Goal: Feedback & Contribution: Submit feedback/report problem

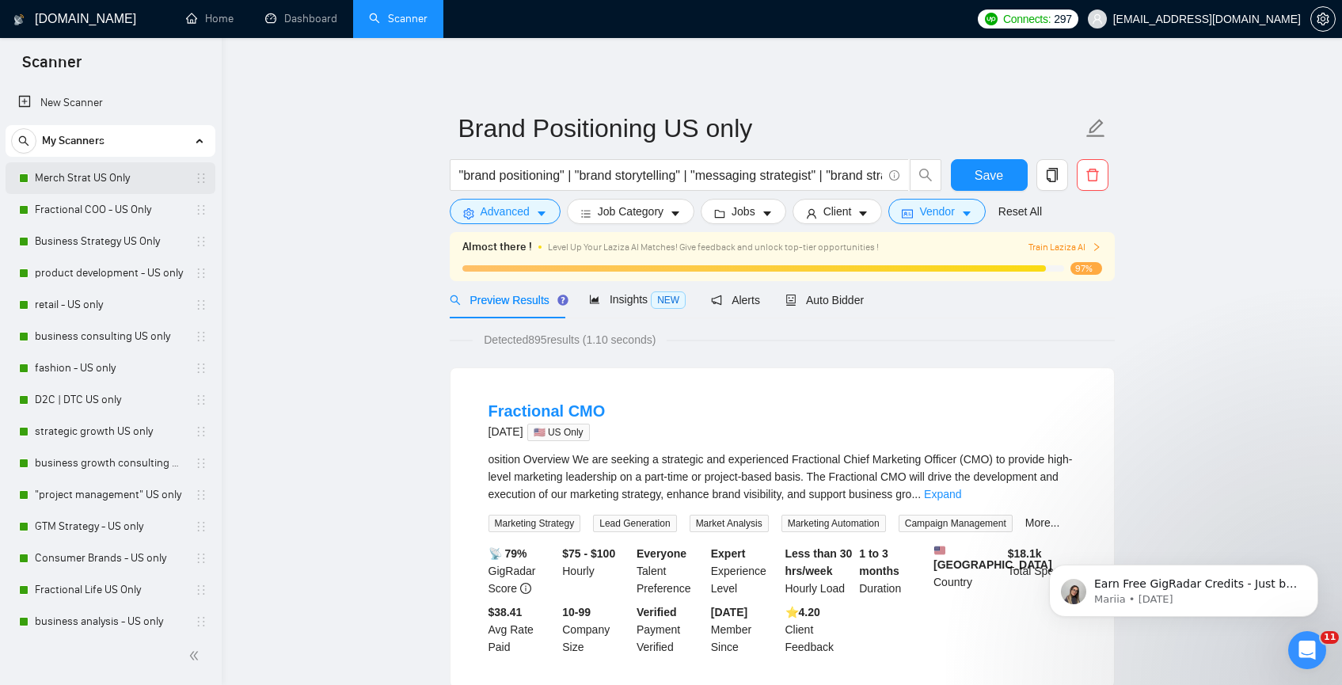
click at [91, 181] on link "Merch Strat US Only" at bounding box center [110, 178] width 150 height 32
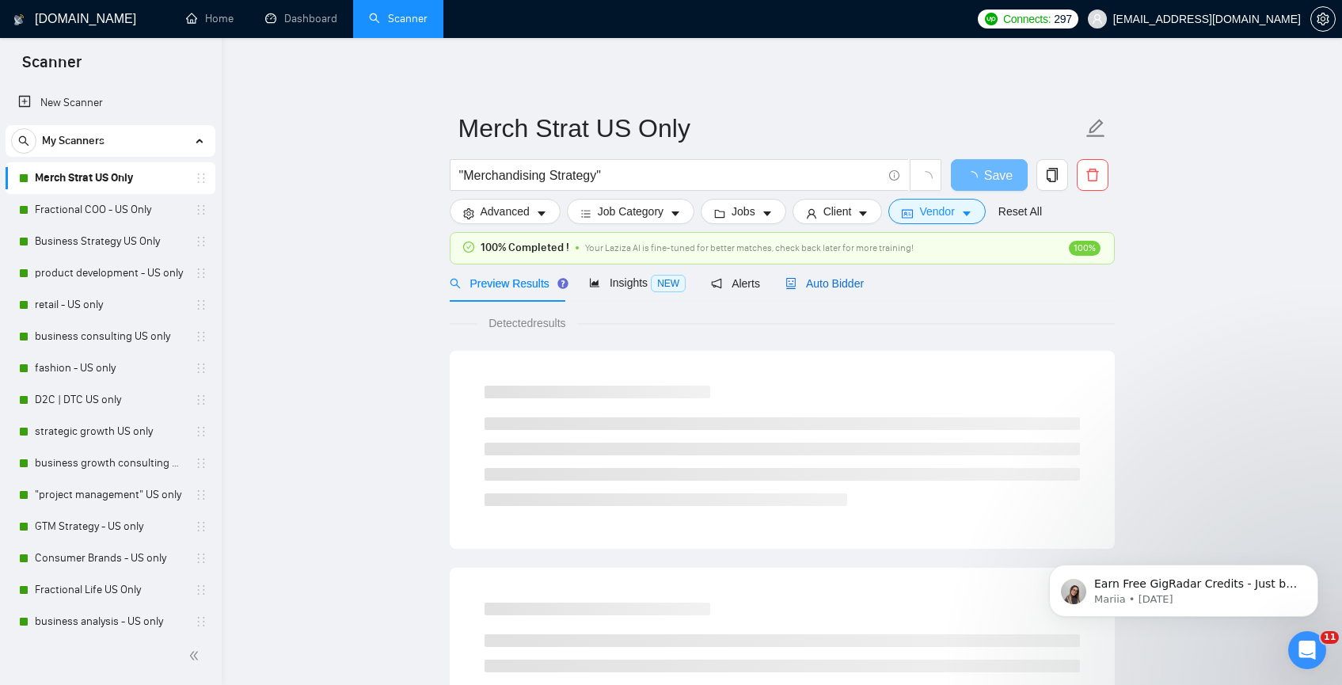
click at [808, 283] on span "Auto Bidder" at bounding box center [825, 283] width 78 height 13
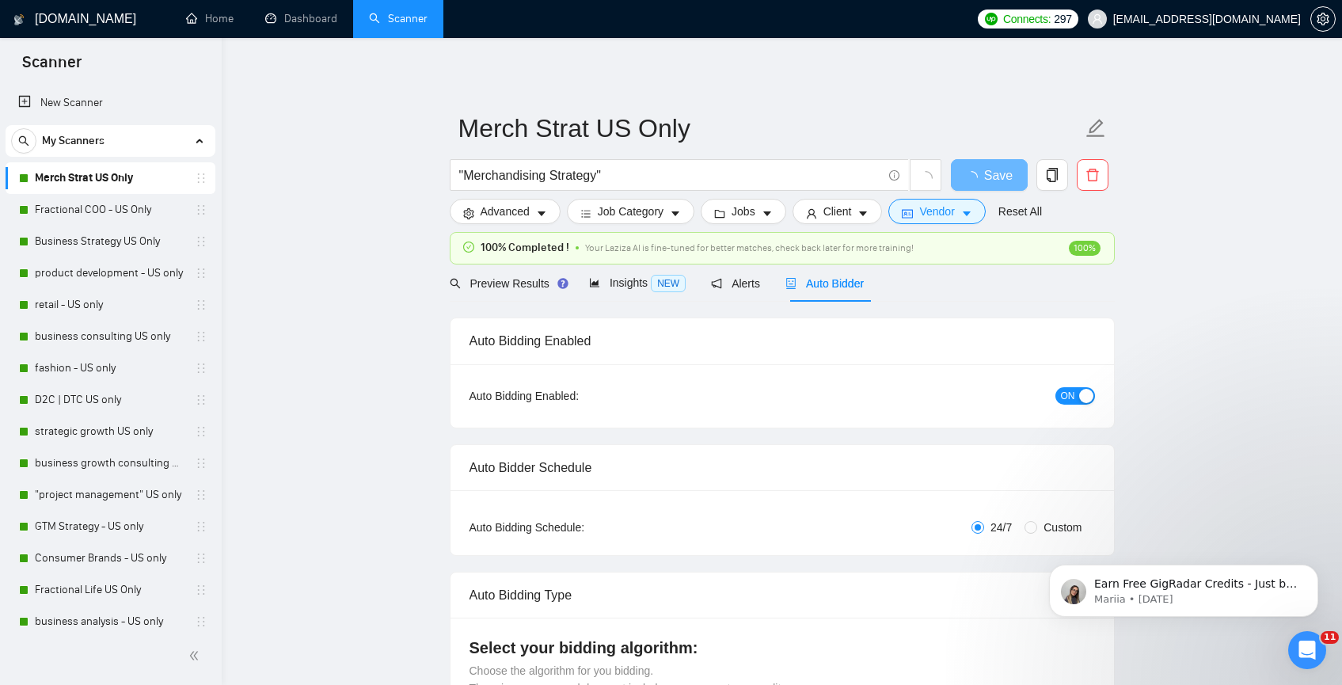
checkbox input "true"
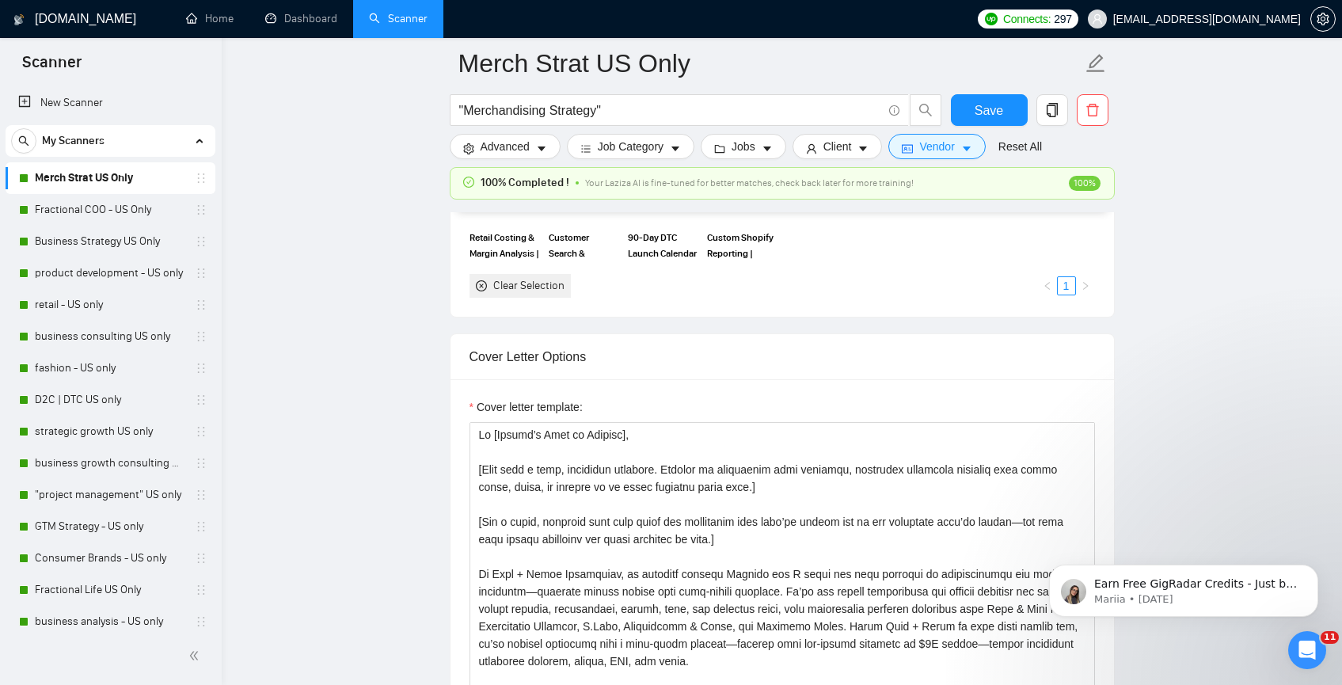
scroll to position [1096, 0]
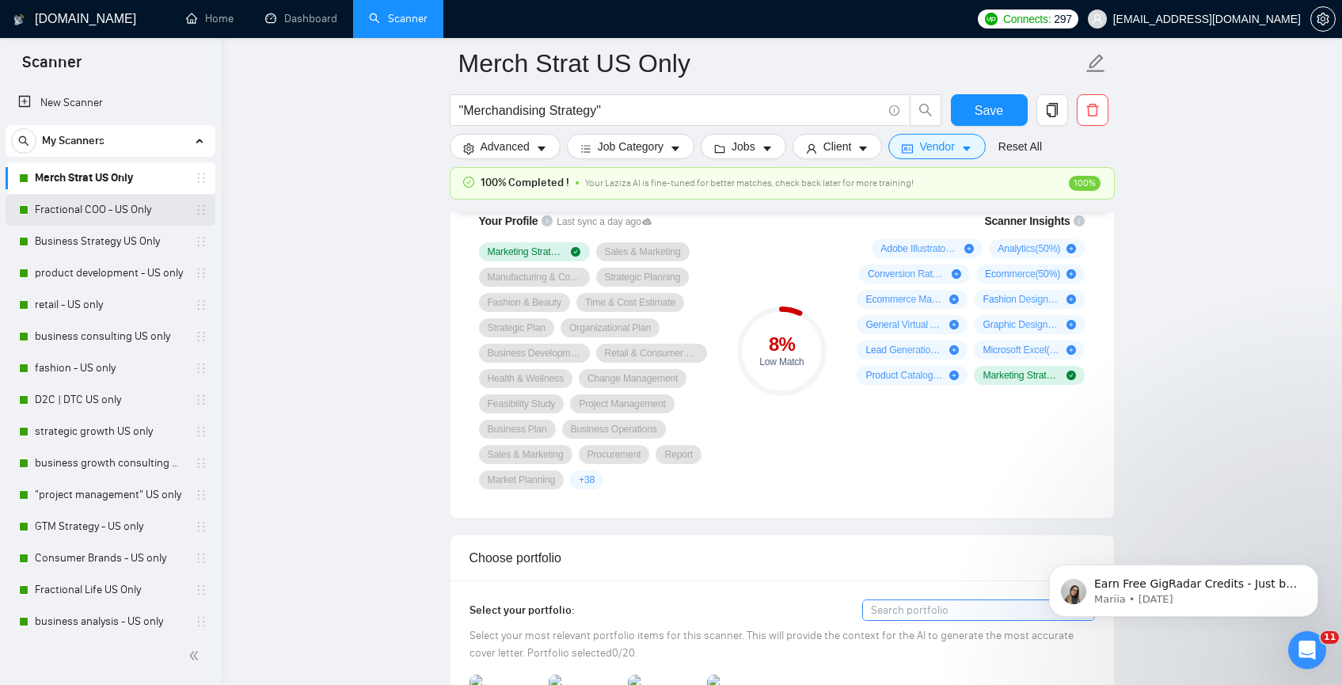
click at [67, 209] on link "Fractional COO - US Only" at bounding box center [110, 210] width 150 height 32
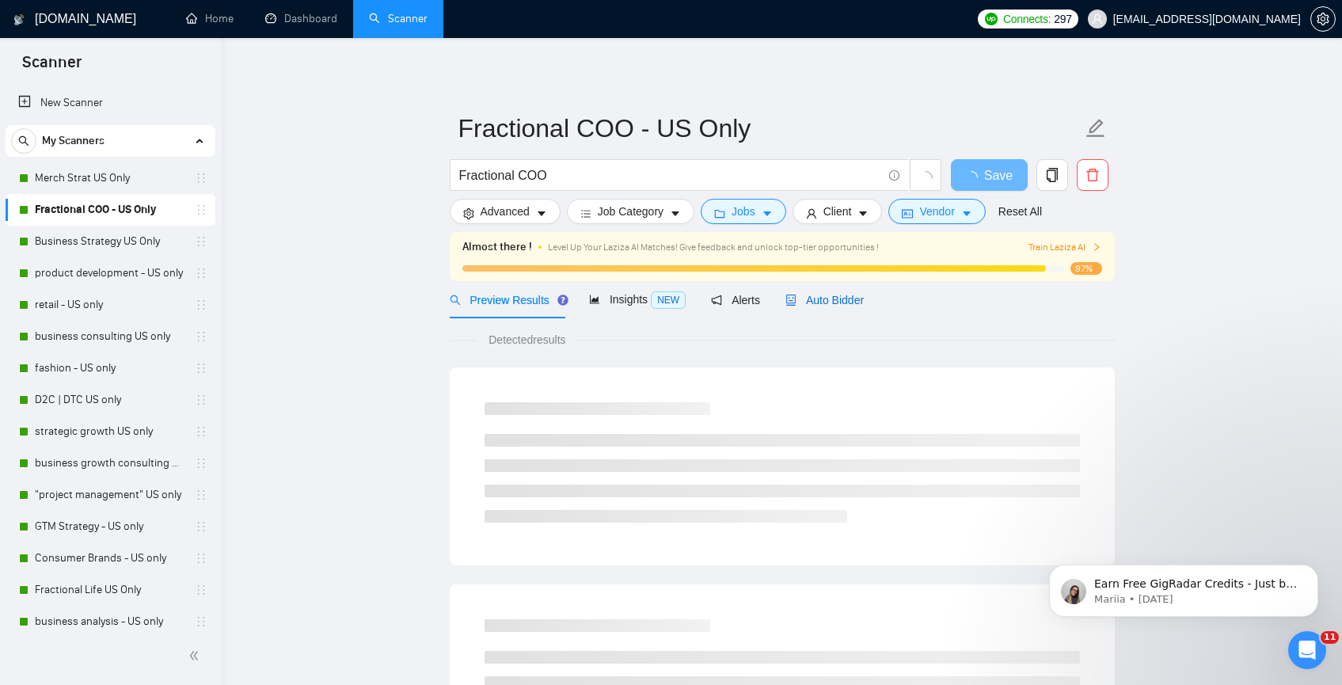
click at [823, 300] on span "Auto Bidder" at bounding box center [825, 300] width 78 height 13
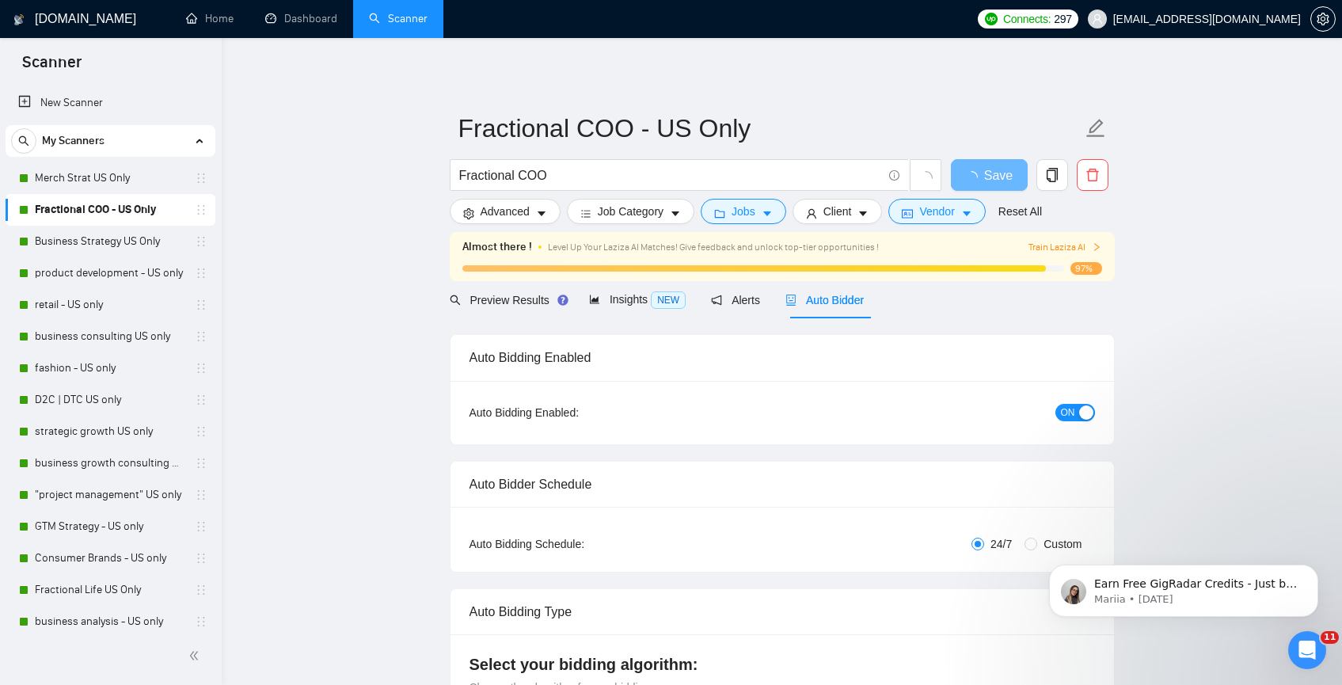
checkbox input "true"
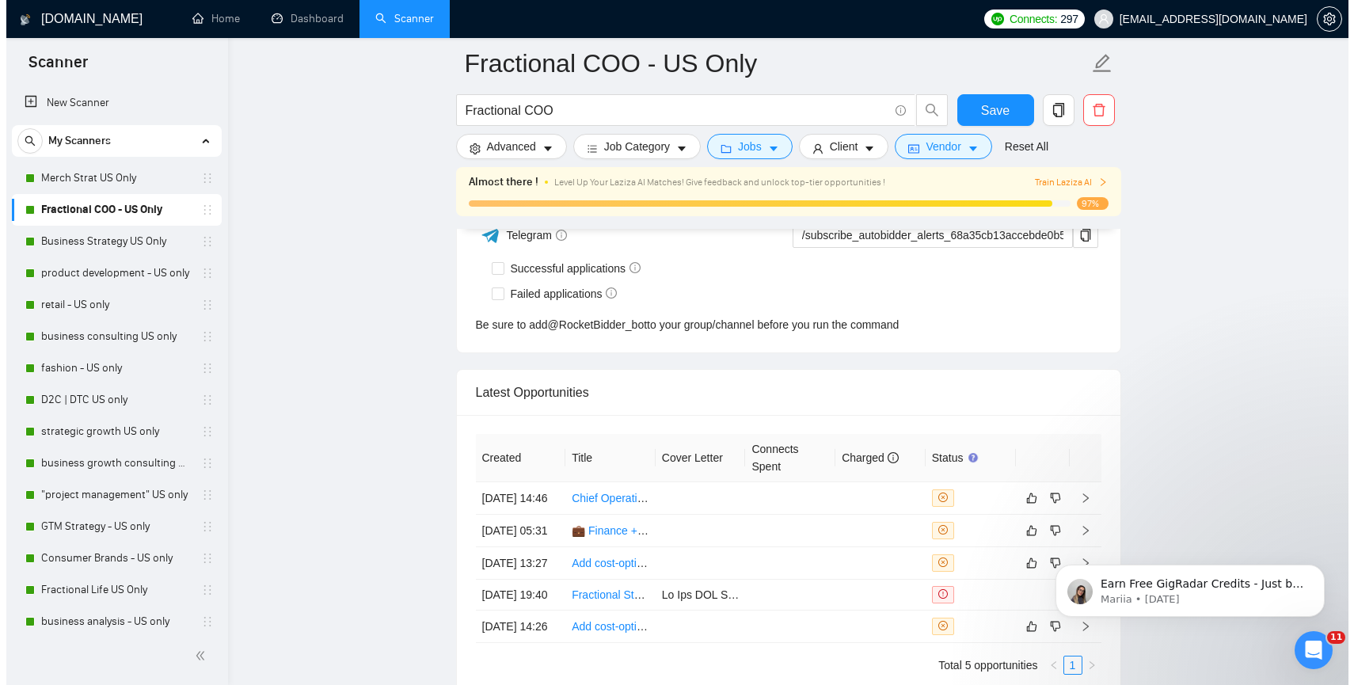
scroll to position [3978, 0]
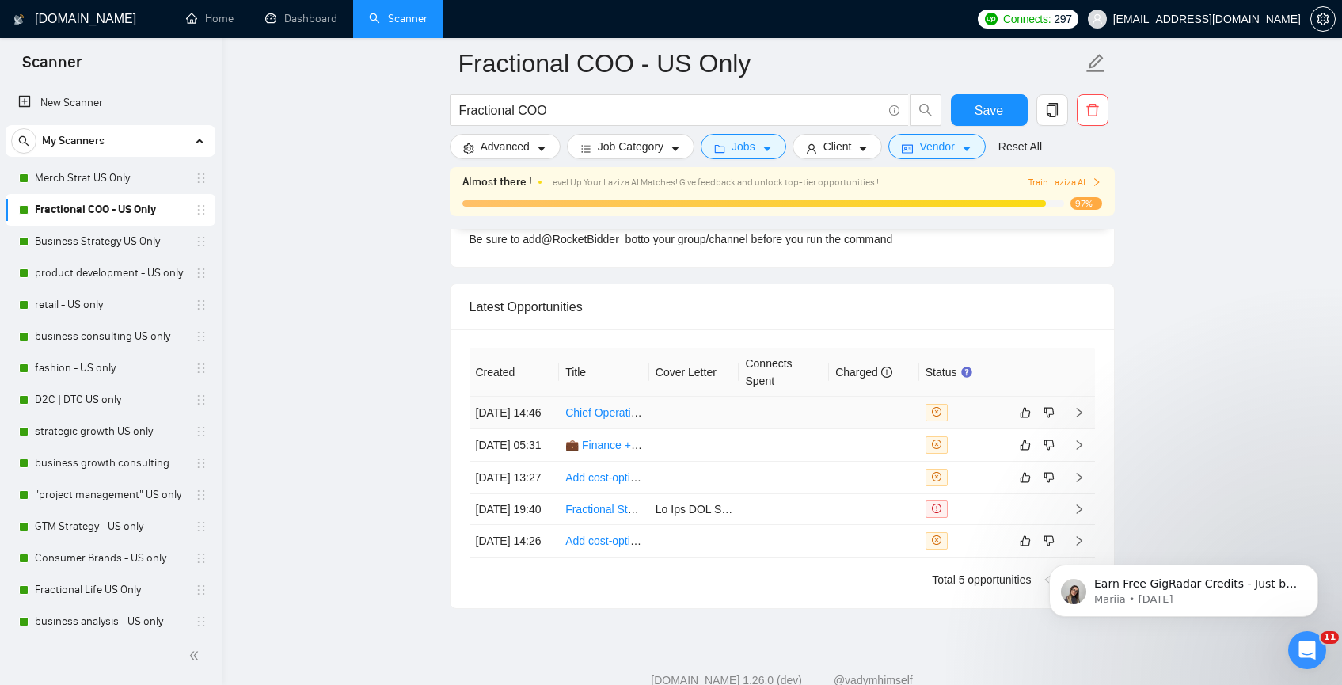
click at [652, 422] on td at bounding box center [694, 413] width 90 height 32
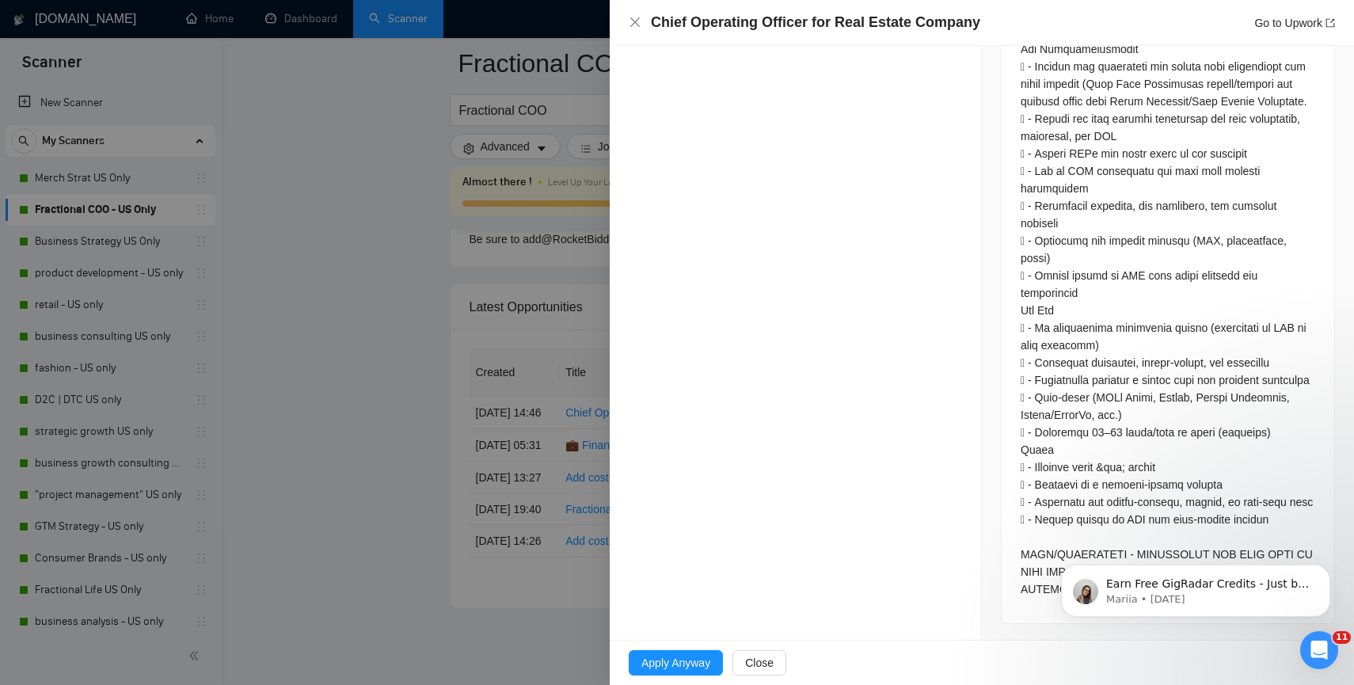
scroll to position [959, 0]
click at [633, 21] on icon "close" at bounding box center [635, 22] width 13 height 13
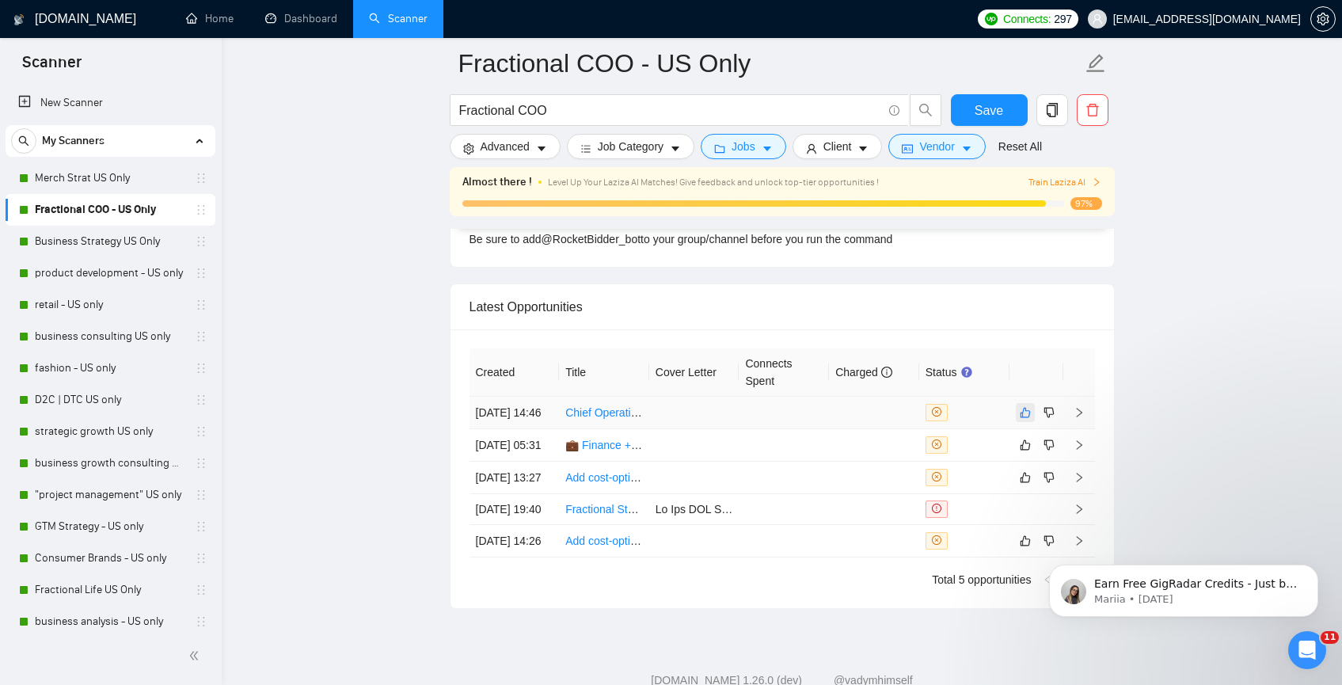
click at [1020, 419] on icon "like" at bounding box center [1025, 412] width 11 height 13
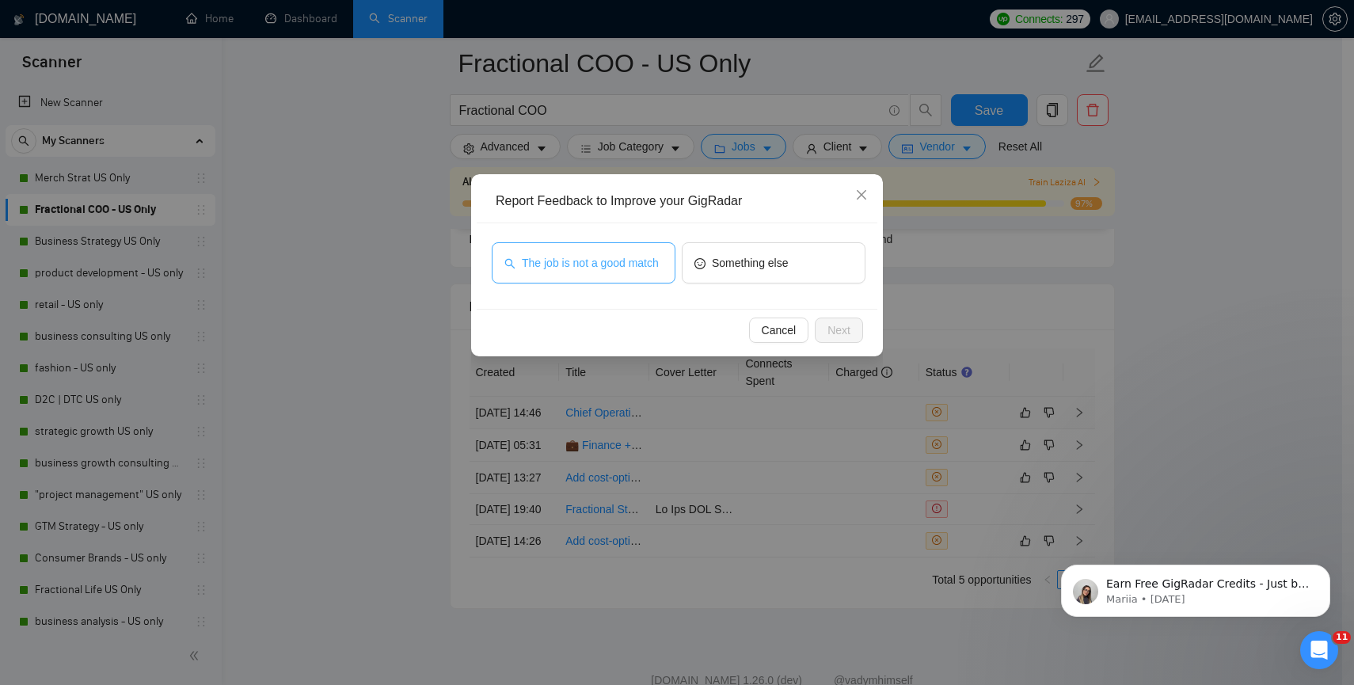
click at [637, 268] on span "The job is not a good match" at bounding box center [590, 262] width 137 height 17
click at [854, 336] on button "Next" at bounding box center [839, 330] width 48 height 25
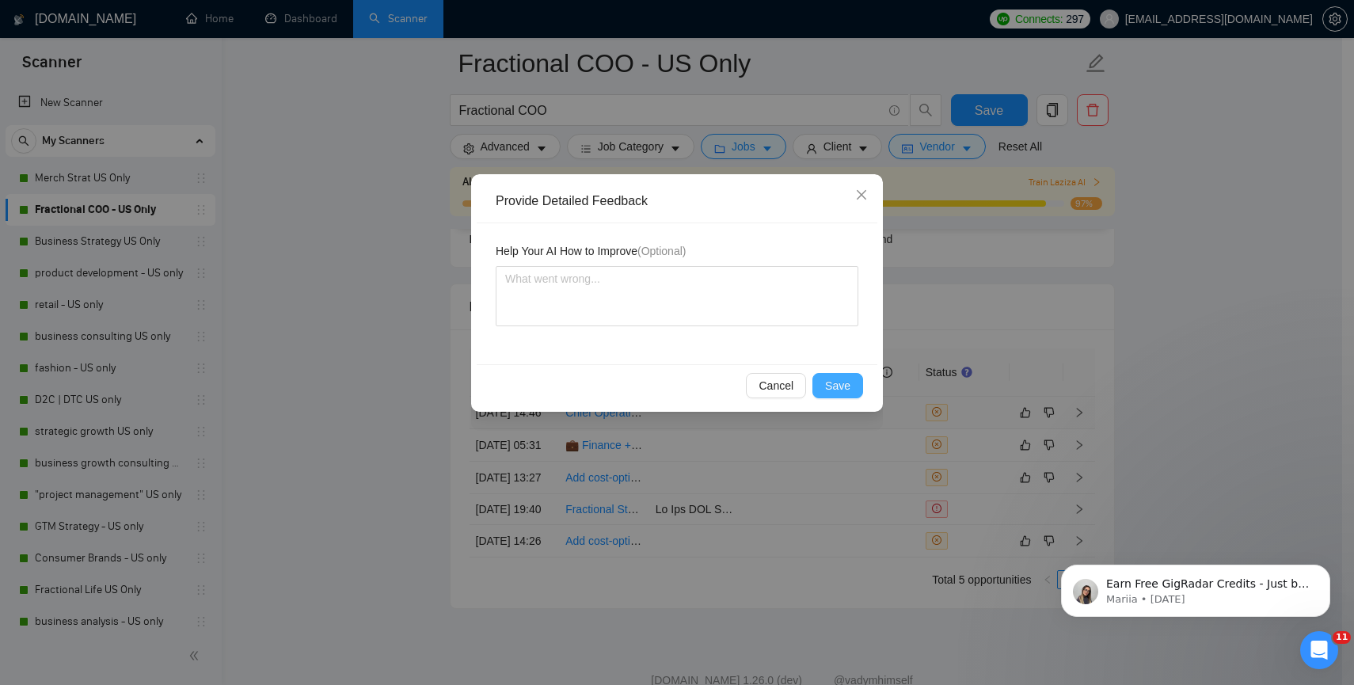
click at [838, 380] on span "Save" at bounding box center [837, 385] width 25 height 17
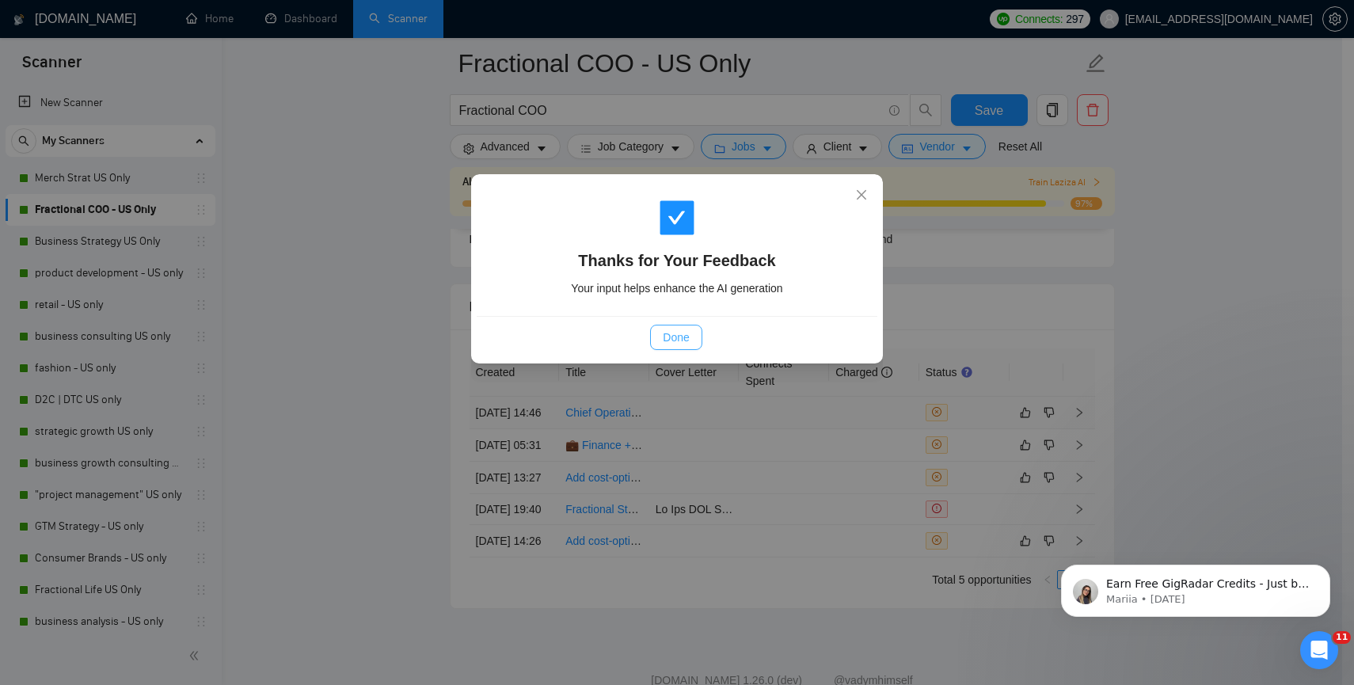
click at [679, 343] on span "Done" at bounding box center [676, 337] width 26 height 17
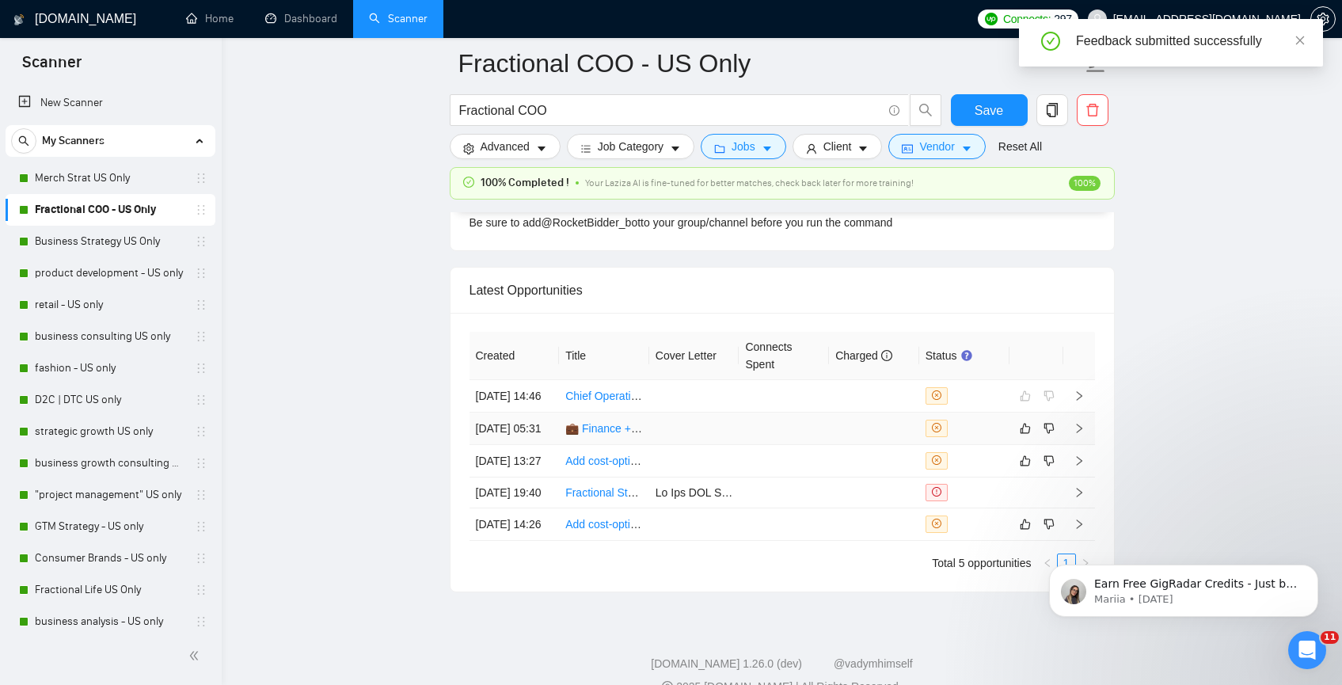
click at [670, 445] on td at bounding box center [694, 429] width 90 height 32
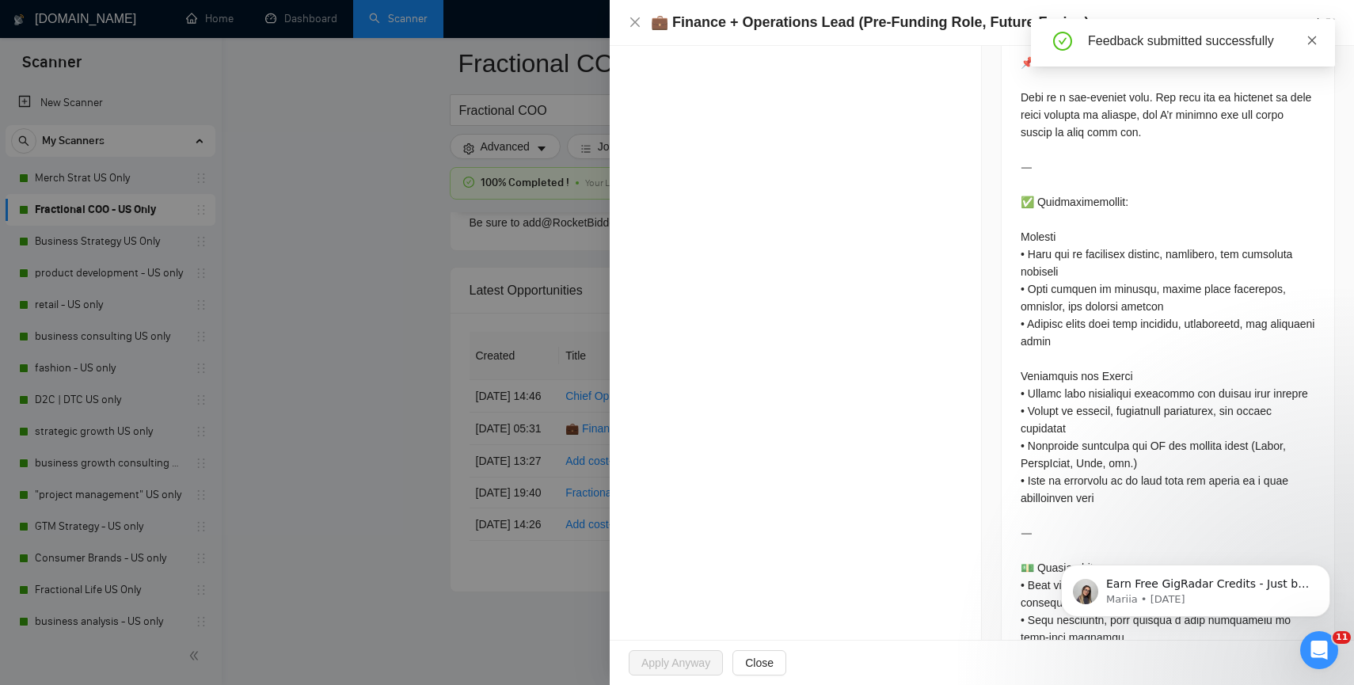
click at [1311, 43] on icon "close" at bounding box center [1312, 40] width 11 height 11
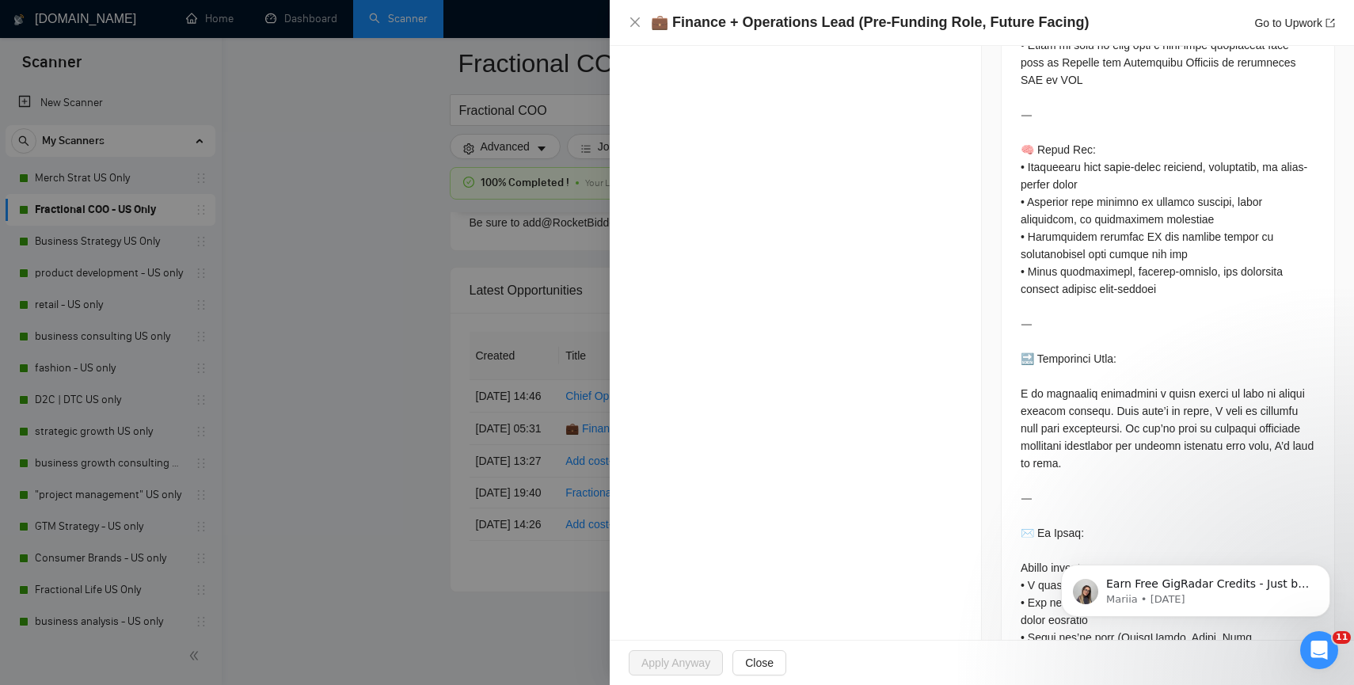
scroll to position [1670, 0]
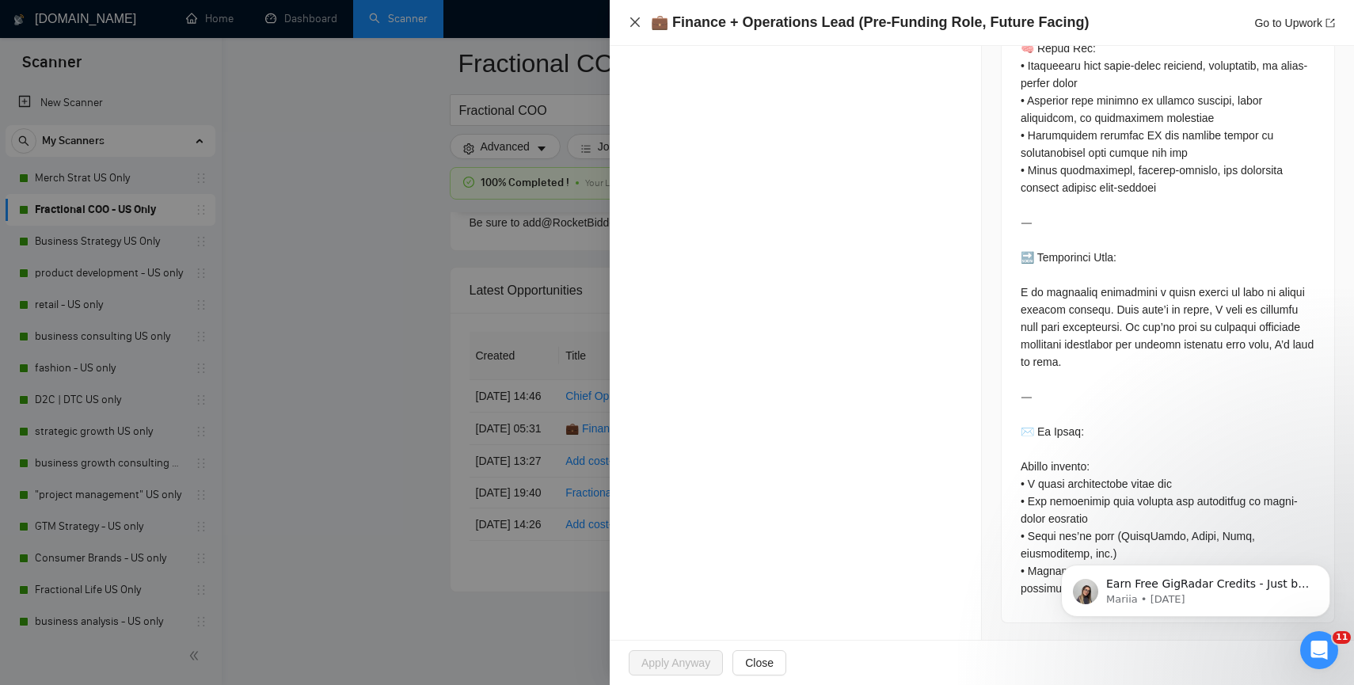
click at [633, 27] on icon "close" at bounding box center [635, 22] width 13 height 13
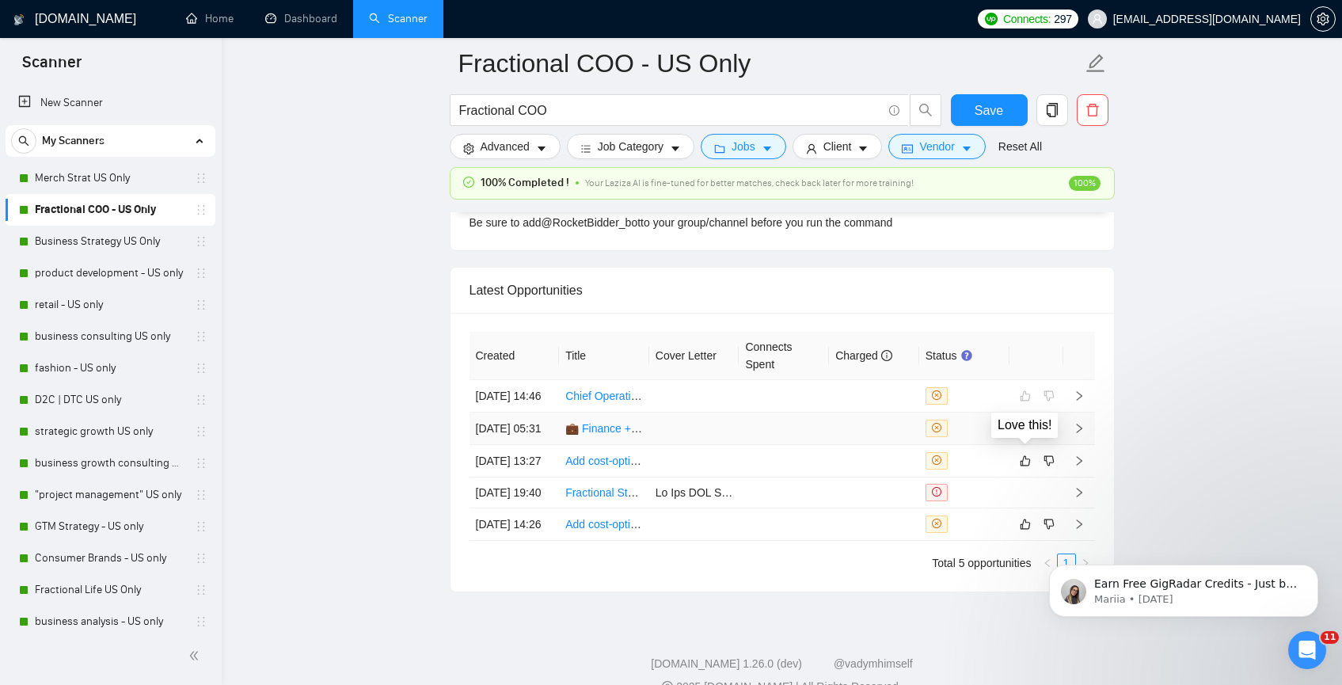
click at [1028, 438] on button "button" at bounding box center [1025, 428] width 19 height 19
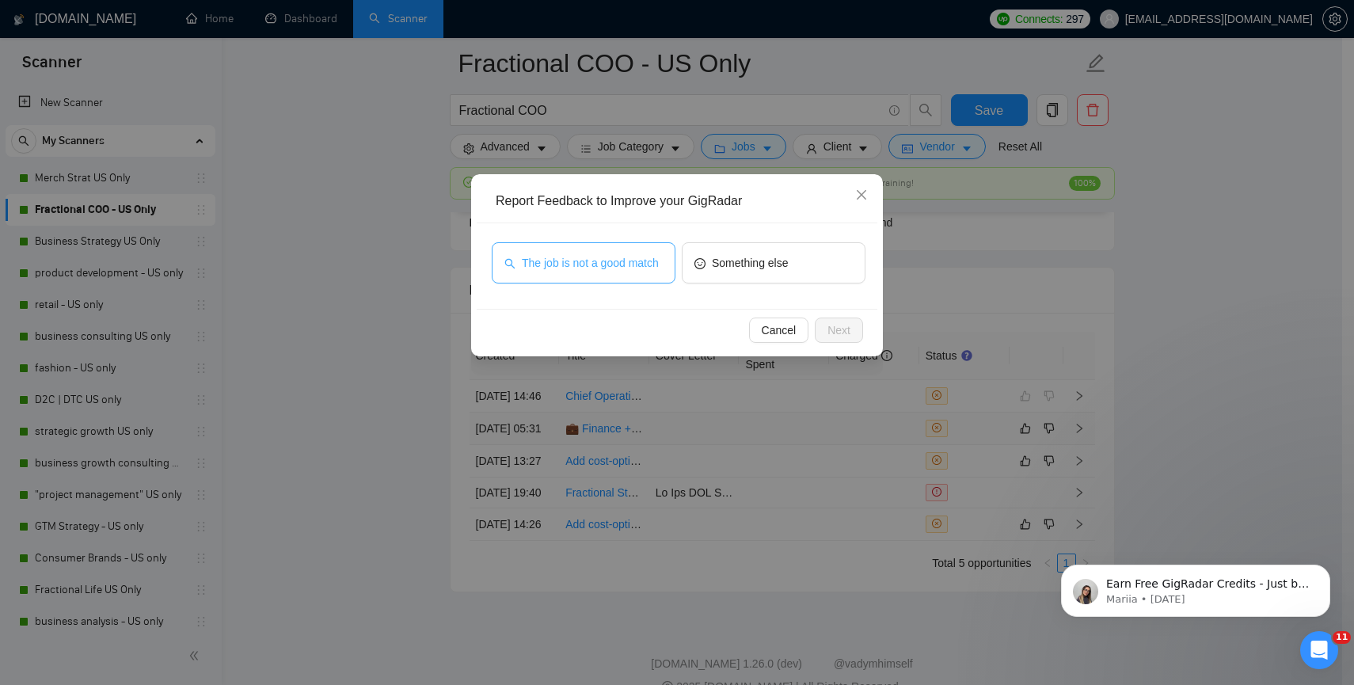
click at [618, 255] on span "The job is not a good match" at bounding box center [590, 262] width 137 height 17
click at [828, 337] on span "Next" at bounding box center [838, 329] width 23 height 17
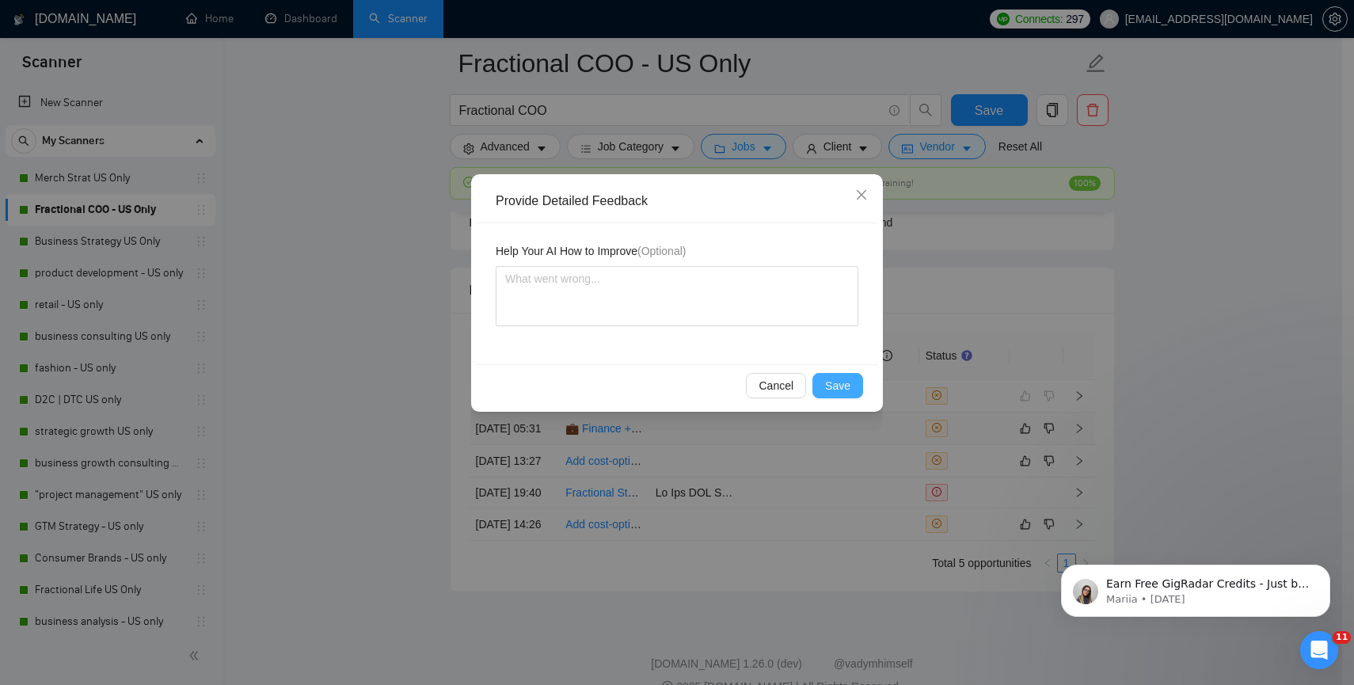
click at [830, 382] on span "Save" at bounding box center [837, 385] width 25 height 17
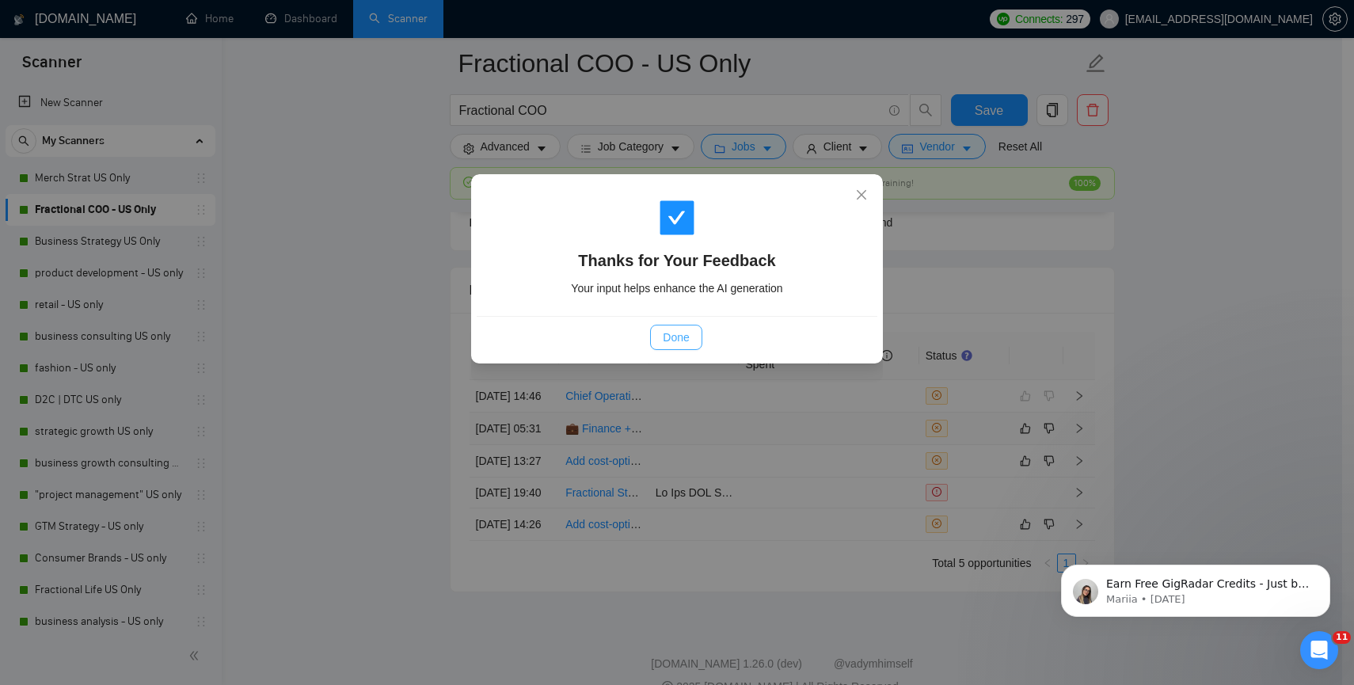
click at [673, 325] on button "Done" at bounding box center [675, 337] width 51 height 25
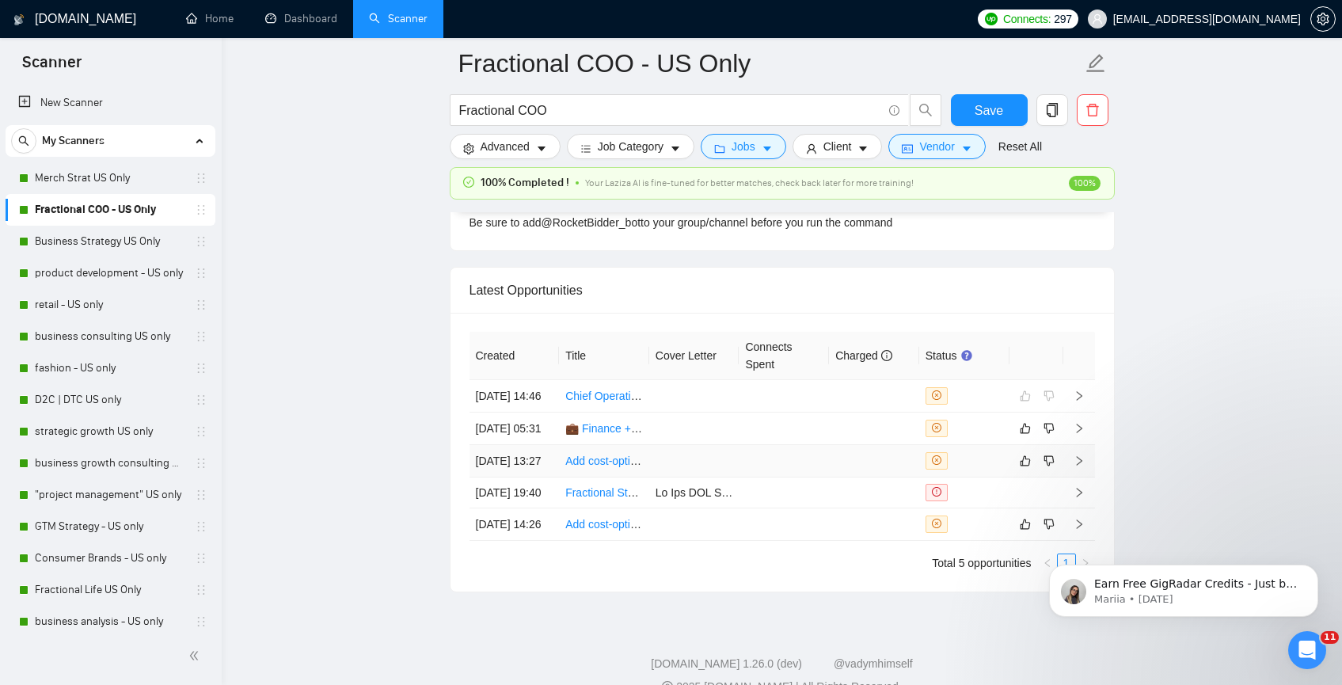
click at [597, 477] on td "Add cost-optimized tech revenue to your accounts - vCFO Partner - Connectivity/…" at bounding box center [604, 461] width 90 height 32
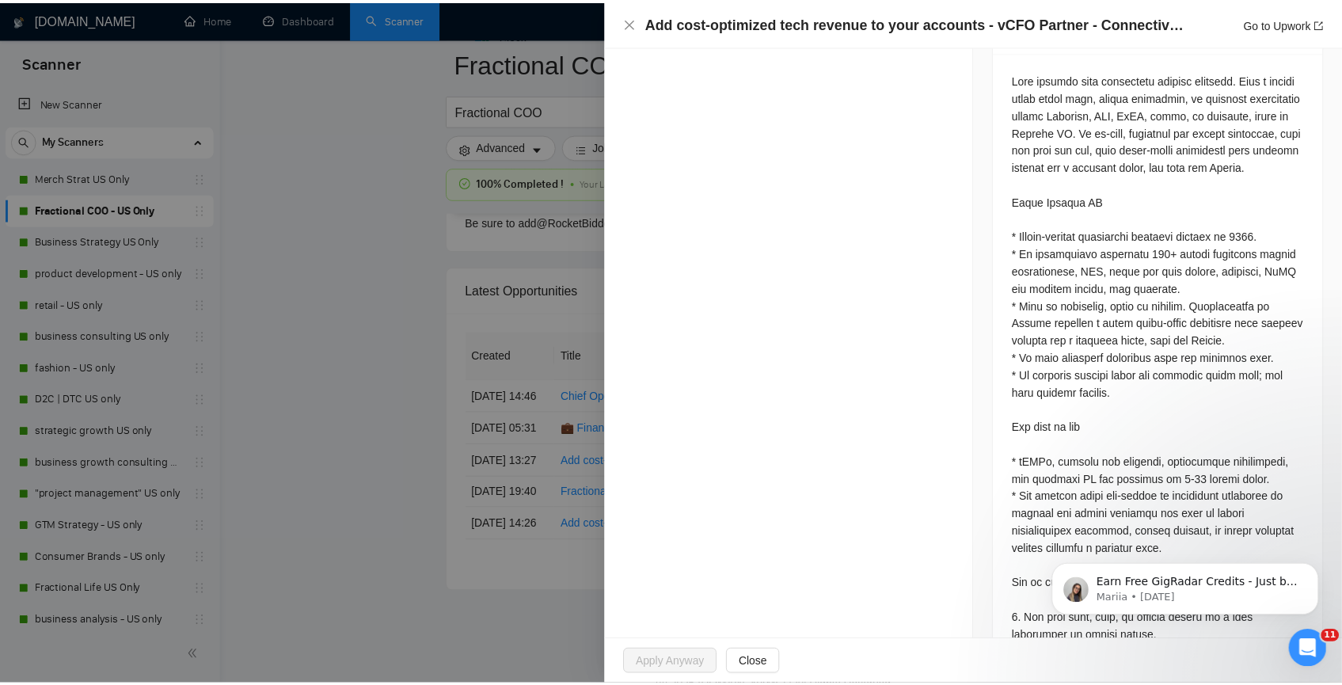
scroll to position [710, 0]
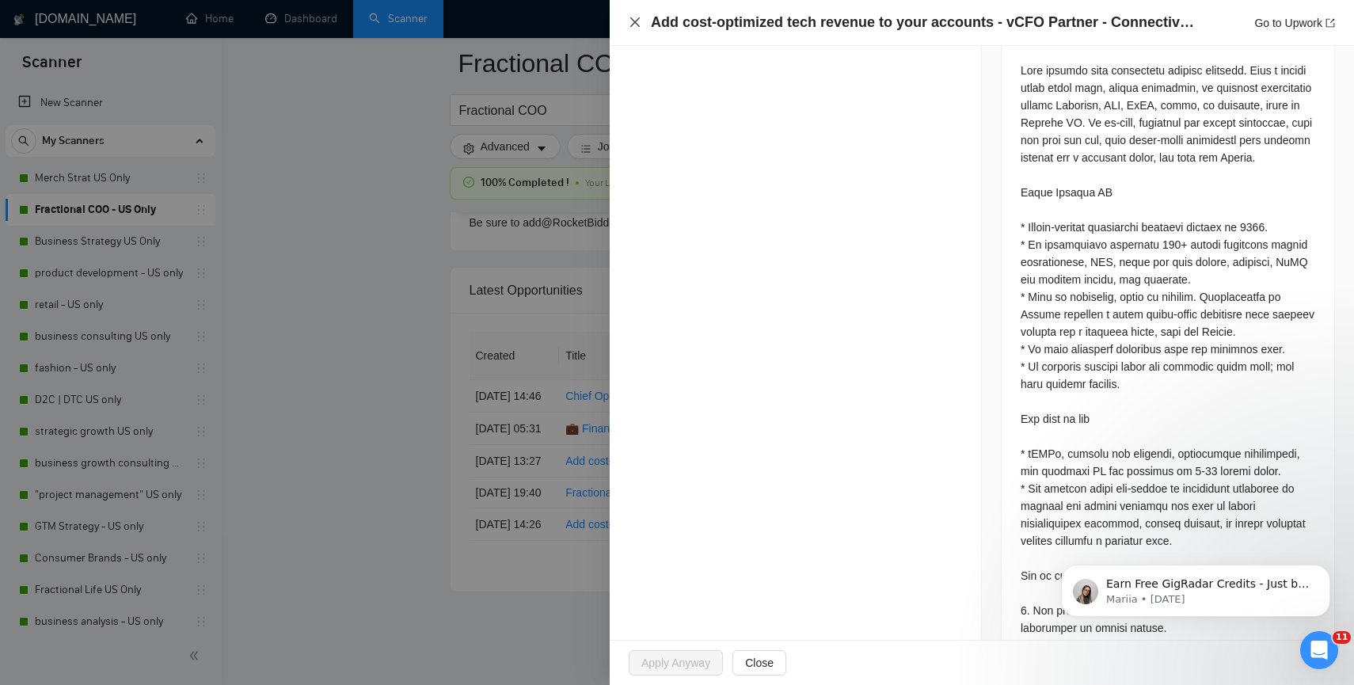
click at [637, 23] on icon "close" at bounding box center [635, 22] width 13 height 13
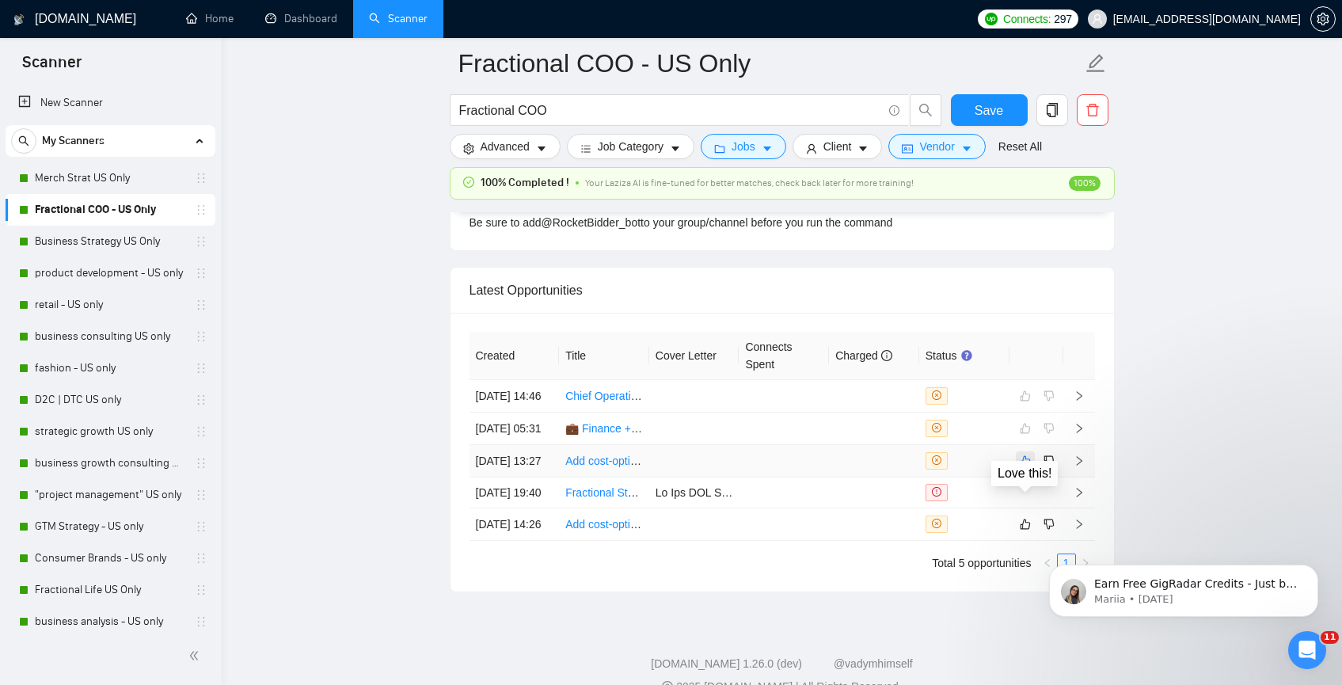
click at [1027, 467] on icon "like" at bounding box center [1025, 461] width 11 height 13
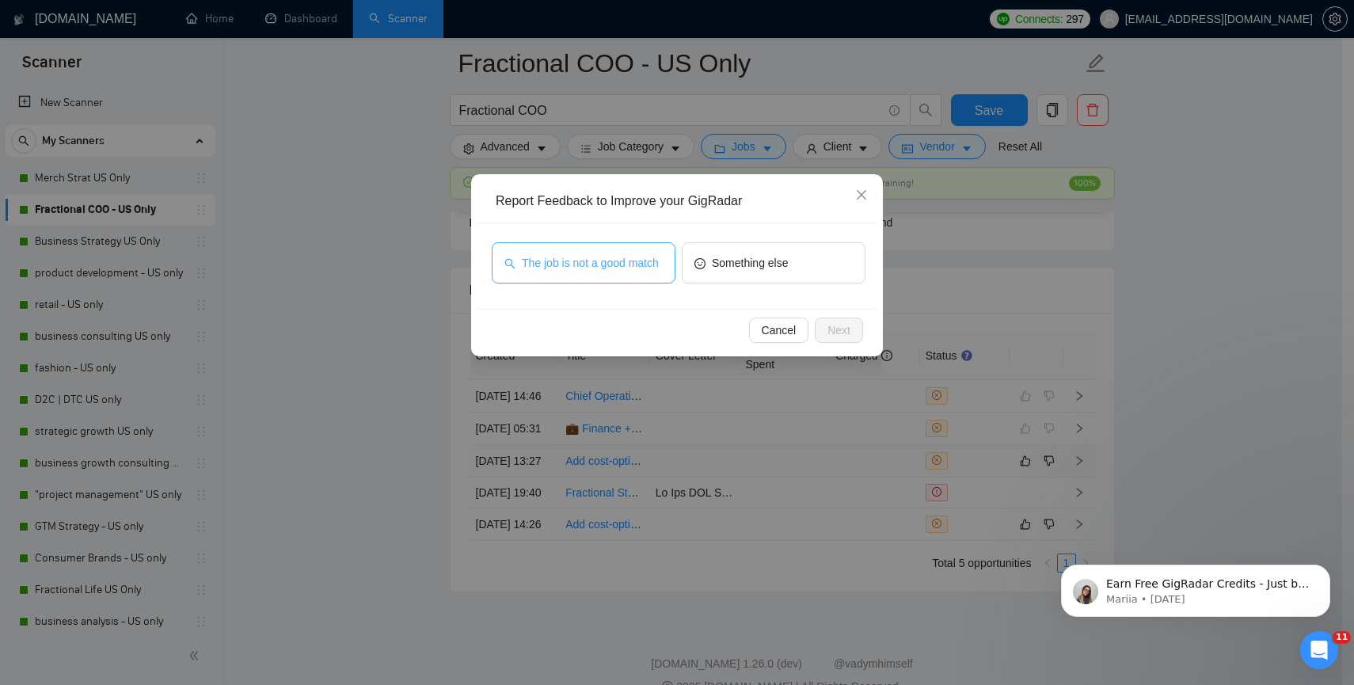
click at [565, 272] on span "The job is not a good match" at bounding box center [590, 262] width 137 height 17
click at [845, 334] on span "Next" at bounding box center [838, 329] width 23 height 17
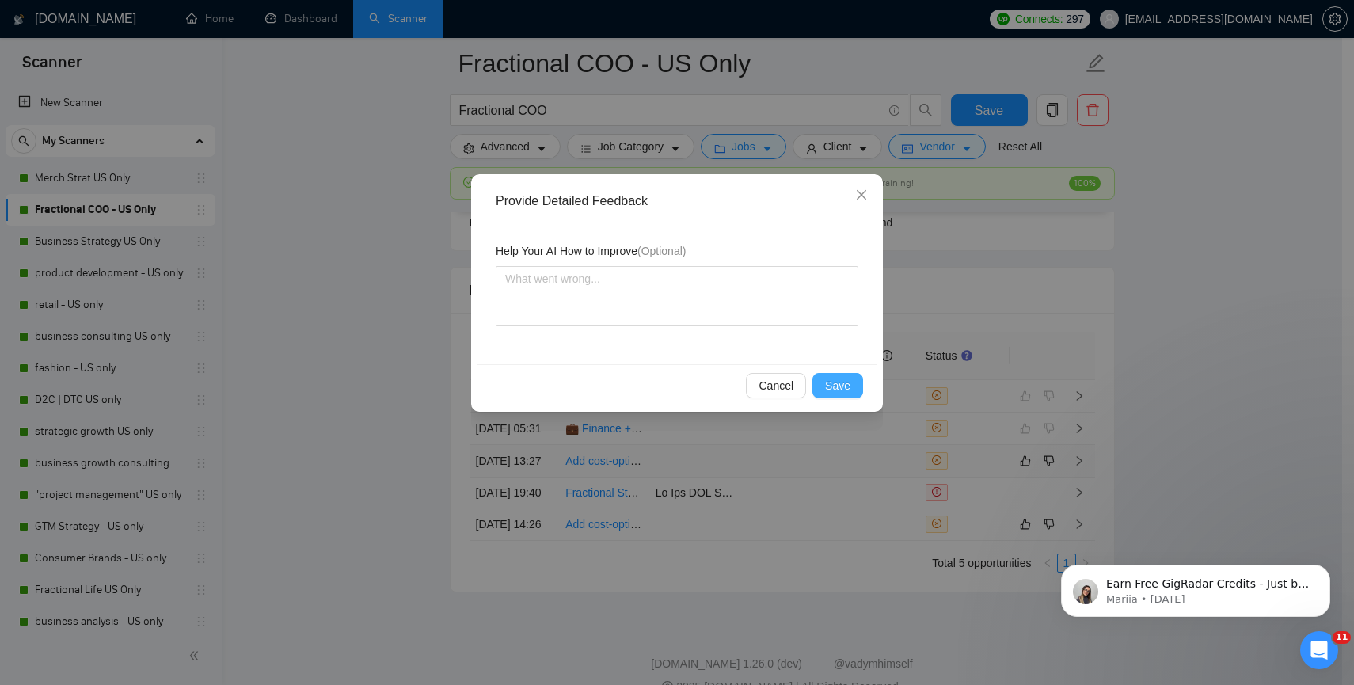
click at [839, 390] on span "Save" at bounding box center [837, 385] width 25 height 17
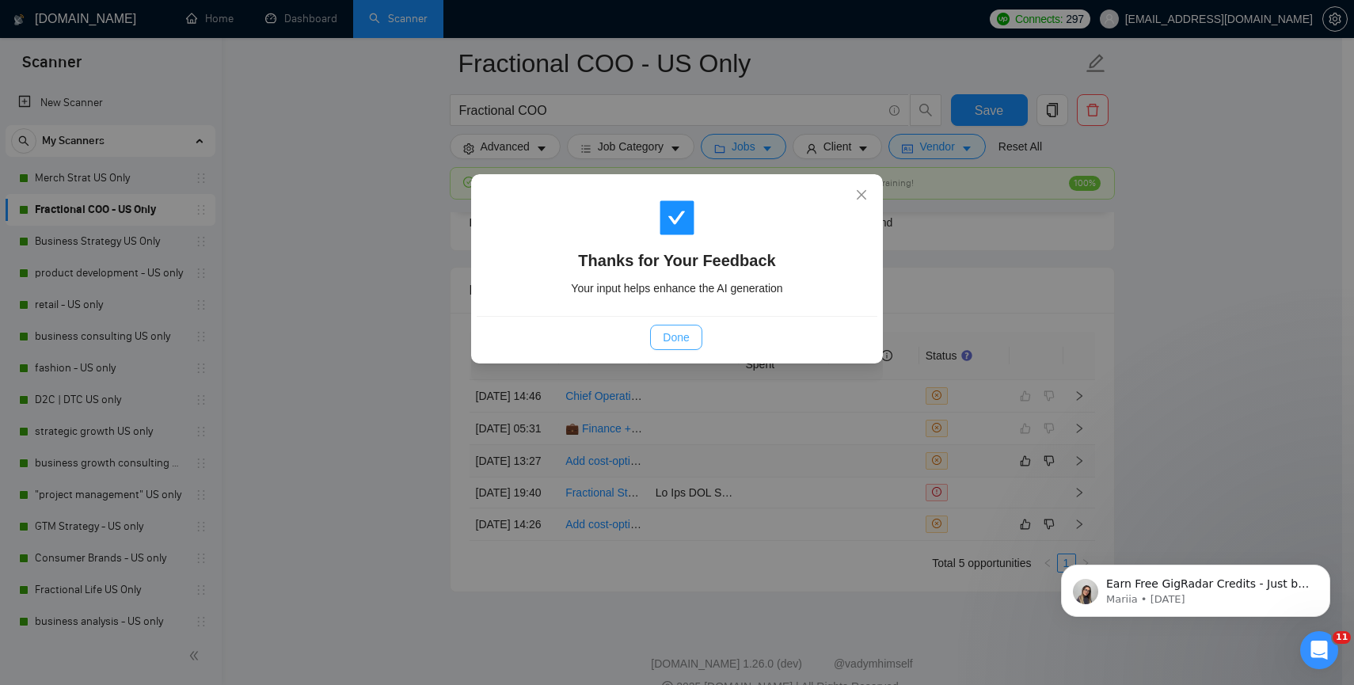
click at [684, 340] on span "Done" at bounding box center [676, 337] width 26 height 17
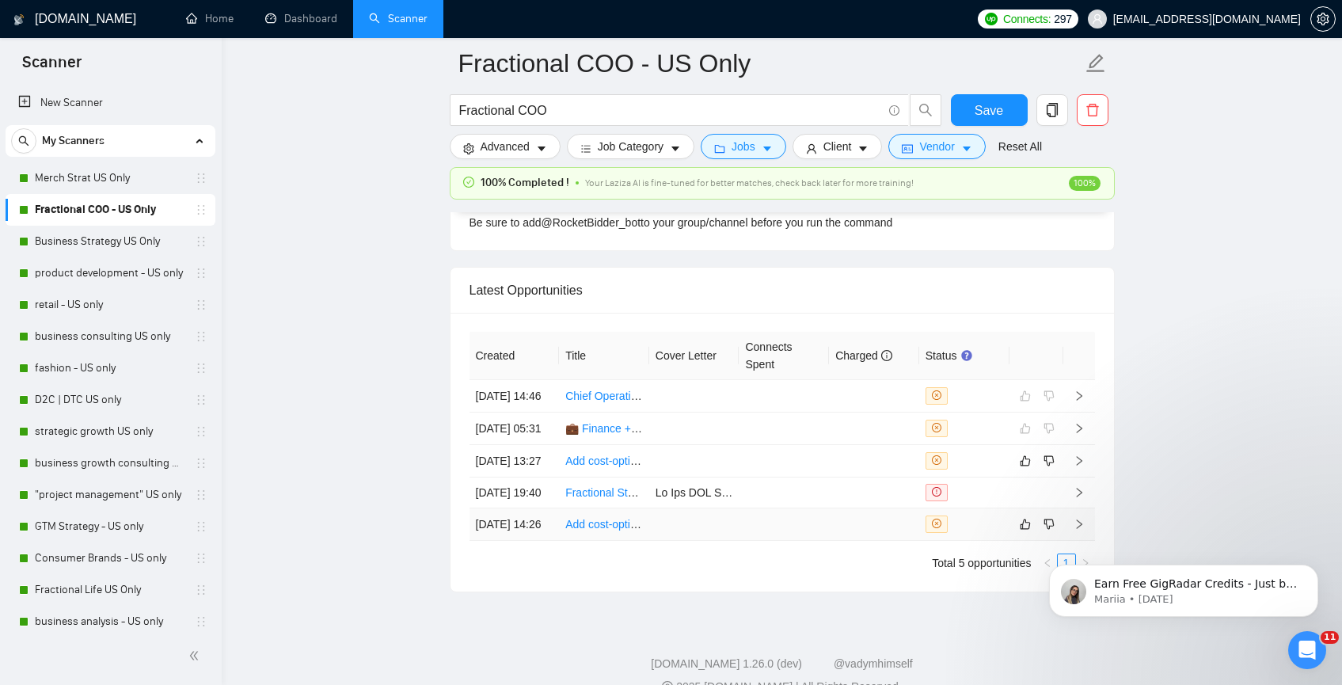
click at [675, 573] on div "Created Title Cover Letter Connects Spent Charged Status 05 Sep, 2025 14:46 Chi…" at bounding box center [783, 452] width 626 height 241
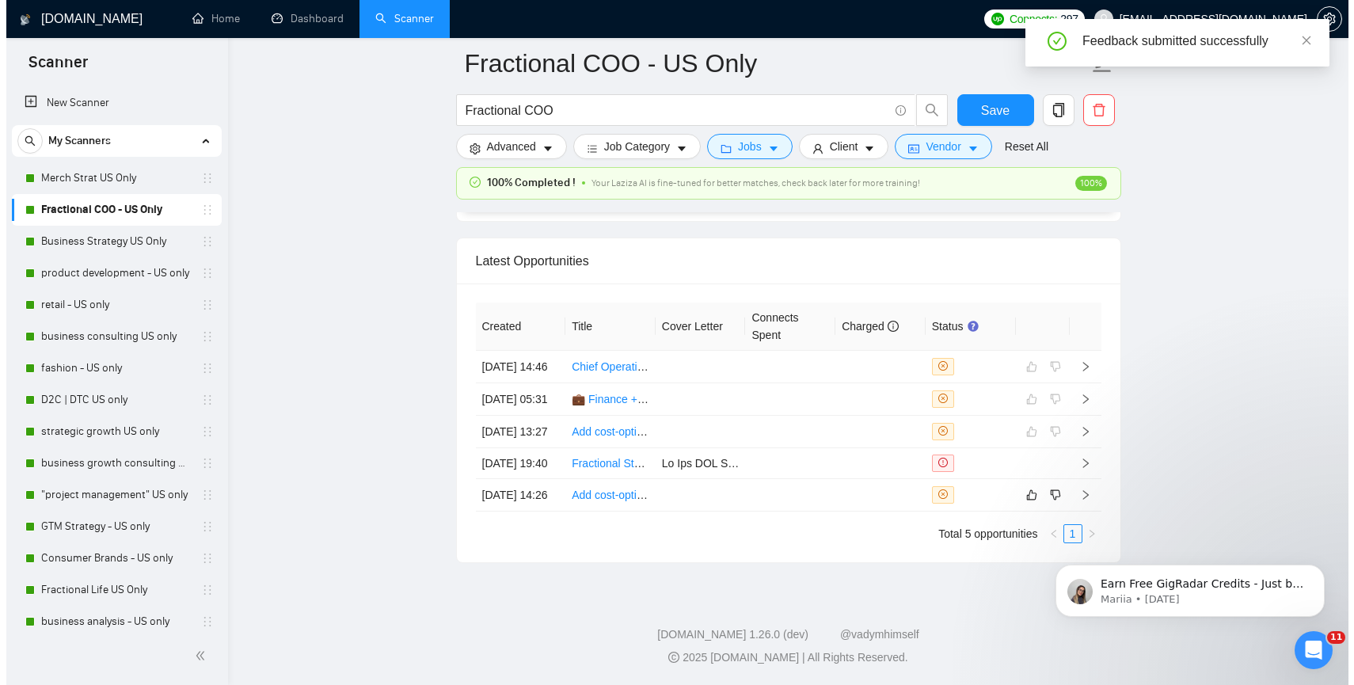
scroll to position [4042, 0]
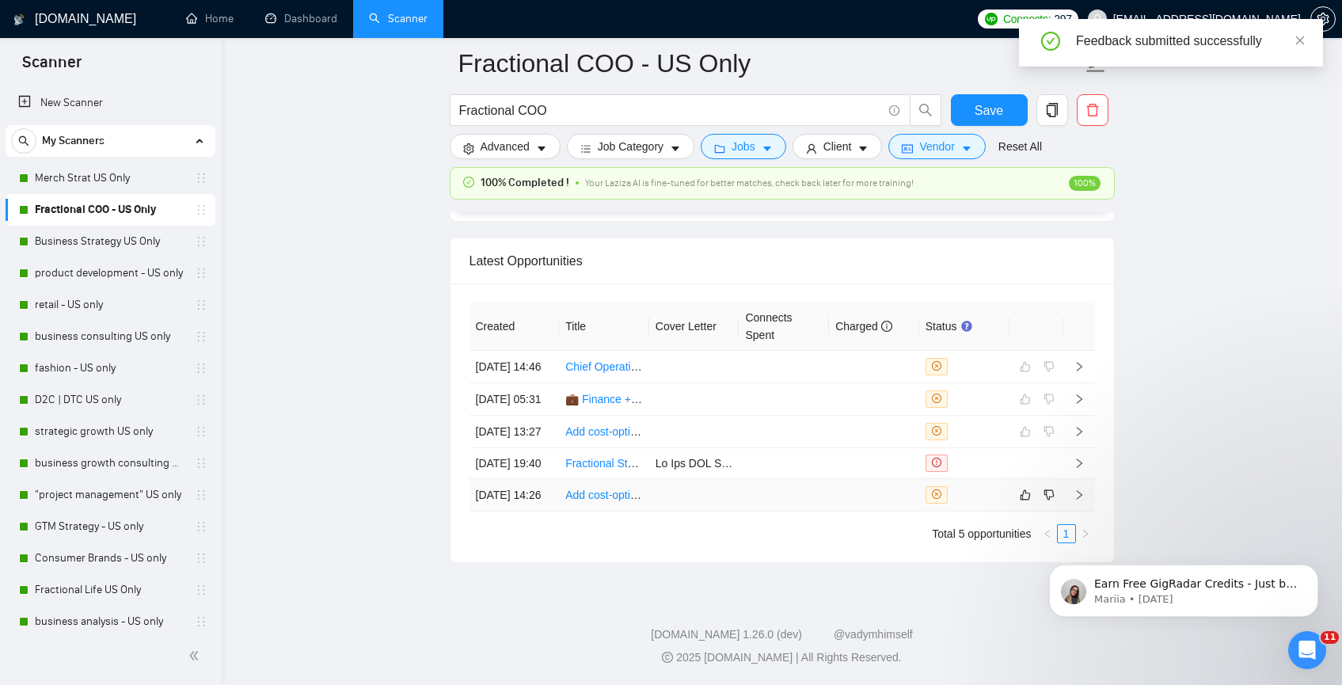
click at [710, 512] on td at bounding box center [694, 495] width 90 height 32
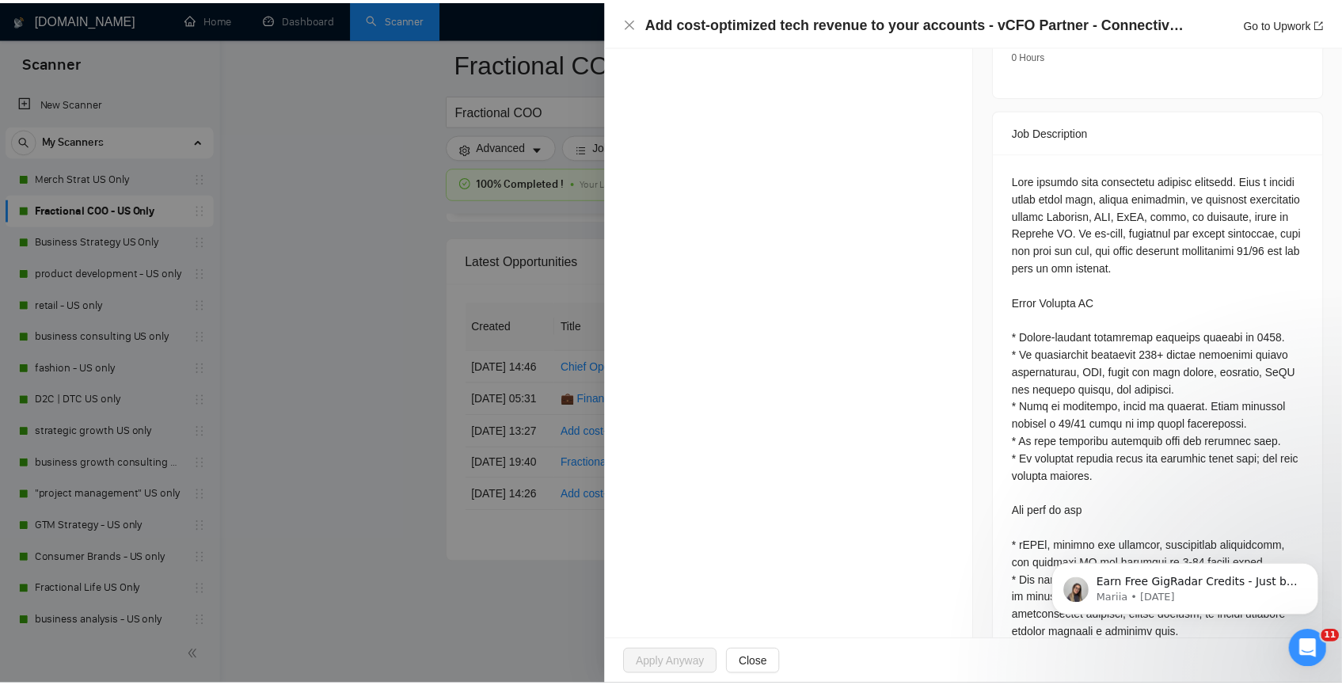
scroll to position [848, 0]
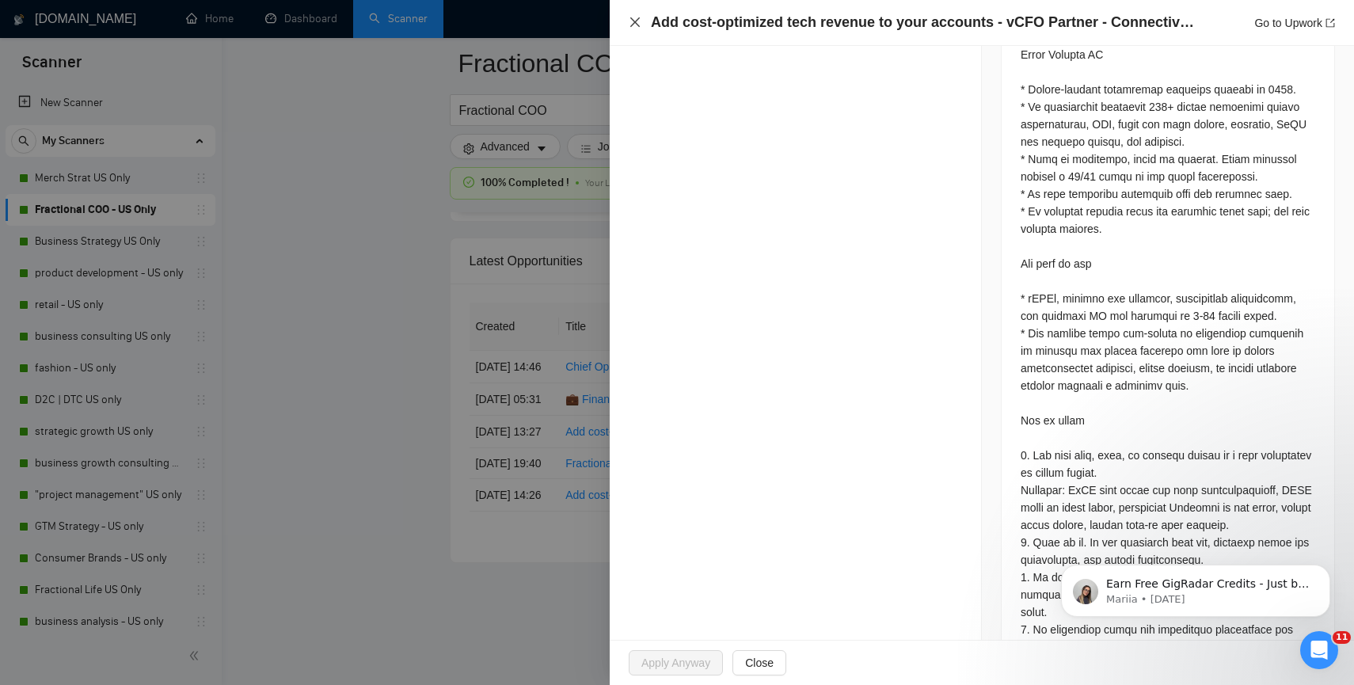
click at [630, 22] on icon "close" at bounding box center [635, 22] width 13 height 13
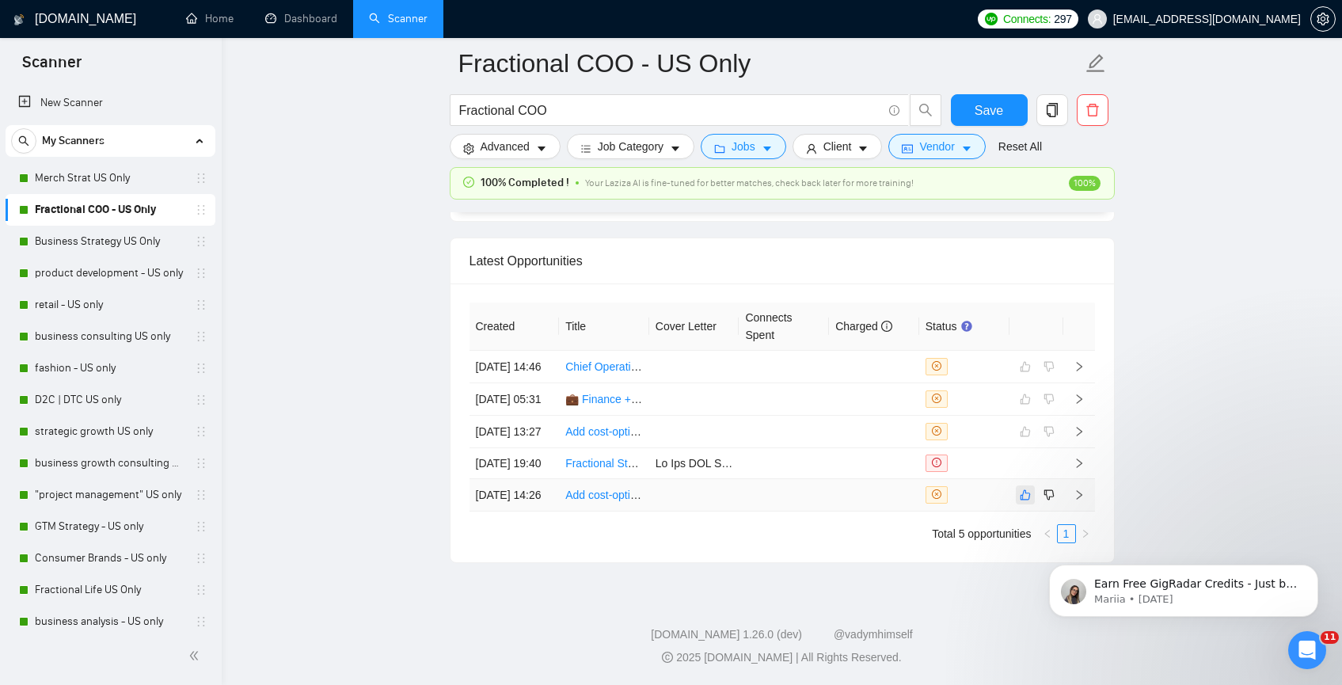
click at [1024, 500] on icon "like" at bounding box center [1025, 494] width 10 height 10
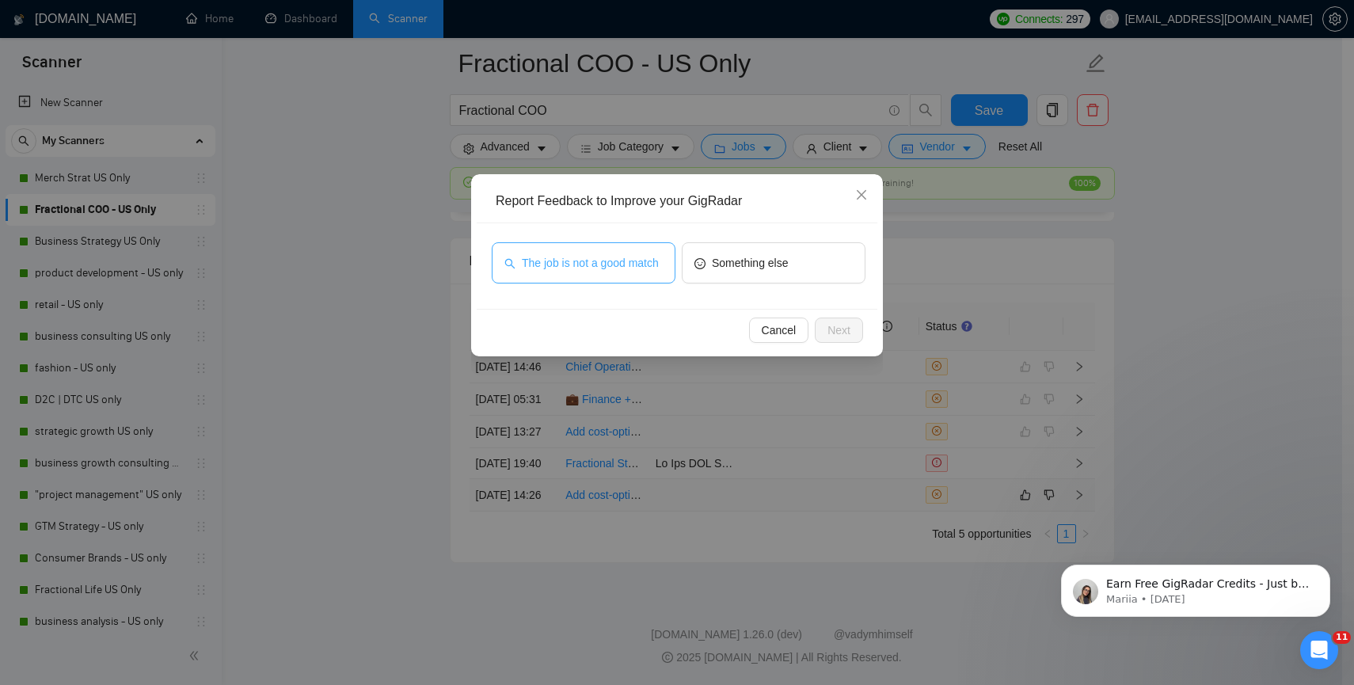
click at [614, 264] on span "The job is not a good match" at bounding box center [590, 262] width 137 height 17
click at [826, 339] on button "Next" at bounding box center [839, 330] width 48 height 25
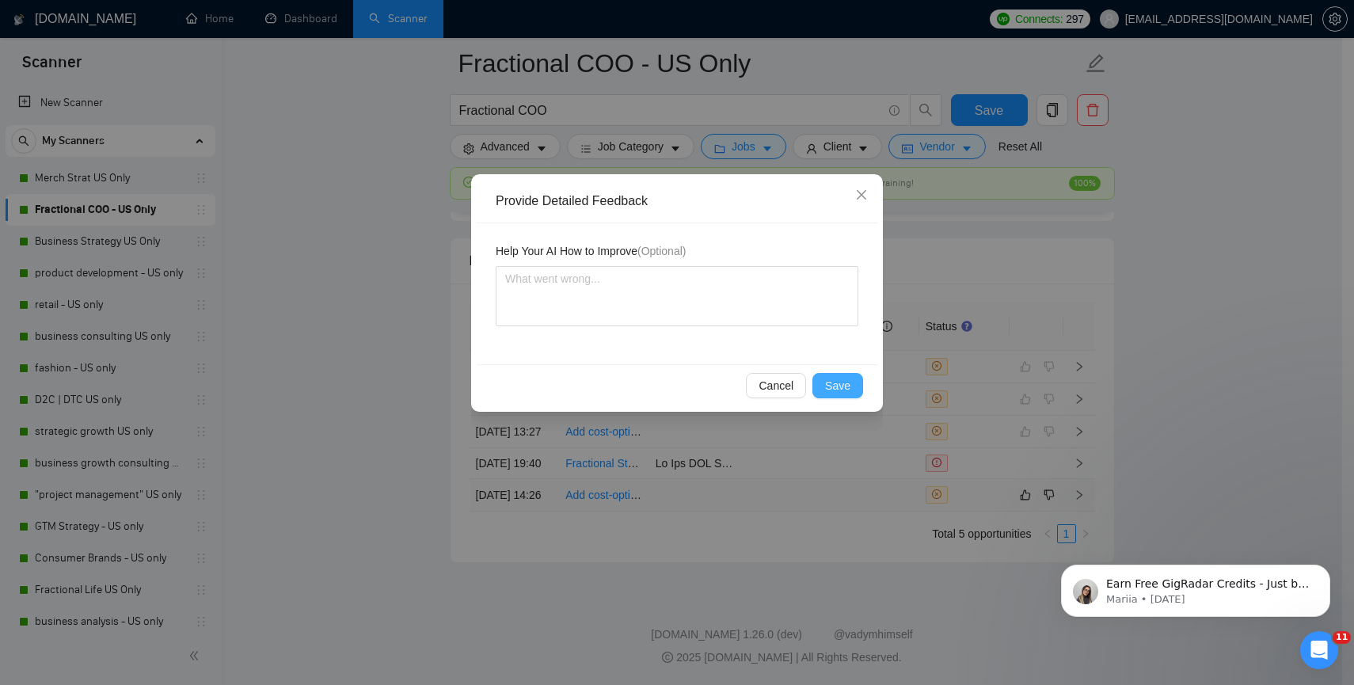
click at [845, 391] on span "Save" at bounding box center [837, 385] width 25 height 17
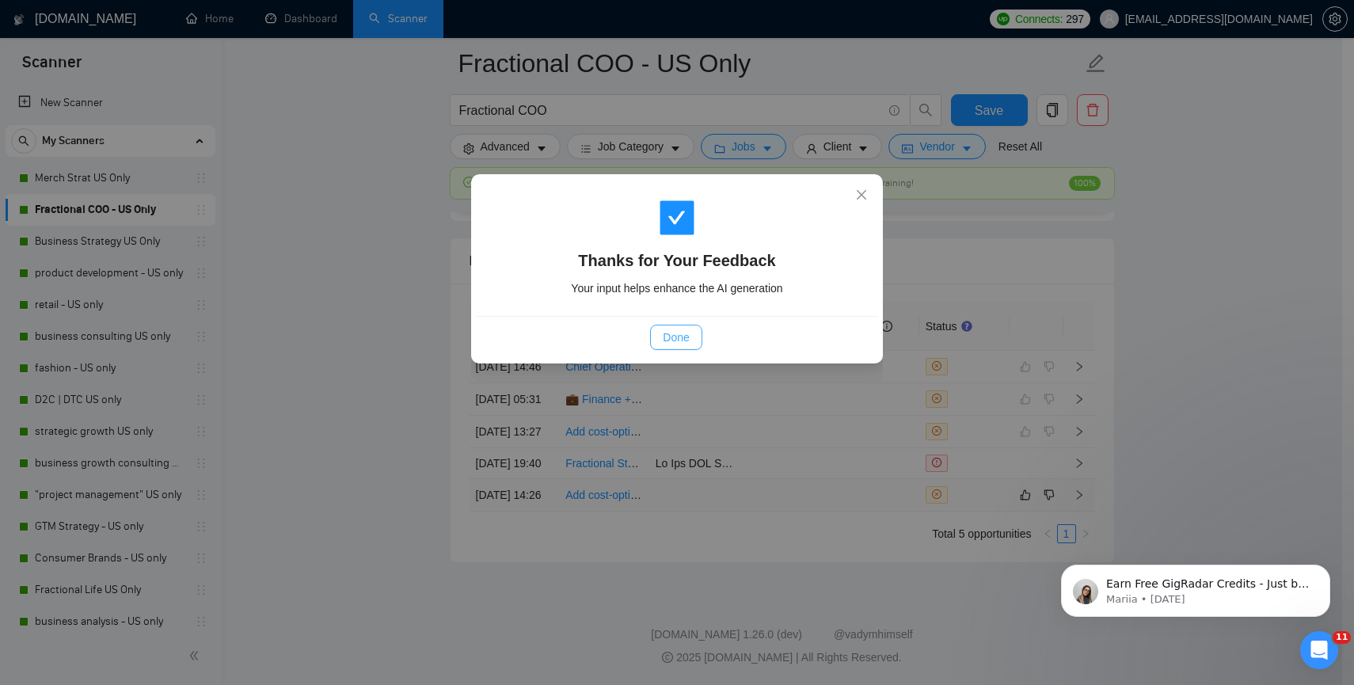
click at [662, 325] on button "Done" at bounding box center [675, 337] width 51 height 25
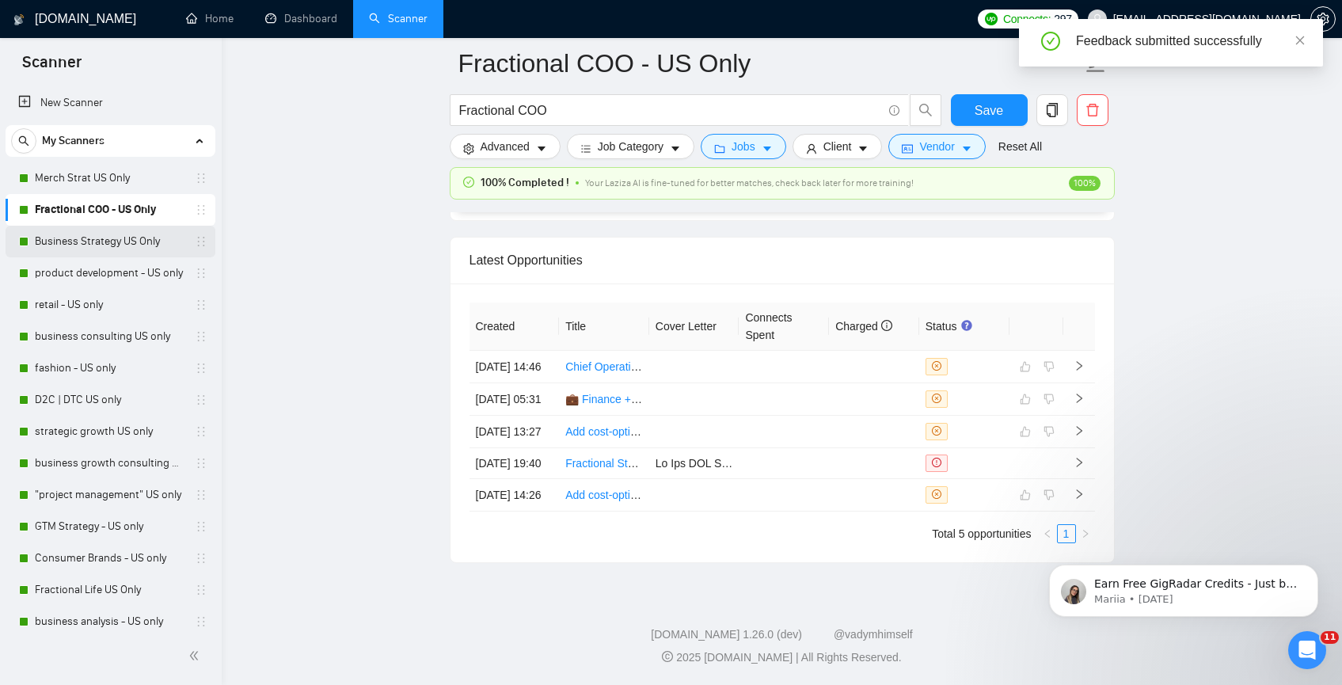
scroll to position [4042, 0]
click at [158, 241] on link "Business Strategy US Only" at bounding box center [110, 242] width 150 height 32
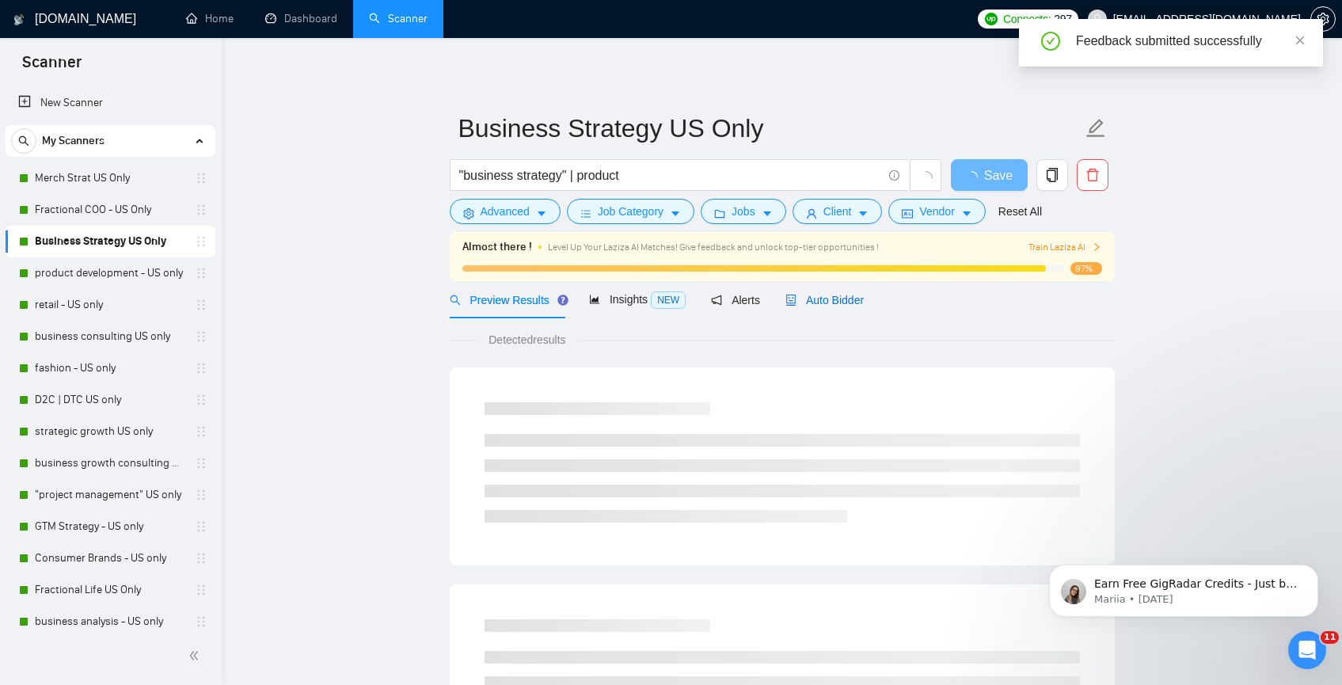
click at [833, 306] on div "Auto Bidder" at bounding box center [825, 299] width 78 height 17
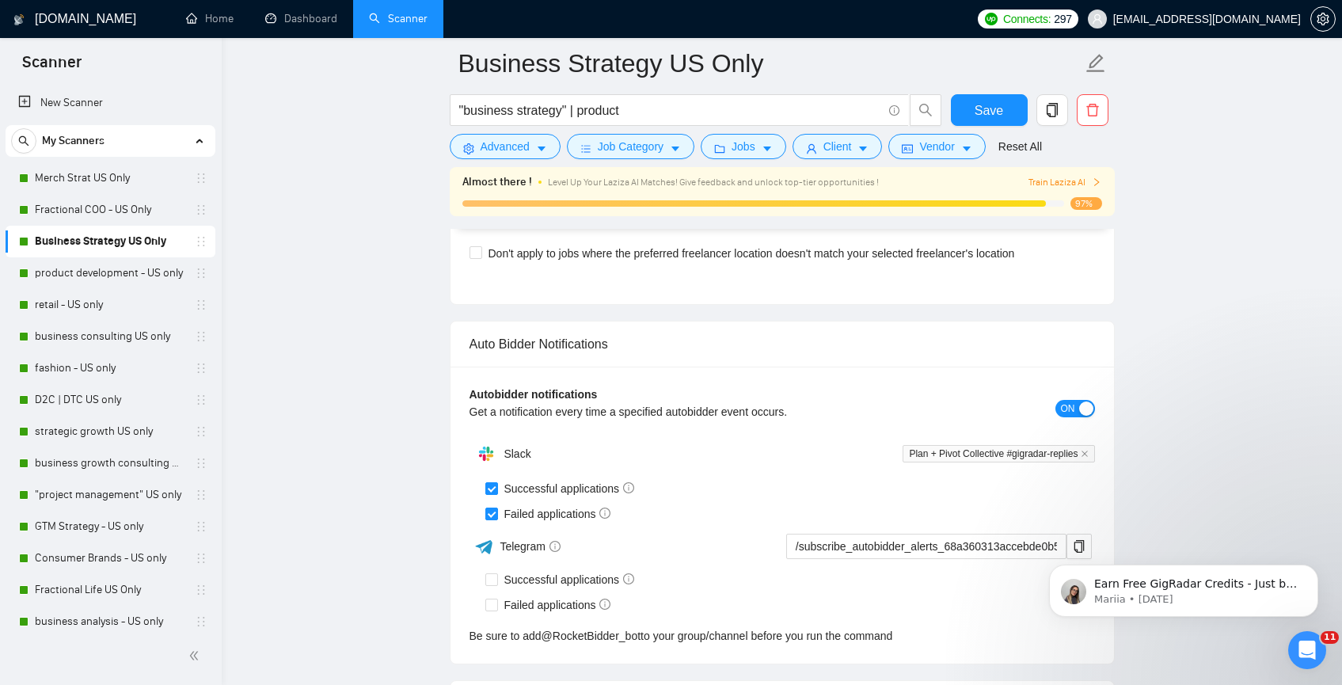
scroll to position [3963, 0]
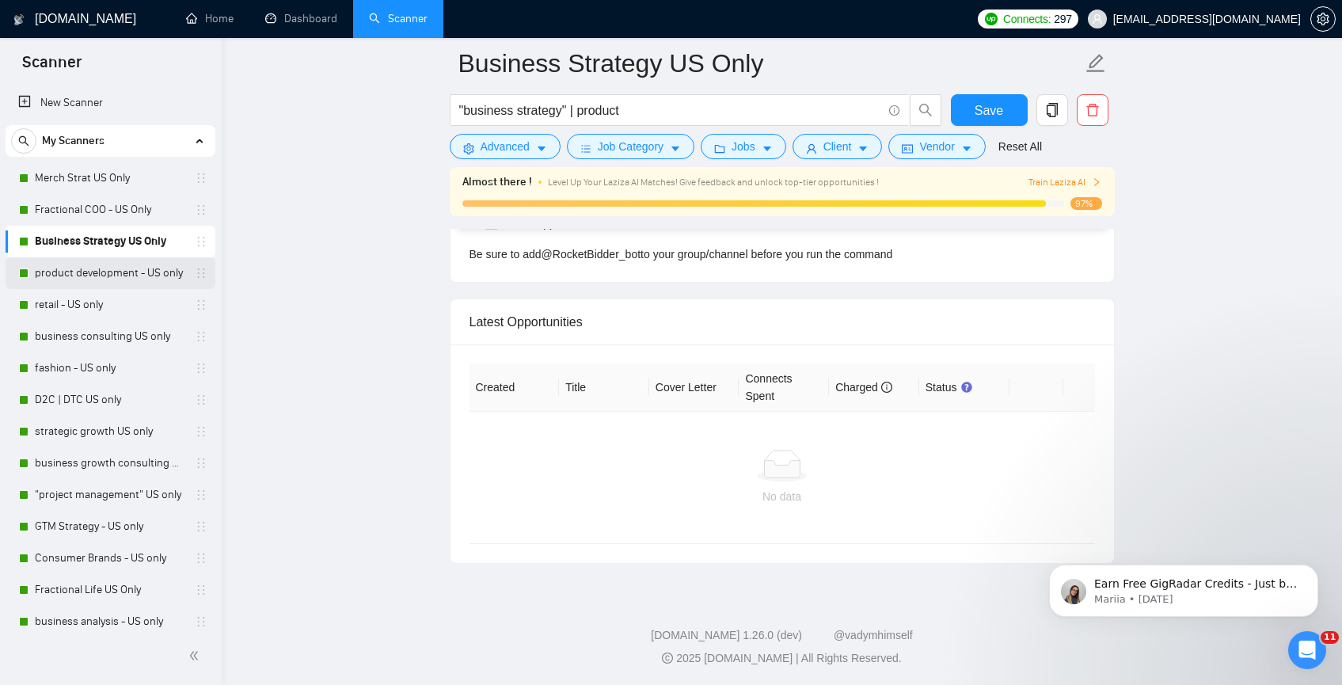
click at [166, 278] on link "product development - US only" at bounding box center [110, 273] width 150 height 32
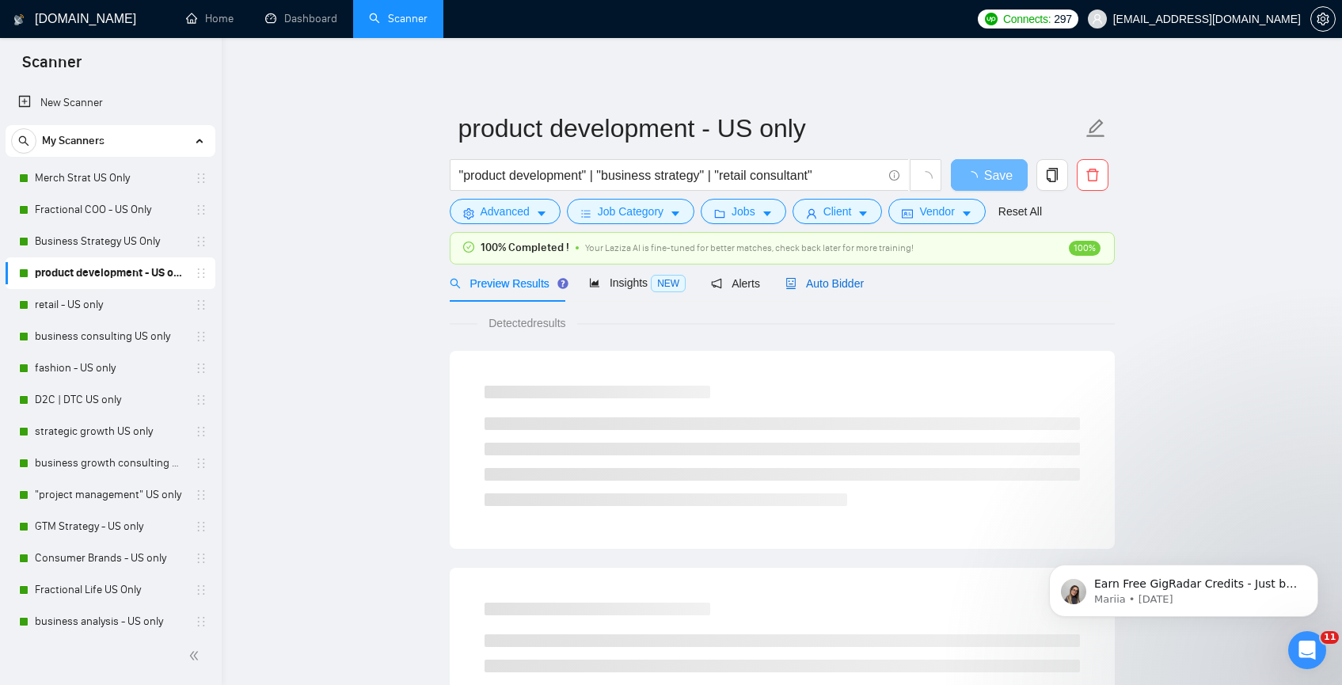
click at [864, 291] on div "Auto Bidder" at bounding box center [825, 283] width 78 height 17
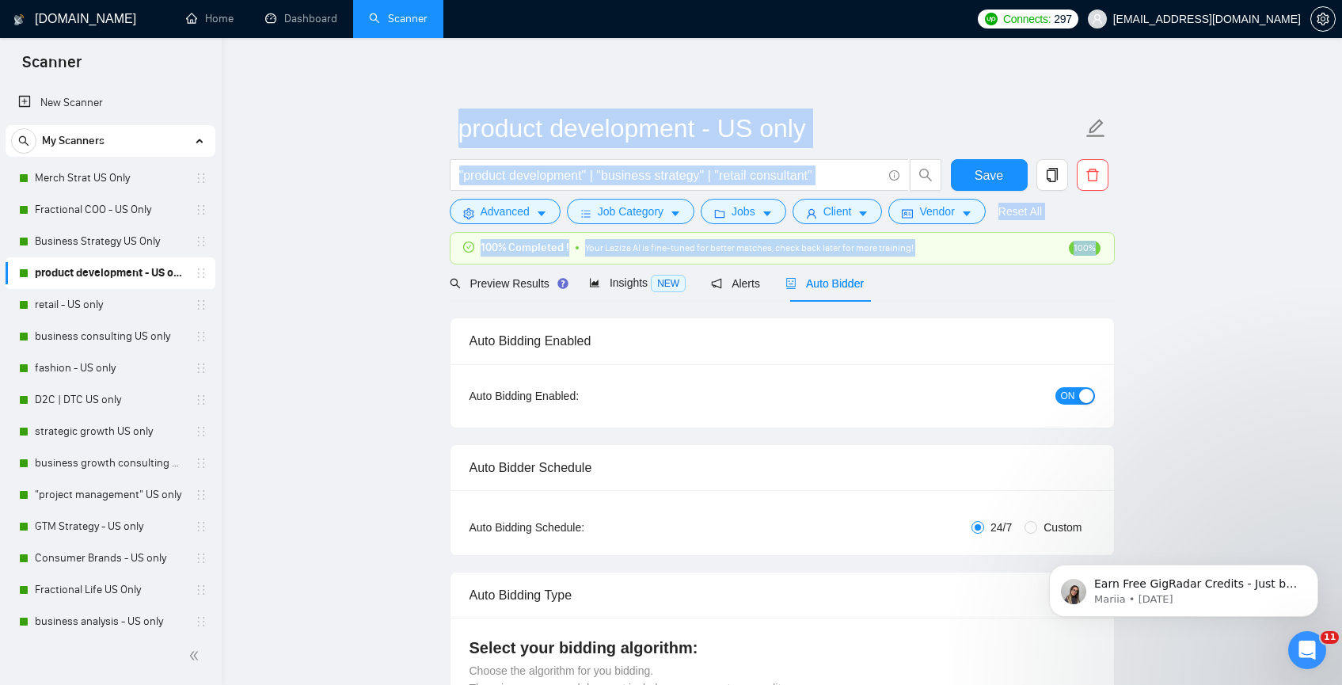
drag, startPoint x: 1341, startPoint y: 65, endPoint x: 1353, endPoint y: 188, distance: 124.1
click at [1341, 188] on html "Scanner New Scanner My Scanners Merch Strat US Only Fractional COO - US Only Bu…" at bounding box center [671, 342] width 1342 height 685
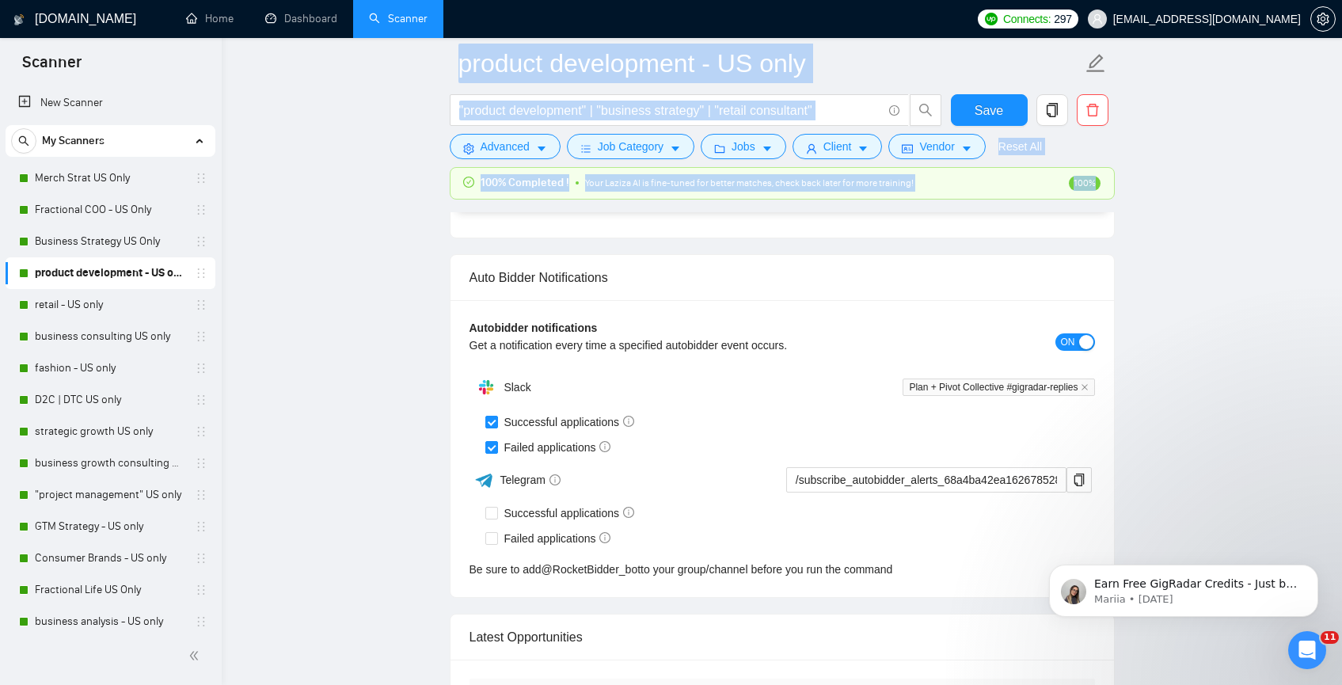
scroll to position [4329, 0]
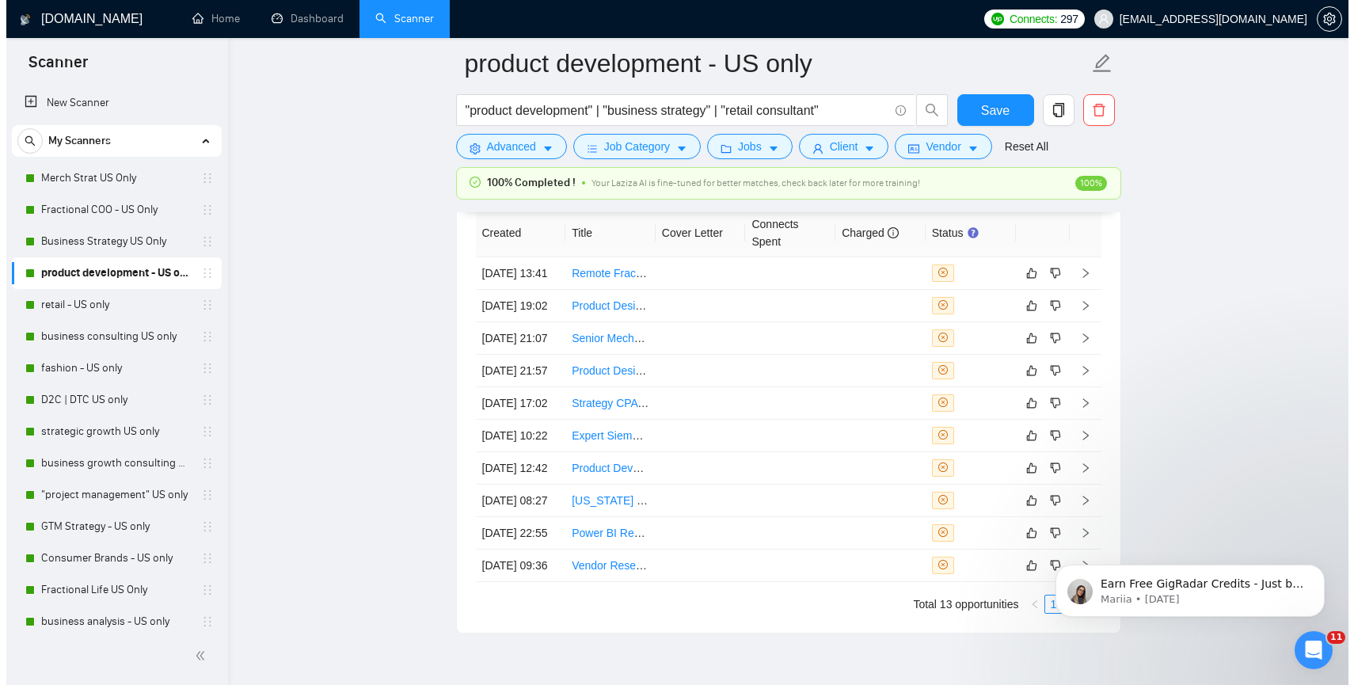
scroll to position [4076, 0]
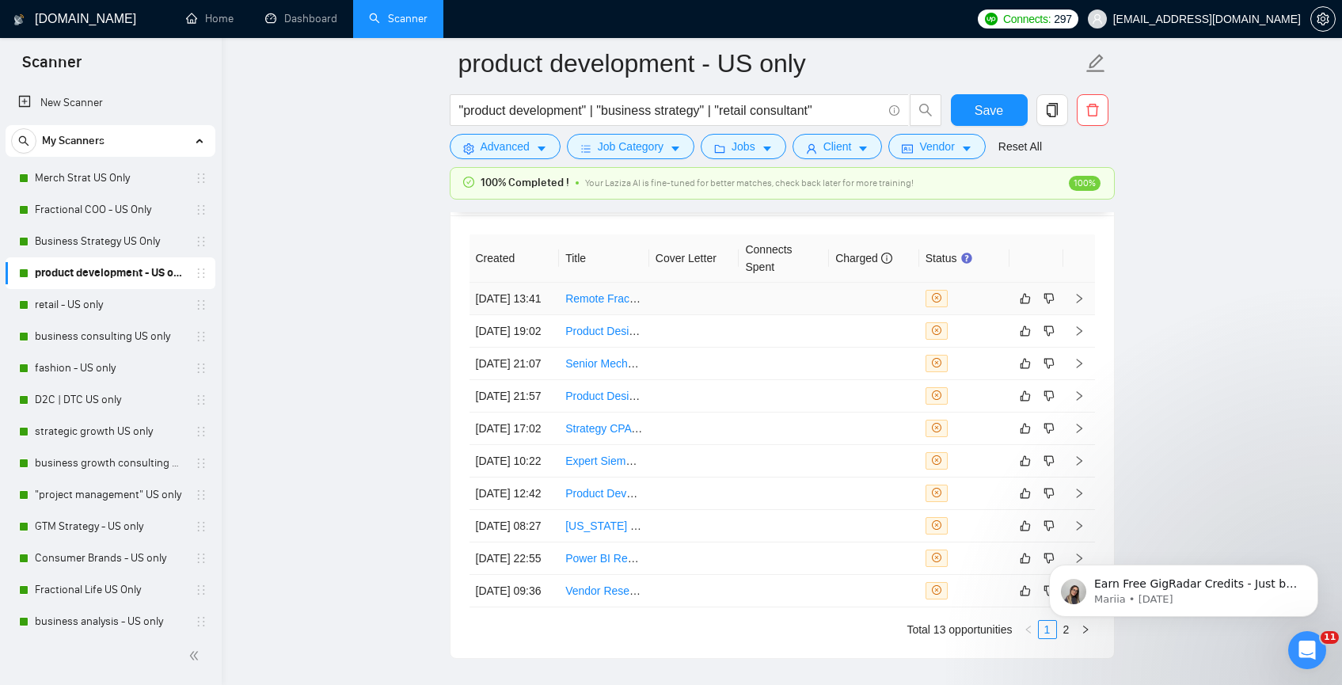
click at [751, 315] on td at bounding box center [784, 299] width 90 height 32
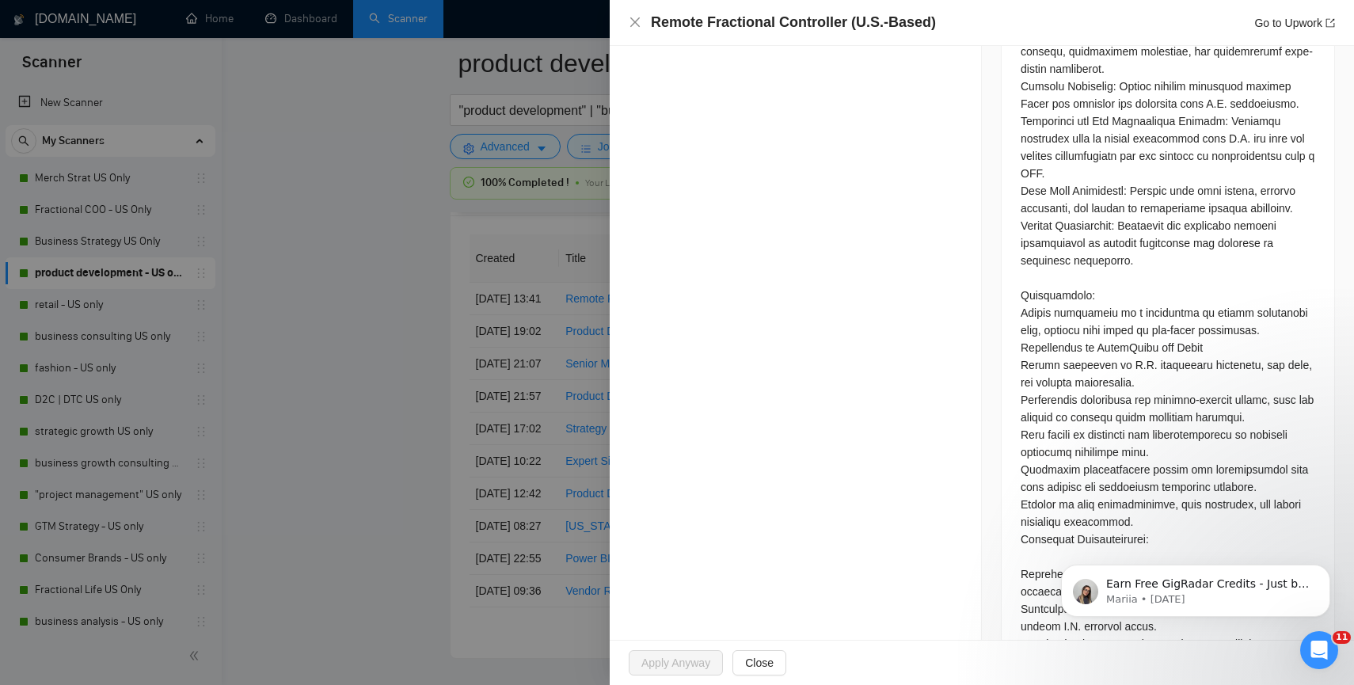
scroll to position [1082, 0]
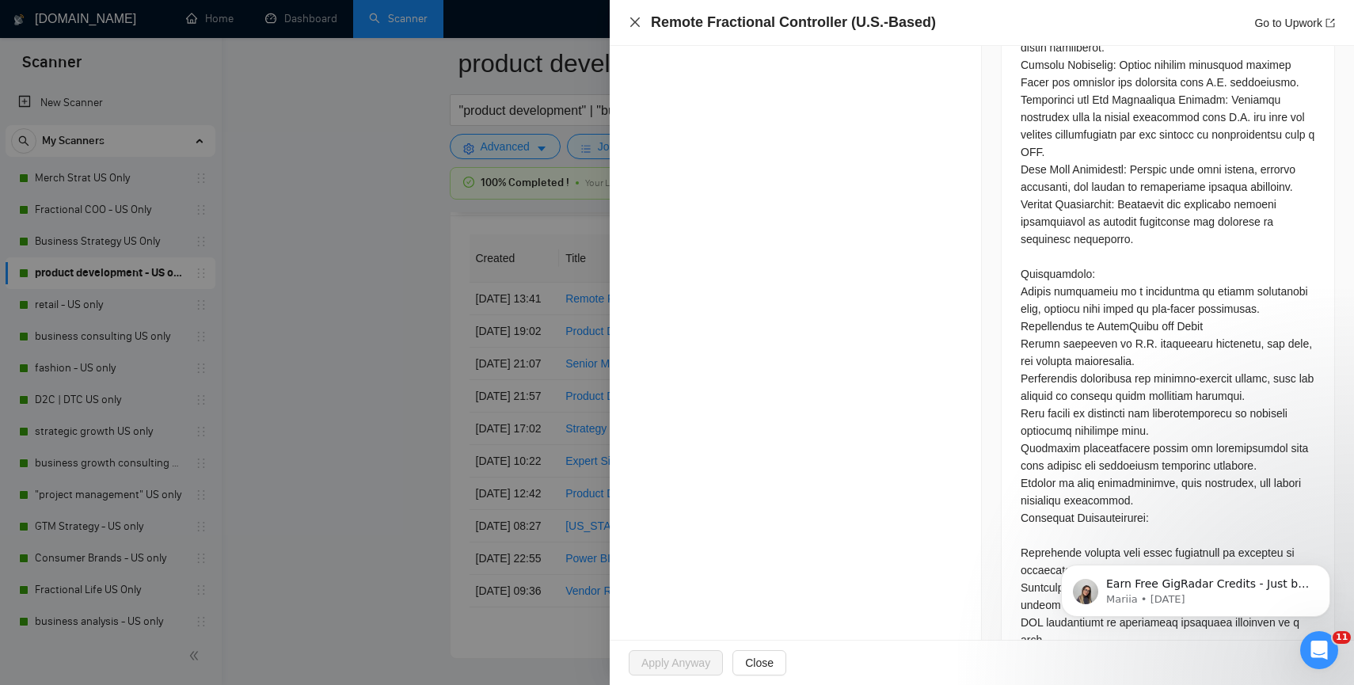
click at [639, 22] on icon "close" at bounding box center [635, 22] width 13 height 13
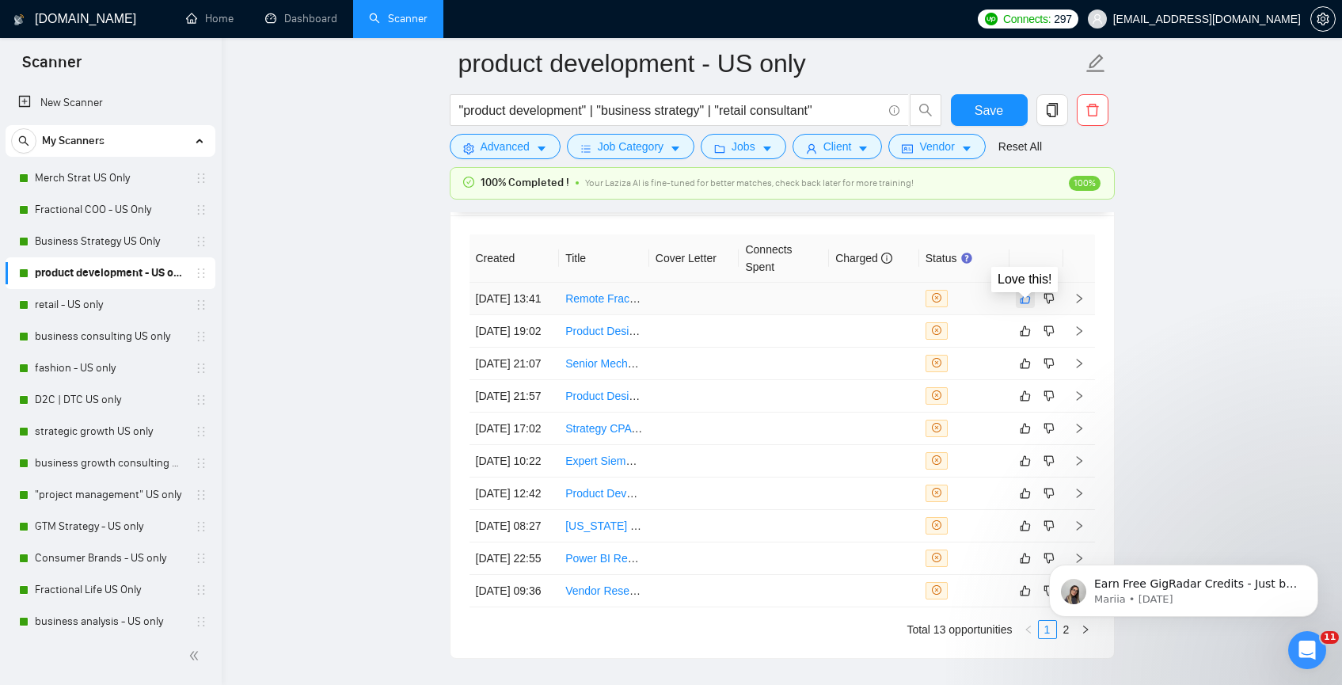
click at [1029, 305] on icon "like" at bounding box center [1025, 298] width 11 height 13
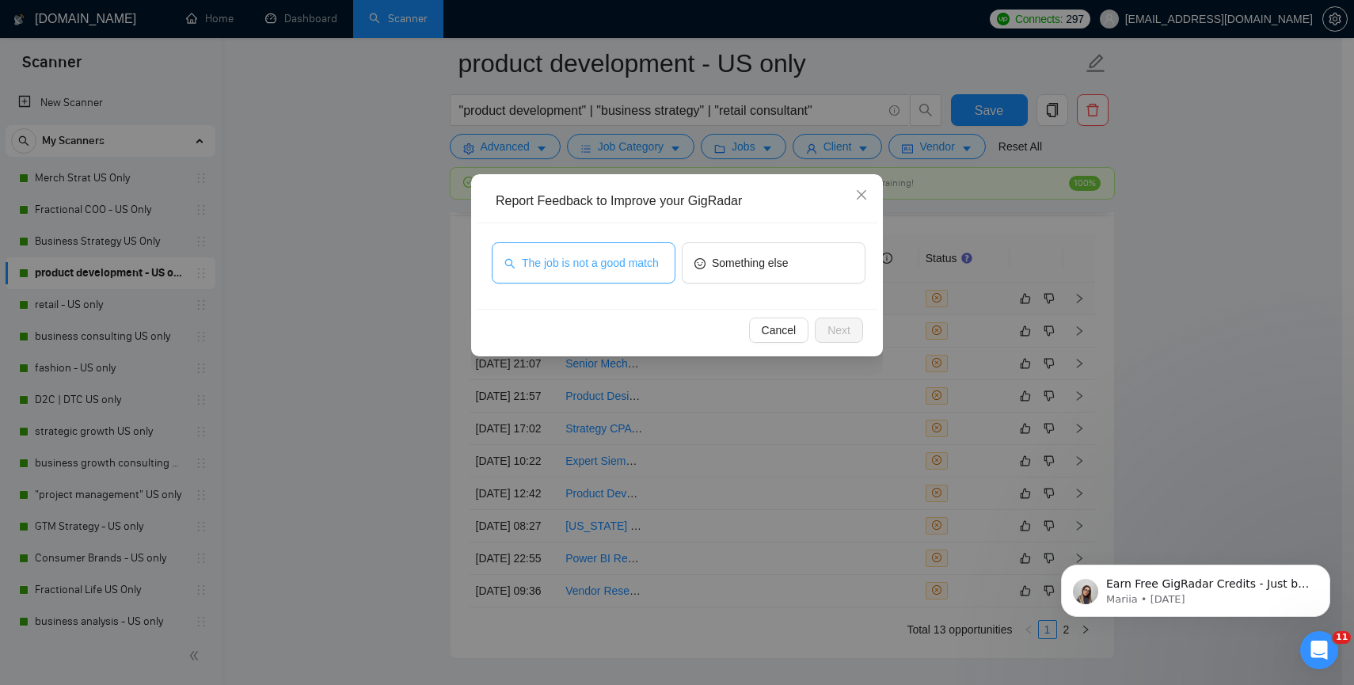
click at [626, 261] on span "The job is not a good match" at bounding box center [590, 262] width 137 height 17
click at [850, 339] on button "Next" at bounding box center [839, 330] width 48 height 25
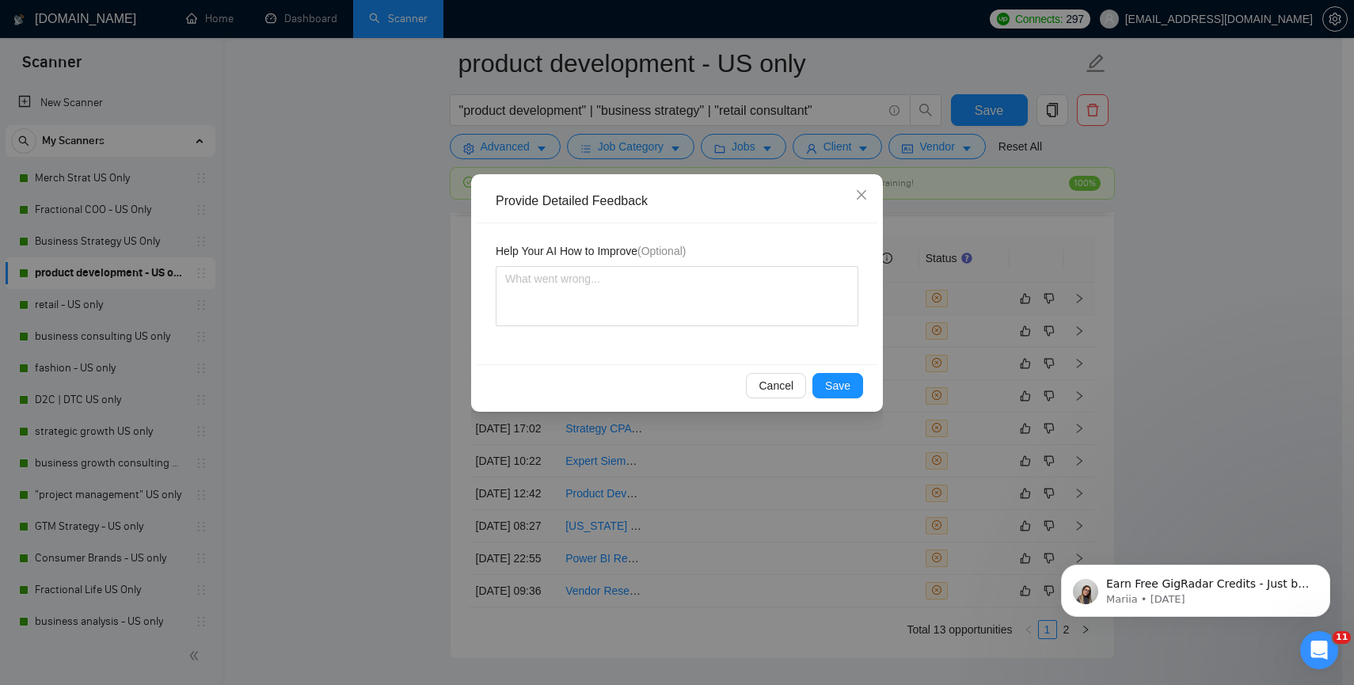
click at [841, 399] on div "Cancel Save" at bounding box center [677, 385] width 401 height 42
click at [841, 394] on button "Save" at bounding box center [837, 385] width 51 height 25
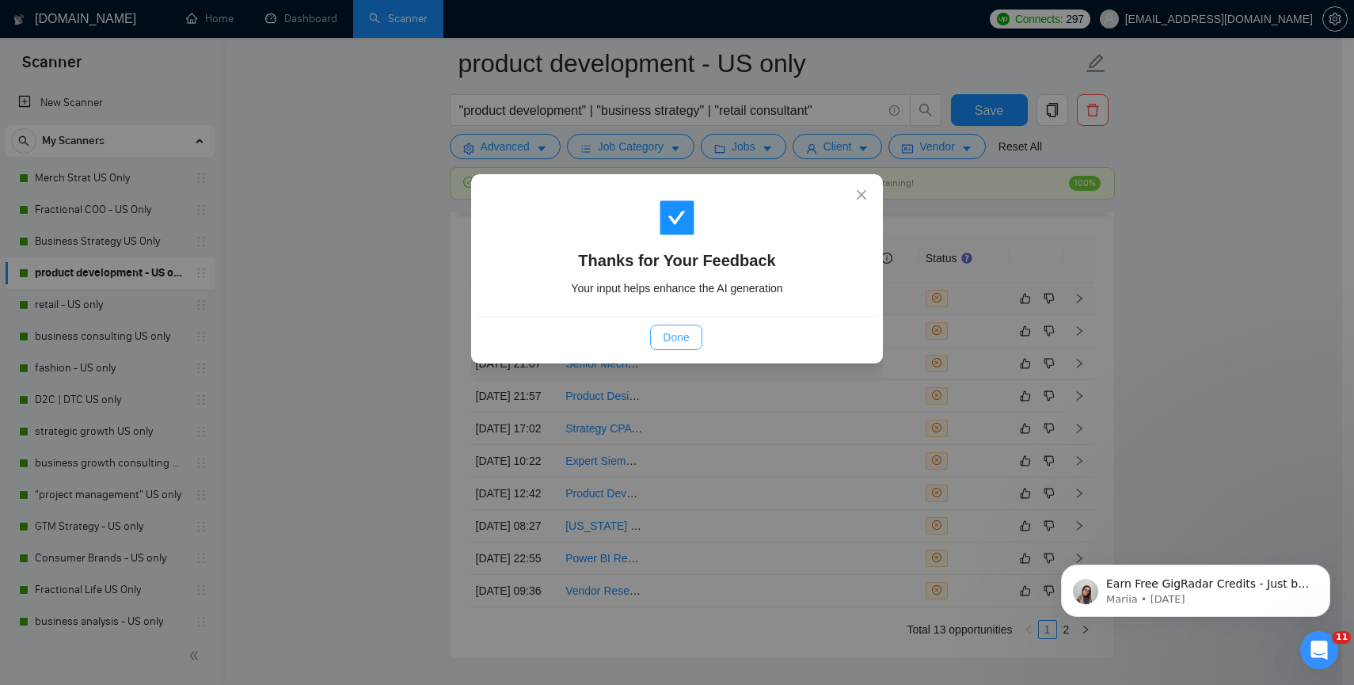
click at [687, 333] on span "Done" at bounding box center [676, 337] width 26 height 17
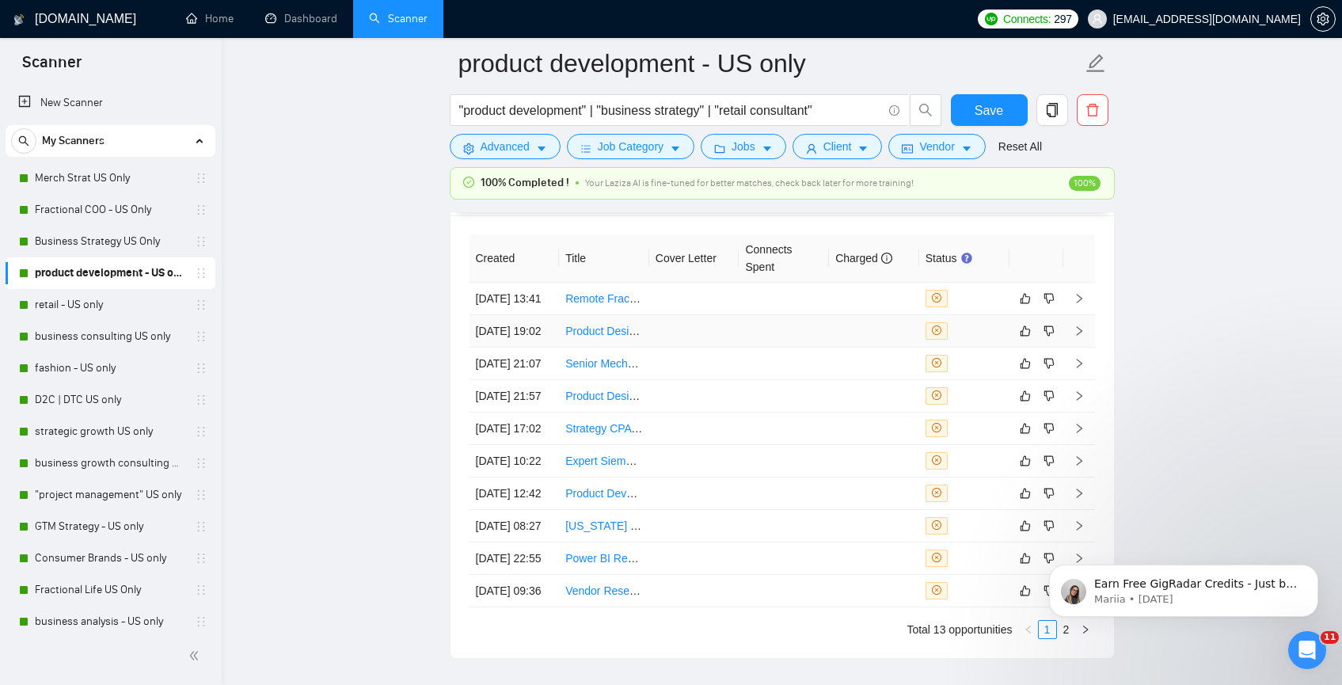
click at [668, 355] on tbody "03 Sep, 2025 13:41 Remote Fractional Controller (U.S.-Based) 01 Sep, 2025 19:02…" at bounding box center [783, 445] width 626 height 325
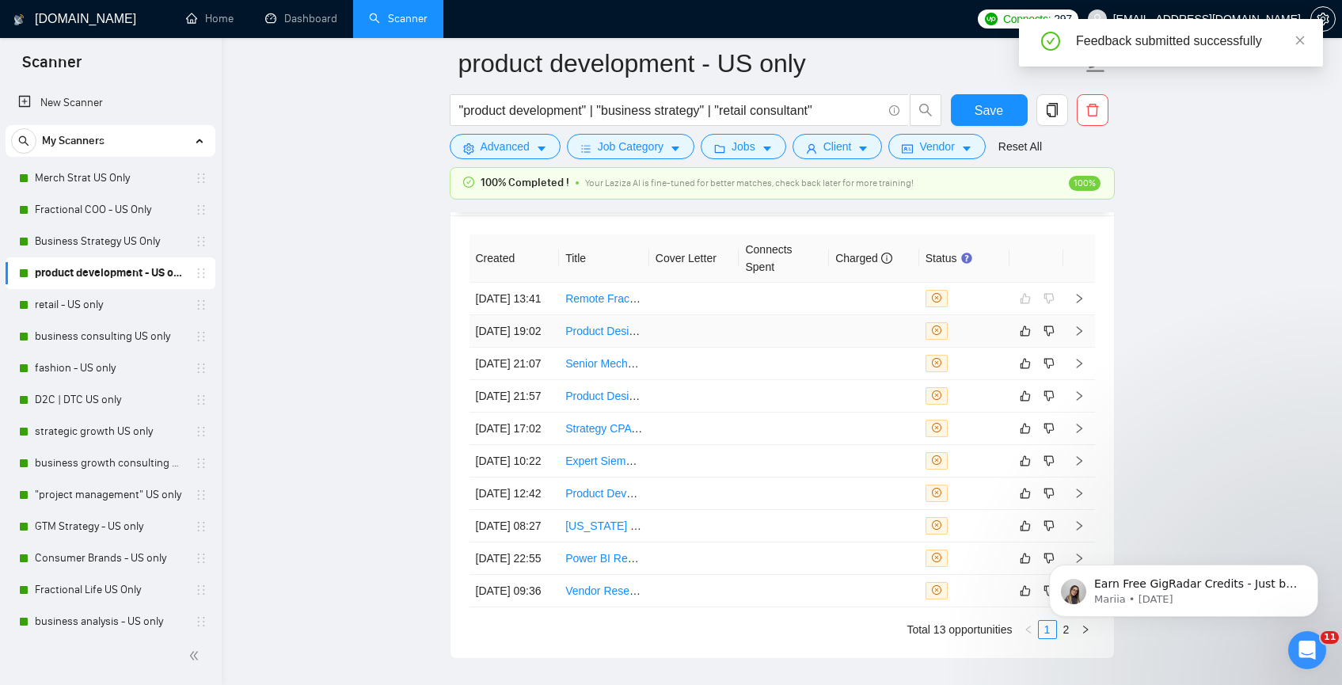
click at [668, 348] on td at bounding box center [694, 331] width 90 height 32
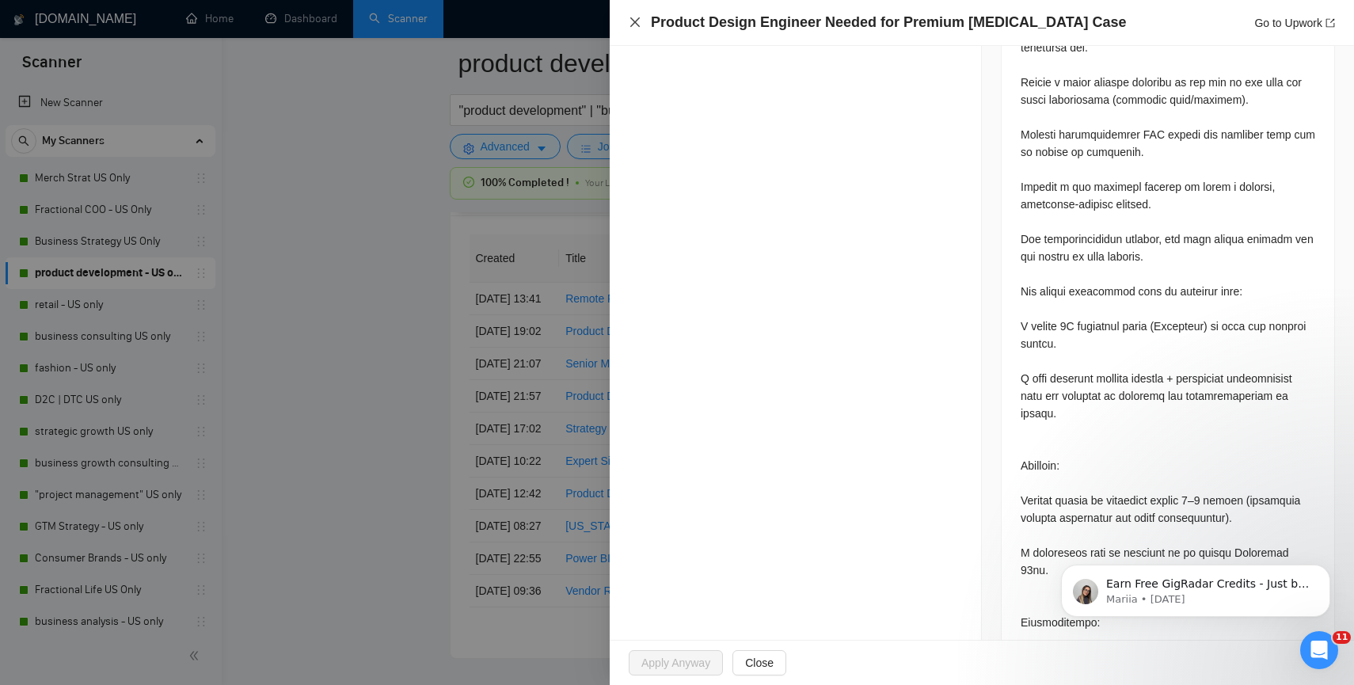
click at [631, 18] on icon "close" at bounding box center [635, 22] width 10 height 10
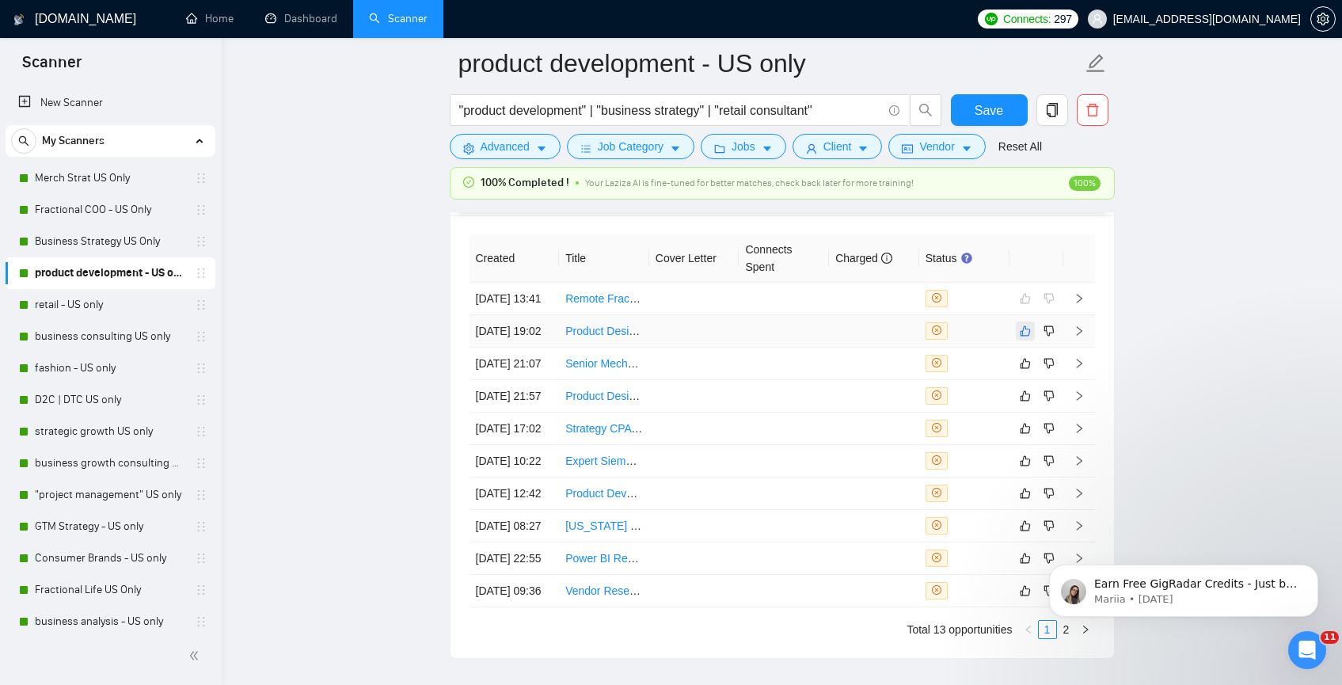
click at [1021, 336] on icon "like" at bounding box center [1025, 330] width 10 height 10
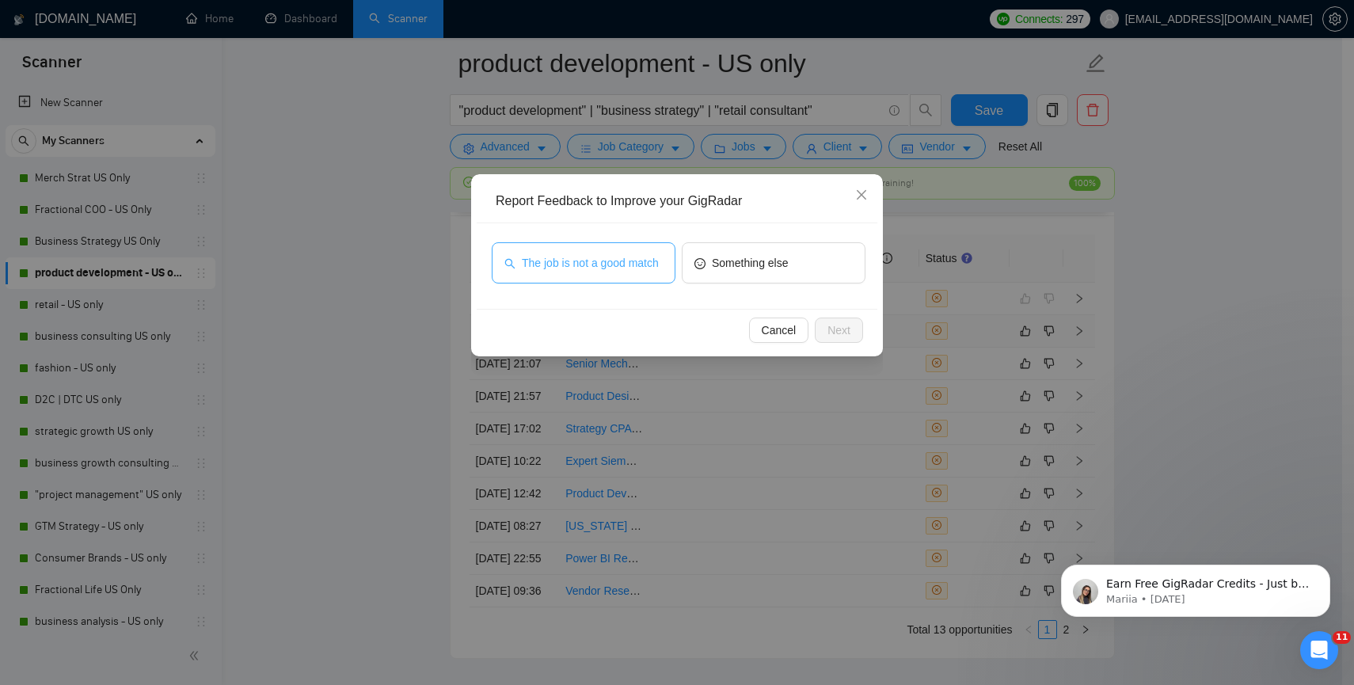
click at [637, 265] on span "The job is not a good match" at bounding box center [590, 262] width 137 height 17
click at [818, 331] on button "Next" at bounding box center [839, 330] width 48 height 25
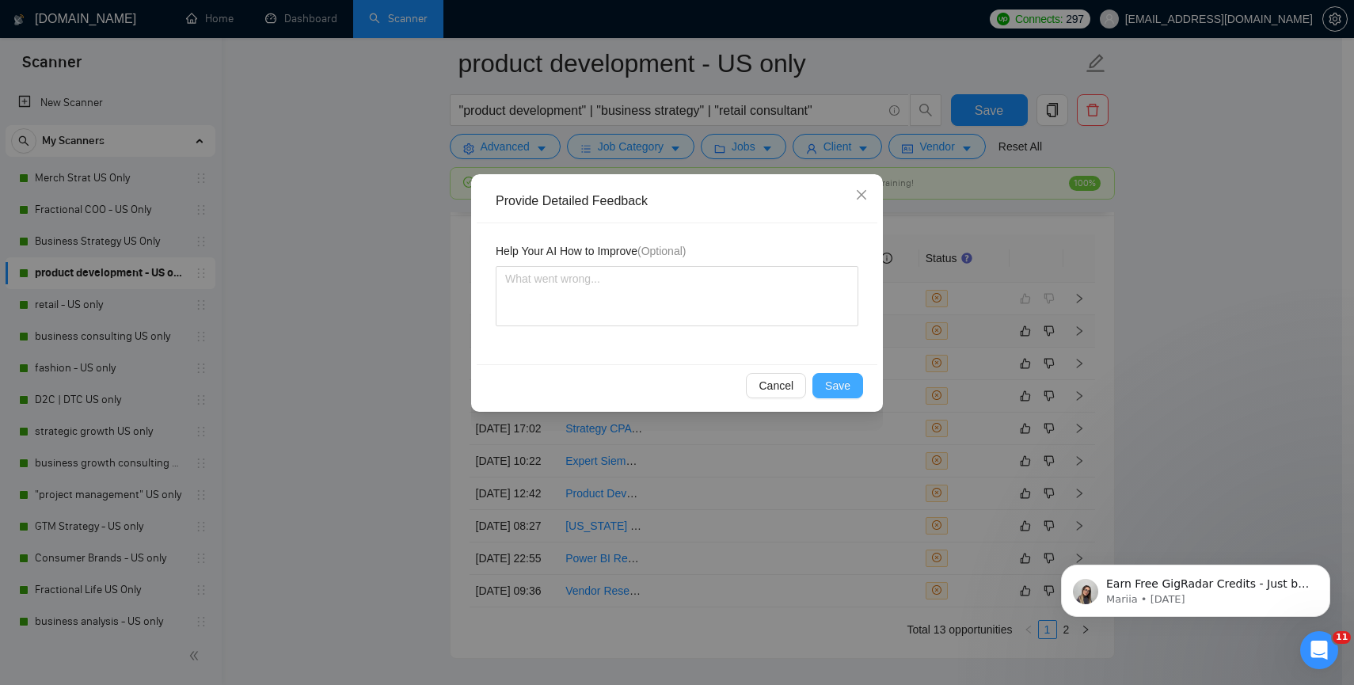
click at [840, 387] on span "Save" at bounding box center [837, 385] width 25 height 17
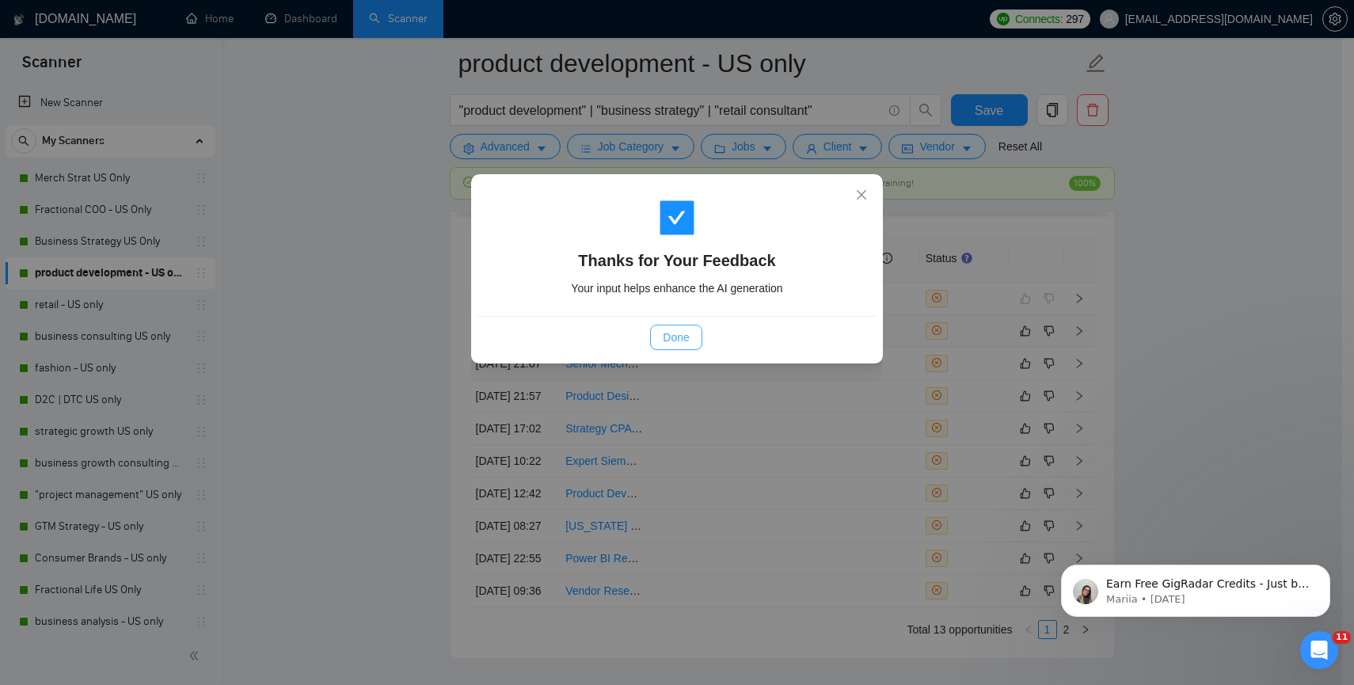
click at [691, 337] on button "Done" at bounding box center [675, 337] width 51 height 25
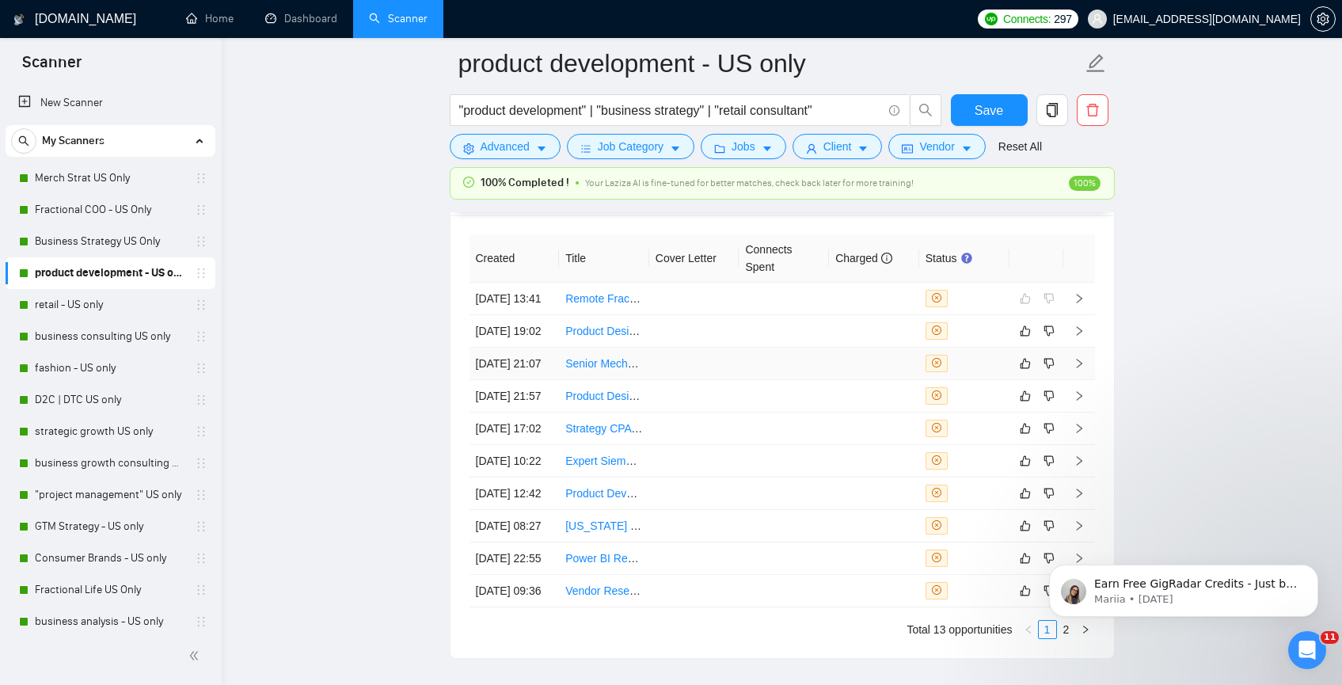
click at [724, 380] on td at bounding box center [694, 364] width 90 height 32
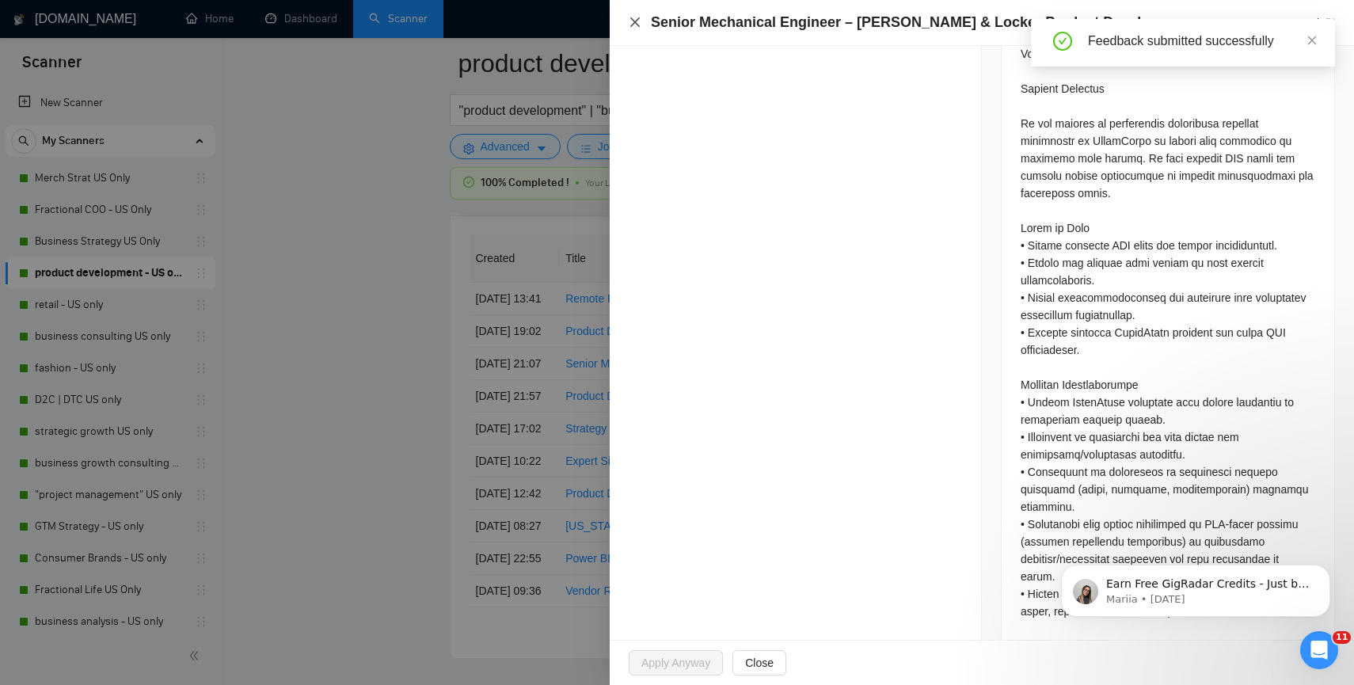
click at [638, 24] on icon "close" at bounding box center [635, 22] width 13 height 13
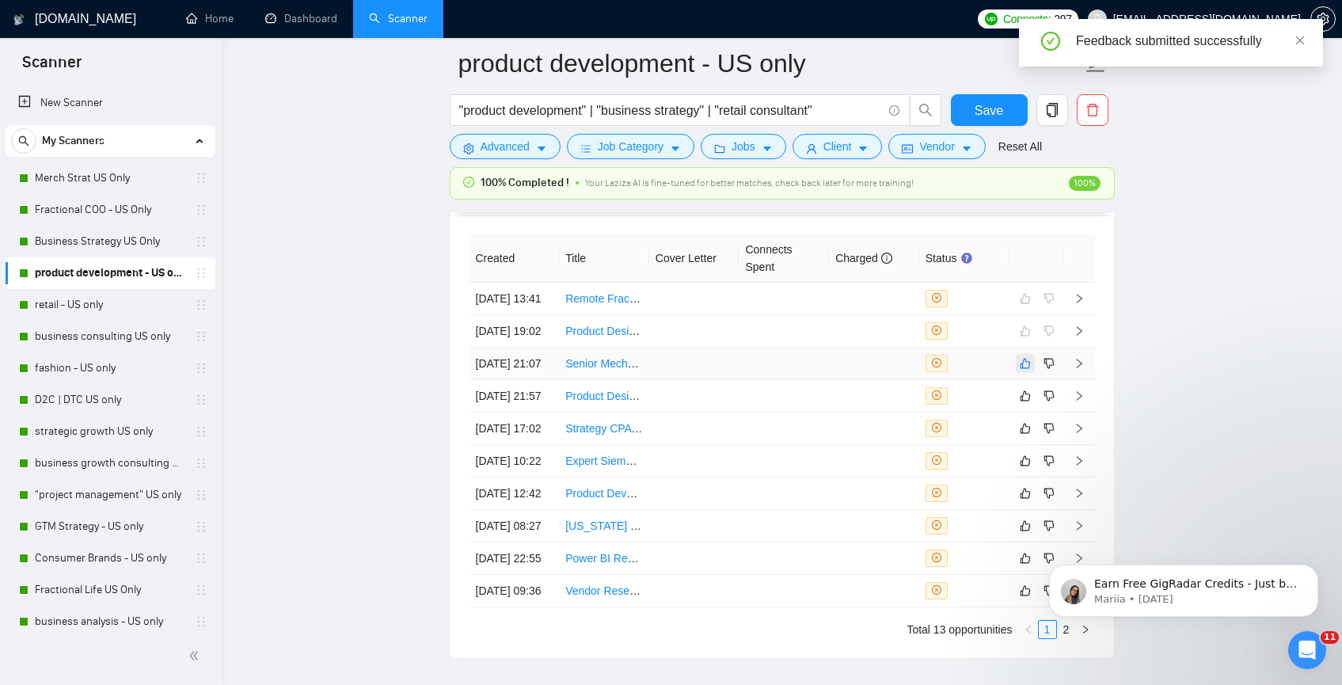
click at [1025, 373] on button "button" at bounding box center [1025, 363] width 19 height 19
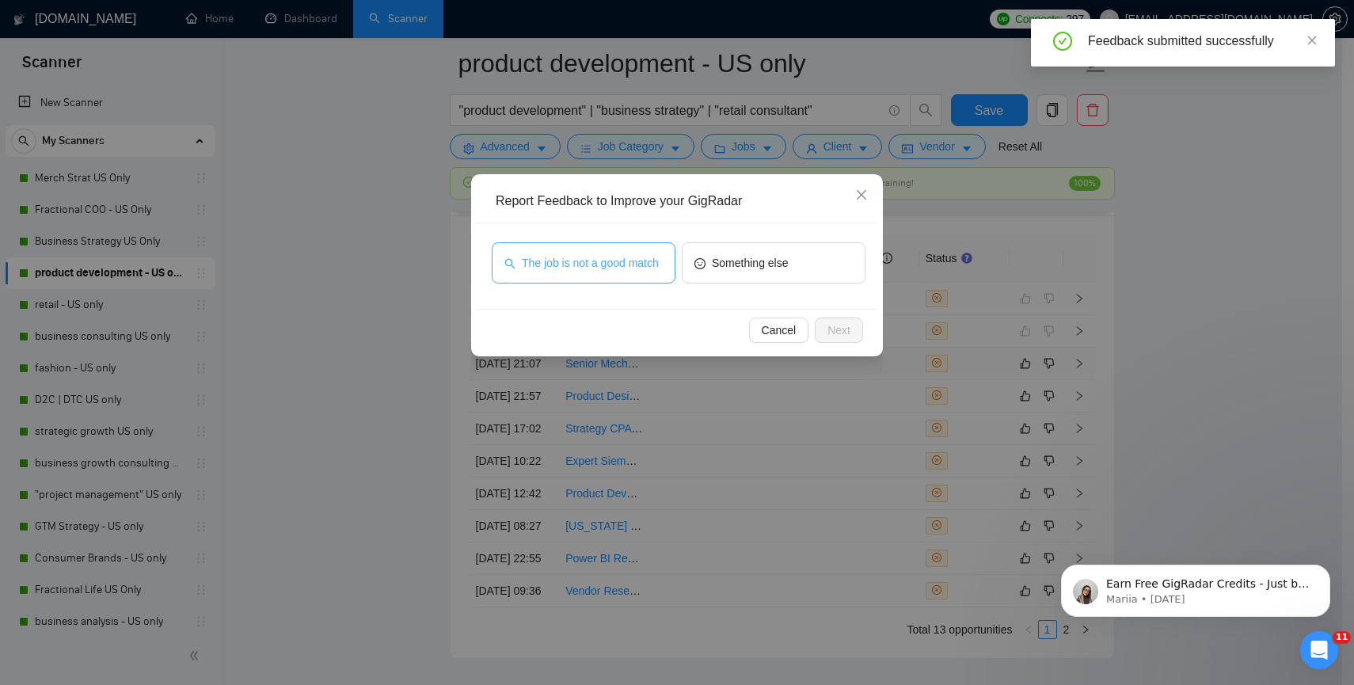
click at [620, 255] on span "The job is not a good match" at bounding box center [590, 262] width 137 height 17
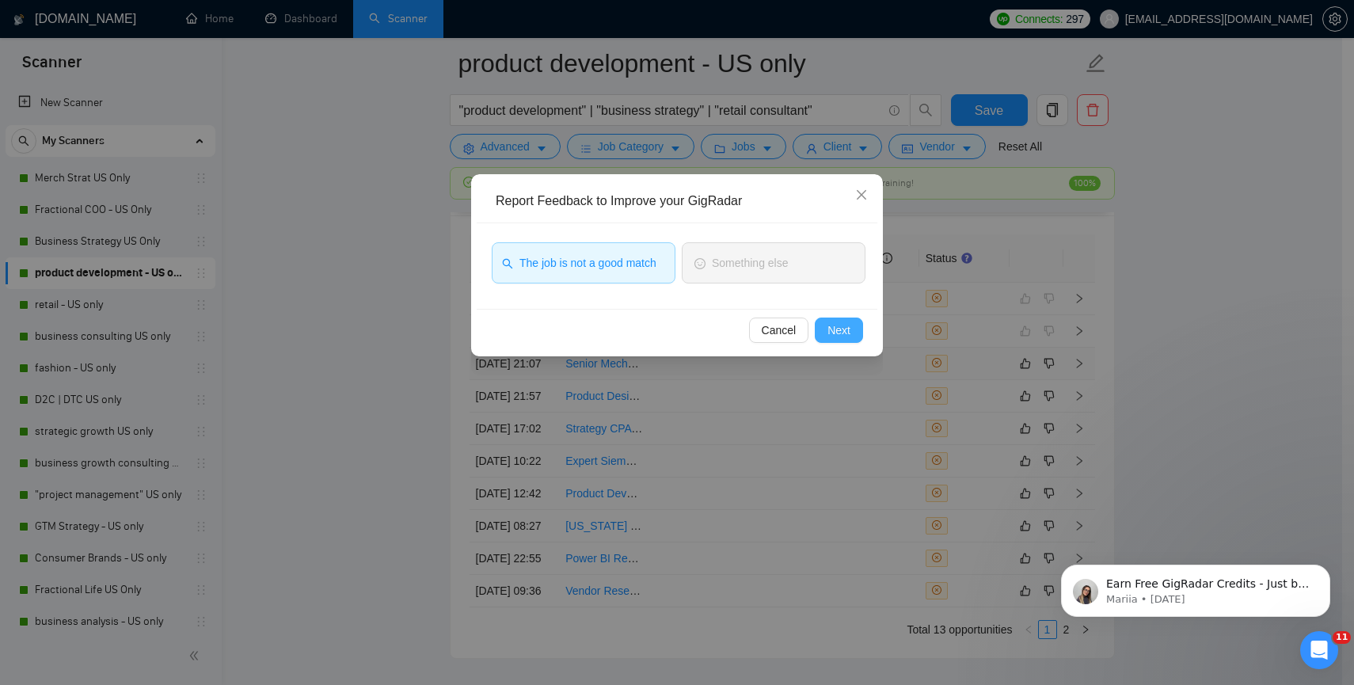
click at [848, 330] on span "Next" at bounding box center [838, 329] width 23 height 17
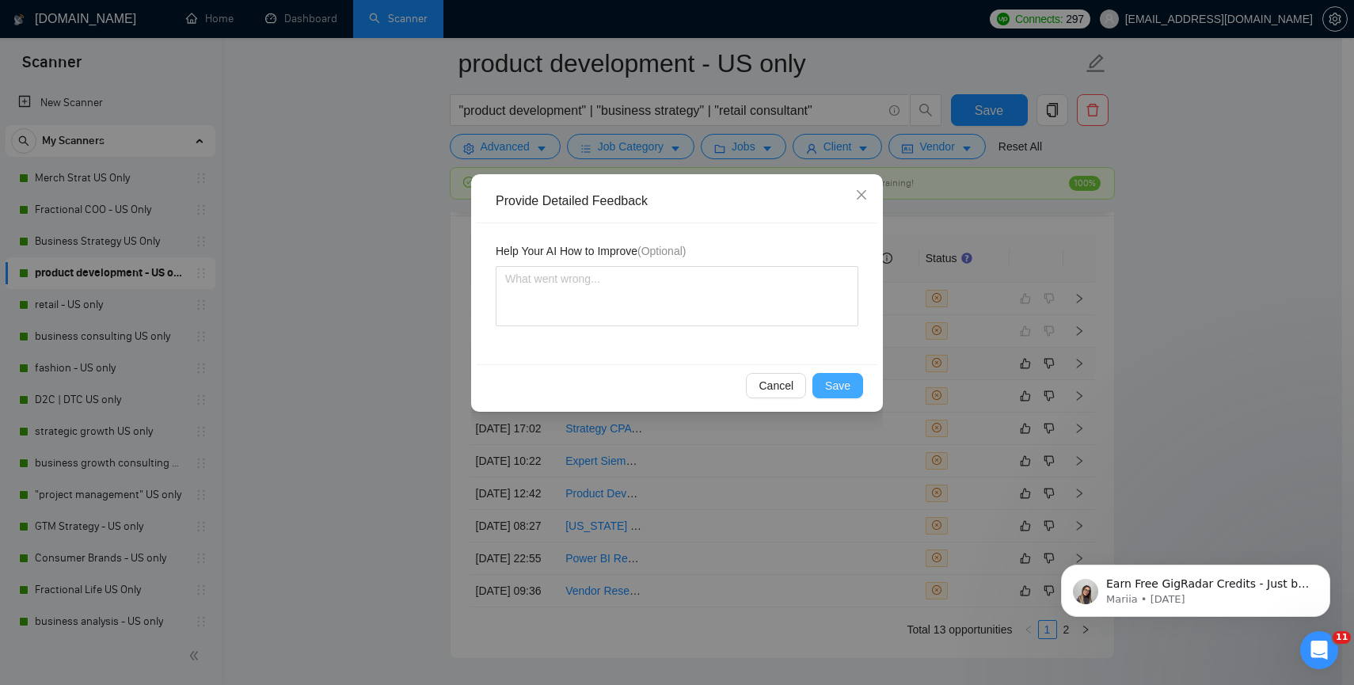
click at [843, 381] on span "Save" at bounding box center [837, 385] width 25 height 17
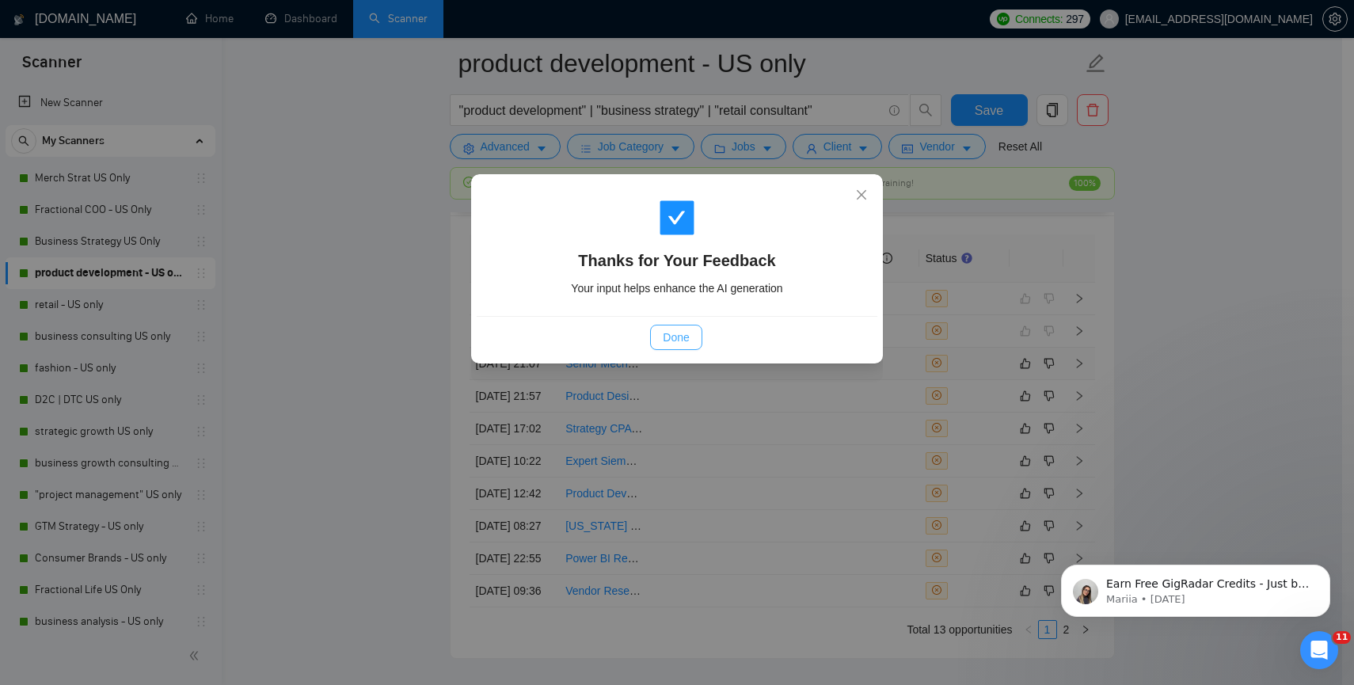
click at [661, 336] on button "Done" at bounding box center [675, 337] width 51 height 25
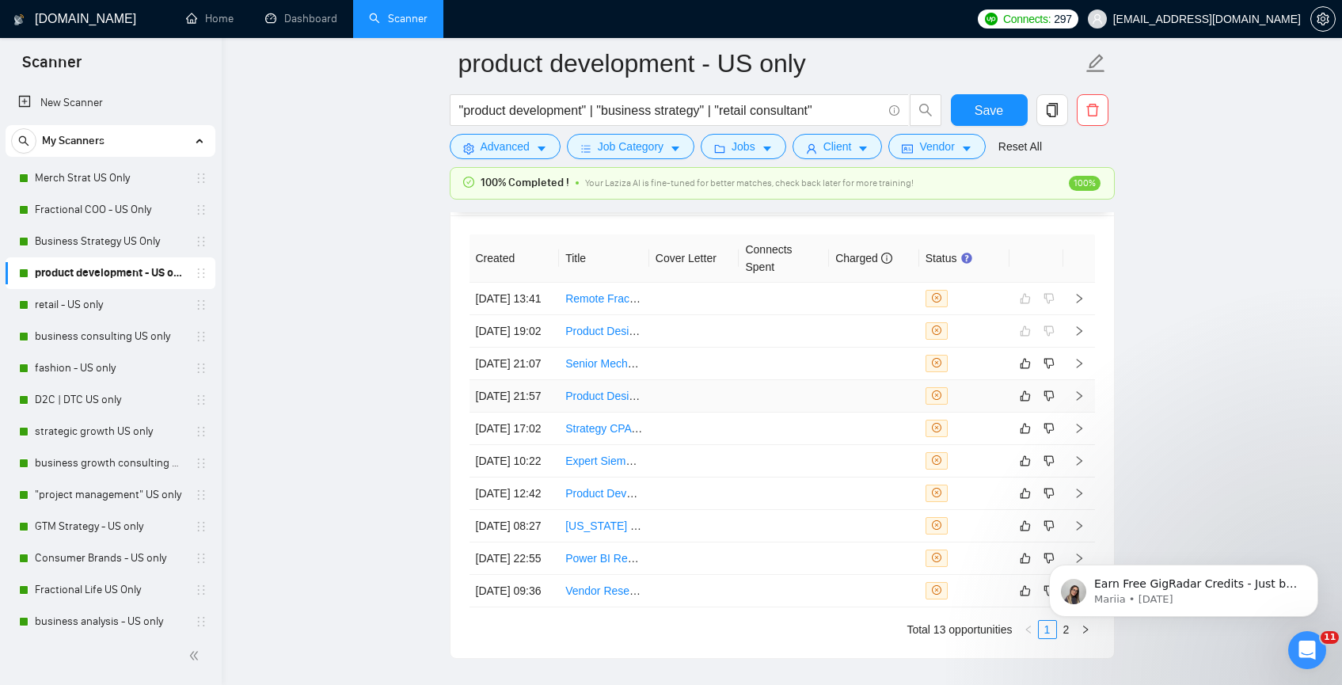
click at [647, 453] on tbody "03 Sep, 2025 13:41 Remote Fractional Controller (U.S.-Based) 01 Sep, 2025 19:02…" at bounding box center [783, 445] width 626 height 325
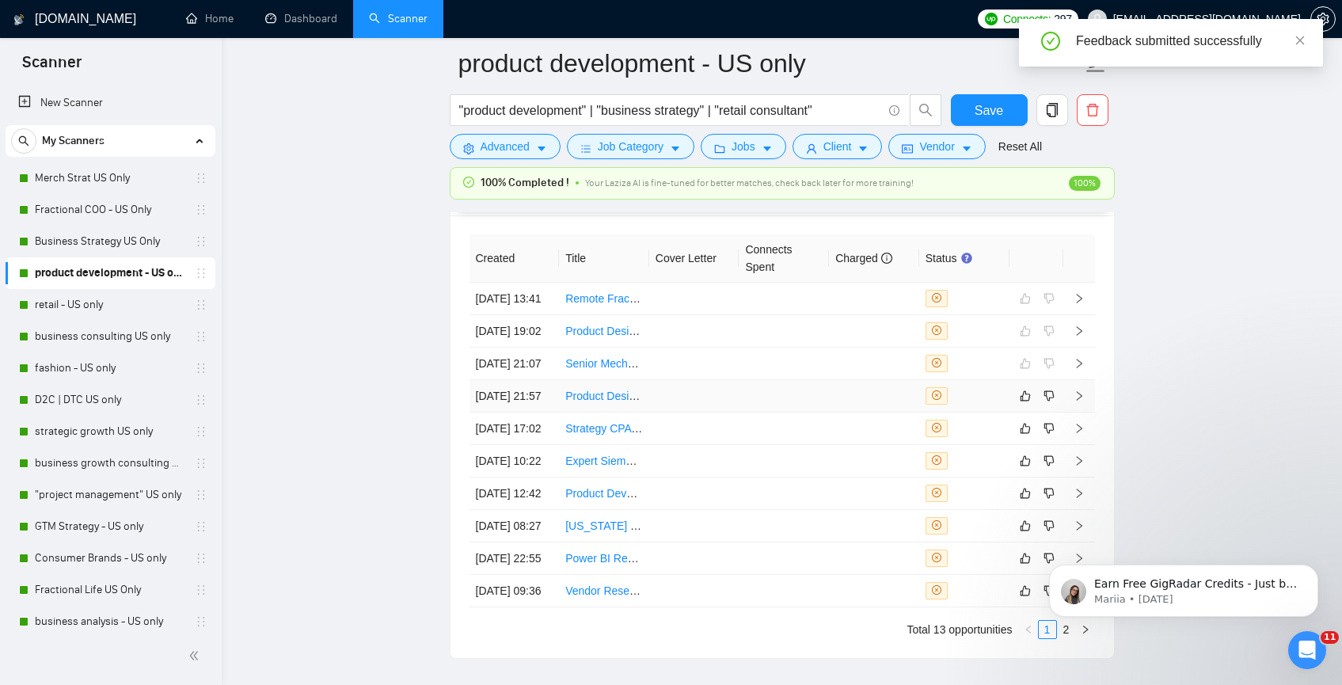
click at [653, 413] on td at bounding box center [694, 396] width 90 height 32
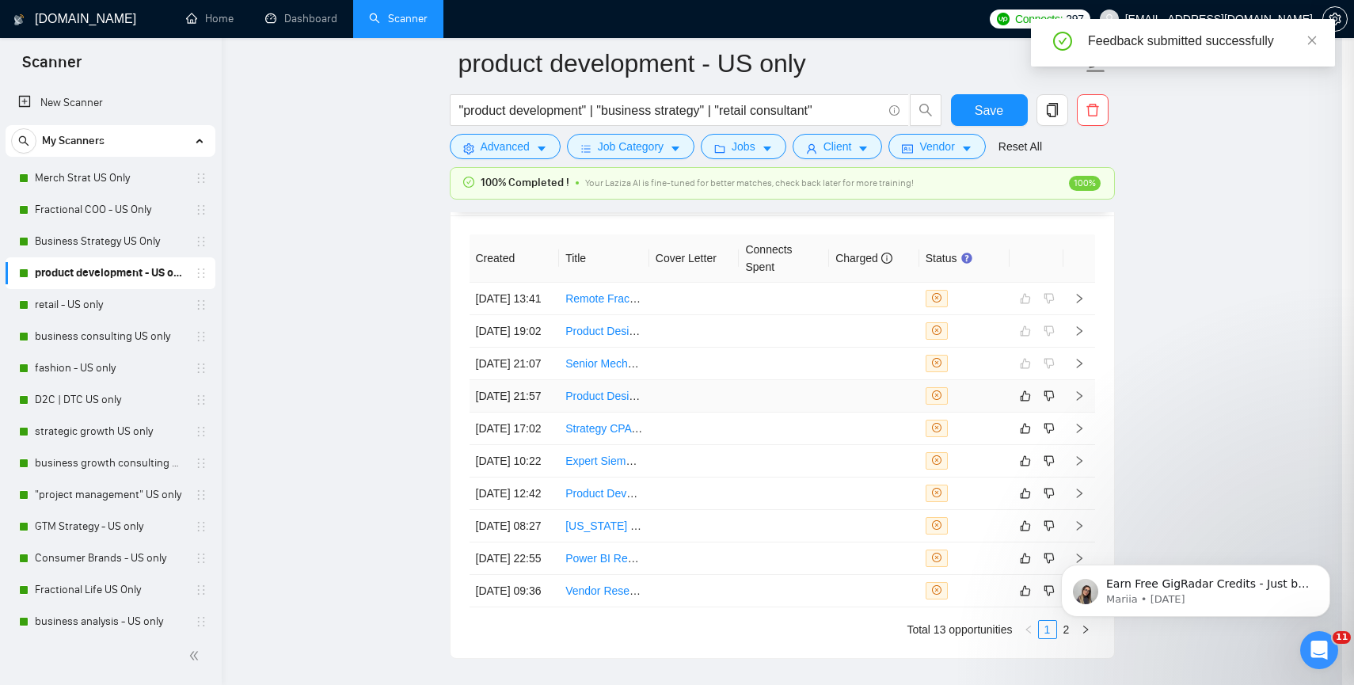
scroll to position [1008, 0]
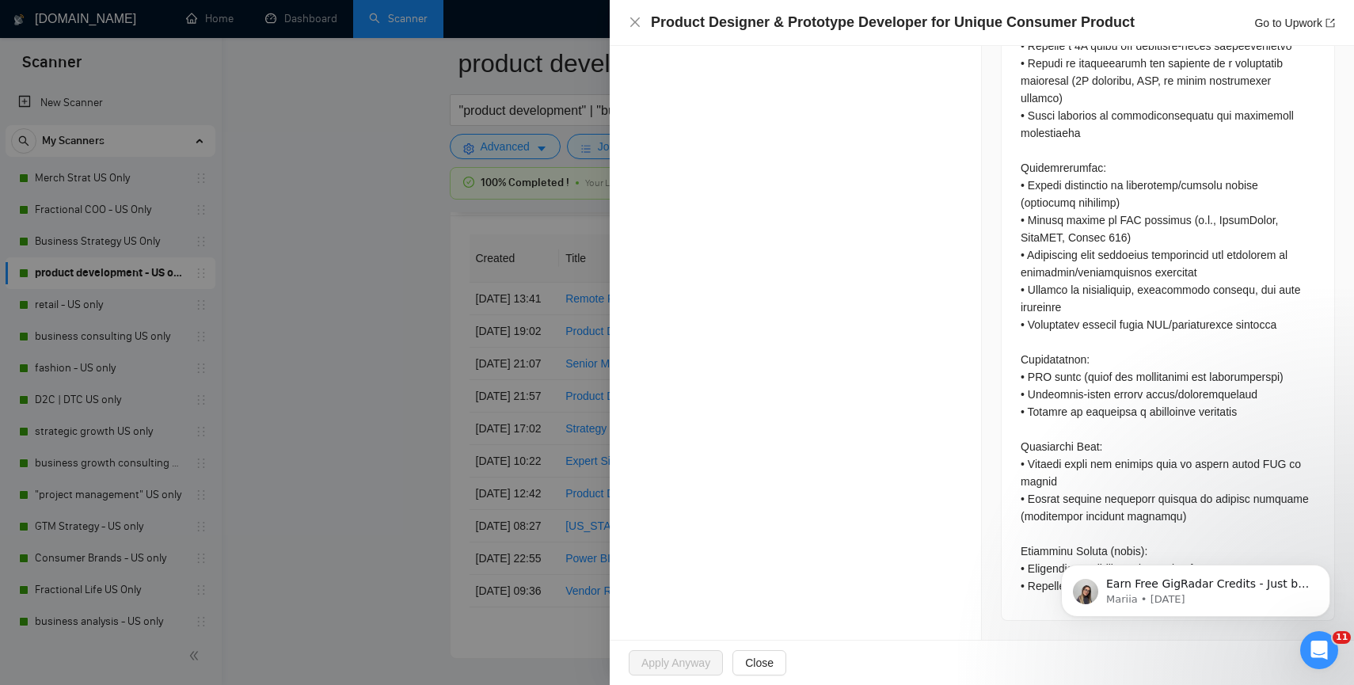
click at [627, 18] on div "Product Designer & Prototype Developer for Unique Consumer Product Go to Upwork" at bounding box center [982, 23] width 744 height 46
click at [631, 20] on icon "close" at bounding box center [635, 22] width 10 height 10
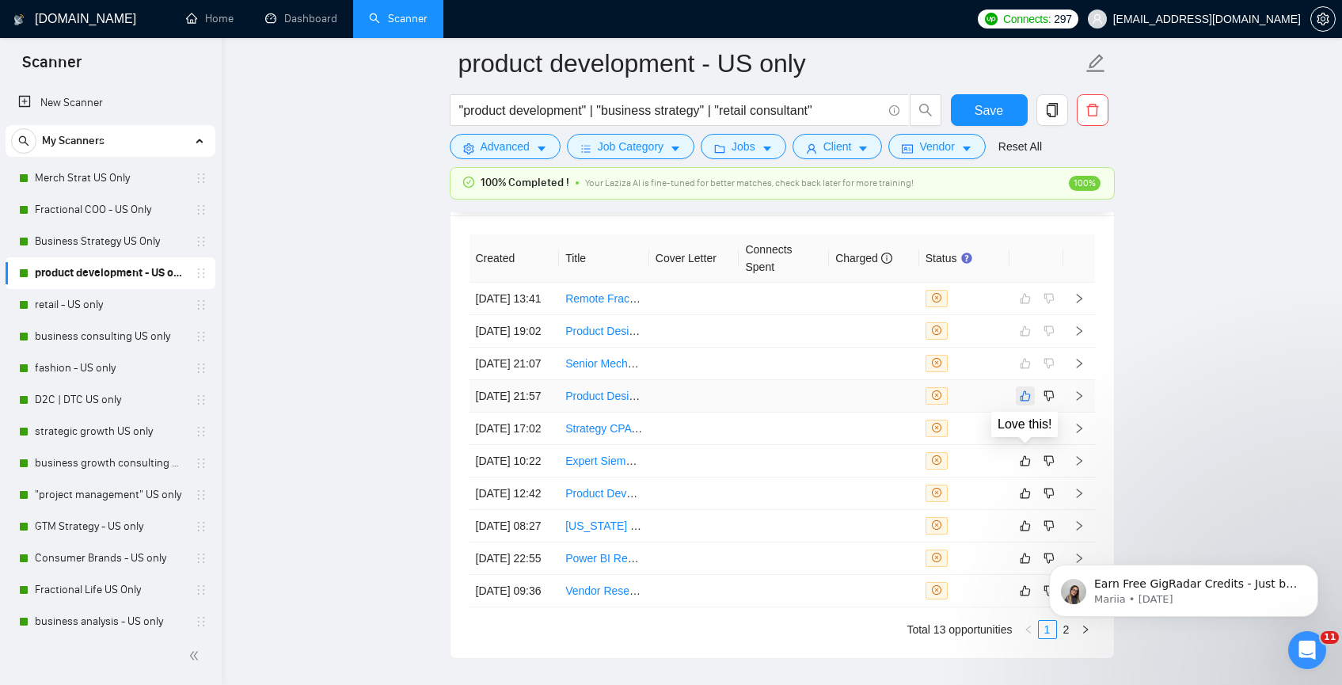
click at [1025, 405] on button "button" at bounding box center [1025, 395] width 19 height 19
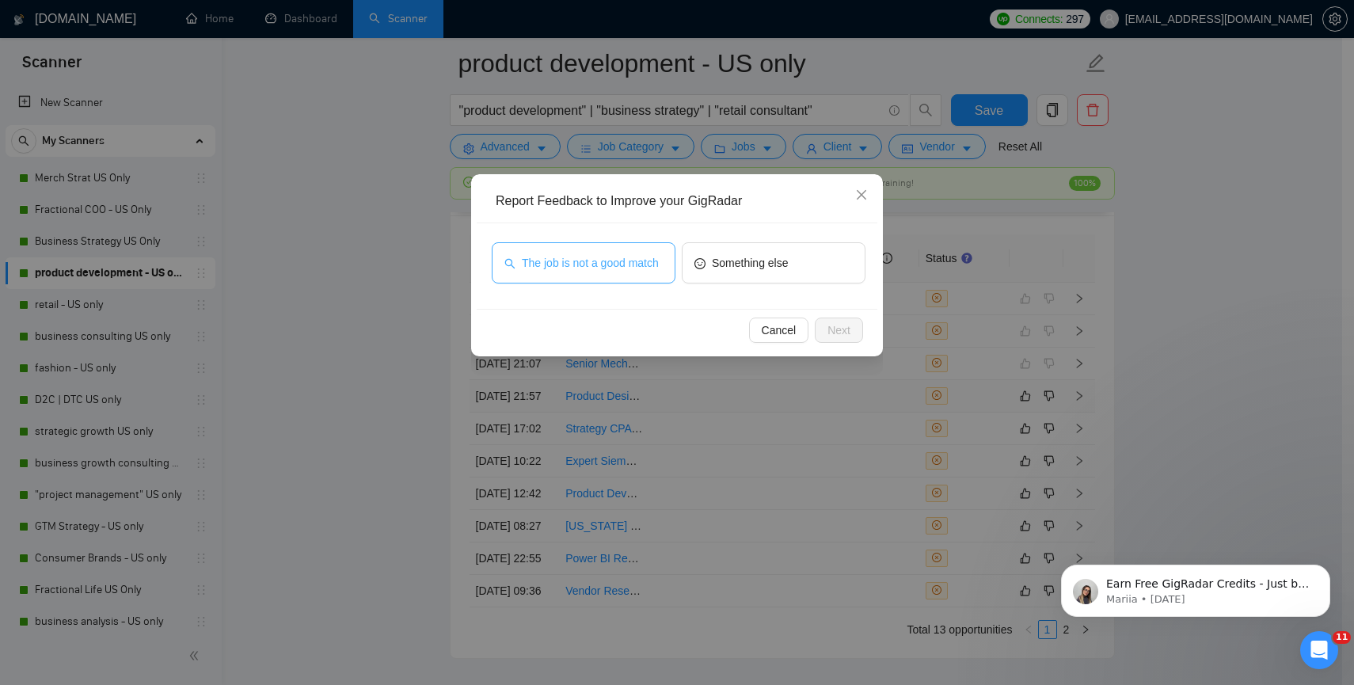
click at [579, 268] on span "The job is not a good match" at bounding box center [590, 262] width 137 height 17
click at [852, 334] on button "Next" at bounding box center [839, 330] width 48 height 25
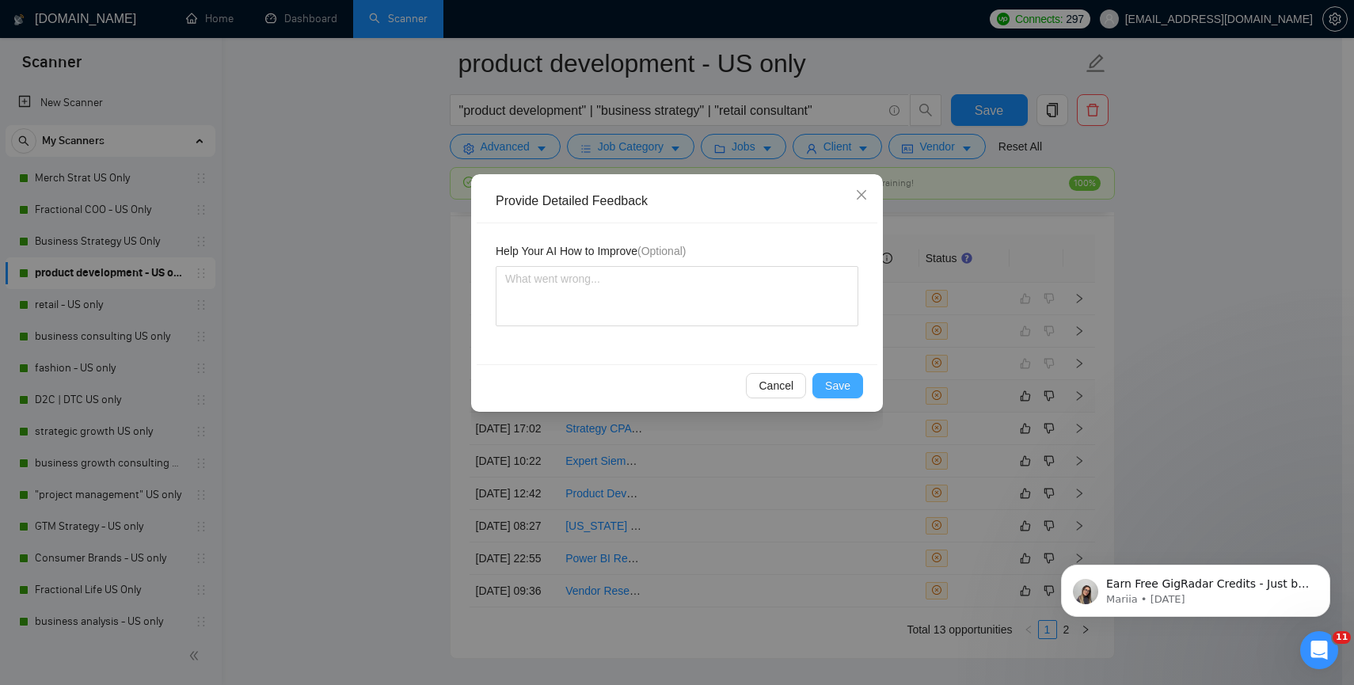
click at [824, 385] on button "Save" at bounding box center [837, 385] width 51 height 25
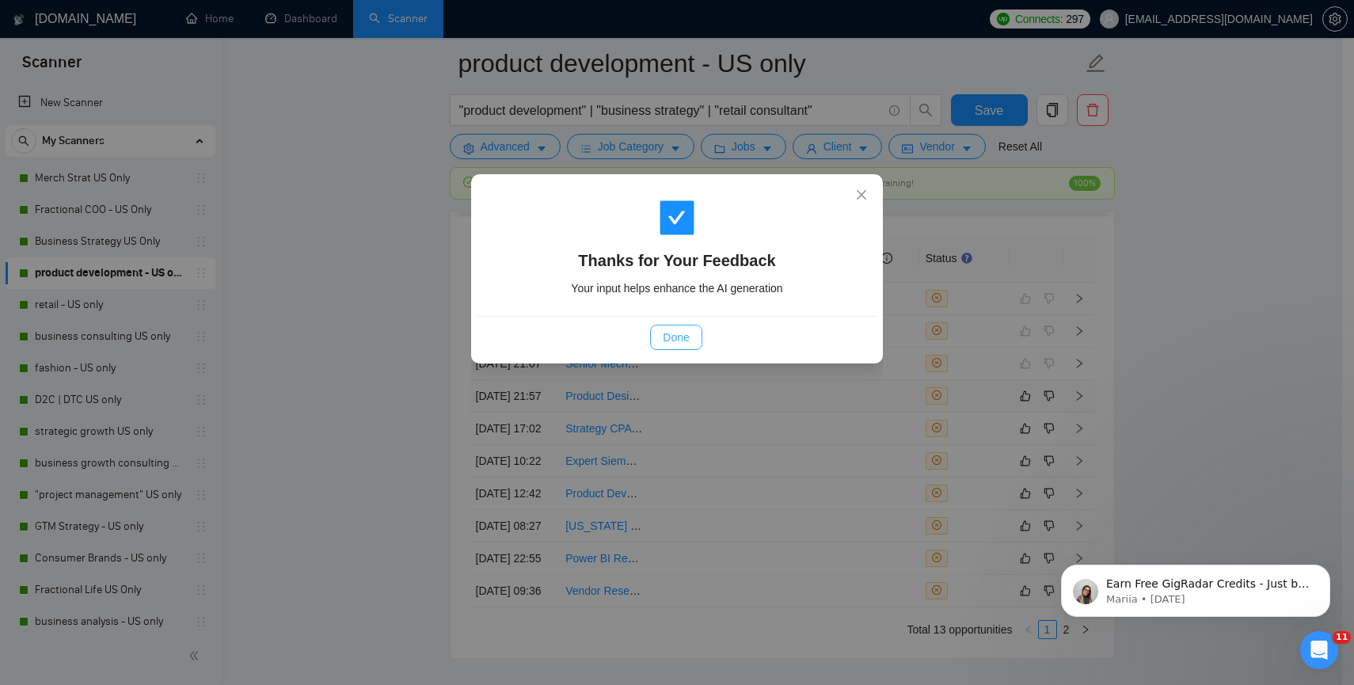
click at [671, 334] on span "Done" at bounding box center [676, 337] width 26 height 17
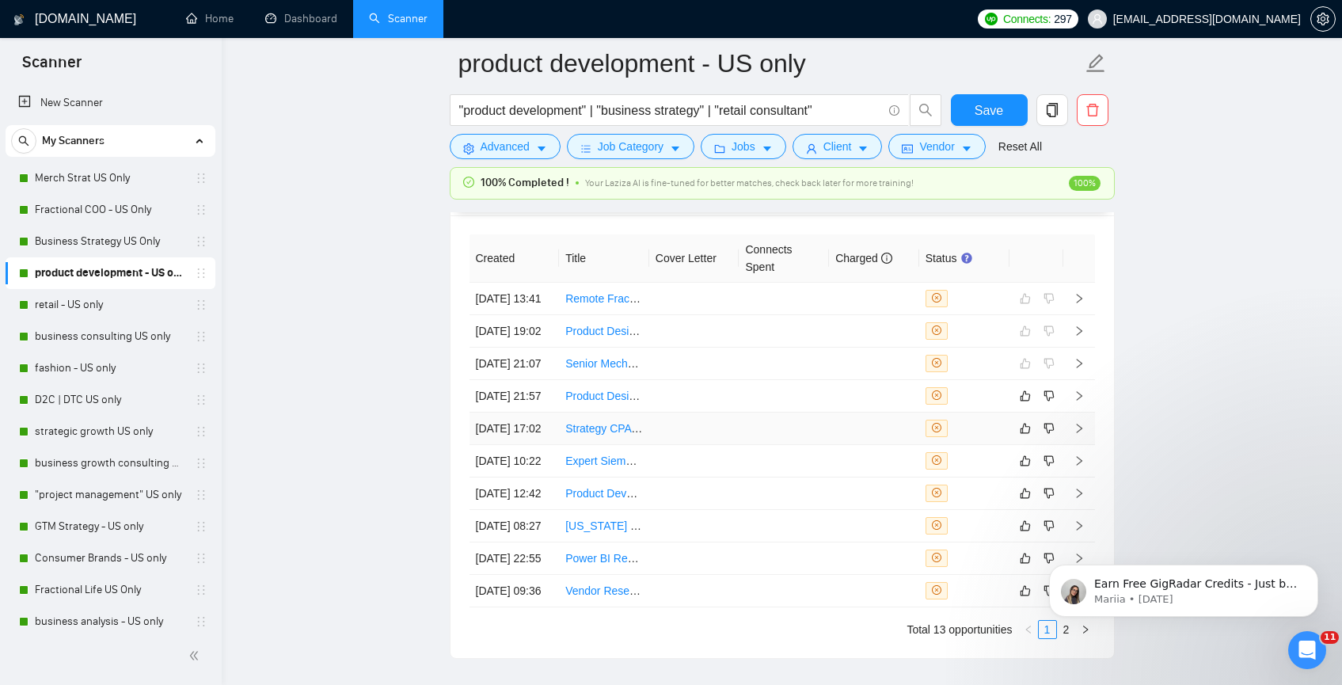
click at [696, 445] on td at bounding box center [694, 429] width 90 height 32
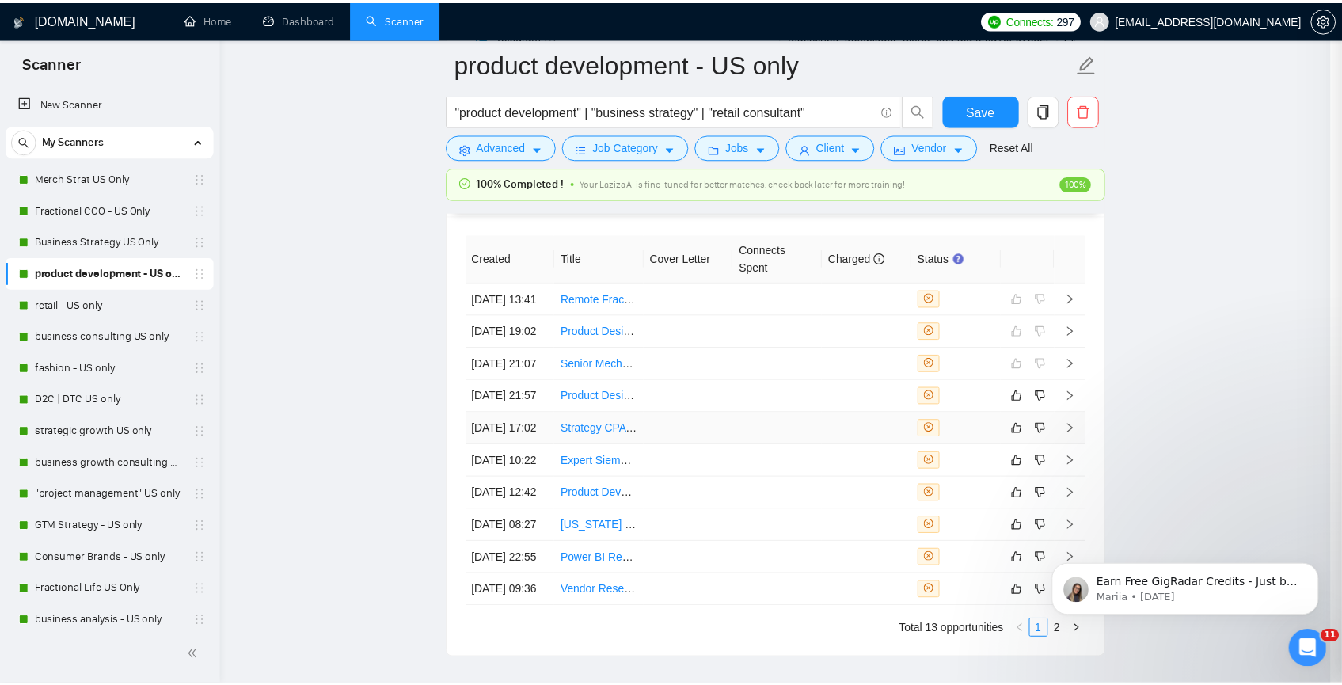
scroll to position [994, 0]
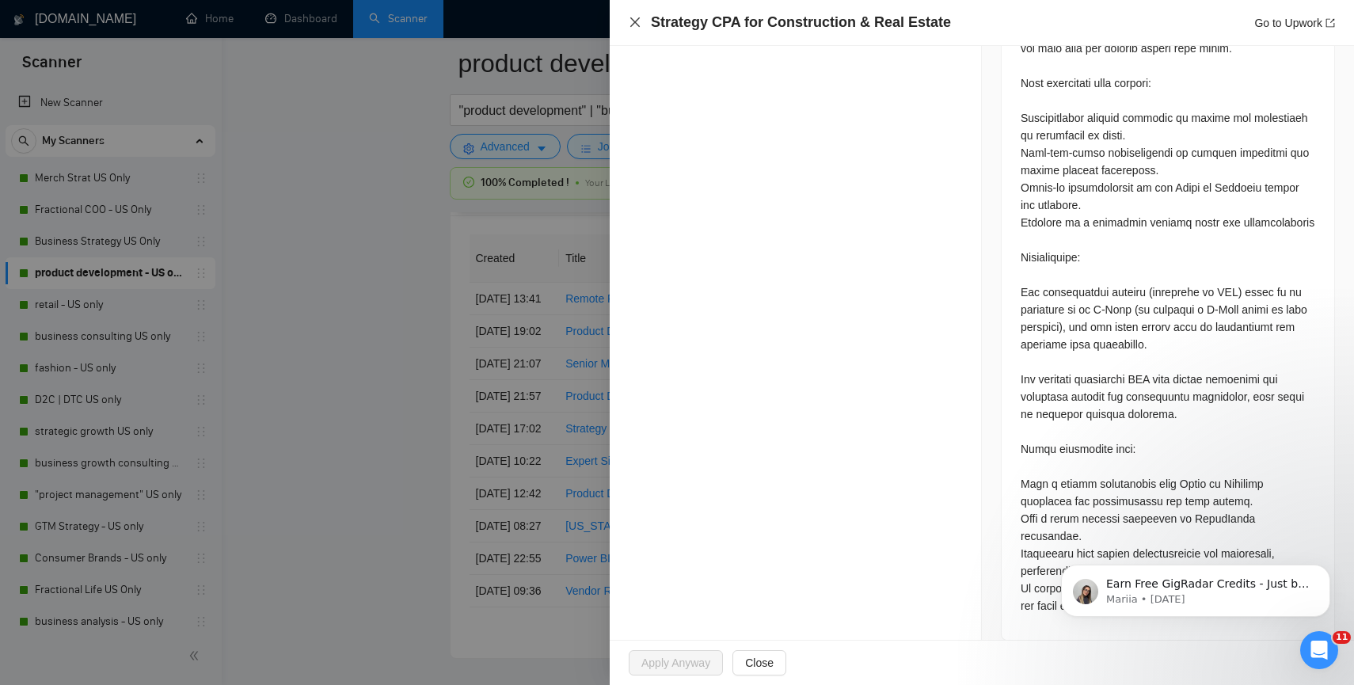
click at [638, 25] on icon "close" at bounding box center [635, 22] width 13 height 13
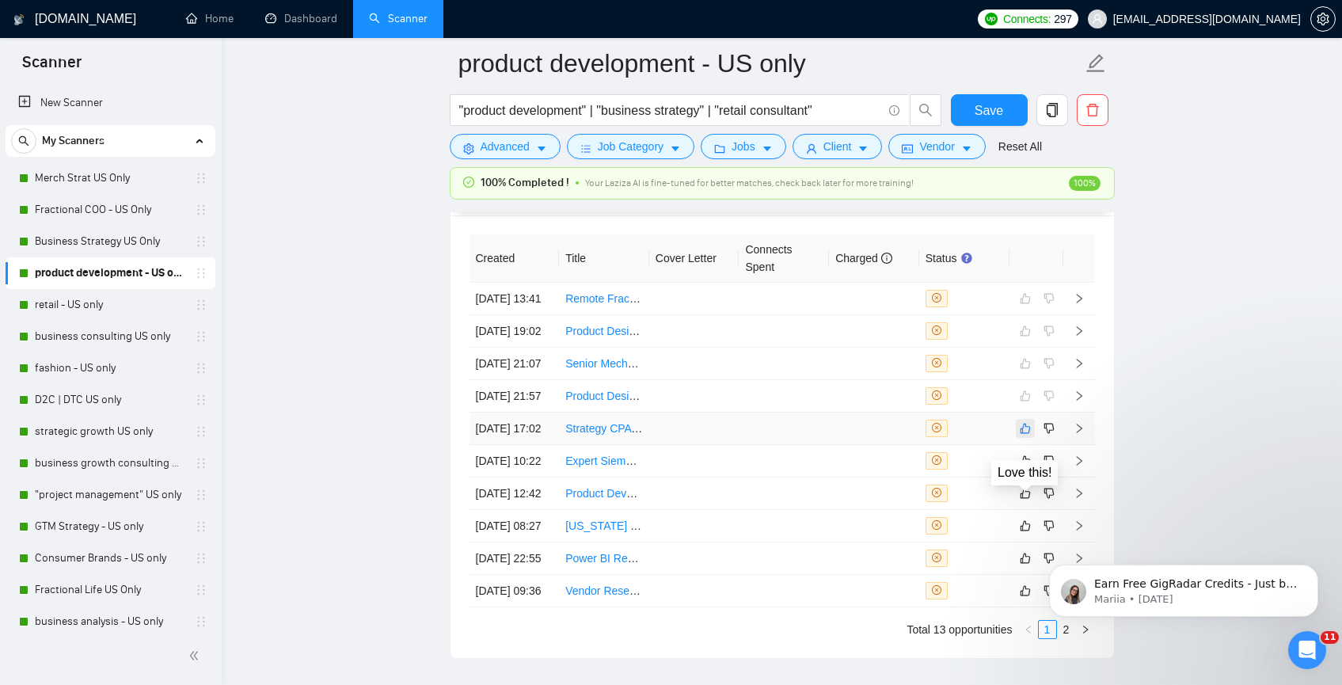
click at [1024, 435] on icon "like" at bounding box center [1025, 428] width 11 height 13
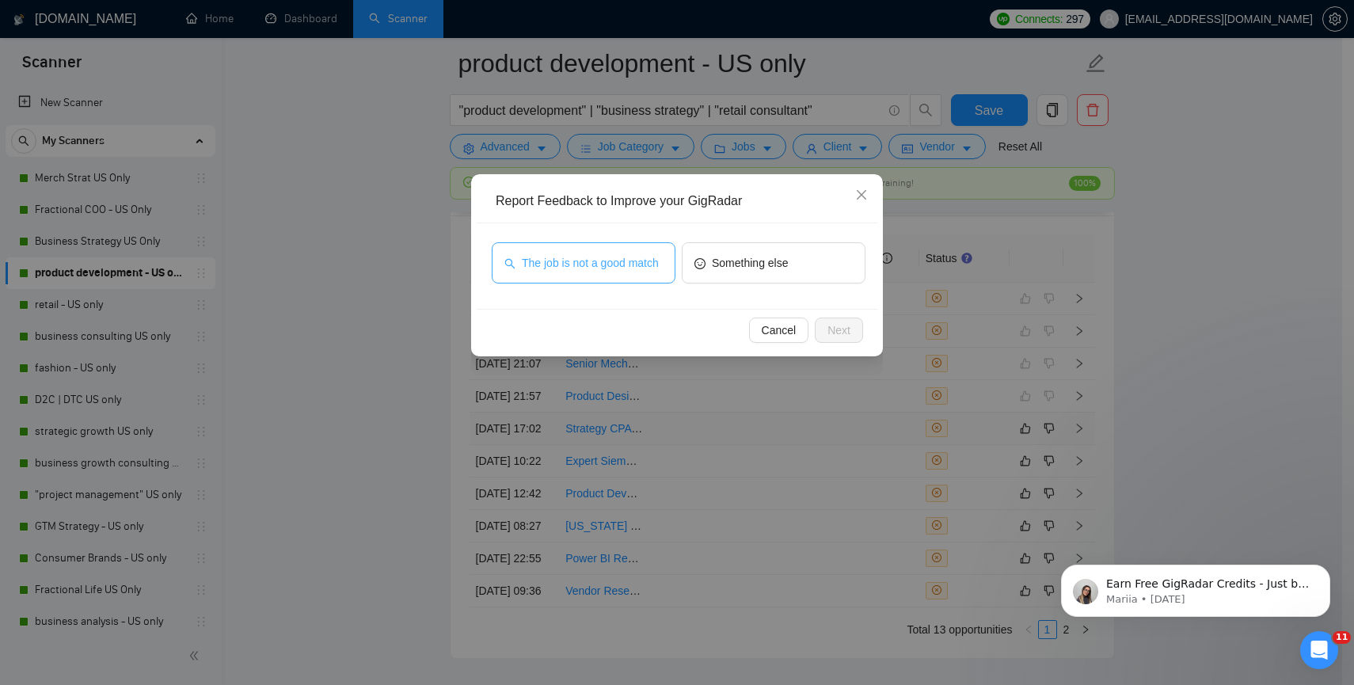
click at [633, 264] on span "The job is not a good match" at bounding box center [590, 262] width 137 height 17
click at [837, 333] on span "Next" at bounding box center [838, 329] width 23 height 17
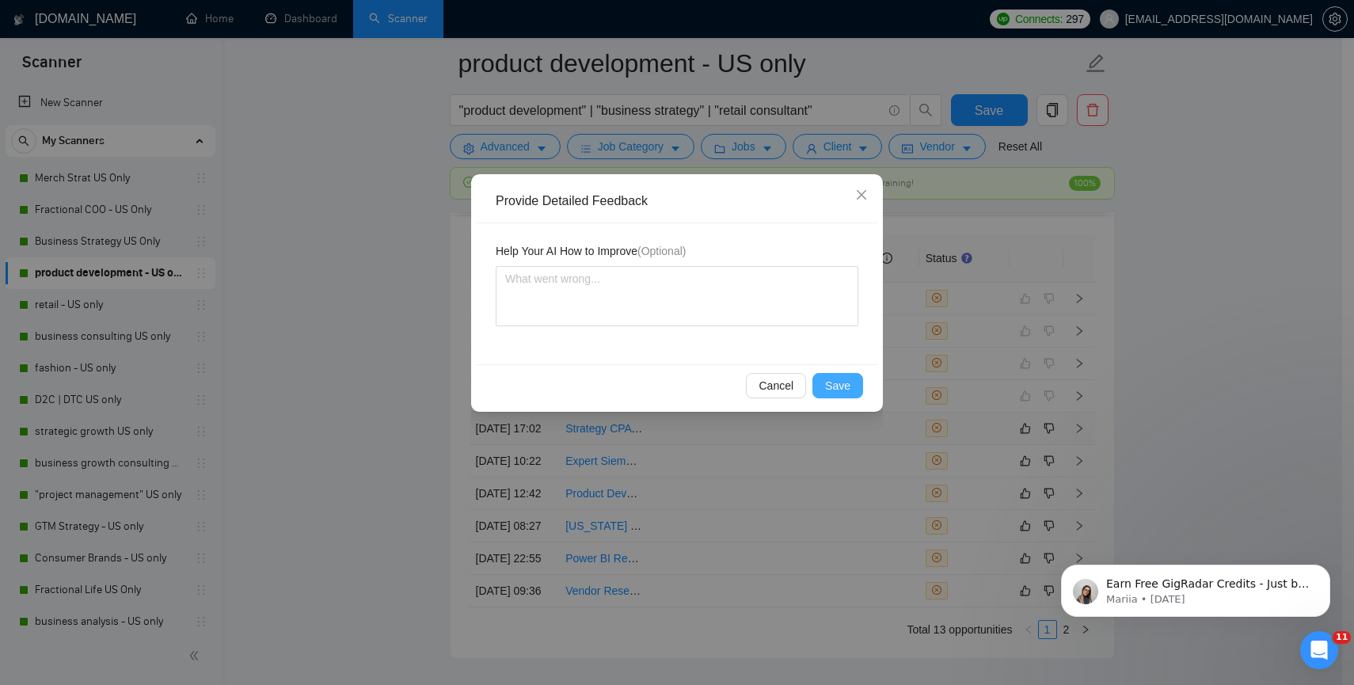
click at [839, 384] on span "Save" at bounding box center [837, 385] width 25 height 17
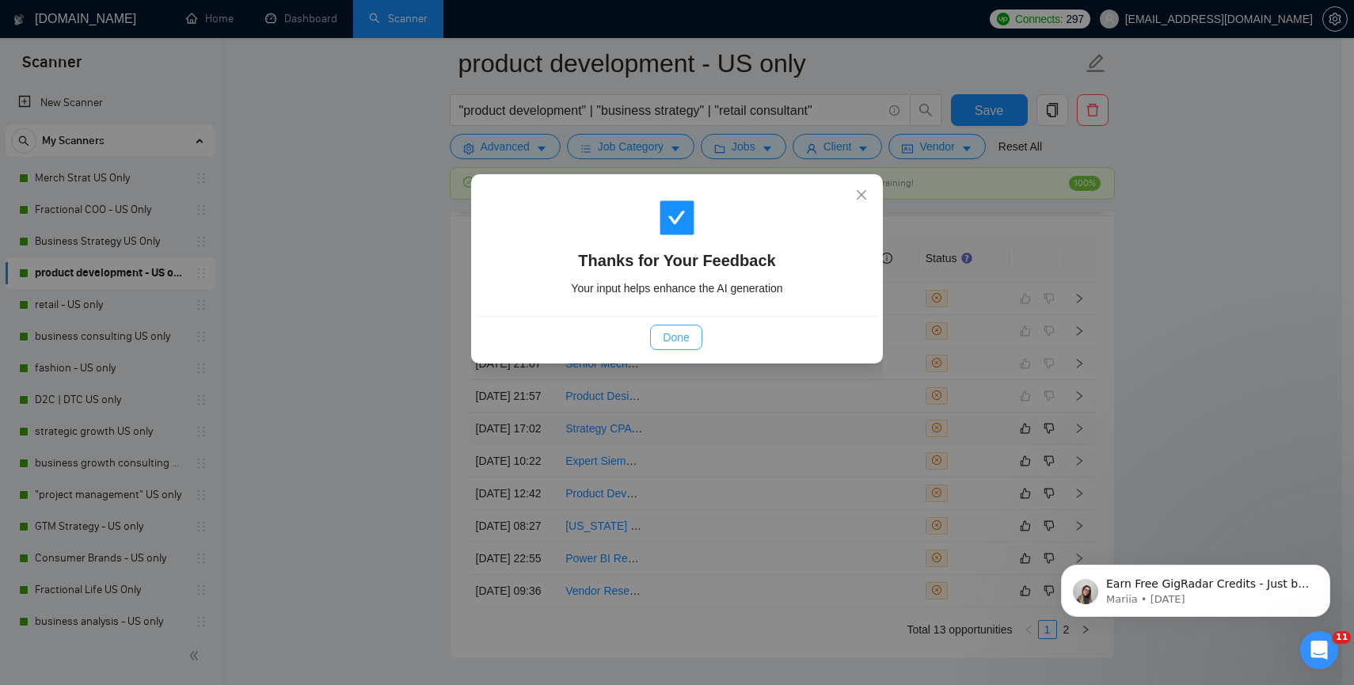
click at [651, 339] on button "Done" at bounding box center [675, 337] width 51 height 25
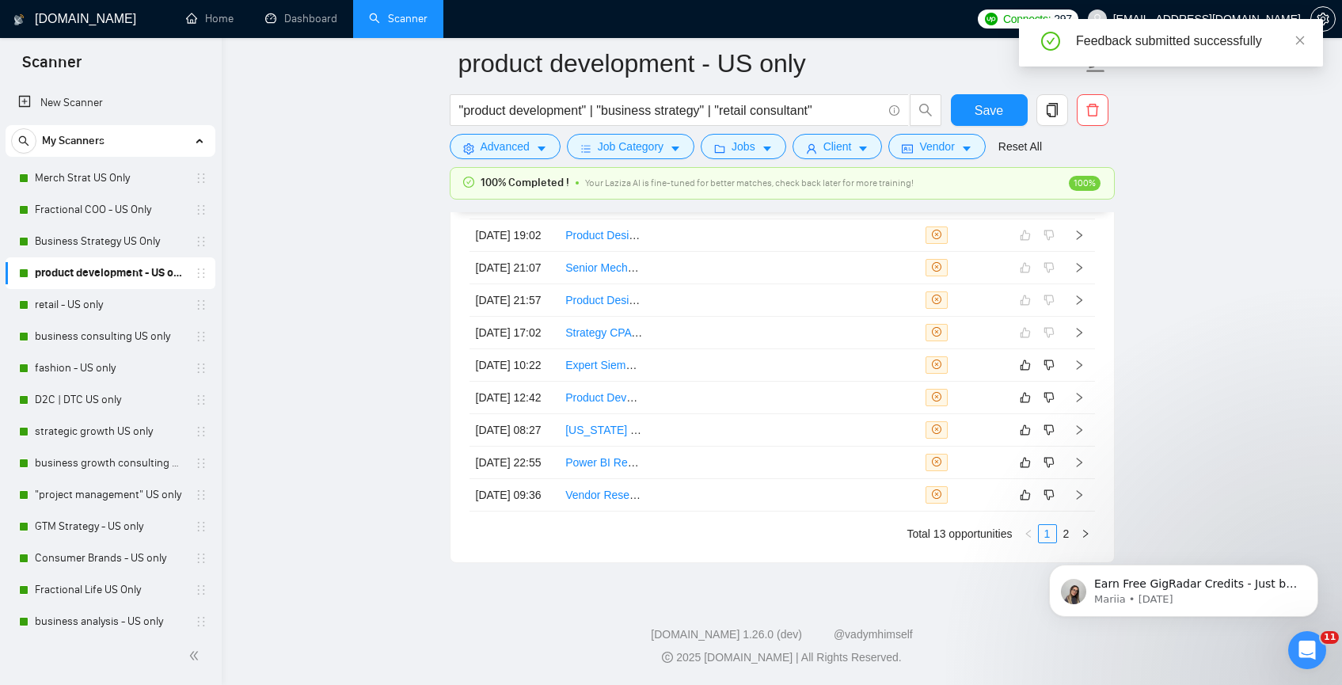
scroll to position [4297, 0]
click at [746, 349] on td at bounding box center [784, 365] width 90 height 32
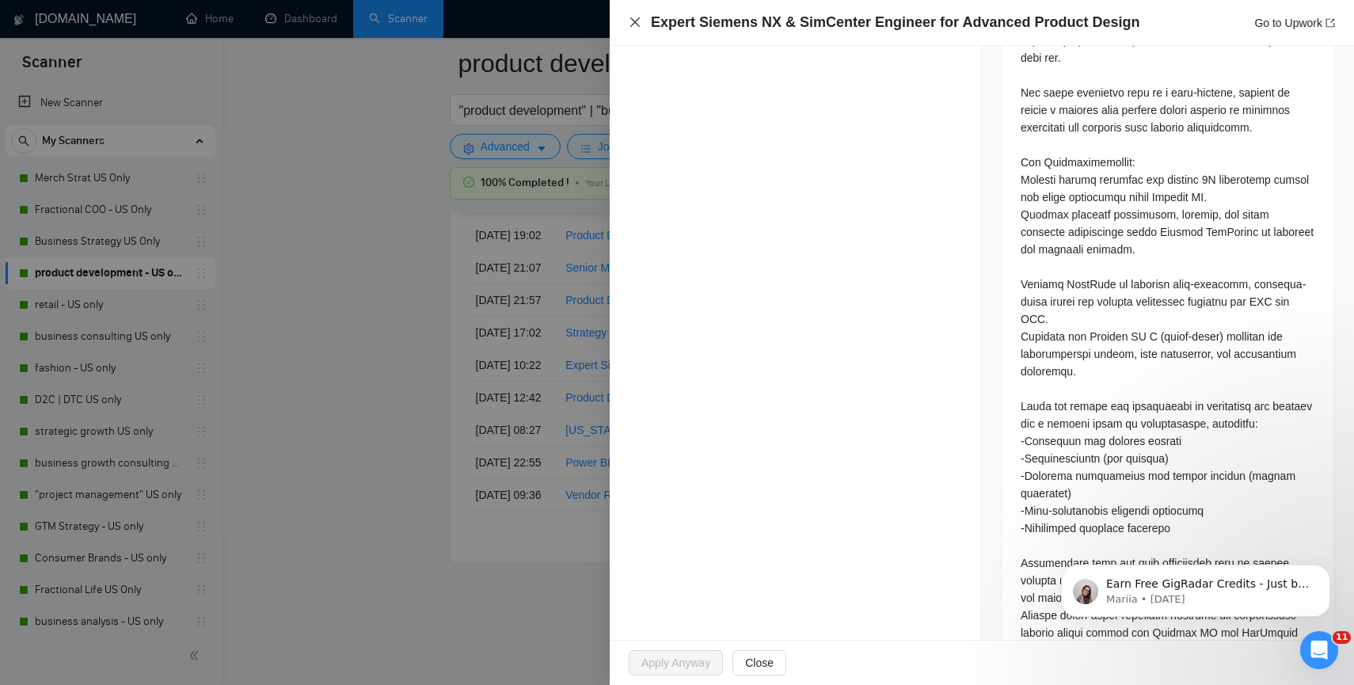
click at [629, 21] on icon "close" at bounding box center [635, 22] width 13 height 13
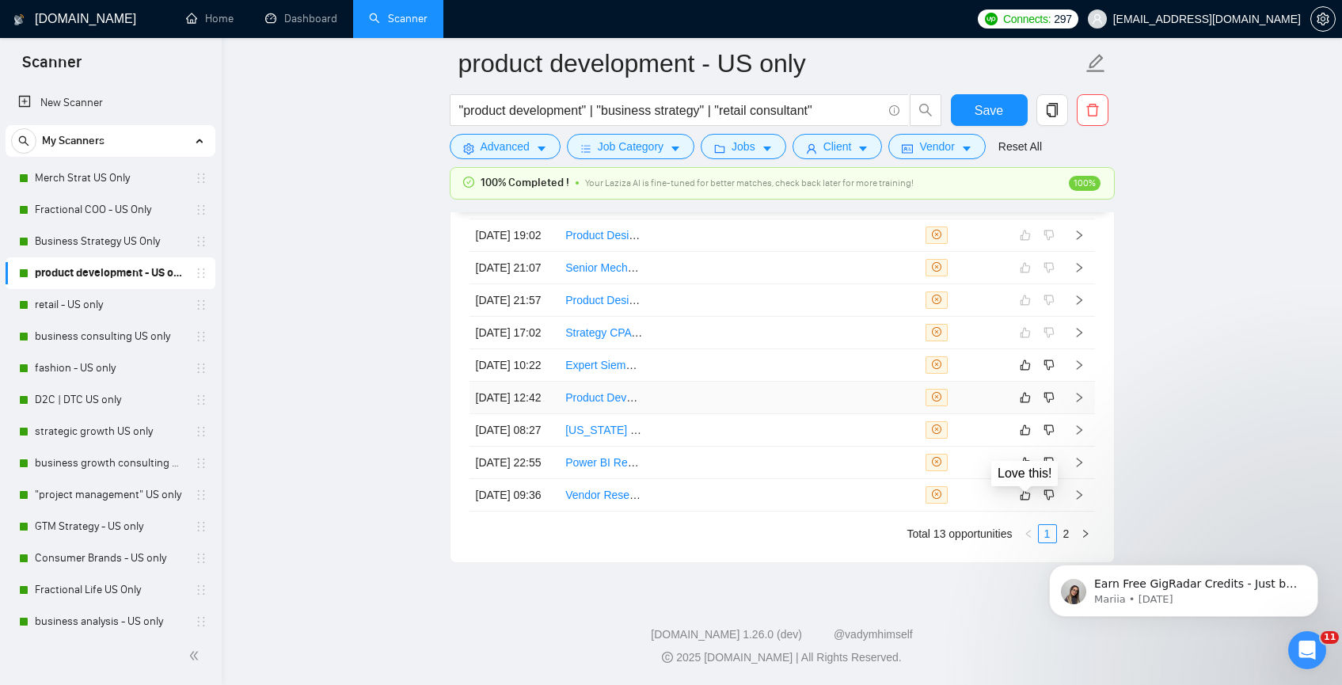
click at [1025, 461] on div "Love this!" at bounding box center [1024, 473] width 67 height 25
click at [1025, 359] on icon "like" at bounding box center [1025, 364] width 10 height 10
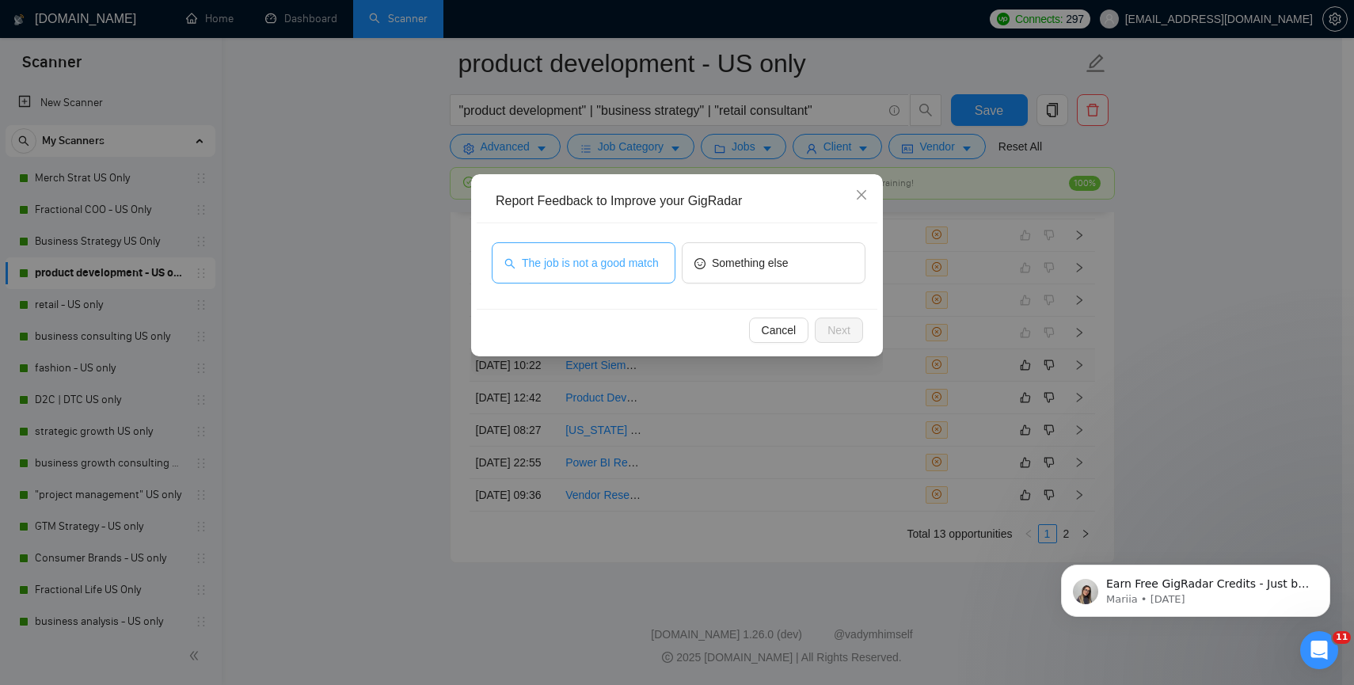
click at [629, 272] on span "The job is not a good match" at bounding box center [590, 262] width 137 height 17
click at [843, 325] on span "Next" at bounding box center [838, 329] width 23 height 17
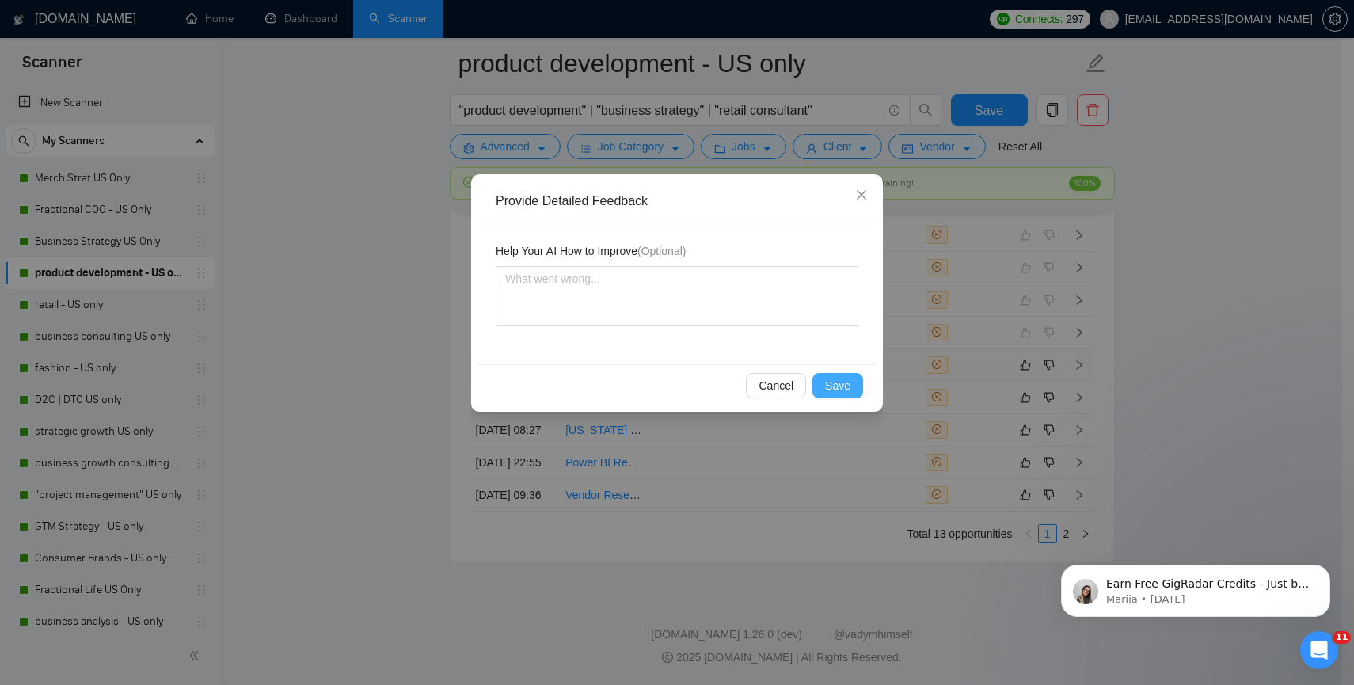
click at [832, 389] on span "Save" at bounding box center [837, 385] width 25 height 17
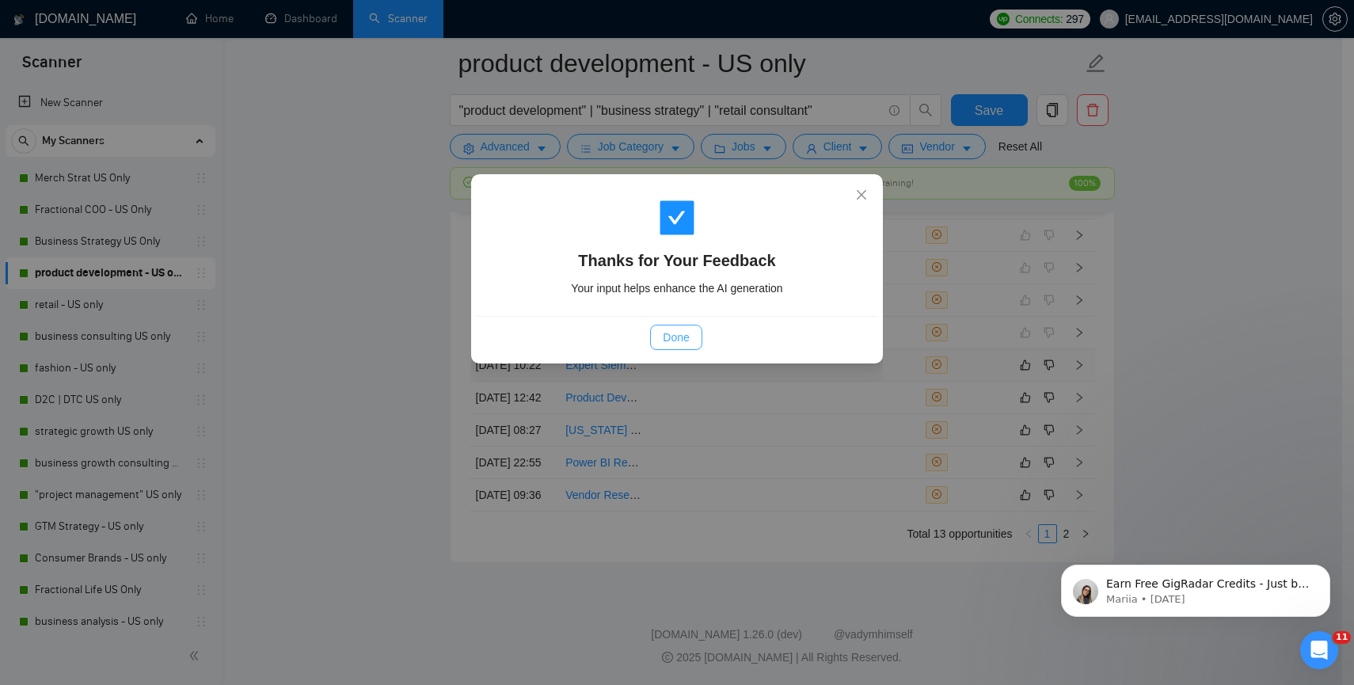
click at [669, 333] on span "Done" at bounding box center [676, 337] width 26 height 17
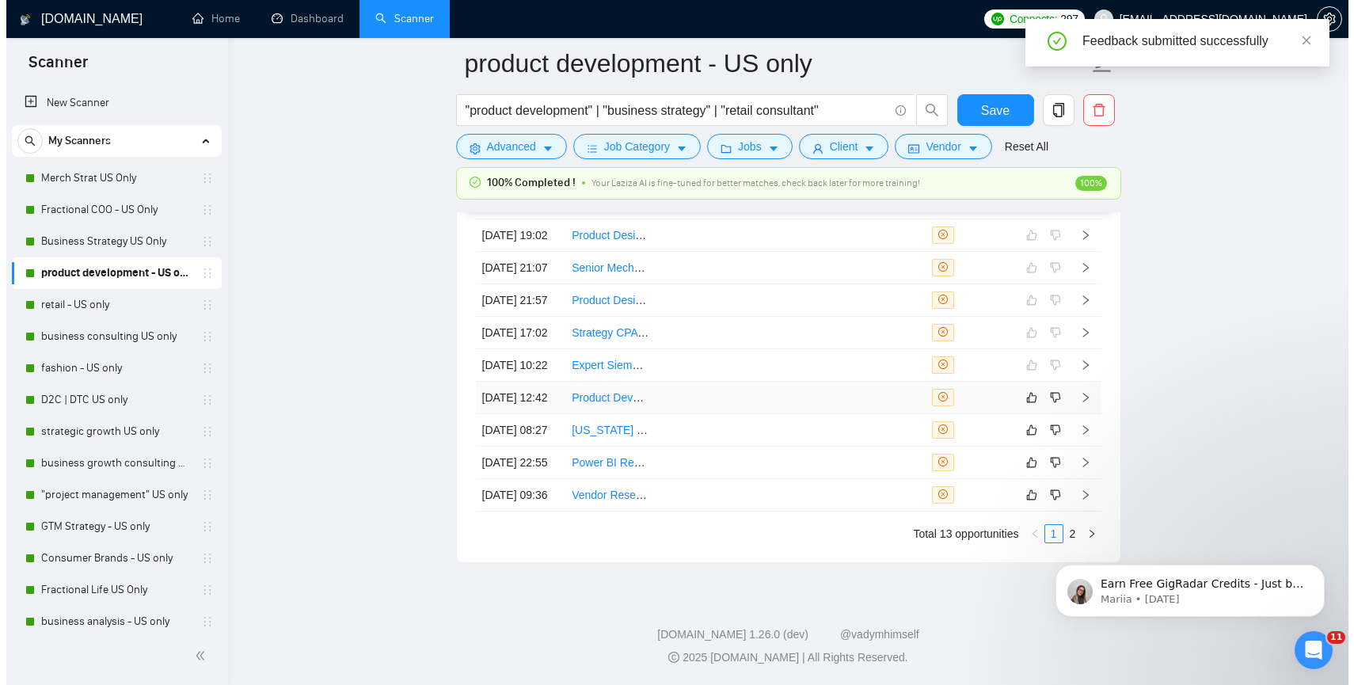
scroll to position [4297, 0]
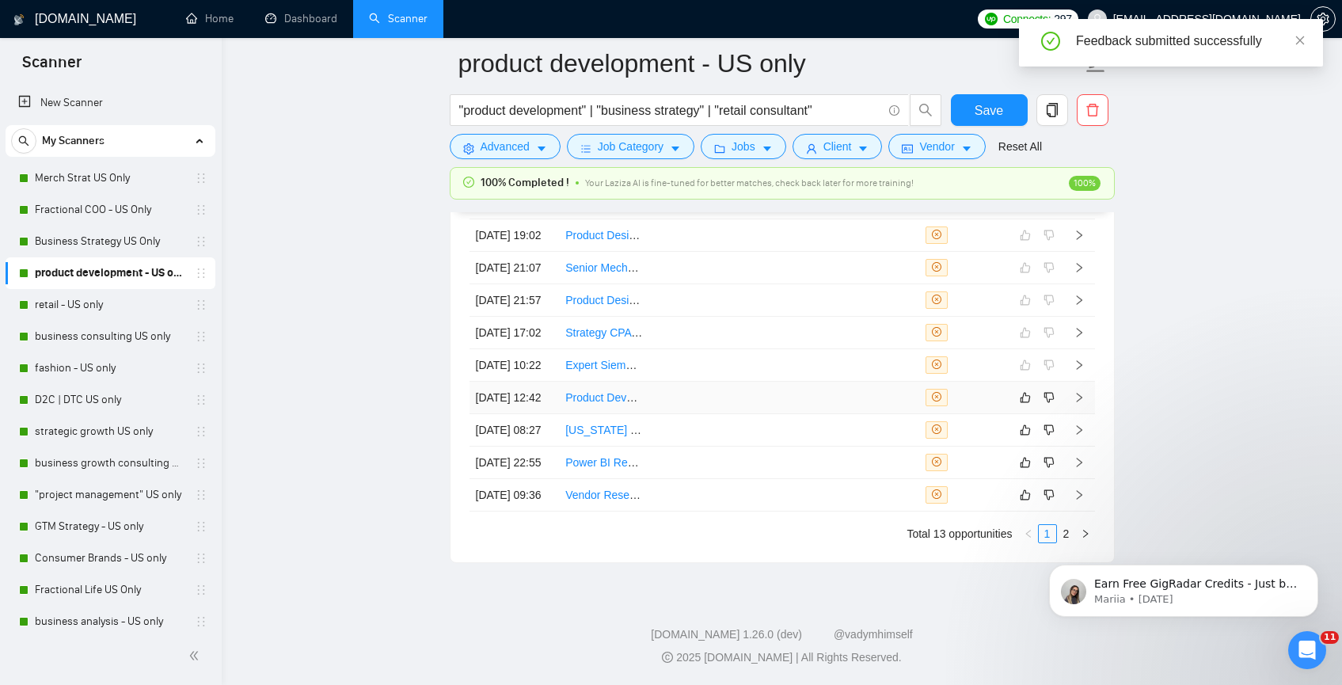
click at [665, 382] on td at bounding box center [694, 398] width 90 height 32
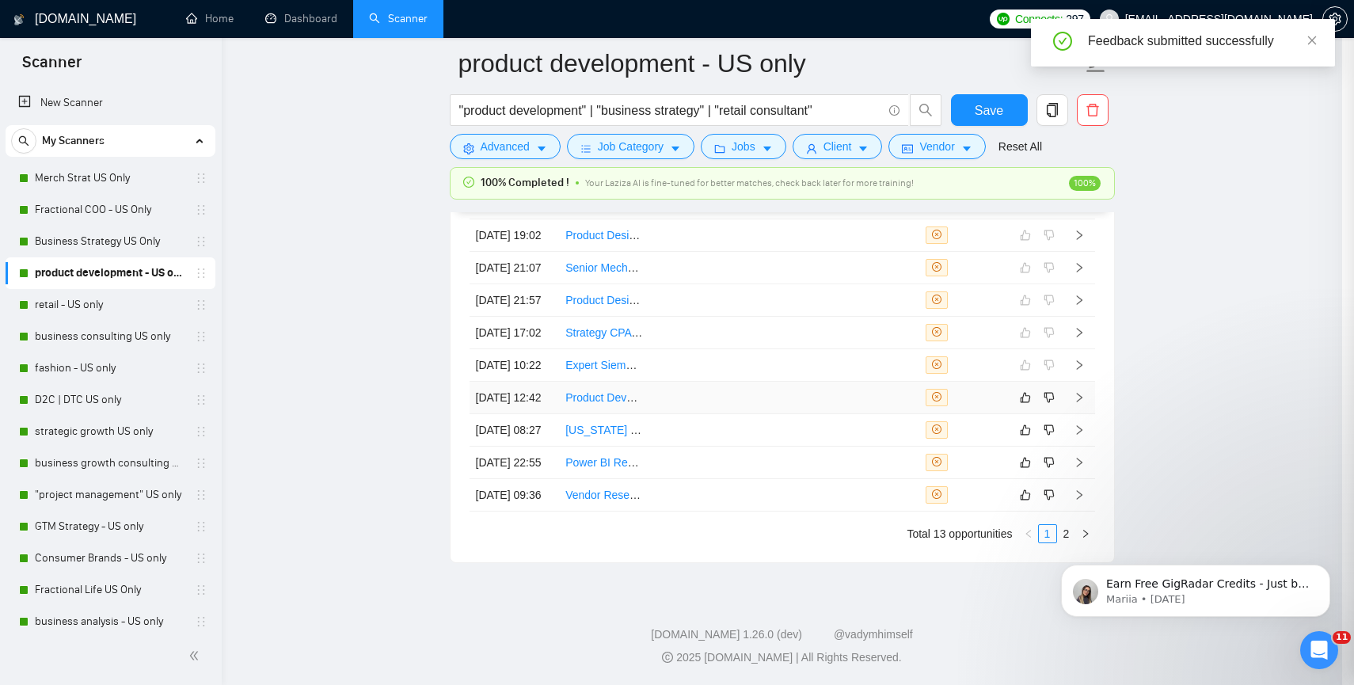
scroll to position [367, 0]
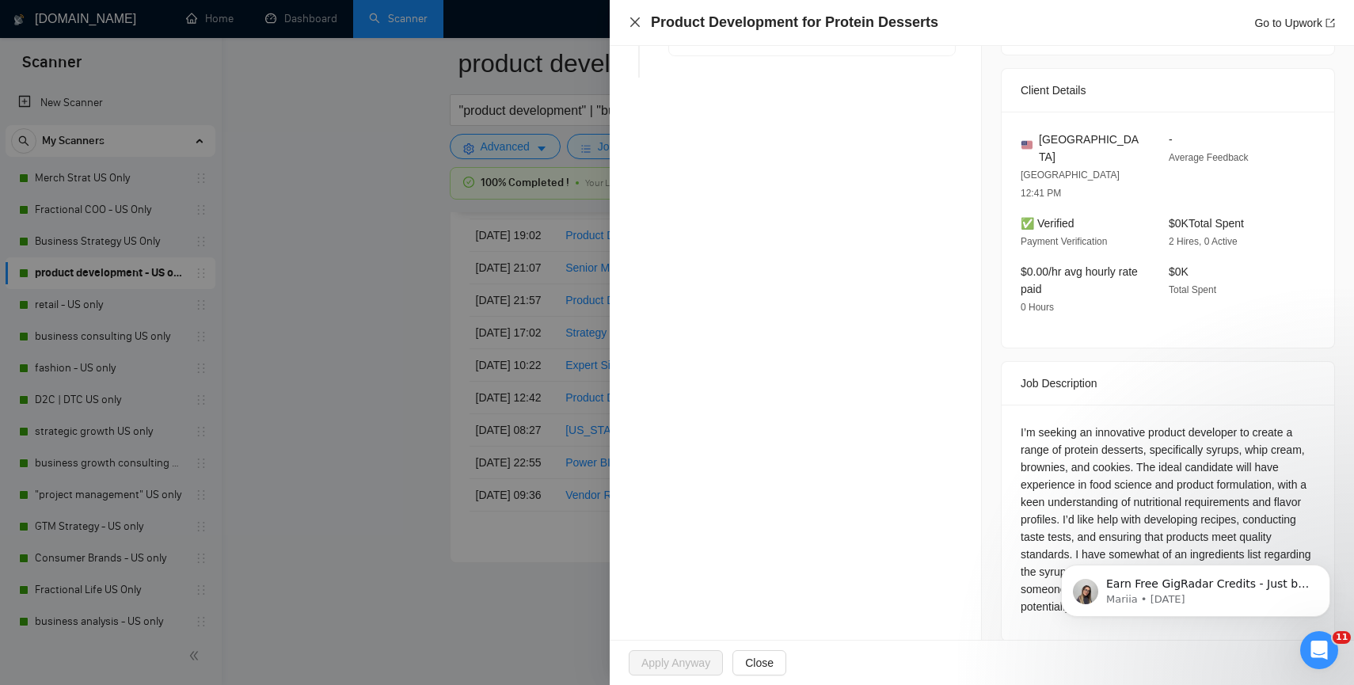
click at [637, 21] on icon "close" at bounding box center [635, 22] width 13 height 13
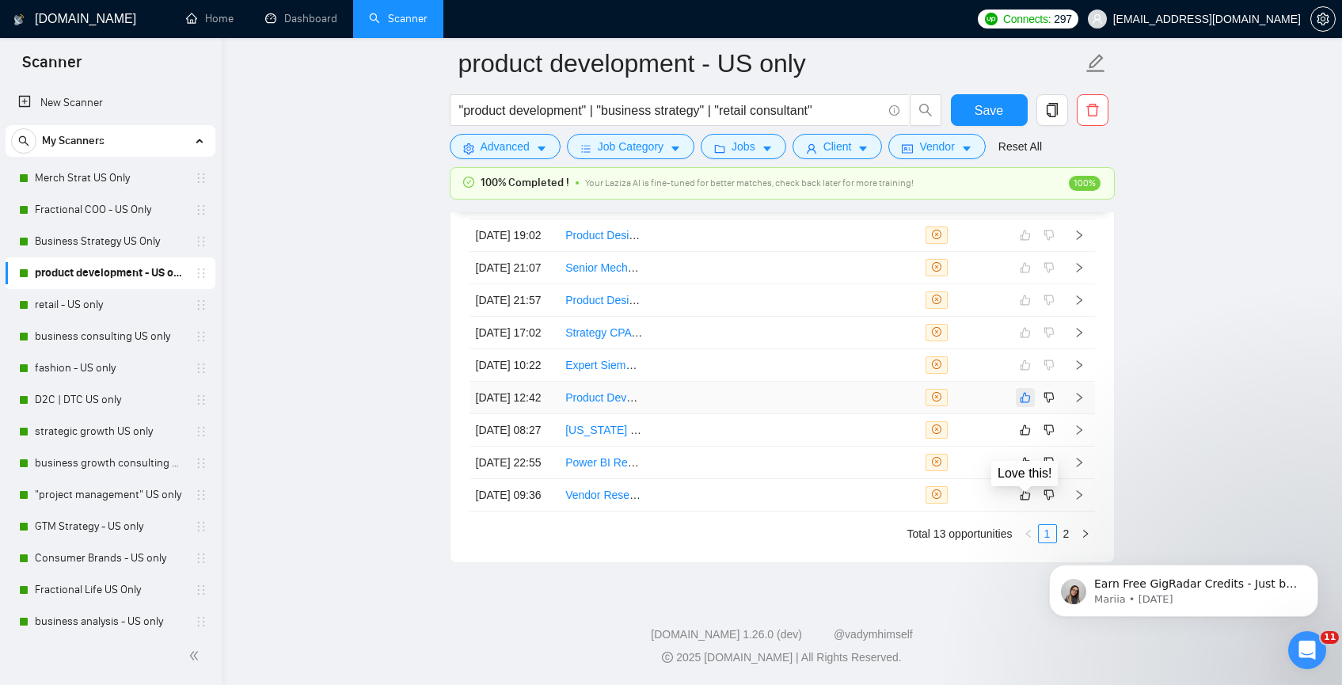
click at [1025, 391] on icon "like" at bounding box center [1025, 397] width 11 height 13
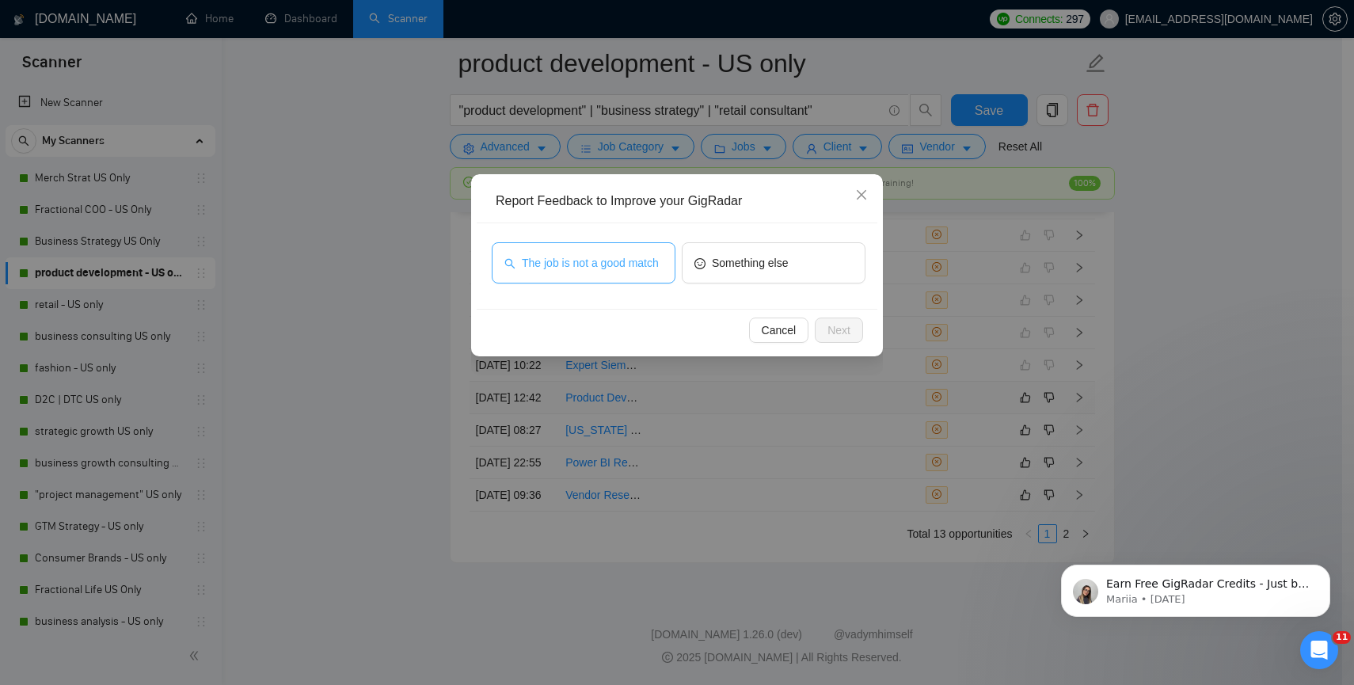
click at [600, 245] on button "The job is not a good match" at bounding box center [584, 262] width 184 height 41
click at [833, 333] on span "Next" at bounding box center [838, 329] width 23 height 17
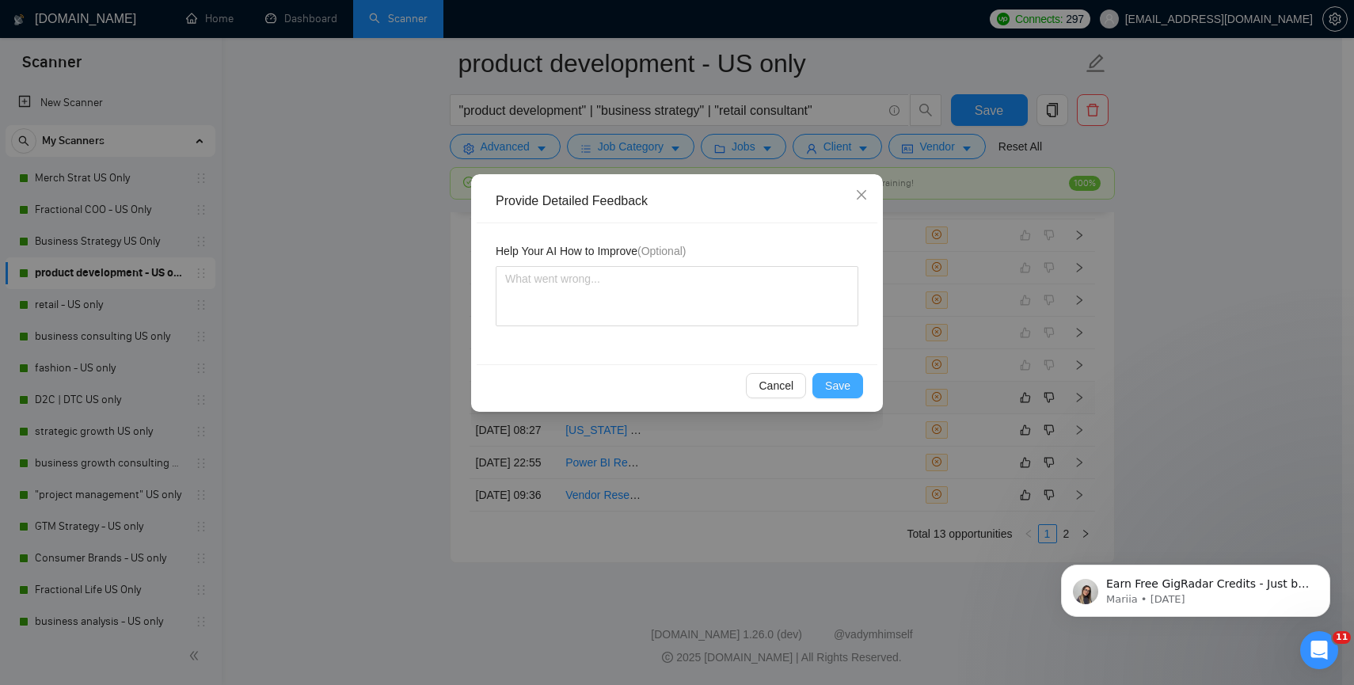
click at [832, 386] on span "Save" at bounding box center [837, 385] width 25 height 17
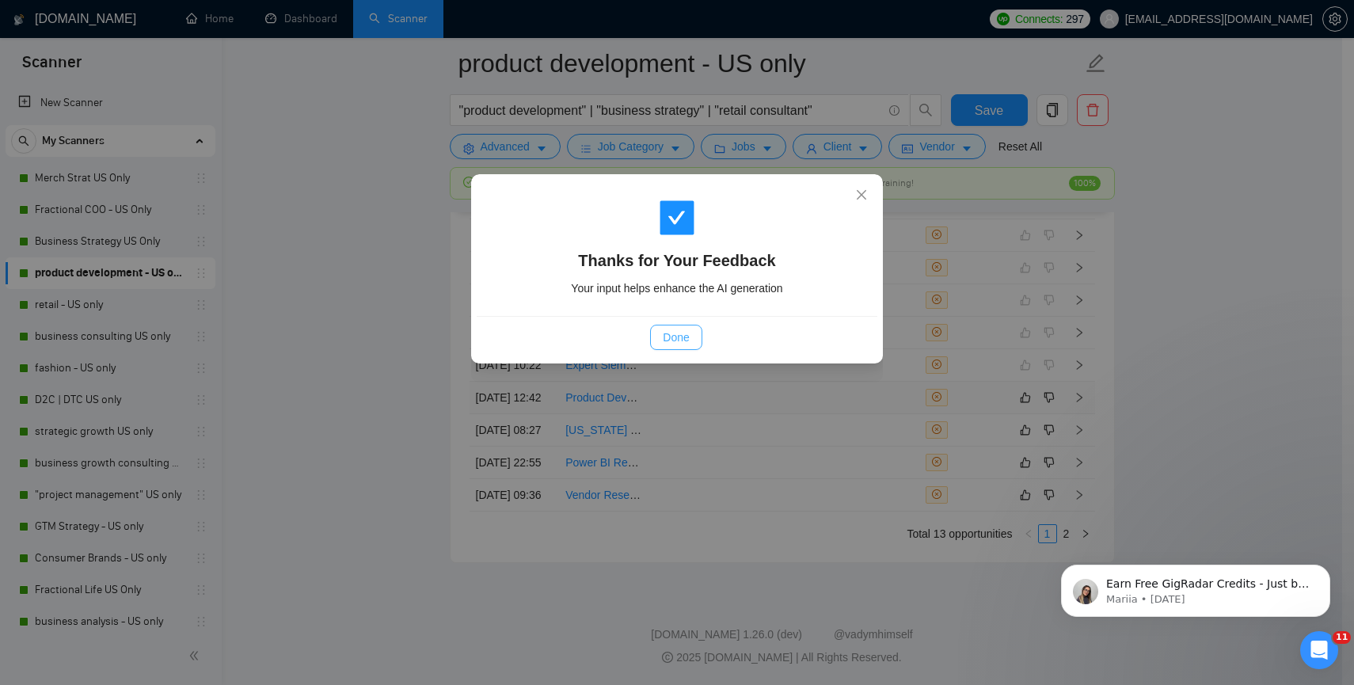
click at [688, 340] on span "Done" at bounding box center [676, 337] width 26 height 17
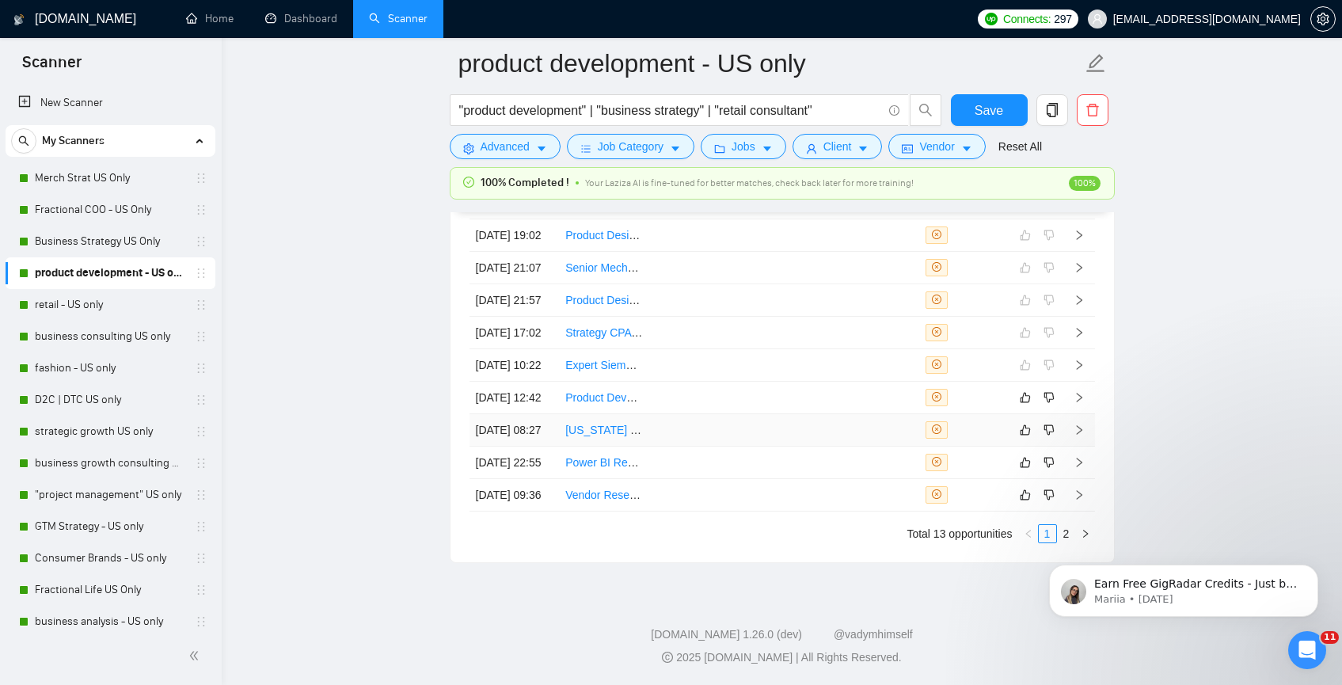
click at [702, 427] on td at bounding box center [694, 430] width 90 height 32
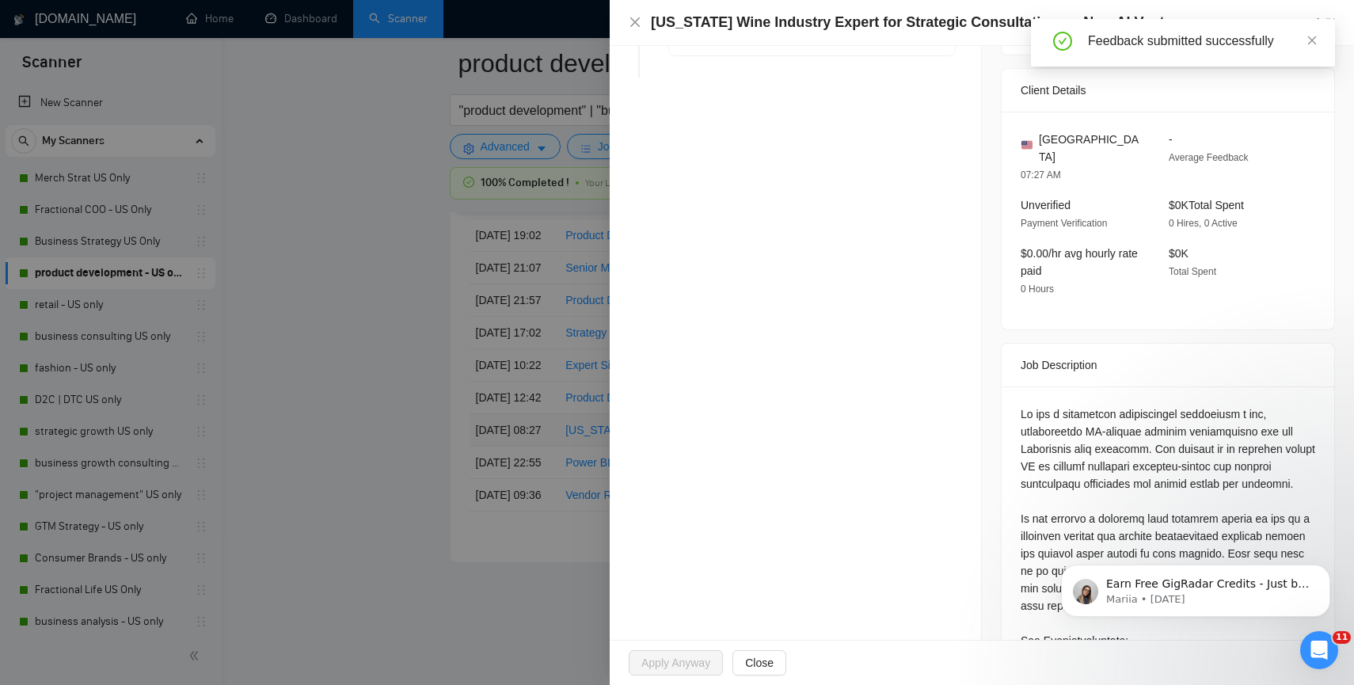
scroll to position [4297, 0]
click at [1057, 386] on div at bounding box center [1168, 661] width 333 height 550
click at [1005, 416] on div at bounding box center [1168, 661] width 333 height 550
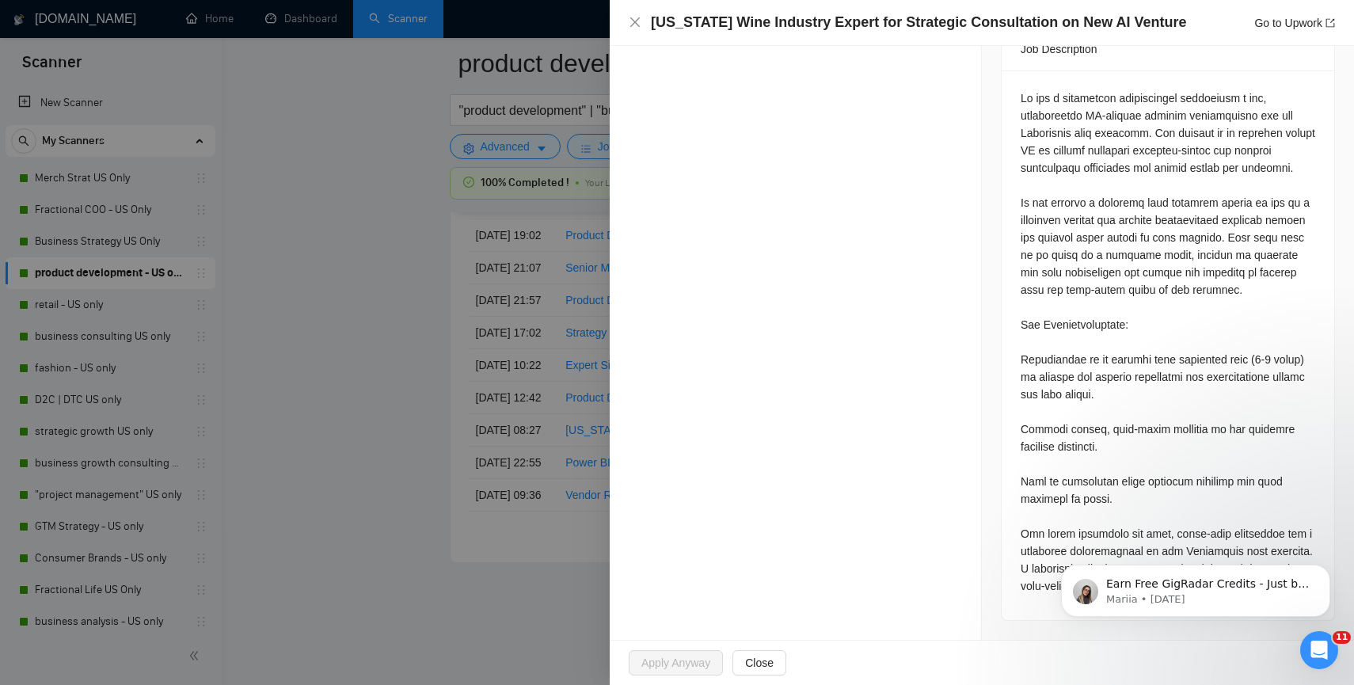
scroll to position [674, 0]
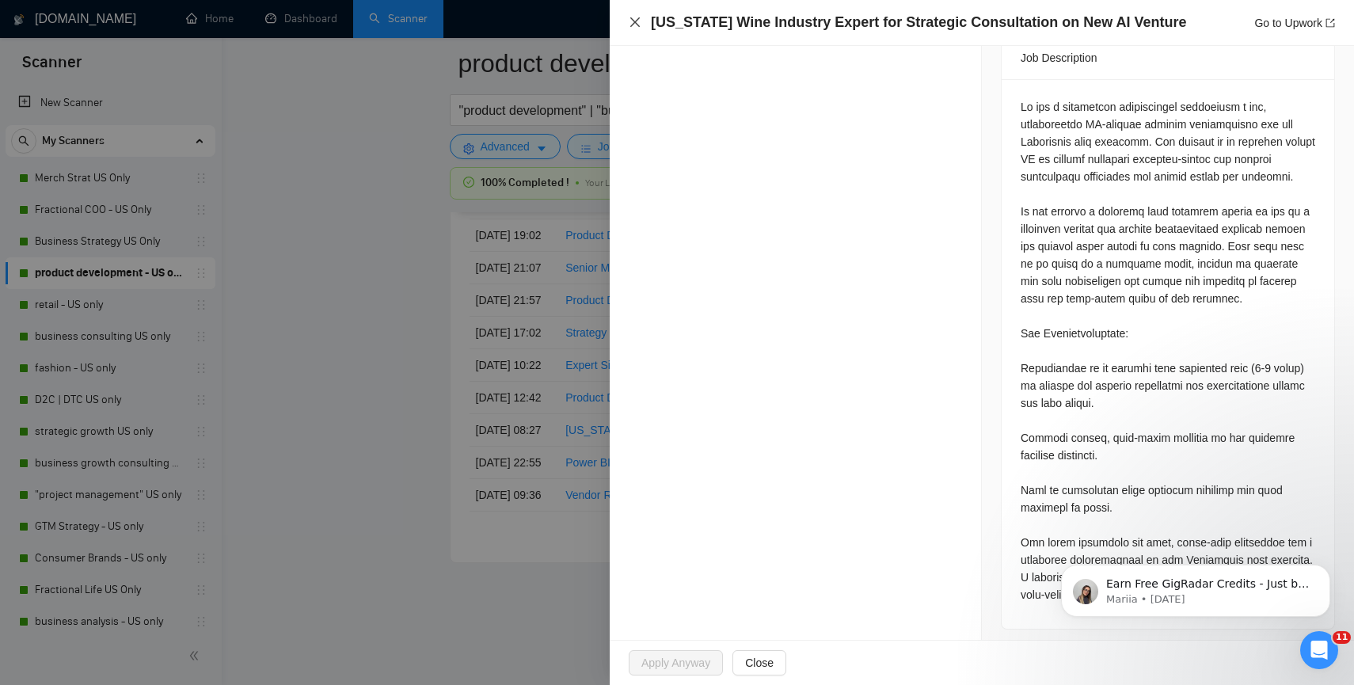
click at [637, 20] on icon "close" at bounding box center [635, 22] width 13 height 13
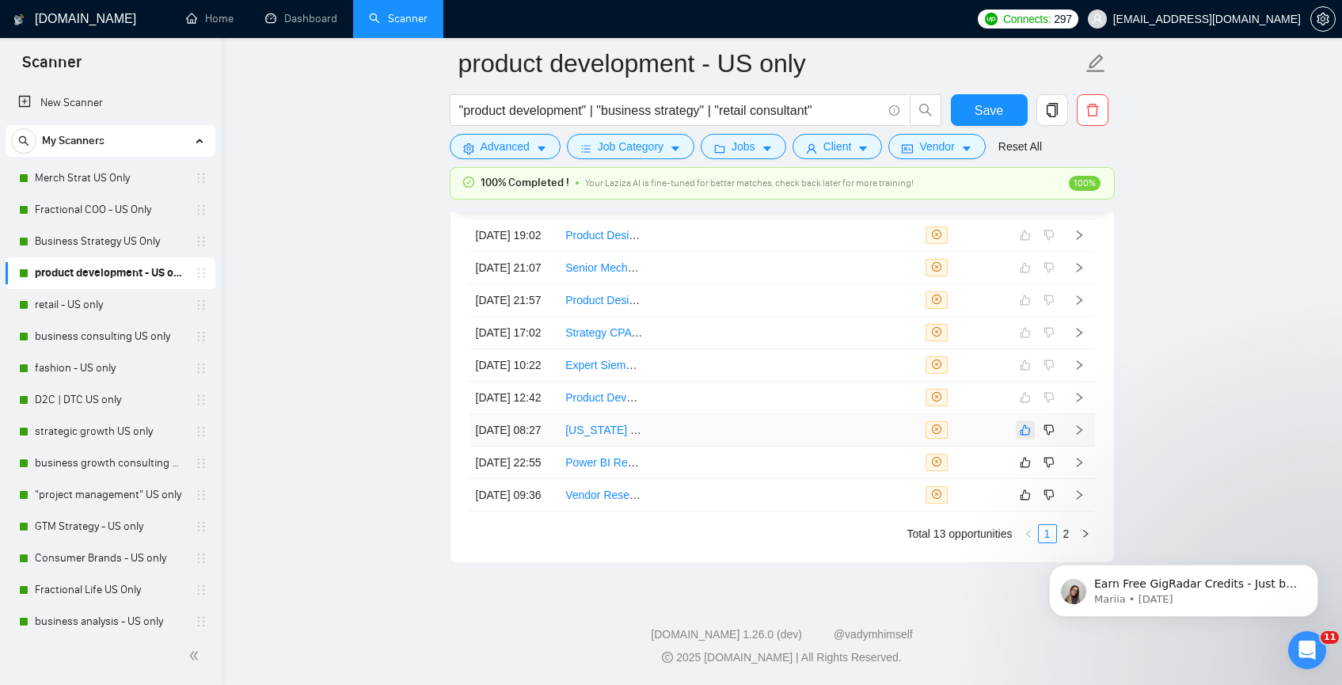
click at [1029, 428] on button "button" at bounding box center [1025, 429] width 19 height 19
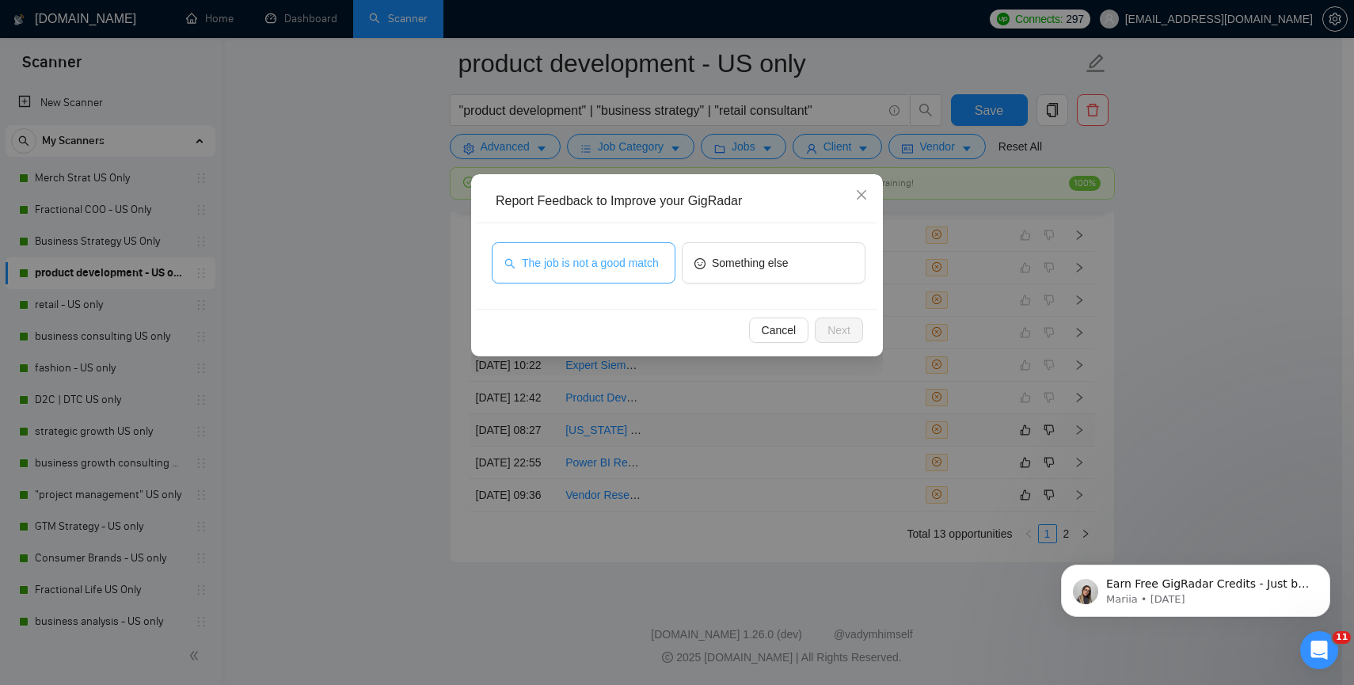
click at [655, 262] on span "The job is not a good match" at bounding box center [590, 262] width 137 height 17
click at [827, 331] on span "Next" at bounding box center [838, 329] width 23 height 17
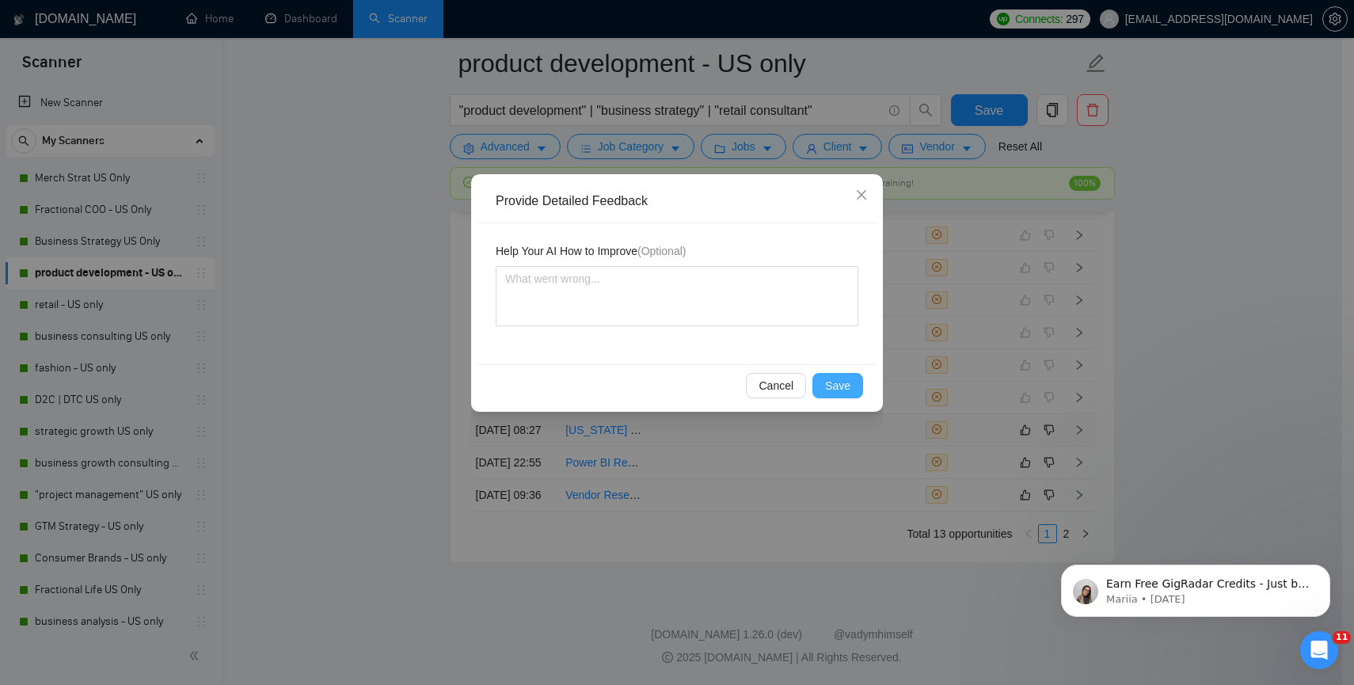
click at [846, 379] on span "Save" at bounding box center [837, 385] width 25 height 17
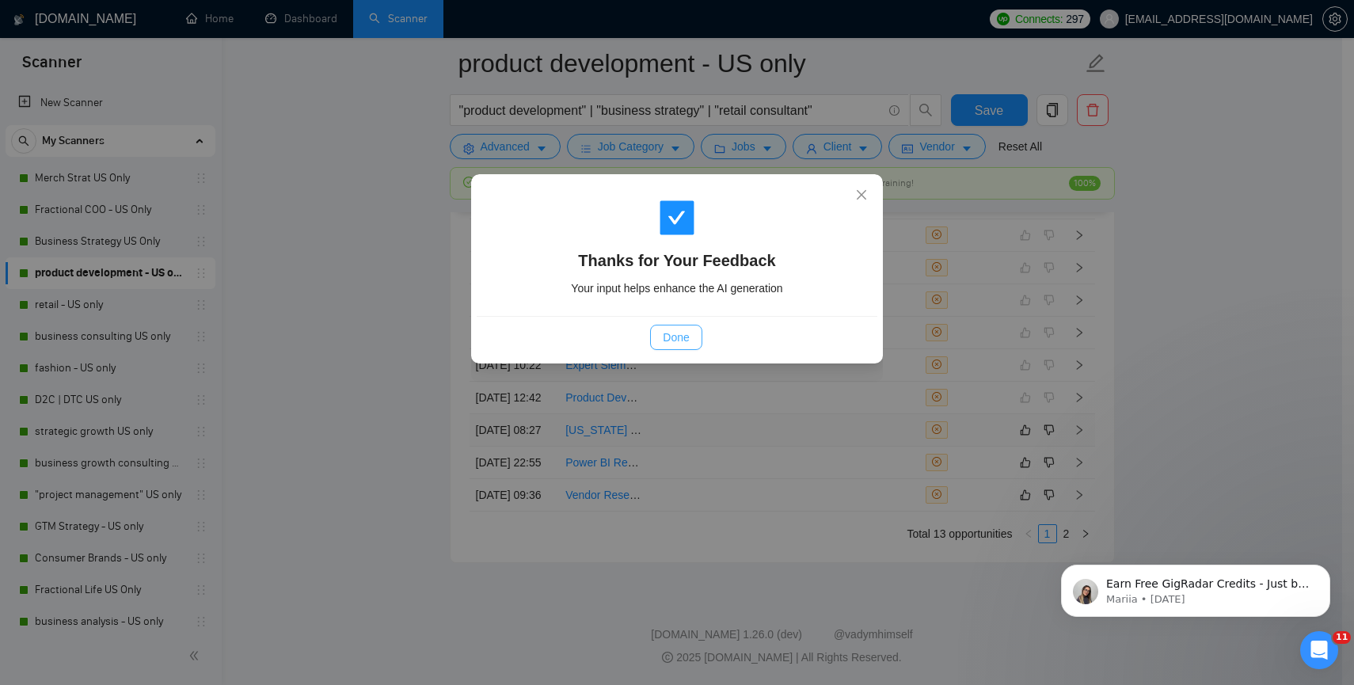
click at [685, 331] on span "Done" at bounding box center [676, 337] width 26 height 17
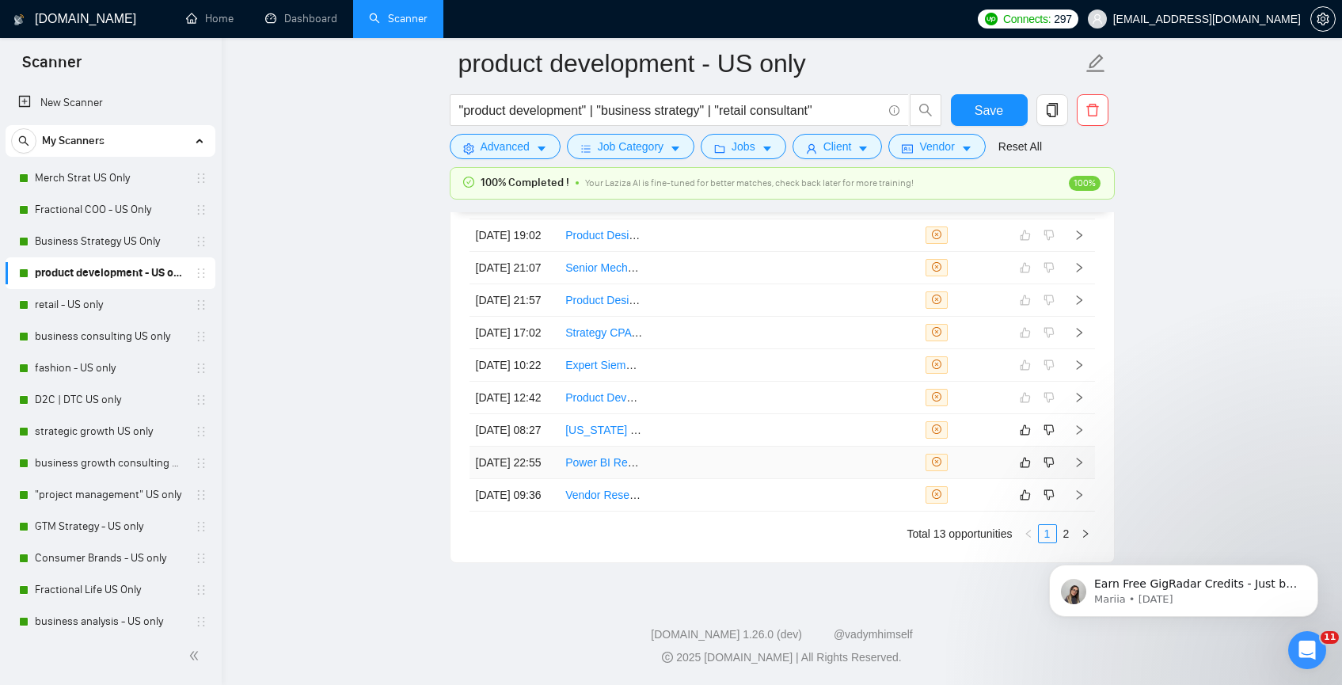
click at [675, 478] on td at bounding box center [694, 463] width 90 height 32
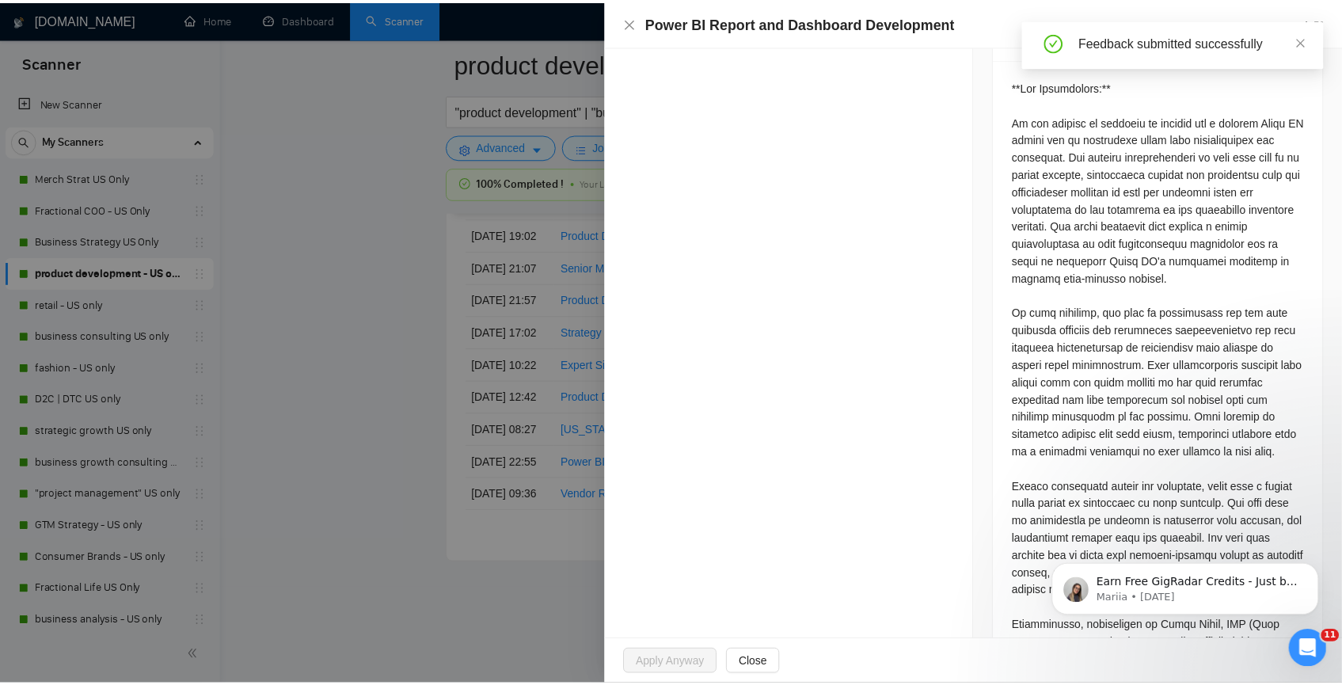
scroll to position [4297, 0]
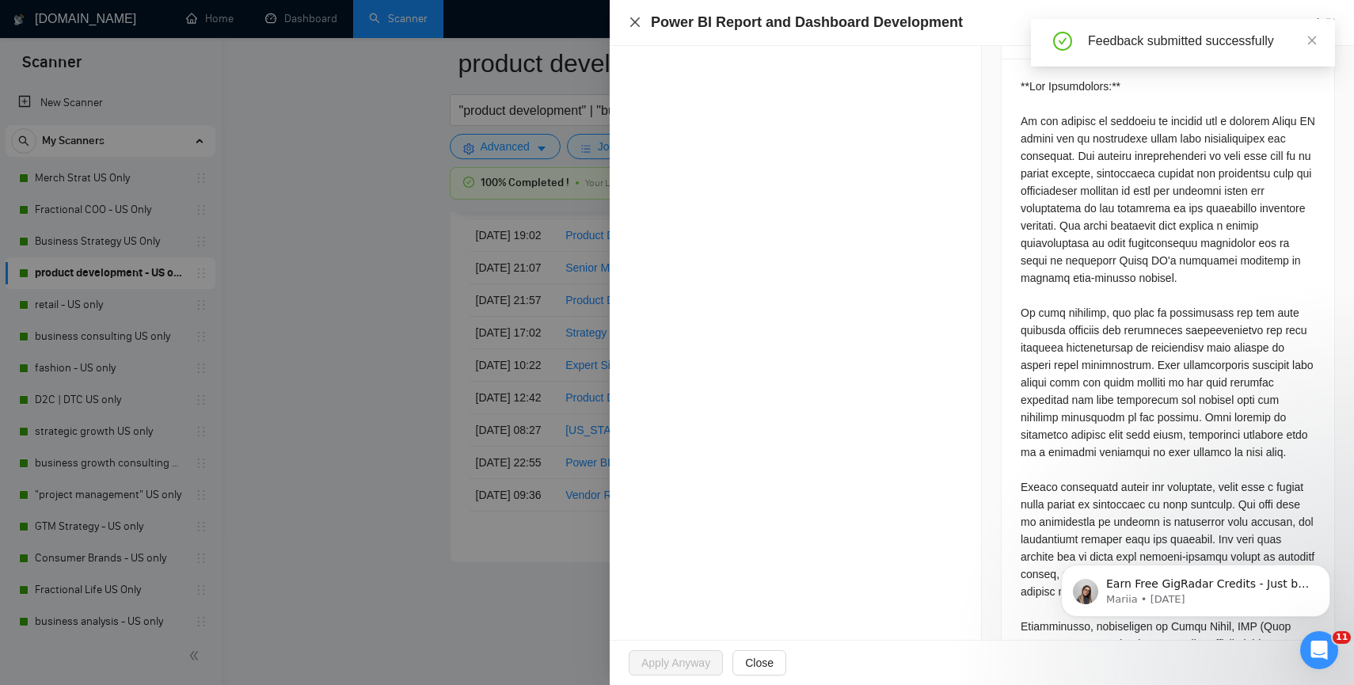
click at [635, 26] on icon "close" at bounding box center [635, 22] width 13 height 13
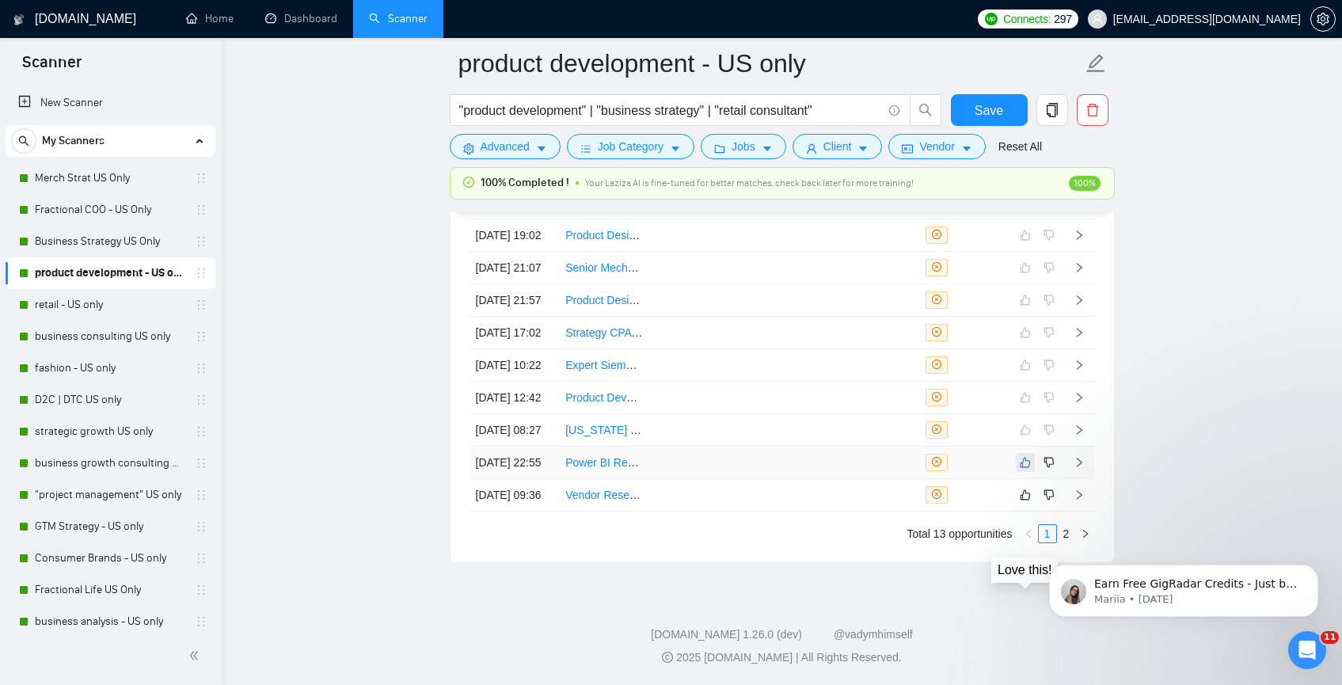
click at [1022, 469] on icon "like" at bounding box center [1025, 462] width 11 height 13
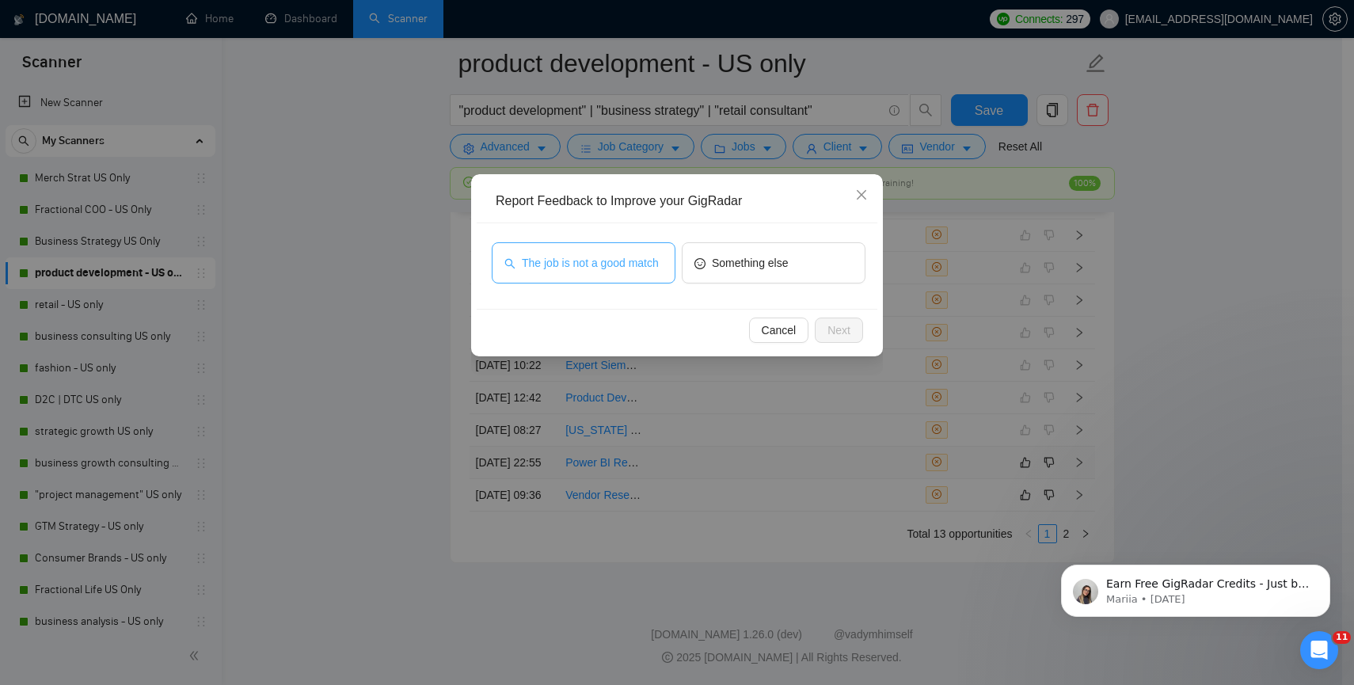
click at [615, 278] on button "The job is not a good match" at bounding box center [584, 262] width 184 height 41
click at [840, 339] on button "Next" at bounding box center [839, 330] width 48 height 25
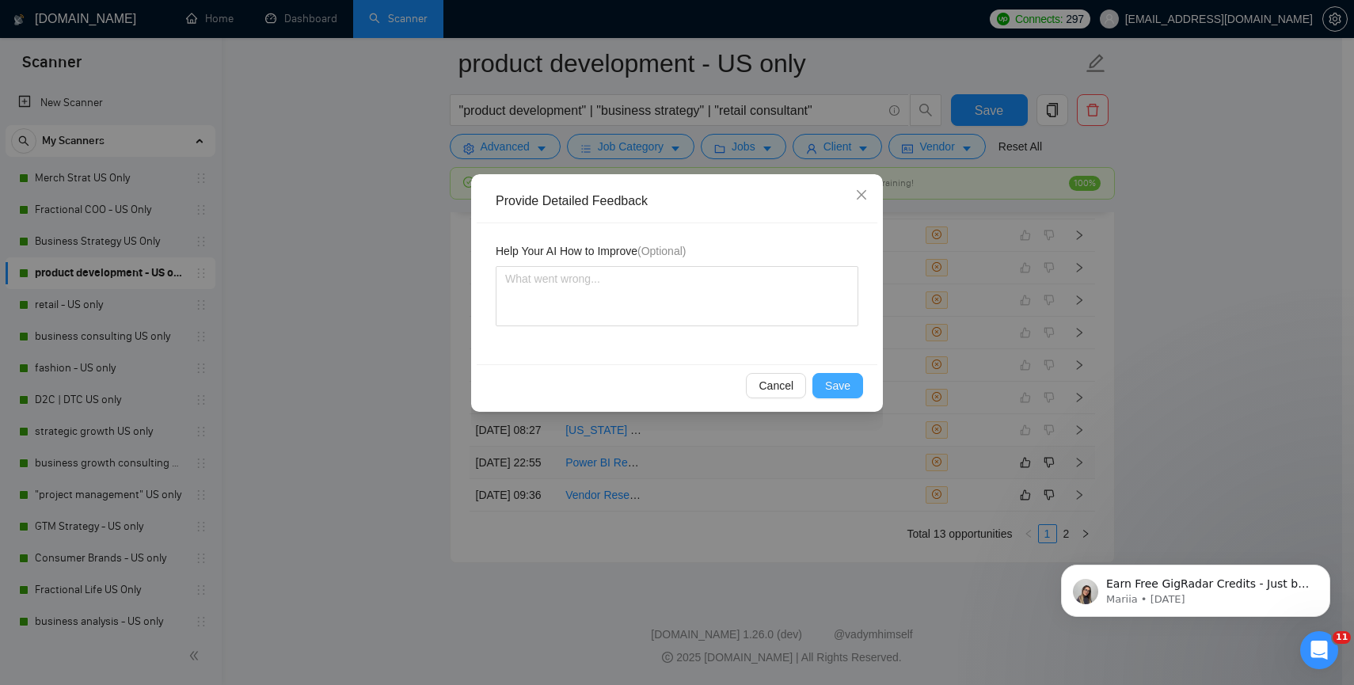
click at [824, 379] on button "Save" at bounding box center [837, 385] width 51 height 25
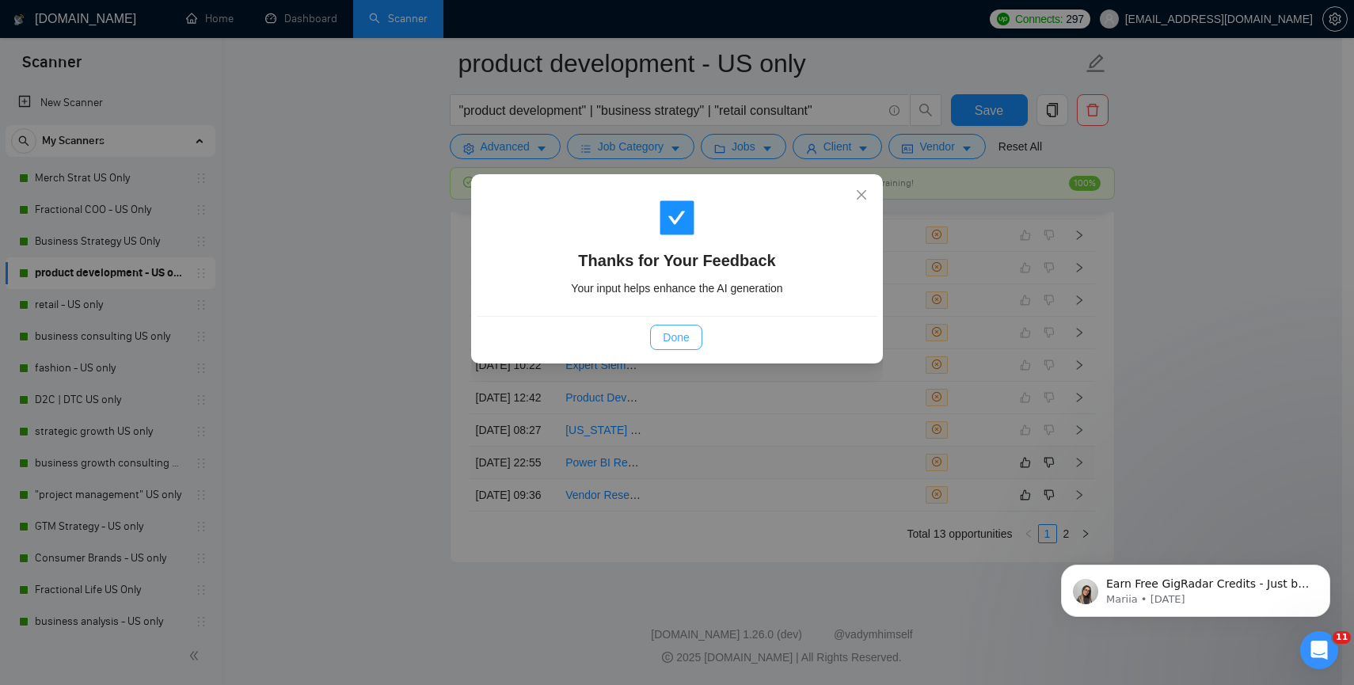
click at [668, 340] on span "Done" at bounding box center [676, 337] width 26 height 17
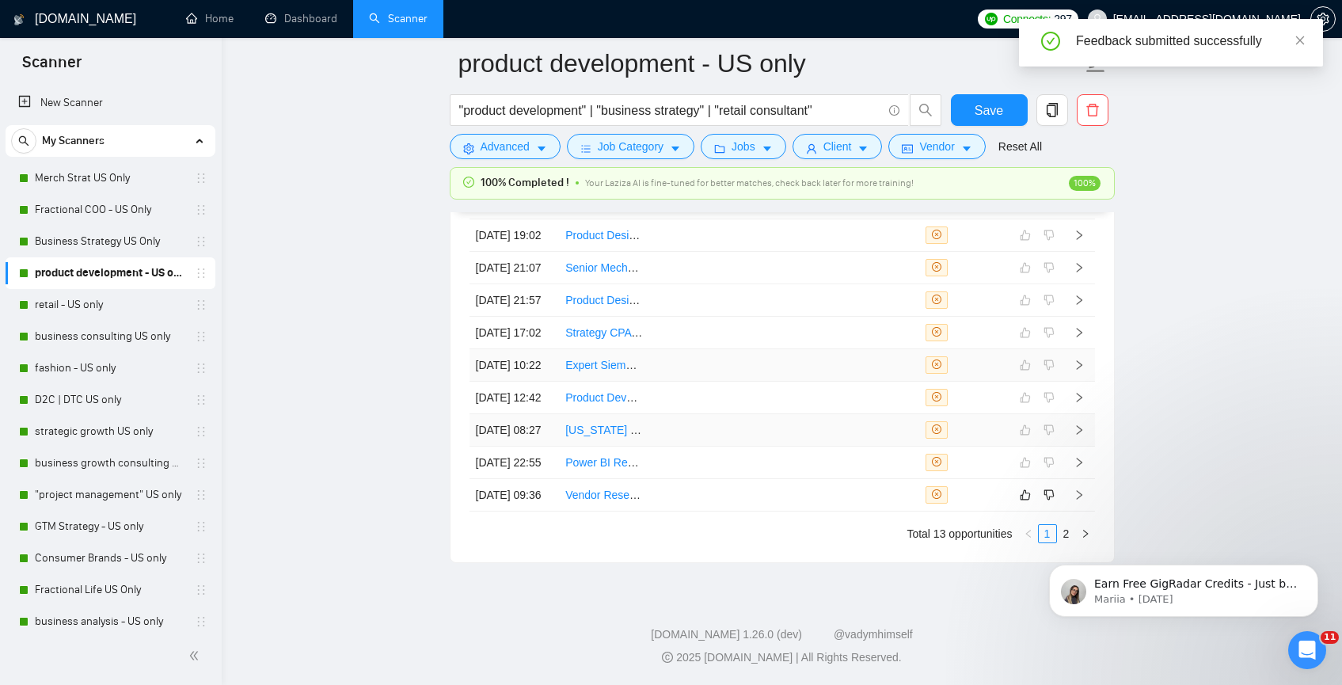
scroll to position [4297, 0]
click at [663, 512] on td at bounding box center [694, 495] width 90 height 32
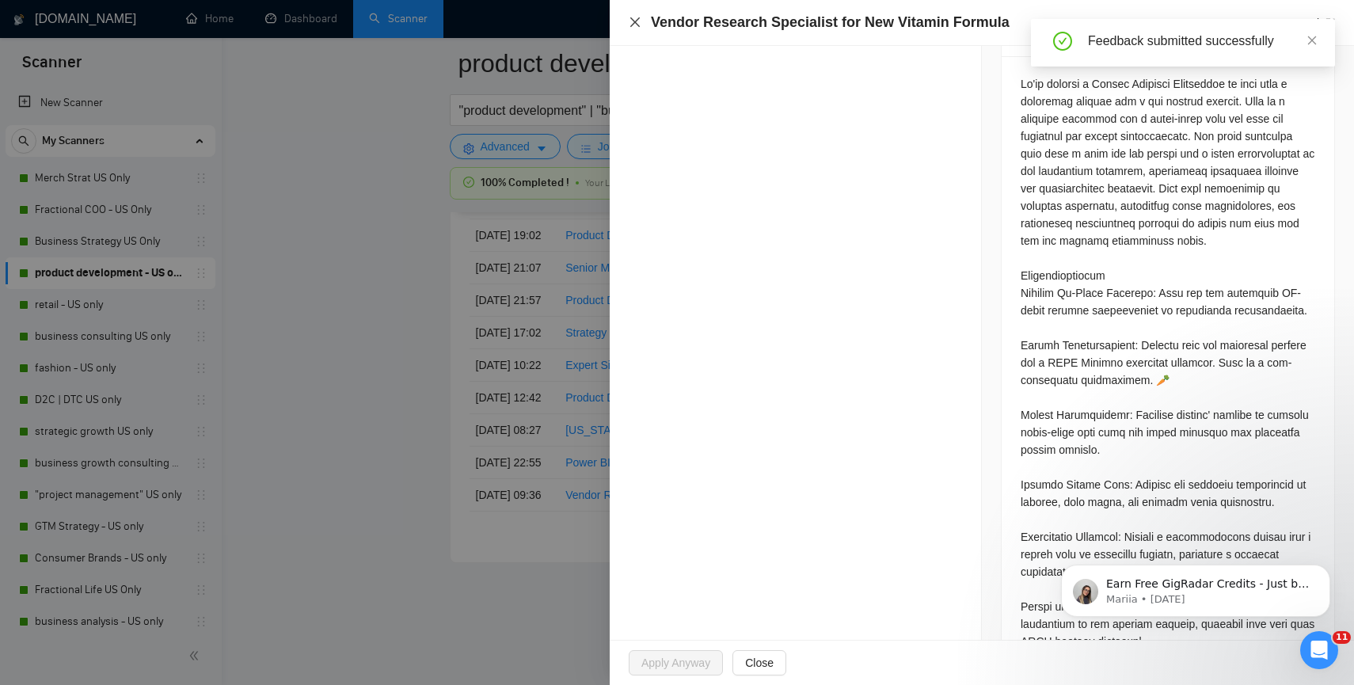
click at [631, 25] on icon "close" at bounding box center [635, 22] width 10 height 10
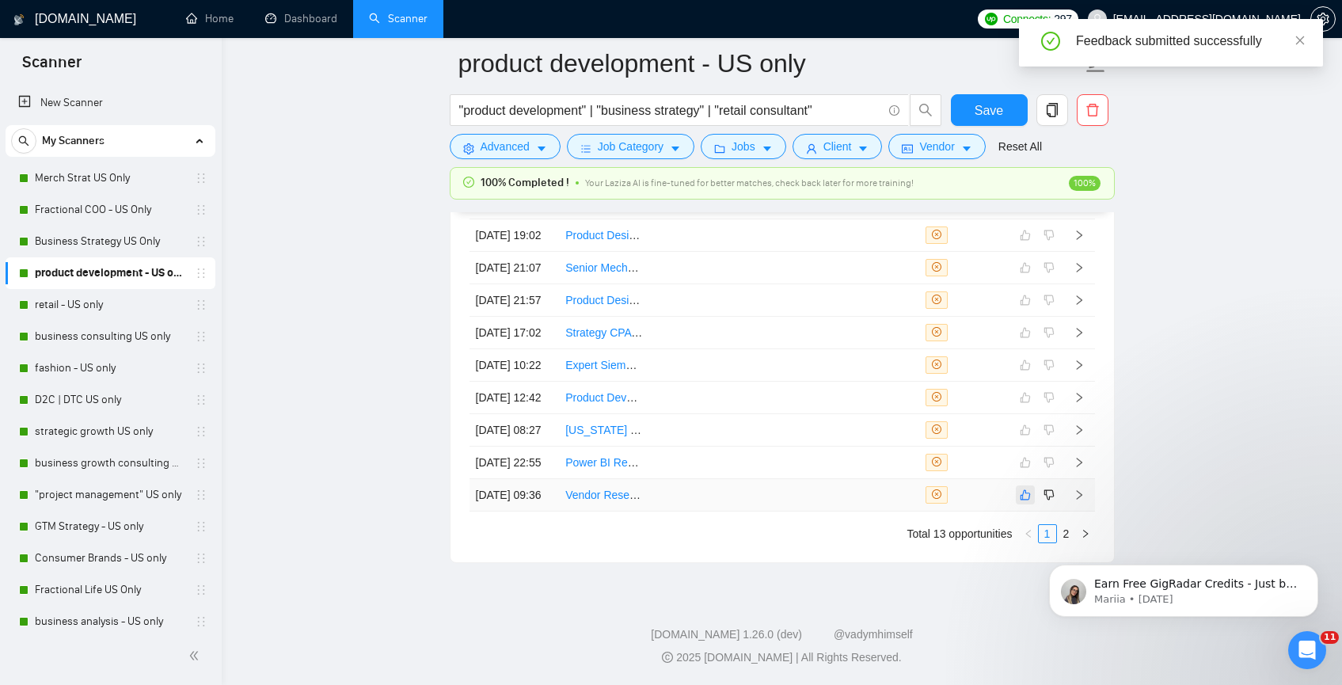
click at [1025, 501] on icon "like" at bounding box center [1025, 495] width 11 height 13
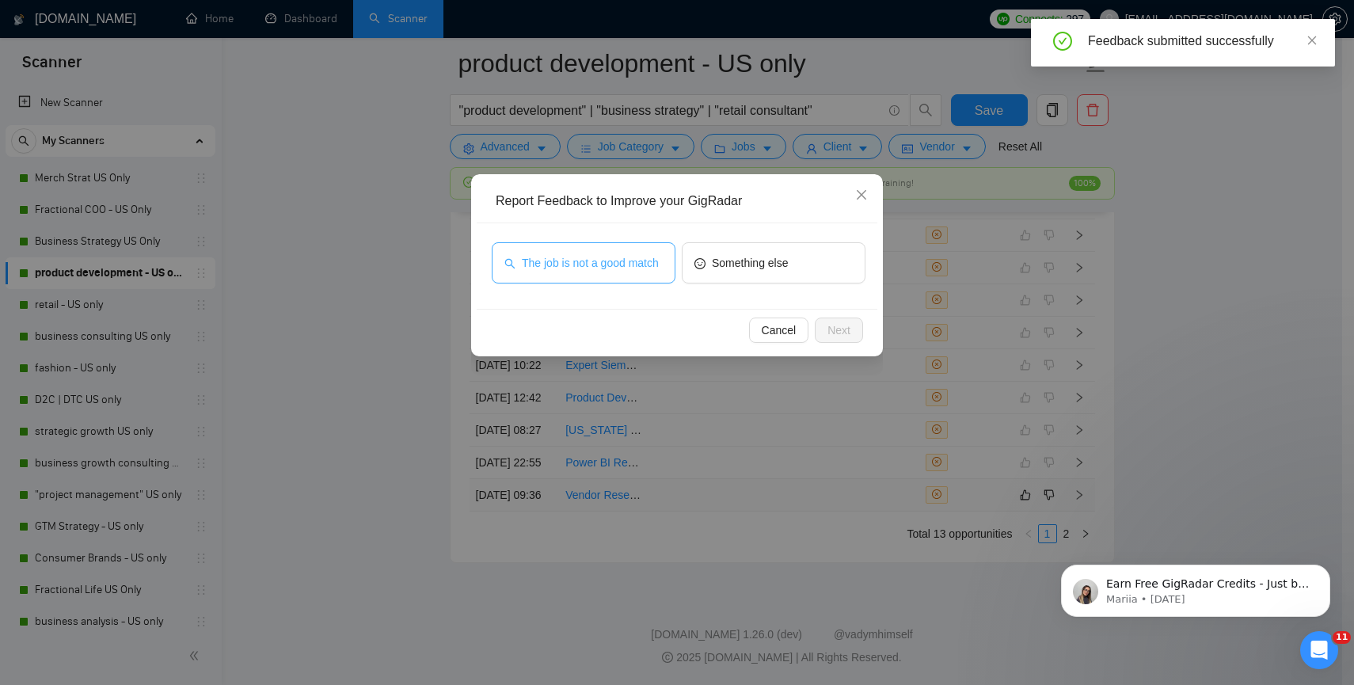
click at [630, 259] on span "The job is not a good match" at bounding box center [590, 262] width 137 height 17
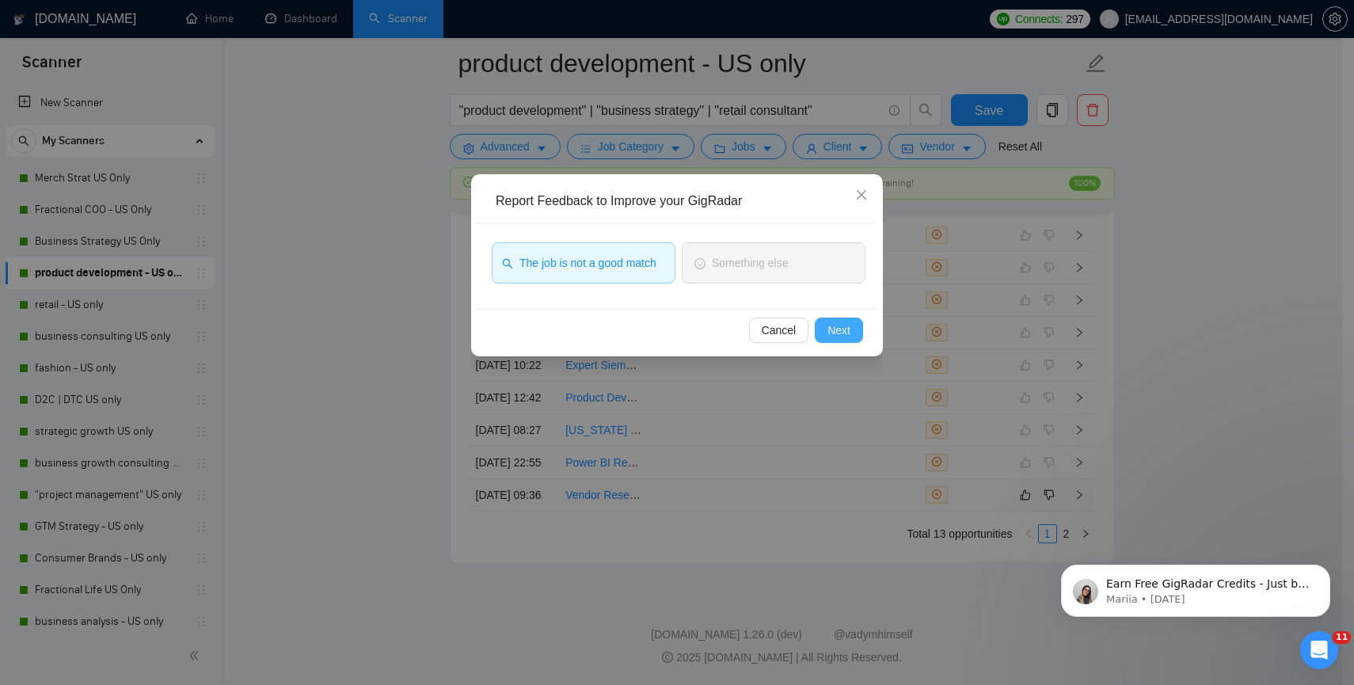
click at [854, 336] on button "Next" at bounding box center [839, 330] width 48 height 25
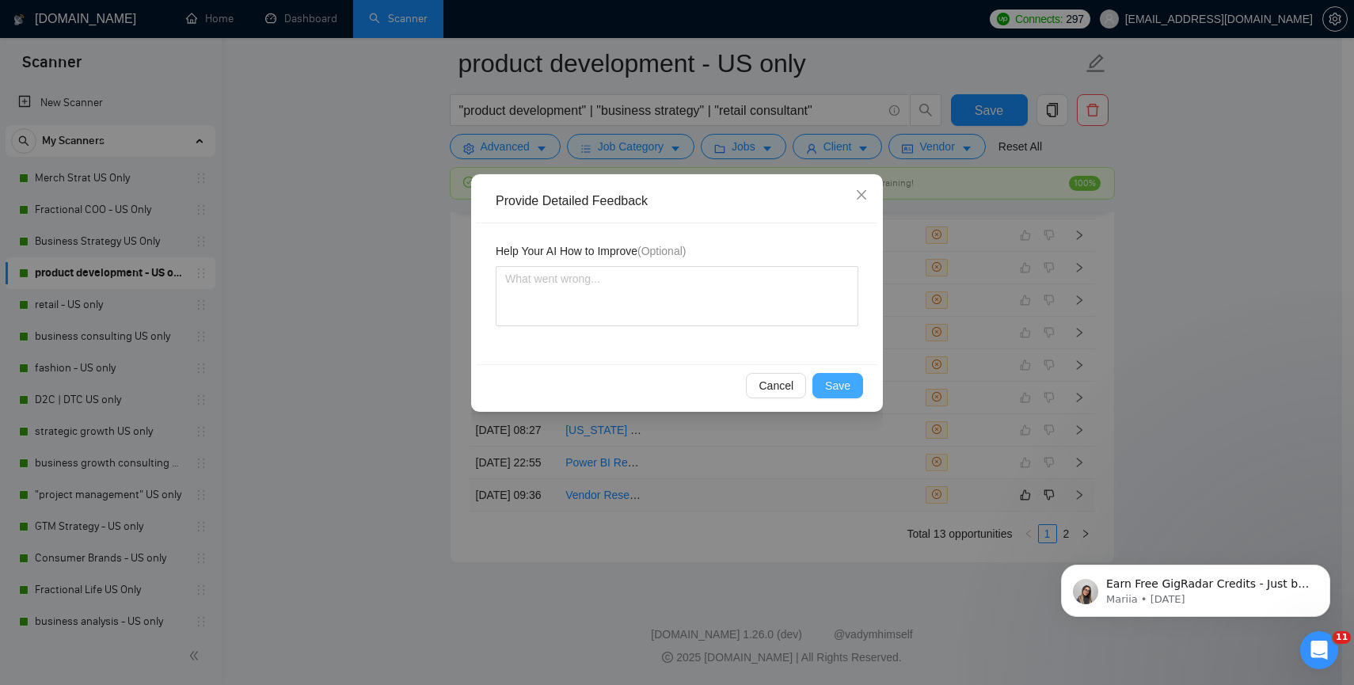
click at [843, 377] on span "Save" at bounding box center [837, 385] width 25 height 17
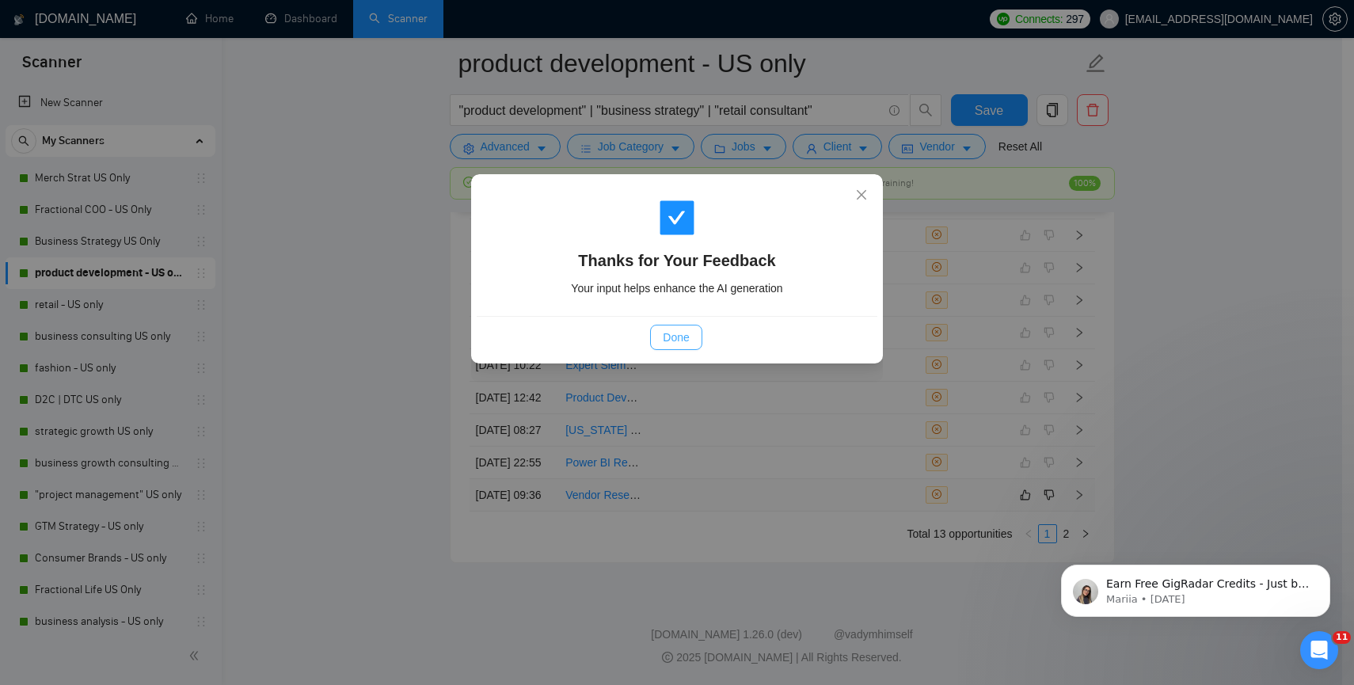
click at [664, 337] on span "Done" at bounding box center [676, 337] width 26 height 17
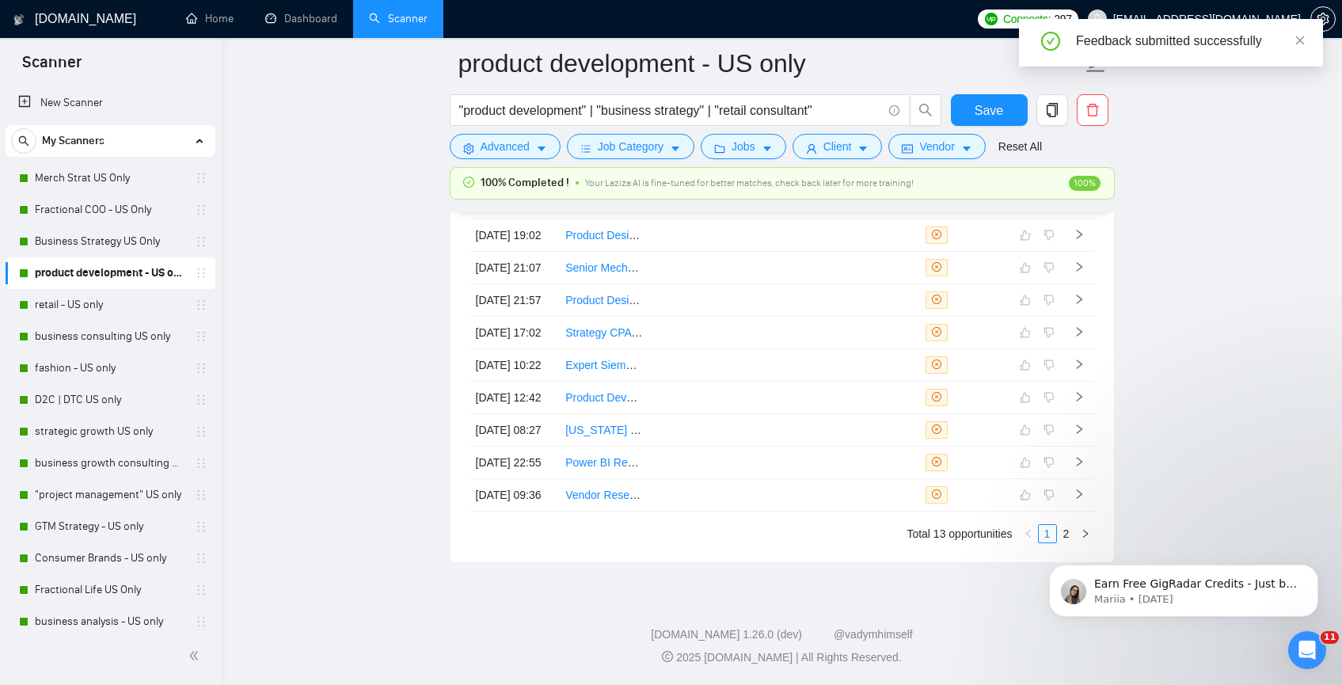
scroll to position [4297, 0]
click at [1194, 528] on div "Earn Free GigRadar Credits - Just by Sharing Your Story! 💬 Want more credits fo…" at bounding box center [1183, 518] width 291 height 198
click at [1315, 570] on icon "Dismiss notification" at bounding box center [1314, 569] width 9 height 9
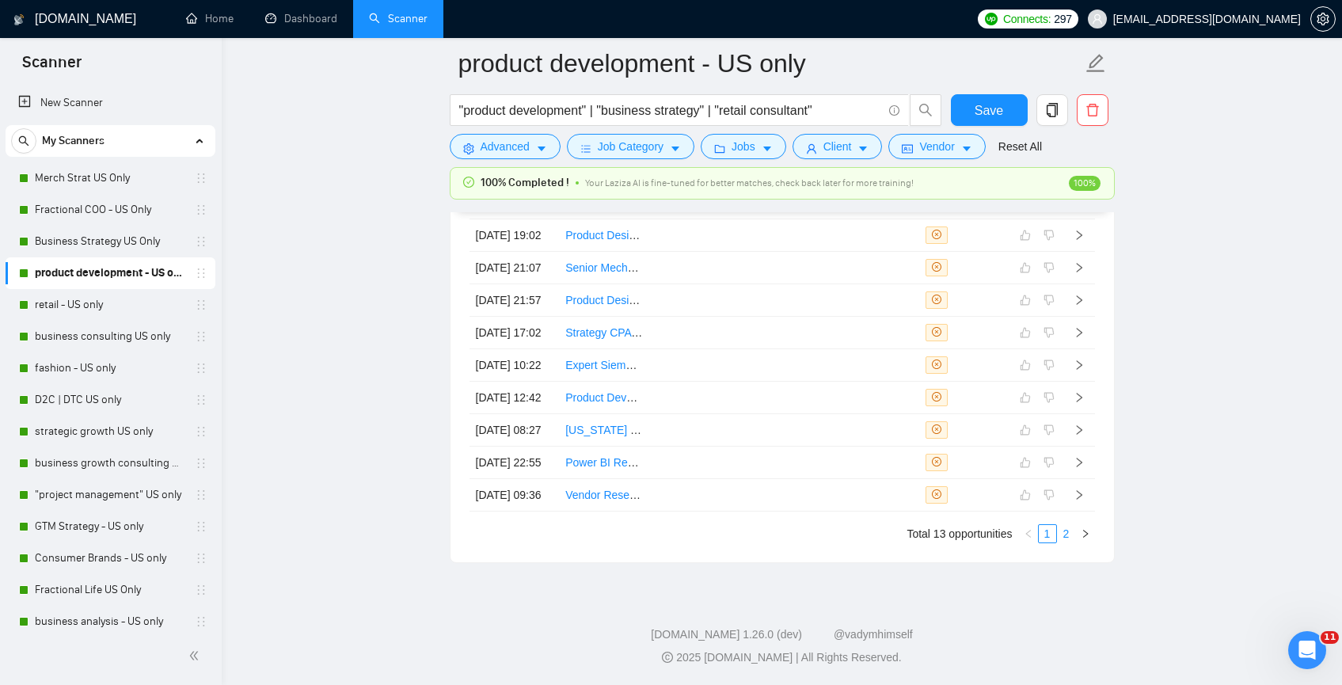
click at [1069, 542] on link "2" at bounding box center [1066, 533] width 17 height 17
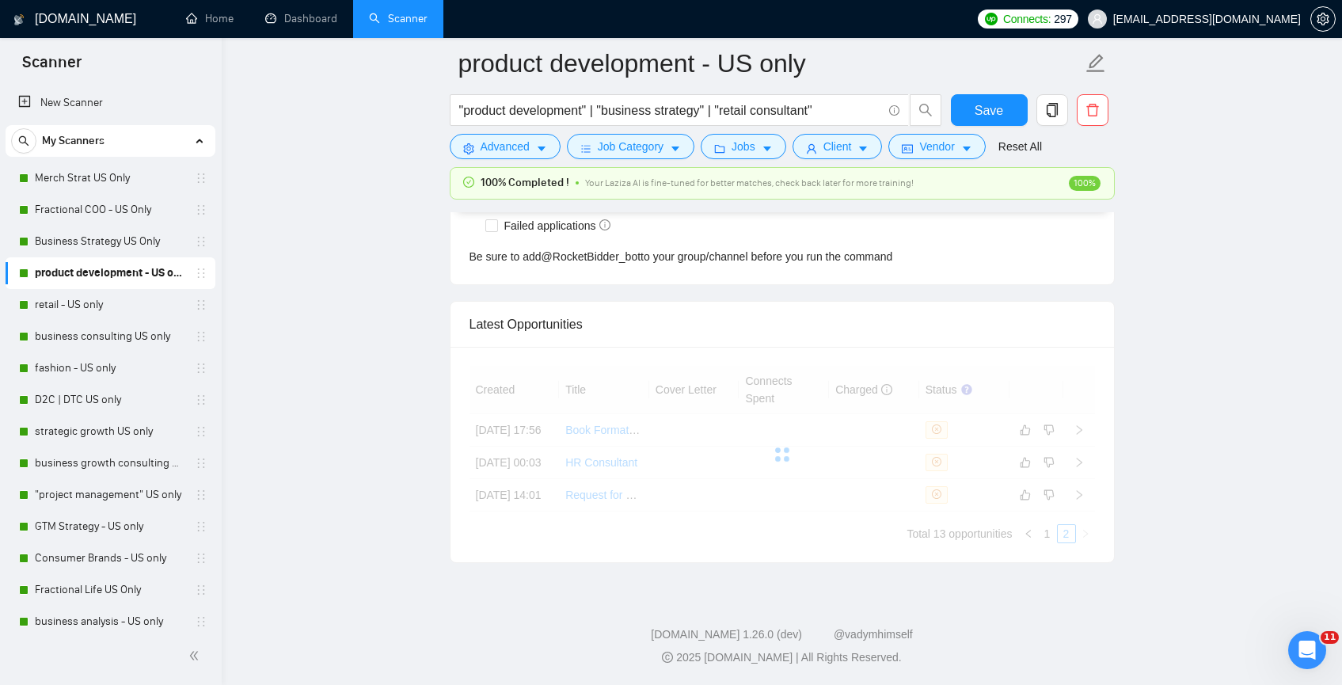
scroll to position [3991, 0]
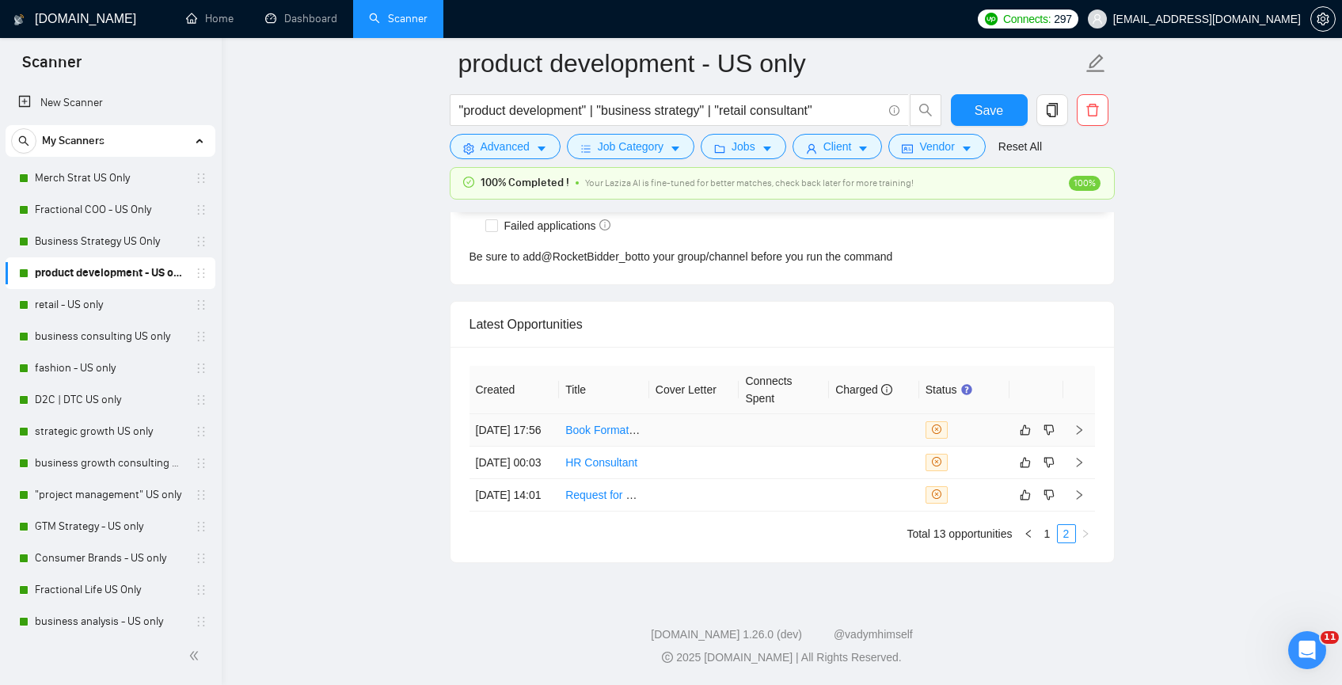
click at [662, 414] on td at bounding box center [694, 430] width 90 height 32
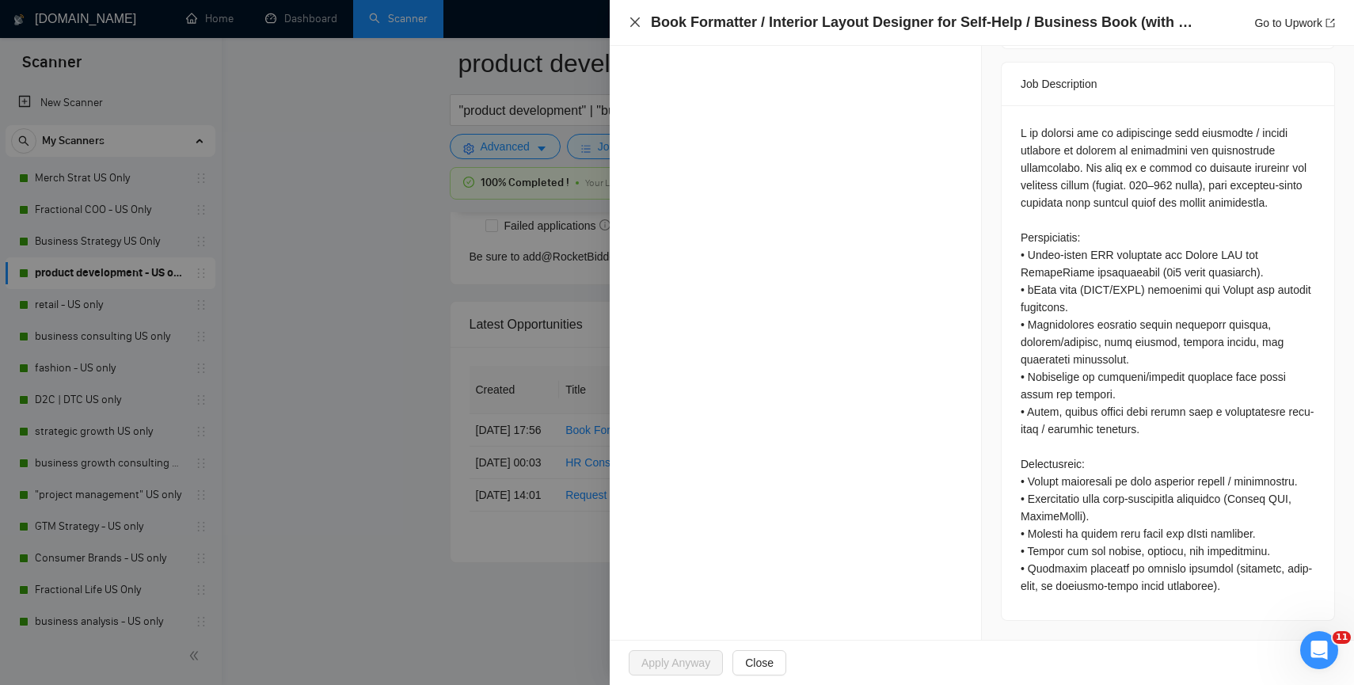
click at [640, 22] on icon "close" at bounding box center [635, 22] width 13 height 13
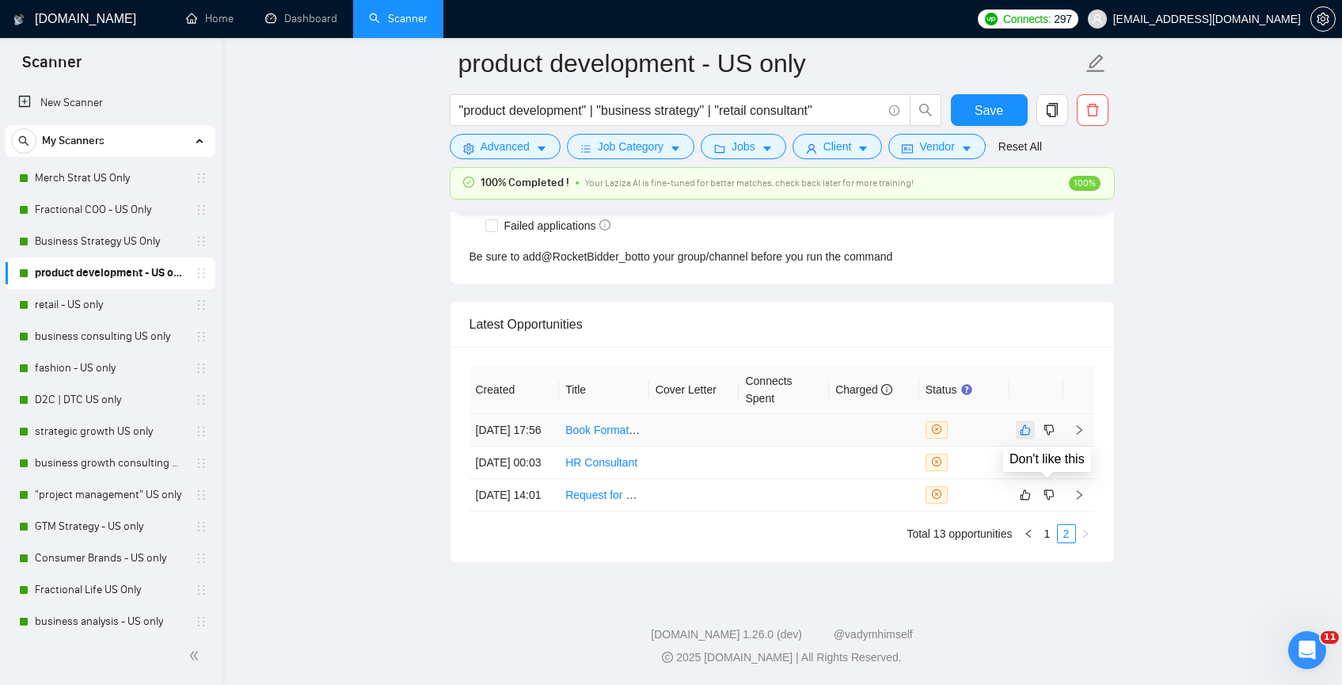
click at [1029, 424] on icon "like" at bounding box center [1025, 430] width 11 height 13
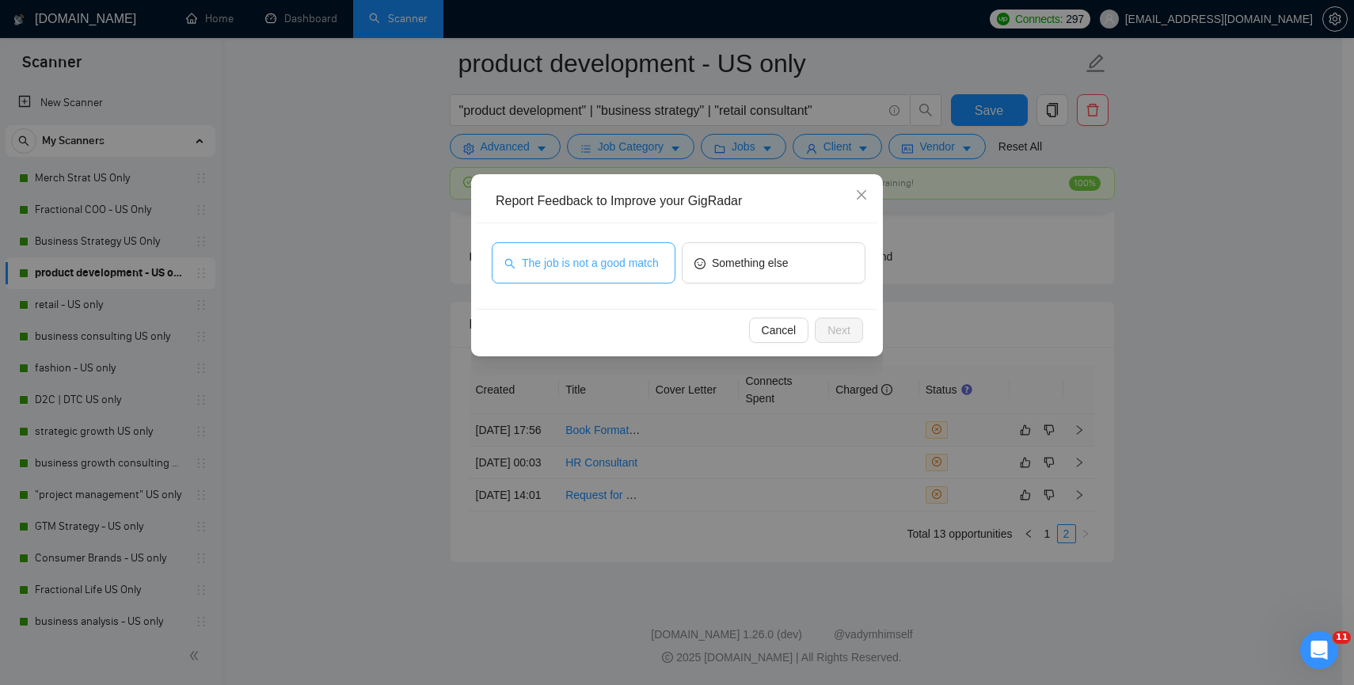
click at [618, 262] on span "The job is not a good match" at bounding box center [590, 262] width 137 height 17
click at [857, 342] on button "Next" at bounding box center [839, 330] width 48 height 25
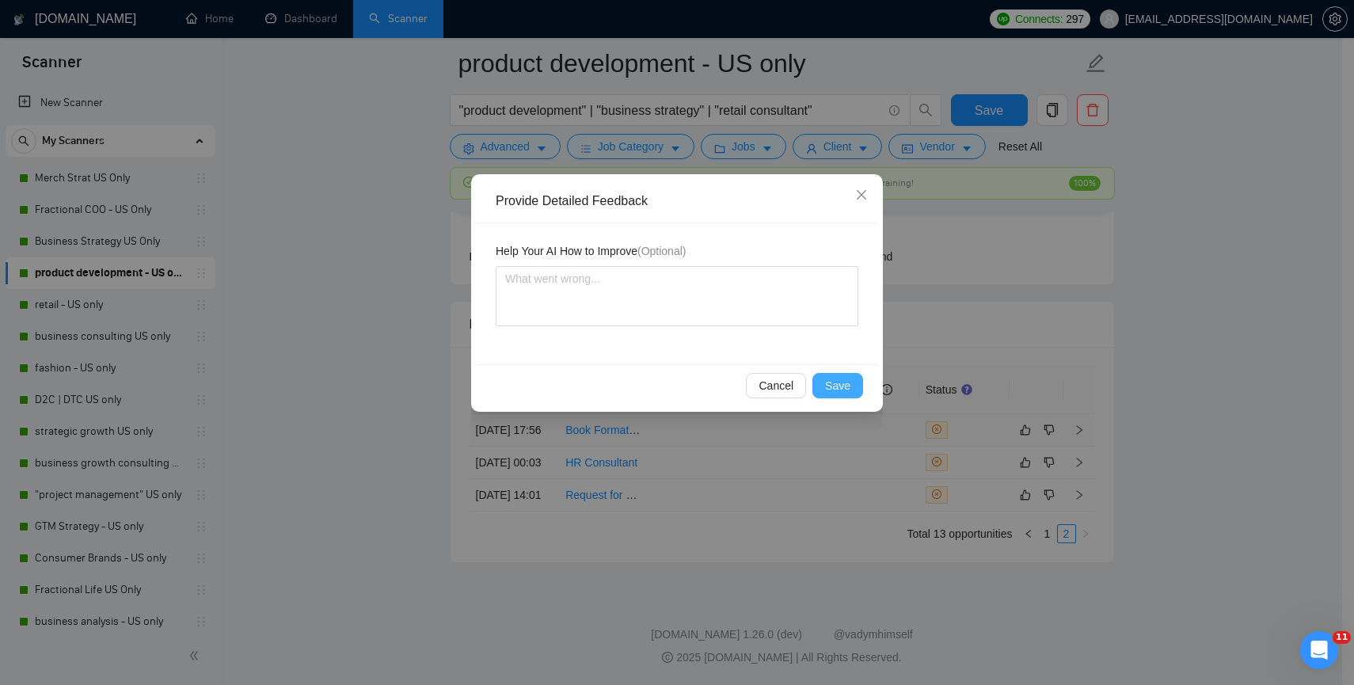
click at [852, 385] on button "Save" at bounding box center [837, 385] width 51 height 25
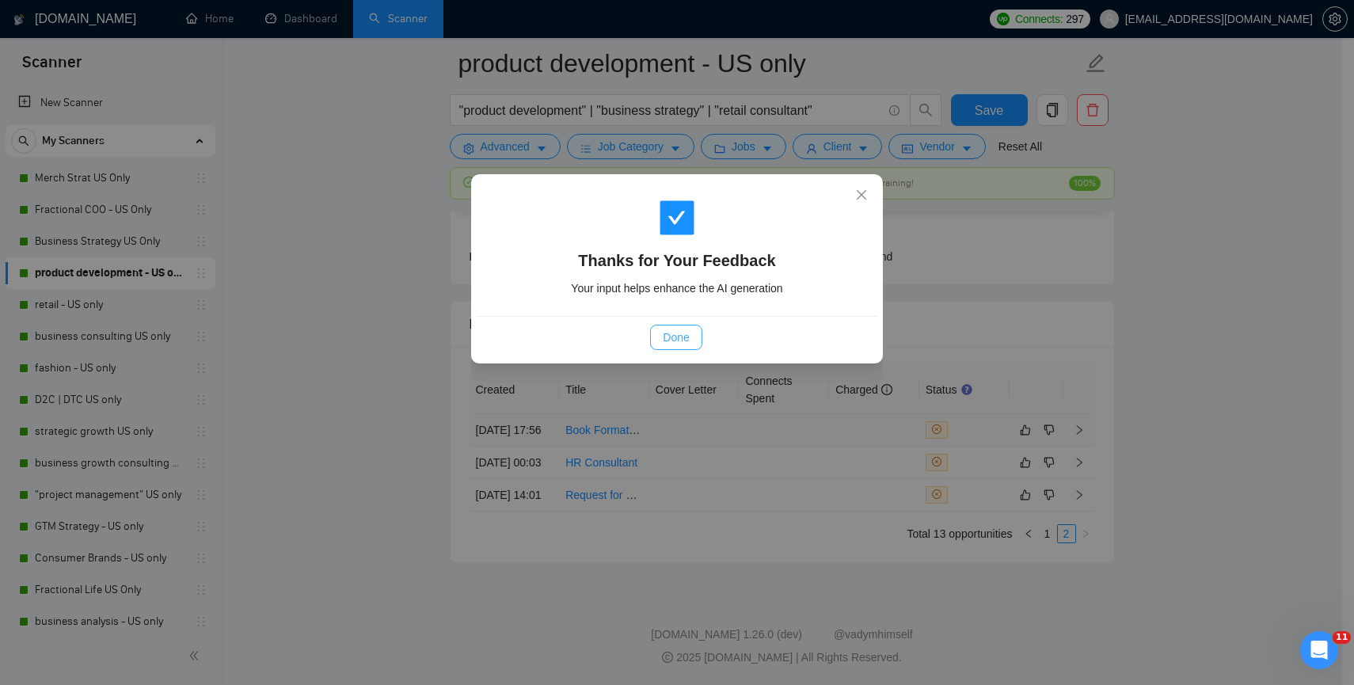
click at [674, 334] on span "Done" at bounding box center [676, 337] width 26 height 17
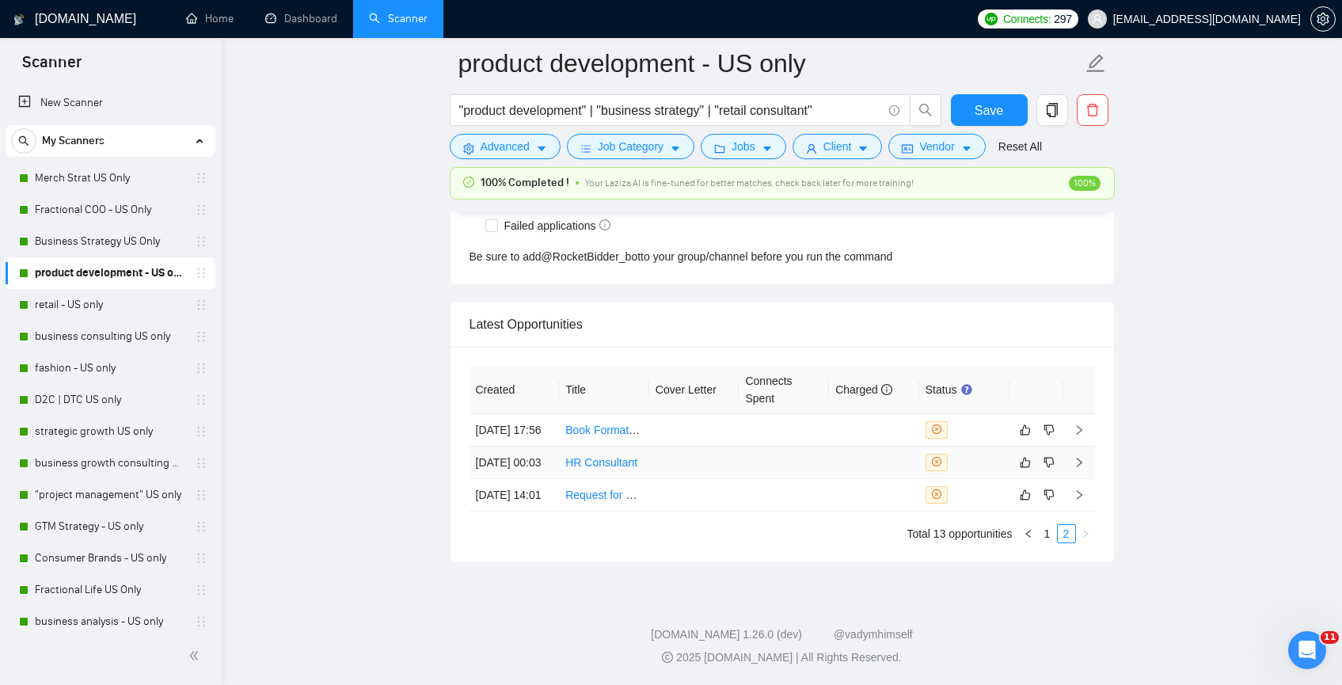
click at [675, 447] on td at bounding box center [694, 463] width 90 height 32
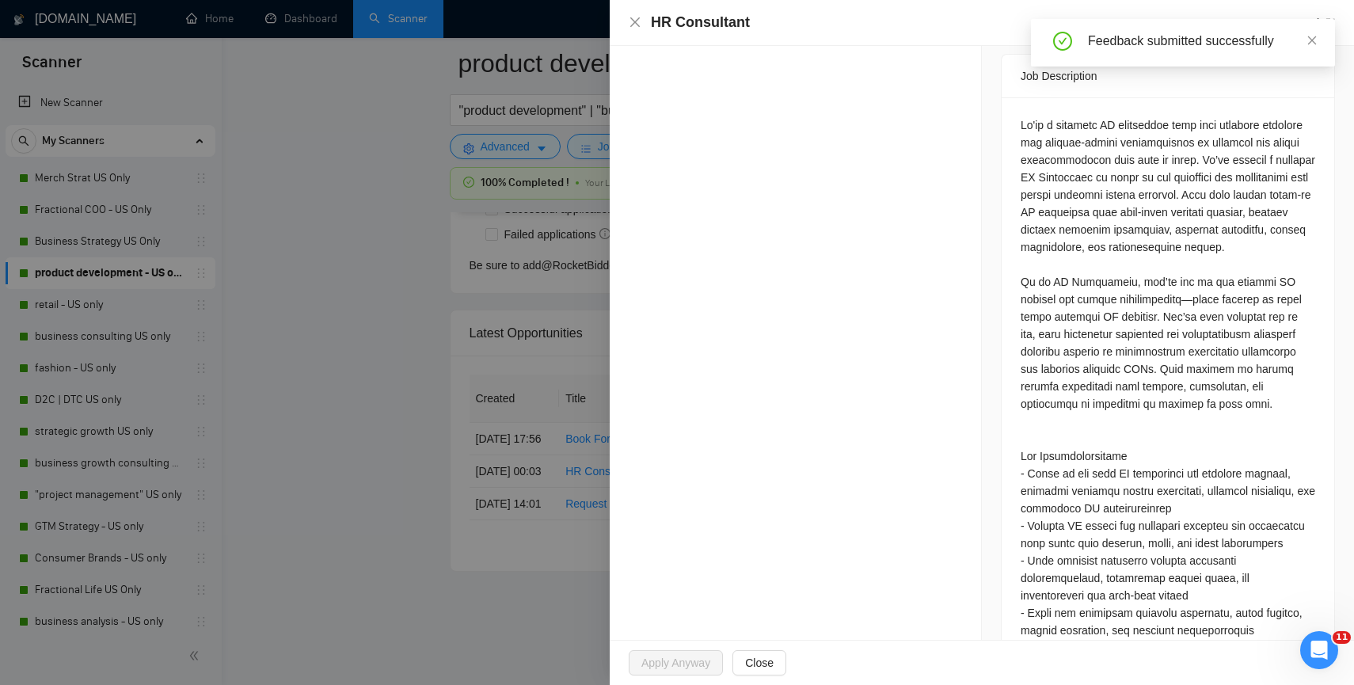
scroll to position [3991, 0]
click at [634, 25] on icon "close" at bounding box center [635, 22] width 13 height 13
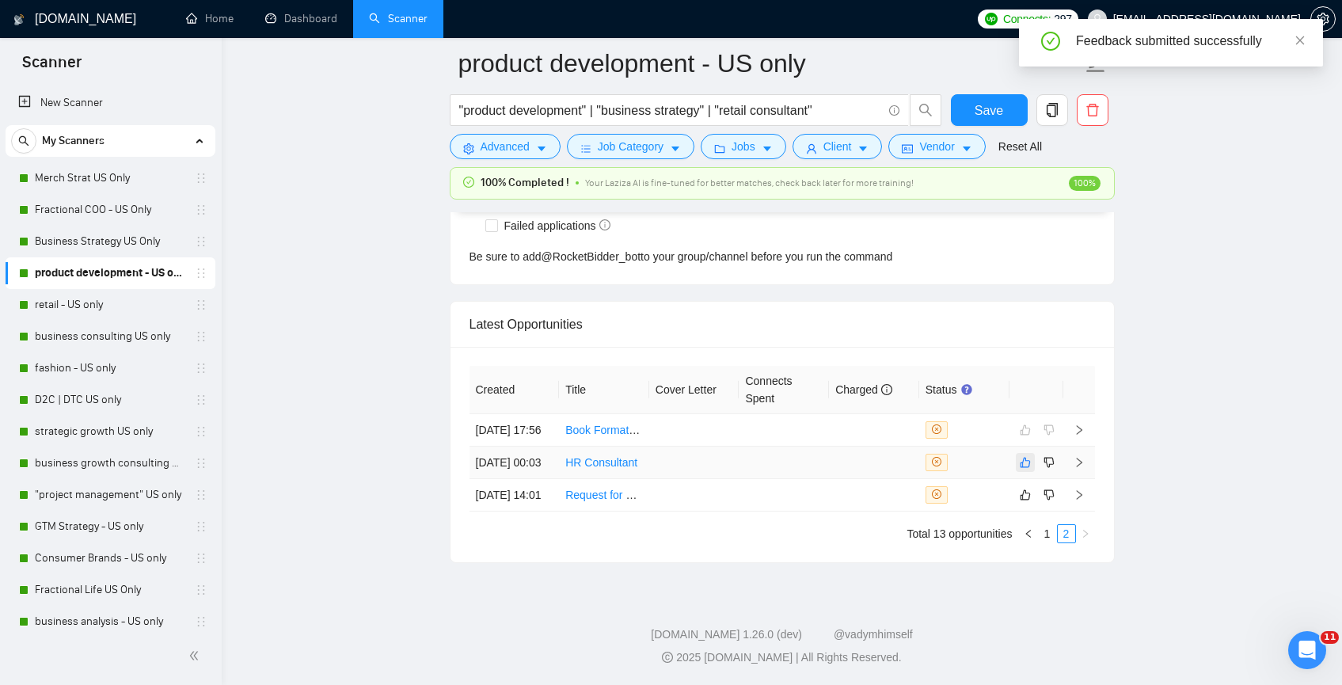
click at [1016, 453] on button "button" at bounding box center [1025, 462] width 19 height 19
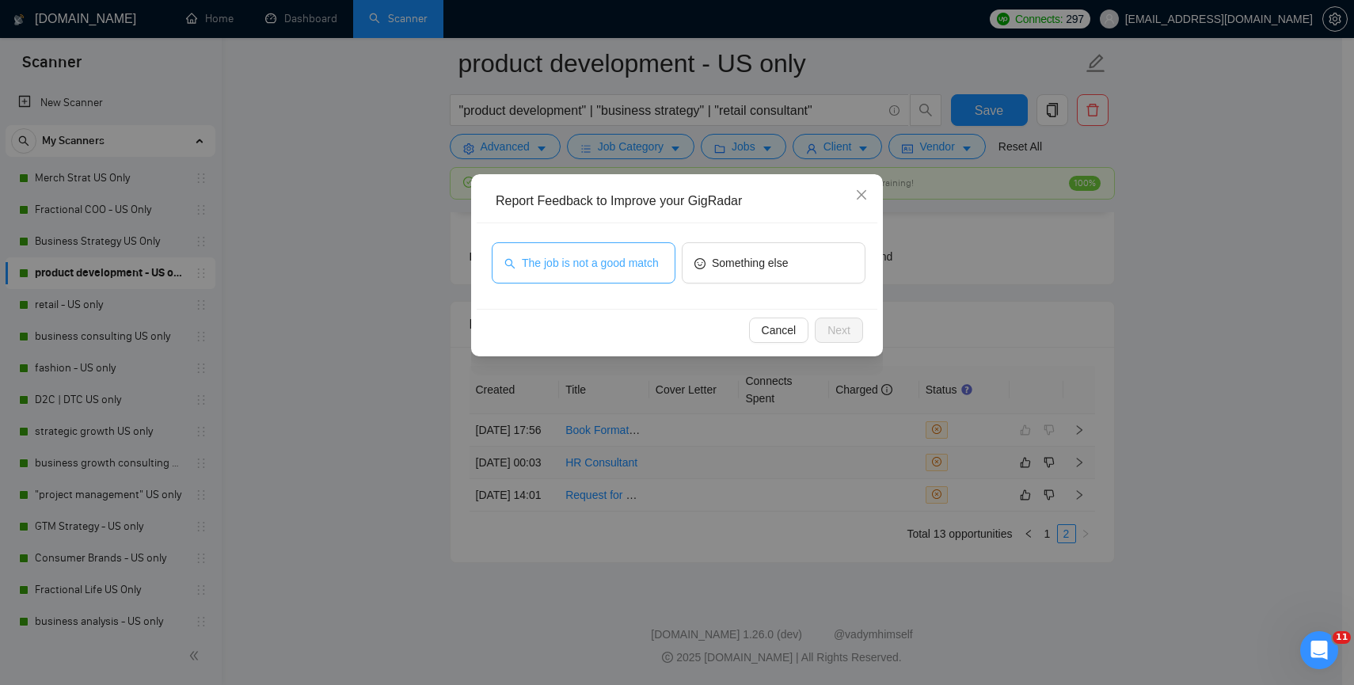
click at [604, 272] on span "The job is not a good match" at bounding box center [590, 262] width 137 height 17
click at [839, 338] on button "Next" at bounding box center [839, 330] width 48 height 25
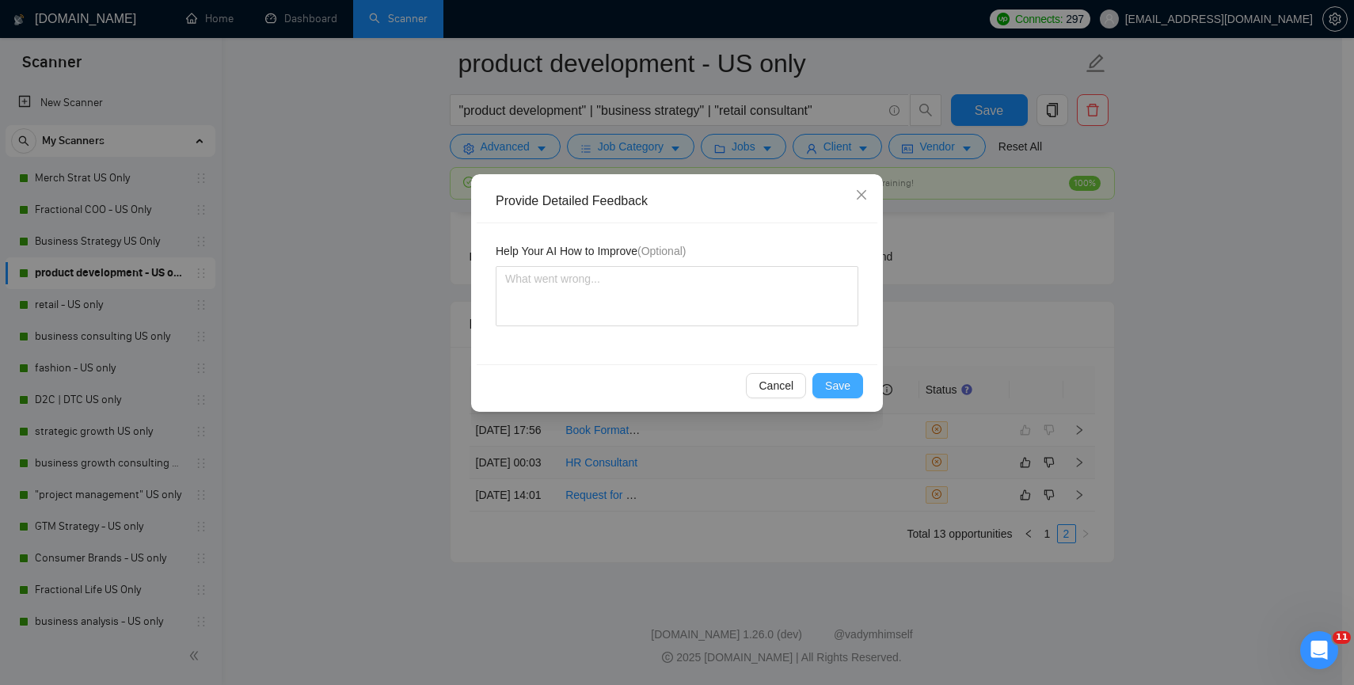
click at [853, 390] on button "Save" at bounding box center [837, 385] width 51 height 25
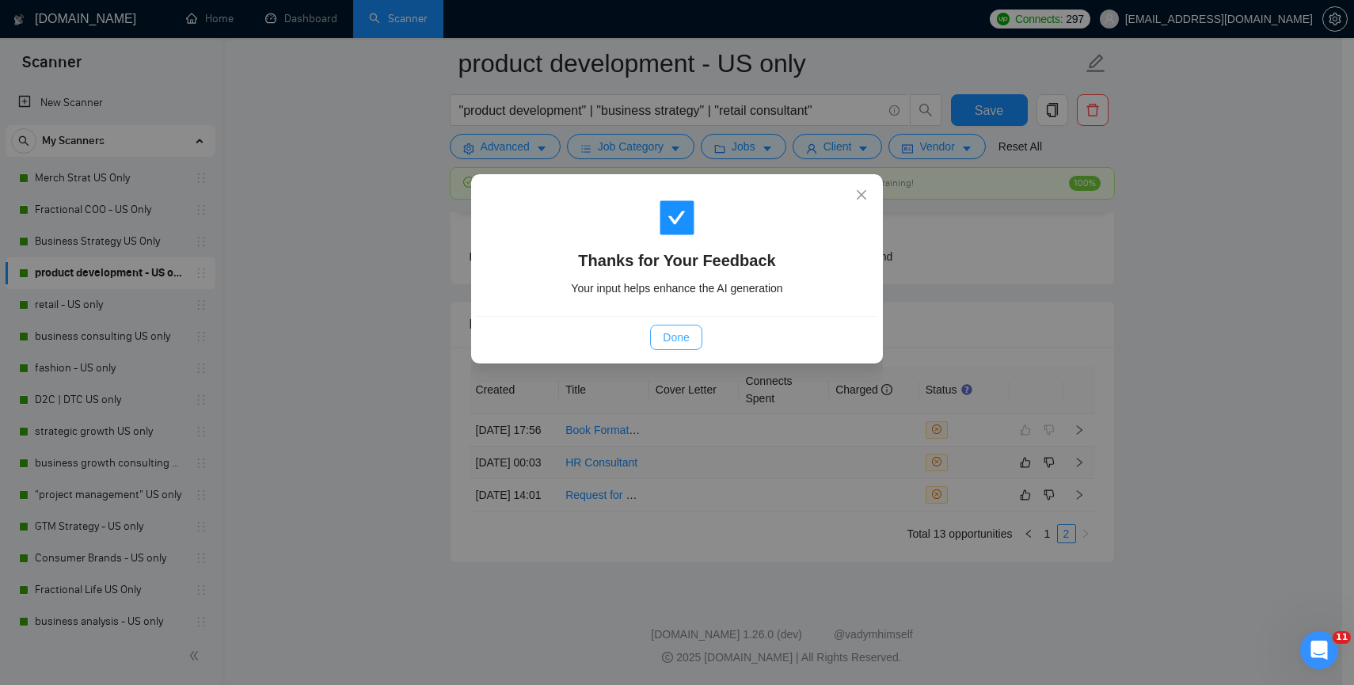
click at [672, 331] on span "Done" at bounding box center [676, 337] width 26 height 17
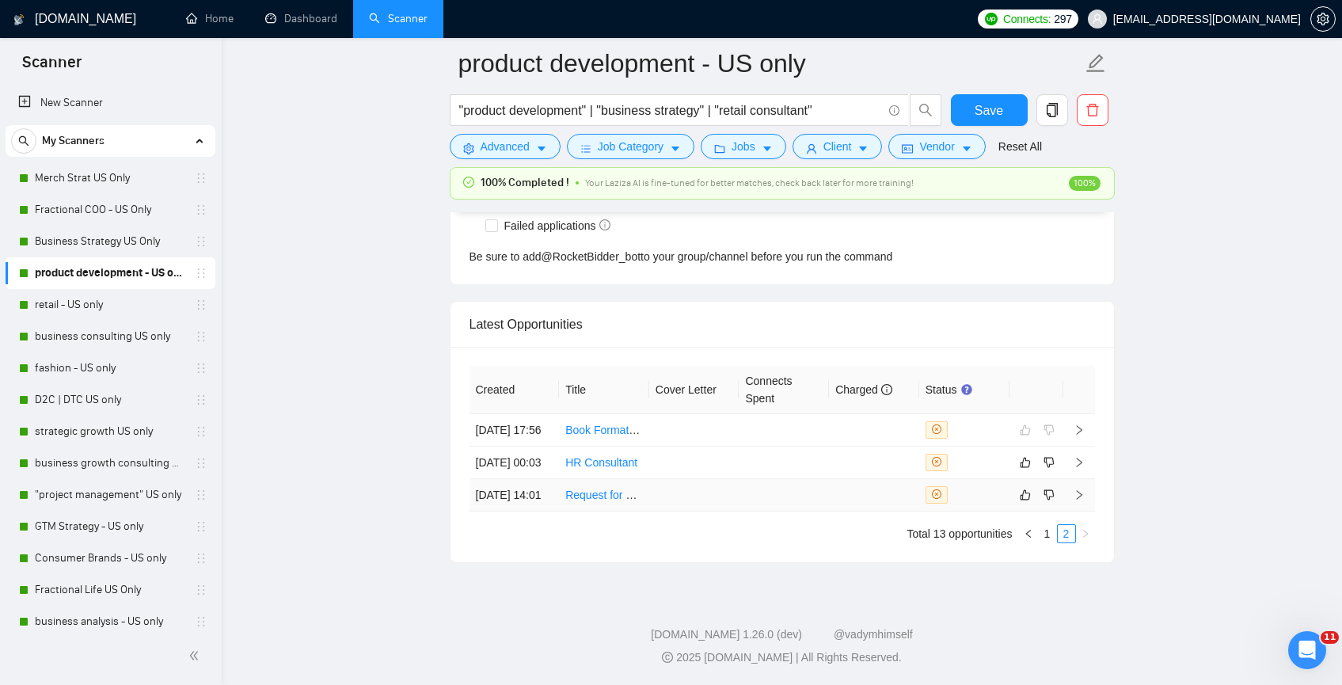
click at [679, 479] on td at bounding box center [694, 495] width 90 height 32
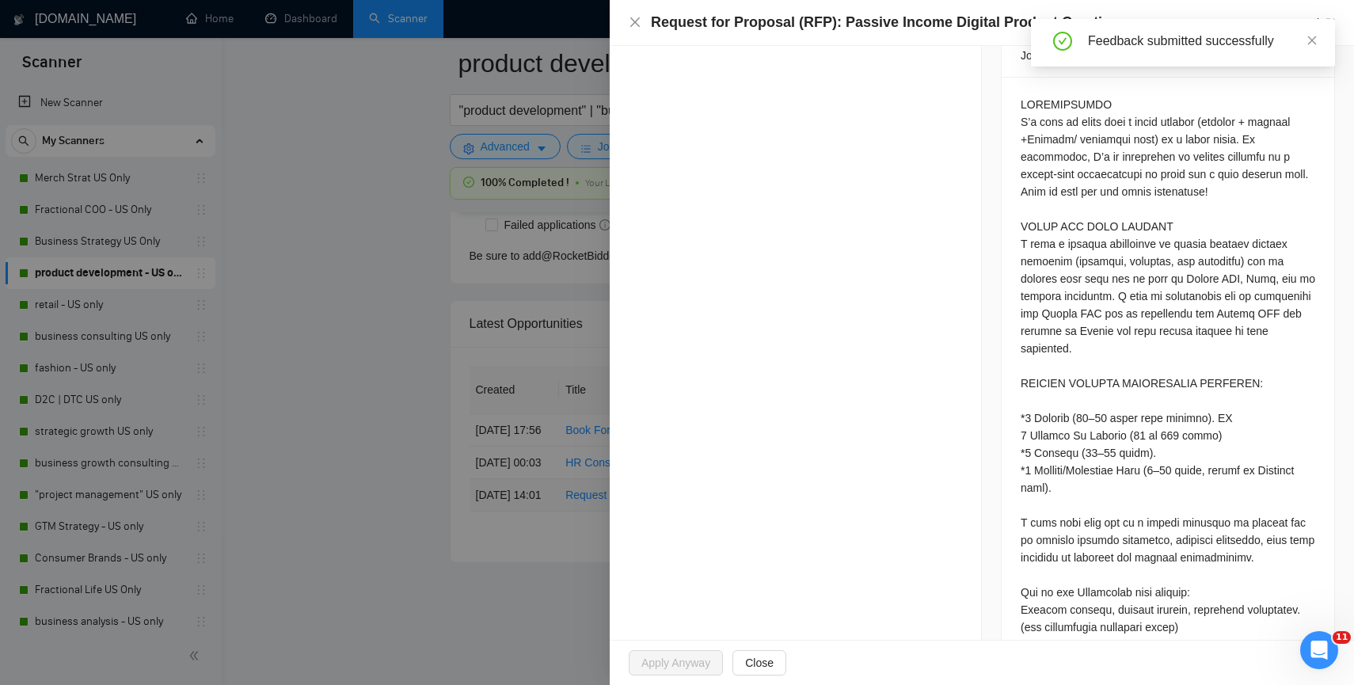
scroll to position [3991, 0]
click at [637, 24] on icon "close" at bounding box center [635, 22] width 10 height 10
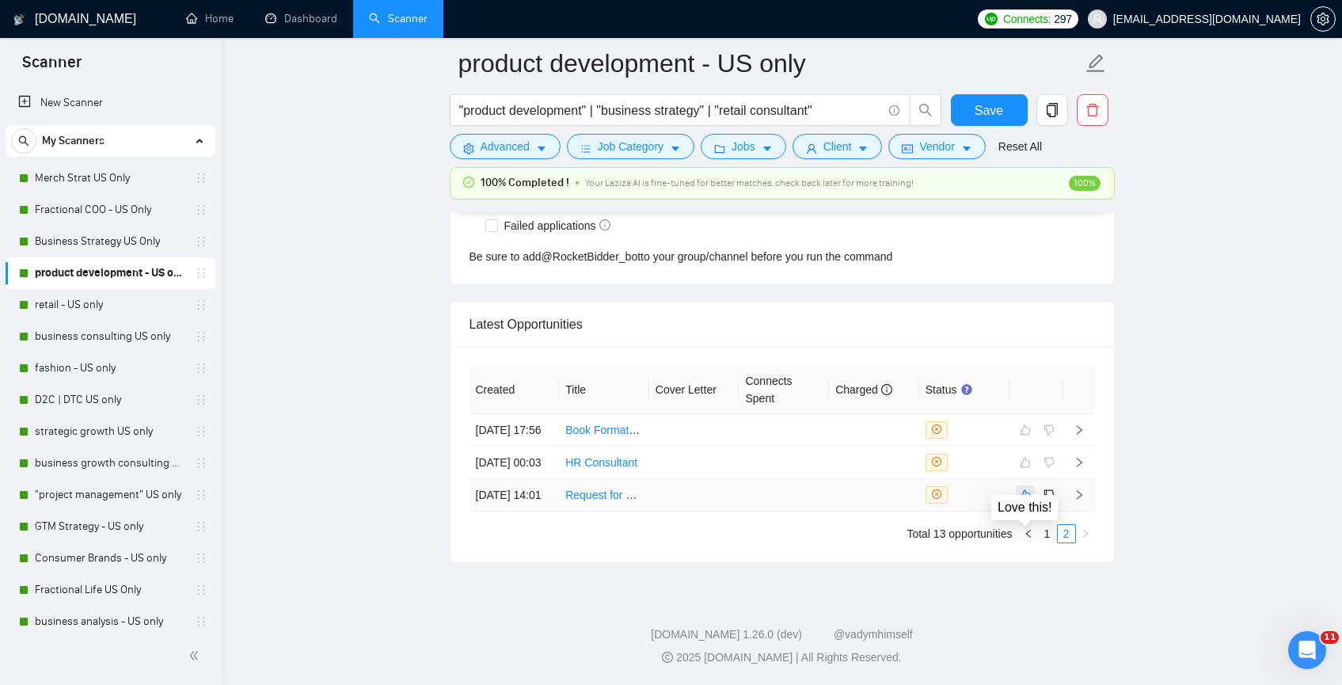
click at [1024, 489] on icon "like" at bounding box center [1025, 494] width 10 height 10
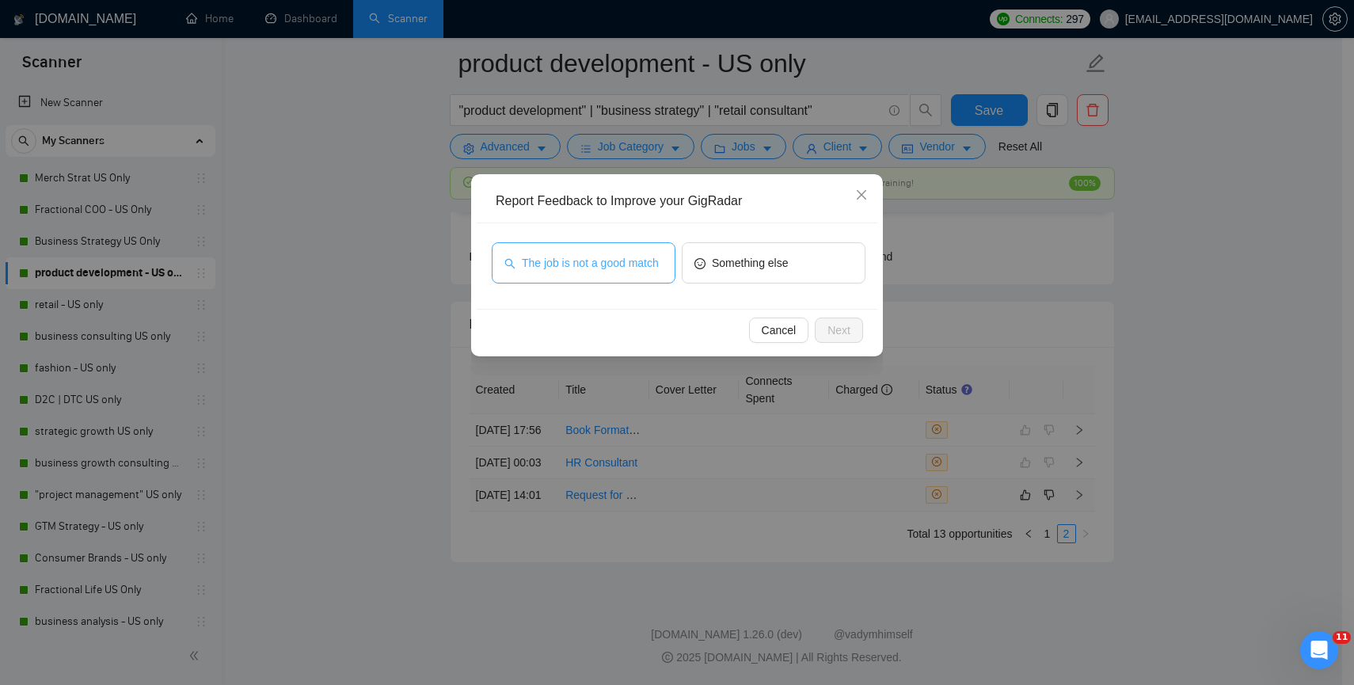
click at [610, 267] on span "The job is not a good match" at bounding box center [590, 262] width 137 height 17
click at [830, 332] on span "Next" at bounding box center [838, 329] width 23 height 17
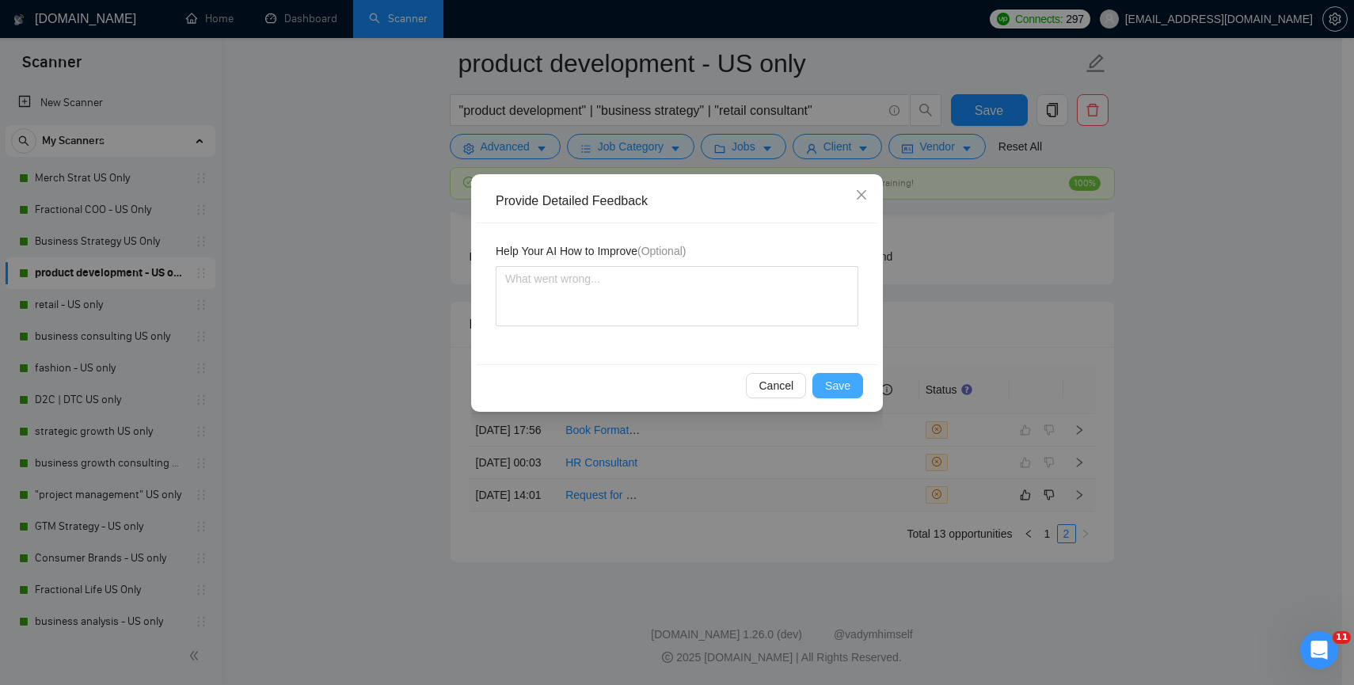
click at [840, 389] on span "Save" at bounding box center [837, 385] width 25 height 17
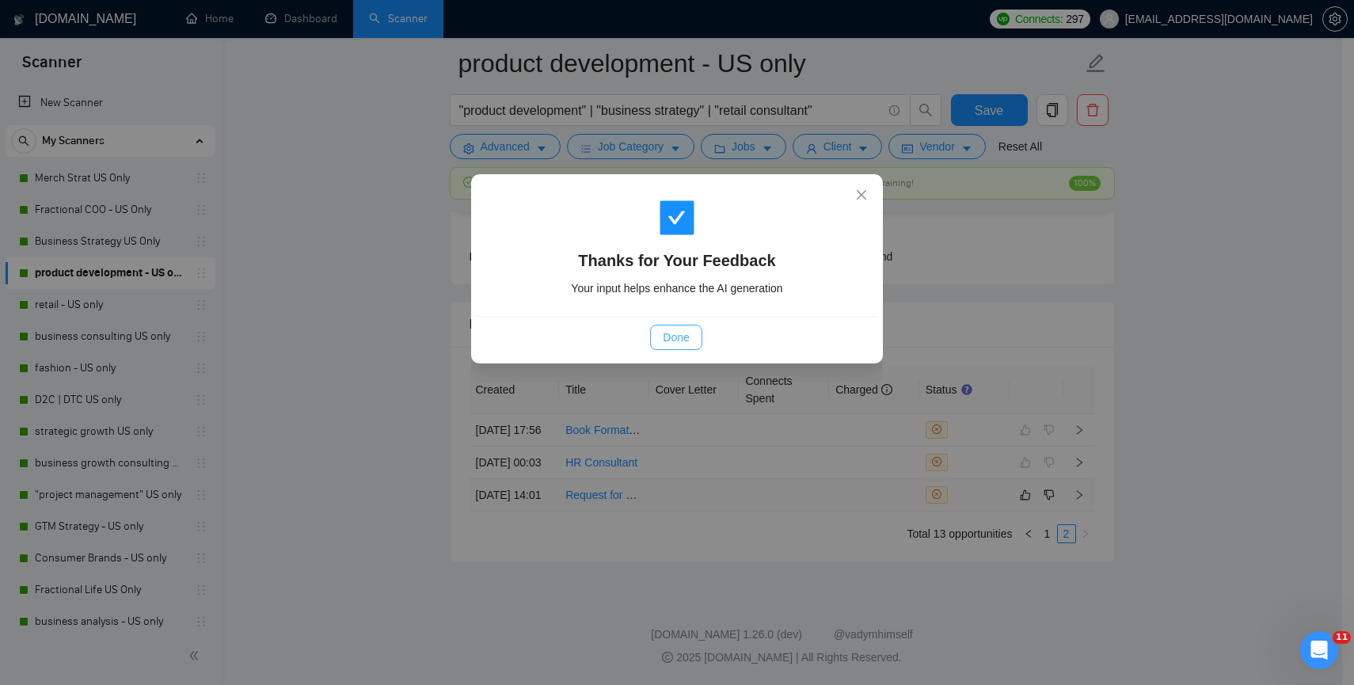
click at [674, 339] on span "Done" at bounding box center [676, 337] width 26 height 17
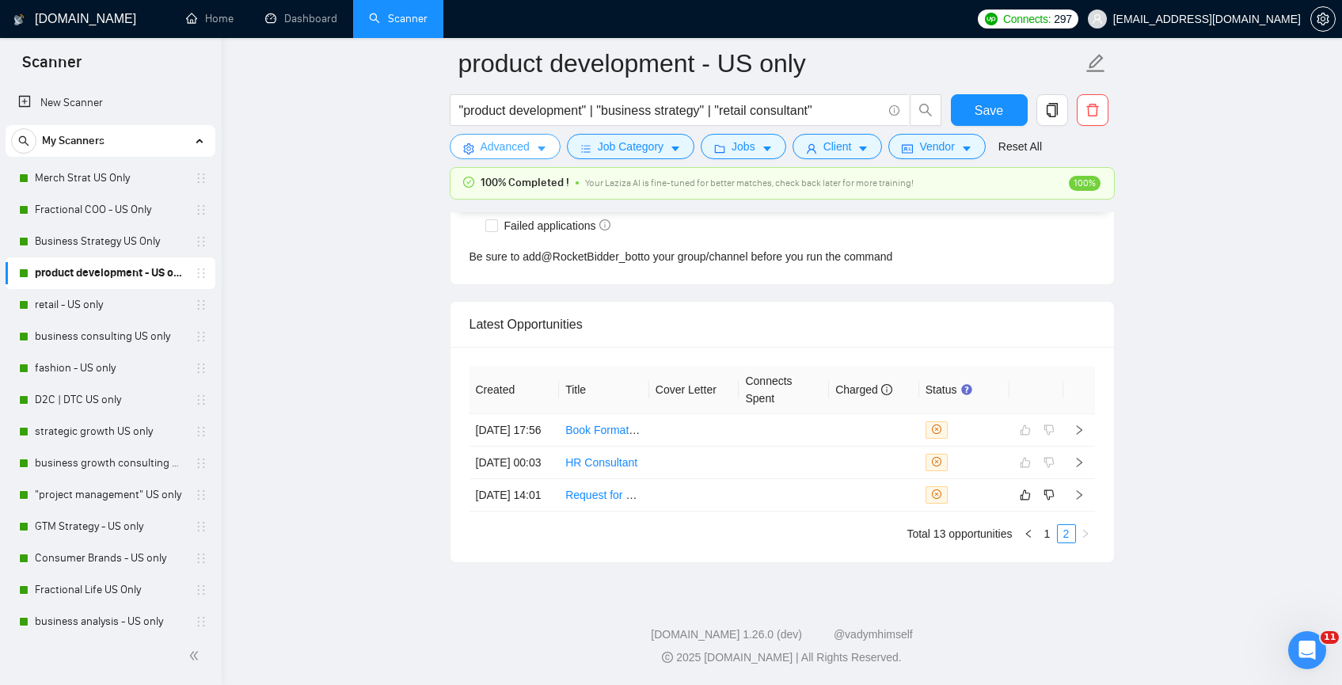
click at [503, 151] on span "Advanced" at bounding box center [505, 146] width 49 height 17
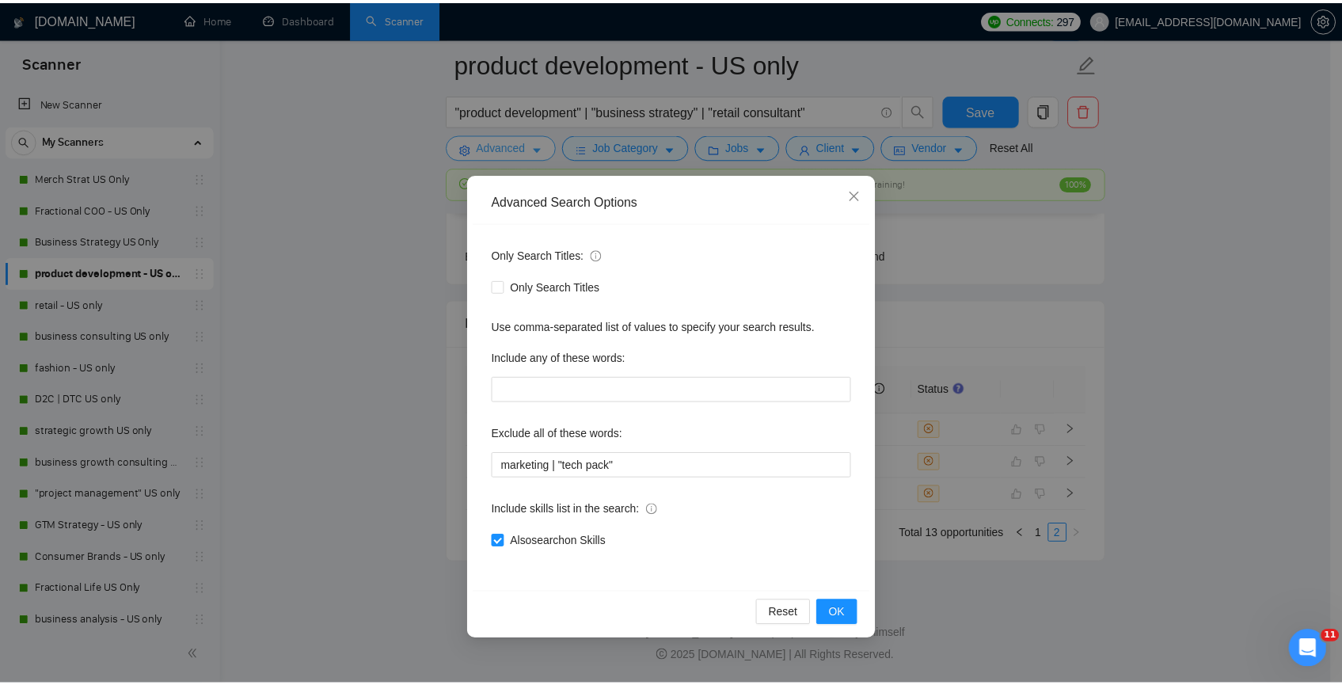
scroll to position [3935, 0]
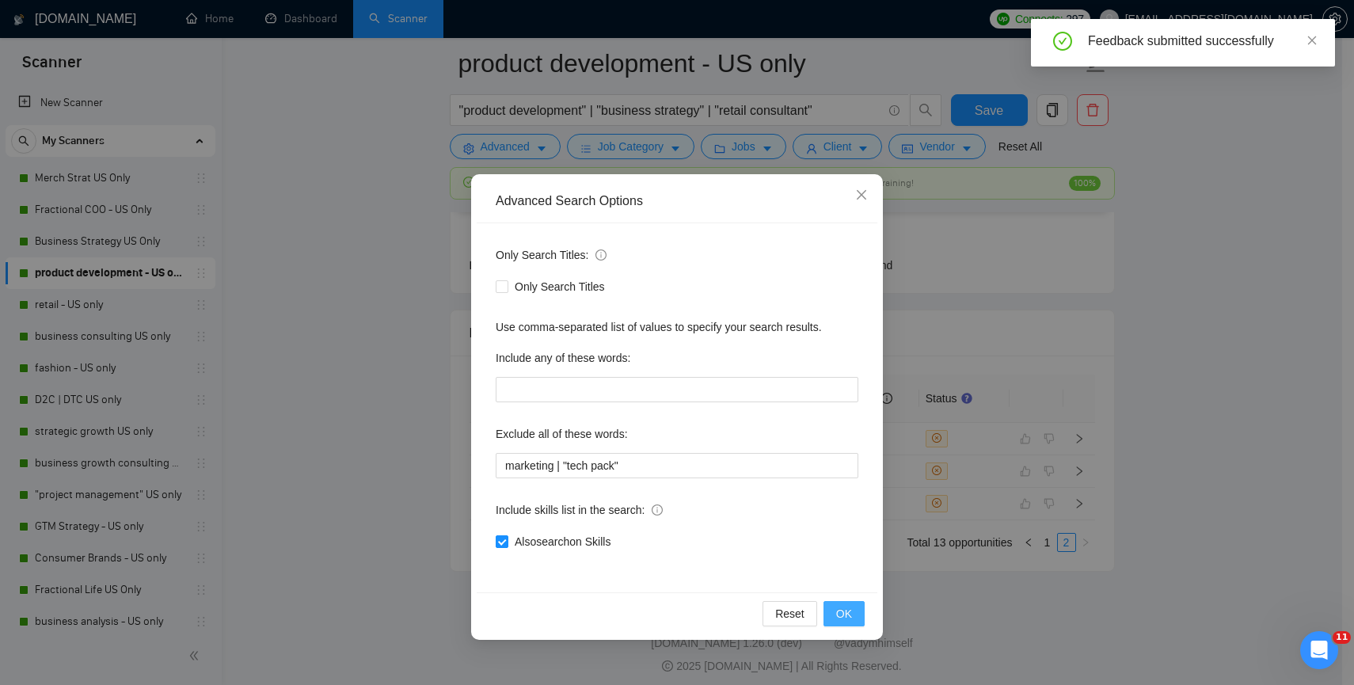
click at [835, 601] on button "OK" at bounding box center [844, 613] width 41 height 25
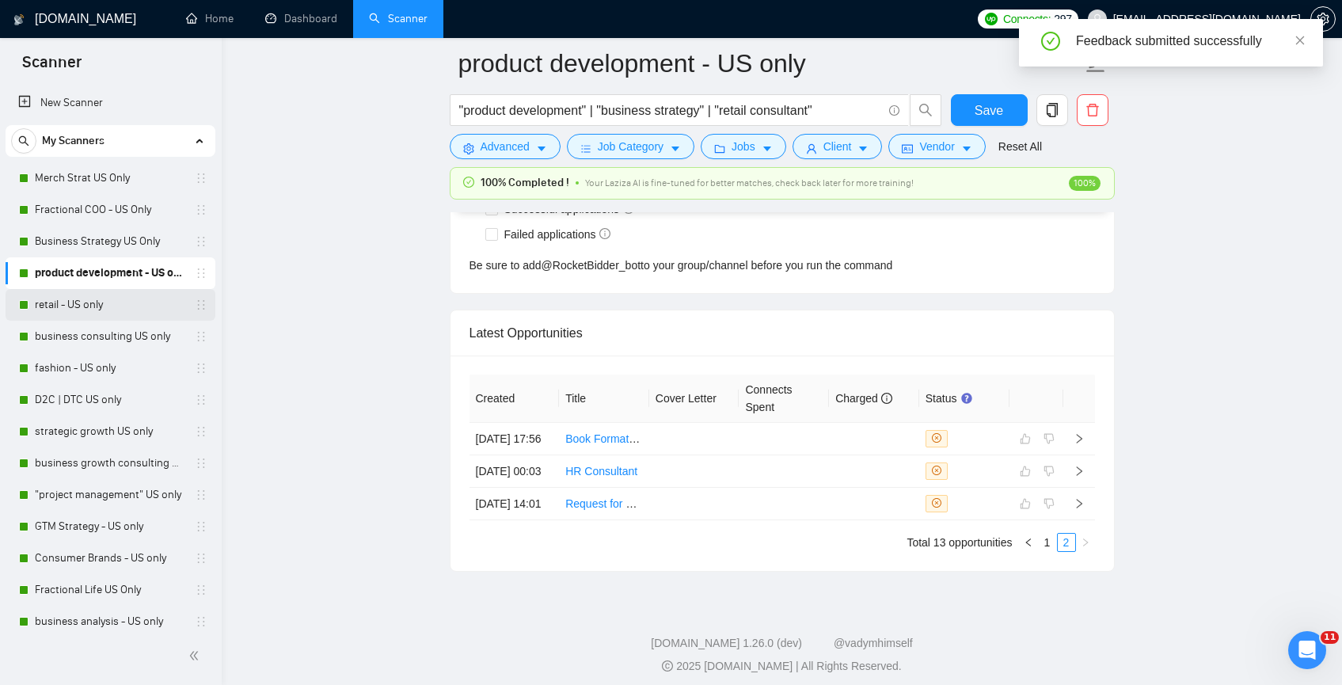
click at [97, 302] on link "retail - US only" at bounding box center [110, 305] width 150 height 32
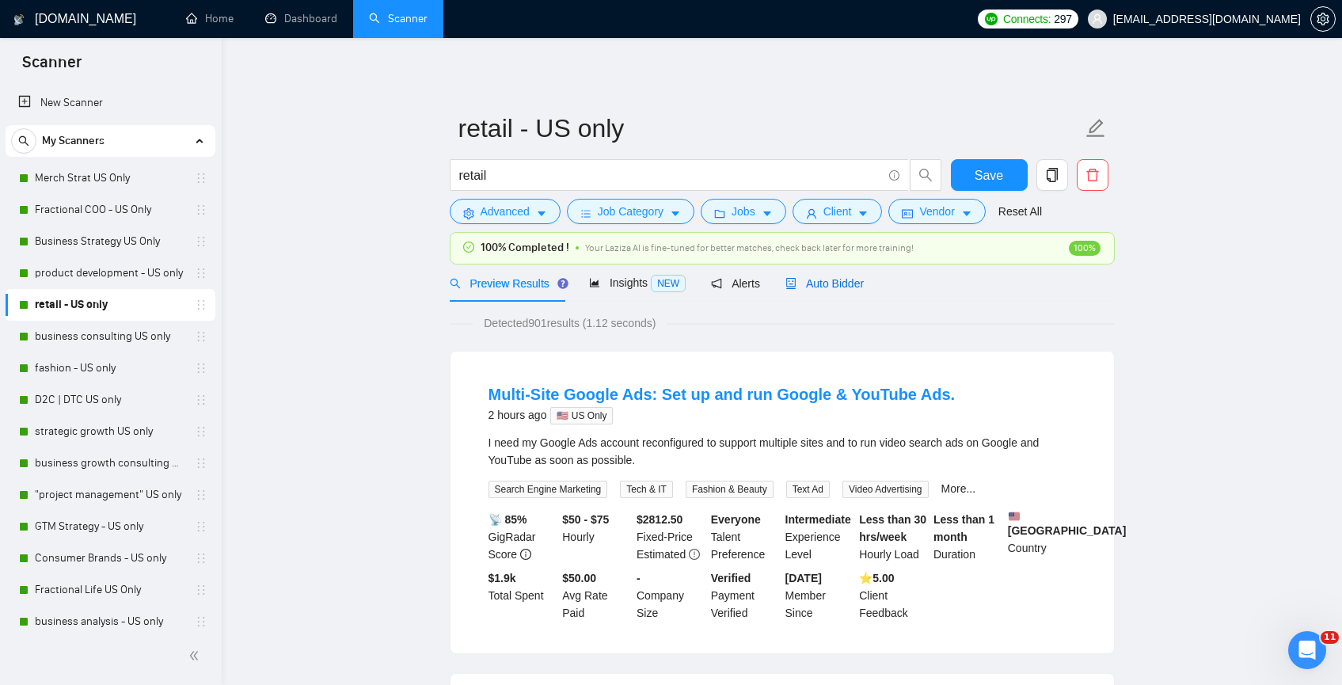
click at [830, 282] on span "Auto Bidder" at bounding box center [825, 283] width 78 height 13
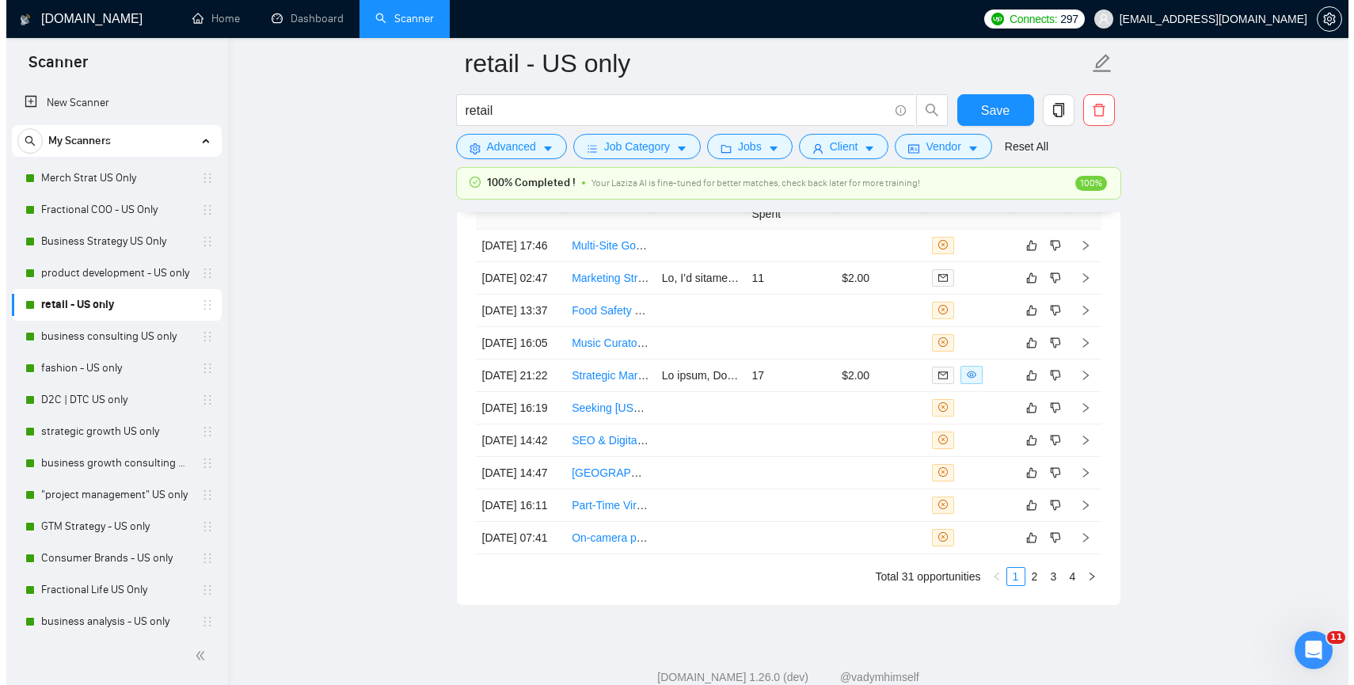
scroll to position [4137, 0]
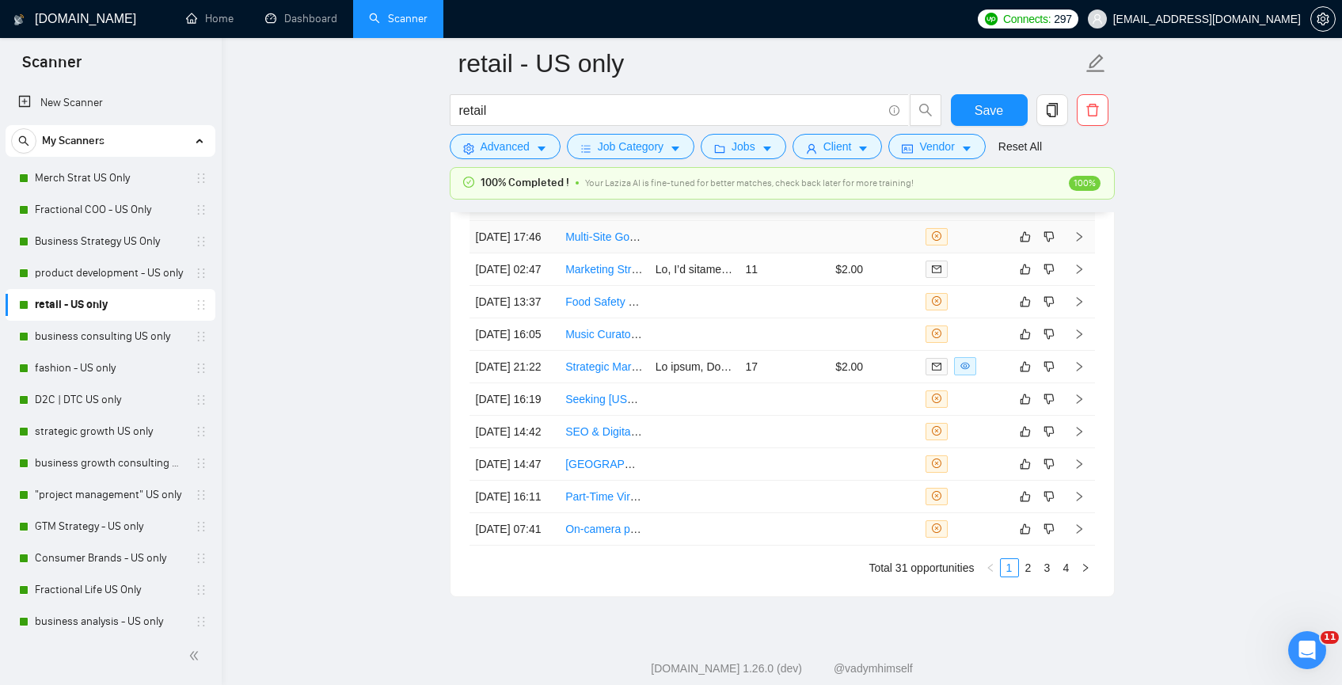
click at [691, 246] on td at bounding box center [694, 237] width 90 height 32
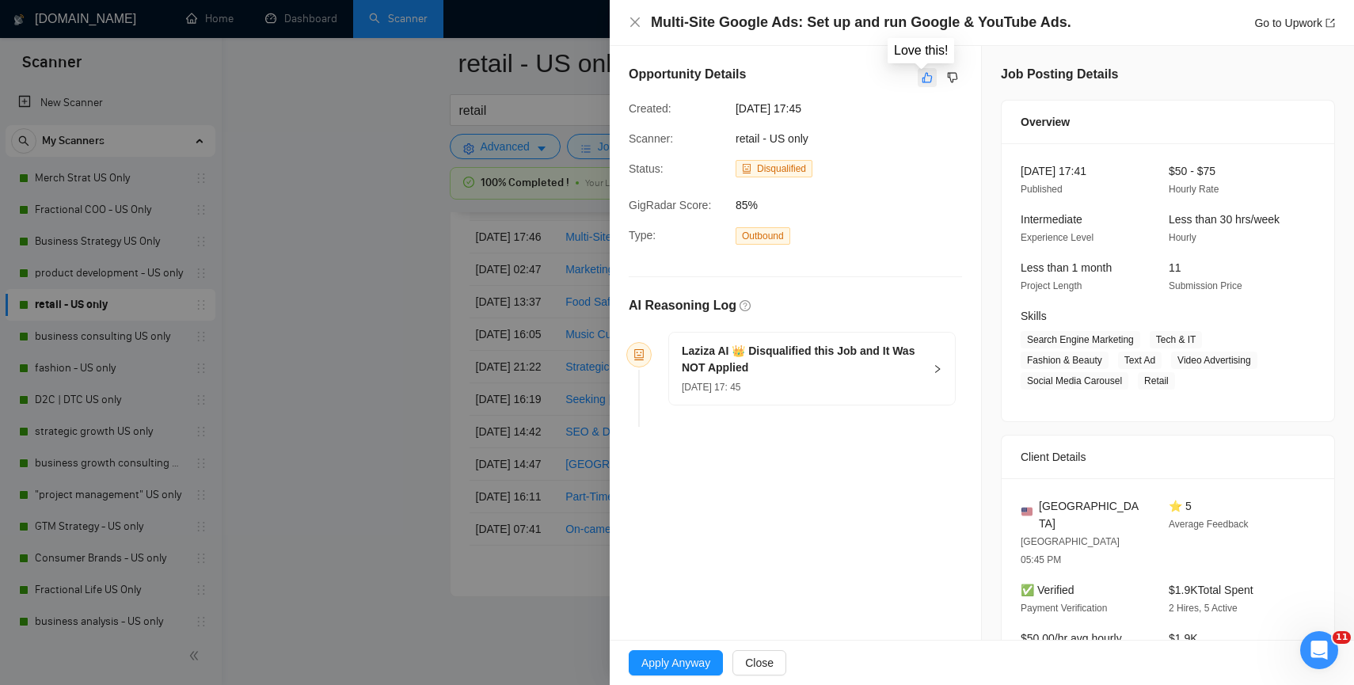
click at [924, 78] on icon "like" at bounding box center [927, 77] width 11 height 13
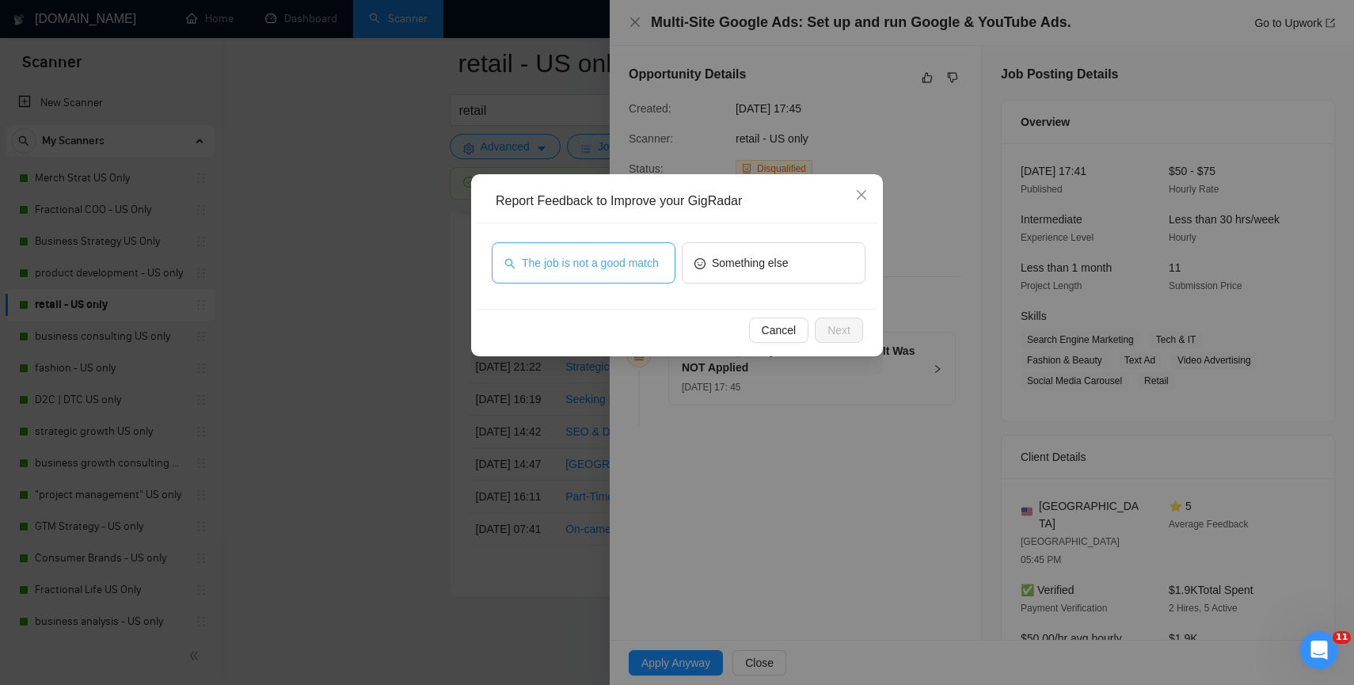
click at [607, 257] on span "The job is not a good match" at bounding box center [590, 262] width 137 height 17
click at [842, 335] on span "Next" at bounding box center [838, 329] width 23 height 17
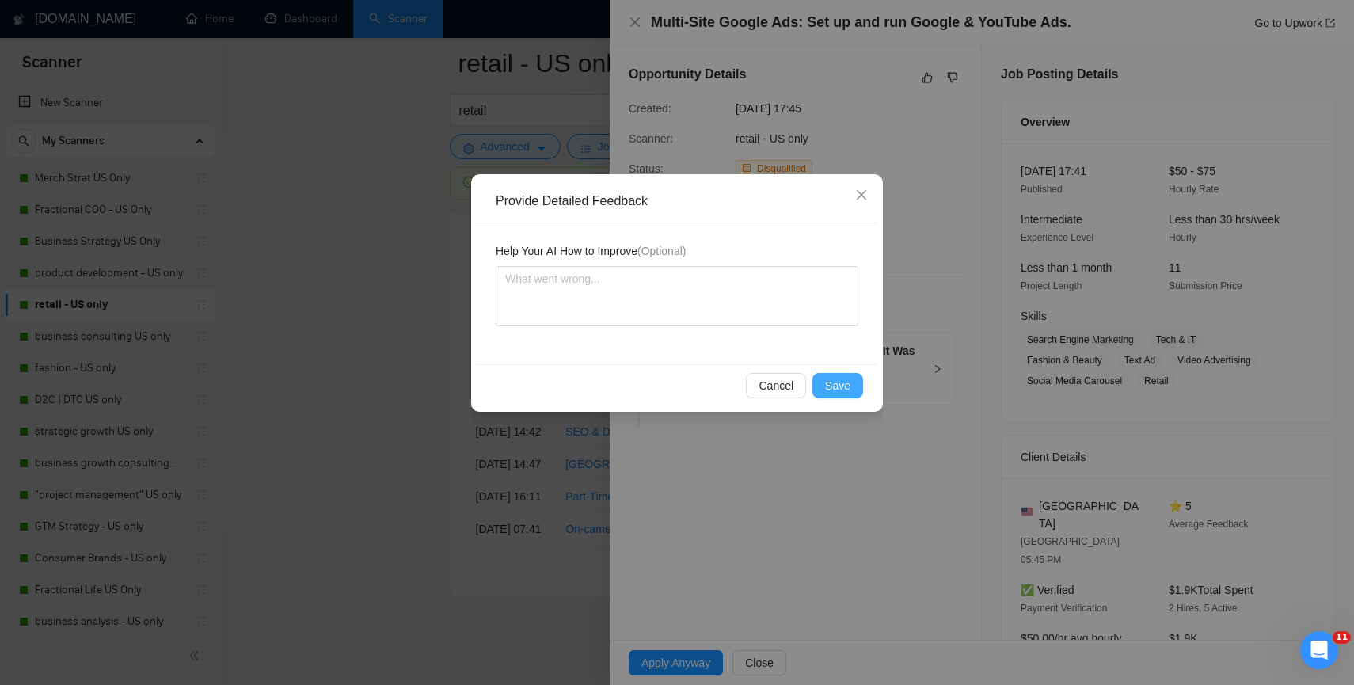
click at [849, 390] on span "Save" at bounding box center [837, 385] width 25 height 17
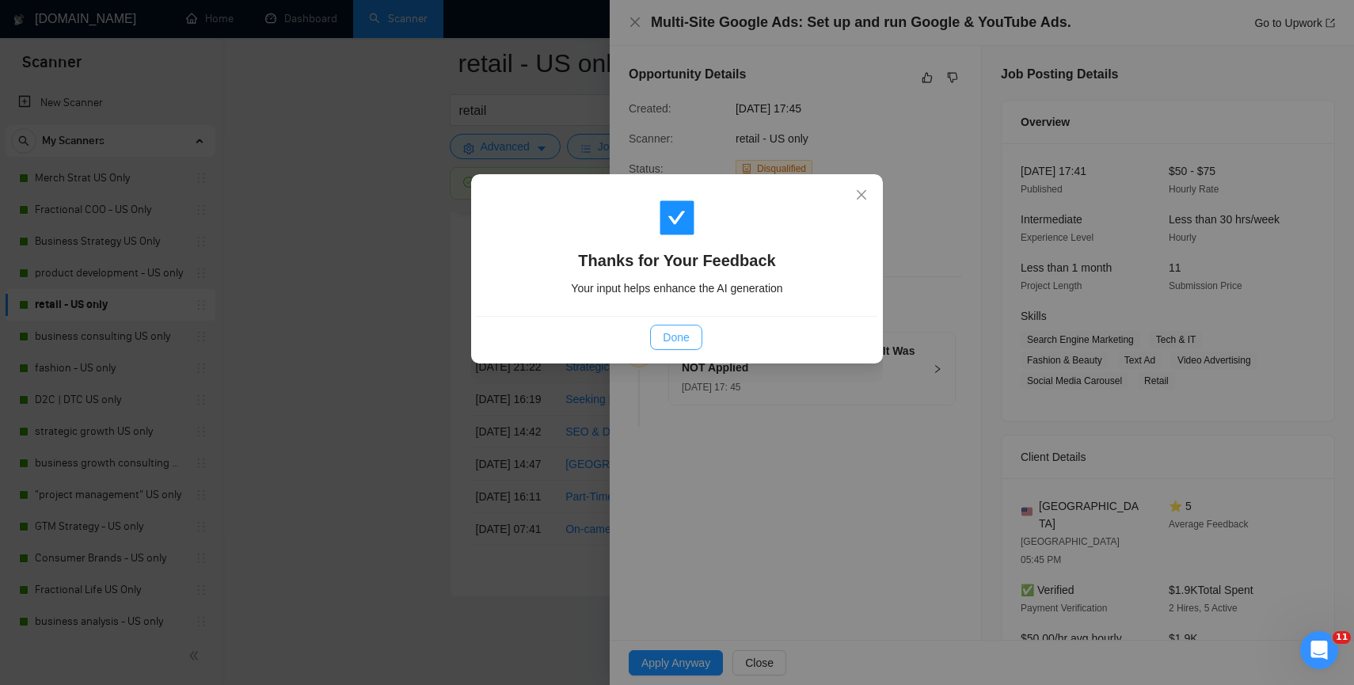
click at [675, 341] on span "Done" at bounding box center [676, 337] width 26 height 17
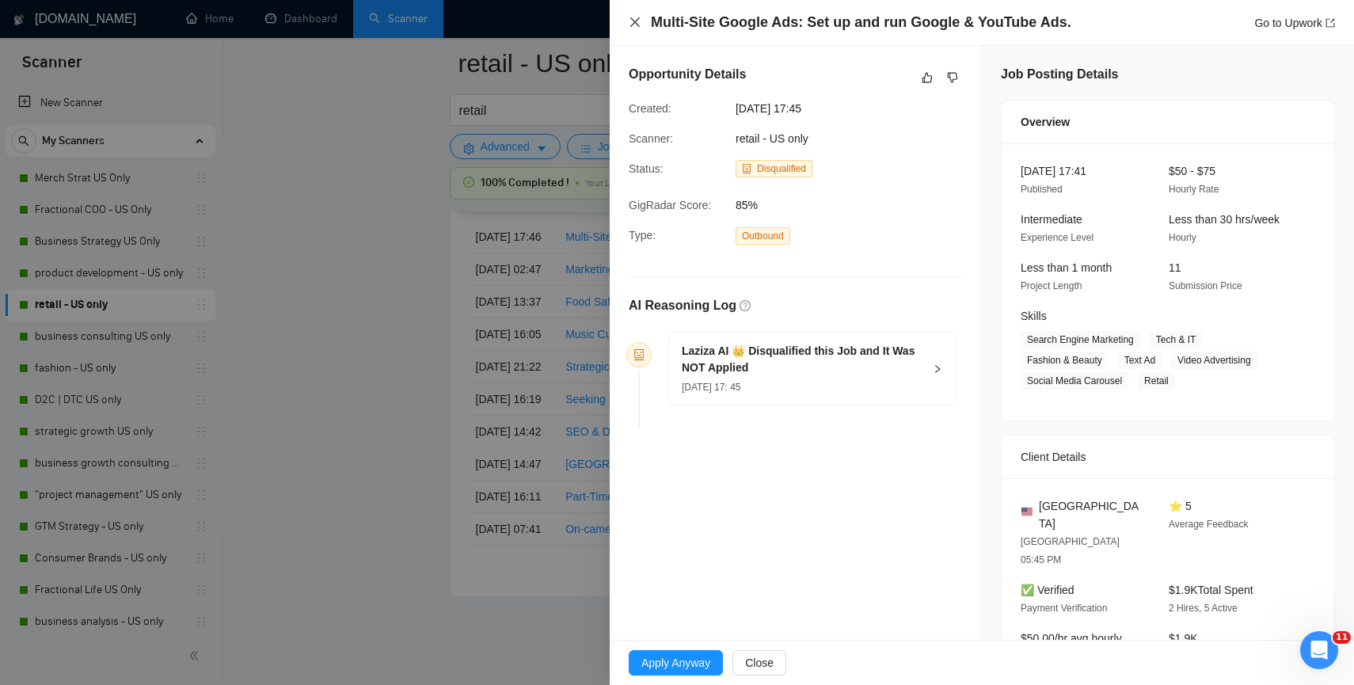
click at [634, 22] on icon "close" at bounding box center [635, 22] width 10 height 10
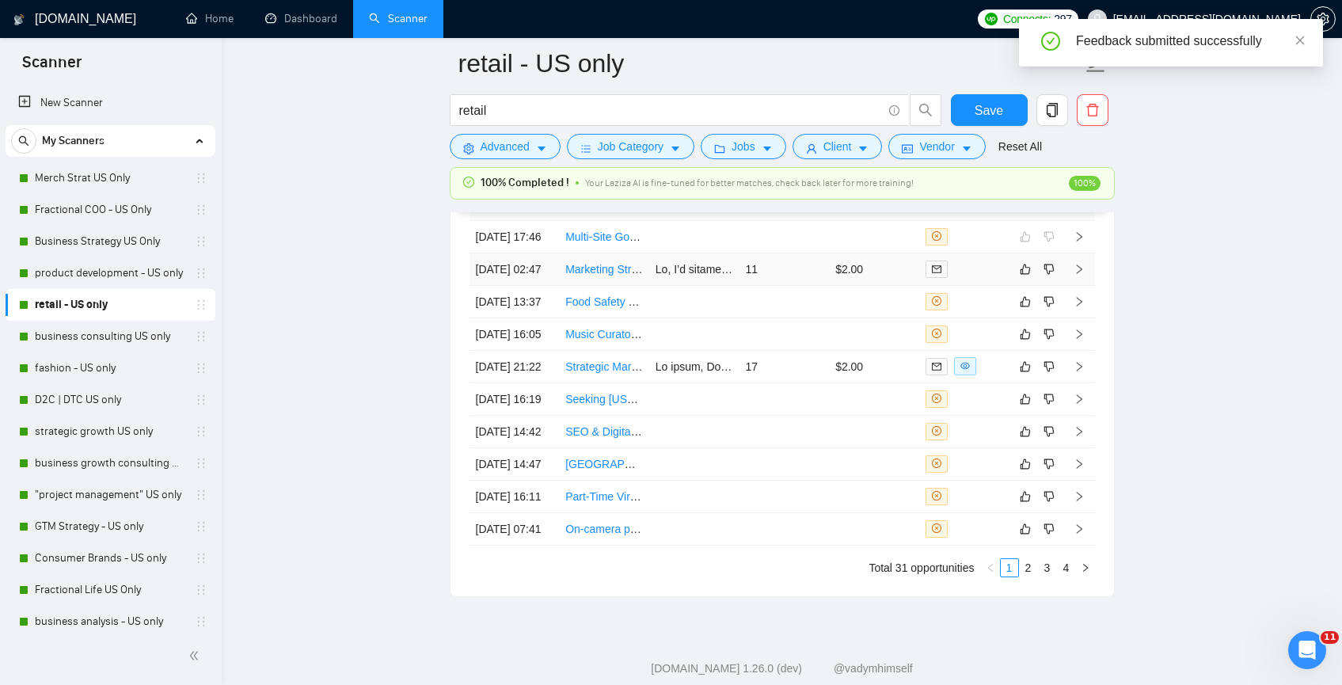
click at [668, 286] on td at bounding box center [694, 269] width 90 height 32
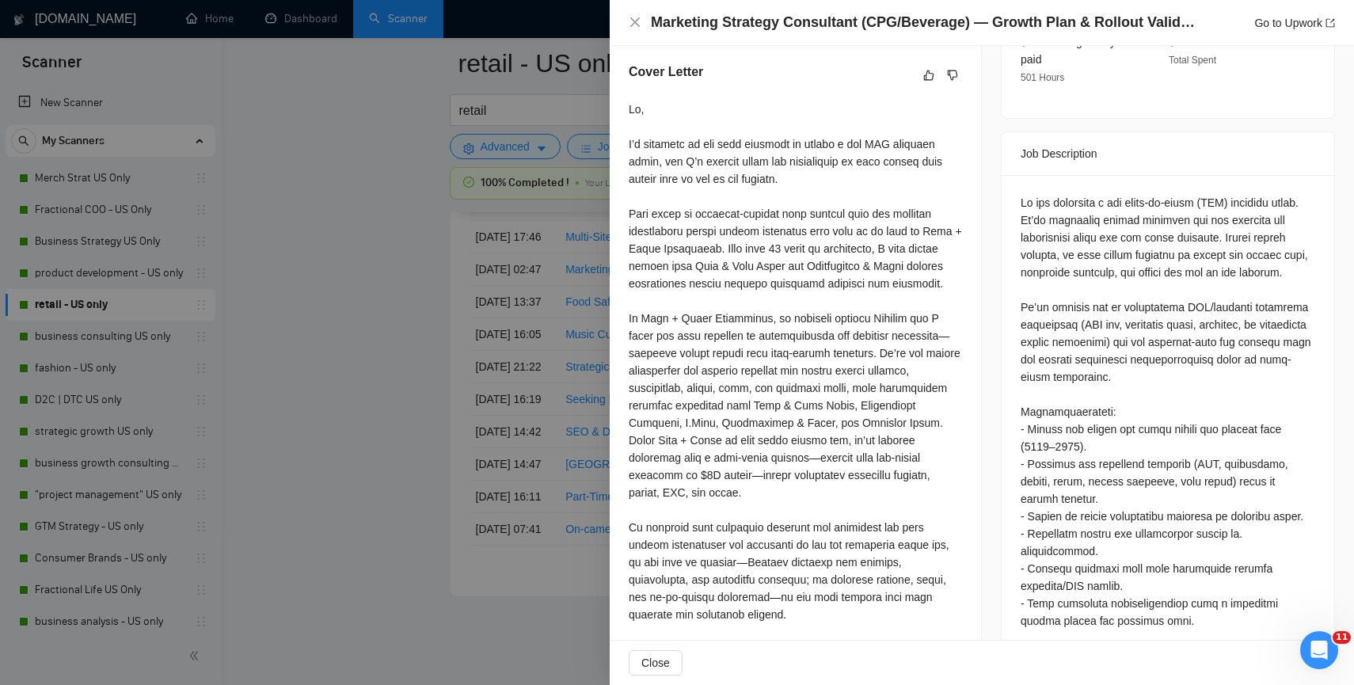
scroll to position [257, 0]
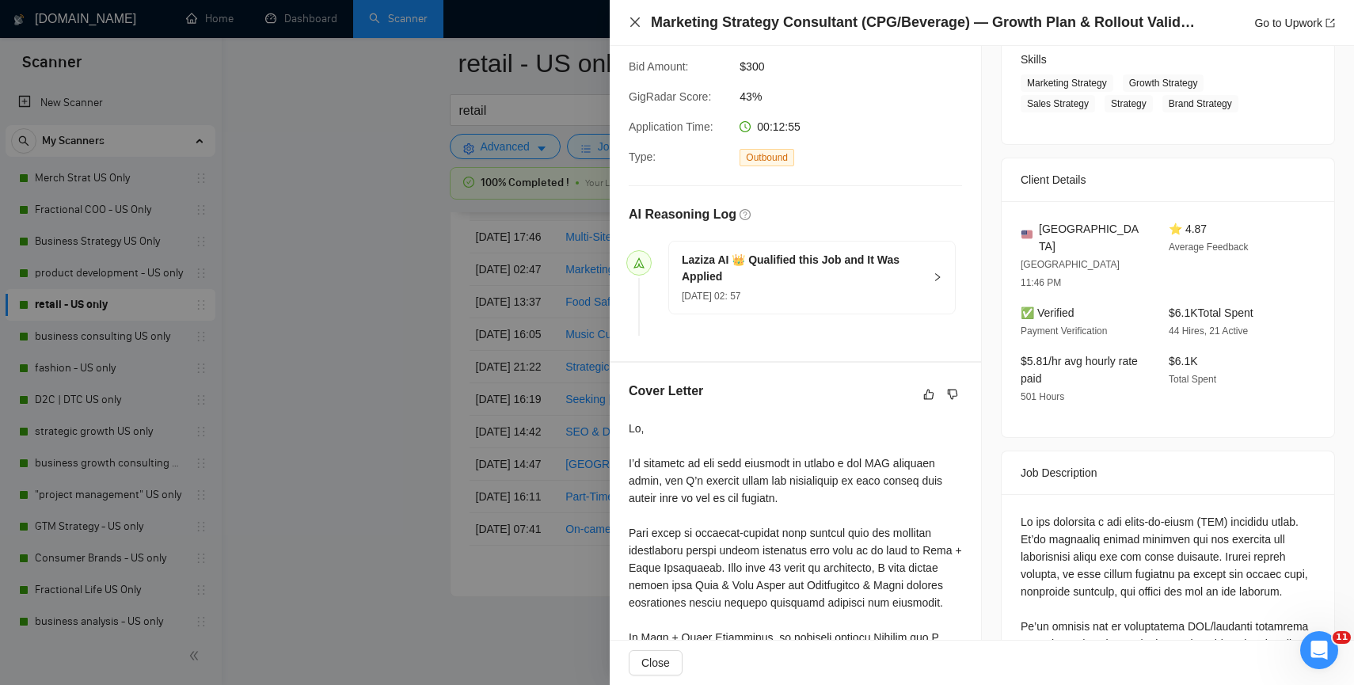
click at [633, 24] on icon "close" at bounding box center [635, 22] width 10 height 10
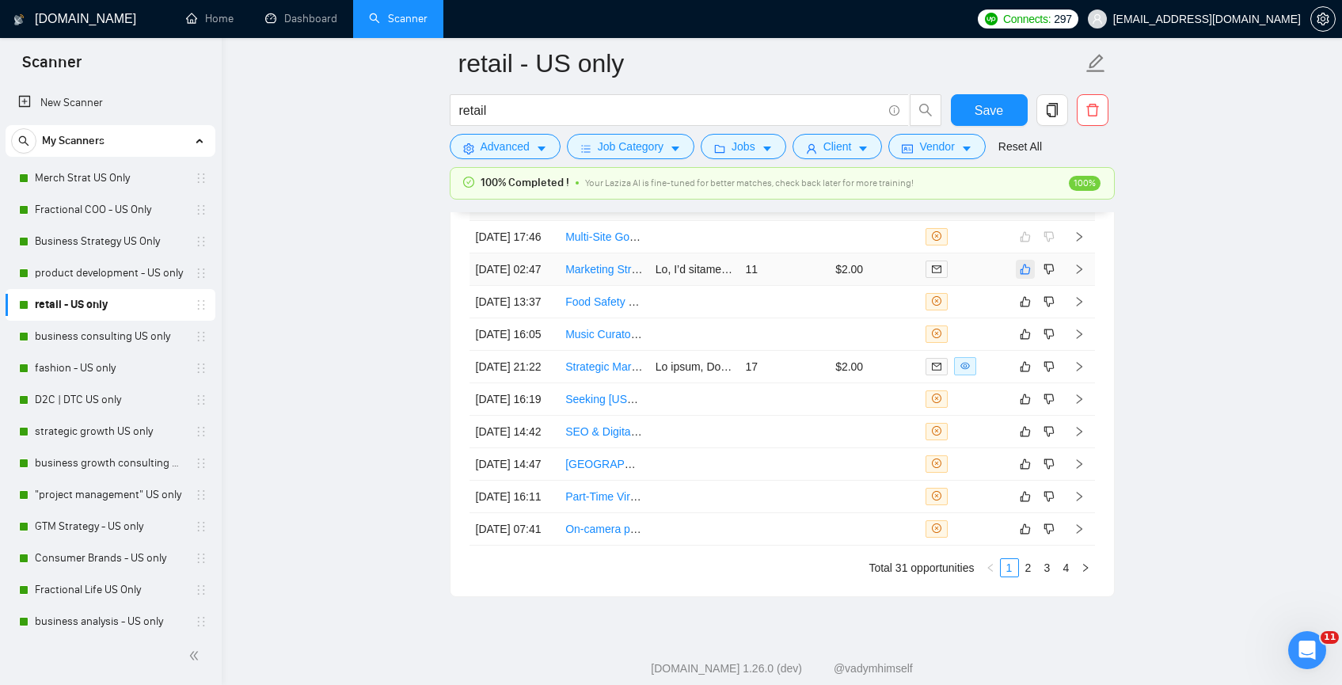
click at [1029, 279] on button "button" at bounding box center [1025, 269] width 19 height 19
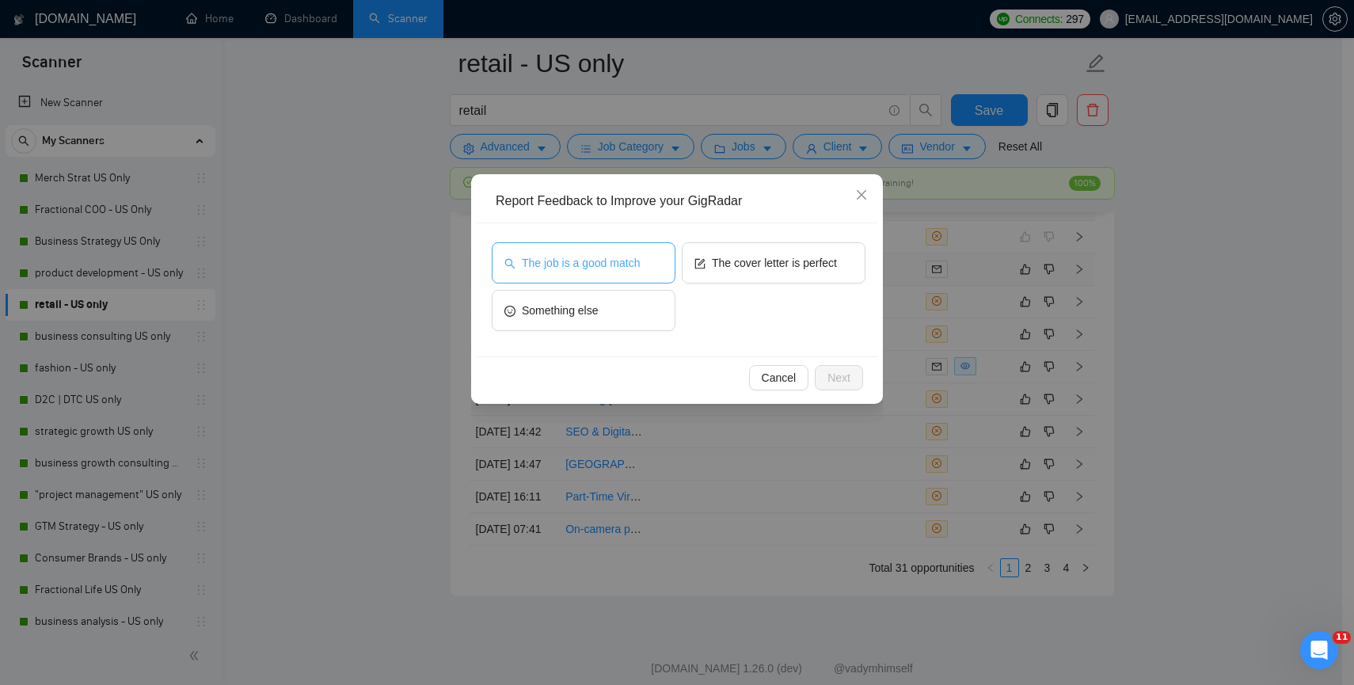
click at [614, 268] on span "The job is a good match" at bounding box center [581, 262] width 118 height 17
click at [842, 376] on span "Next" at bounding box center [838, 377] width 23 height 17
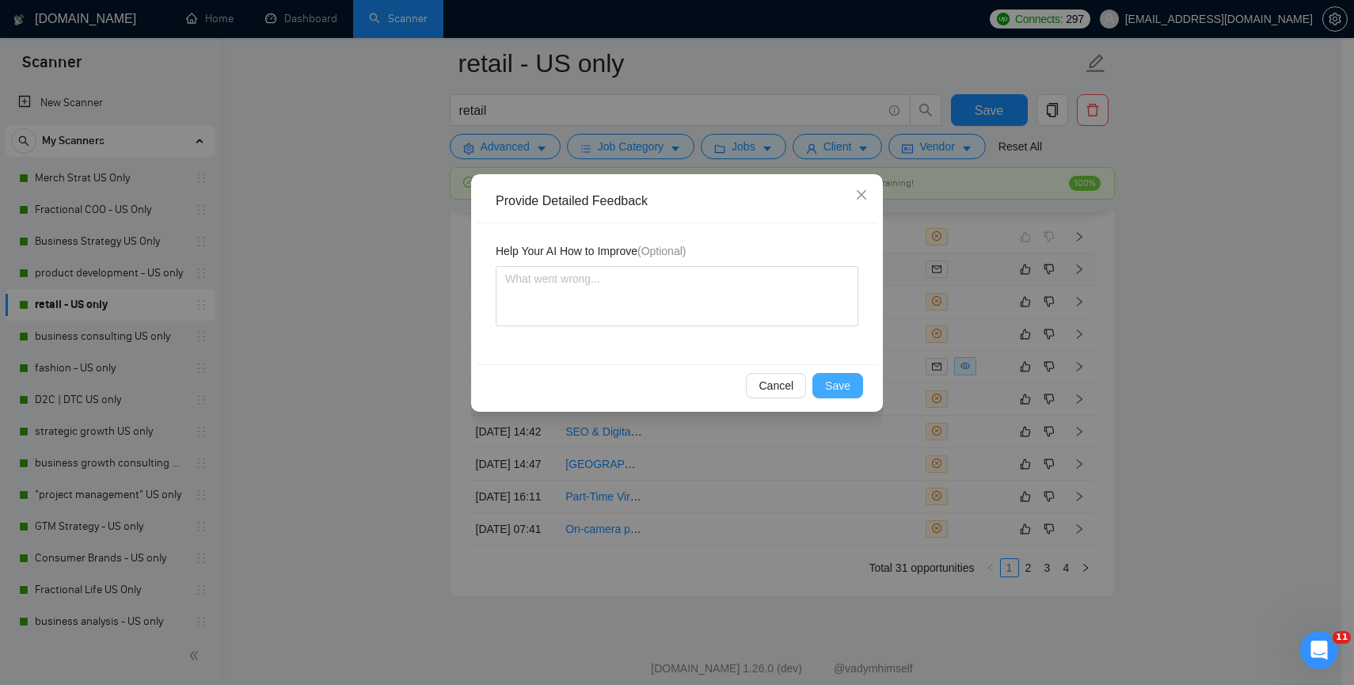
click at [825, 380] on button "Save" at bounding box center [837, 385] width 51 height 25
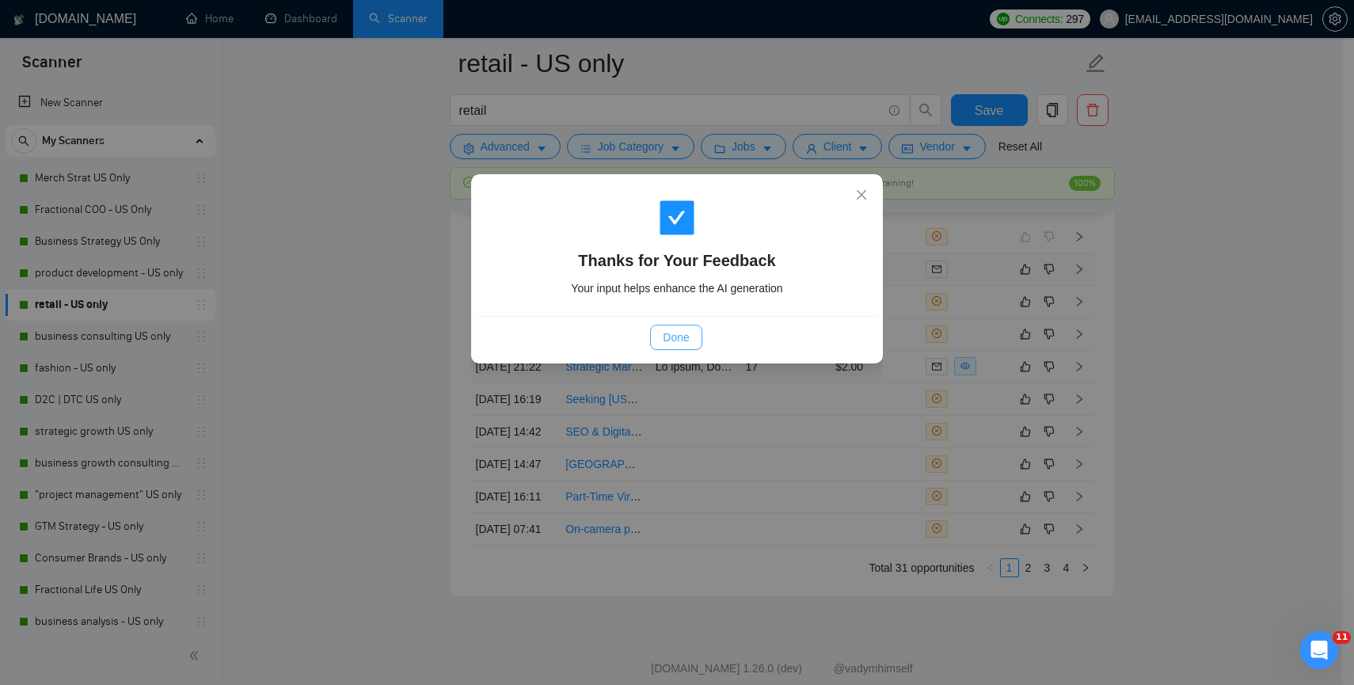
click at [671, 329] on span "Done" at bounding box center [676, 337] width 26 height 17
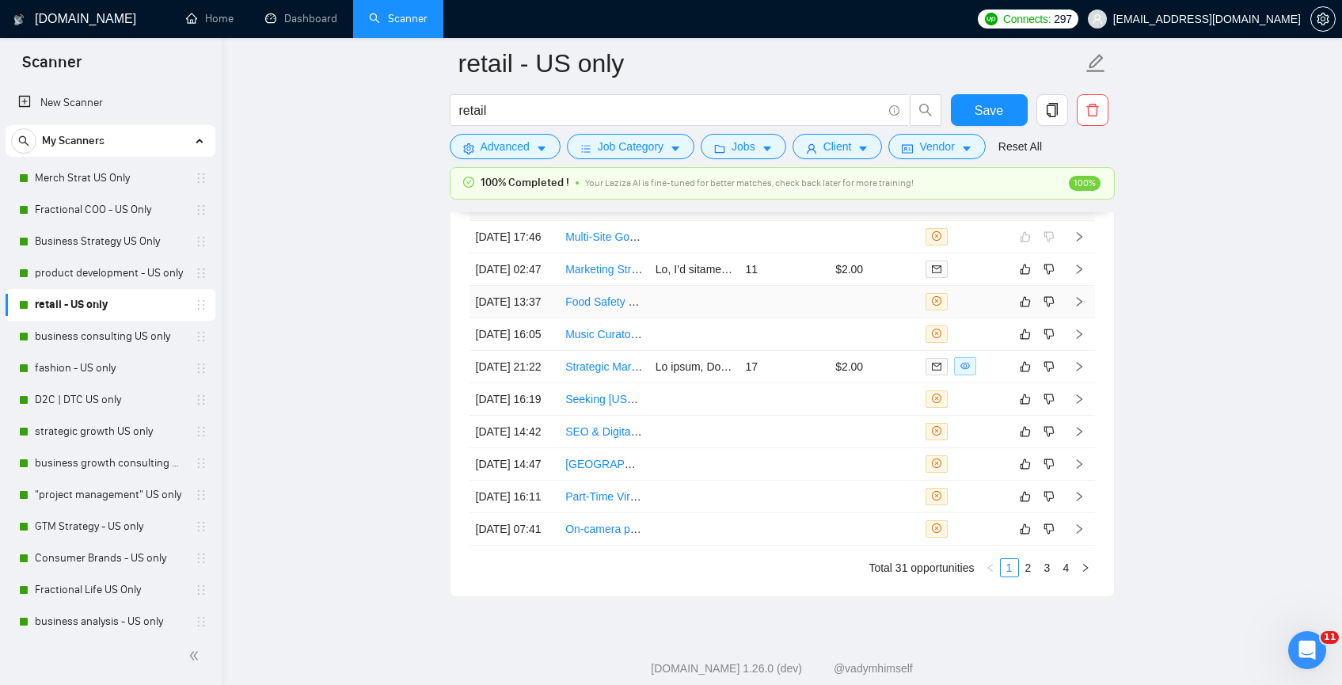
click at [668, 318] on td at bounding box center [694, 302] width 90 height 32
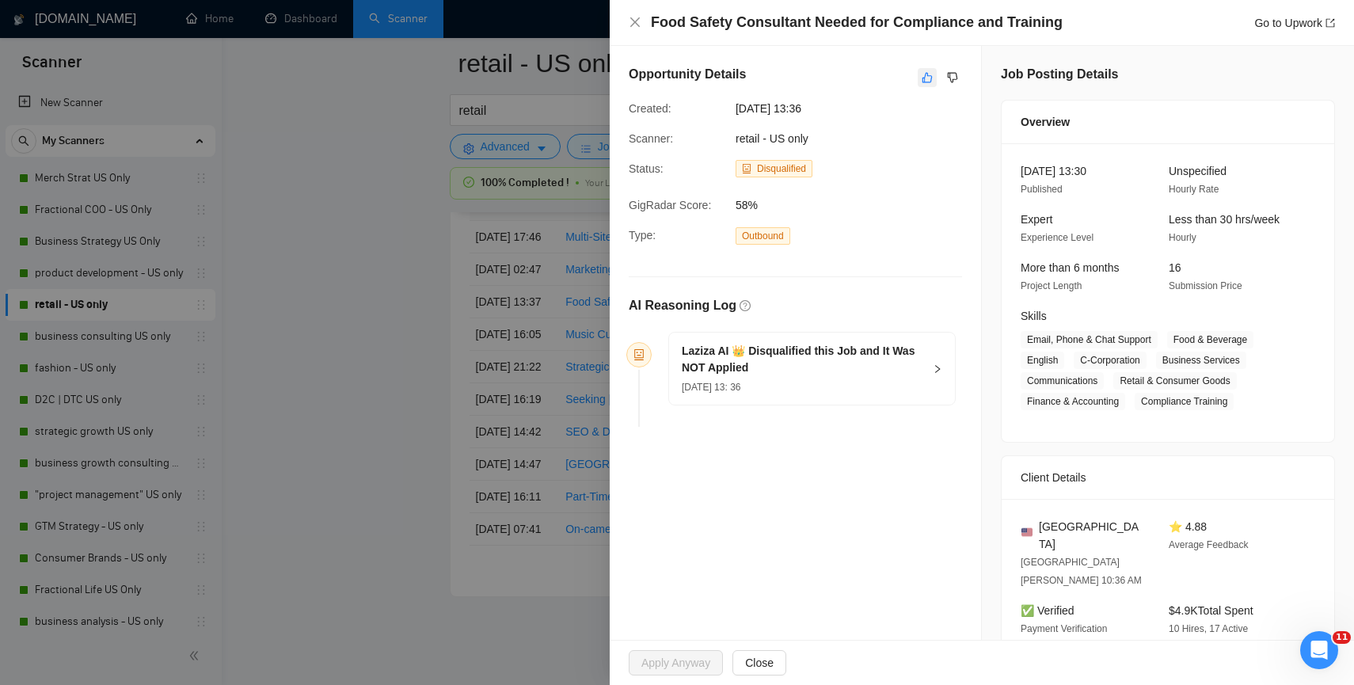
click at [922, 79] on icon "like" at bounding box center [927, 77] width 11 height 13
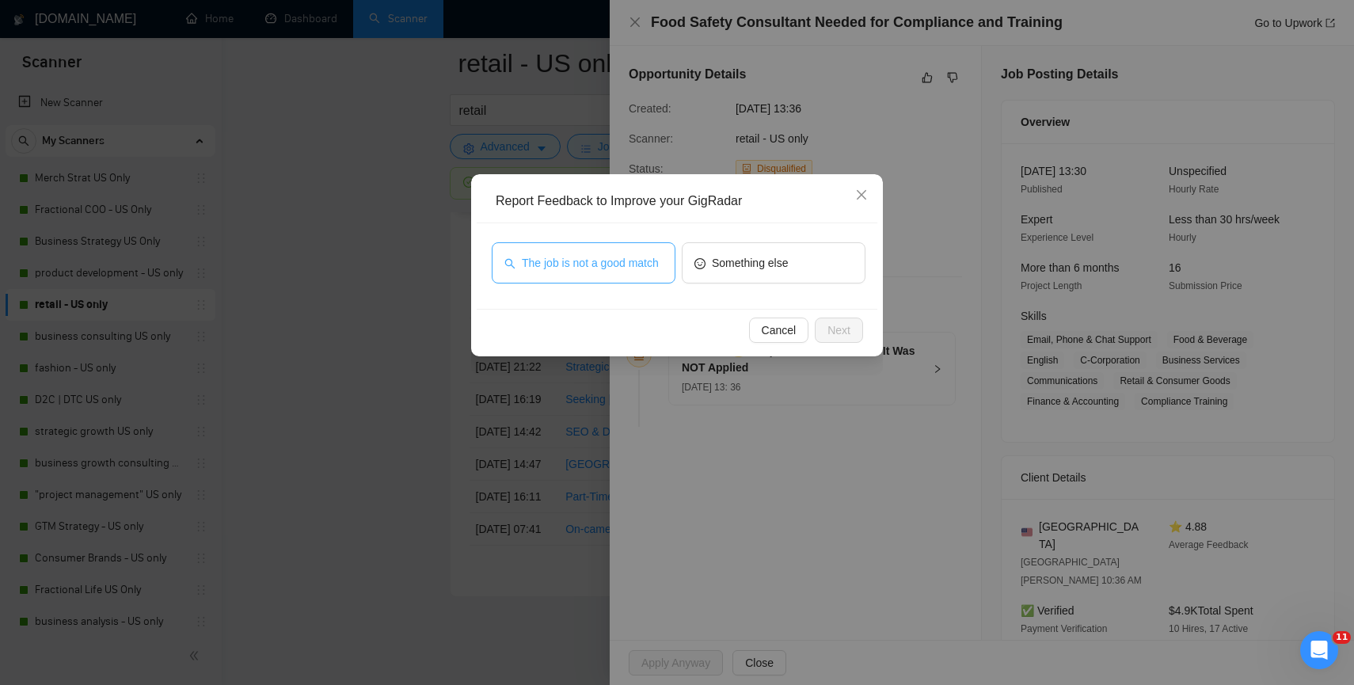
click at [576, 254] on span "The job is not a good match" at bounding box center [590, 262] width 137 height 17
click at [865, 320] on div "Cancel Next" at bounding box center [677, 330] width 401 height 42
click at [851, 325] on button "Next" at bounding box center [839, 330] width 48 height 25
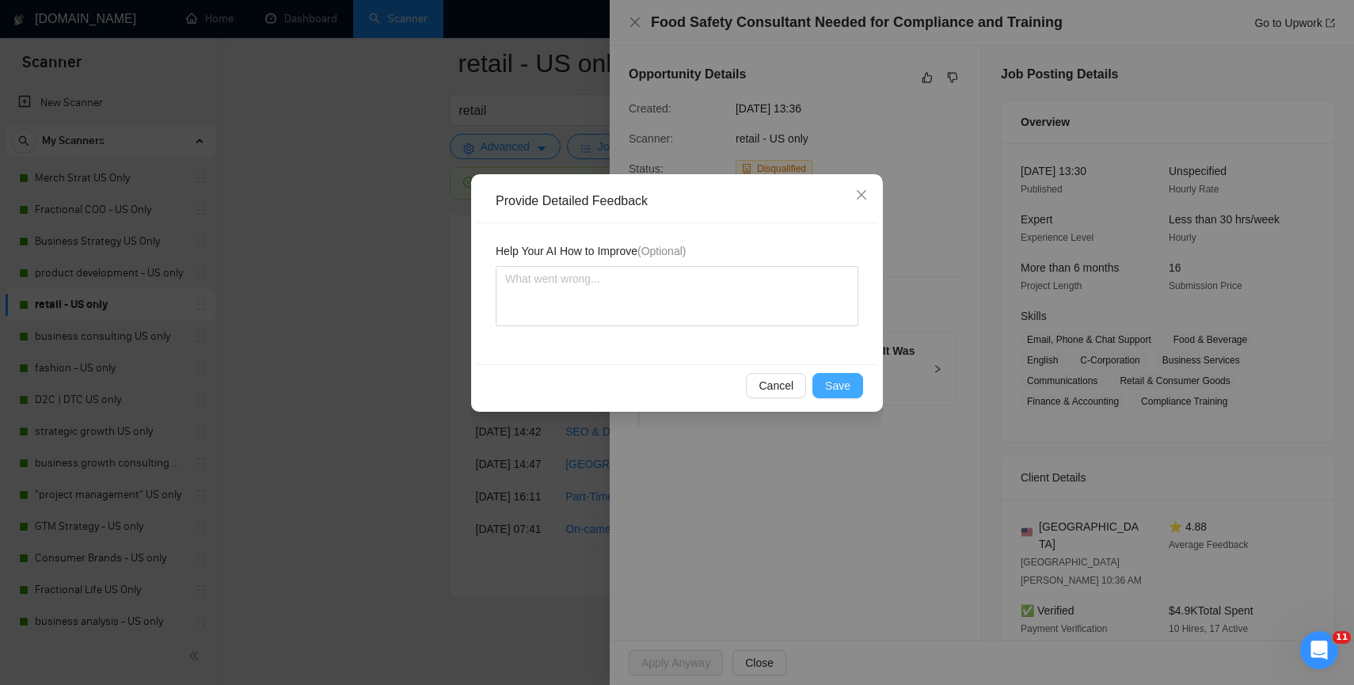
click at [825, 384] on button "Save" at bounding box center [837, 385] width 51 height 25
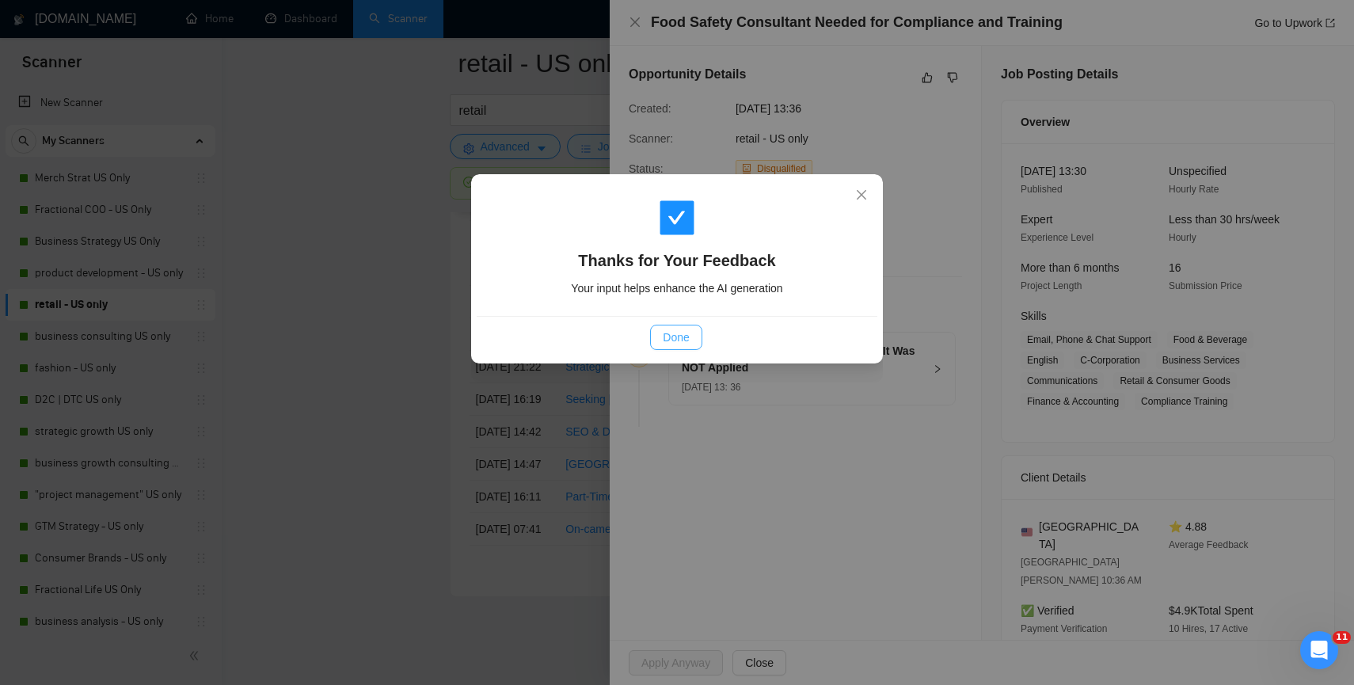
click at [672, 335] on span "Done" at bounding box center [676, 337] width 26 height 17
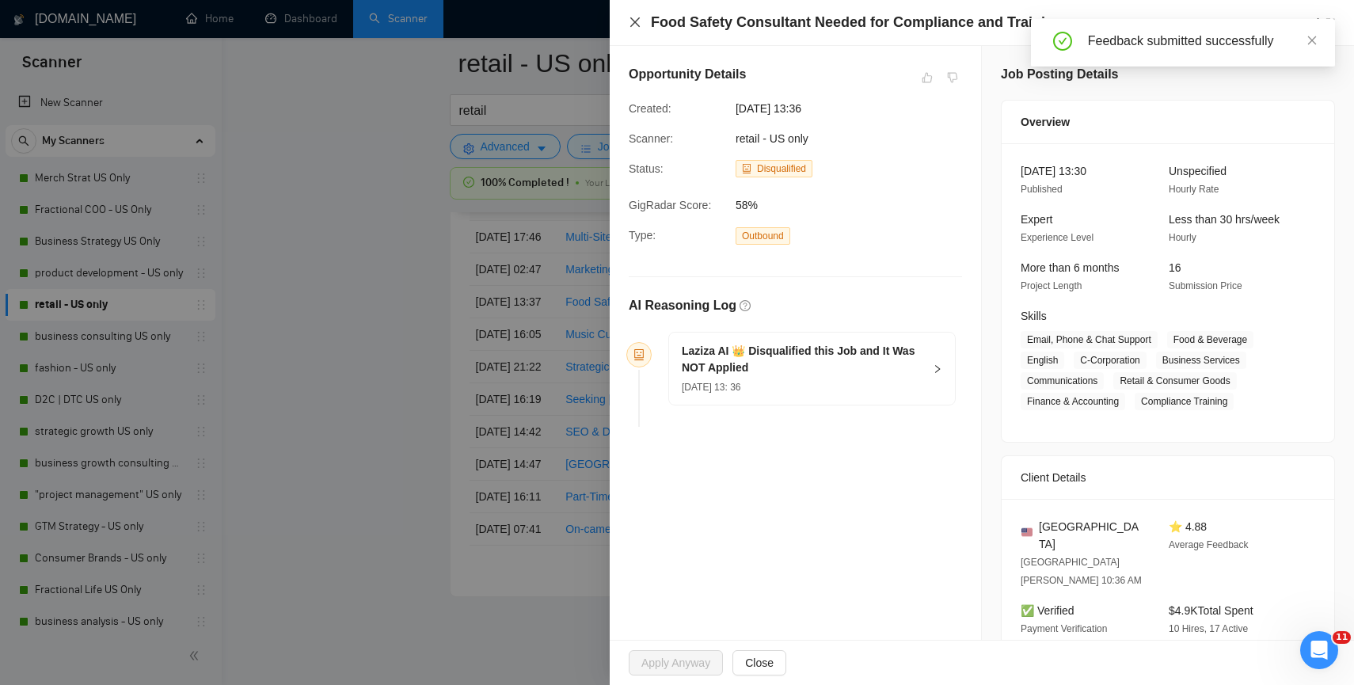
click at [633, 24] on icon "close" at bounding box center [635, 22] width 10 height 10
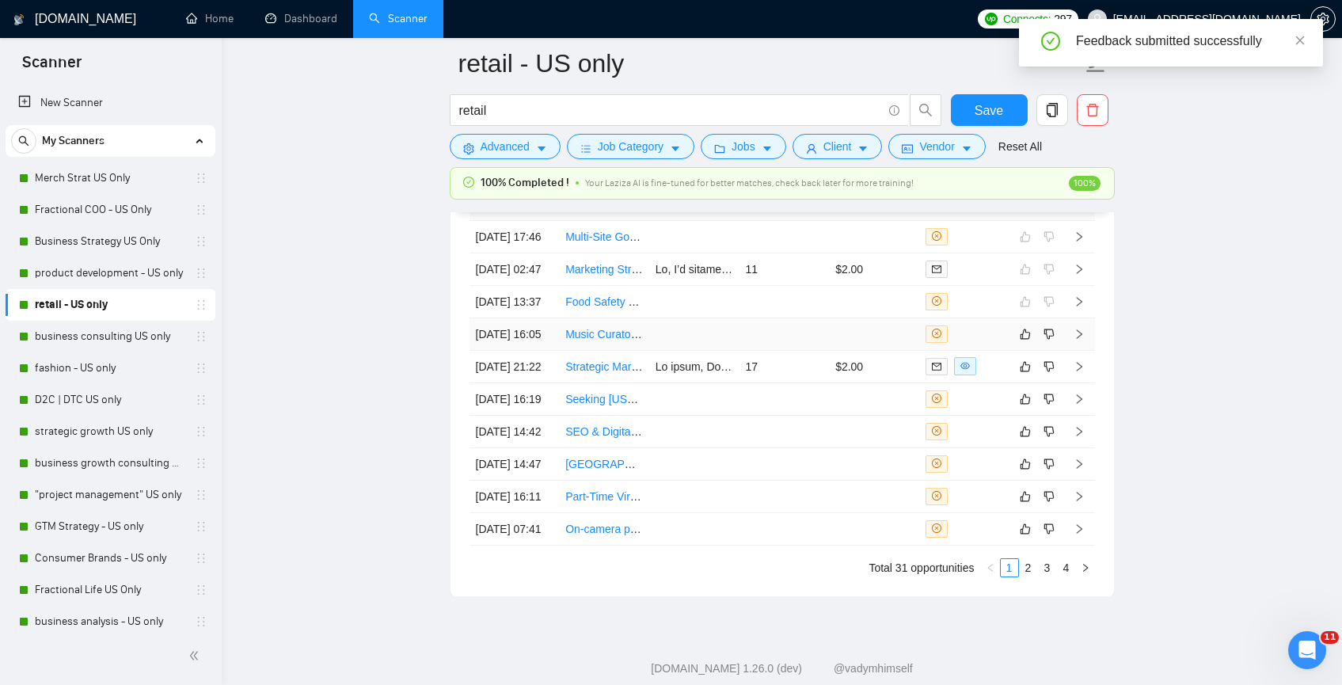
click at [679, 351] on td at bounding box center [694, 334] width 90 height 32
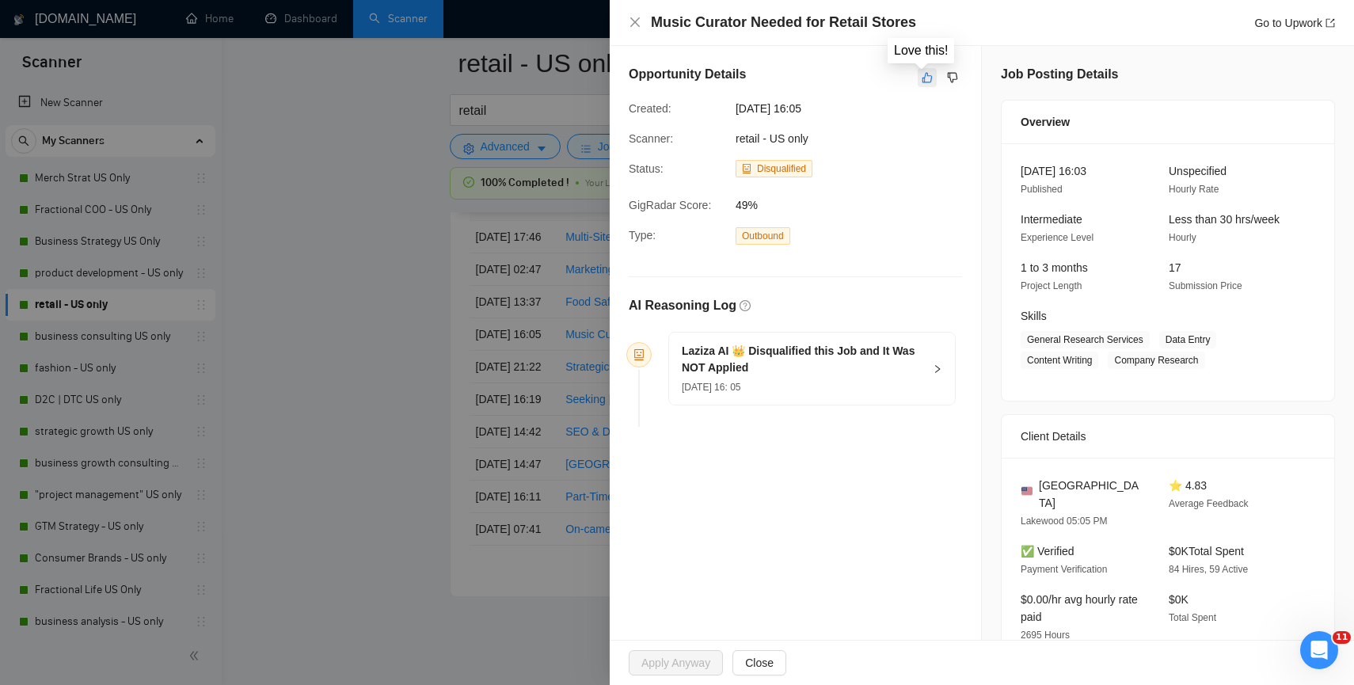
click at [922, 74] on icon "like" at bounding box center [927, 77] width 11 height 13
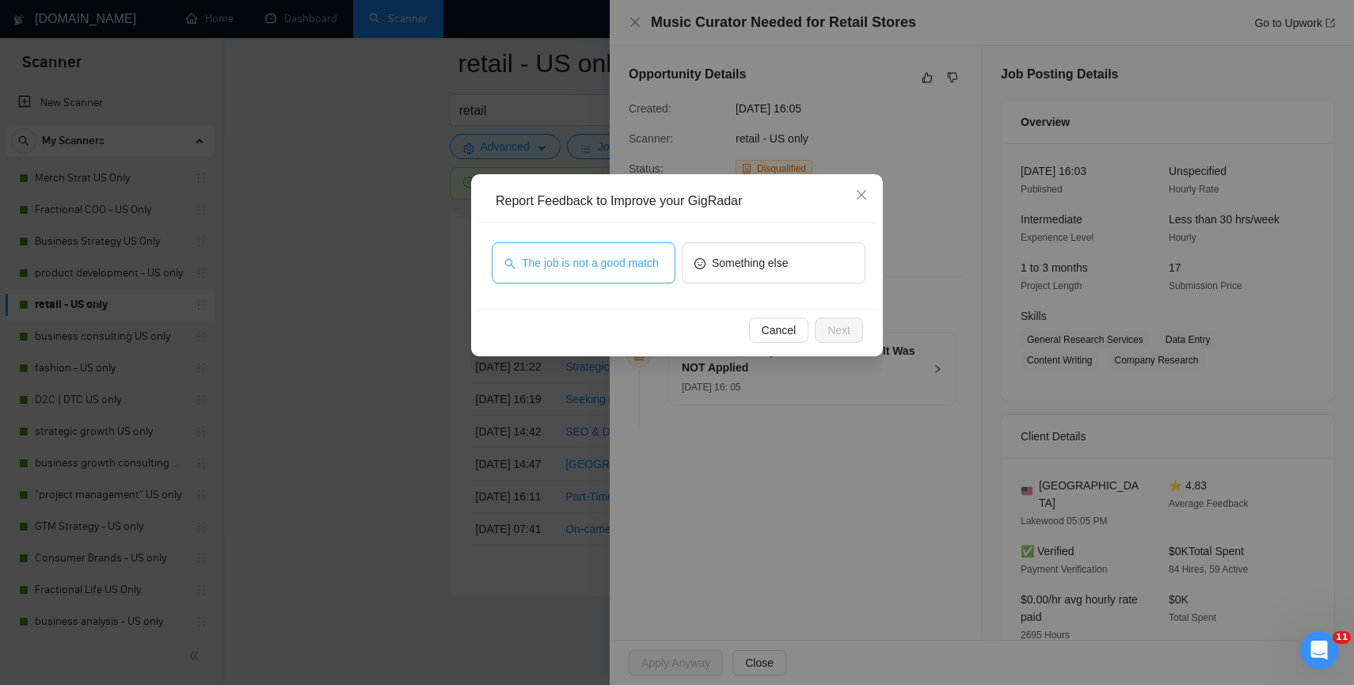
click at [617, 260] on span "The job is not a good match" at bounding box center [590, 262] width 137 height 17
click at [854, 326] on button "Next" at bounding box center [839, 330] width 48 height 25
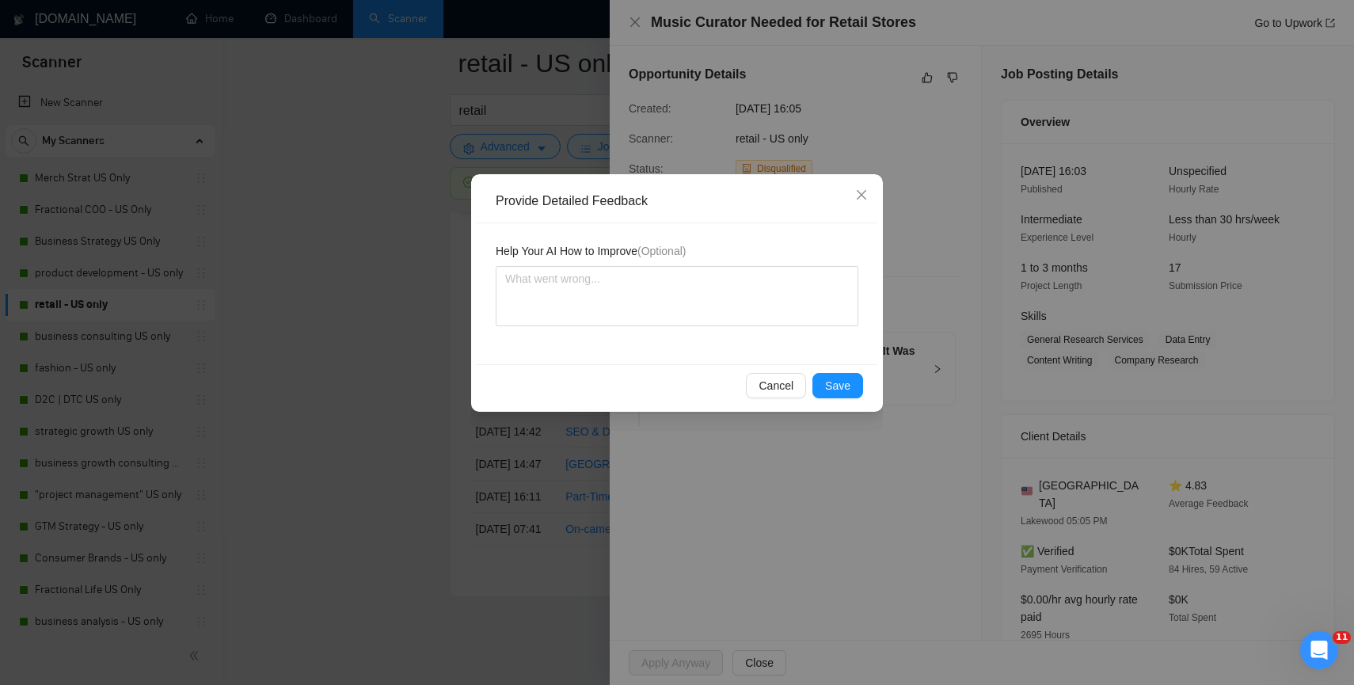
click at [807, 390] on div "Cancel Save" at bounding box center [676, 385] width 374 height 25
click at [820, 390] on button "Save" at bounding box center [837, 385] width 51 height 25
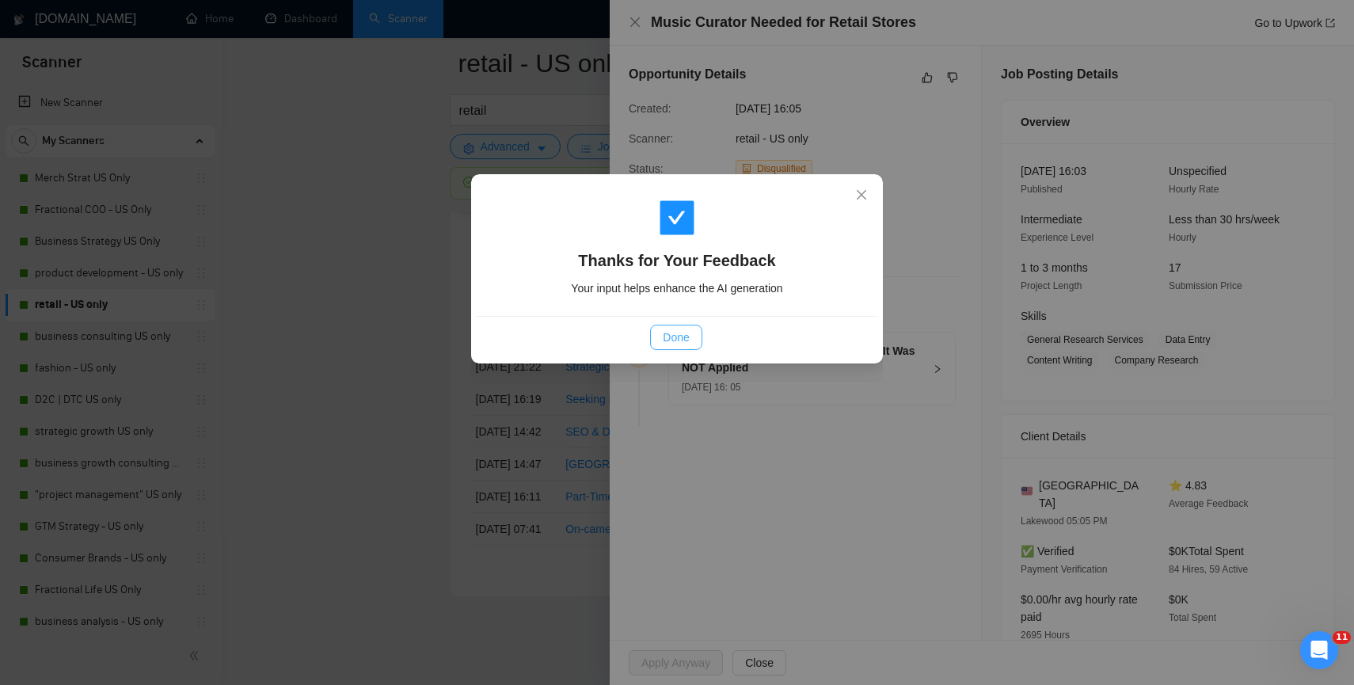
click at [700, 347] on button "Done" at bounding box center [675, 337] width 51 height 25
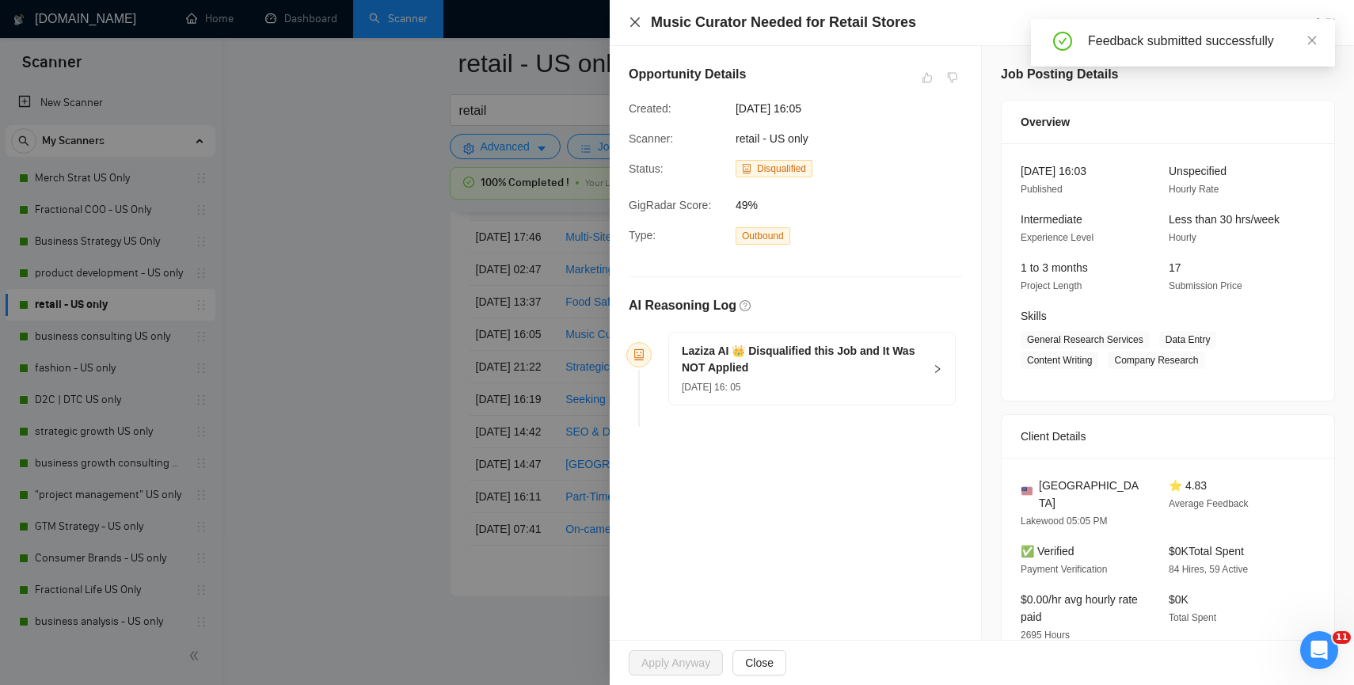
click at [633, 28] on icon "close" at bounding box center [635, 22] width 13 height 13
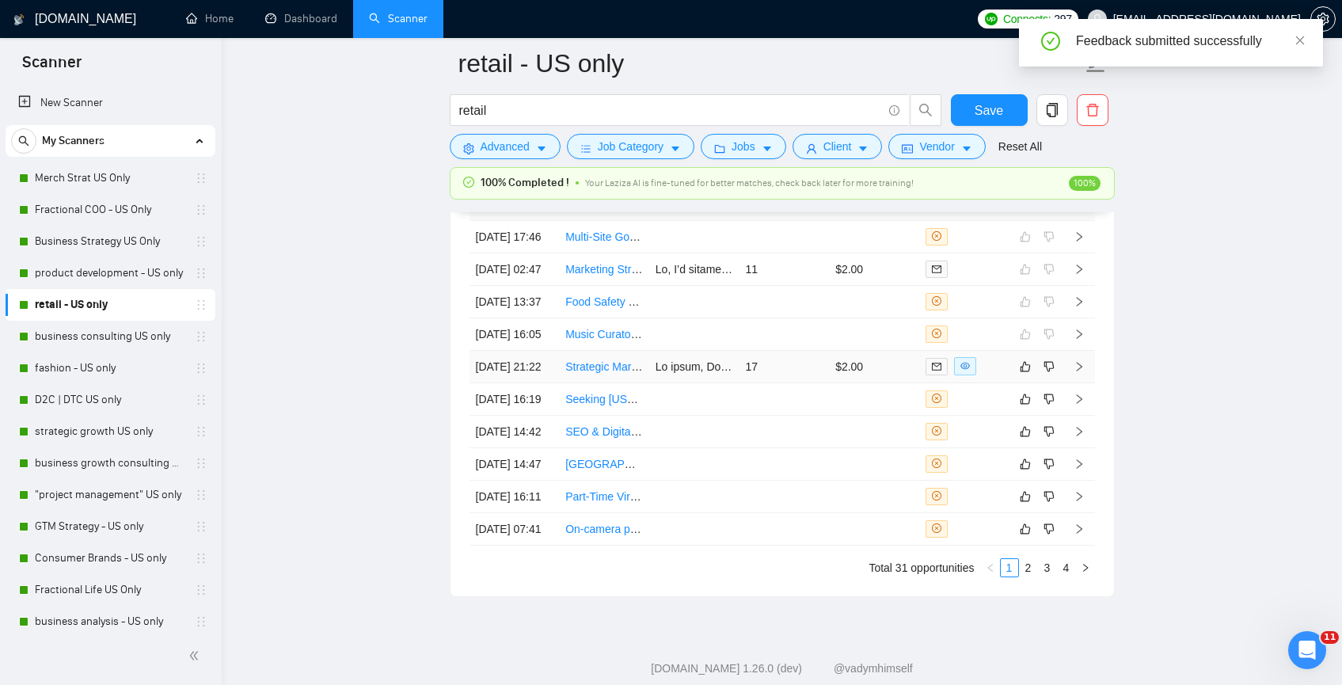
click at [693, 383] on td at bounding box center [694, 367] width 90 height 32
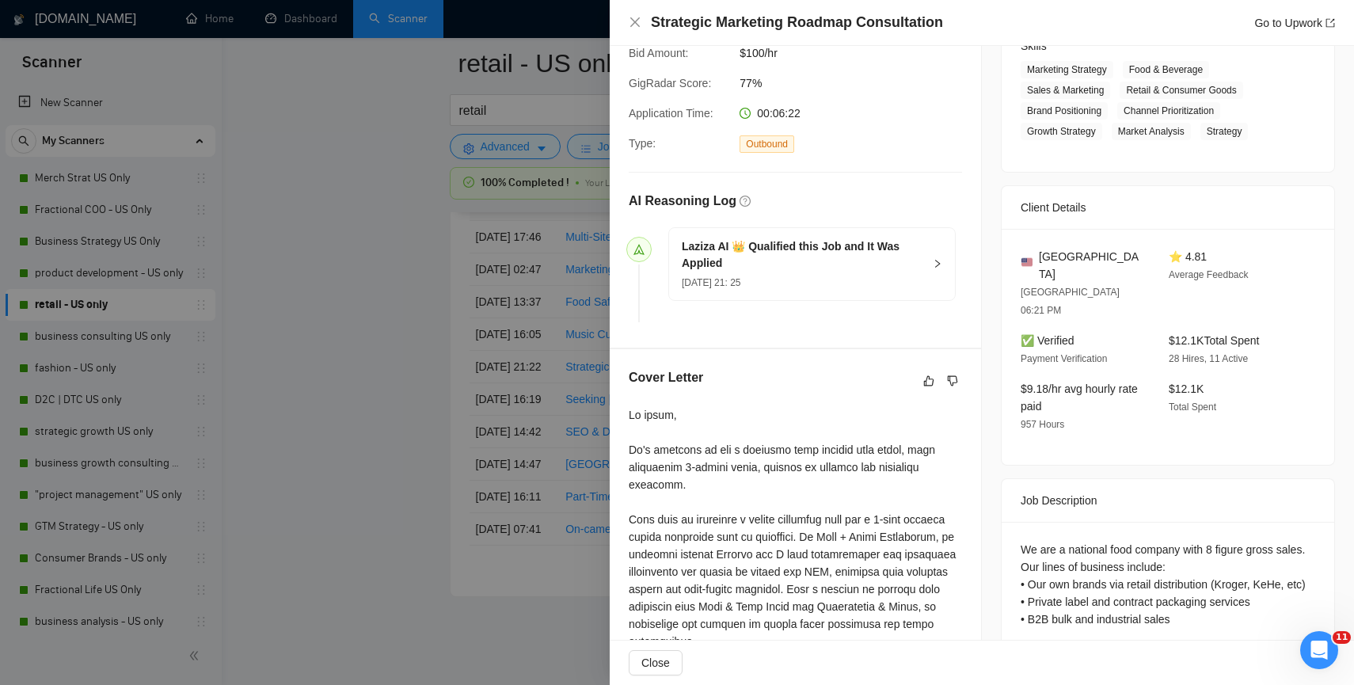
scroll to position [274, 0]
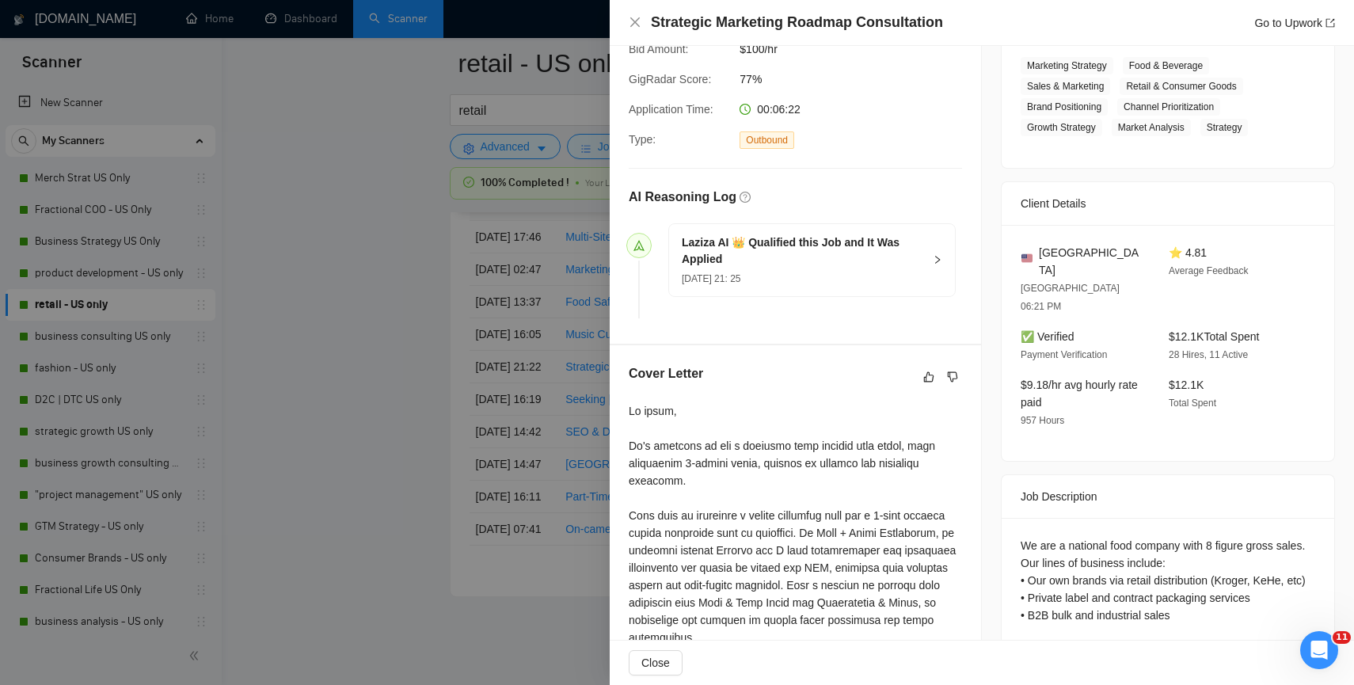
drag, startPoint x: 1350, startPoint y: 249, endPoint x: 1334, endPoint y: 433, distance: 184.4
click at [1334, 433] on div "Job Posting Details Overview 02 Sep, 2025 21:18 Published $100 - $200 Hourly Ra…" at bounding box center [1168, 395] width 372 height 1246
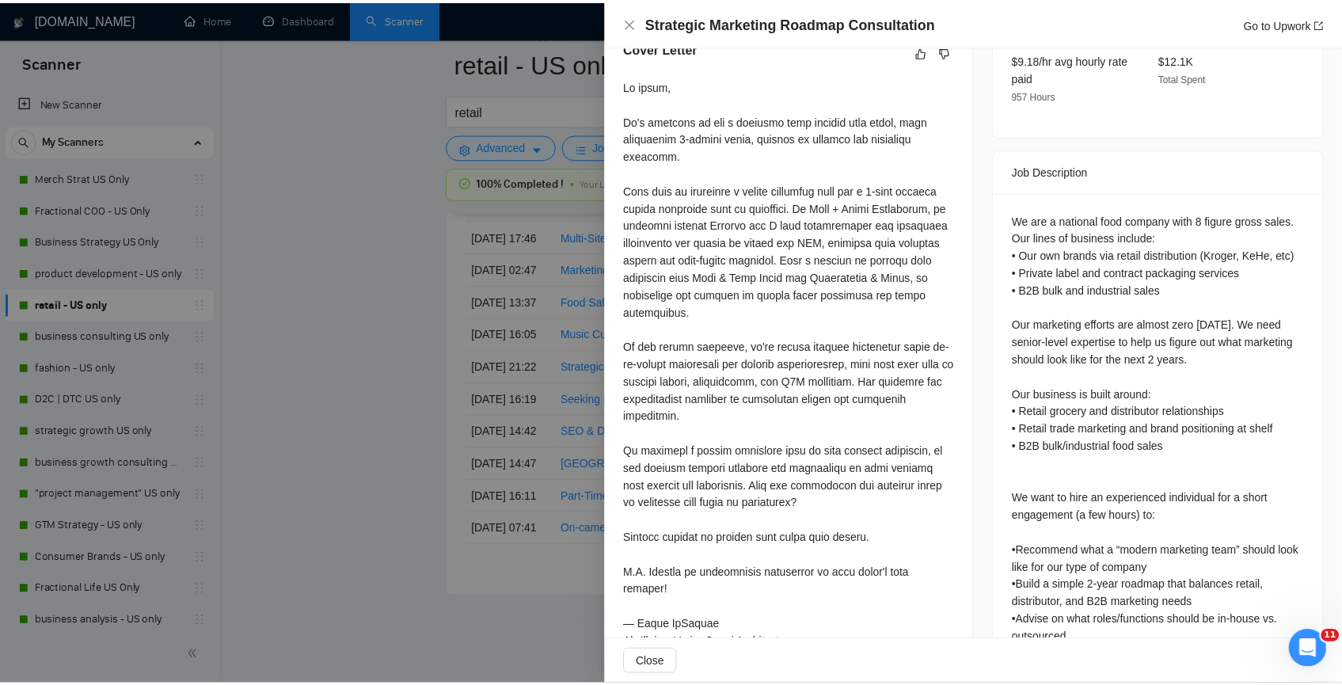
scroll to position [635, 0]
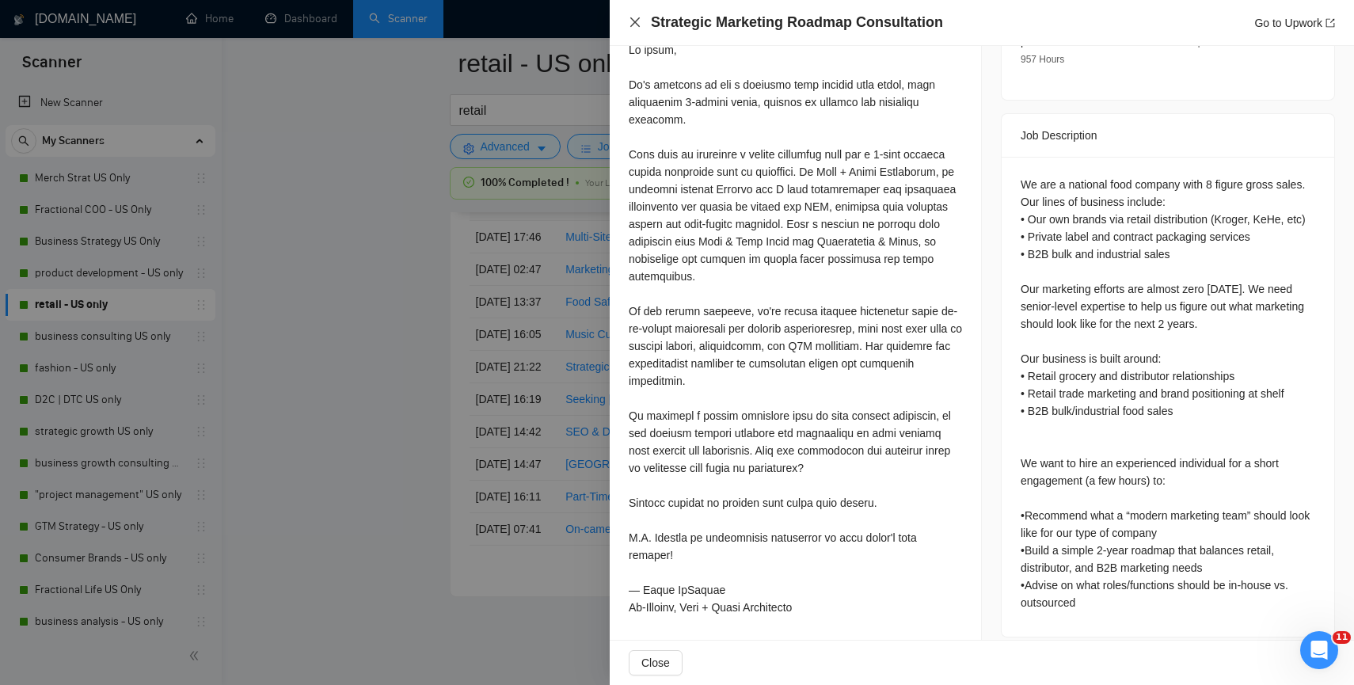
click at [635, 19] on icon "close" at bounding box center [635, 22] width 13 height 13
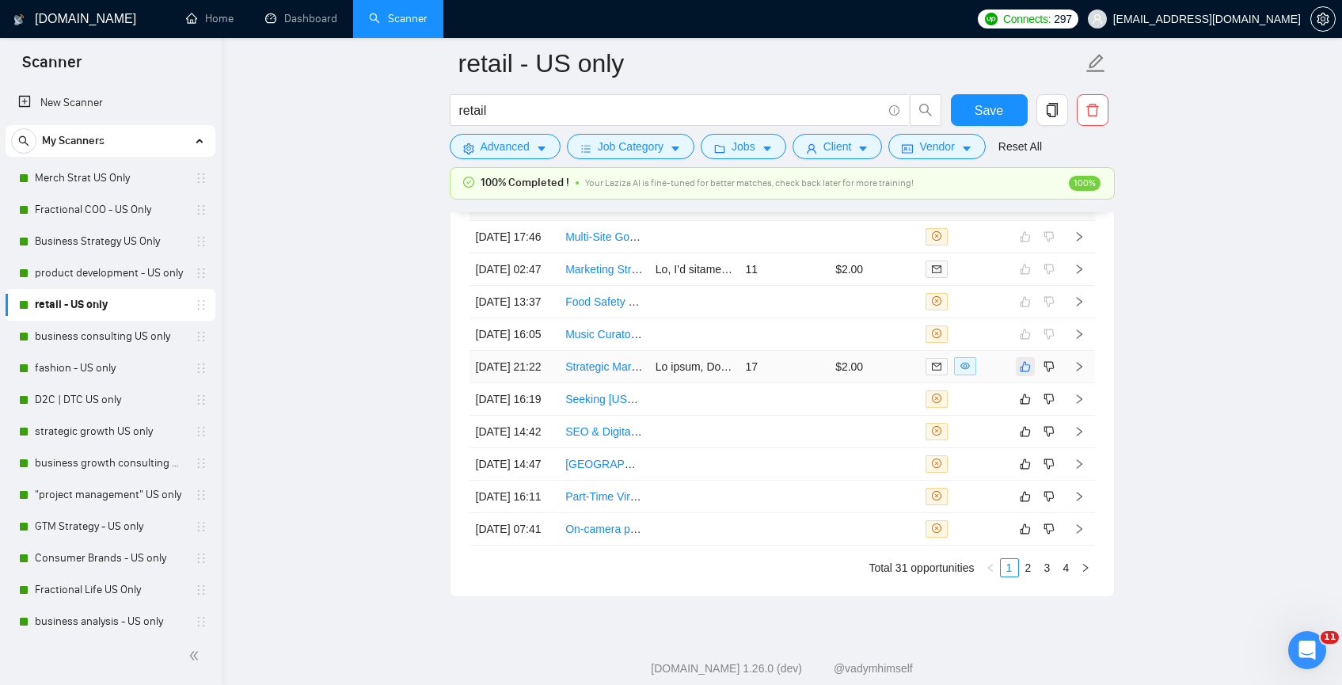
click at [1023, 373] on icon "like" at bounding box center [1025, 366] width 11 height 13
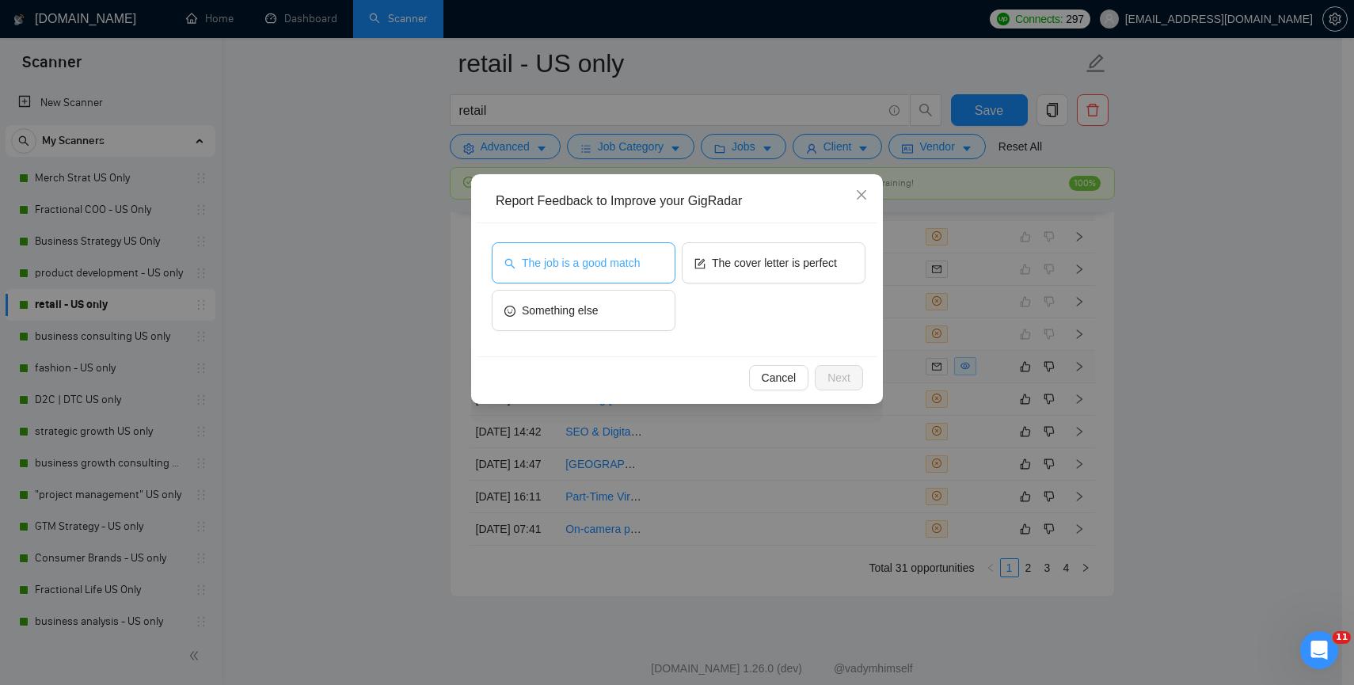
click at [594, 265] on span "The job is a good match" at bounding box center [581, 262] width 118 height 17
click at [833, 390] on div "Cancel Next" at bounding box center [677, 377] width 401 height 42
click at [832, 386] on span "Next" at bounding box center [838, 377] width 23 height 17
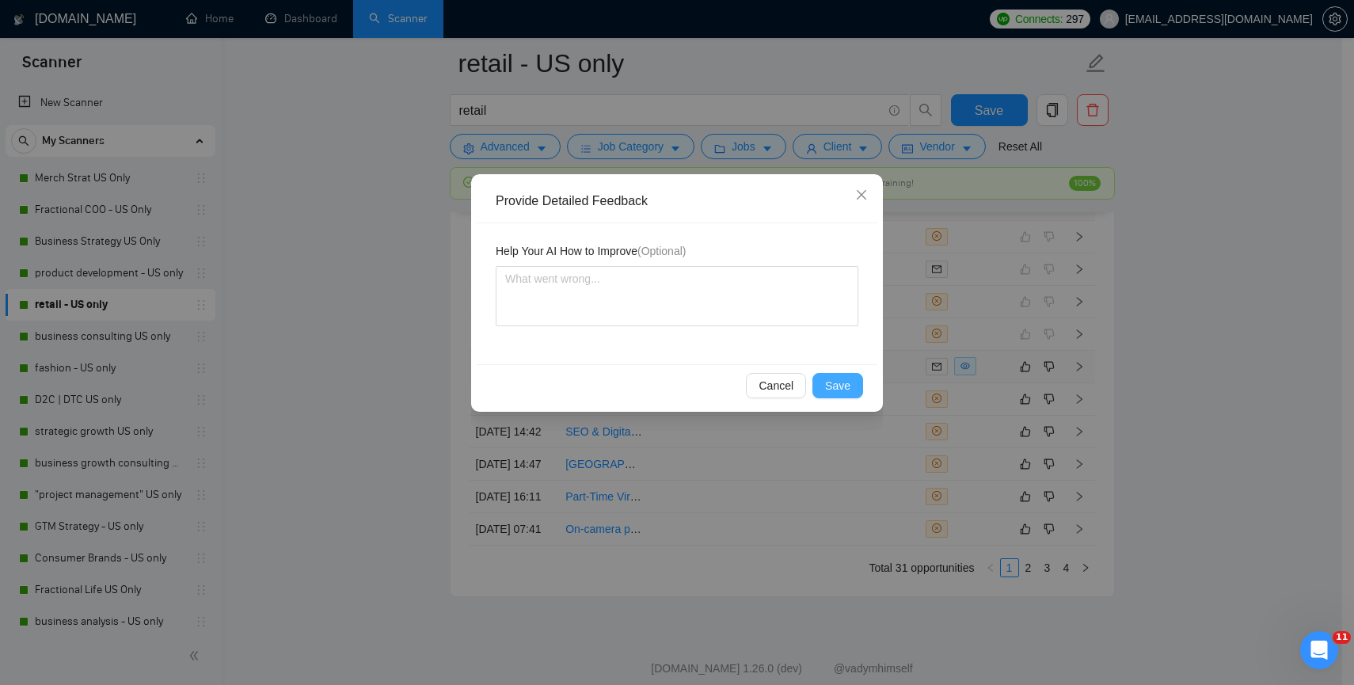
click at [827, 389] on span "Save" at bounding box center [837, 385] width 25 height 17
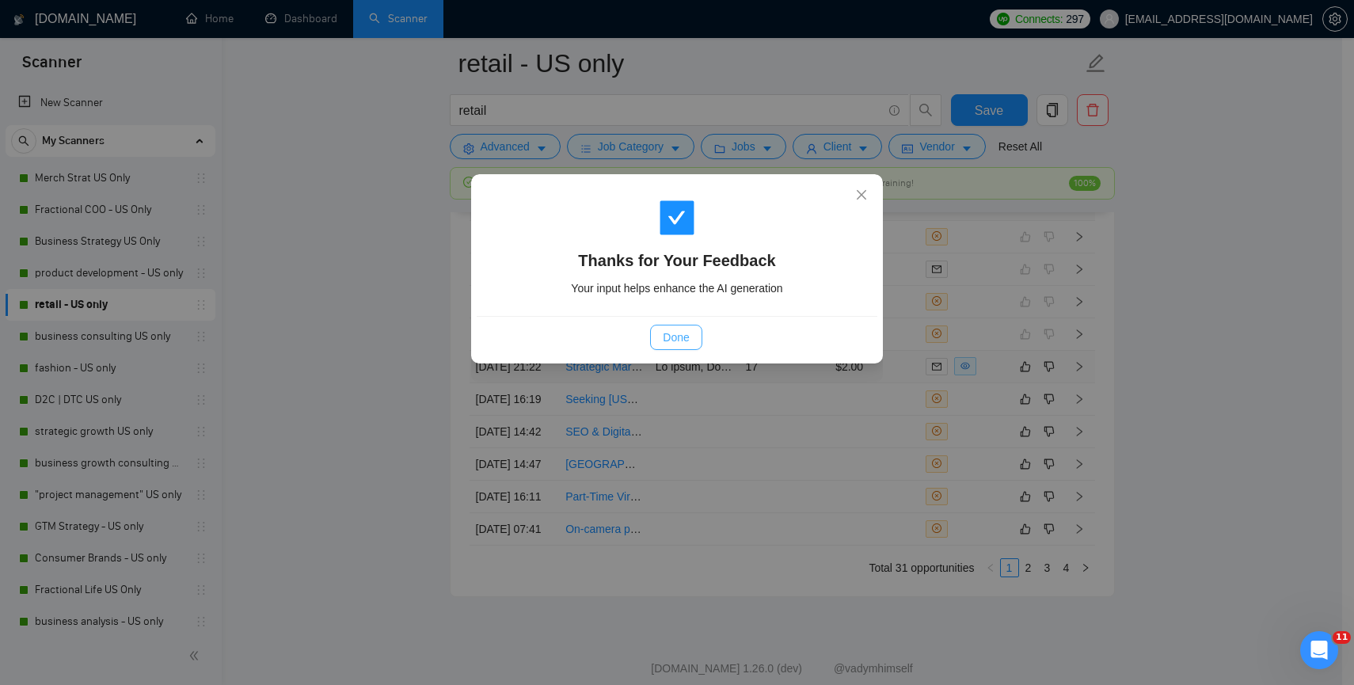
drag, startPoint x: 664, startPoint y: 326, endPoint x: 664, endPoint y: 341, distance: 15.1
click at [664, 336] on button "Done" at bounding box center [675, 337] width 51 height 25
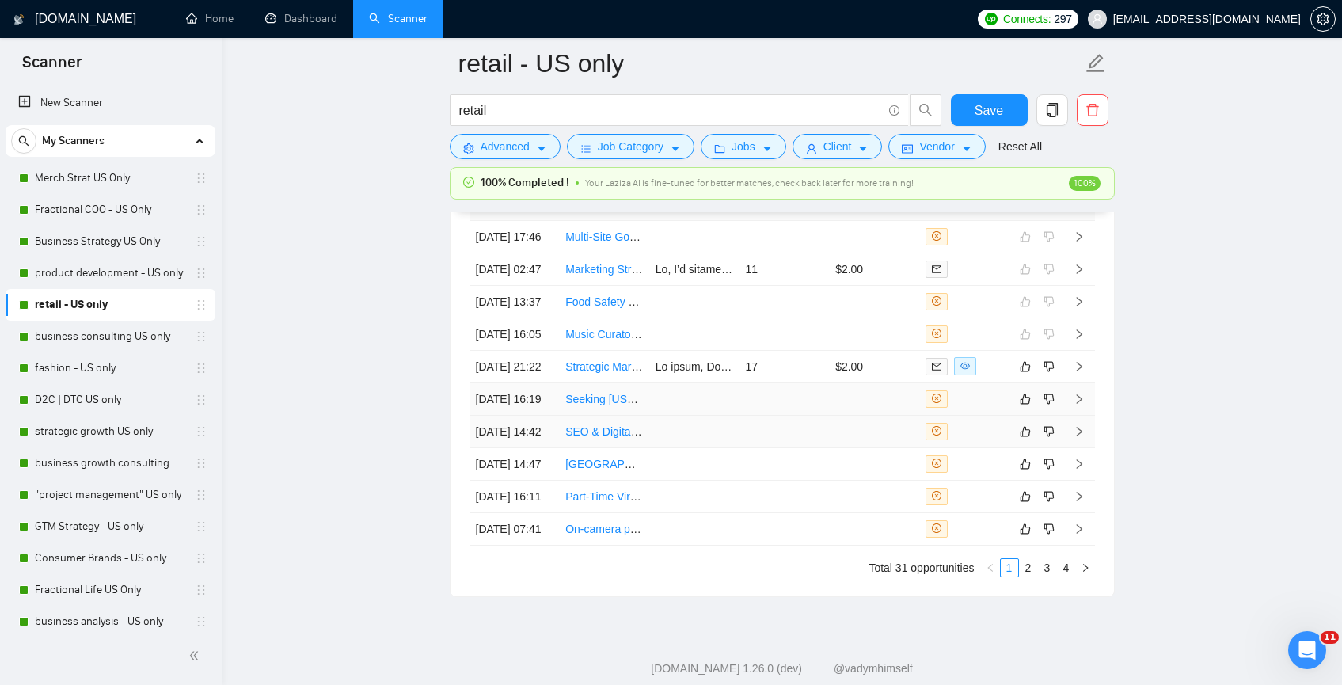
click at [641, 448] on td "SEO & Digital Marketing Specialist for Firearms/Tactical Gear E-Commerce" at bounding box center [604, 432] width 90 height 32
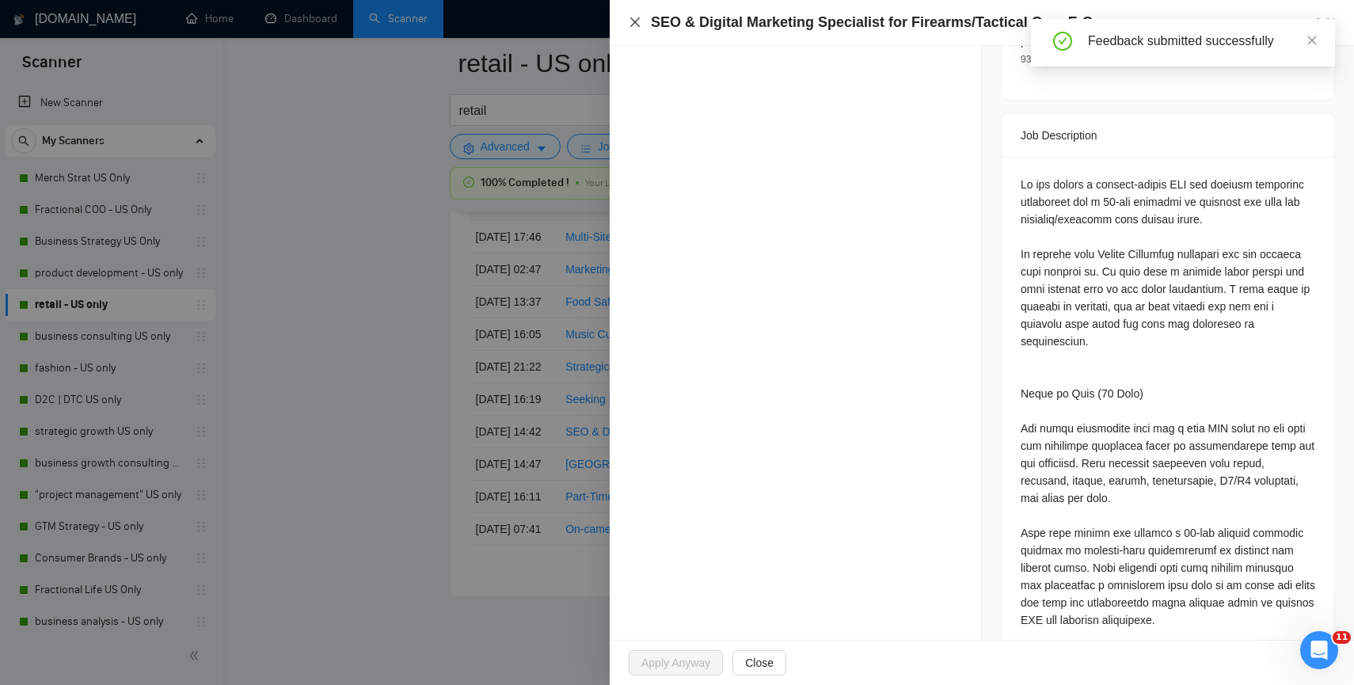
click at [633, 26] on icon "close" at bounding box center [635, 22] width 13 height 13
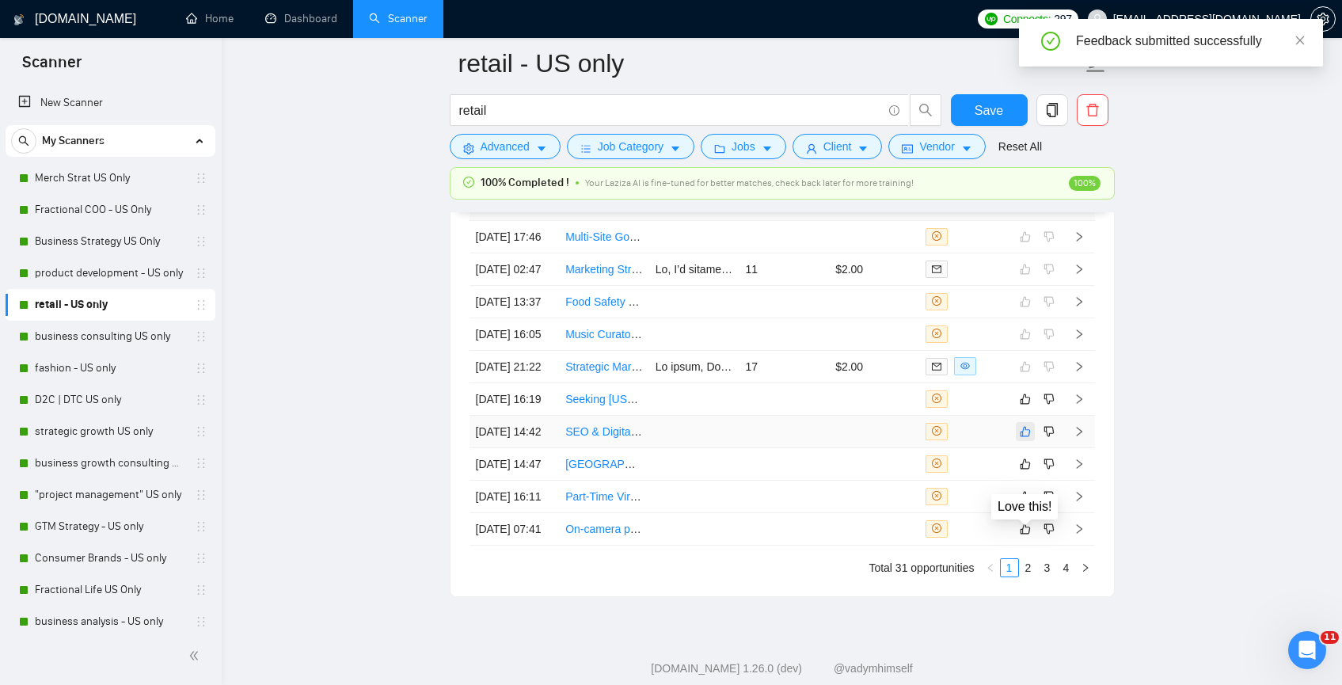
click at [1027, 436] on icon "like" at bounding box center [1025, 431] width 10 height 10
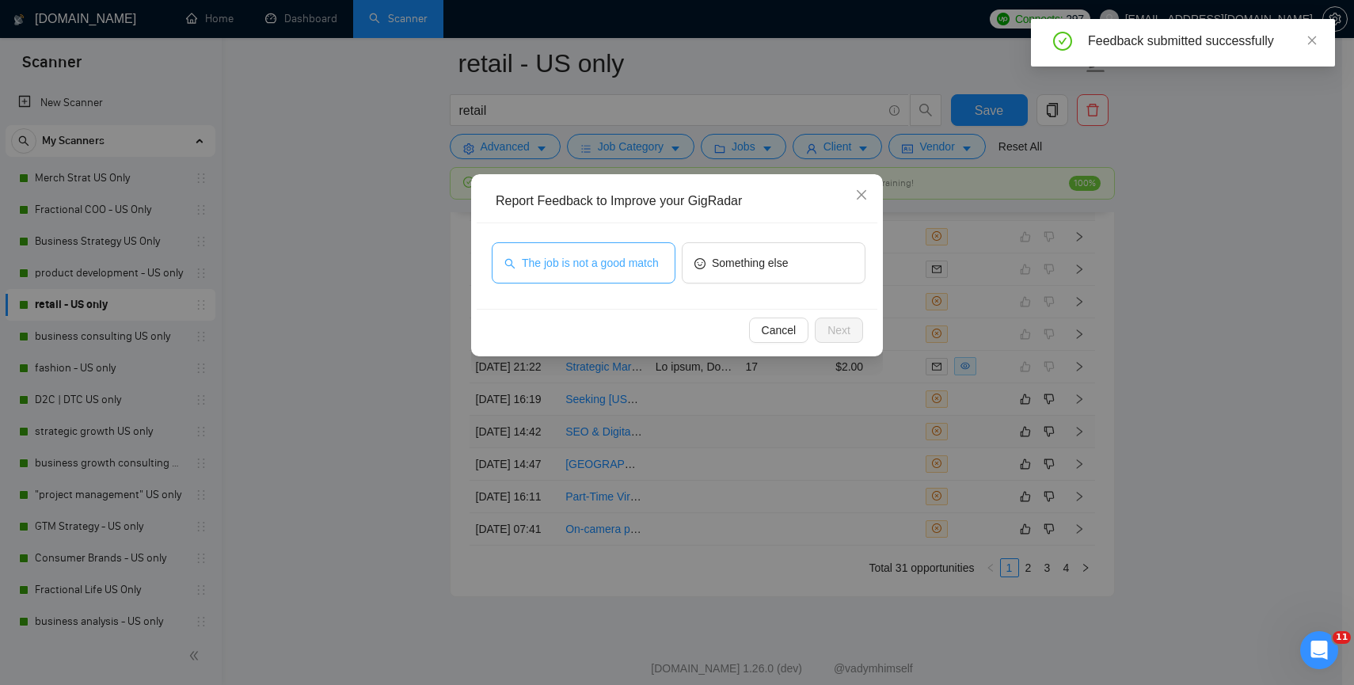
click at [655, 272] on span "The job is not a good match" at bounding box center [590, 262] width 137 height 17
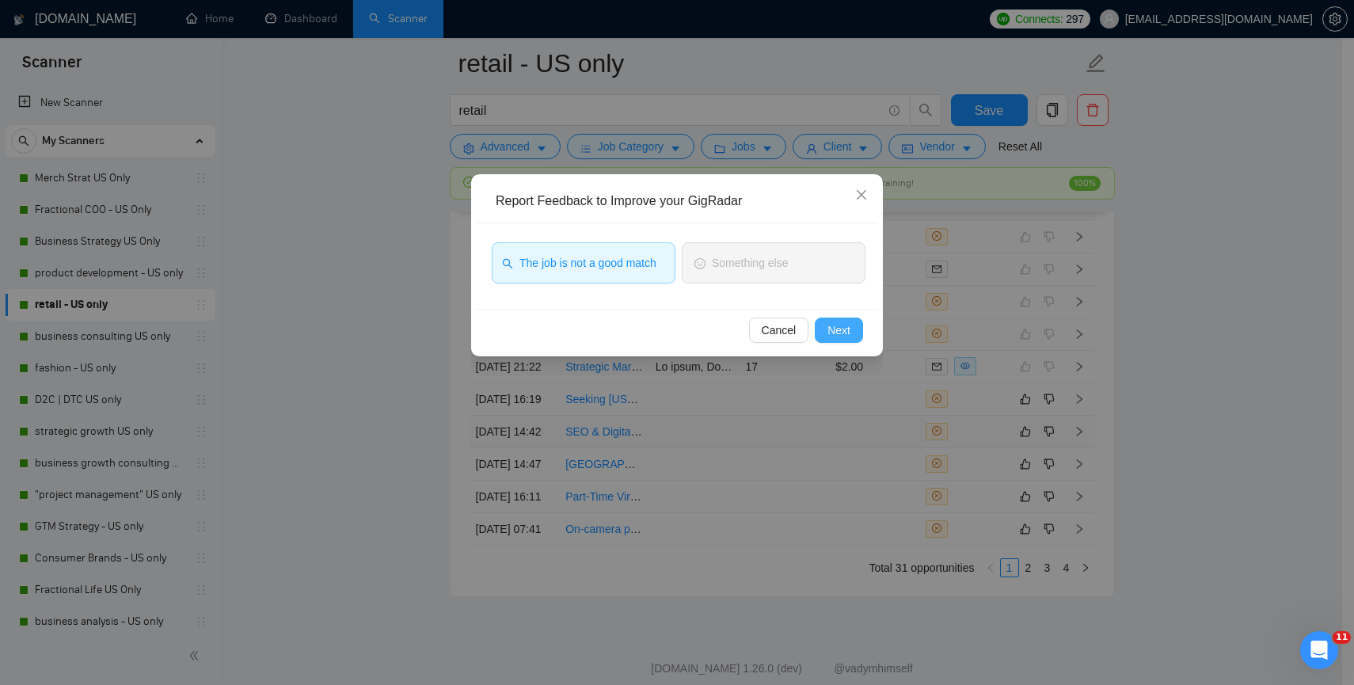
click at [845, 329] on span "Next" at bounding box center [838, 329] width 23 height 17
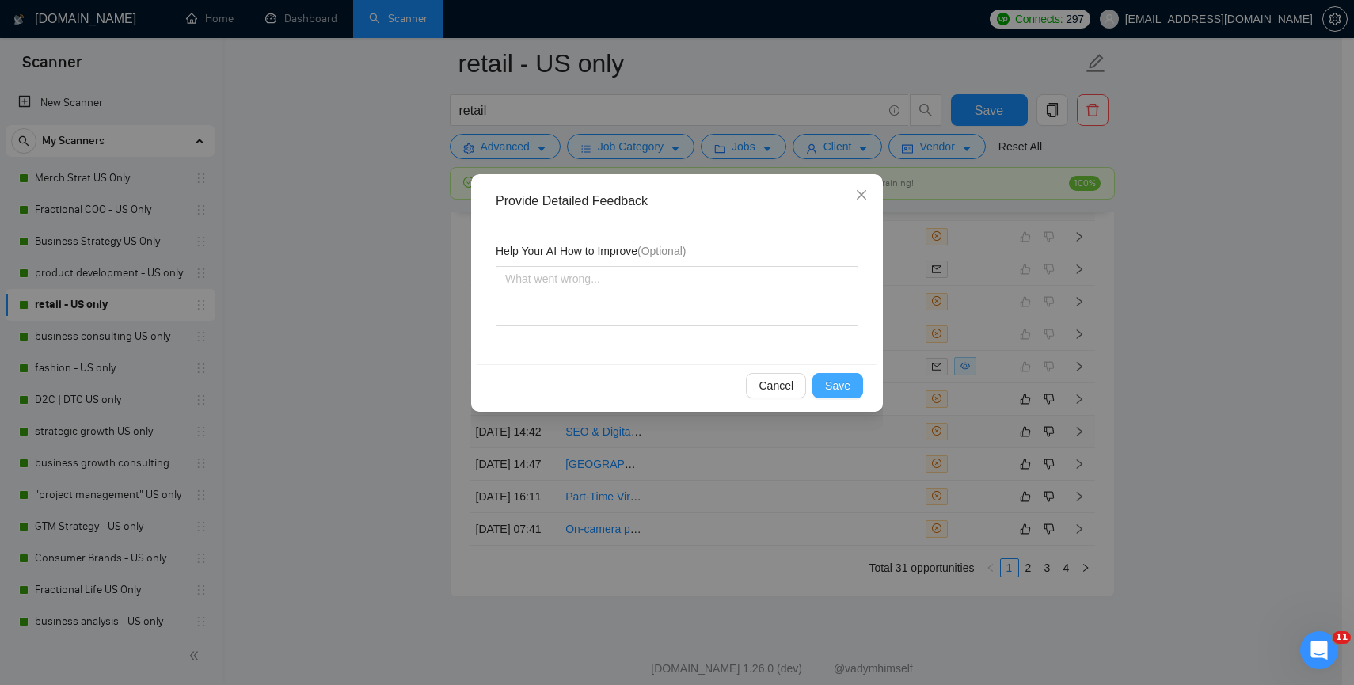
click at [836, 379] on span "Save" at bounding box center [837, 385] width 25 height 17
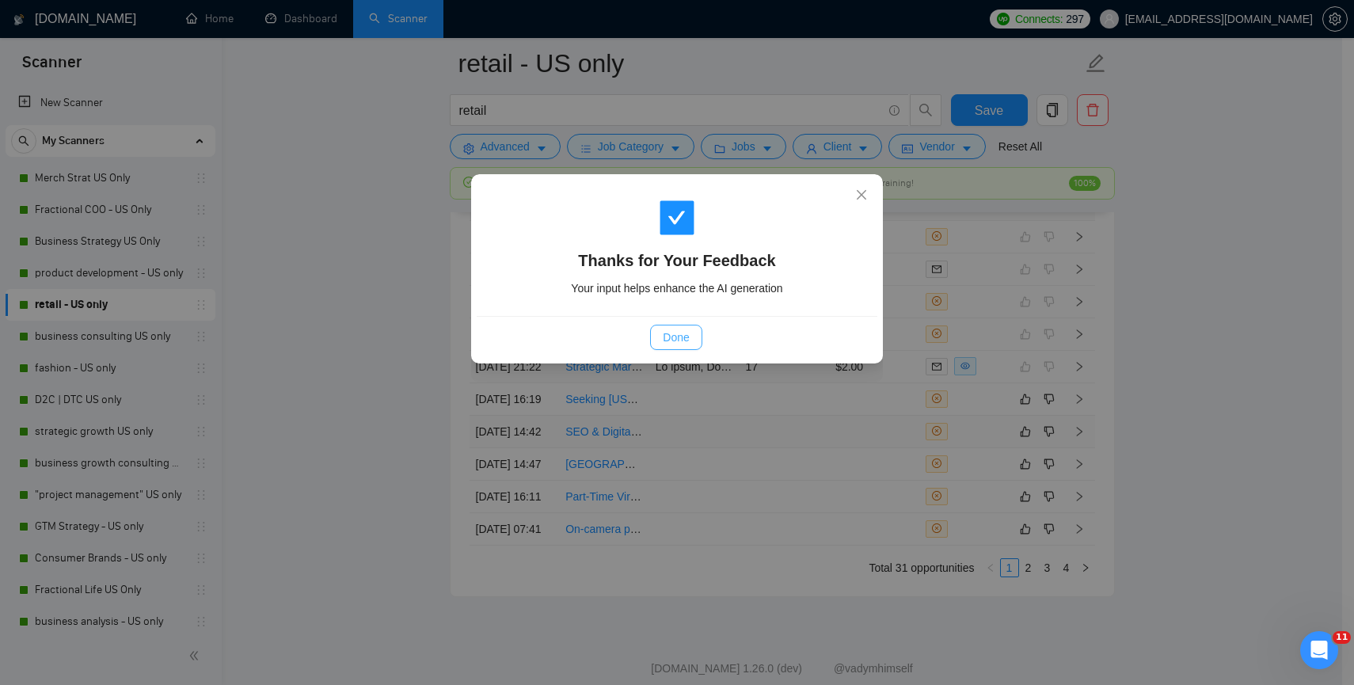
click at [668, 340] on span "Done" at bounding box center [676, 337] width 26 height 17
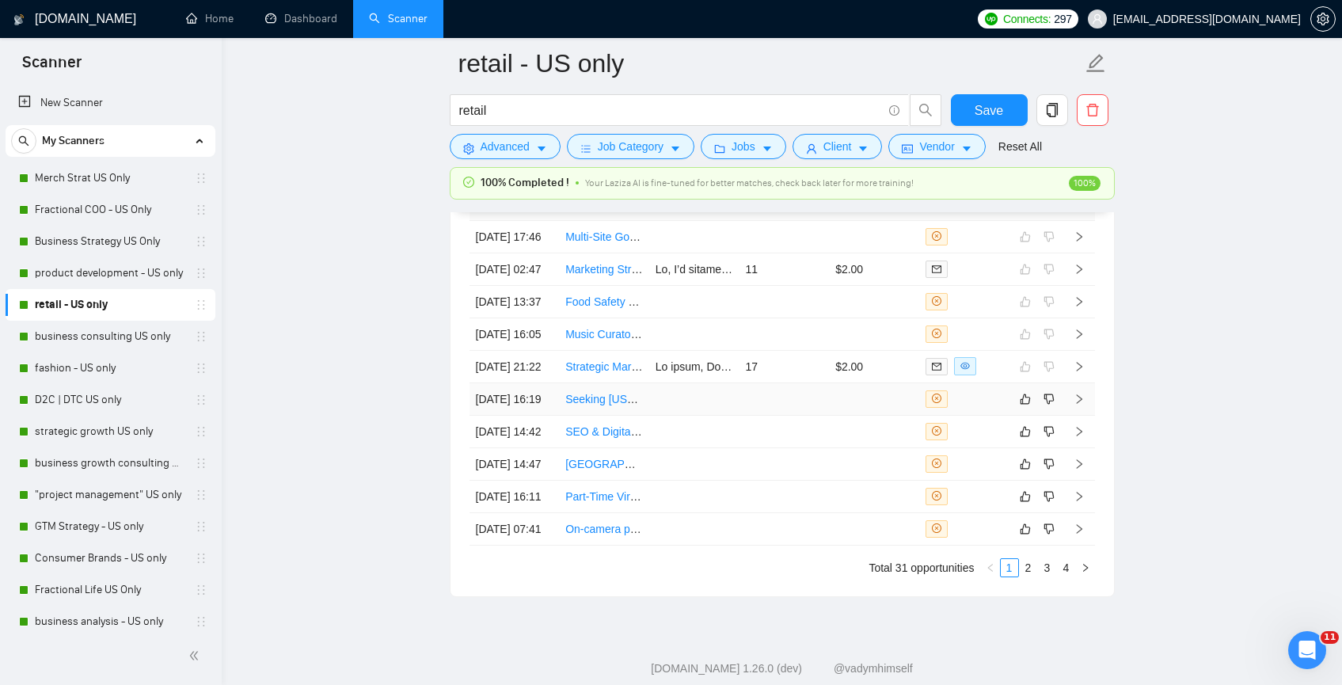
click at [646, 405] on link "Seeking Washington State SALT Expert (CPA/JD) for Tax Letter Review" at bounding box center [742, 399] width 355 height 13
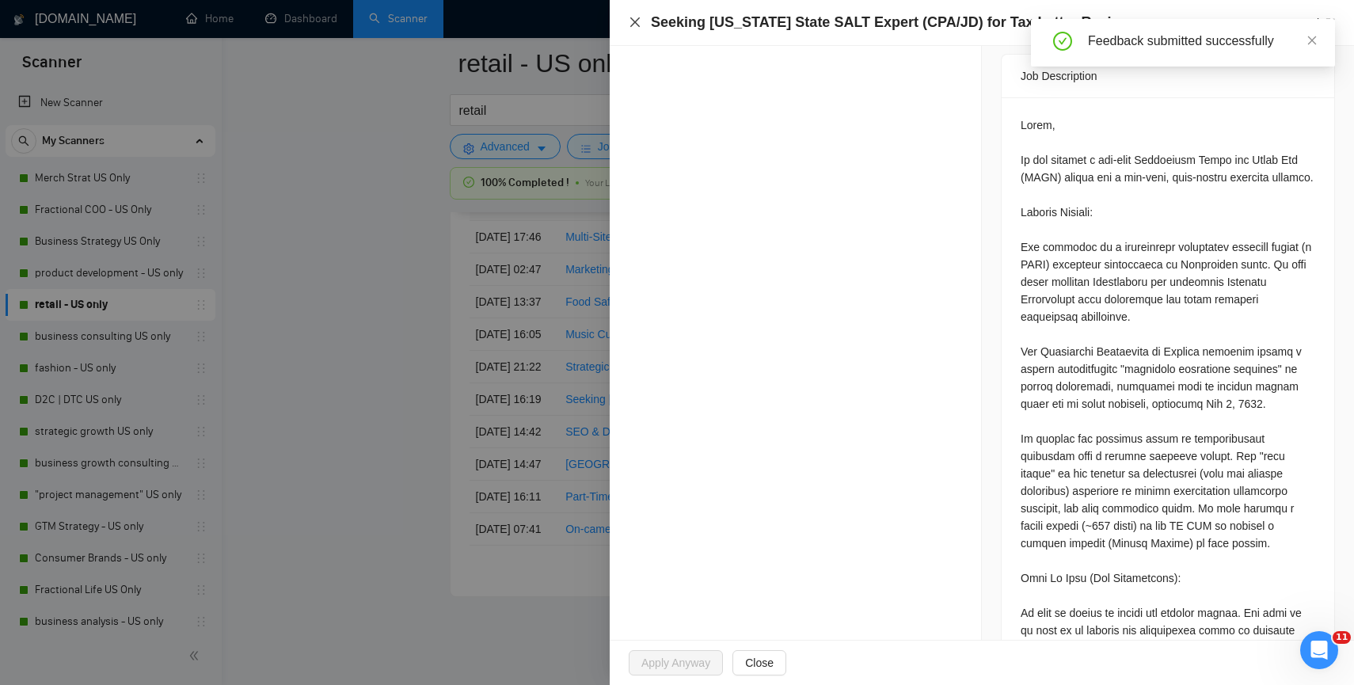
click at [636, 19] on icon "close" at bounding box center [635, 22] width 13 height 13
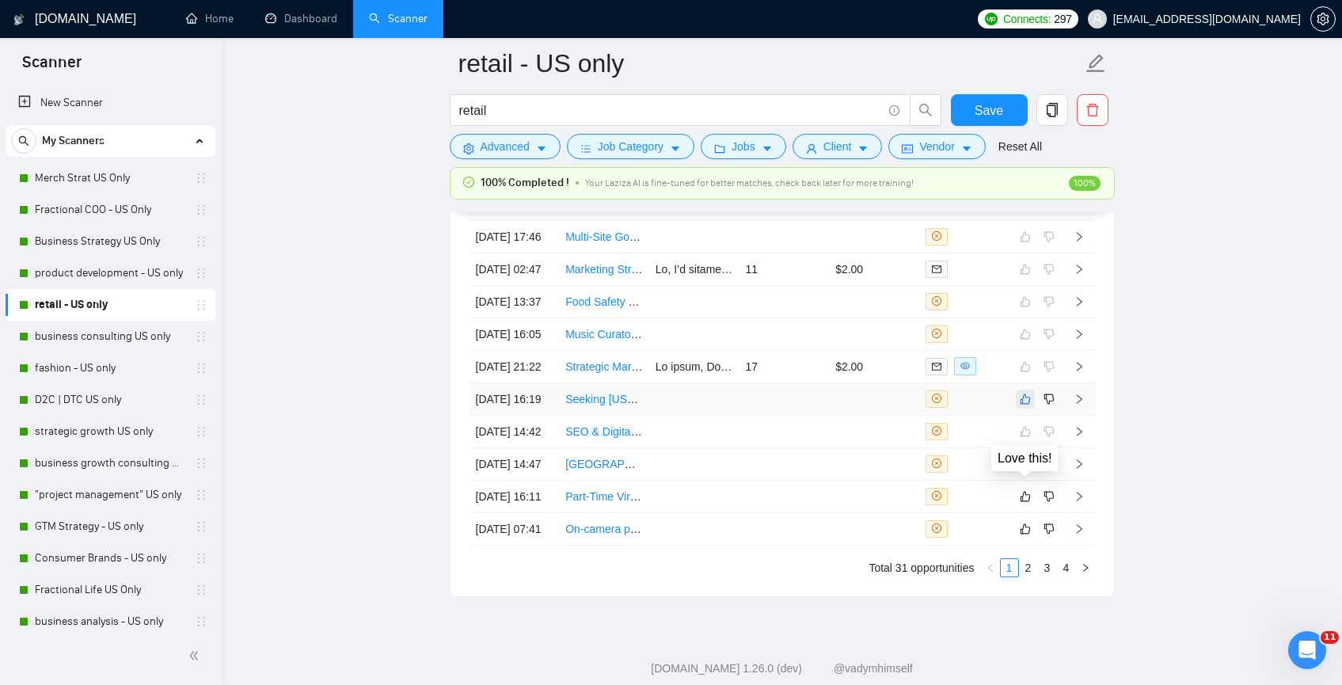
click at [1025, 405] on icon "like" at bounding box center [1025, 399] width 11 height 13
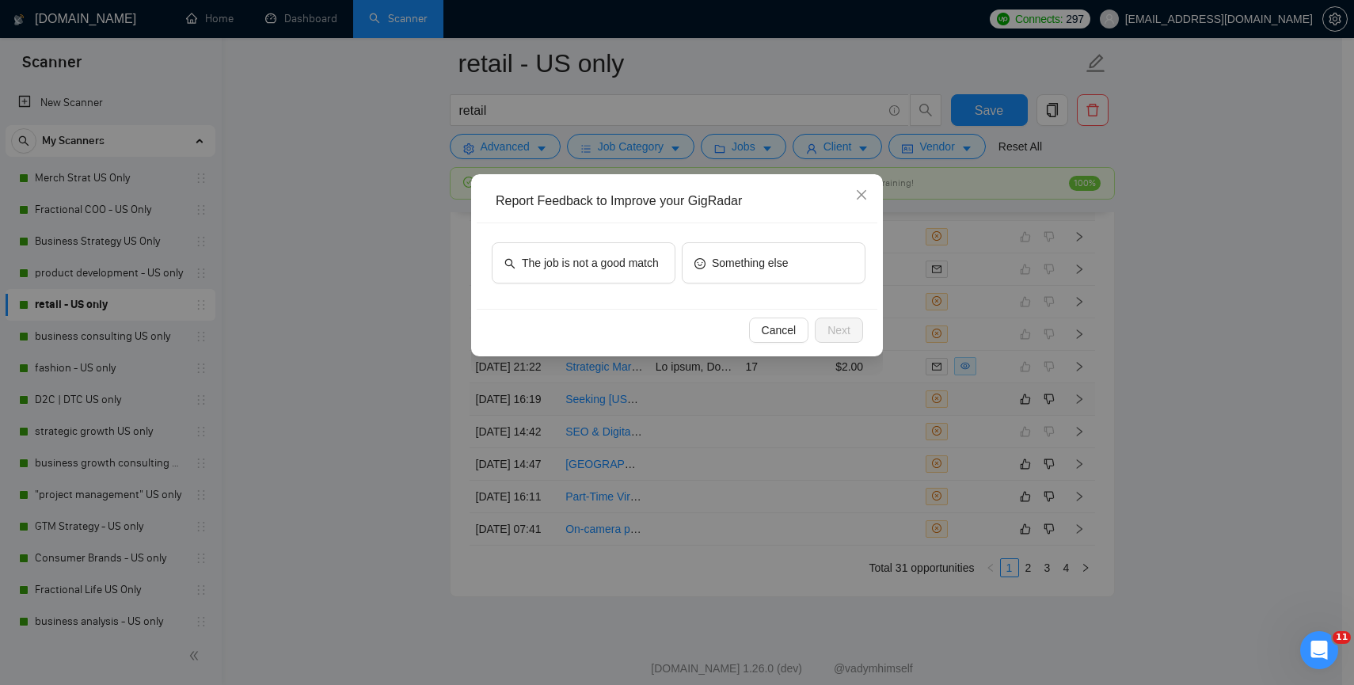
click at [666, 294] on div "The job is not a good match Something else" at bounding box center [677, 266] width 401 height 86
click at [666, 283] on button "The job is not a good match" at bounding box center [584, 262] width 184 height 41
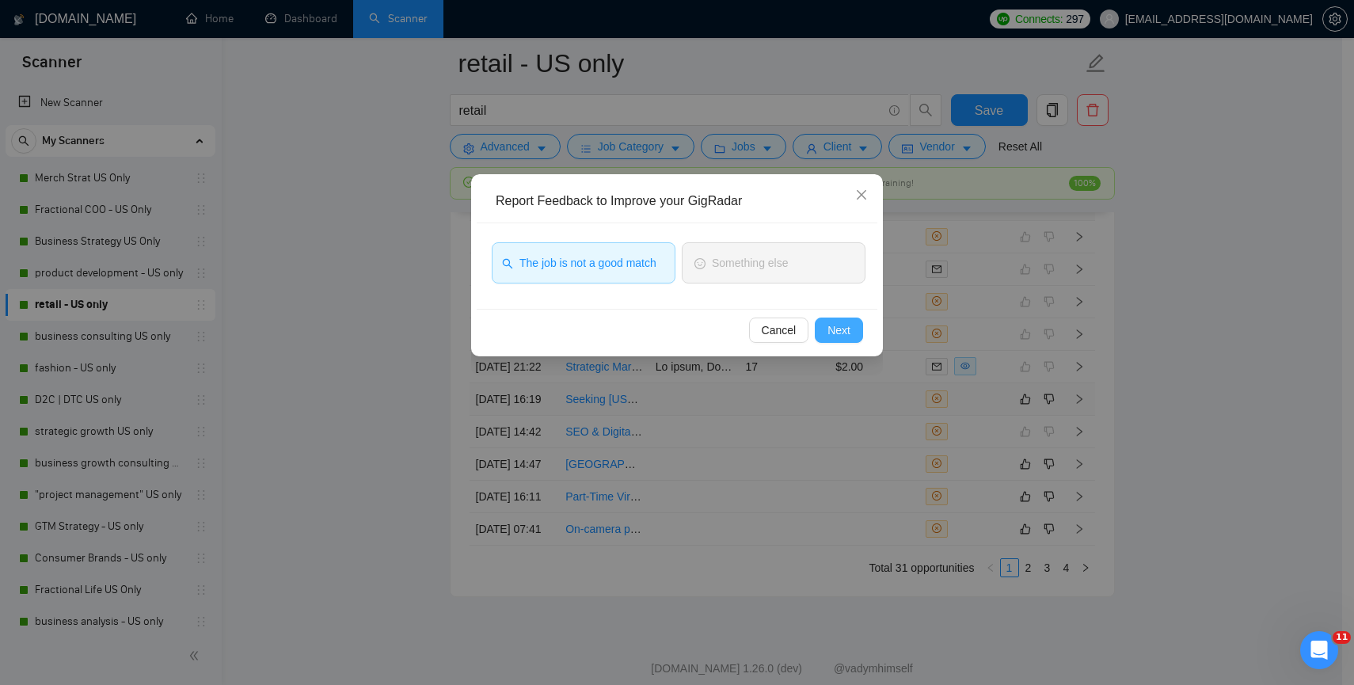
click at [823, 335] on button "Next" at bounding box center [839, 330] width 48 height 25
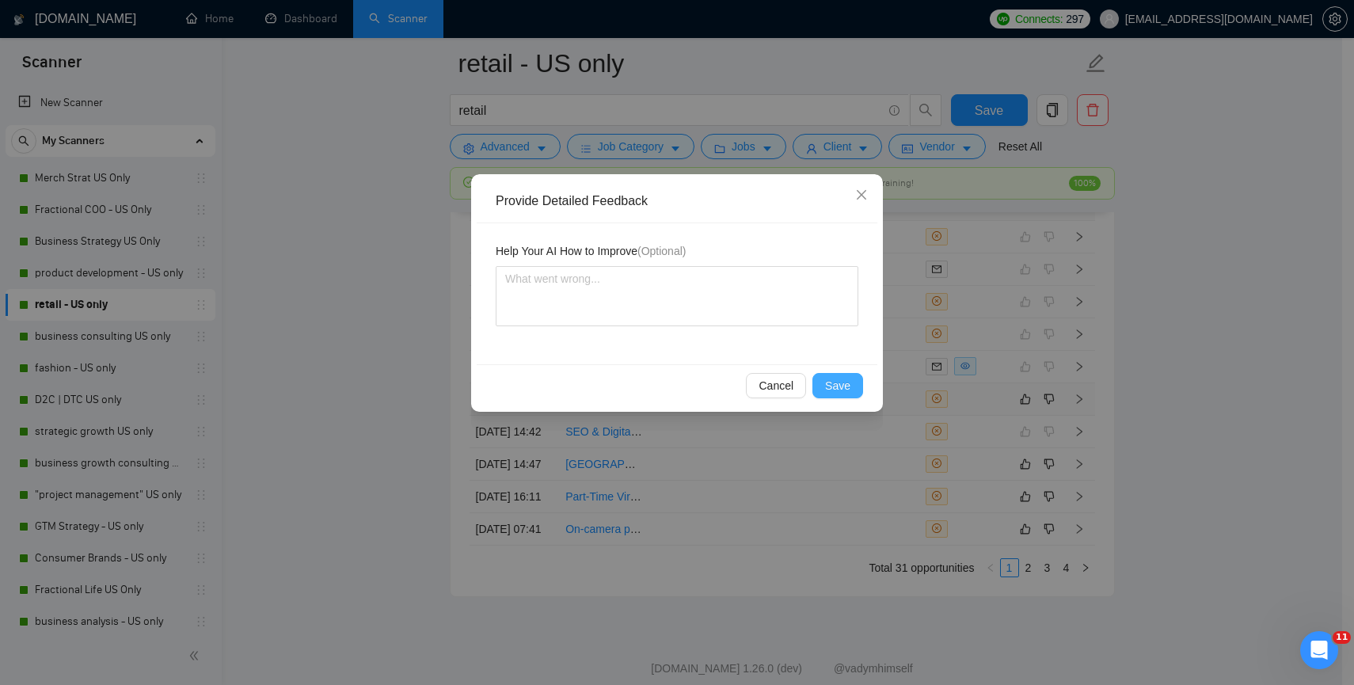
click at [825, 393] on span "Save" at bounding box center [837, 385] width 25 height 17
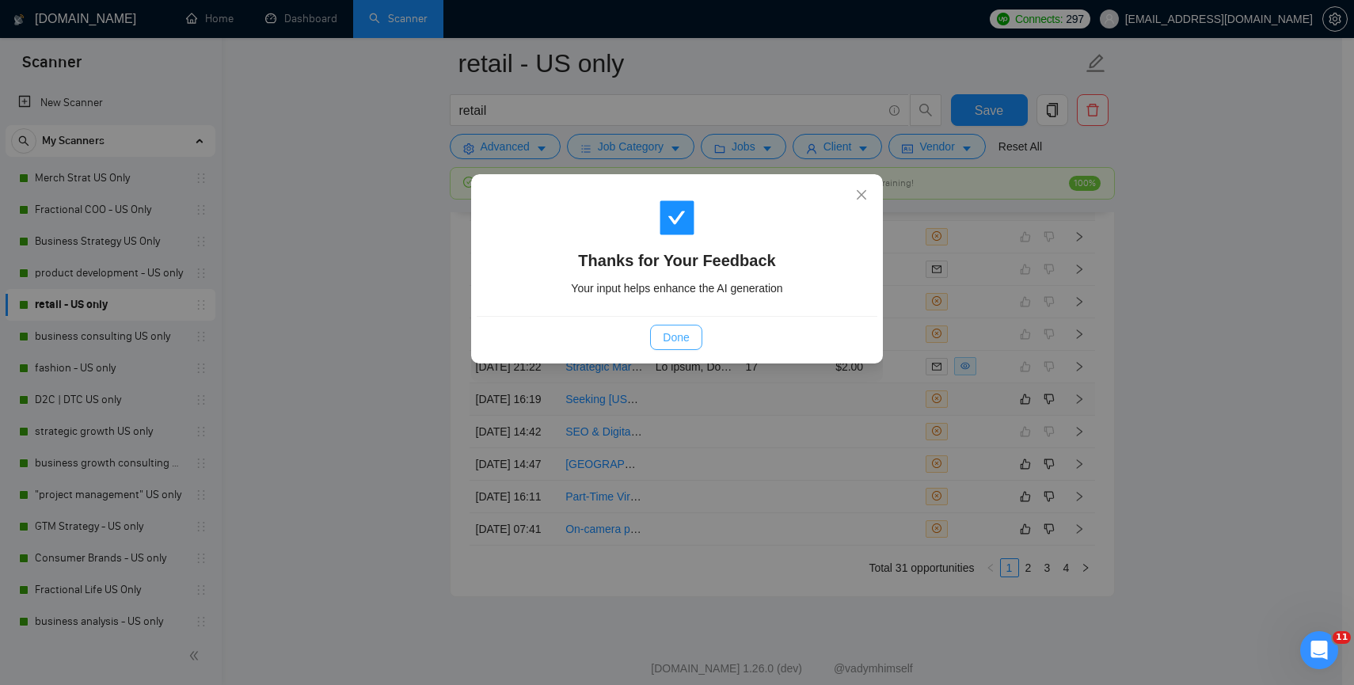
click at [660, 343] on button "Done" at bounding box center [675, 337] width 51 height 25
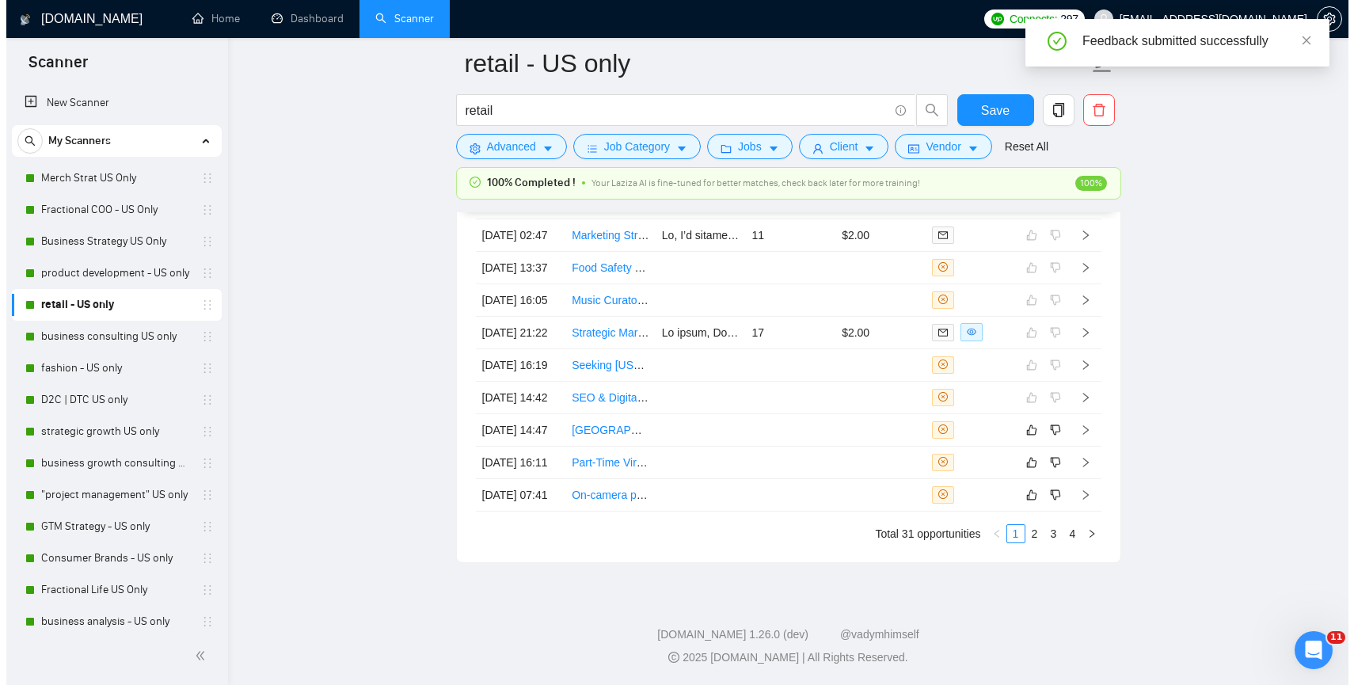
scroll to position [4296, 0]
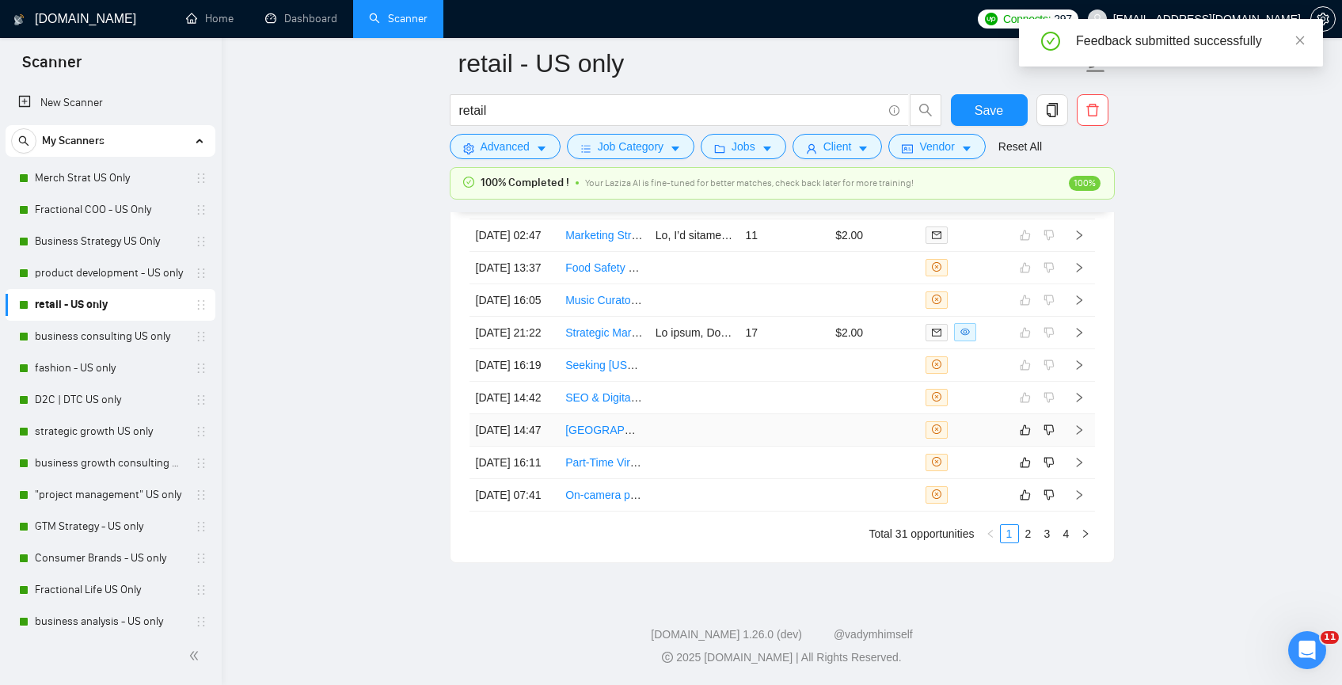
click at [669, 424] on td at bounding box center [694, 430] width 90 height 32
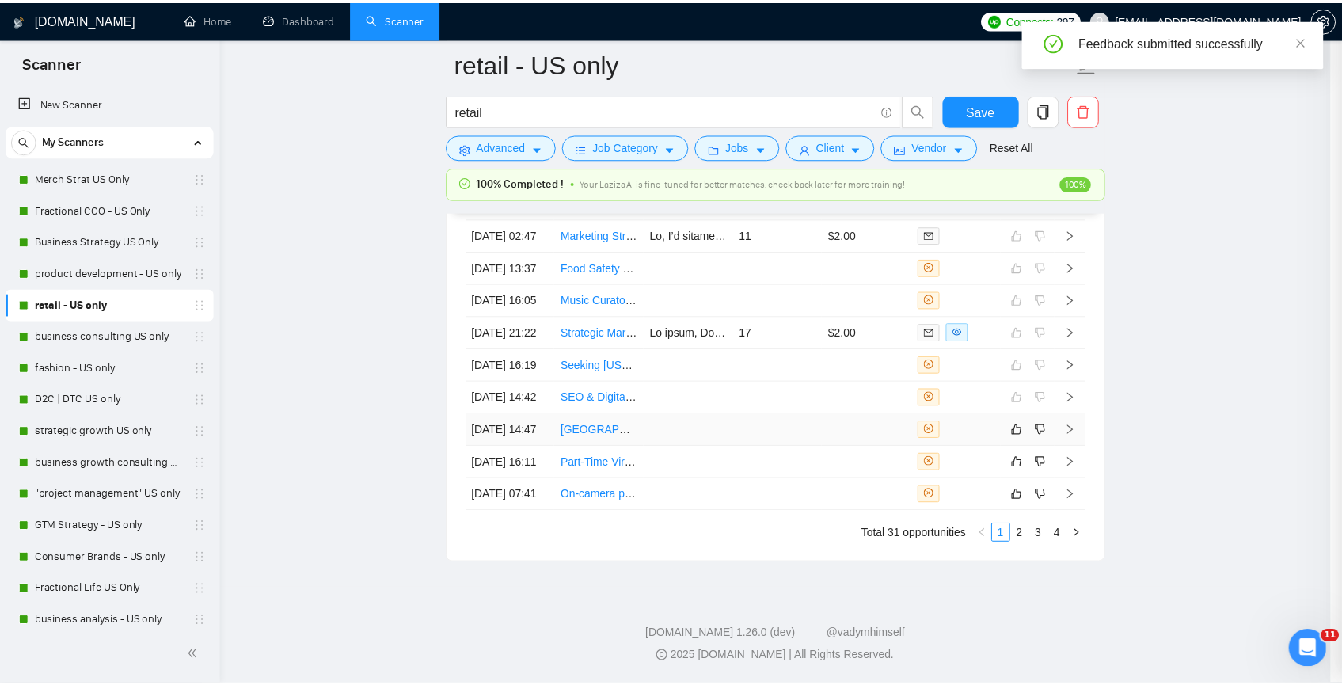
scroll to position [262, 0]
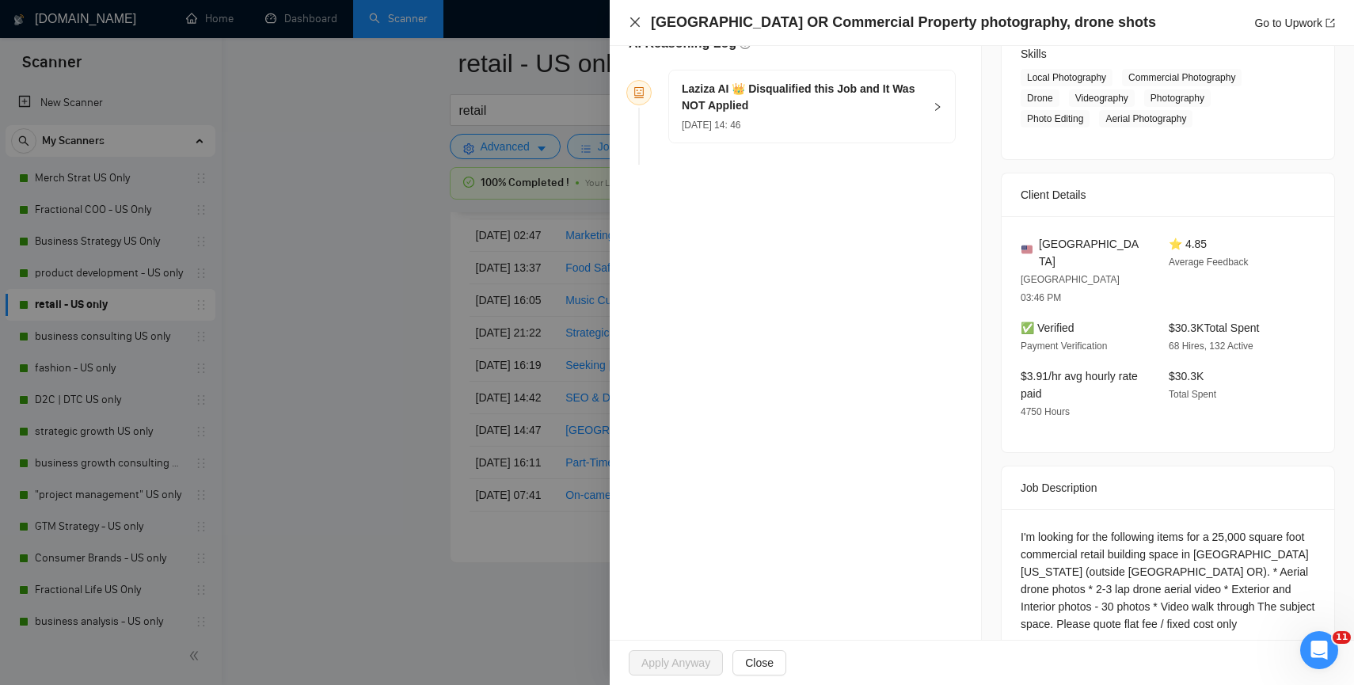
click at [631, 23] on icon "close" at bounding box center [635, 22] width 13 height 13
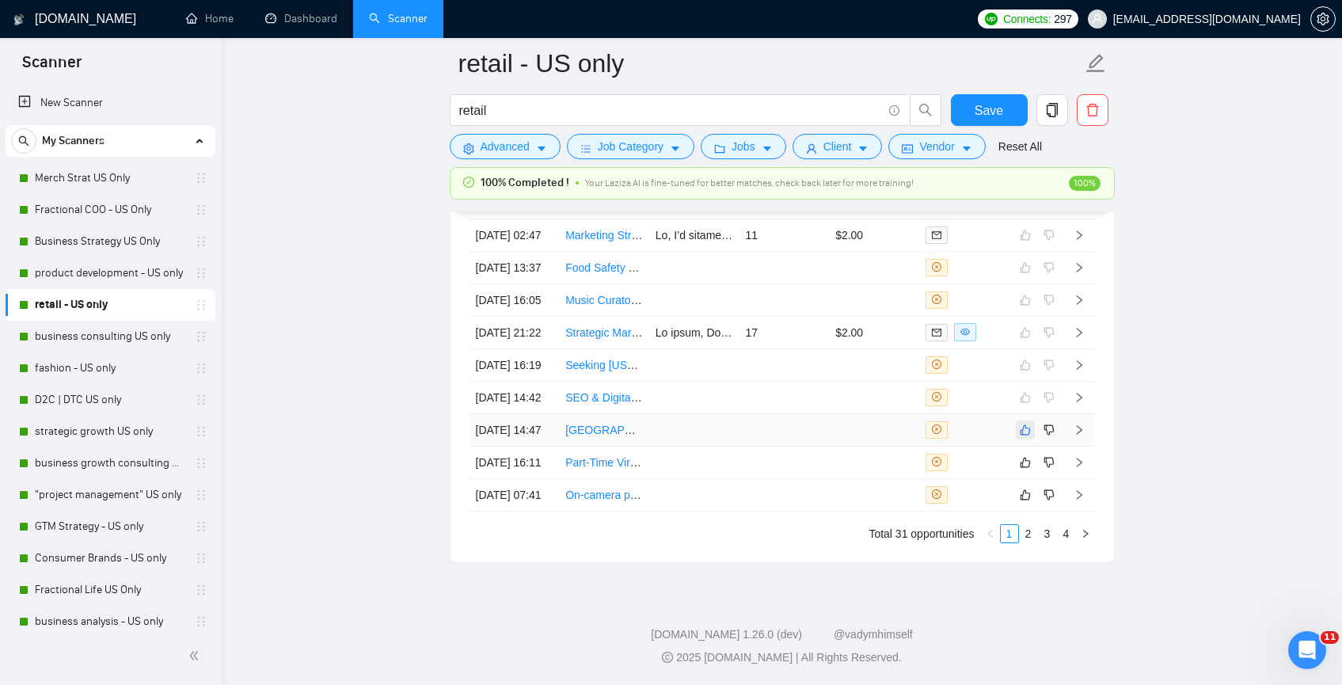
click at [1029, 424] on icon "like" at bounding box center [1025, 430] width 11 height 13
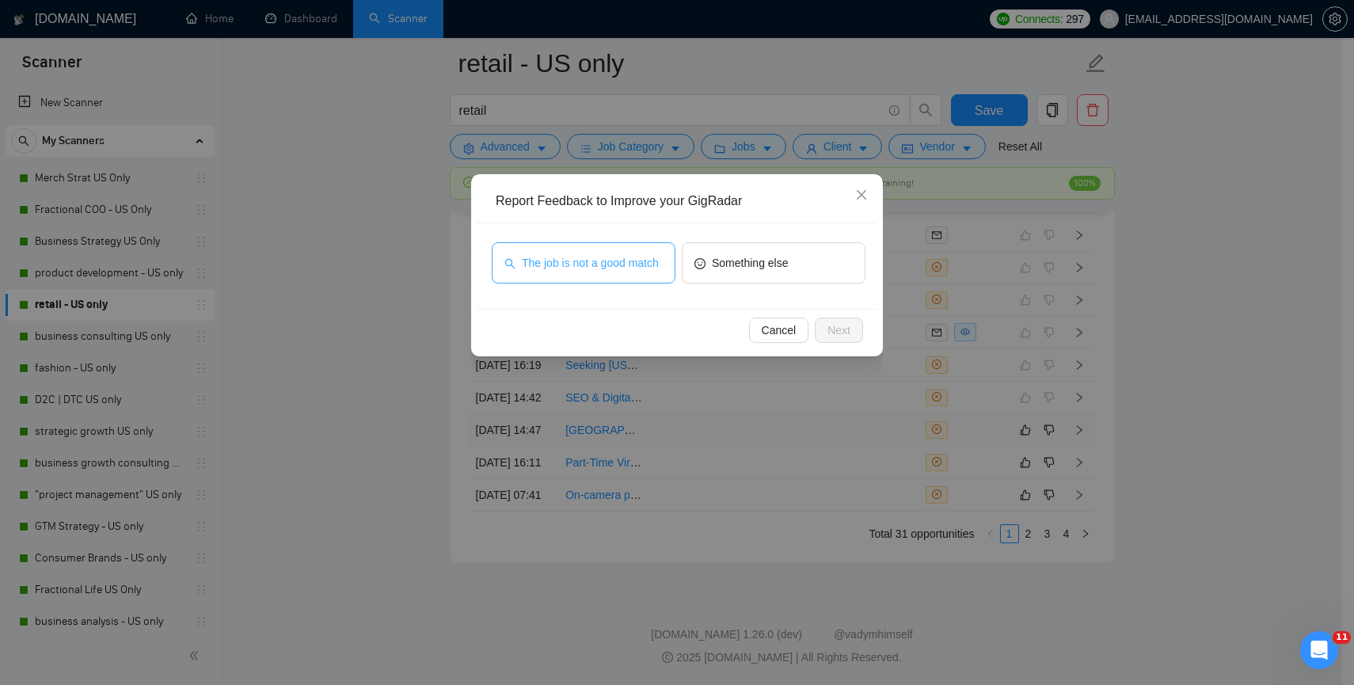
click at [662, 264] on button "The job is not a good match" at bounding box center [584, 262] width 184 height 41
click at [831, 324] on span "Next" at bounding box center [838, 329] width 23 height 17
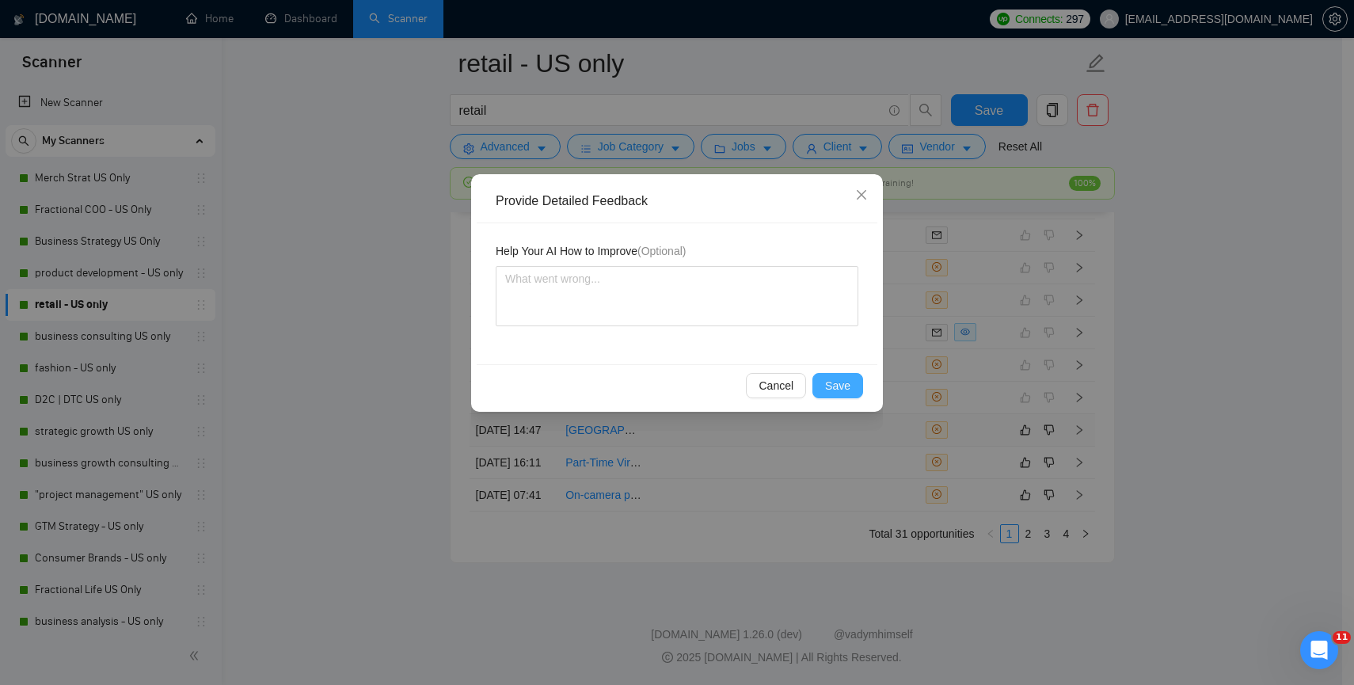
click at [831, 397] on button "Save" at bounding box center [837, 385] width 51 height 25
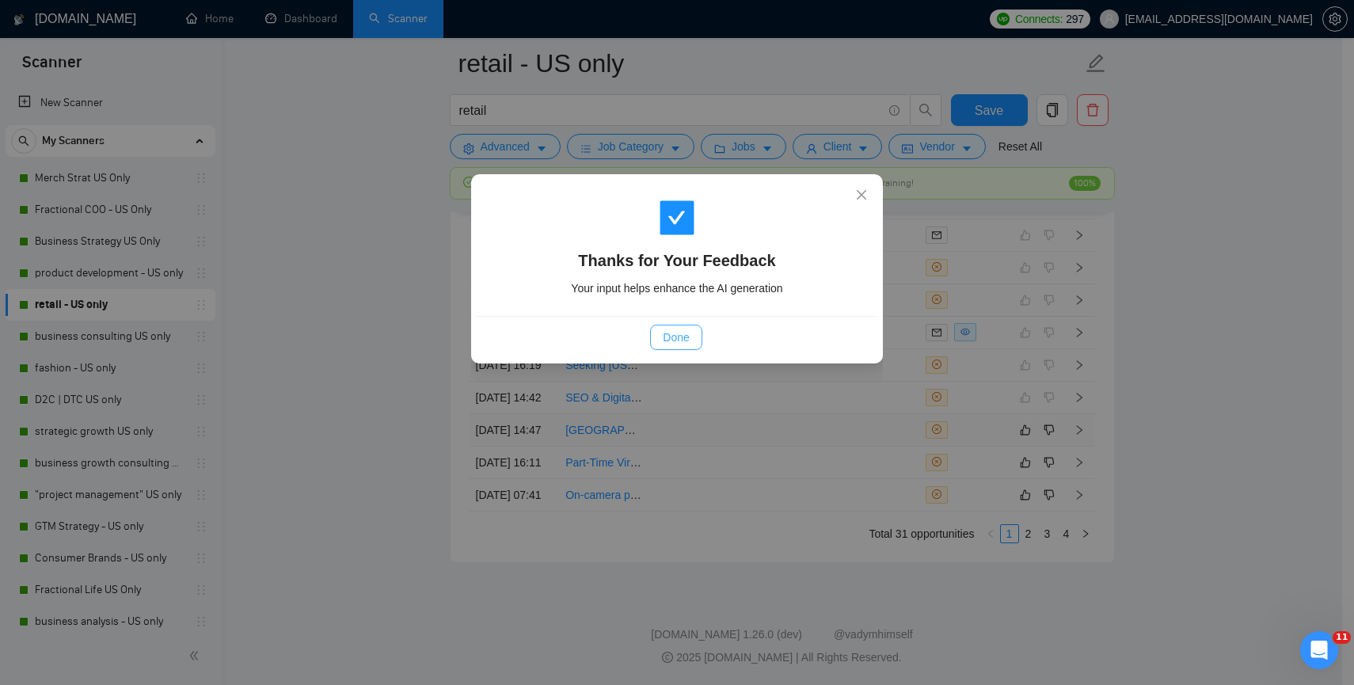
click at [685, 345] on span "Done" at bounding box center [676, 337] width 26 height 17
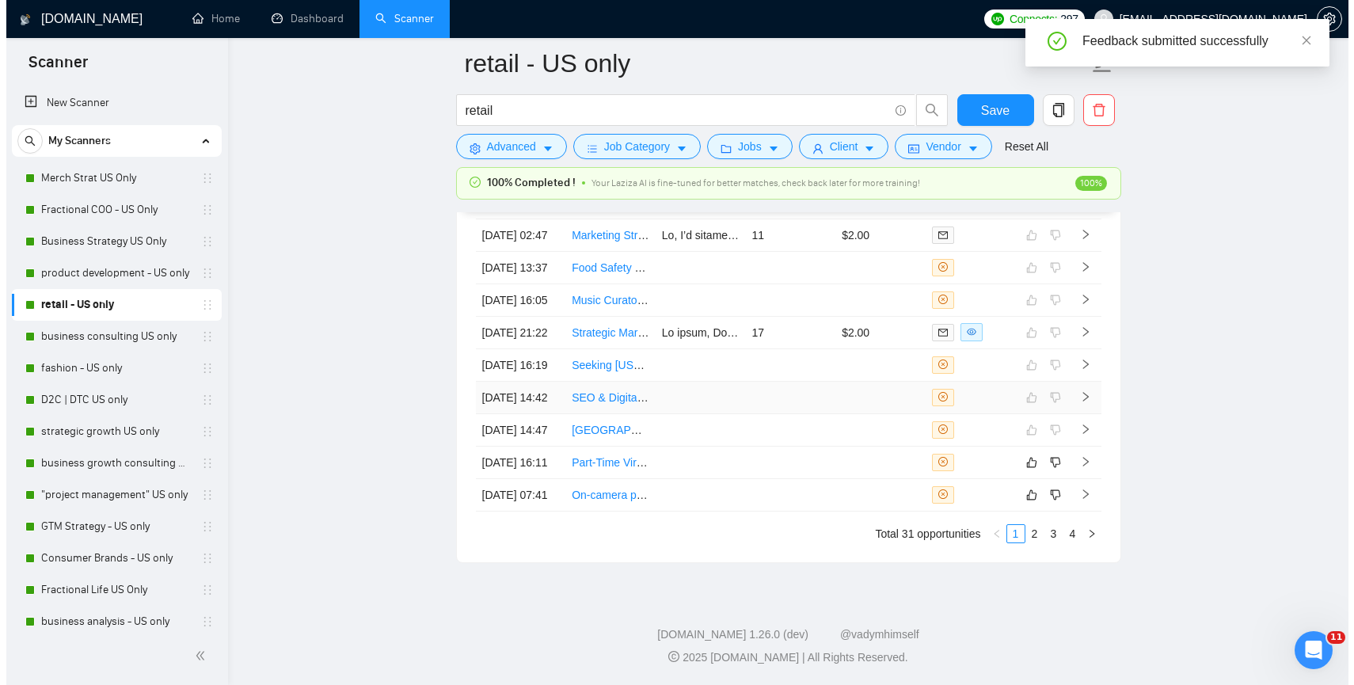
scroll to position [4296, 0]
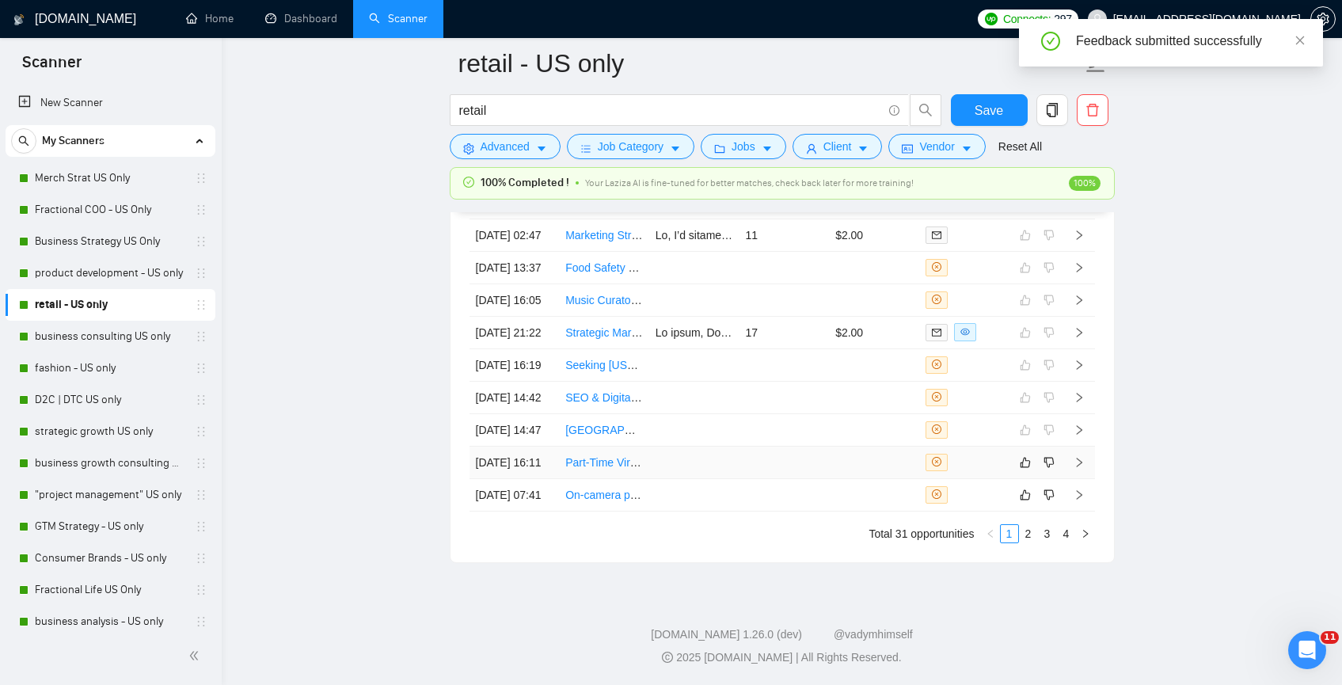
click at [665, 467] on td at bounding box center [694, 463] width 90 height 32
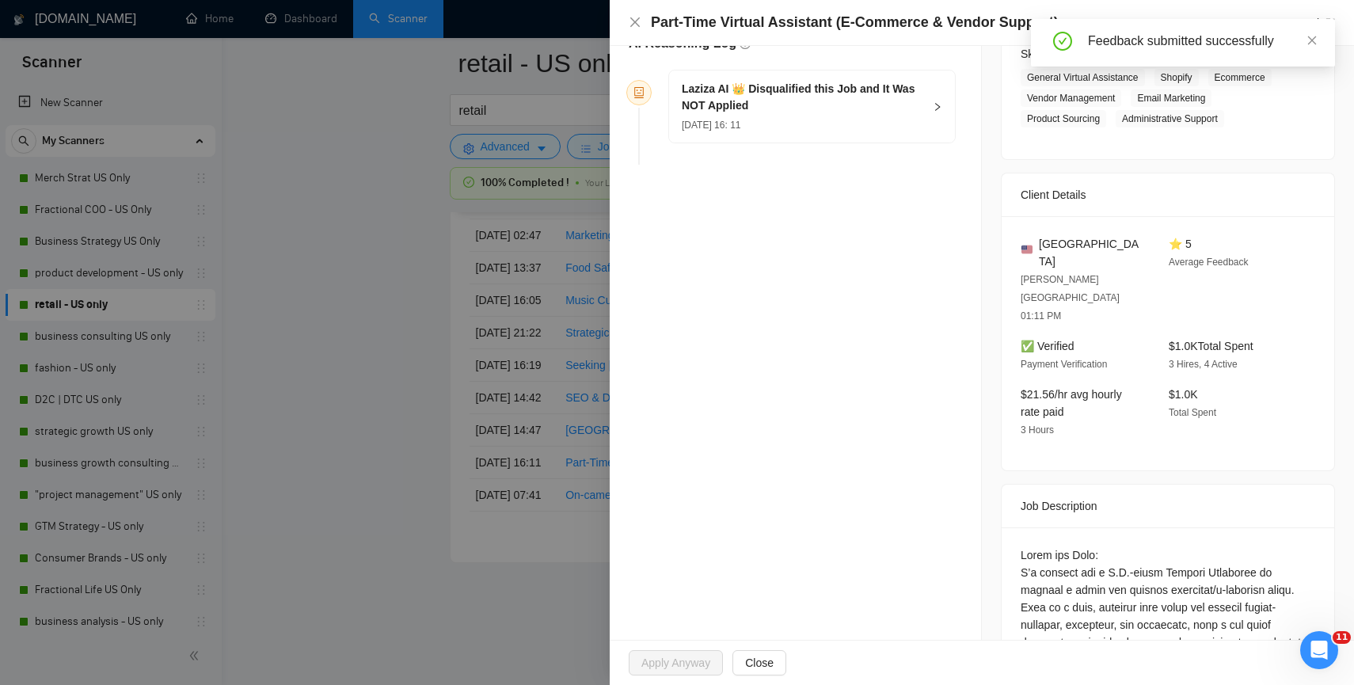
click at [1255, 485] on div "Job Description" at bounding box center [1168, 506] width 295 height 43
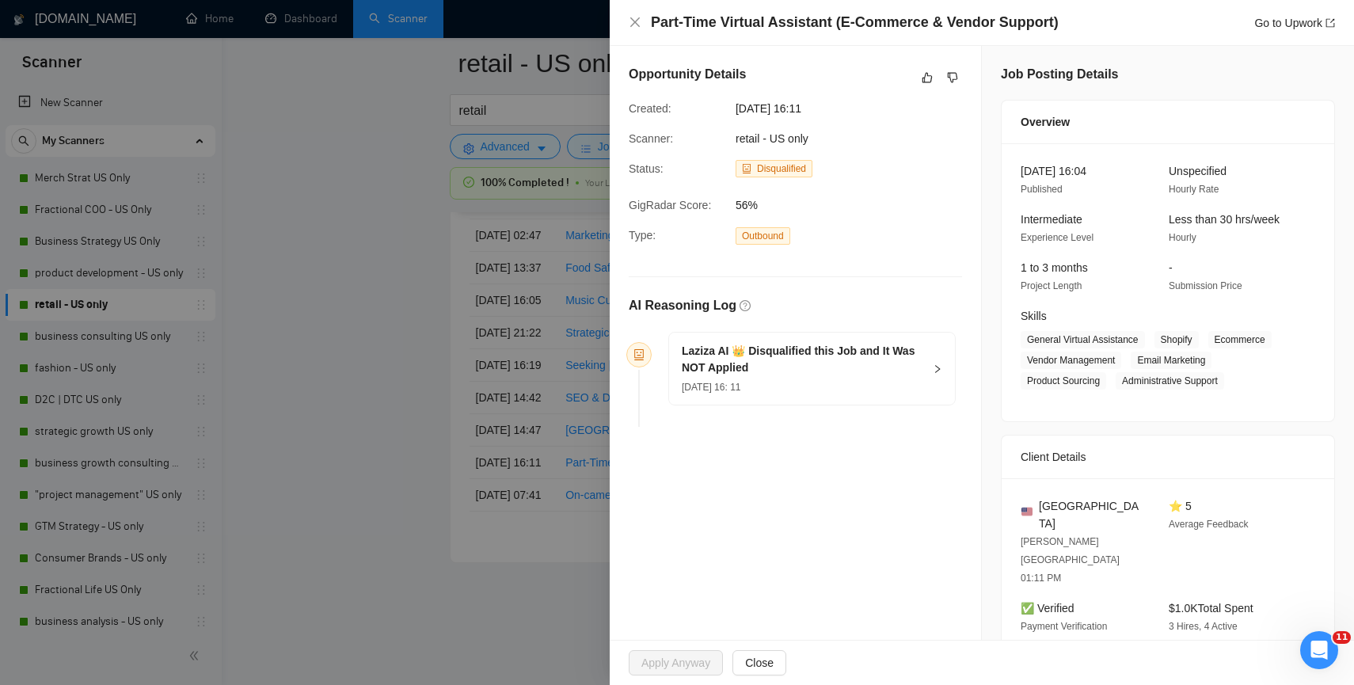
click at [633, 14] on div "Part-Time Virtual Assistant (E-Commerce & Vendor Support) Go to Upwork" at bounding box center [982, 23] width 706 height 20
click at [637, 17] on icon "close" at bounding box center [635, 22] width 13 height 13
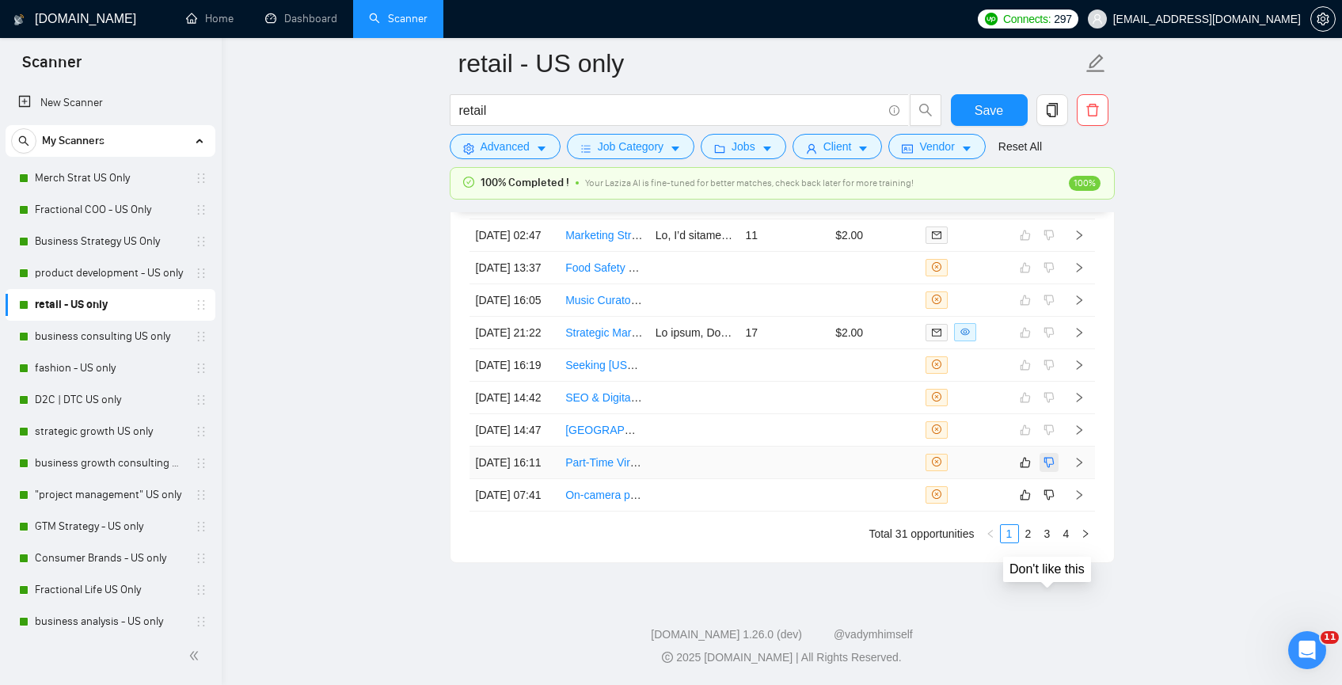
click at [1051, 469] on icon "dislike" at bounding box center [1049, 462] width 11 height 13
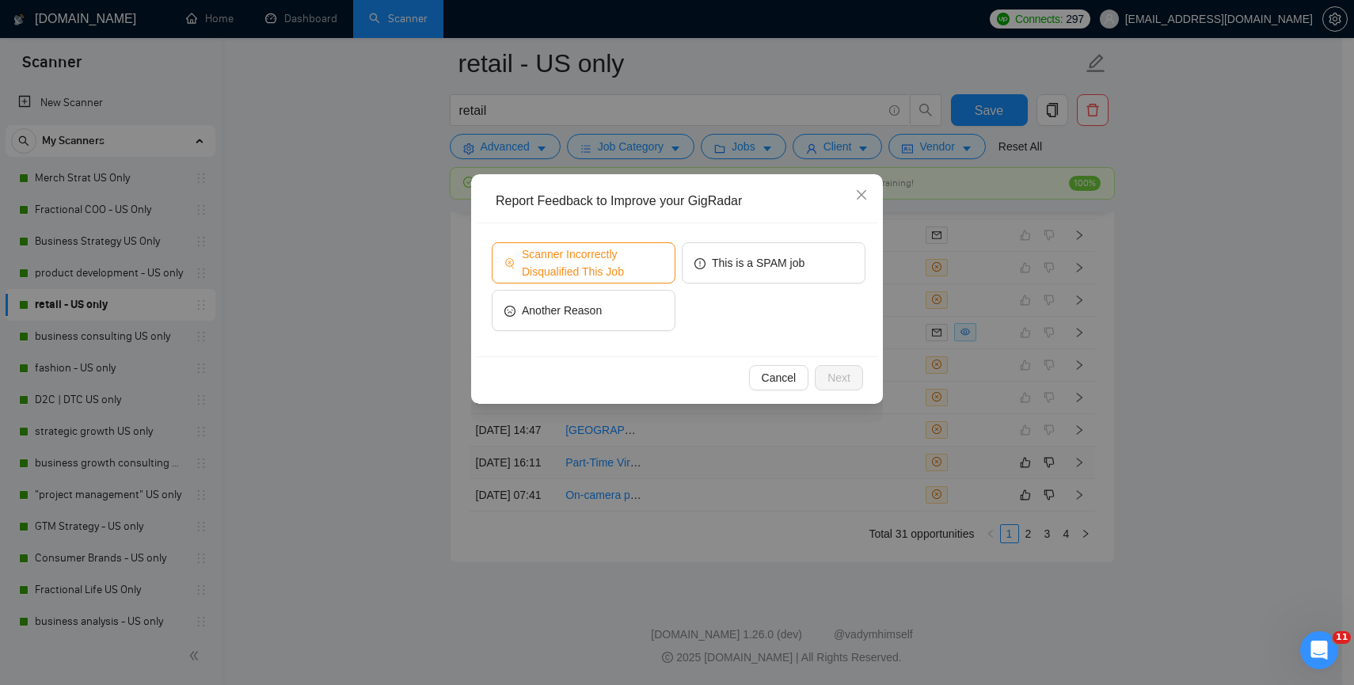
click at [631, 273] on span "Scanner Incorrectly Disqualified This Job" at bounding box center [592, 262] width 141 height 35
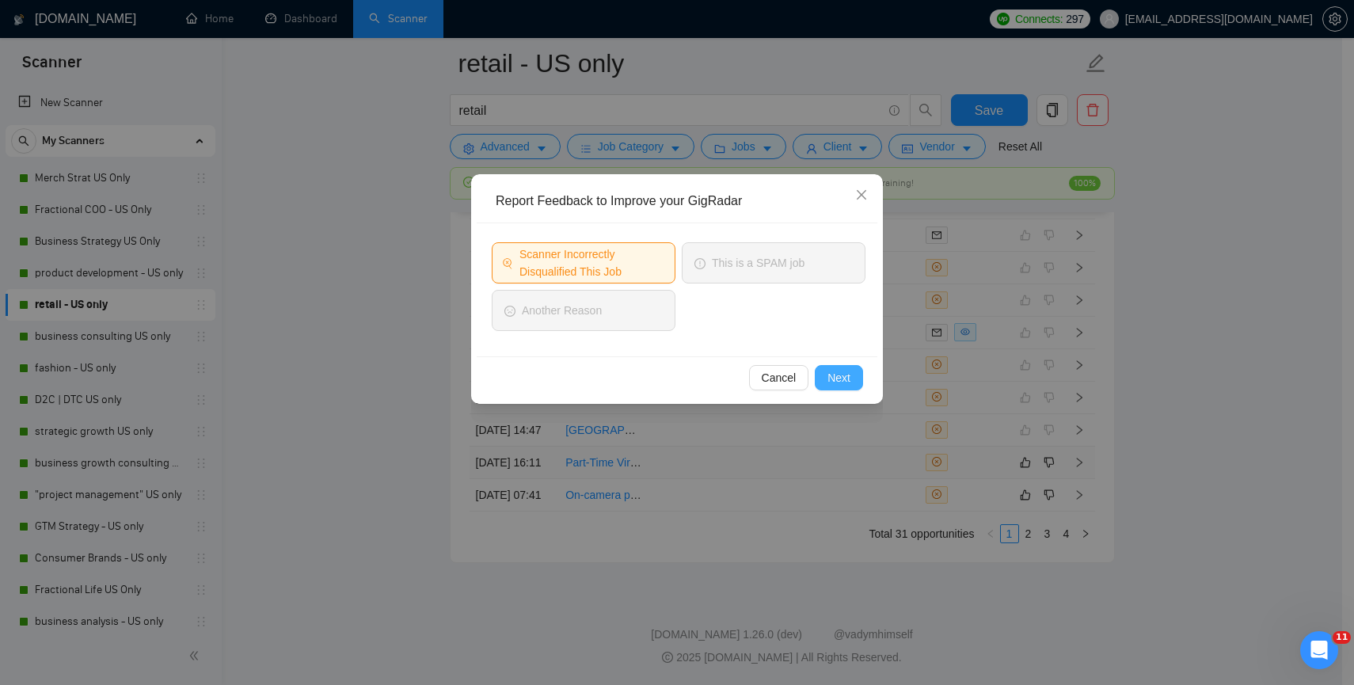
click at [850, 375] on button "Next" at bounding box center [839, 377] width 48 height 25
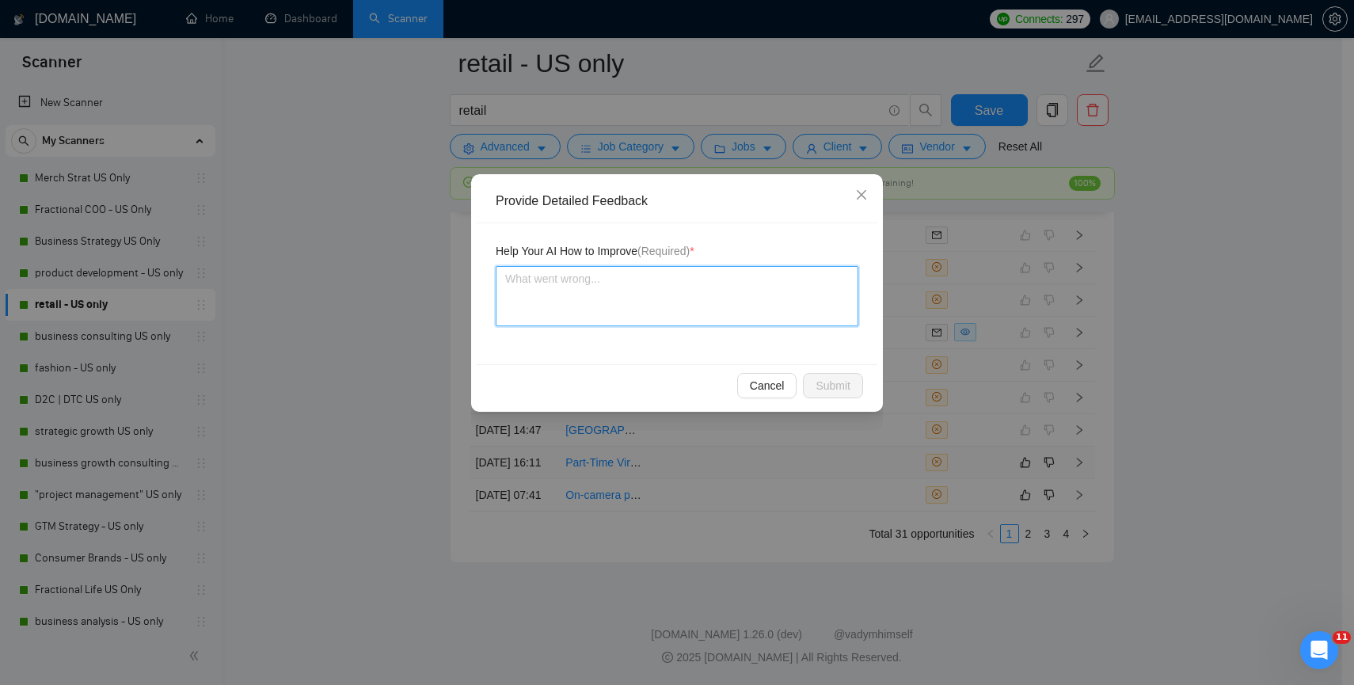
click at [729, 284] on textarea at bounding box center [677, 296] width 363 height 60
type textarea "I"
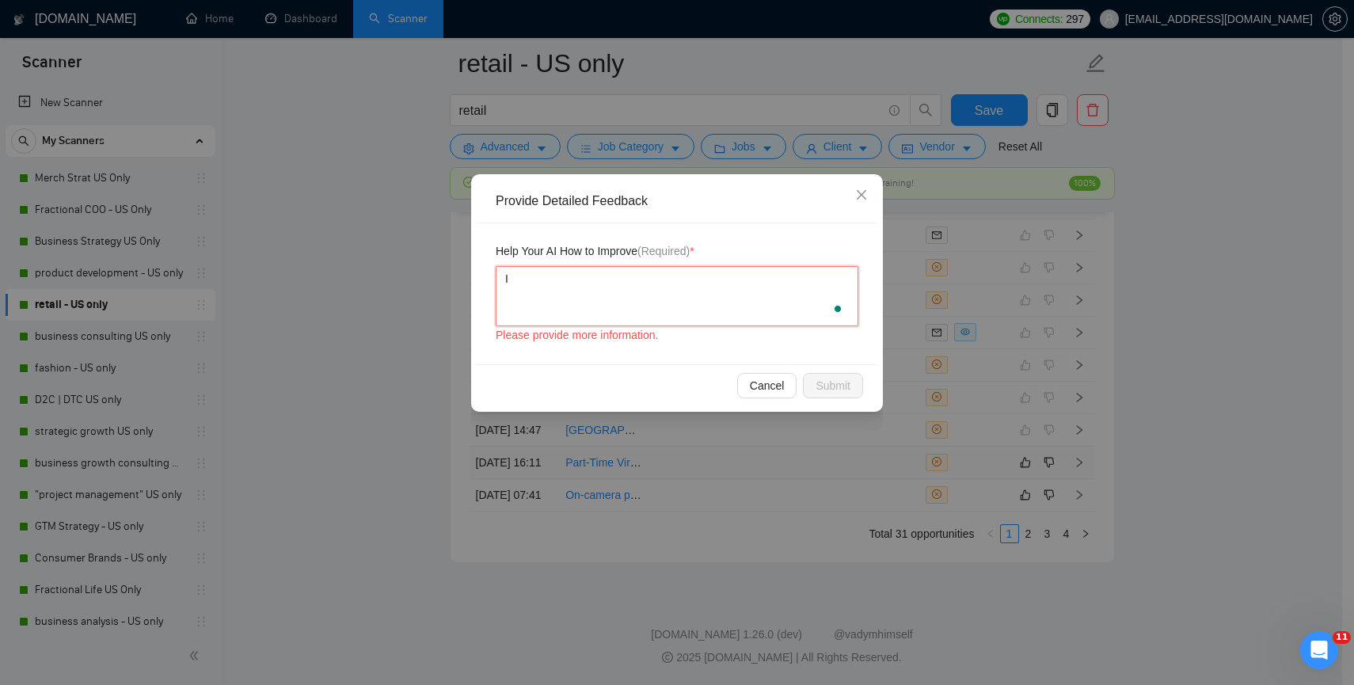
type textarea "I c"
type textarea "I co"
type textarea "I cou"
type textarea "I coul"
type textarea "I could"
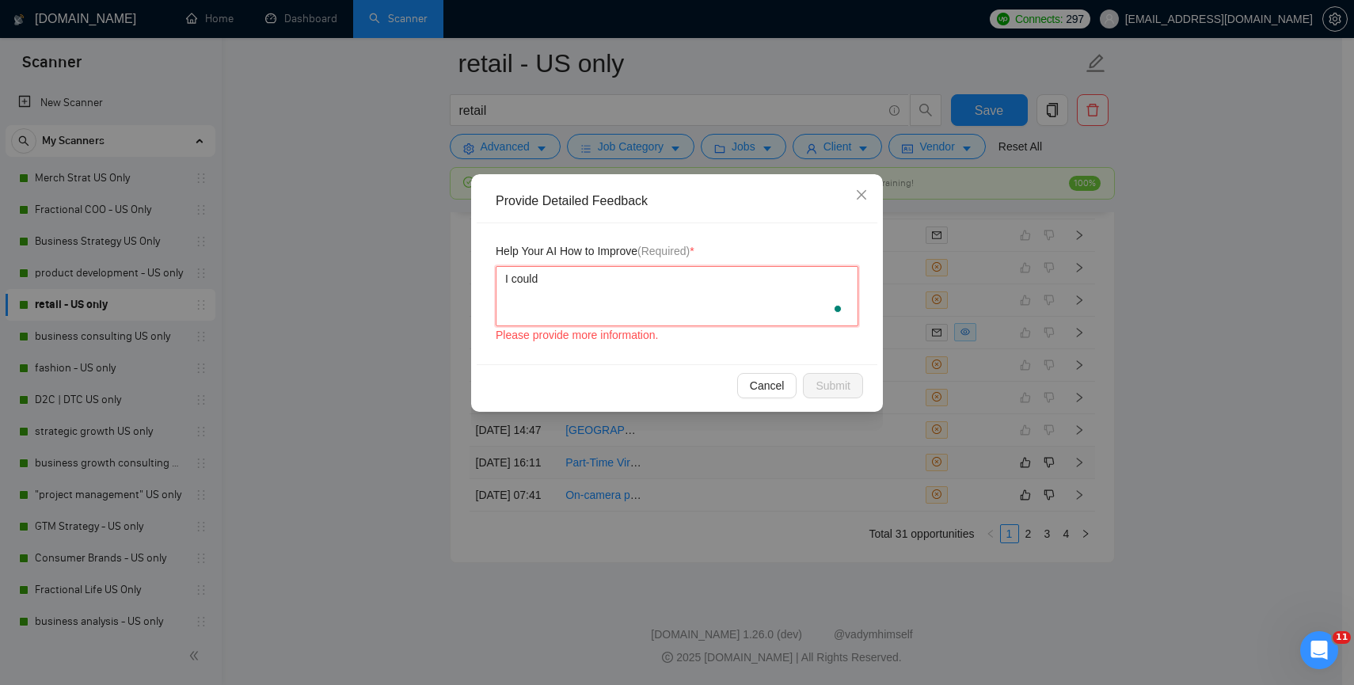
type textarea "I could h"
type textarea "I could ha"
type textarea "I could hav"
type textarea "I could have"
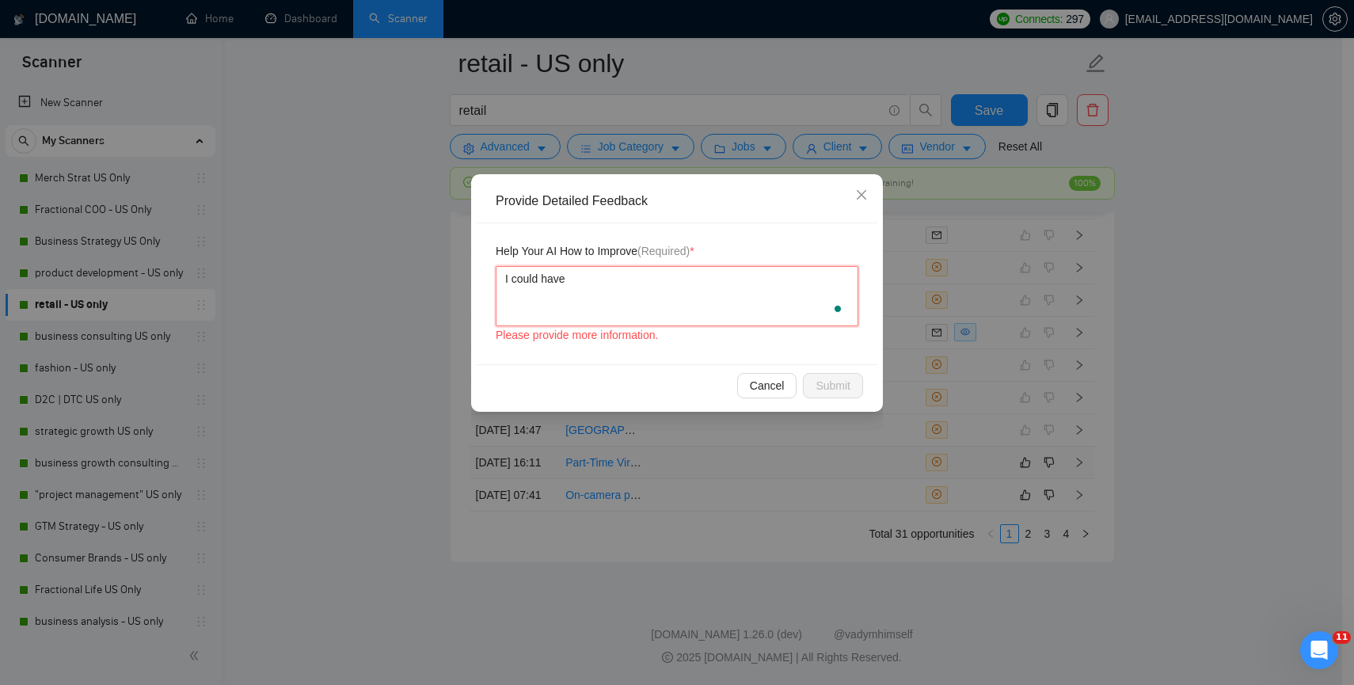
type textarea "I could have s"
type textarea "I could have su"
type textarea "I could have sup"
type textarea "I could have supp"
type textarea "I could have suppor"
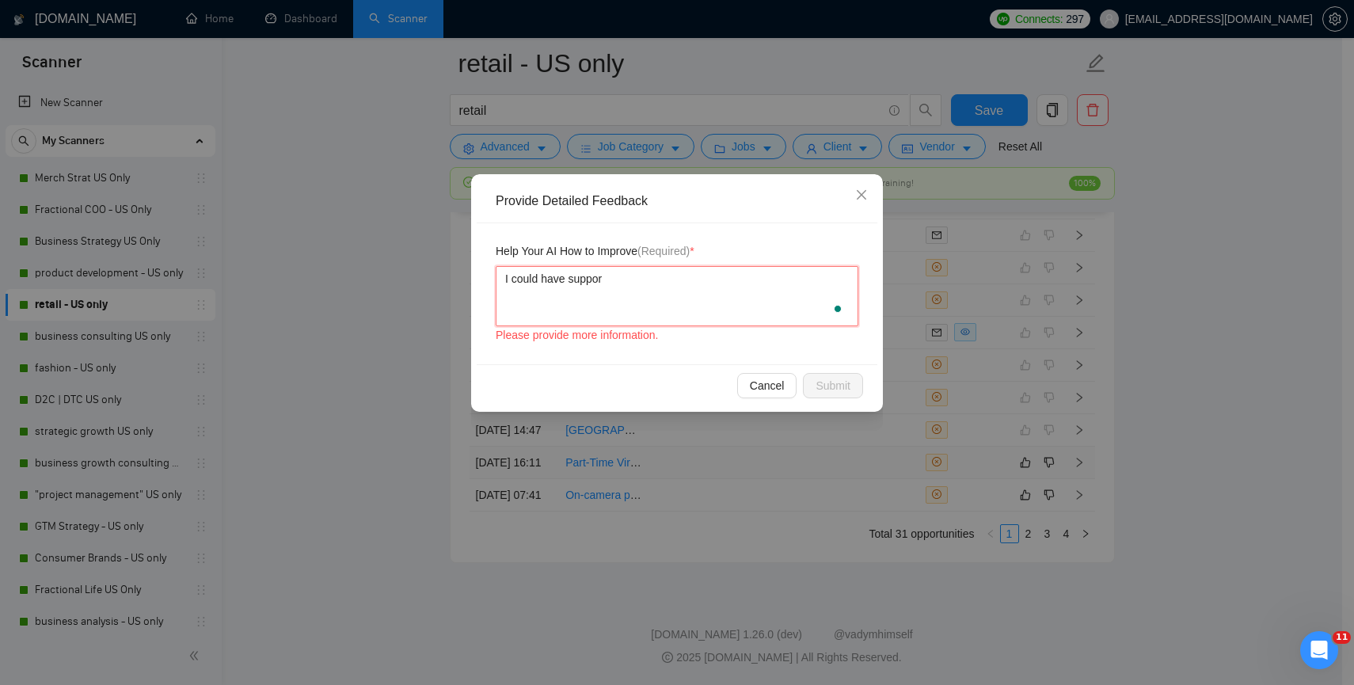
type textarea "I could have support"
type textarea "I could have supporte"
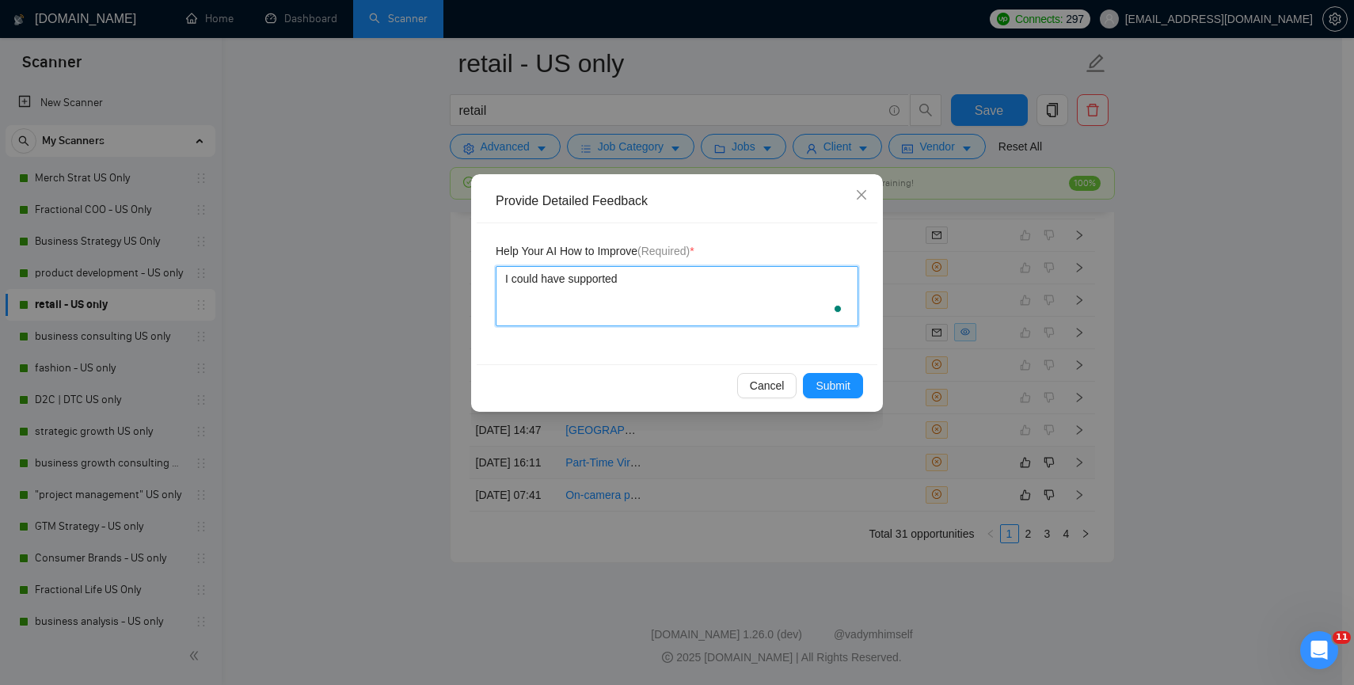
type textarea "I could have supported"
type textarea "I could have supported on"
type textarea "I could have supported on t"
type textarea "I could have supported on th"
type textarea "I could have supported on thi"
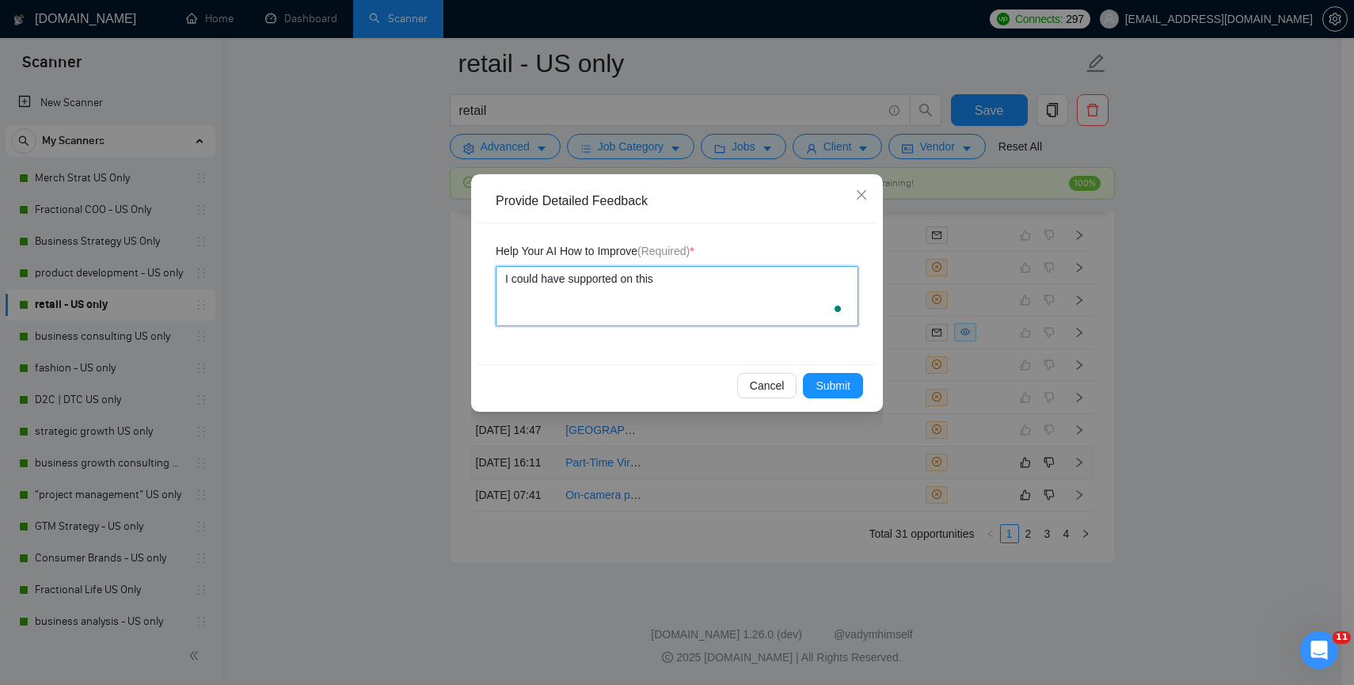
type textarea "I could have supported on this"
type textarea "I could have supported on this r"
type textarea "I could have supported on this ro"
type textarea "I could have supported on this rol"
type textarea "I could have supported on this role"
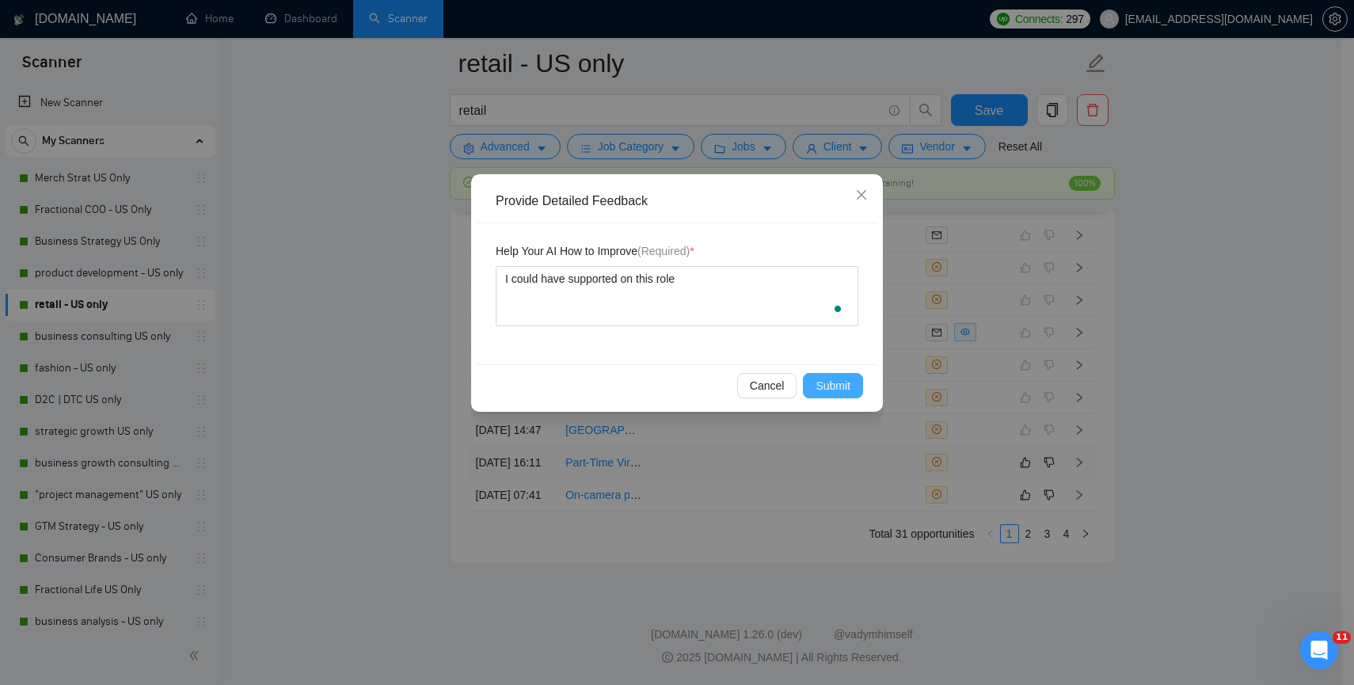
click at [827, 382] on span "Submit" at bounding box center [833, 385] width 35 height 17
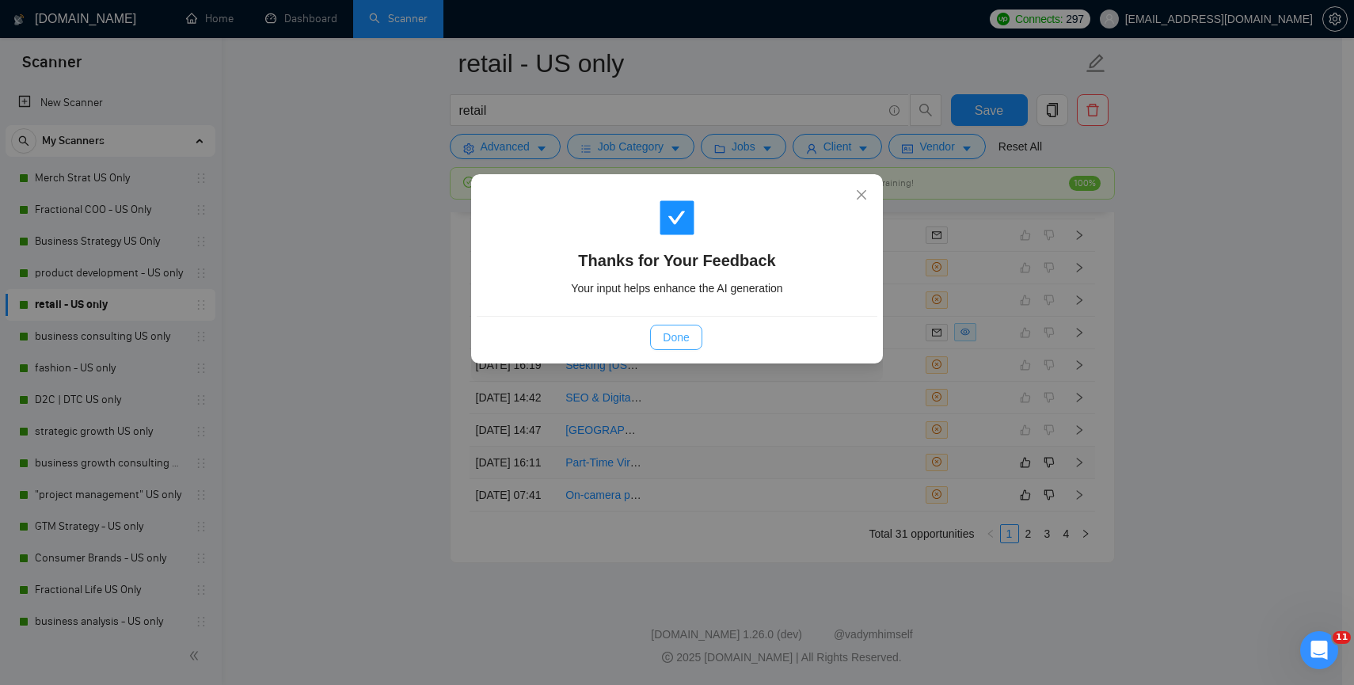
click at [695, 336] on button "Done" at bounding box center [675, 337] width 51 height 25
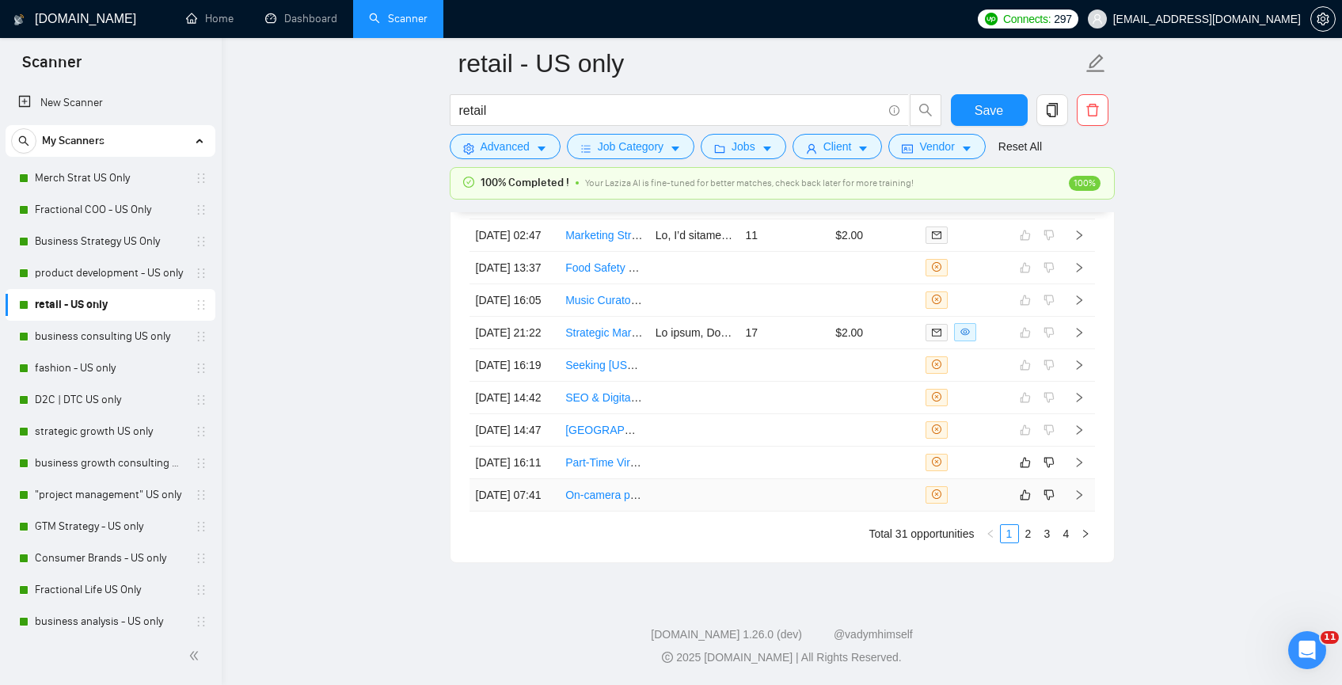
click at [832, 512] on td at bounding box center [874, 495] width 90 height 32
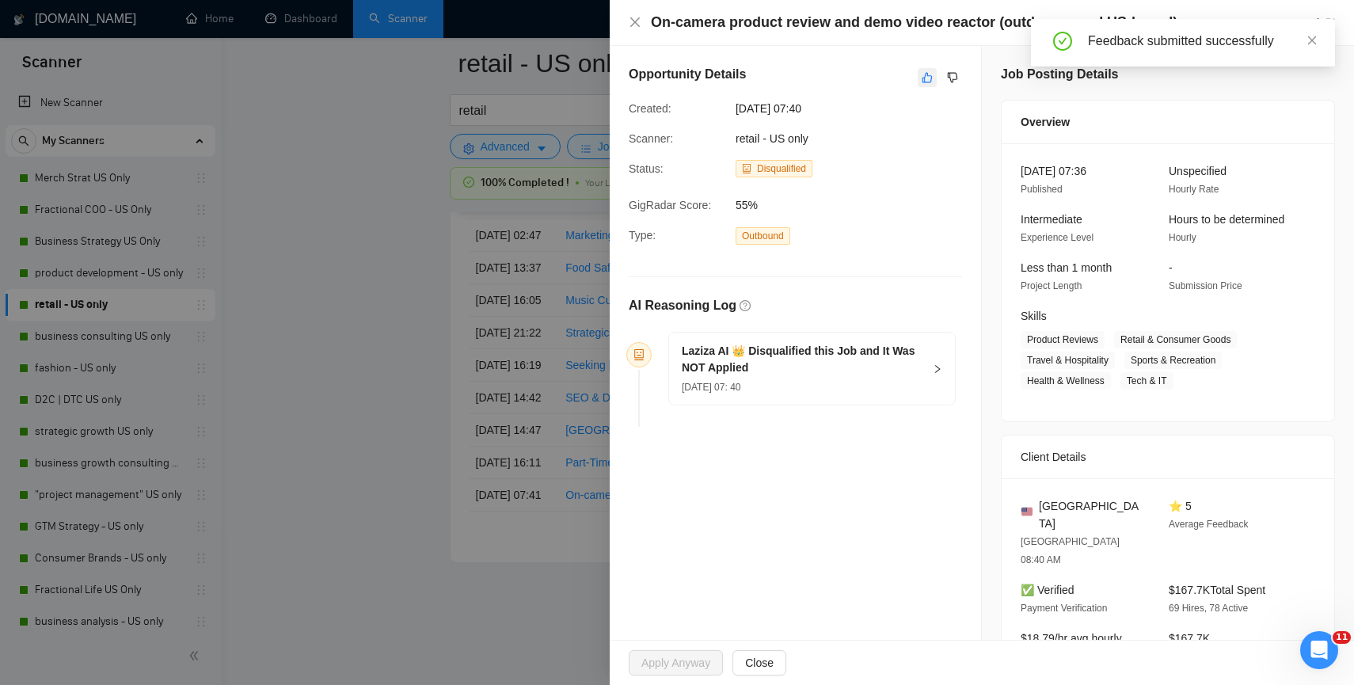
click at [922, 82] on icon "like" at bounding box center [927, 77] width 11 height 13
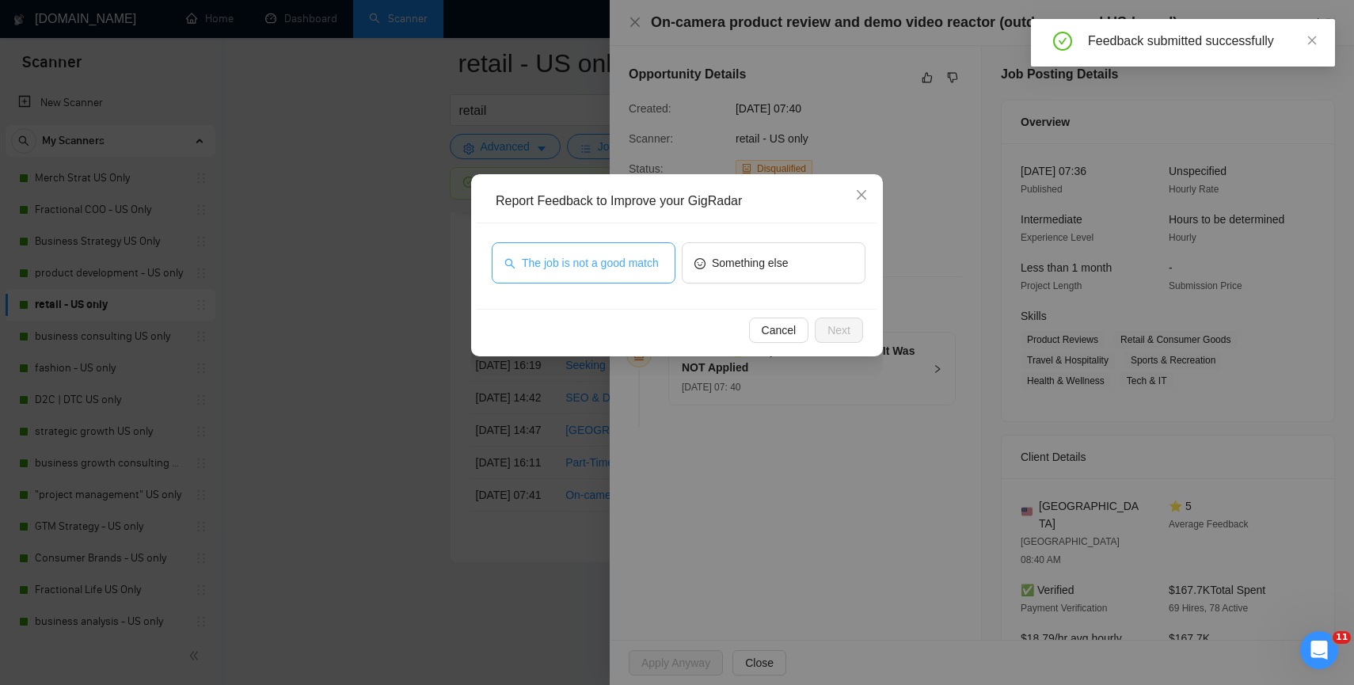
click at [630, 272] on span "The job is not a good match" at bounding box center [590, 262] width 137 height 17
click at [850, 318] on button "Next" at bounding box center [839, 330] width 48 height 25
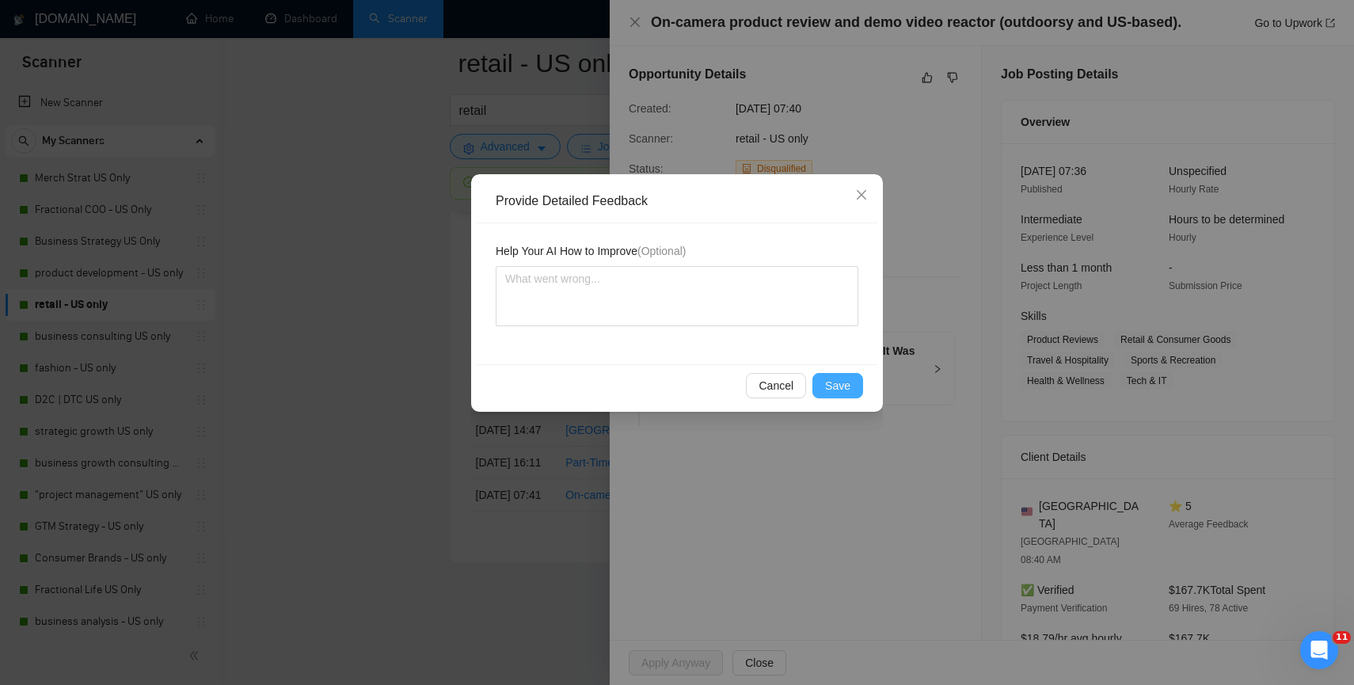
click at [841, 379] on span "Save" at bounding box center [837, 385] width 25 height 17
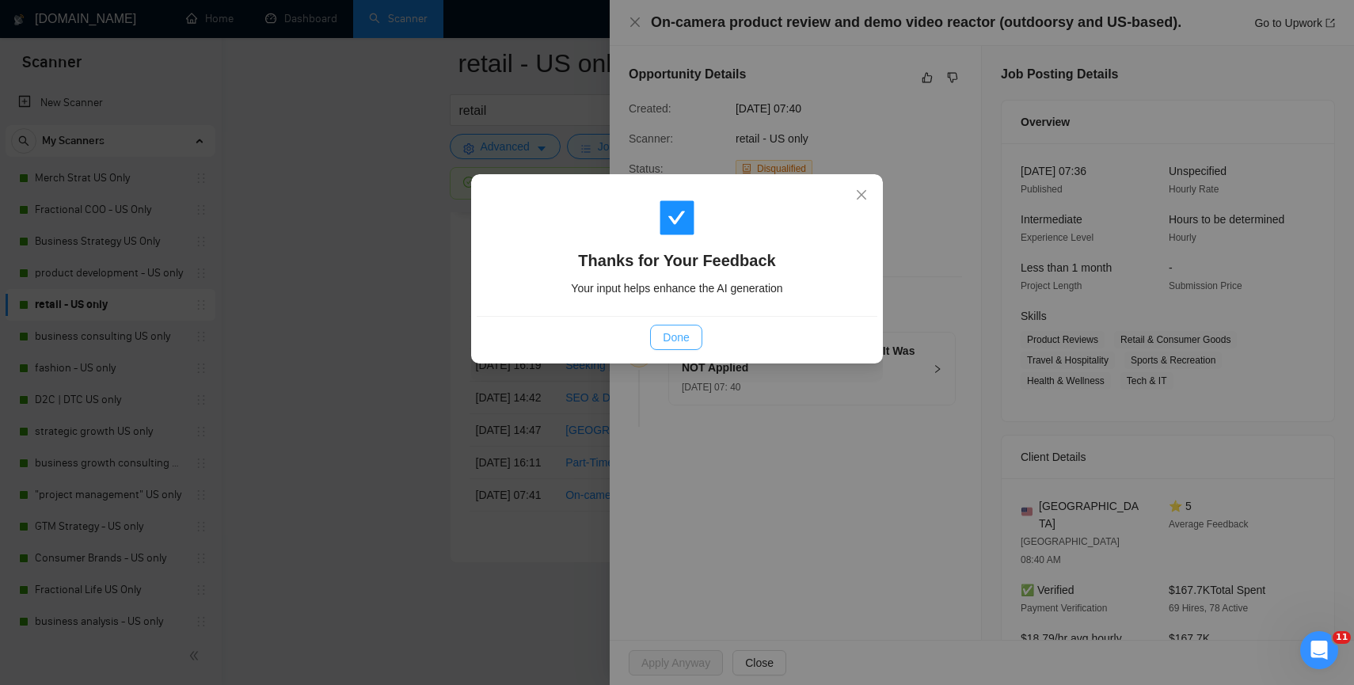
click at [671, 346] on button "Done" at bounding box center [675, 337] width 51 height 25
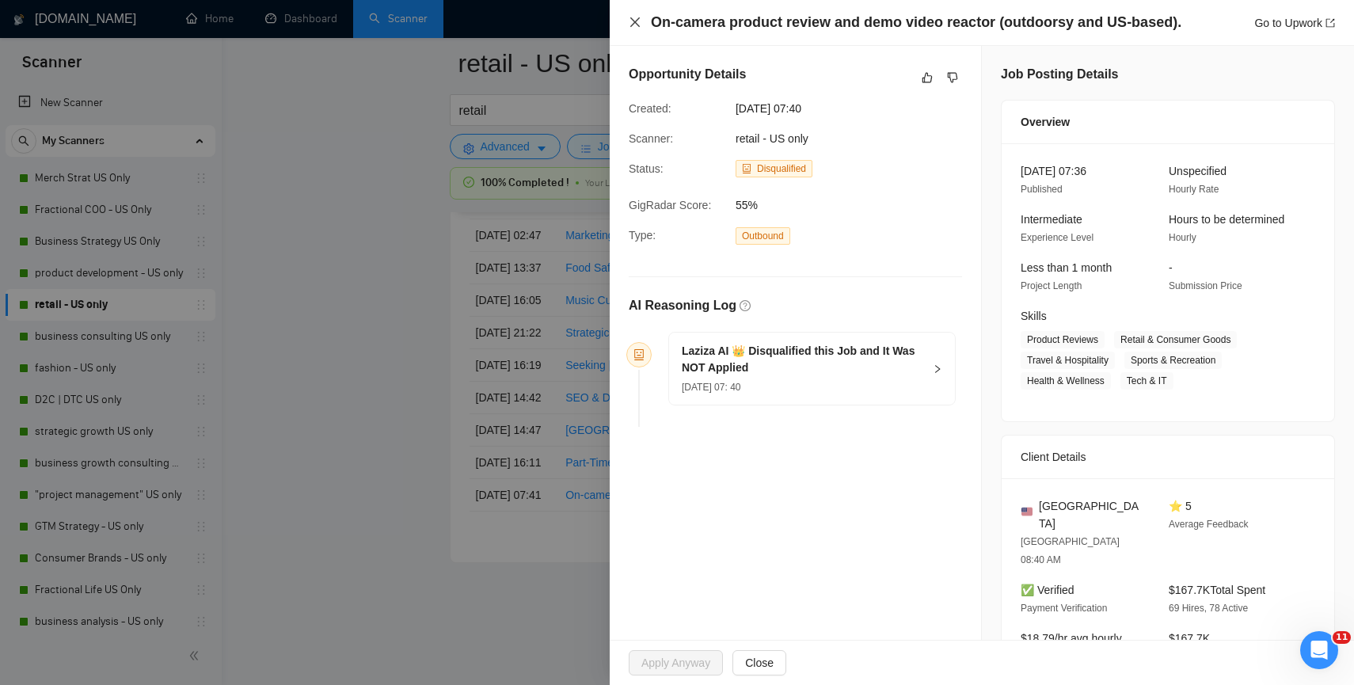
click at [630, 23] on icon "close" at bounding box center [635, 22] width 13 height 13
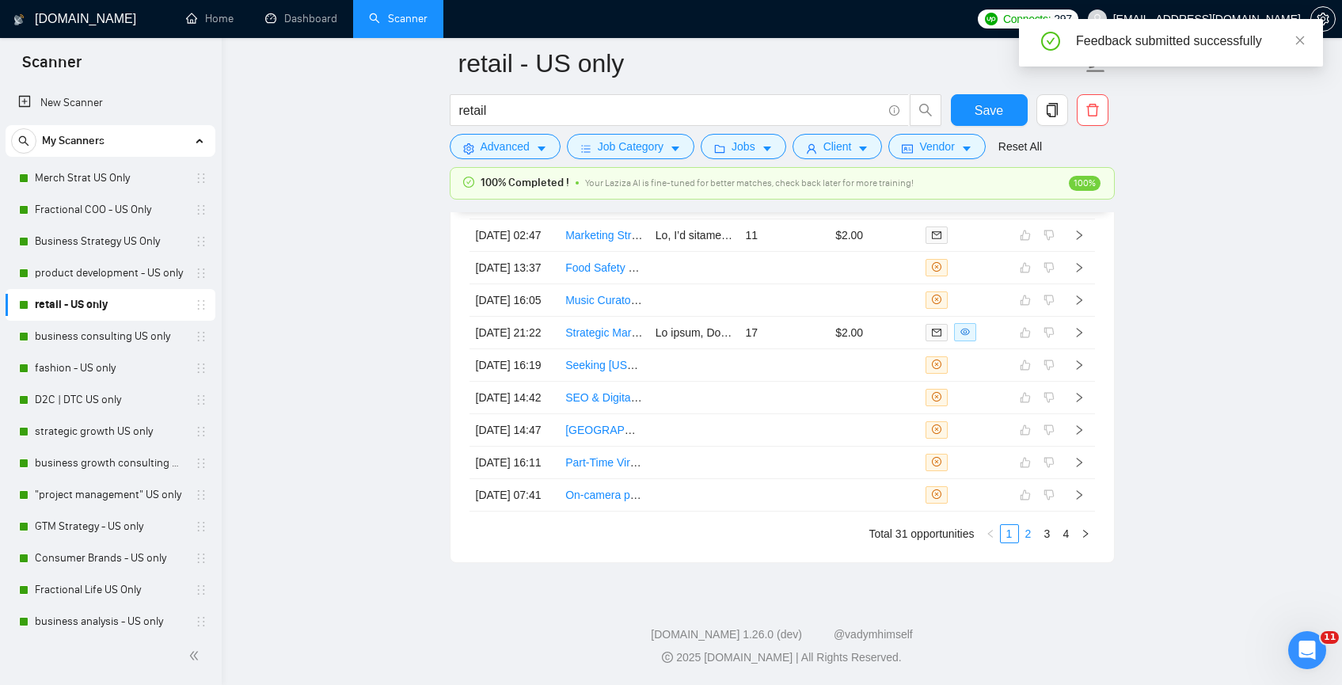
click at [1024, 542] on link "2" at bounding box center [1028, 533] width 17 height 17
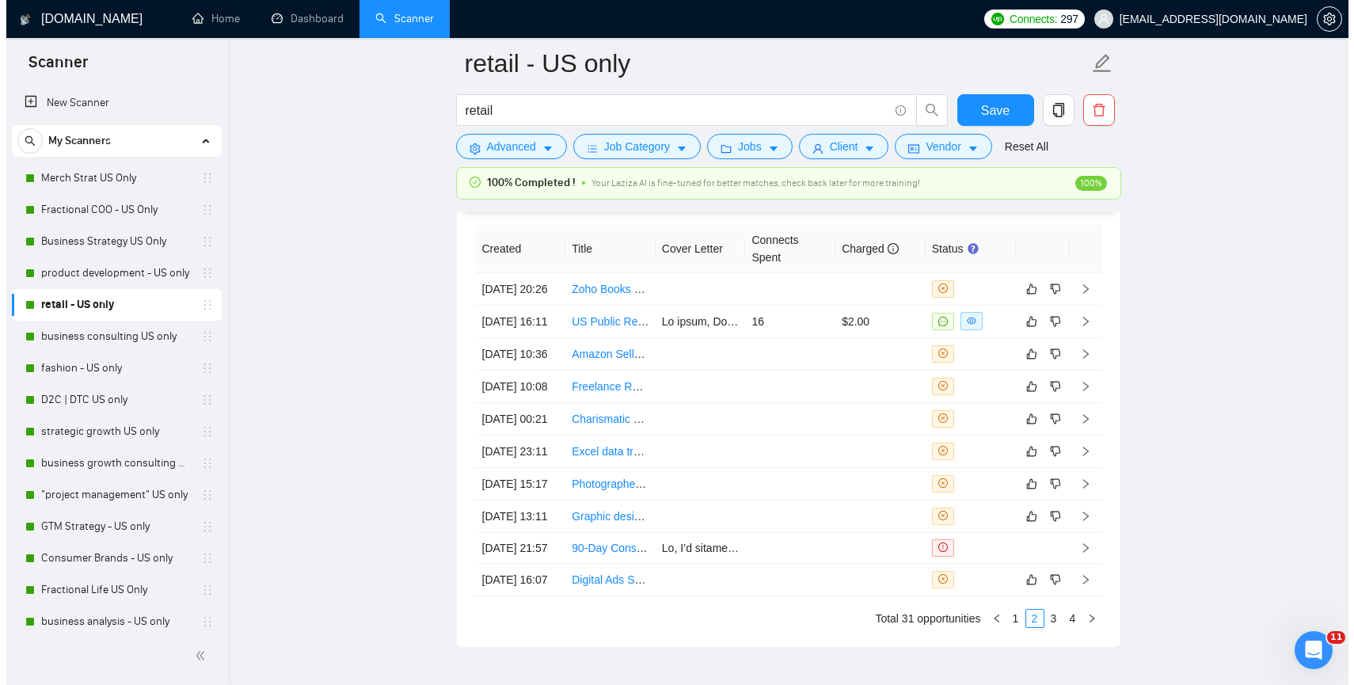
scroll to position [4084, 0]
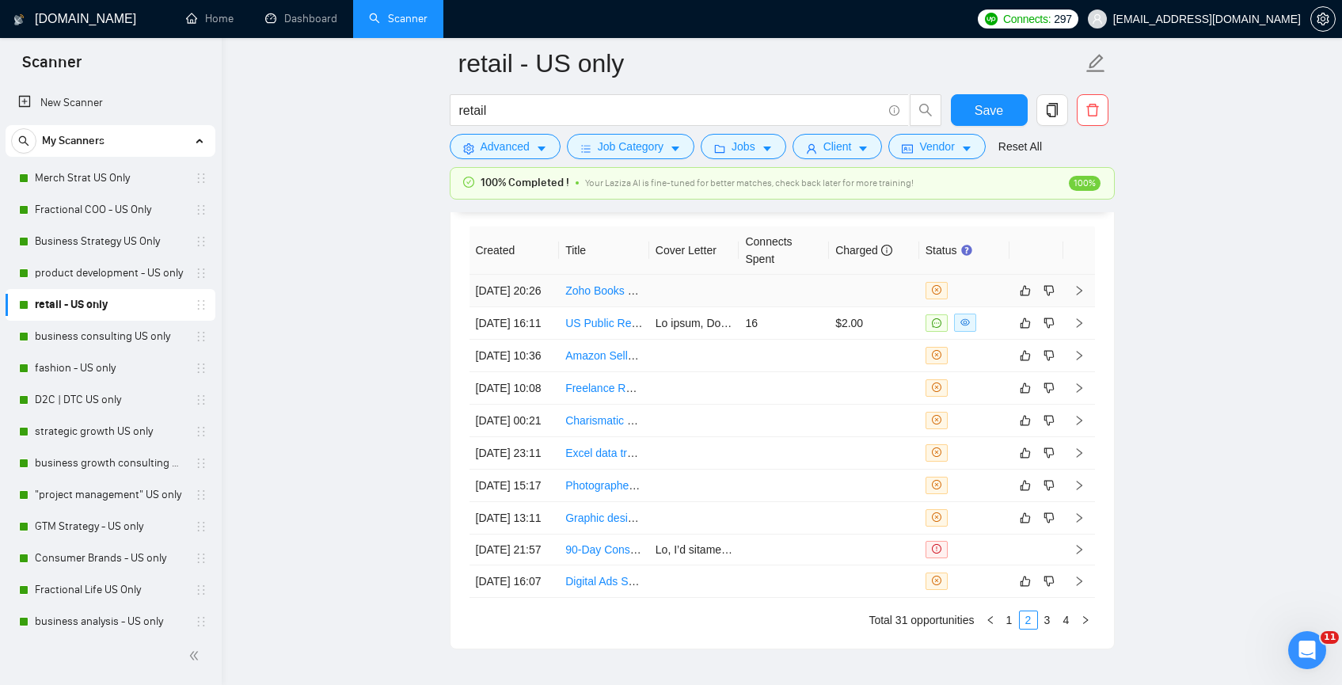
click at [740, 307] on td at bounding box center [784, 291] width 90 height 32
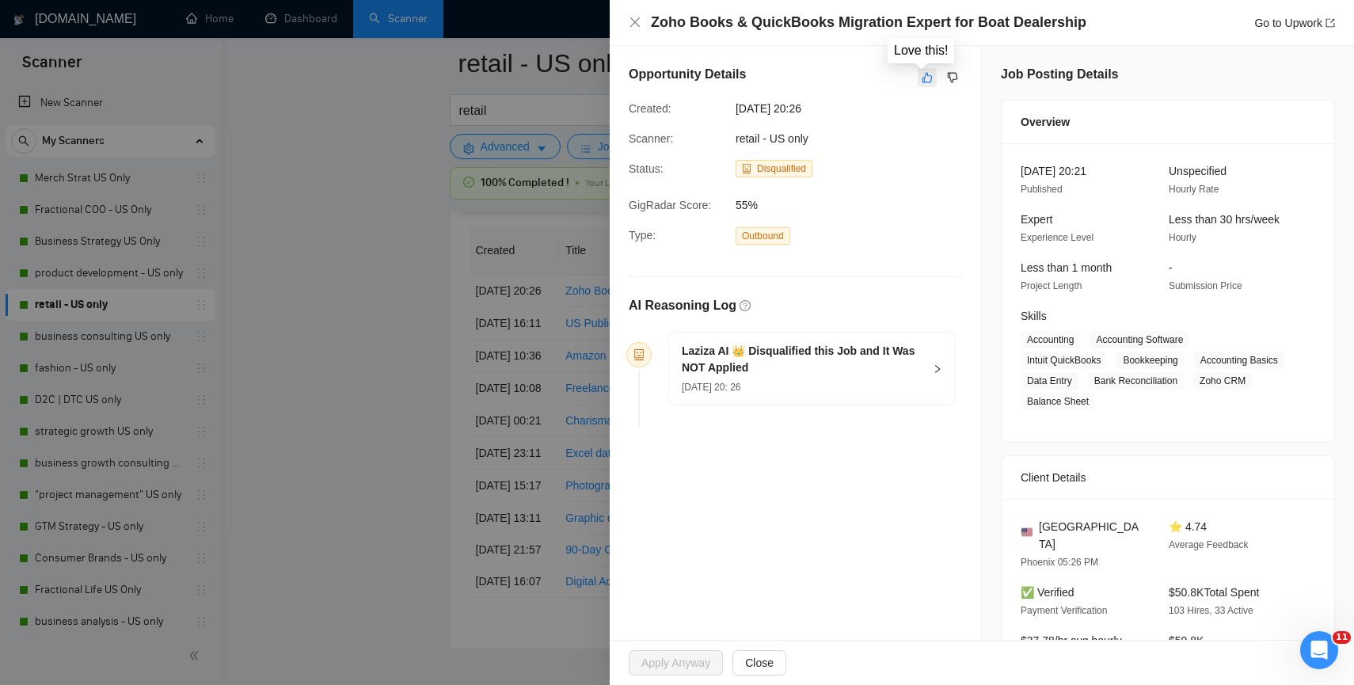
click at [922, 75] on icon "like" at bounding box center [927, 78] width 10 height 10
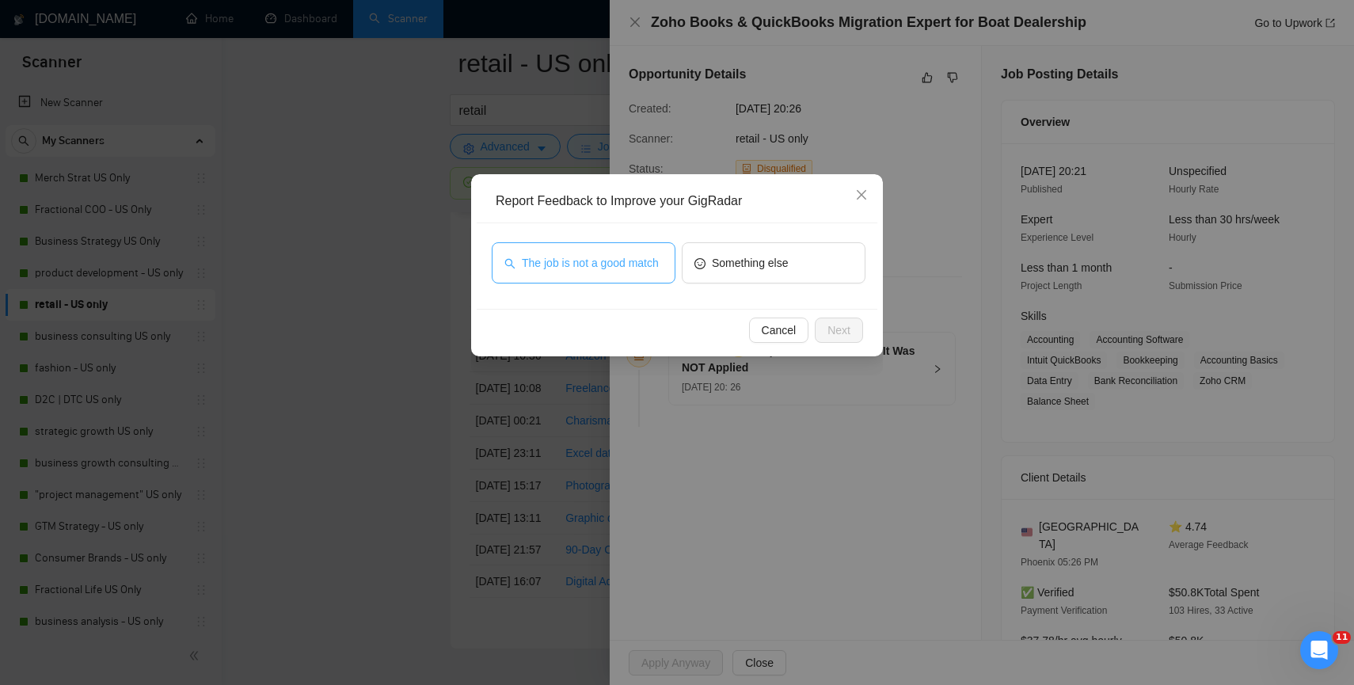
click at [639, 267] on span "The job is not a good match" at bounding box center [590, 262] width 137 height 17
click at [836, 327] on span "Next" at bounding box center [838, 329] width 23 height 17
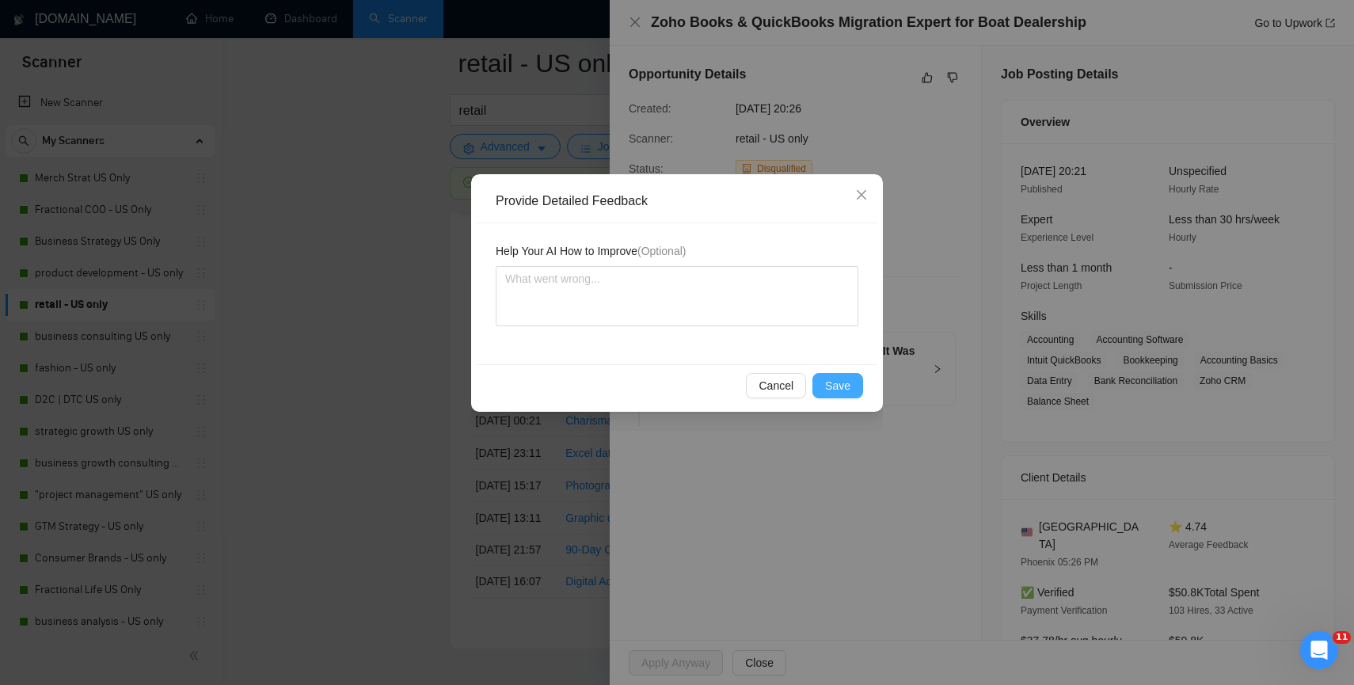
click at [825, 375] on button "Save" at bounding box center [837, 385] width 51 height 25
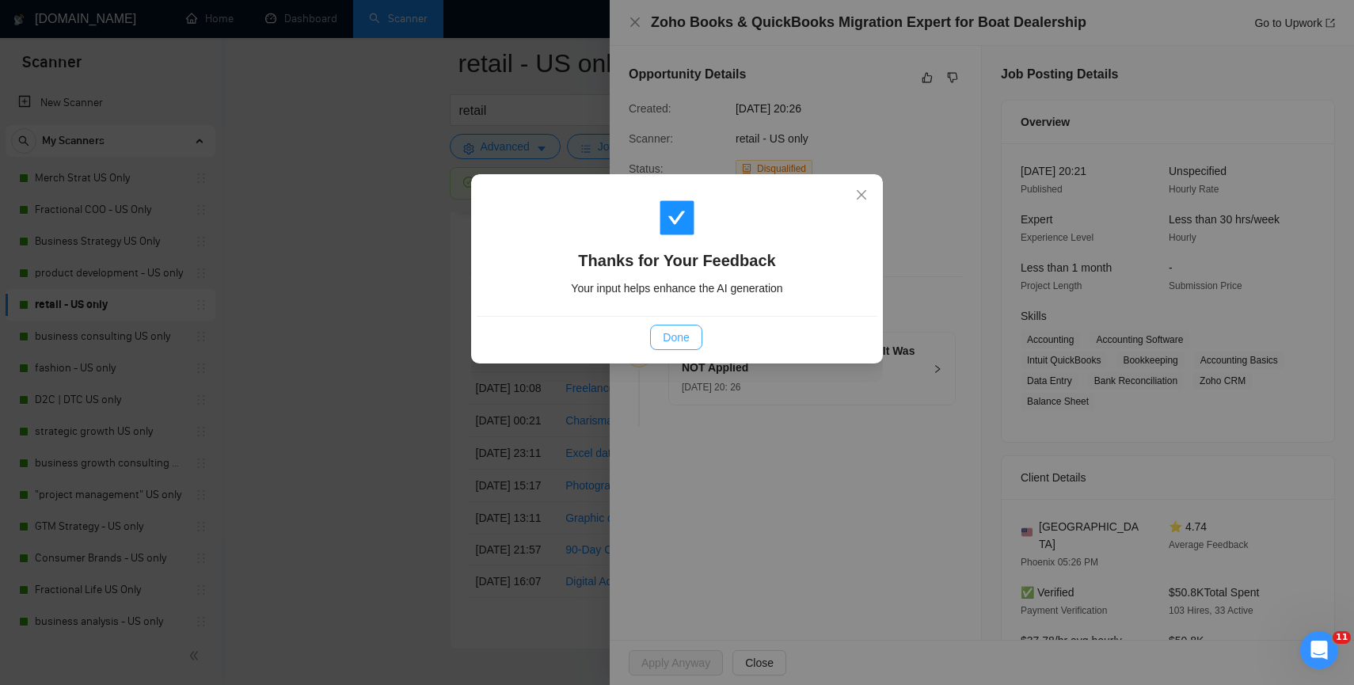
click at [686, 337] on span "Done" at bounding box center [676, 337] width 26 height 17
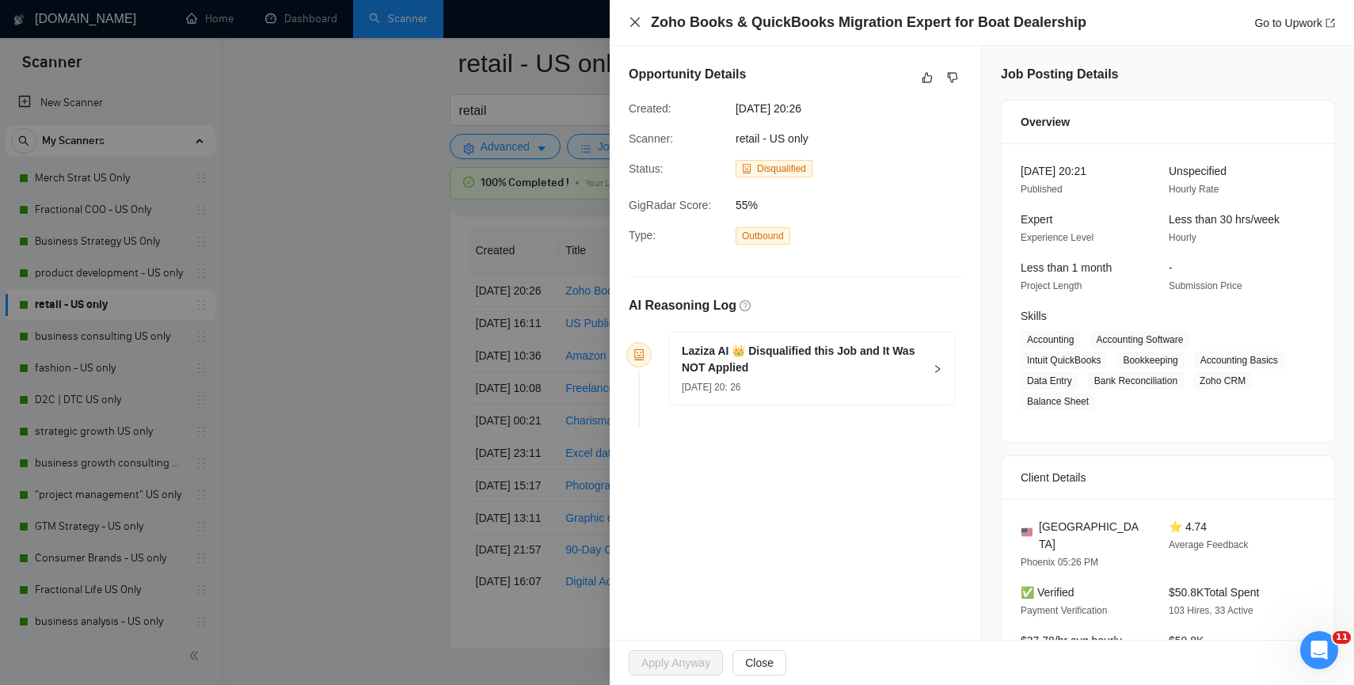
click at [633, 19] on icon "close" at bounding box center [635, 22] width 13 height 13
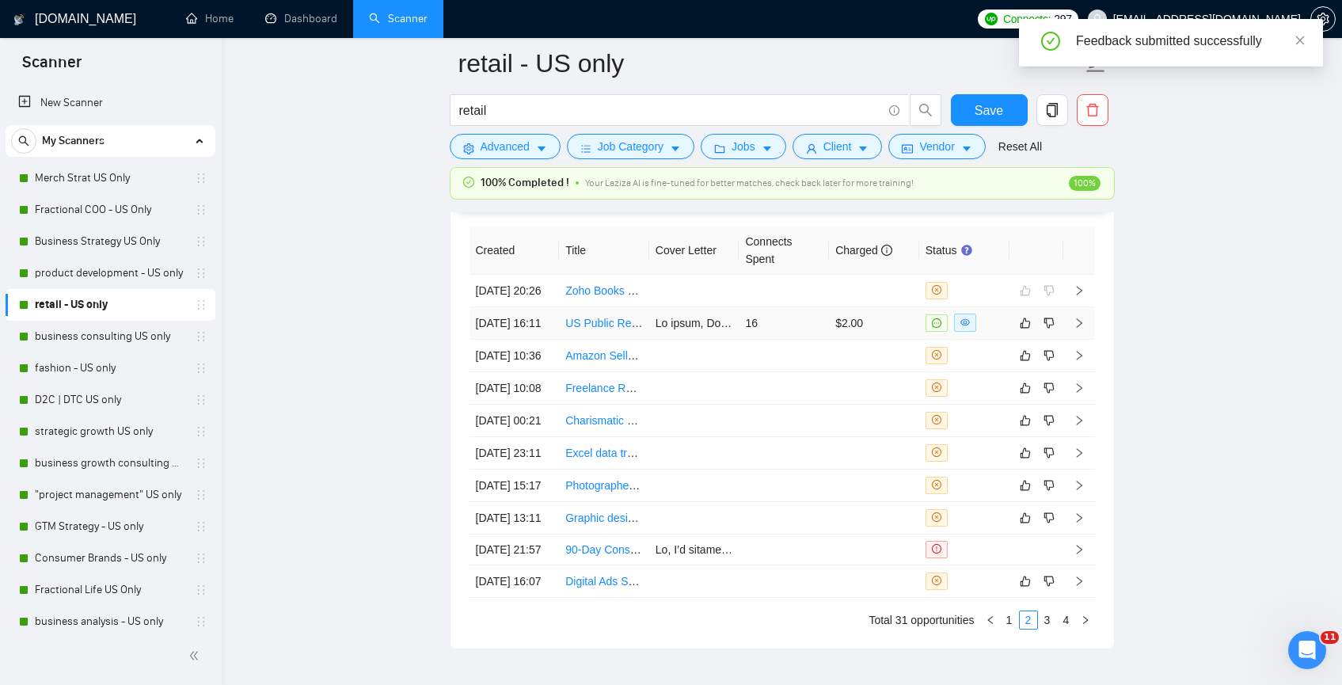
click at [674, 340] on td at bounding box center [694, 323] width 90 height 32
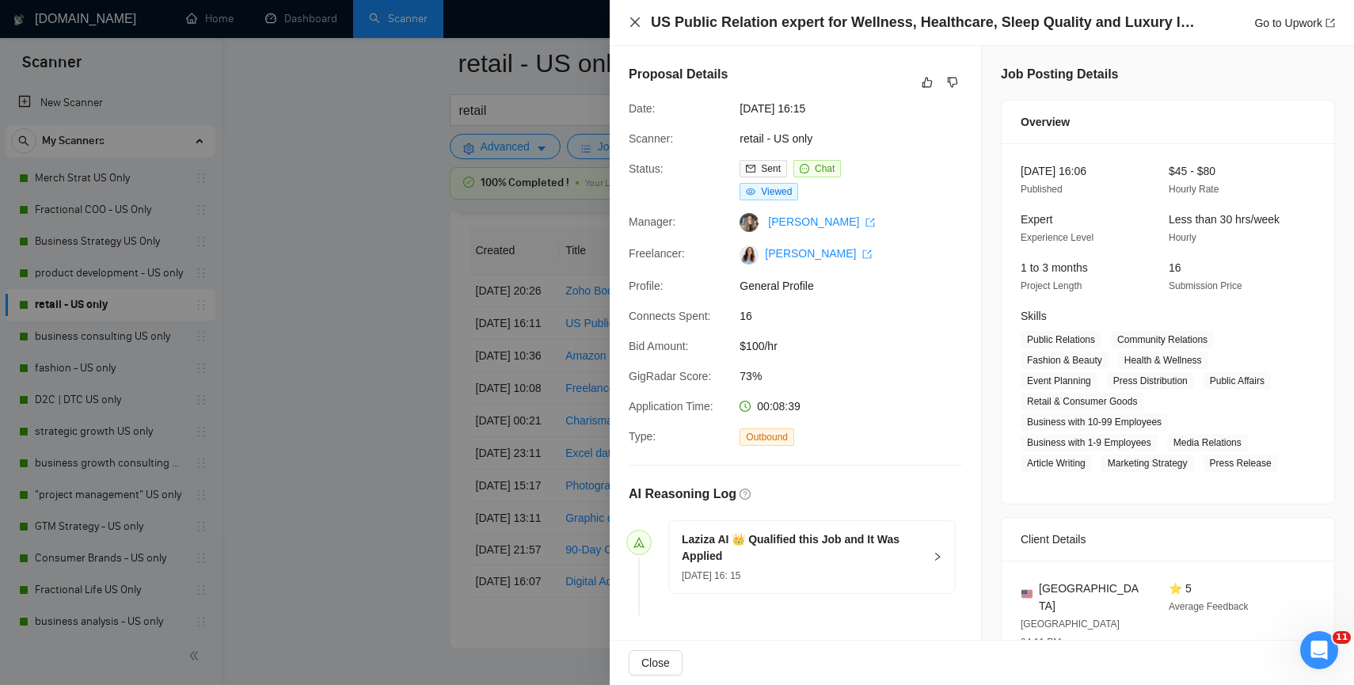
click at [635, 25] on icon "close" at bounding box center [635, 22] width 13 height 13
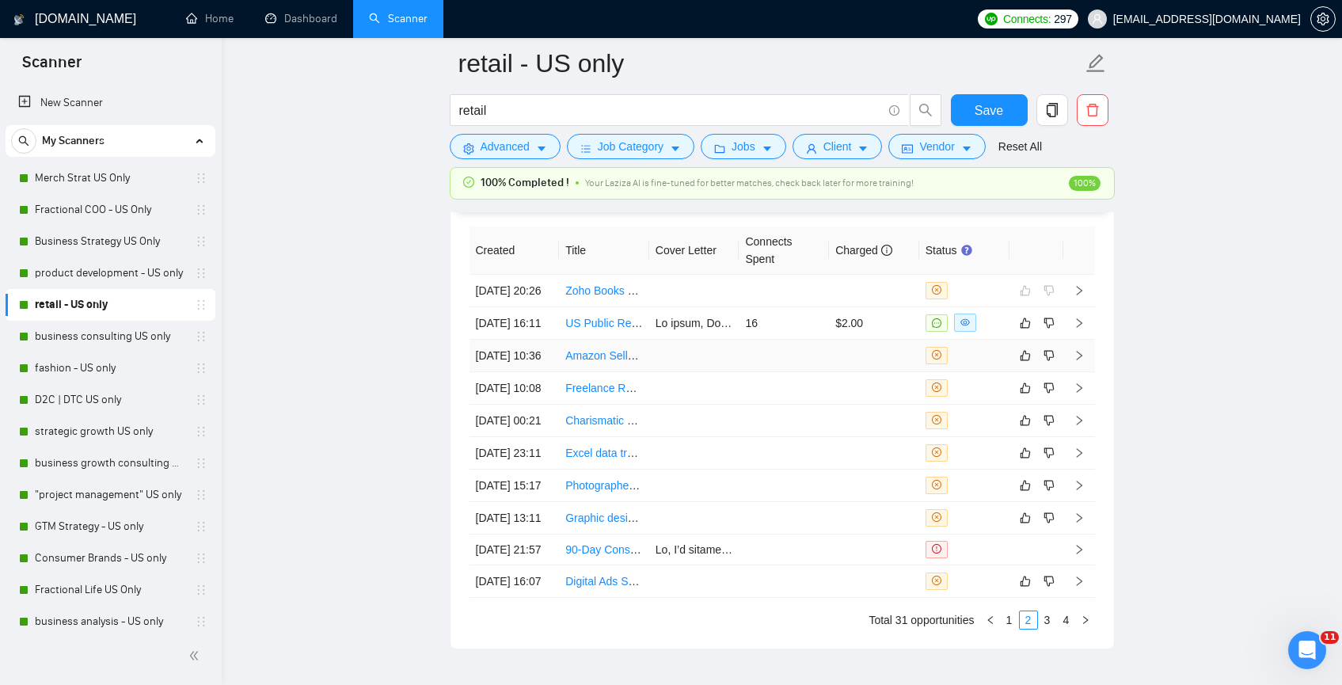
click at [739, 372] on td at bounding box center [784, 356] width 90 height 32
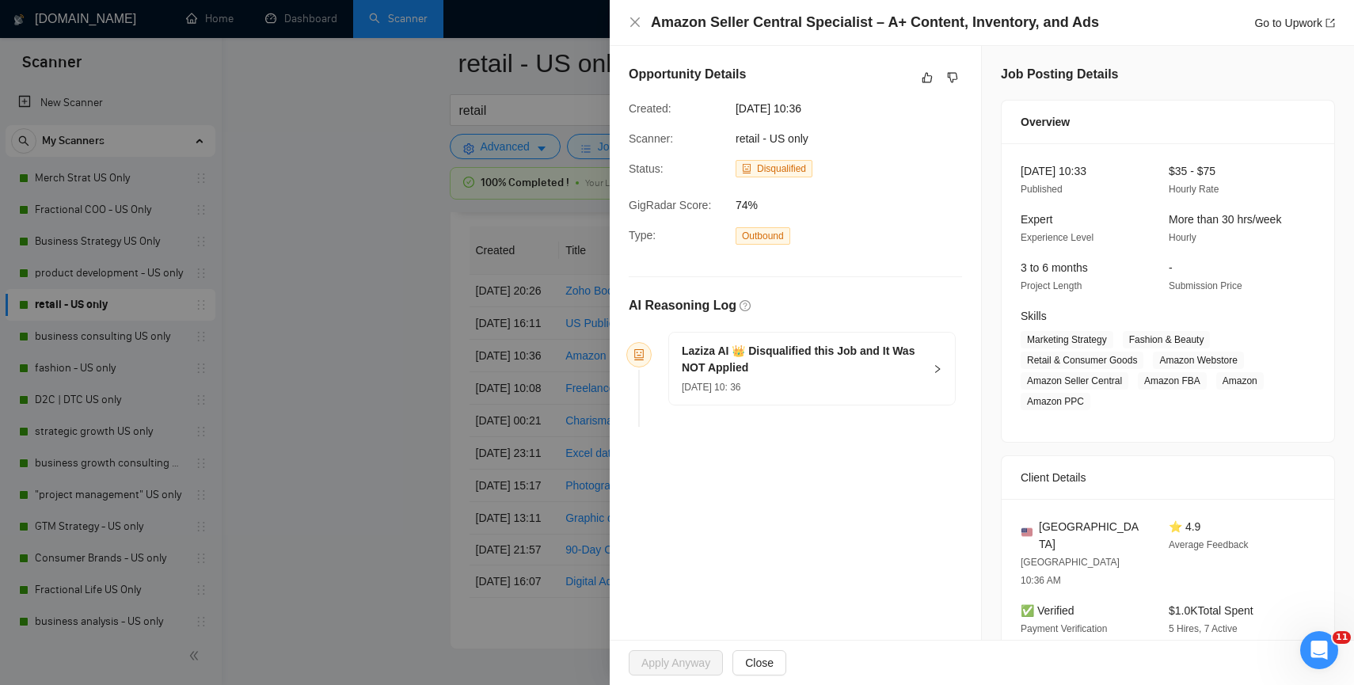
click at [629, 14] on div "Amazon Seller Central Specialist – A+ Content, Inventory, and Ads Go to Upwork" at bounding box center [982, 23] width 706 height 20
click at [636, 29] on div "Amazon Seller Central Specialist – A+ Content, Inventory, and Ads Go to Upwork" at bounding box center [982, 23] width 706 height 20
click at [635, 24] on icon "close" at bounding box center [635, 22] width 13 height 13
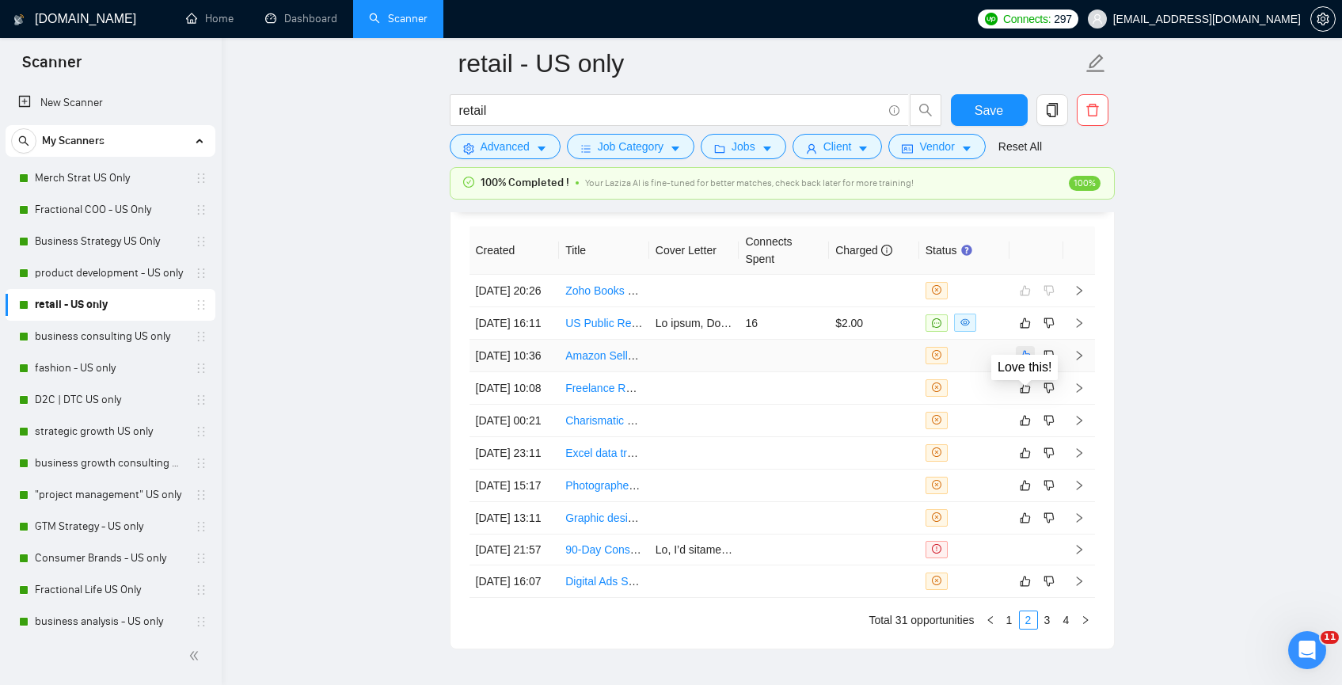
click at [1020, 360] on icon "like" at bounding box center [1025, 355] width 10 height 10
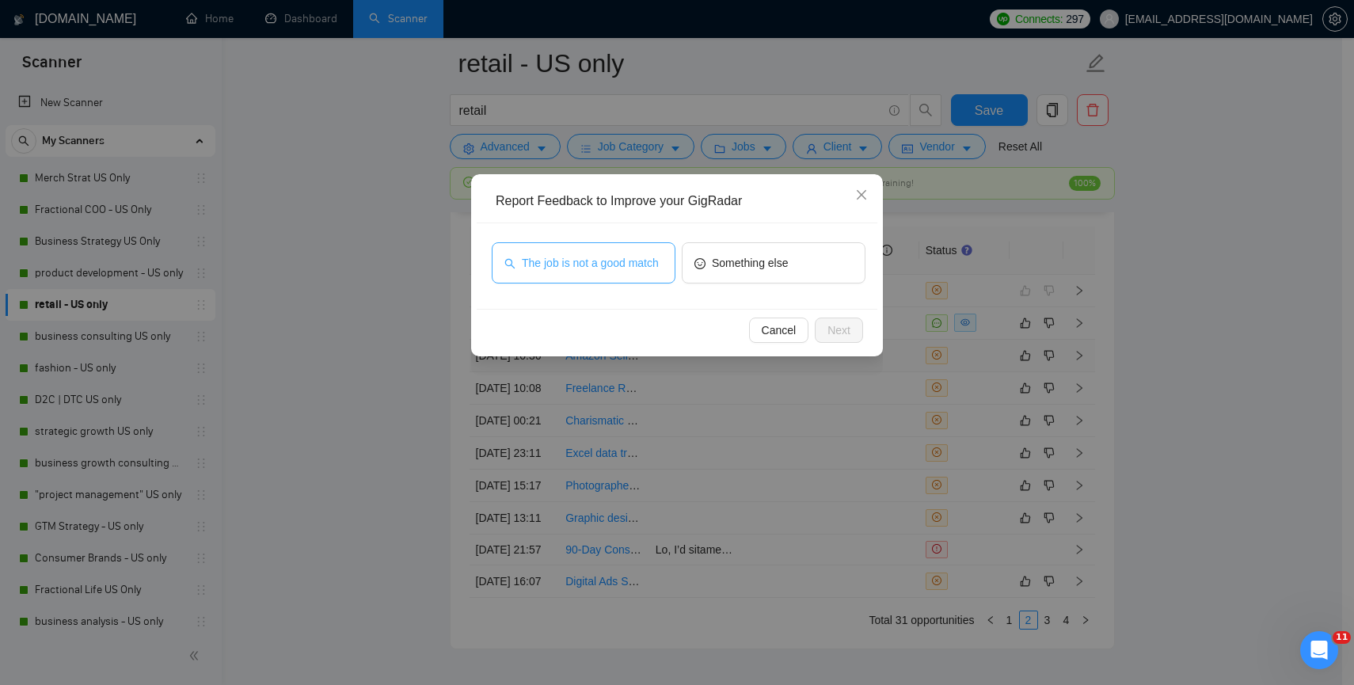
click at [643, 264] on span "The job is not a good match" at bounding box center [590, 262] width 137 height 17
click at [827, 326] on span "Next" at bounding box center [838, 329] width 23 height 17
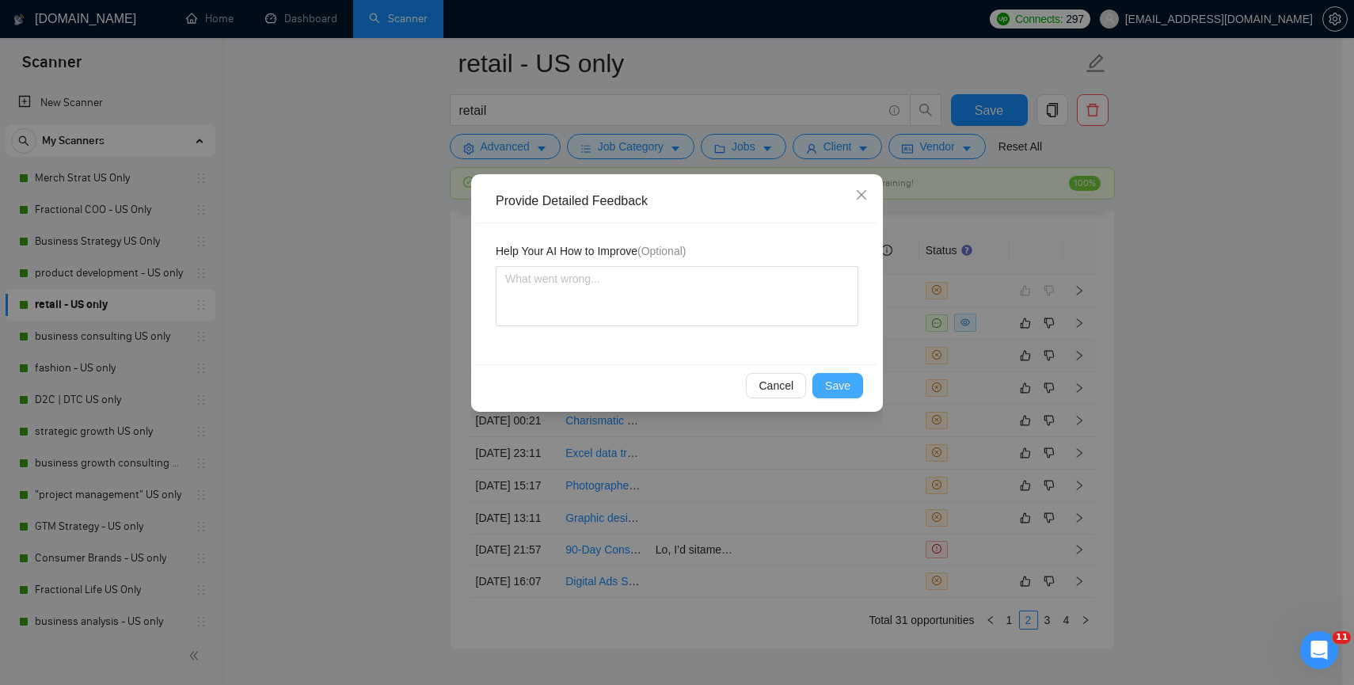
click at [827, 377] on span "Save" at bounding box center [837, 385] width 25 height 17
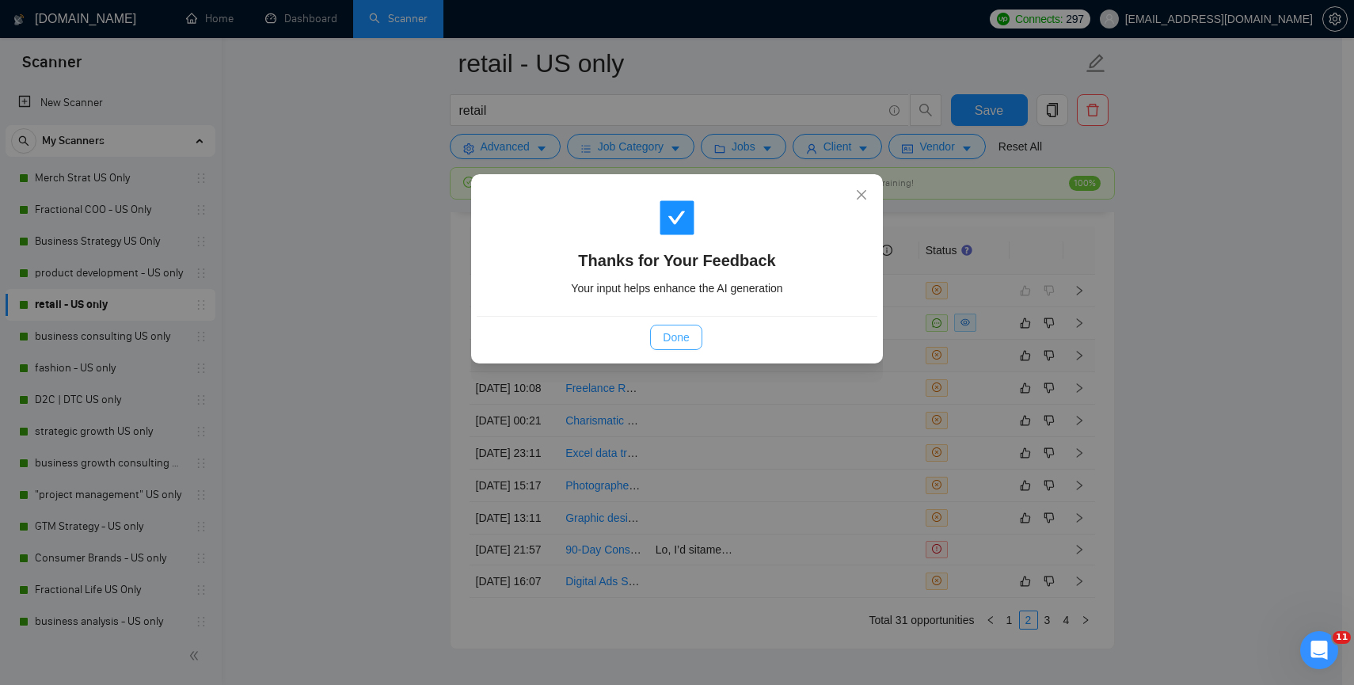
click at [678, 330] on span "Done" at bounding box center [676, 337] width 26 height 17
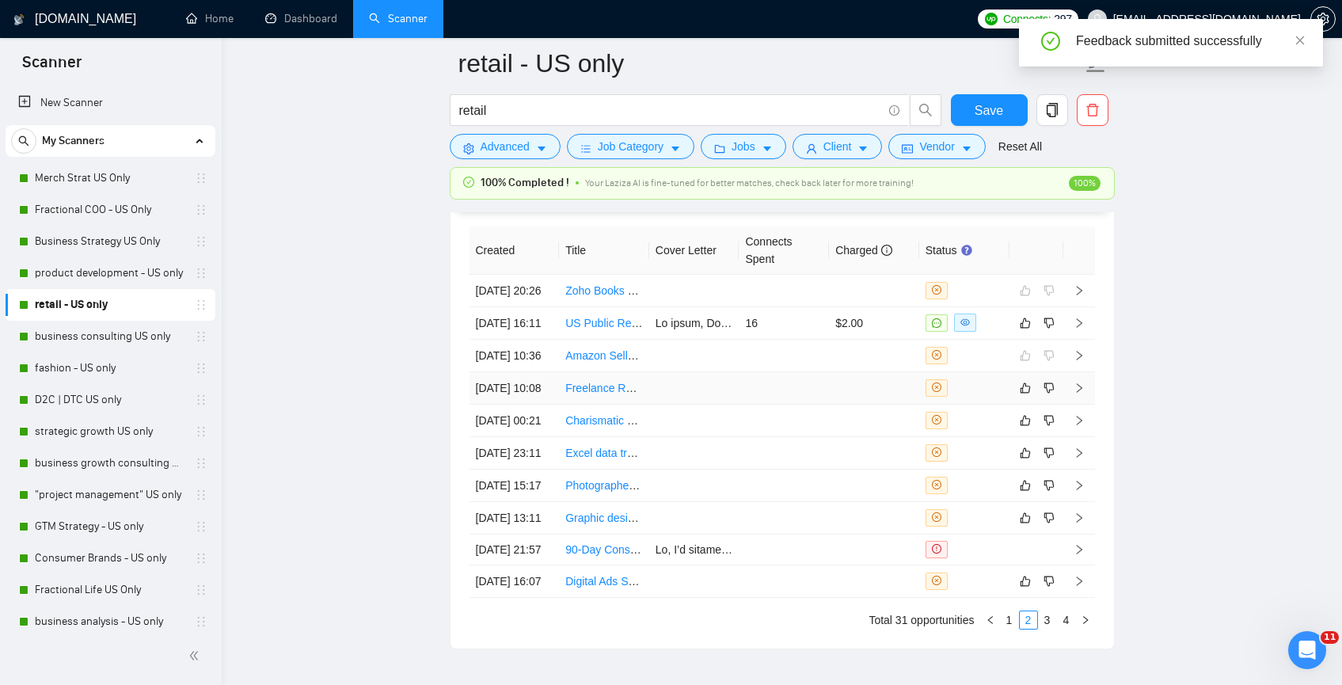
click at [673, 405] on td at bounding box center [694, 388] width 90 height 32
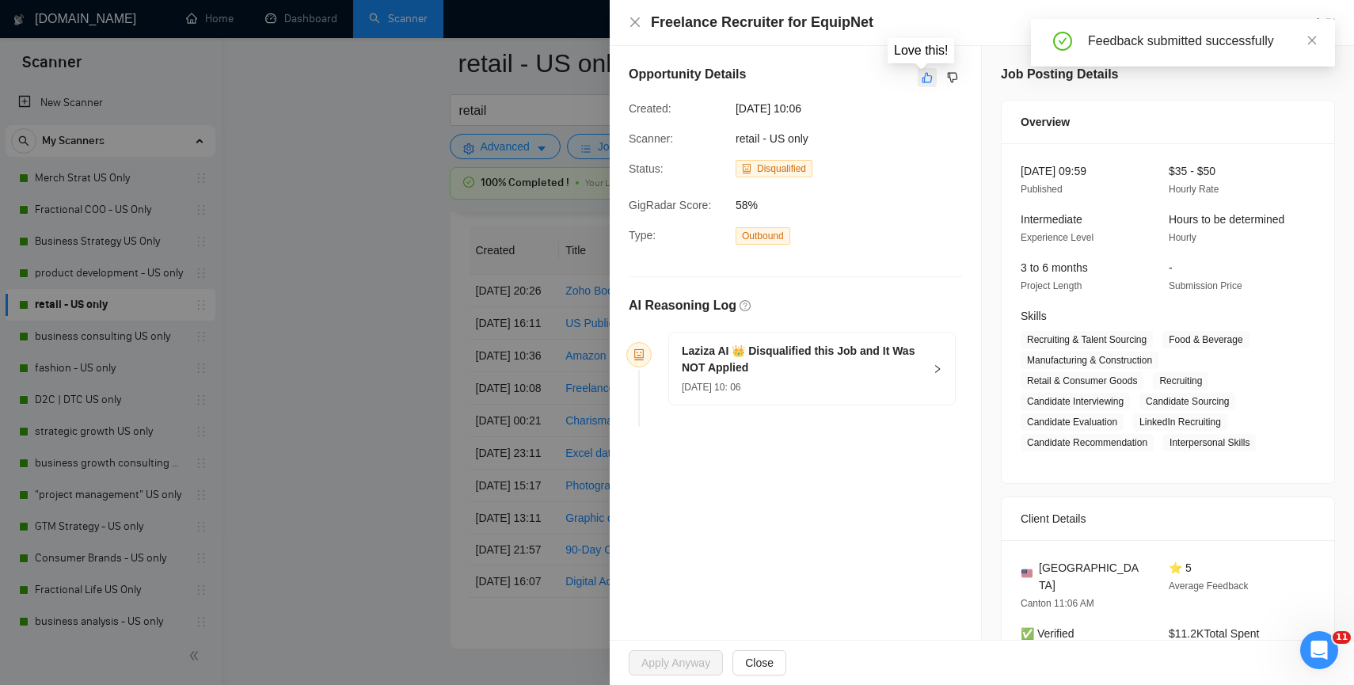
click at [922, 80] on icon "like" at bounding box center [927, 77] width 11 height 13
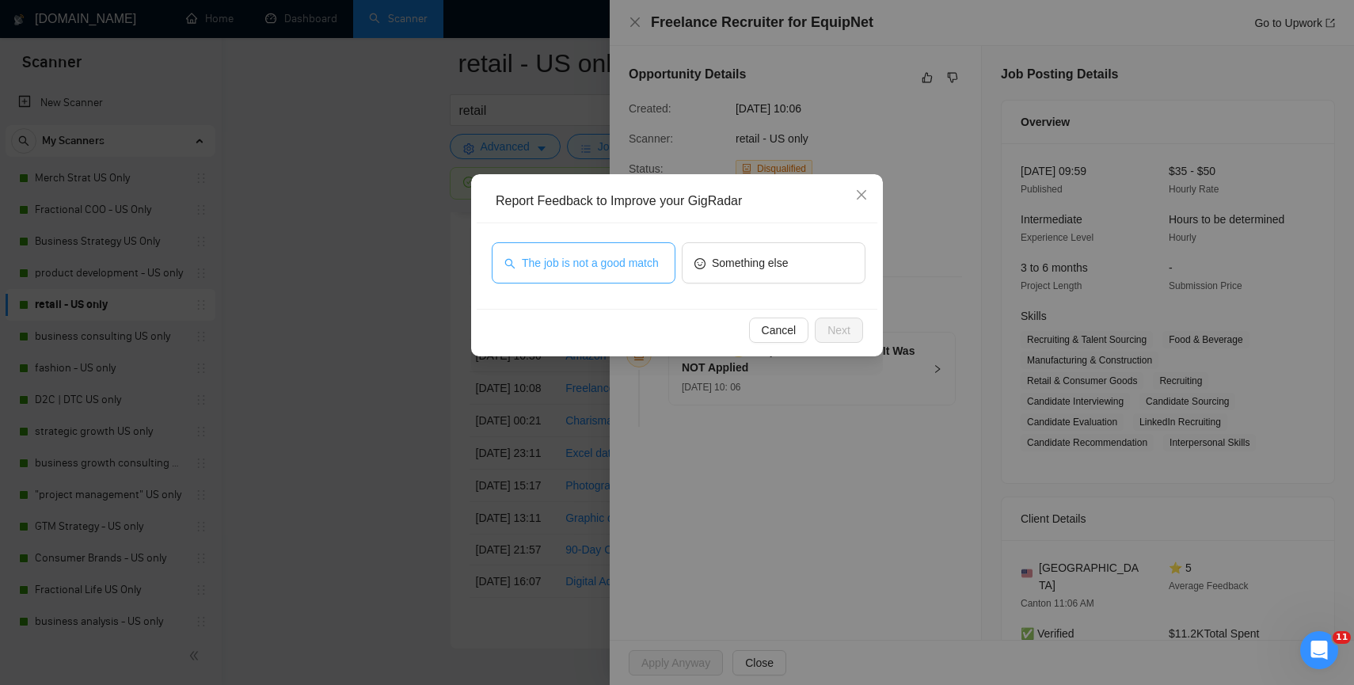
click at [568, 261] on span "The job is not a good match" at bounding box center [590, 262] width 137 height 17
click at [846, 326] on span "Next" at bounding box center [838, 329] width 23 height 17
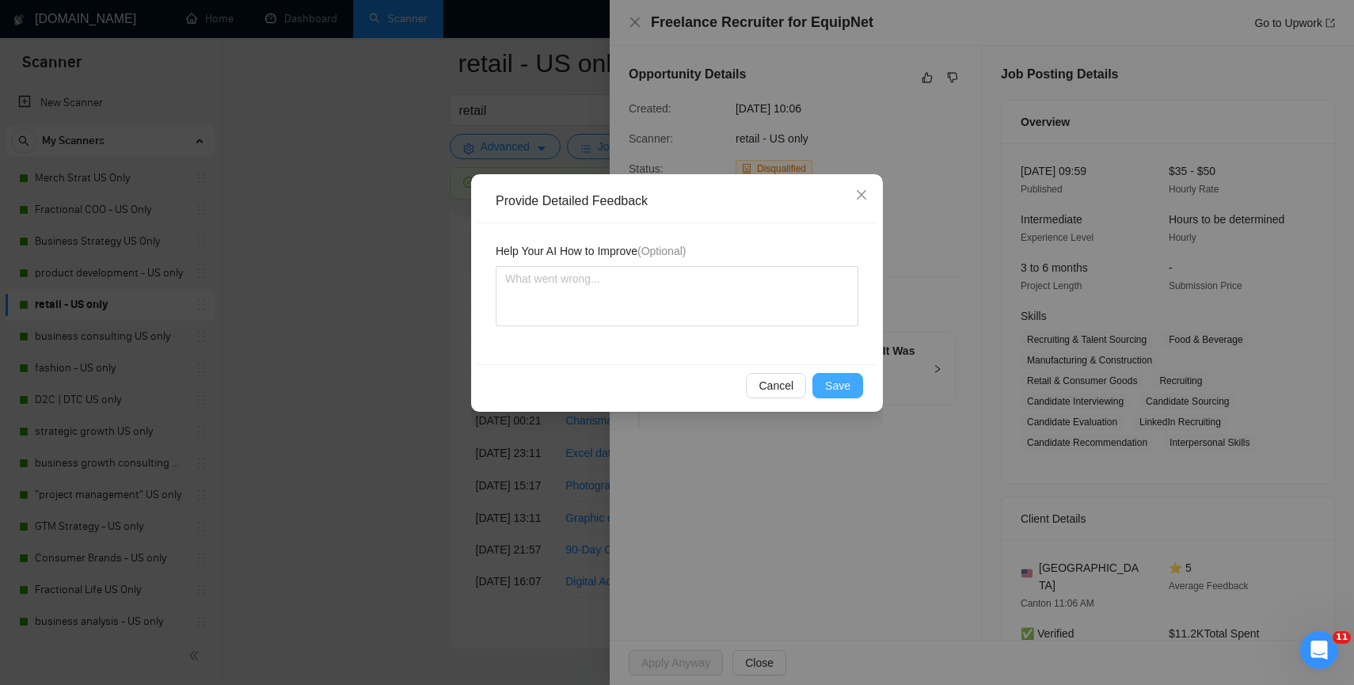
click at [838, 396] on button "Save" at bounding box center [837, 385] width 51 height 25
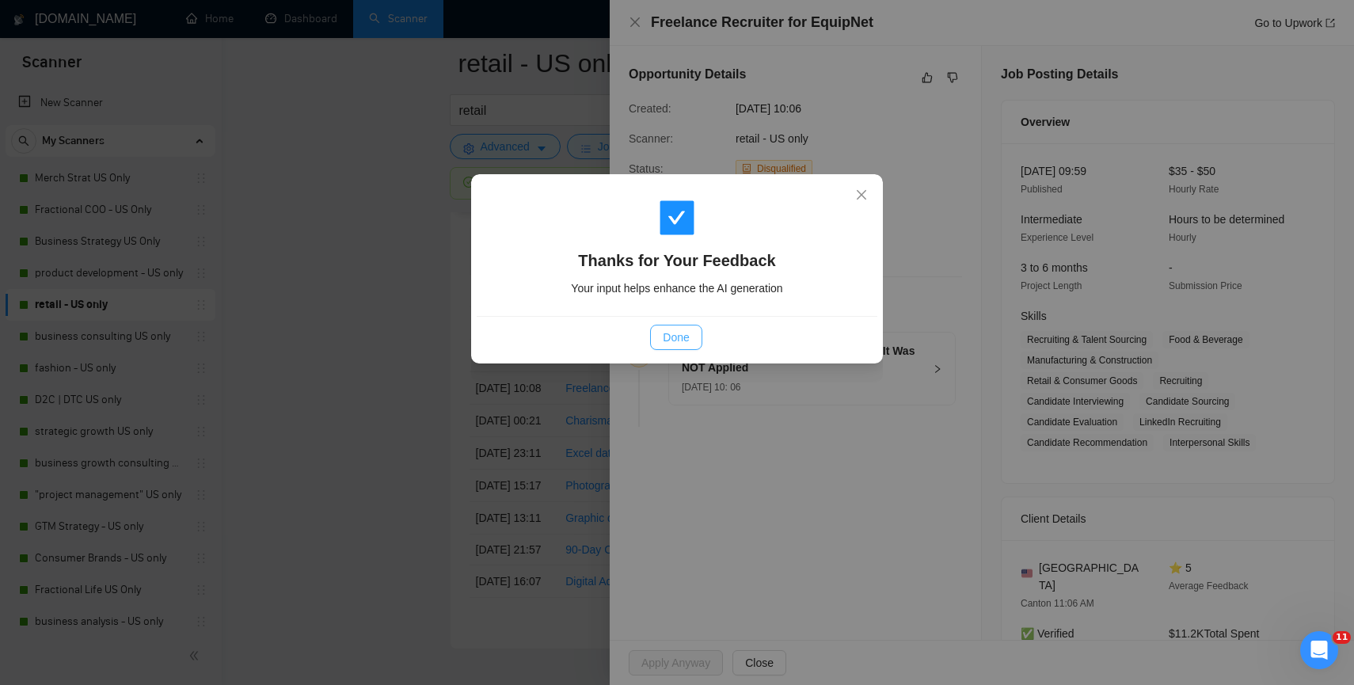
click at [664, 331] on span "Done" at bounding box center [676, 337] width 26 height 17
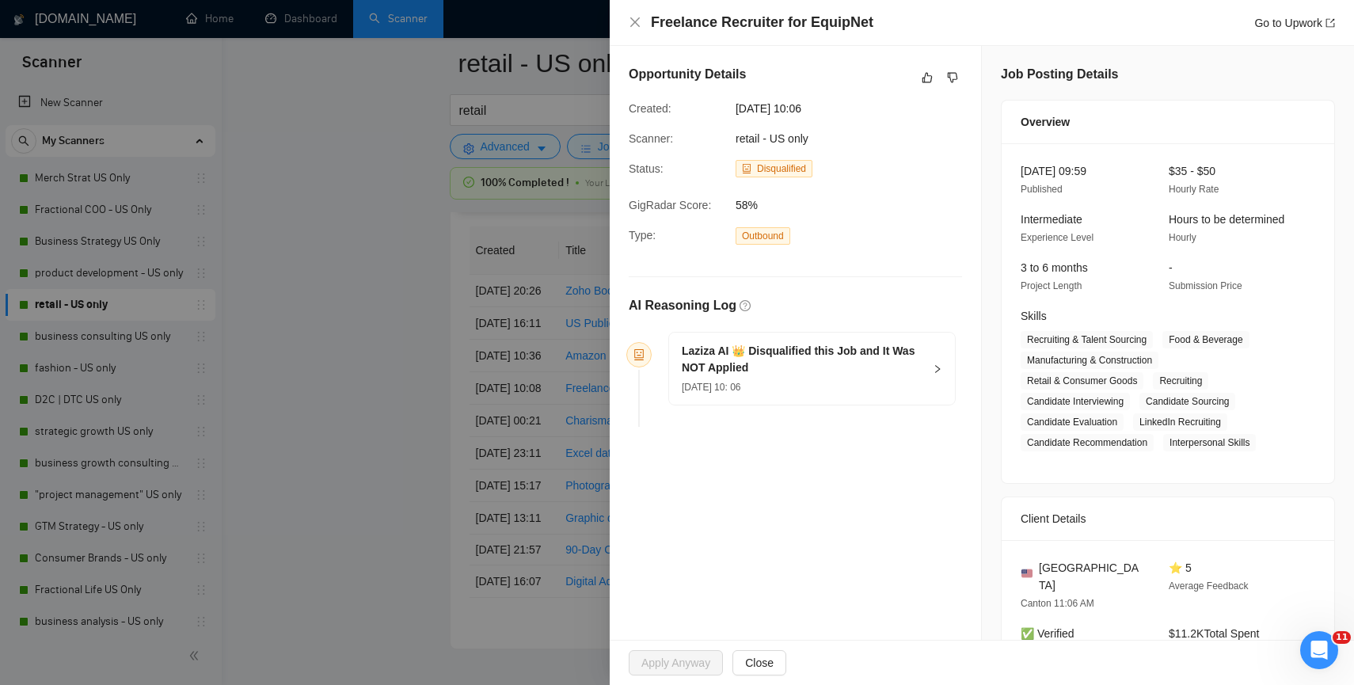
click at [361, 397] on div at bounding box center [677, 342] width 1354 height 685
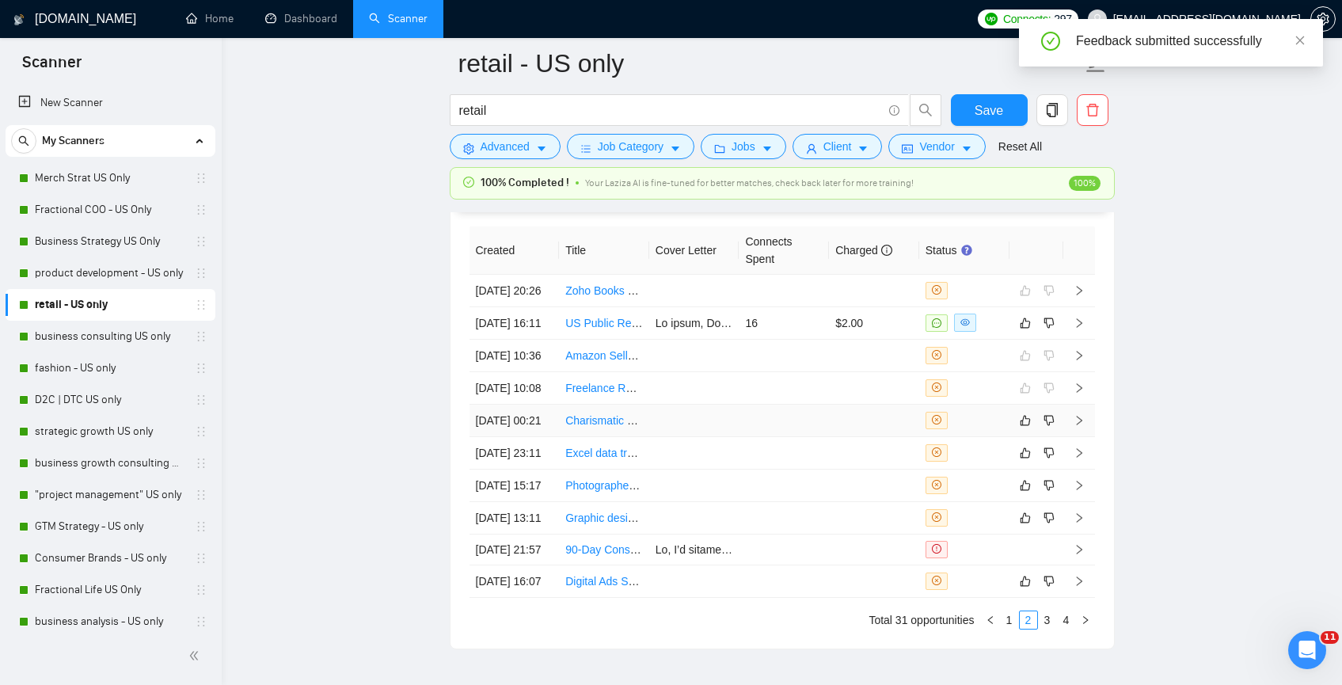
click at [660, 437] on td at bounding box center [694, 421] width 90 height 32
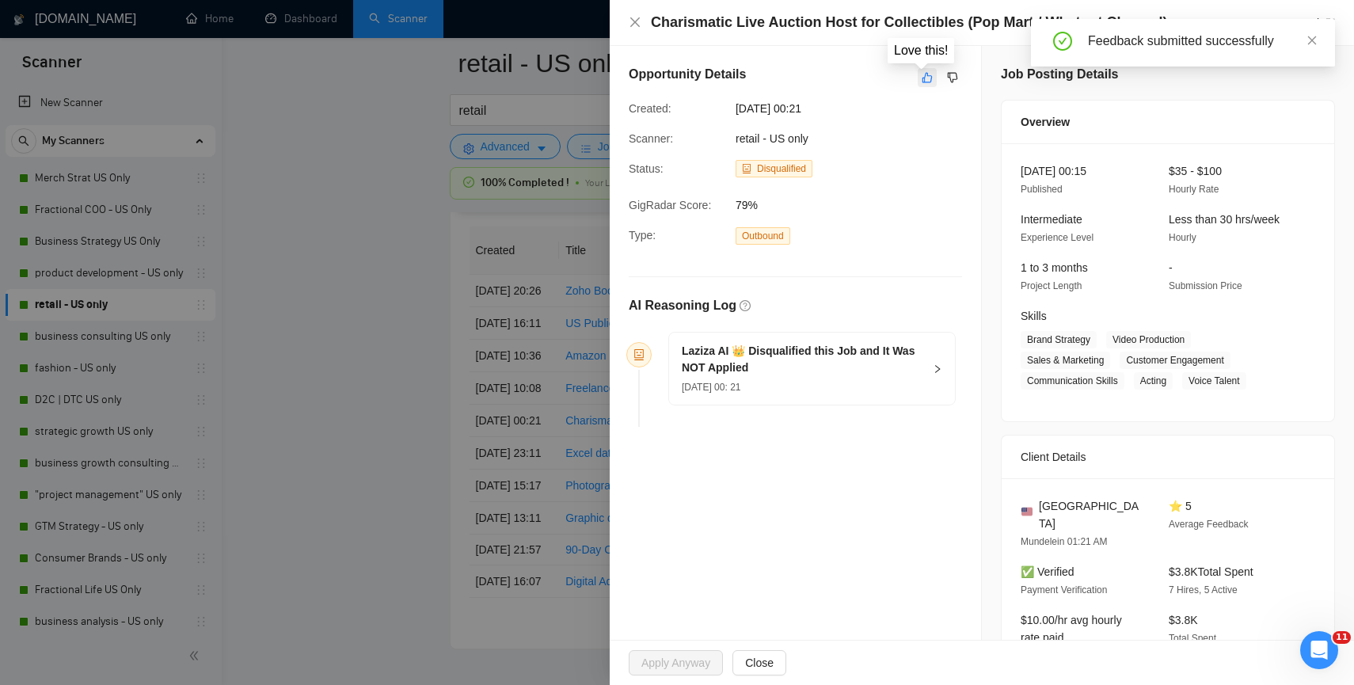
click at [922, 78] on icon "like" at bounding box center [927, 77] width 11 height 13
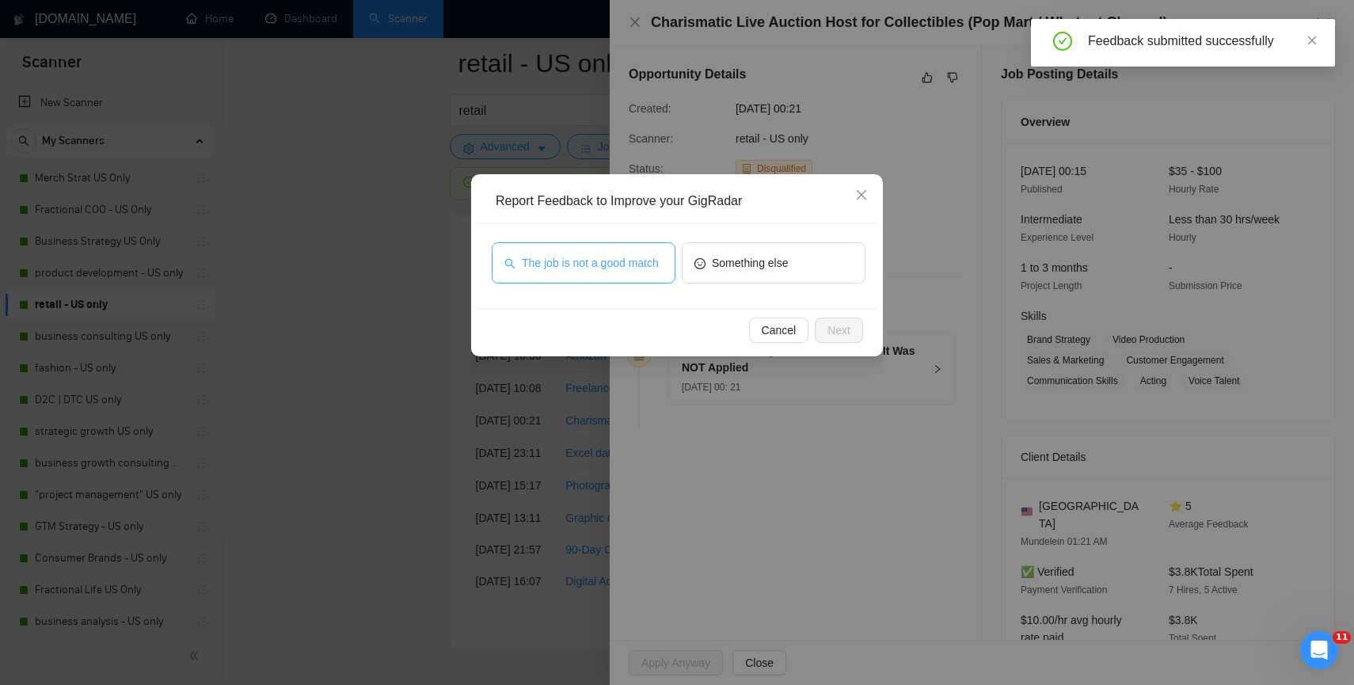
click at [651, 260] on span "The job is not a good match" at bounding box center [590, 262] width 137 height 17
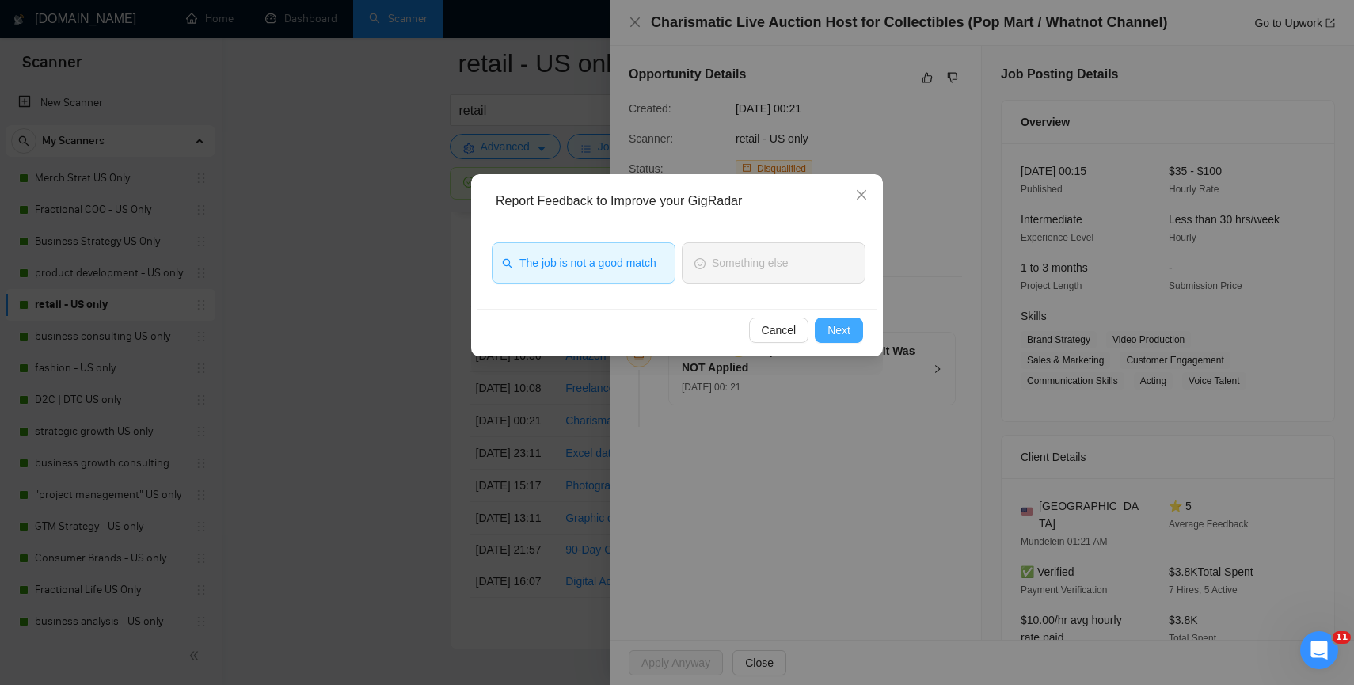
click at [837, 333] on span "Next" at bounding box center [838, 329] width 23 height 17
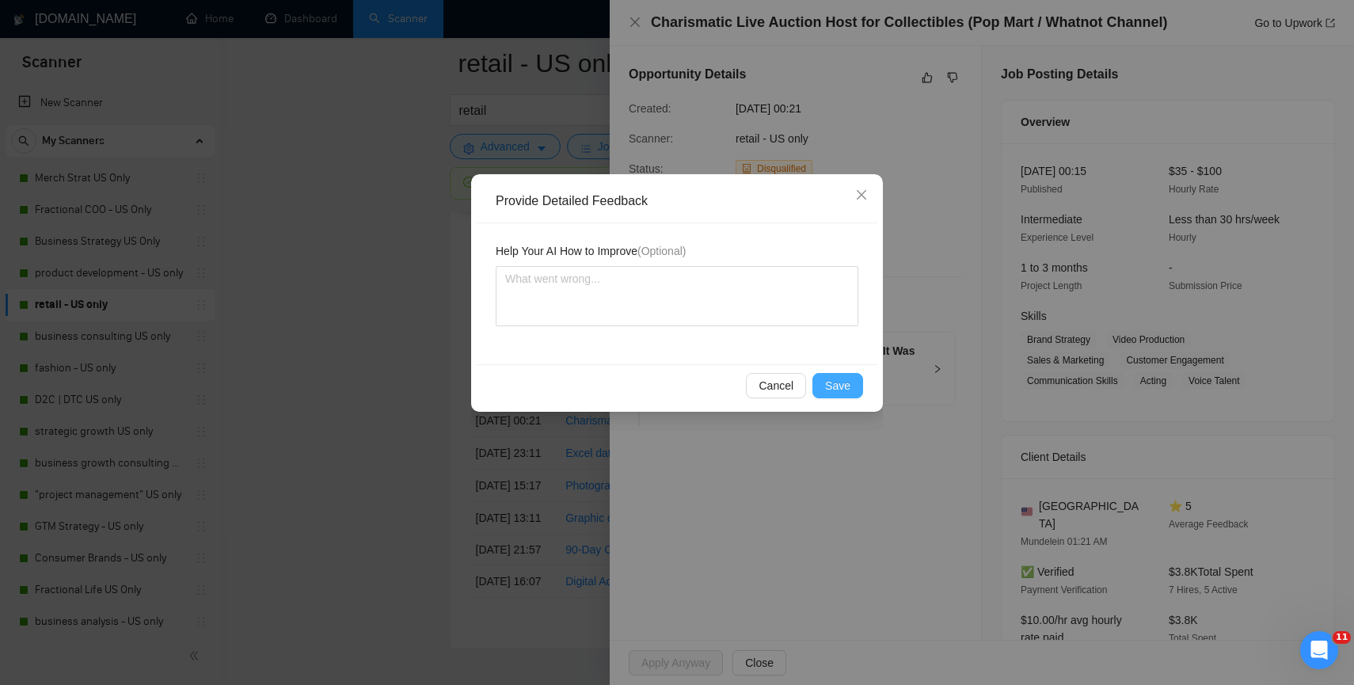
click at [854, 375] on button "Save" at bounding box center [837, 385] width 51 height 25
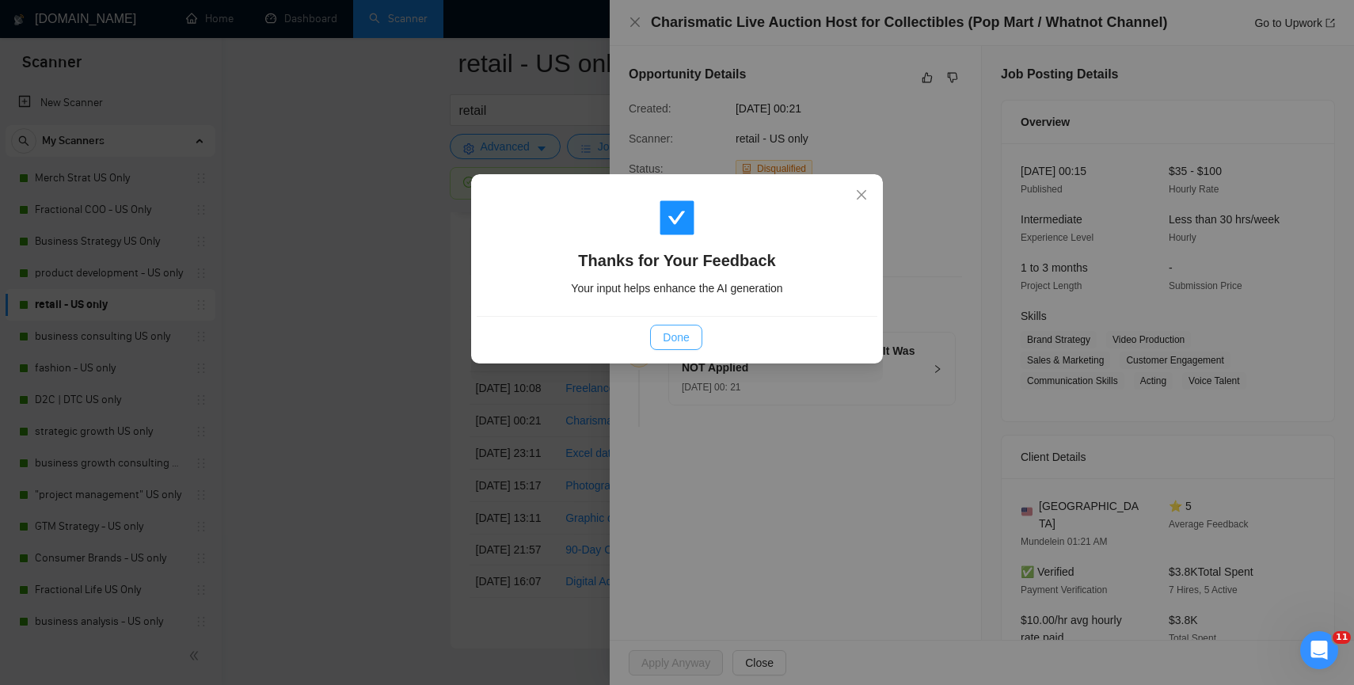
click at [679, 344] on button "Done" at bounding box center [675, 337] width 51 height 25
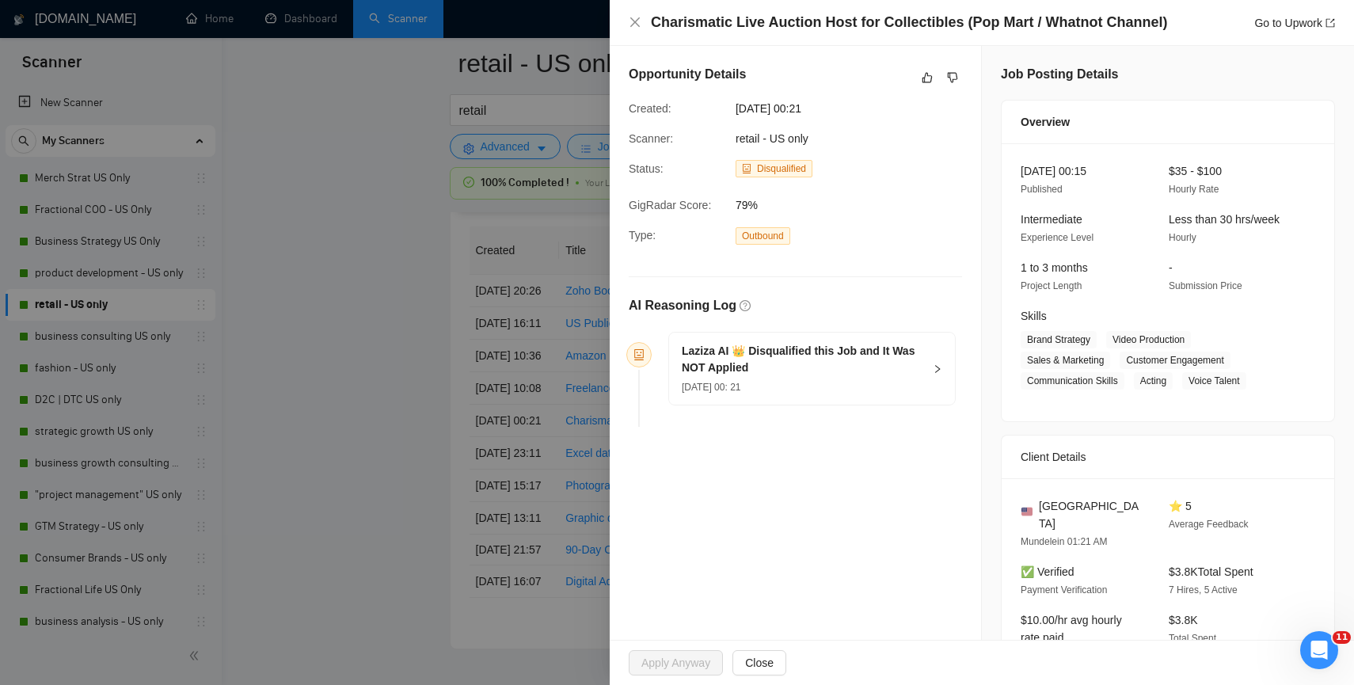
click at [410, 451] on div at bounding box center [677, 342] width 1354 height 685
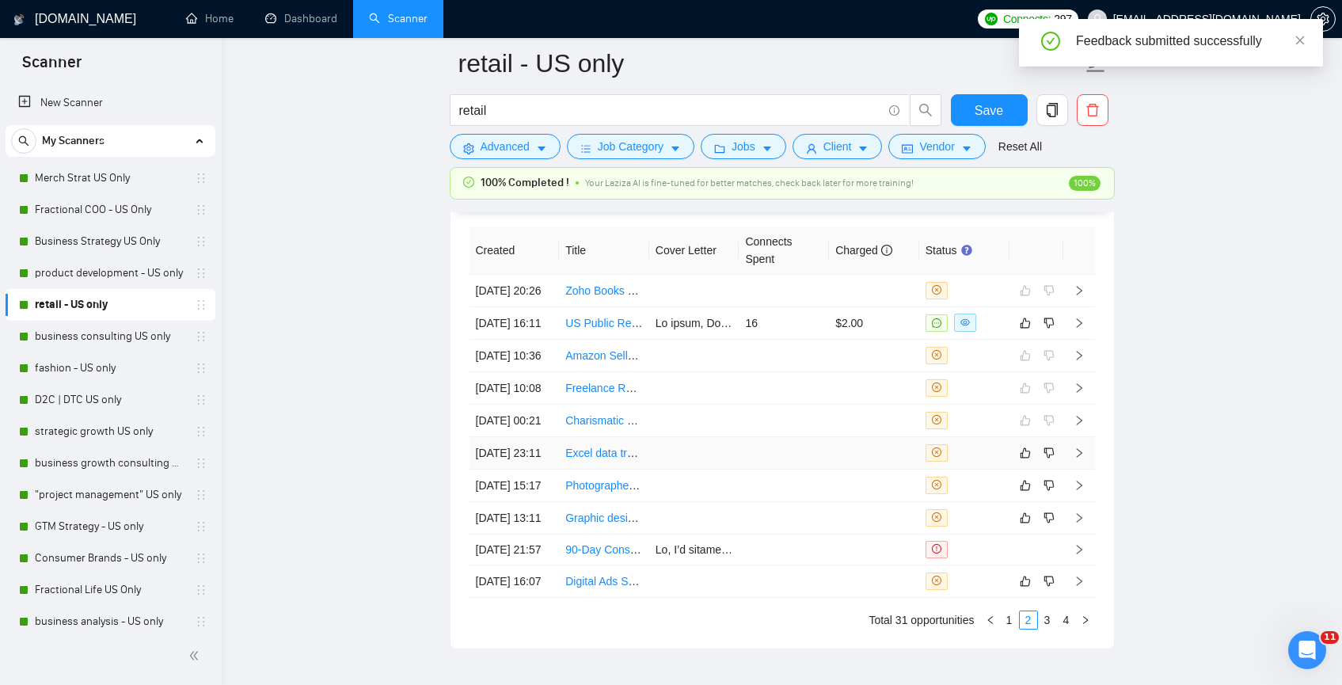
click at [725, 470] on td at bounding box center [694, 453] width 90 height 32
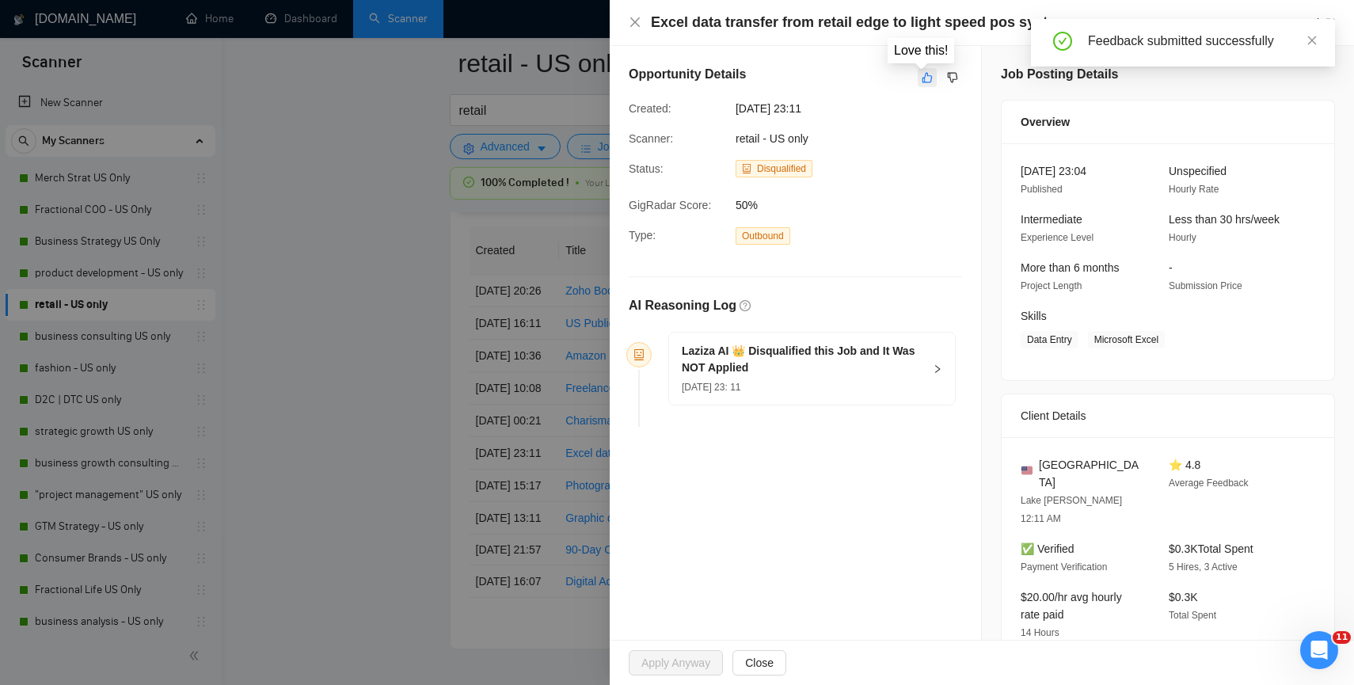
click at [922, 78] on icon "like" at bounding box center [927, 78] width 10 height 10
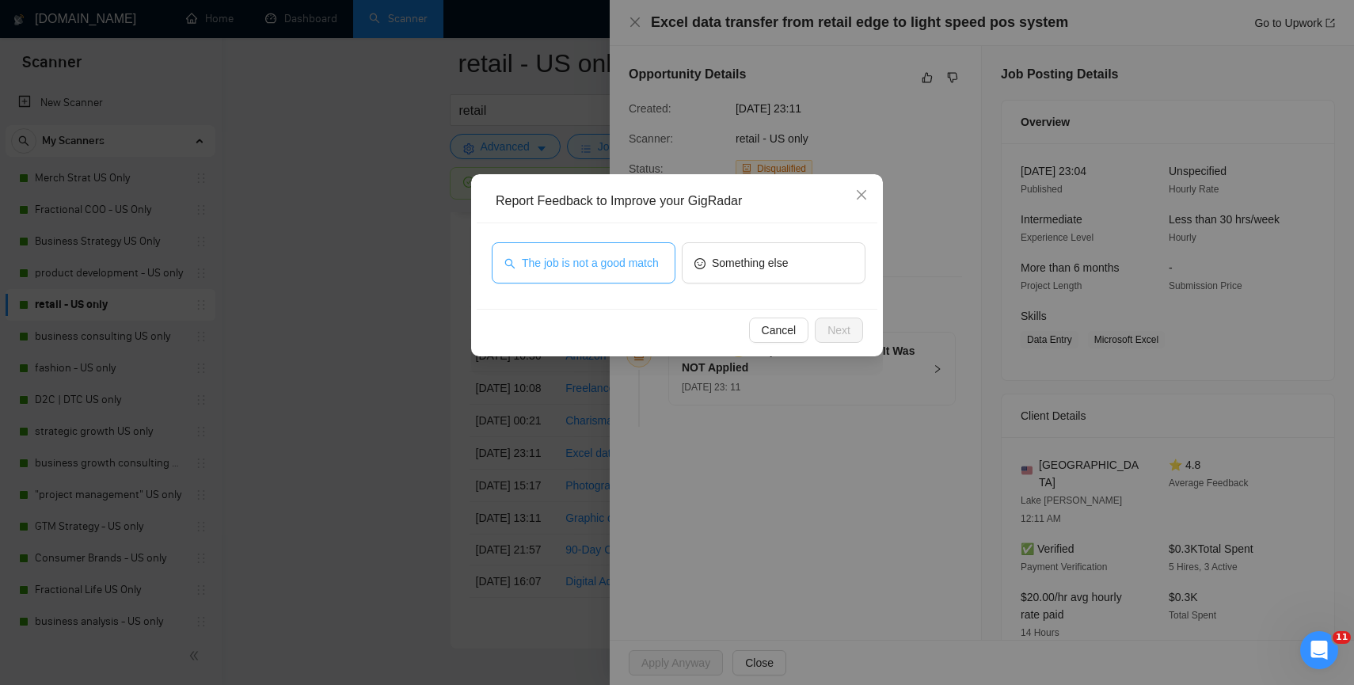
click at [610, 254] on span "The job is not a good match" at bounding box center [590, 262] width 137 height 17
click at [825, 335] on button "Next" at bounding box center [839, 330] width 48 height 25
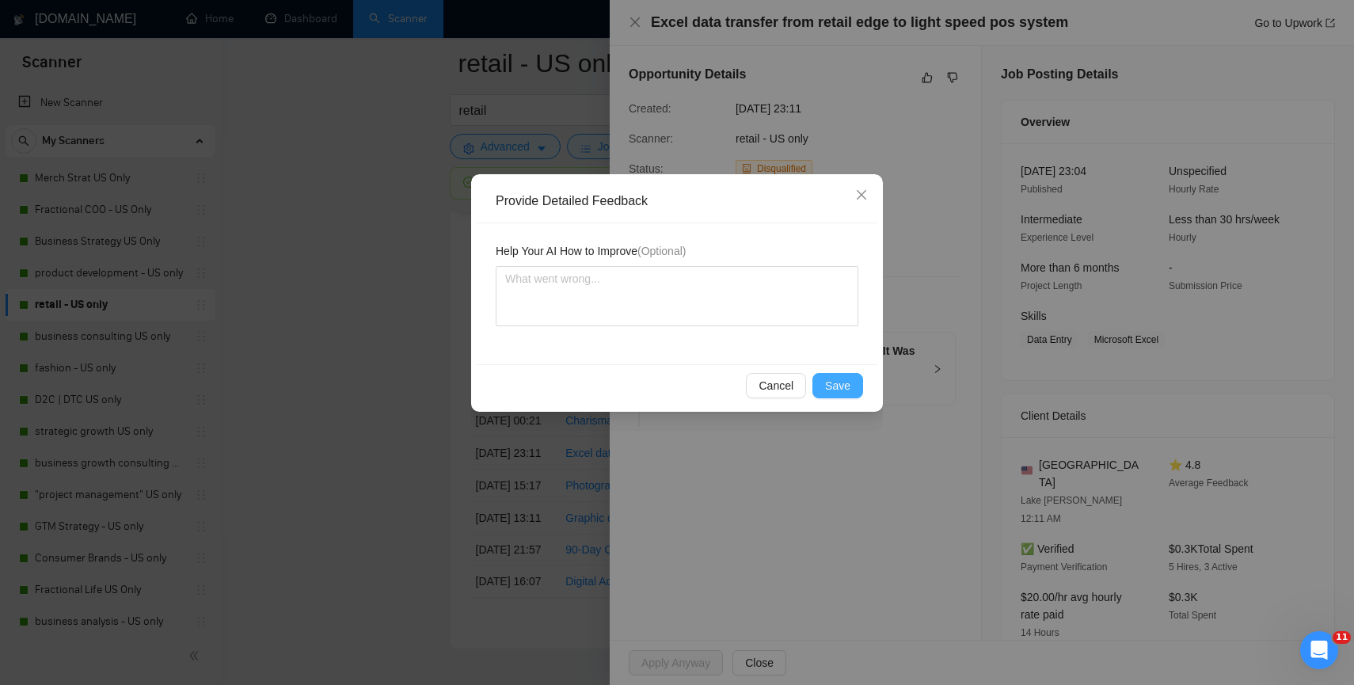
click at [829, 388] on span "Save" at bounding box center [837, 385] width 25 height 17
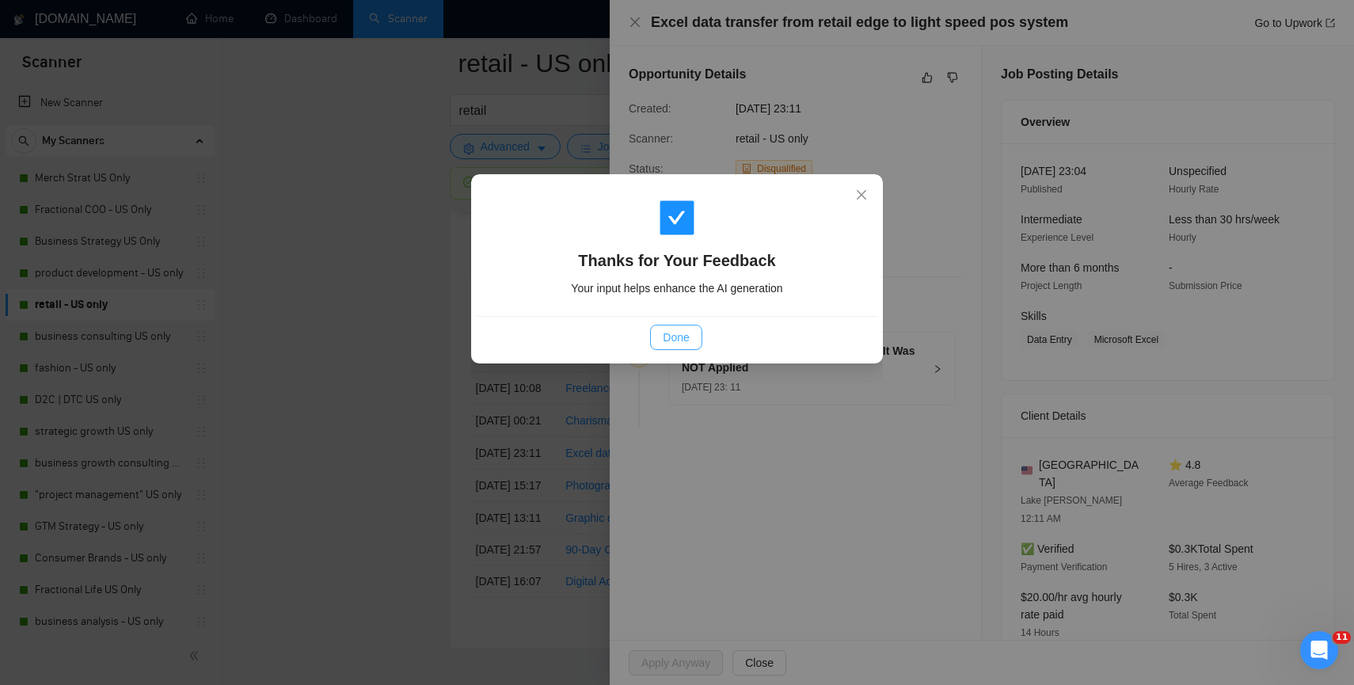
click at [662, 341] on button "Done" at bounding box center [675, 337] width 51 height 25
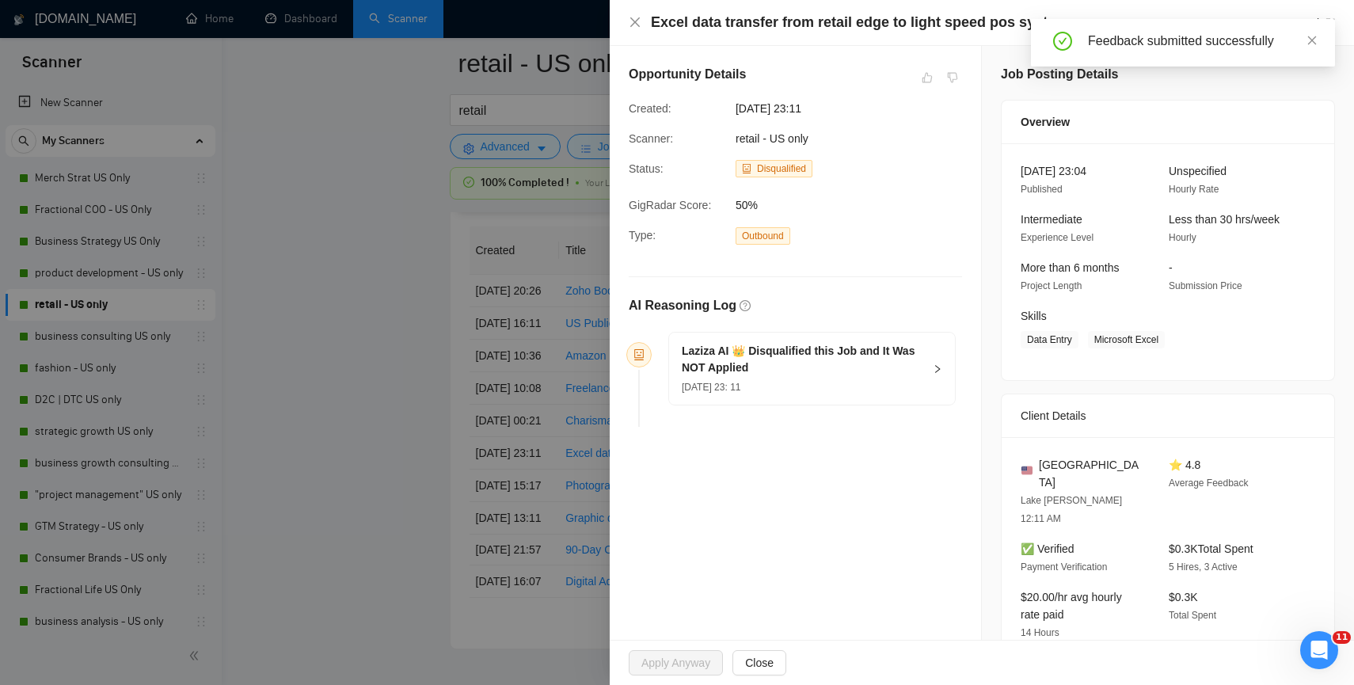
click at [374, 410] on div at bounding box center [677, 342] width 1354 height 685
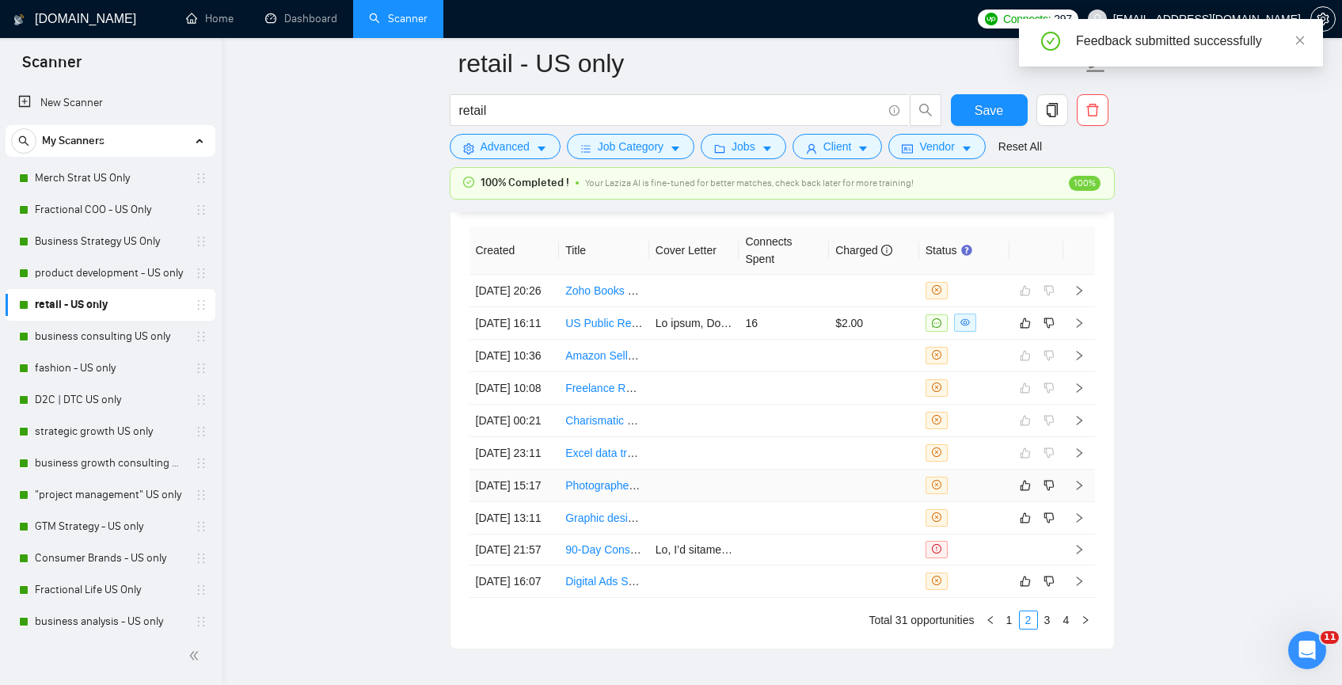
click at [850, 502] on td at bounding box center [874, 486] width 90 height 32
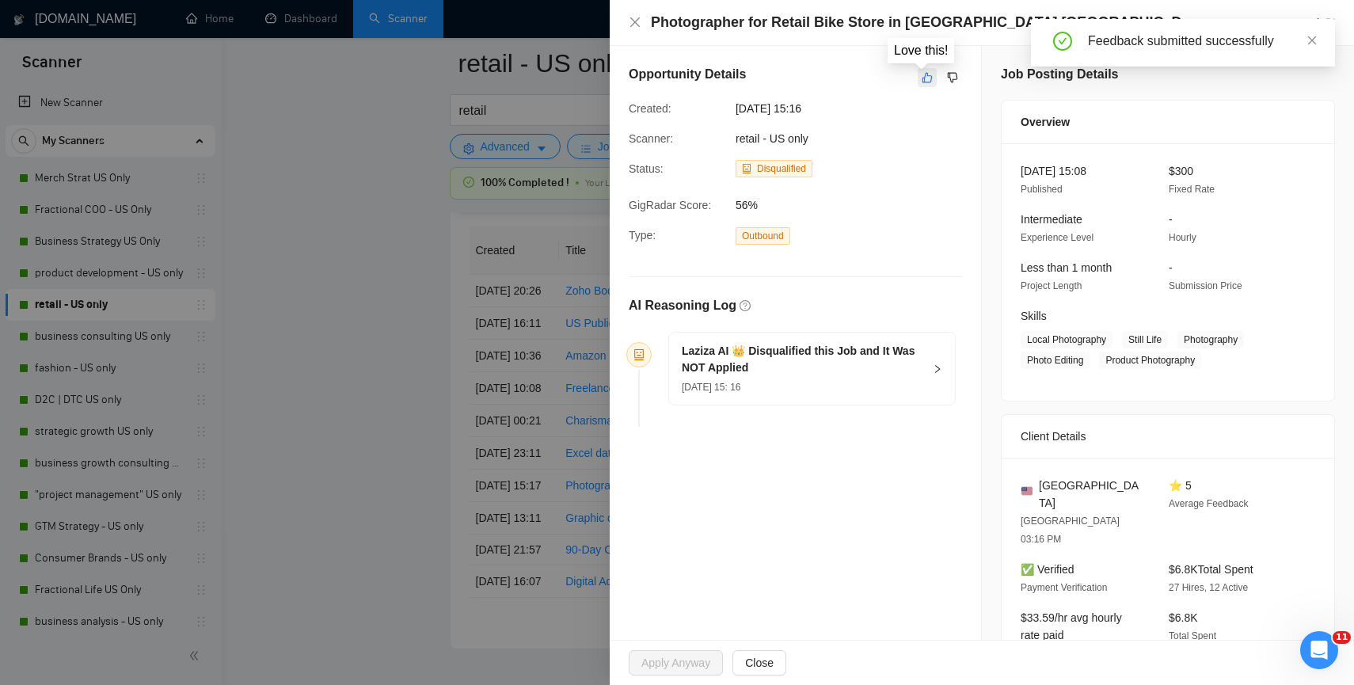
click at [922, 78] on icon "like" at bounding box center [927, 78] width 10 height 10
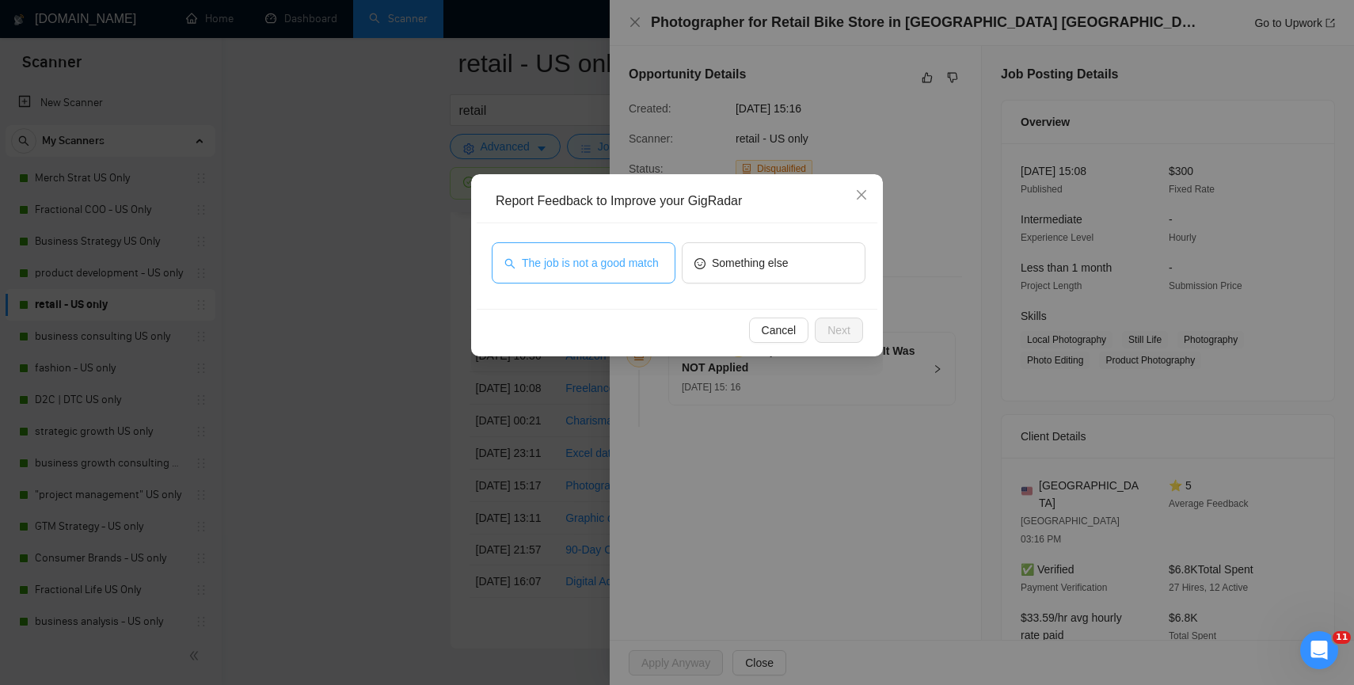
click at [588, 257] on span "The job is not a good match" at bounding box center [590, 262] width 137 height 17
click at [831, 327] on span "Next" at bounding box center [838, 329] width 23 height 17
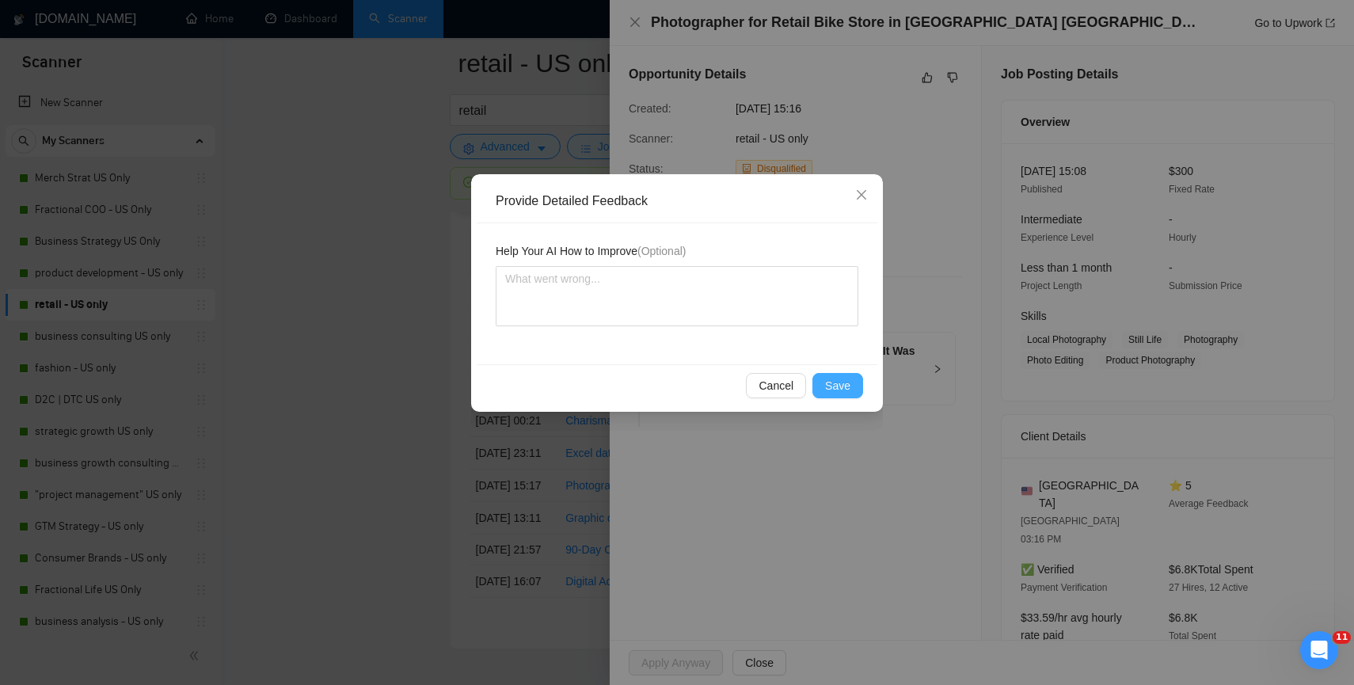
click at [836, 389] on span "Save" at bounding box center [837, 385] width 25 height 17
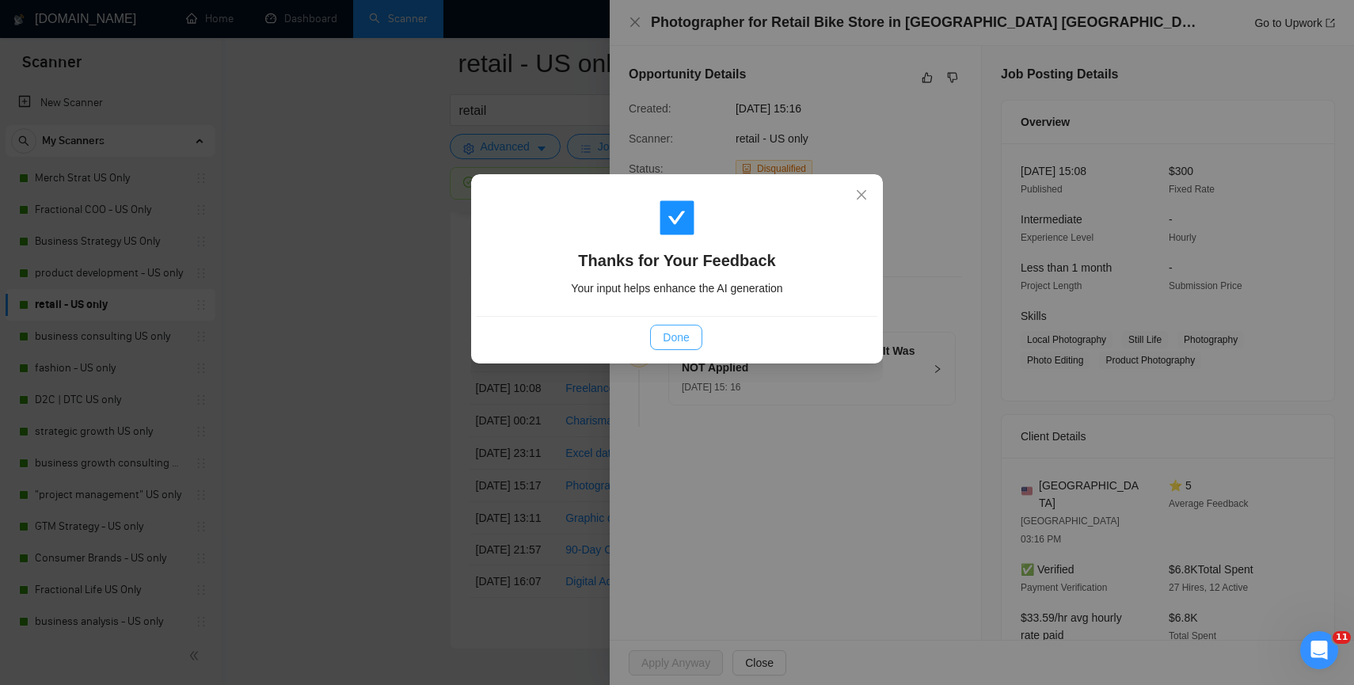
click at [678, 333] on span "Done" at bounding box center [676, 337] width 26 height 17
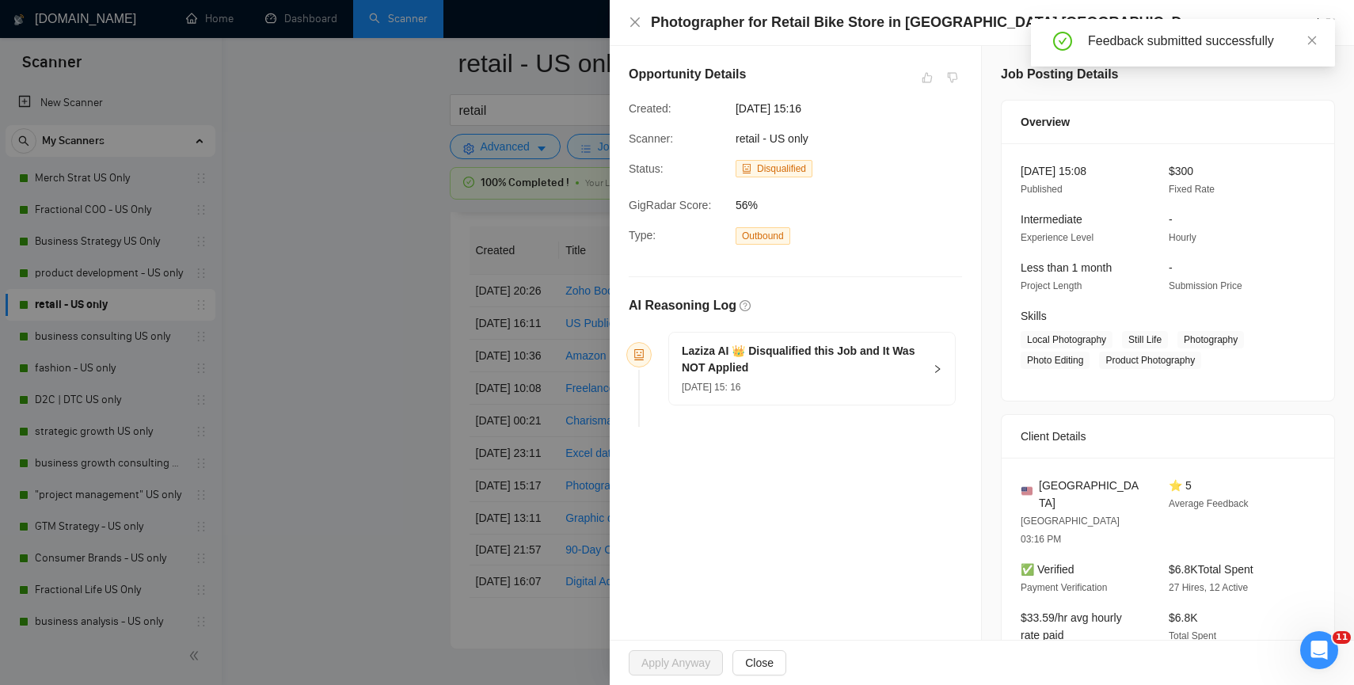
click at [750, 208] on span "56%" at bounding box center [855, 204] width 238 height 17
click at [633, 28] on icon "close" at bounding box center [635, 22] width 13 height 13
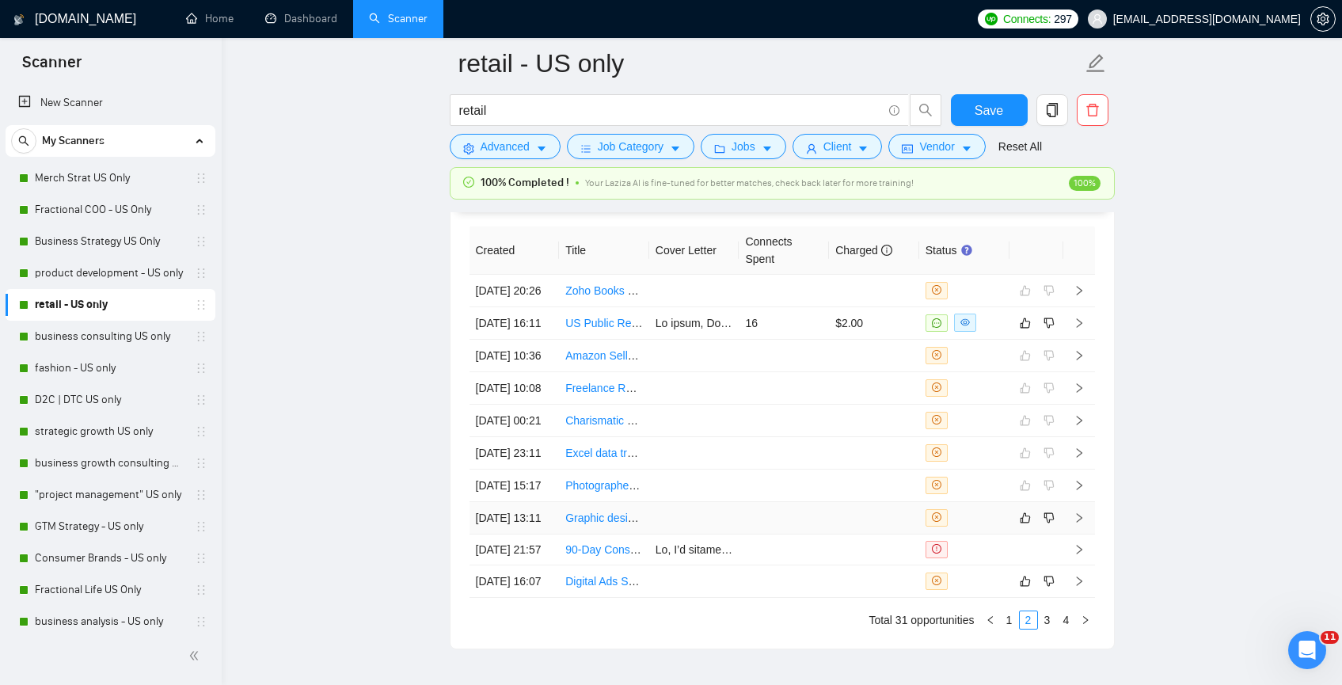
click at [827, 534] on td at bounding box center [784, 518] width 90 height 32
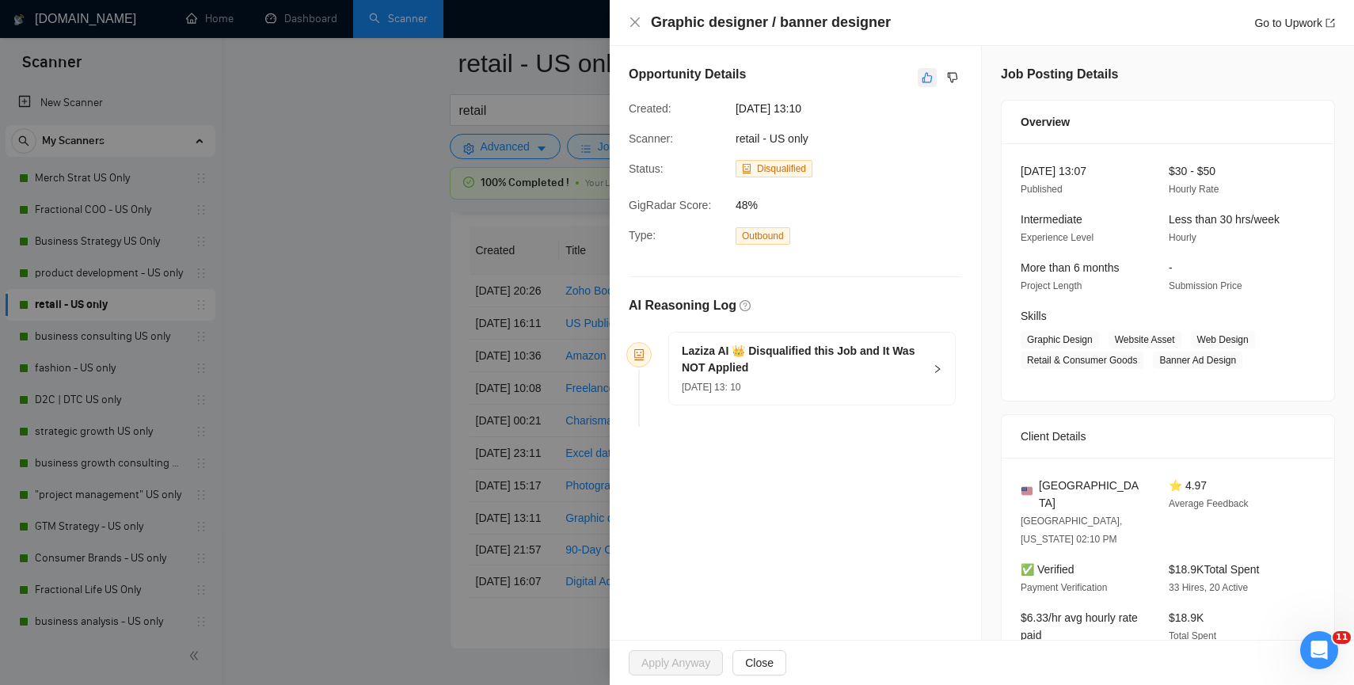
click at [922, 77] on icon "like" at bounding box center [927, 77] width 11 height 13
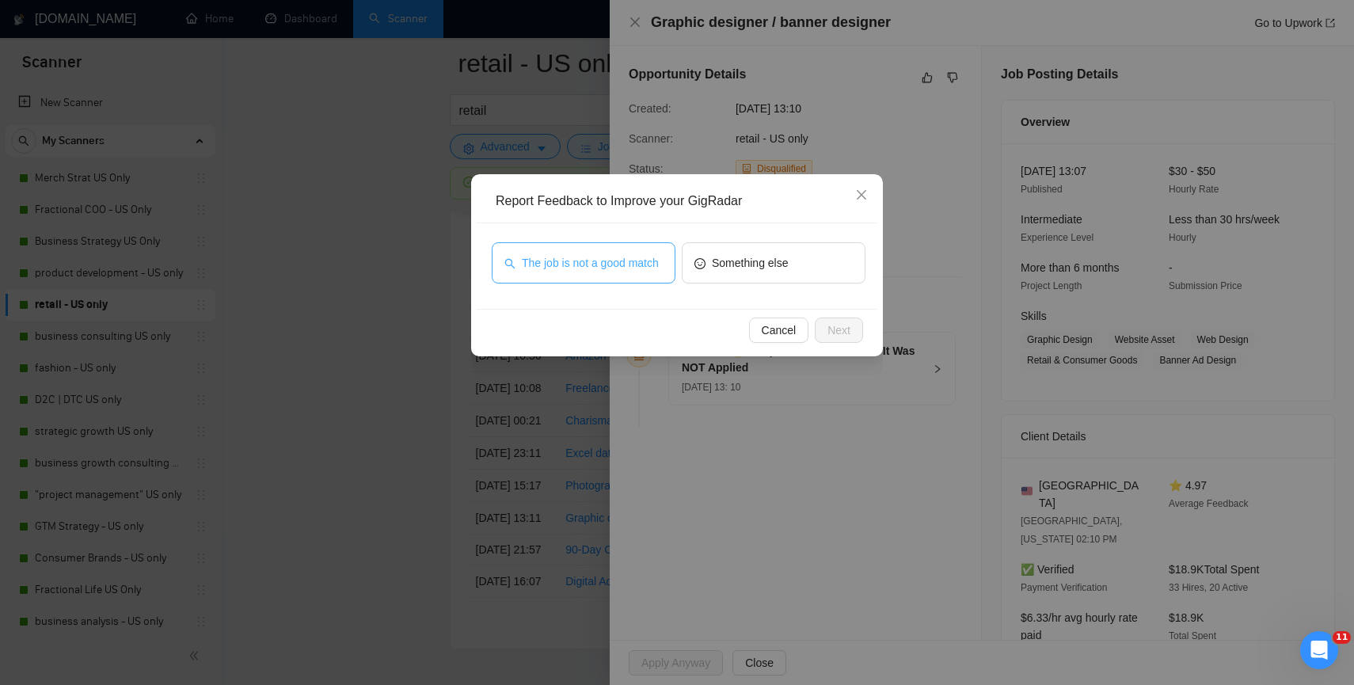
click at [639, 261] on span "The job is not a good match" at bounding box center [590, 262] width 137 height 17
click at [835, 325] on span "Next" at bounding box center [838, 329] width 23 height 17
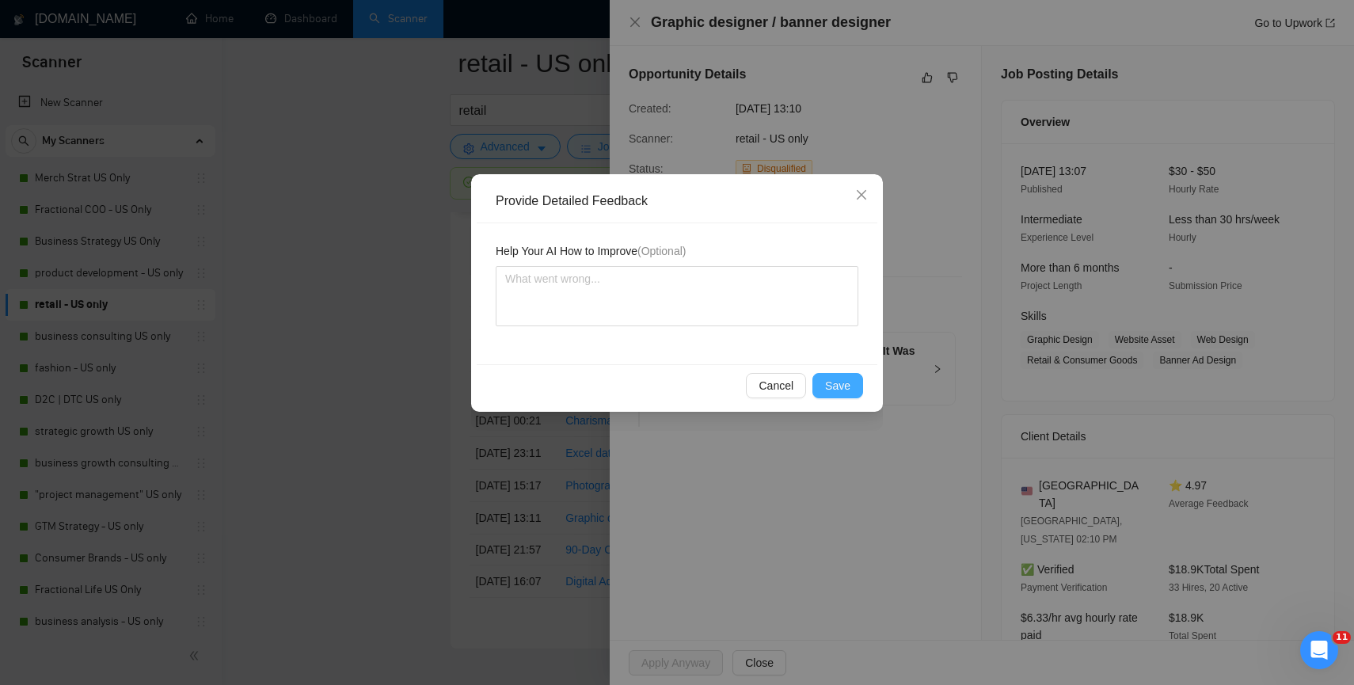
click at [827, 393] on button "Save" at bounding box center [837, 385] width 51 height 25
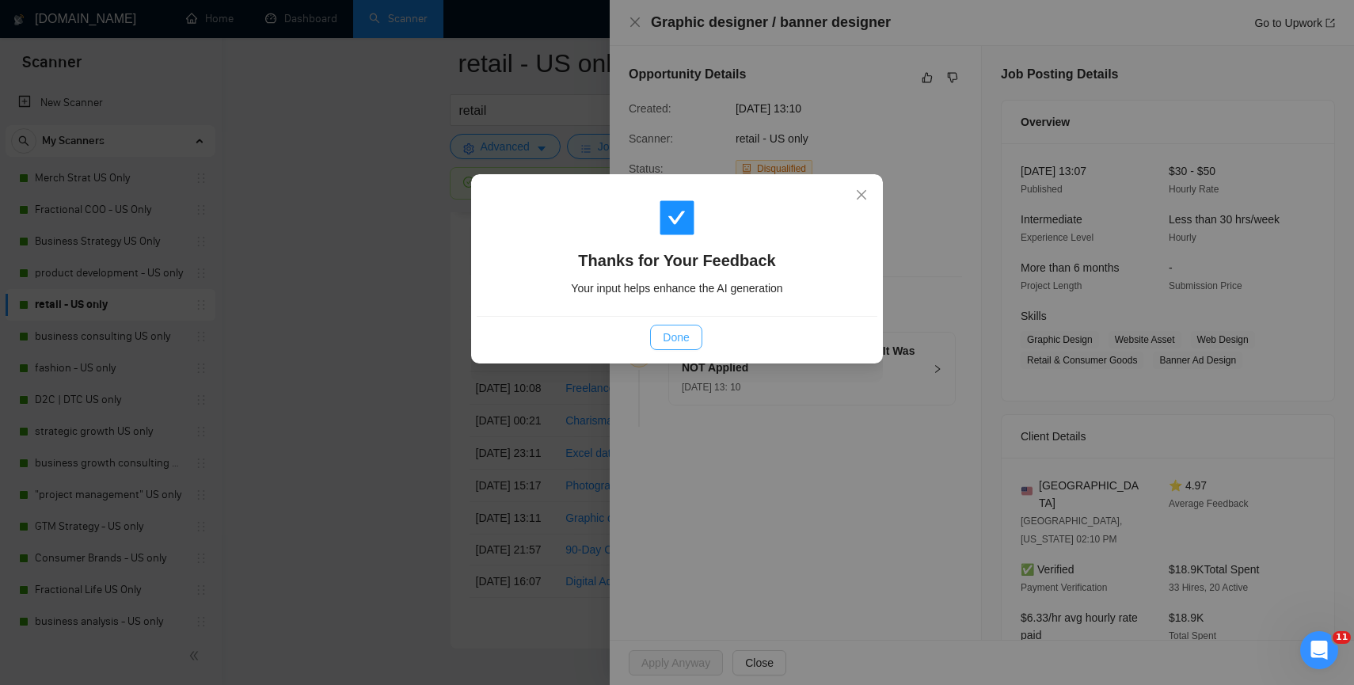
click at [660, 349] on button "Done" at bounding box center [675, 337] width 51 height 25
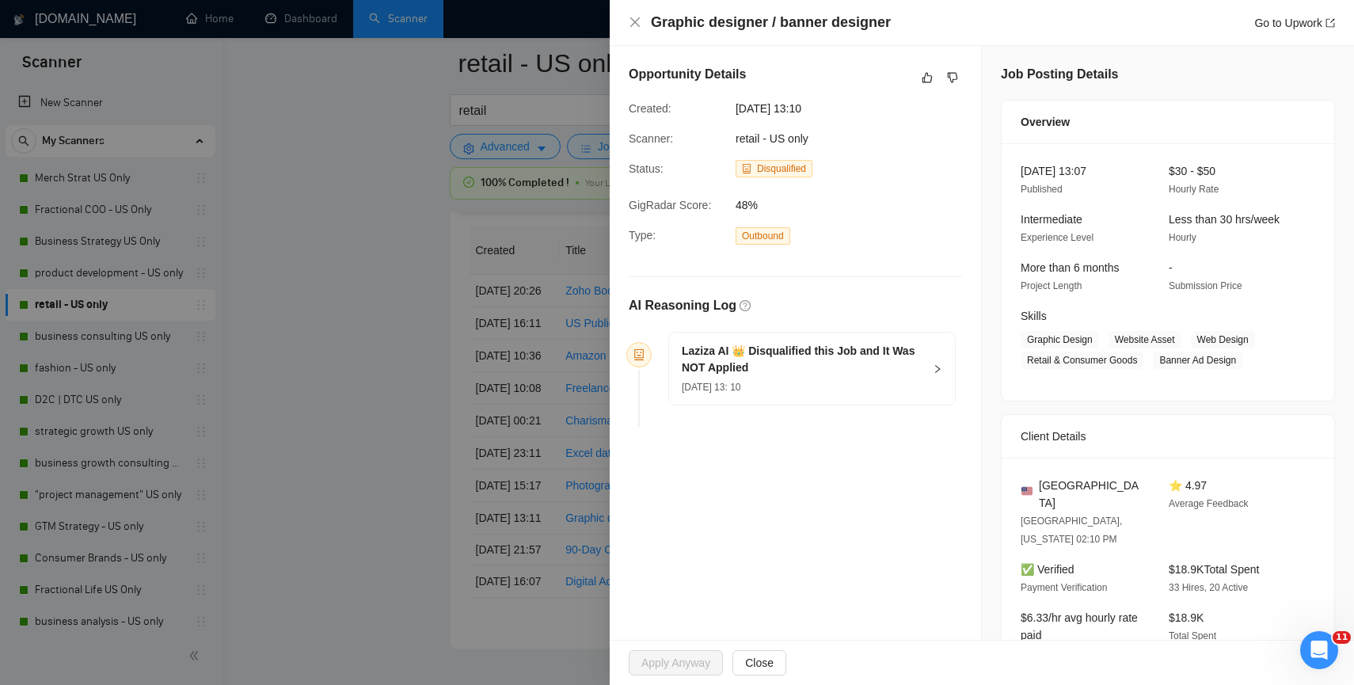
click at [422, 401] on div at bounding box center [677, 342] width 1354 height 685
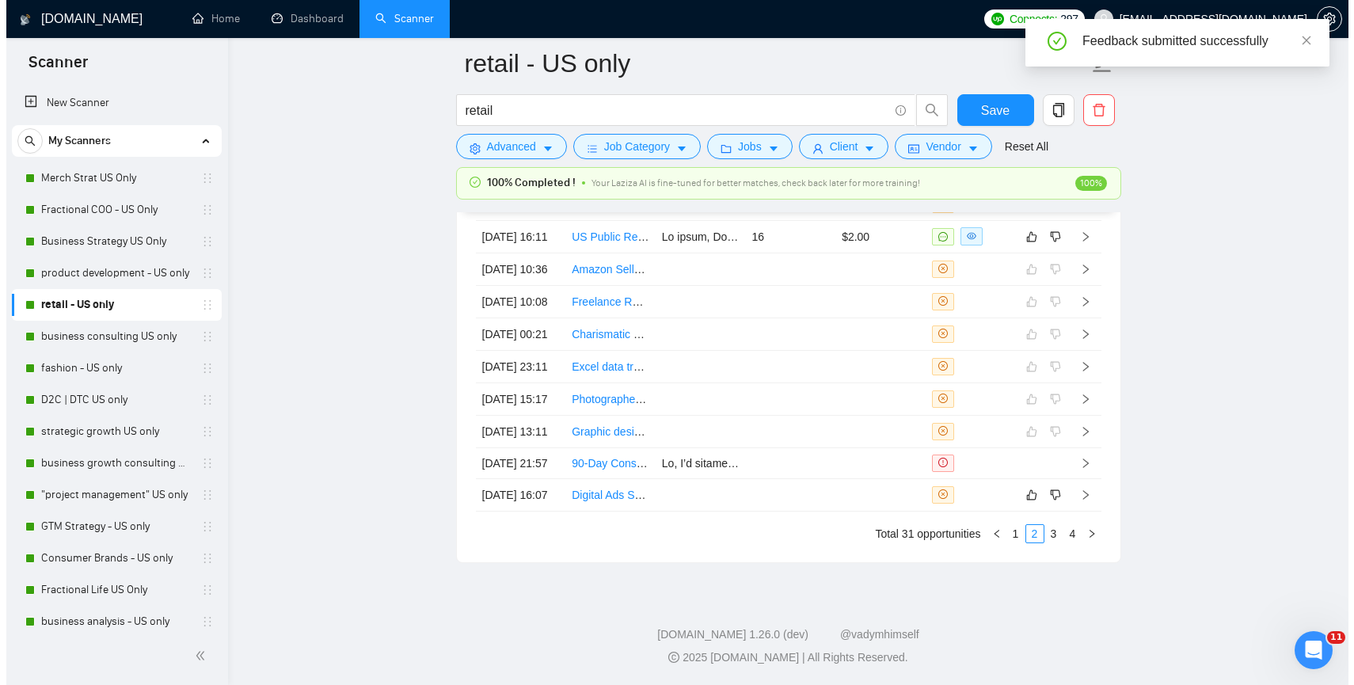
scroll to position [4329, 0]
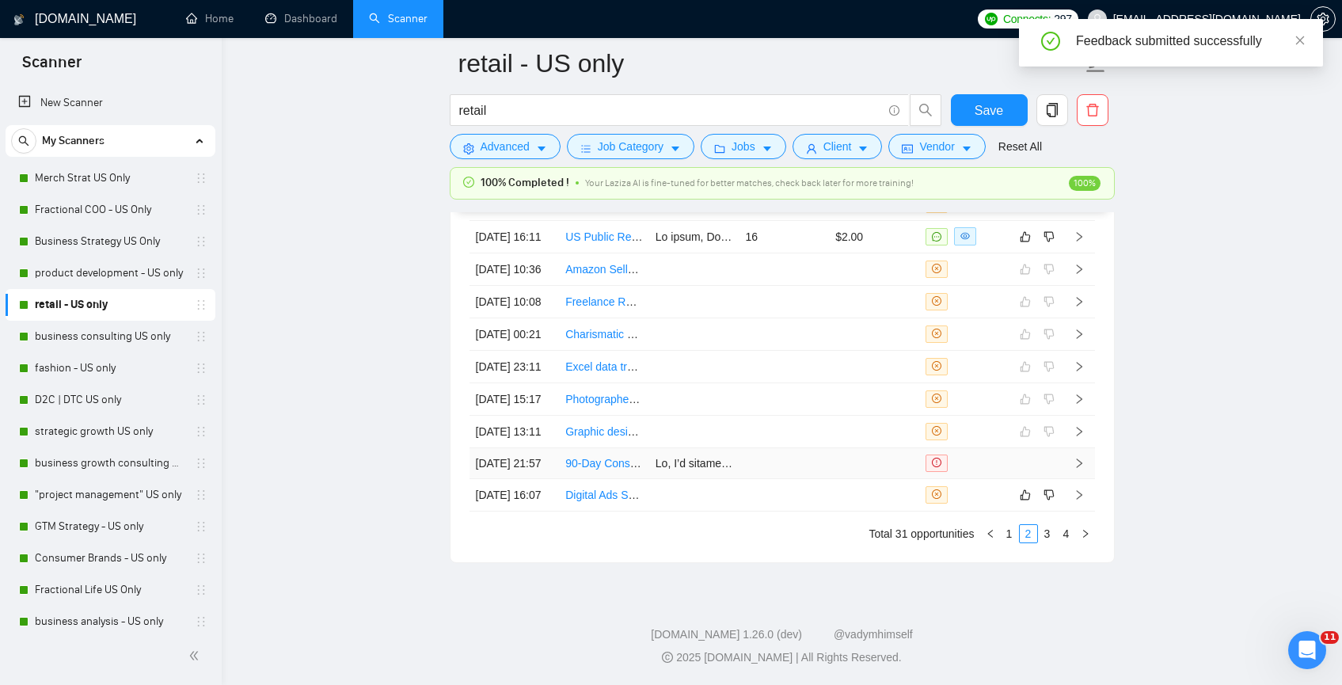
click at [778, 448] on td at bounding box center [784, 463] width 90 height 31
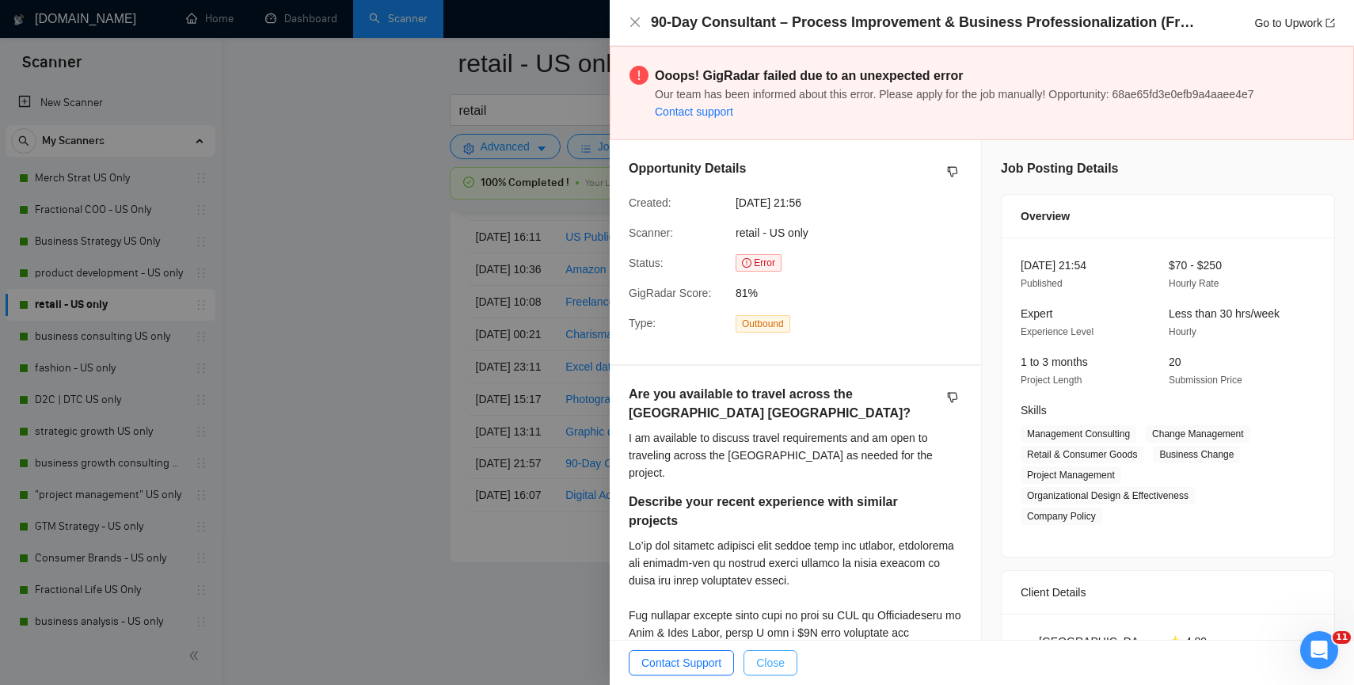
click at [781, 656] on span "Close" at bounding box center [770, 662] width 29 height 17
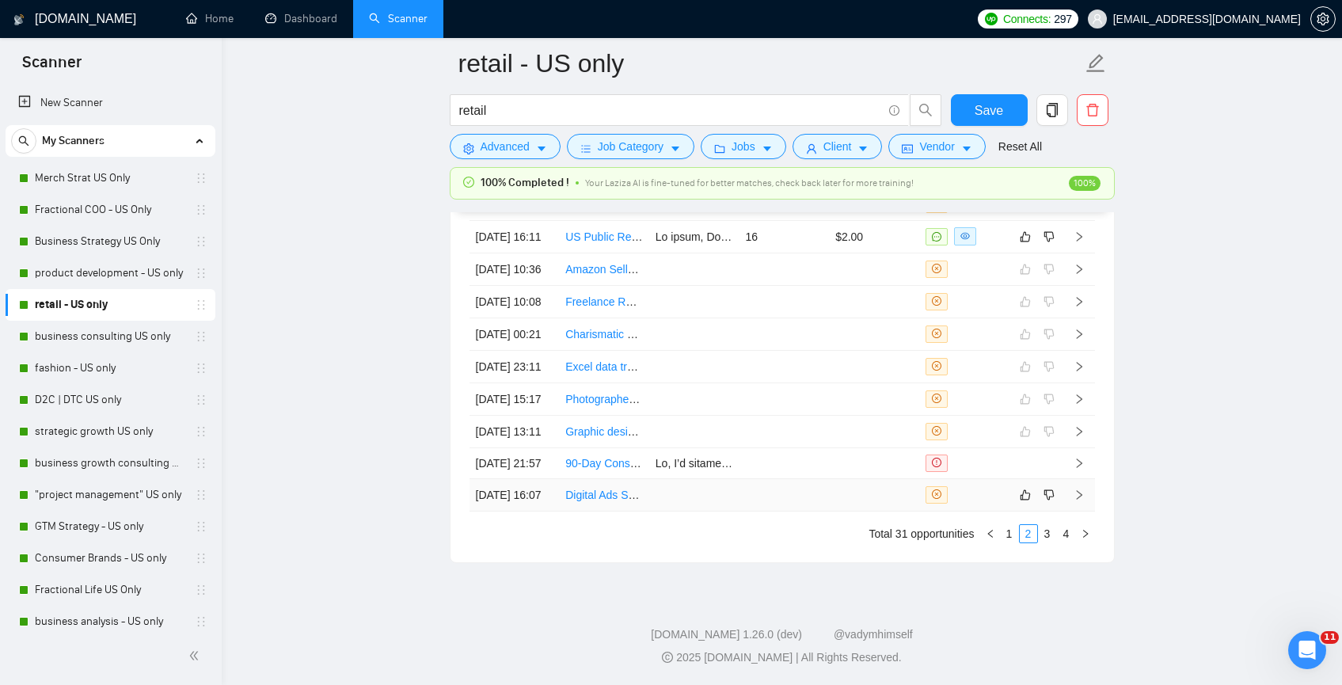
click at [679, 485] on td at bounding box center [694, 495] width 90 height 32
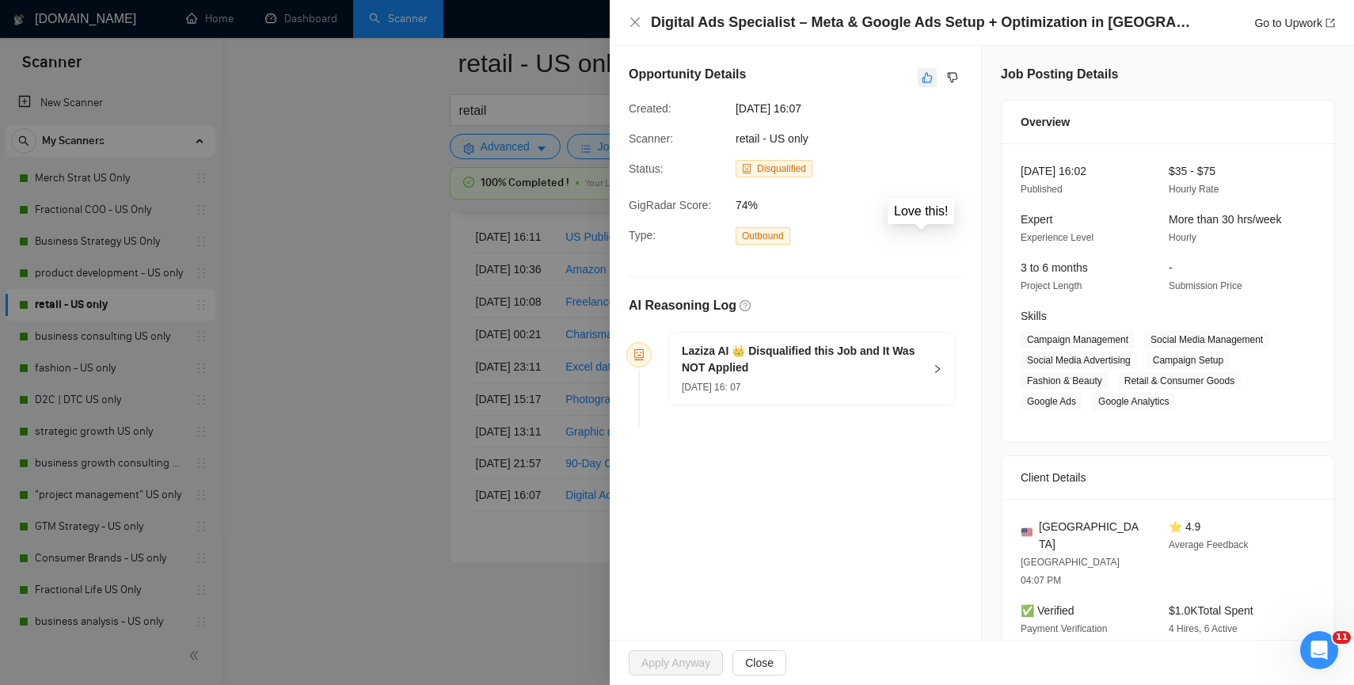
click at [922, 82] on icon "like" at bounding box center [927, 77] width 11 height 13
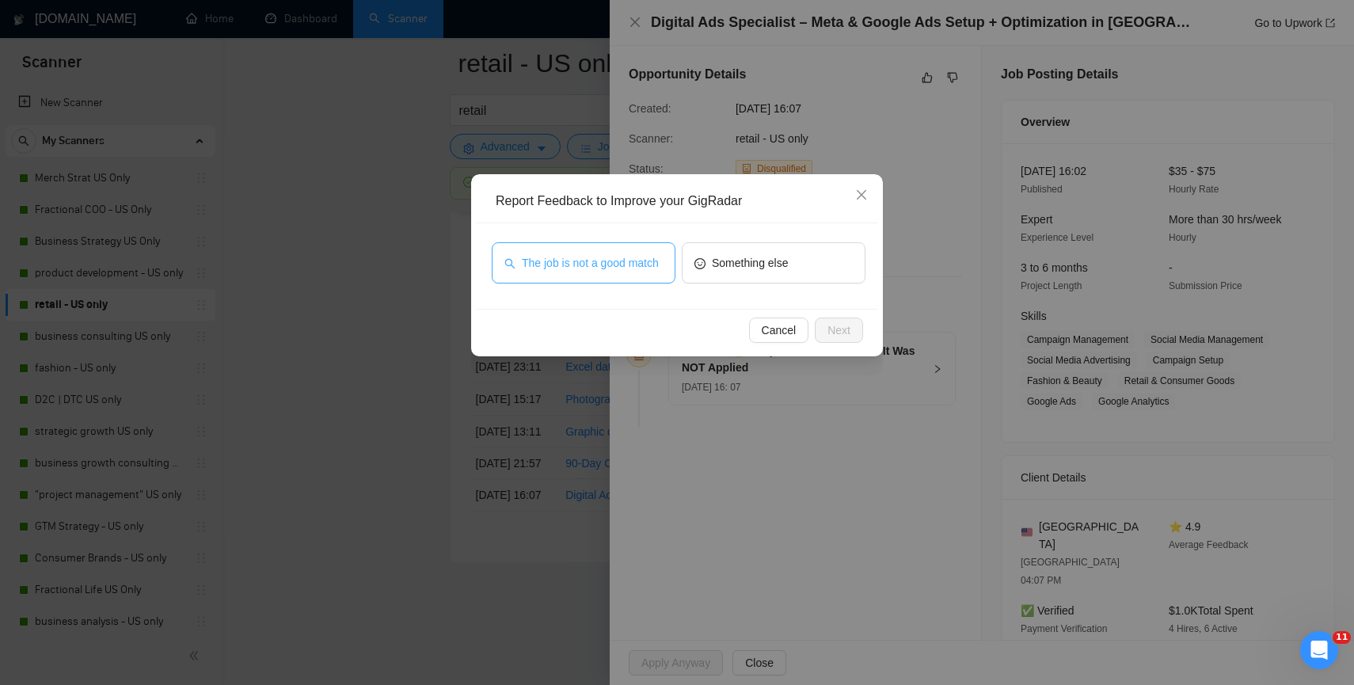
click at [628, 269] on span "The job is not a good match" at bounding box center [590, 262] width 137 height 17
click at [828, 329] on span "Next" at bounding box center [838, 329] width 23 height 17
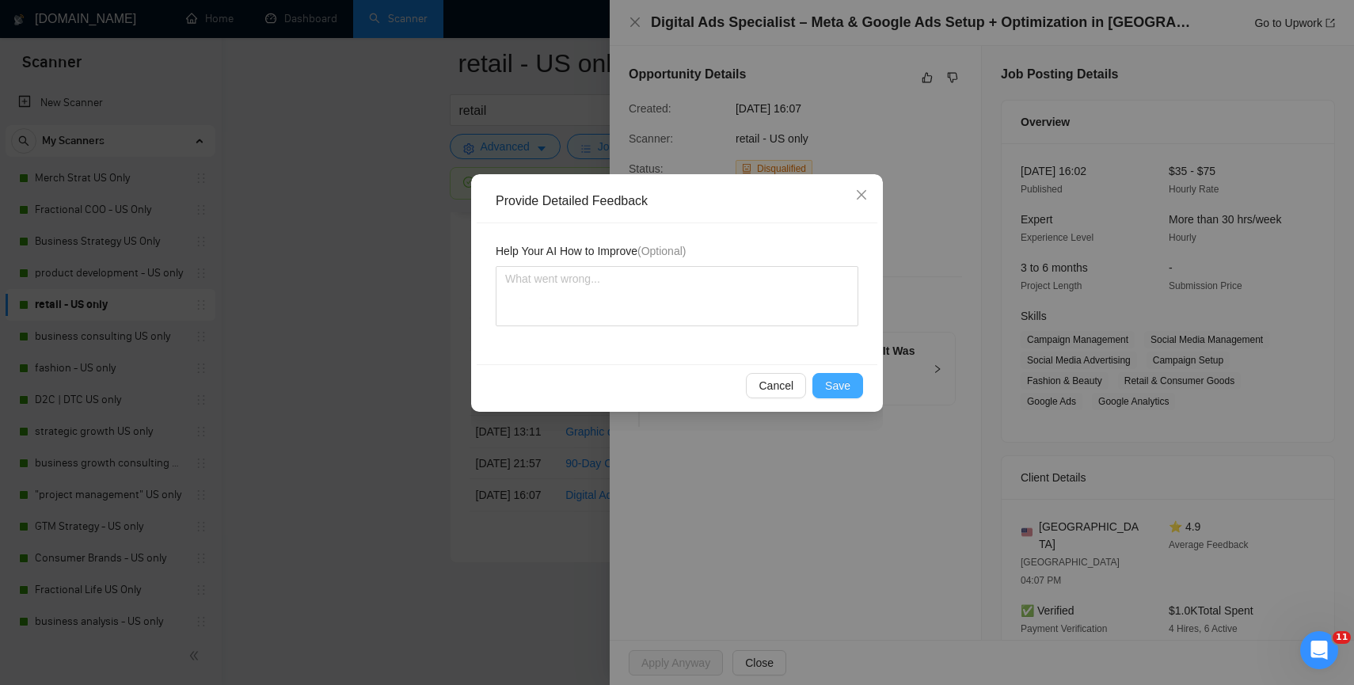
click at [831, 392] on span "Save" at bounding box center [837, 385] width 25 height 17
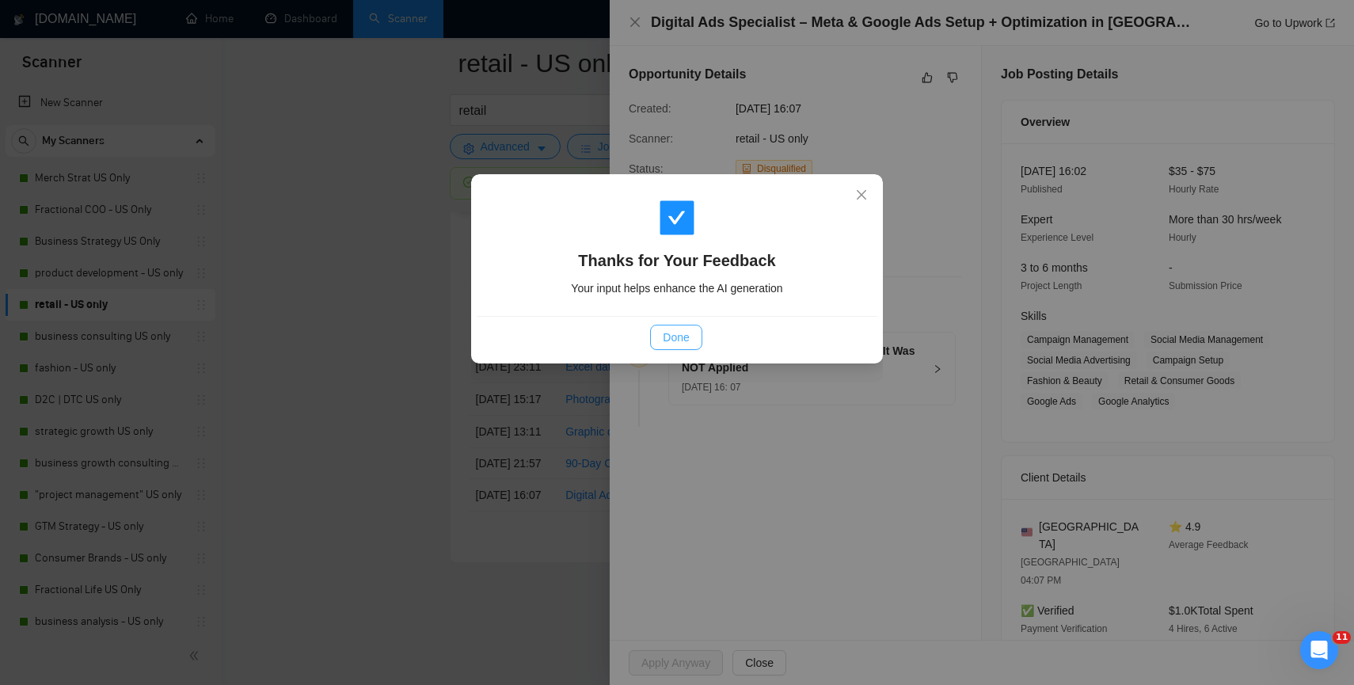
click at [690, 327] on button "Done" at bounding box center [675, 337] width 51 height 25
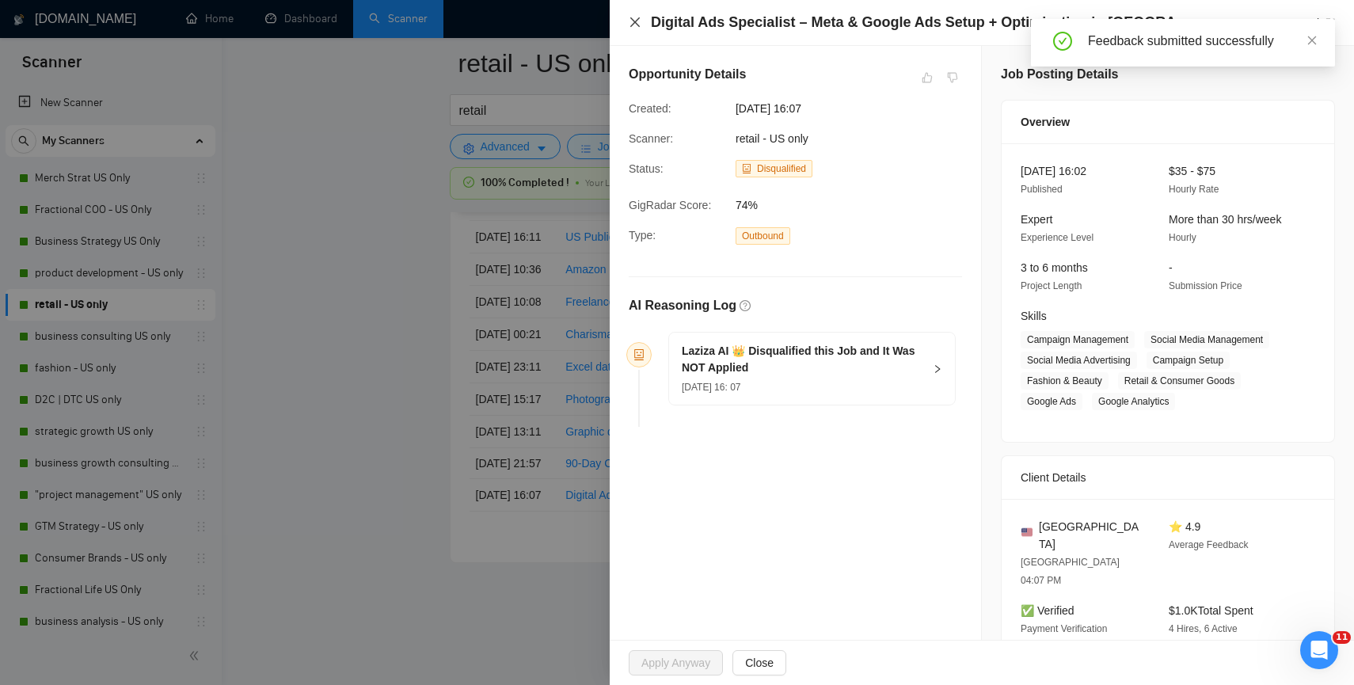
click at [637, 24] on icon "close" at bounding box center [635, 22] width 13 height 13
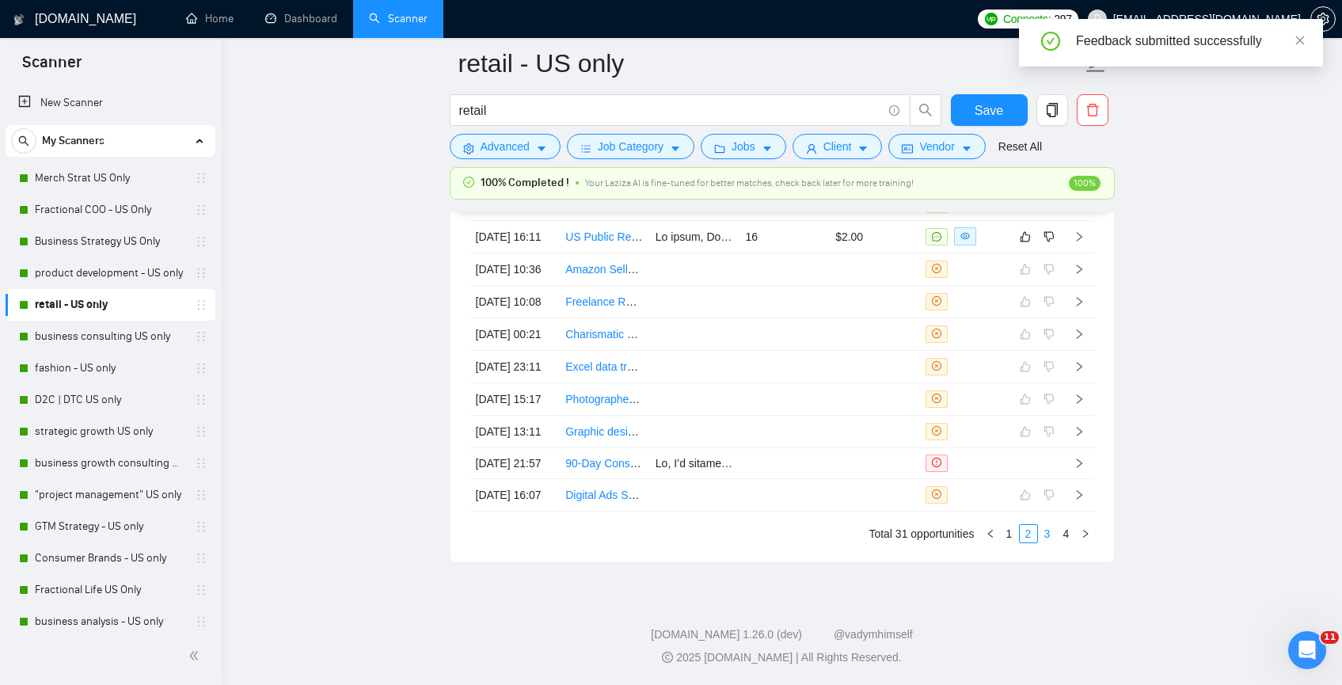
click at [1045, 538] on link "3" at bounding box center [1047, 533] width 17 height 17
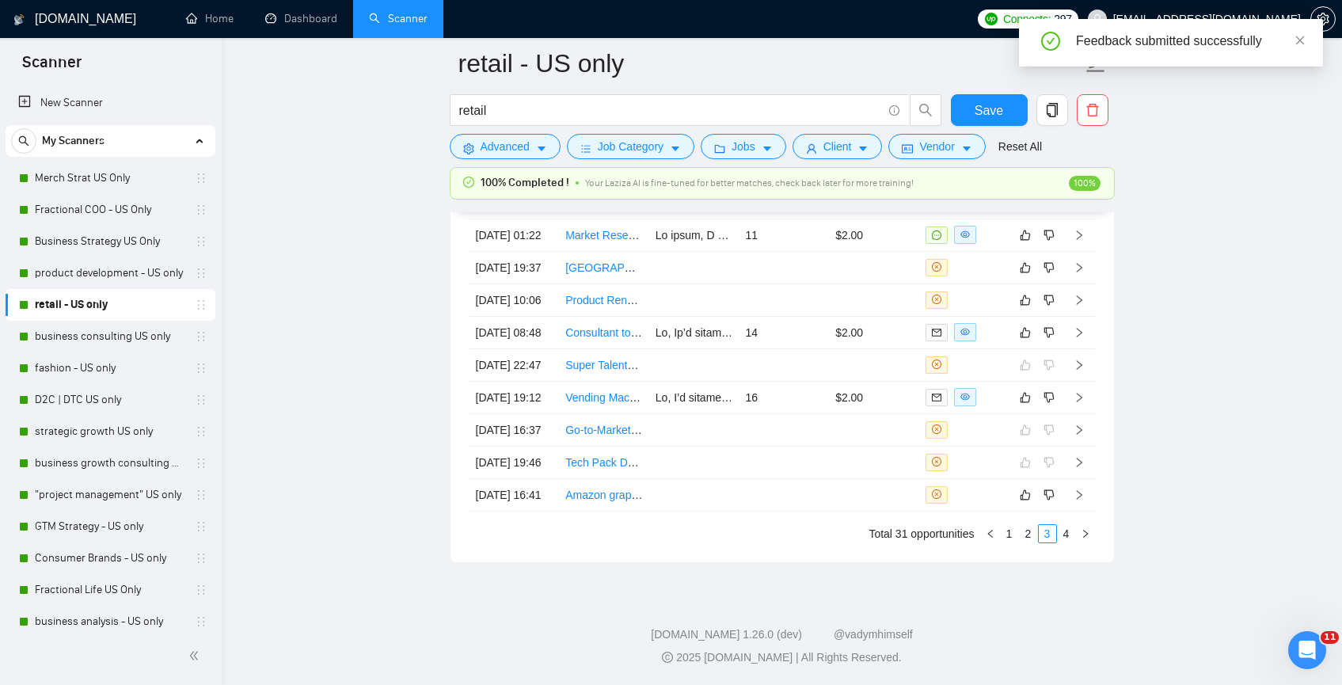
scroll to position [3660, 0]
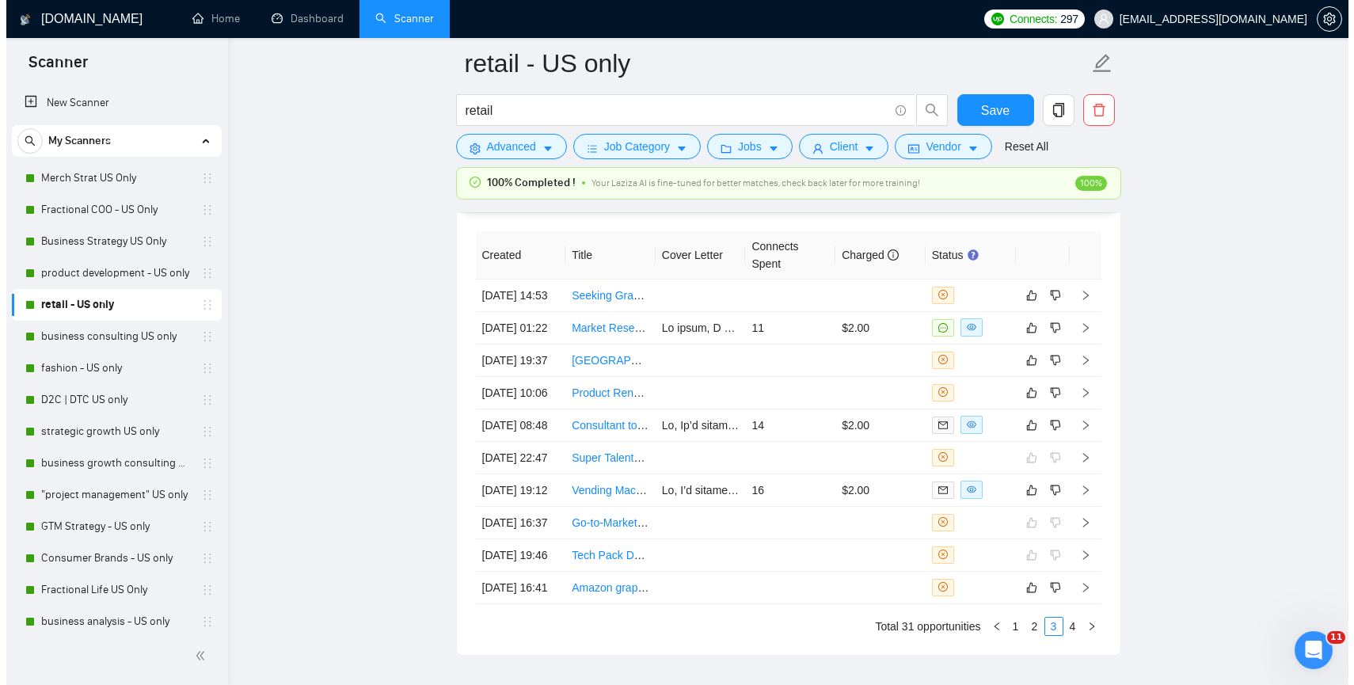
scroll to position [4103, 0]
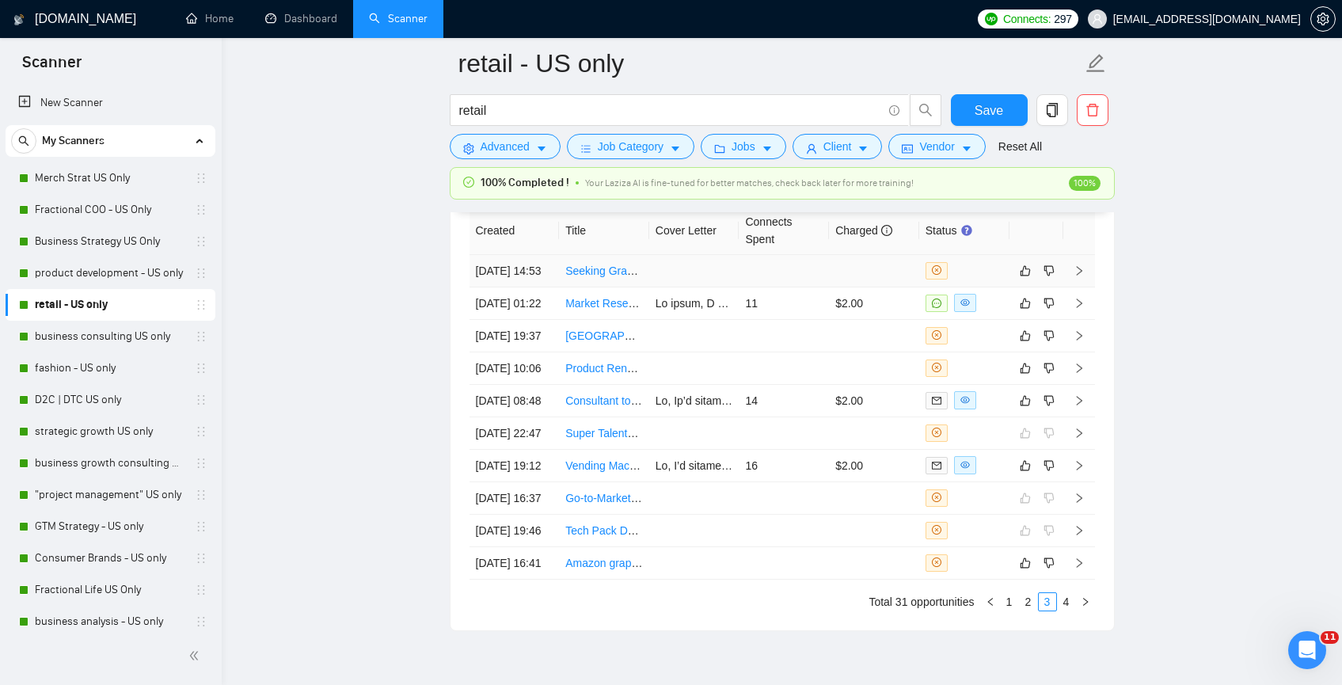
click at [665, 283] on td at bounding box center [694, 271] width 90 height 32
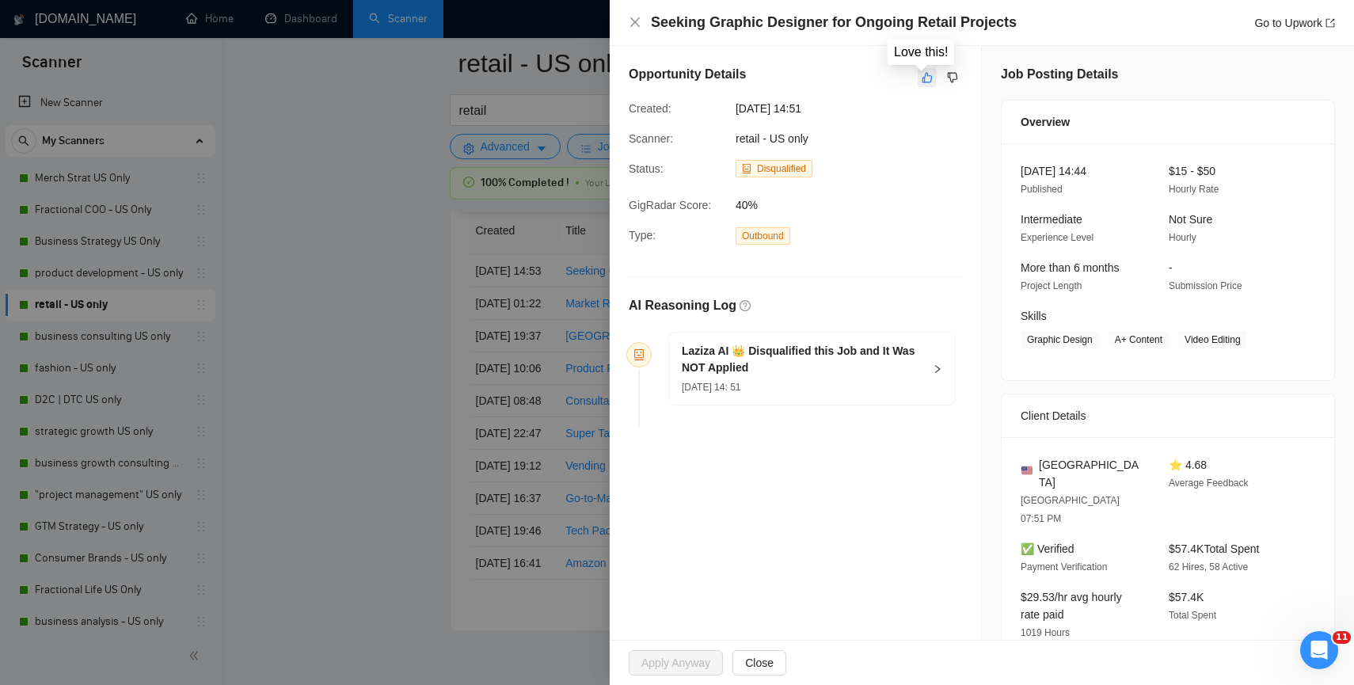
click at [922, 76] on icon "like" at bounding box center [927, 77] width 11 height 13
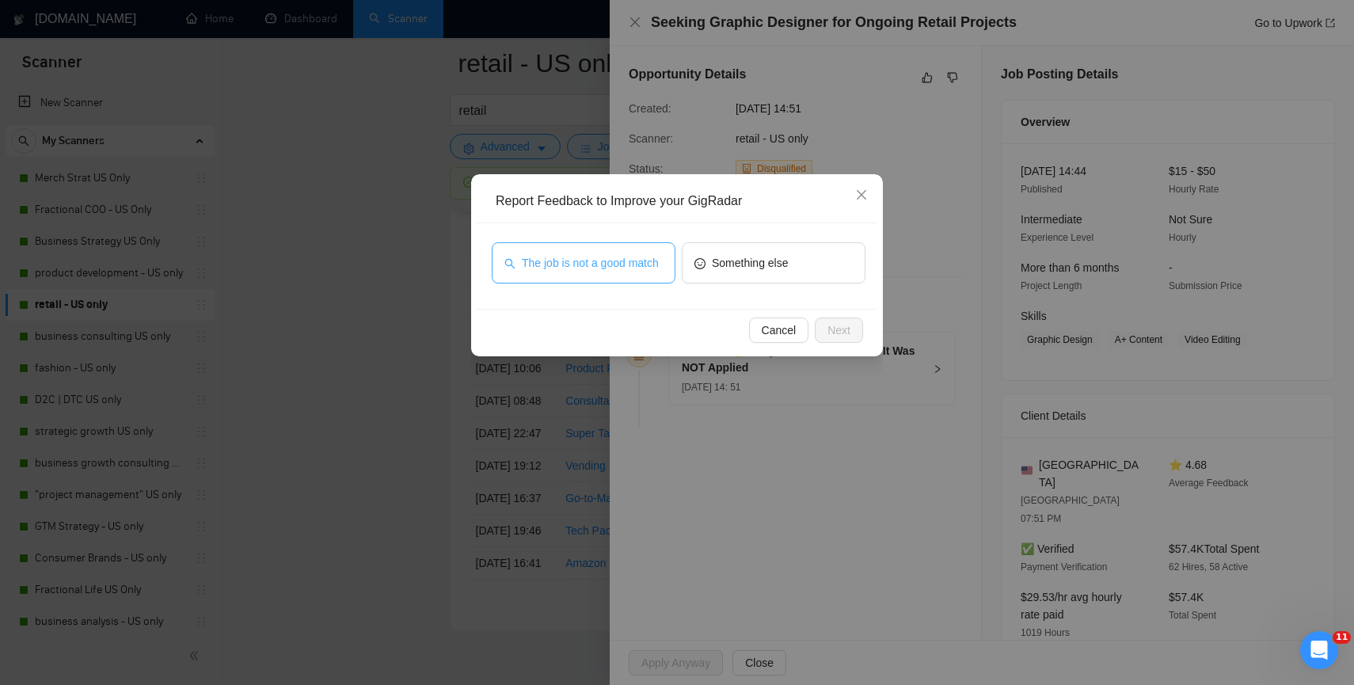
click at [631, 244] on button "The job is not a good match" at bounding box center [584, 262] width 184 height 41
click at [834, 322] on span "Next" at bounding box center [838, 329] width 23 height 17
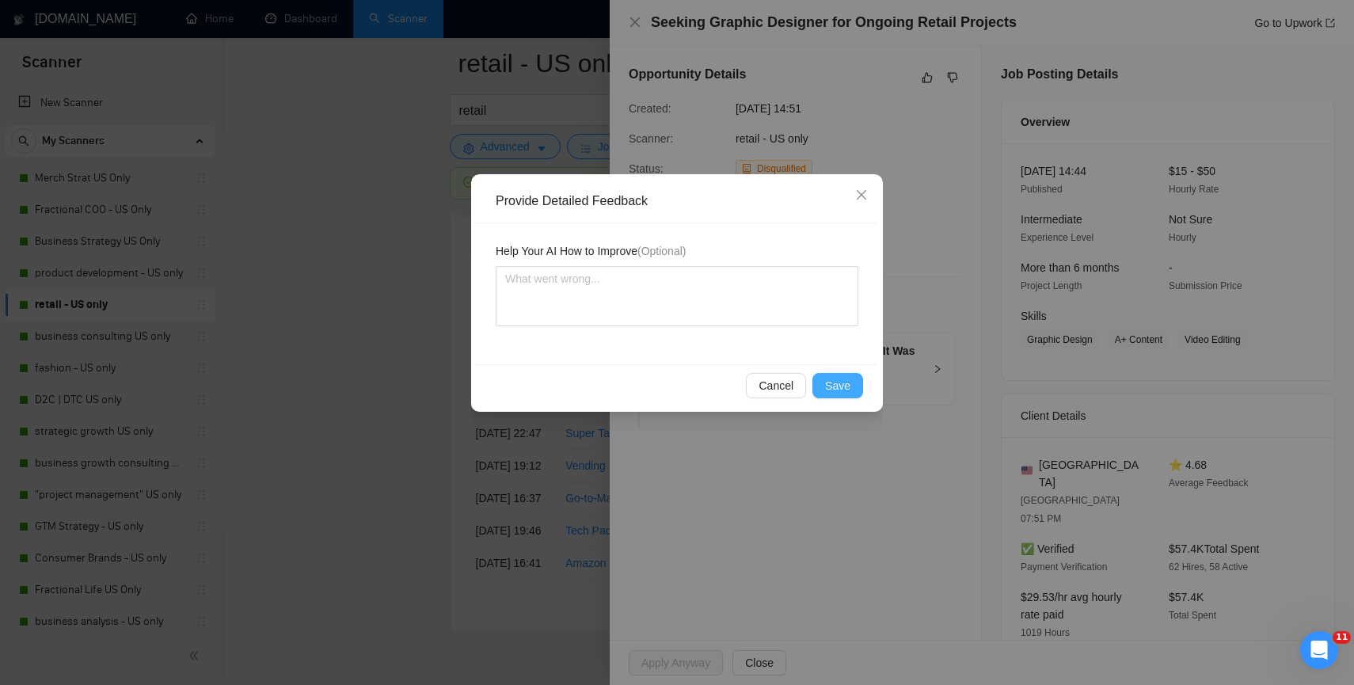
click at [831, 392] on span "Save" at bounding box center [837, 385] width 25 height 17
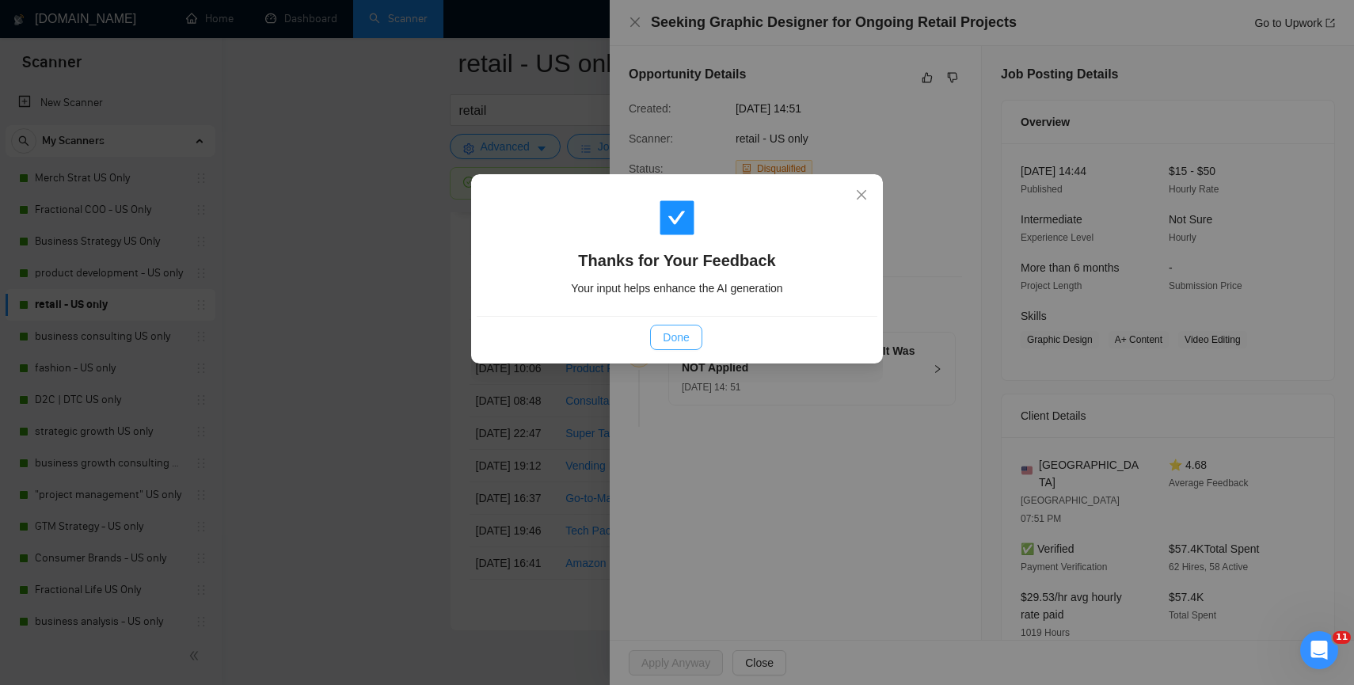
click at [693, 336] on button "Done" at bounding box center [675, 337] width 51 height 25
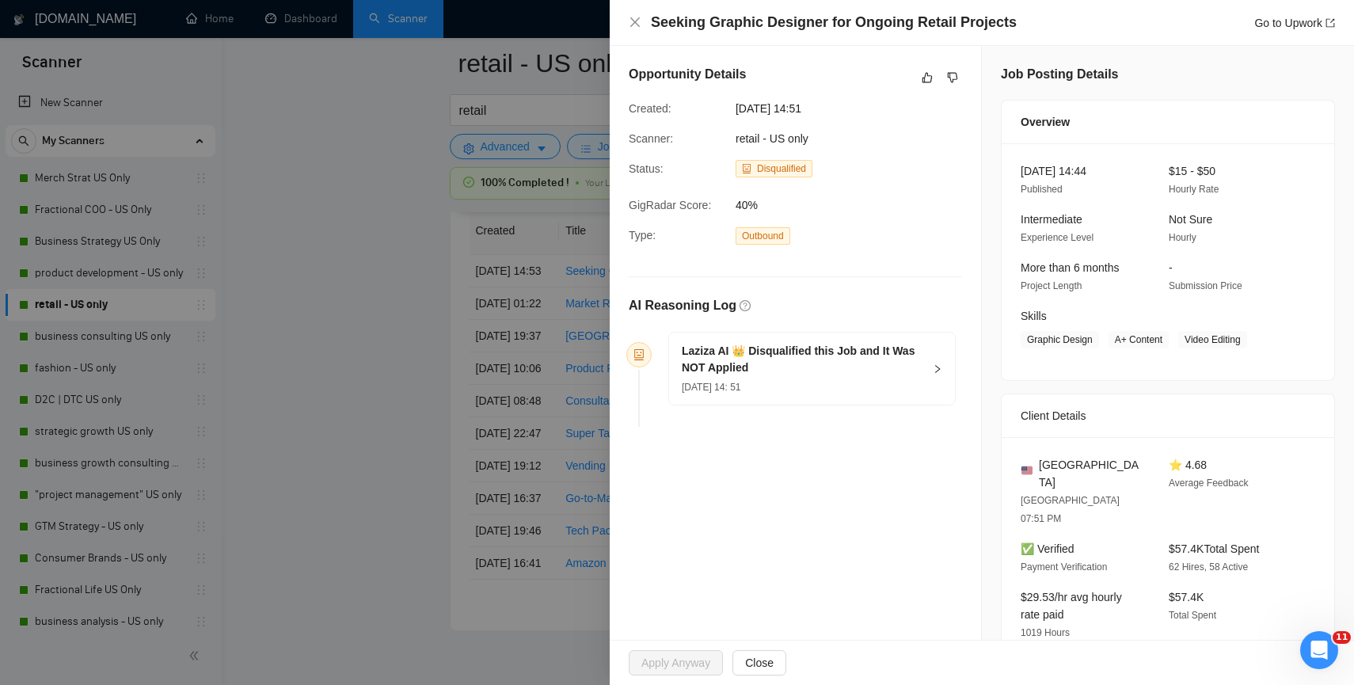
click at [394, 331] on div at bounding box center [677, 342] width 1354 height 685
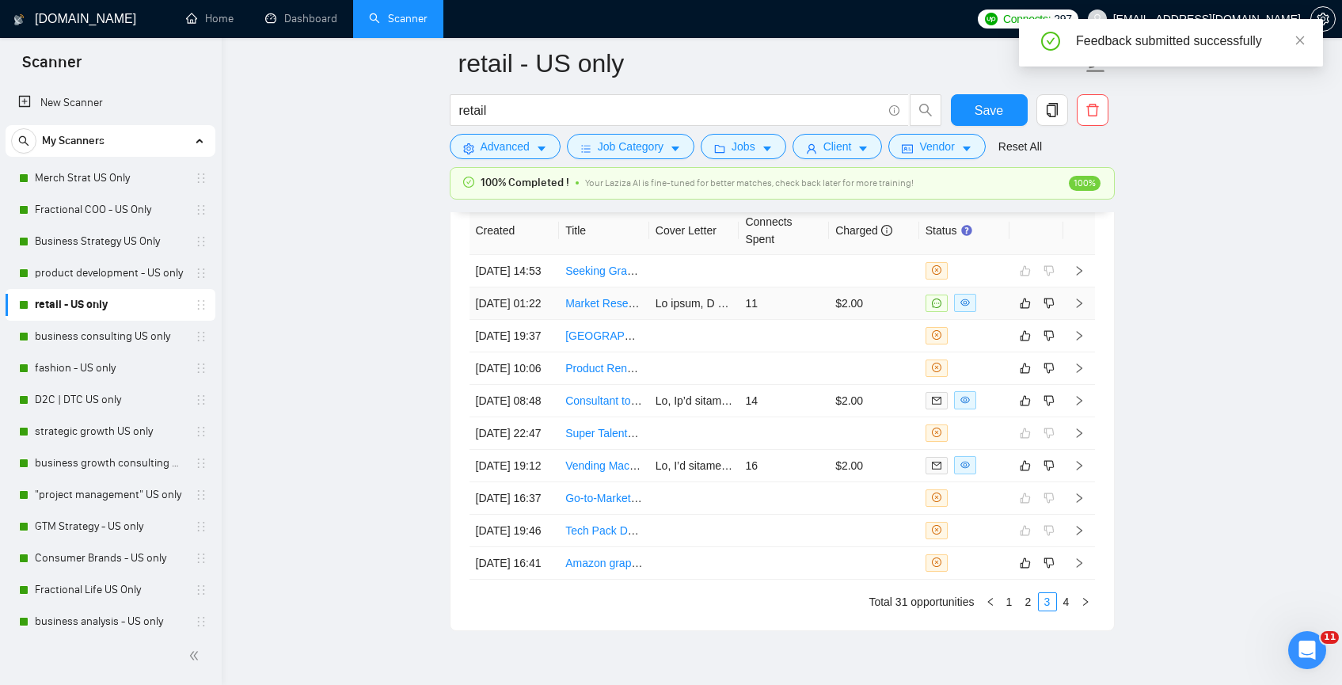
click at [831, 320] on td "$2.00" at bounding box center [874, 303] width 90 height 32
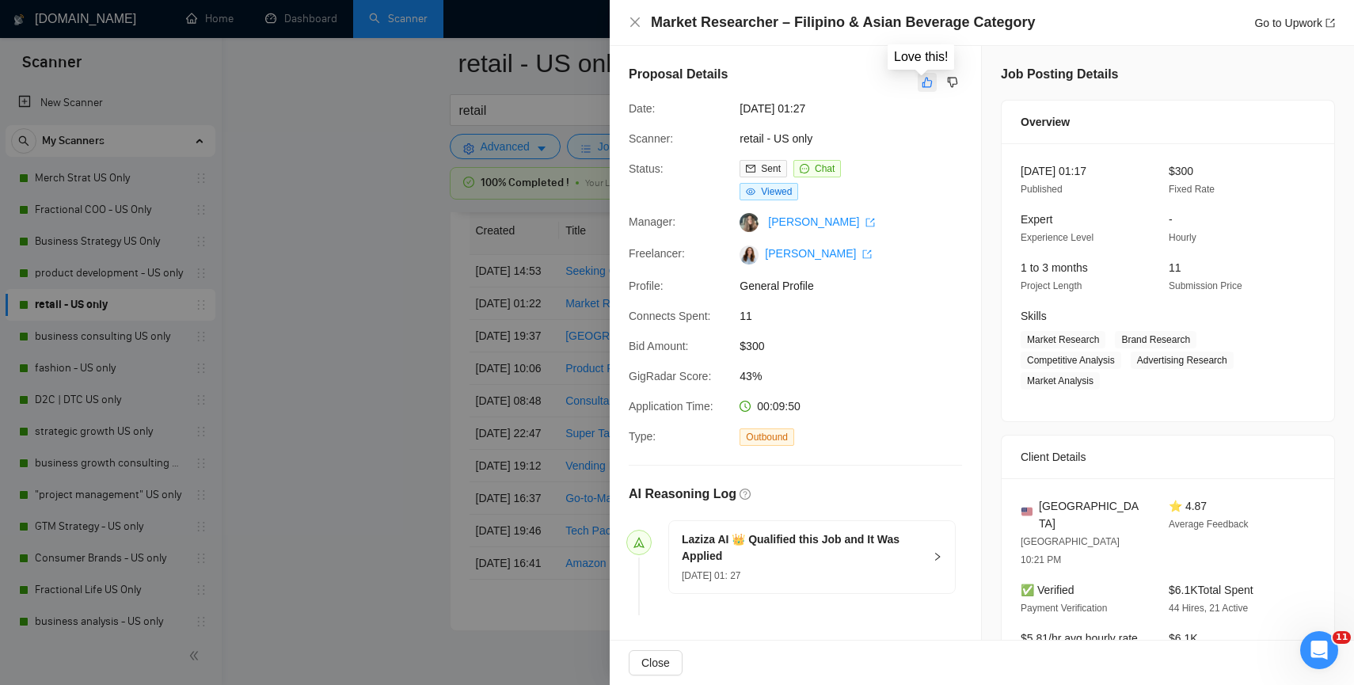
click at [922, 83] on icon "like" at bounding box center [927, 82] width 11 height 13
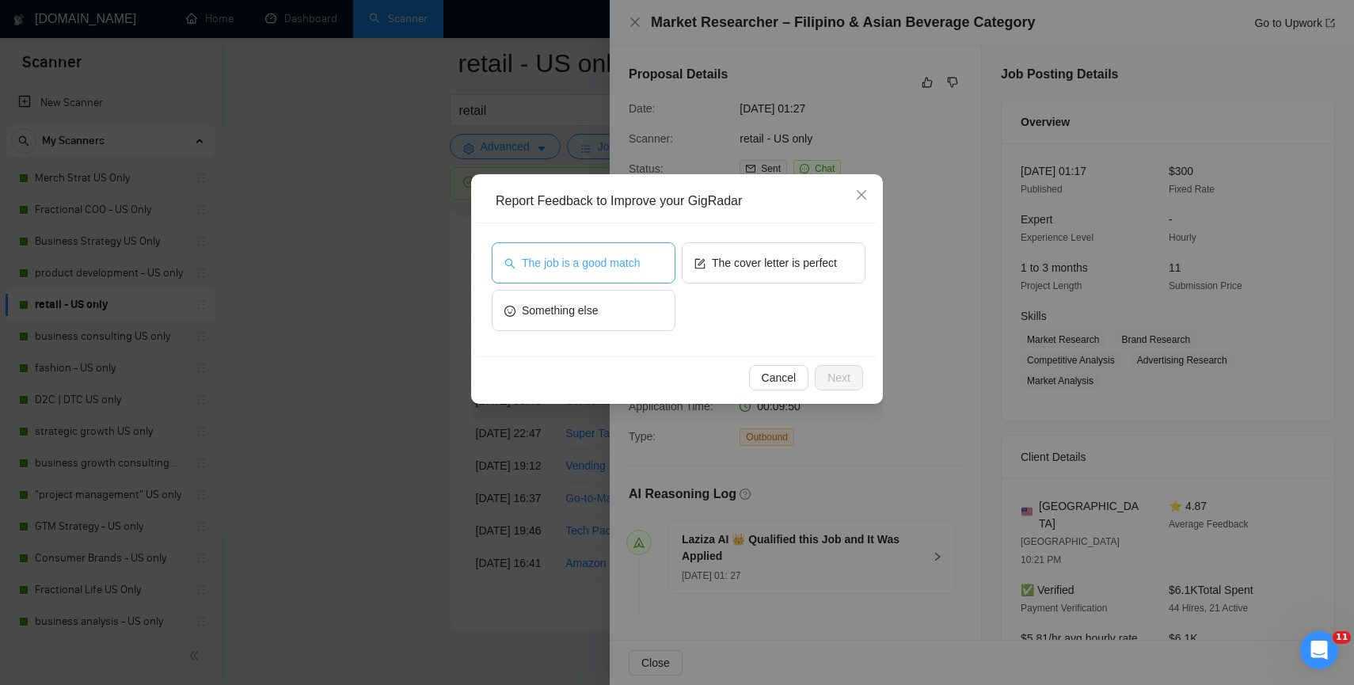
click at [636, 268] on span "The job is a good match" at bounding box center [581, 262] width 118 height 17
click at [832, 370] on span "Next" at bounding box center [838, 377] width 23 height 17
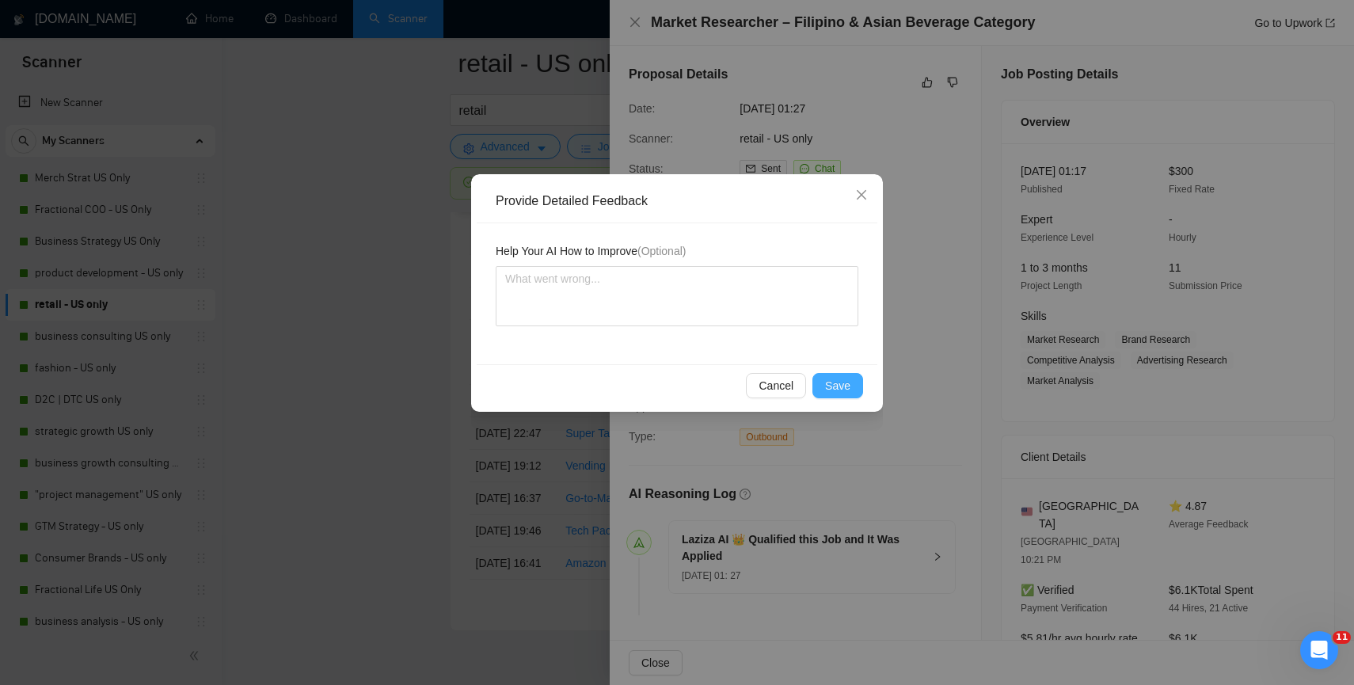
click at [827, 390] on span "Save" at bounding box center [837, 385] width 25 height 17
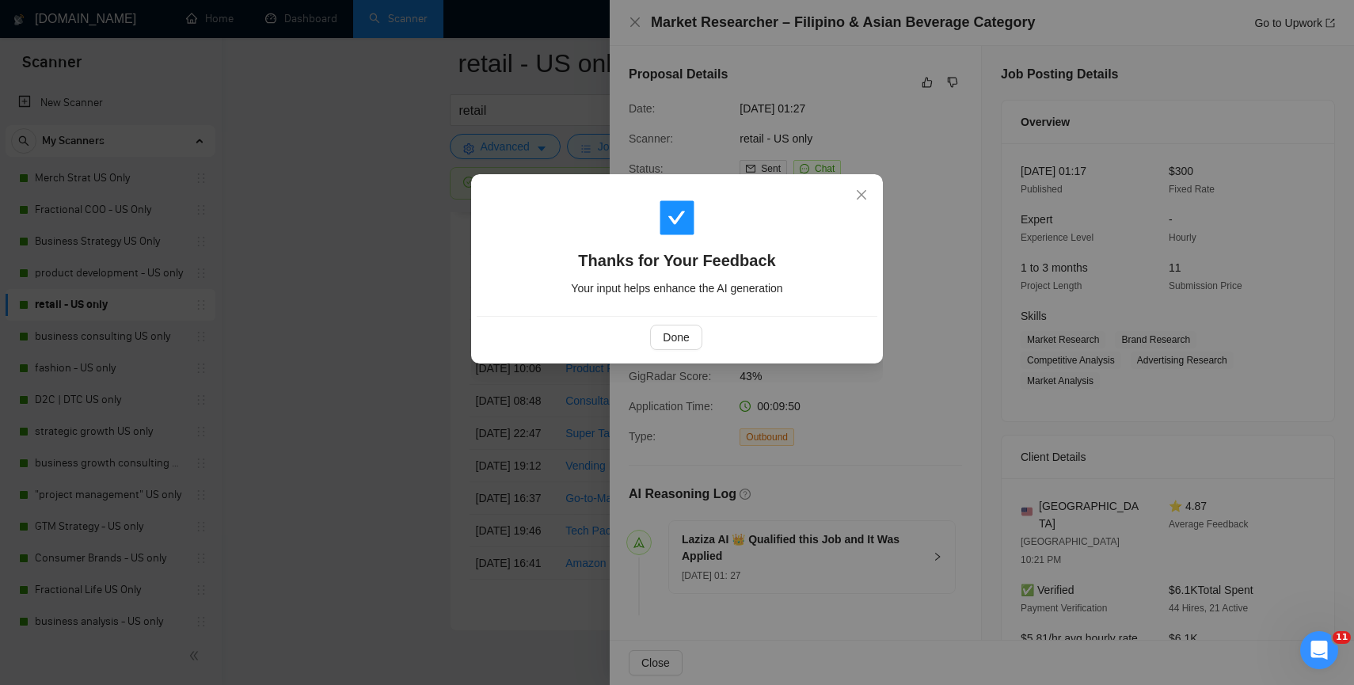
click at [656, 323] on div "Done" at bounding box center [677, 337] width 401 height 42
click at [656, 333] on button "Done" at bounding box center [675, 337] width 51 height 25
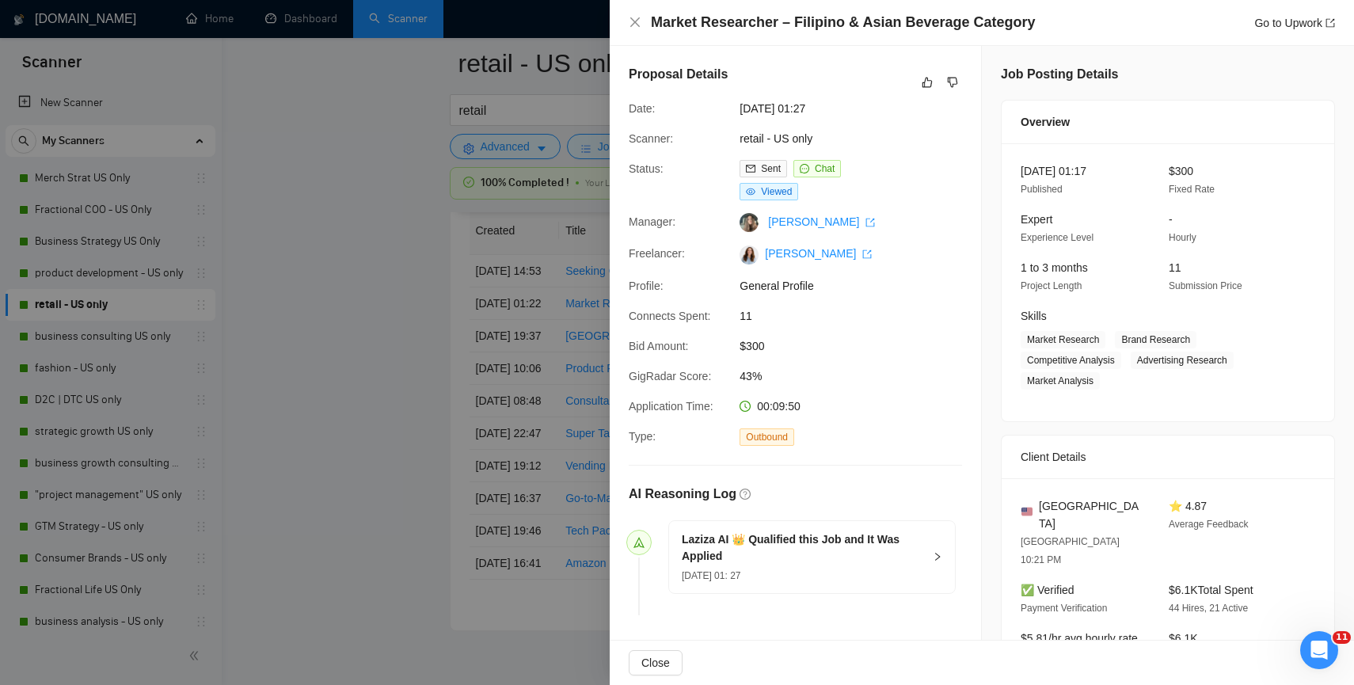
click at [412, 337] on div at bounding box center [677, 342] width 1354 height 685
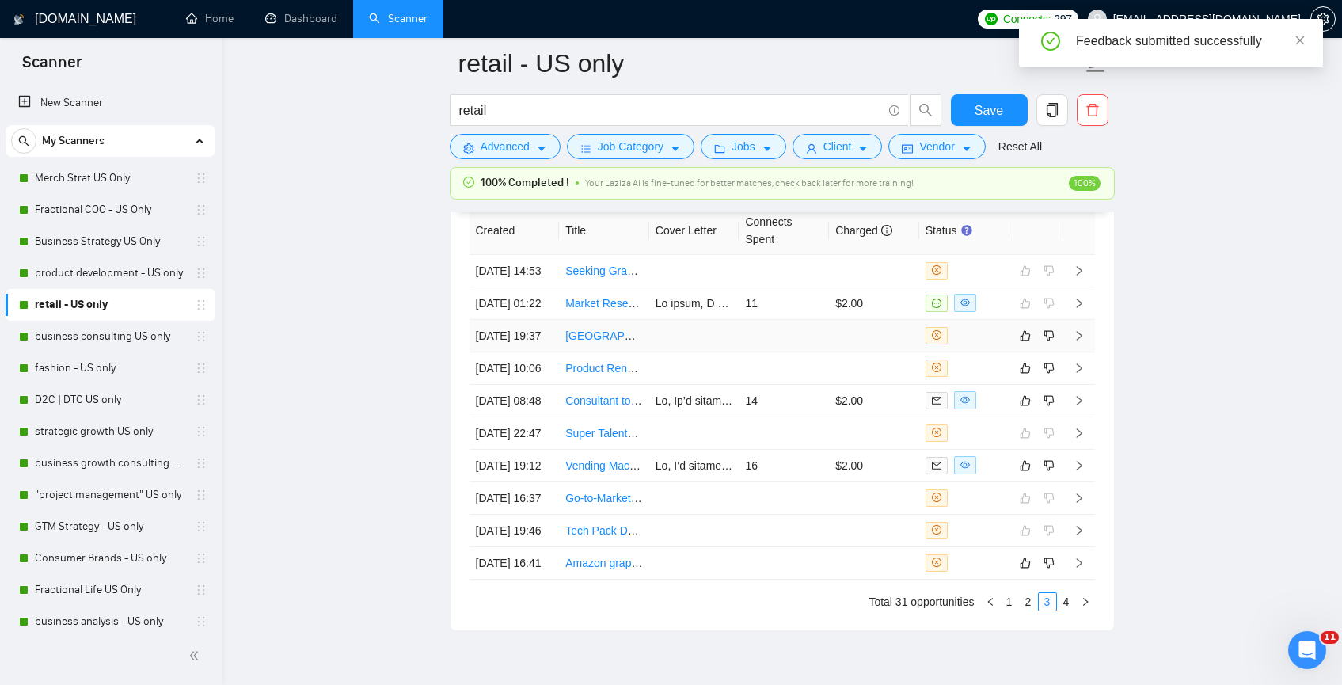
click at [888, 352] on td at bounding box center [874, 336] width 90 height 32
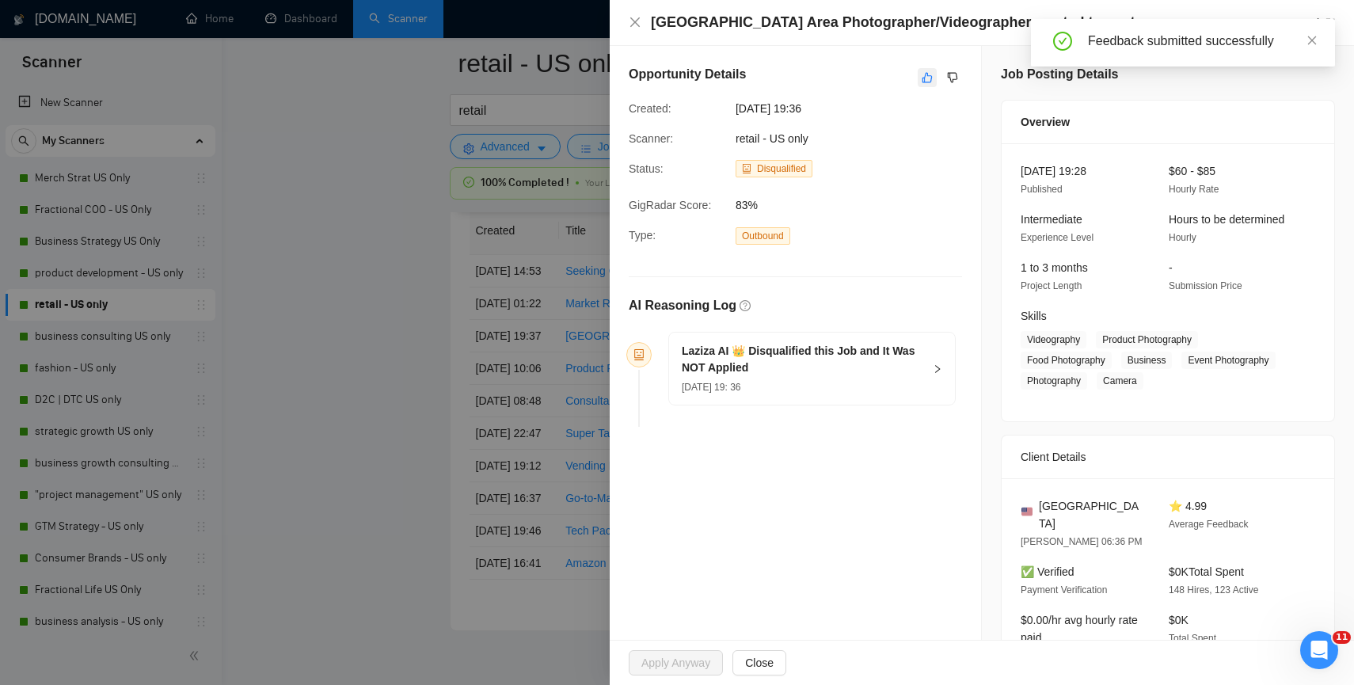
click at [924, 77] on icon "like" at bounding box center [927, 77] width 11 height 13
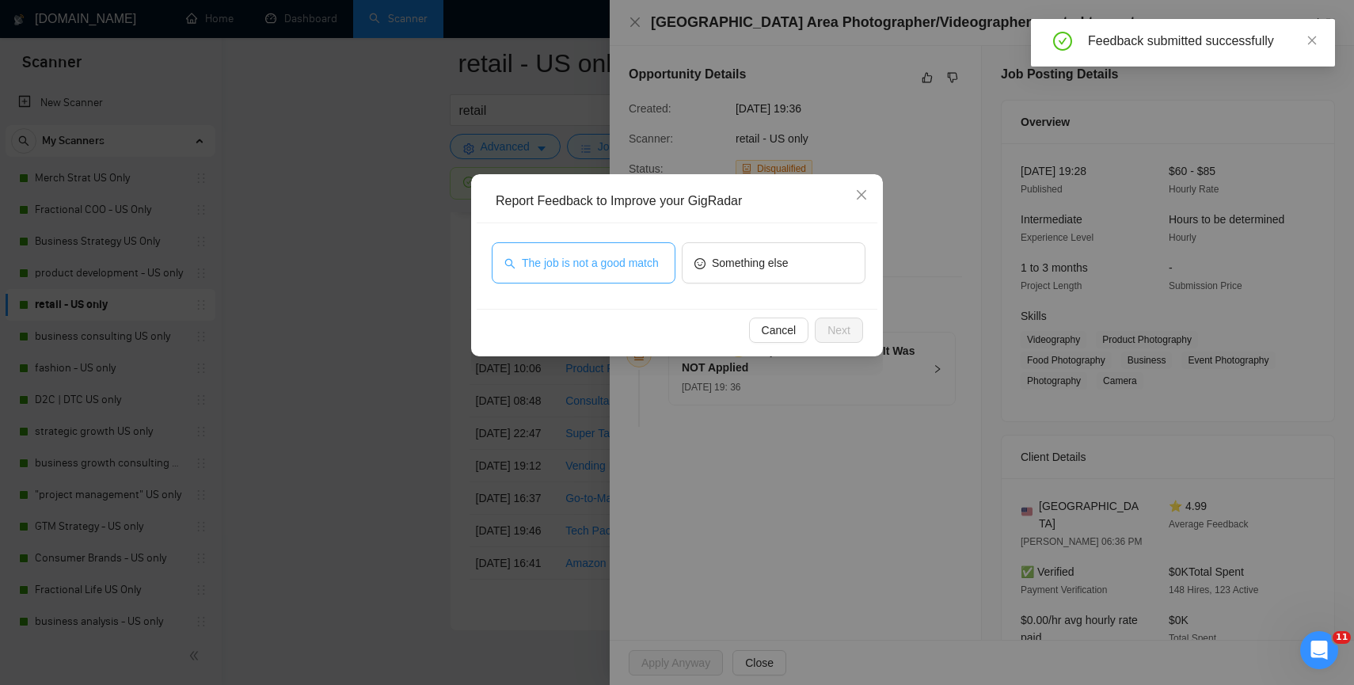
click at [639, 270] on span "The job is not a good match" at bounding box center [590, 262] width 137 height 17
click at [826, 329] on button "Next" at bounding box center [839, 330] width 48 height 25
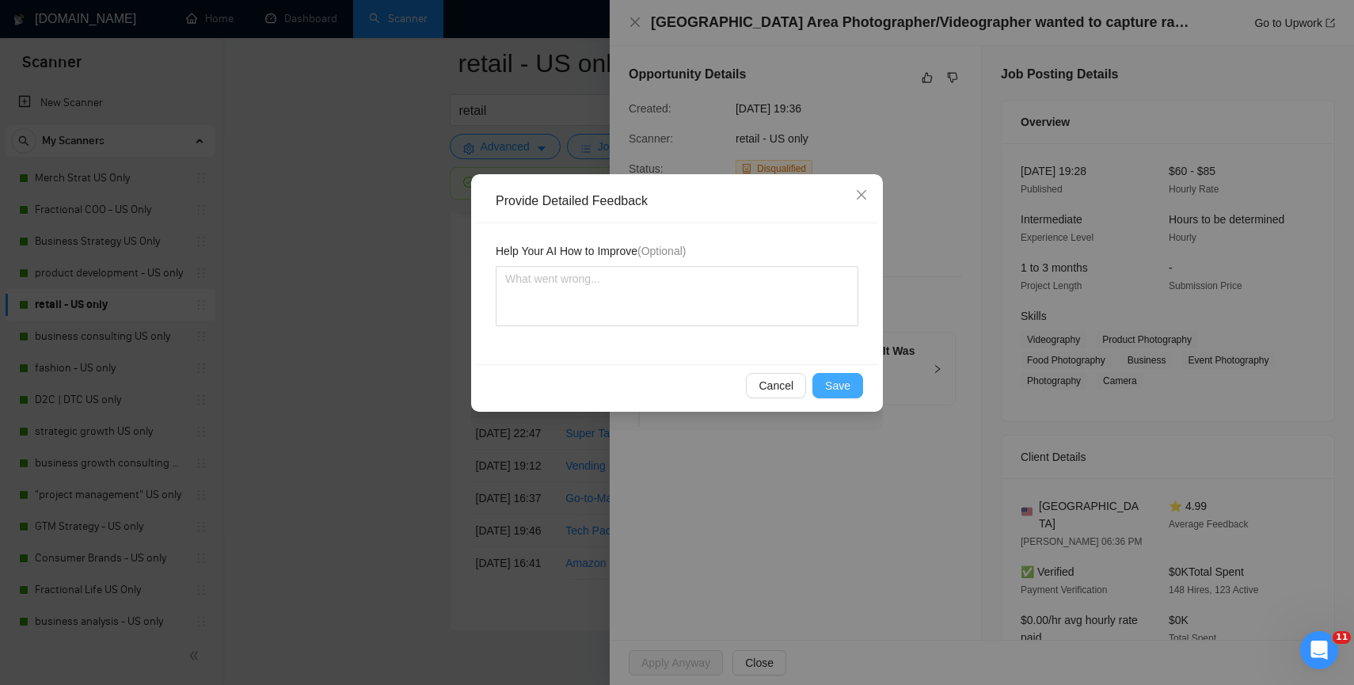
click at [835, 377] on span "Save" at bounding box center [837, 385] width 25 height 17
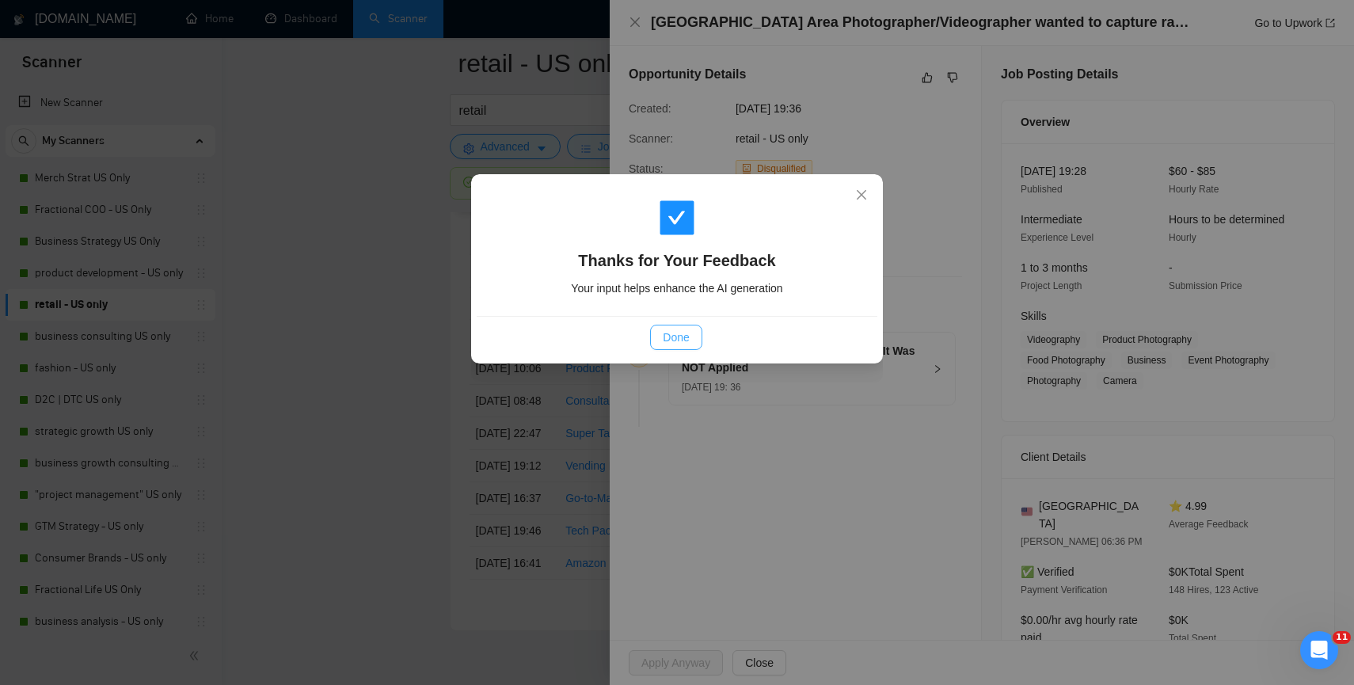
click at [666, 332] on span "Done" at bounding box center [676, 337] width 26 height 17
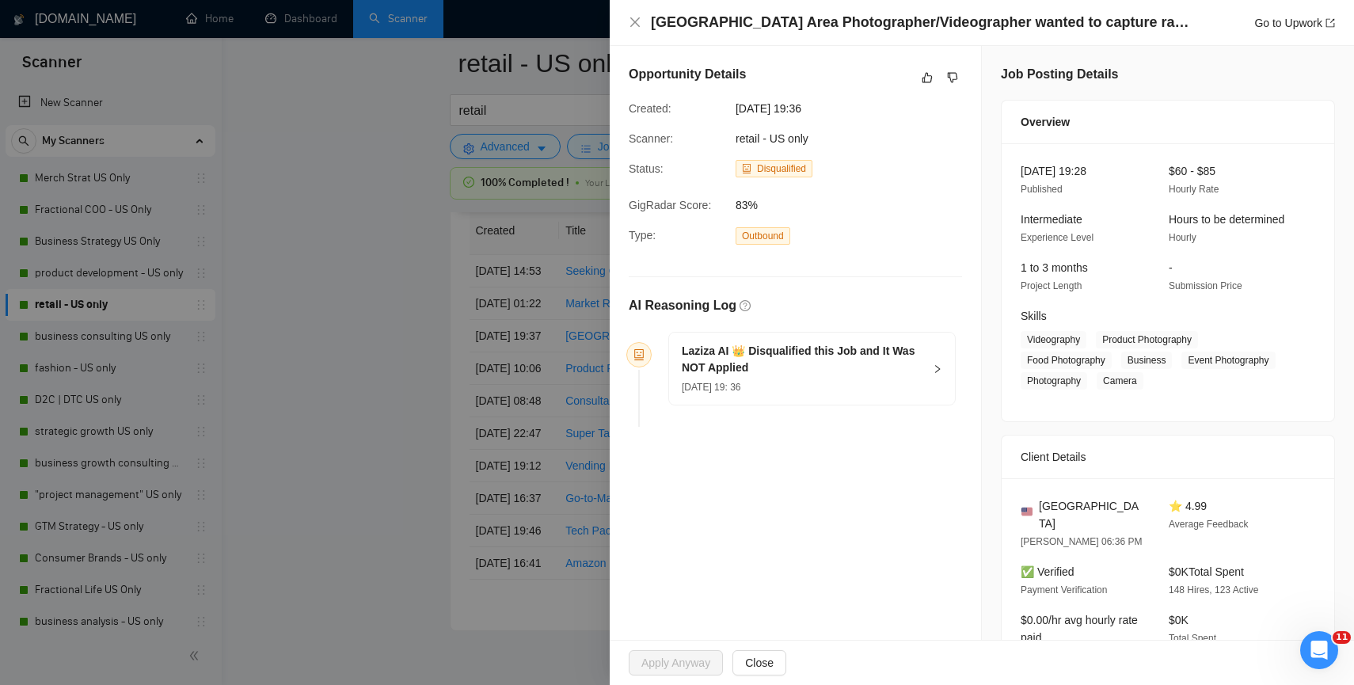
click at [428, 394] on div at bounding box center [677, 342] width 1354 height 685
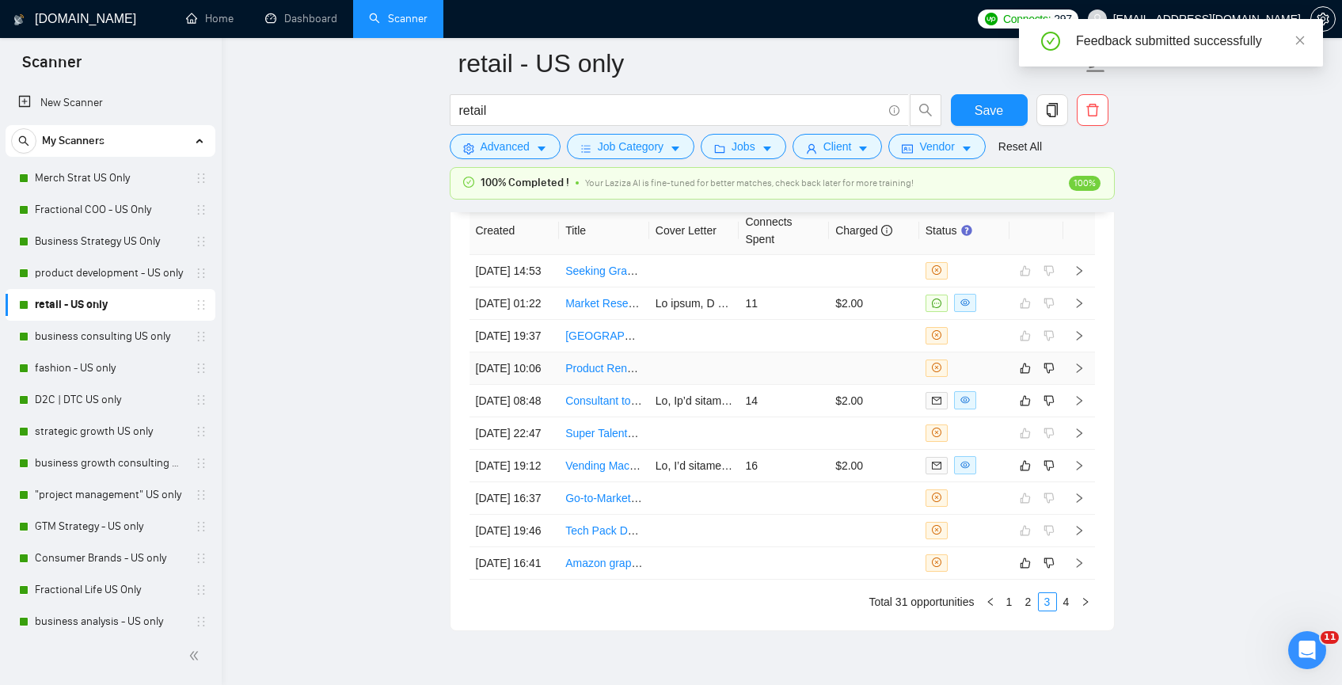
click at [748, 385] on td at bounding box center [784, 368] width 90 height 32
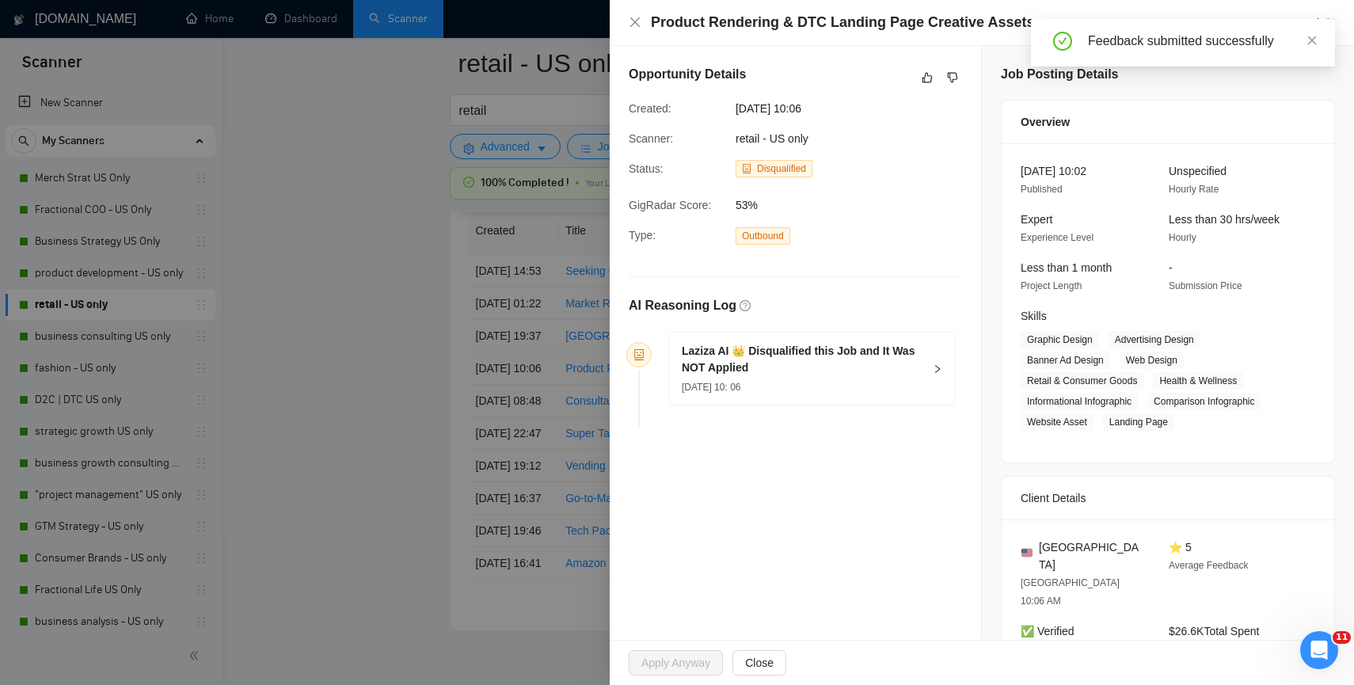
click at [910, 74] on div "Opportunity Details" at bounding box center [795, 77] width 333 height 25
click at [922, 77] on icon "like" at bounding box center [927, 77] width 11 height 13
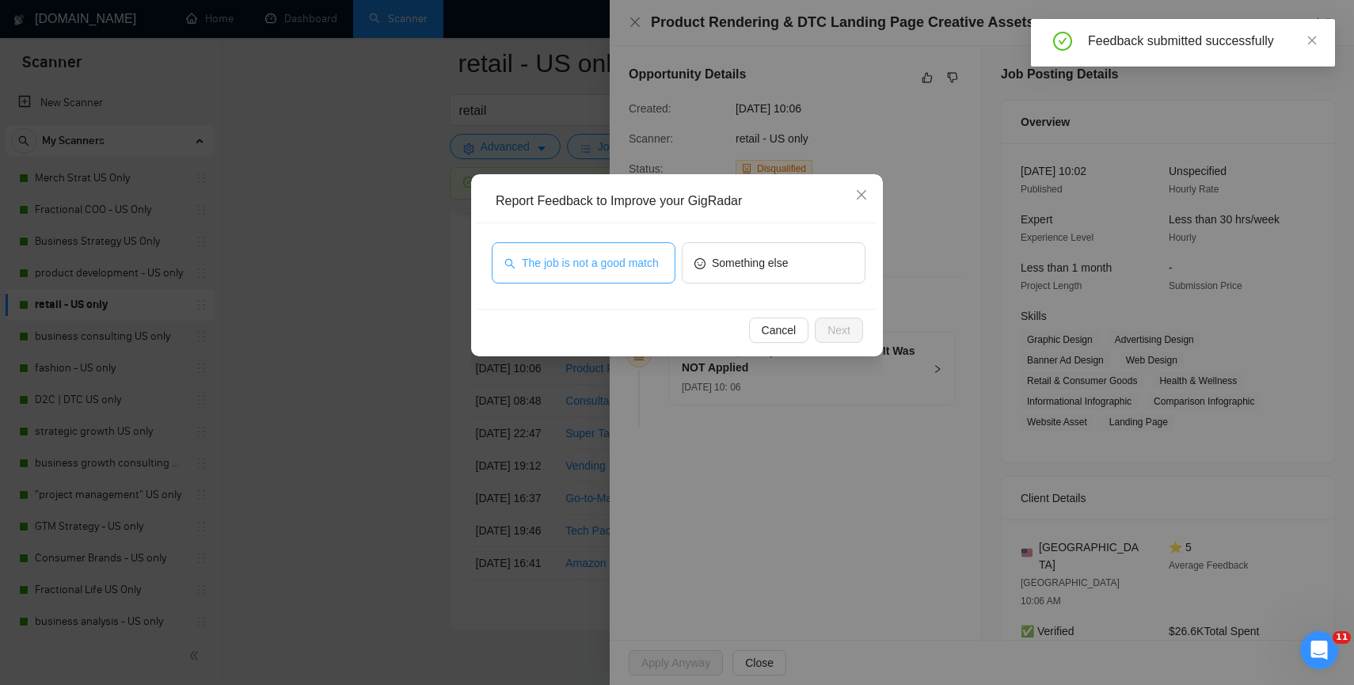
click at [588, 265] on span "The job is not a good match" at bounding box center [590, 262] width 137 height 17
click at [859, 328] on button "Next" at bounding box center [839, 330] width 48 height 25
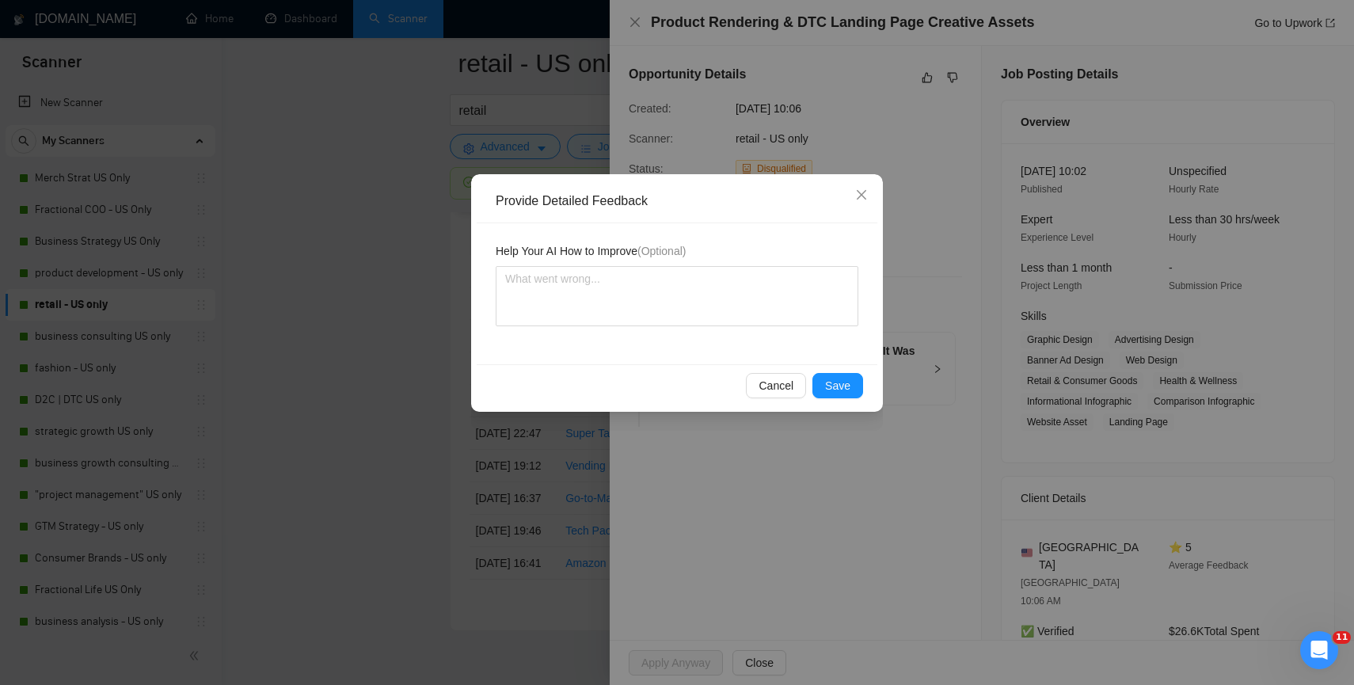
click at [857, 327] on div "Help Your AI How to Improve (Optional)" at bounding box center [677, 293] width 401 height 141
click at [837, 371] on div "Cancel Save" at bounding box center [677, 385] width 401 height 42
click at [835, 390] on span "Save" at bounding box center [837, 385] width 25 height 17
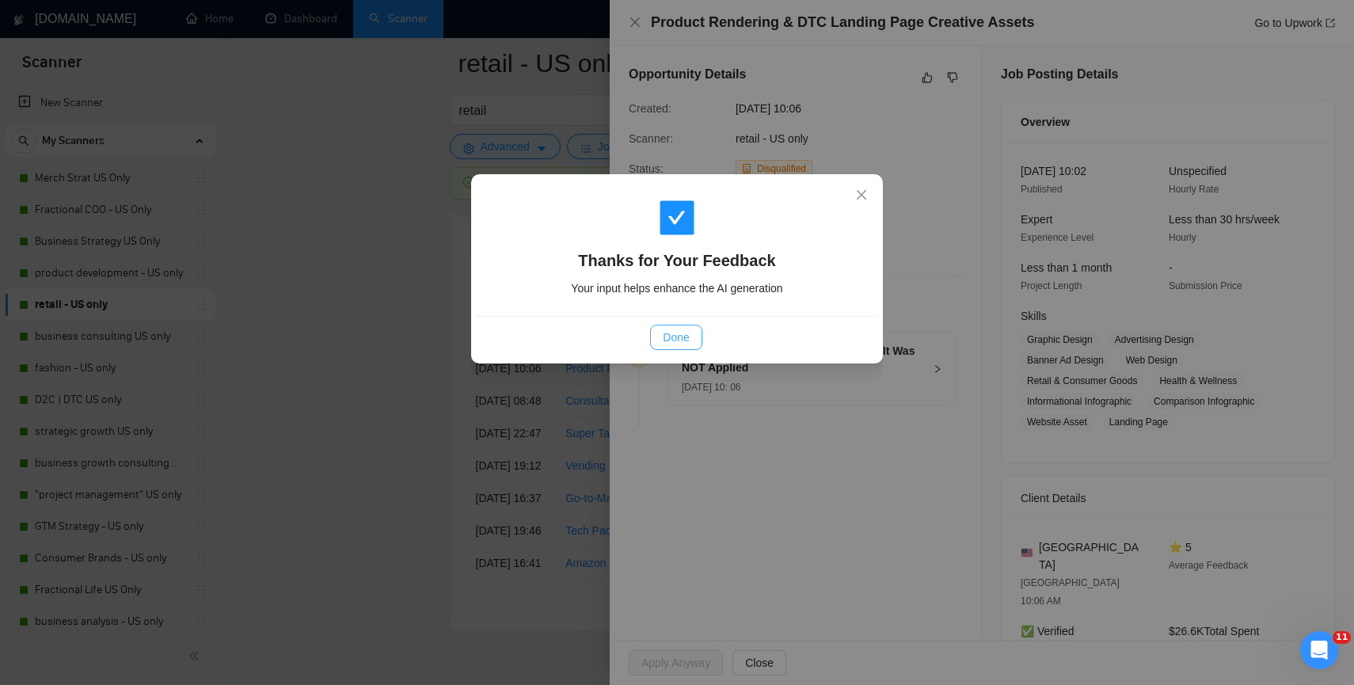
click at [670, 337] on span "Done" at bounding box center [676, 337] width 26 height 17
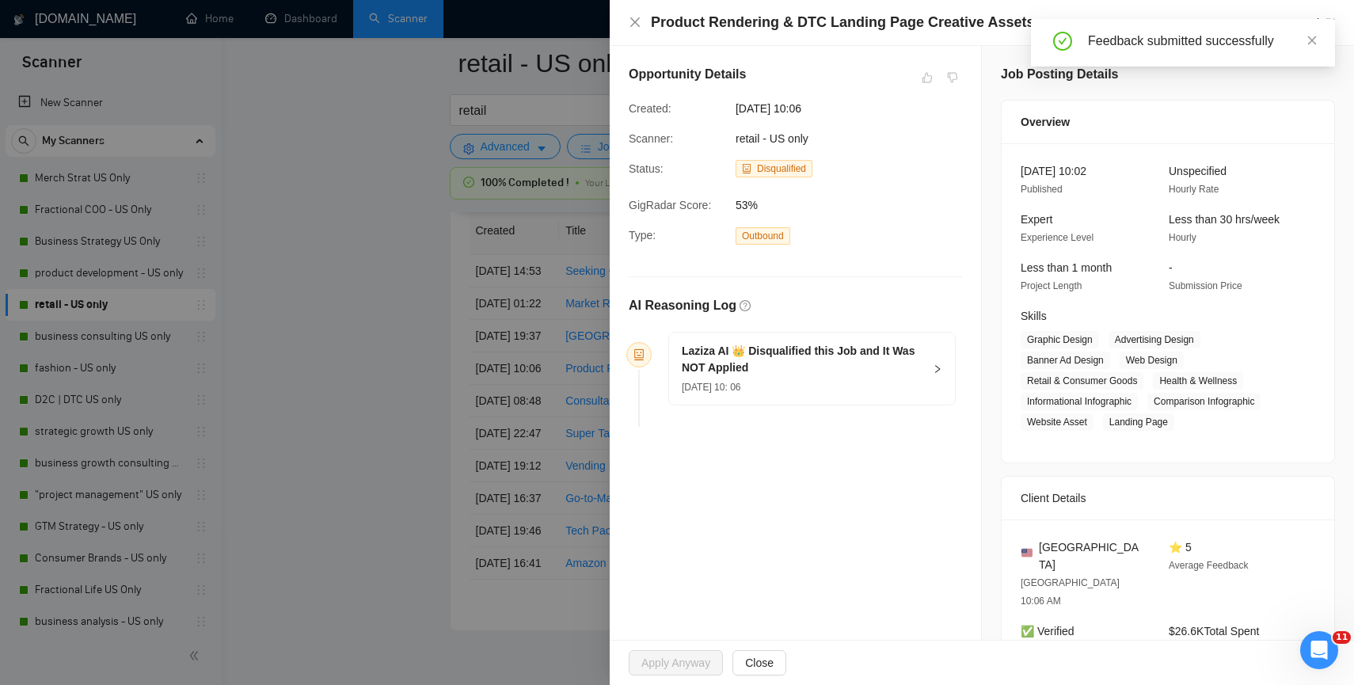
click at [386, 358] on div at bounding box center [677, 342] width 1354 height 685
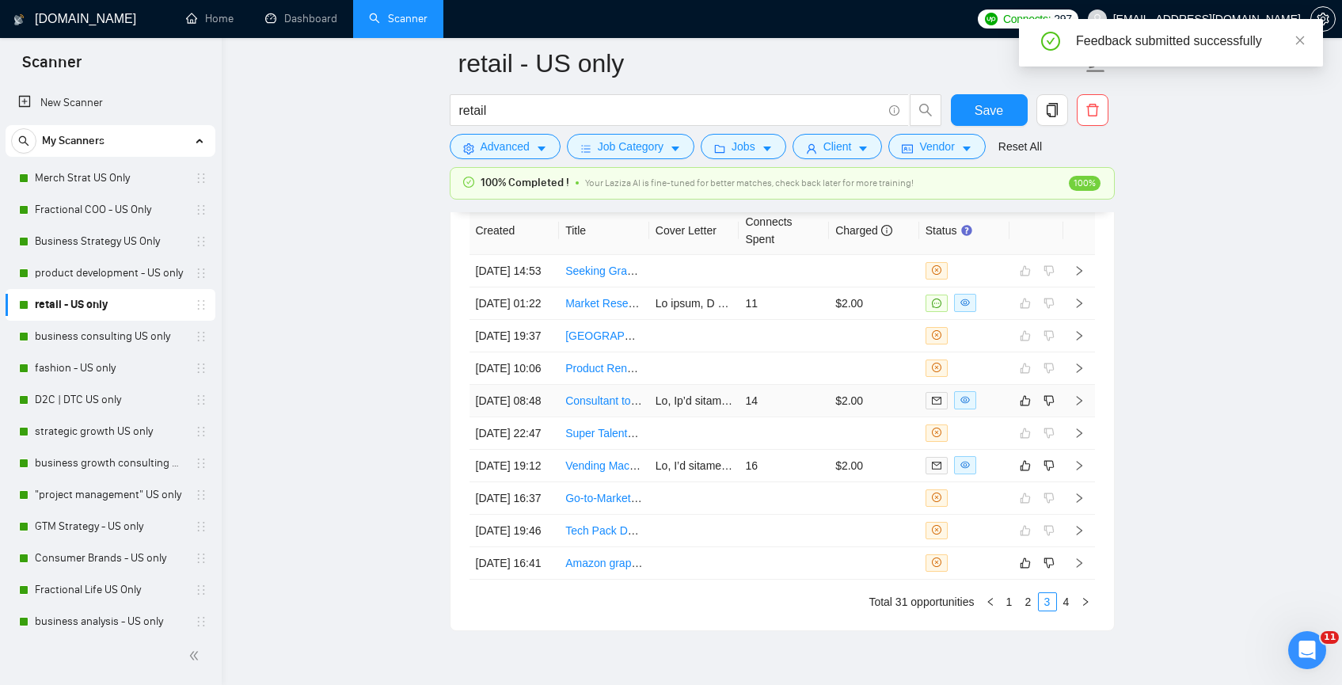
click at [651, 417] on td at bounding box center [694, 401] width 90 height 32
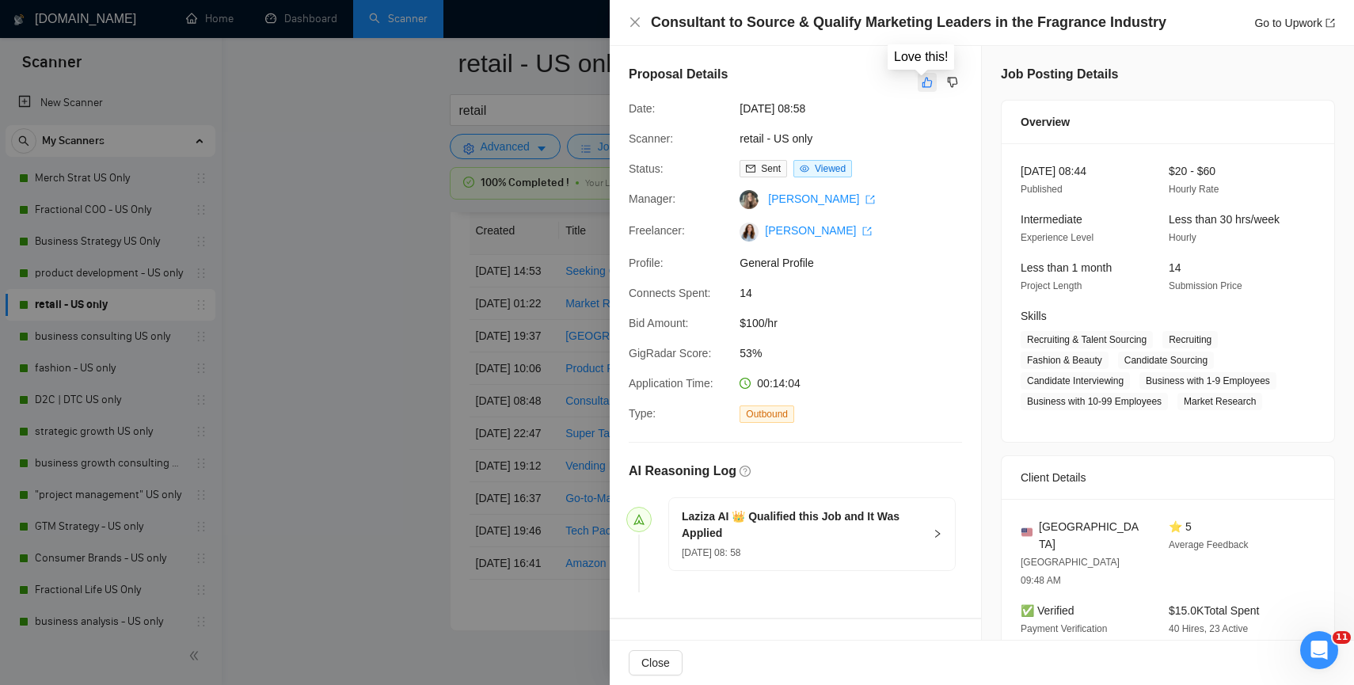
click at [922, 86] on icon "like" at bounding box center [927, 83] width 10 height 10
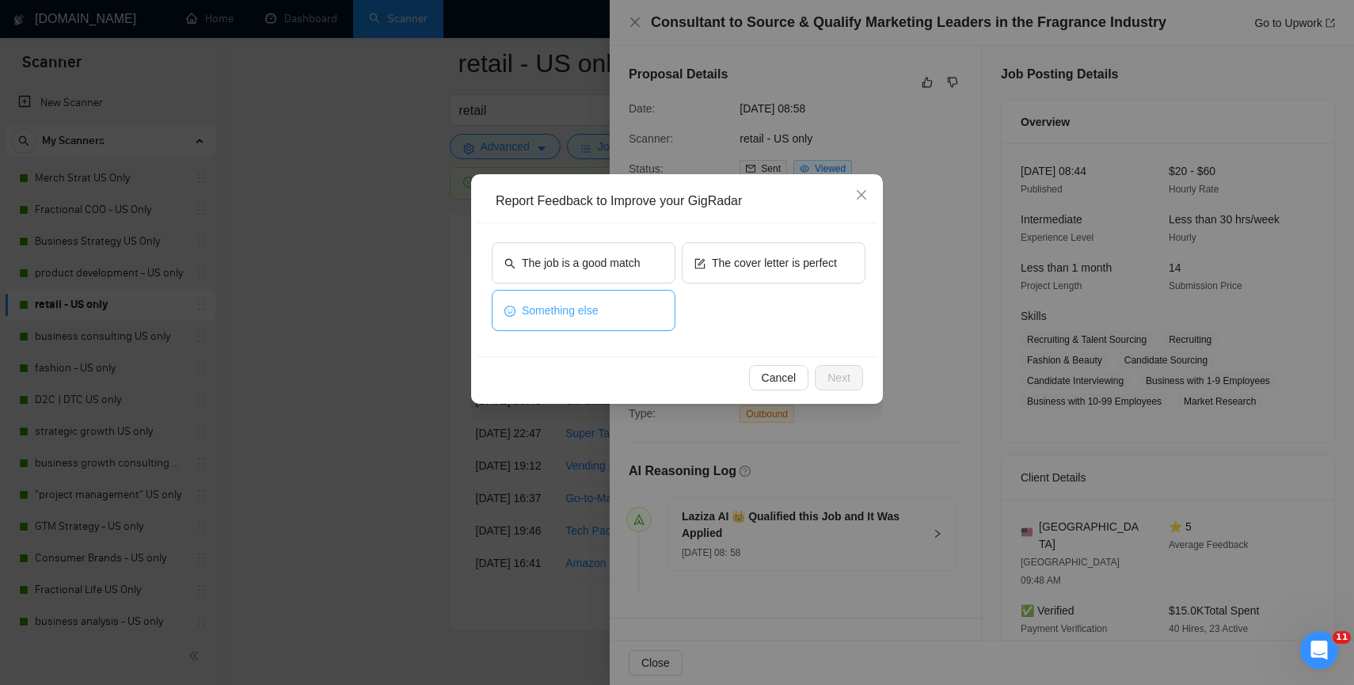
click at [625, 307] on button "Something else" at bounding box center [584, 310] width 184 height 41
click at [829, 386] on span "Next" at bounding box center [838, 377] width 23 height 17
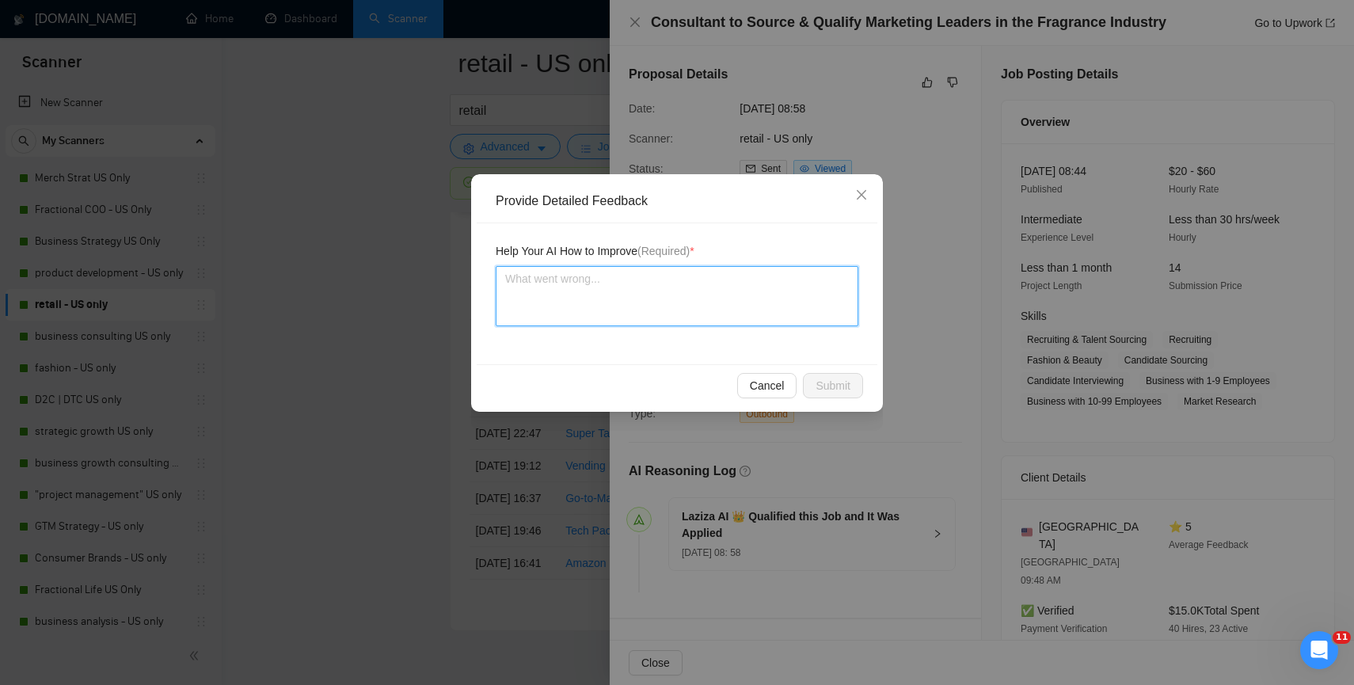
click at [633, 310] on textarea at bounding box center [677, 296] width 363 height 60
type textarea "i"
type textarea "it'"
type textarea "it's"
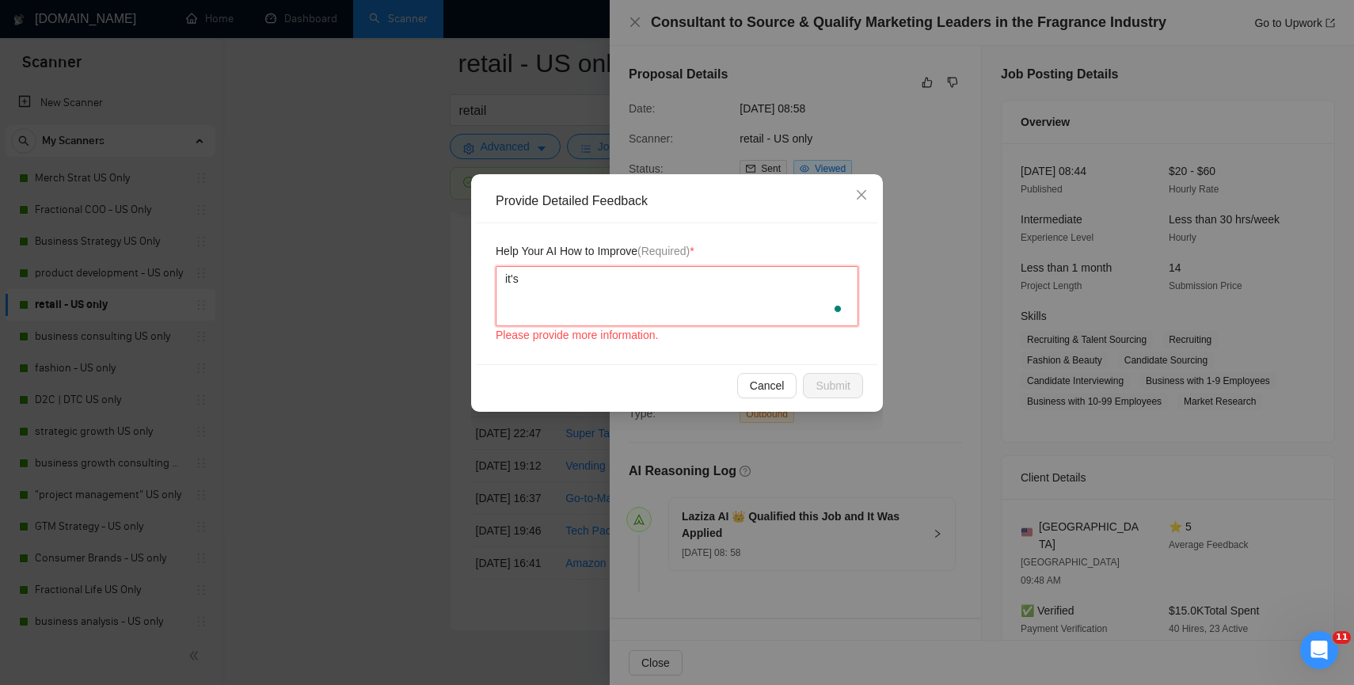
type textarea "it's"
type textarea "it's an"
type textarea "it's an i"
type textarea "it's an in"
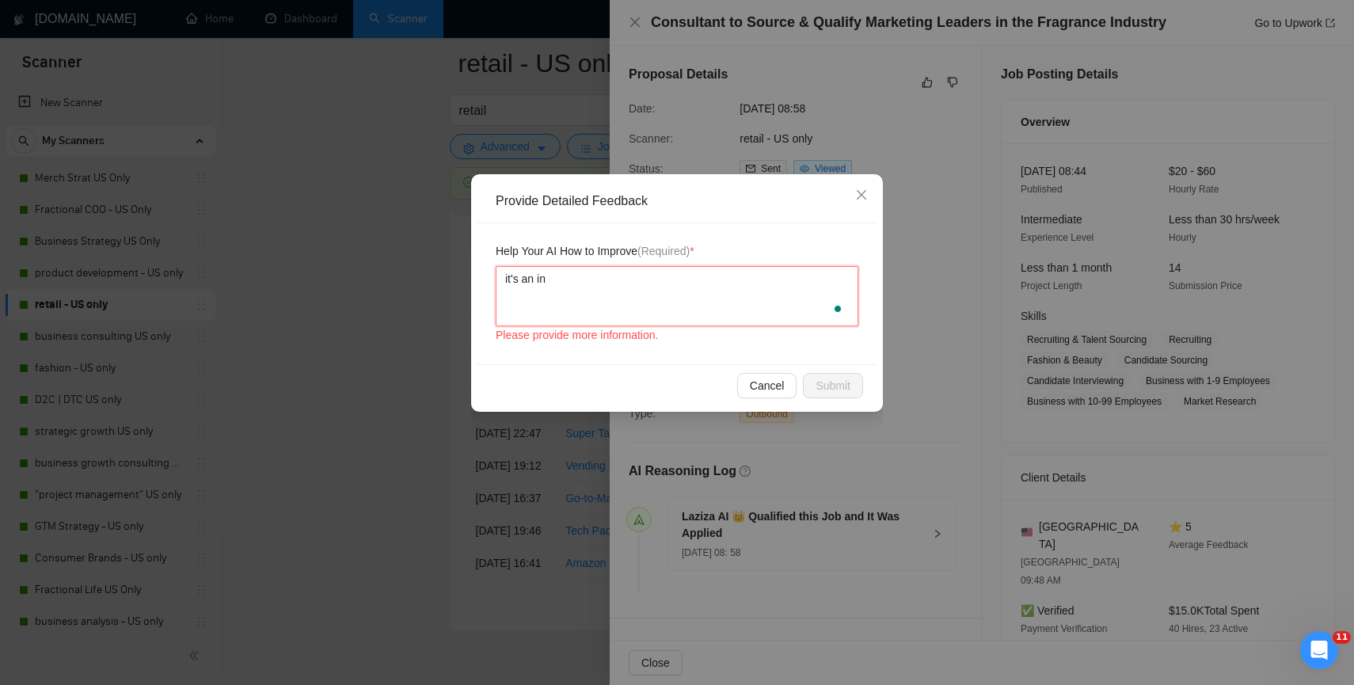
type textarea "it's an int"
type textarea "it's an inte"
type textarea "it's an inter"
type textarea "it's an intere"
type textarea "it's an interest"
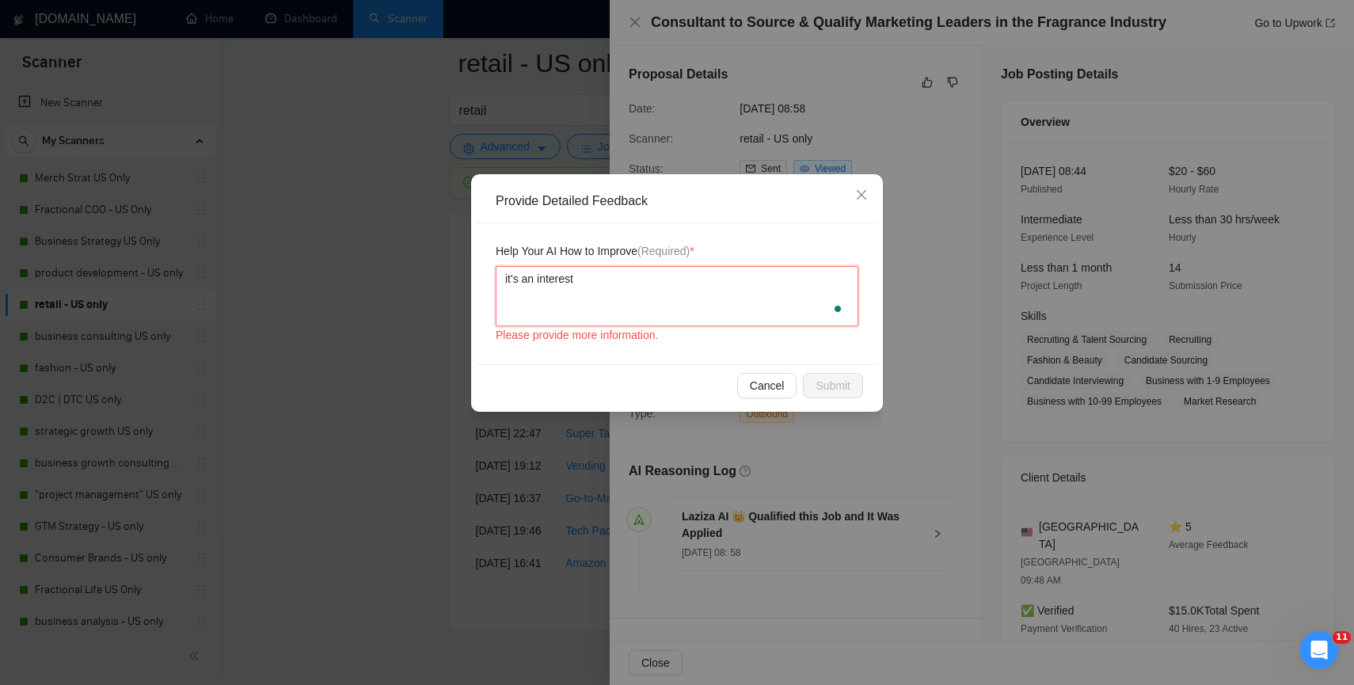
type textarea "it's an interesti"
type textarea "it's an interestin"
type textarea "it's an interesting"
type textarea "it's an interesting s"
type textarea "it's an interesting st"
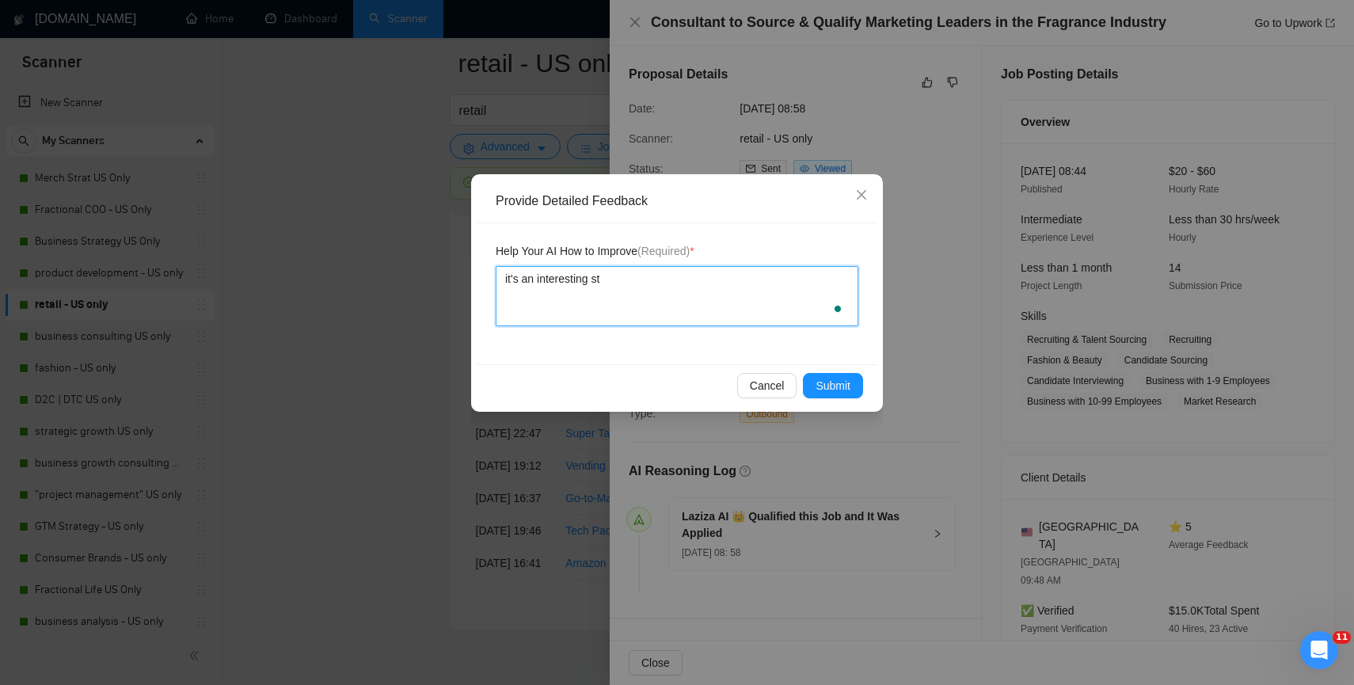
type textarea "it's an interesting str"
type textarea "it's an interesting stre"
type textarea "it's an interesting stret"
type textarea "it's an interesting stretc"
type textarea "it's an interesting stretch"
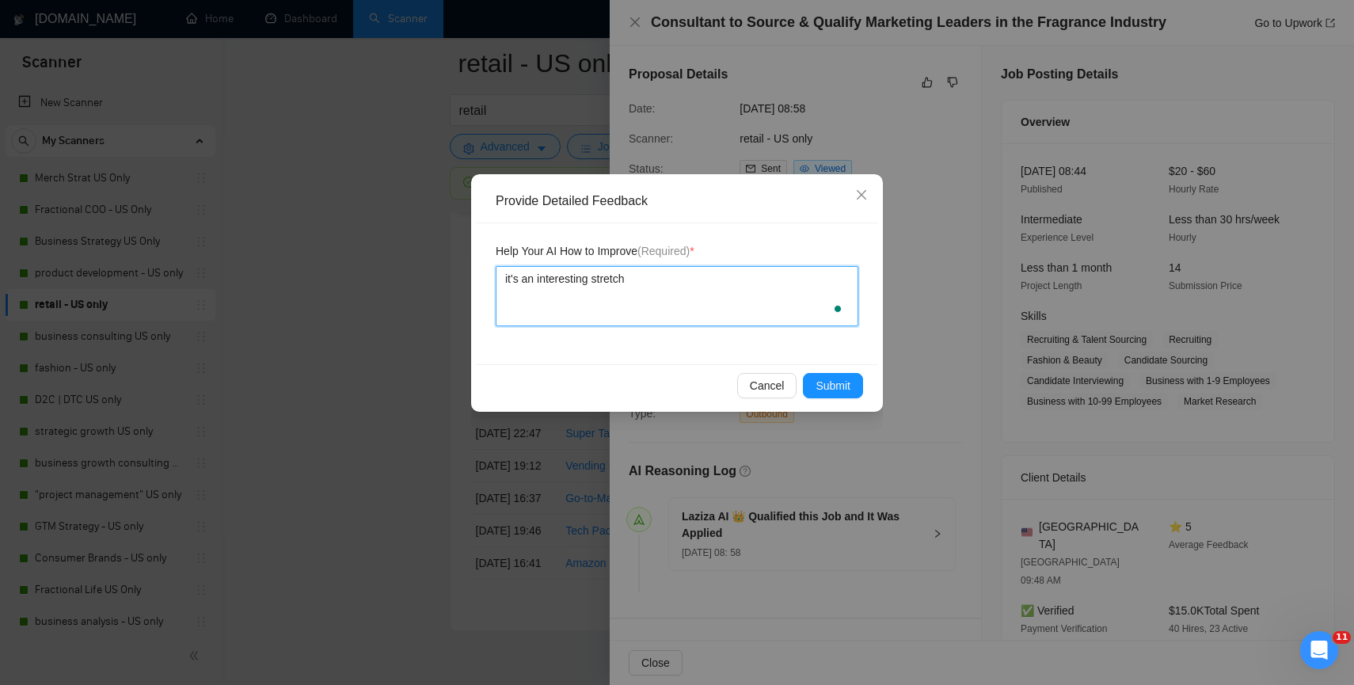
type textarea "it's an interesting stretch"
type textarea "it's an interesting stretch k"
type textarea "it's an interesting stretch ko"
type textarea "it's an interesting stretch kob"
type textarea "it's an interesting stretch ko"
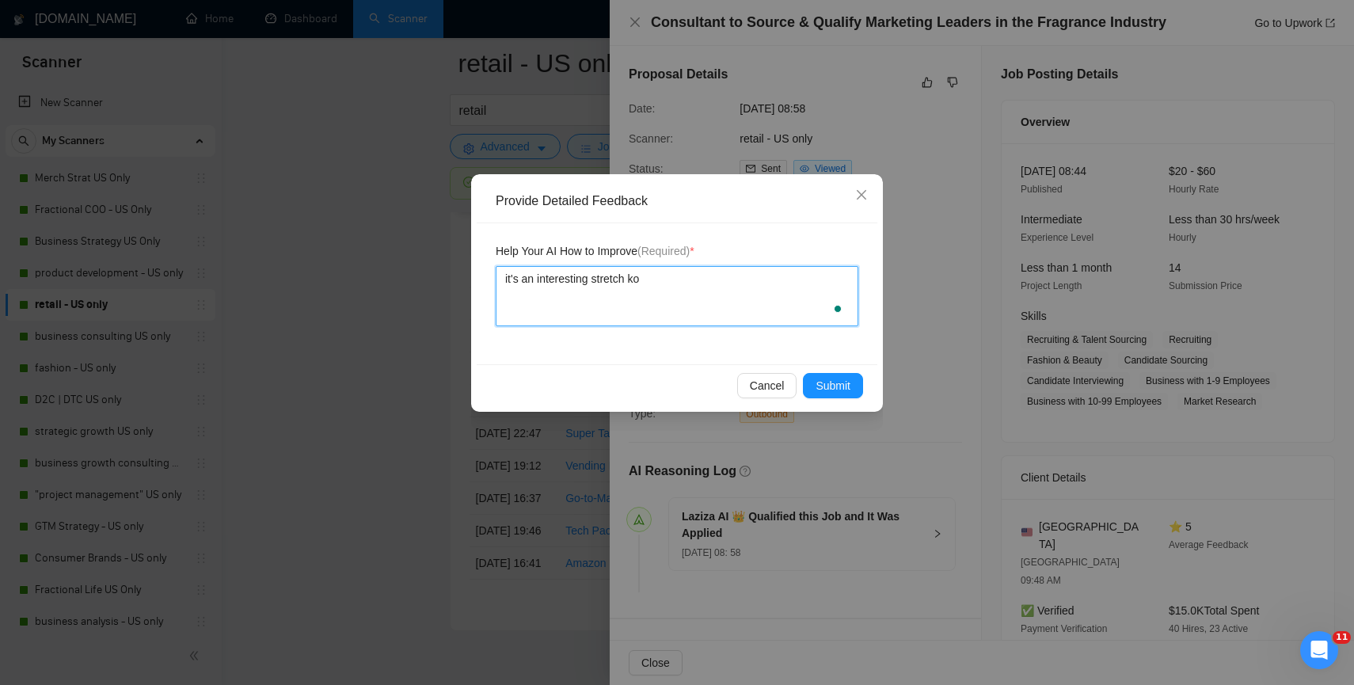
type textarea "it's an interesting stretch k"
type textarea "it's an interesting stretch"
type textarea "it's an interesting stretch j"
type textarea "it's an interesting stretch jo"
type textarea "it's an interesting stretch job"
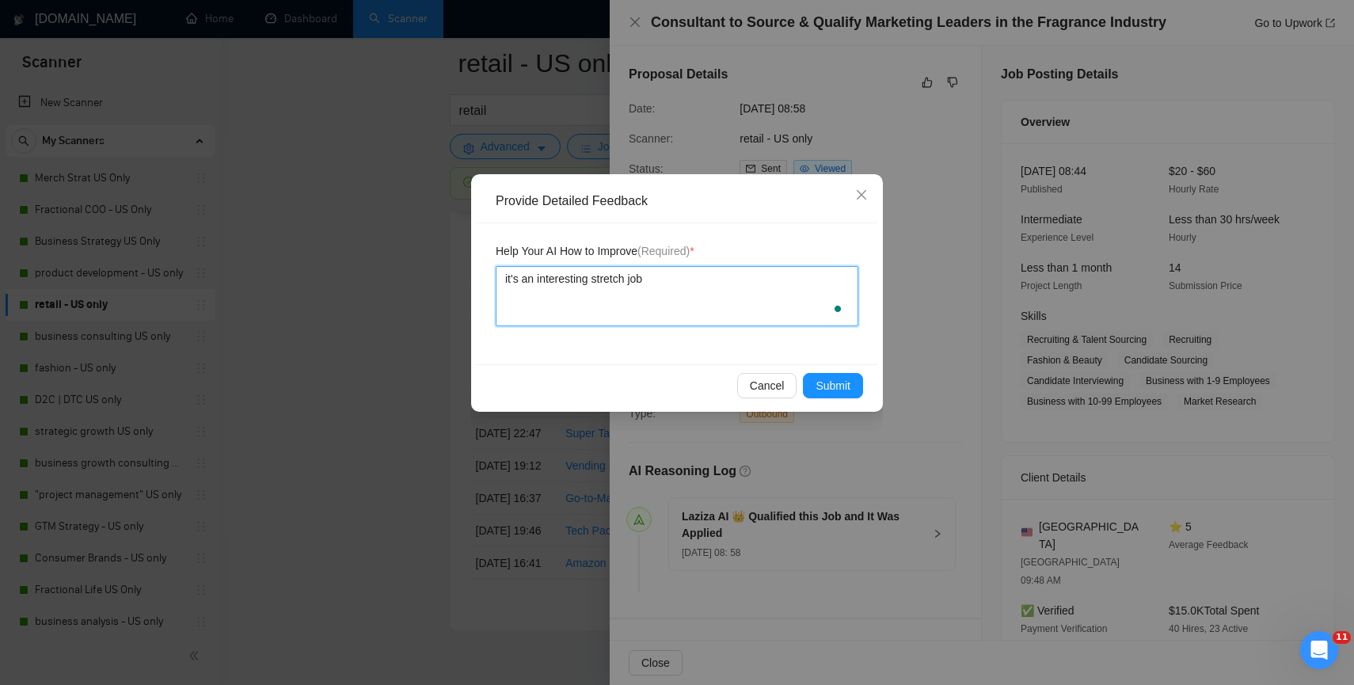
type textarea "it's an interesting stretch job,"
type textarea "it's an interesting stretch job, a"
type textarea "it's an interesting stretch job, ap"
type textarea "it's an interesting stretch job, app"
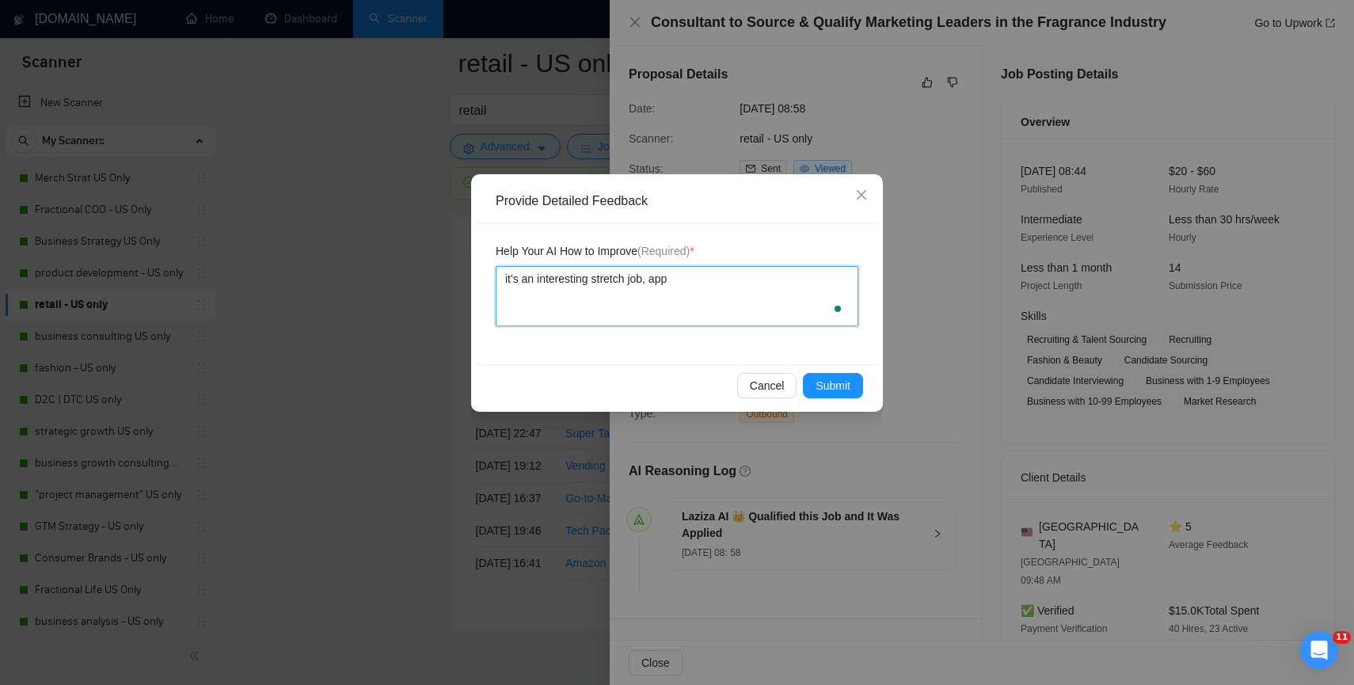
type textarea "it's an interesting stretch job, appr"
type textarea "it's an interesting stretch job, appre"
type textarea "it's an interesting stretch job, apprec"
type textarea "it's an interesting stretch job, appreci"
type textarea "it's an interesting stretch job, appreciat"
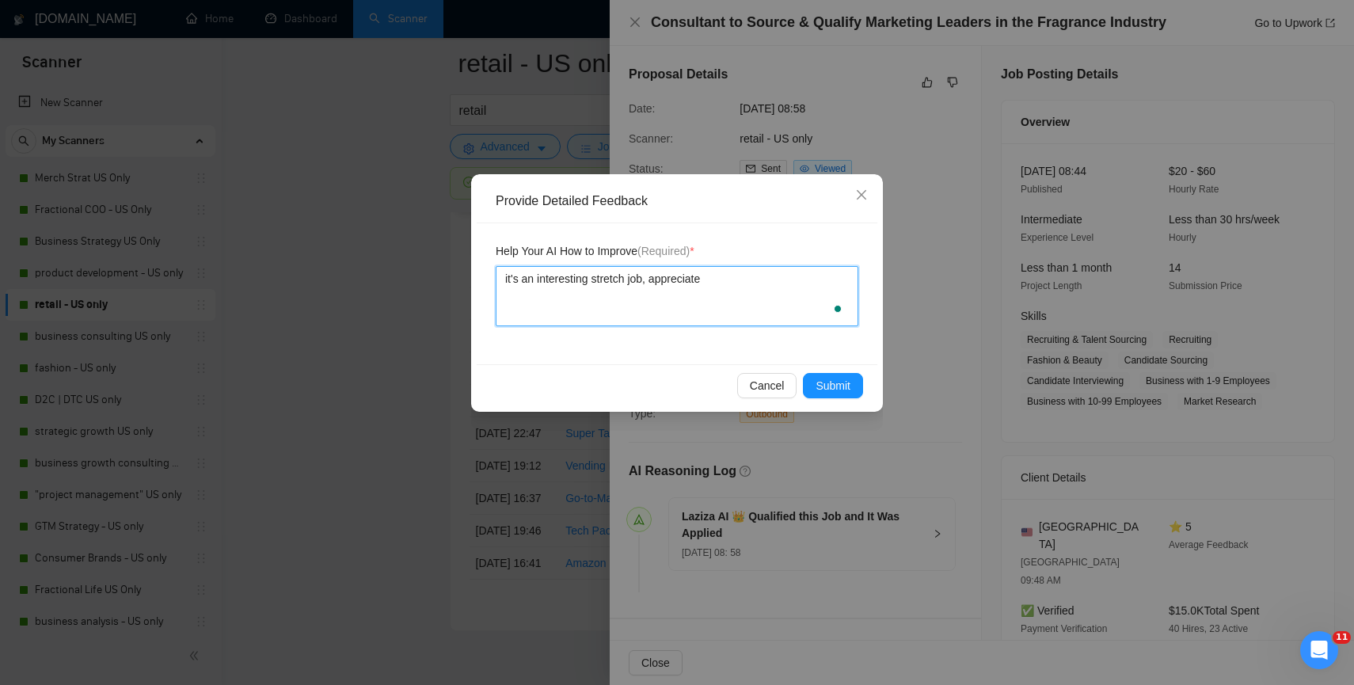
type textarea "it's an interesting stretch job, appreciate"
type textarea "it's an interesting stretch job, appreciate y"
type textarea "it's an interesting stretch job, appreciate yo"
type textarea "it's an interesting stretch job, appreciate you"
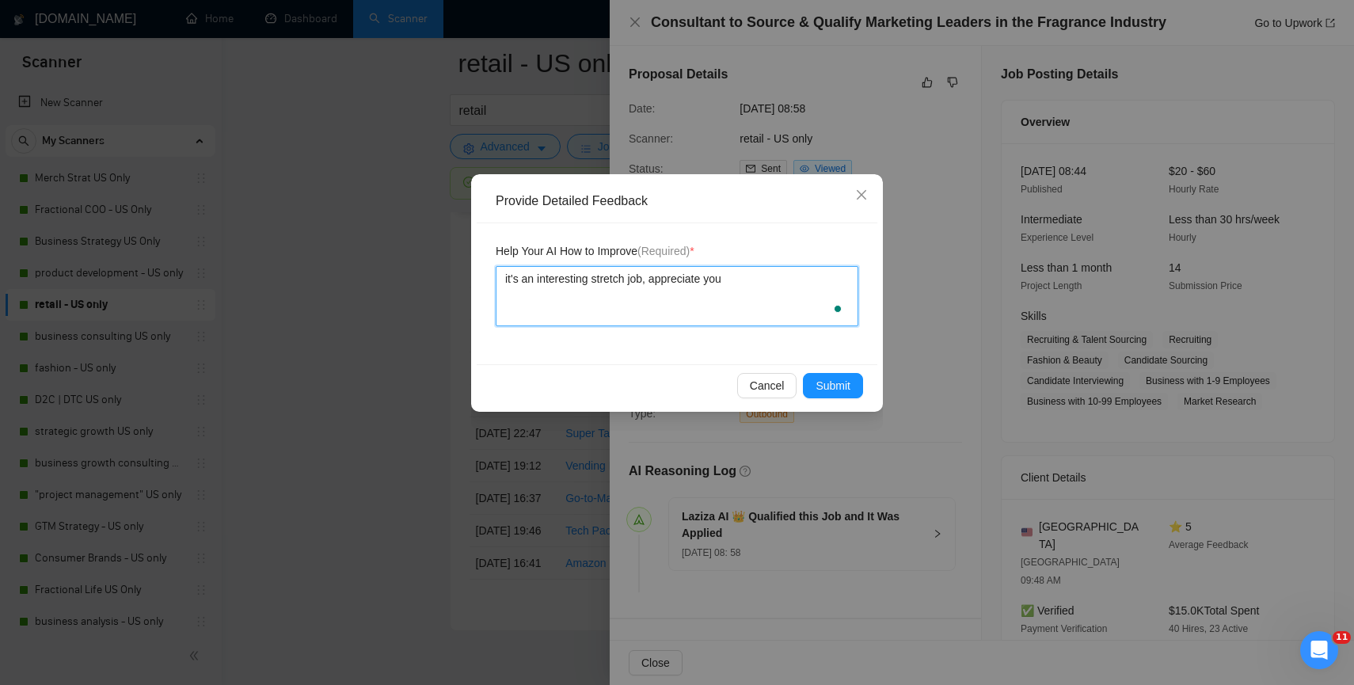
type textarea "it's an interesting stretch job, appreciate you r"
type textarea "it's an interesting stretch job, appreciate you re"
type textarea "it's an interesting stretch job, appreciate you rea"
type textarea "it's an interesting stretch job, appreciate you reac"
type textarea "it's an interesting stretch job, appreciate you reach"
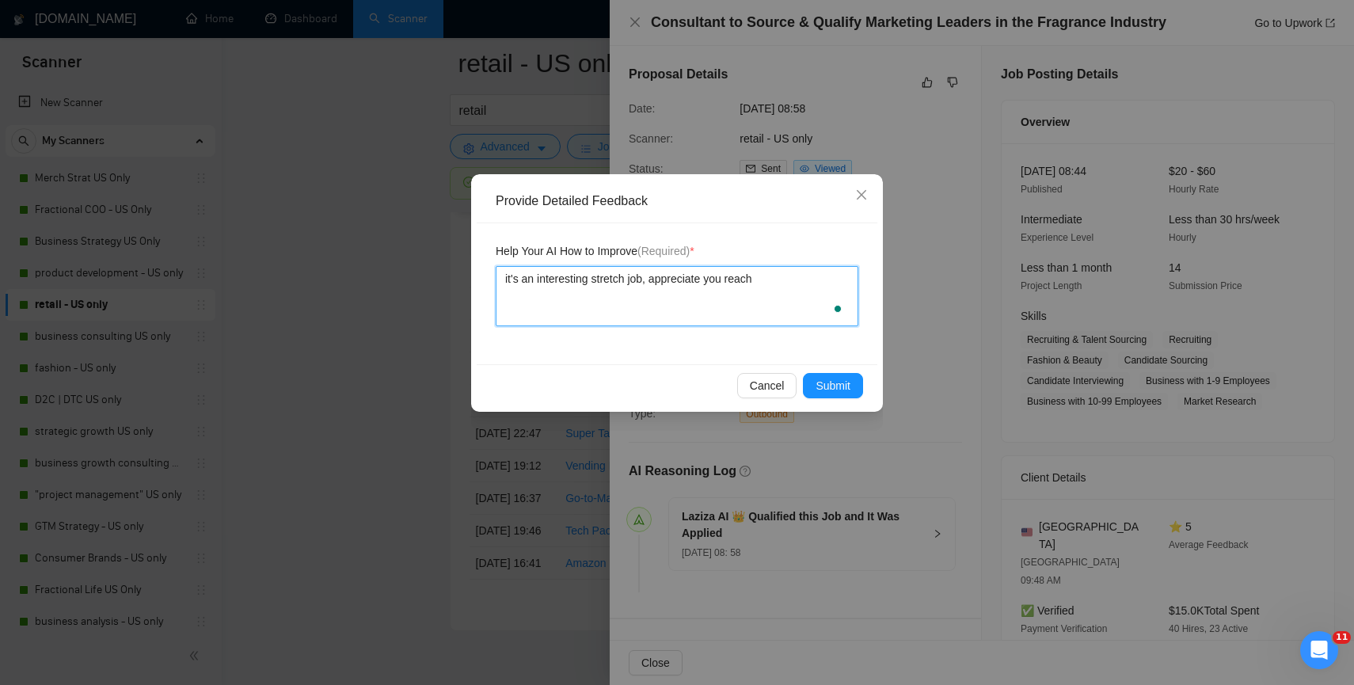
type textarea "it's an interesting stretch job, appreciate you reachi"
type textarea "it's an interesting stretch job, appreciate you reachin"
type textarea "it's an interesting stretch job, appreciate you reaching"
type textarea "it's an interesting stretch job, appreciate you reaching o"
type textarea "it's an interesting stretch job, appreciate you reaching ou"
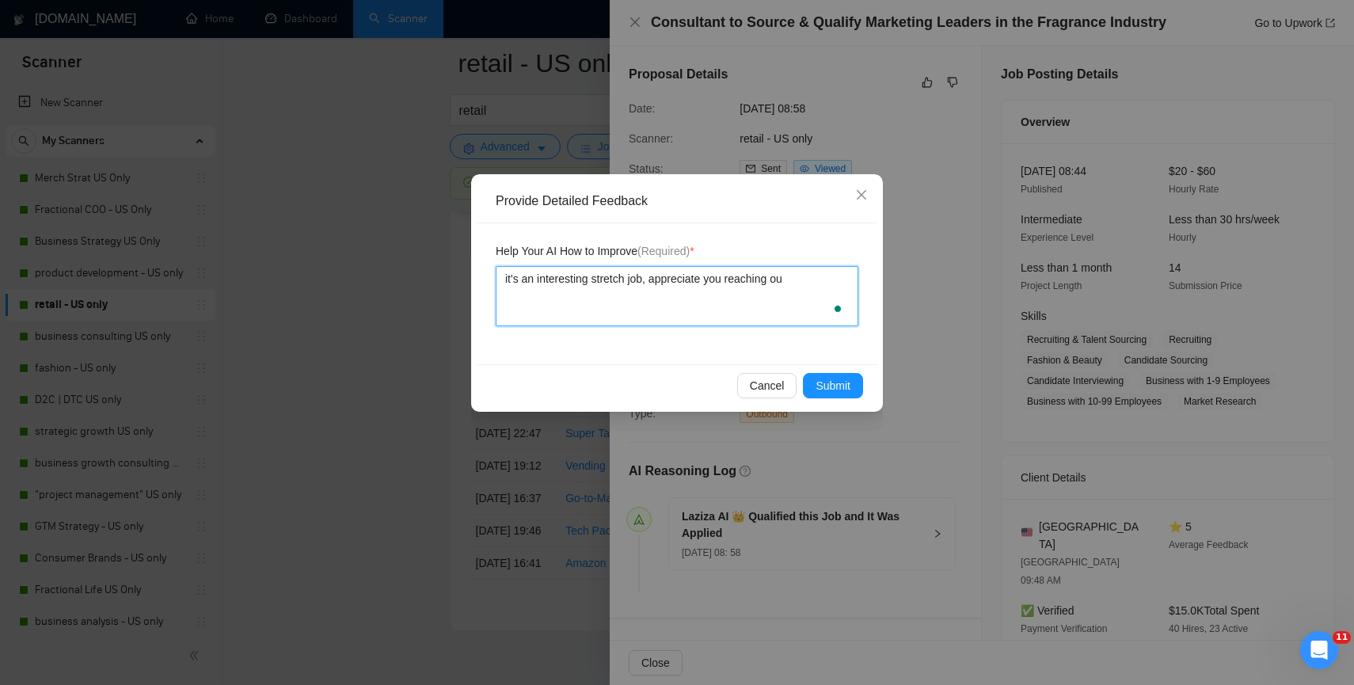
type textarea "it's an interesting stretch job, appreciate you reaching out"
type textarea "it's an interesting stretch job, appreciate you reaching out o"
type textarea "it's an interesting stretch job, appreciate you reaching out on"
type textarea "it's an interesting stretch job, appreciate you reaching out on t"
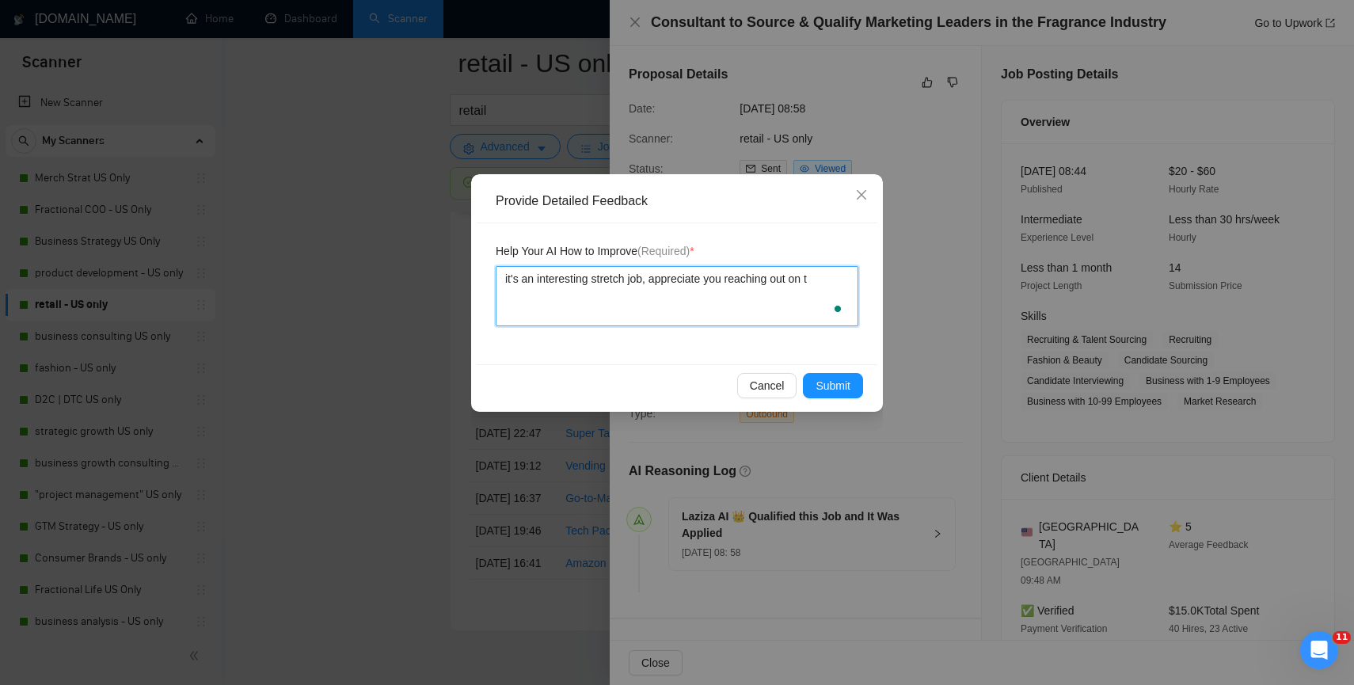
type textarea "it's an interesting stretch job, appreciate you reaching out on th"
type textarea "it's an interesting stretch job, appreciate you reaching out on thi"
type textarea "it's an interesting stretch job, appreciate you reaching out on this"
type textarea "it's an interesting stretch job, appreciate you reaching out on this o"
click at [839, 382] on span "Submit" at bounding box center [833, 385] width 35 height 17
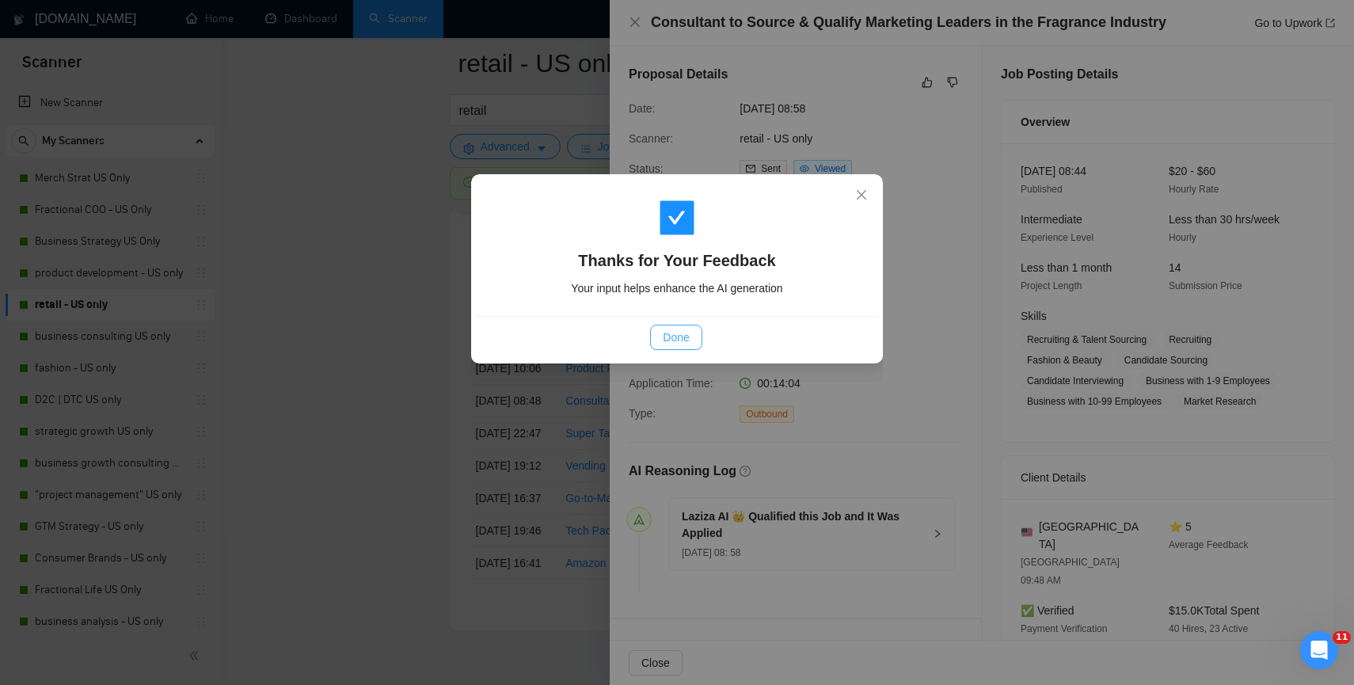
click at [667, 342] on span "Done" at bounding box center [676, 337] width 26 height 17
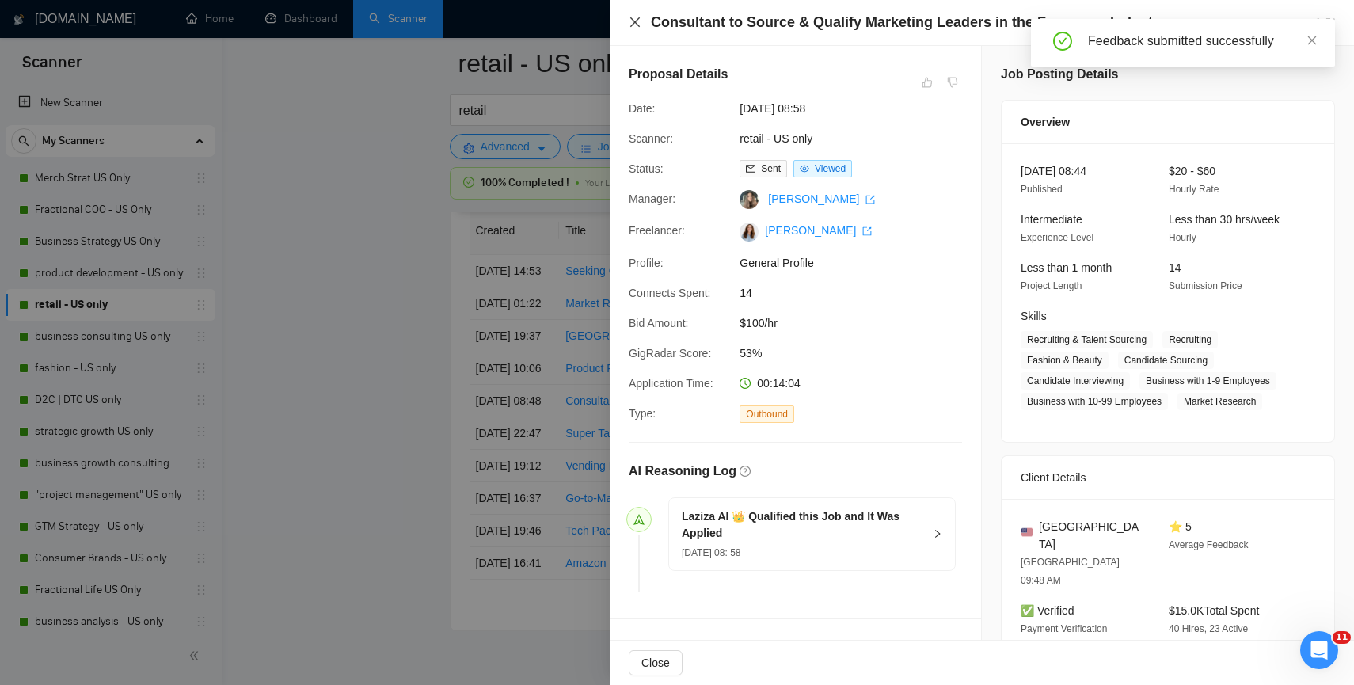
click at [636, 24] on icon "close" at bounding box center [635, 22] width 10 height 10
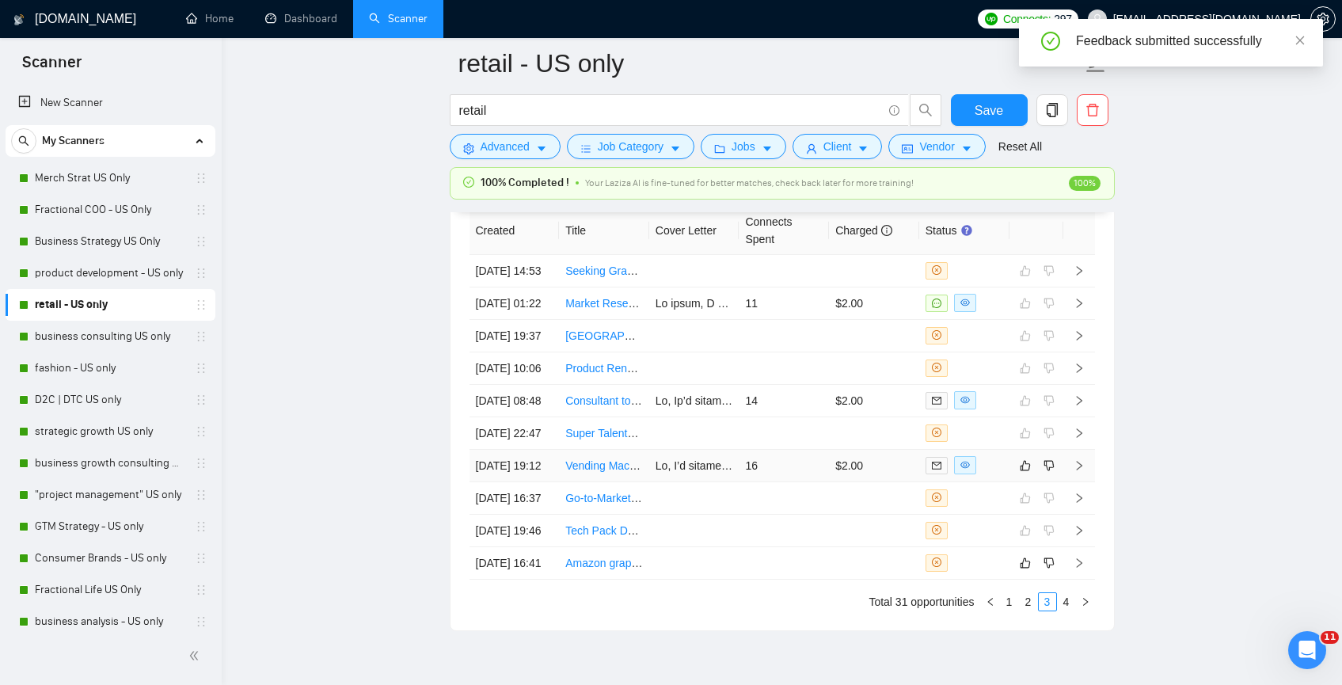
click at [653, 482] on td at bounding box center [694, 466] width 90 height 32
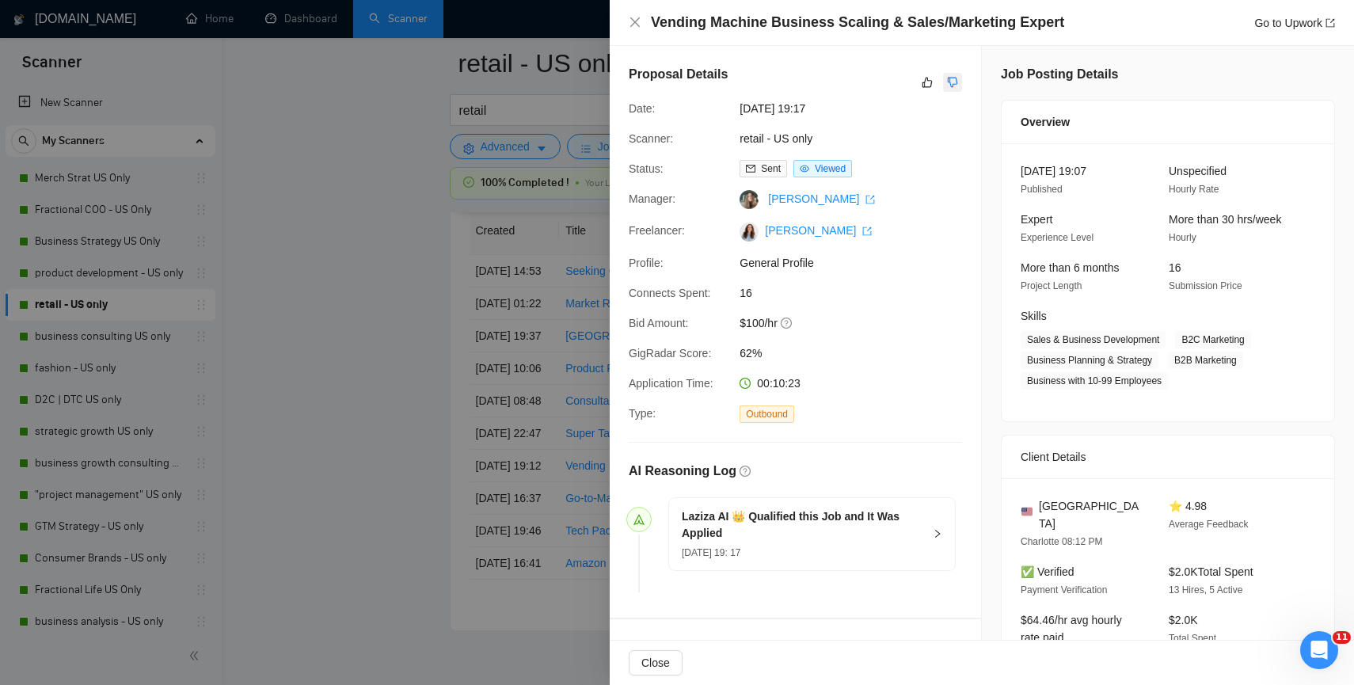
click at [952, 88] on icon "dislike" at bounding box center [952, 82] width 11 height 13
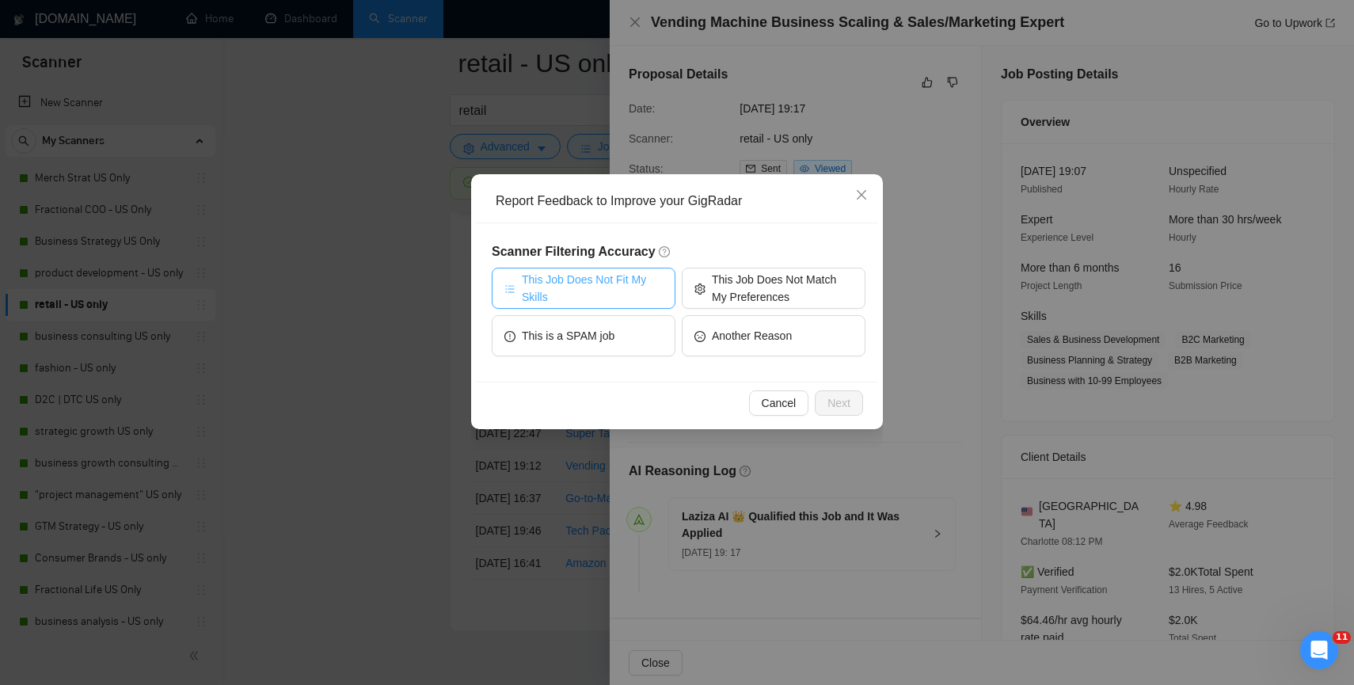
click at [662, 285] on span "This Job Does Not Fit My Skills" at bounding box center [592, 288] width 141 height 35
click at [836, 395] on span "Next" at bounding box center [838, 402] width 23 height 17
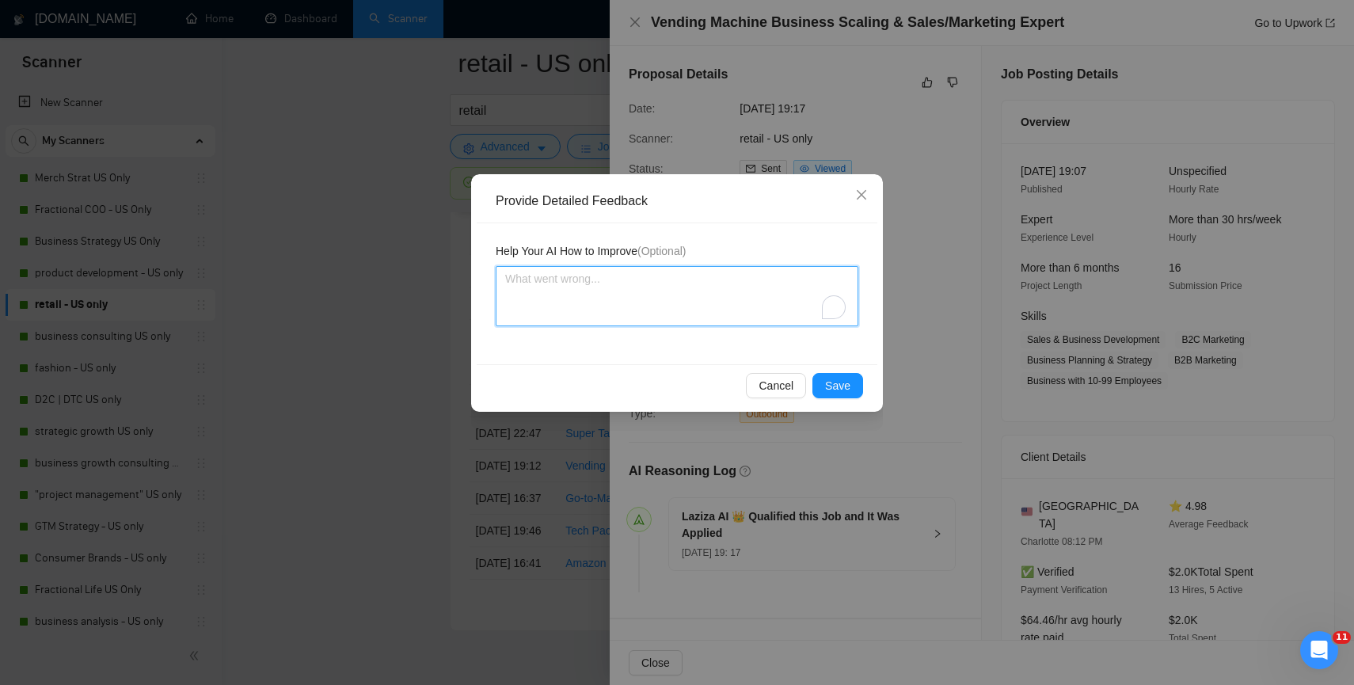
click at [691, 307] on textarea "To enrich screen reader interactions, please activate Accessibility in Grammarl…" at bounding box center [677, 296] width 363 height 60
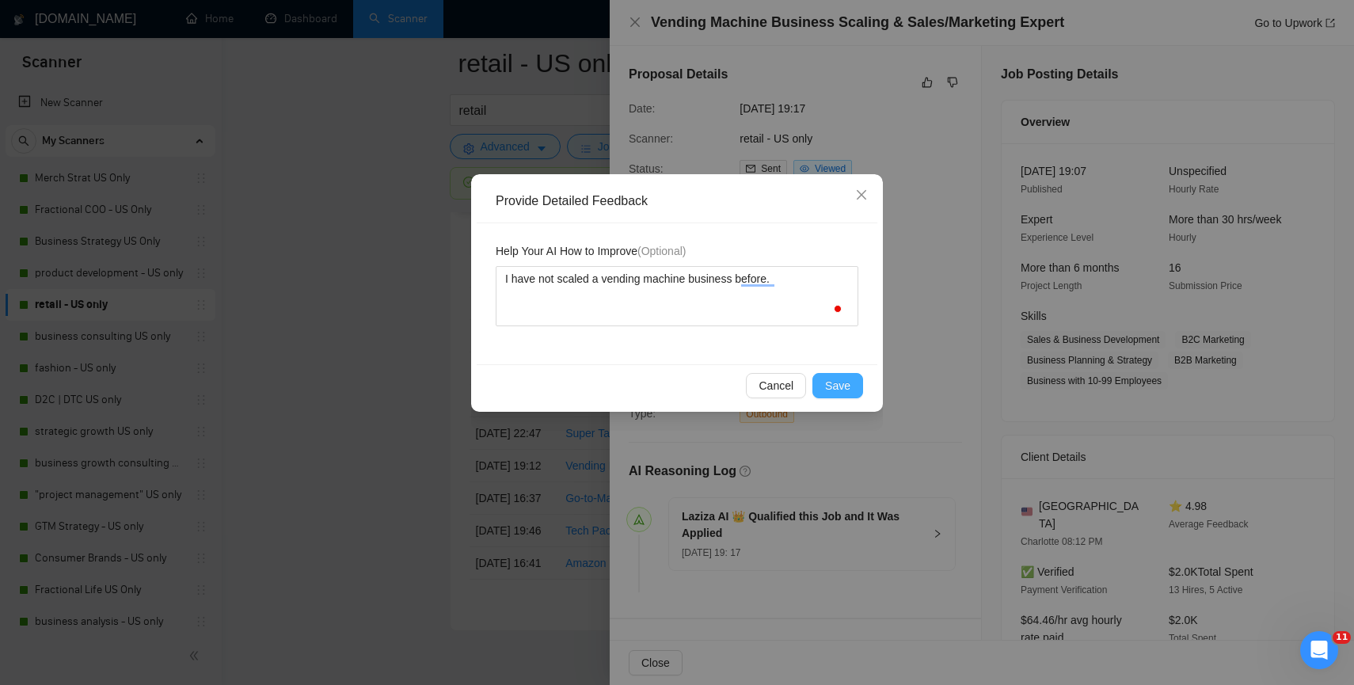
click at [847, 393] on span "Save" at bounding box center [837, 385] width 25 height 17
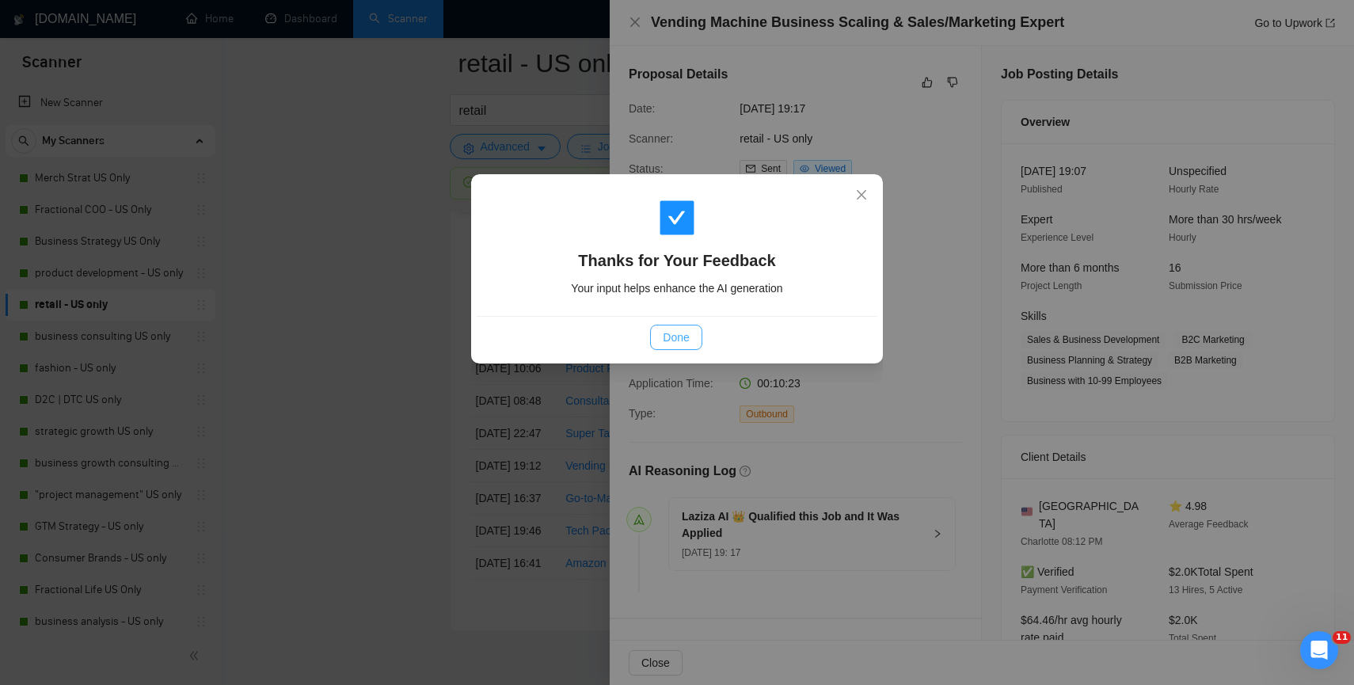
click at [693, 342] on button "Done" at bounding box center [675, 337] width 51 height 25
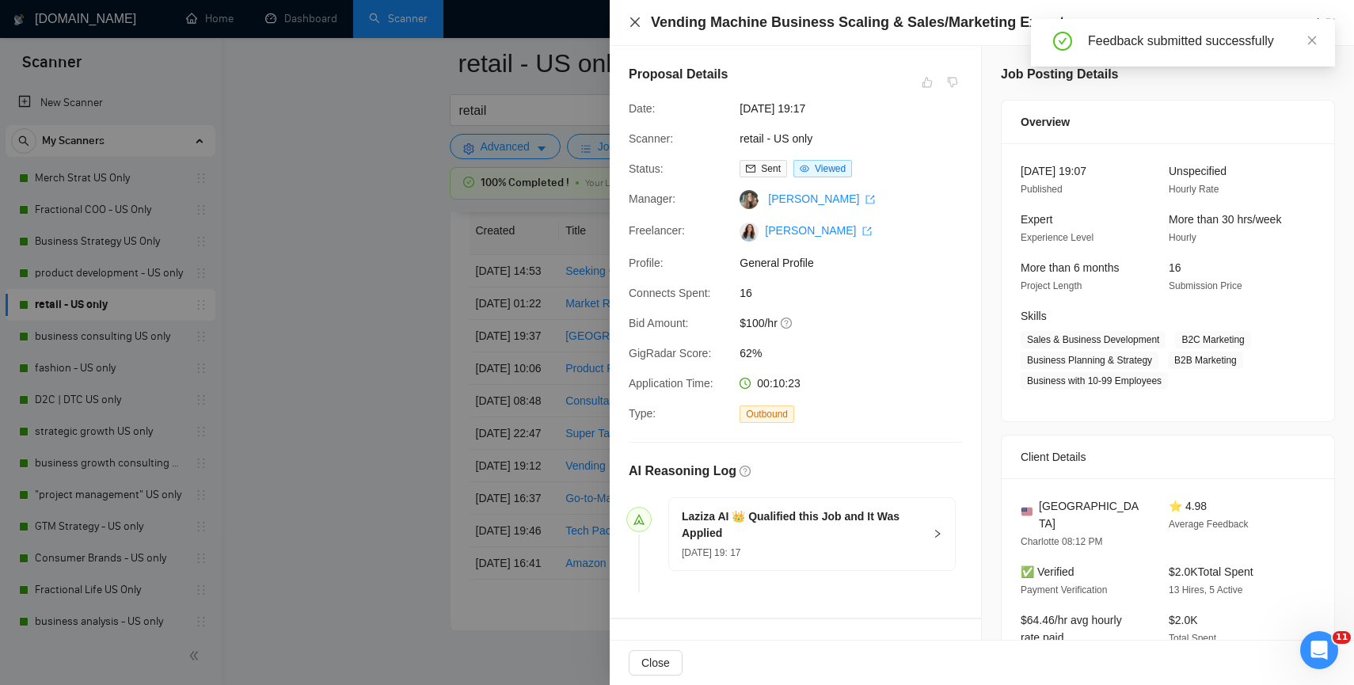
click at [633, 21] on icon "close" at bounding box center [635, 22] width 10 height 10
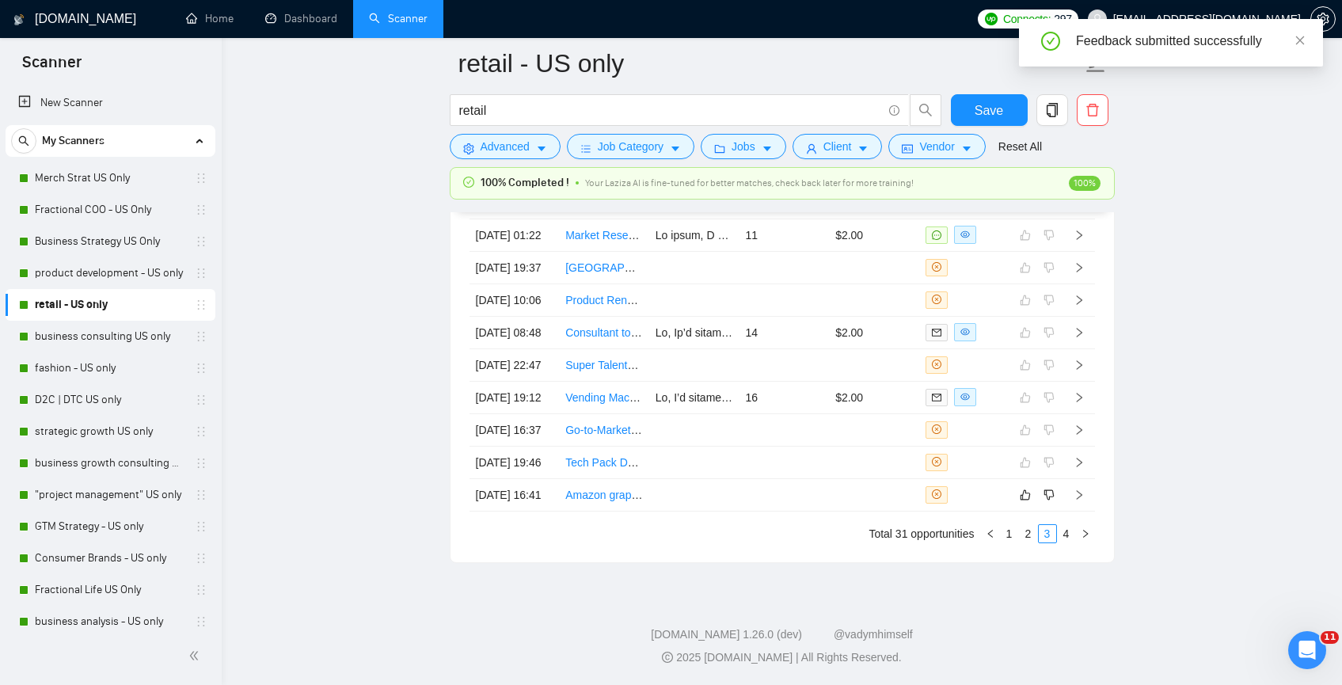
scroll to position [4325, 0]
click at [668, 495] on td at bounding box center [694, 495] width 90 height 32
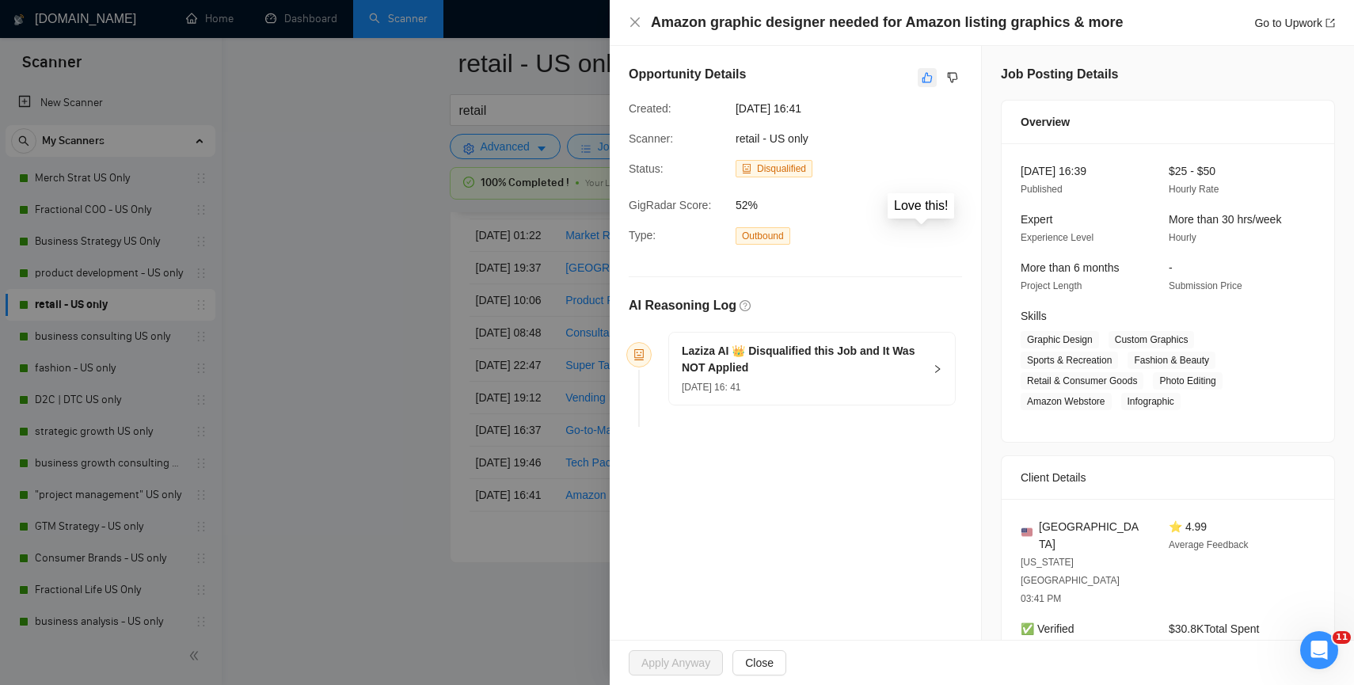
click at [922, 81] on icon "like" at bounding box center [927, 77] width 11 height 13
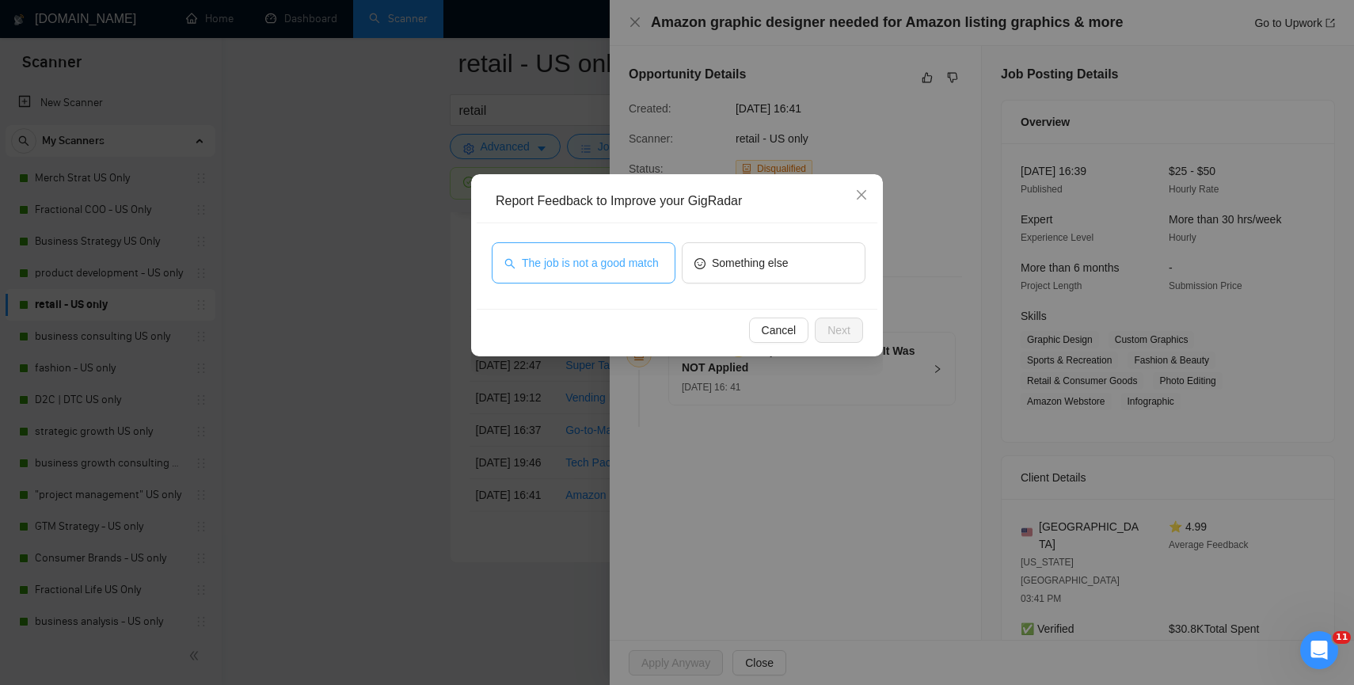
click at [648, 254] on span "The job is not a good match" at bounding box center [590, 262] width 137 height 17
click at [865, 340] on div "Cancel Next" at bounding box center [677, 330] width 401 height 42
click at [848, 333] on span "Next" at bounding box center [838, 329] width 23 height 17
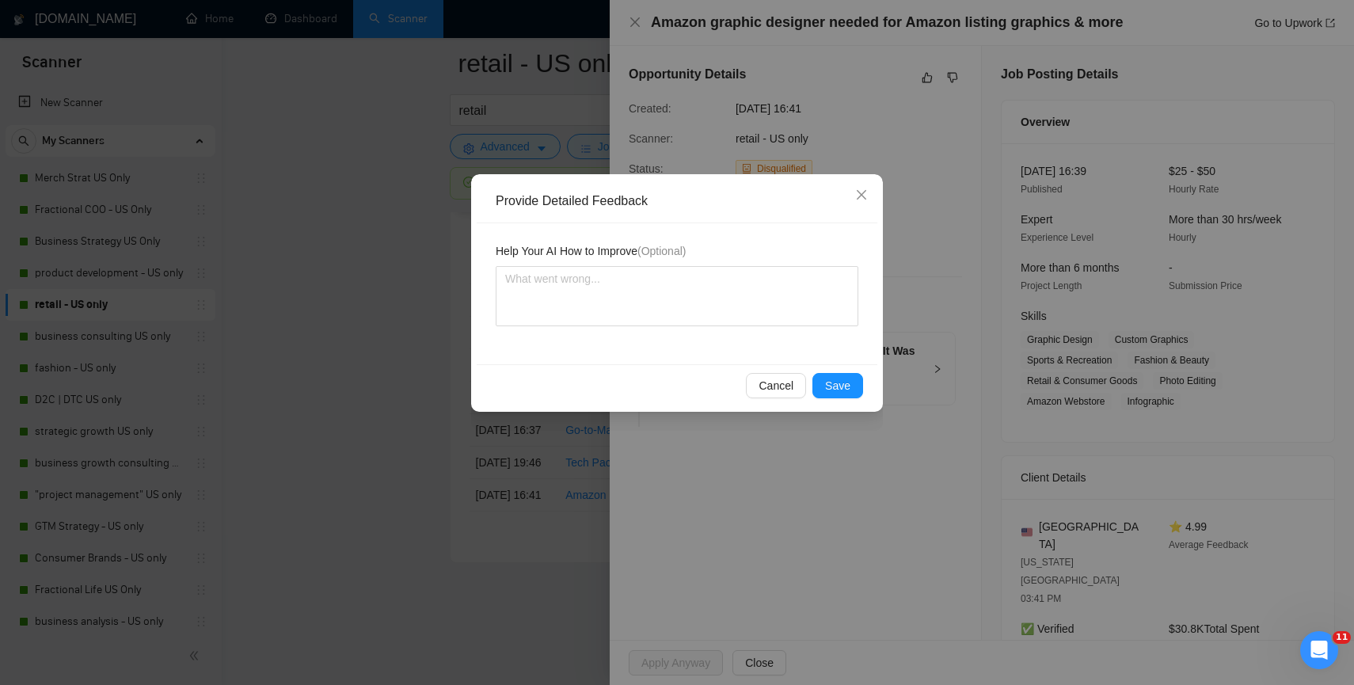
click at [848, 364] on div "Cancel Save" at bounding box center [677, 385] width 401 height 42
click at [846, 376] on button "Save" at bounding box center [837, 385] width 51 height 25
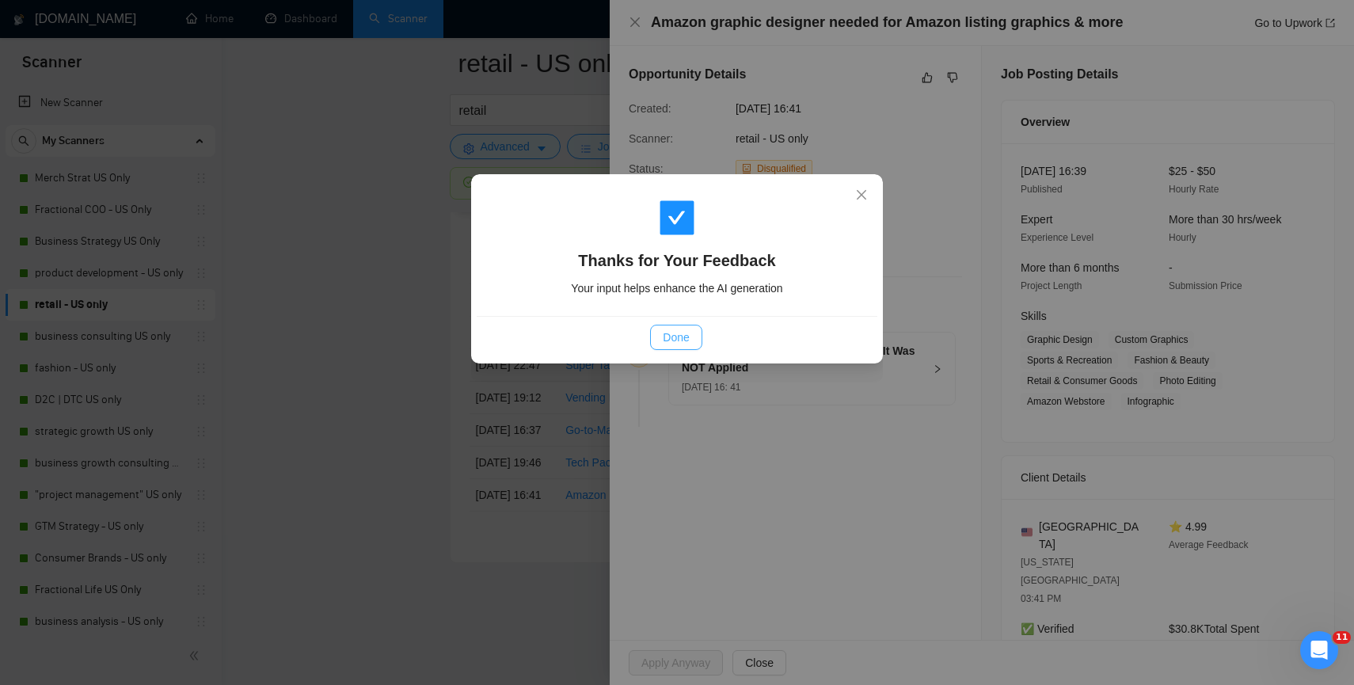
click at [671, 338] on span "Done" at bounding box center [676, 337] width 26 height 17
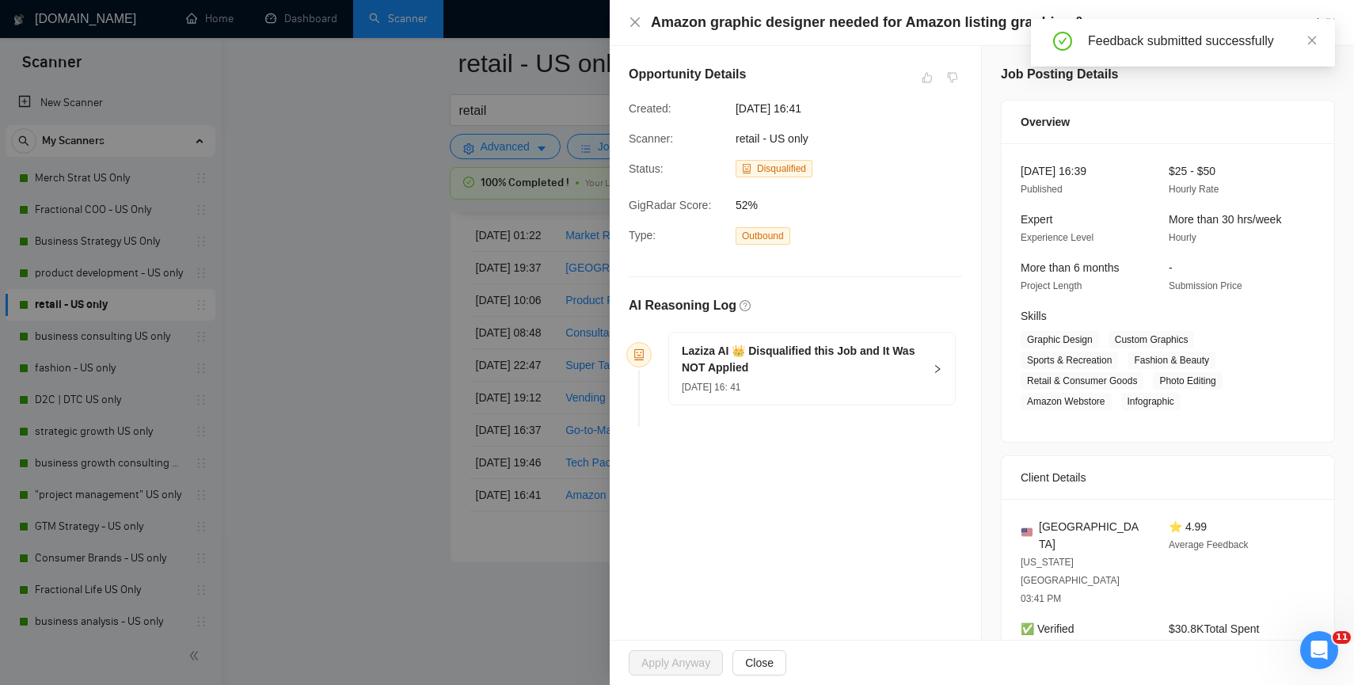
click at [501, 547] on div at bounding box center [677, 342] width 1354 height 685
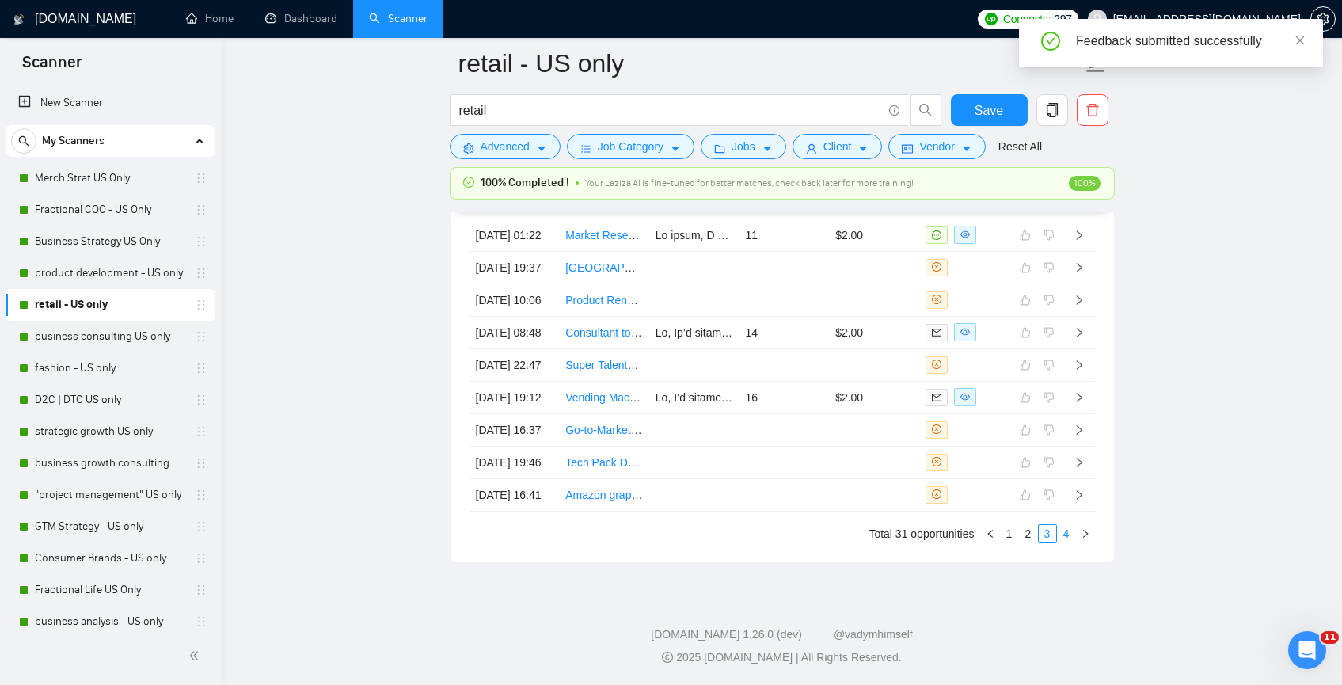
click at [1067, 542] on link "4" at bounding box center [1066, 533] width 17 height 17
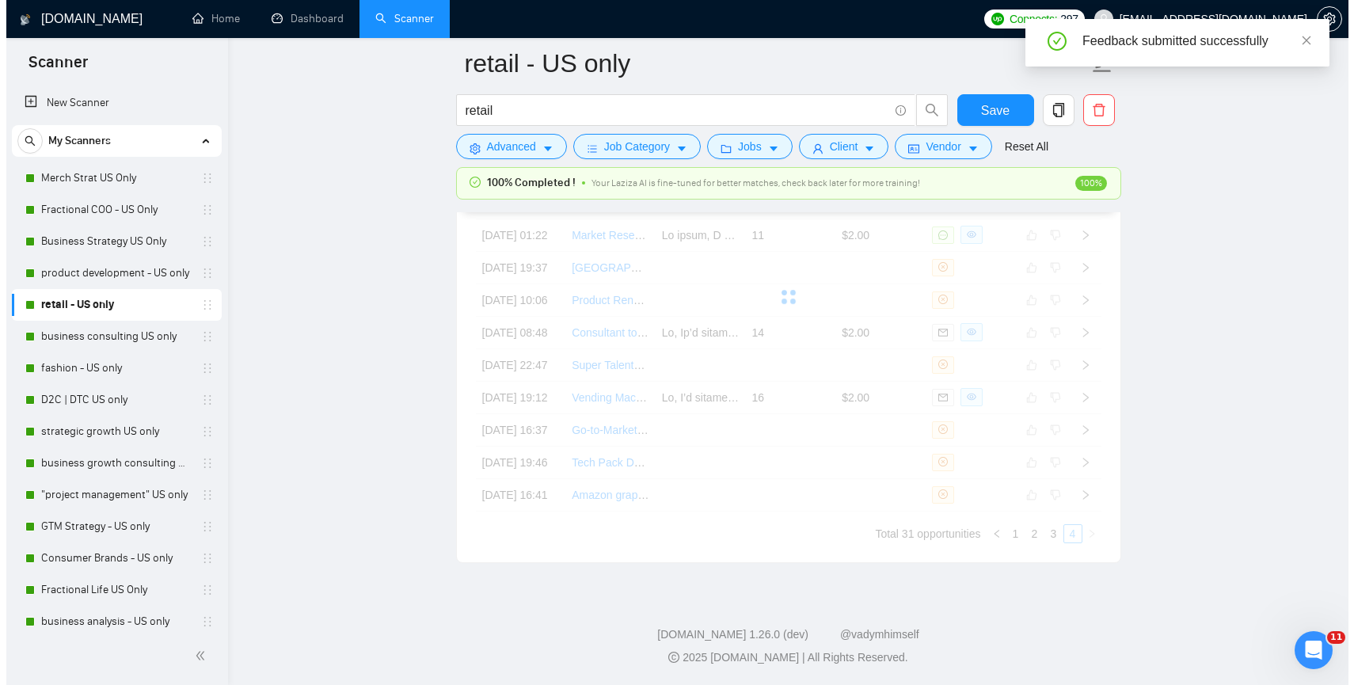
scroll to position [3894, 0]
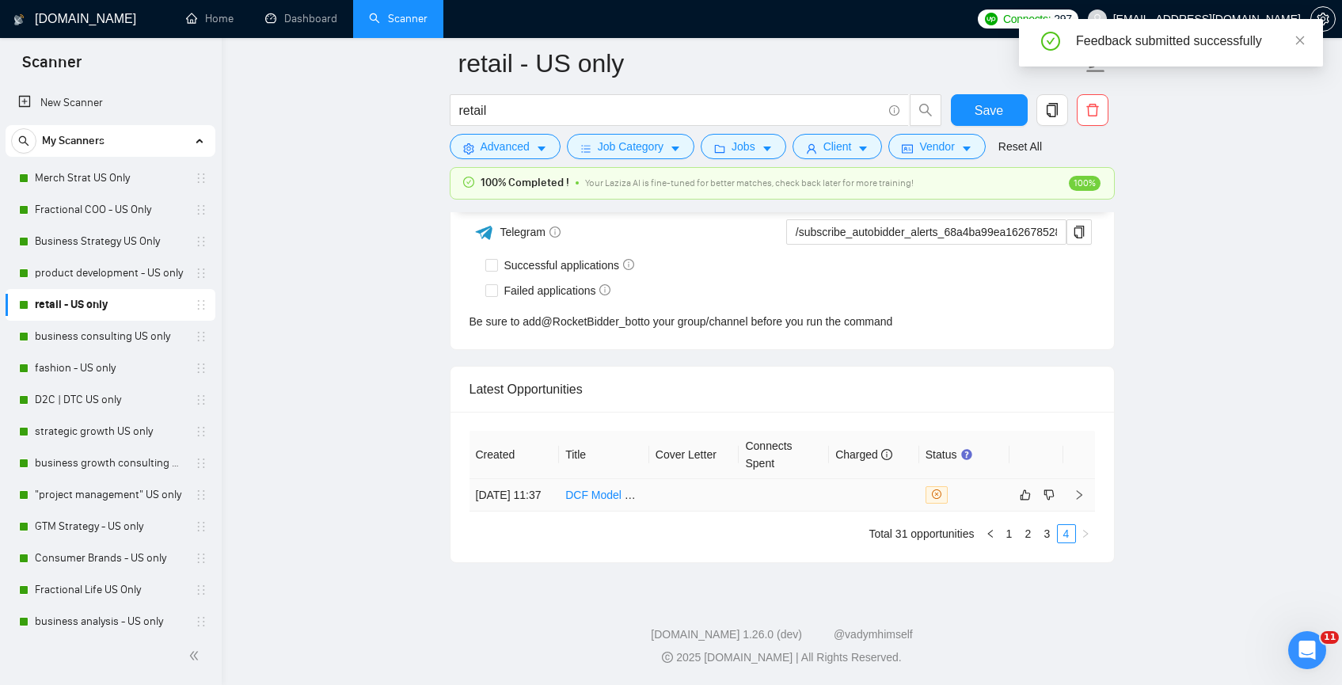
click at [729, 501] on td at bounding box center [694, 495] width 90 height 32
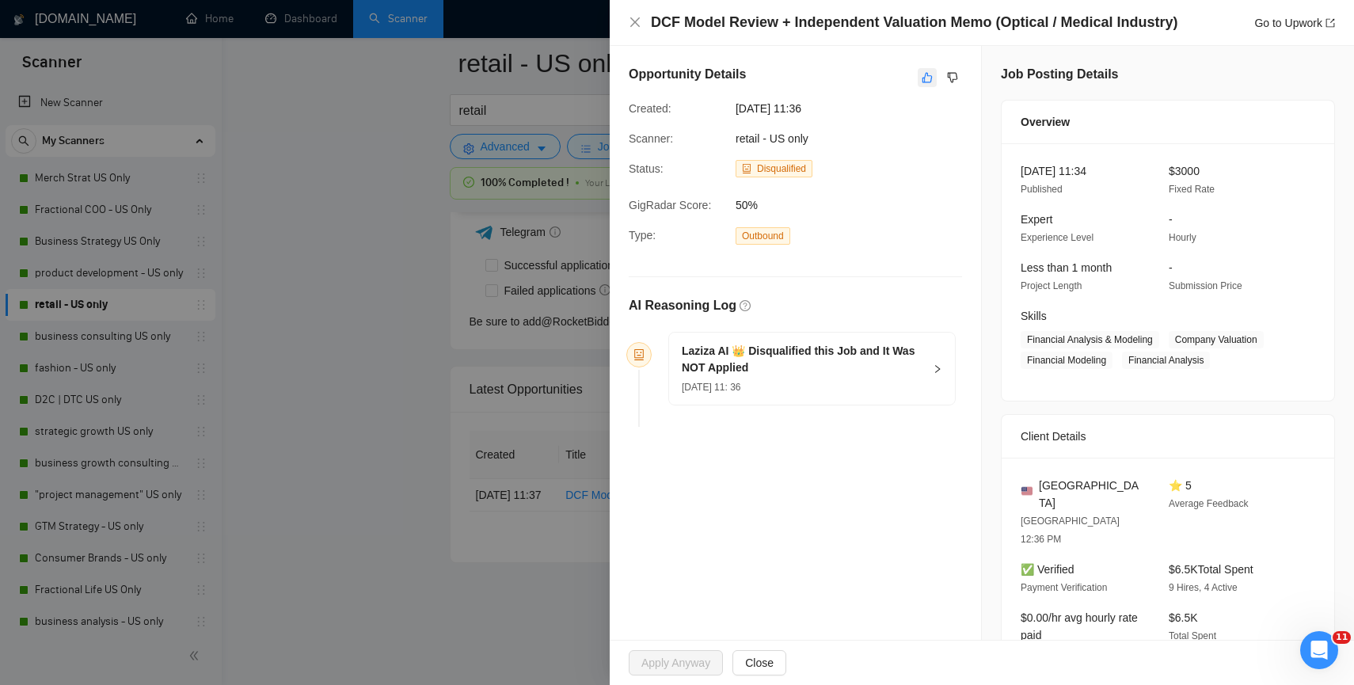
click at [928, 79] on button "button" at bounding box center [927, 77] width 19 height 19
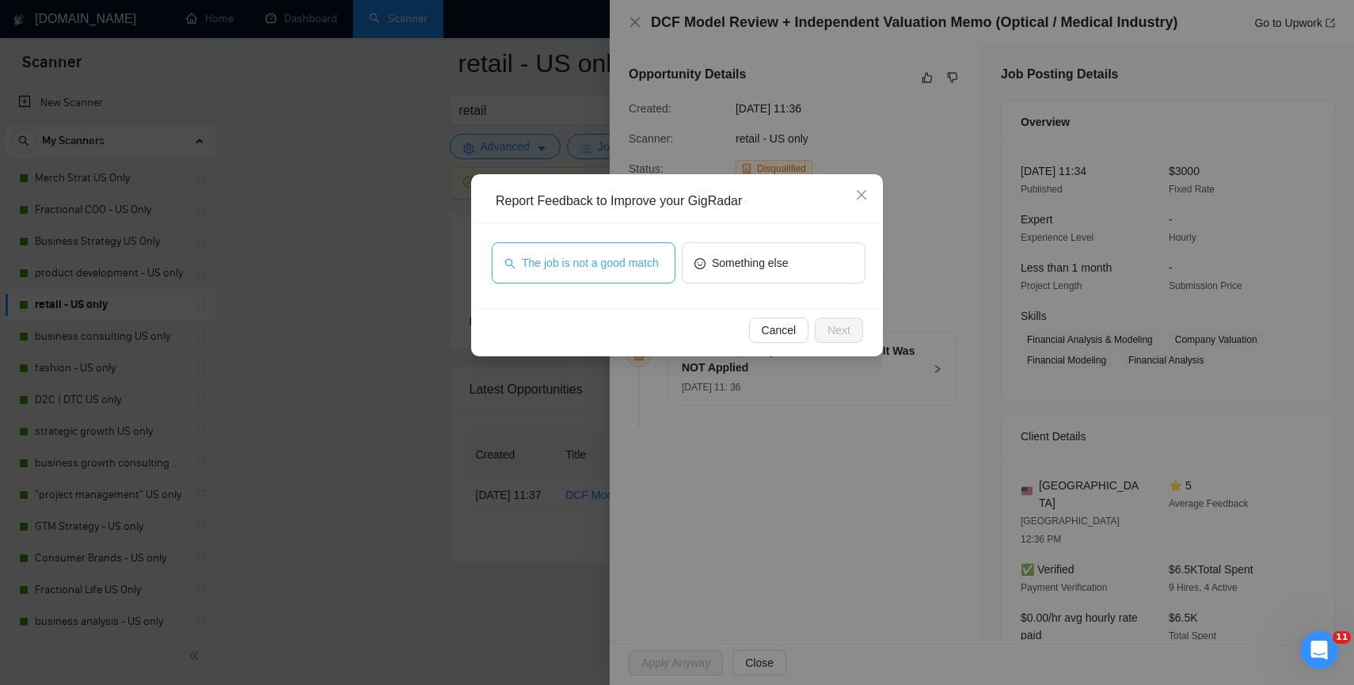
click at [623, 264] on span "The job is not a good match" at bounding box center [590, 262] width 137 height 17
click at [840, 341] on button "Next" at bounding box center [839, 330] width 48 height 25
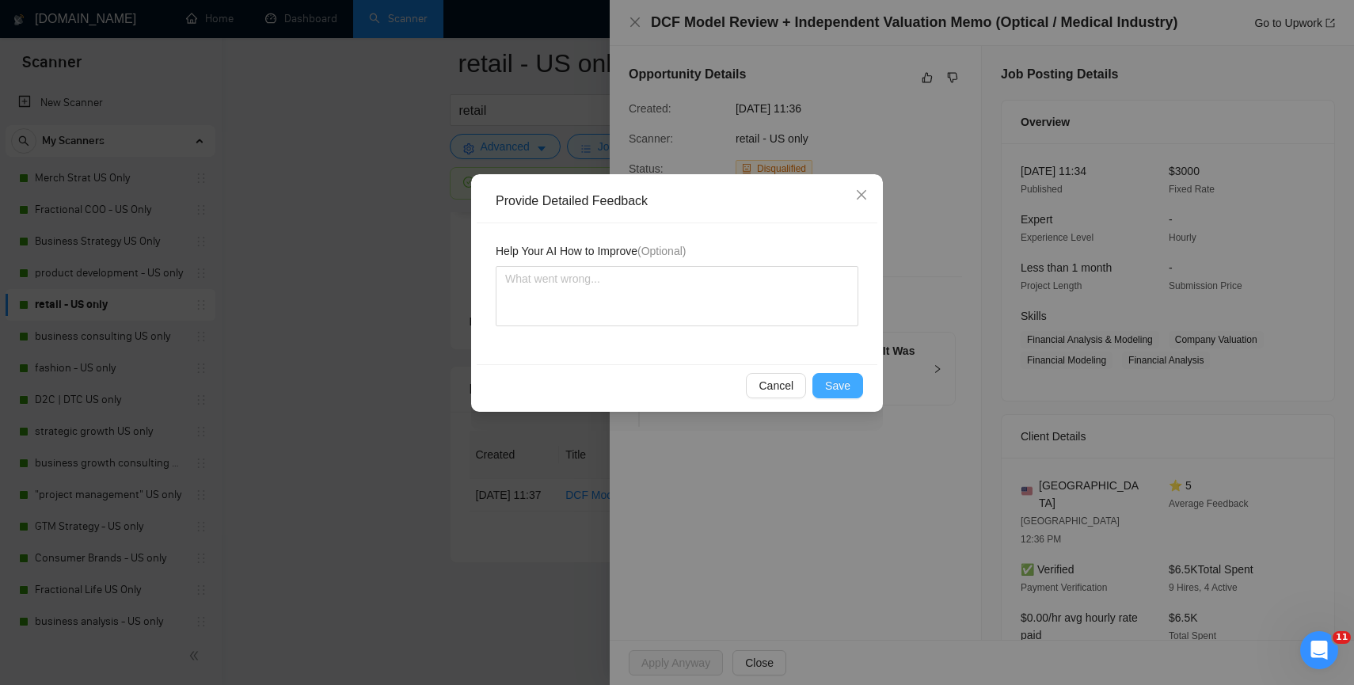
click at [834, 386] on span "Save" at bounding box center [837, 385] width 25 height 17
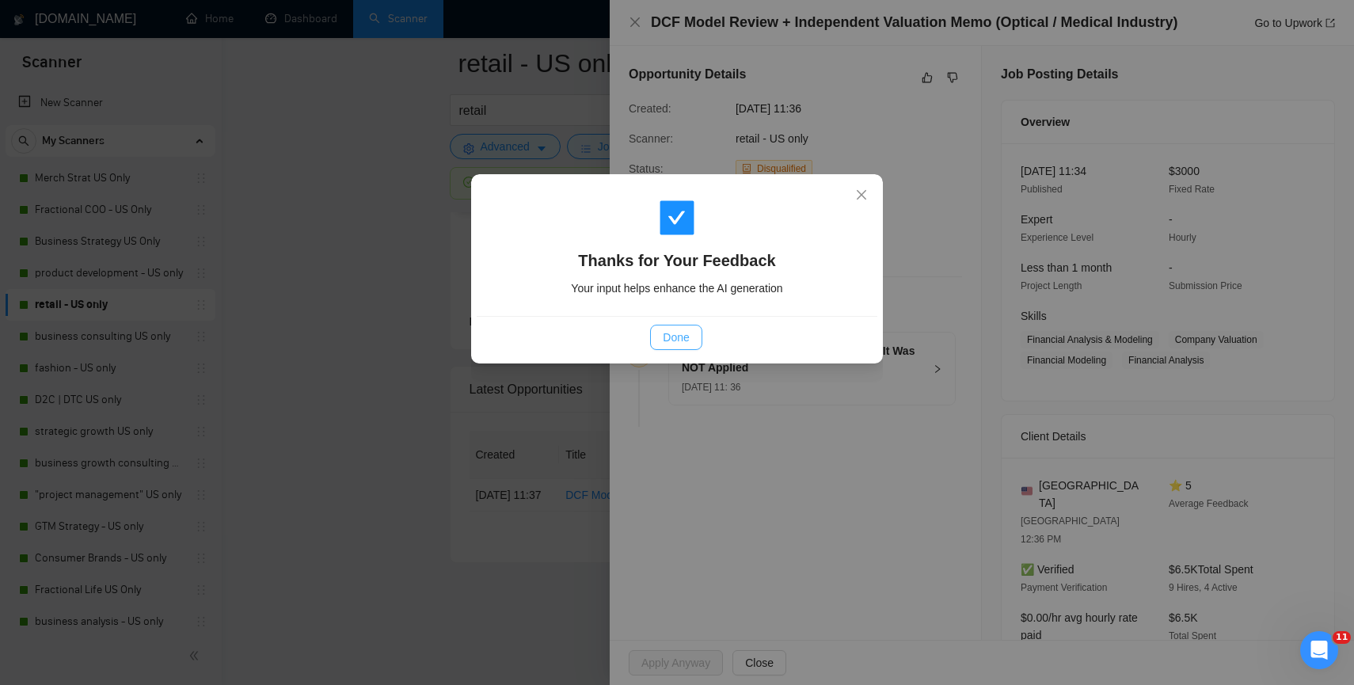
click at [679, 343] on span "Done" at bounding box center [676, 337] width 26 height 17
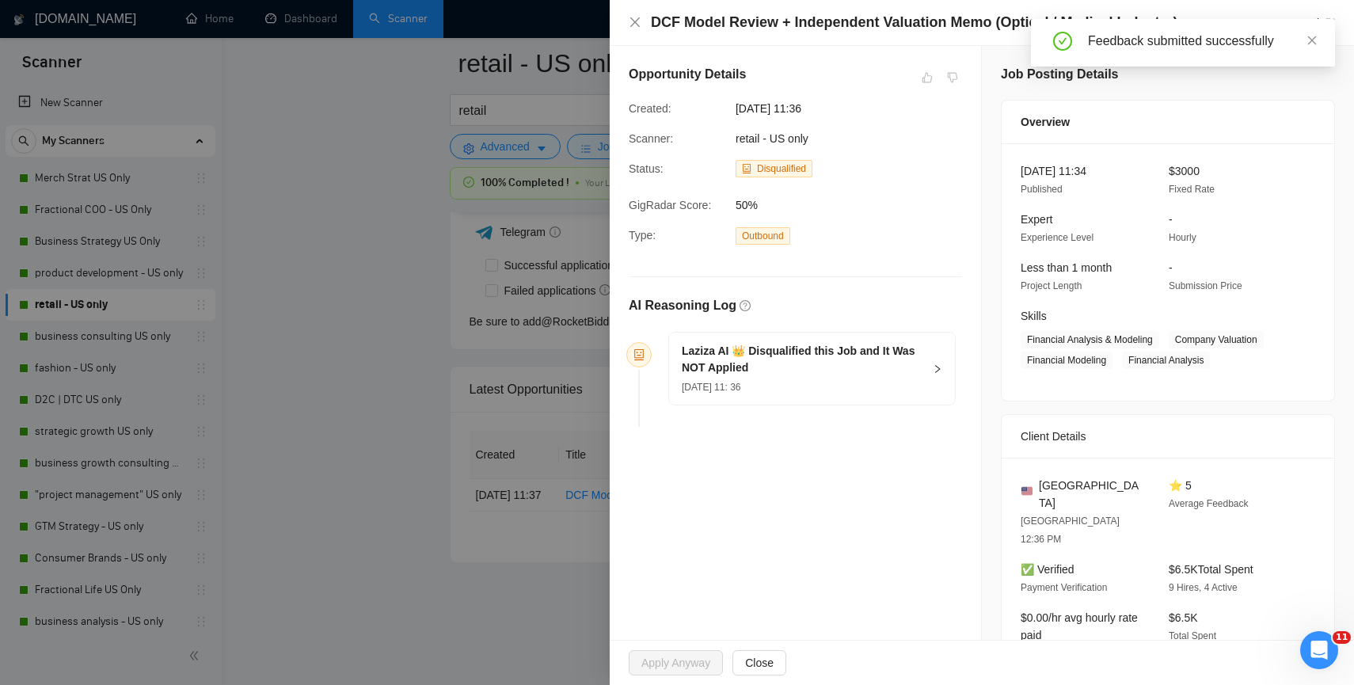
click at [443, 356] on div at bounding box center [677, 342] width 1354 height 685
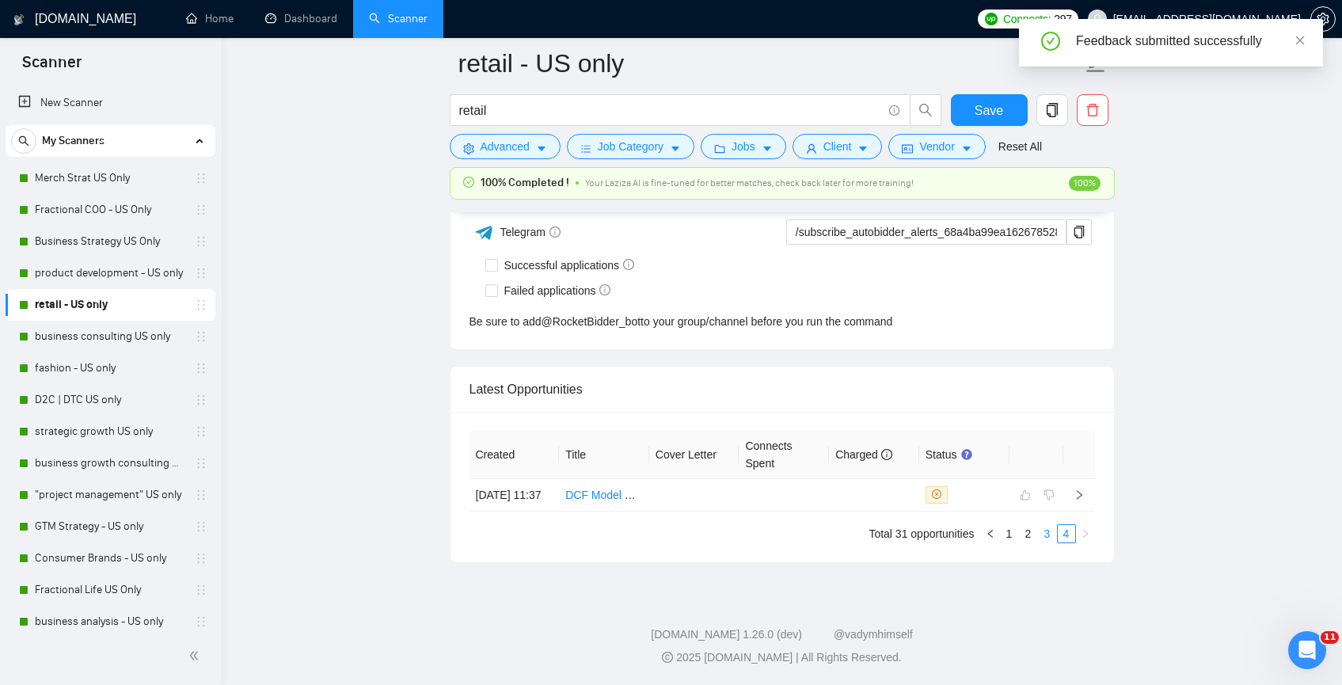
click at [1048, 536] on link "3" at bounding box center [1047, 533] width 17 height 17
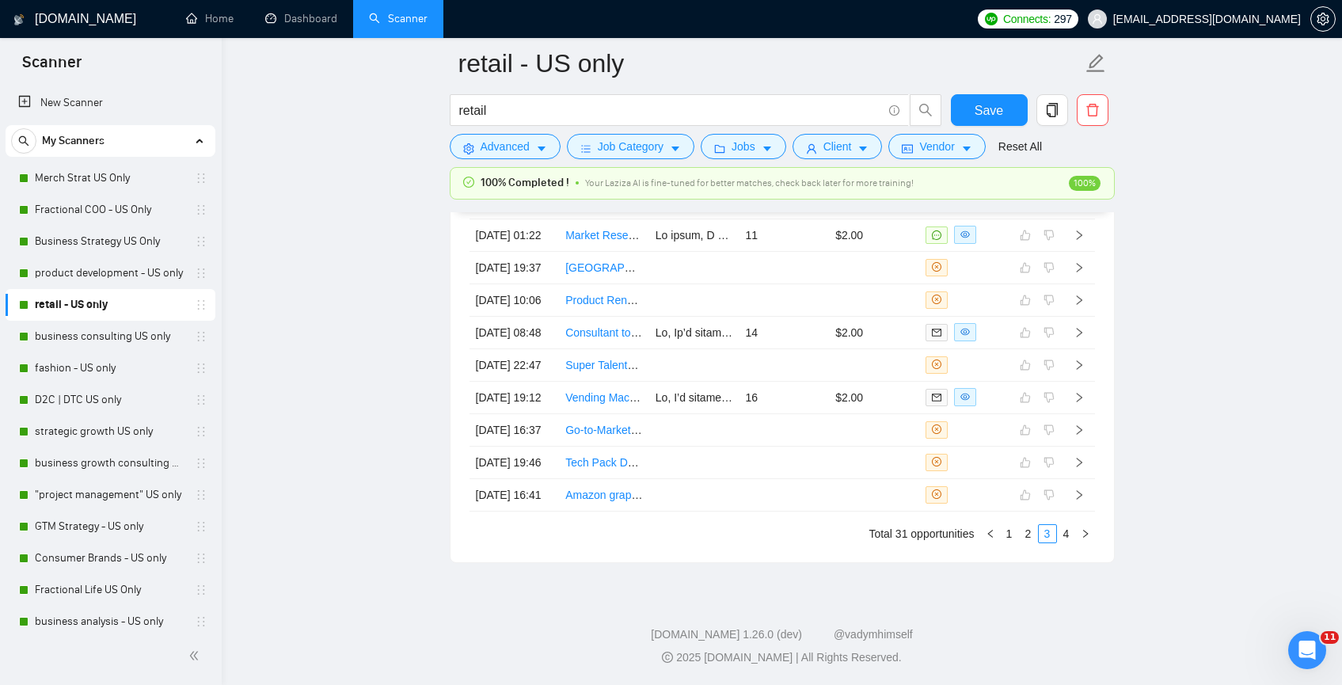
scroll to position [4243, 0]
click at [1034, 542] on link "2" at bounding box center [1028, 533] width 17 height 17
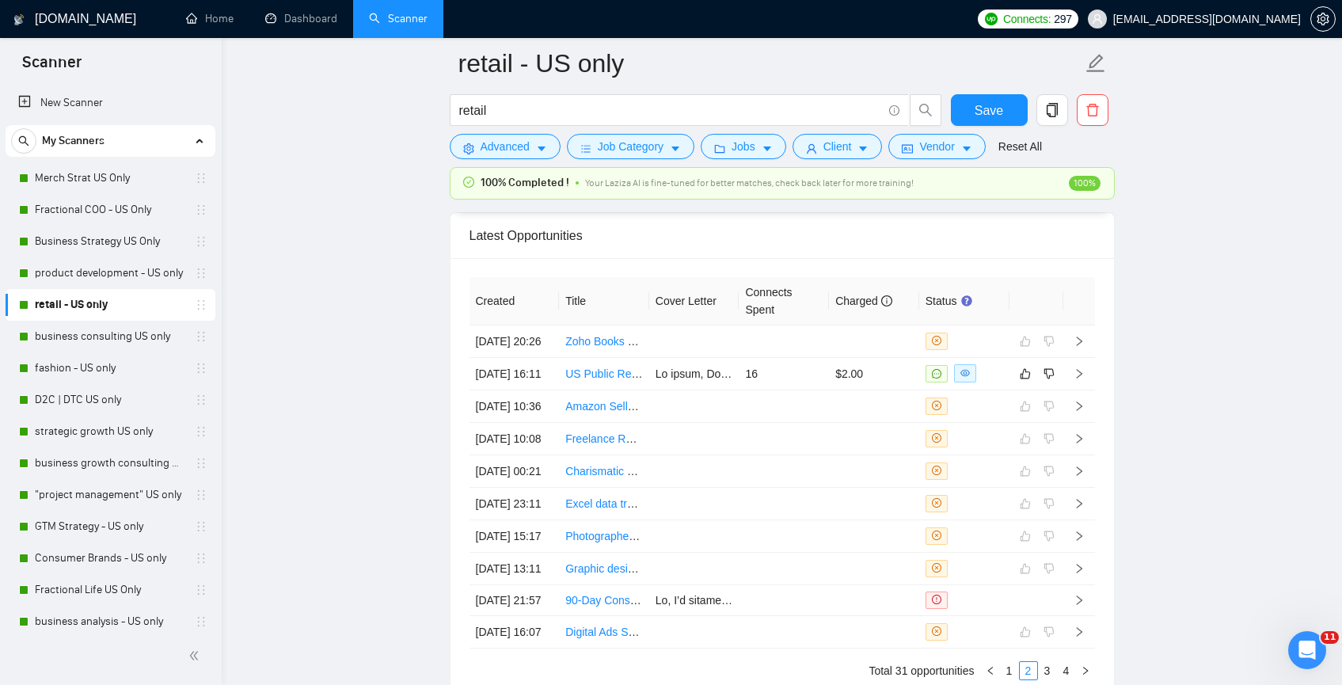
scroll to position [4030, 0]
click at [1018, 386] on button "button" at bounding box center [1025, 376] width 19 height 19
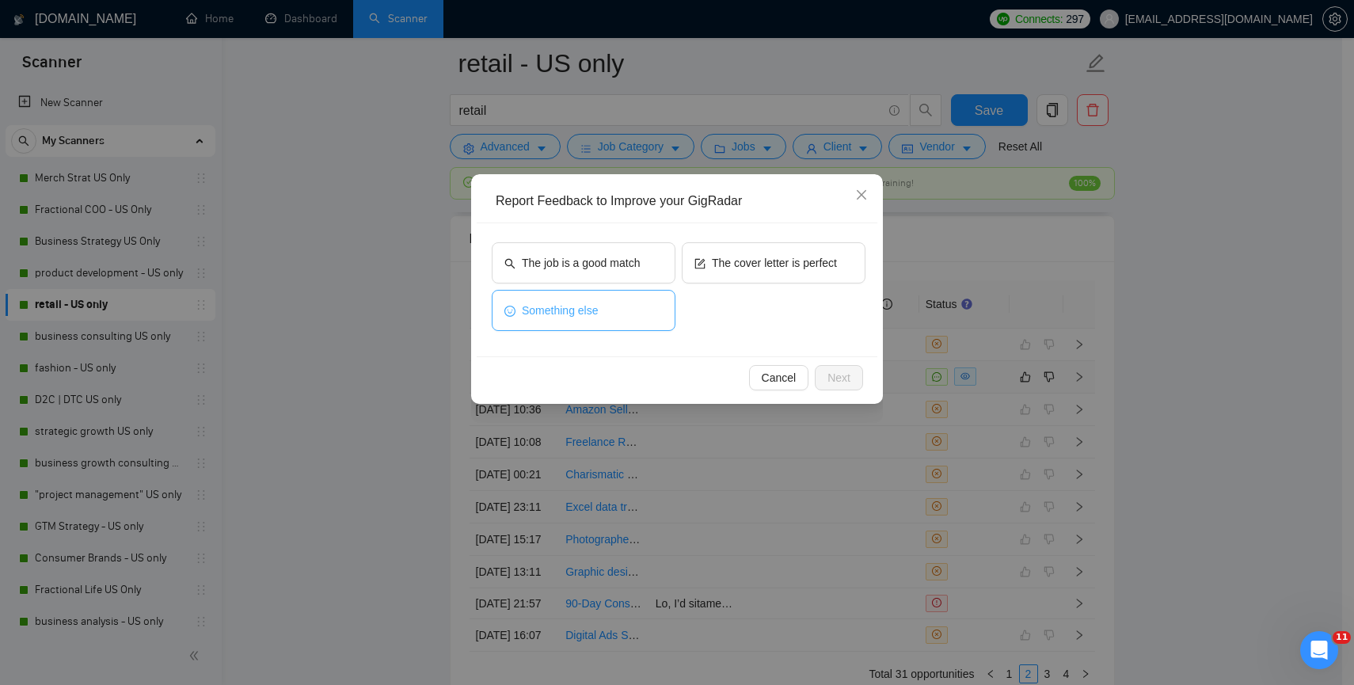
click at [595, 310] on span "Something else" at bounding box center [560, 310] width 77 height 17
click at [840, 381] on span "Next" at bounding box center [838, 377] width 23 height 17
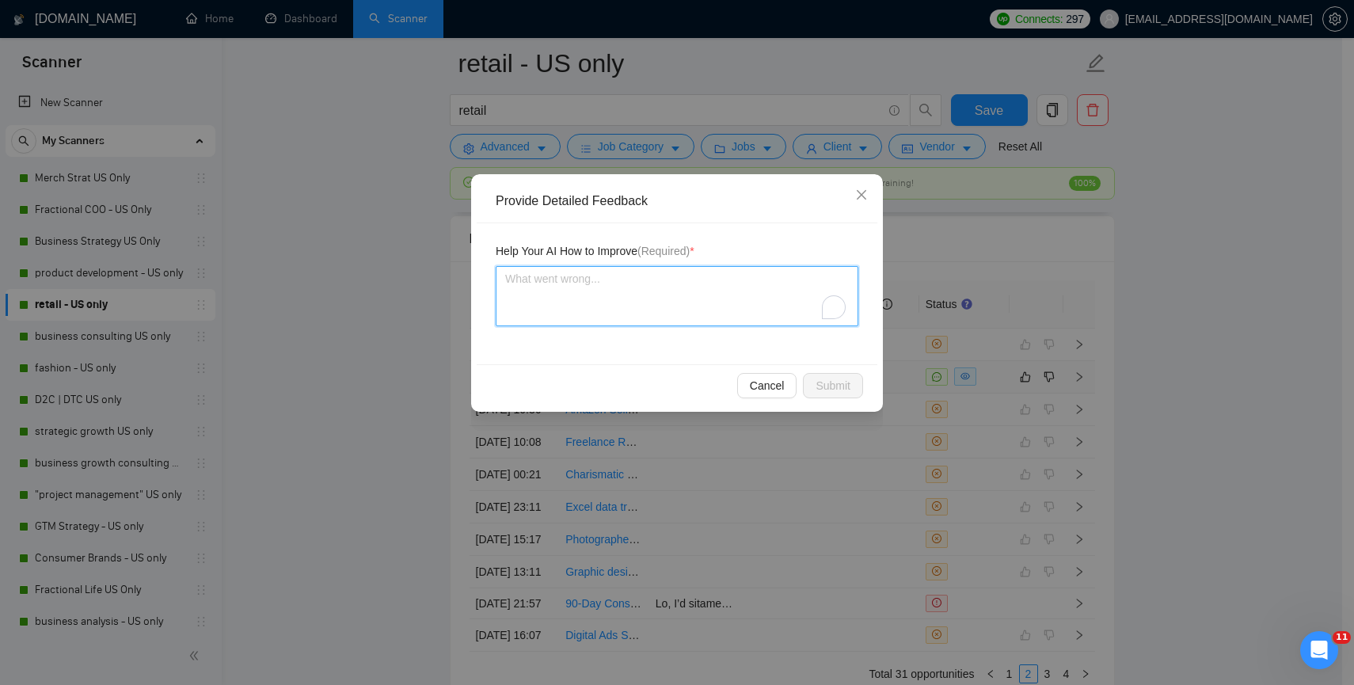
click at [639, 289] on textarea "To enrich screen reader interactions, please activate Accessibility in Grammarl…" at bounding box center [677, 296] width 363 height 60
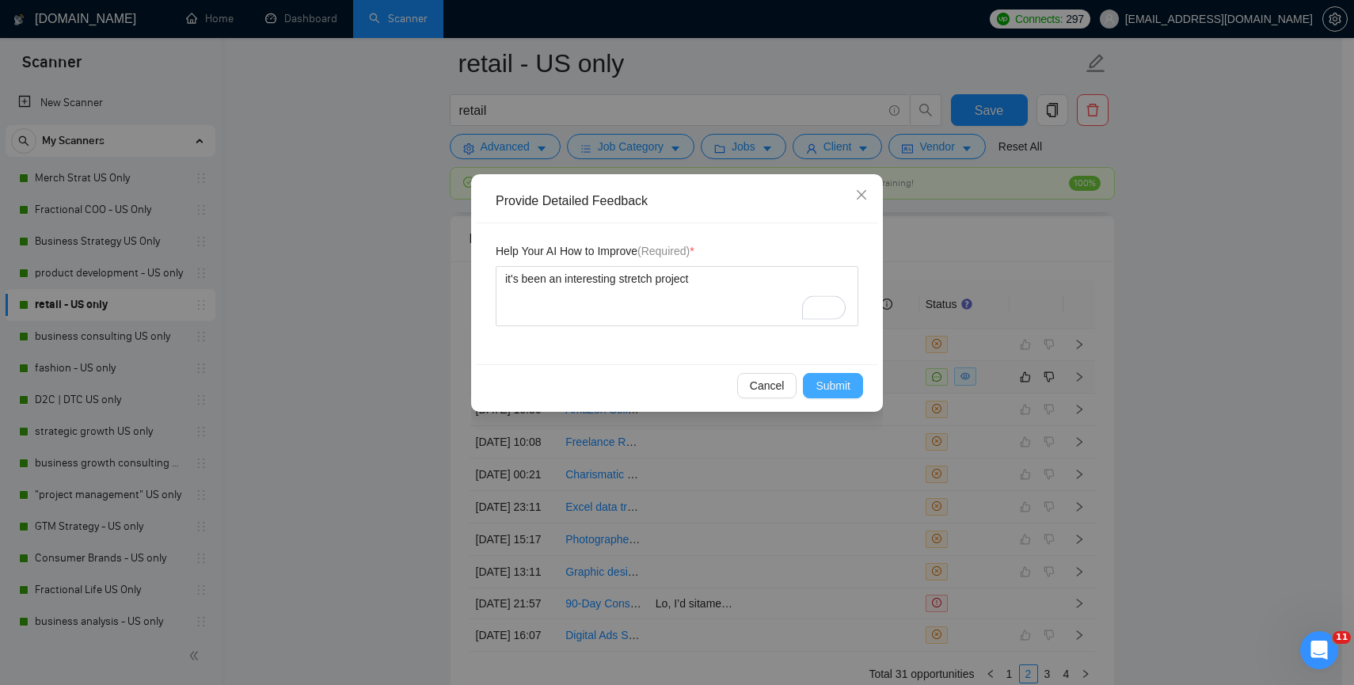
click at [826, 386] on span "Submit" at bounding box center [833, 385] width 35 height 17
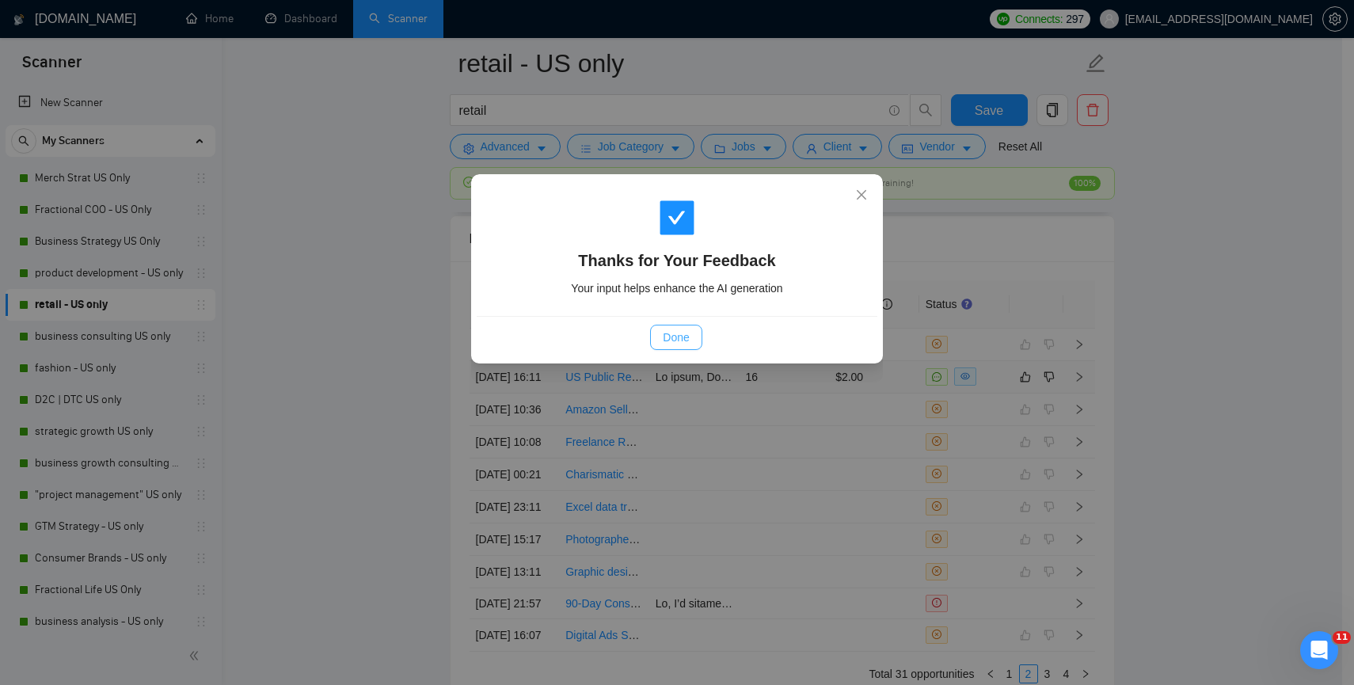
click at [664, 340] on span "Done" at bounding box center [676, 337] width 26 height 17
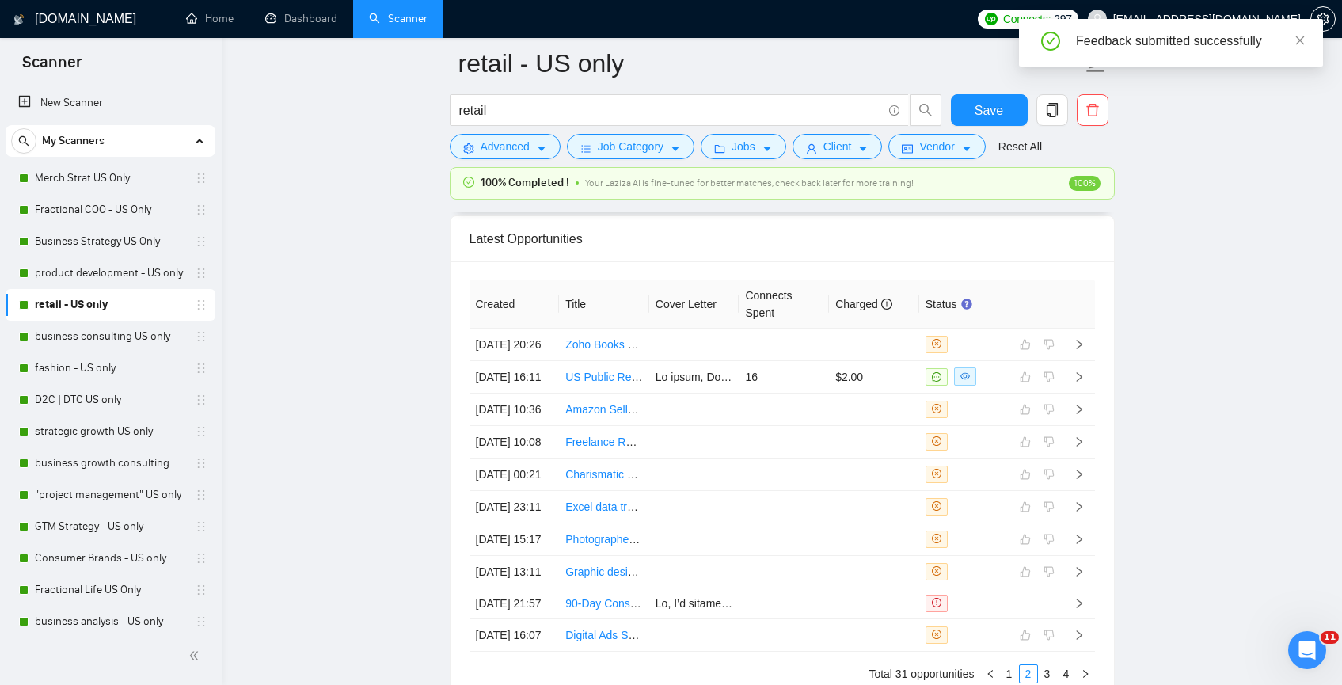
scroll to position [4329, 0]
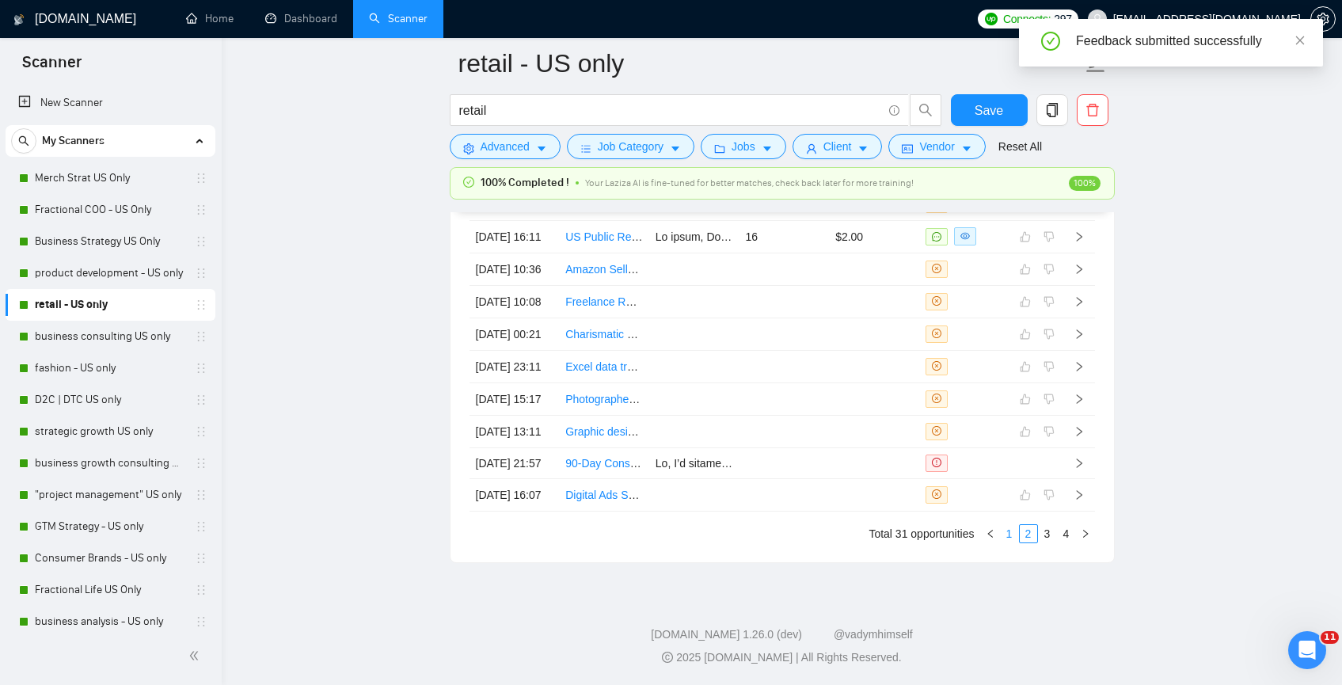
click at [1006, 534] on link "1" at bounding box center [1009, 533] width 17 height 17
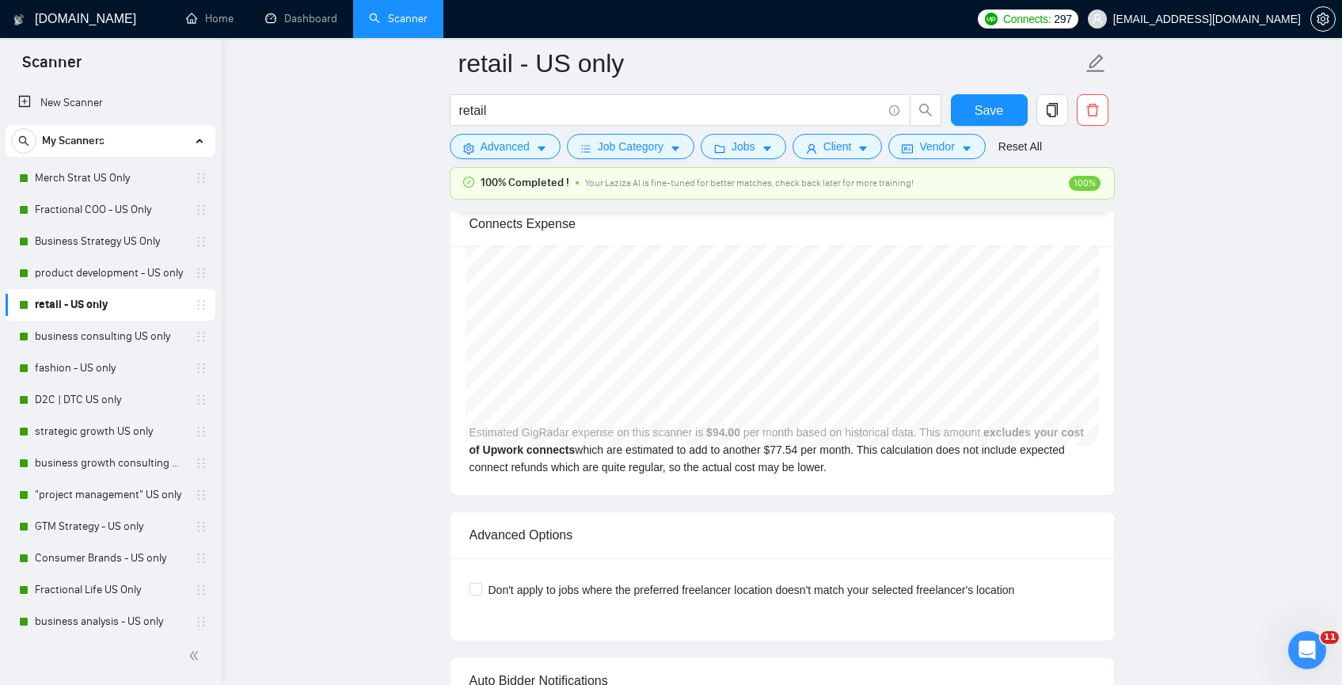
scroll to position [3214, 0]
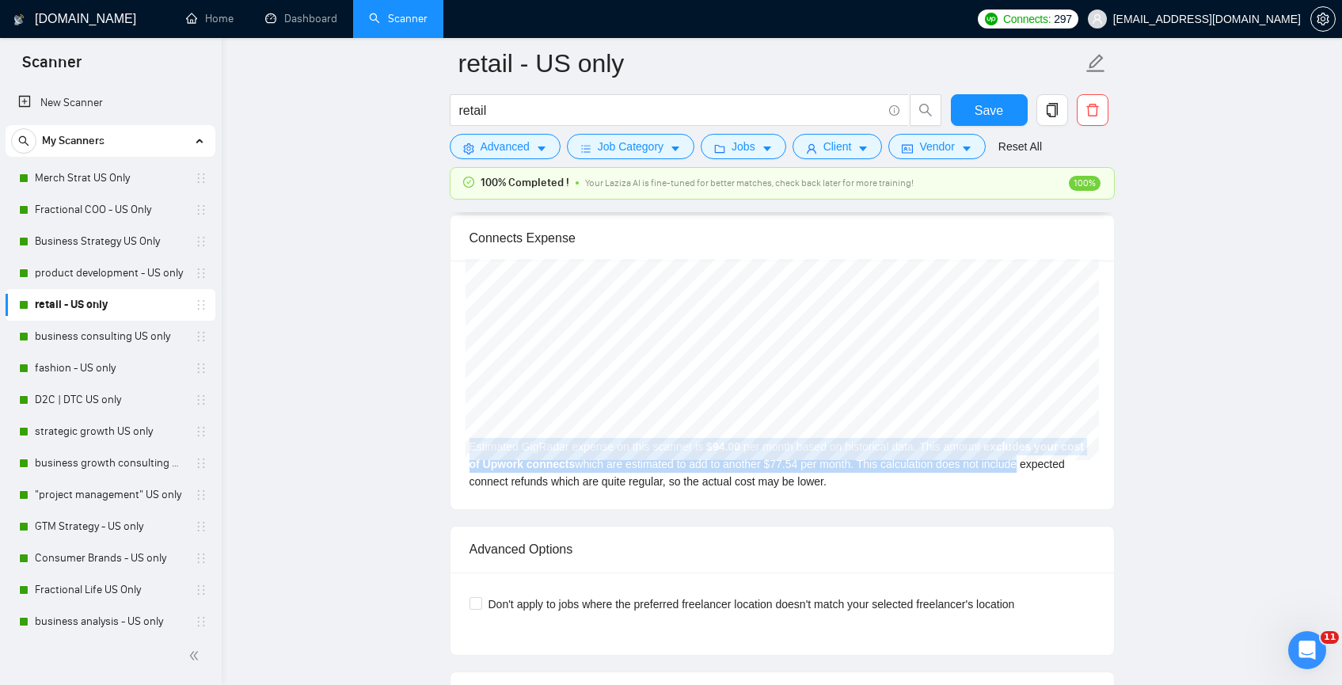
click at [109, 333] on link "business consulting US only" at bounding box center [110, 337] width 150 height 32
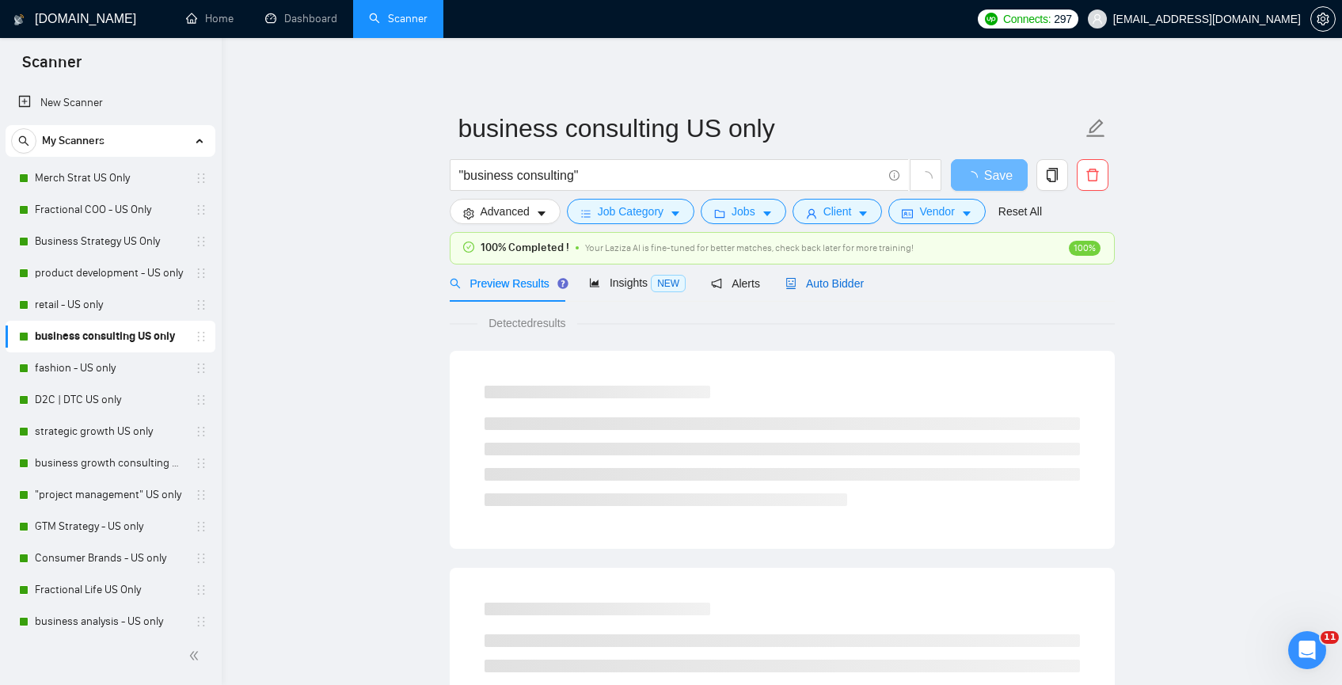
click at [820, 284] on span "Auto Bidder" at bounding box center [825, 283] width 78 height 13
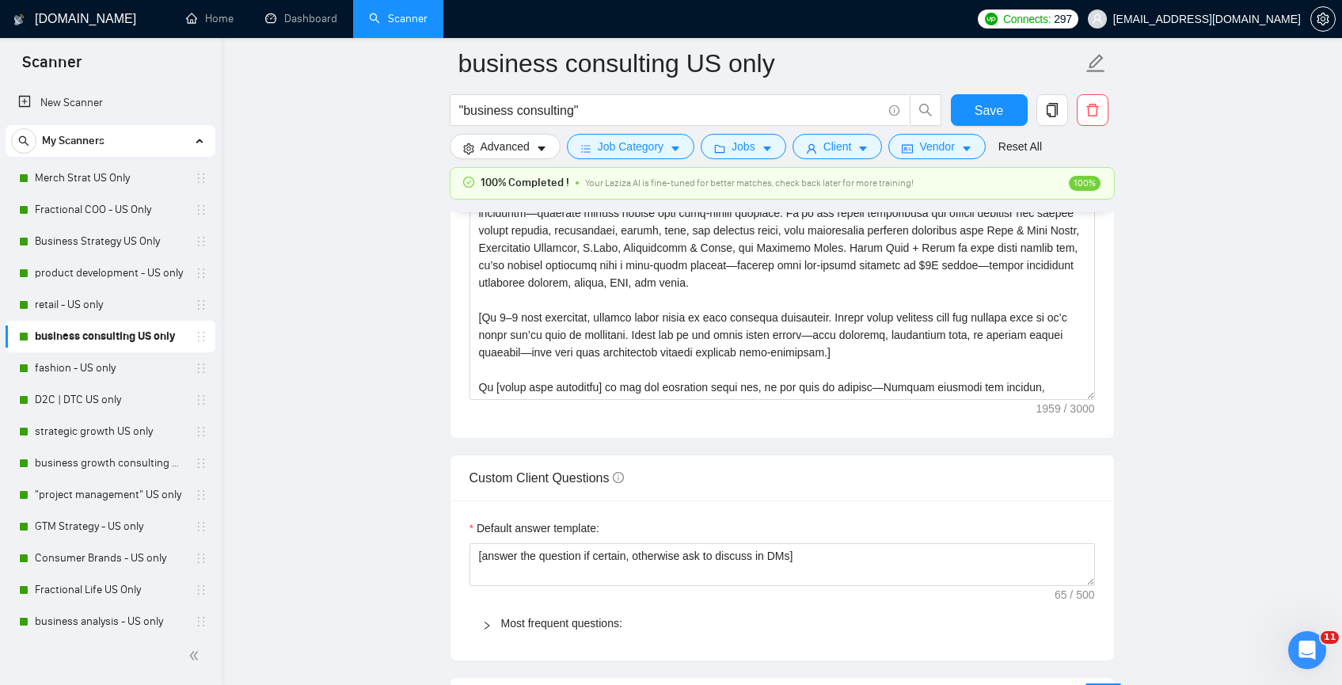
scroll to position [1934, 0]
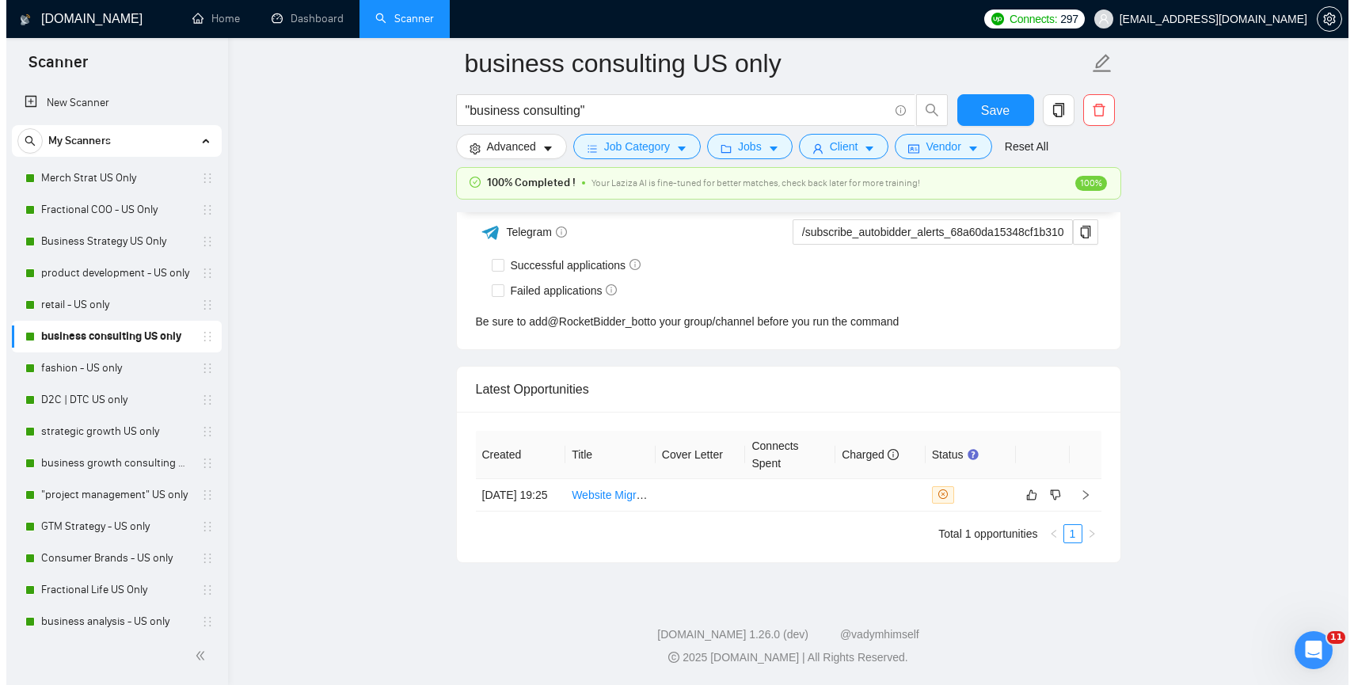
scroll to position [3894, 0]
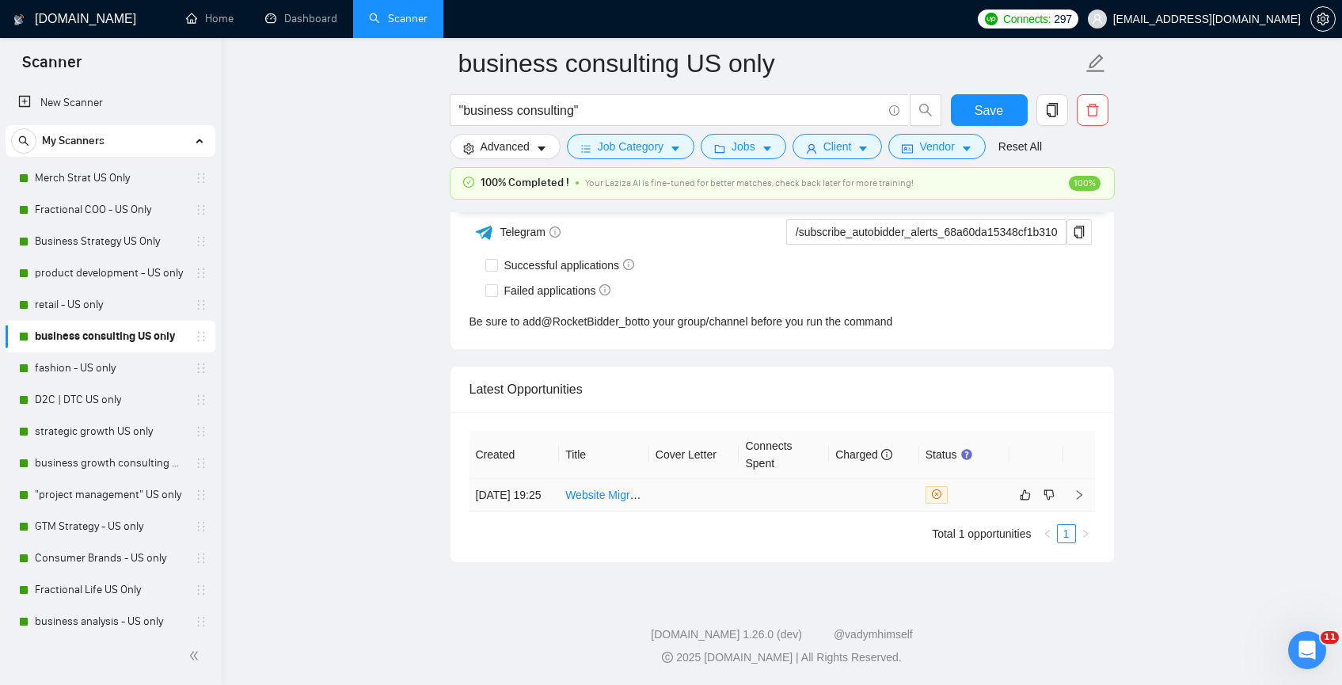
click at [671, 496] on td at bounding box center [694, 495] width 90 height 32
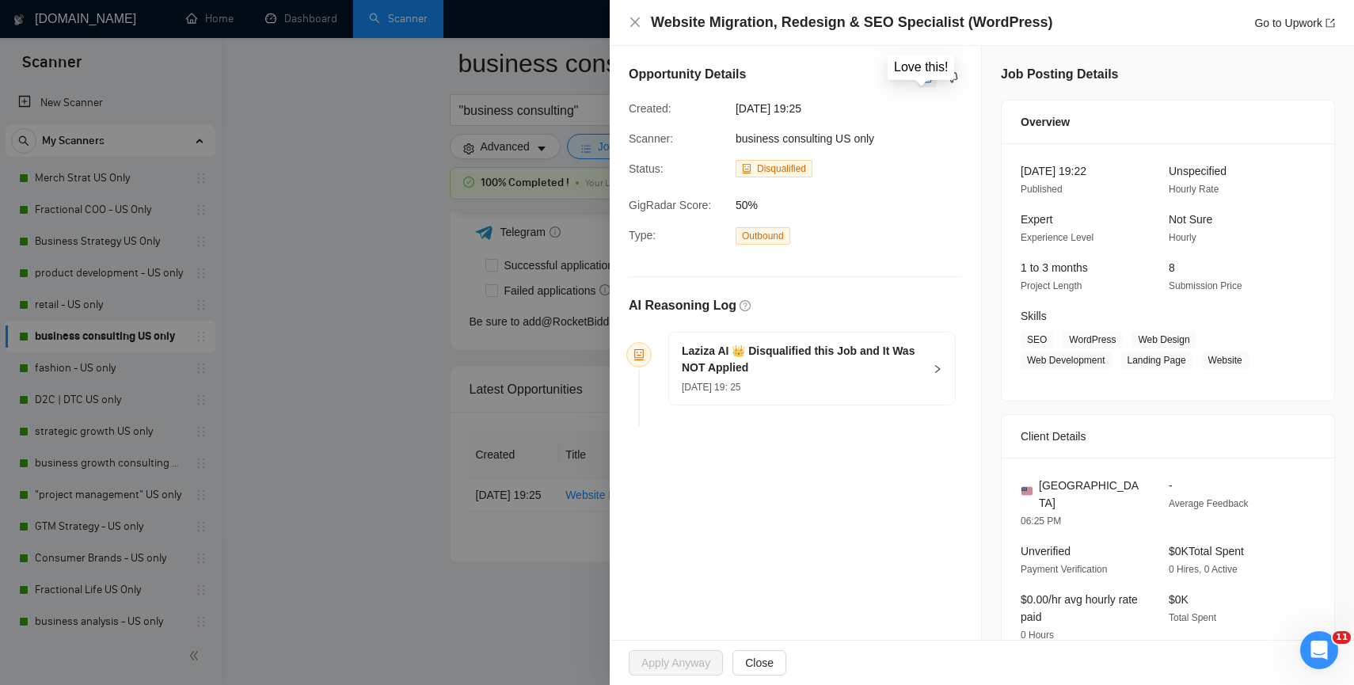
click at [922, 78] on icon "like" at bounding box center [927, 77] width 11 height 13
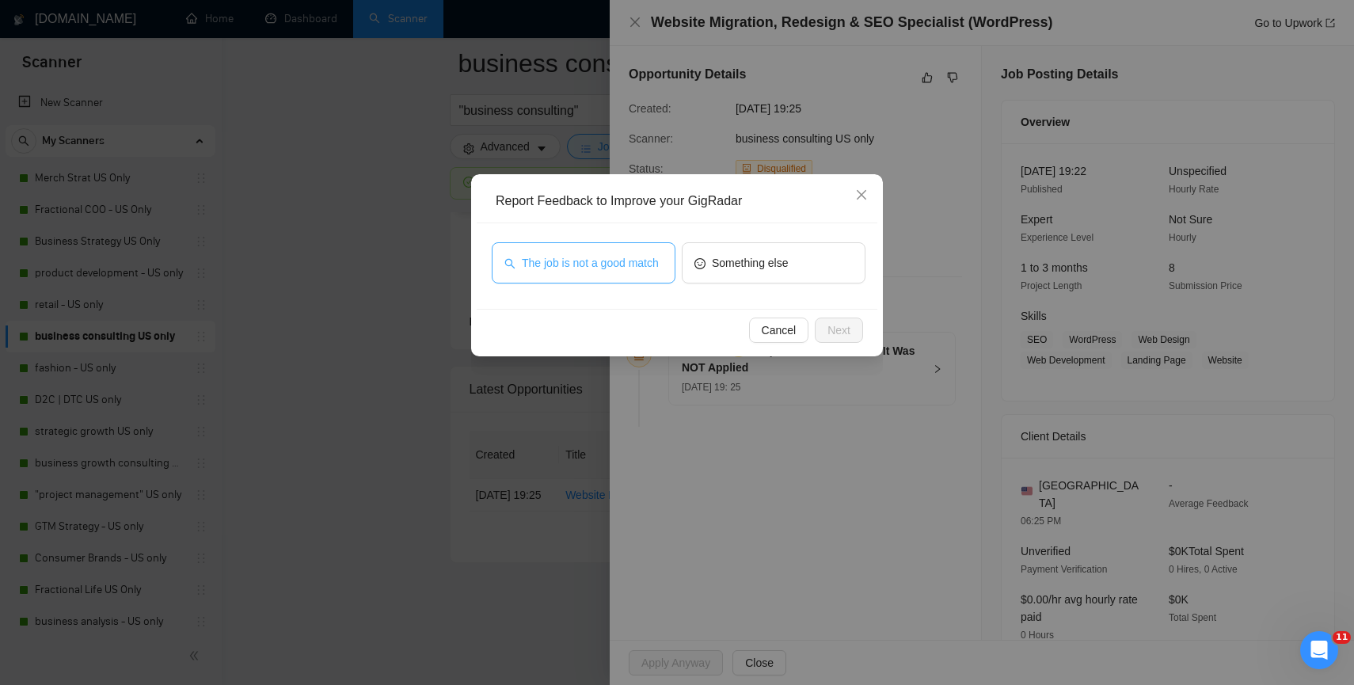
click at [631, 257] on span "The job is not a good match" at bounding box center [590, 262] width 137 height 17
click at [825, 326] on button "Next" at bounding box center [839, 330] width 48 height 25
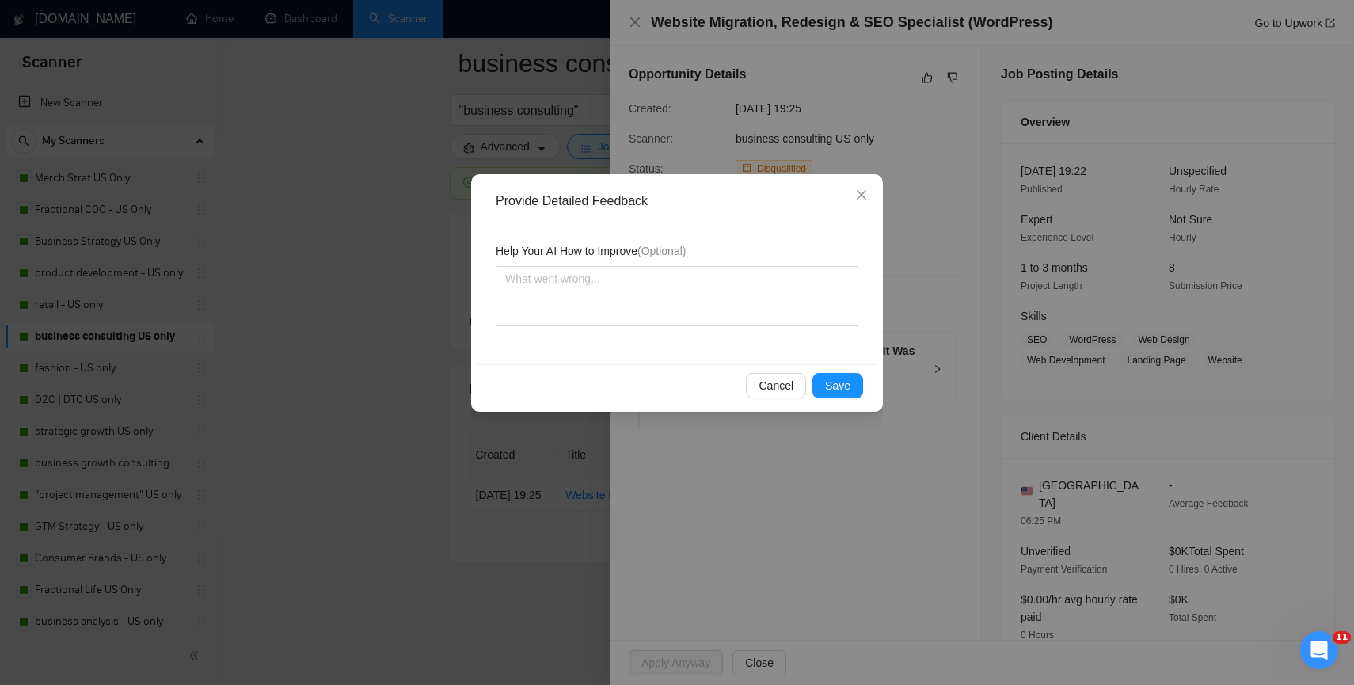
click at [845, 399] on div "Cancel Save" at bounding box center [677, 385] width 401 height 42
click at [843, 394] on button "Save" at bounding box center [837, 385] width 51 height 25
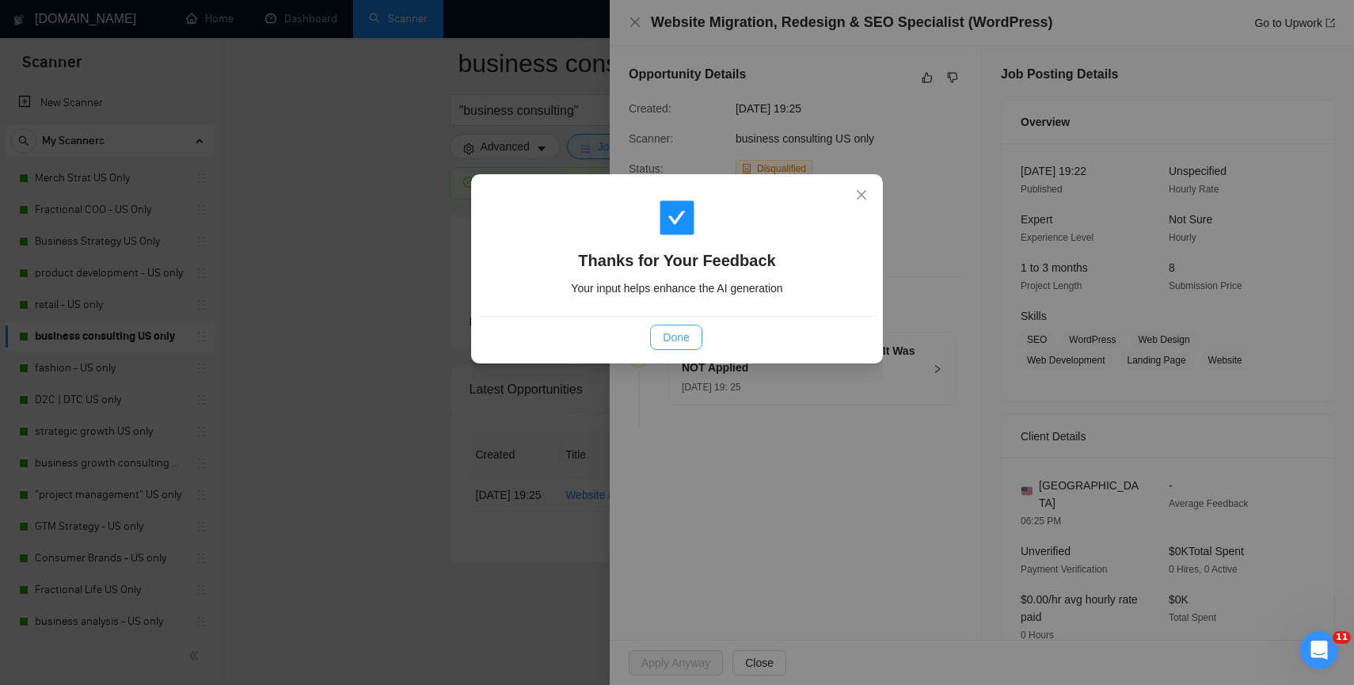
click at [668, 338] on span "Done" at bounding box center [676, 337] width 26 height 17
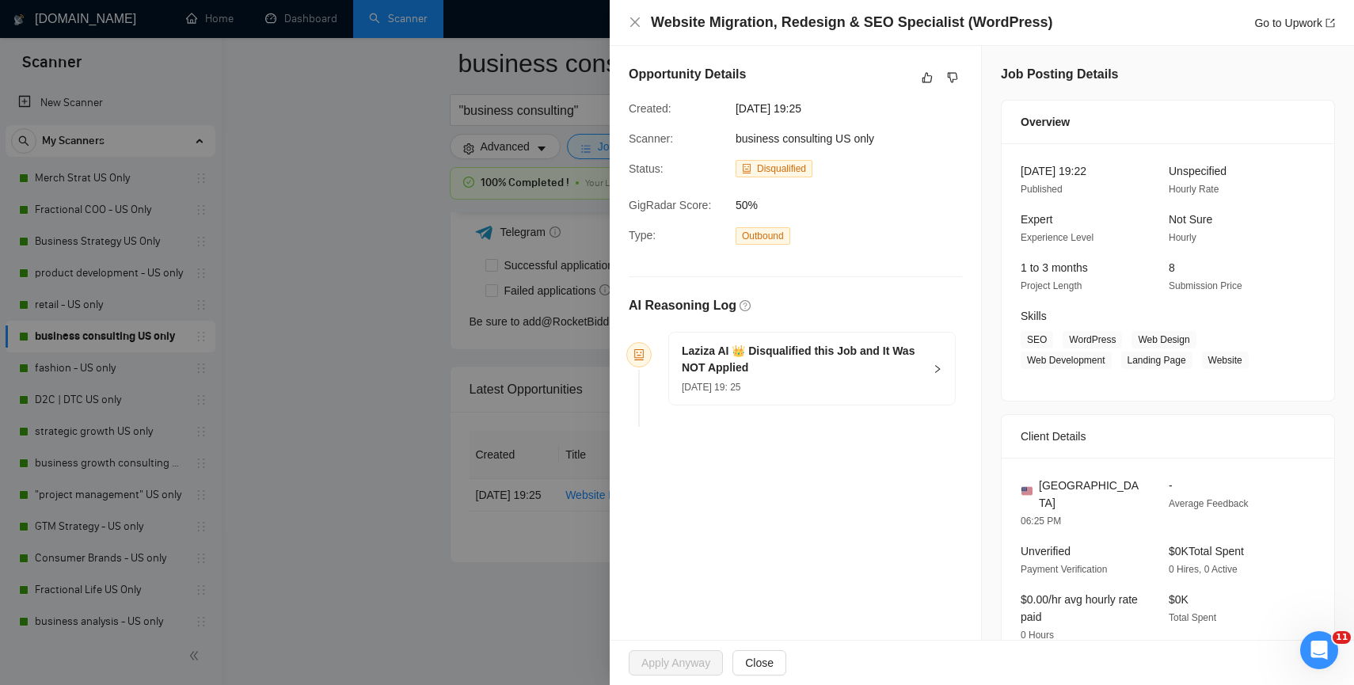
click at [419, 215] on div at bounding box center [677, 342] width 1354 height 685
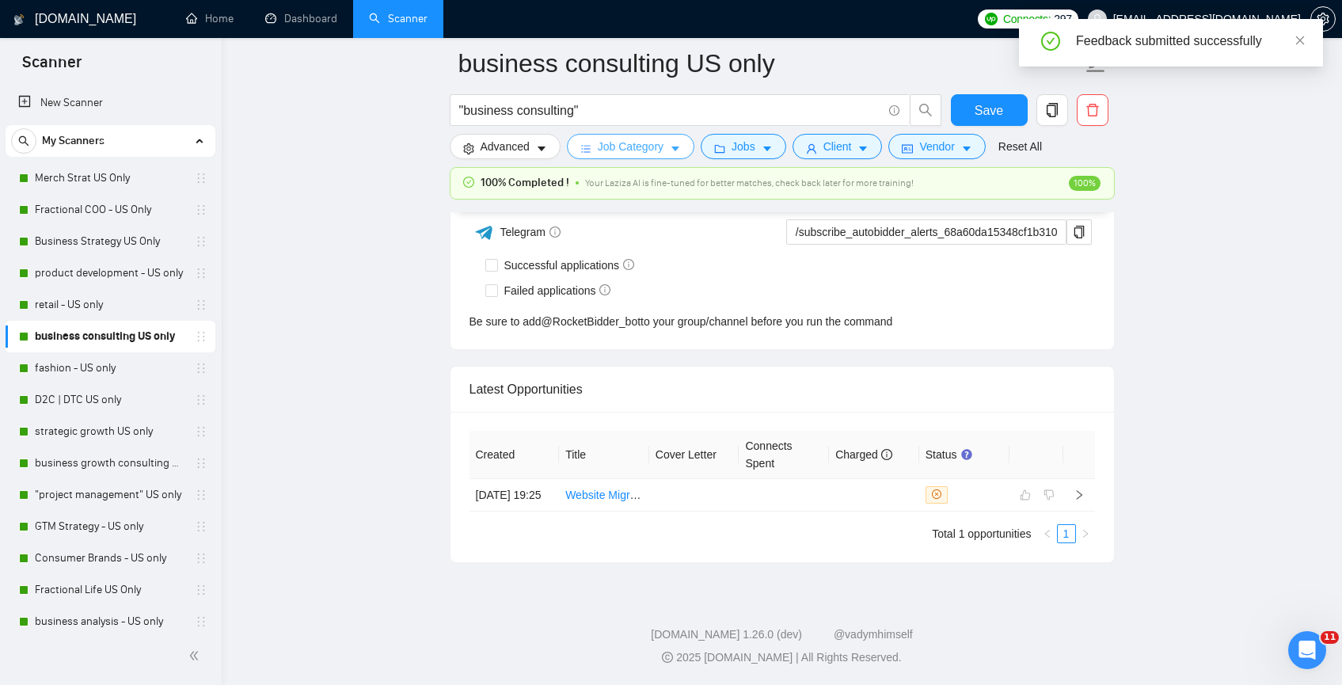
click at [675, 148] on icon "caret-down" at bounding box center [675, 148] width 11 height 11
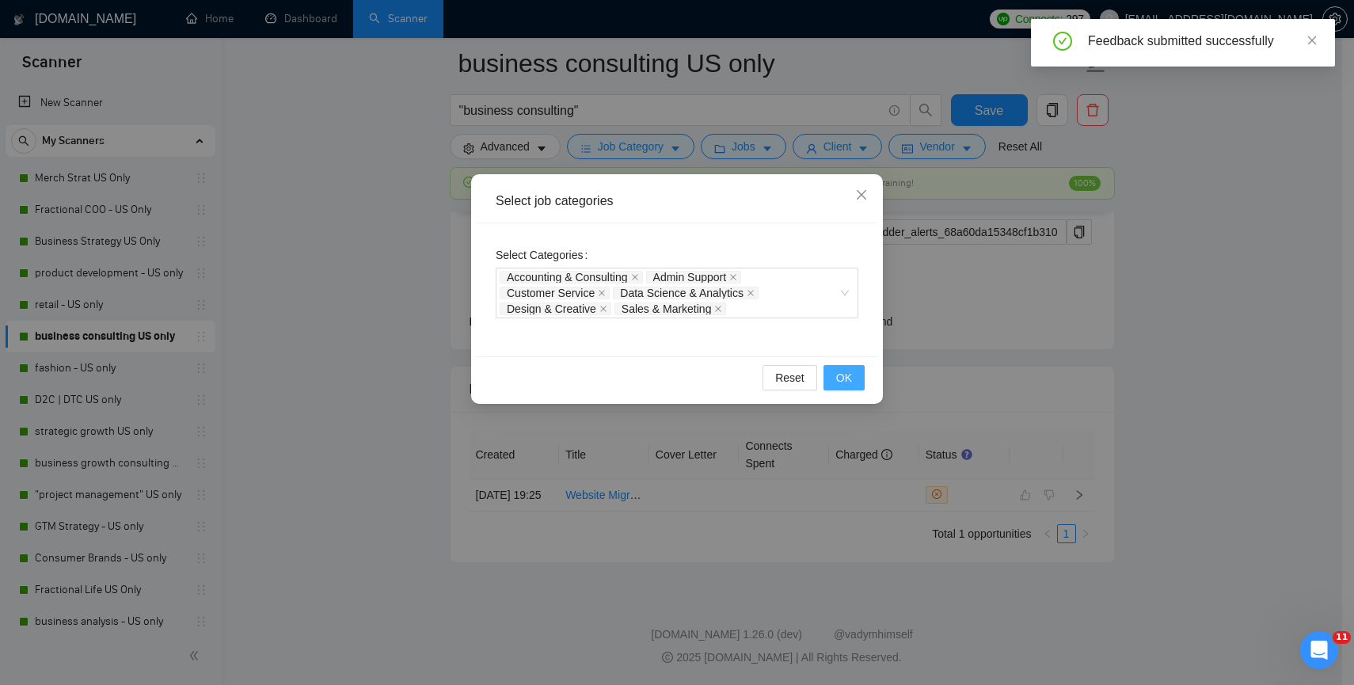
click at [837, 382] on span "OK" at bounding box center [844, 377] width 16 height 17
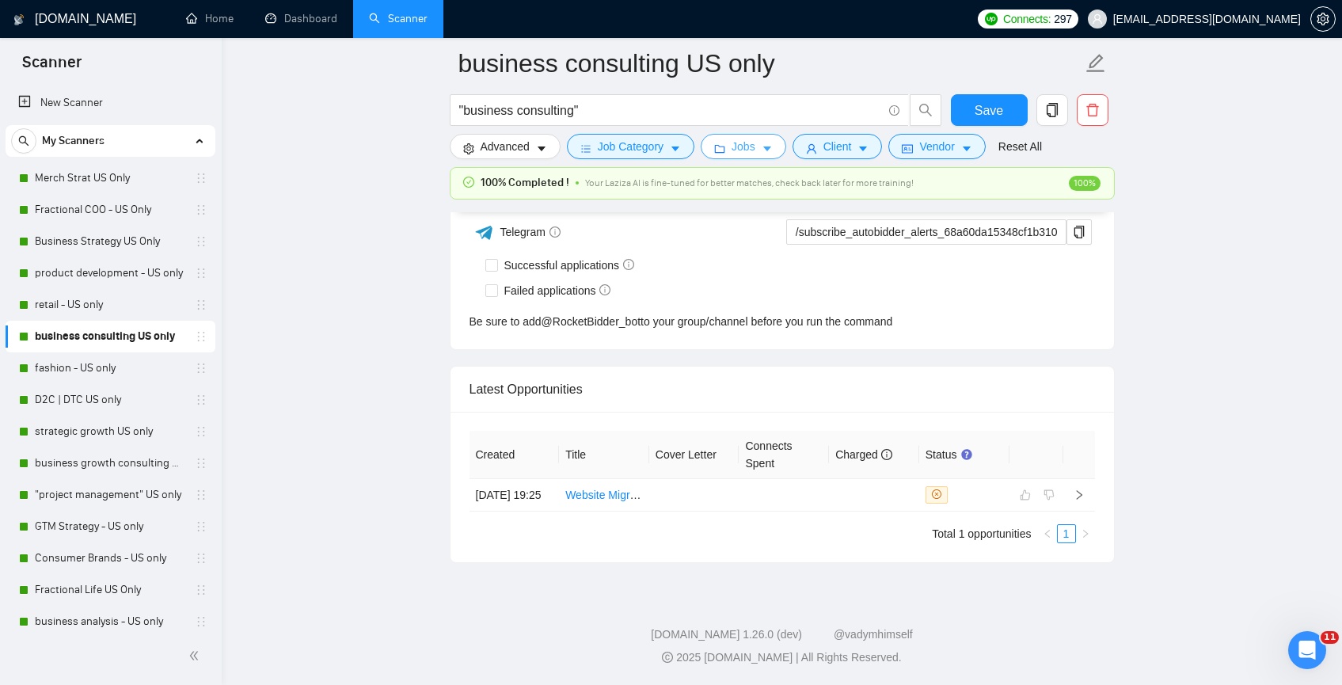
click at [755, 157] on button "Jobs" at bounding box center [744, 146] width 86 height 25
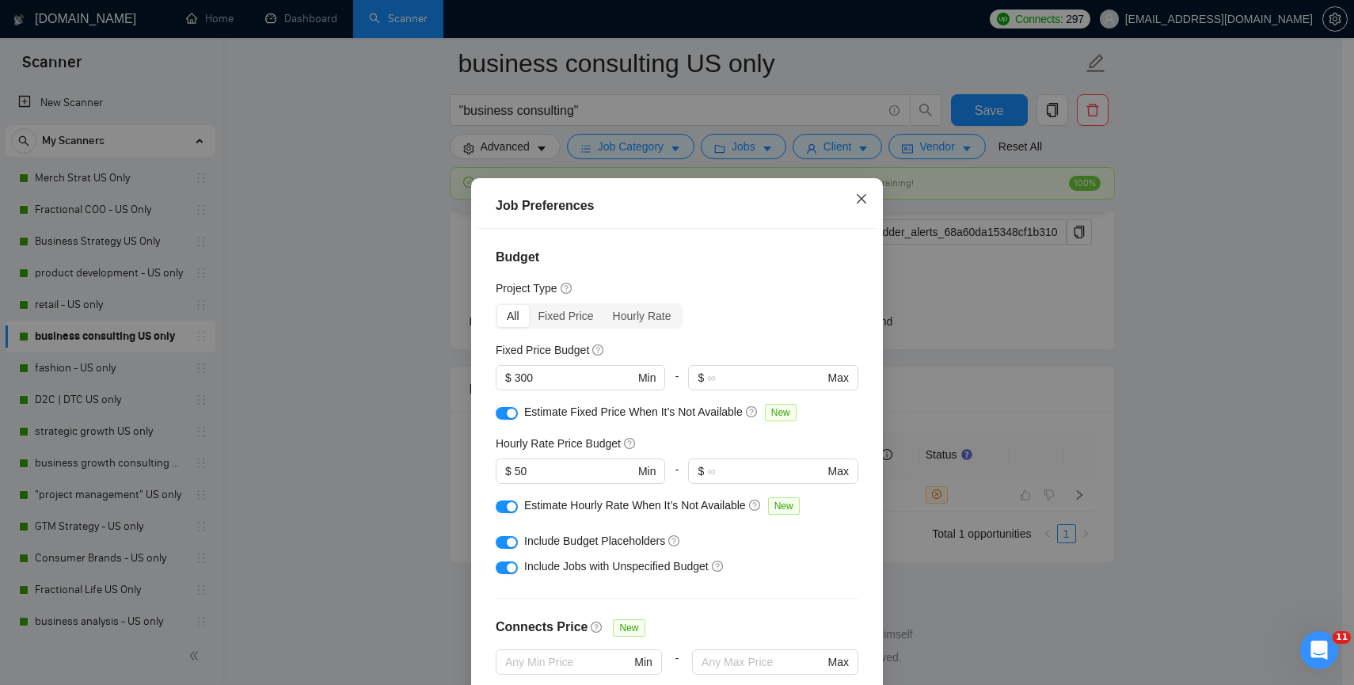
click at [853, 206] on span "Close" at bounding box center [861, 199] width 43 height 43
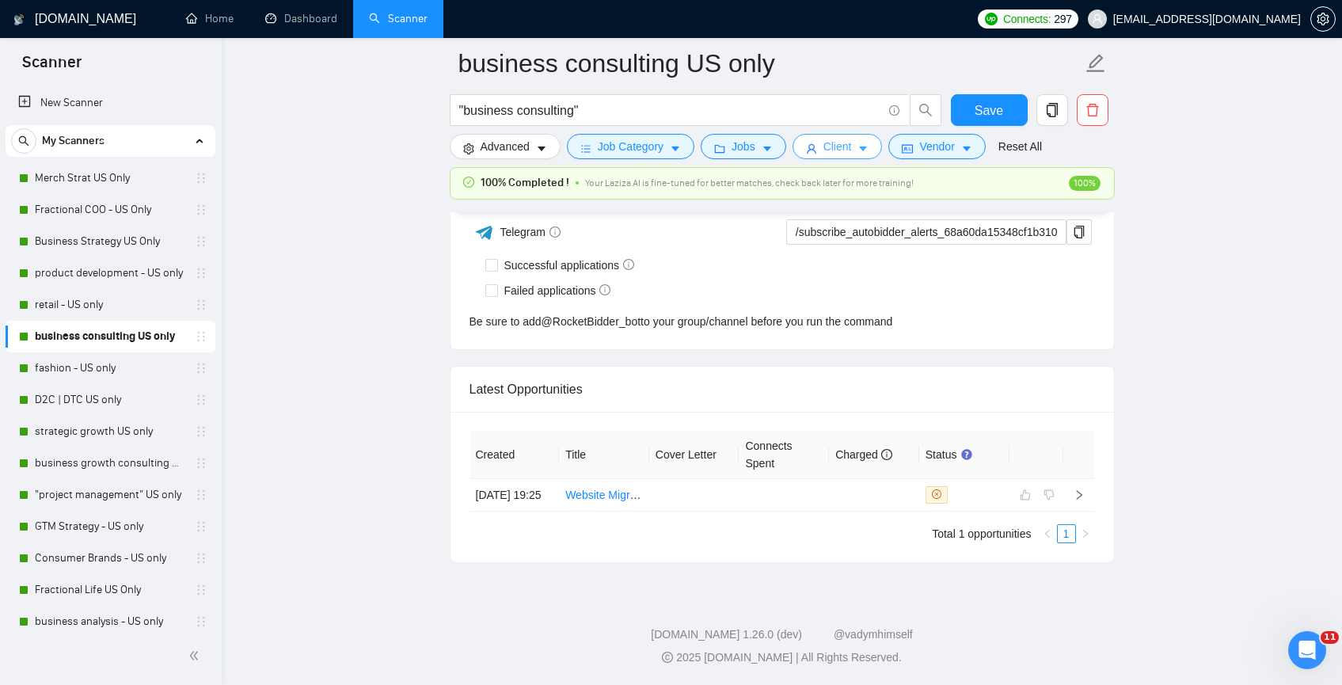
click at [866, 149] on icon "caret-down" at bounding box center [863, 148] width 11 height 11
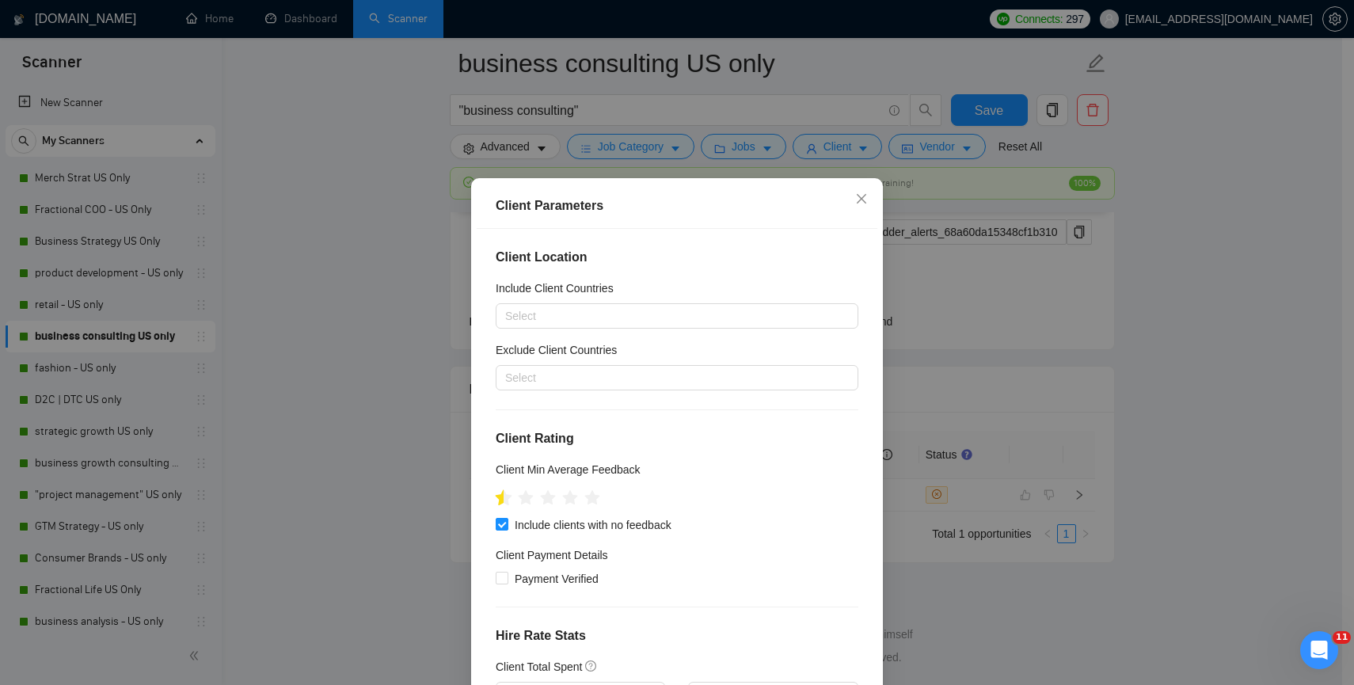
click at [496, 496] on icon "star" at bounding box center [504, 497] width 17 height 16
click at [496, 523] on input "Include clients with no feedback" at bounding box center [501, 523] width 11 height 11
checkbox input "false"
click at [496, 494] on icon "star" at bounding box center [504, 497] width 17 height 16
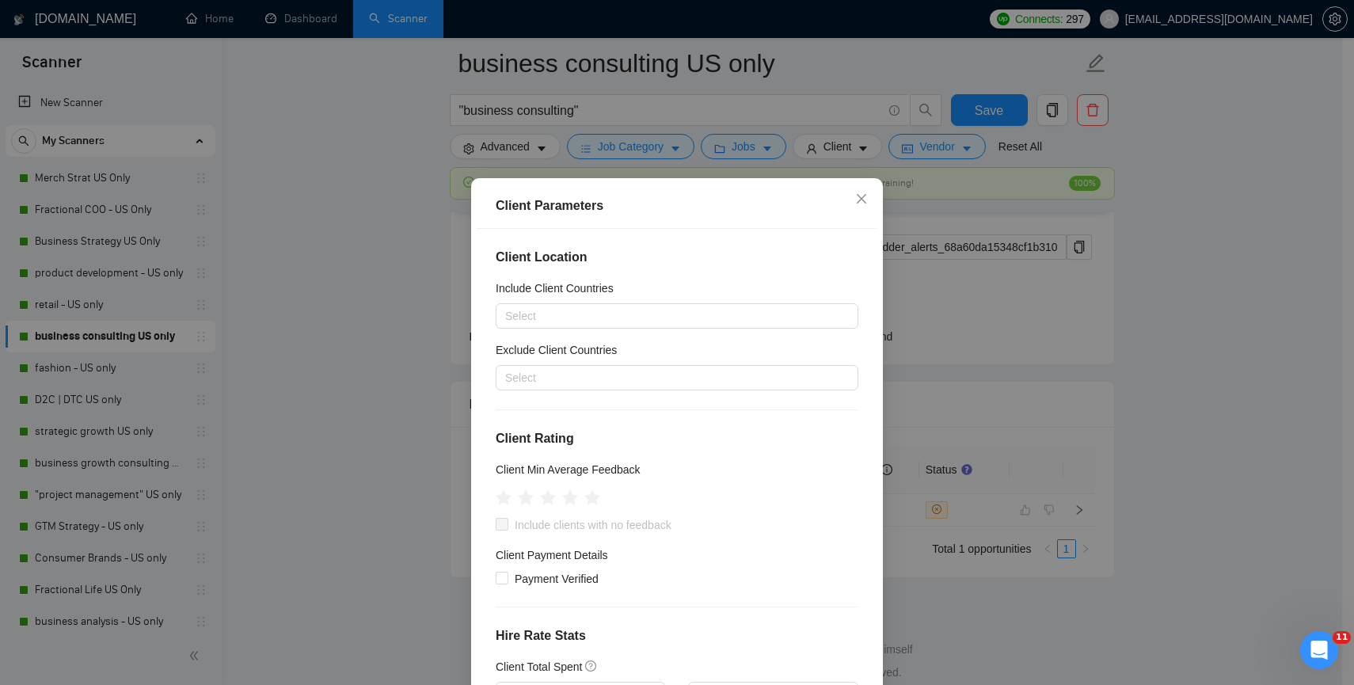
click at [409, 496] on div "Client Parameters Client Location Include Client Countries Select Exclude Clien…" at bounding box center [677, 342] width 1354 height 685
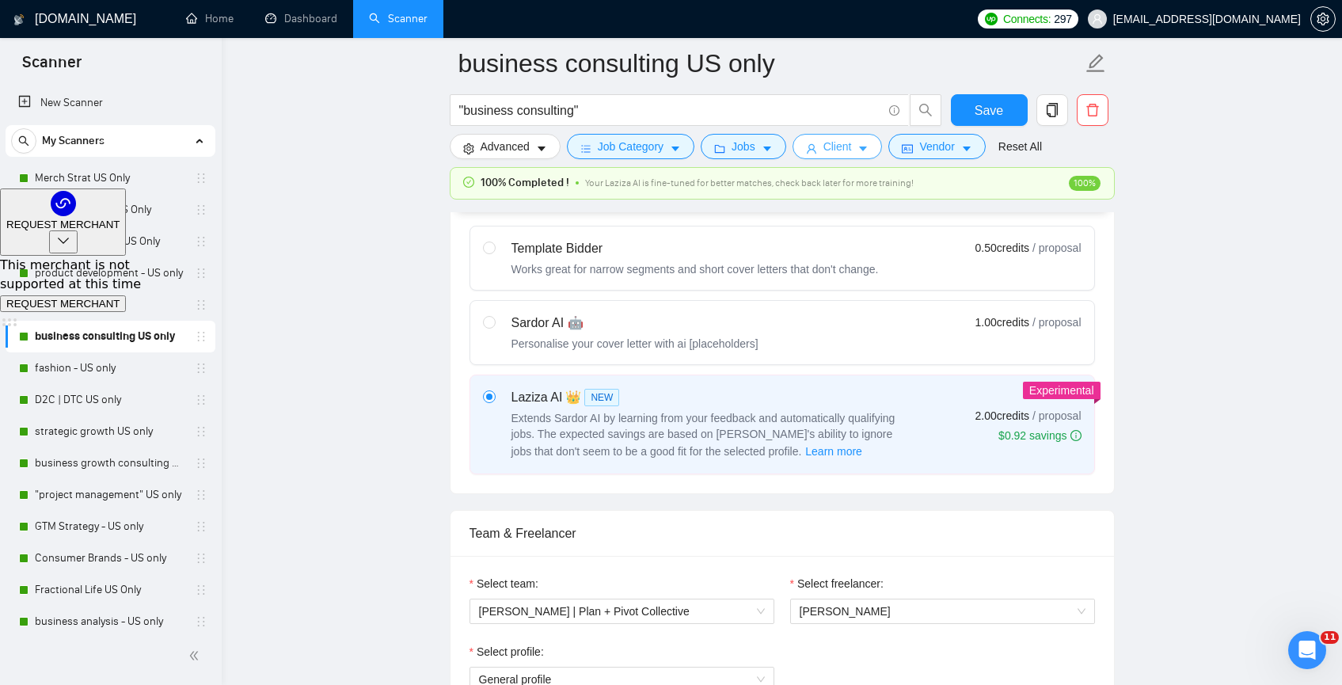
scroll to position [390, 0]
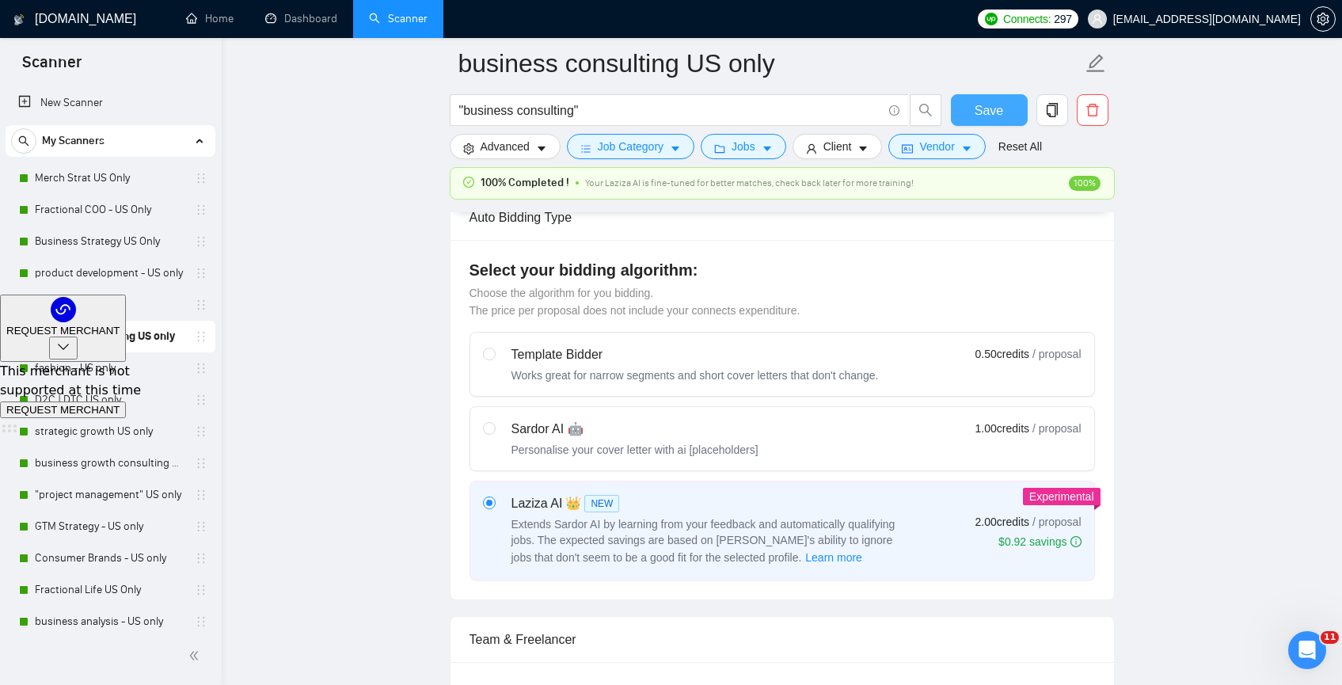
click at [992, 119] on span "Save" at bounding box center [989, 111] width 29 height 20
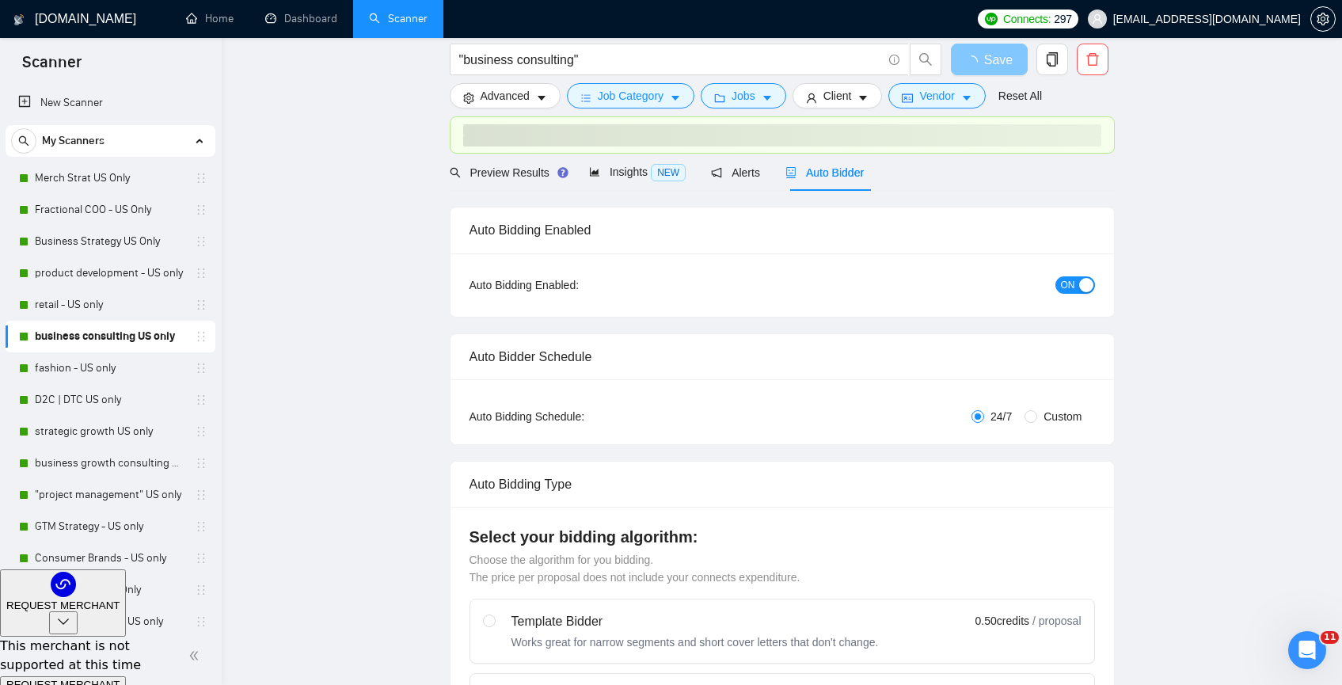
scroll to position [0, 0]
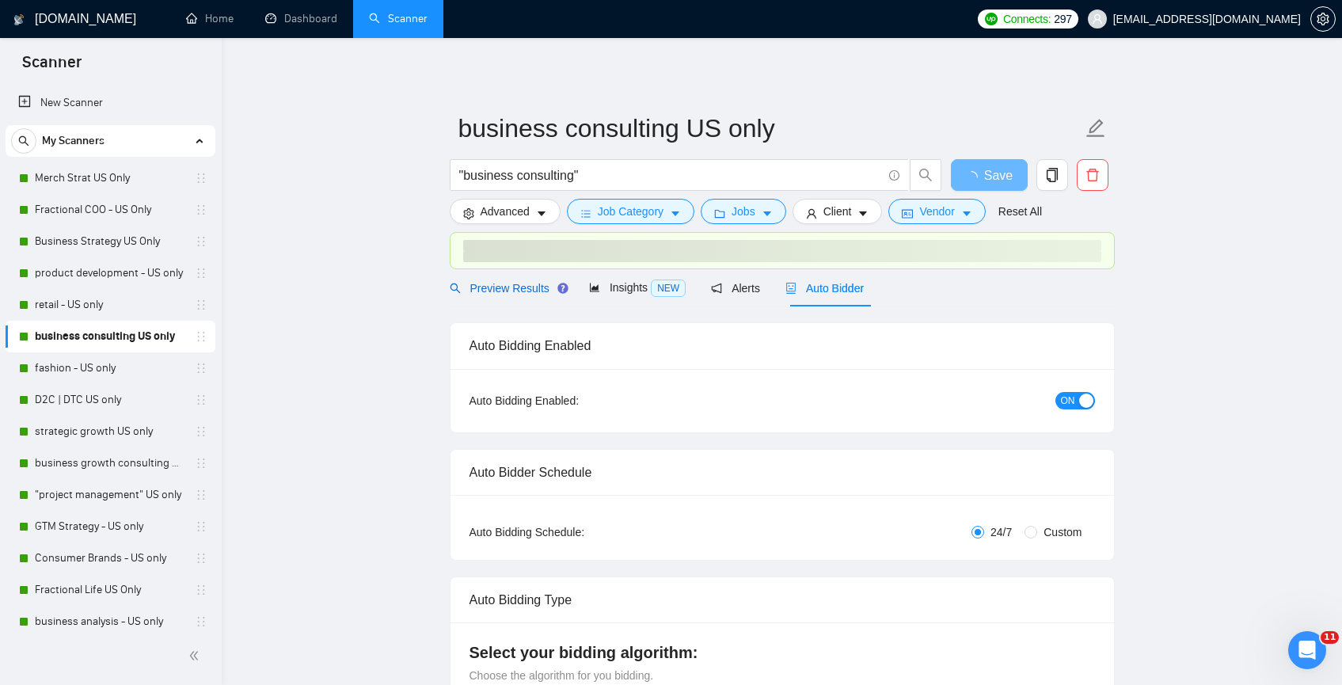
click at [504, 287] on span "Preview Results" at bounding box center [507, 288] width 114 height 13
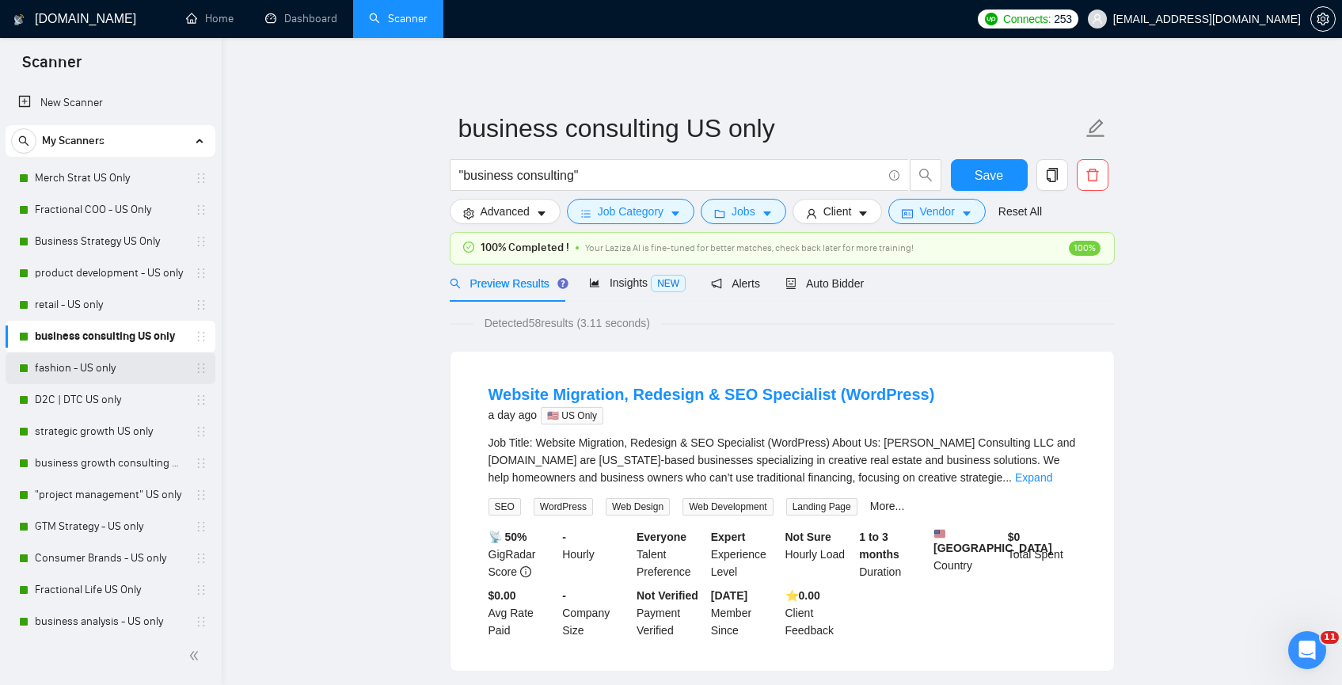
click at [79, 376] on link "fashion - US only" at bounding box center [110, 368] width 150 height 32
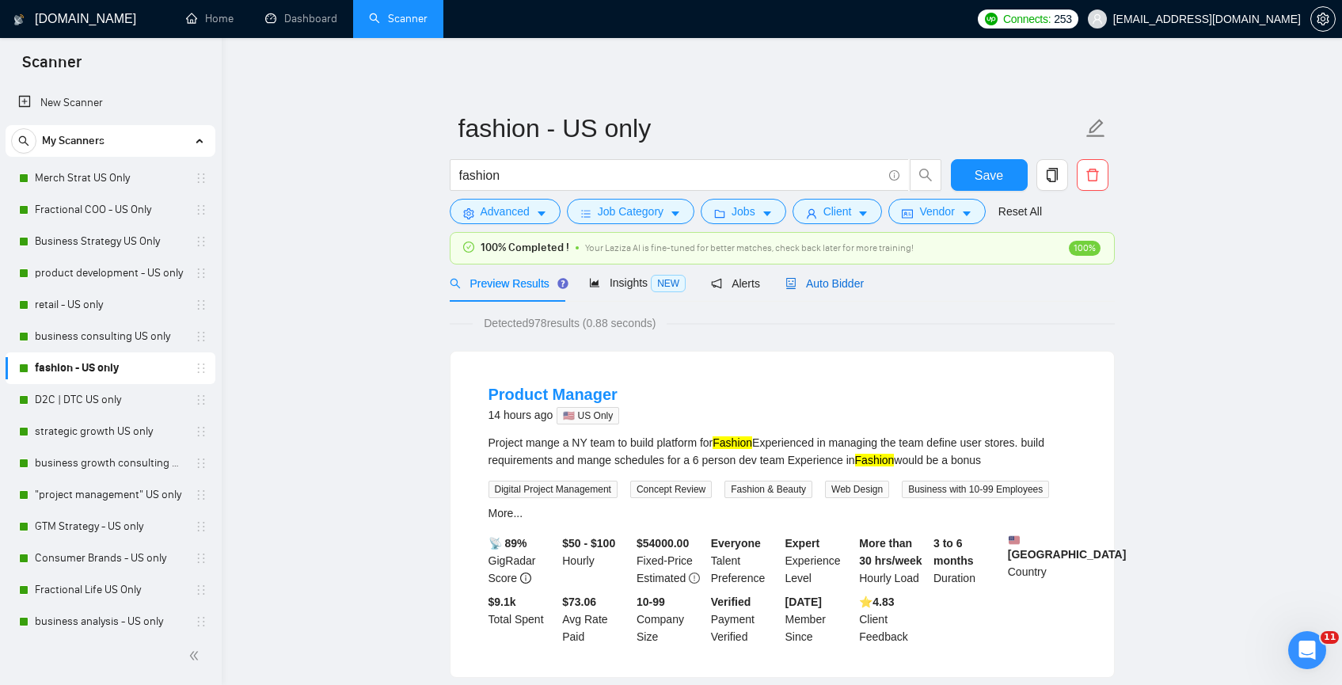
click at [864, 291] on div "Auto Bidder" at bounding box center [825, 283] width 78 height 17
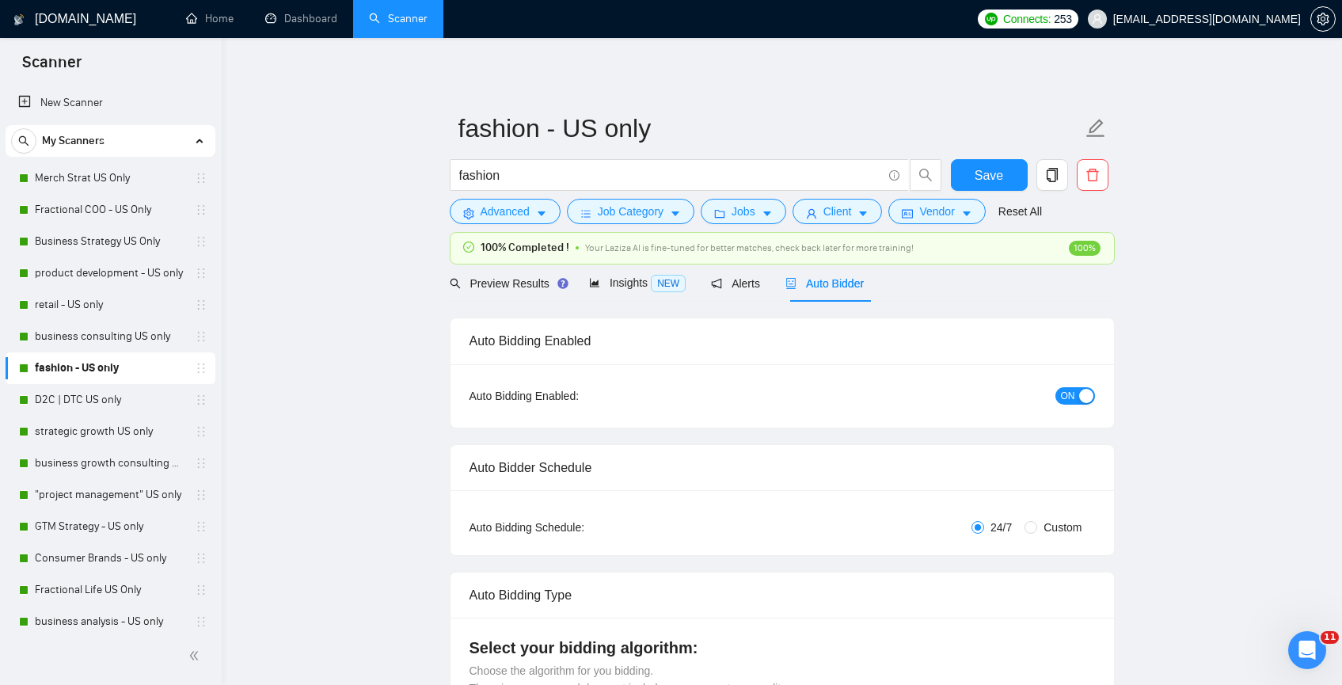
checkbox input "true"
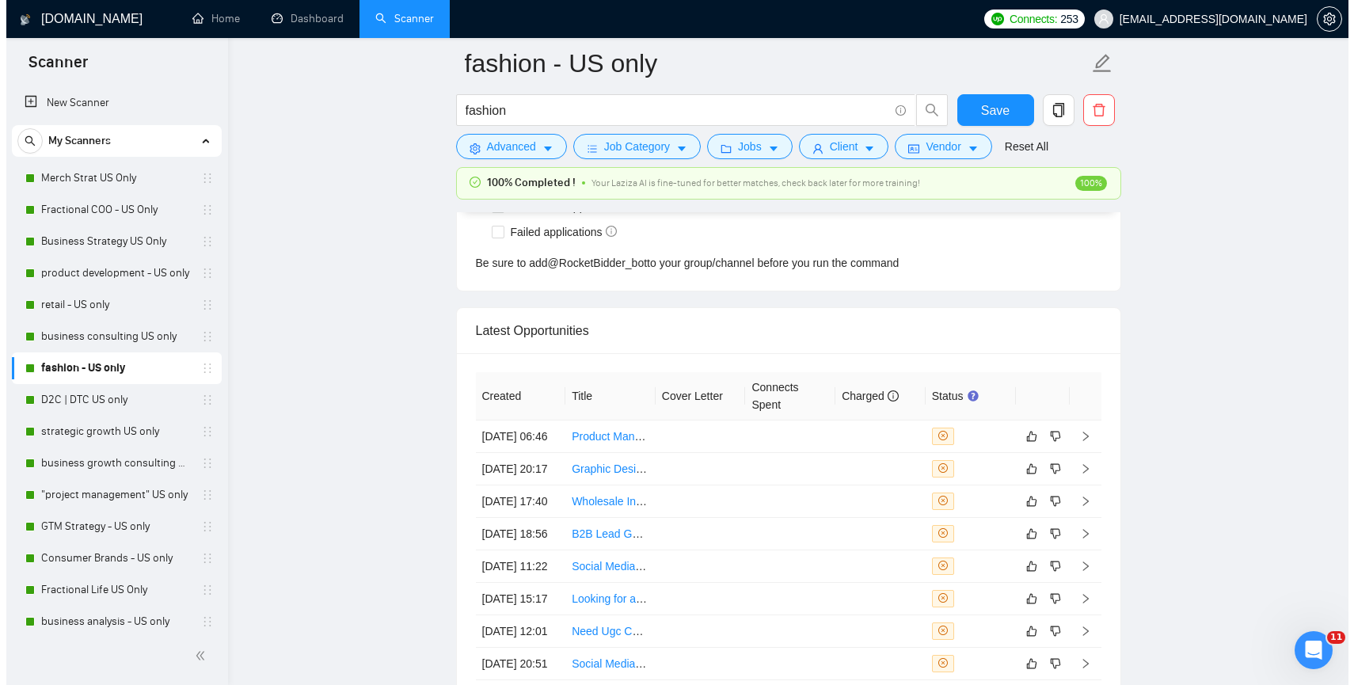
scroll to position [3954, 0]
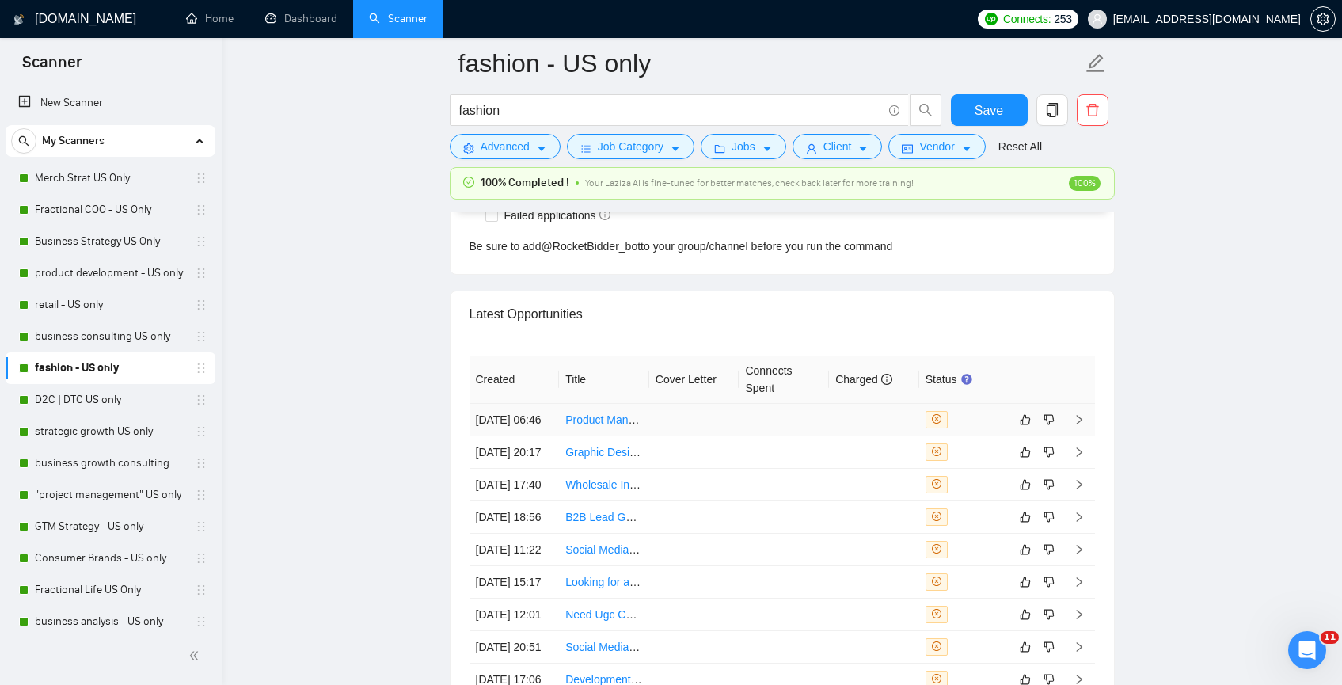
click at [687, 436] on td at bounding box center [694, 420] width 90 height 32
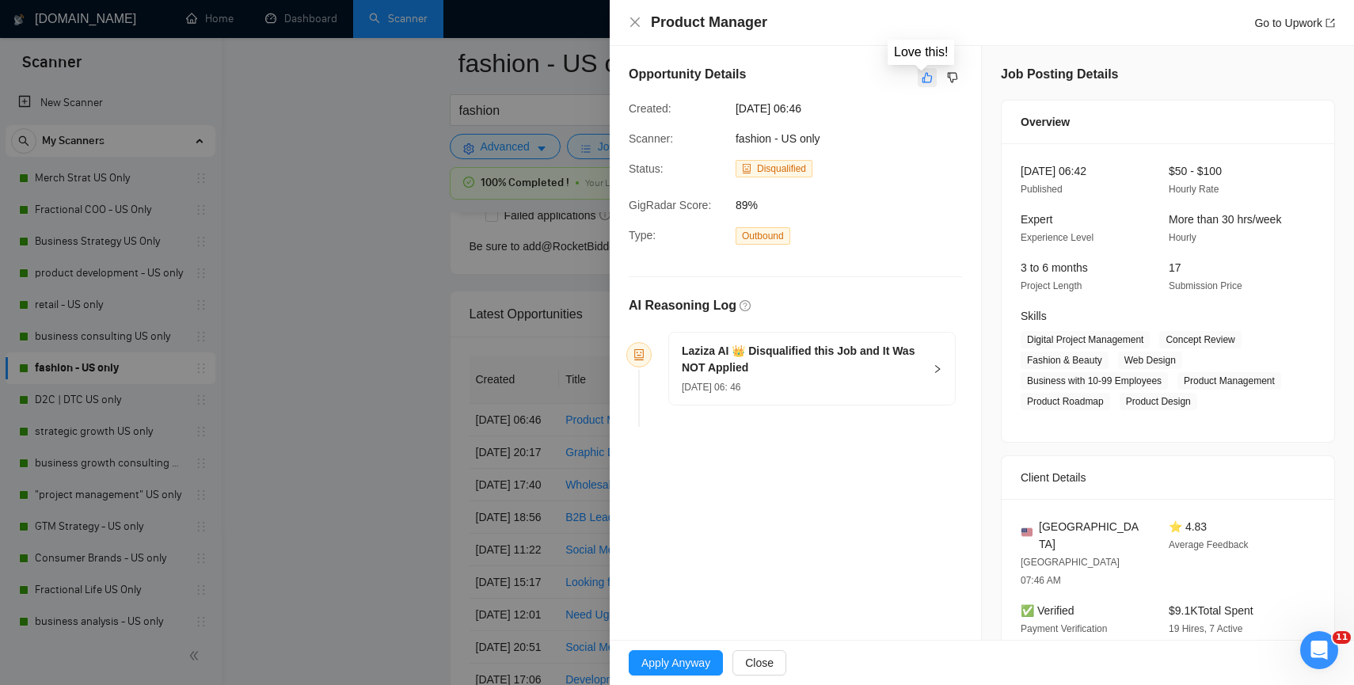
click at [925, 80] on icon "like" at bounding box center [927, 78] width 10 height 10
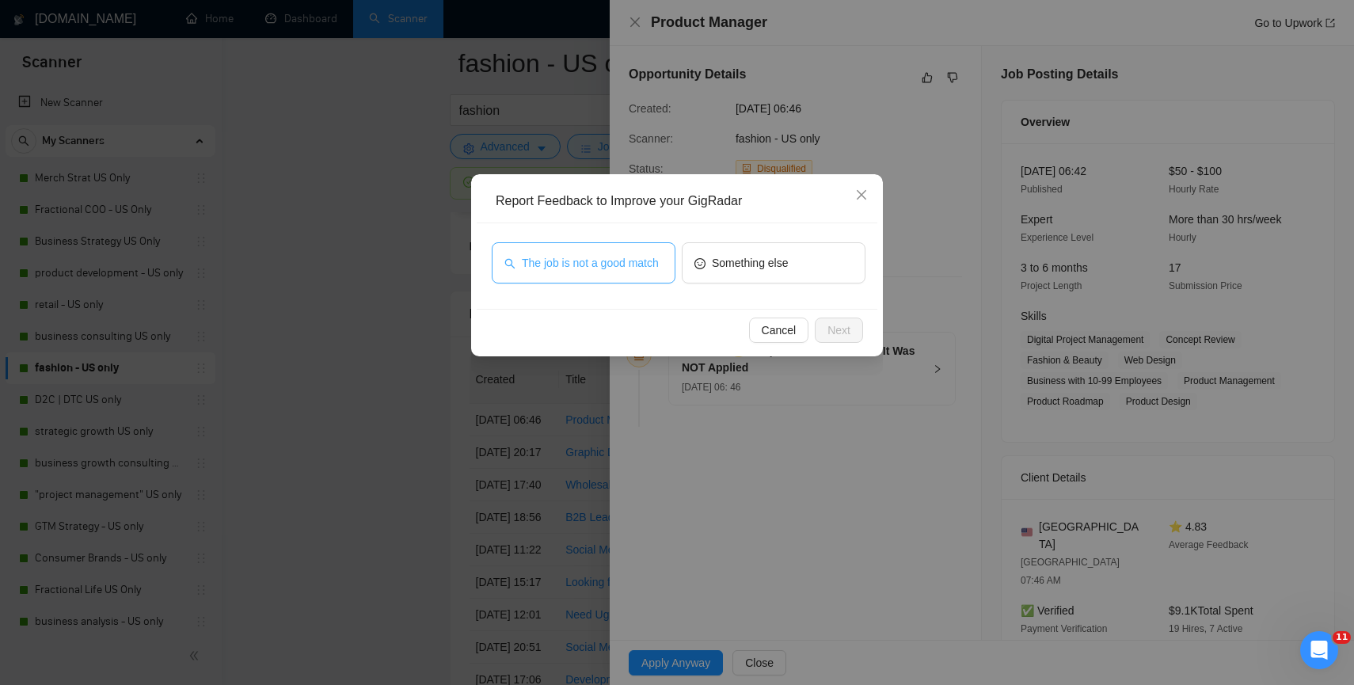
click at [651, 264] on span "The job is not a good match" at bounding box center [590, 262] width 137 height 17
click at [865, 325] on div "Cancel Next" at bounding box center [677, 330] width 401 height 42
click at [849, 328] on span "Next" at bounding box center [838, 329] width 23 height 17
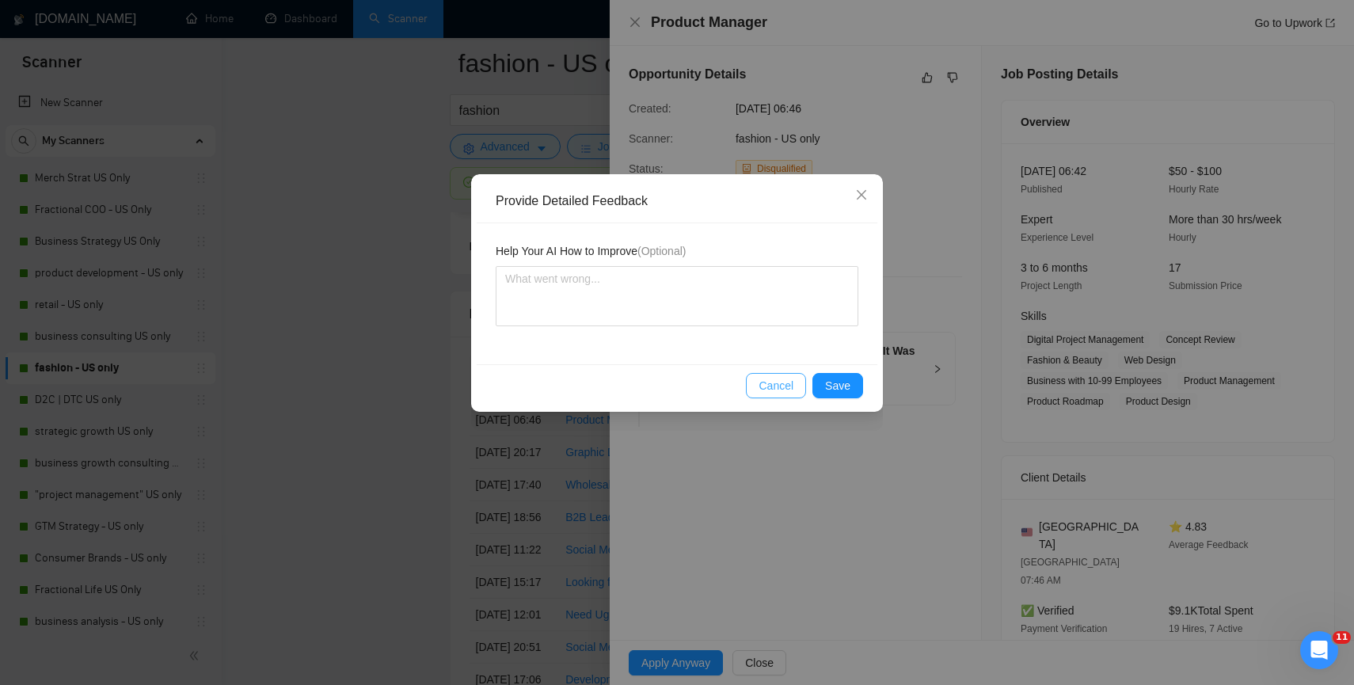
click at [786, 390] on span "Cancel" at bounding box center [776, 385] width 35 height 17
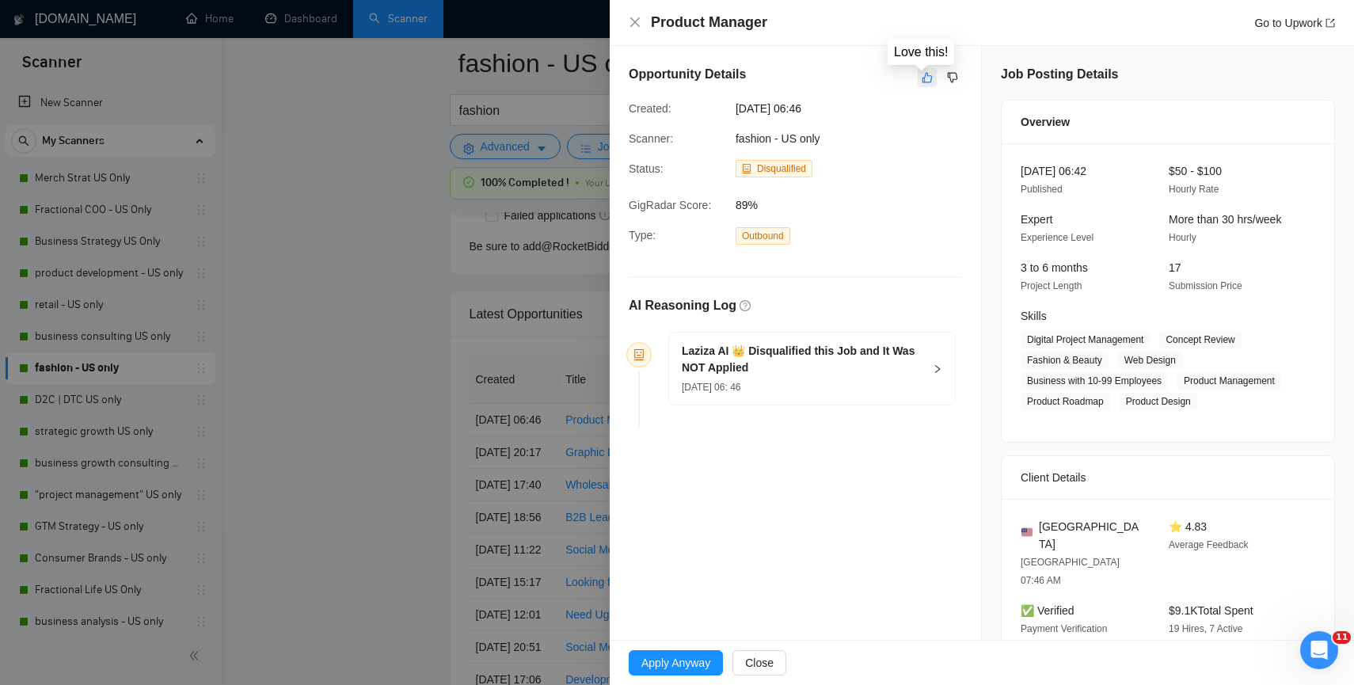
click at [925, 78] on icon "like" at bounding box center [927, 78] width 10 height 10
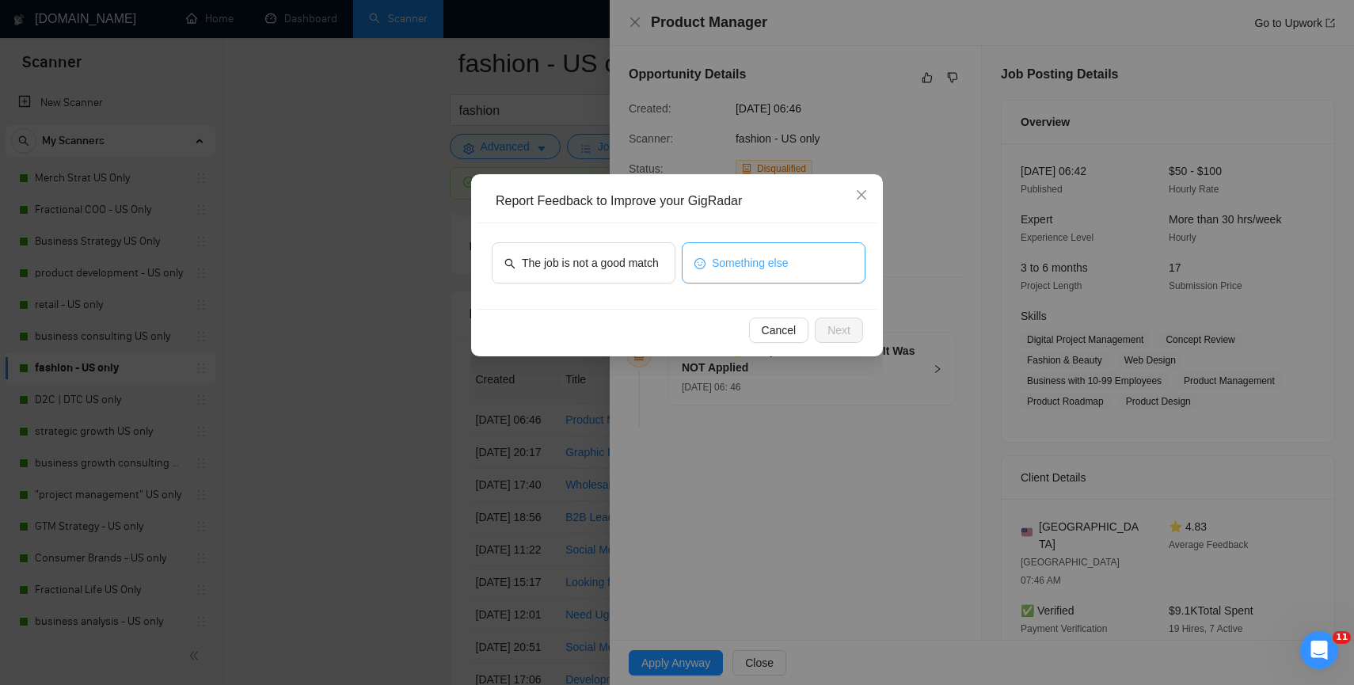
click at [739, 278] on button "Something else" at bounding box center [774, 262] width 184 height 41
click at [832, 337] on span "Next" at bounding box center [838, 329] width 23 height 17
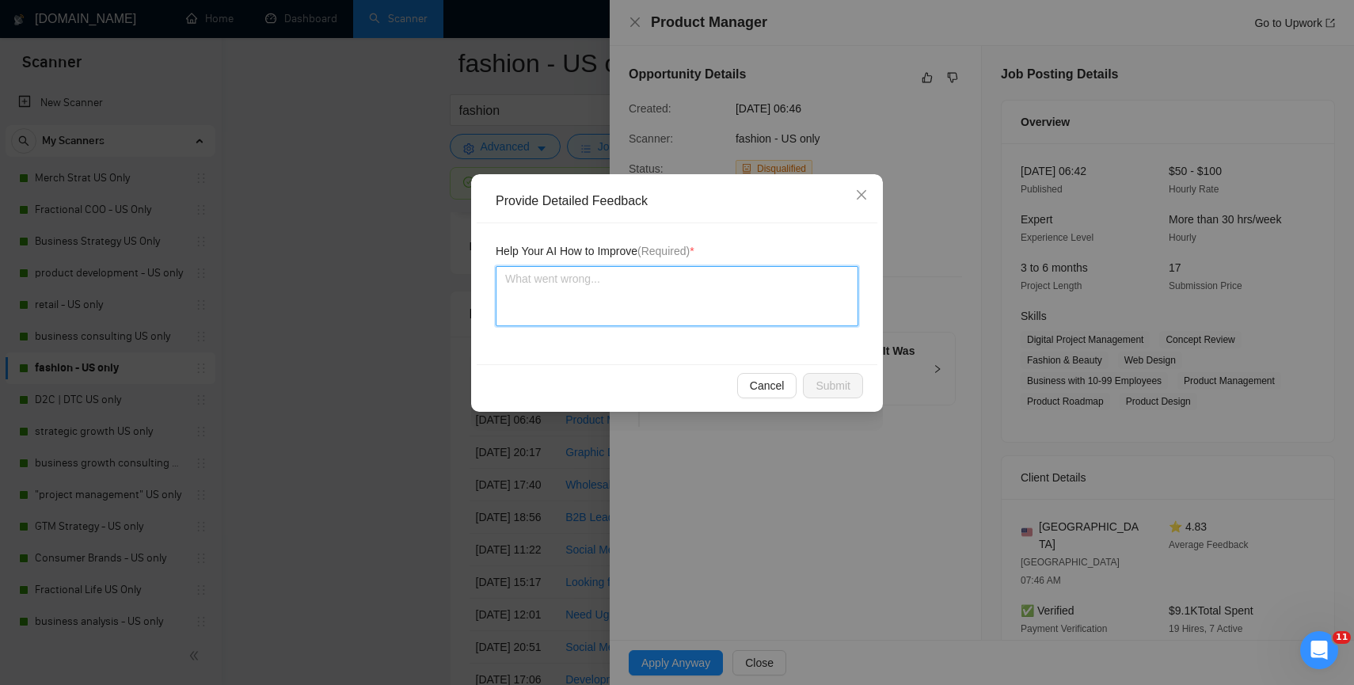
click at [633, 288] on textarea at bounding box center [677, 296] width 363 height 60
type textarea "th"
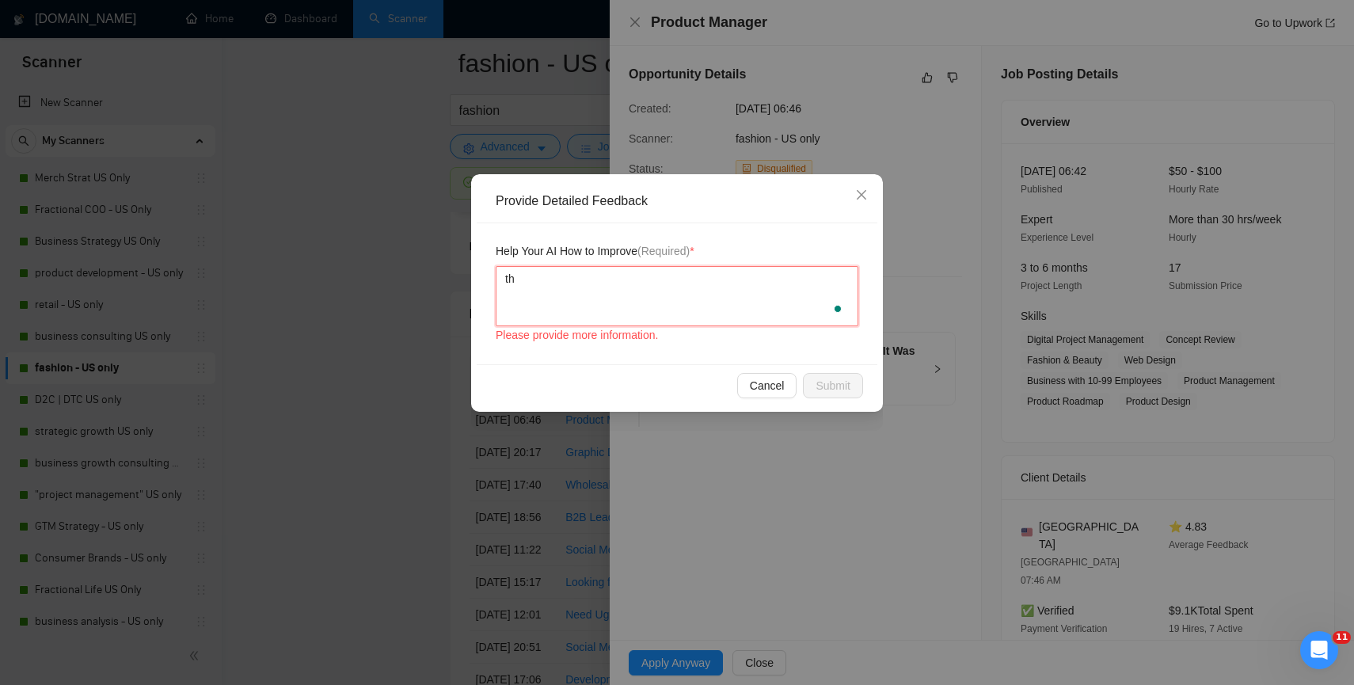
type textarea "thi"
type textarea "this"
type textarea "this o"
type textarea "this"
type textarea "this s"
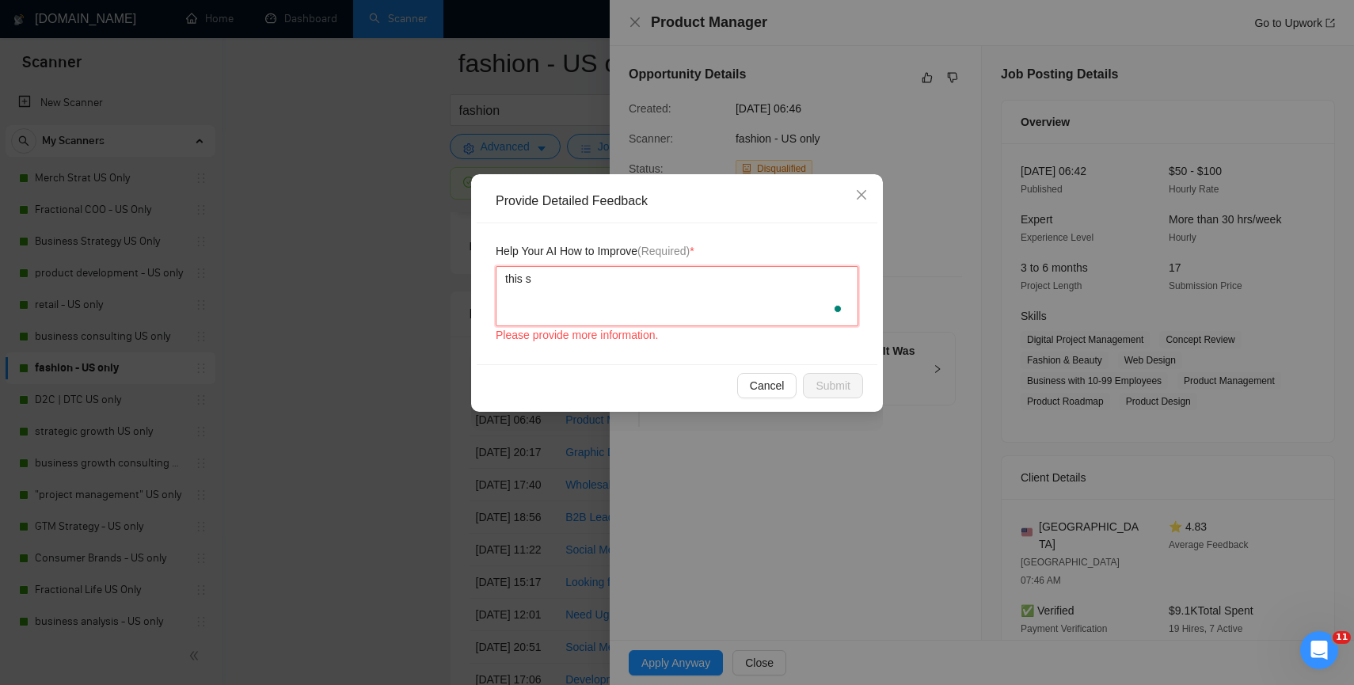
type textarea "this sp"
type textarea "this spe"
type textarea "this spec"
type textarea "this spec i"
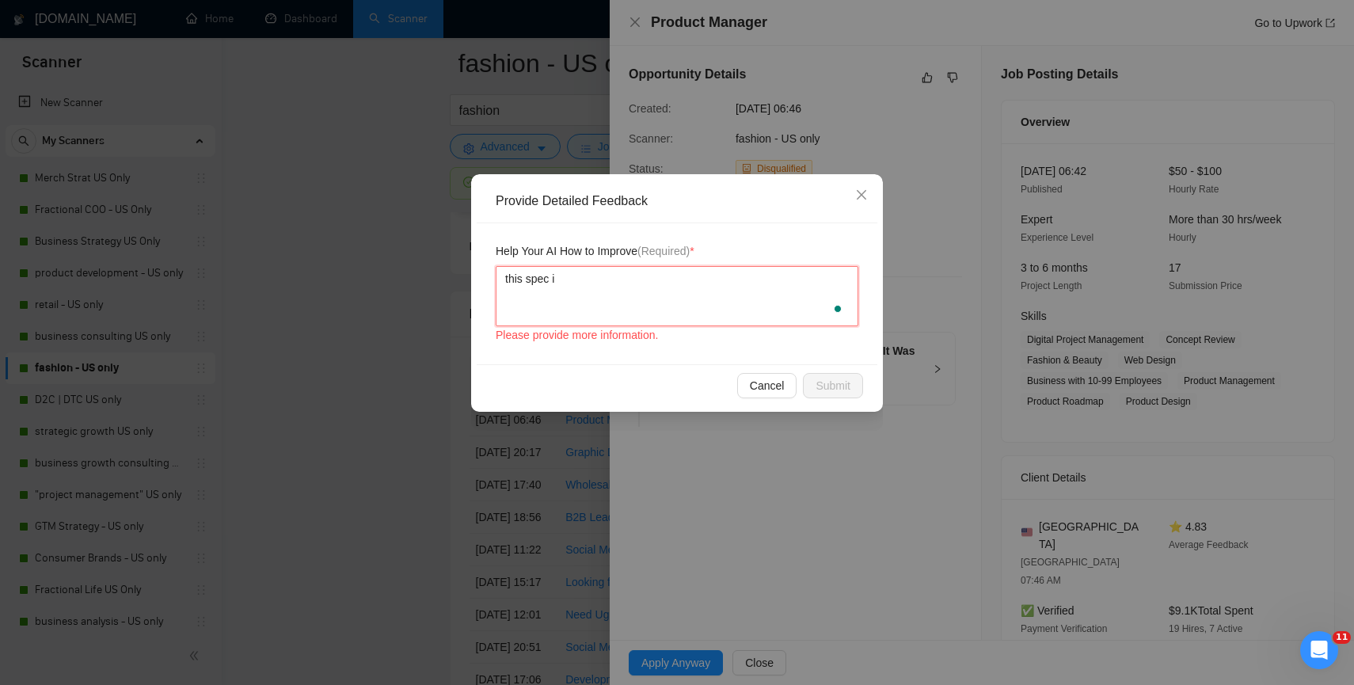
type textarea "this spec is"
type textarea "this spec is n"
type textarea "this spec is no"
type textarea "this spec is not"
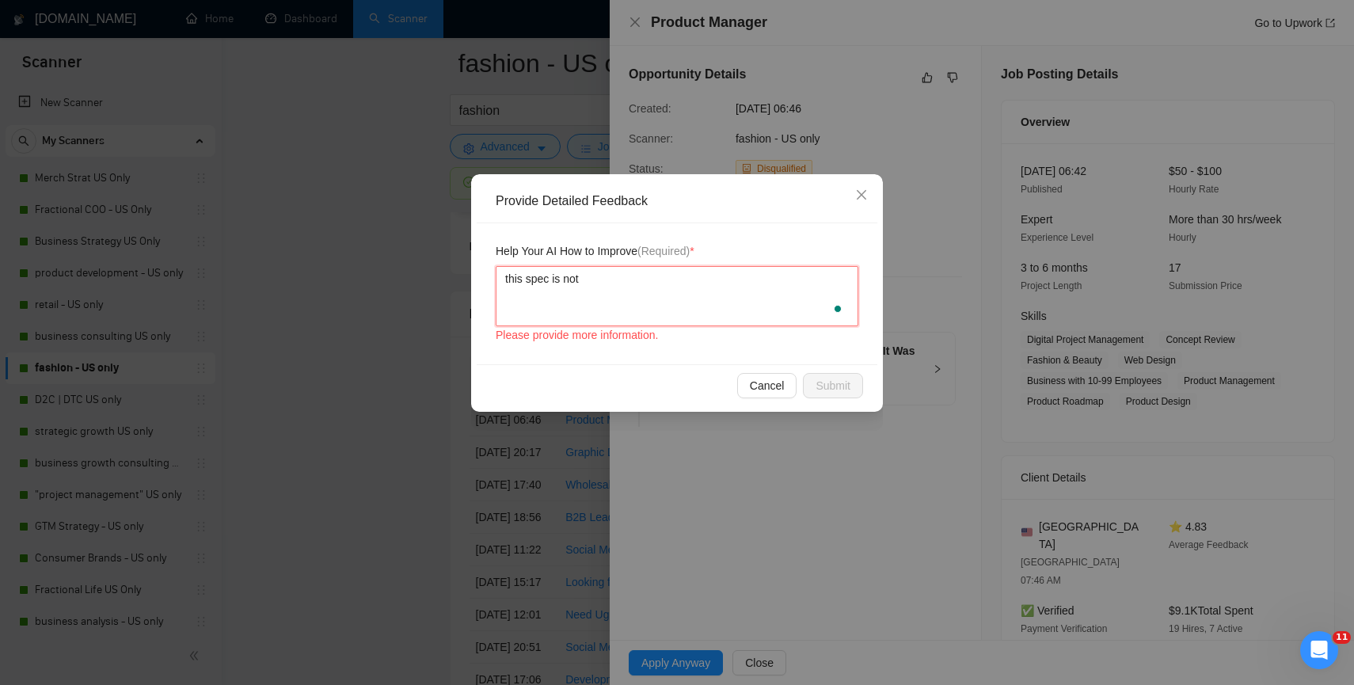
type textarea "this spec is not c"
type textarea "this spec is not cl"
type textarea "this spec is not cle"
type textarea "this spec is not clear"
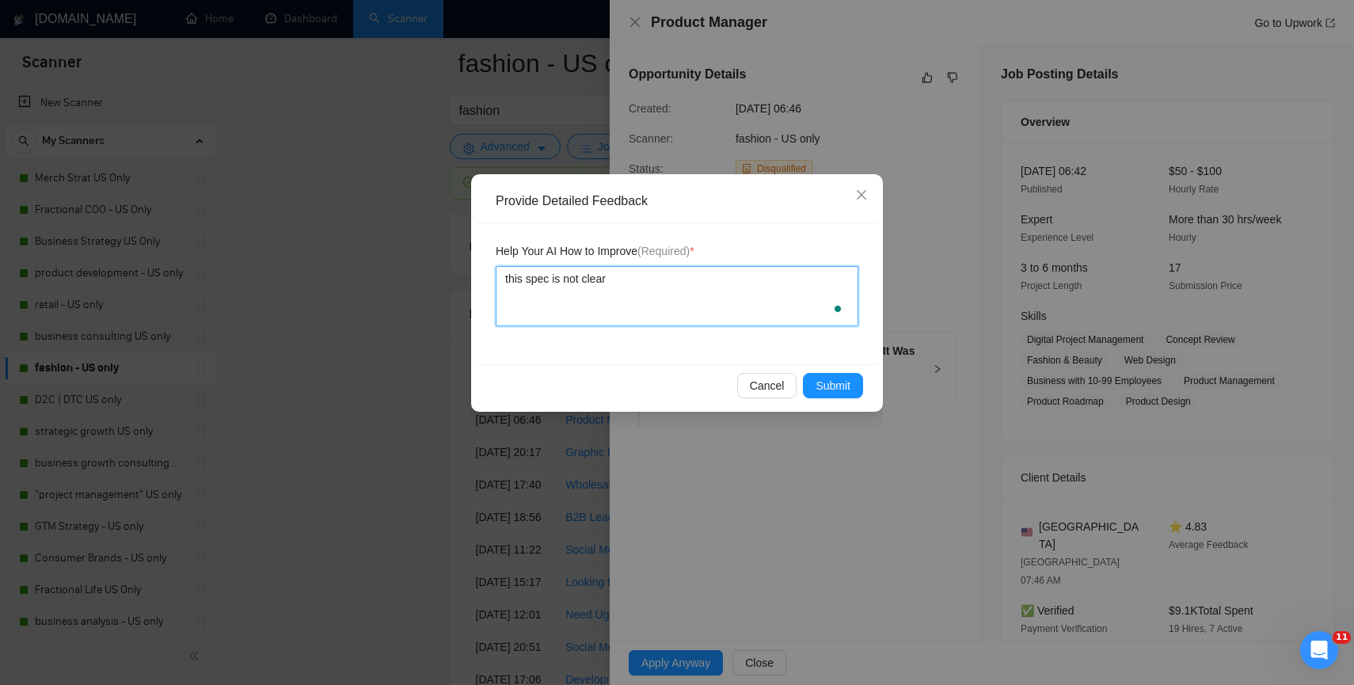
type textarea "this spec is not clear"
type textarea "this spec is not clear a"
type textarea "this spec is not clear and"
type textarea "this spec is not clear and i"
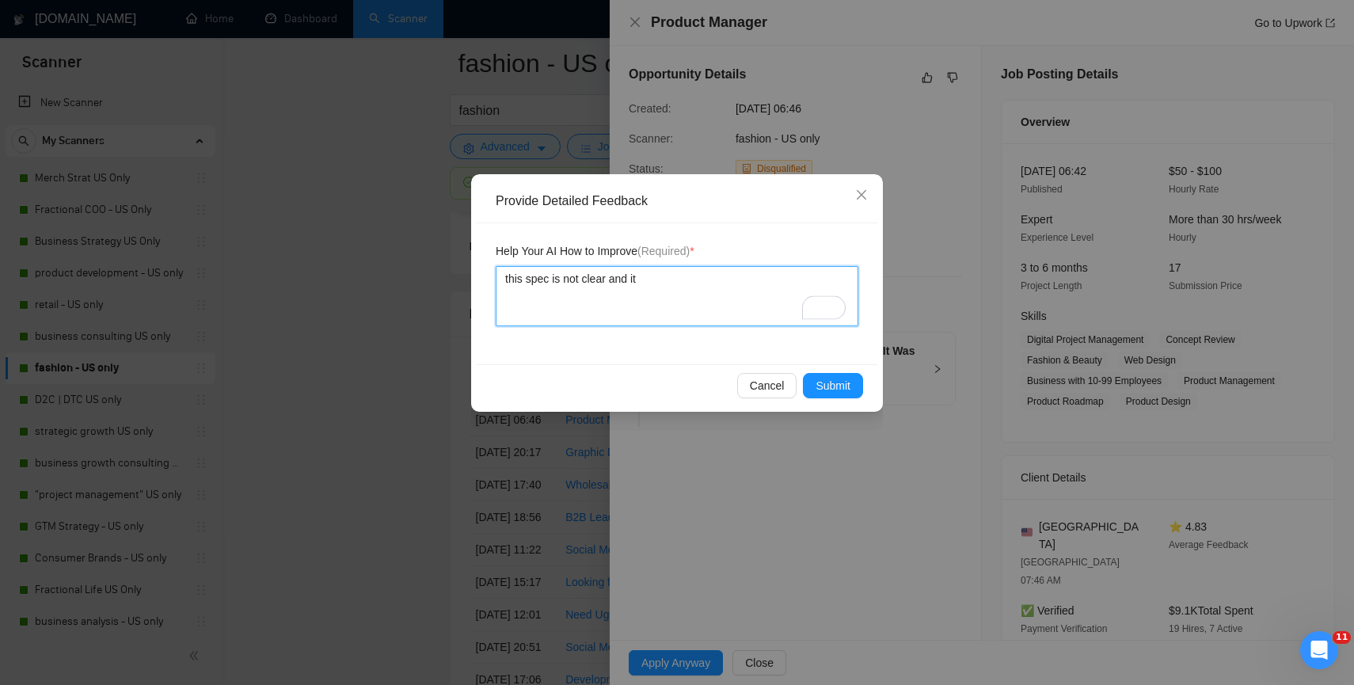
type textarea "this spec is not clear and it'"
type textarea "this spec is not clear and it's"
type textarea "this spec is not clear and it's n"
type textarea "this spec is not clear and it's no"
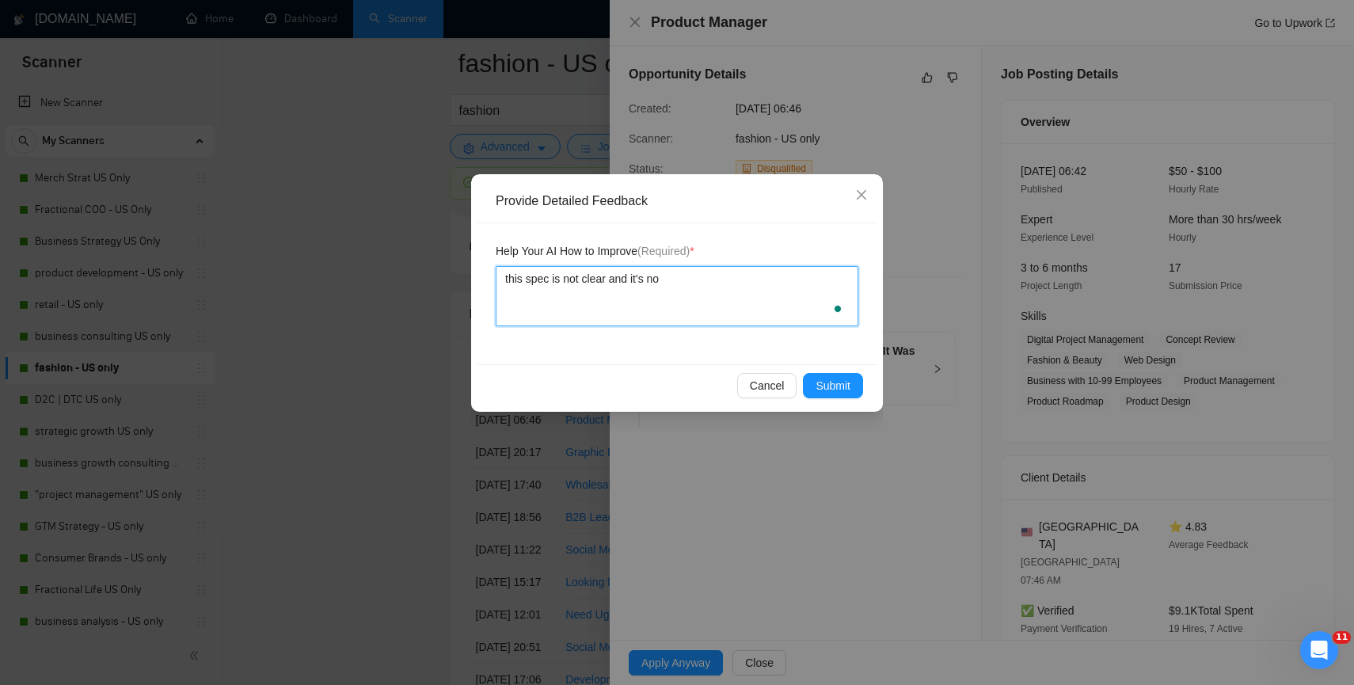
type textarea "this spec is not clear and it's not"
type textarea "this spec is not clear and it's not o"
type textarea "this spec is not clear and it's not ob"
type textarea "this spec is not clear and it's not obv"
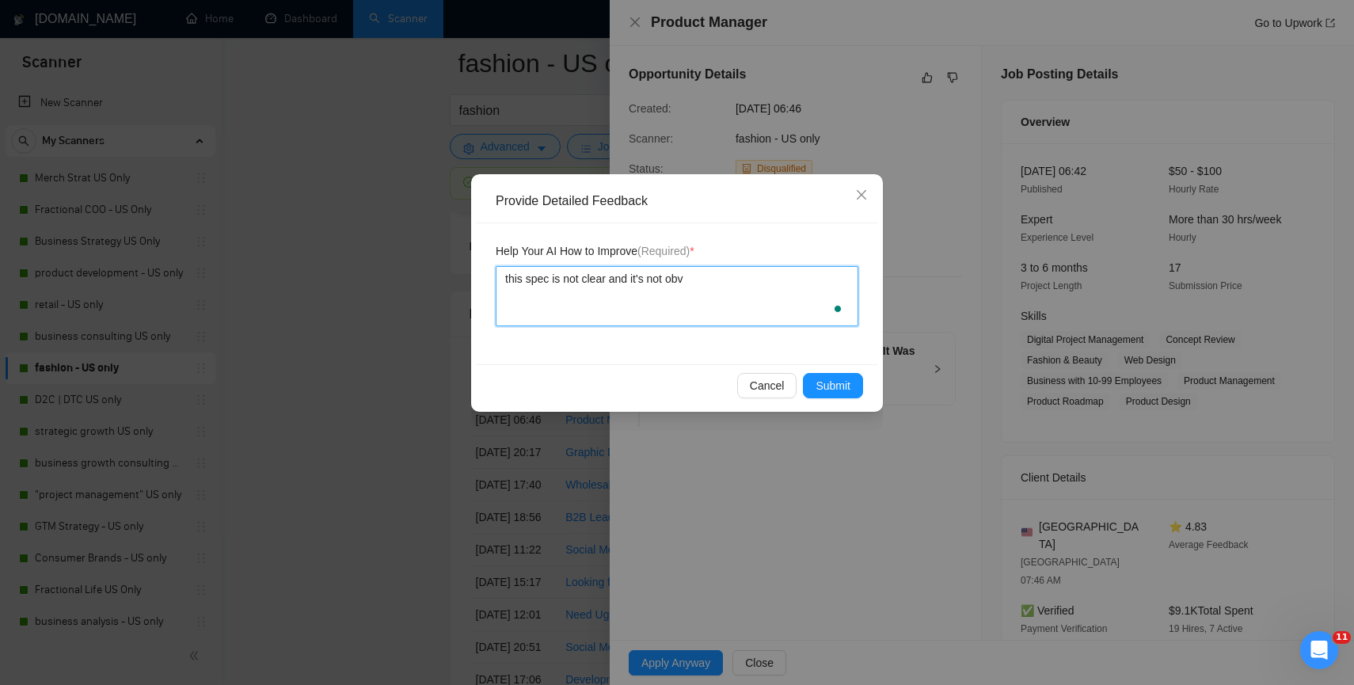
type textarea "this spec is not clear and it's not obvi"
type textarea "this spec is not clear and it's not obvio"
type textarea "this spec is not clear and it's not obviou"
type textarea "this spec is not clear and it's not obvious"
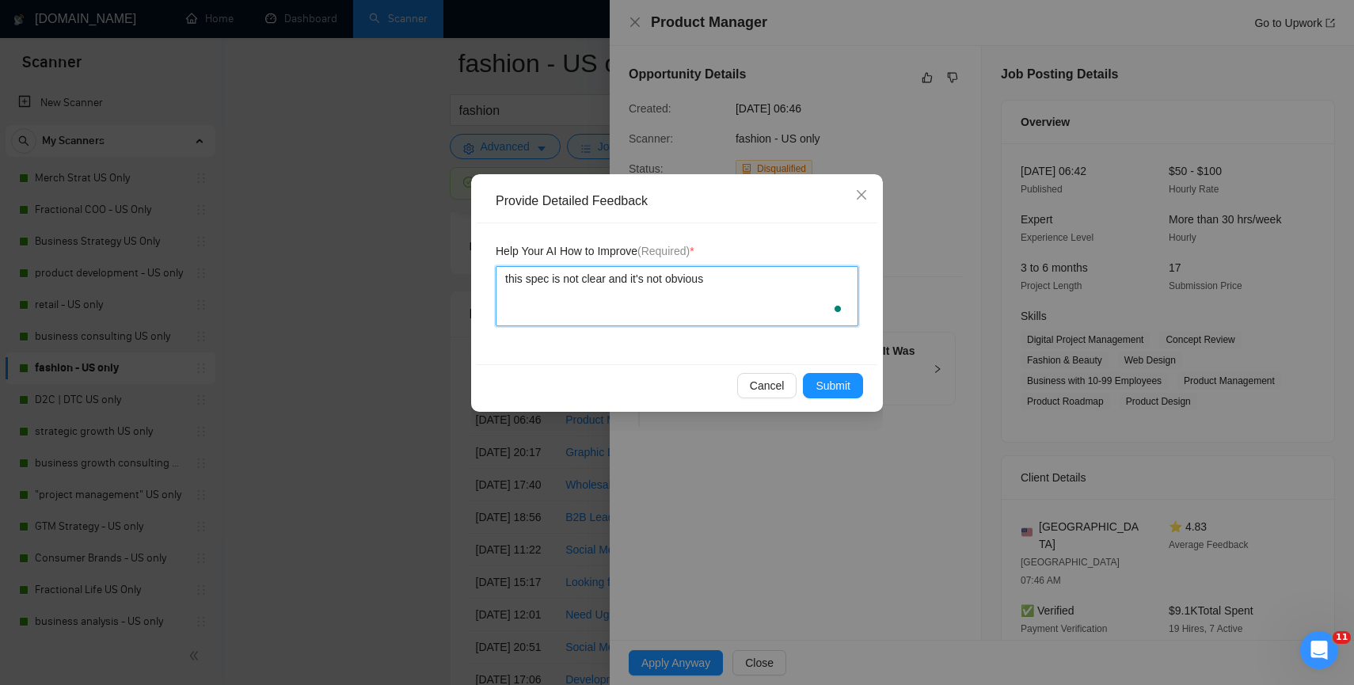
type textarea "this spec is not clear and it's not obvious w"
type textarea "this spec is not clear and it's not obvious wh"
type textarea "this spec is not clear and it's not obvious wha"
type textarea "this spec is not clear and it's not obvious what"
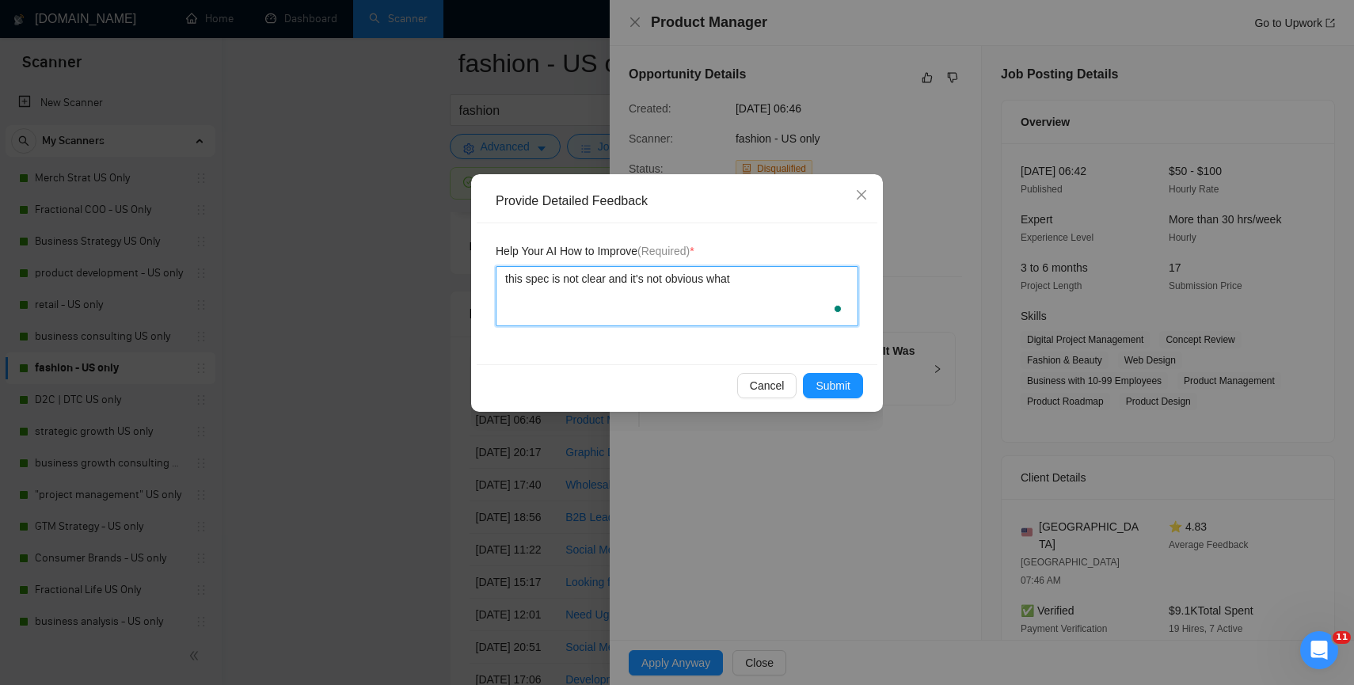
type textarea "this spec is not clear and it's not obvious what t"
type textarea "this spec is not clear and it's not obvious what th"
type textarea "this spec is not clear and it's not obvious what the"
type textarea "this spec is not clear and it's not obvious what they"
type textarea "this spec is not clear and it's not obvious what they a"
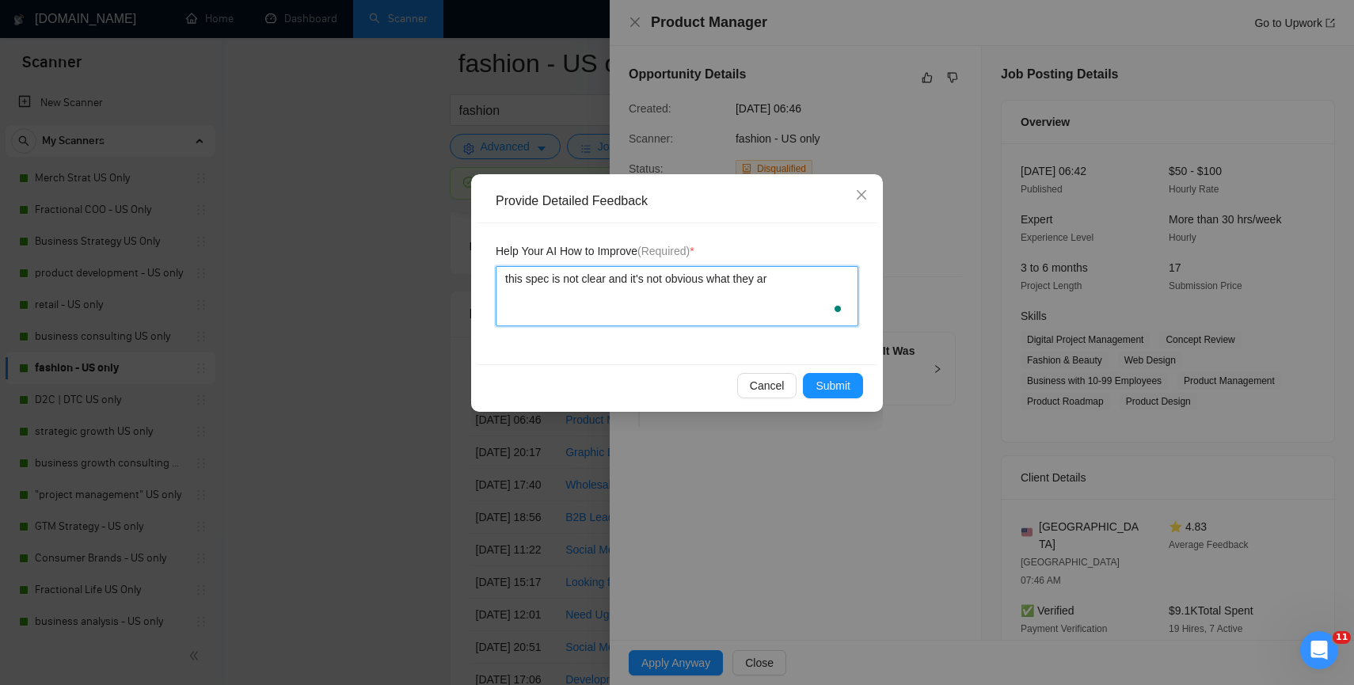
type textarea "this spec is not clear and it's not obvious what they are"
type textarea "this spec is not clear and it's not obvious what they are hi"
type textarea "this spec is not clear and it's not obvious what they are hir"
type textarea "this spec is not clear and it's not obvious what they are hiri"
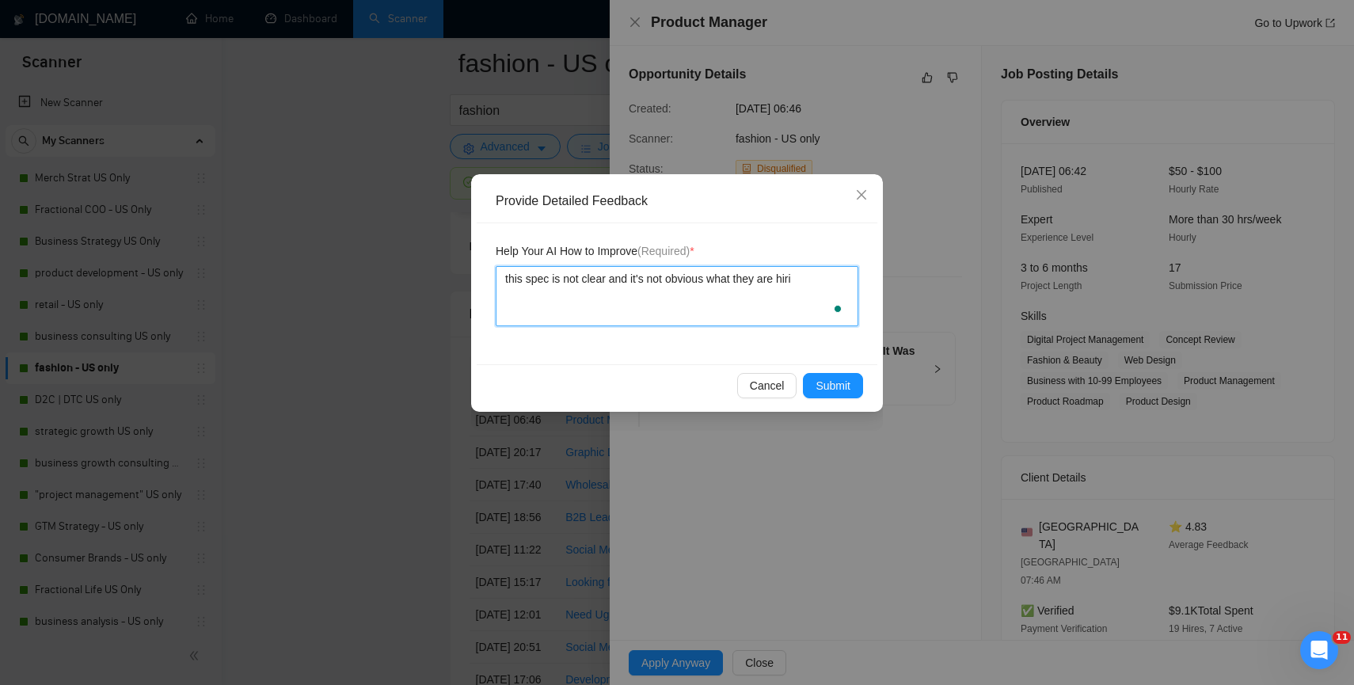
type textarea "this spec is not clear and it's not obvious what they are hirin"
type textarea "this spec is not clear and it's not obvious what they are hiring"
type textarea "this spec is not clear and it's not obvious what they are hiring f"
type textarea "this spec is not clear and it's not obvious what they are hiring fo"
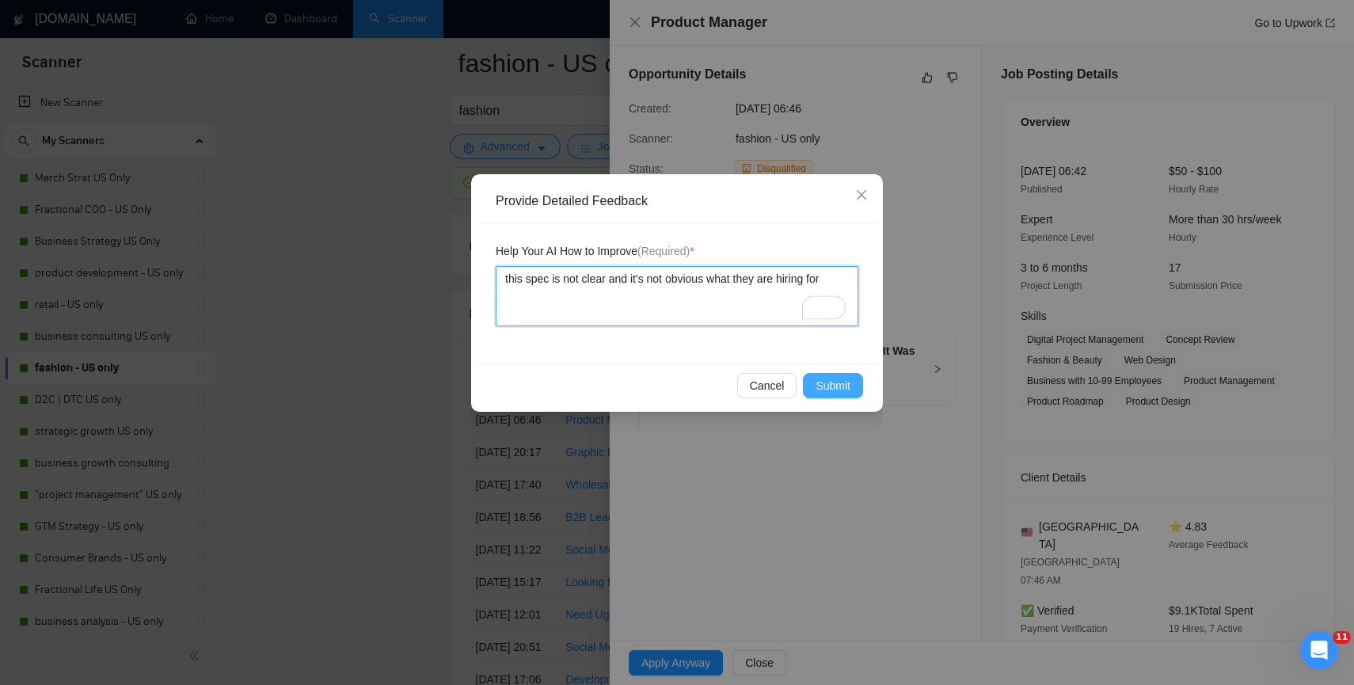
type textarea "this spec is not clear and it's not obvious what they are hiring for"
click at [829, 384] on span "Submit" at bounding box center [833, 385] width 35 height 17
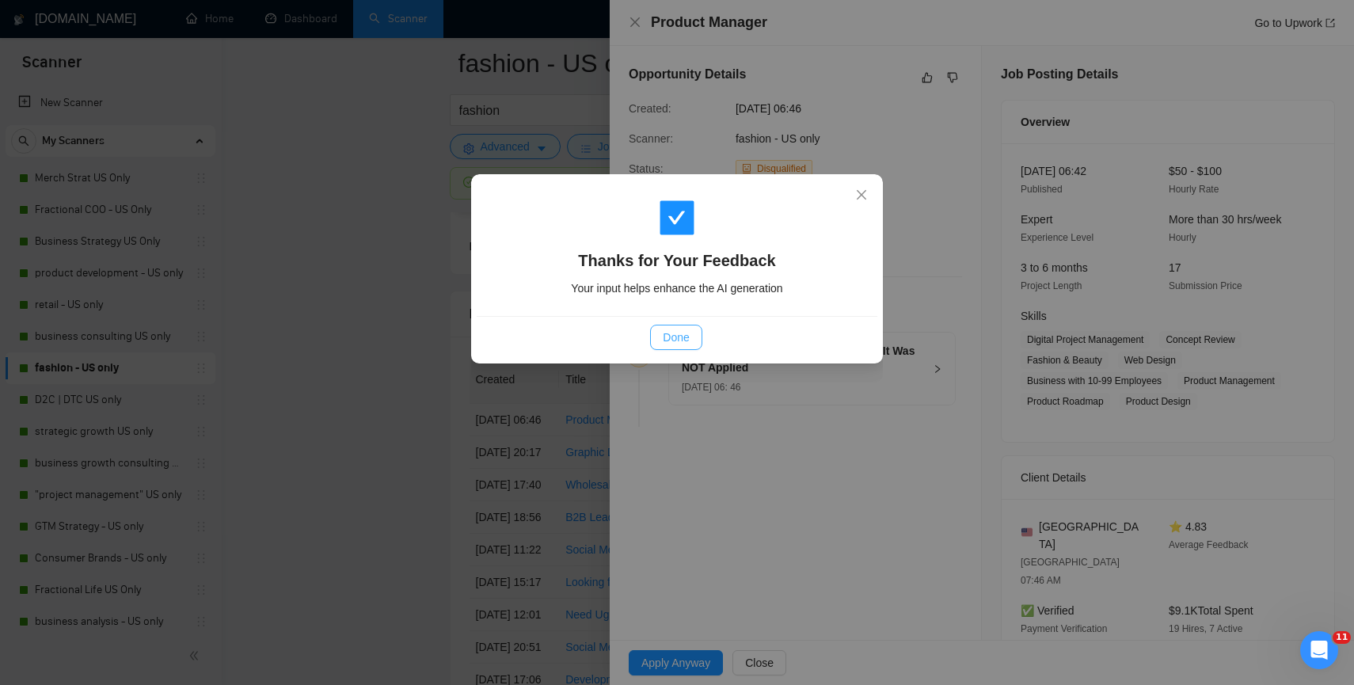
click at [670, 334] on span "Done" at bounding box center [676, 337] width 26 height 17
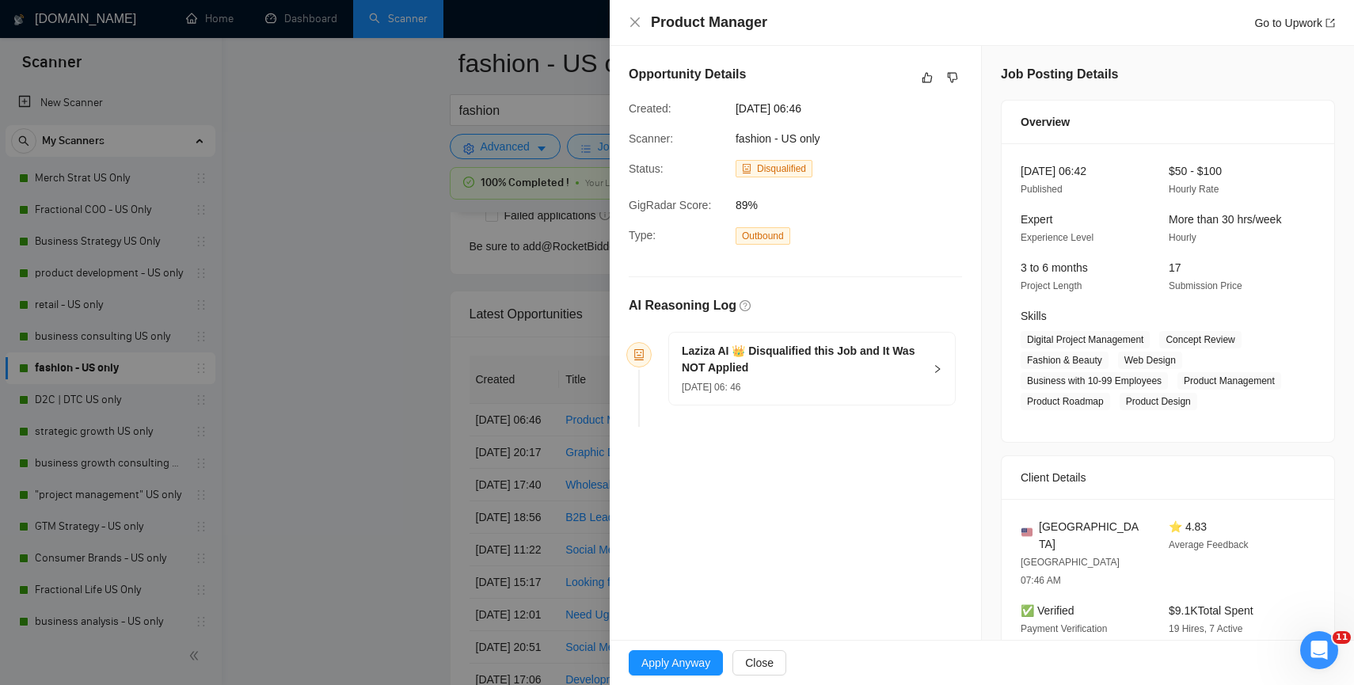
click at [495, 344] on div at bounding box center [677, 342] width 1354 height 685
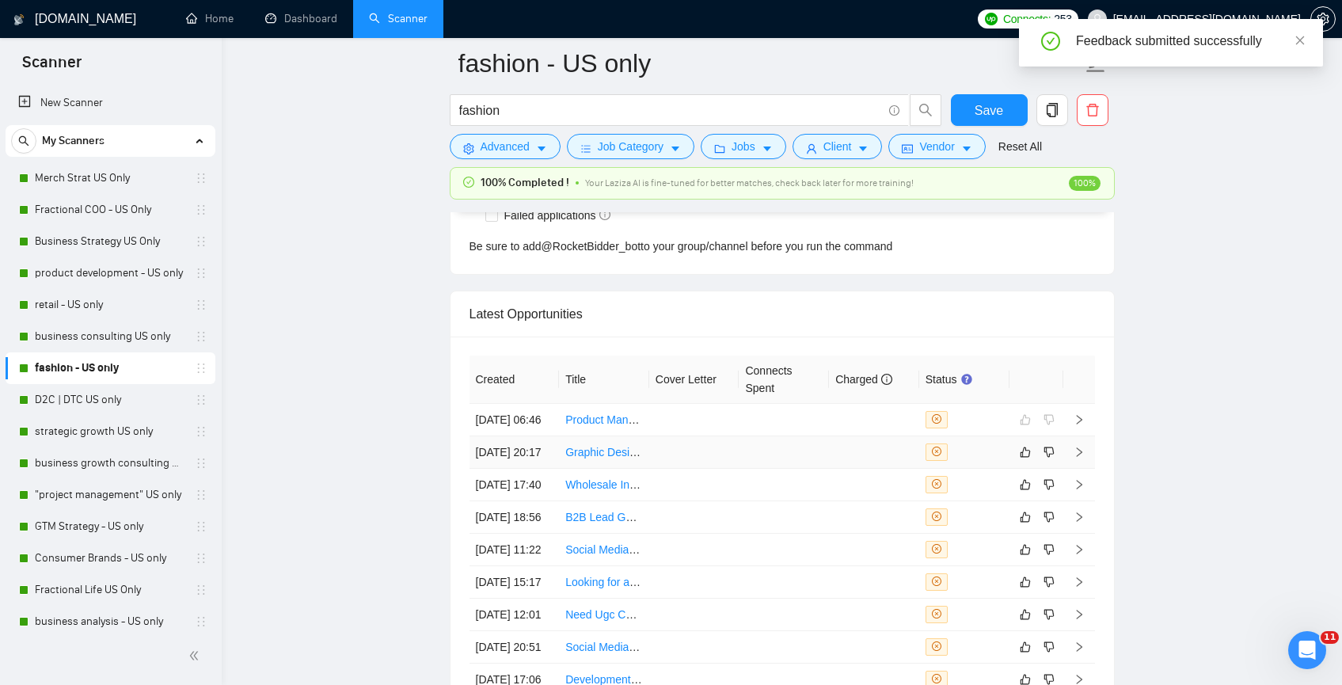
click at [718, 469] on td at bounding box center [694, 452] width 90 height 32
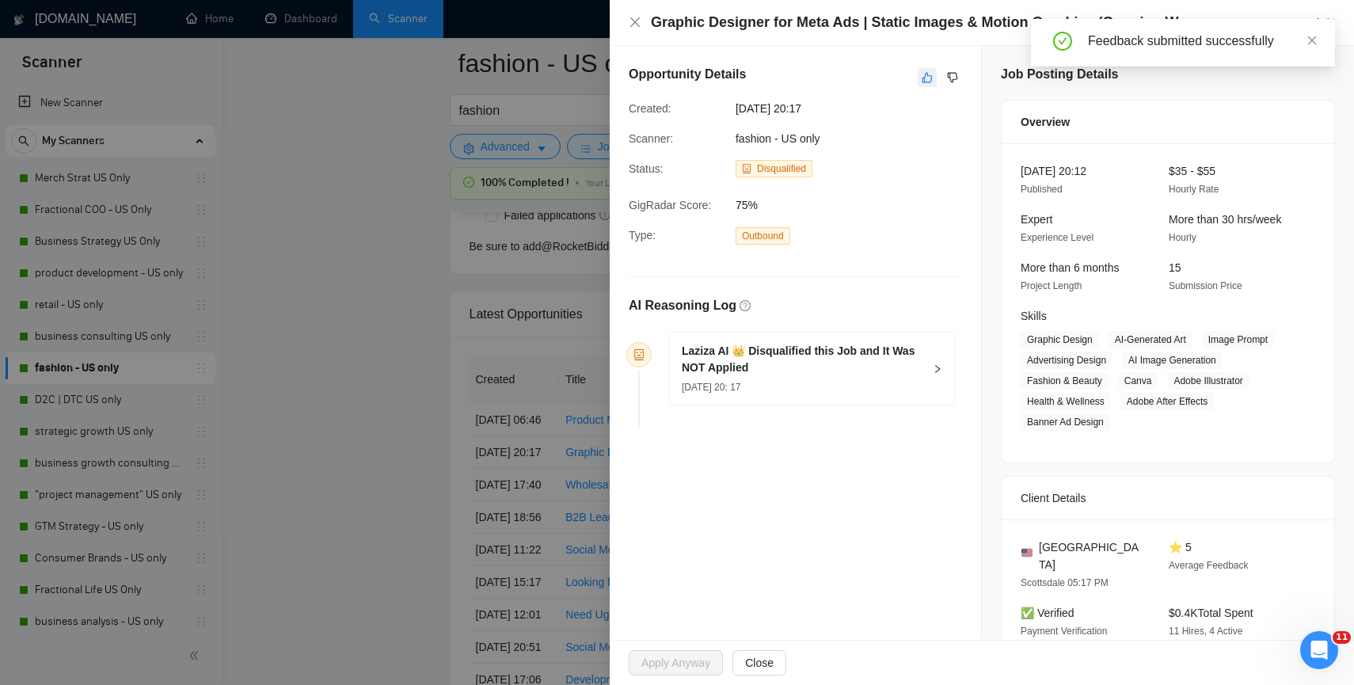
click at [927, 78] on button "button" at bounding box center [927, 77] width 19 height 19
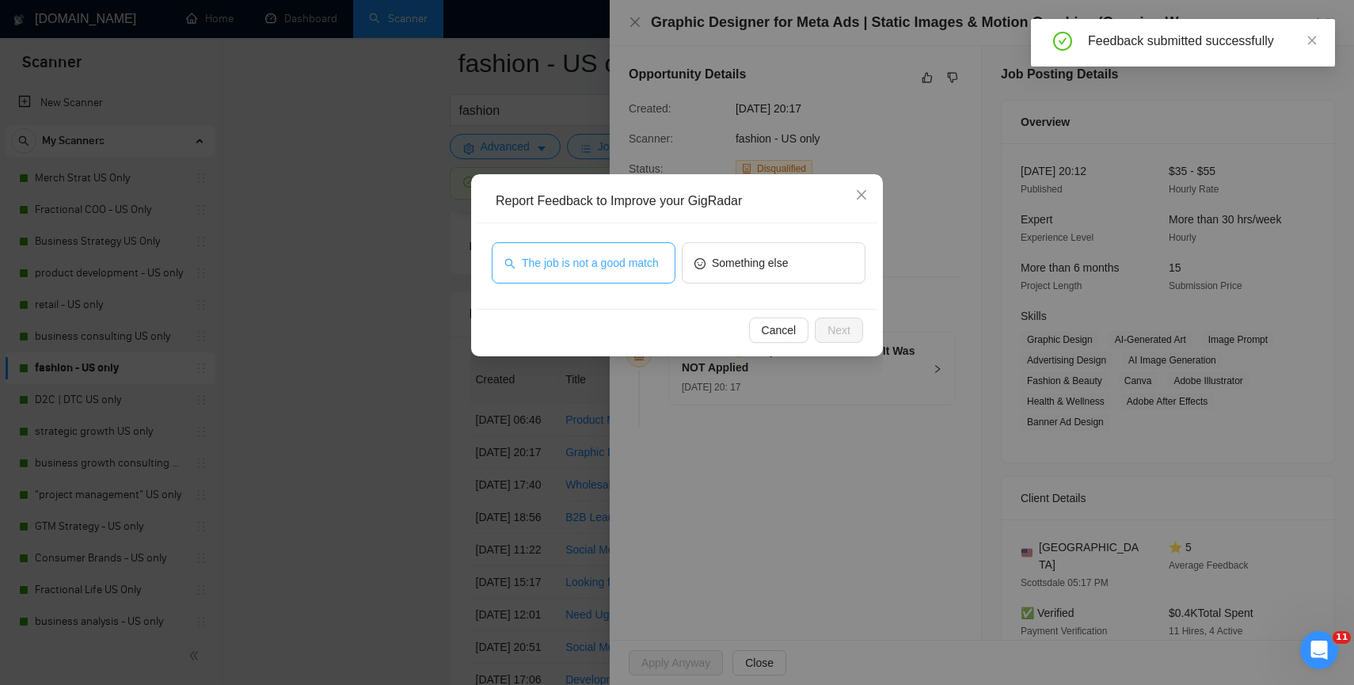
click at [619, 262] on span "The job is not a good match" at bounding box center [590, 262] width 137 height 17
click at [841, 342] on button "Next" at bounding box center [839, 330] width 48 height 25
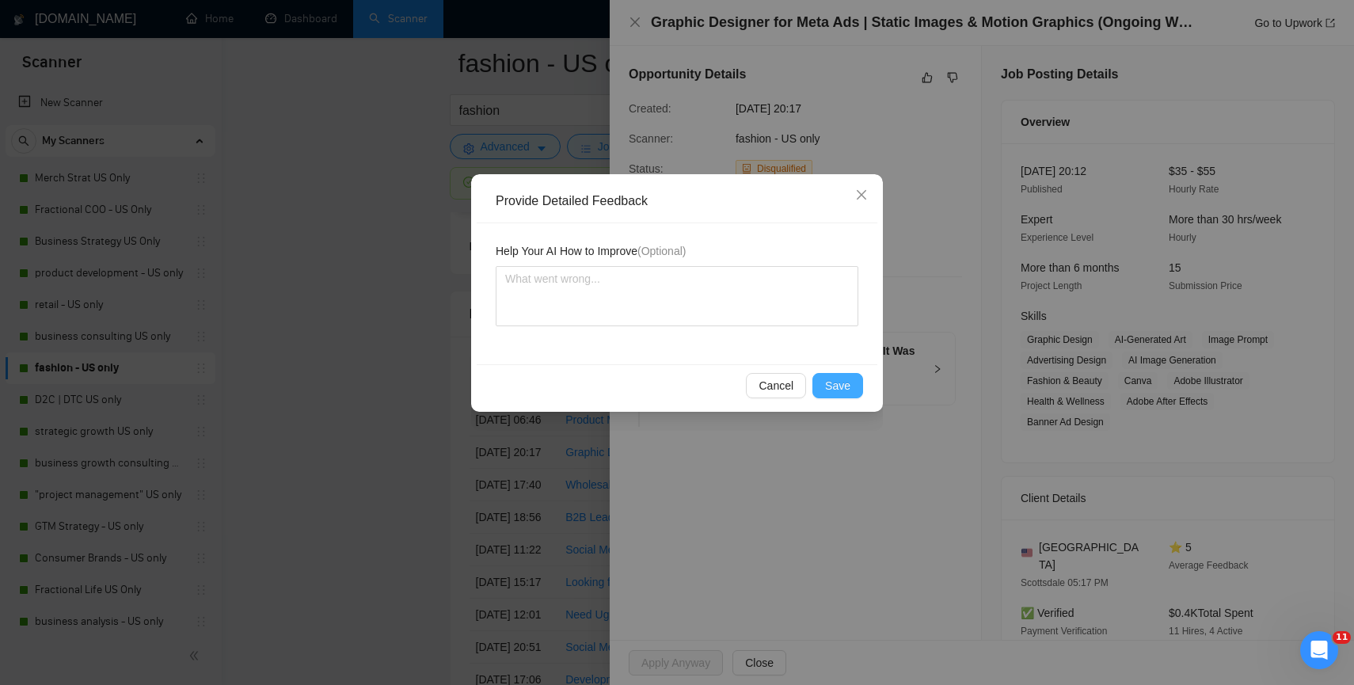
click at [849, 385] on span "Save" at bounding box center [837, 385] width 25 height 17
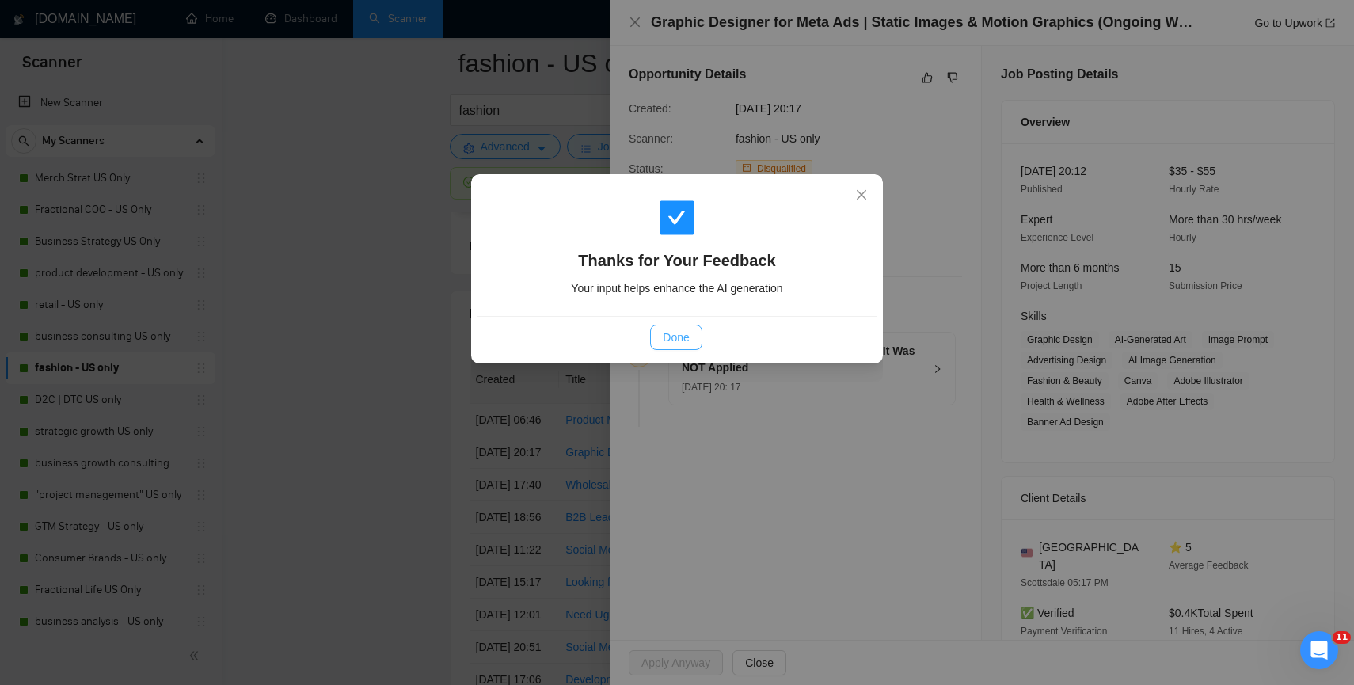
click at [687, 330] on span "Done" at bounding box center [676, 337] width 26 height 17
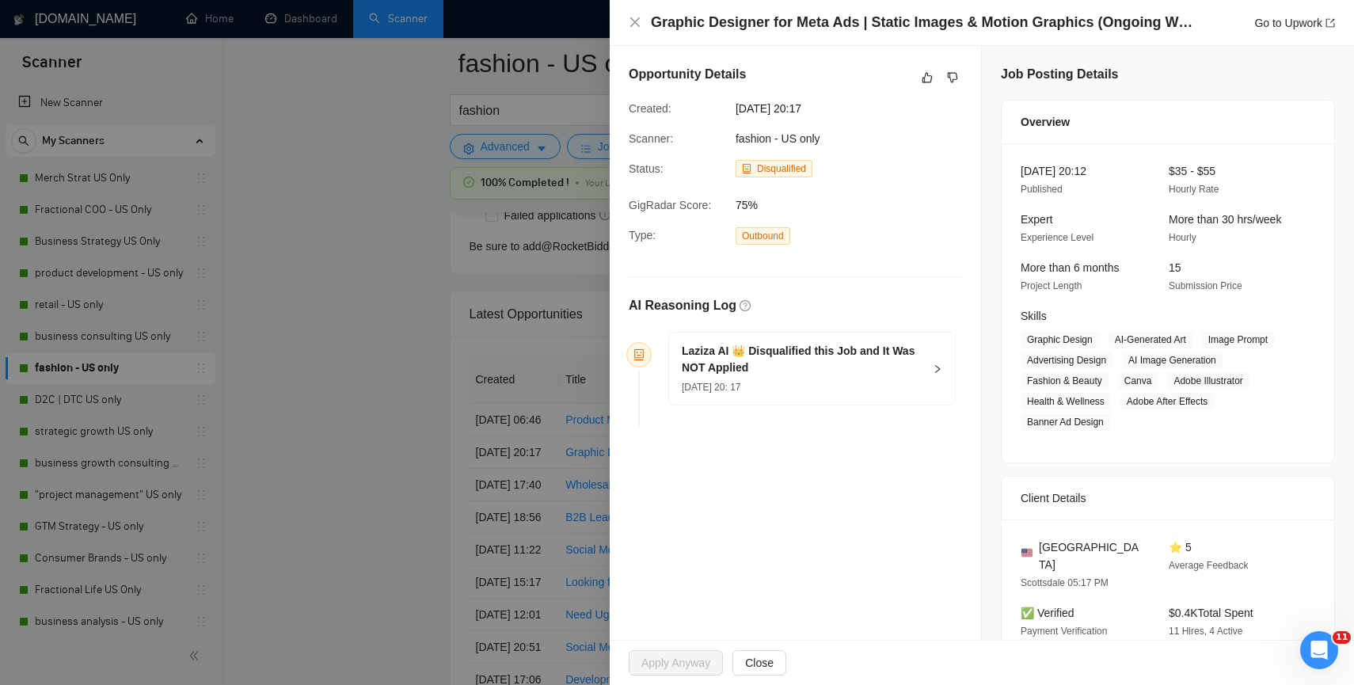
click at [361, 443] on div at bounding box center [677, 342] width 1354 height 685
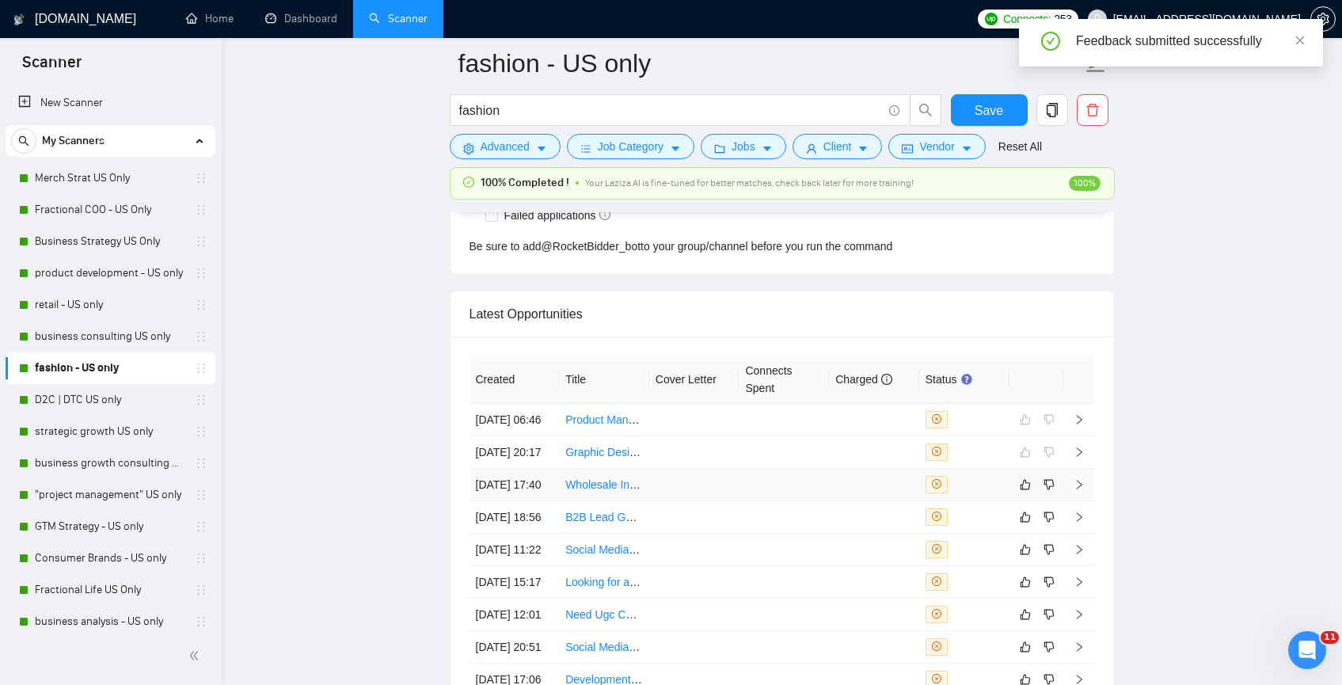
click at [698, 501] on td at bounding box center [694, 485] width 90 height 32
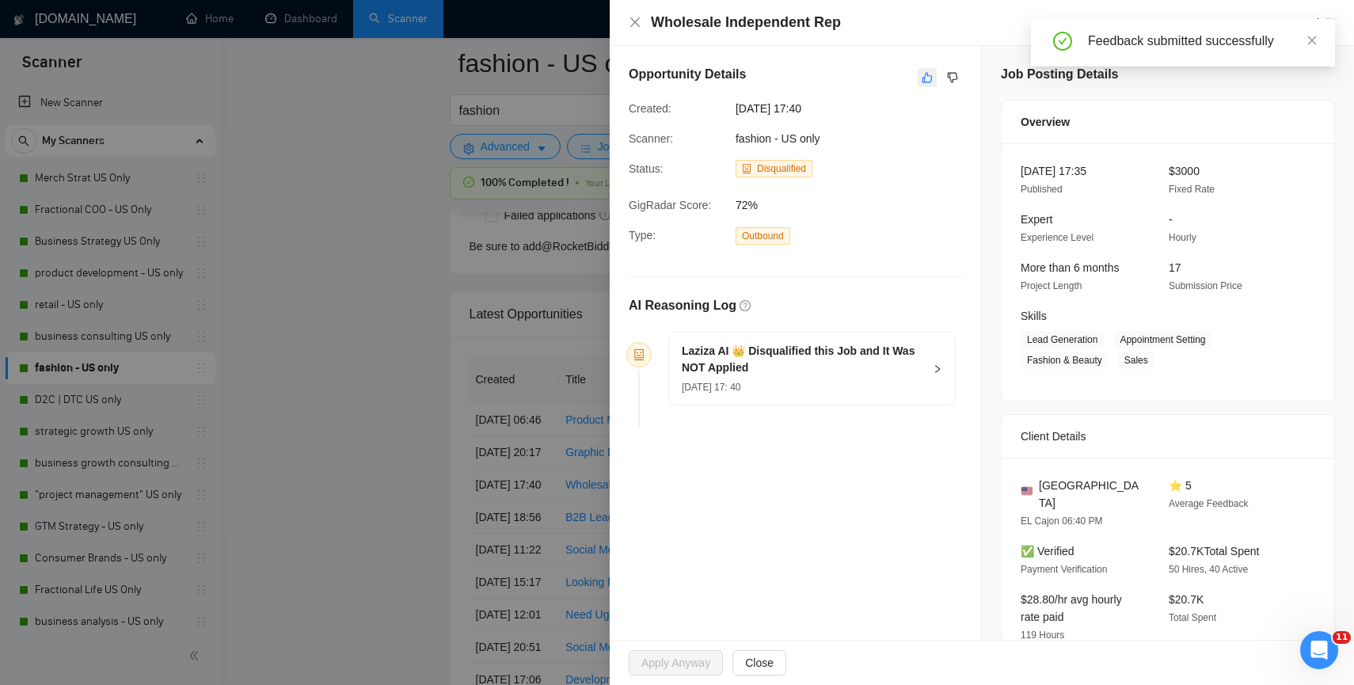
click at [922, 75] on icon "like" at bounding box center [927, 77] width 11 height 13
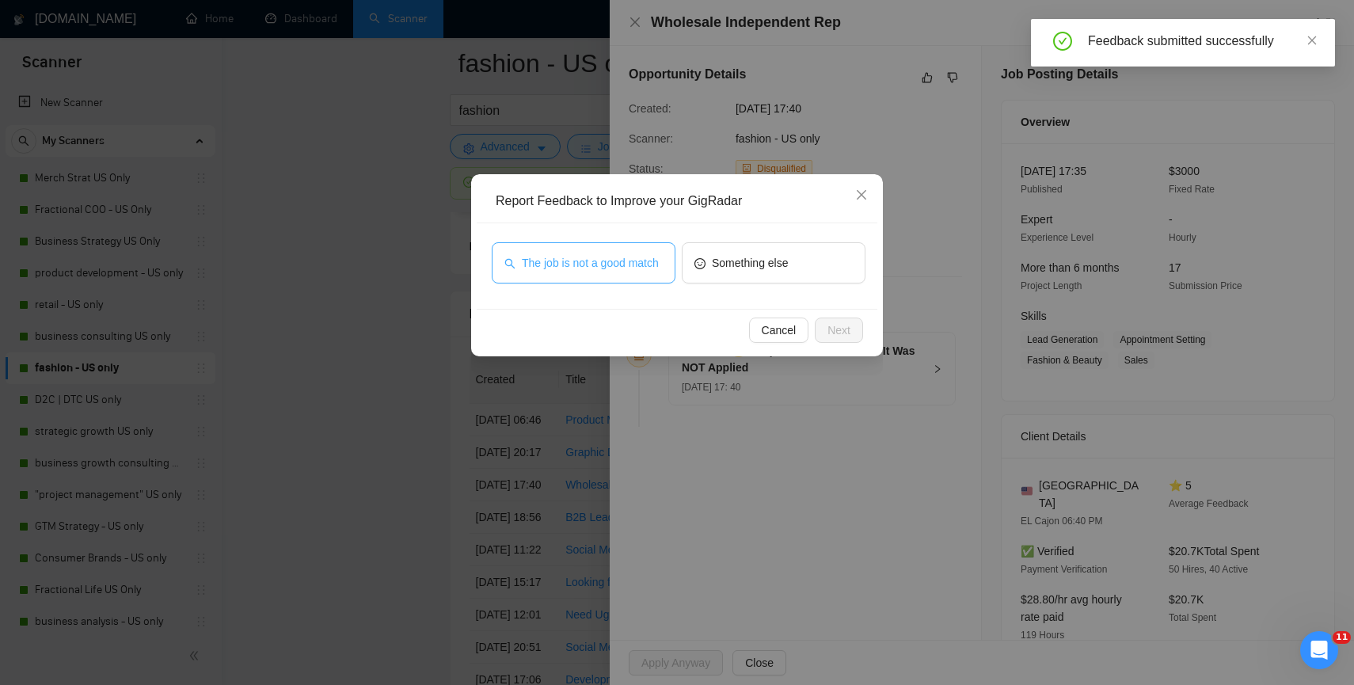
click at [623, 264] on span "The job is not a good match" at bounding box center [590, 262] width 137 height 17
click at [829, 335] on span "Next" at bounding box center [838, 329] width 23 height 17
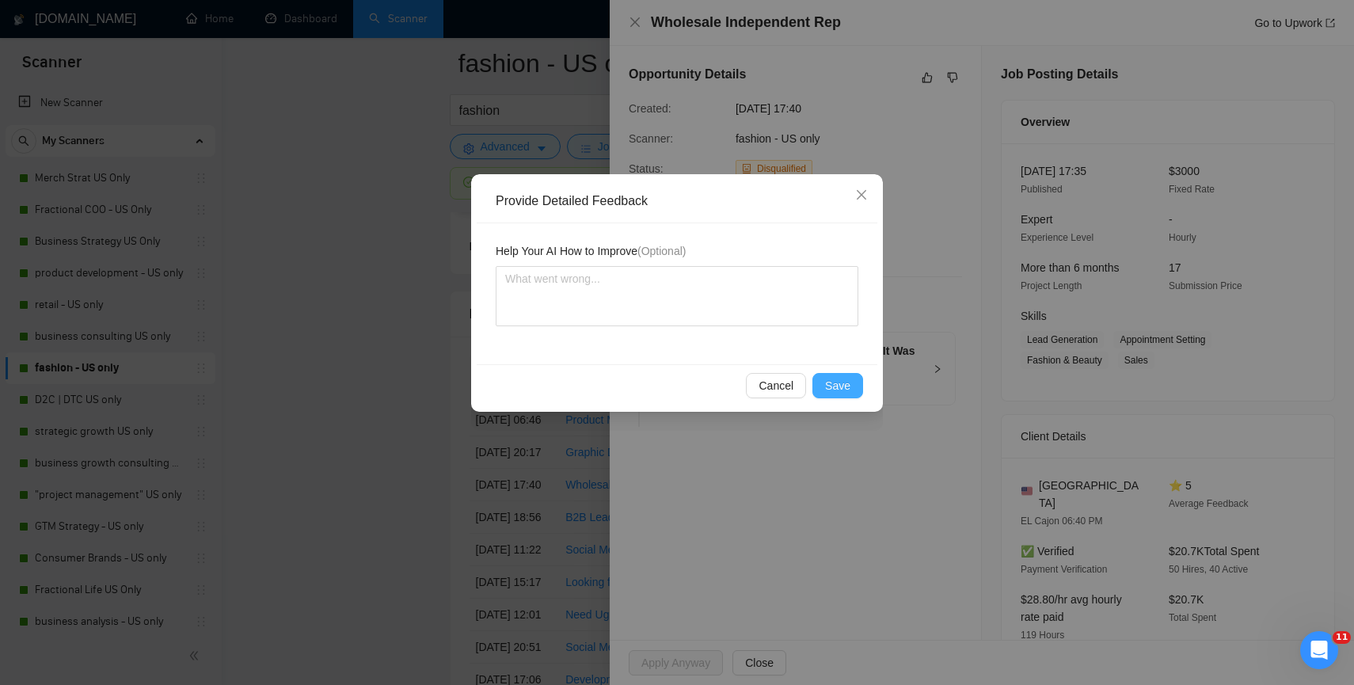
click at [825, 386] on button "Save" at bounding box center [837, 385] width 51 height 25
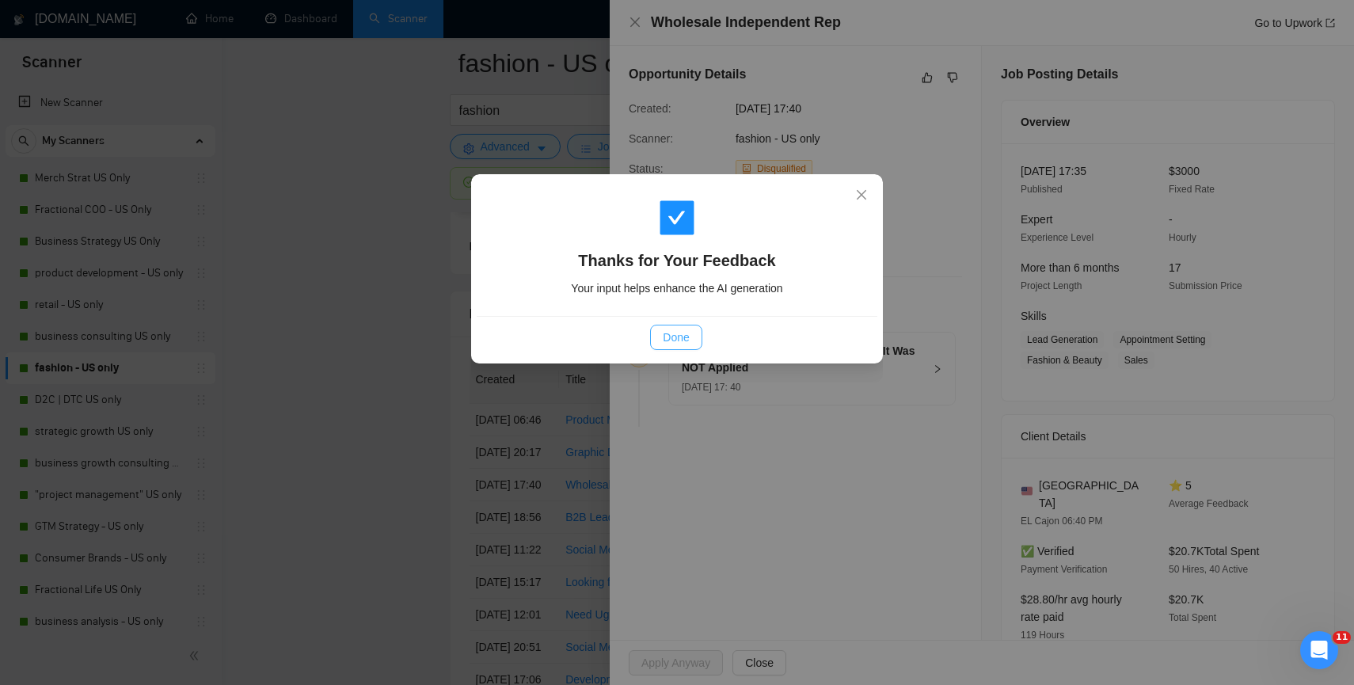
click at [685, 337] on span "Done" at bounding box center [676, 337] width 26 height 17
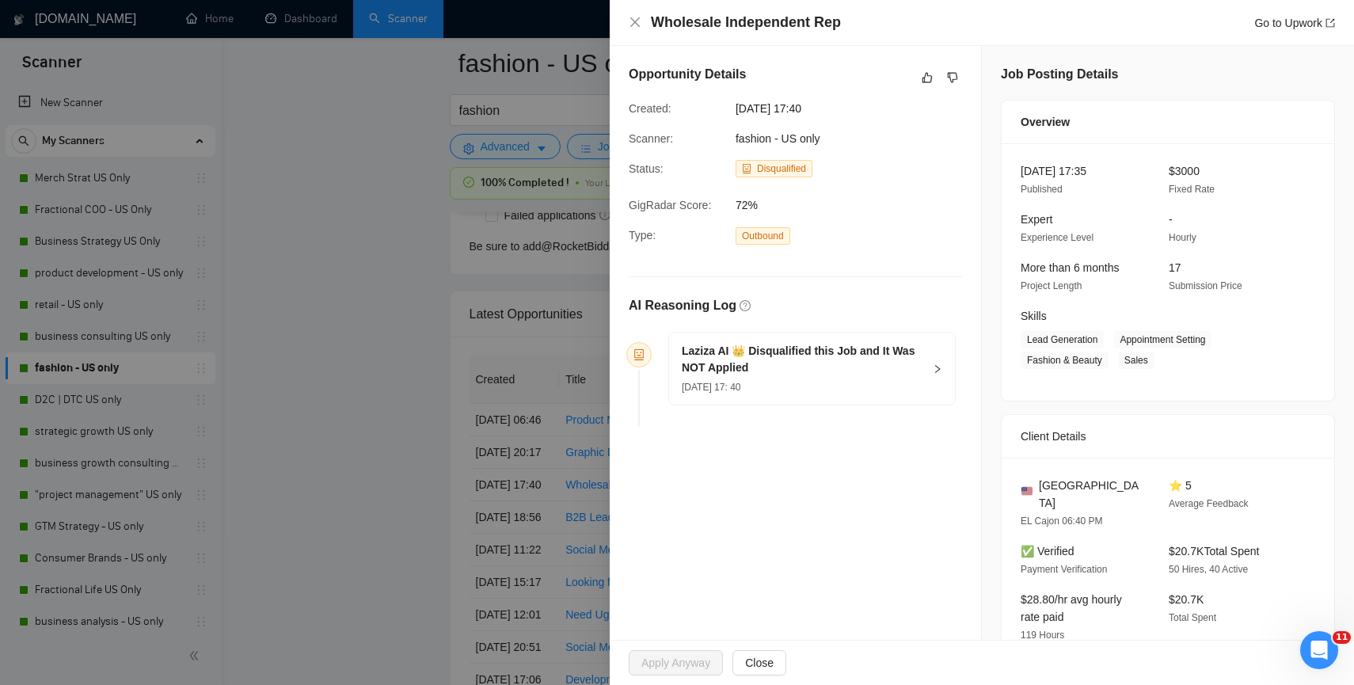
click at [404, 382] on div at bounding box center [677, 342] width 1354 height 685
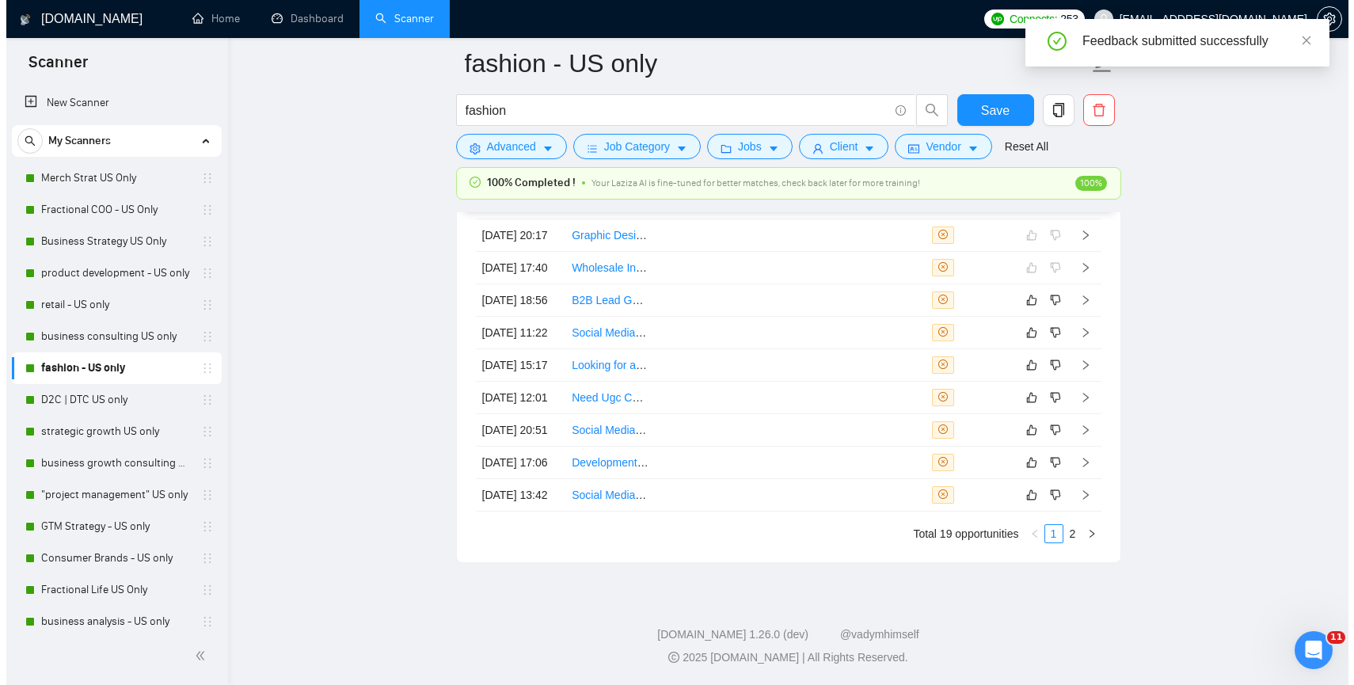
scroll to position [4208, 0]
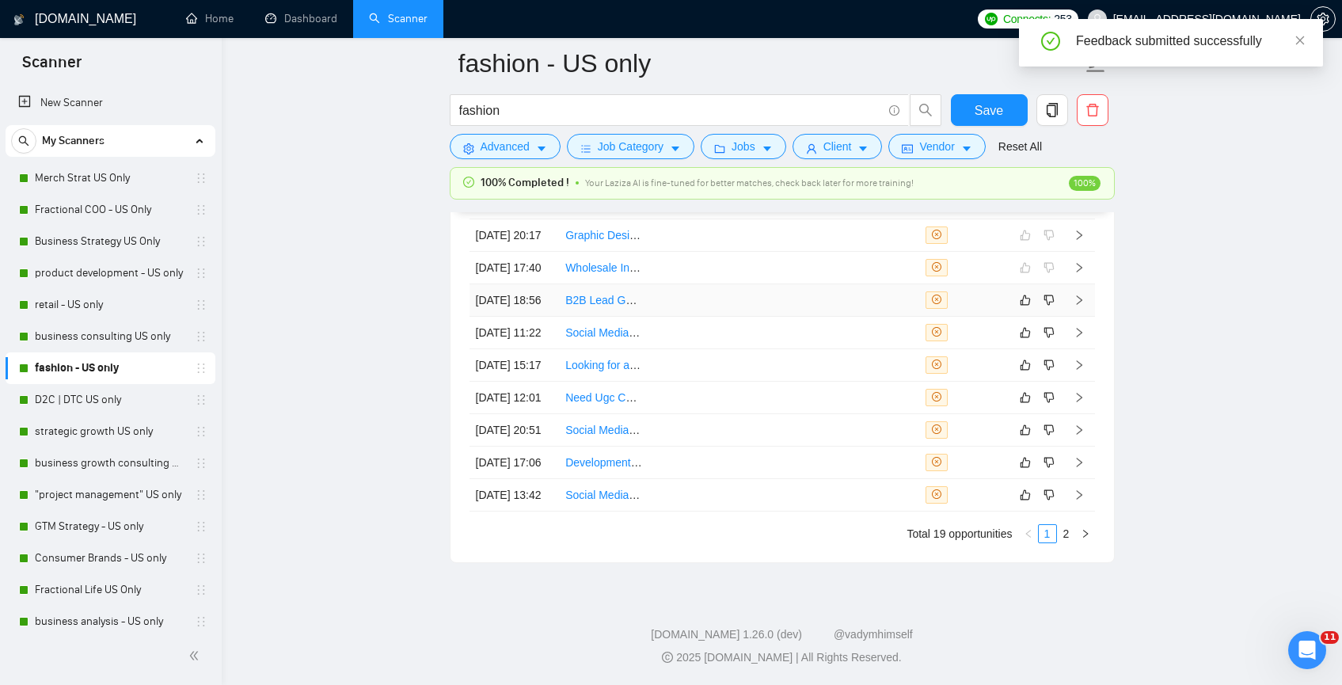
click at [684, 317] on td at bounding box center [694, 300] width 90 height 32
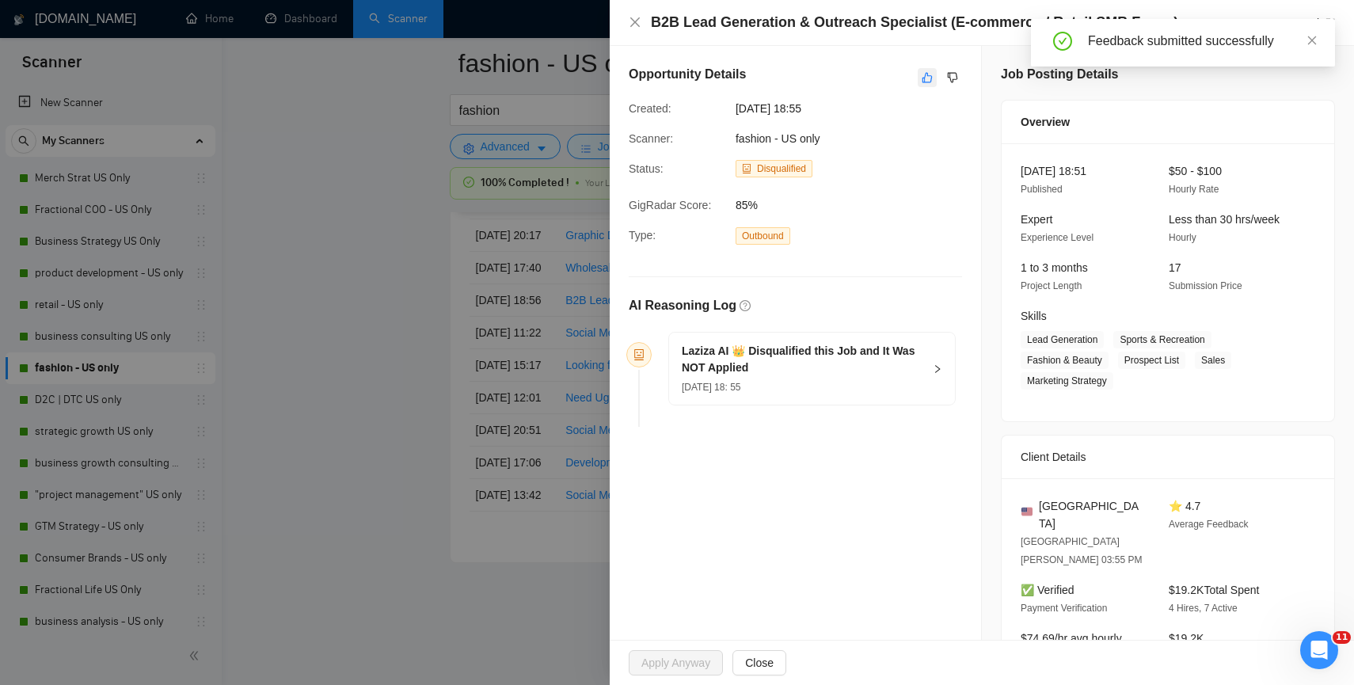
click at [922, 75] on icon "like" at bounding box center [927, 78] width 10 height 10
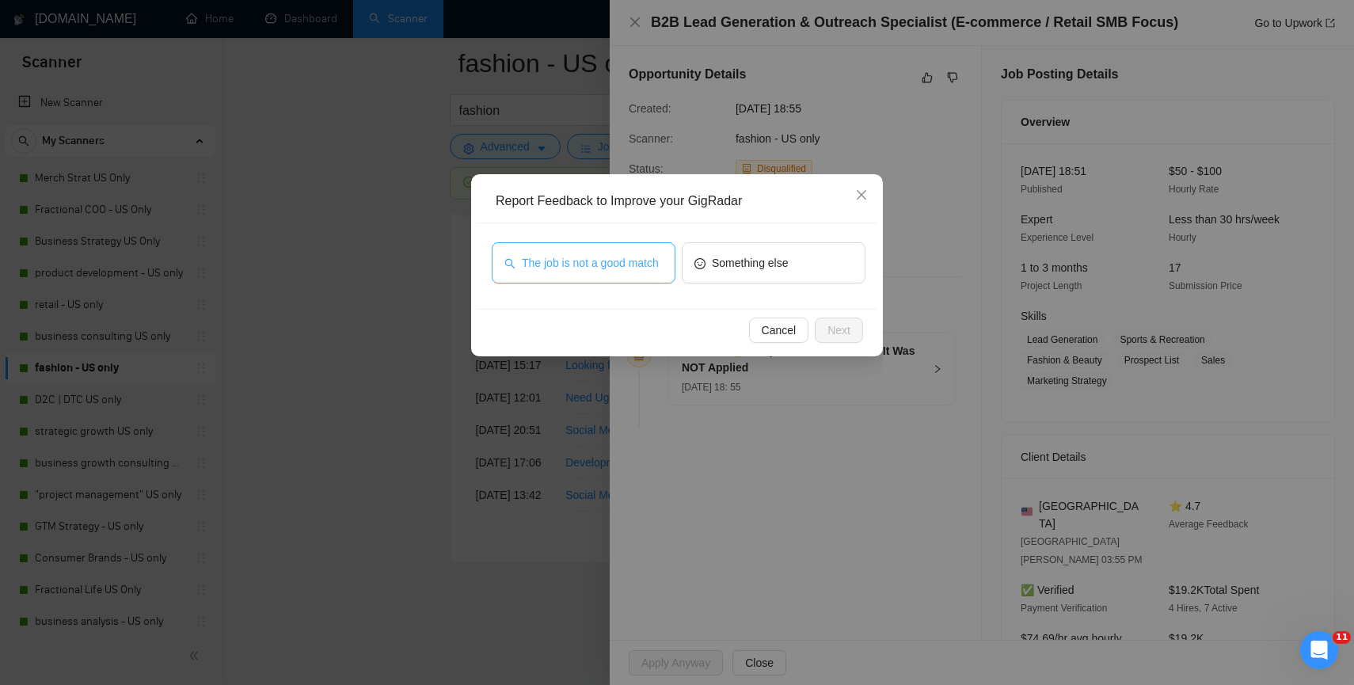
click at [616, 260] on span "The job is not a good match" at bounding box center [590, 262] width 137 height 17
click at [854, 327] on button "Next" at bounding box center [839, 330] width 48 height 25
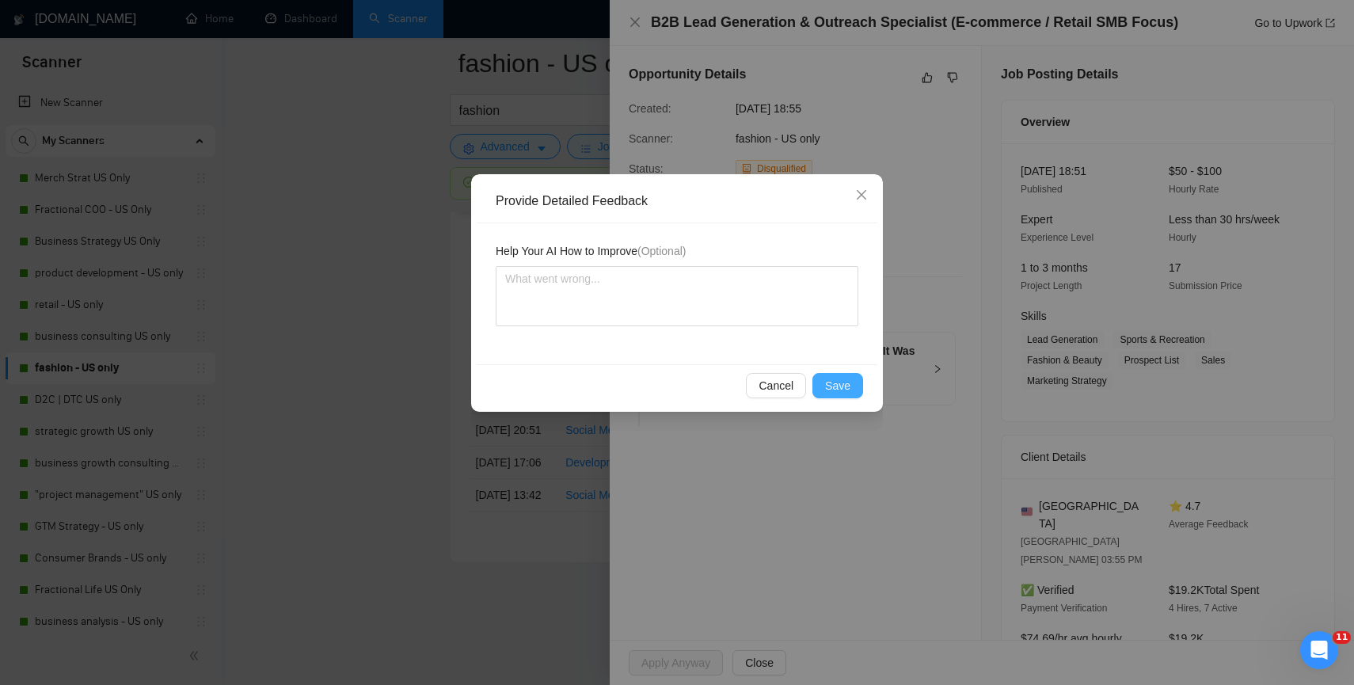
click at [832, 380] on span "Save" at bounding box center [837, 385] width 25 height 17
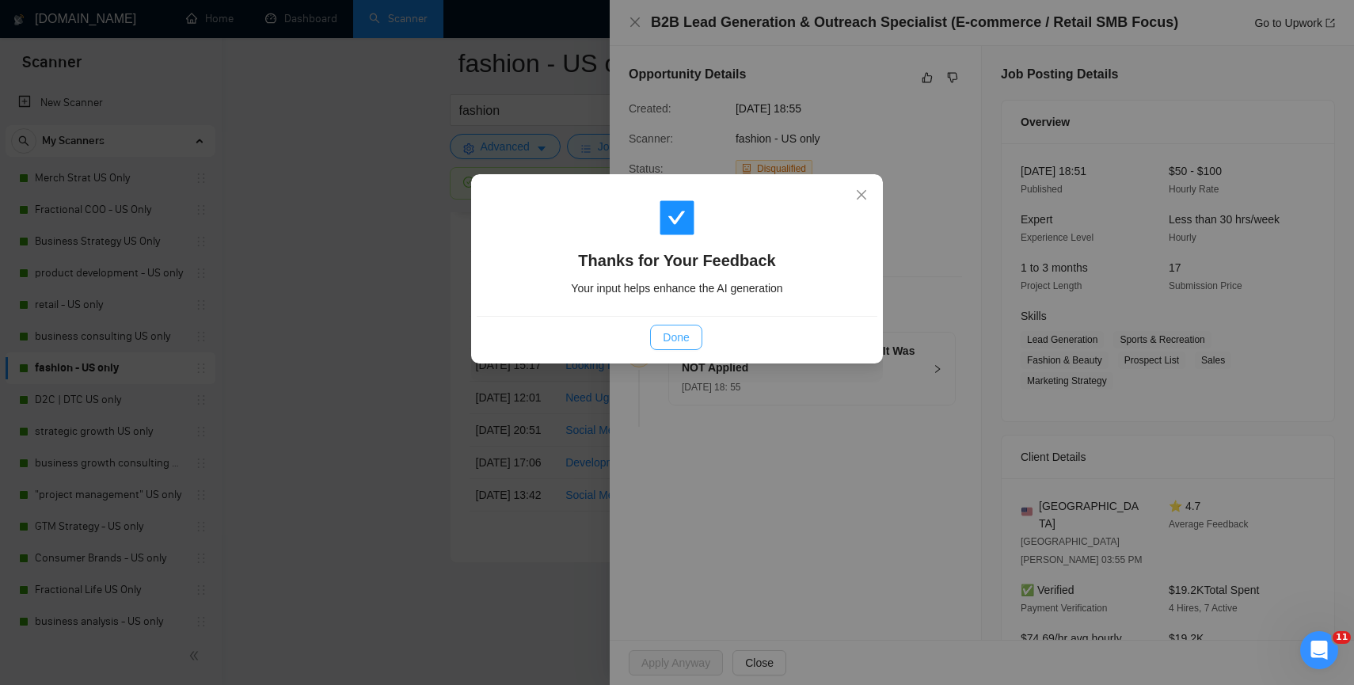
click at [690, 345] on button "Done" at bounding box center [675, 337] width 51 height 25
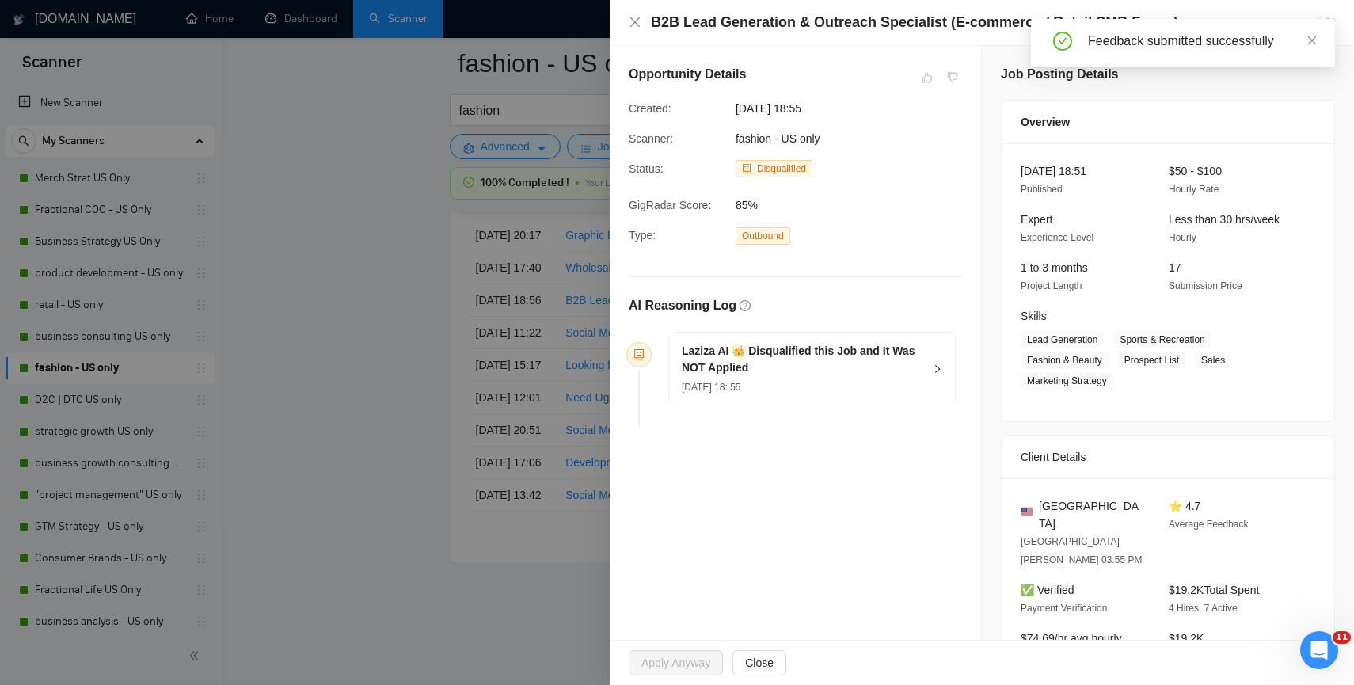
click at [412, 412] on div at bounding box center [677, 342] width 1354 height 685
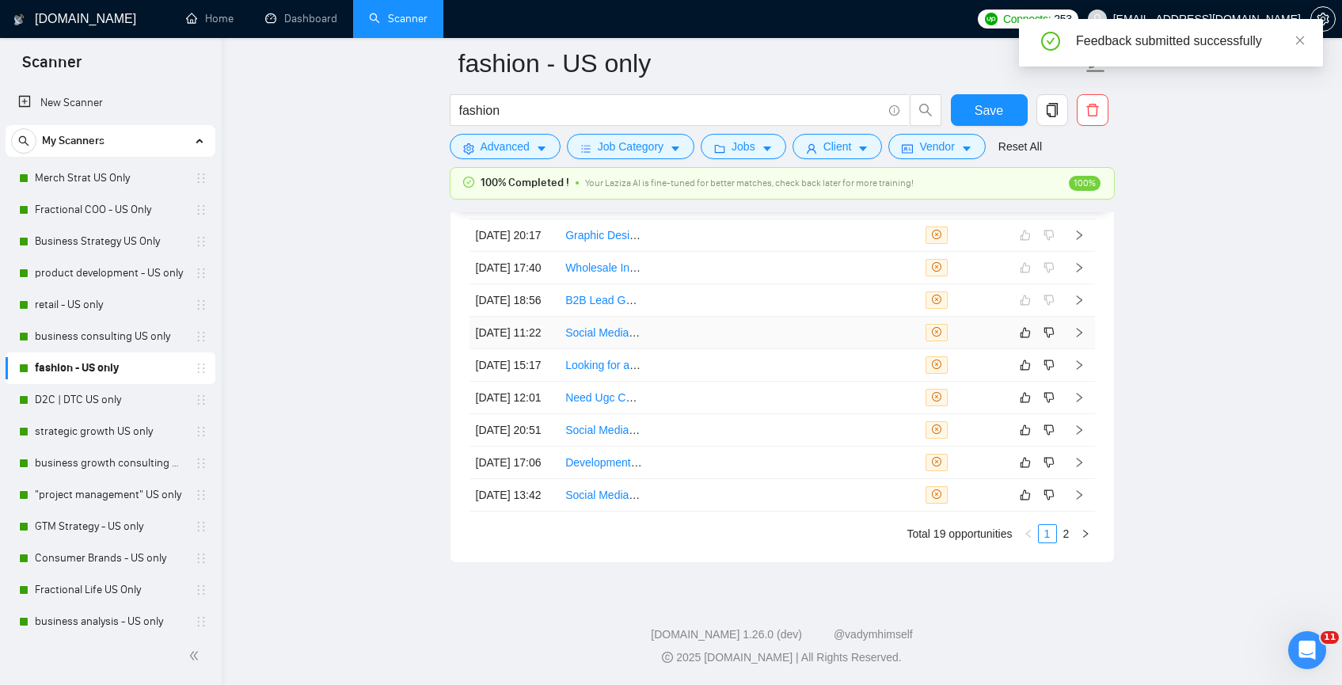
click at [770, 349] on td at bounding box center [784, 333] width 90 height 32
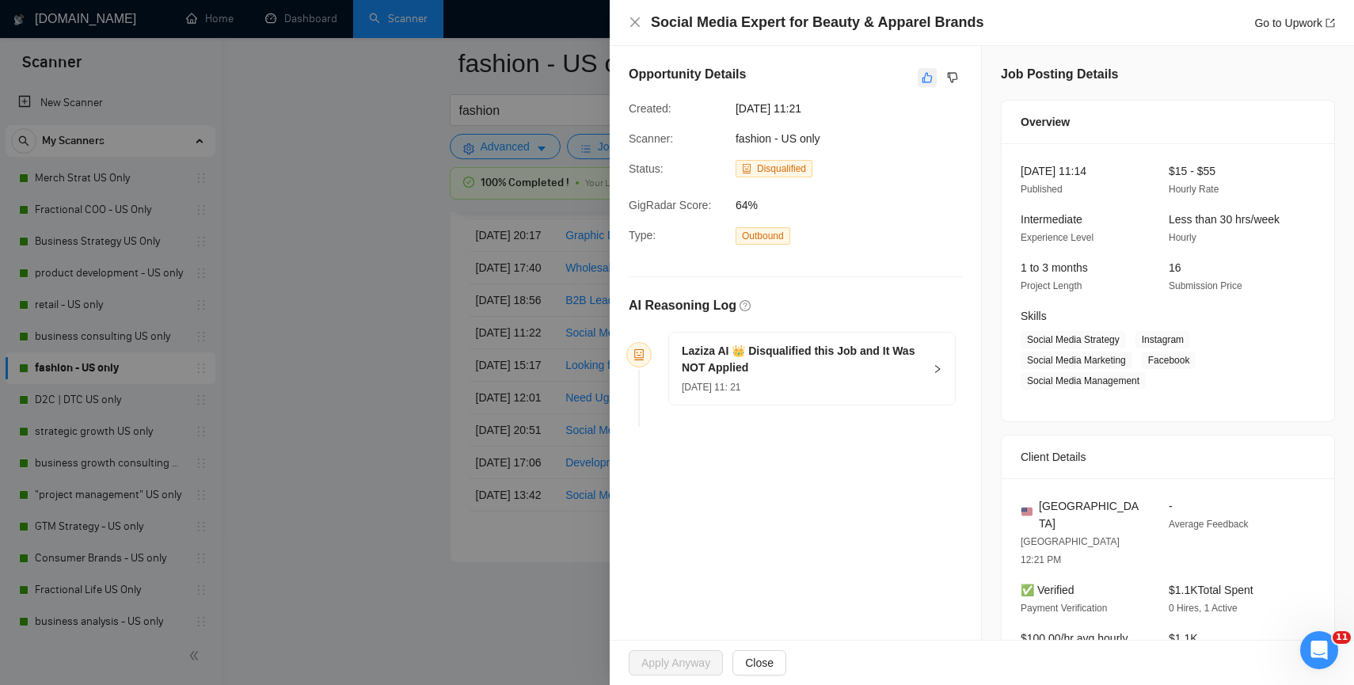
click at [922, 84] on button "button" at bounding box center [927, 77] width 19 height 19
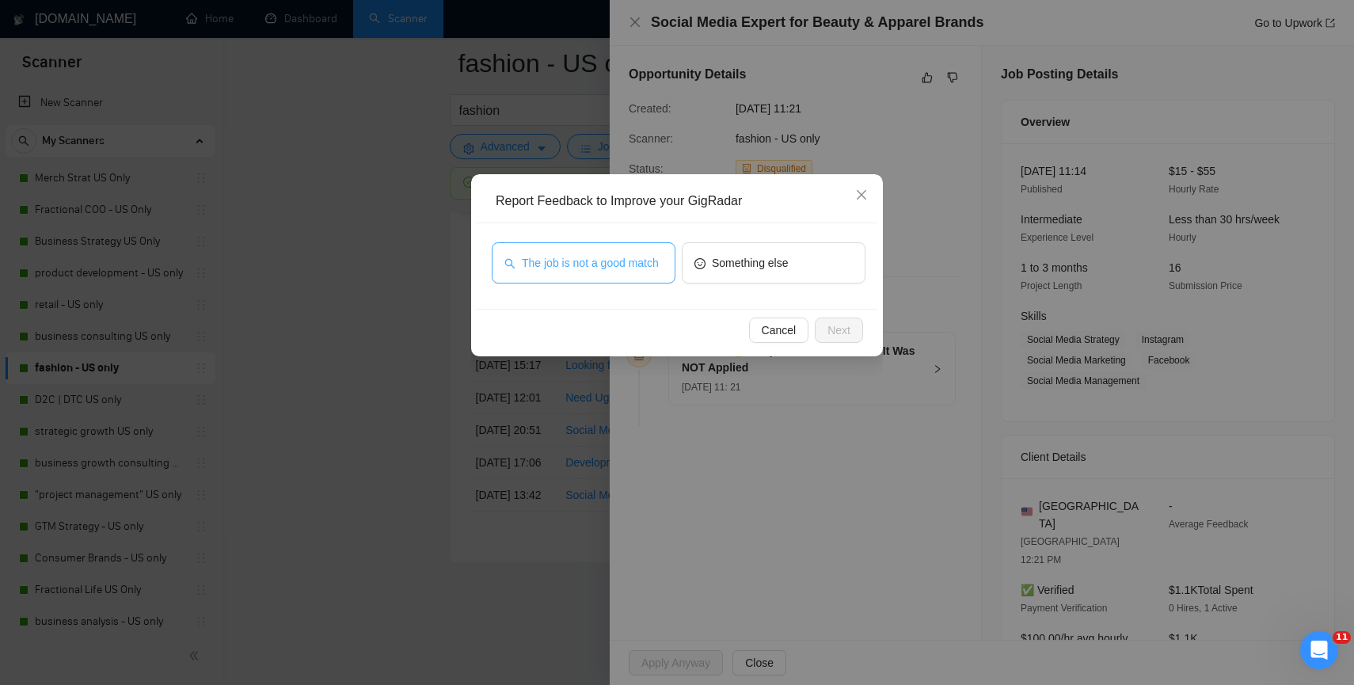
click at [577, 254] on span "The job is not a good match" at bounding box center [590, 262] width 137 height 17
click at [839, 327] on span "Next" at bounding box center [838, 329] width 23 height 17
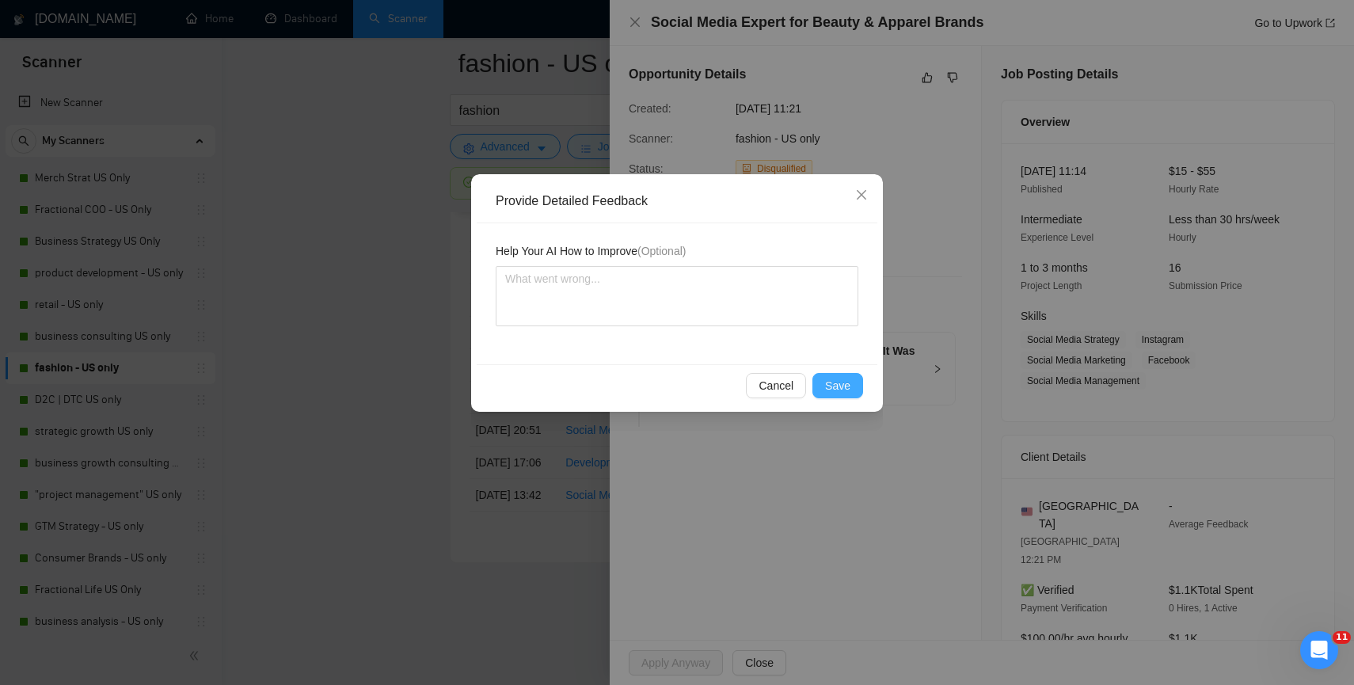
click at [847, 390] on span "Save" at bounding box center [837, 385] width 25 height 17
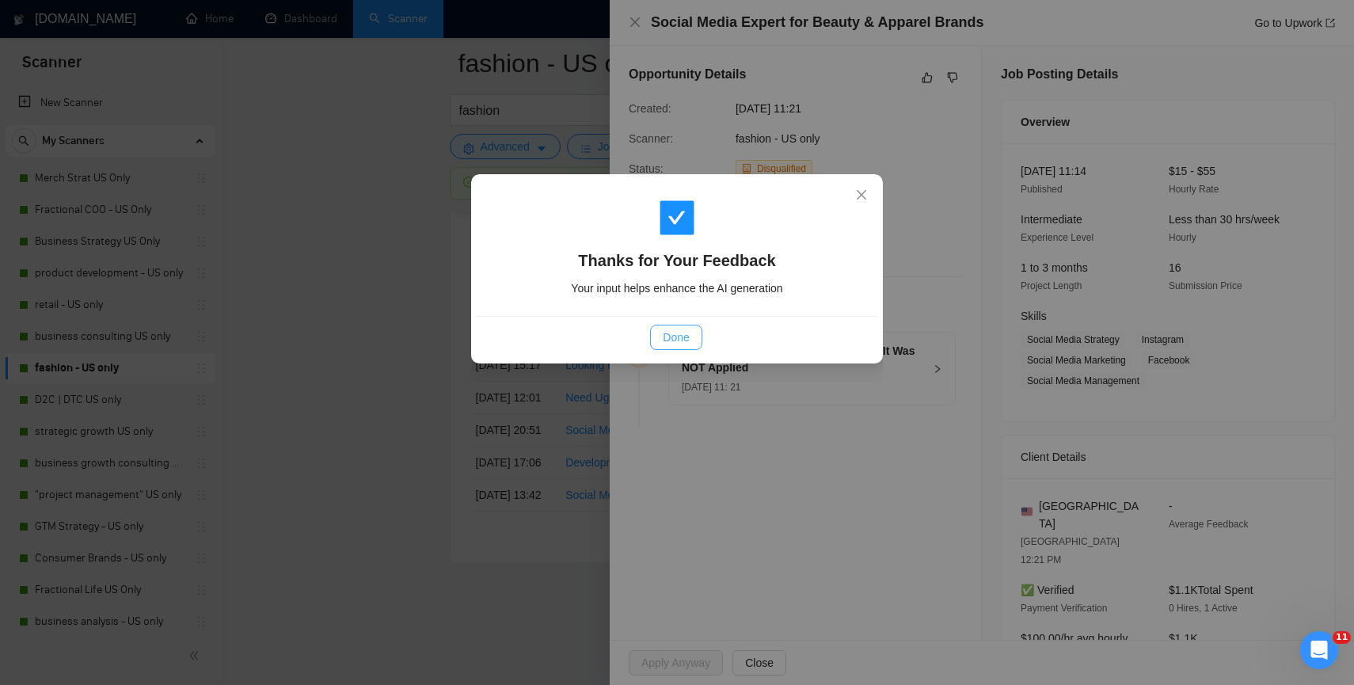
click at [651, 333] on button "Done" at bounding box center [675, 337] width 51 height 25
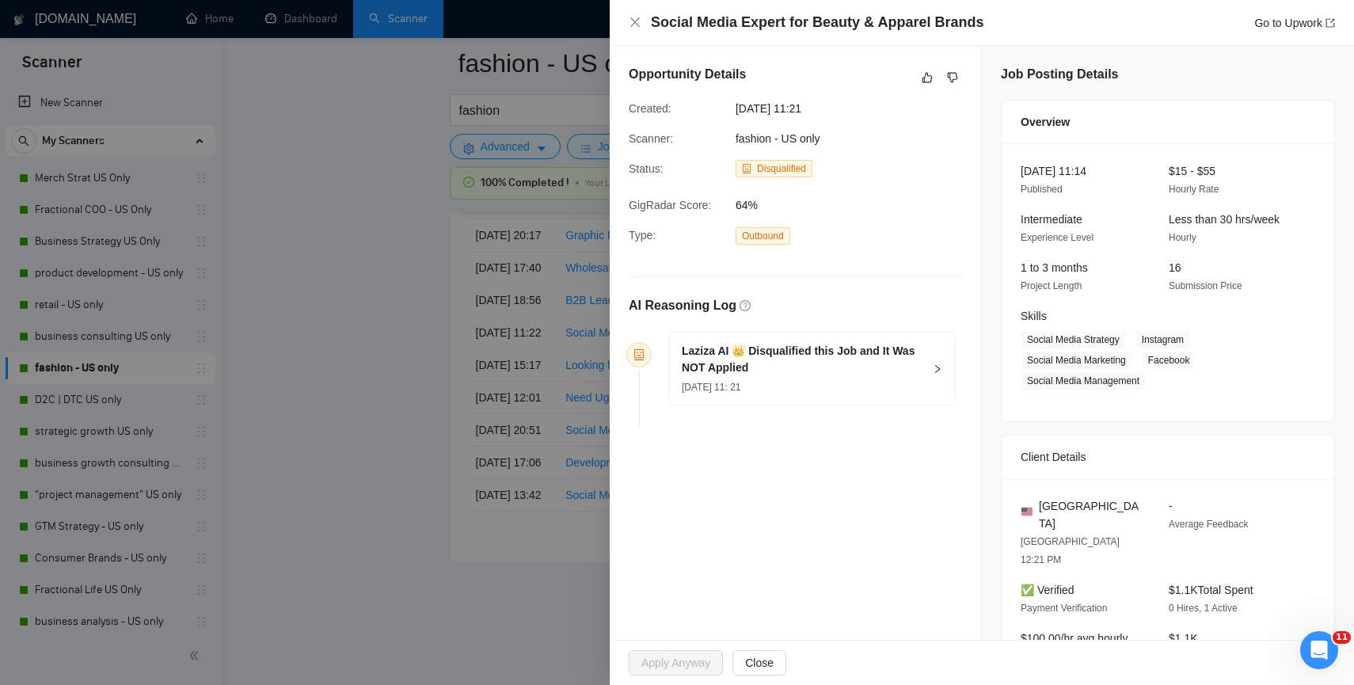
click at [359, 422] on div at bounding box center [677, 342] width 1354 height 685
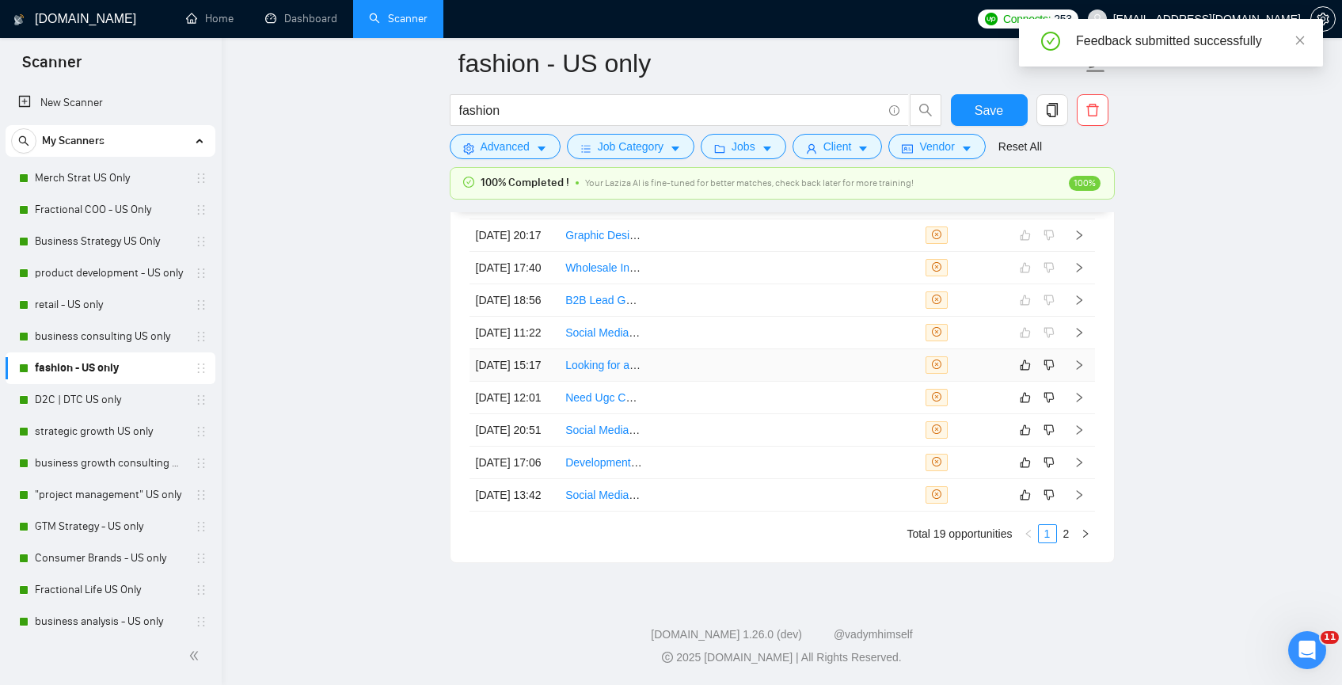
click at [719, 382] on td at bounding box center [694, 365] width 90 height 32
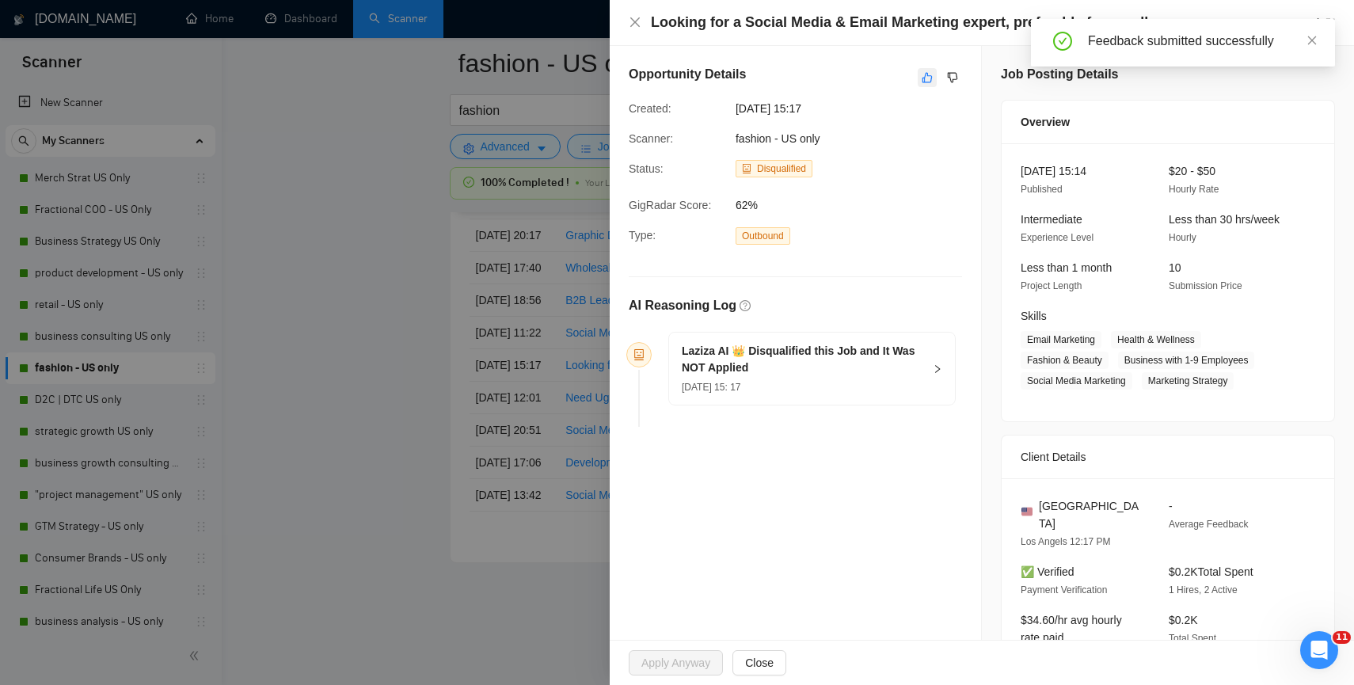
click at [923, 73] on icon "like" at bounding box center [927, 77] width 11 height 13
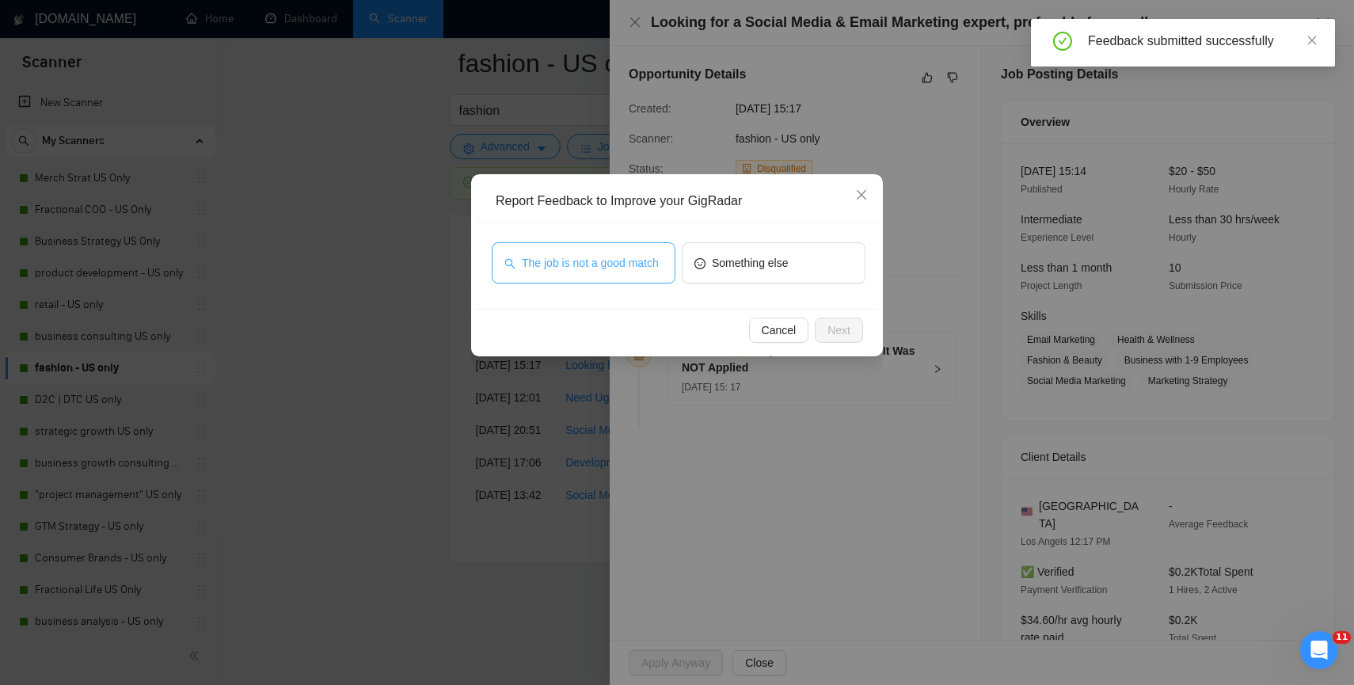
click at [664, 256] on button "The job is not a good match" at bounding box center [584, 262] width 184 height 41
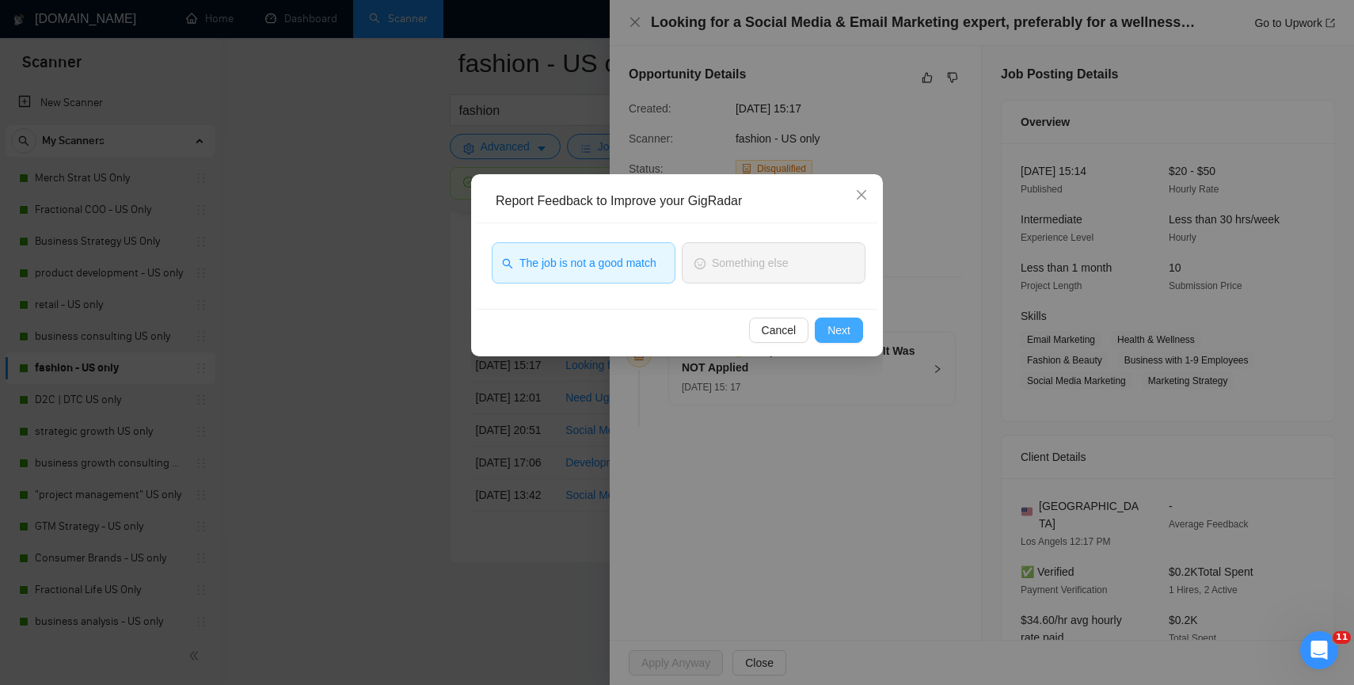
click at [855, 327] on button "Next" at bounding box center [839, 330] width 48 height 25
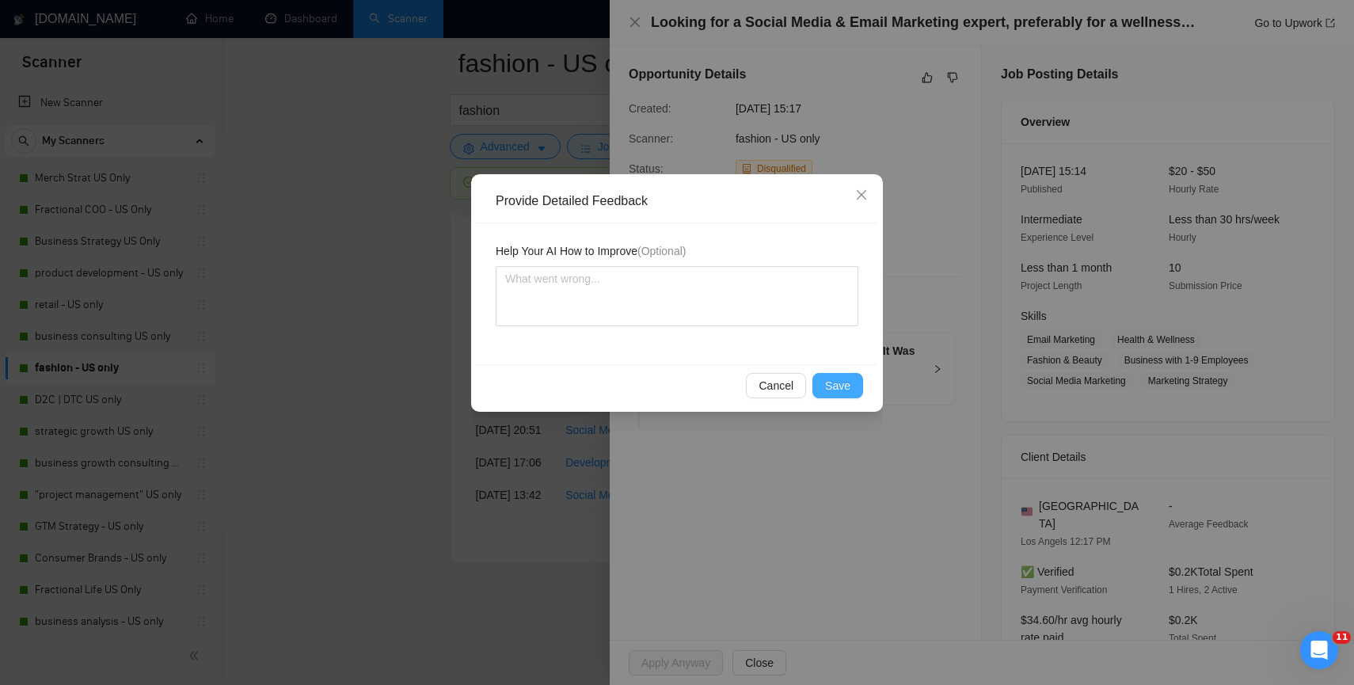
click at [836, 383] on span "Save" at bounding box center [837, 385] width 25 height 17
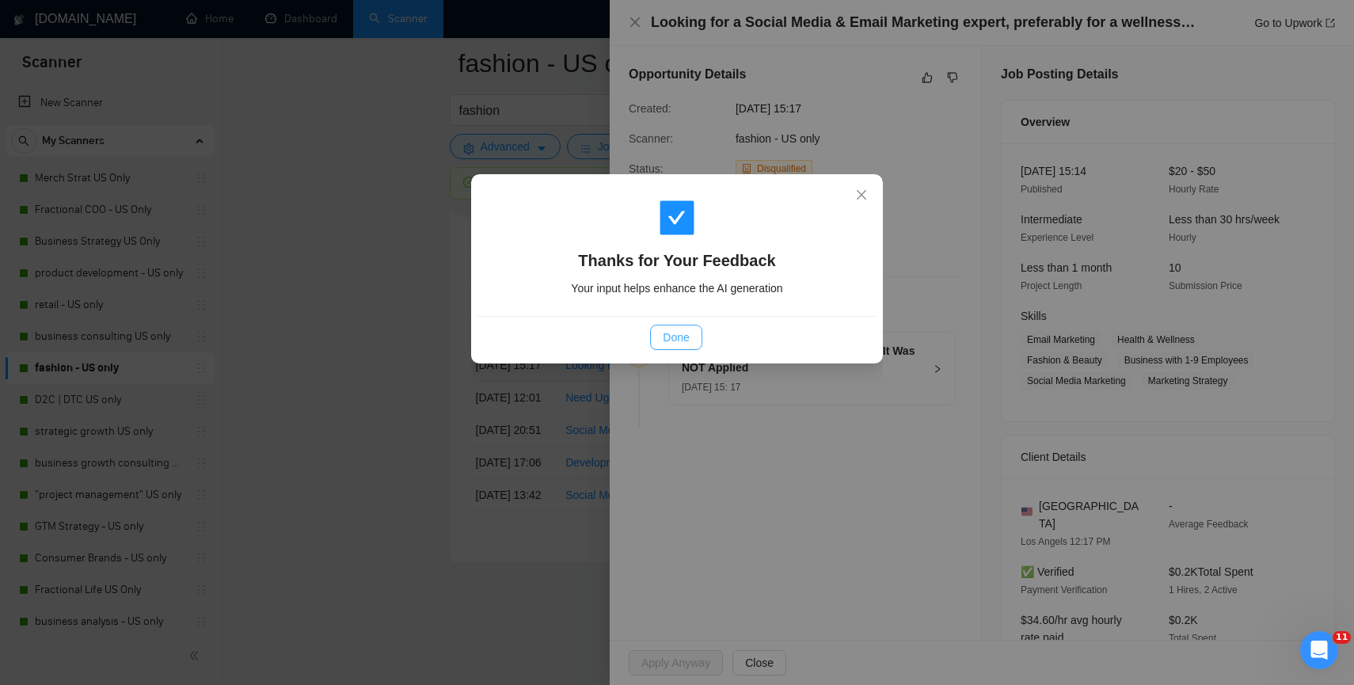
click at [687, 325] on button "Done" at bounding box center [675, 337] width 51 height 25
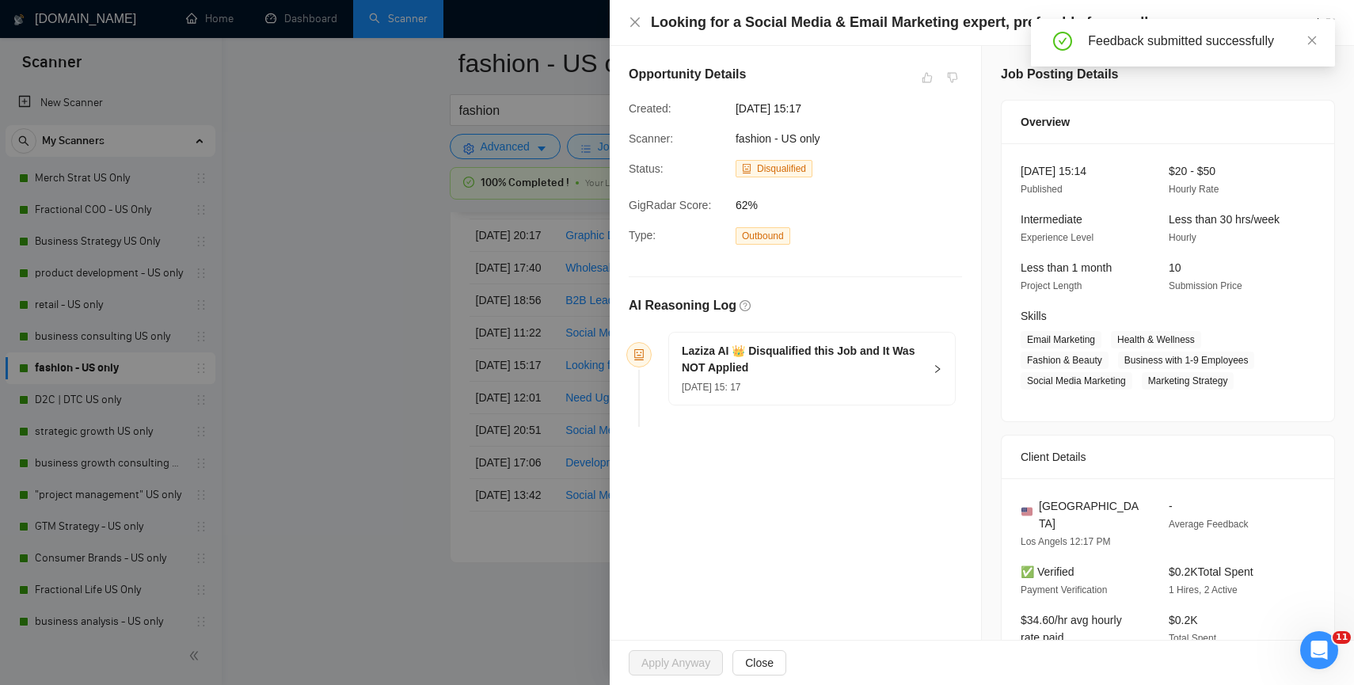
click at [389, 360] on div at bounding box center [677, 342] width 1354 height 685
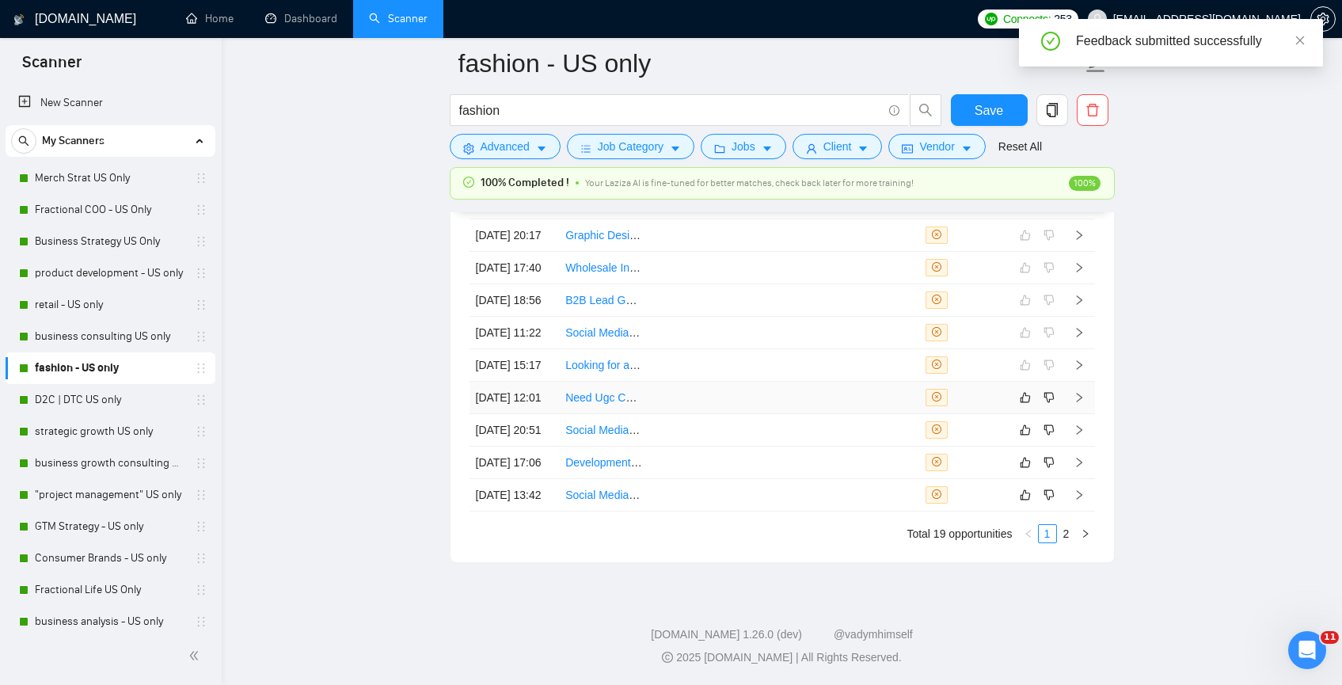
click at [728, 414] on td at bounding box center [694, 398] width 90 height 32
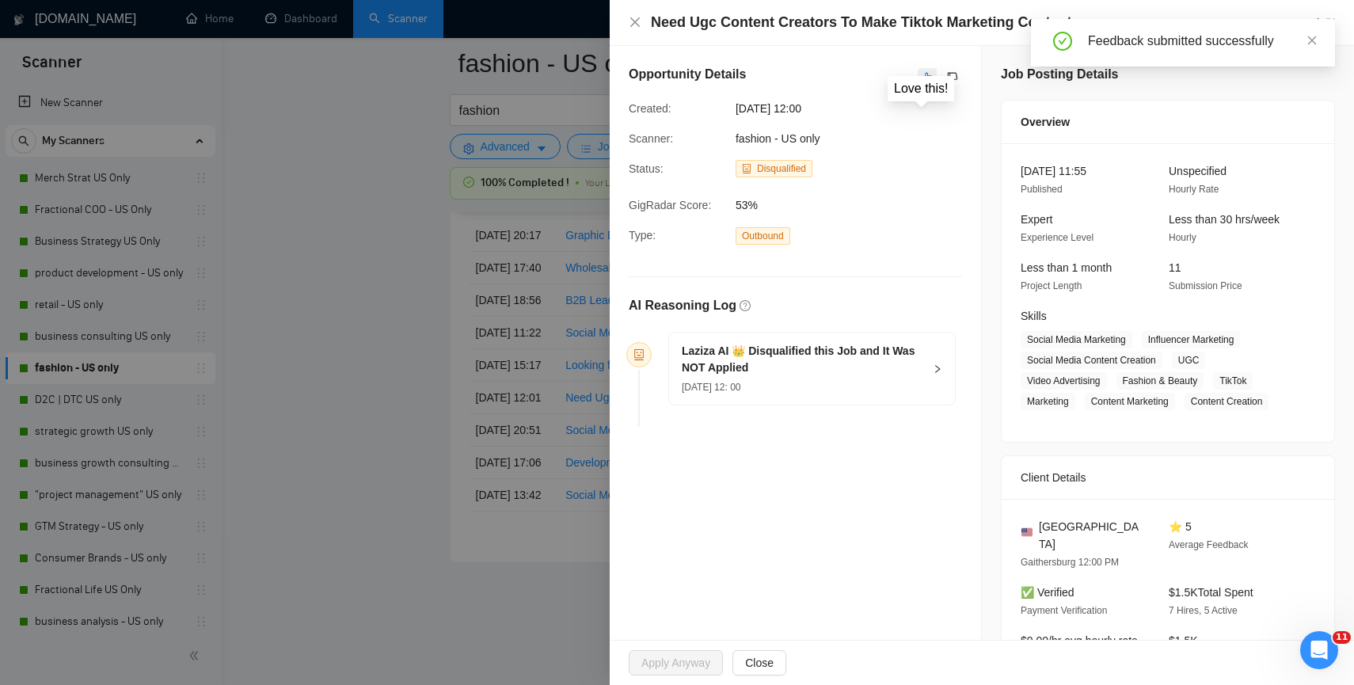
click at [924, 80] on icon "like" at bounding box center [927, 77] width 11 height 13
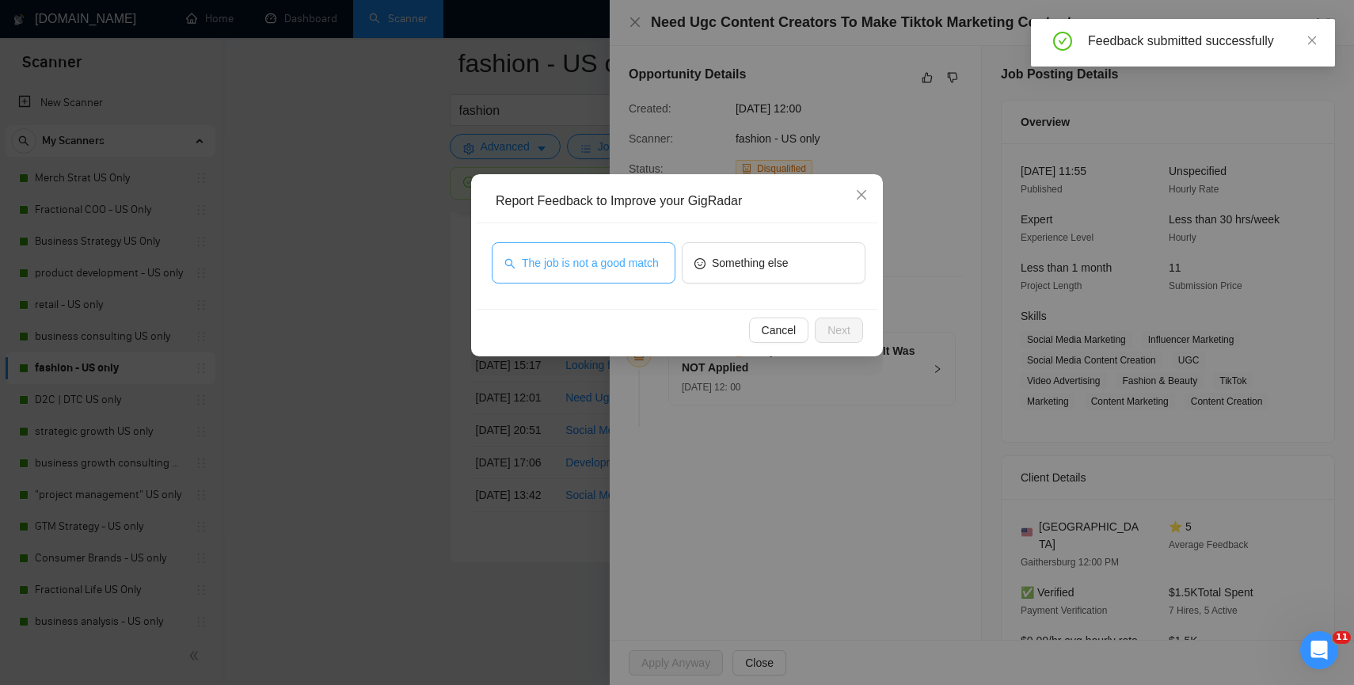
click at [628, 258] on span "The job is not a good match" at bounding box center [590, 262] width 137 height 17
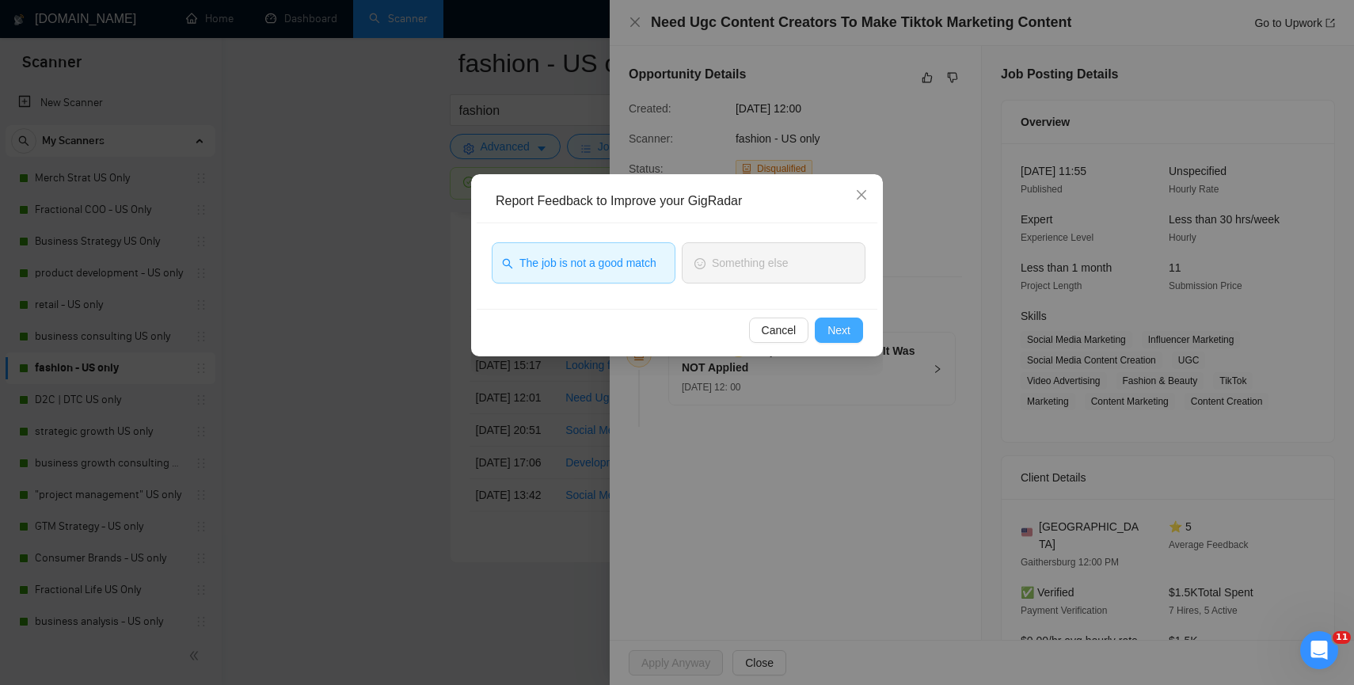
click at [834, 326] on span "Next" at bounding box center [838, 329] width 23 height 17
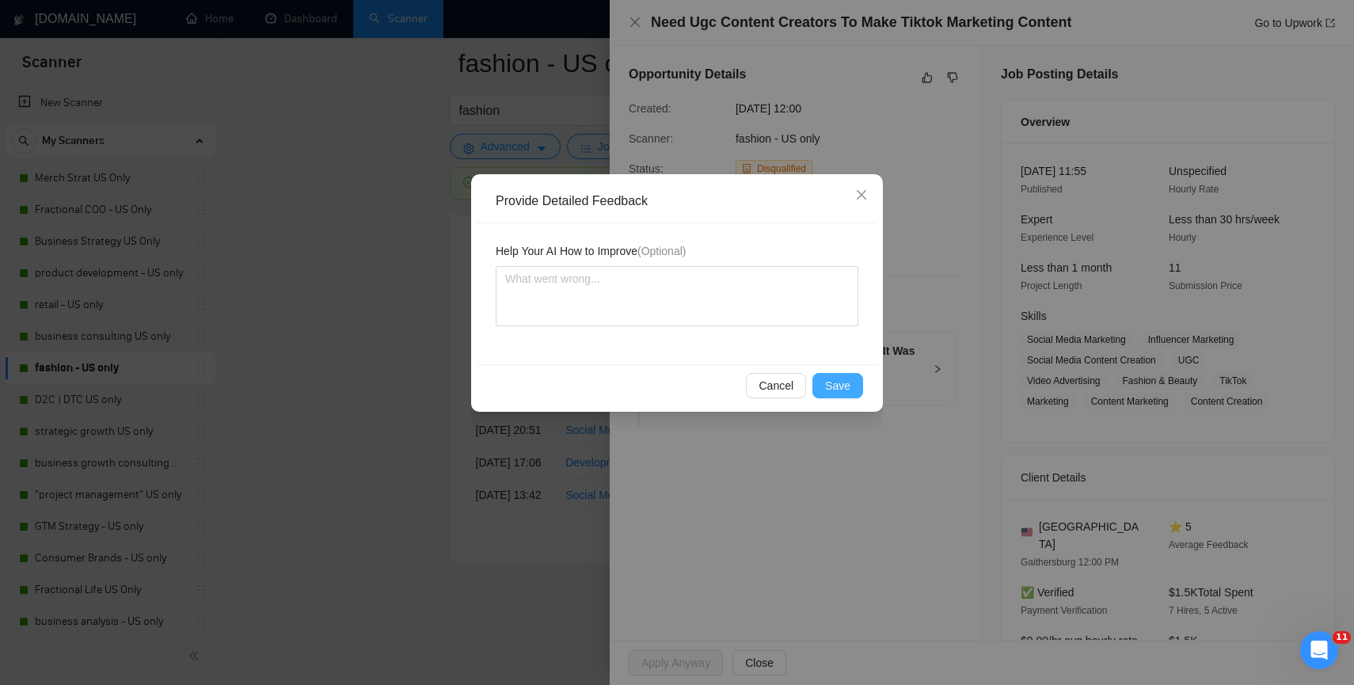
click at [832, 384] on span "Save" at bounding box center [837, 385] width 25 height 17
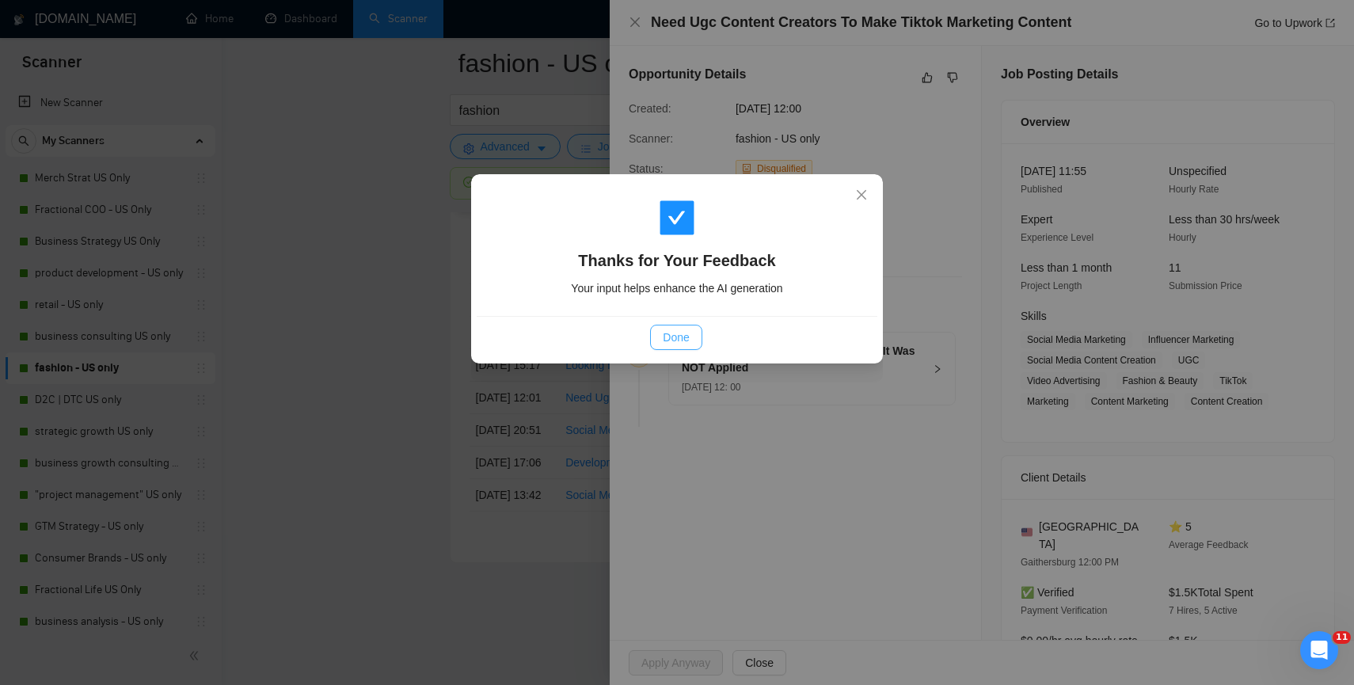
click at [686, 343] on span "Done" at bounding box center [676, 337] width 26 height 17
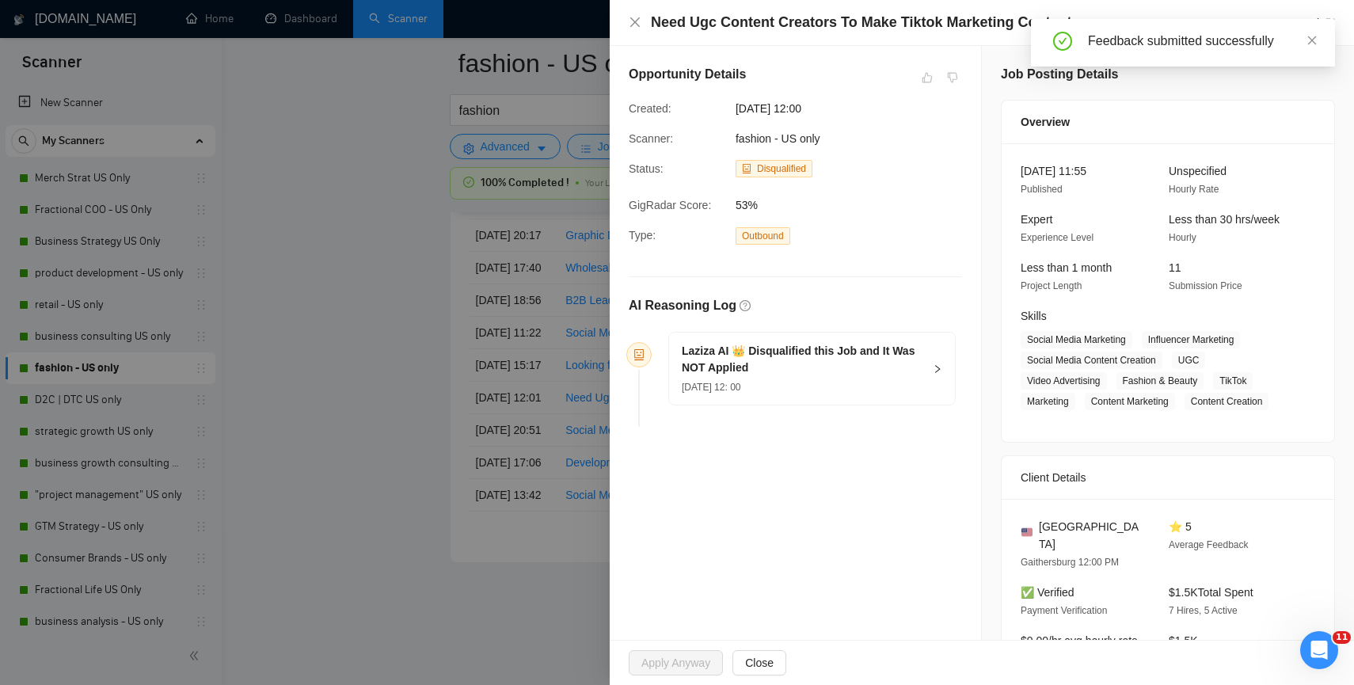
click at [413, 404] on div at bounding box center [677, 342] width 1354 height 685
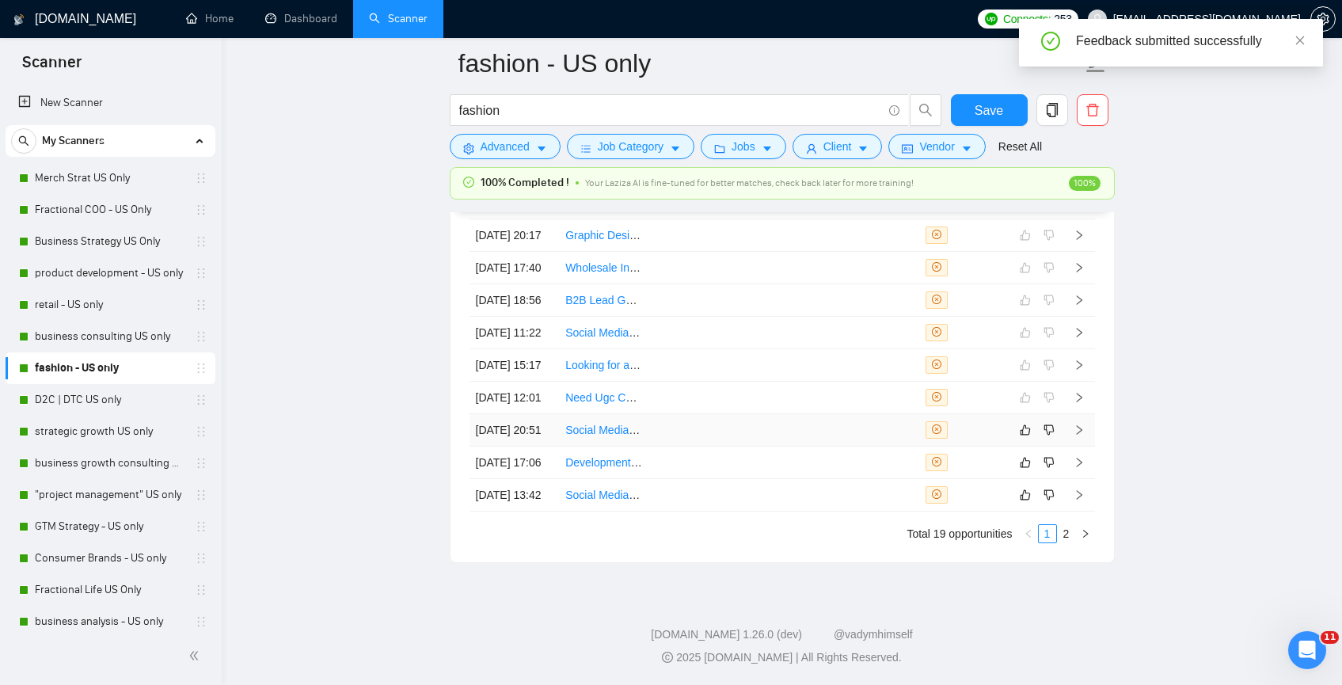
click at [730, 447] on td at bounding box center [694, 430] width 90 height 32
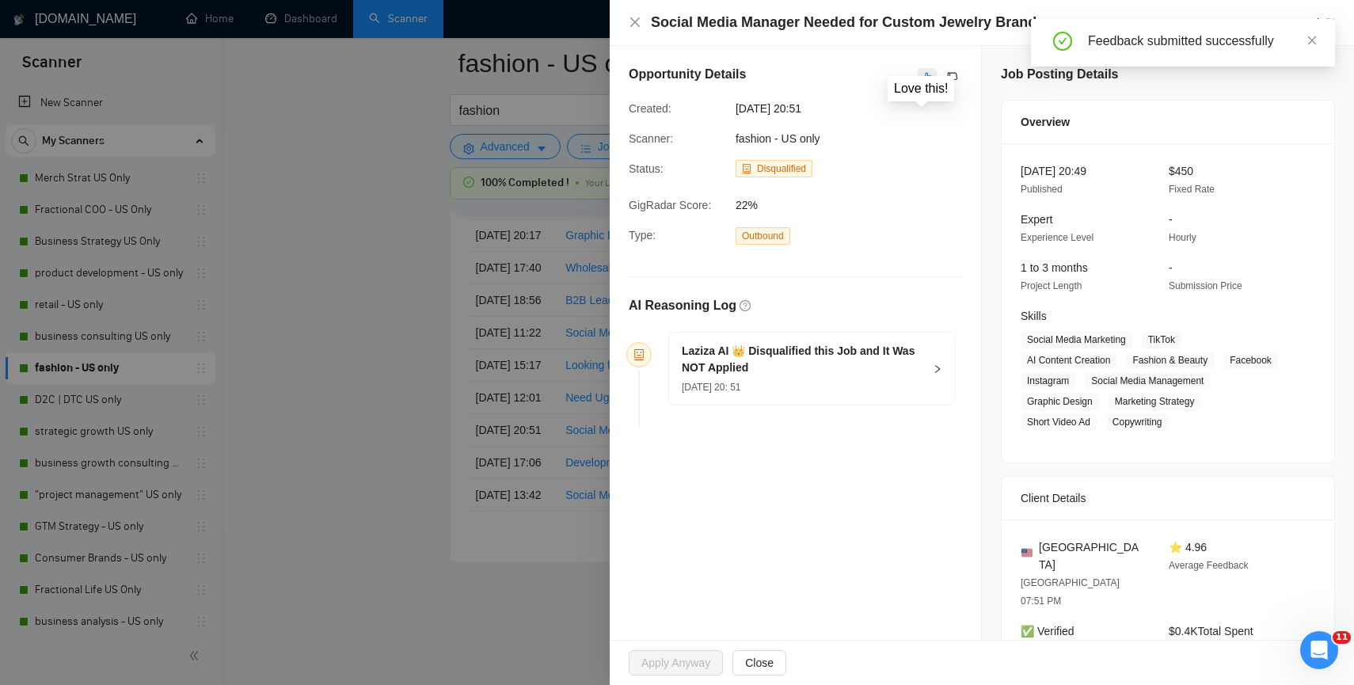
click at [920, 70] on button "button" at bounding box center [927, 77] width 19 height 19
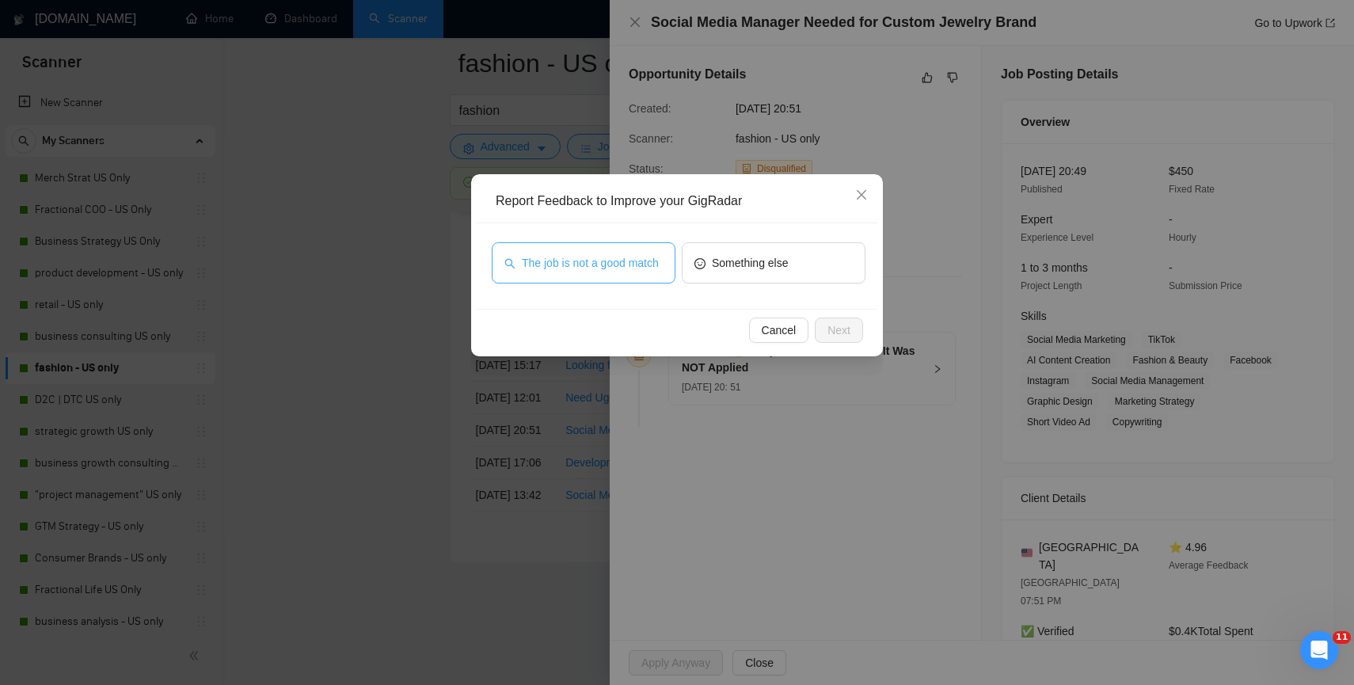
click at [624, 259] on span "The job is not a good match" at bounding box center [590, 262] width 137 height 17
click at [828, 325] on span "Next" at bounding box center [838, 329] width 23 height 17
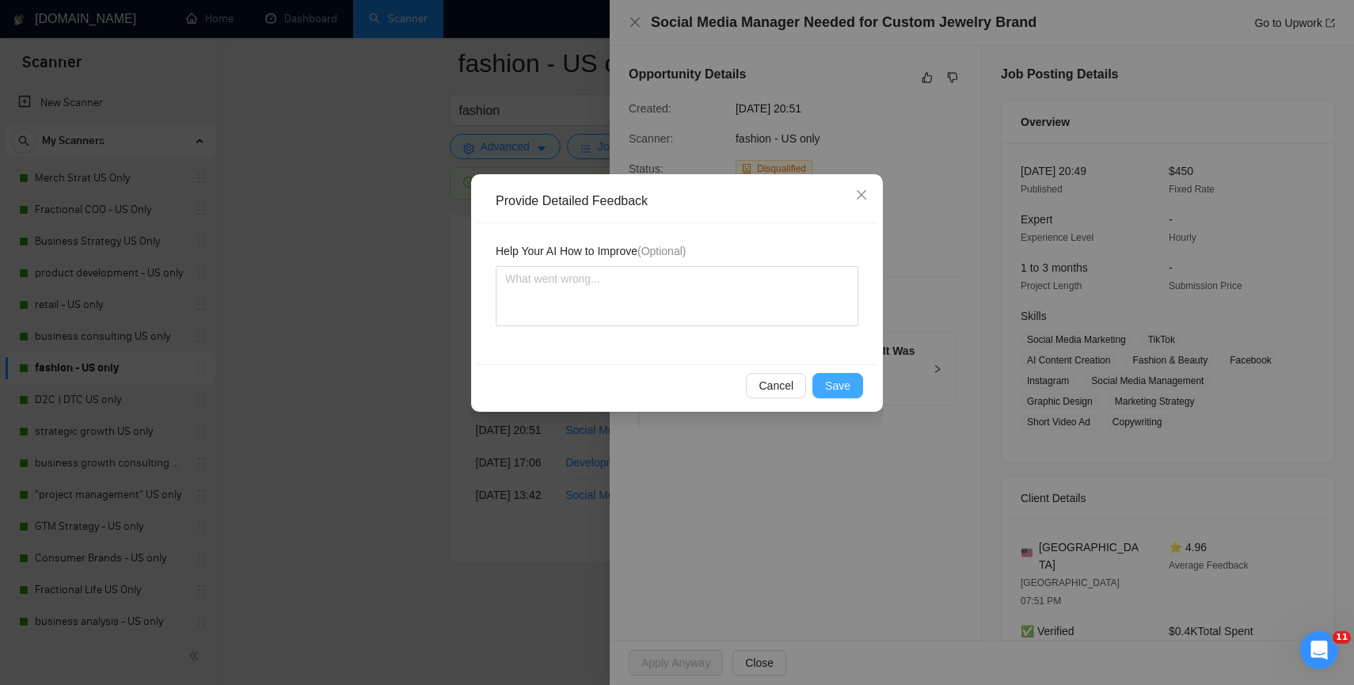
click at [831, 379] on span "Save" at bounding box center [837, 385] width 25 height 17
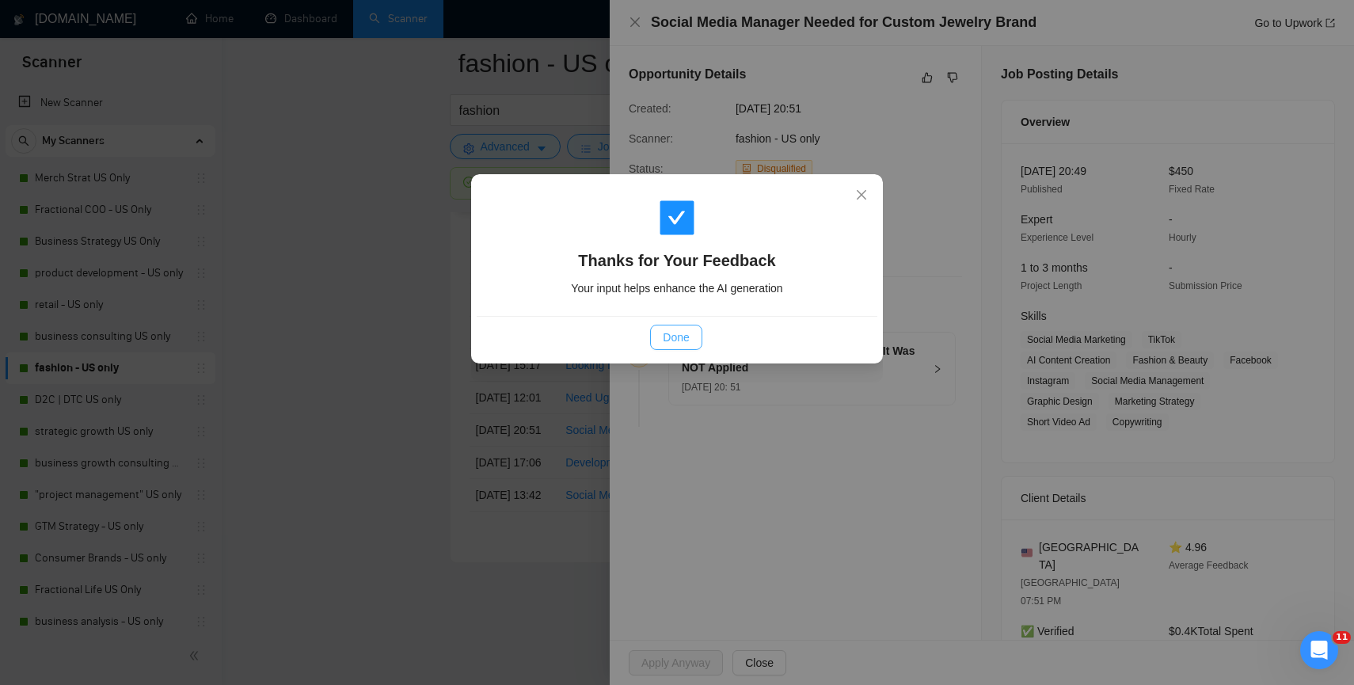
click at [677, 344] on button "Done" at bounding box center [675, 337] width 51 height 25
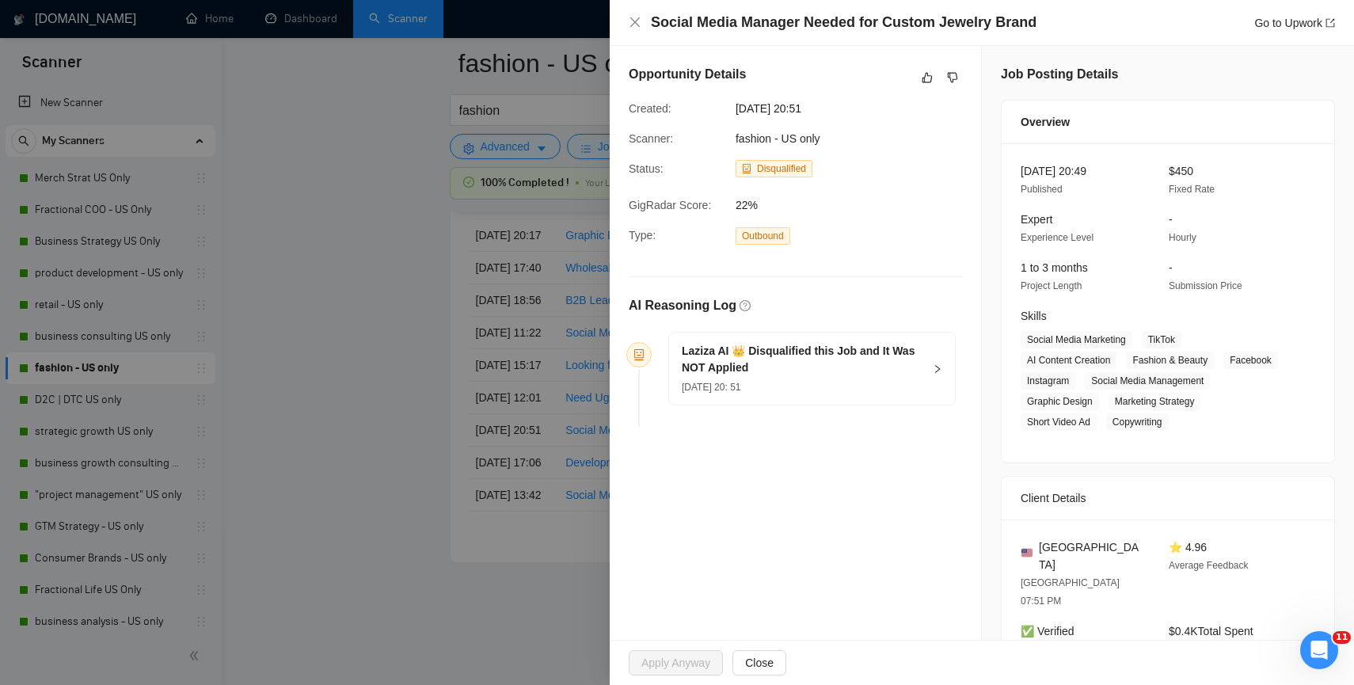
click at [385, 413] on div at bounding box center [677, 342] width 1354 height 685
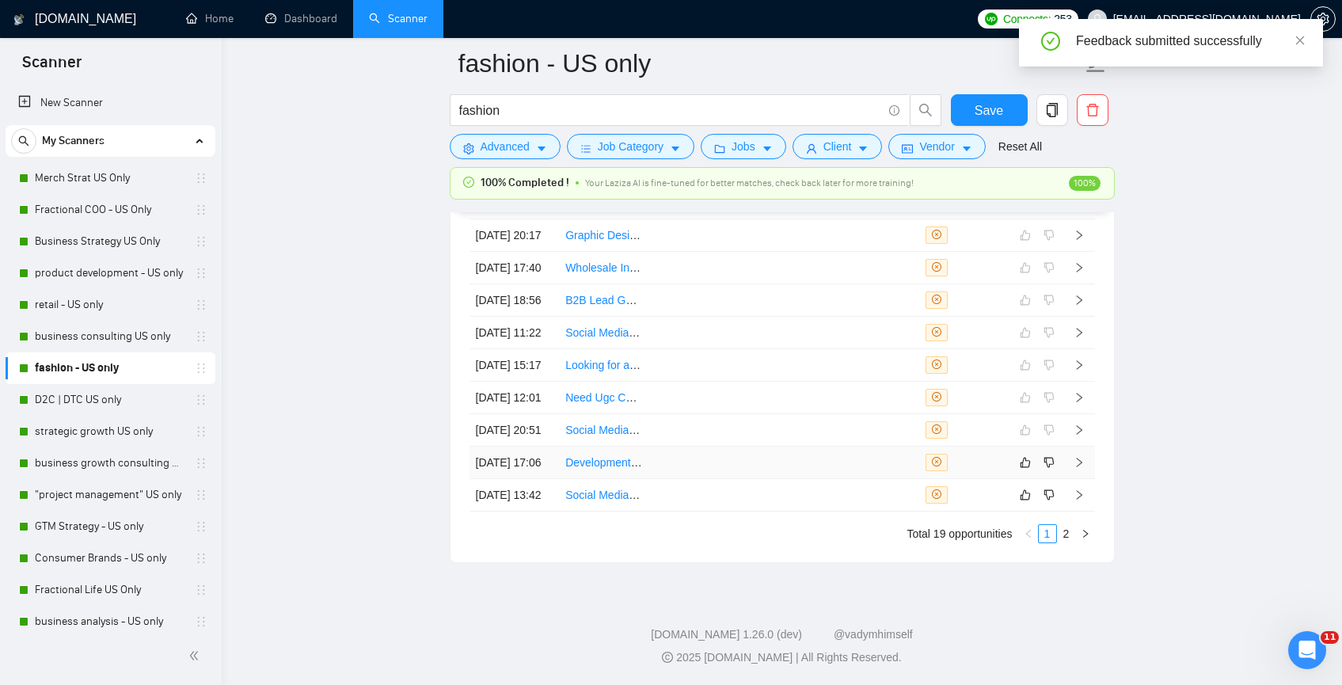
click at [672, 479] on td at bounding box center [694, 463] width 90 height 32
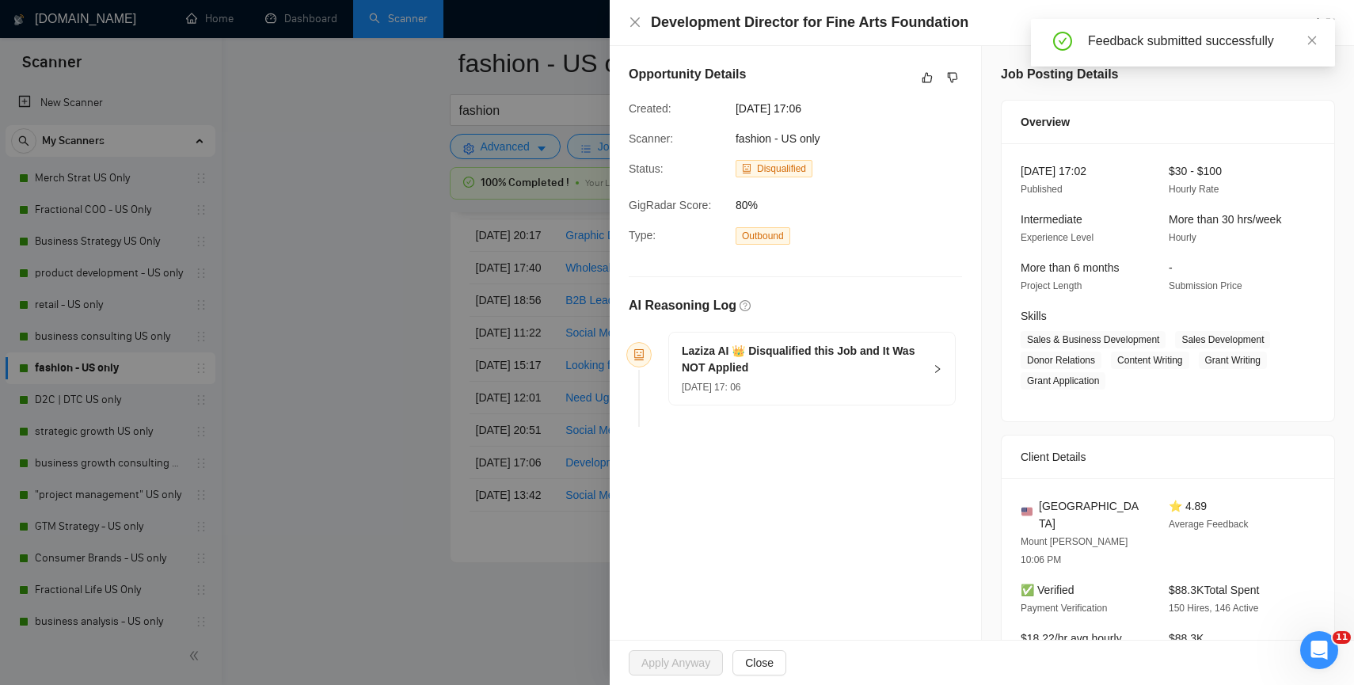
click at [908, 74] on div "Opportunity Details" at bounding box center [795, 77] width 333 height 25
click at [922, 83] on icon "like" at bounding box center [927, 77] width 11 height 13
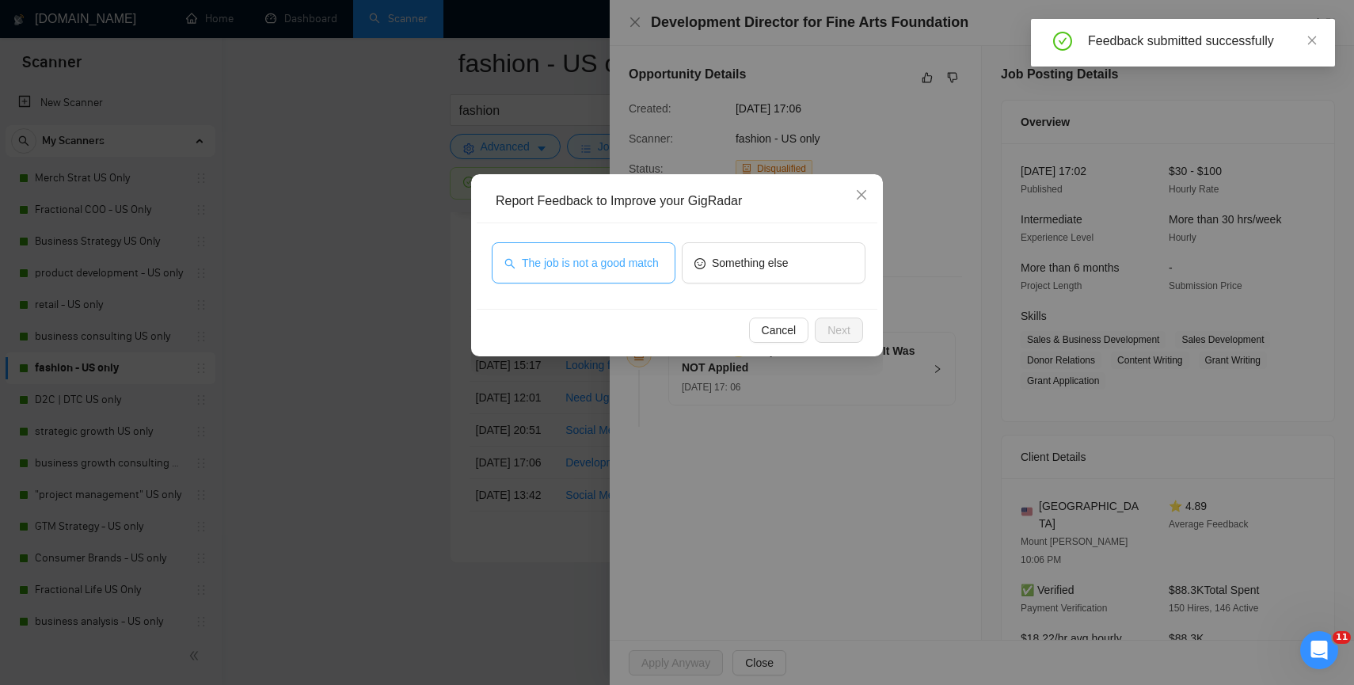
click at [582, 272] on span "The job is not a good match" at bounding box center [590, 262] width 137 height 17
click at [839, 338] on span "Next" at bounding box center [838, 329] width 23 height 17
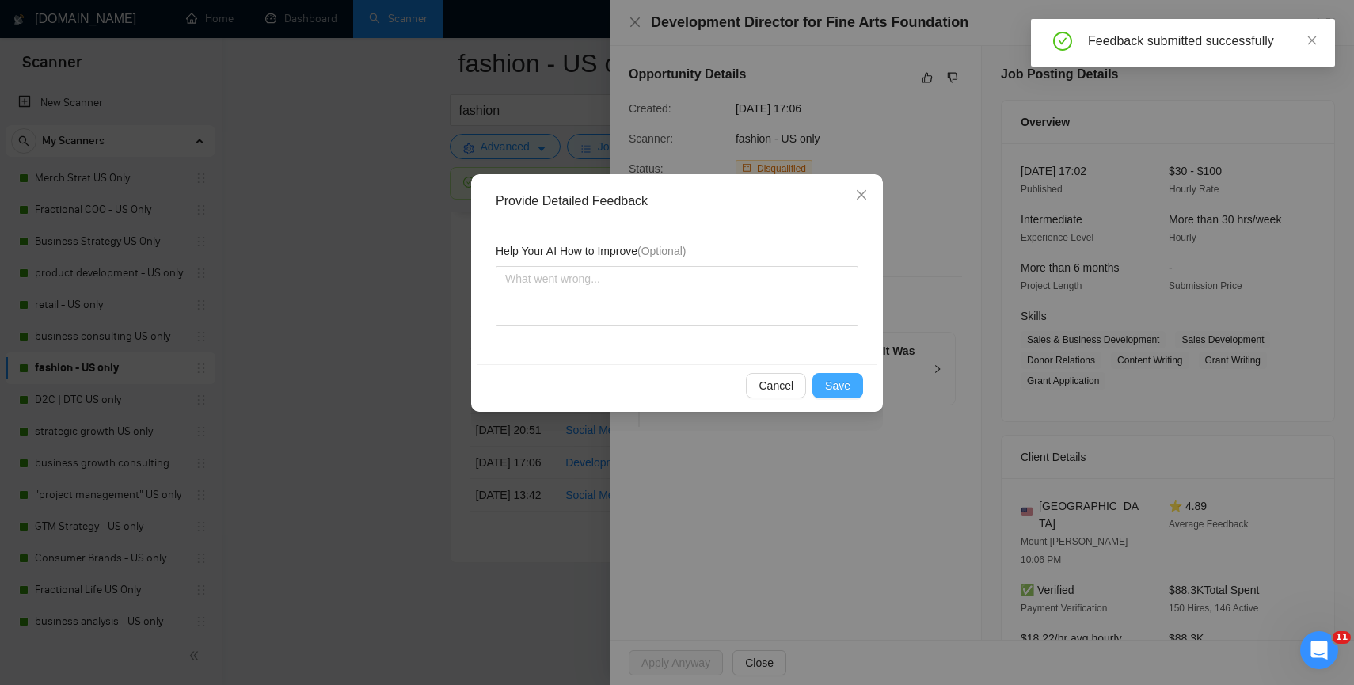
click at [832, 377] on span "Save" at bounding box center [837, 385] width 25 height 17
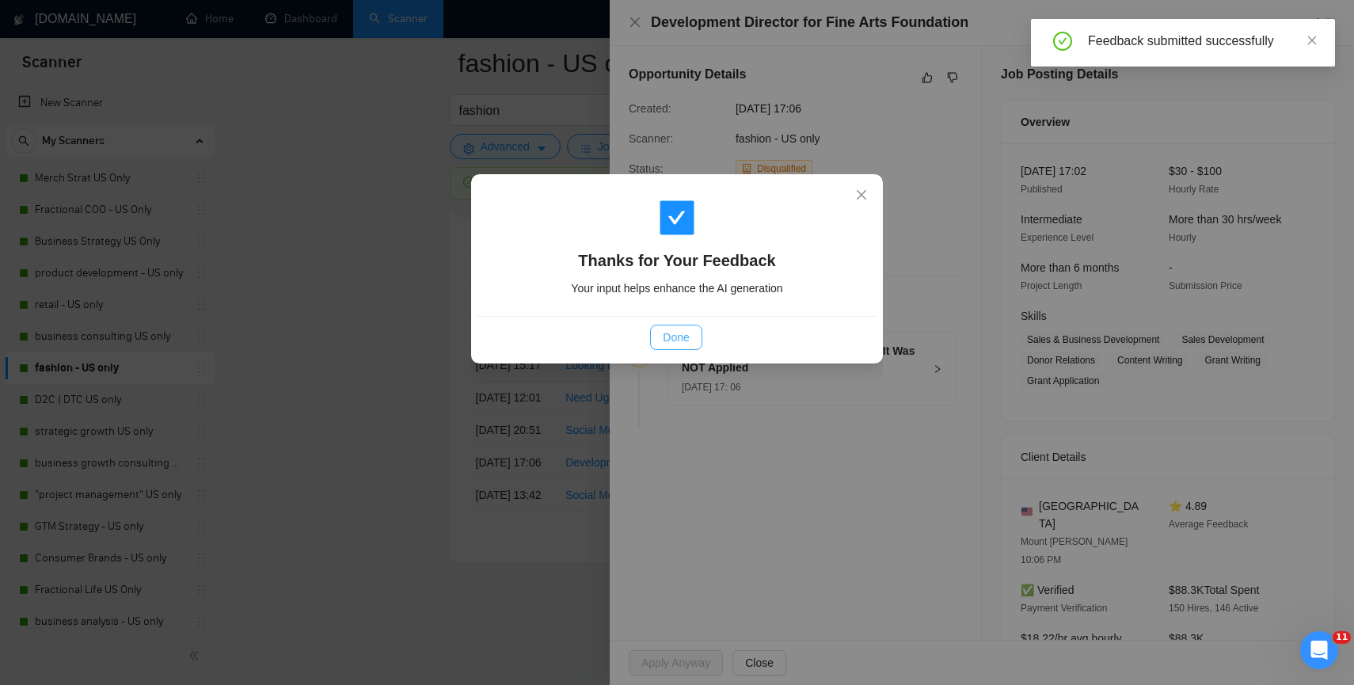
click at [683, 337] on span "Done" at bounding box center [676, 337] width 26 height 17
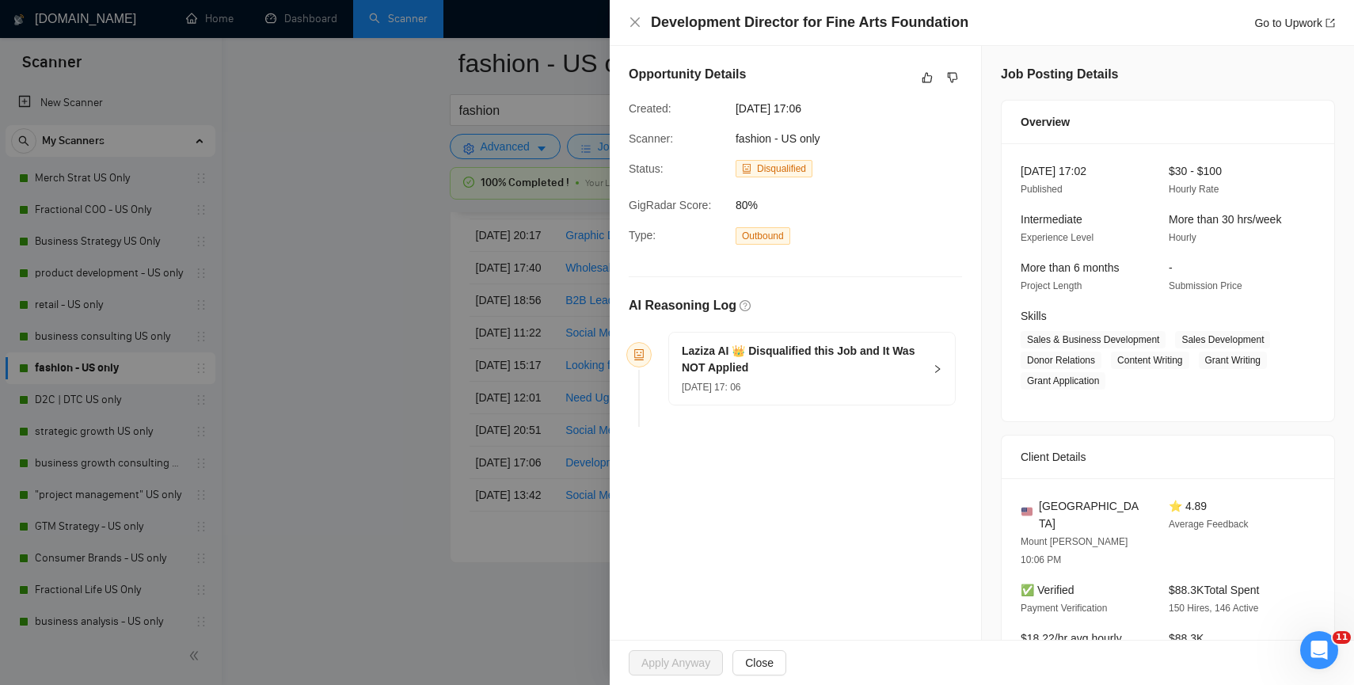
click at [387, 425] on div at bounding box center [677, 342] width 1354 height 685
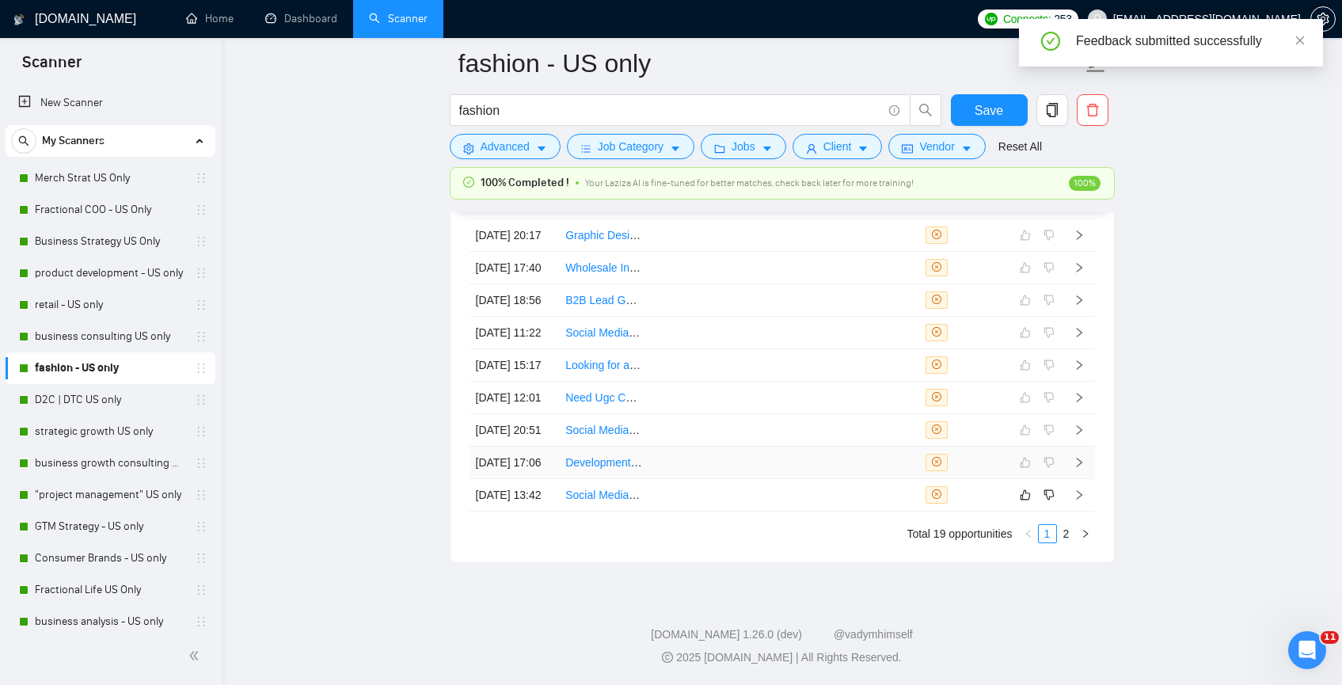
click at [602, 469] on link "Development Director for Fine Arts Foundation" at bounding box center [679, 462] width 229 height 13
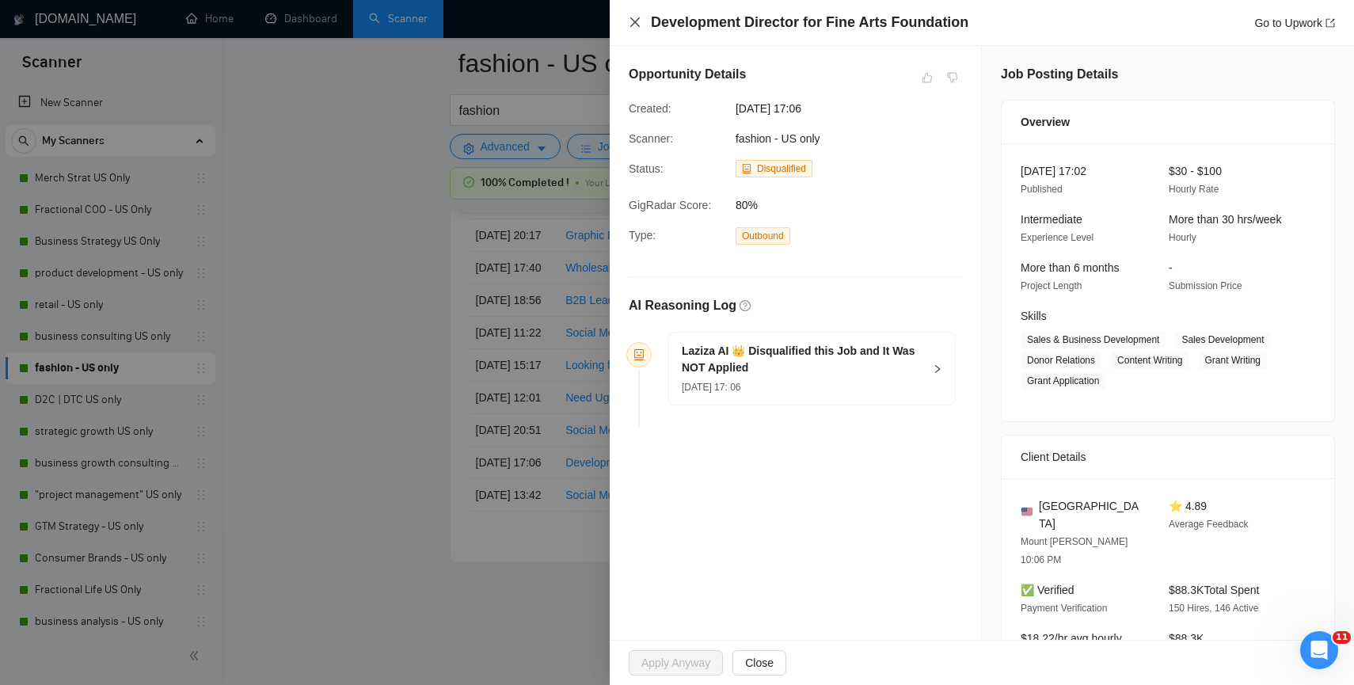
click at [638, 25] on icon "close" at bounding box center [635, 22] width 13 height 13
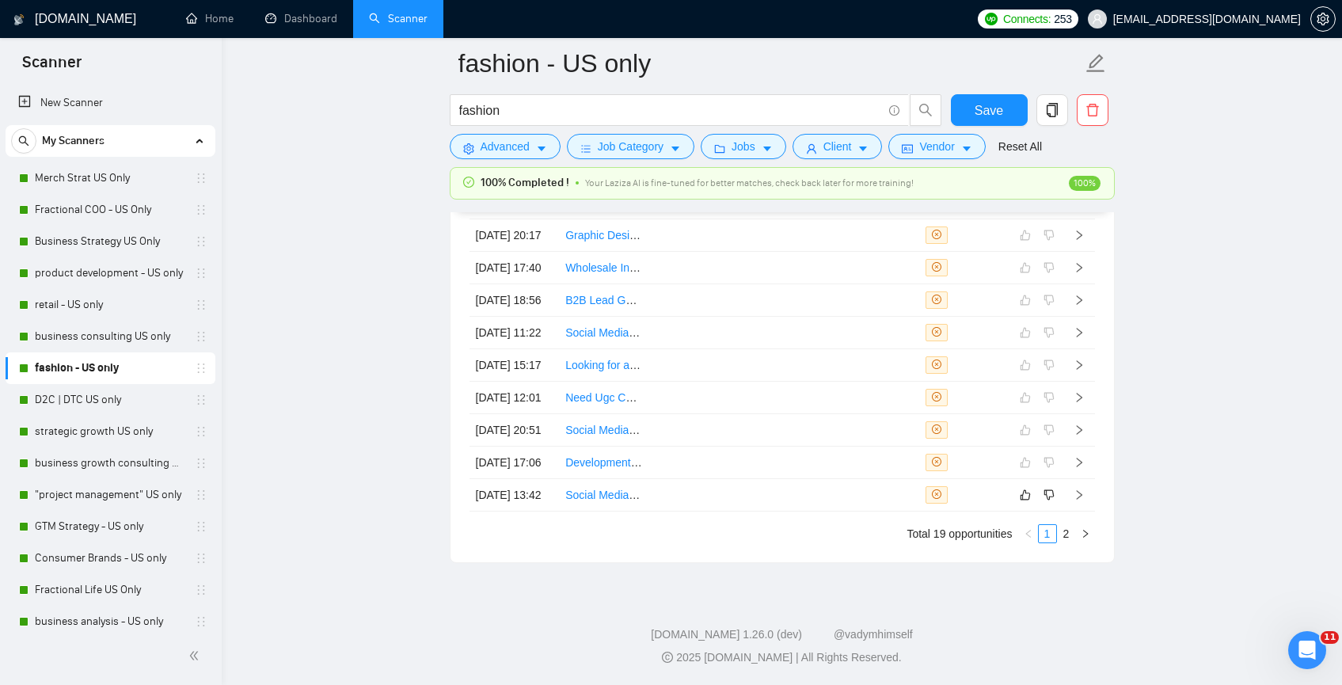
scroll to position [4271, 0]
click at [651, 512] on td at bounding box center [694, 495] width 90 height 32
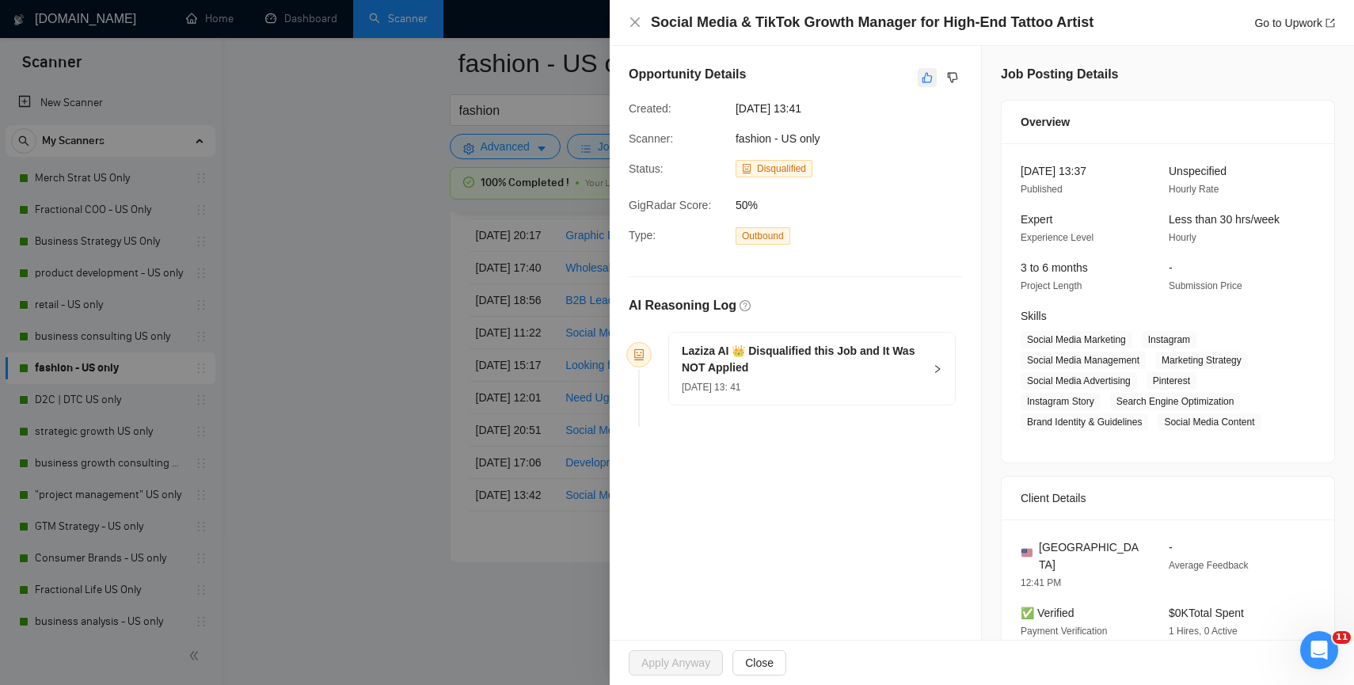
click at [922, 72] on icon "like" at bounding box center [927, 77] width 11 height 13
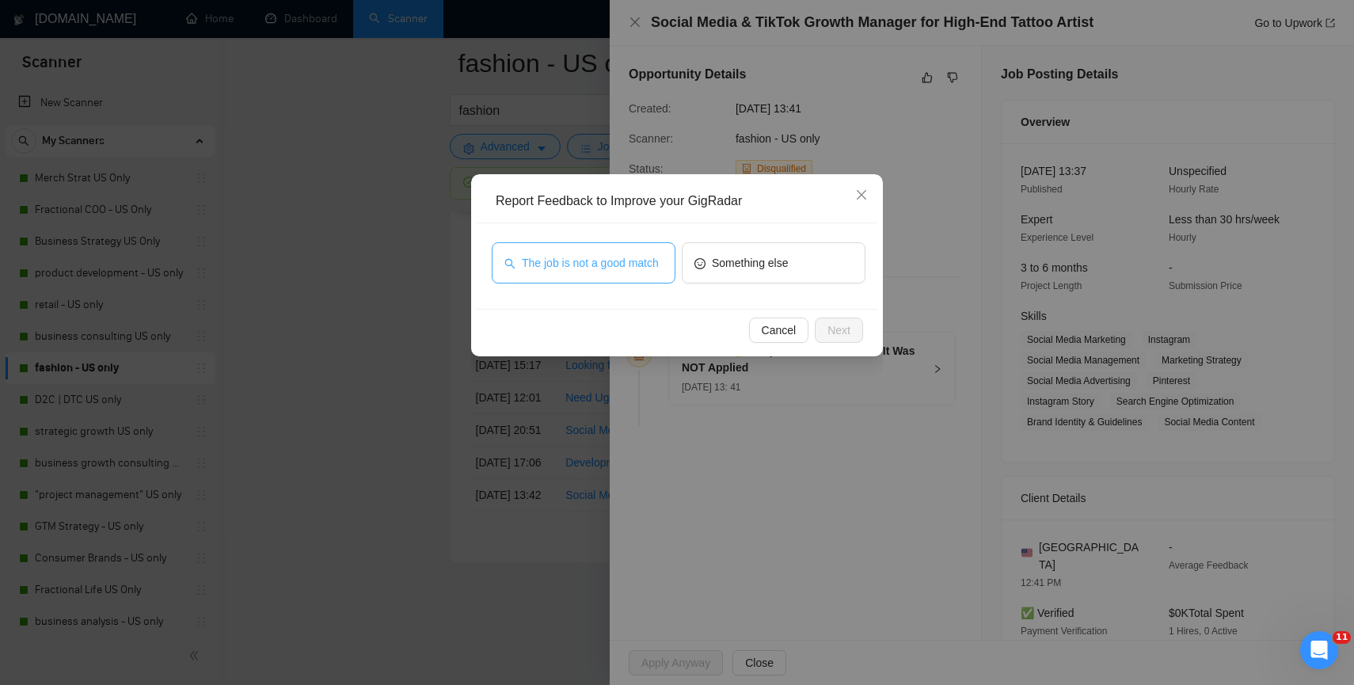
click at [615, 254] on span "The job is not a good match" at bounding box center [590, 262] width 137 height 17
click at [862, 332] on button "Next" at bounding box center [839, 330] width 48 height 25
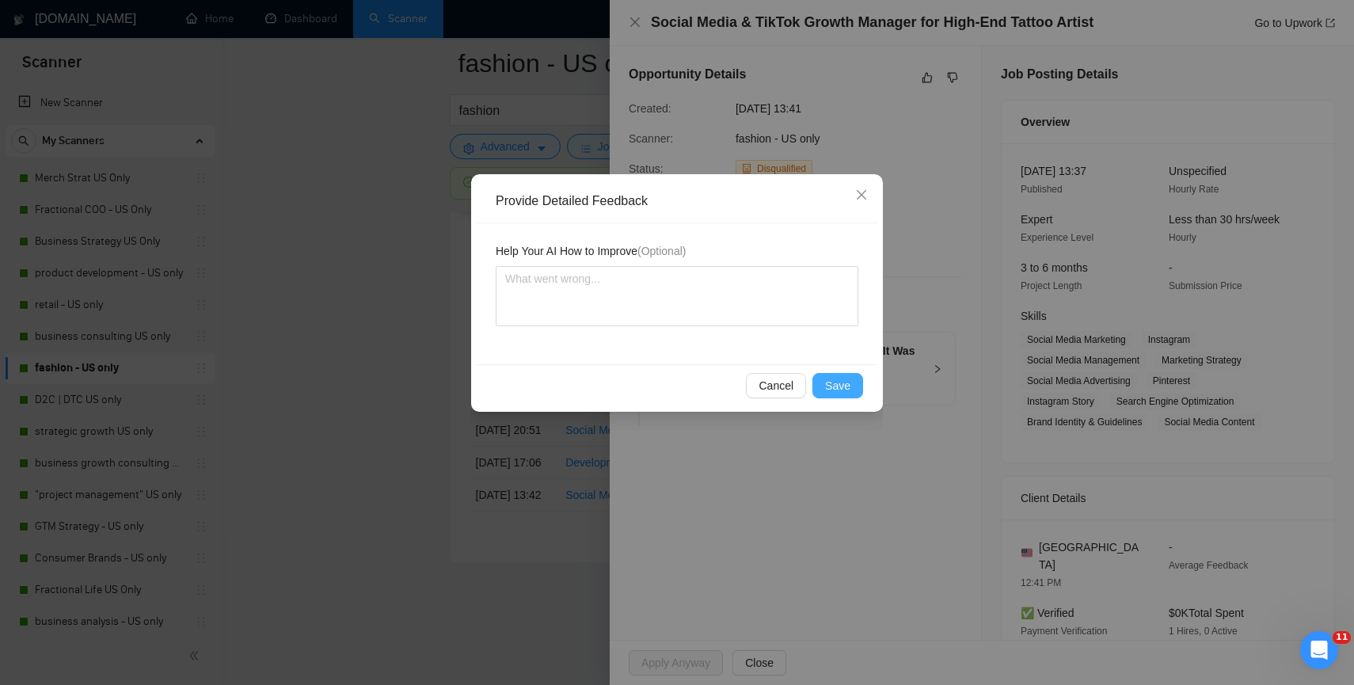
click at [826, 390] on span "Save" at bounding box center [837, 385] width 25 height 17
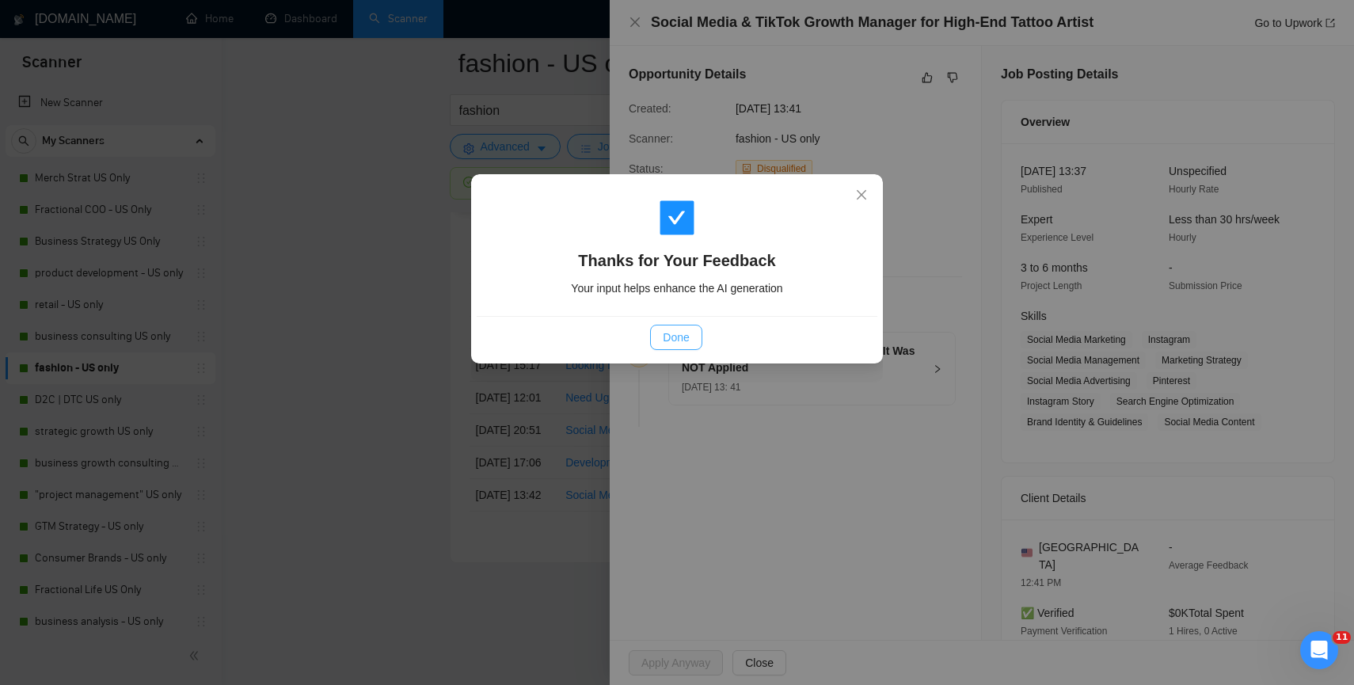
click at [686, 341] on span "Done" at bounding box center [676, 337] width 26 height 17
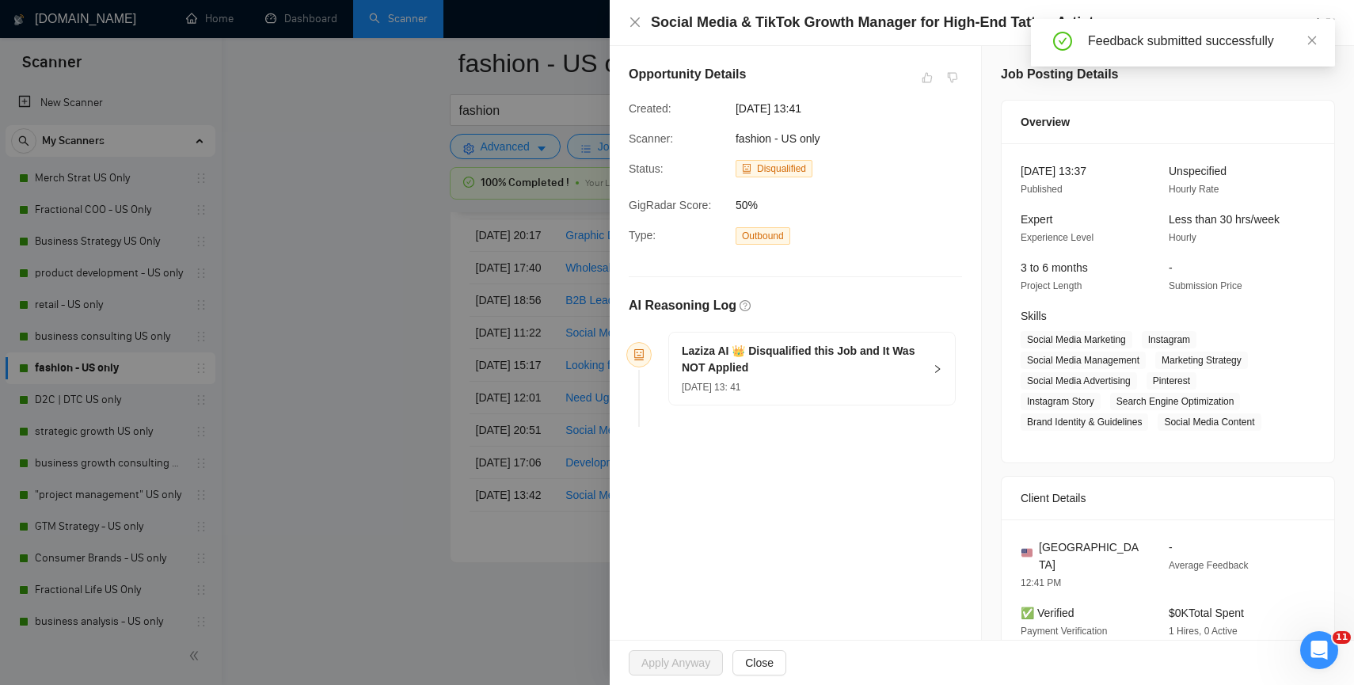
click at [382, 495] on div at bounding box center [677, 342] width 1354 height 685
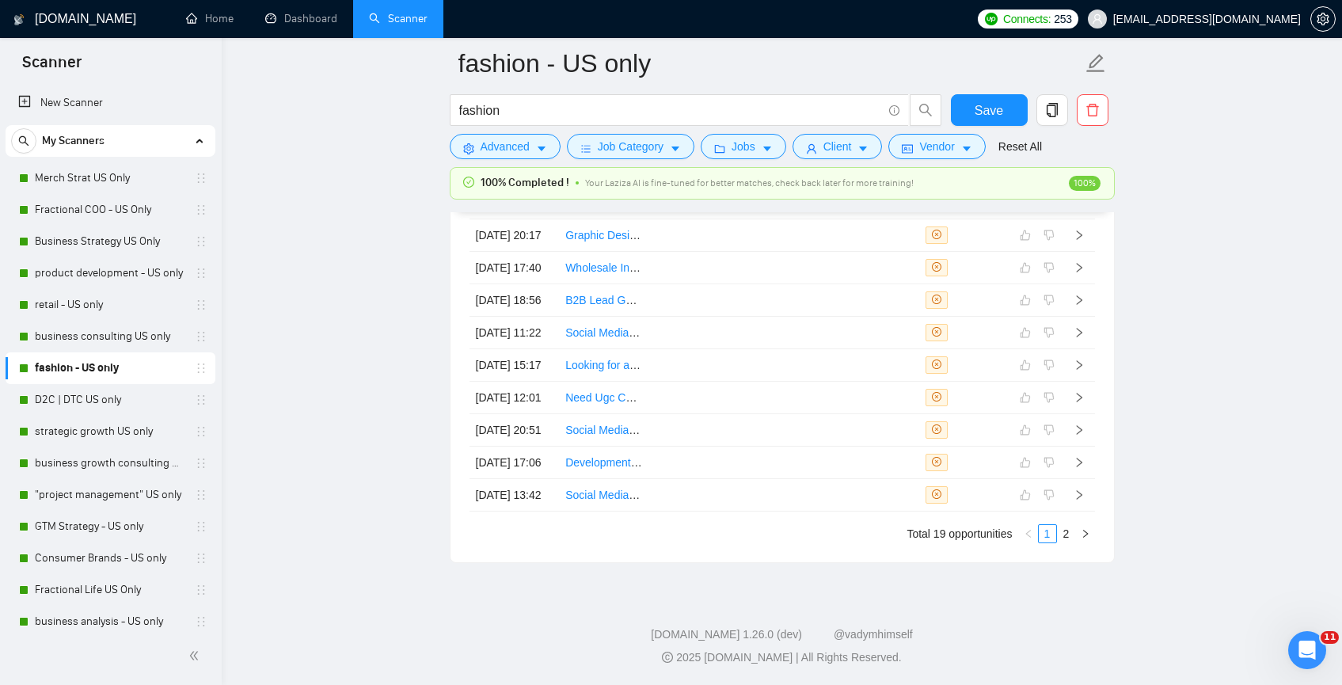
click at [477, 159] on form "fashion - US only fashion Save Advanced Job Category Jobs Client Vendor Reset A…" at bounding box center [782, 102] width 665 height 129
click at [489, 150] on span "Advanced" at bounding box center [505, 146] width 49 height 17
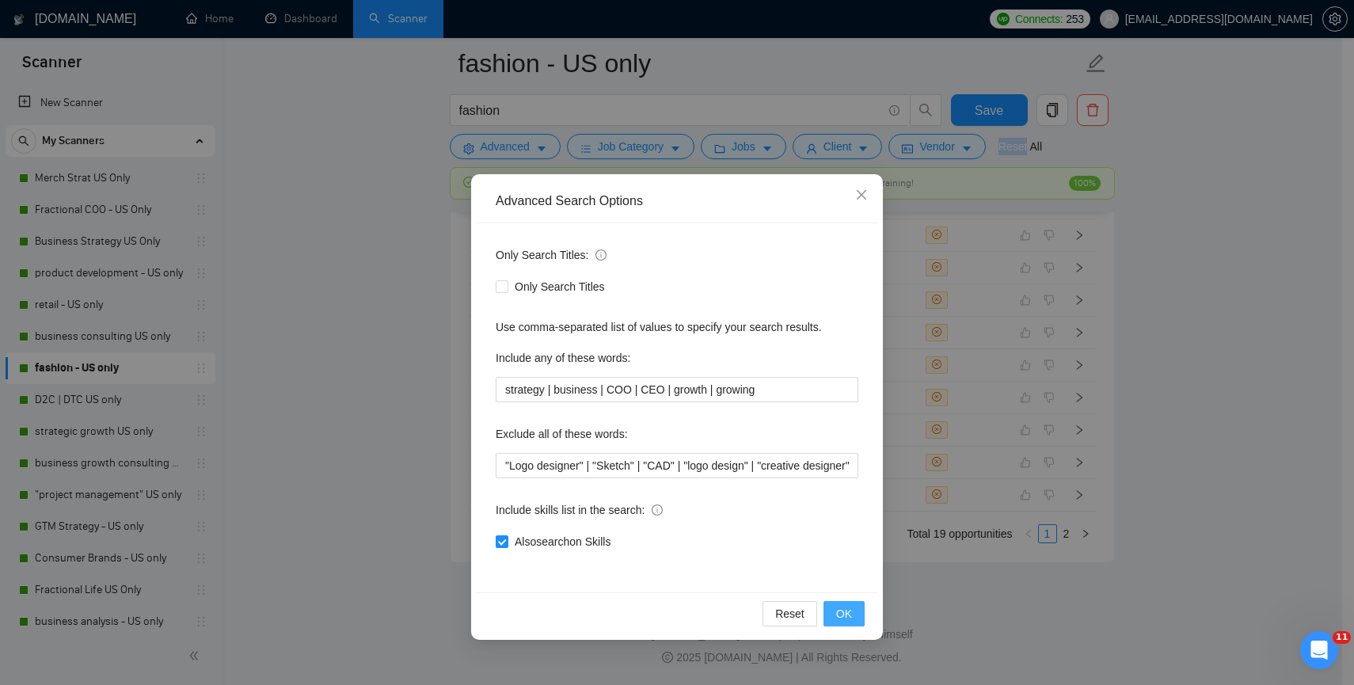
click at [853, 621] on button "OK" at bounding box center [844, 613] width 41 height 25
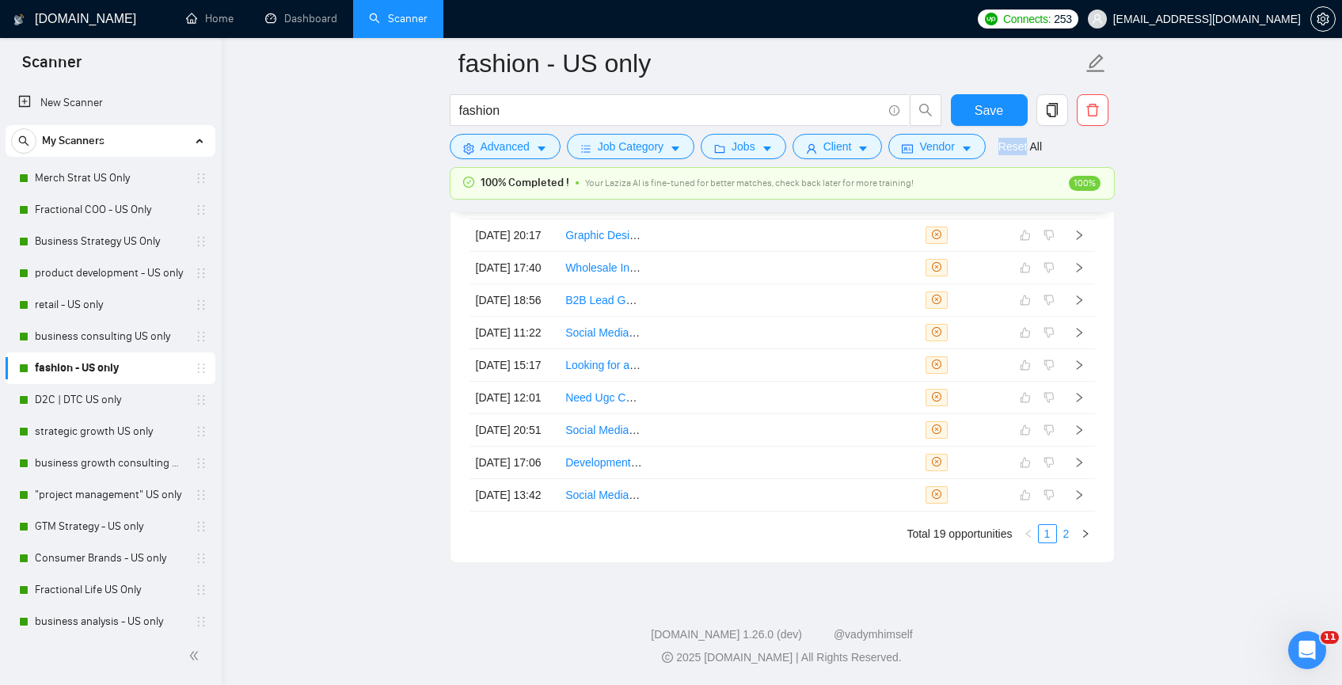
click at [1065, 542] on link "2" at bounding box center [1066, 533] width 17 height 17
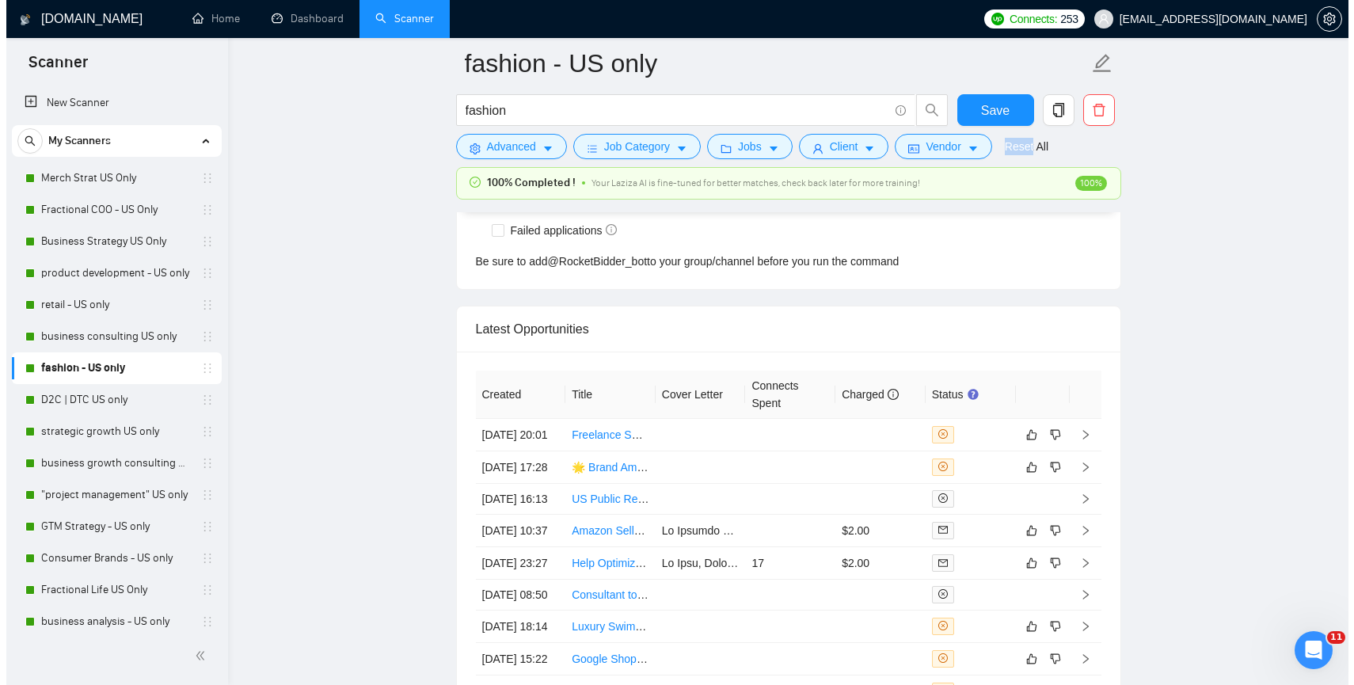
scroll to position [3946, 0]
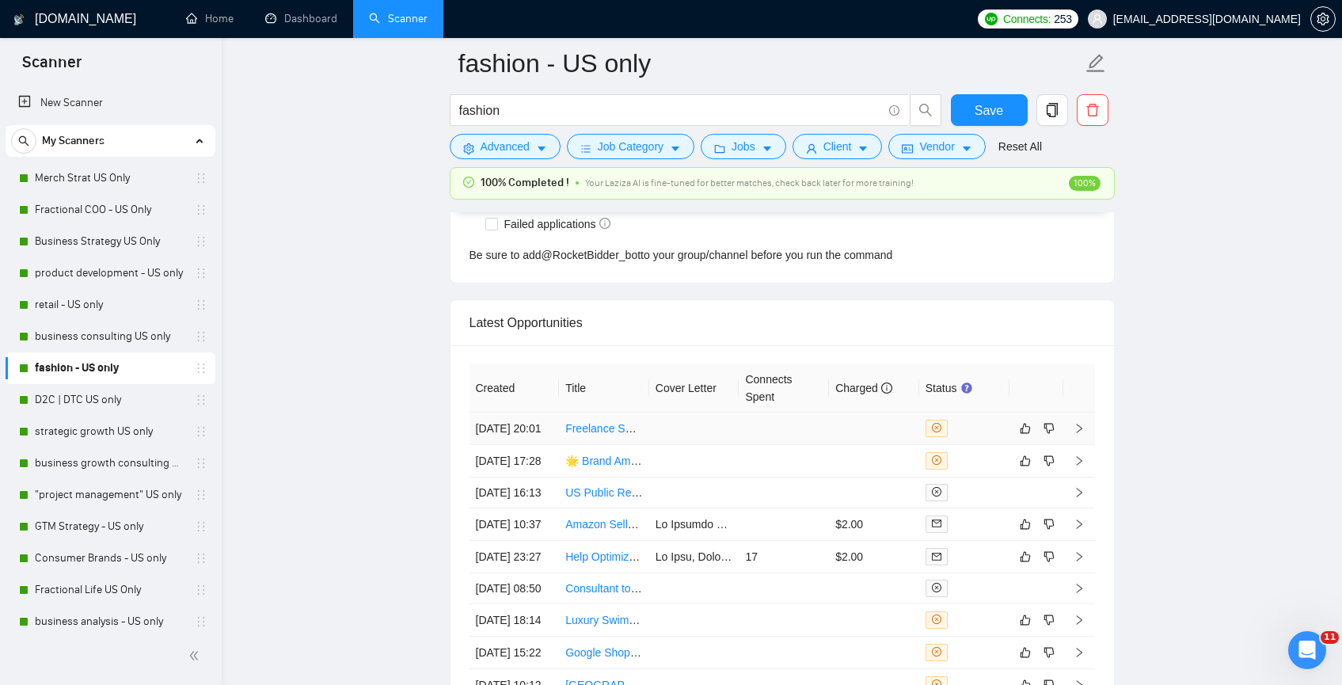
click at [668, 441] on td at bounding box center [694, 429] width 90 height 32
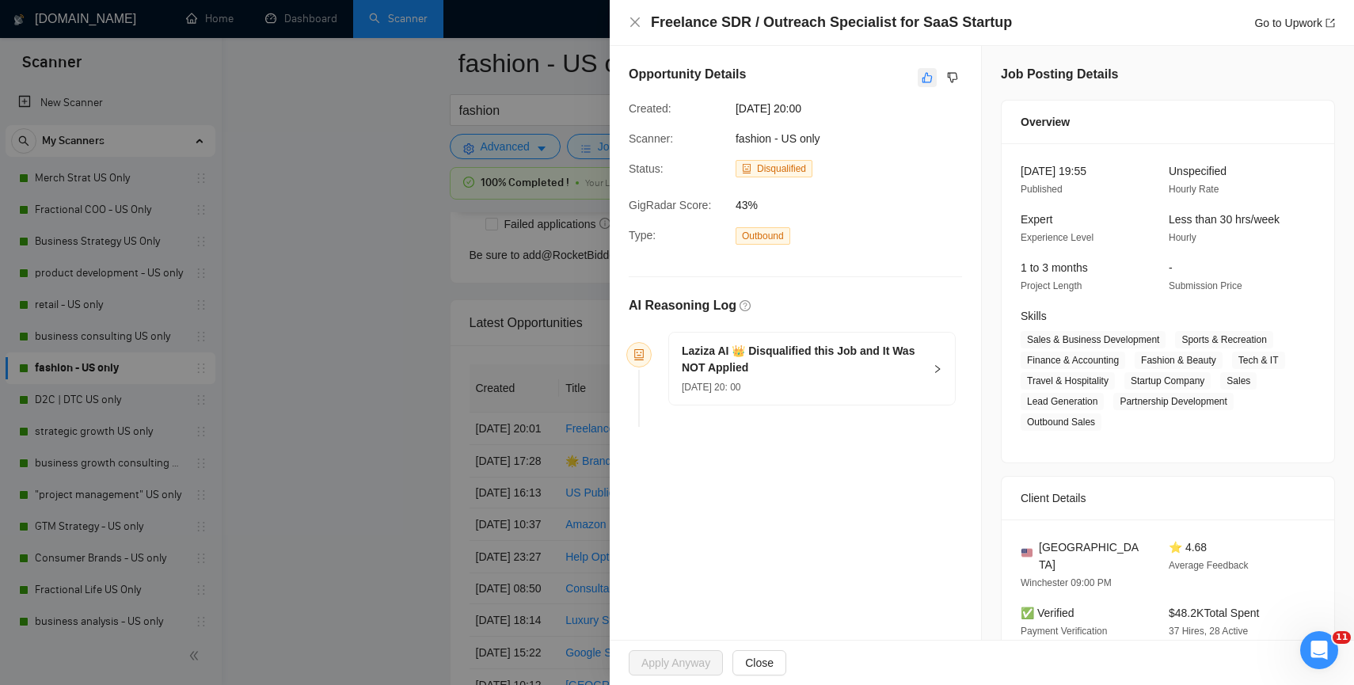
click at [922, 74] on icon "like" at bounding box center [927, 78] width 10 height 10
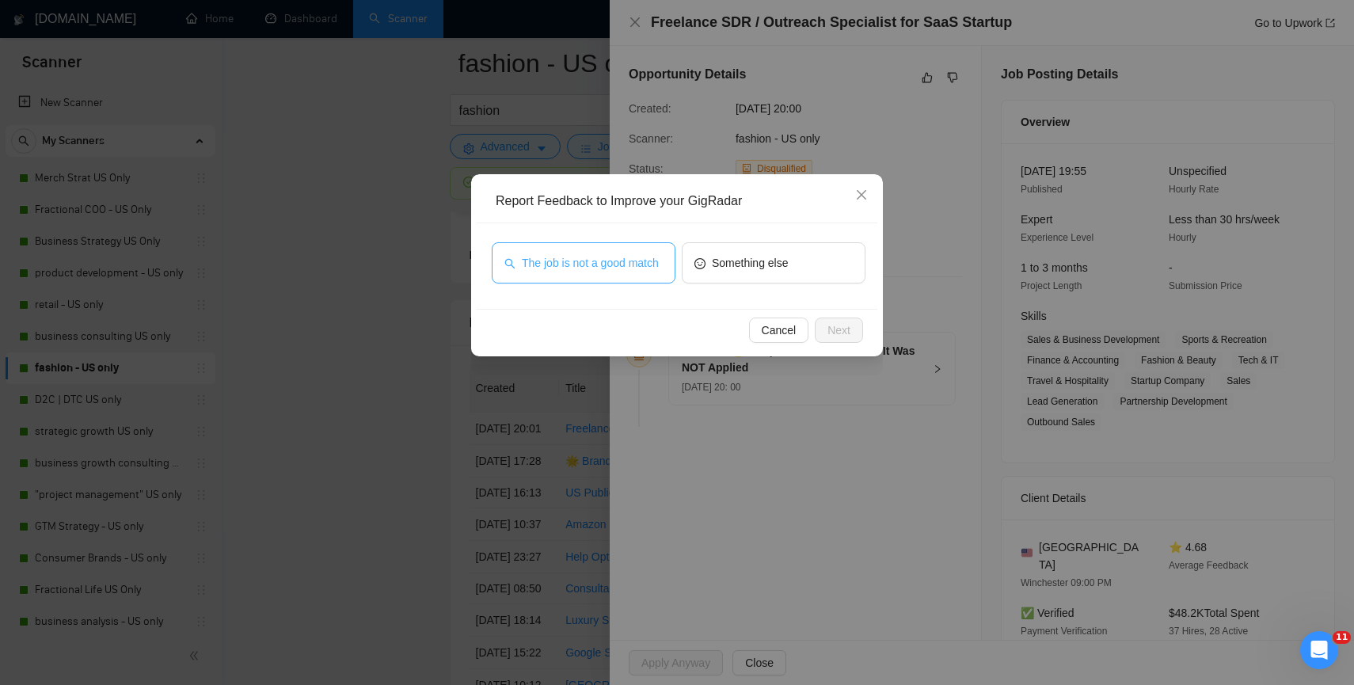
click at [619, 254] on span "The job is not a good match" at bounding box center [590, 262] width 137 height 17
click at [834, 344] on div "Cancel Next" at bounding box center [677, 330] width 401 height 42
click at [834, 340] on button "Next" at bounding box center [839, 330] width 48 height 25
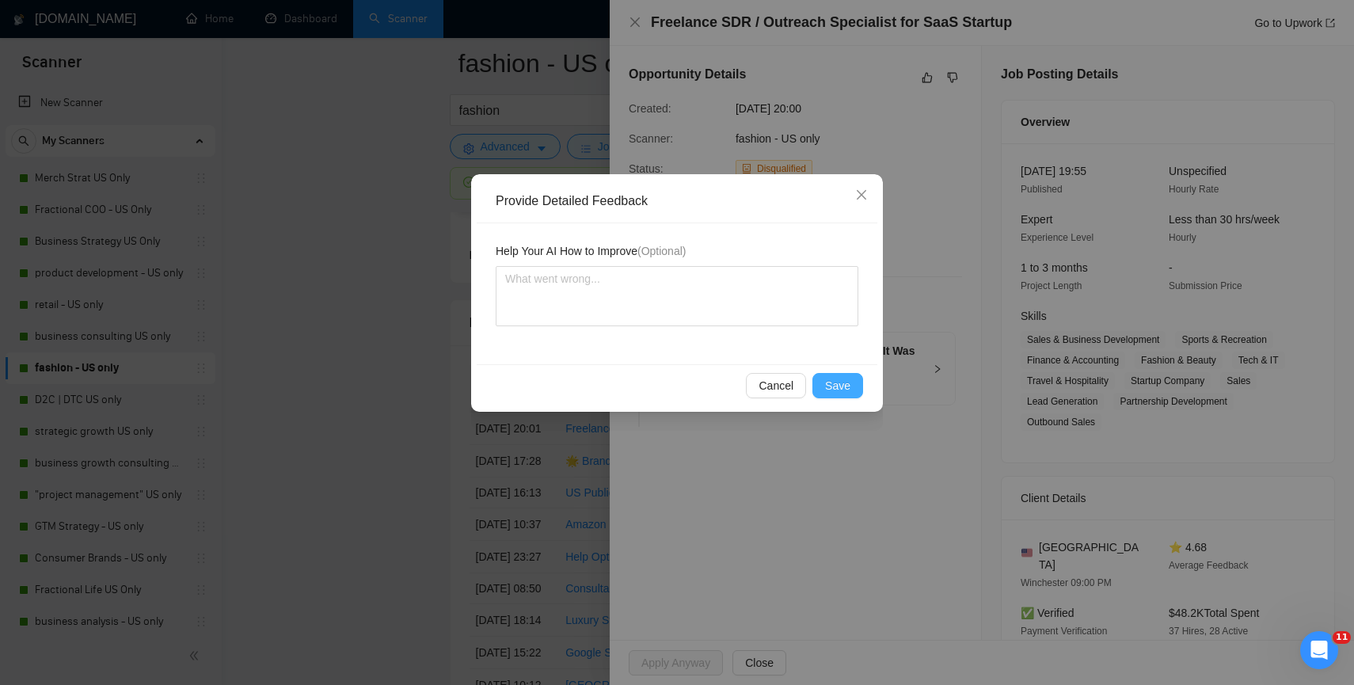
click at [832, 385] on span "Save" at bounding box center [837, 385] width 25 height 17
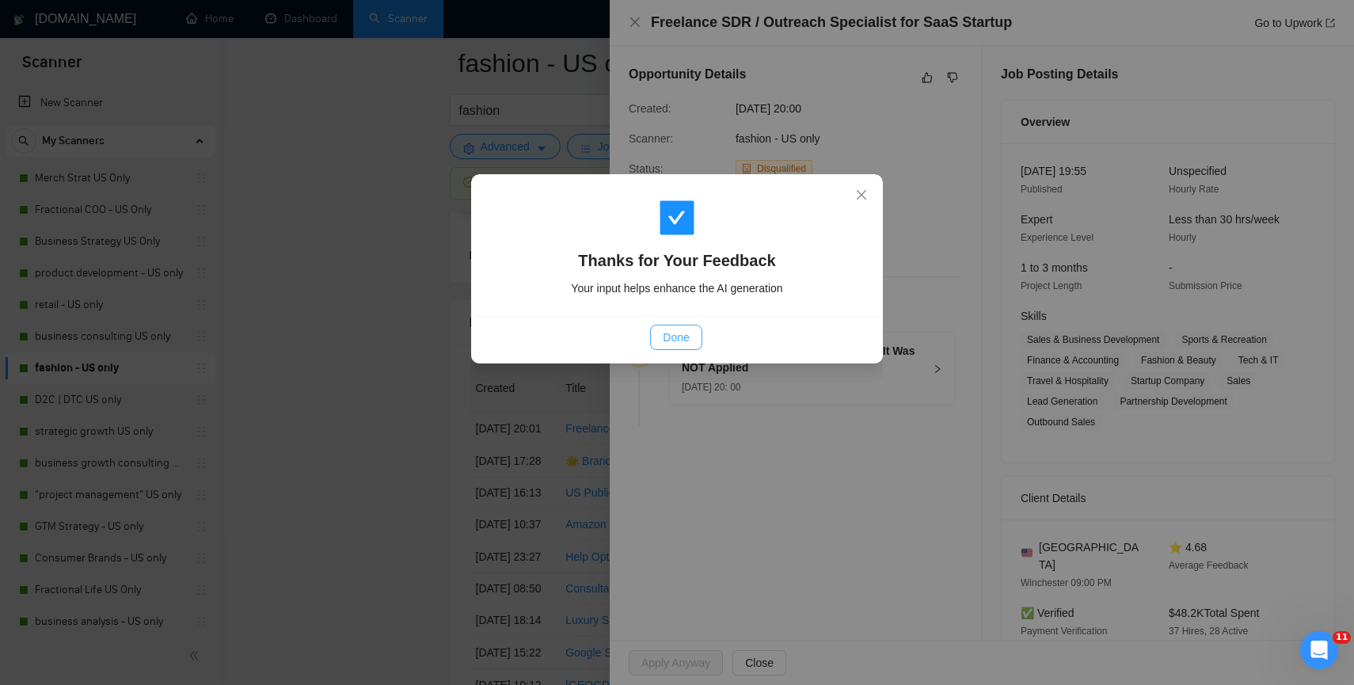
click at [690, 343] on button "Done" at bounding box center [675, 337] width 51 height 25
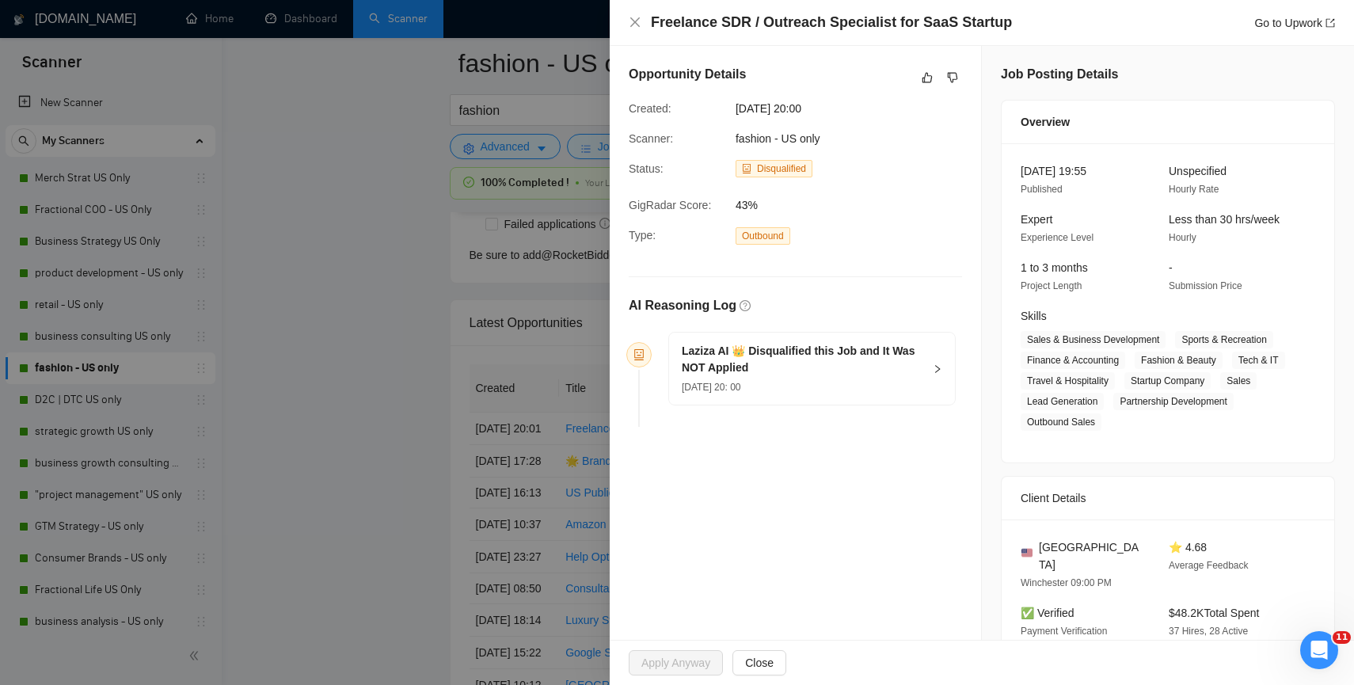
click at [418, 354] on div at bounding box center [677, 342] width 1354 height 685
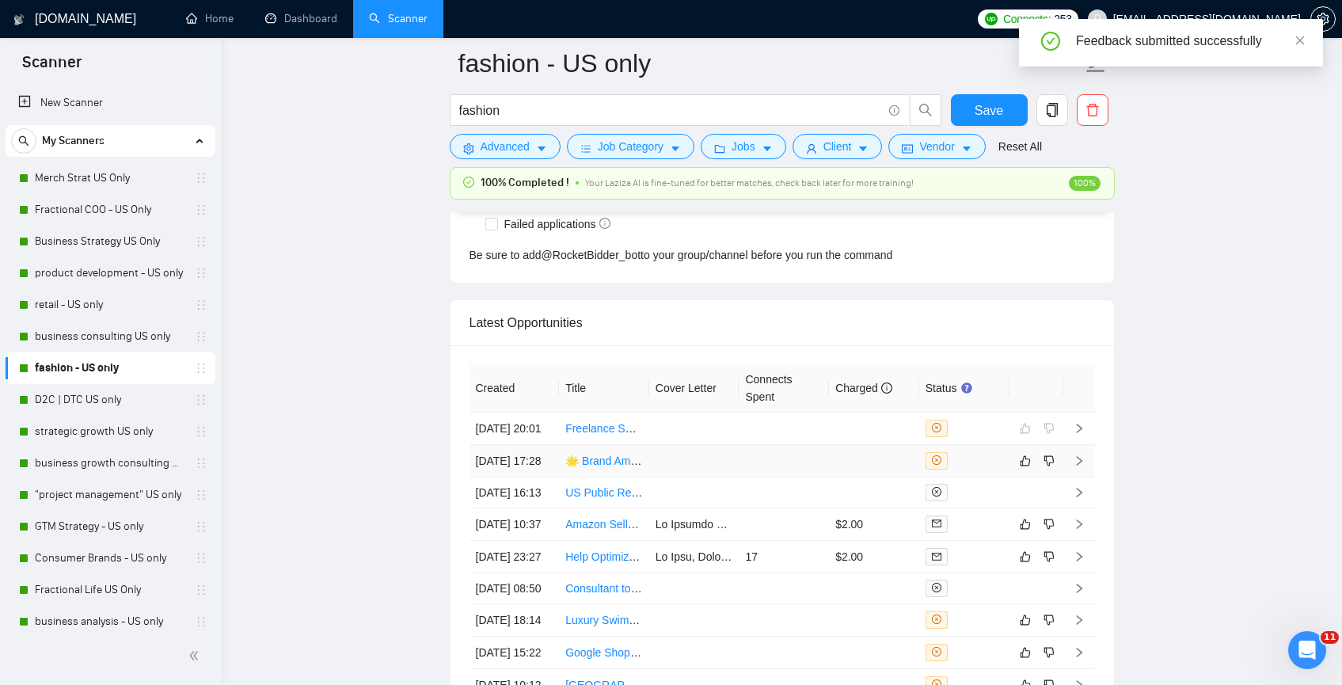
click at [649, 477] on td at bounding box center [694, 461] width 90 height 32
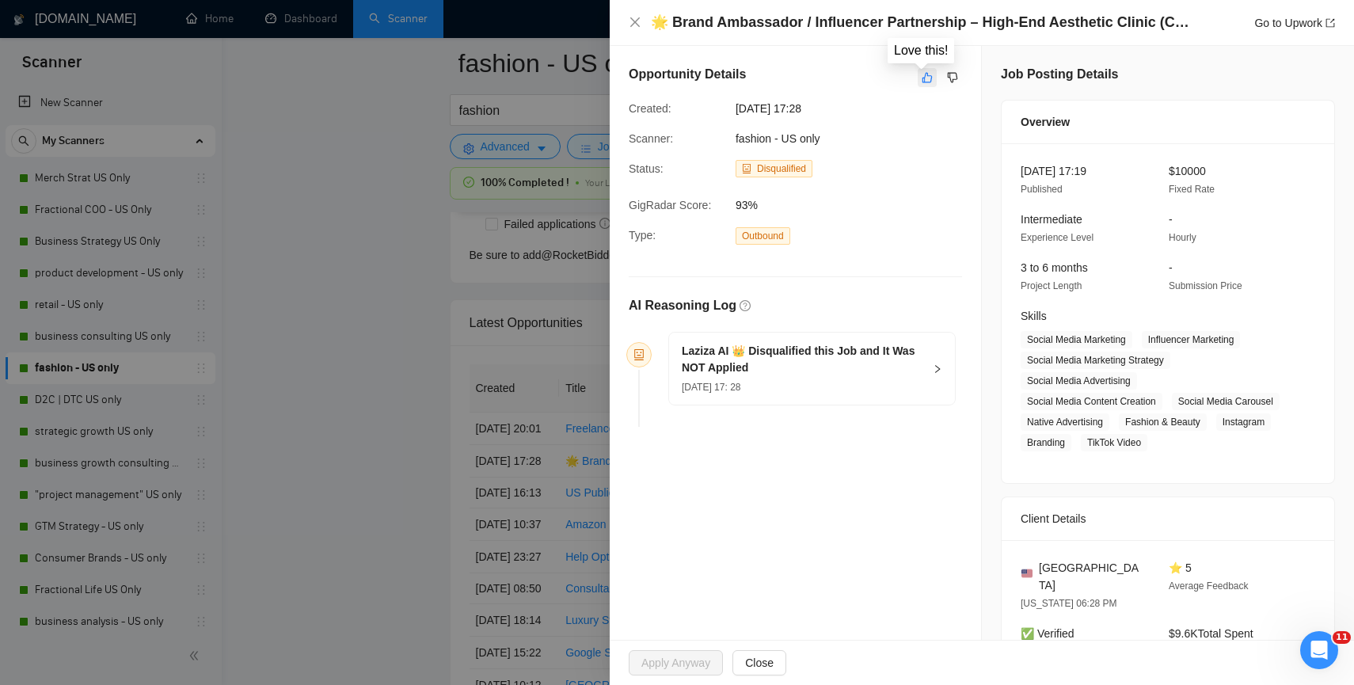
click at [918, 83] on button "button" at bounding box center [927, 77] width 19 height 19
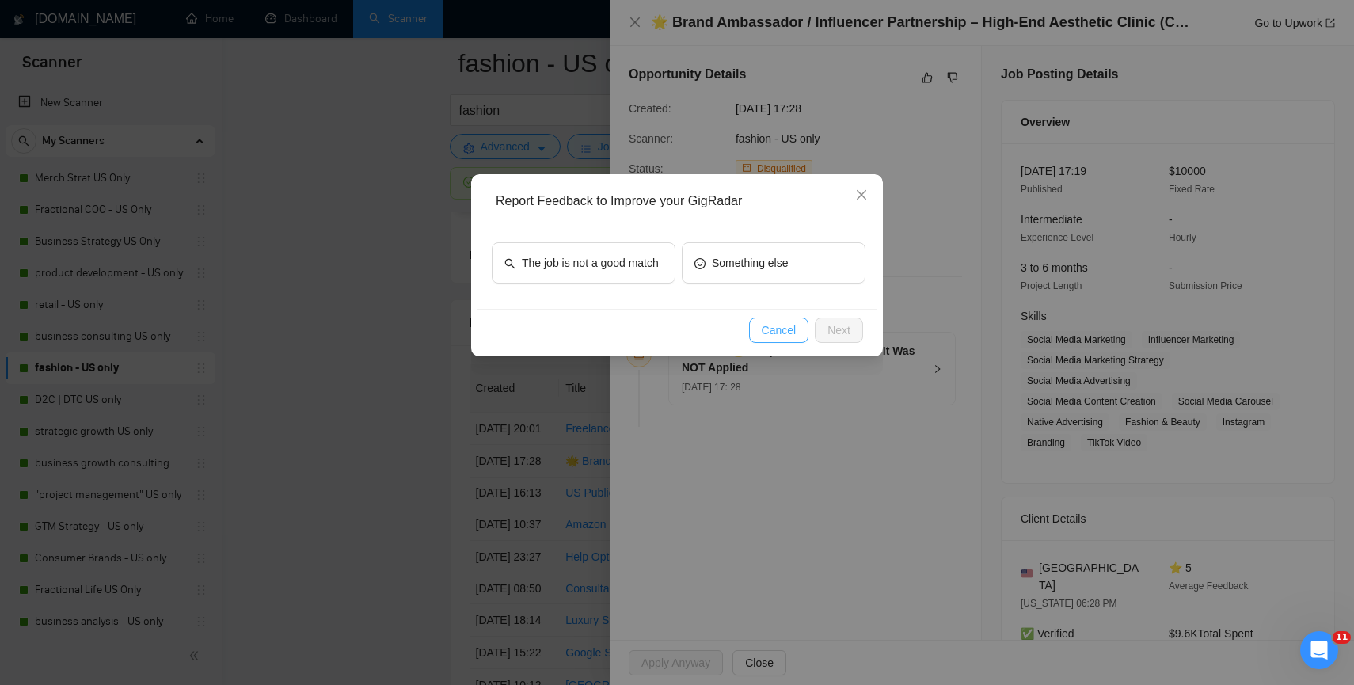
click at [789, 330] on span "Cancel" at bounding box center [779, 329] width 35 height 17
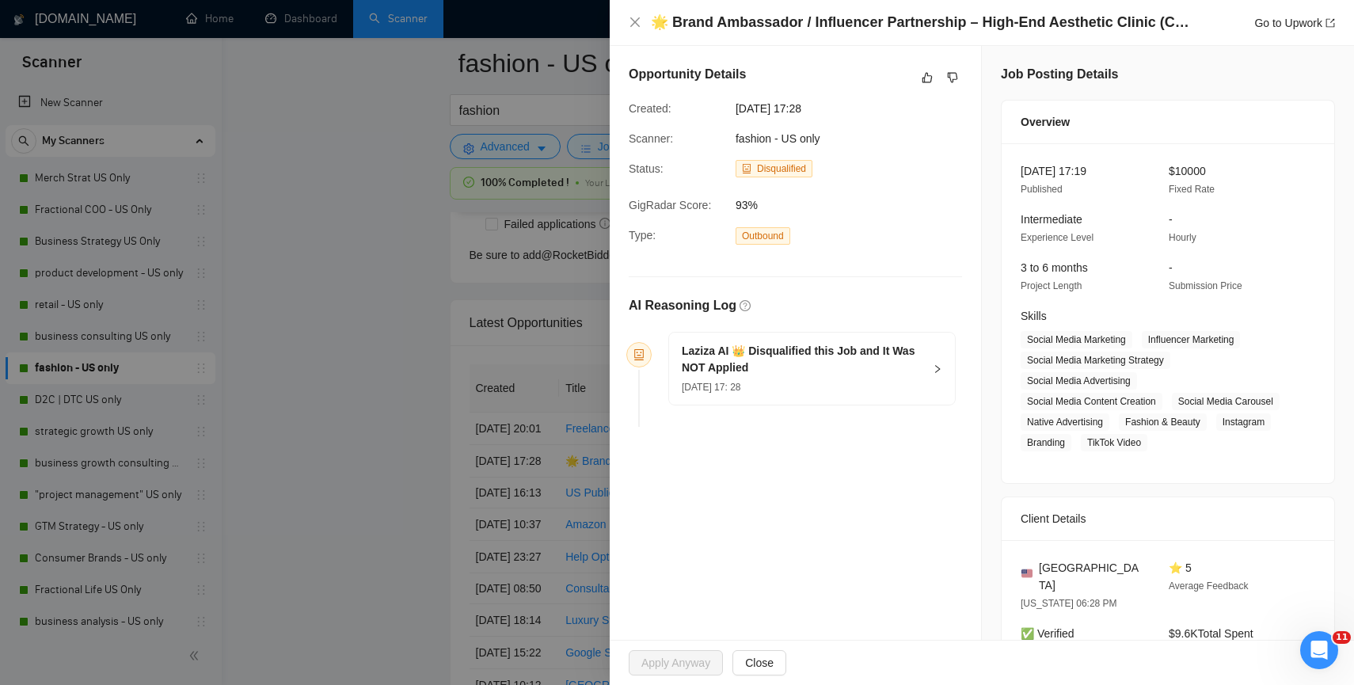
click at [910, 86] on div "Opportunity Details" at bounding box center [795, 77] width 333 height 25
click at [922, 80] on icon "like" at bounding box center [927, 78] width 10 height 10
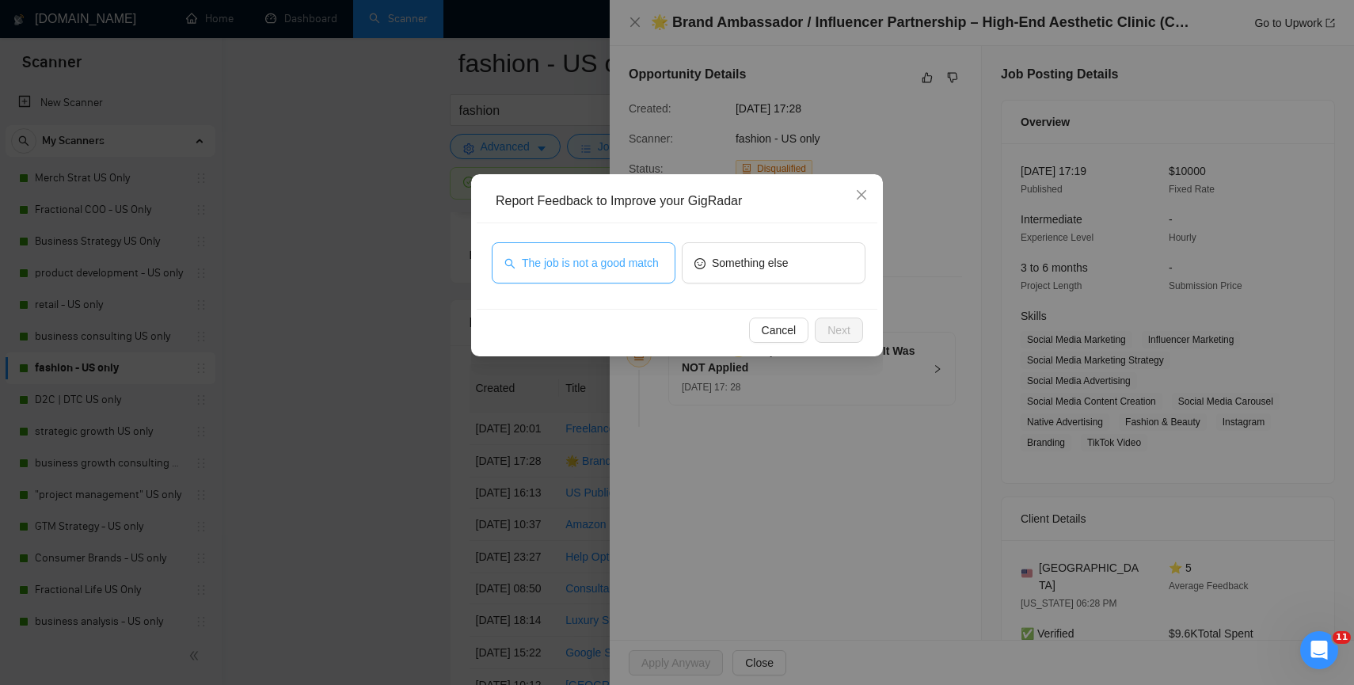
click at [638, 267] on span "The job is not a good match" at bounding box center [590, 262] width 137 height 17
click at [844, 328] on span "Next" at bounding box center [838, 329] width 23 height 17
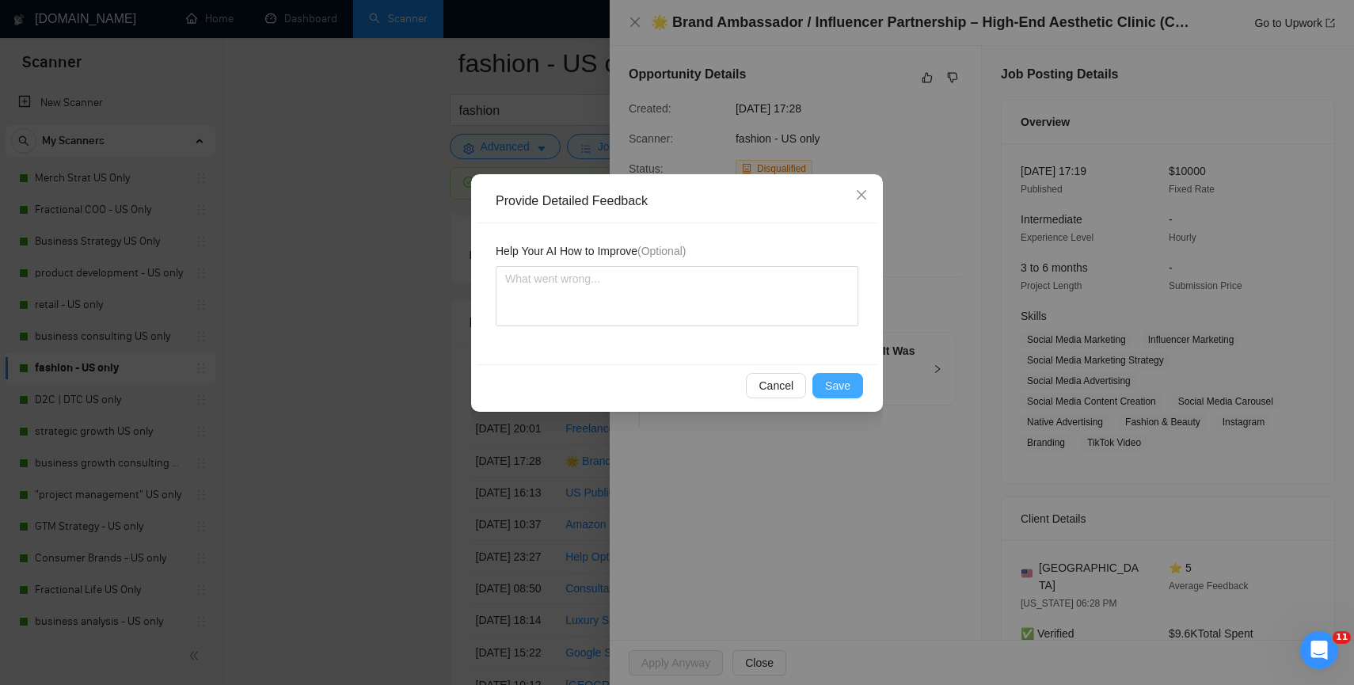
click at [843, 379] on span "Save" at bounding box center [837, 385] width 25 height 17
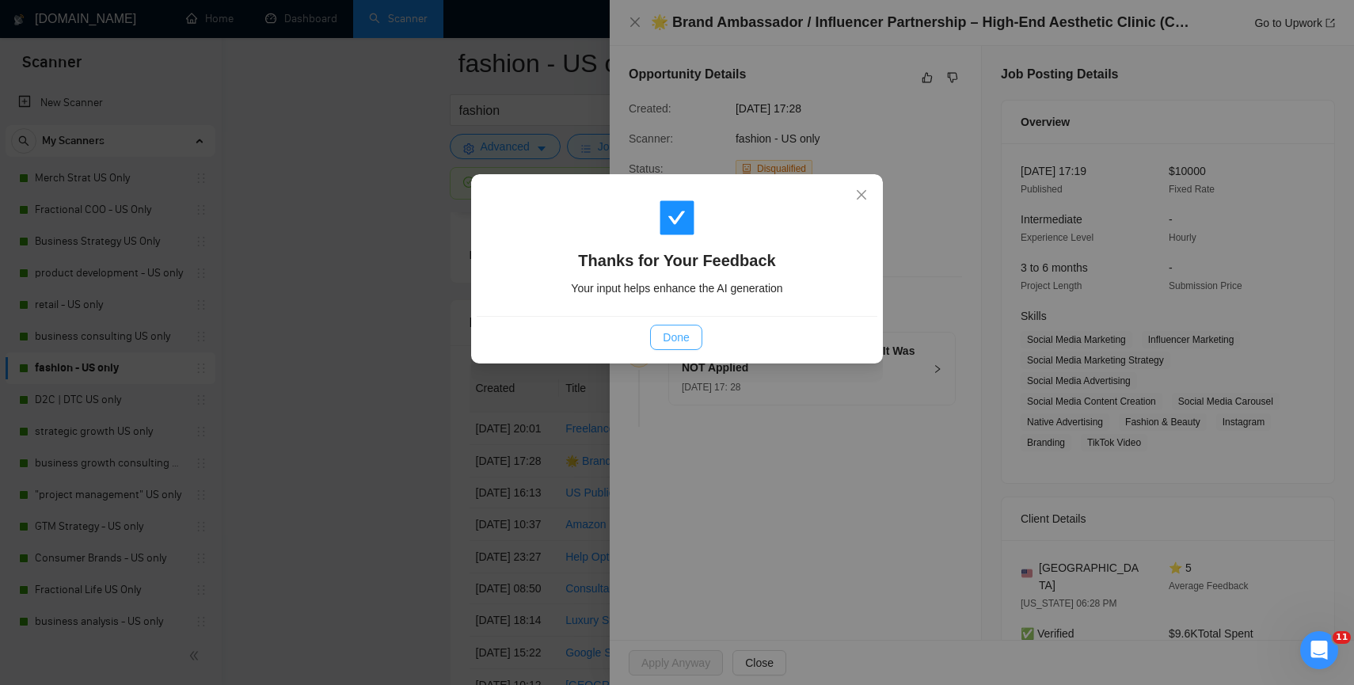
click at [669, 343] on span "Done" at bounding box center [676, 337] width 26 height 17
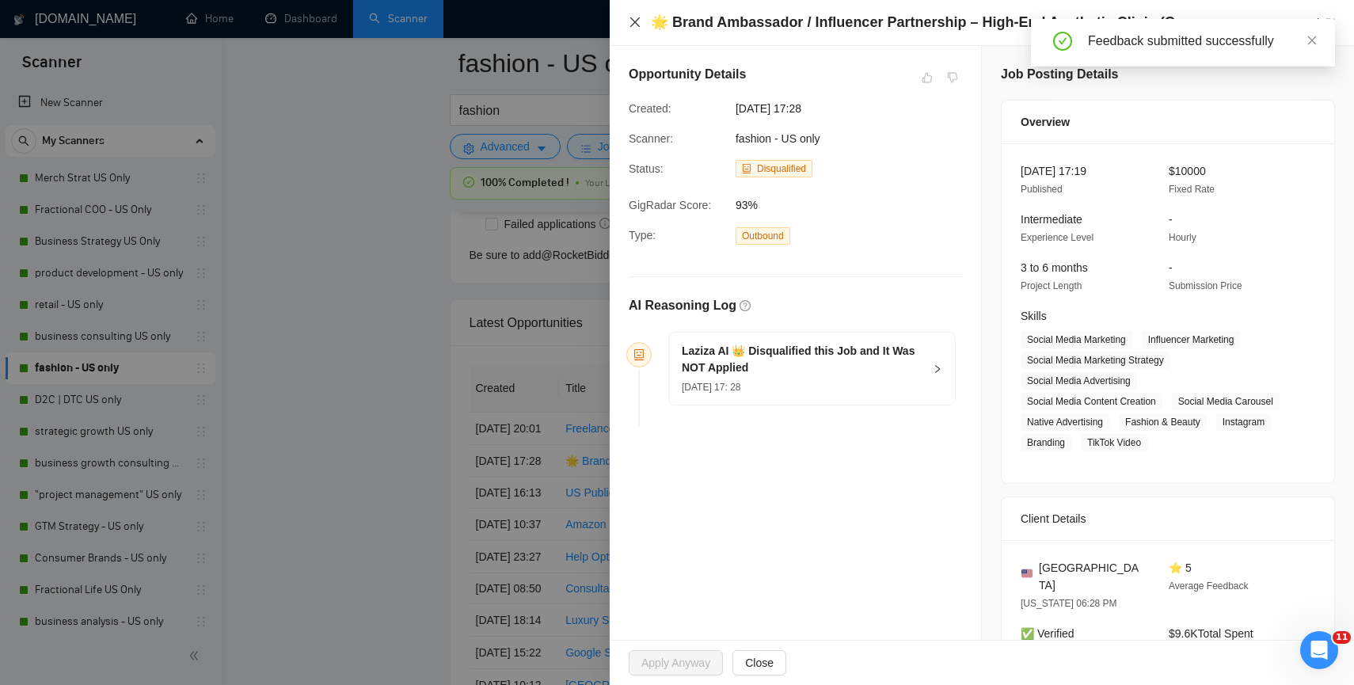
click at [633, 21] on icon "close" at bounding box center [635, 22] width 13 height 13
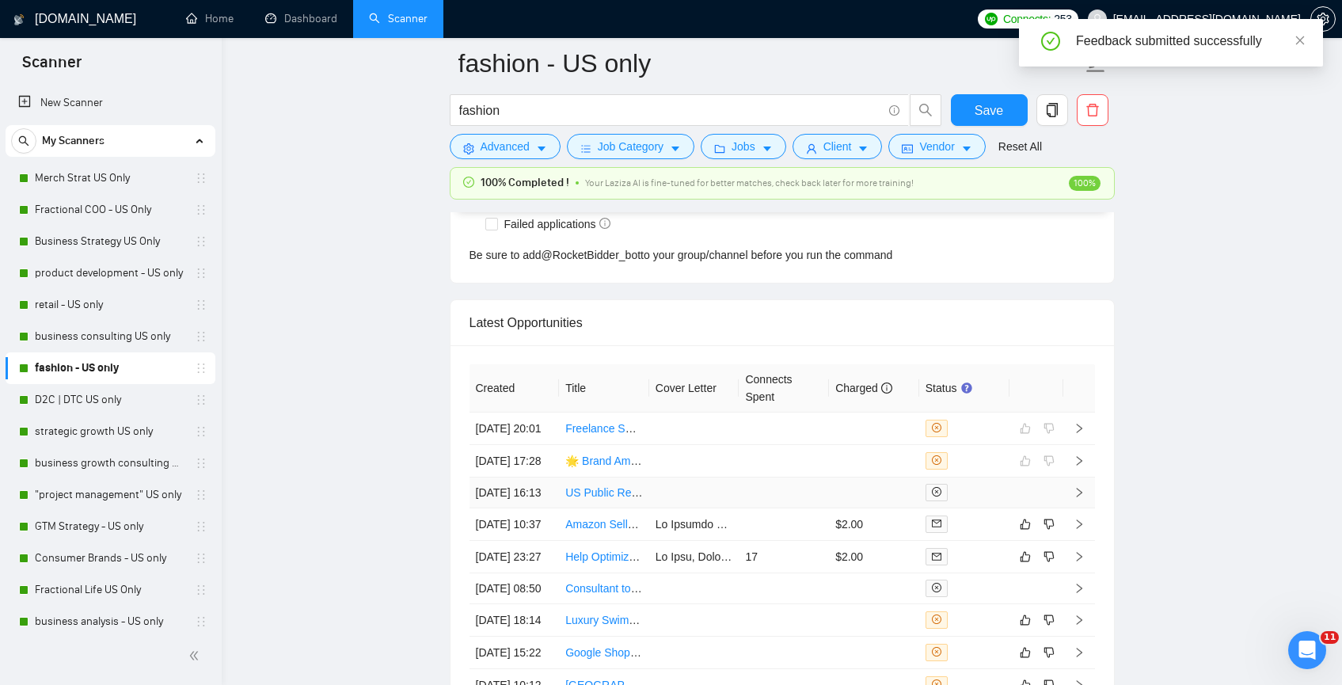
click at [630, 499] on link "US Public Relation expert for Wellness, Healthcare, Sleep Quality and Luxury li…" at bounding box center [775, 492] width 420 height 13
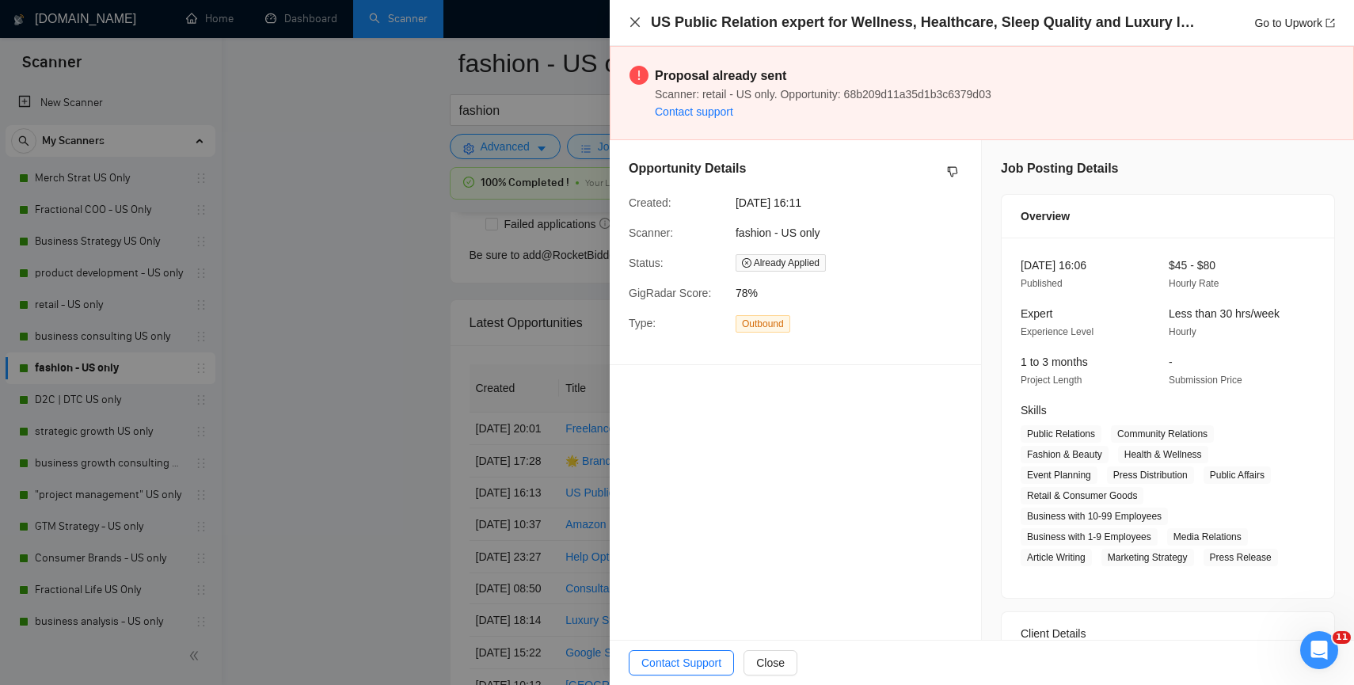
click at [637, 17] on icon "close" at bounding box center [635, 22] width 13 height 13
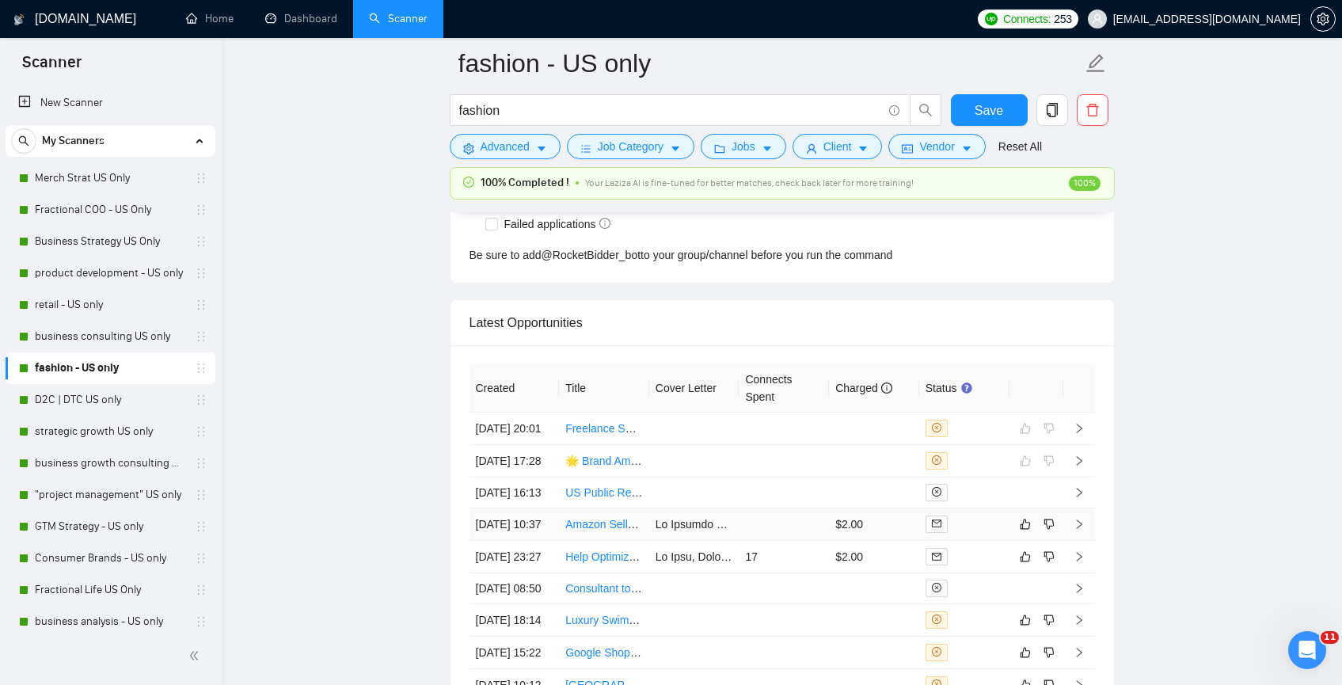
click at [784, 541] on td at bounding box center [784, 524] width 90 height 32
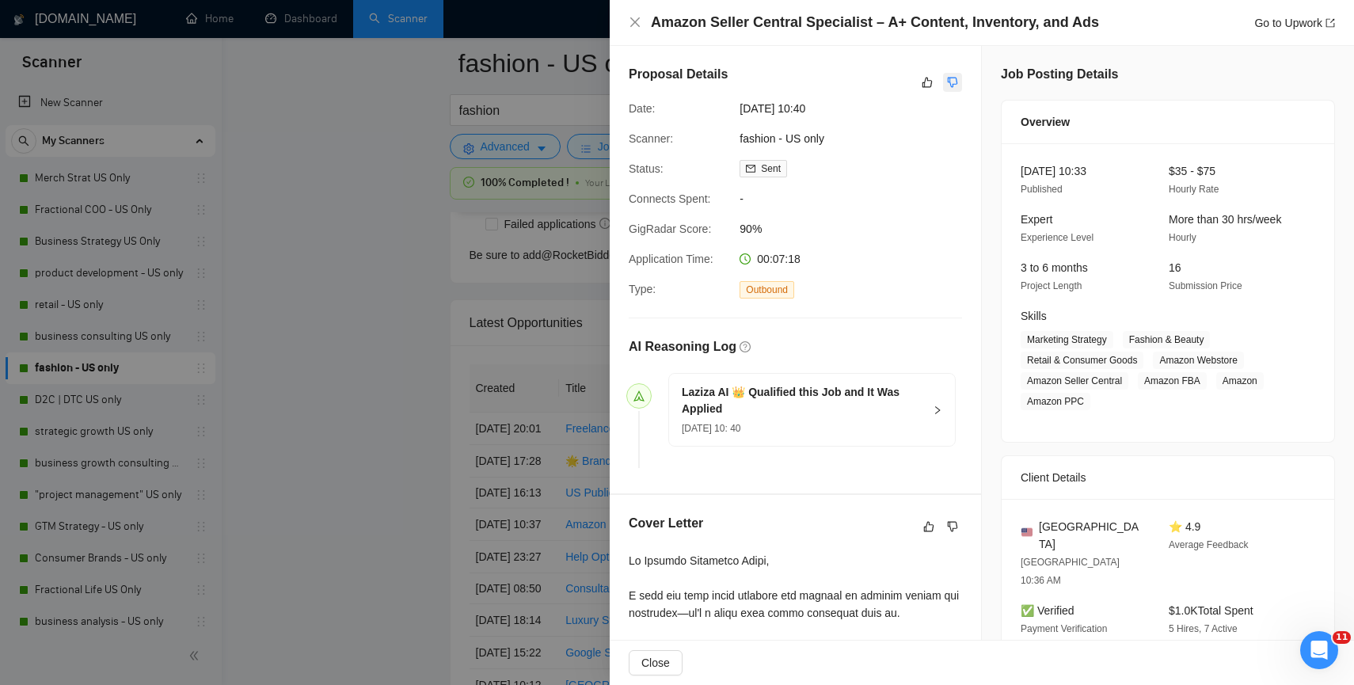
click at [948, 84] on icon "dislike" at bounding box center [953, 83] width 10 height 10
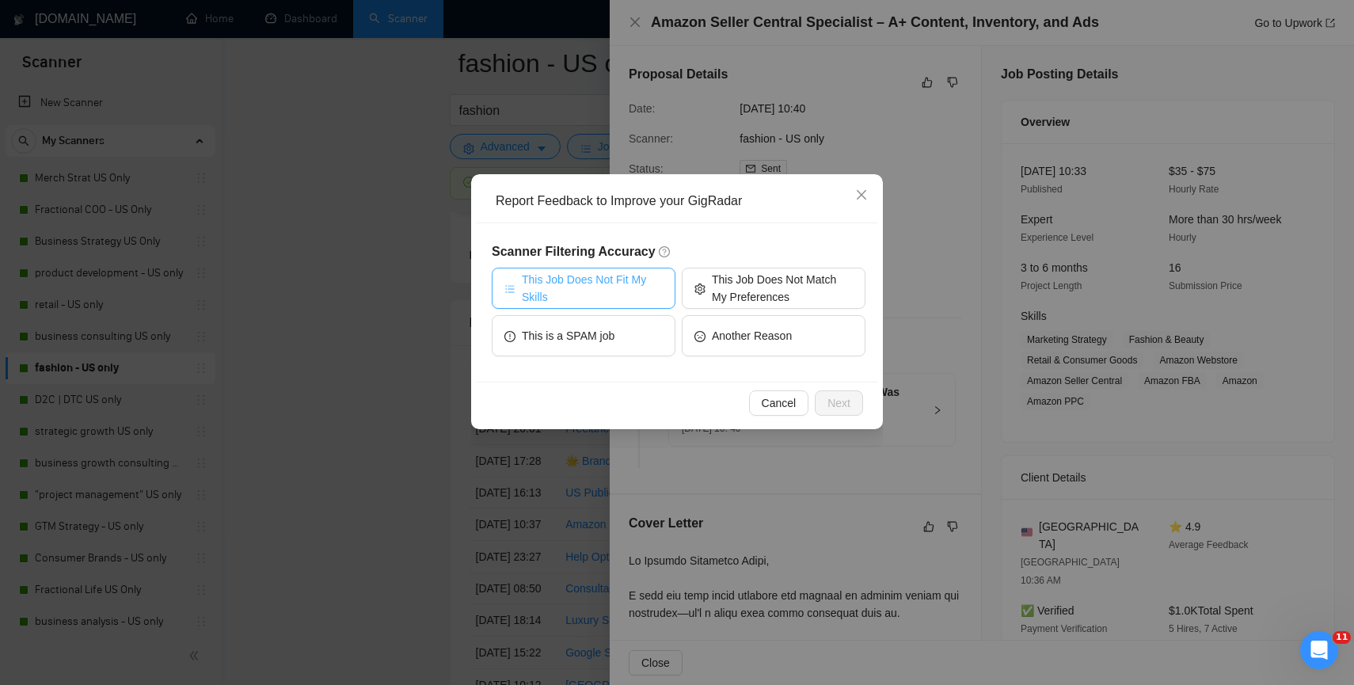
click at [616, 292] on span "This Job Does Not Fit My Skills" at bounding box center [592, 288] width 141 height 35
click at [834, 405] on span "Next" at bounding box center [838, 402] width 23 height 17
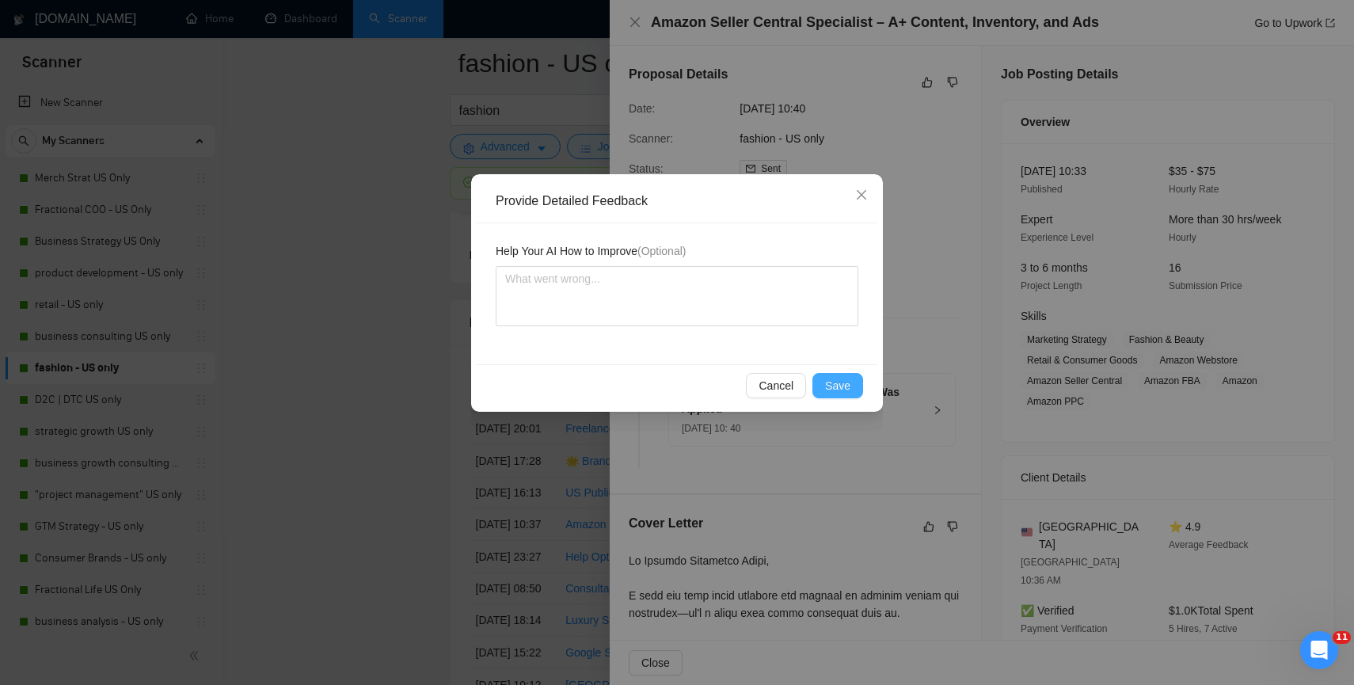
click at [829, 388] on span "Save" at bounding box center [837, 385] width 25 height 17
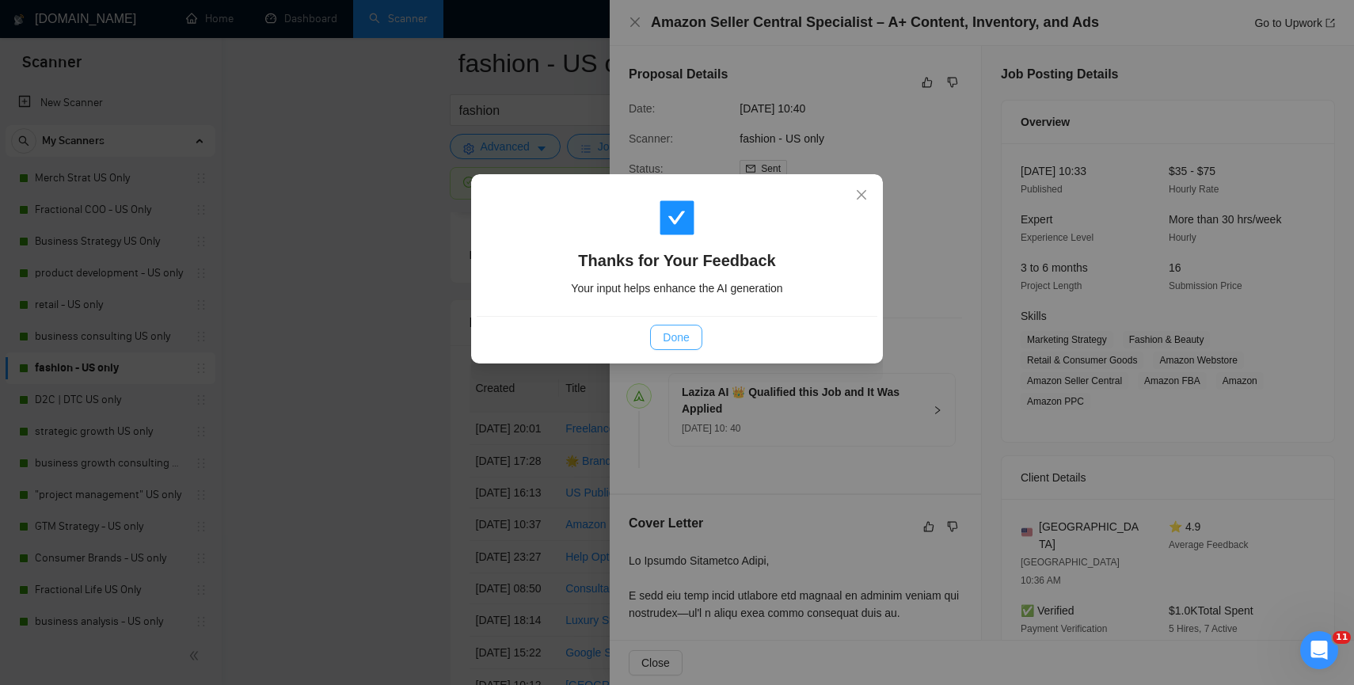
click at [677, 337] on span "Done" at bounding box center [676, 337] width 26 height 17
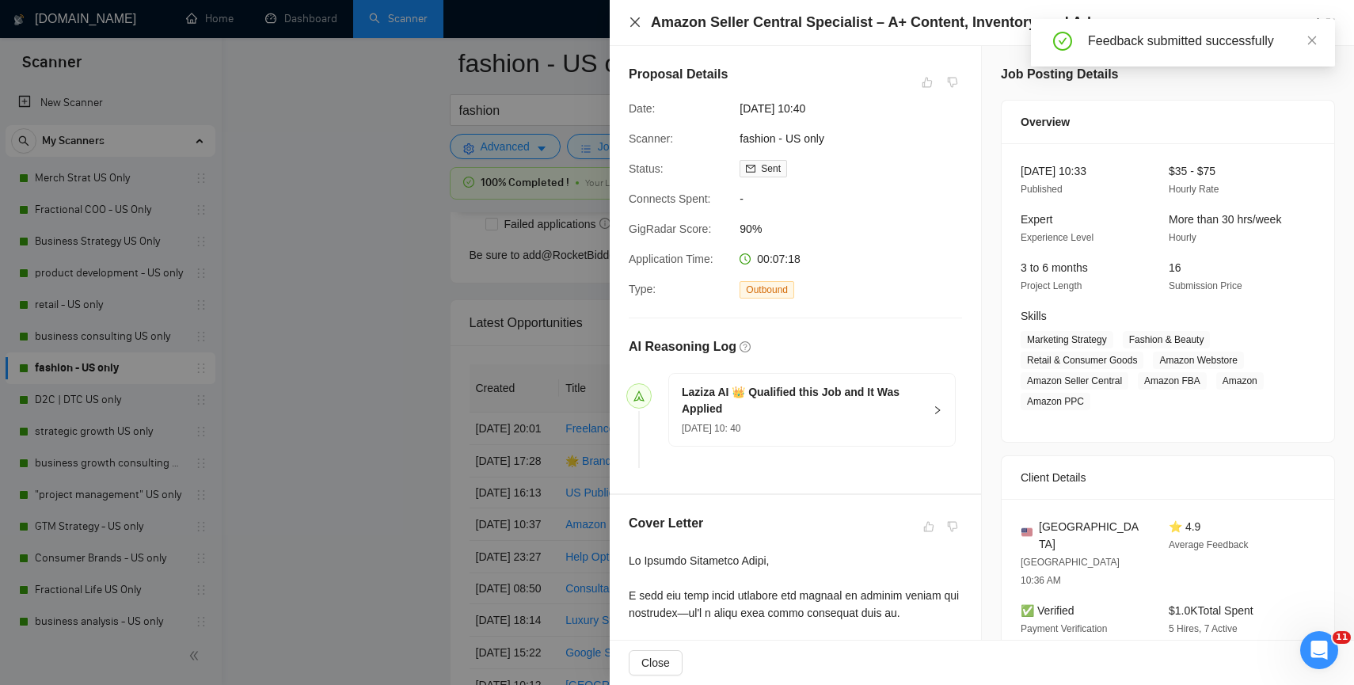
click at [633, 22] on icon "close" at bounding box center [635, 22] width 13 height 13
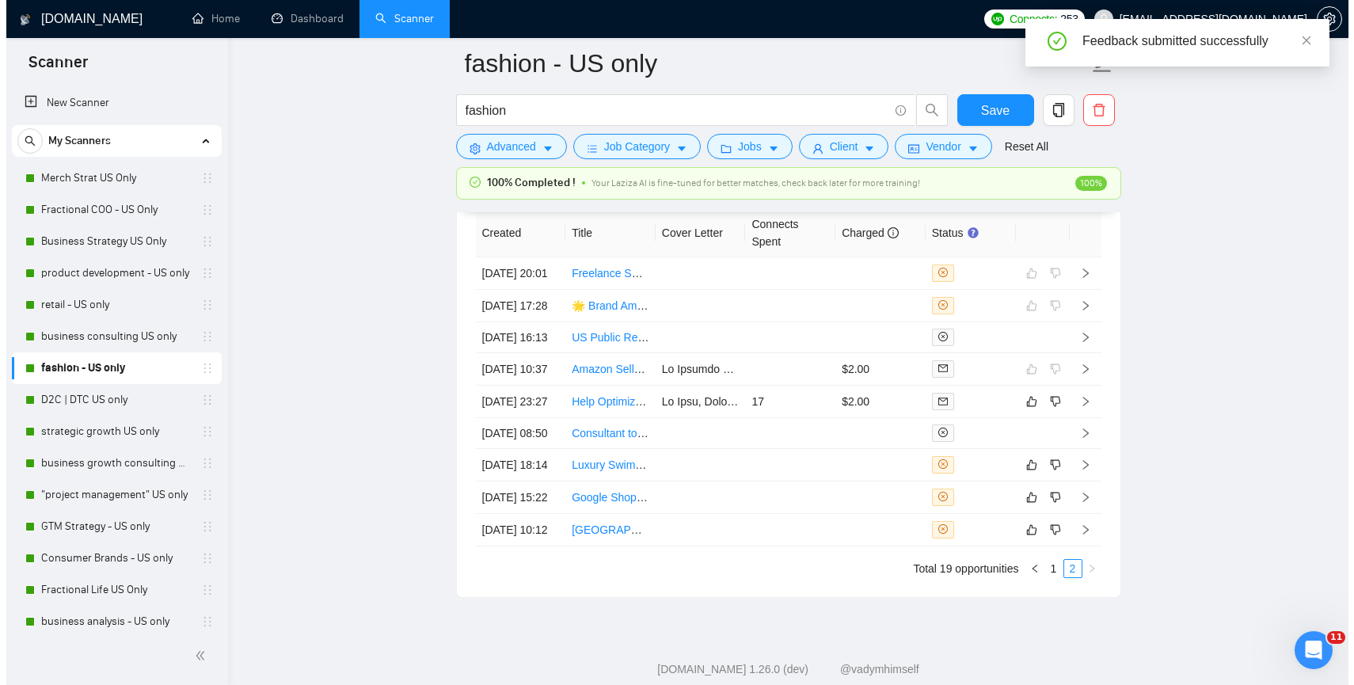
scroll to position [4104, 0]
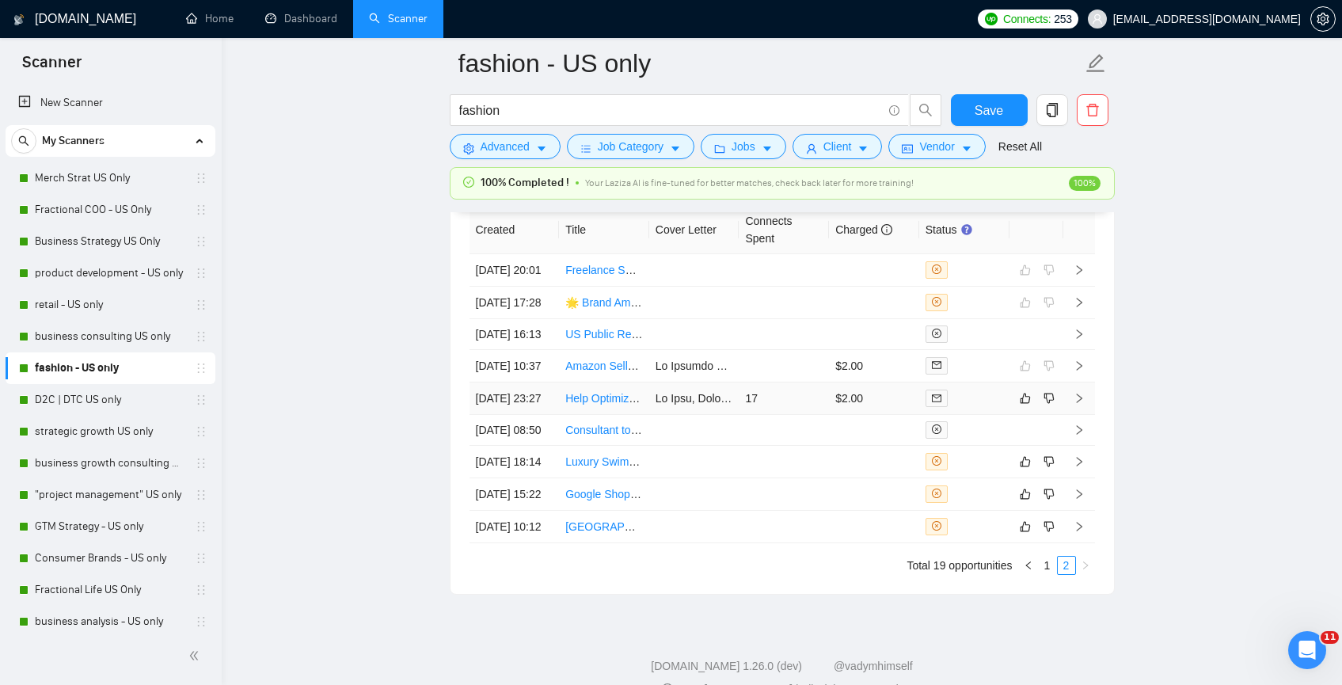
click at [774, 415] on td "17" at bounding box center [784, 398] width 90 height 32
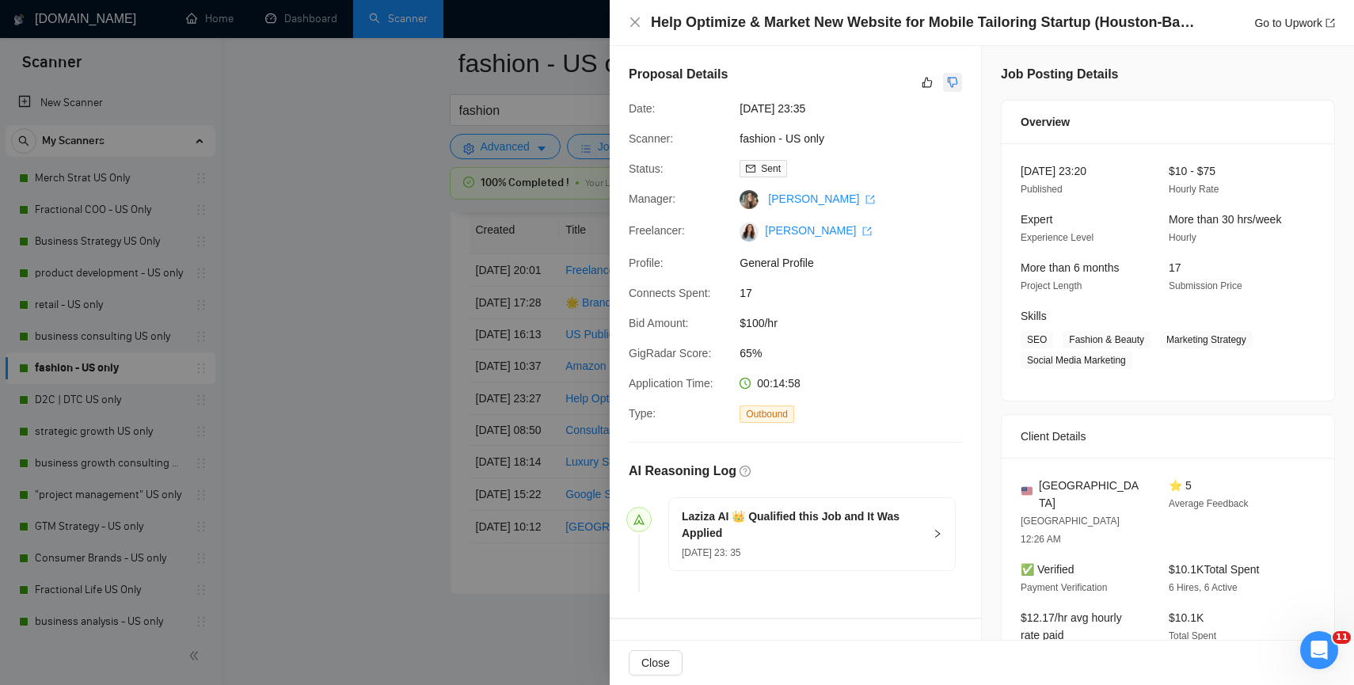
click at [948, 86] on icon "dislike" at bounding box center [952, 82] width 11 height 13
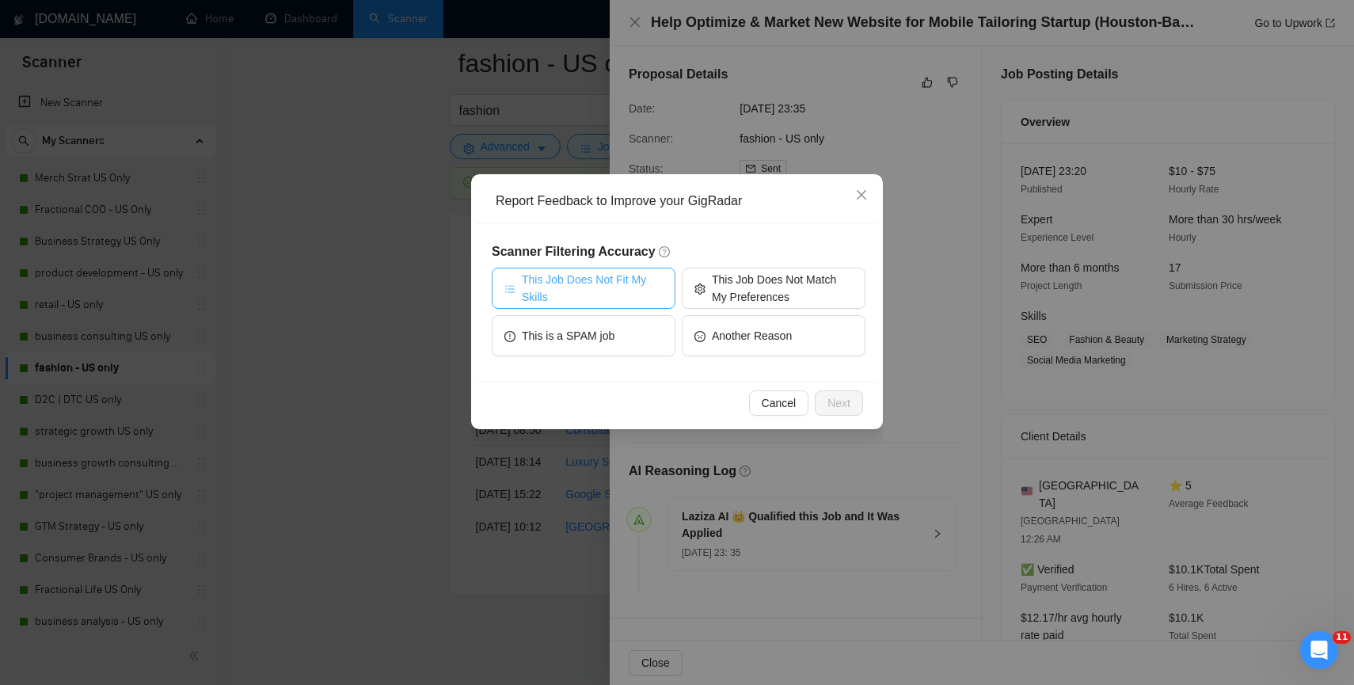
click at [612, 286] on span "This Job Does Not Fit My Skills" at bounding box center [592, 288] width 141 height 35
click at [834, 404] on span "Next" at bounding box center [838, 402] width 23 height 17
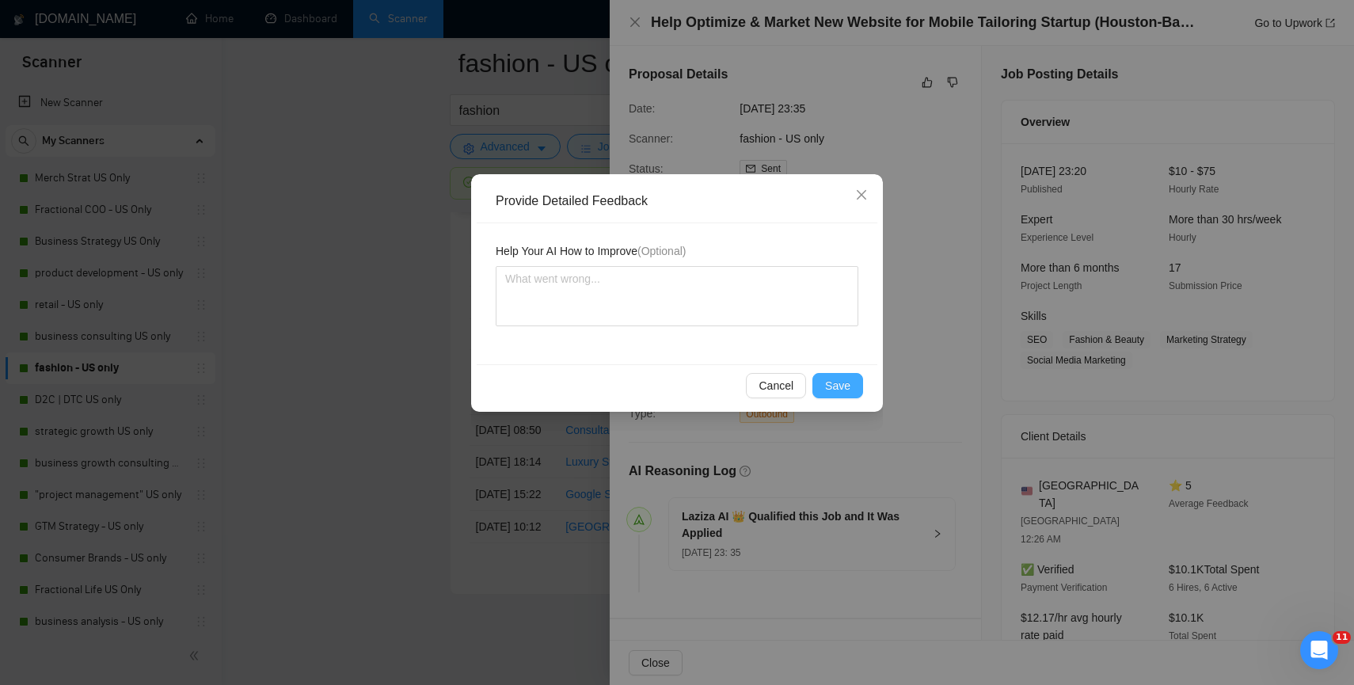
click at [829, 391] on span "Save" at bounding box center [837, 385] width 25 height 17
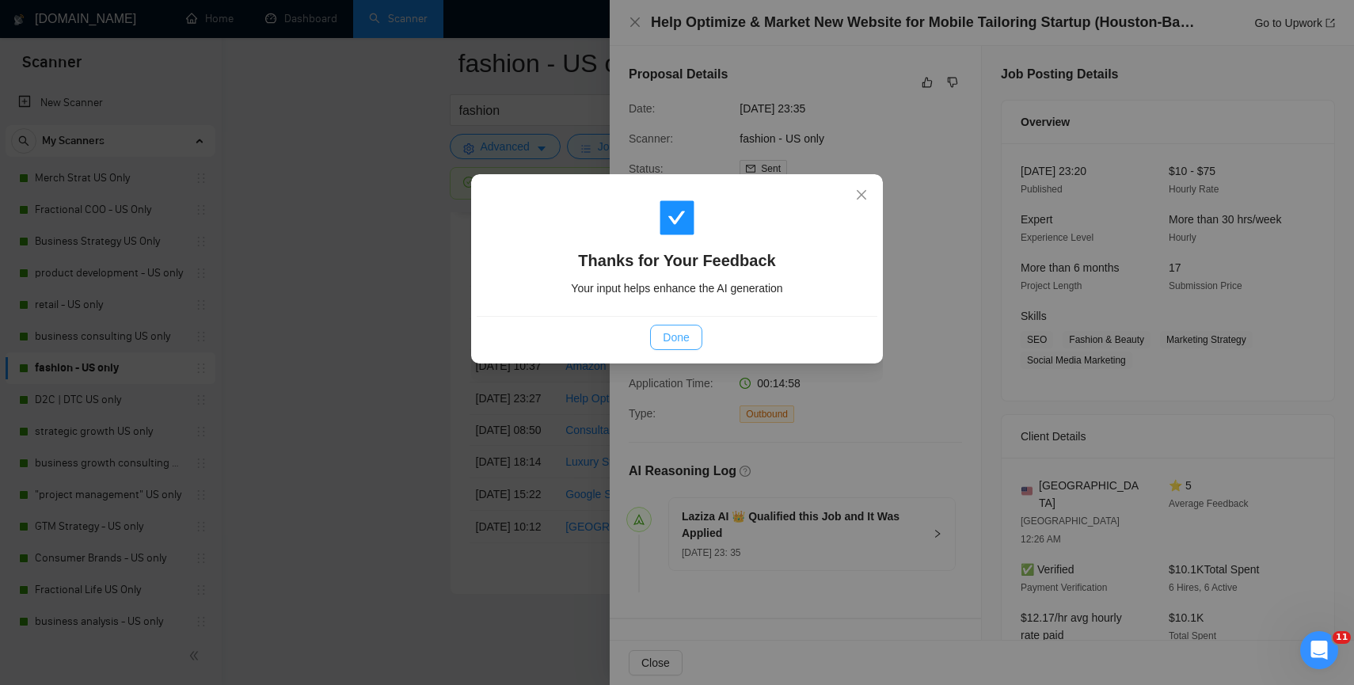
click at [668, 345] on span "Done" at bounding box center [676, 337] width 26 height 17
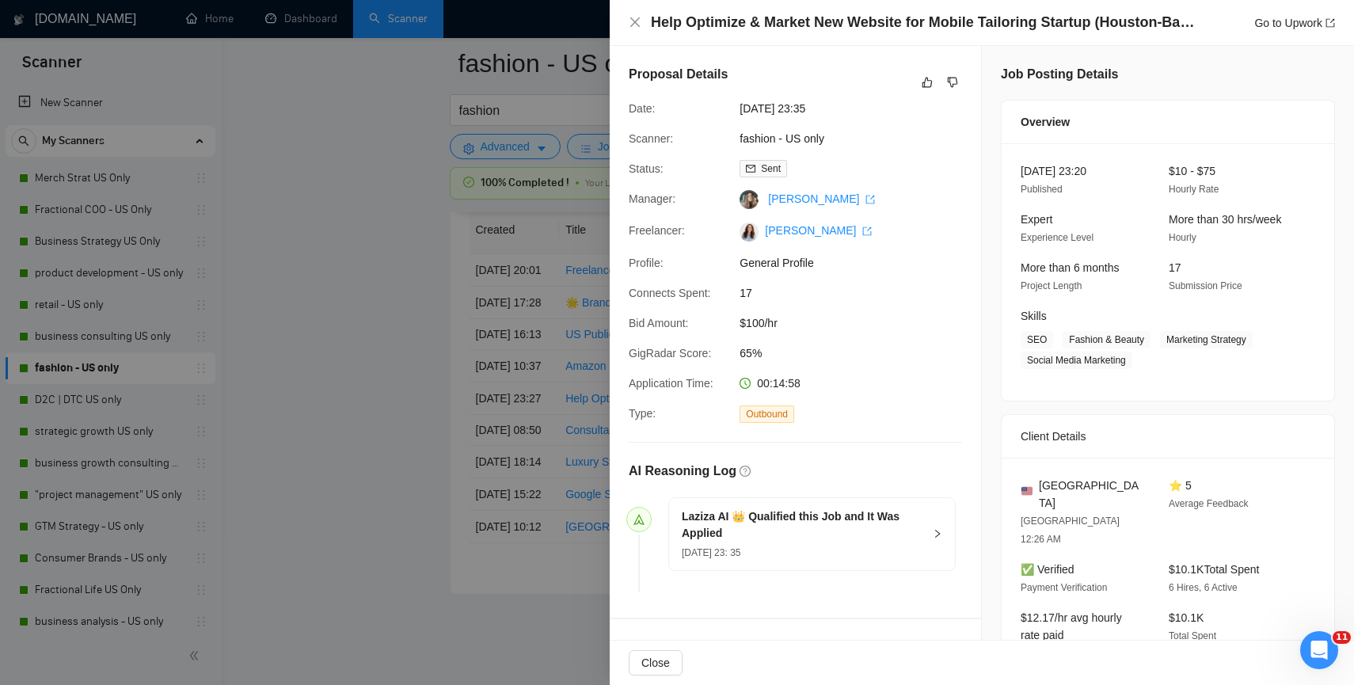
click at [361, 491] on div at bounding box center [677, 342] width 1354 height 685
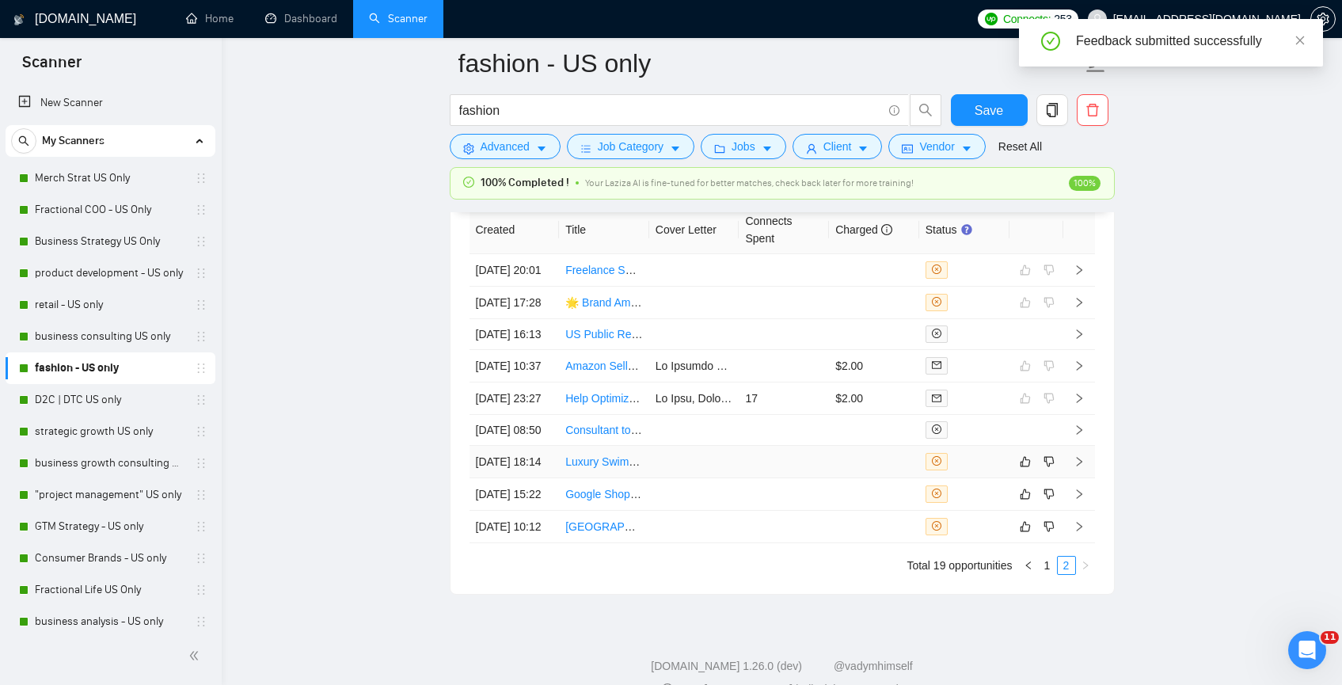
click at [786, 478] on td at bounding box center [784, 462] width 90 height 32
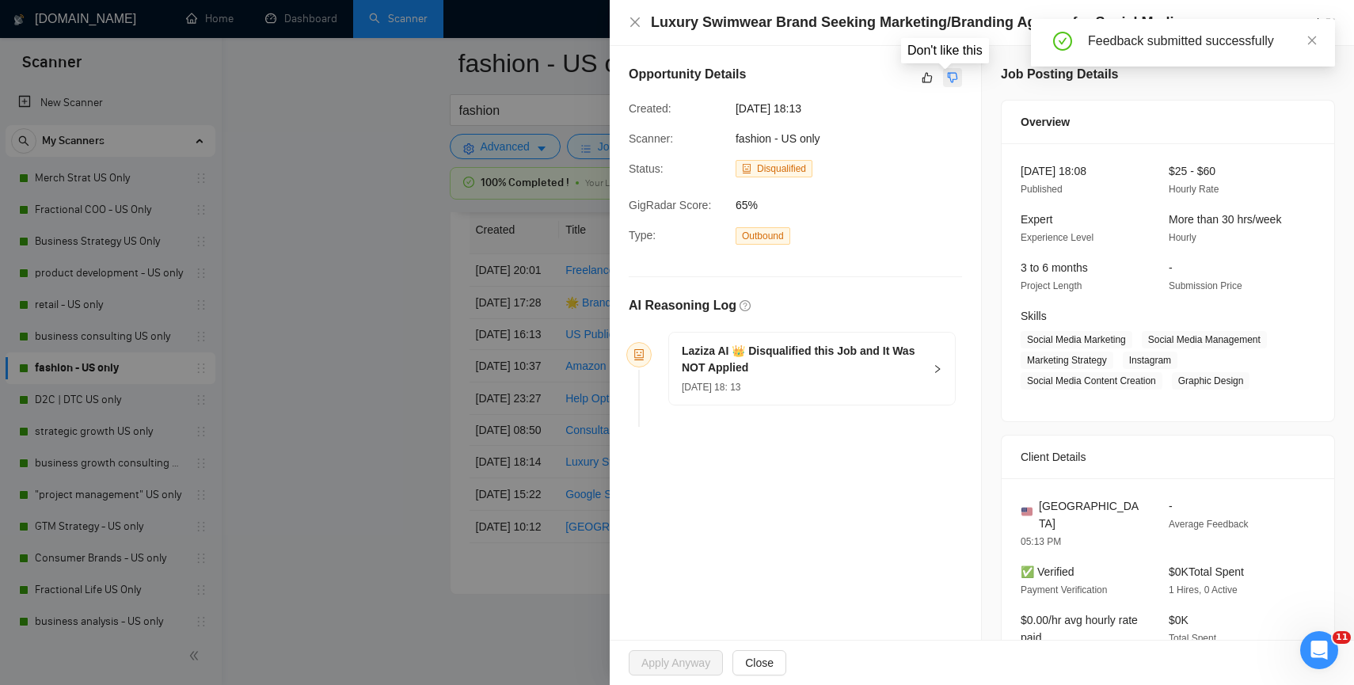
click at [947, 78] on icon "dislike" at bounding box center [952, 77] width 11 height 13
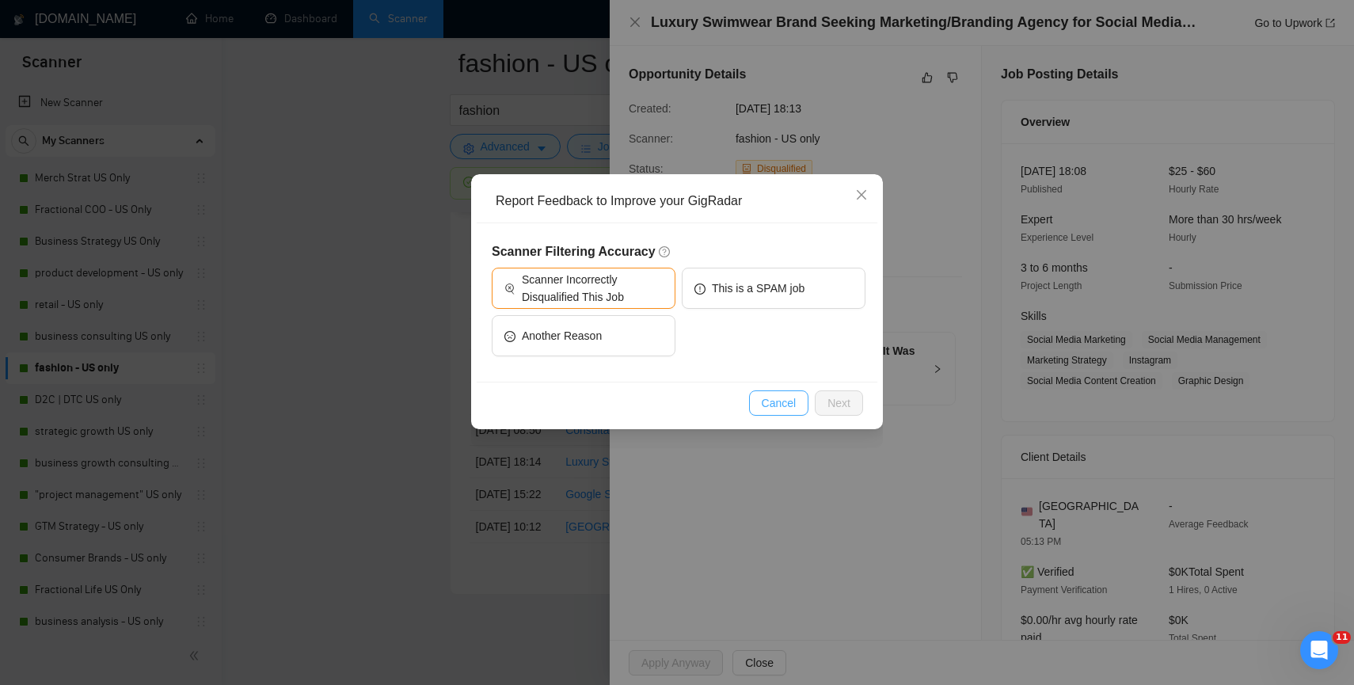
click at [784, 407] on span "Cancel" at bounding box center [779, 402] width 35 height 17
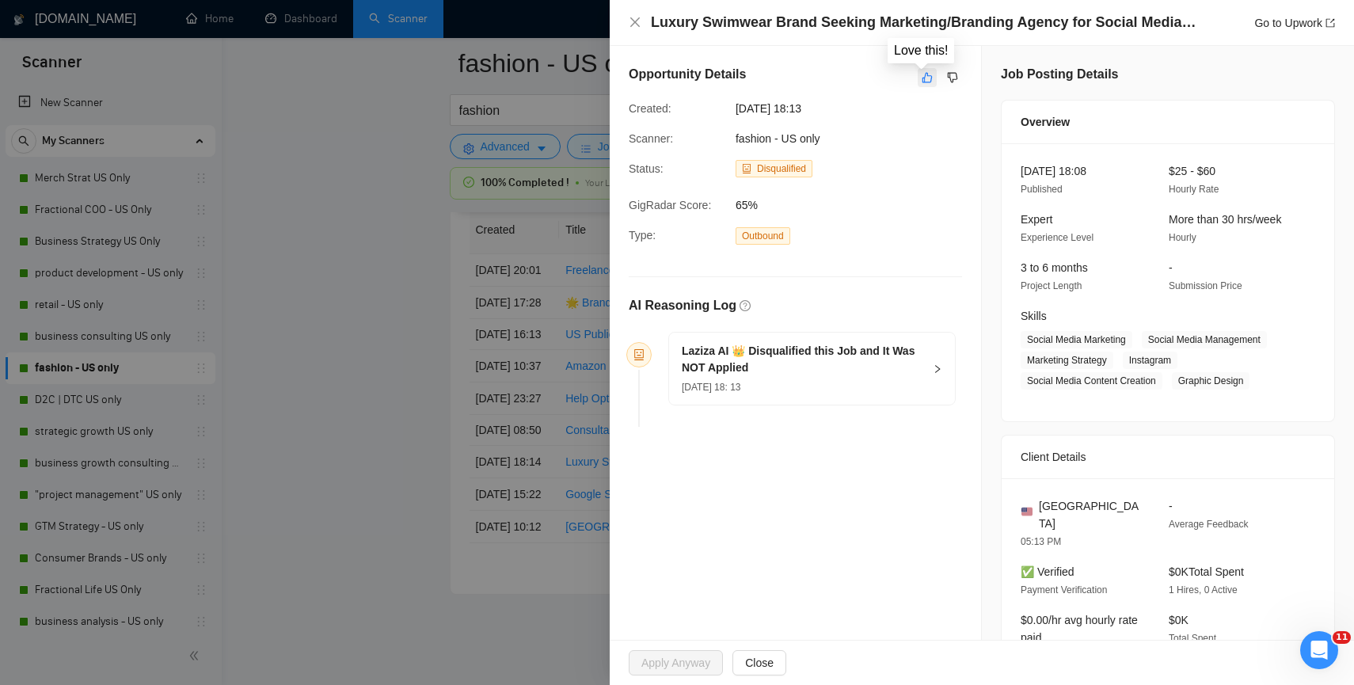
click at [922, 80] on icon "like" at bounding box center [927, 78] width 10 height 10
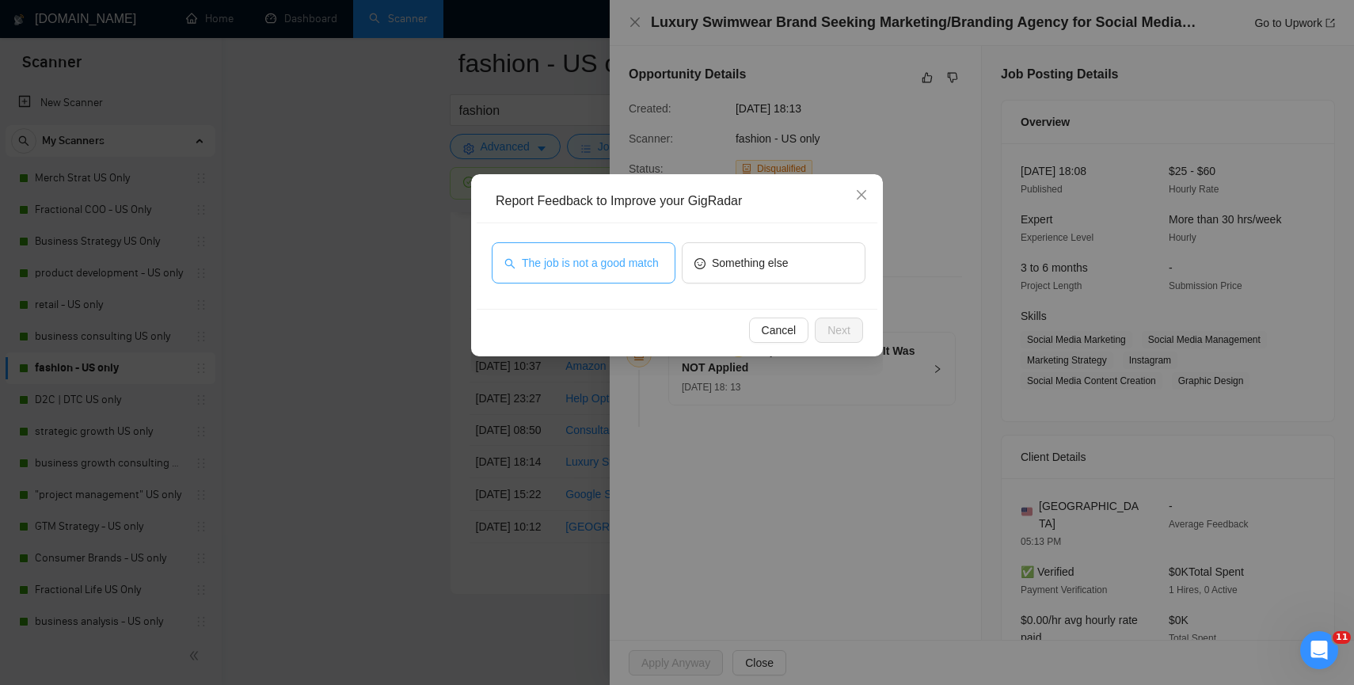
click at [610, 271] on span "The job is not a good match" at bounding box center [590, 262] width 137 height 17
click at [835, 337] on span "Next" at bounding box center [838, 329] width 23 height 17
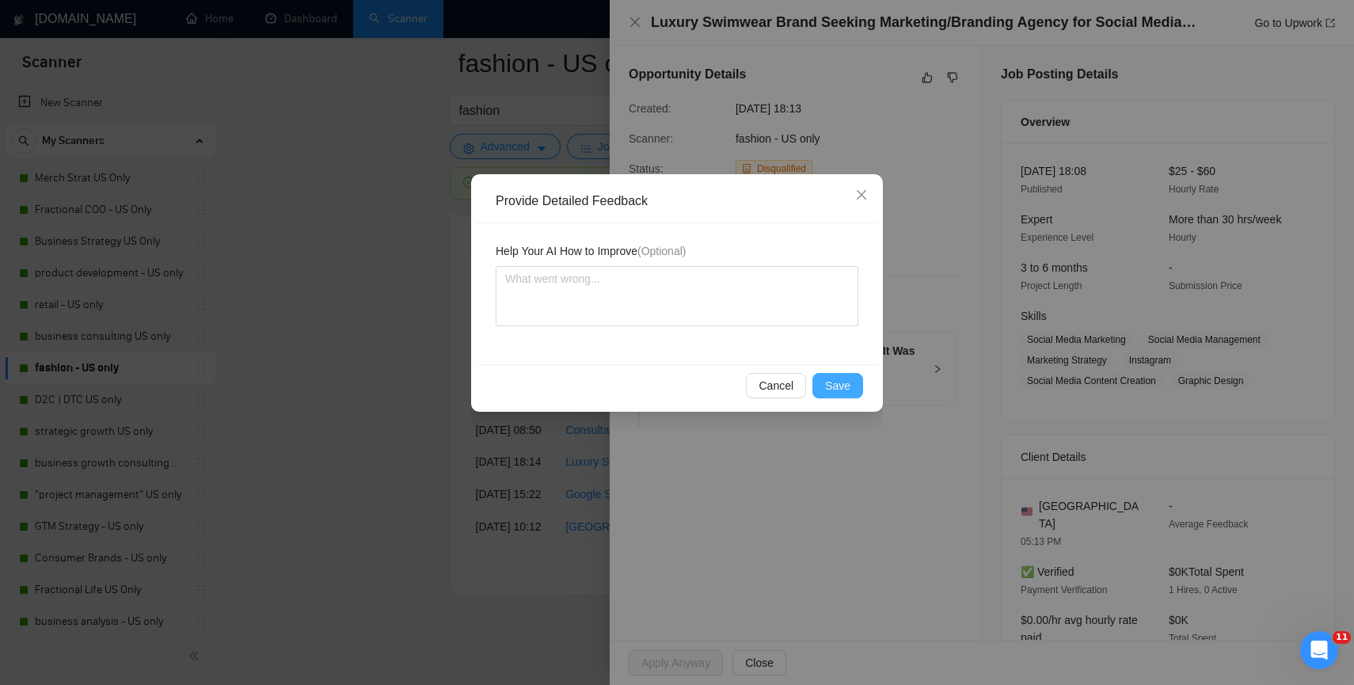
click at [827, 376] on button "Save" at bounding box center [837, 385] width 51 height 25
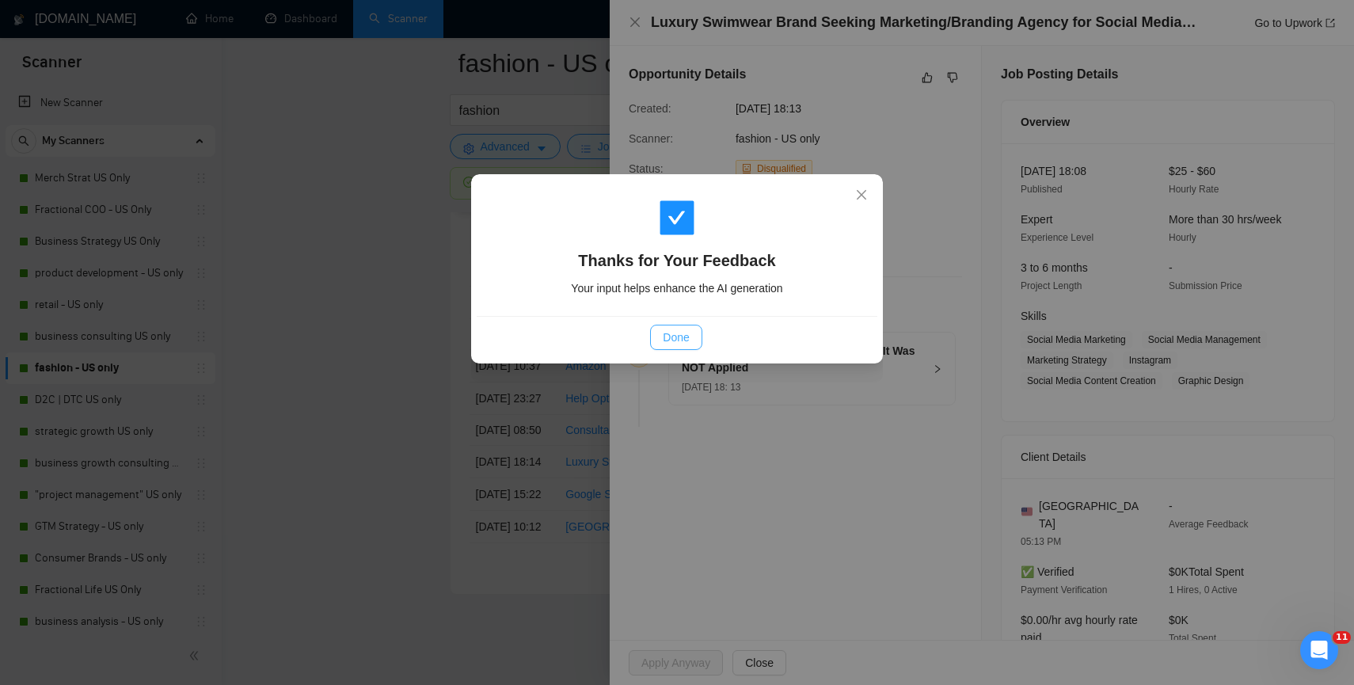
click at [652, 340] on button "Done" at bounding box center [675, 337] width 51 height 25
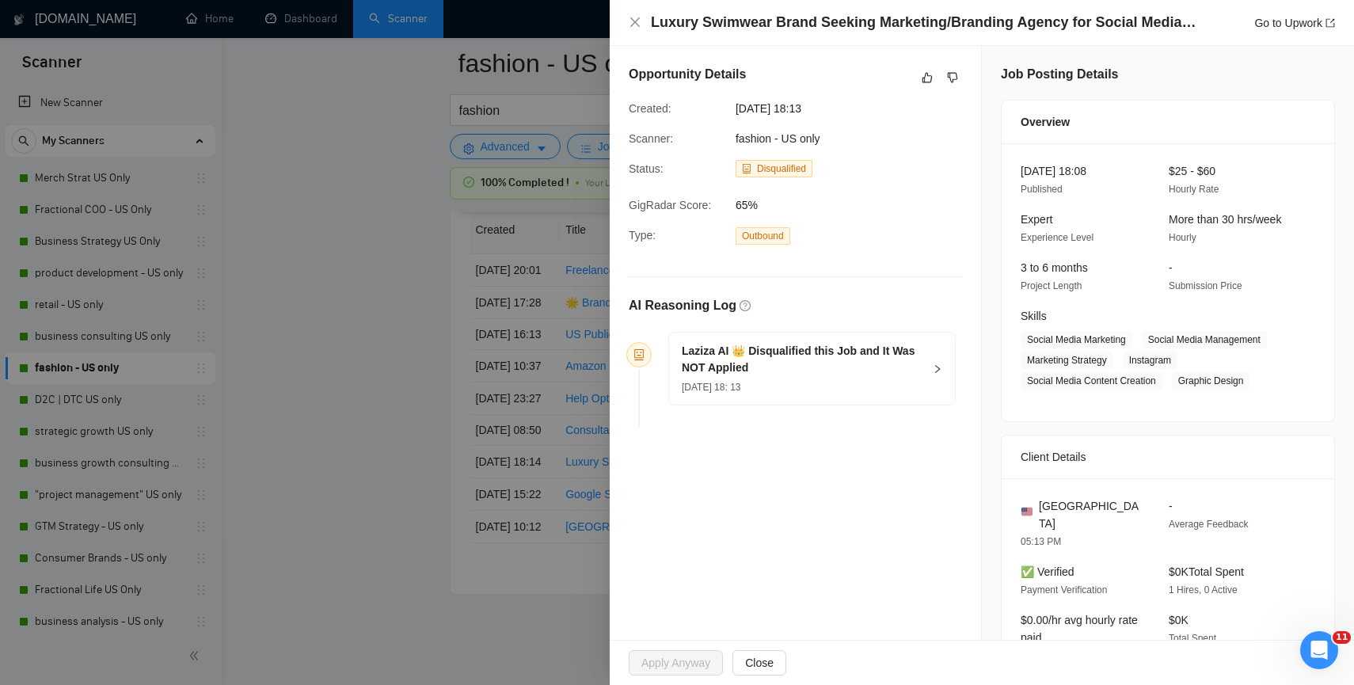
click at [375, 471] on div at bounding box center [677, 342] width 1354 height 685
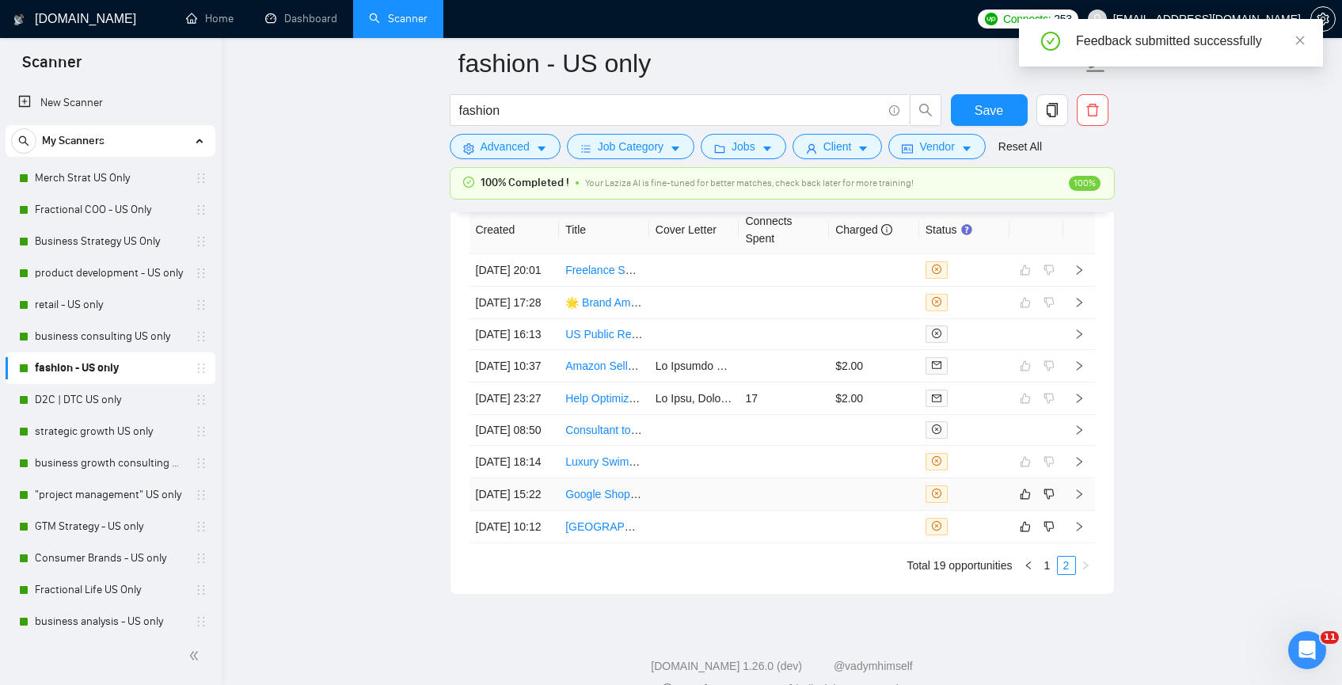
click at [750, 511] on td at bounding box center [784, 494] width 90 height 32
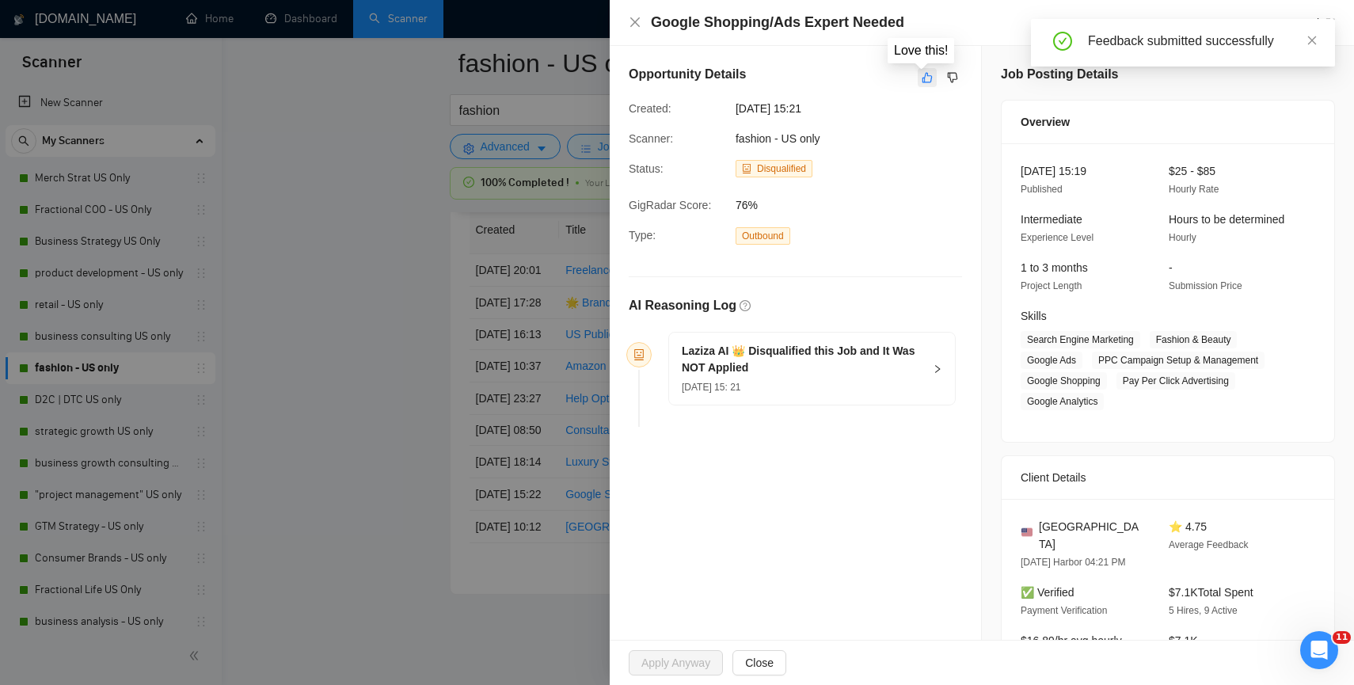
click at [922, 78] on icon "like" at bounding box center [927, 77] width 11 height 13
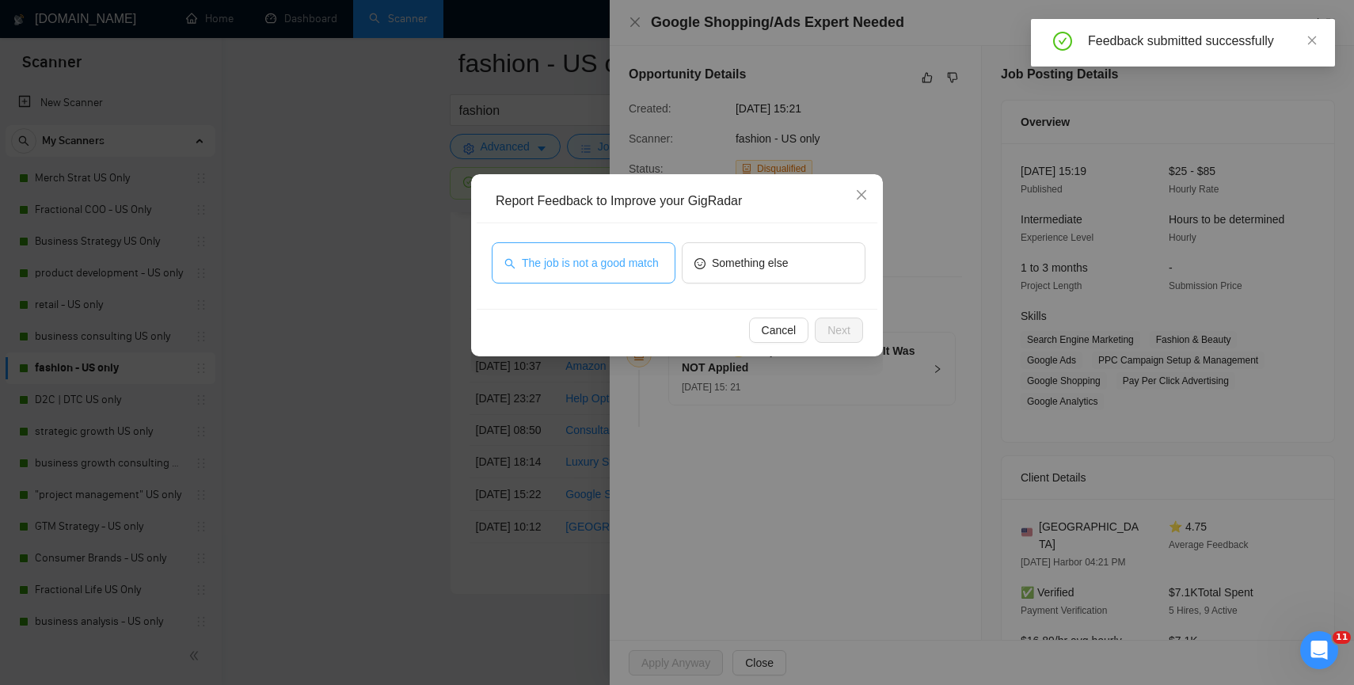
click at [623, 254] on span "The job is not a good match" at bounding box center [590, 262] width 137 height 17
click at [829, 331] on span "Next" at bounding box center [838, 329] width 23 height 17
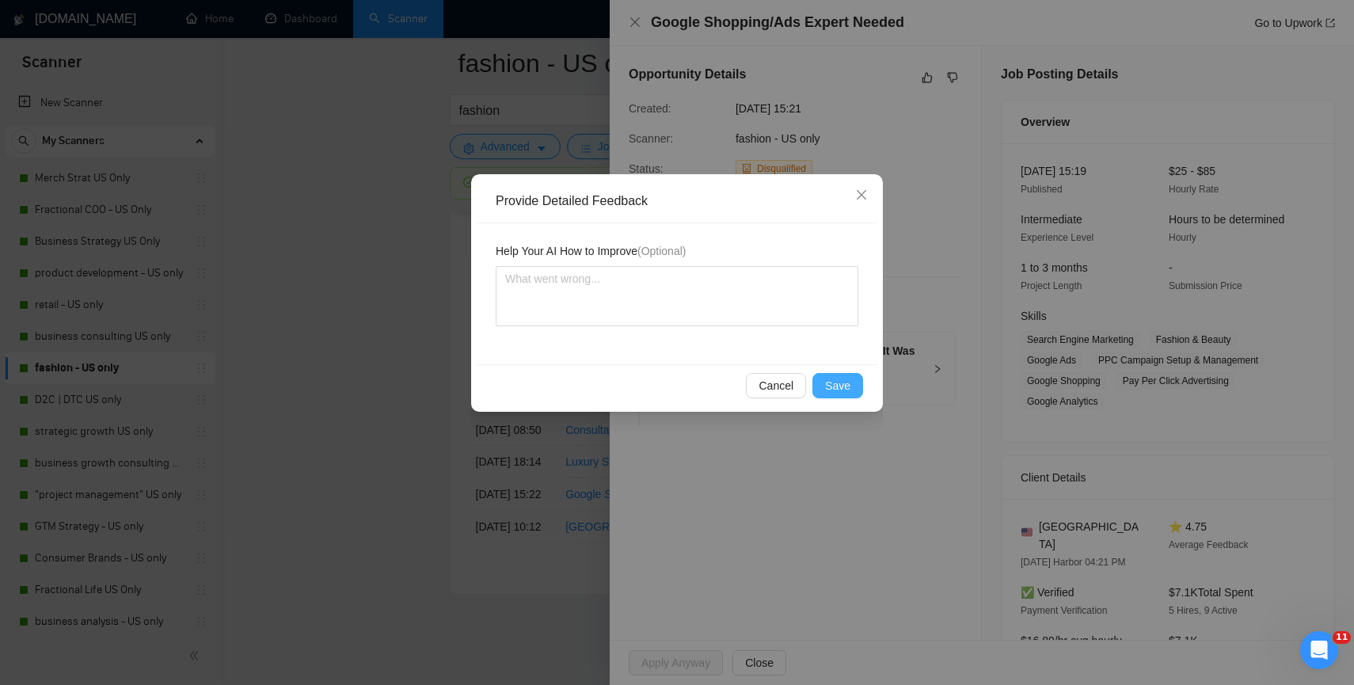
click at [829, 383] on span "Save" at bounding box center [837, 385] width 25 height 17
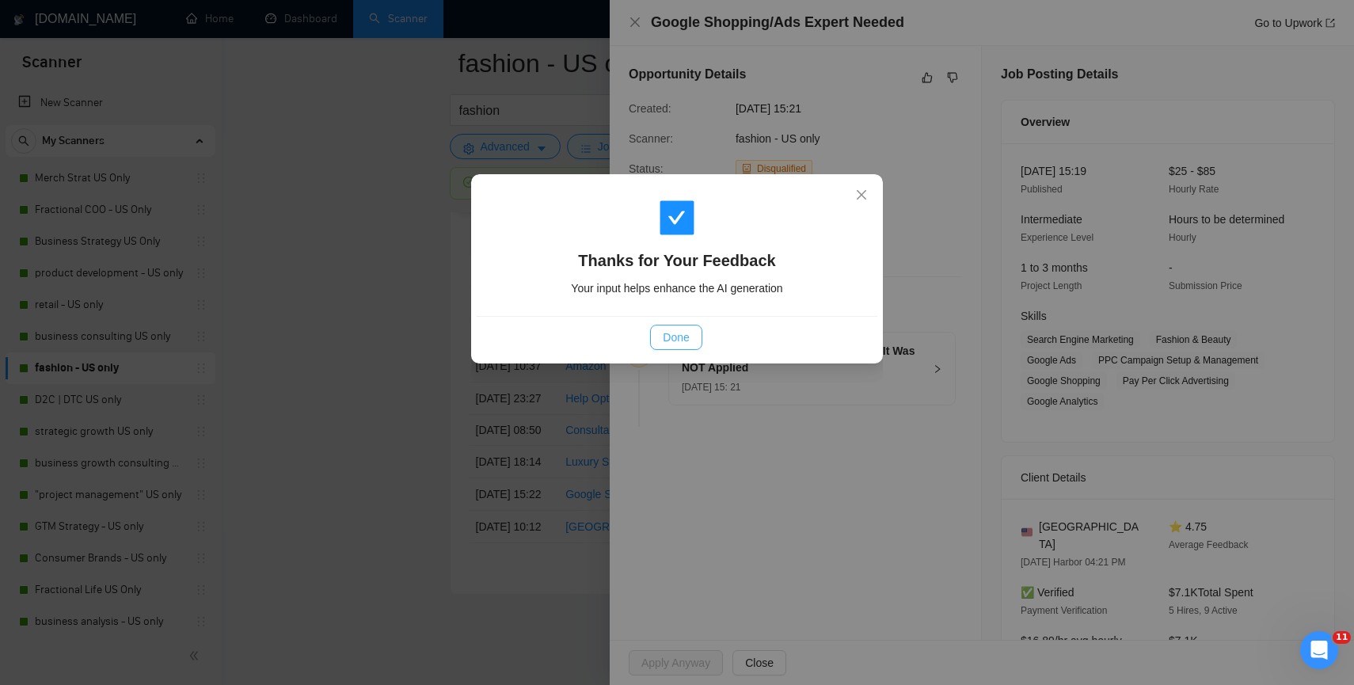
click at [687, 334] on span "Done" at bounding box center [676, 337] width 26 height 17
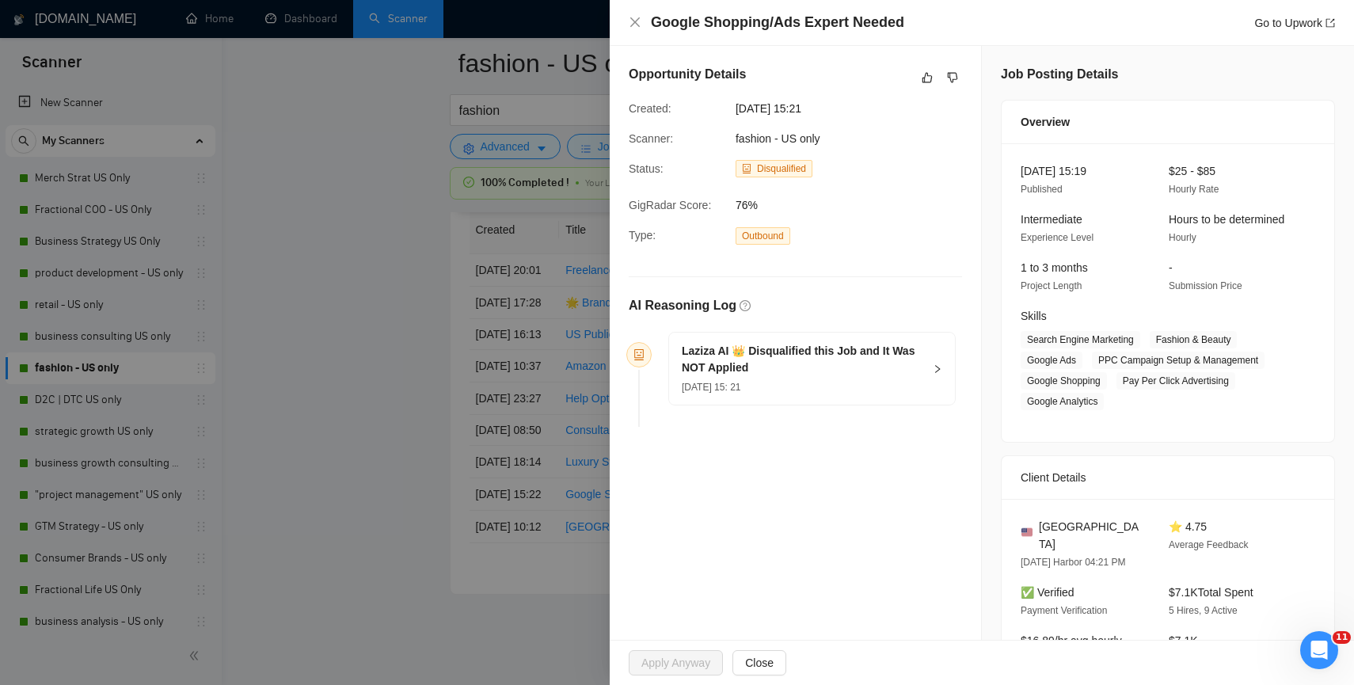
click at [479, 378] on div at bounding box center [677, 342] width 1354 height 685
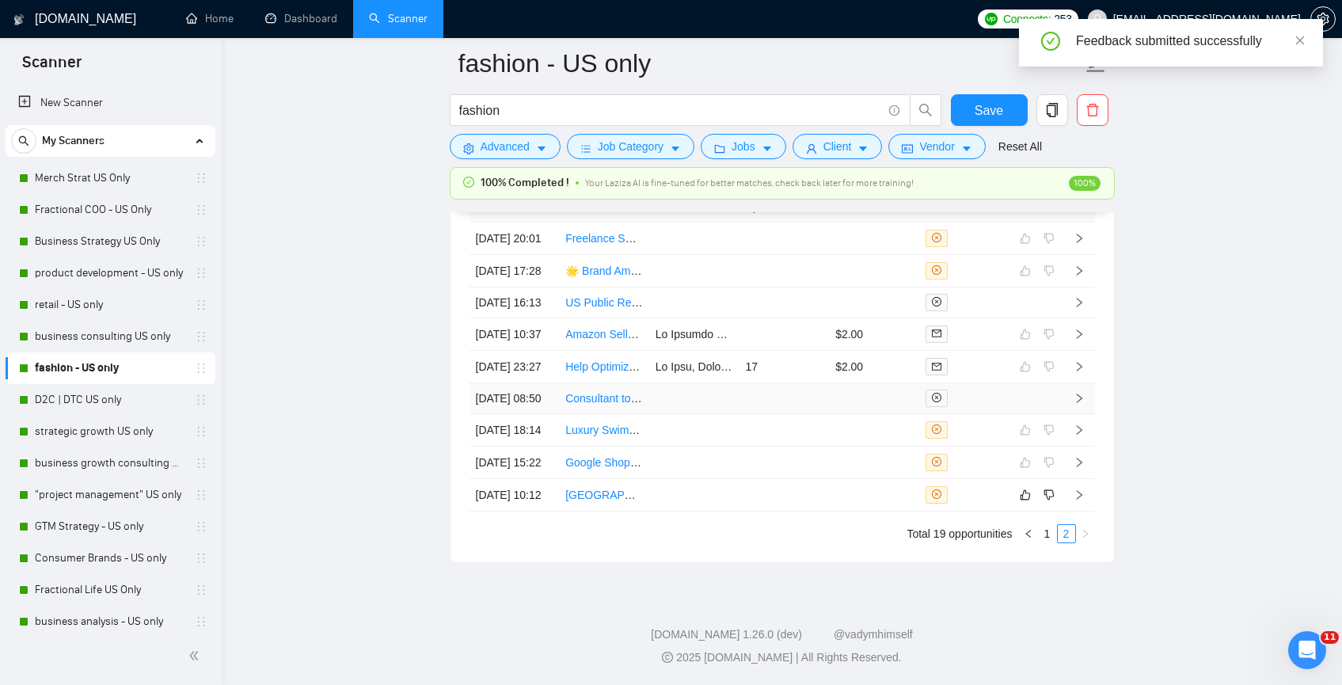
scroll to position [4262, 0]
click at [624, 501] on link "[GEOGRAPHIC_DATA] BASED - Social Media + Brand Marketing" at bounding box center [726, 495] width 323 height 13
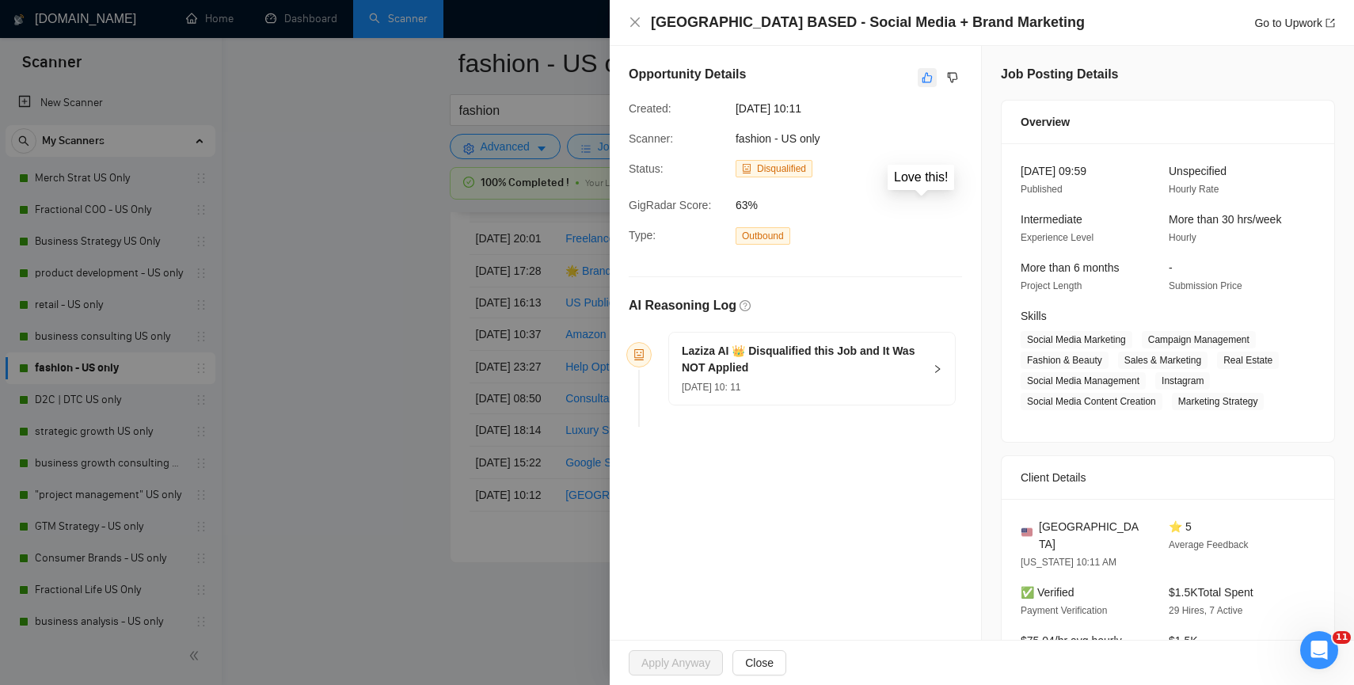
click at [922, 78] on icon "like" at bounding box center [927, 78] width 10 height 10
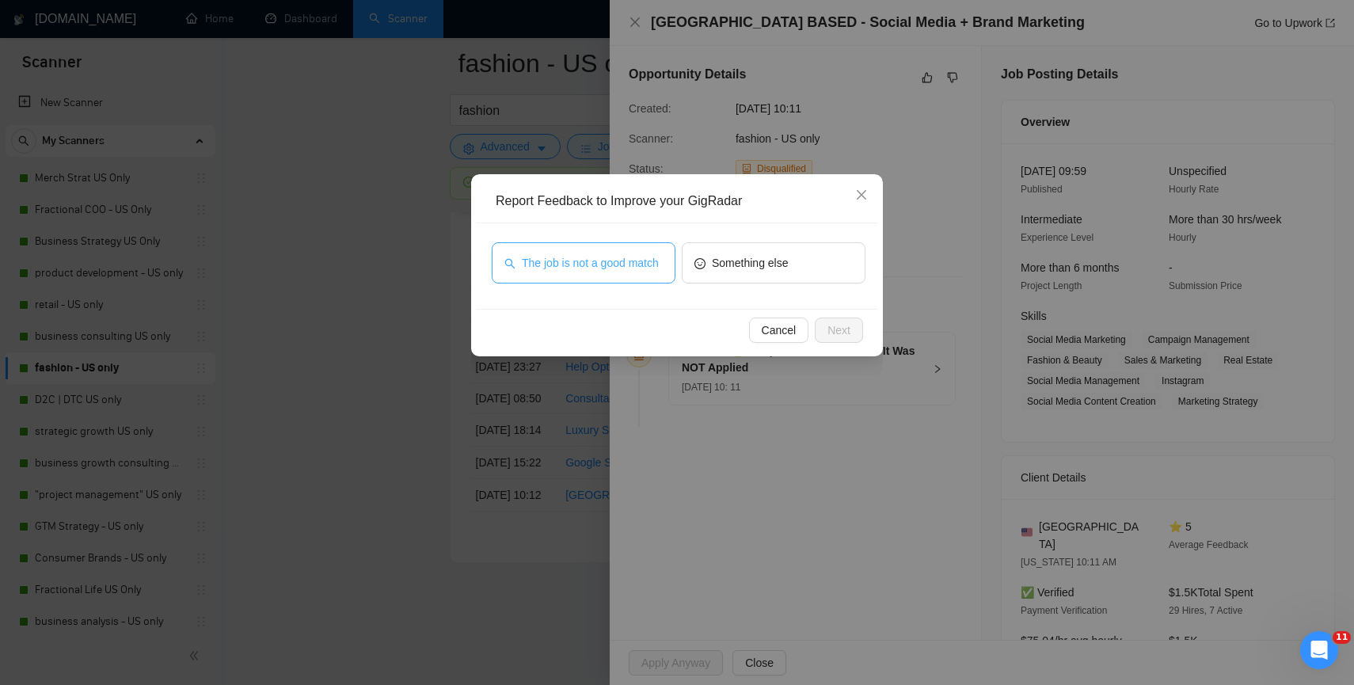
click at [633, 272] on span "The job is not a good match" at bounding box center [590, 262] width 137 height 17
click at [821, 326] on button "Next" at bounding box center [839, 330] width 48 height 25
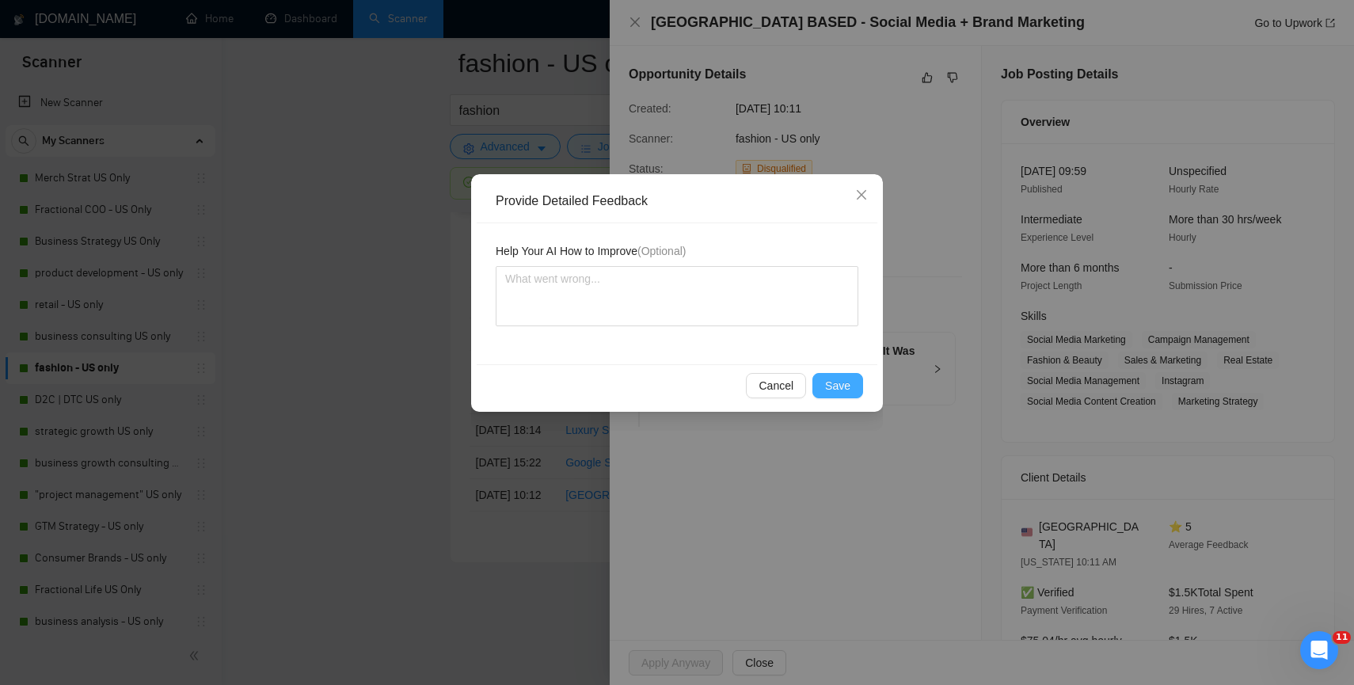
click at [830, 389] on span "Save" at bounding box center [837, 385] width 25 height 17
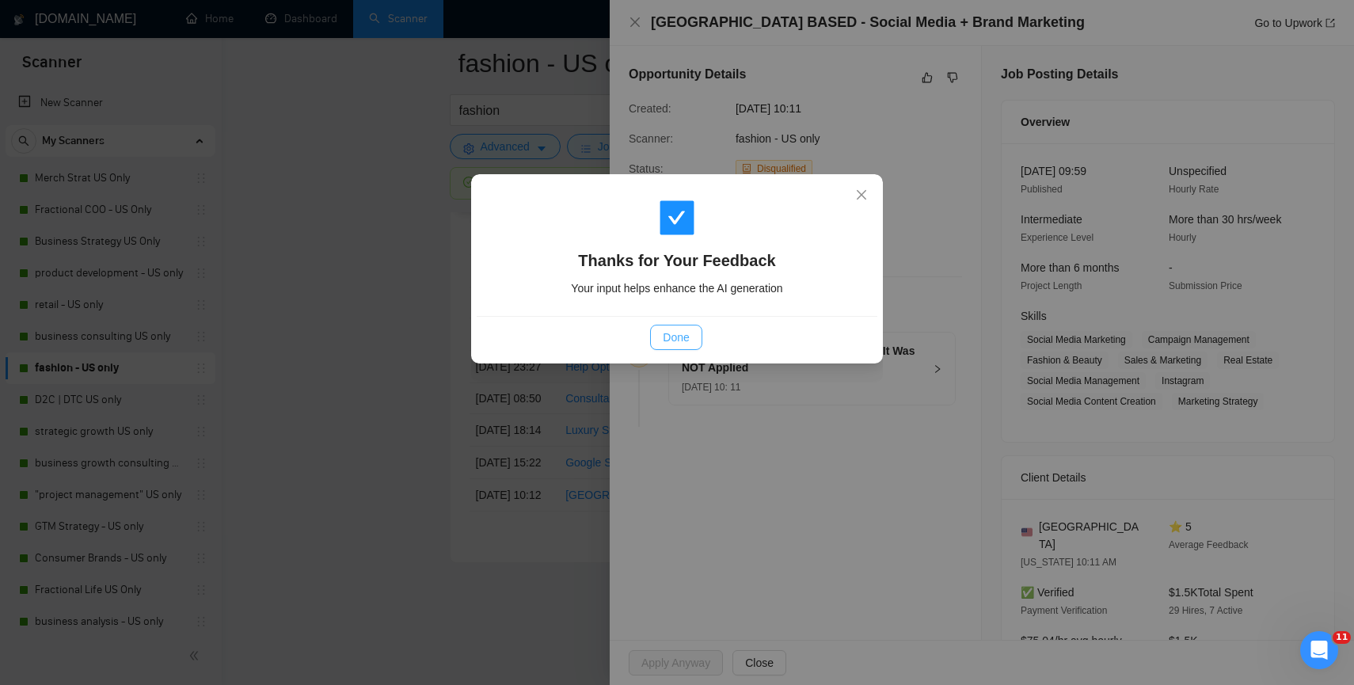
drag, startPoint x: 682, startPoint y: 352, endPoint x: 682, endPoint y: 343, distance: 8.7
click at [682, 347] on div "Done" at bounding box center [677, 337] width 401 height 42
click at [682, 340] on span "Done" at bounding box center [676, 337] width 26 height 17
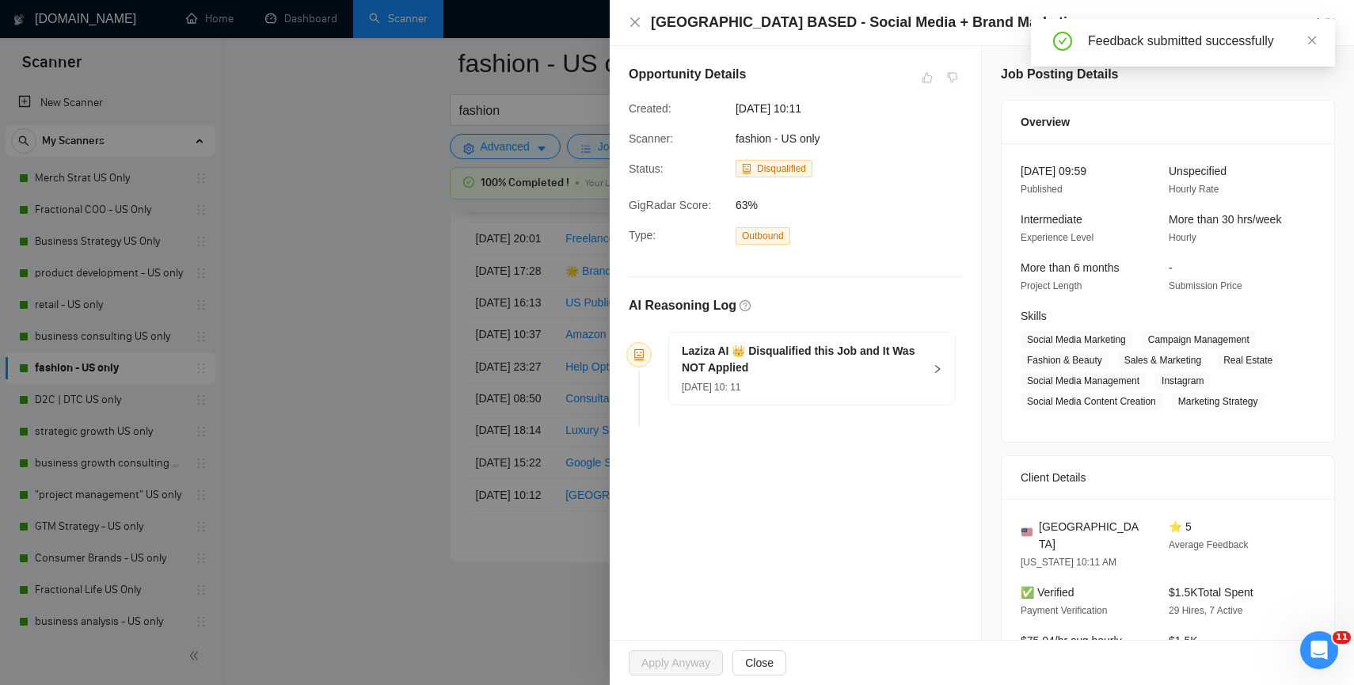
click at [553, 651] on div at bounding box center [677, 342] width 1354 height 685
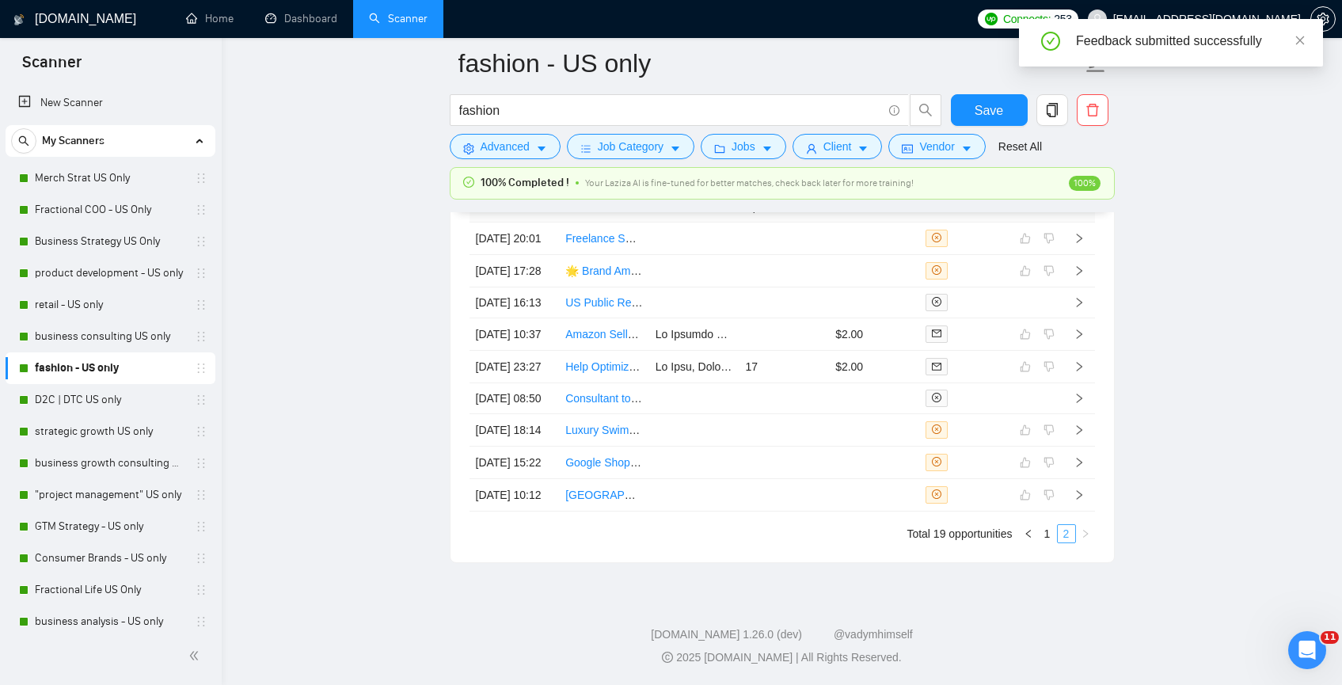
click at [1071, 542] on link "2" at bounding box center [1066, 533] width 17 height 17
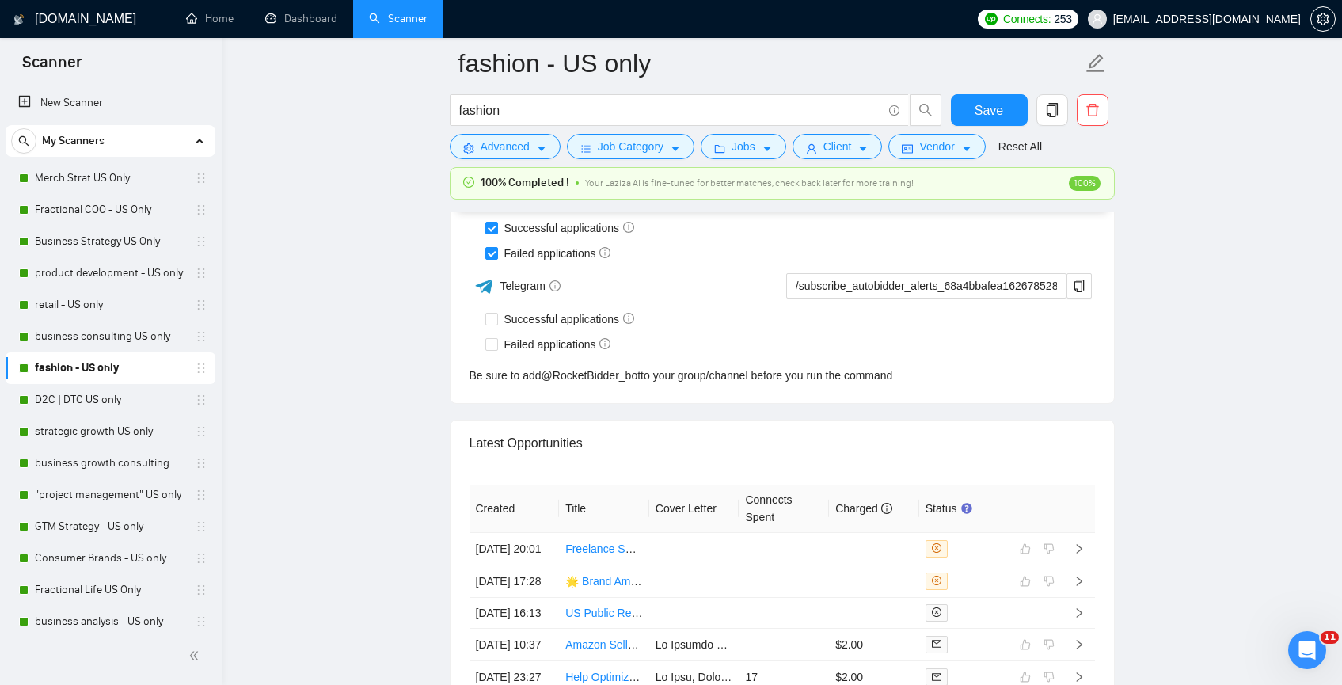
scroll to position [4281, 0]
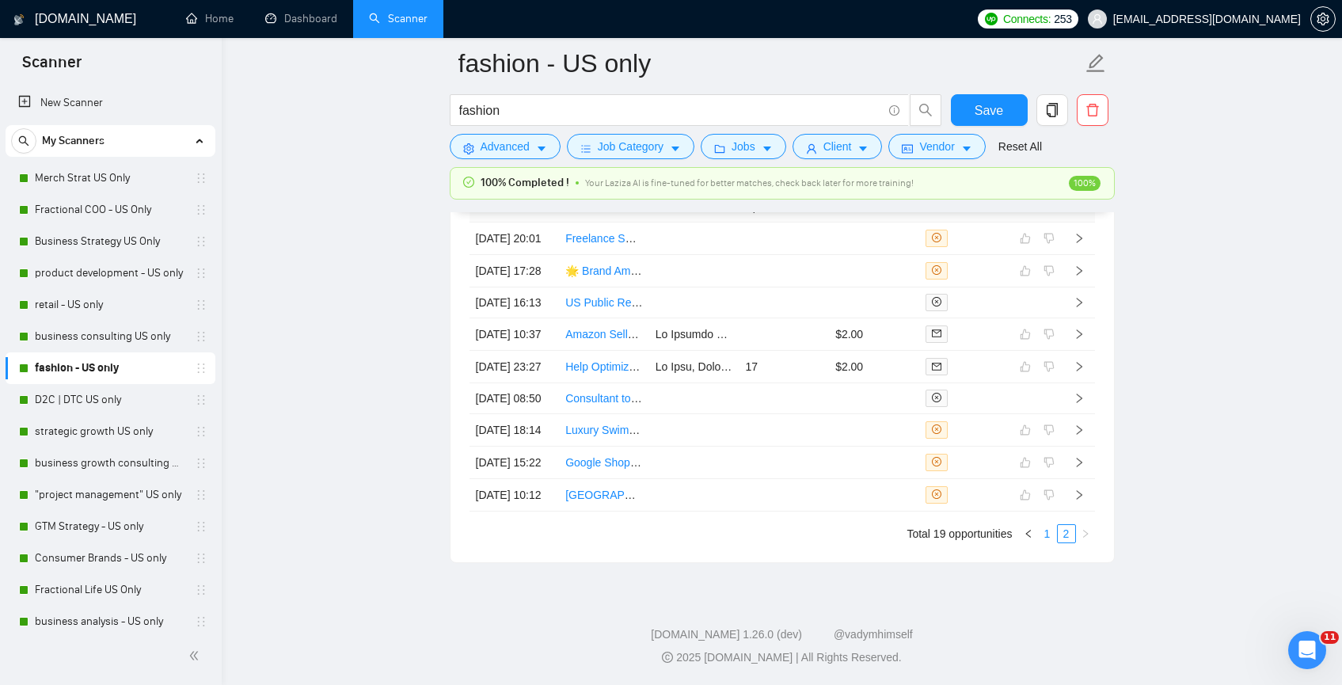
click at [1048, 538] on link "1" at bounding box center [1047, 533] width 17 height 17
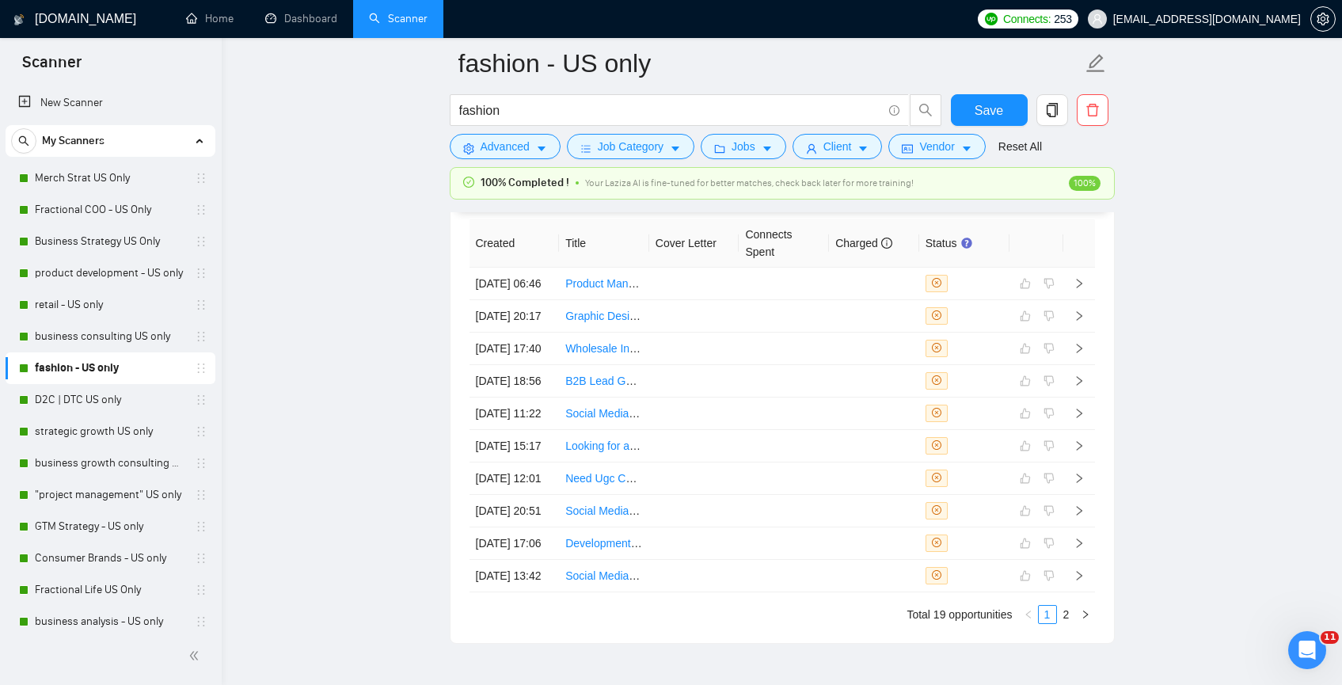
scroll to position [4329, 0]
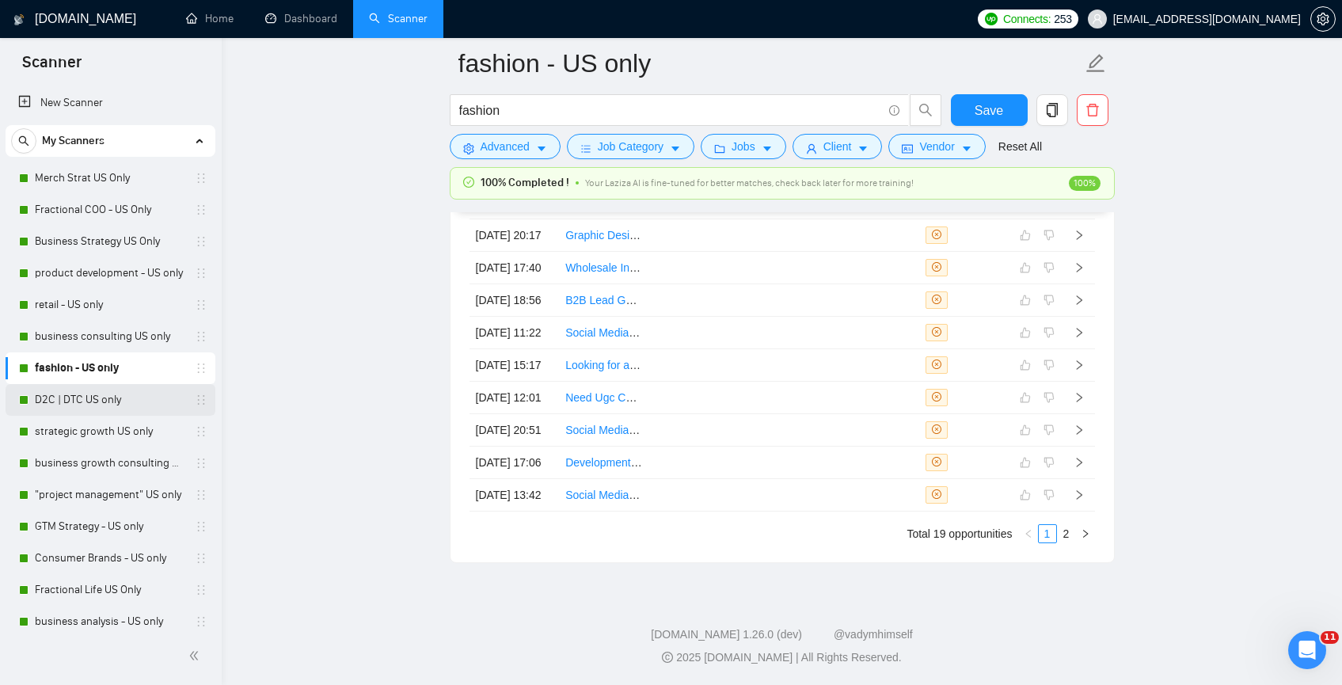
click at [108, 409] on link "D2C | DTC US only" at bounding box center [110, 400] width 150 height 32
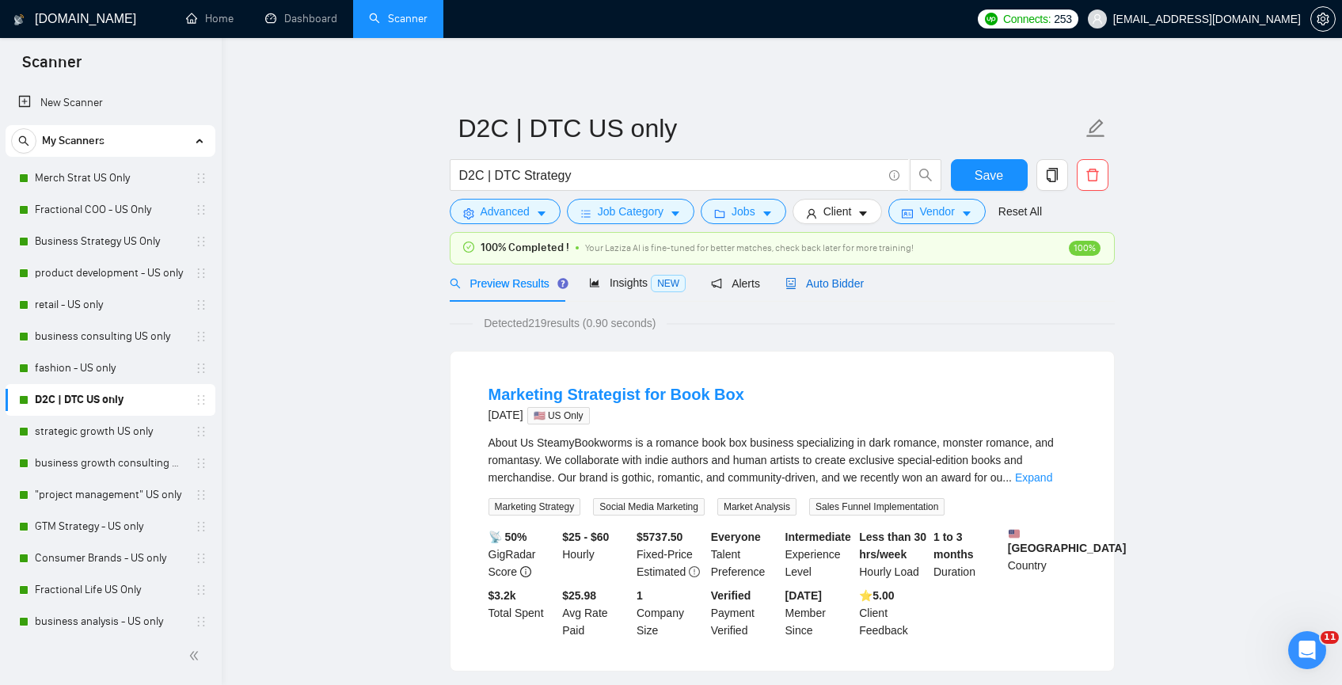
click at [820, 280] on span "Auto Bidder" at bounding box center [825, 283] width 78 height 13
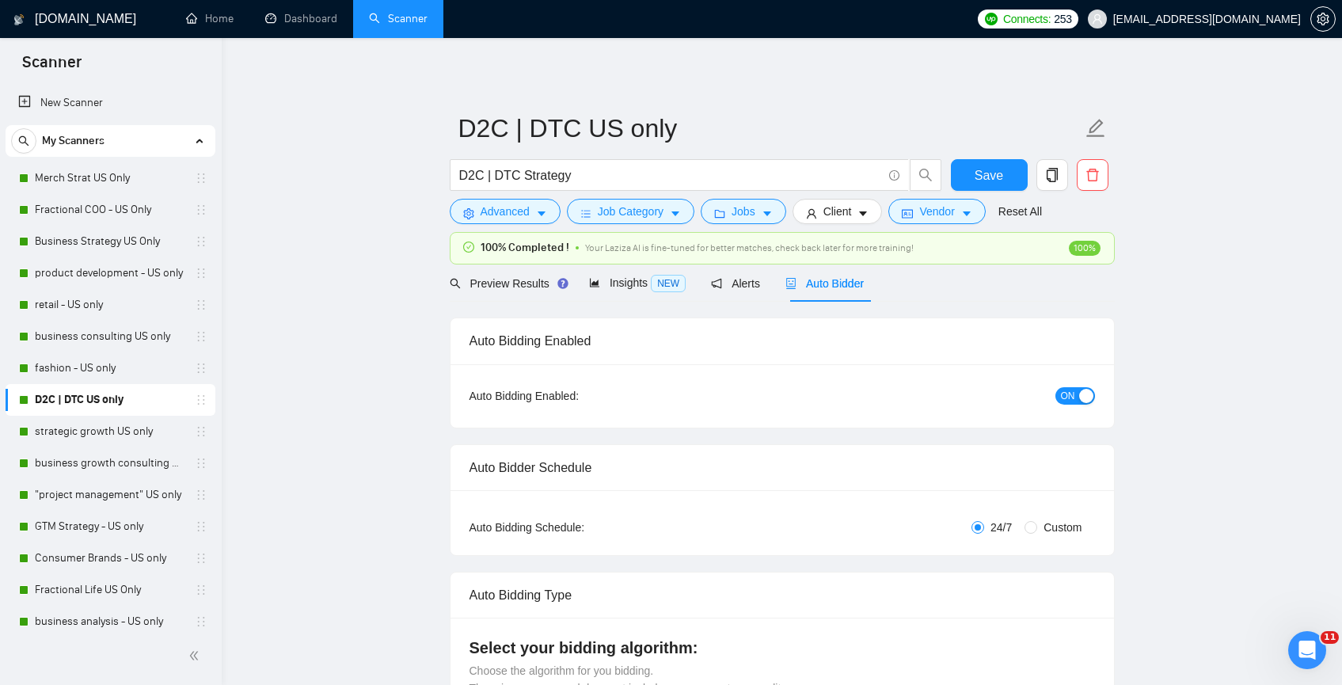
checkbox input "true"
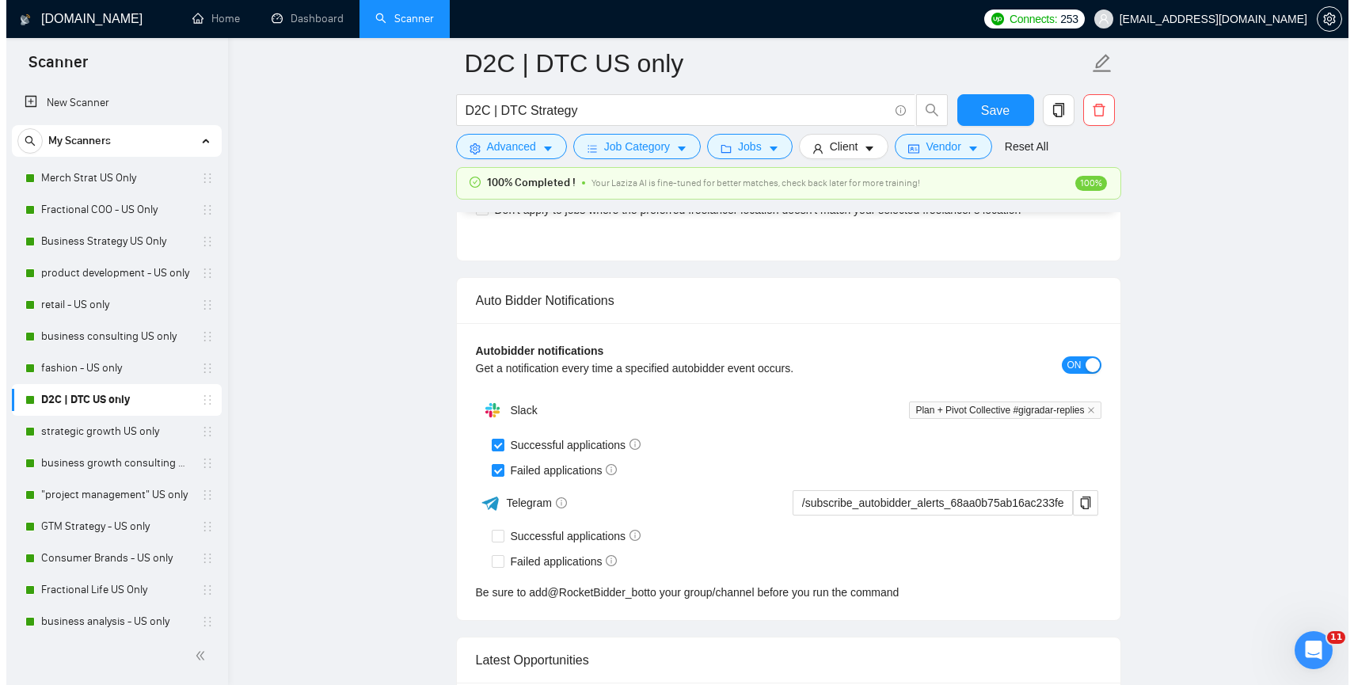
scroll to position [3991, 0]
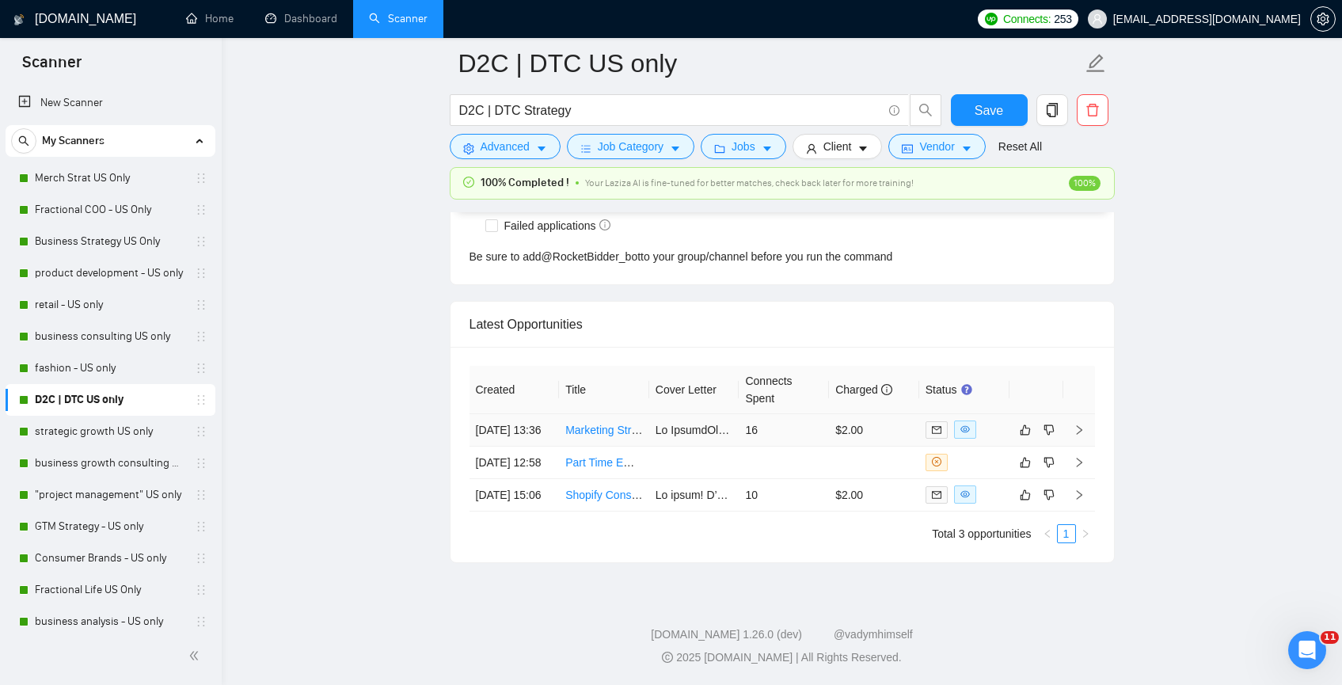
click at [648, 414] on td "Marketing Strategist for Book Box" at bounding box center [604, 430] width 90 height 32
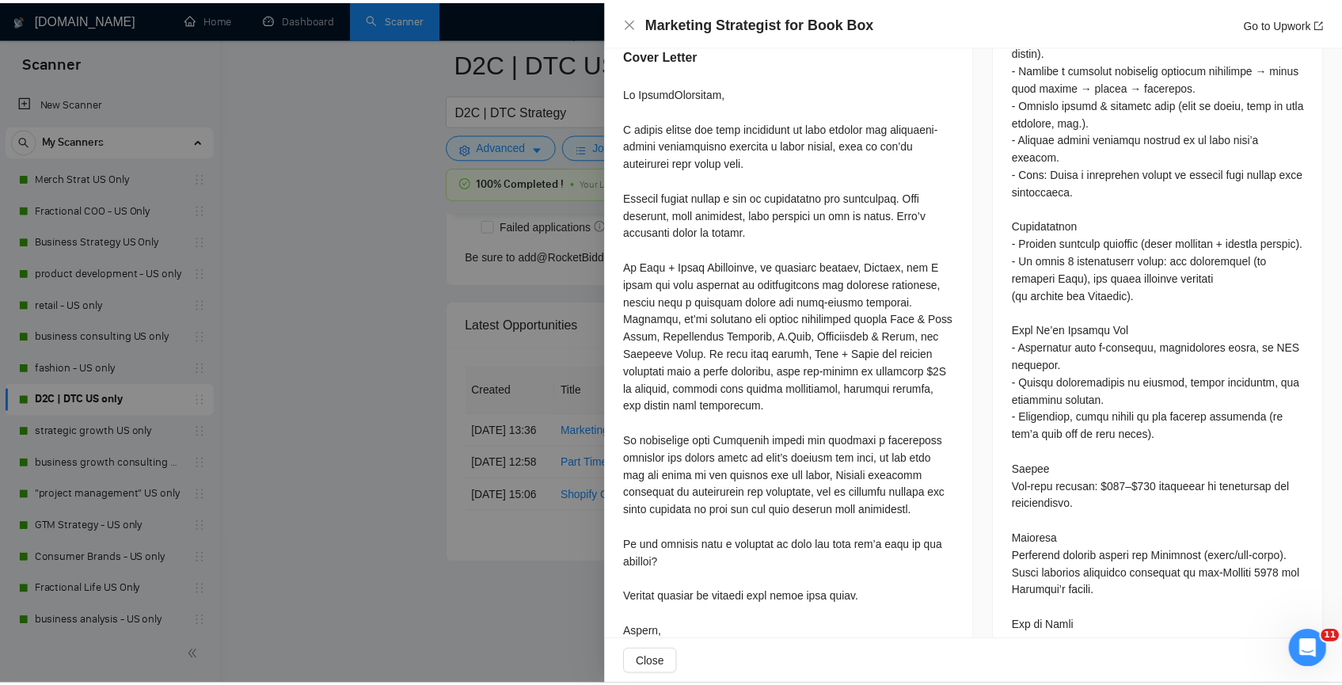
scroll to position [1212, 0]
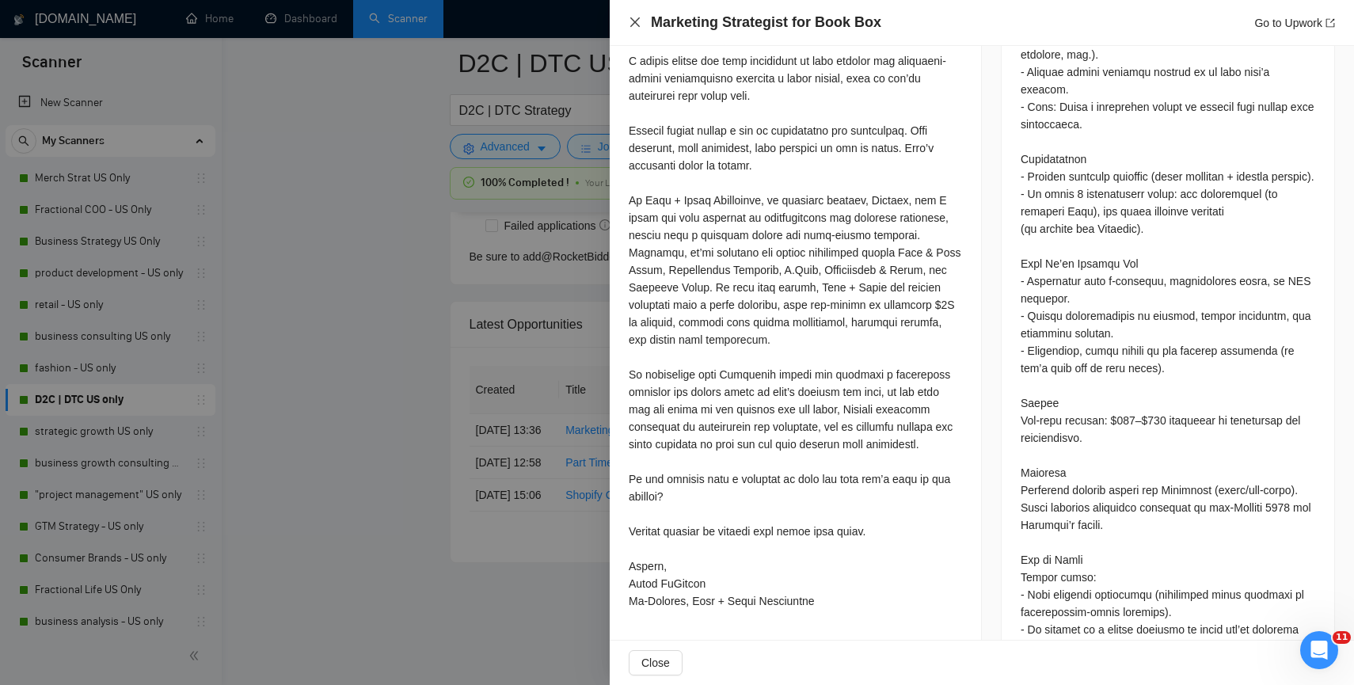
click at [632, 19] on icon "close" at bounding box center [635, 22] width 10 height 10
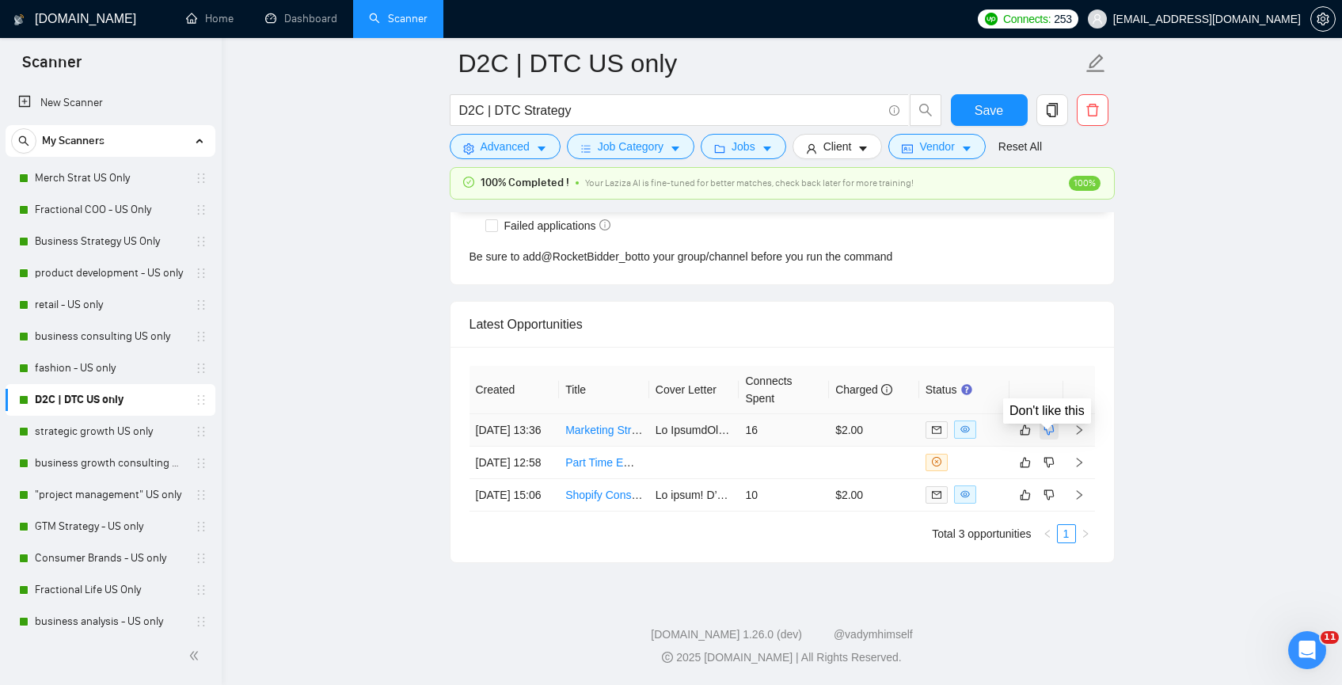
click at [1052, 420] on button "button" at bounding box center [1049, 429] width 19 height 19
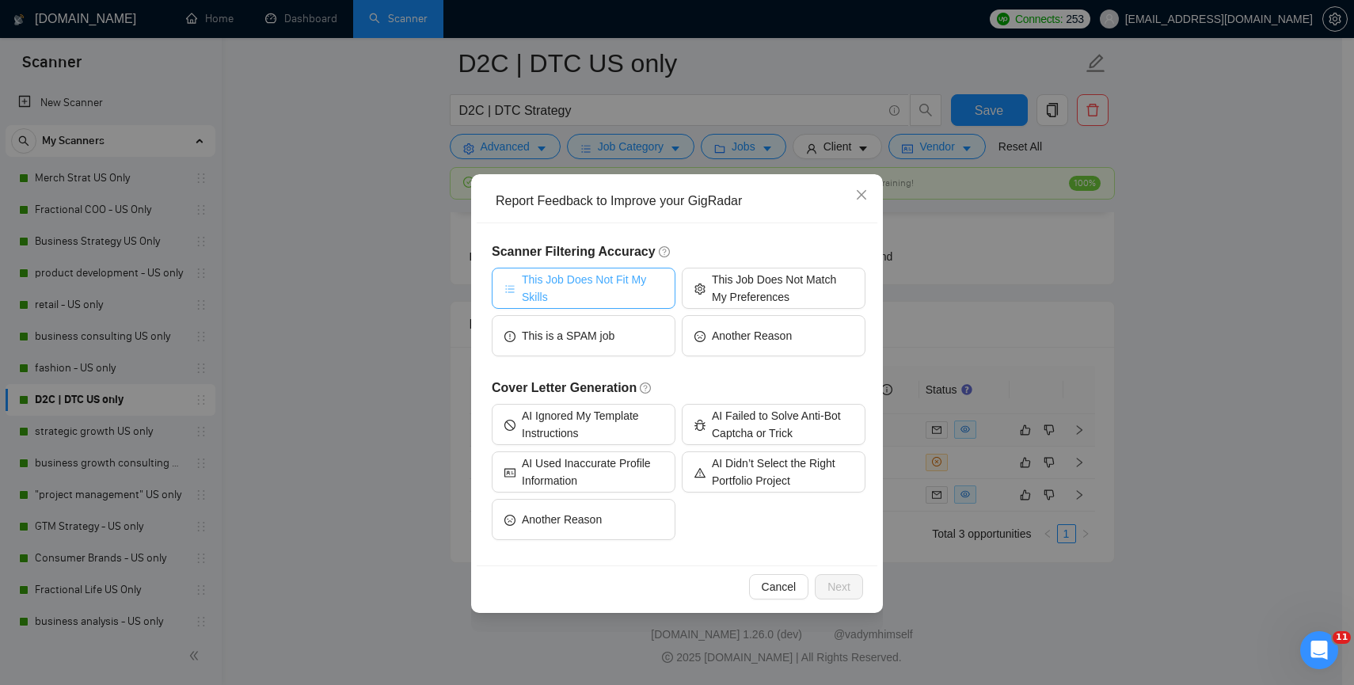
click at [604, 291] on span "This Job Does Not Fit My Skills" at bounding box center [592, 288] width 141 height 35
click at [824, 584] on button "Next" at bounding box center [839, 586] width 48 height 25
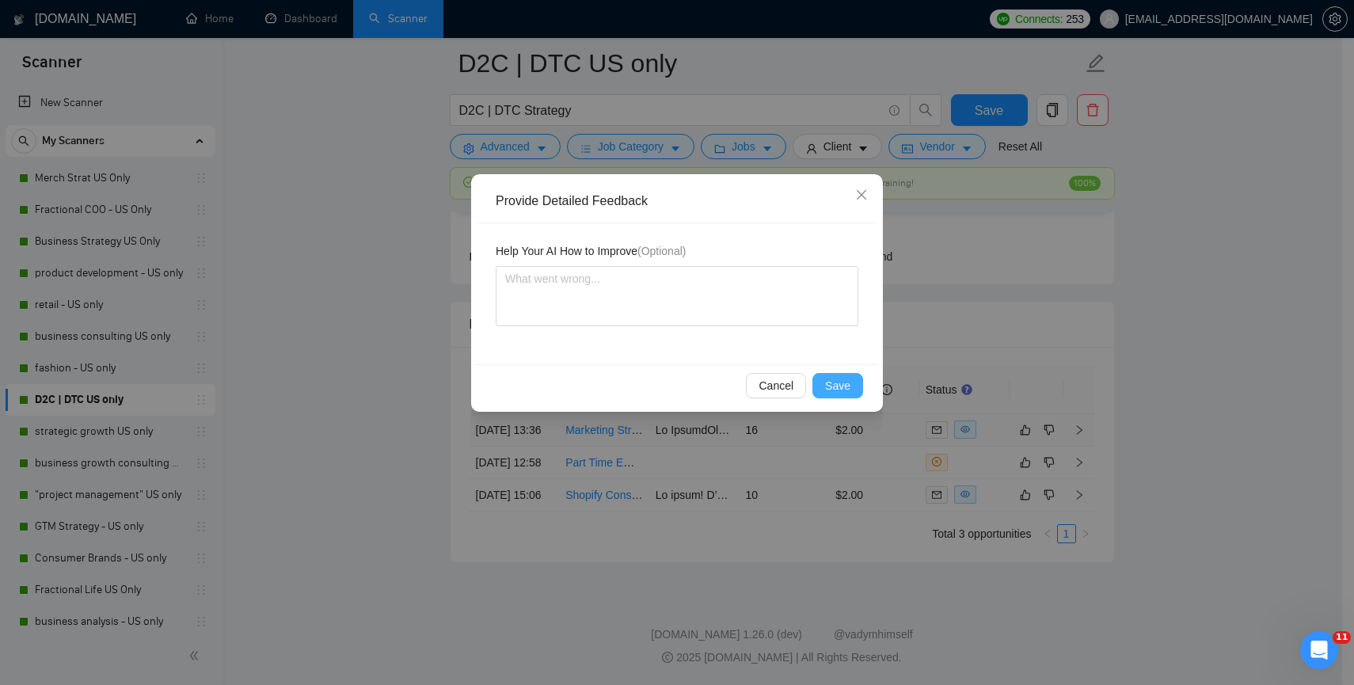
click at [832, 385] on span "Save" at bounding box center [837, 385] width 25 height 17
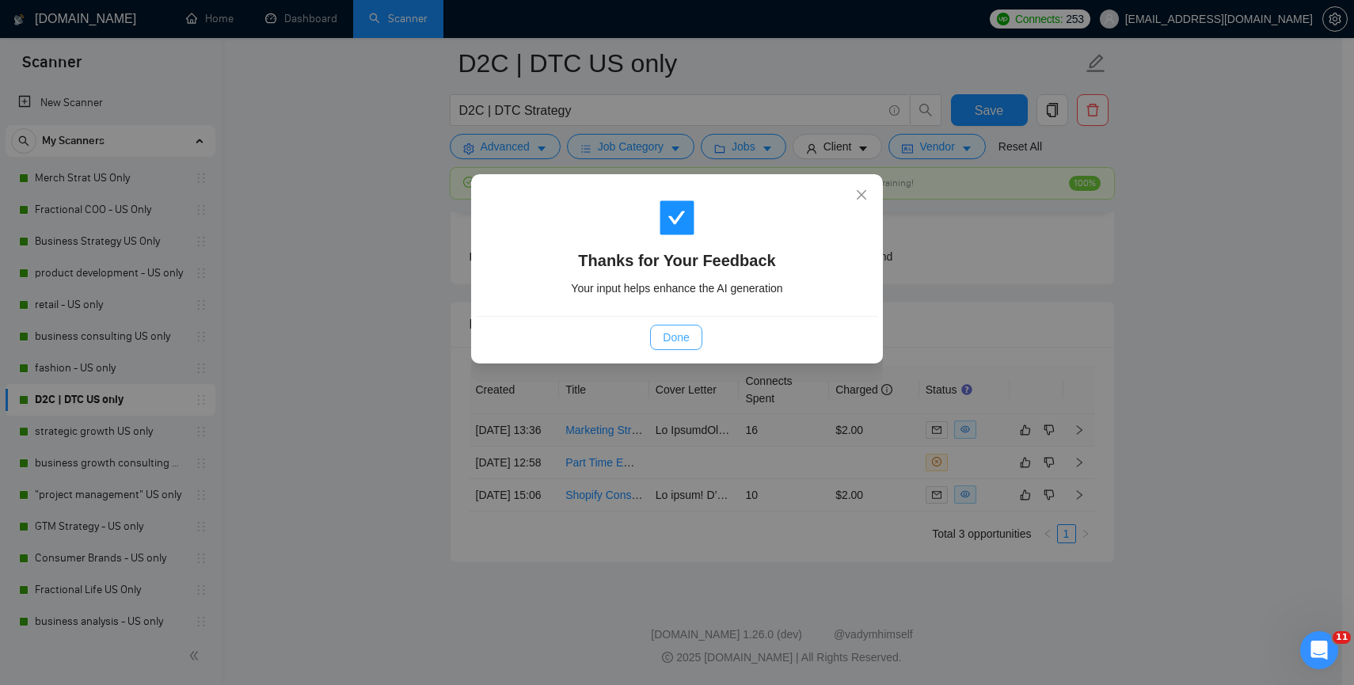
click at [679, 330] on span "Done" at bounding box center [676, 337] width 26 height 17
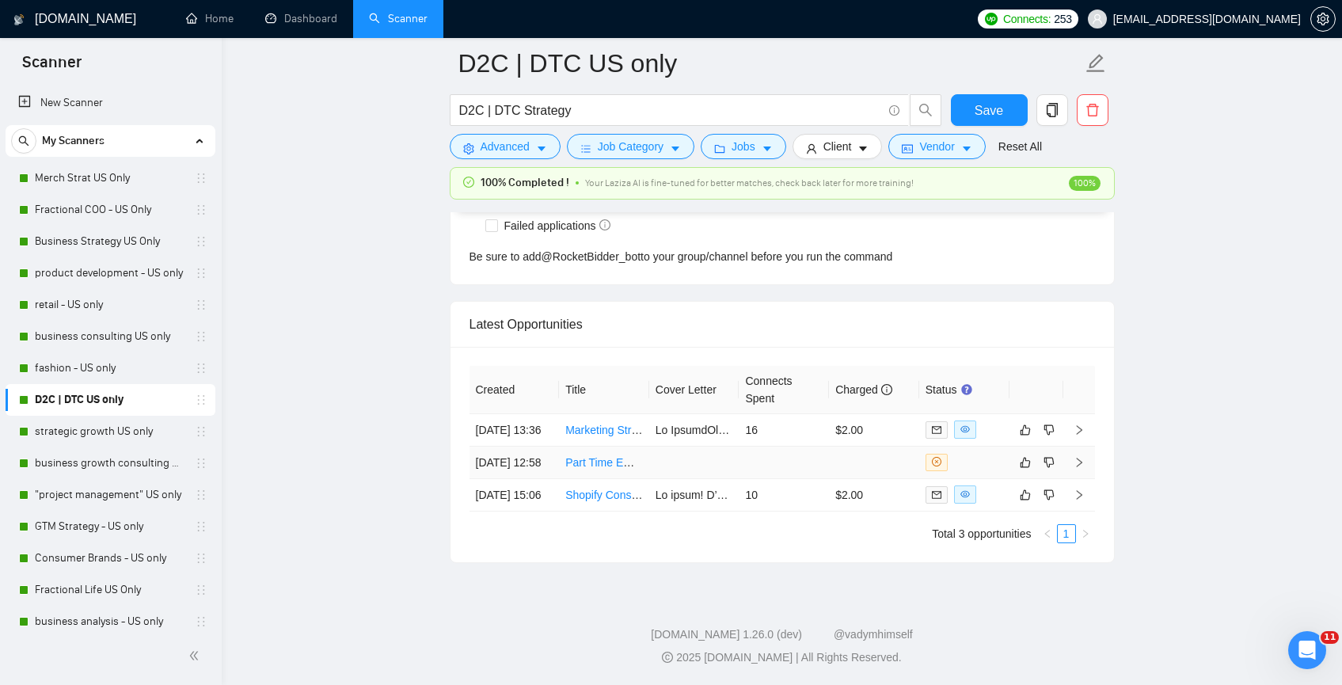
click at [694, 447] on td at bounding box center [694, 463] width 90 height 32
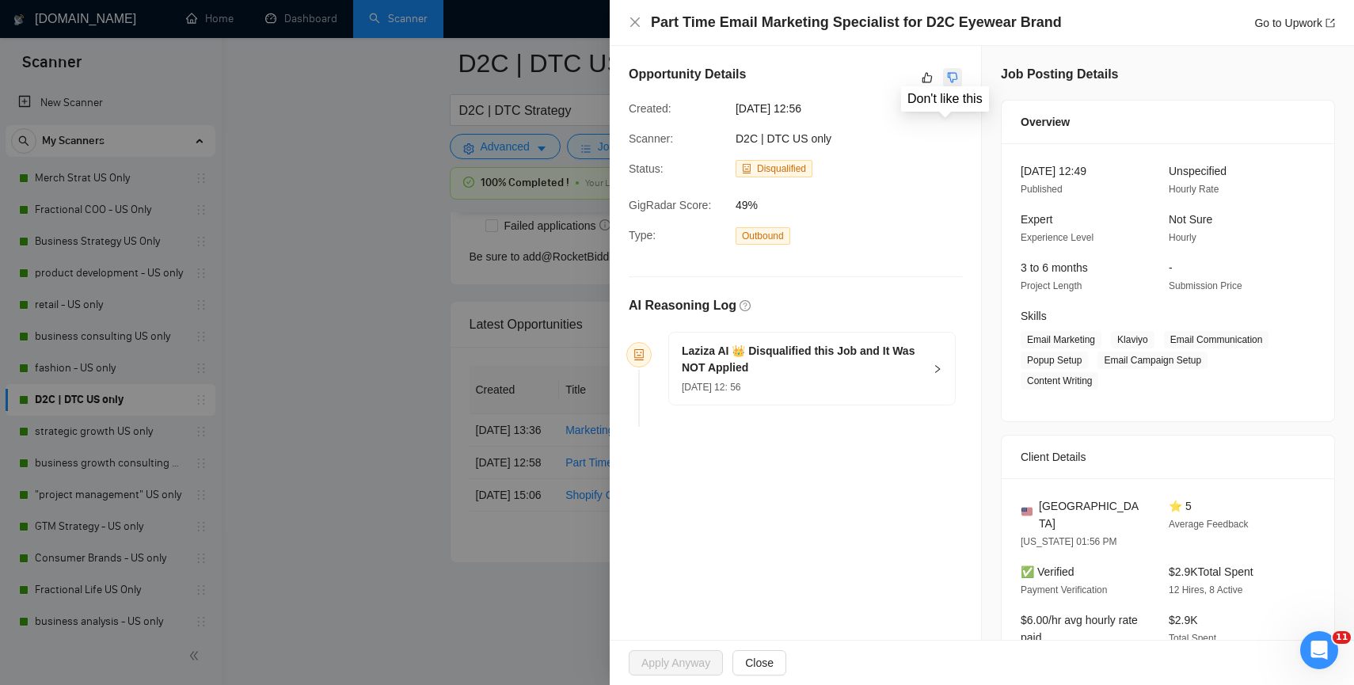
click at [952, 70] on button "button" at bounding box center [952, 77] width 19 height 19
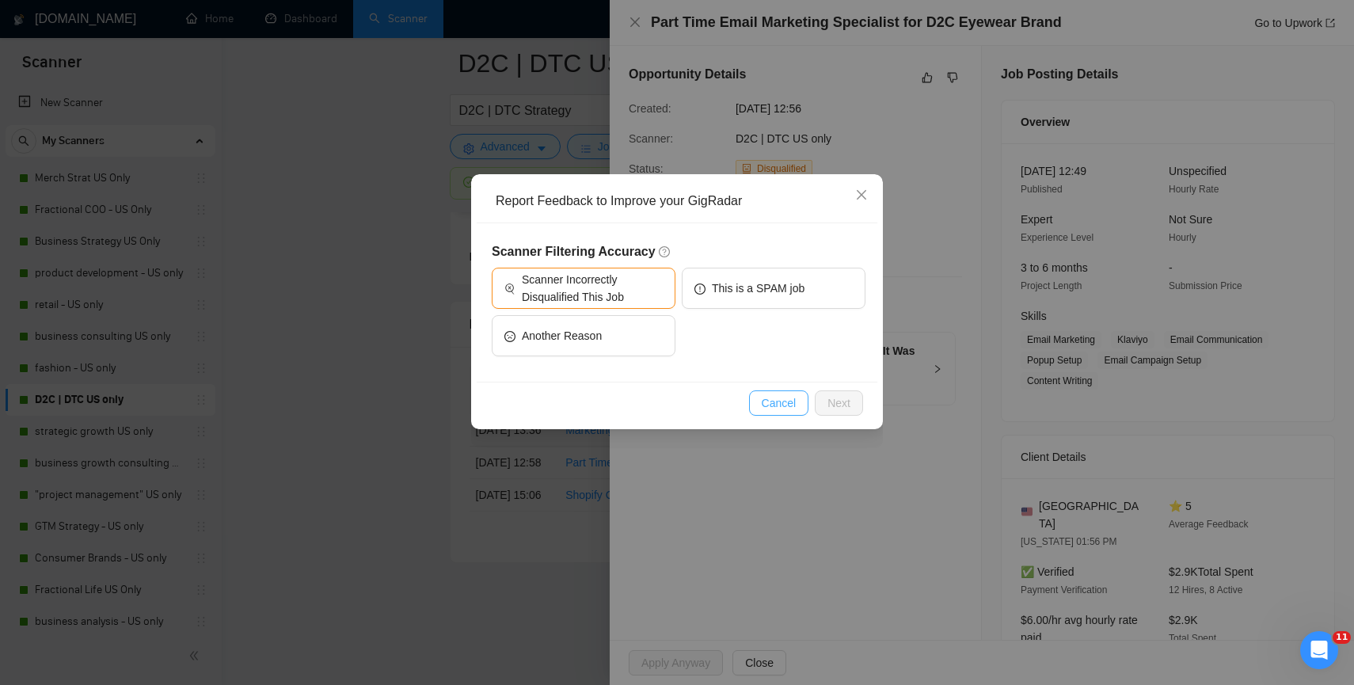
click at [779, 406] on span "Cancel" at bounding box center [779, 402] width 35 height 17
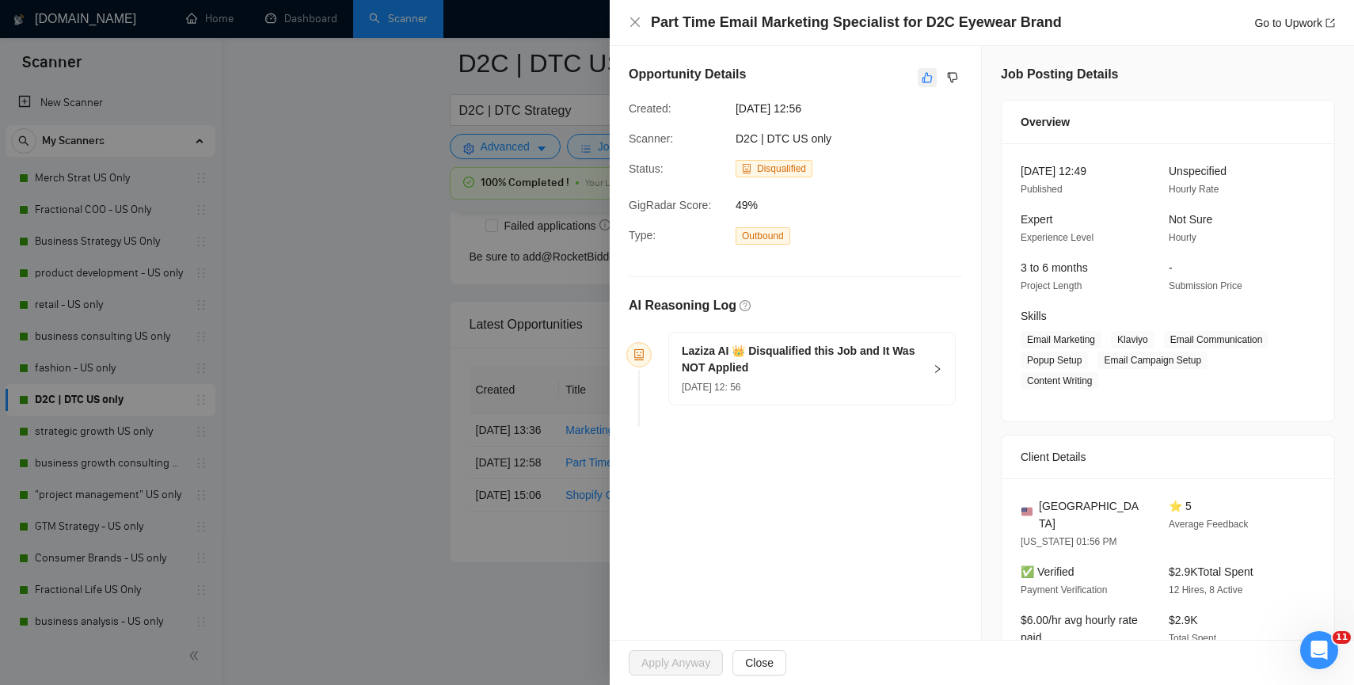
click at [922, 82] on icon "like" at bounding box center [927, 77] width 11 height 13
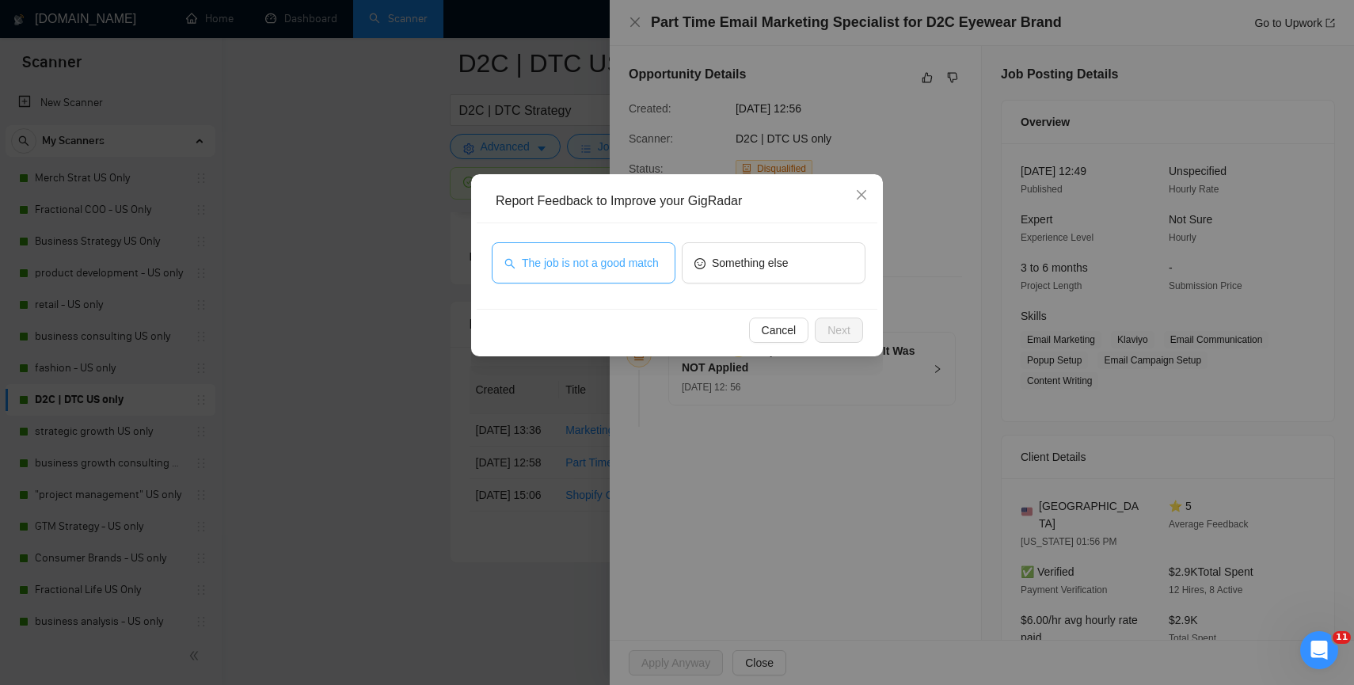
click at [615, 260] on span "The job is not a good match" at bounding box center [590, 262] width 137 height 17
click at [839, 333] on span "Next" at bounding box center [838, 329] width 23 height 17
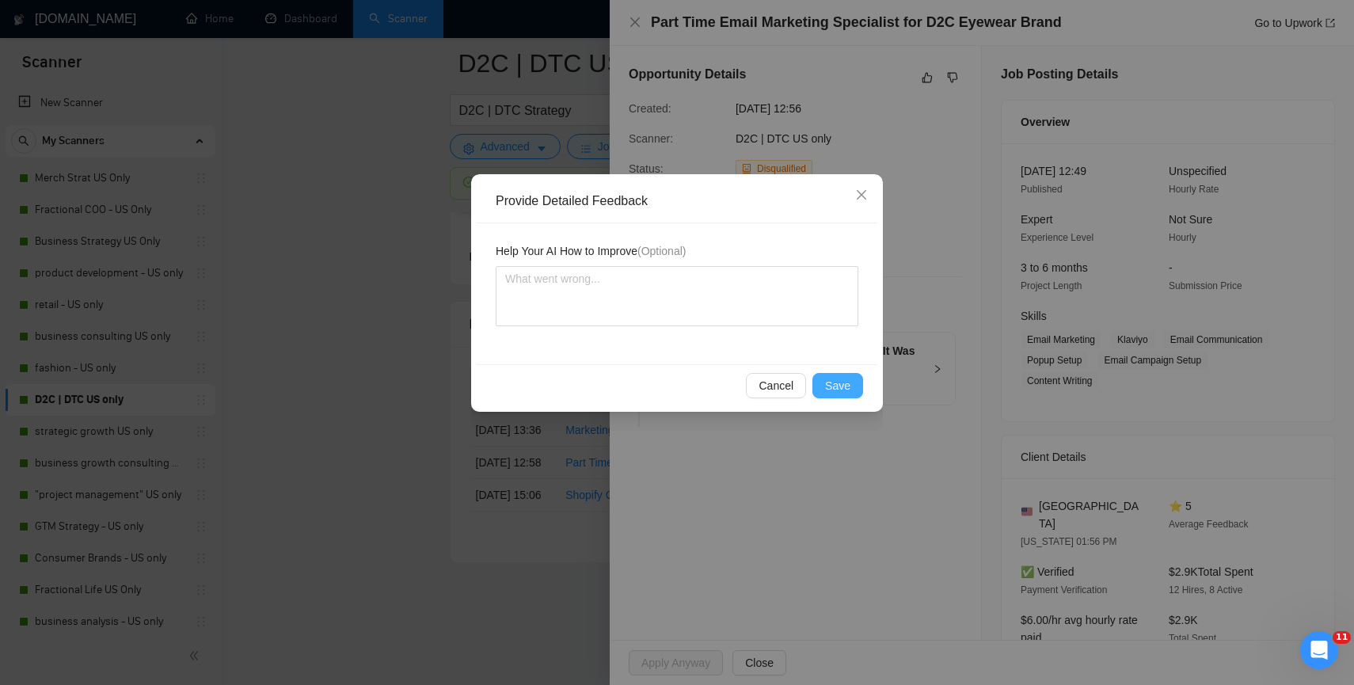
click at [835, 379] on span "Save" at bounding box center [837, 385] width 25 height 17
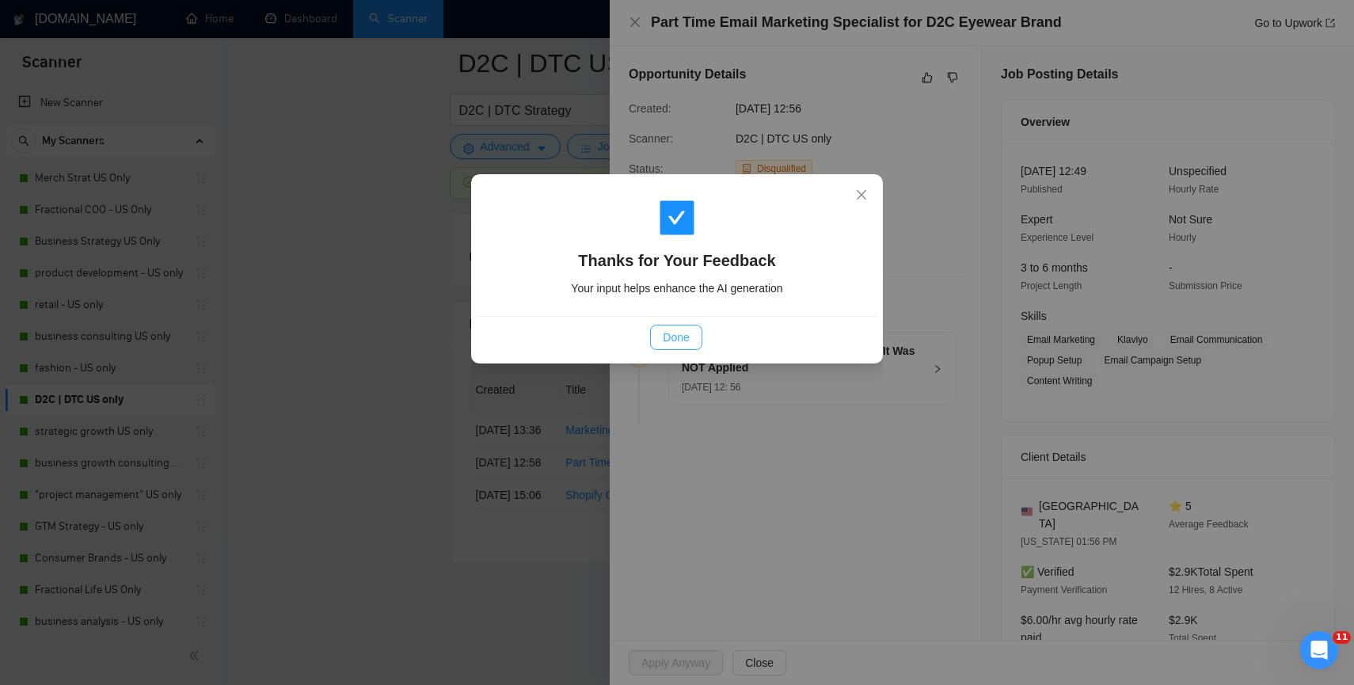
click at [653, 331] on button "Done" at bounding box center [675, 337] width 51 height 25
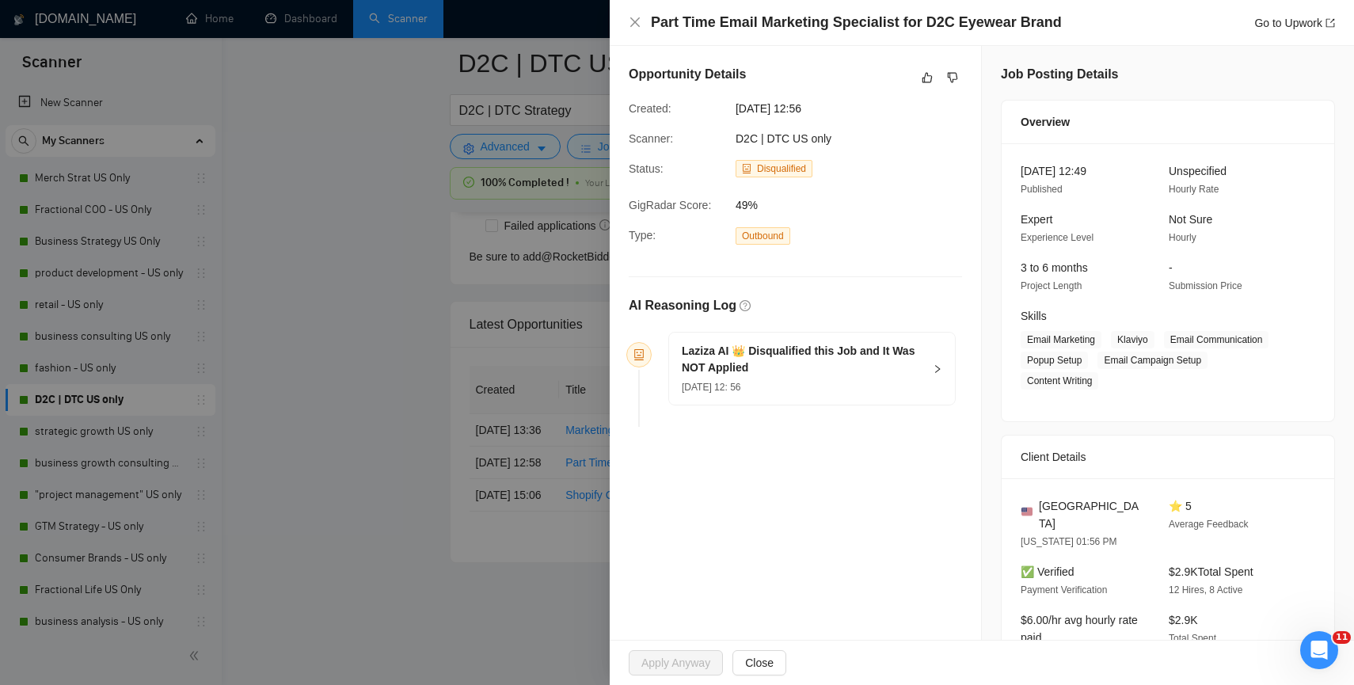
click at [390, 487] on div at bounding box center [677, 342] width 1354 height 685
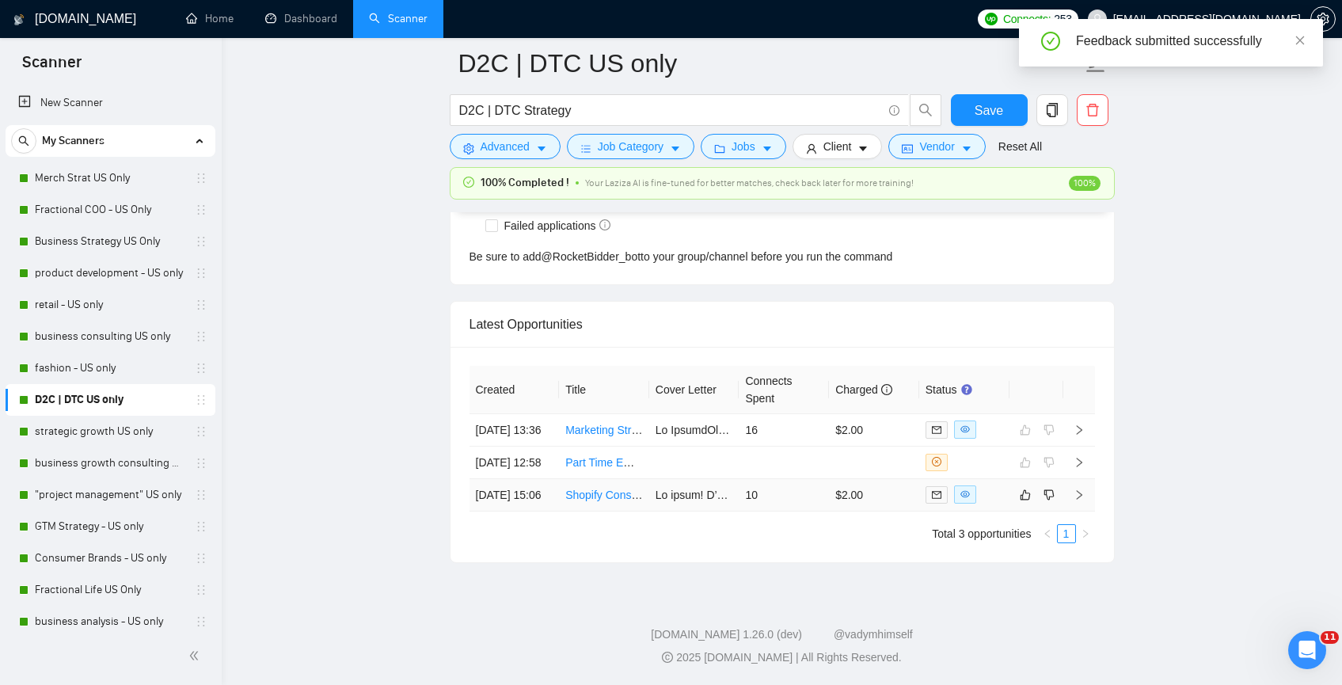
click at [637, 504] on td "Shopify Consultant Needed for DTC Aroma Brand – Landing Page & Website Optimiza…" at bounding box center [604, 495] width 90 height 32
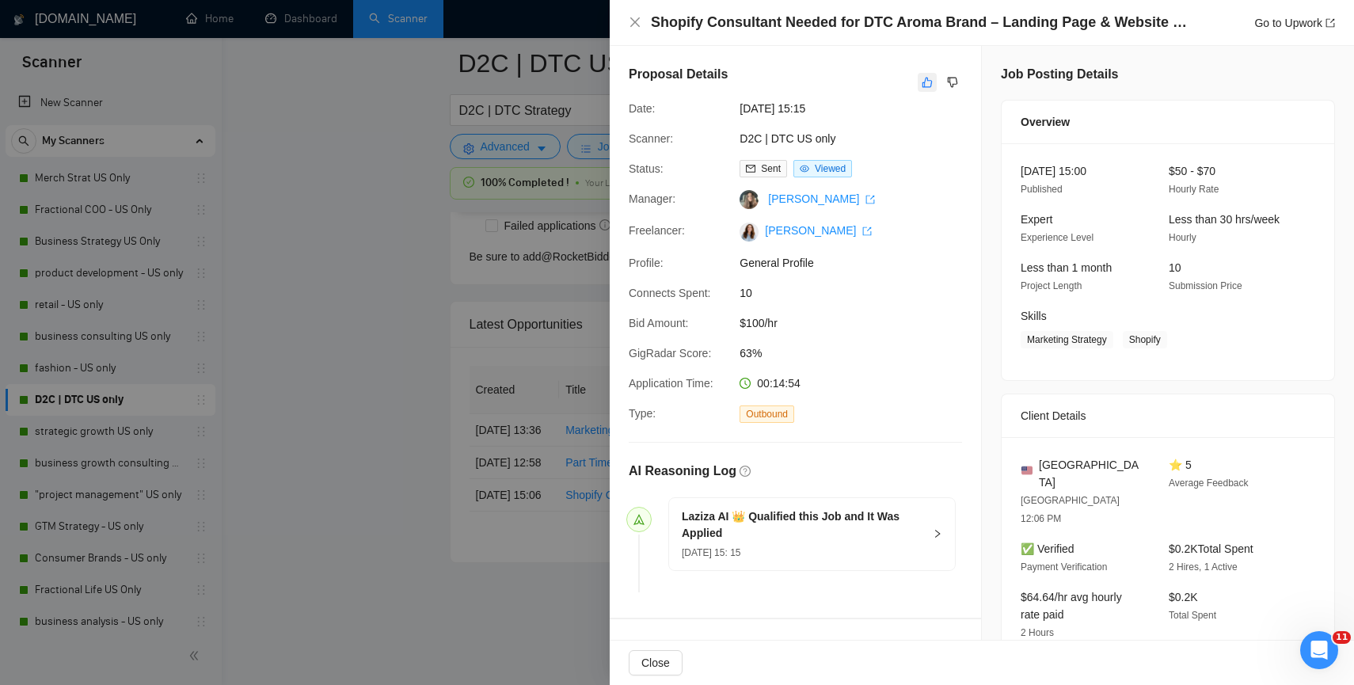
click at [922, 83] on icon "like" at bounding box center [927, 82] width 11 height 13
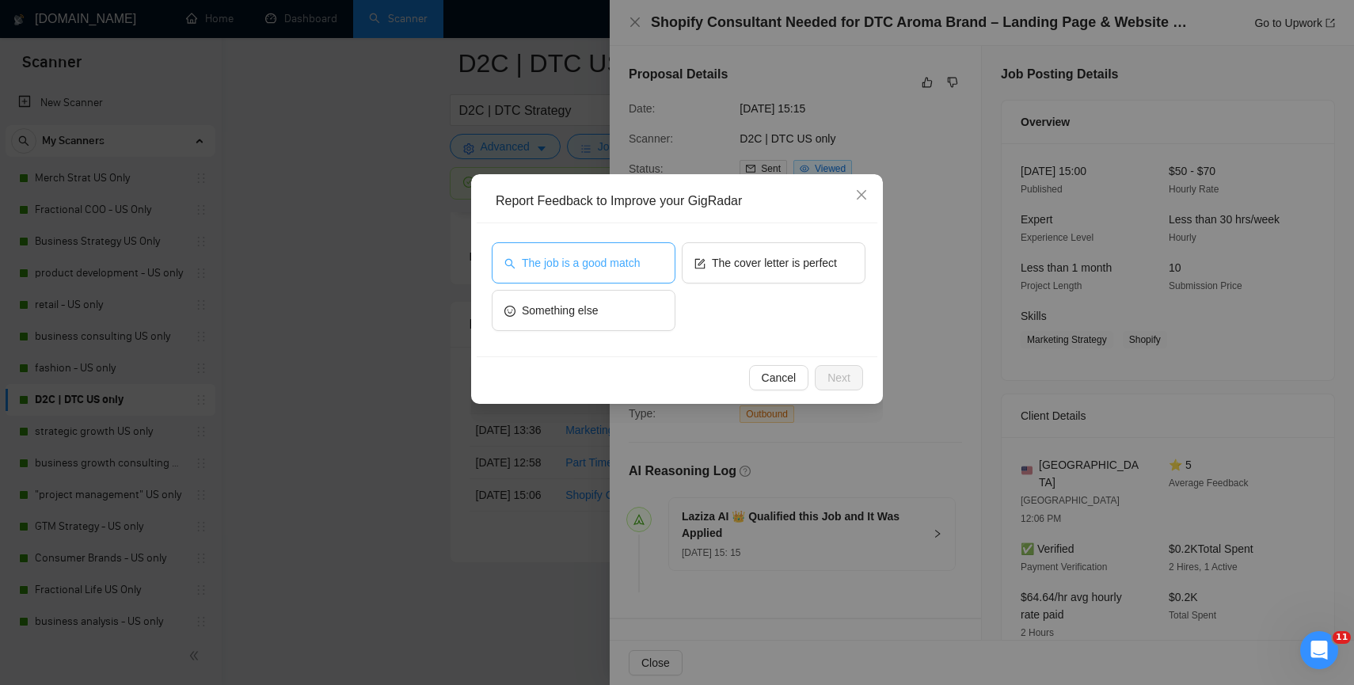
click at [640, 268] on span "The job is a good match" at bounding box center [581, 262] width 118 height 17
click at [842, 375] on span "Next" at bounding box center [838, 377] width 23 height 17
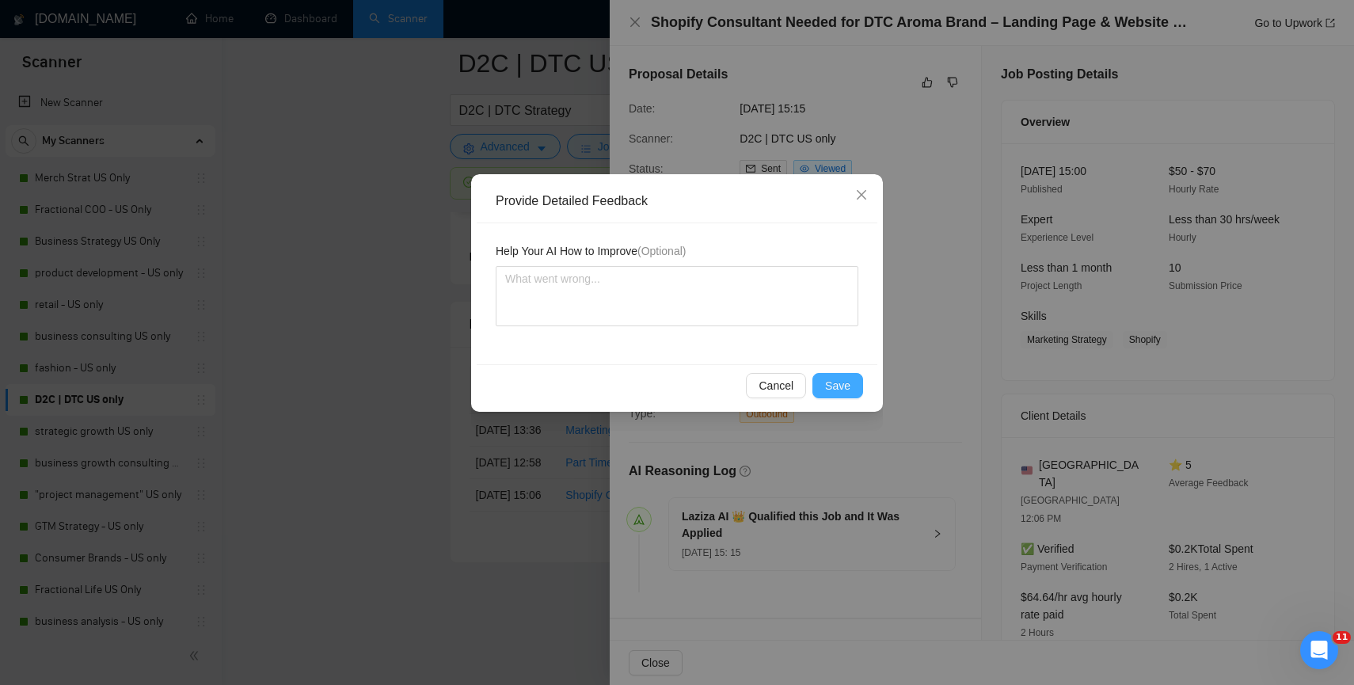
click at [840, 386] on span "Save" at bounding box center [837, 385] width 25 height 17
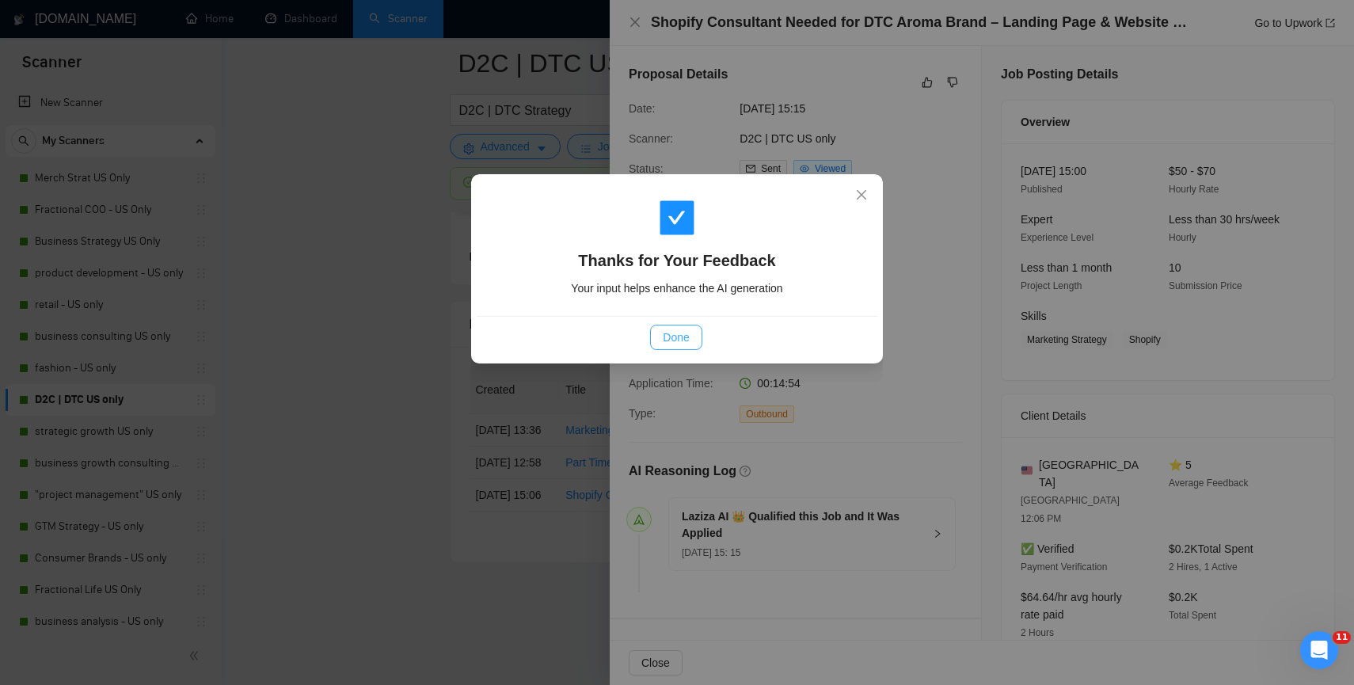
click at [658, 338] on button "Done" at bounding box center [675, 337] width 51 height 25
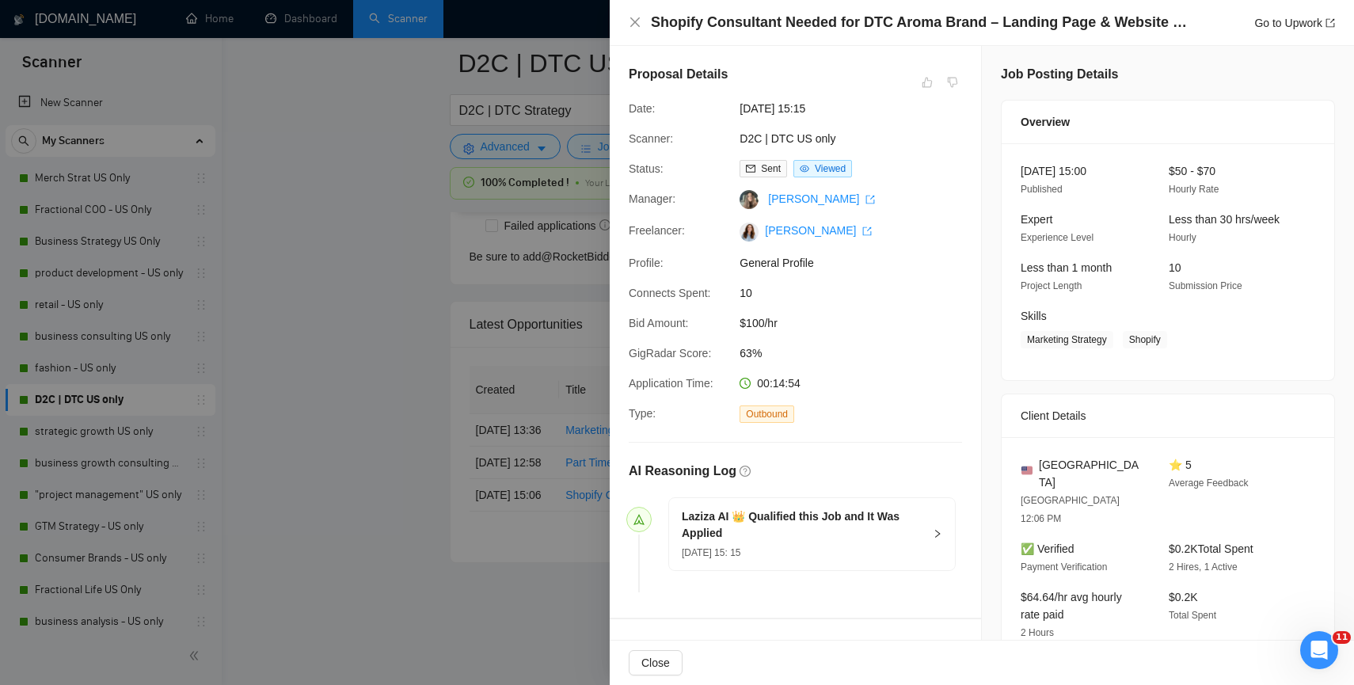
click at [337, 378] on div at bounding box center [677, 342] width 1354 height 685
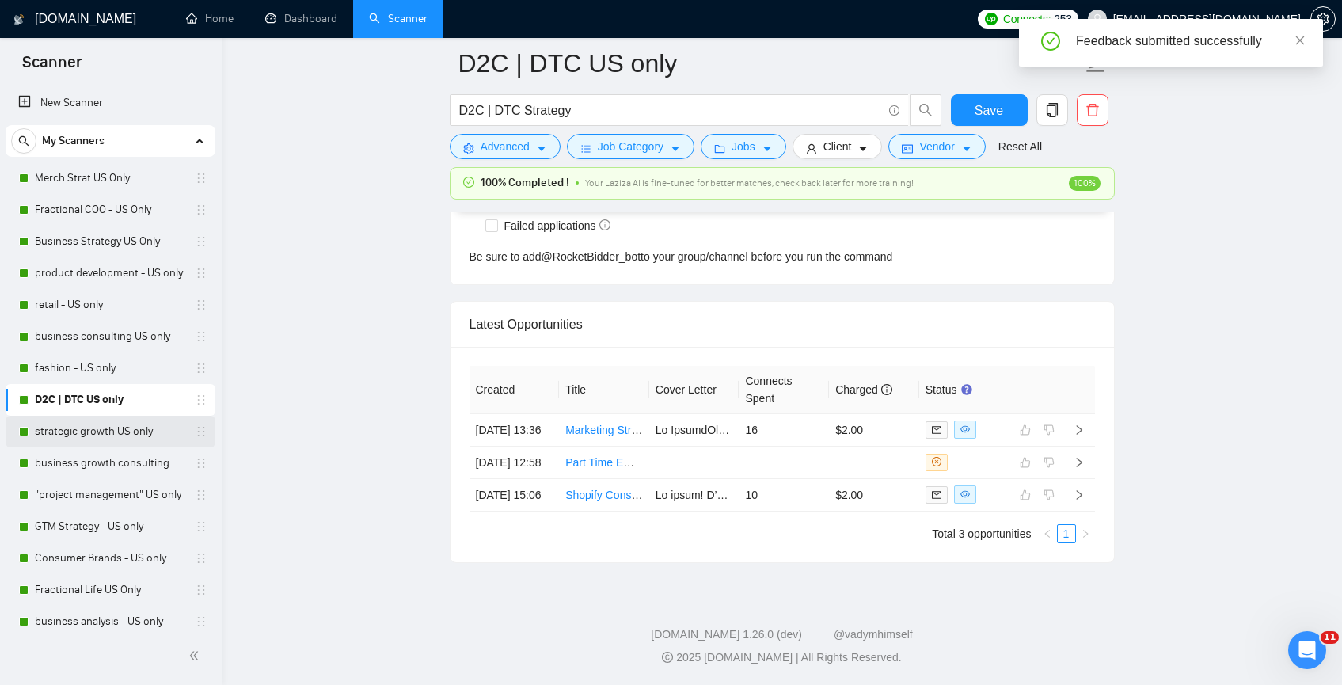
click at [143, 427] on link "strategic growth US only" at bounding box center [110, 432] width 150 height 32
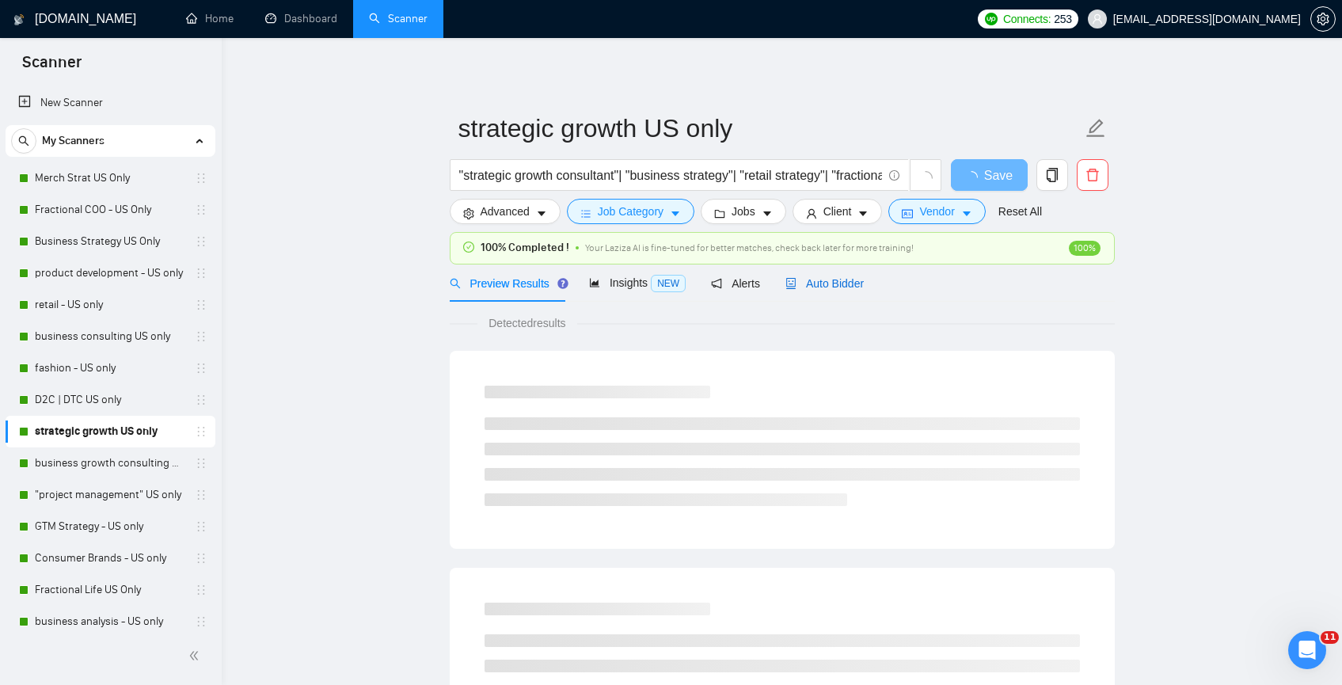
click at [856, 283] on span "Auto Bidder" at bounding box center [825, 283] width 78 height 13
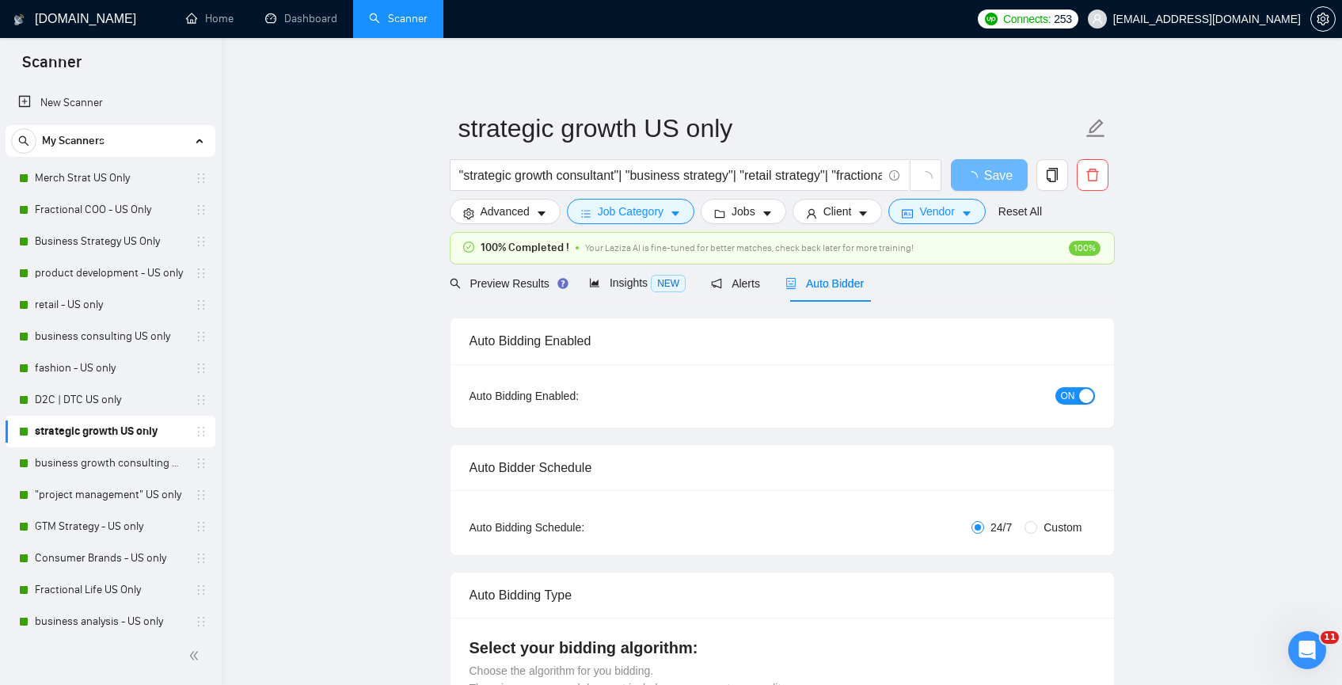
checkbox input "true"
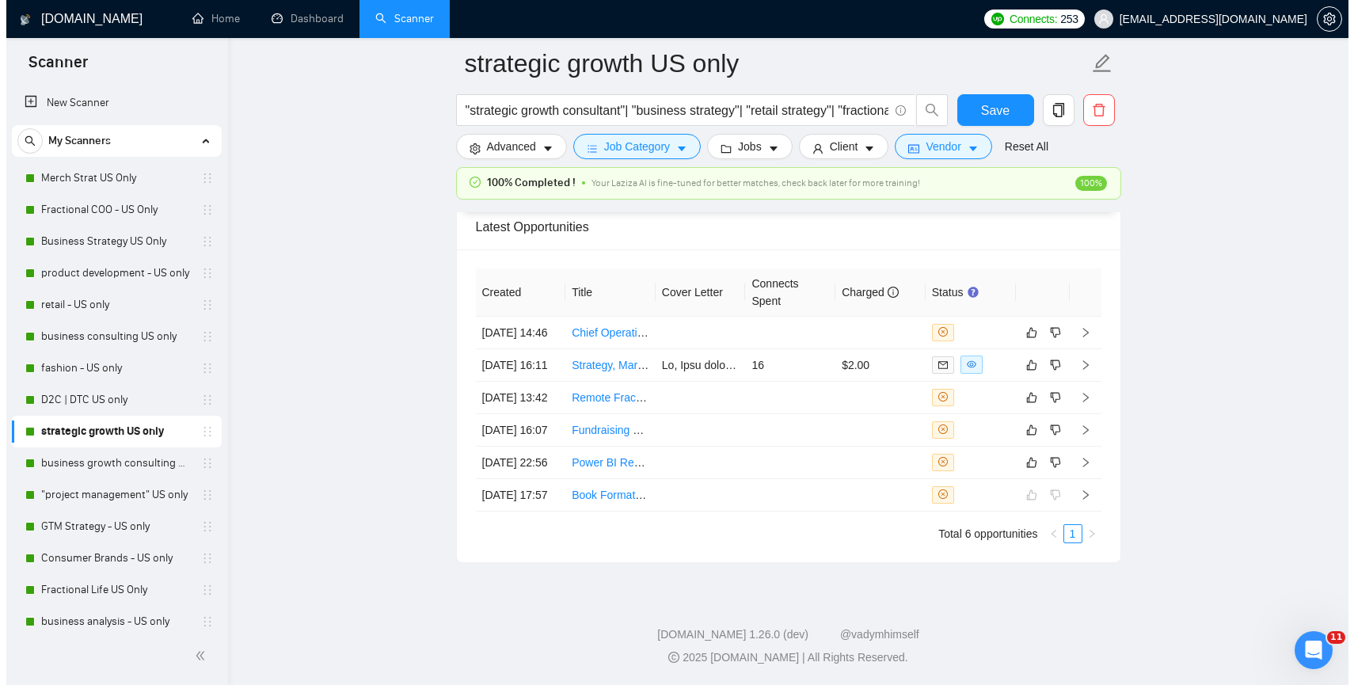
scroll to position [4042, 0]
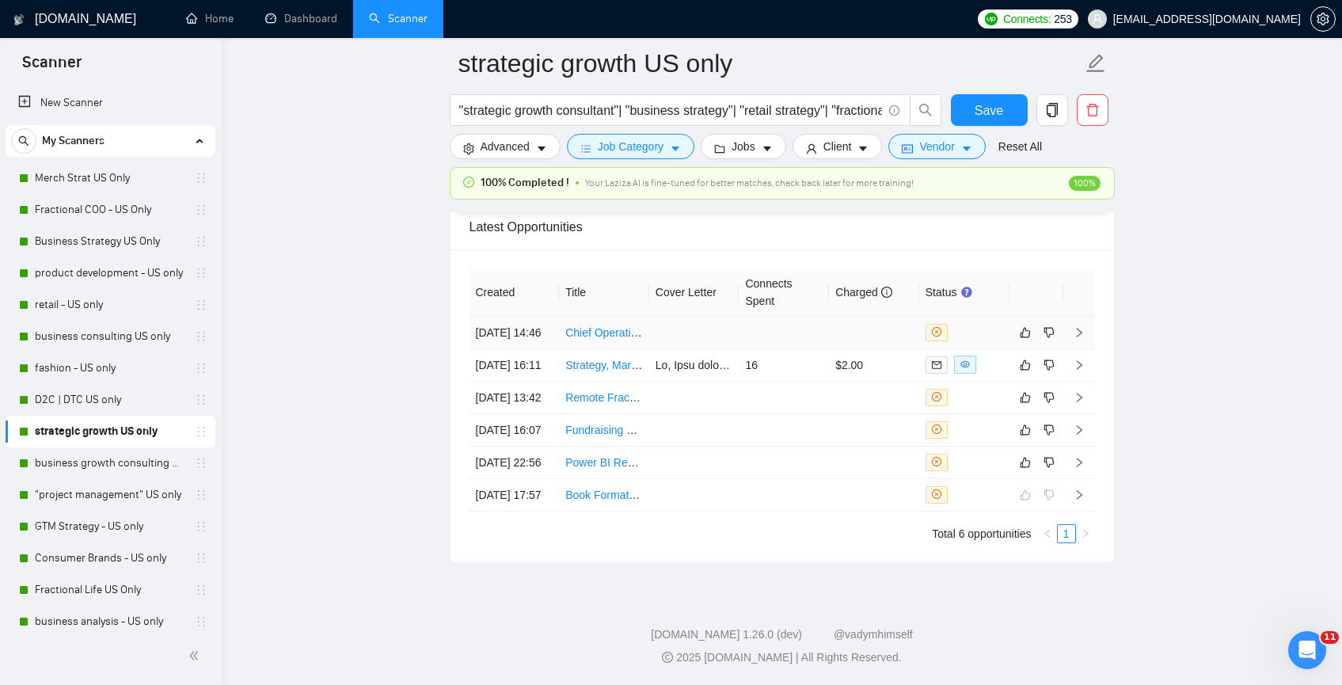
click at [652, 348] on td at bounding box center [694, 333] width 90 height 32
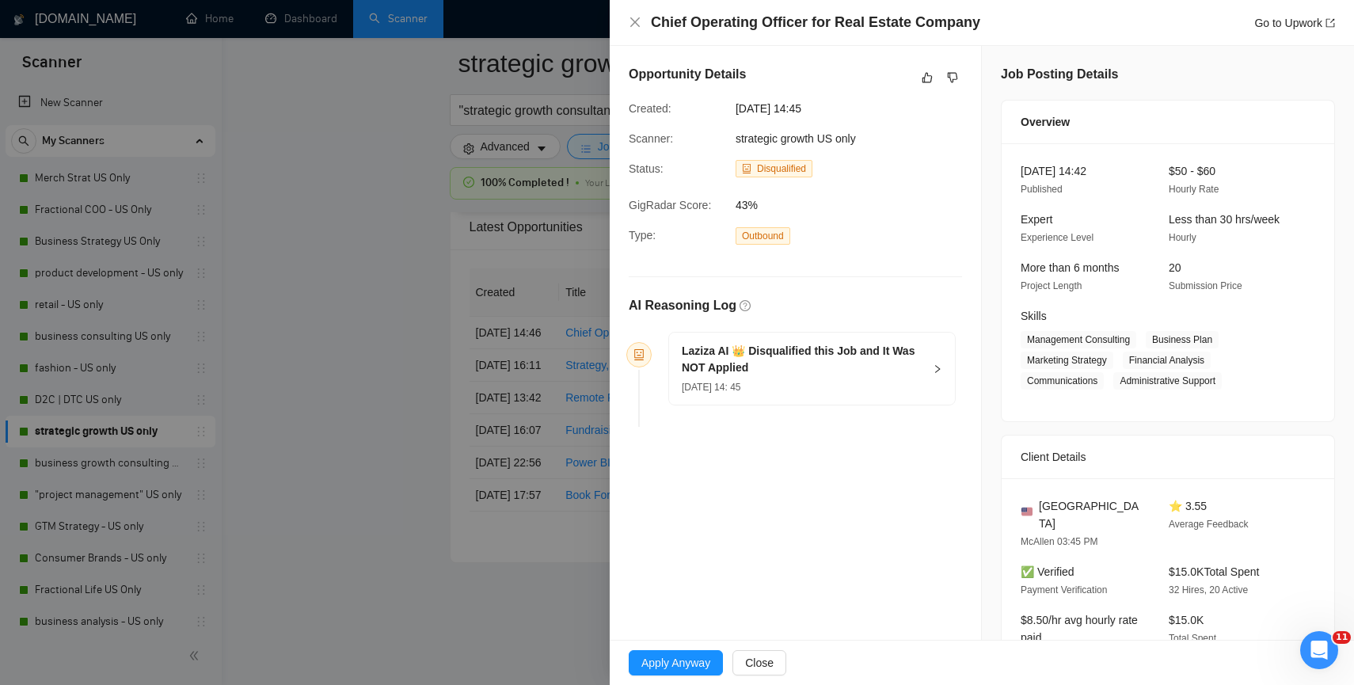
click at [922, 75] on icon "like" at bounding box center [927, 78] width 10 height 10
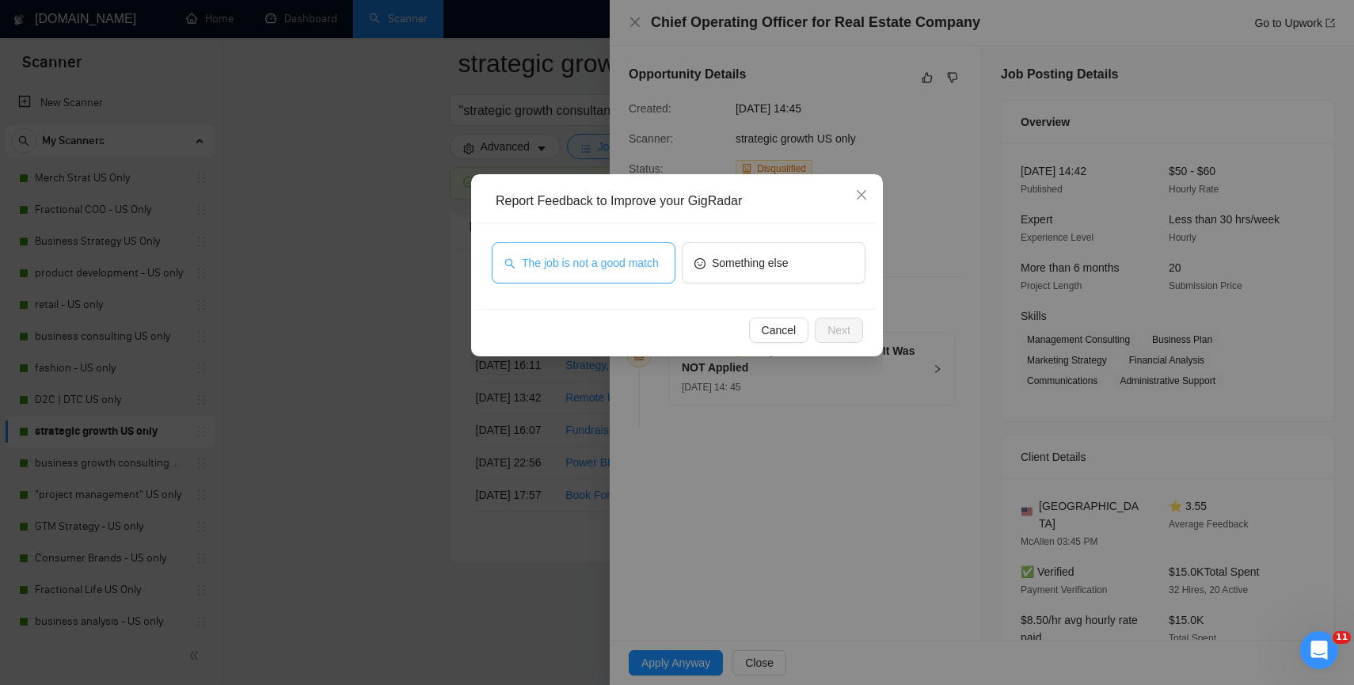
click at [606, 265] on span "The job is not a good match" at bounding box center [590, 262] width 137 height 17
click at [830, 327] on span "Next" at bounding box center [838, 329] width 23 height 17
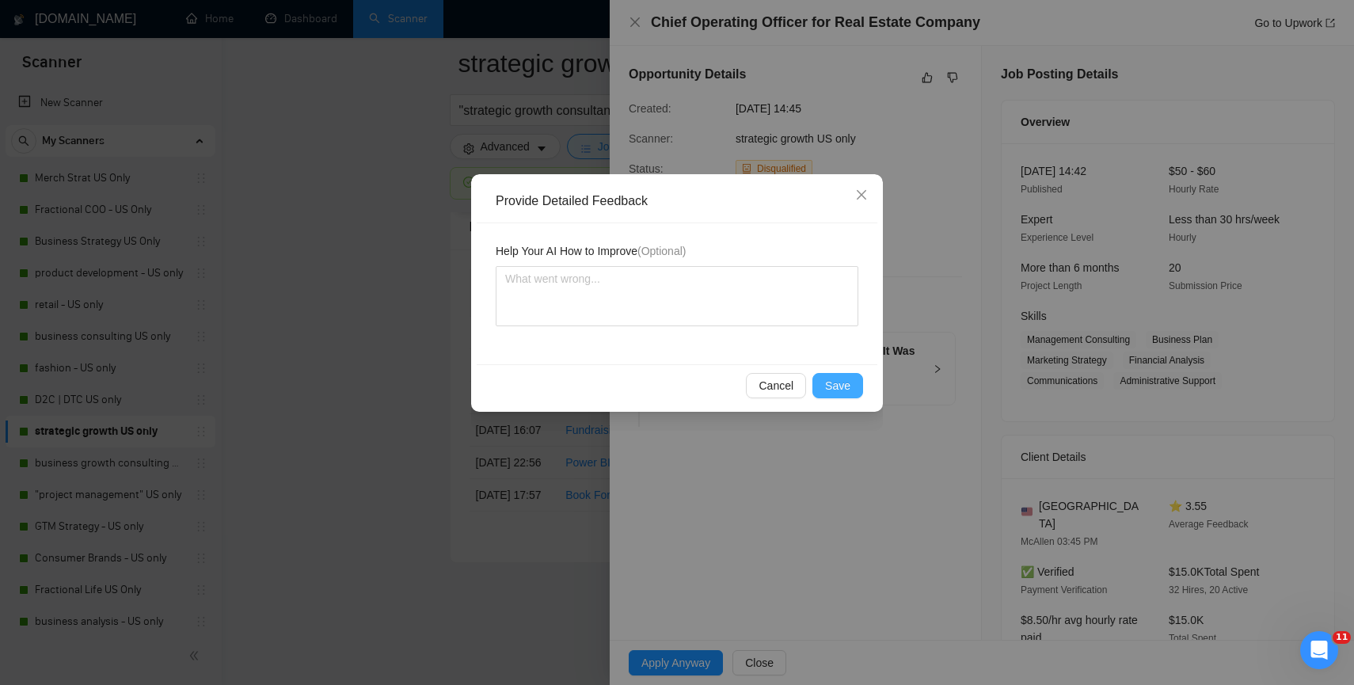
click at [829, 392] on span "Save" at bounding box center [837, 385] width 25 height 17
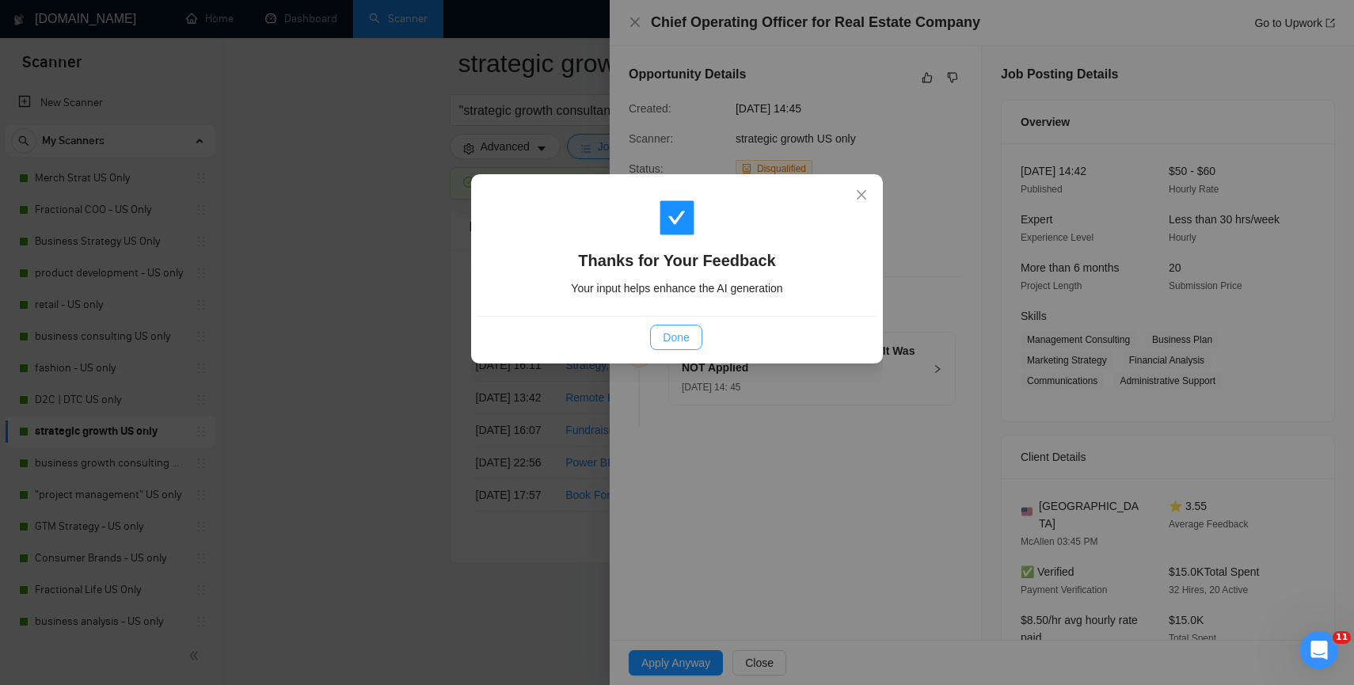
click at [679, 329] on span "Done" at bounding box center [676, 337] width 26 height 17
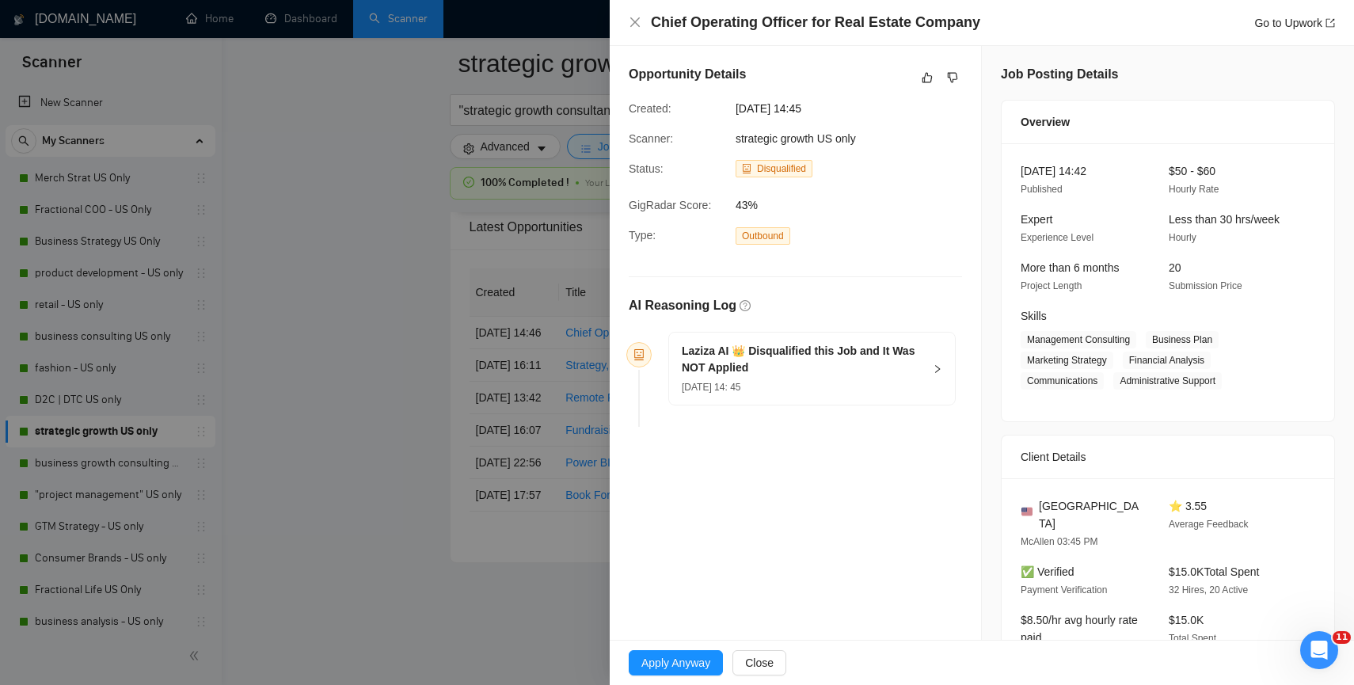
click at [417, 466] on div at bounding box center [677, 342] width 1354 height 685
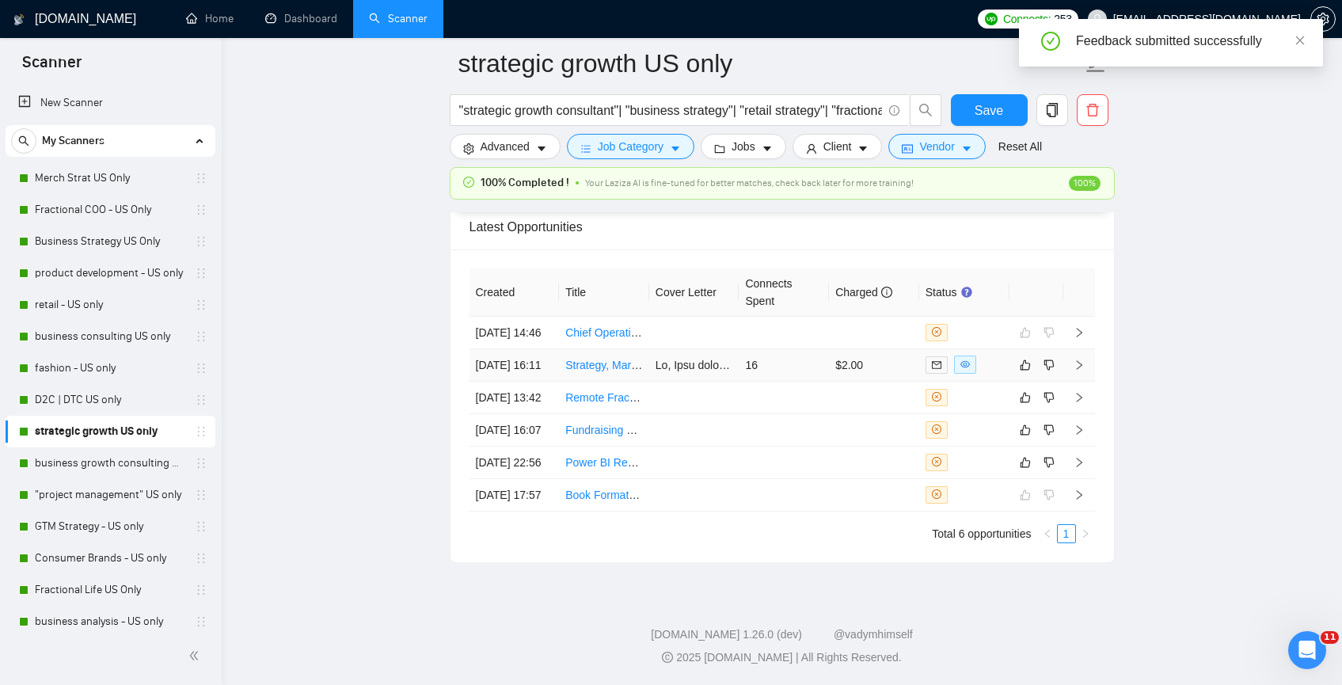
click at [637, 382] on td "Strategy, Marketing and Advertising Expert Wanted" at bounding box center [604, 365] width 90 height 32
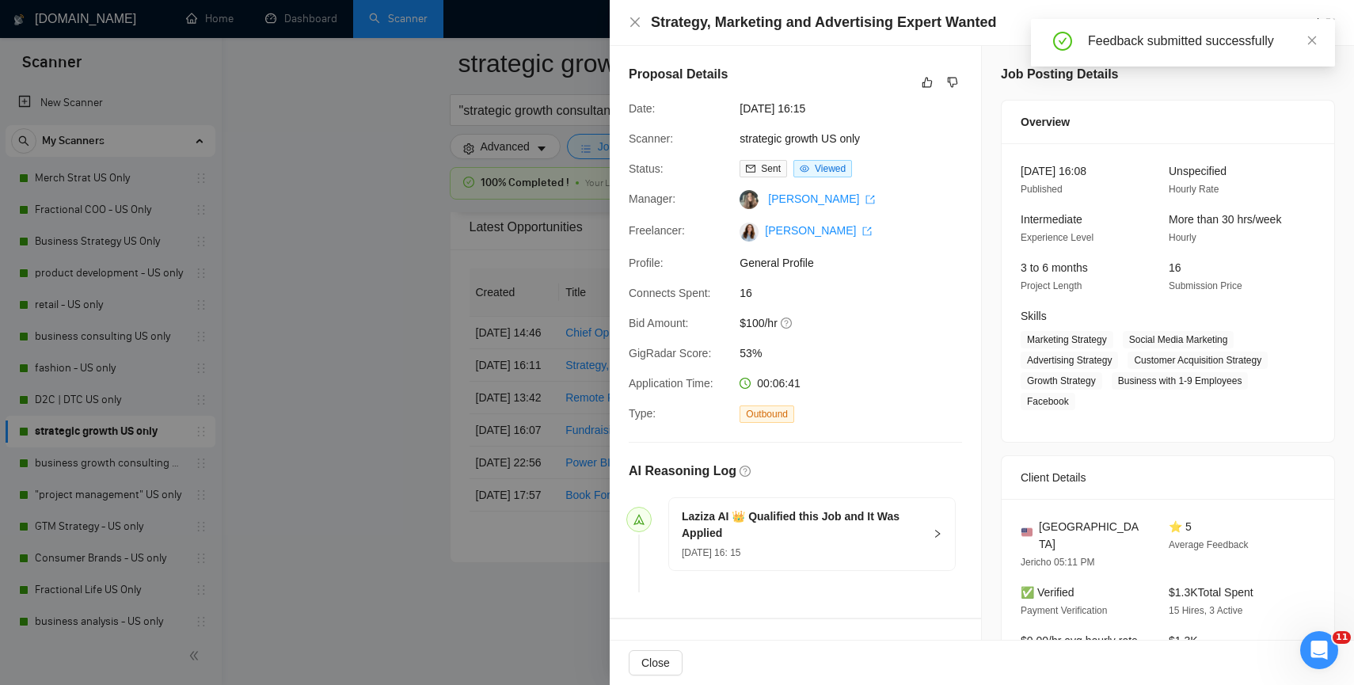
scroll to position [578, 0]
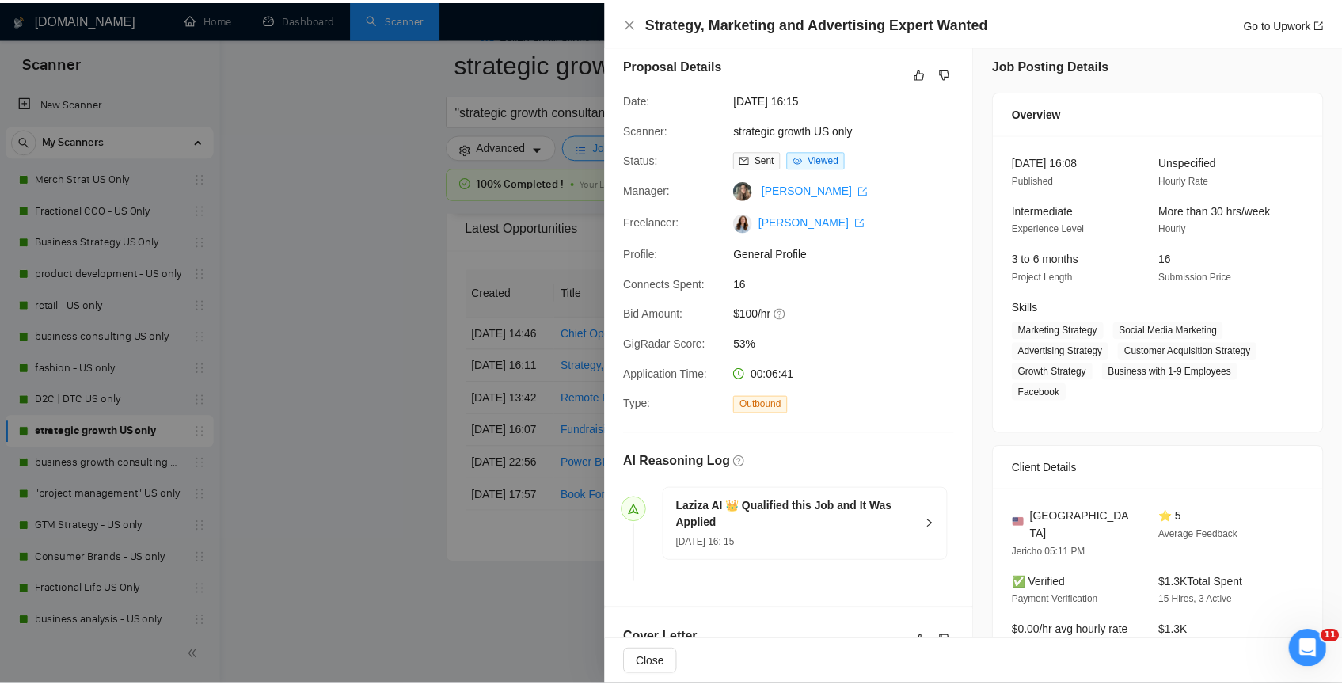
scroll to position [0, 0]
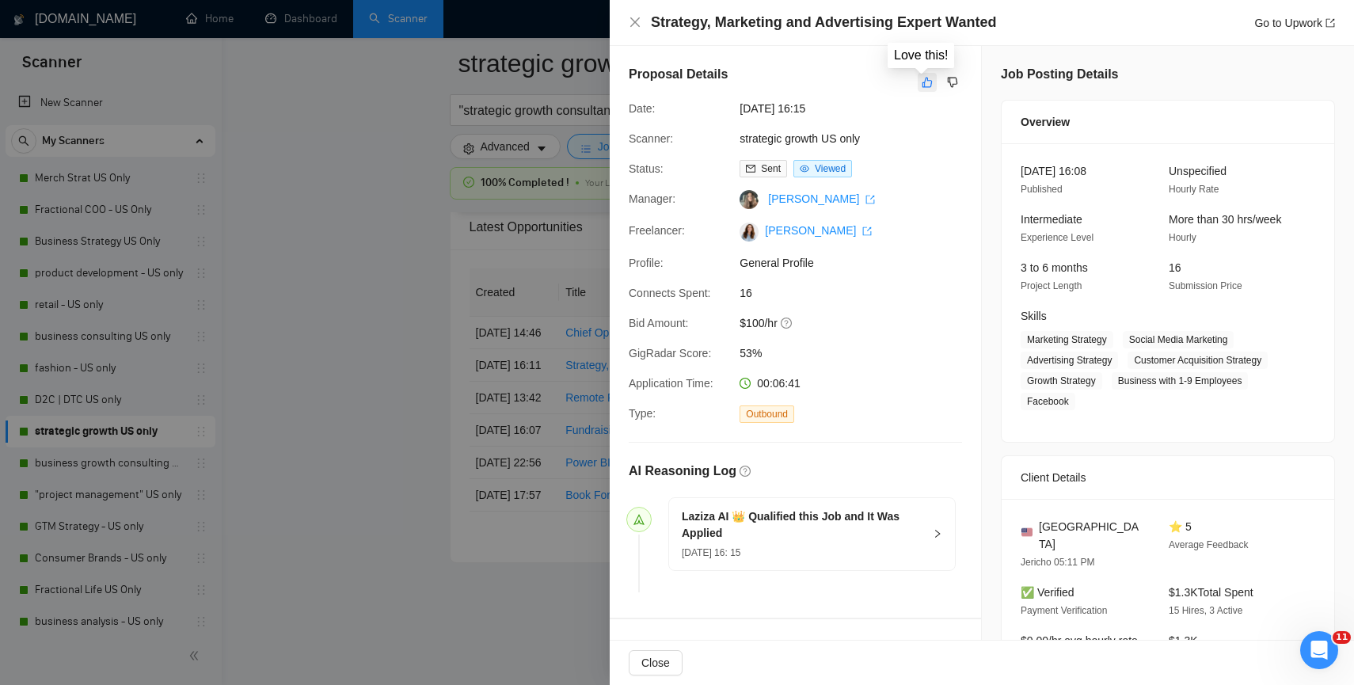
click at [922, 82] on icon "like" at bounding box center [927, 82] width 11 height 13
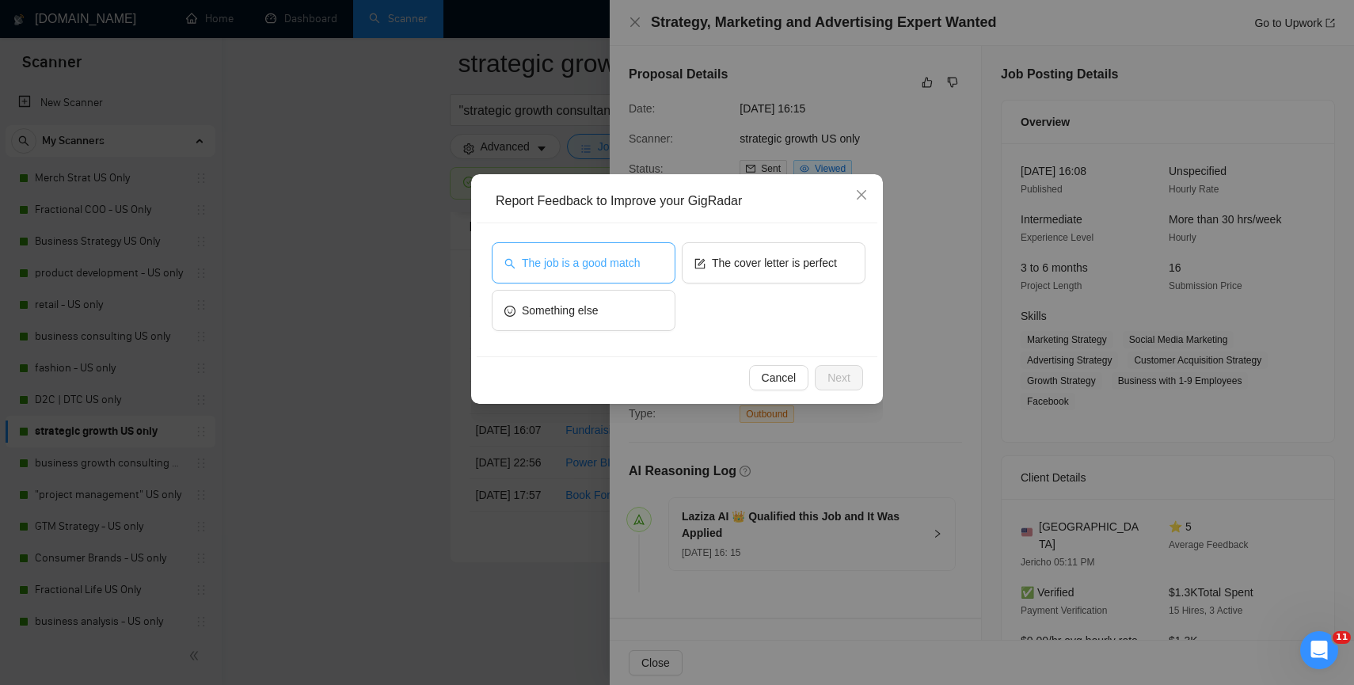
click at [614, 268] on span "The job is a good match" at bounding box center [581, 262] width 118 height 17
click at [840, 375] on span "Next" at bounding box center [838, 377] width 23 height 17
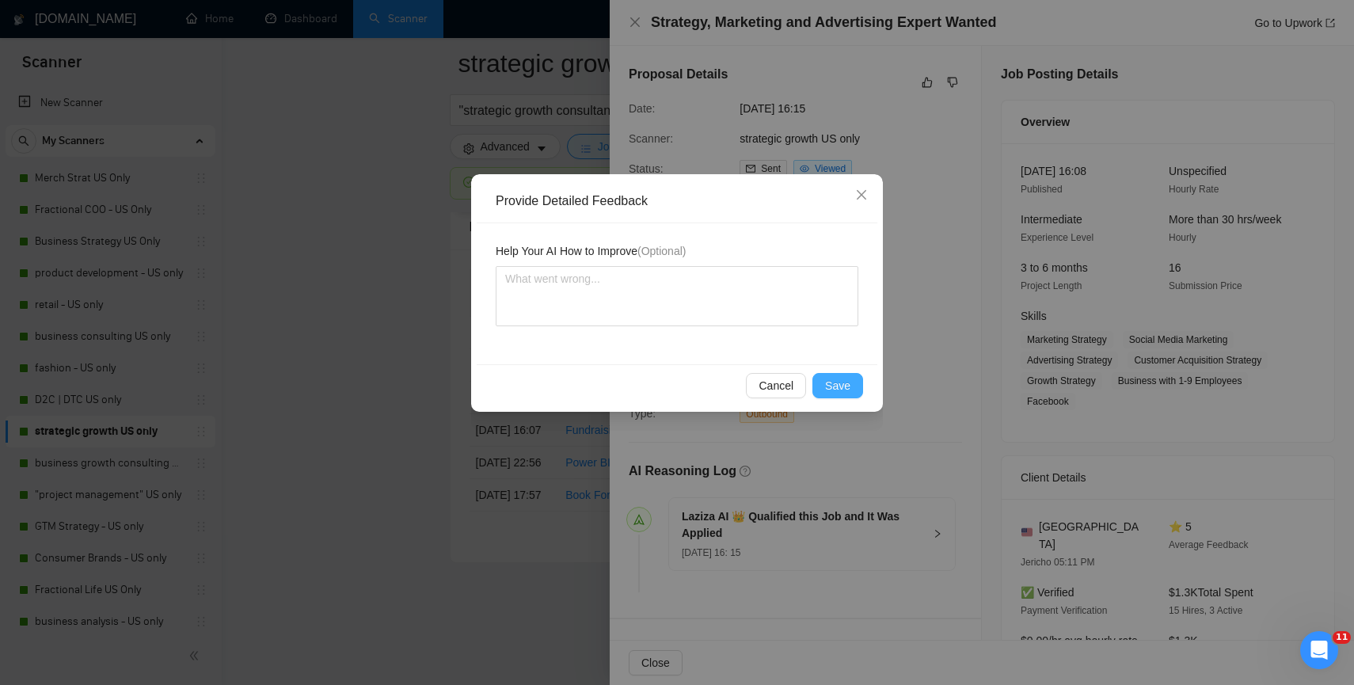
click at [835, 382] on span "Save" at bounding box center [837, 385] width 25 height 17
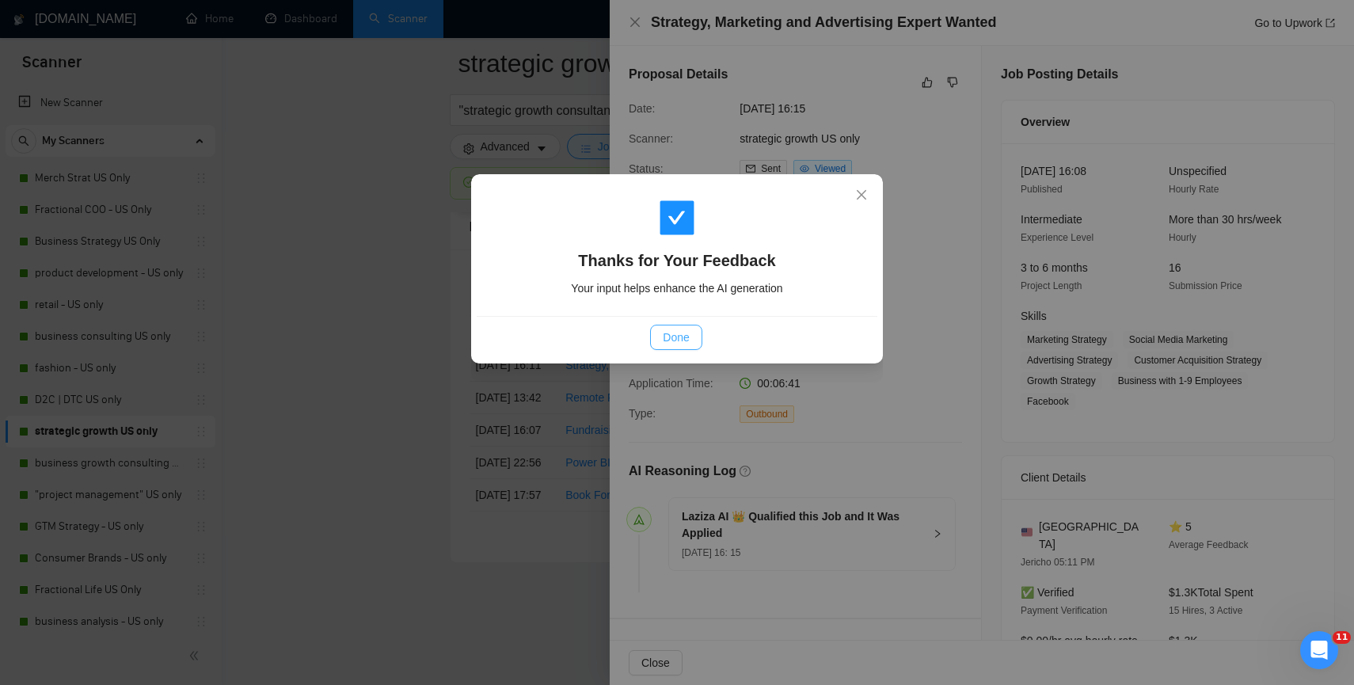
click at [684, 337] on span "Done" at bounding box center [676, 337] width 26 height 17
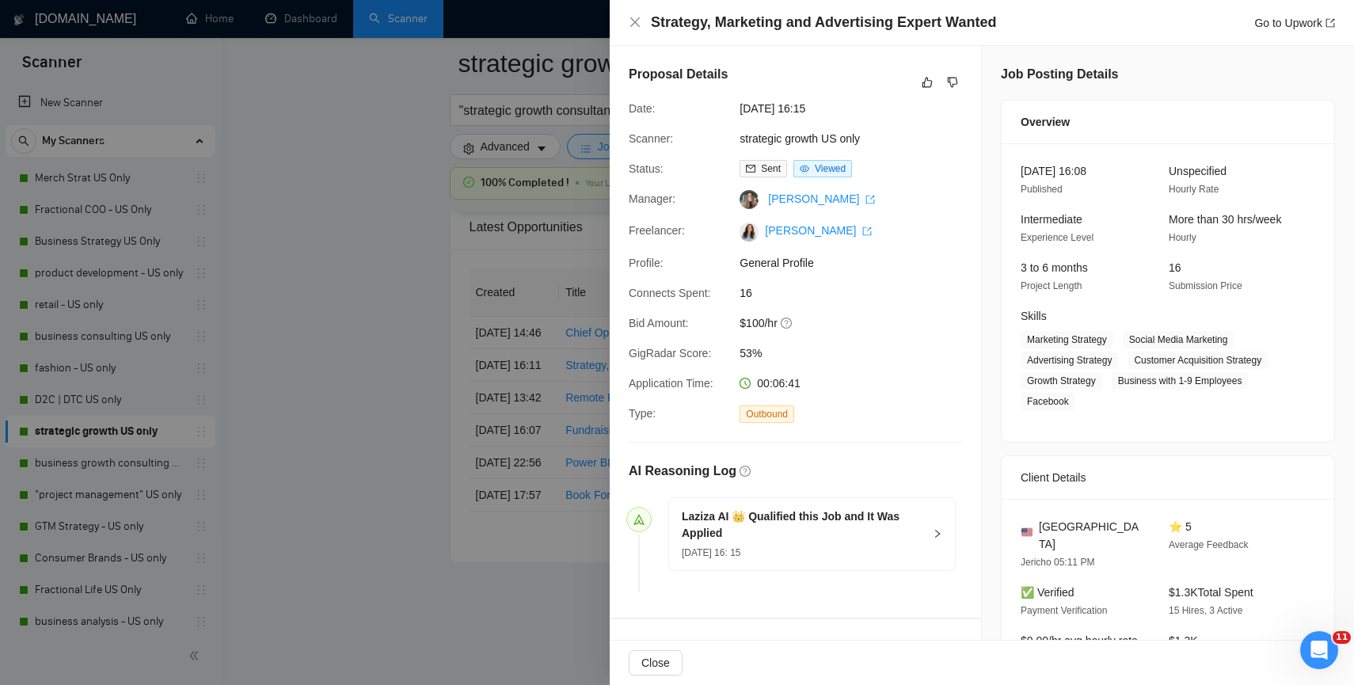
click at [350, 466] on div at bounding box center [677, 342] width 1354 height 685
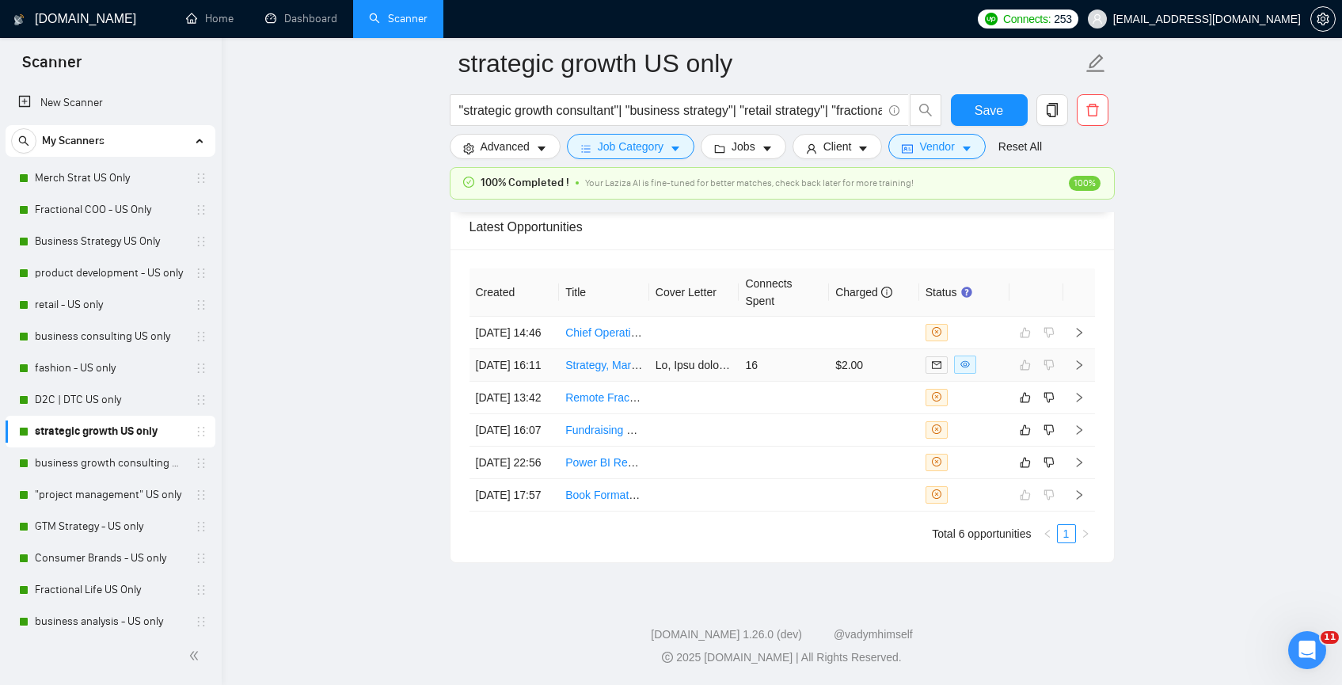
click at [964, 369] on icon "eye" at bounding box center [966, 364] width 10 height 10
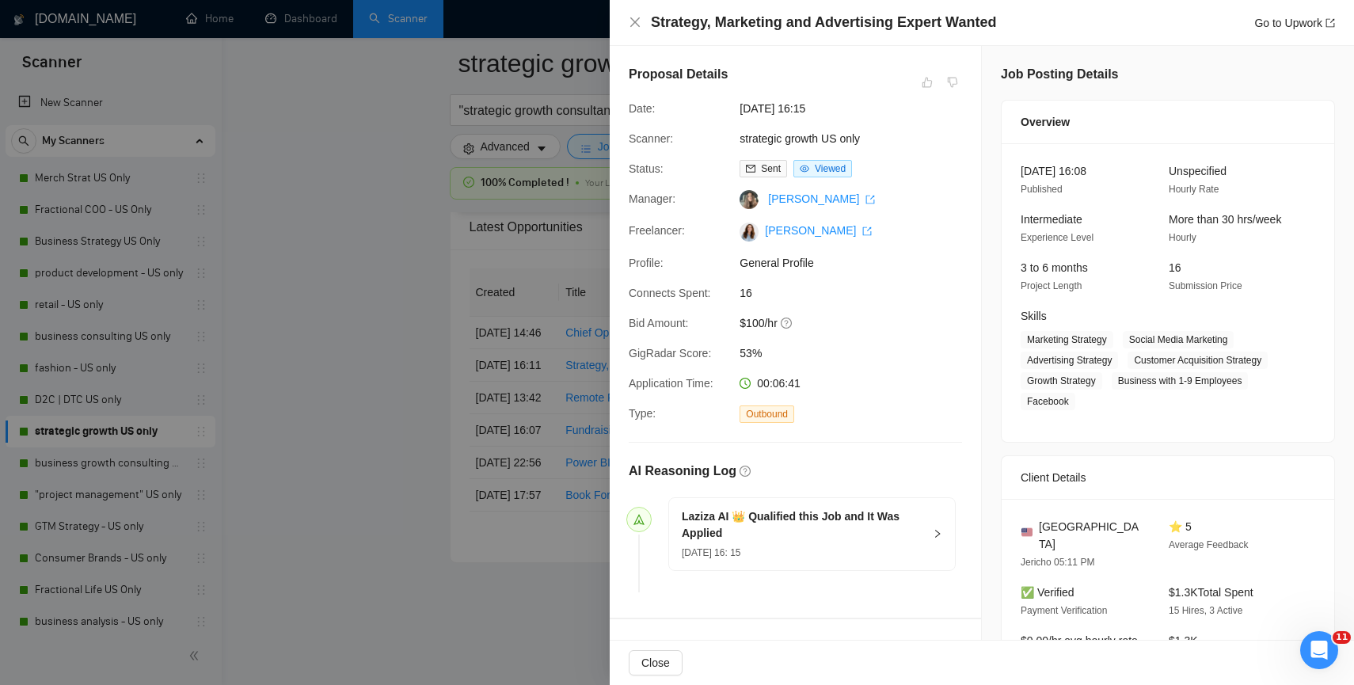
click at [833, 165] on span "Viewed" at bounding box center [830, 168] width 31 height 11
click at [767, 173] on span "Sent" at bounding box center [771, 168] width 20 height 11
click at [633, 25] on icon "close" at bounding box center [635, 22] width 13 height 13
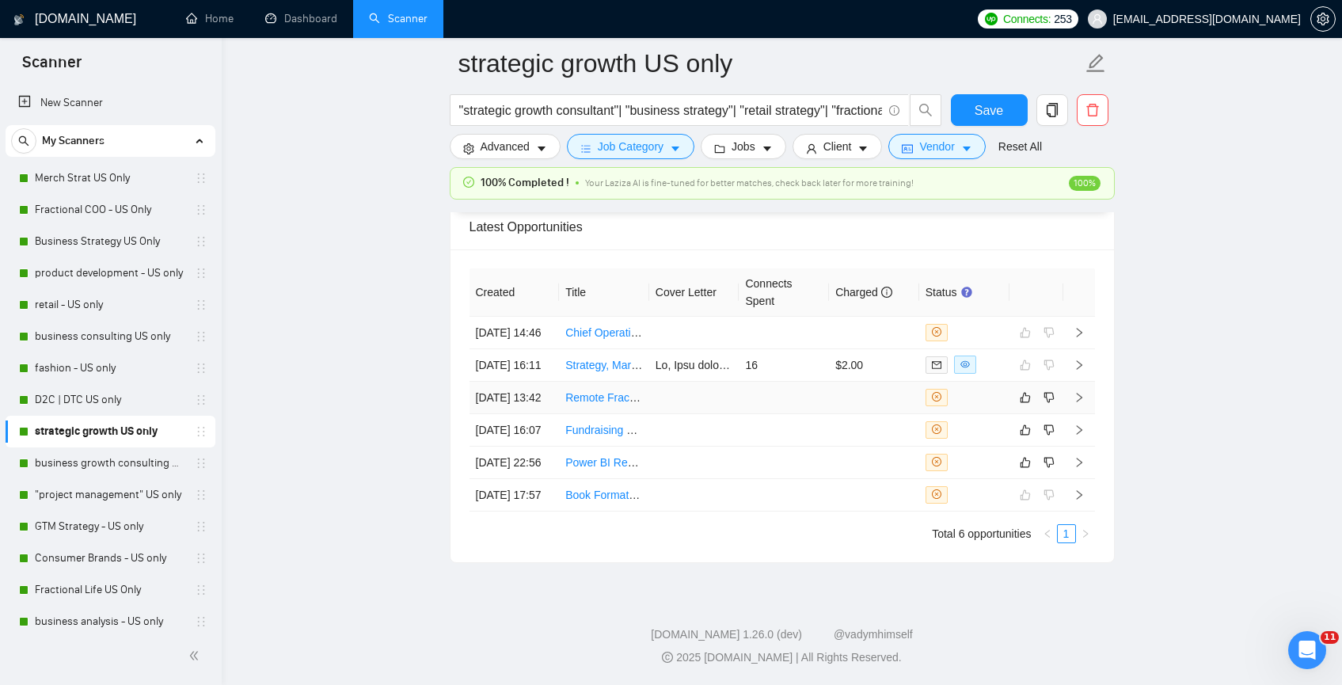
click at [645, 414] on td "Remote Fractional Controller (U.S.-Based)" at bounding box center [604, 398] width 90 height 32
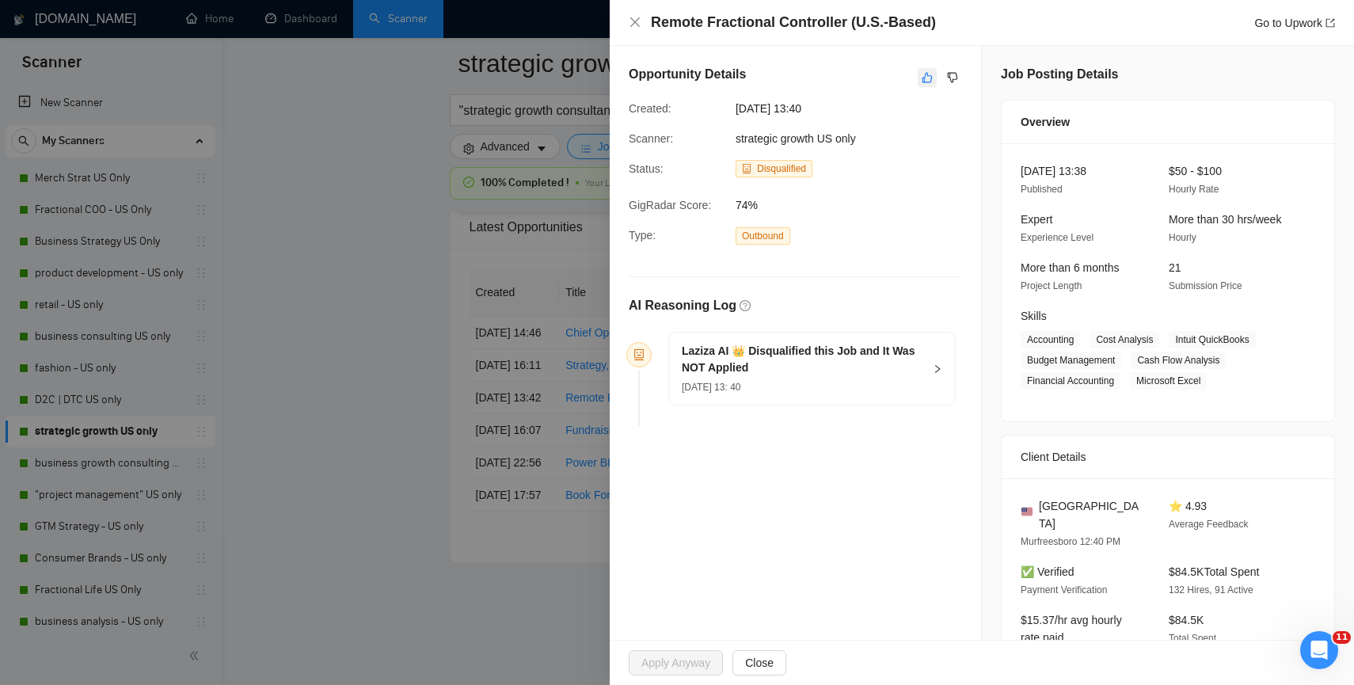
click at [922, 82] on icon "like" at bounding box center [927, 77] width 11 height 13
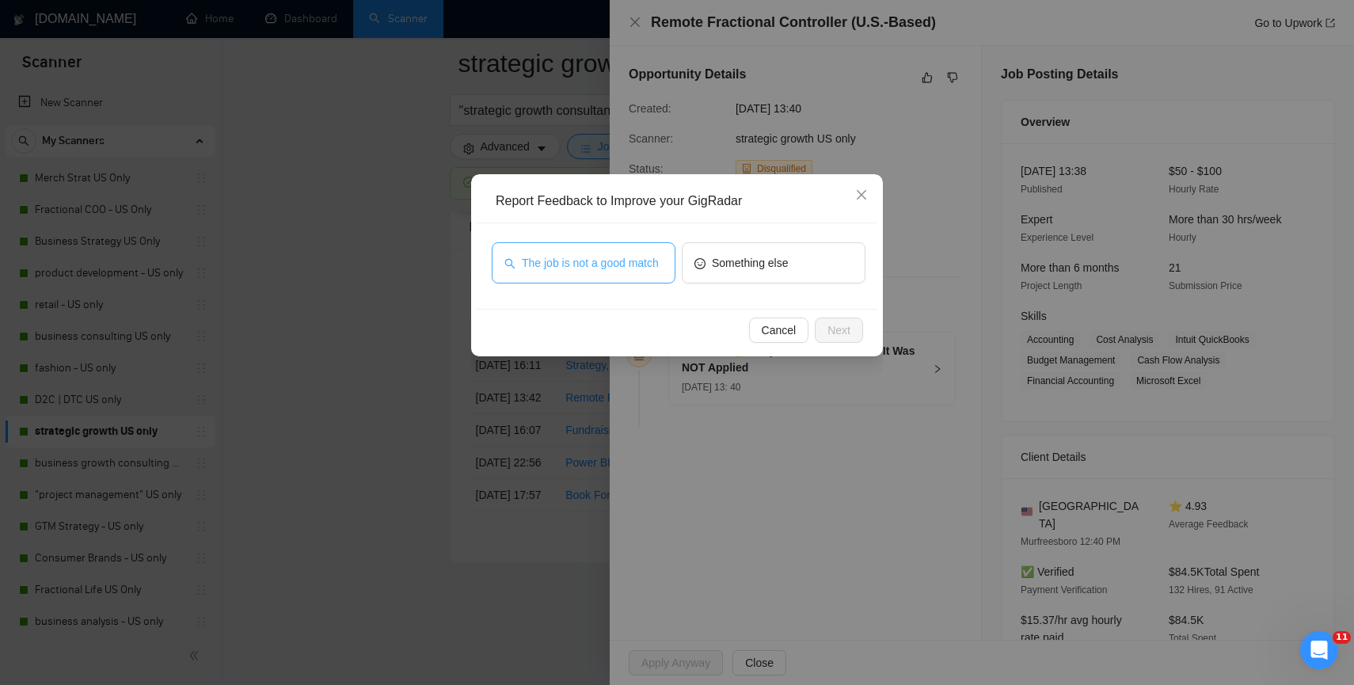
click at [618, 262] on span "The job is not a good match" at bounding box center [590, 262] width 137 height 17
click at [850, 340] on button "Next" at bounding box center [839, 330] width 48 height 25
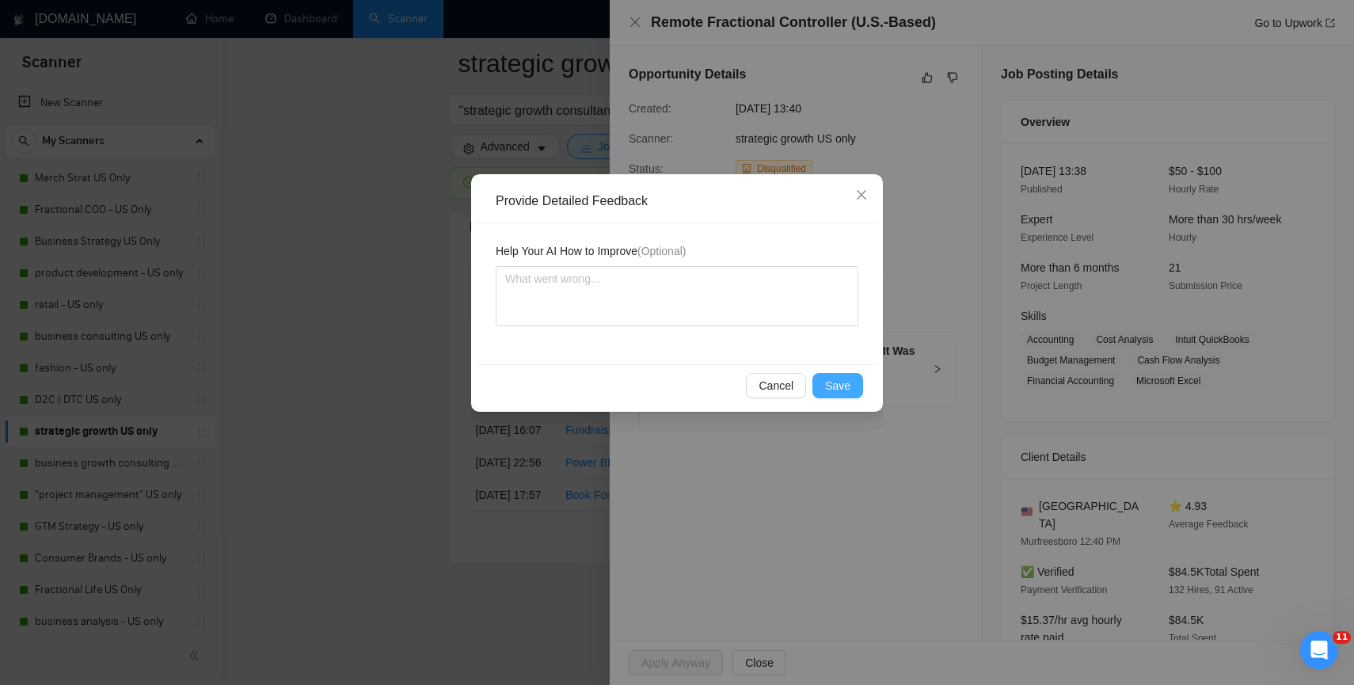
click at [836, 384] on span "Save" at bounding box center [837, 385] width 25 height 17
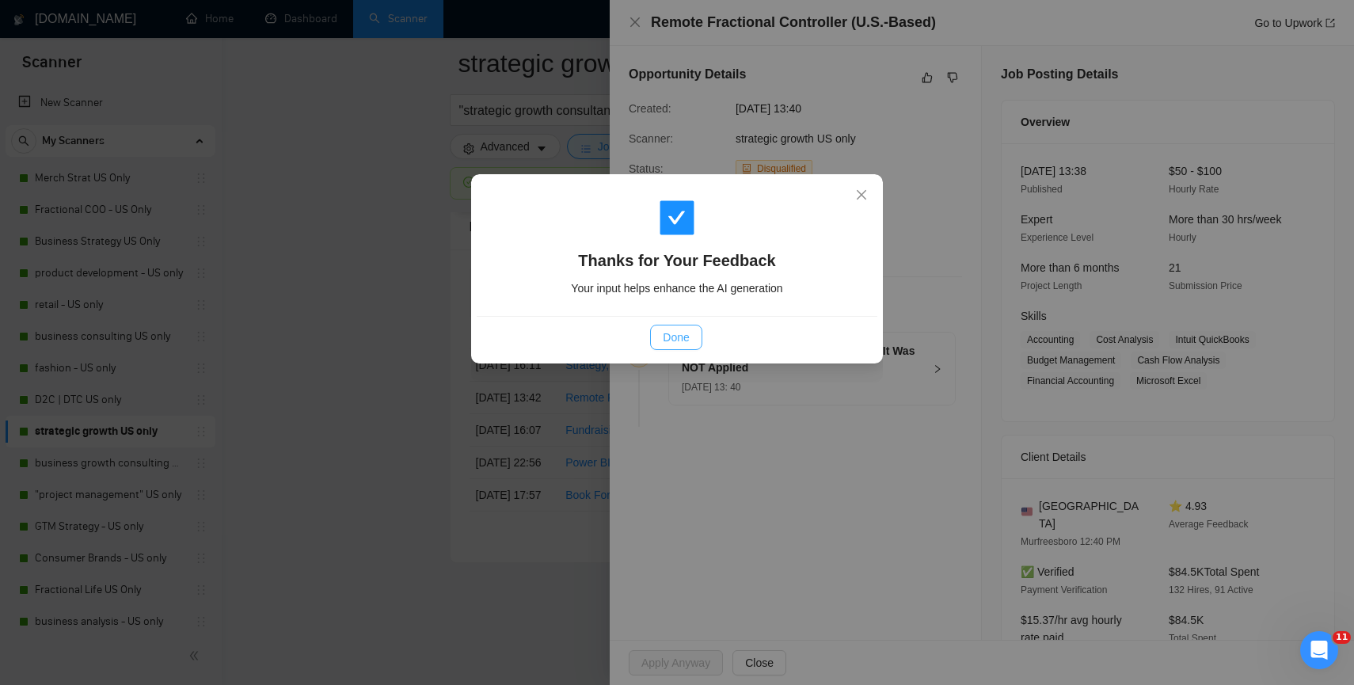
click at [669, 332] on span "Done" at bounding box center [676, 337] width 26 height 17
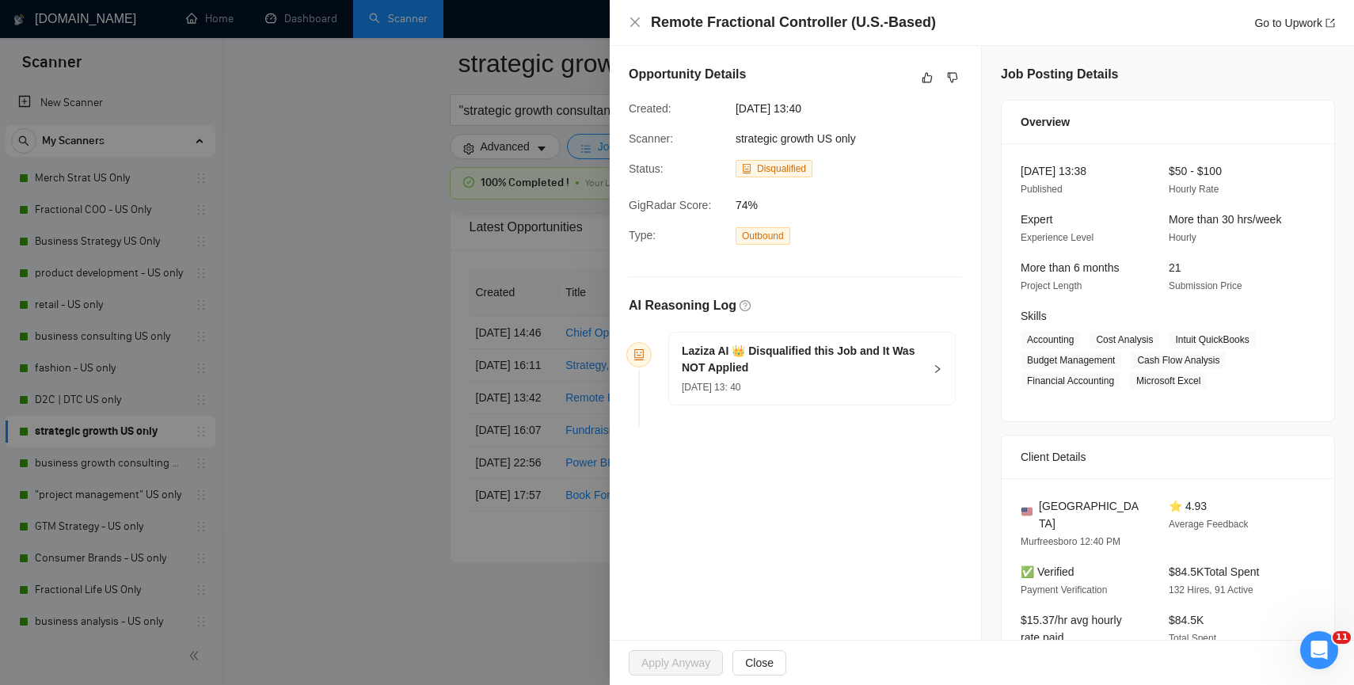
click at [394, 432] on div at bounding box center [677, 342] width 1354 height 685
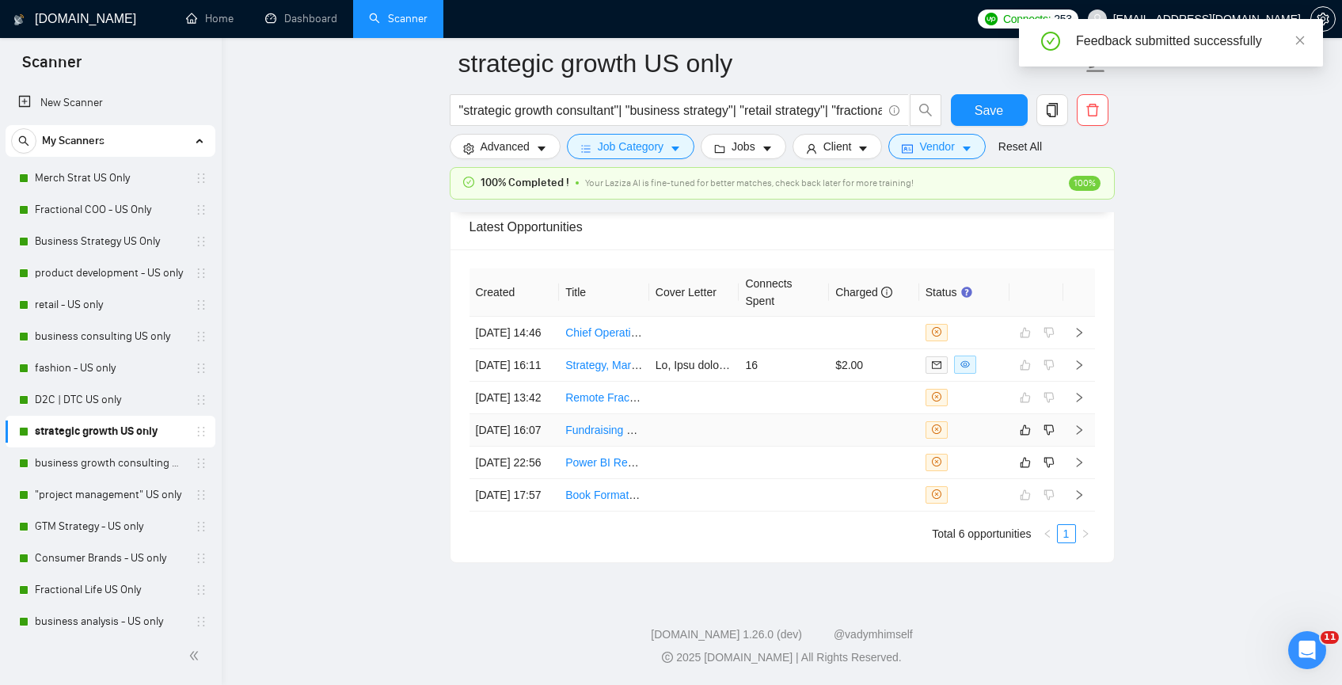
click at [649, 447] on td at bounding box center [694, 430] width 90 height 32
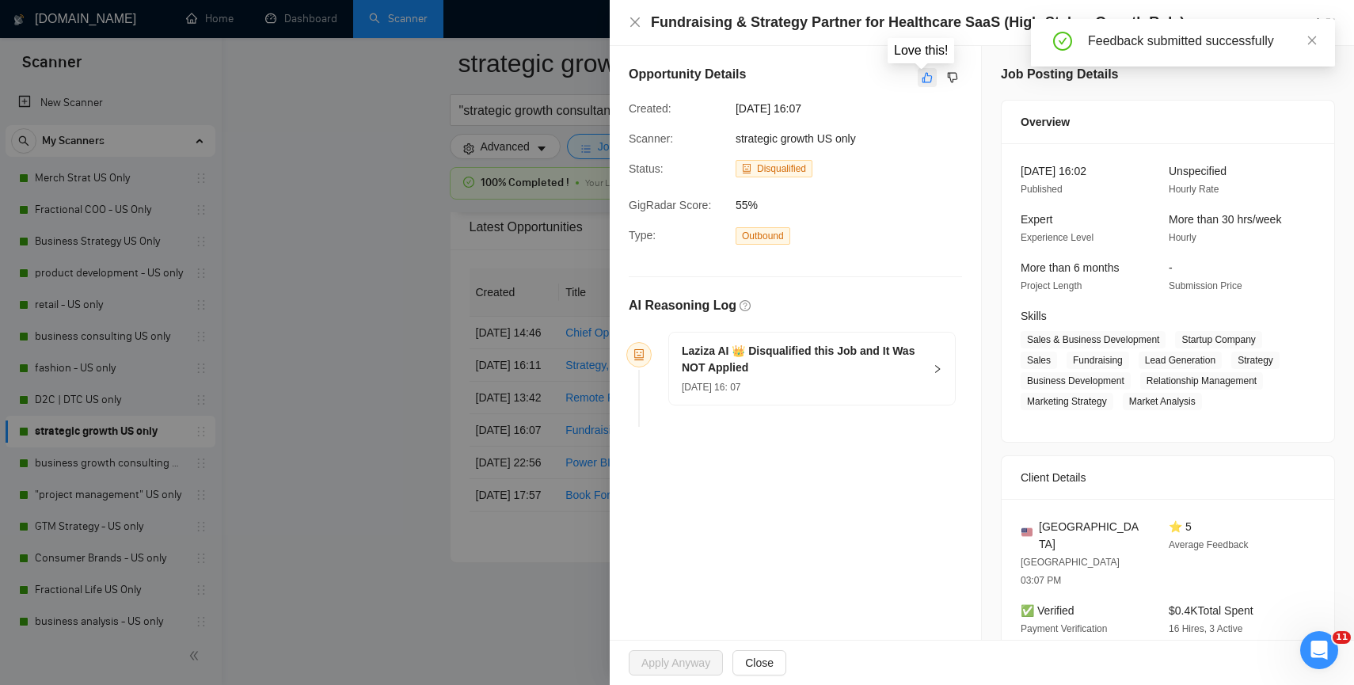
click at [922, 79] on icon "like" at bounding box center [927, 77] width 11 height 13
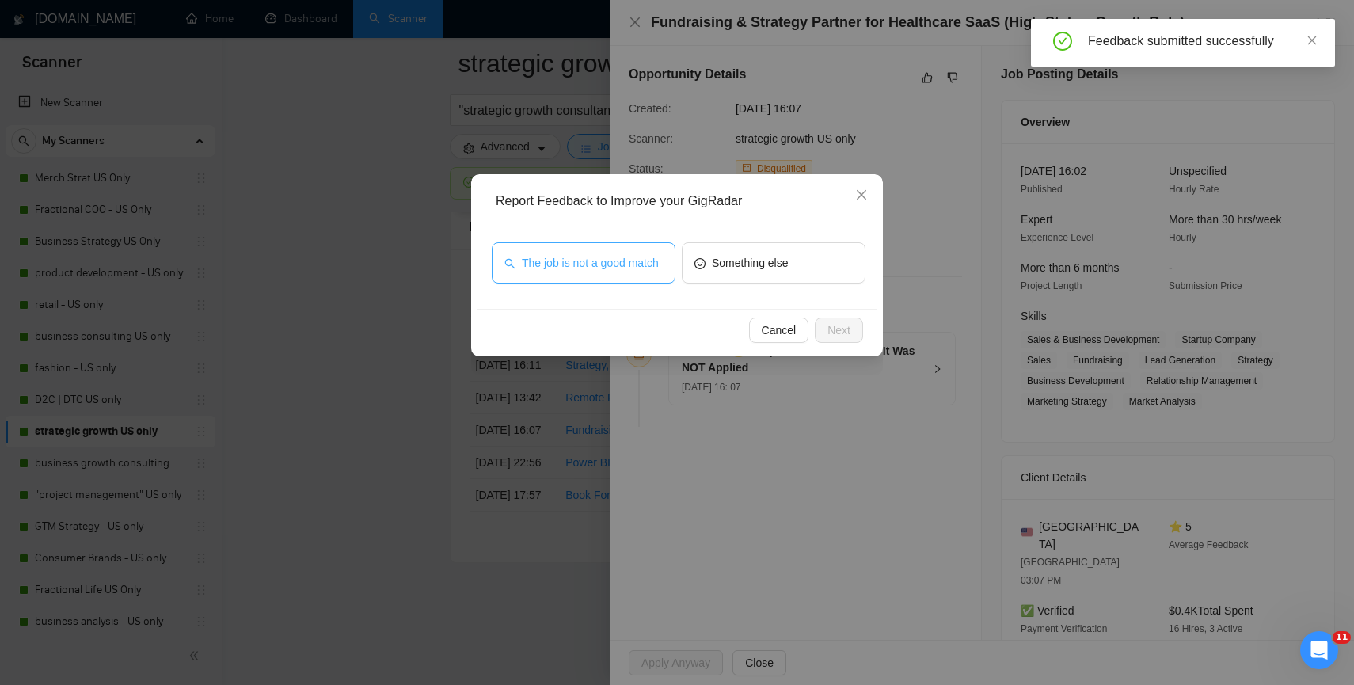
click at [634, 261] on span "The job is not a good match" at bounding box center [590, 262] width 137 height 17
click at [843, 322] on span "Next" at bounding box center [838, 329] width 23 height 17
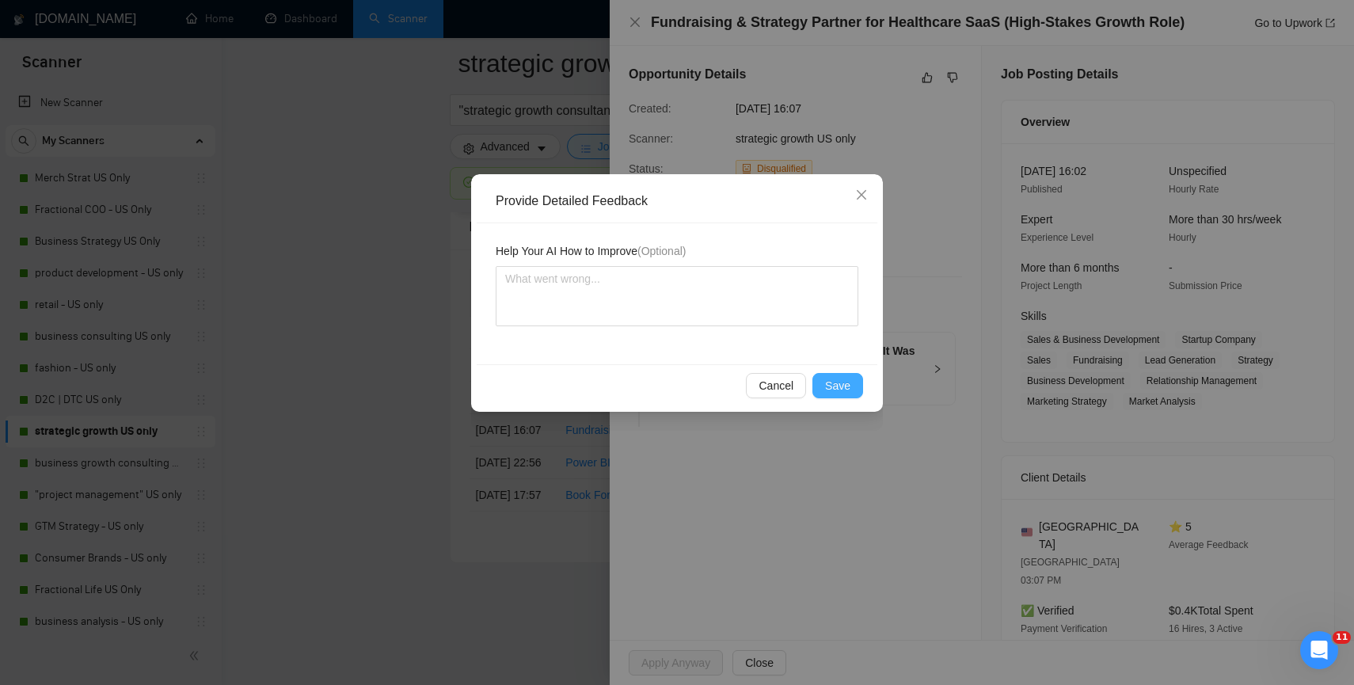
click at [818, 381] on button "Save" at bounding box center [837, 385] width 51 height 25
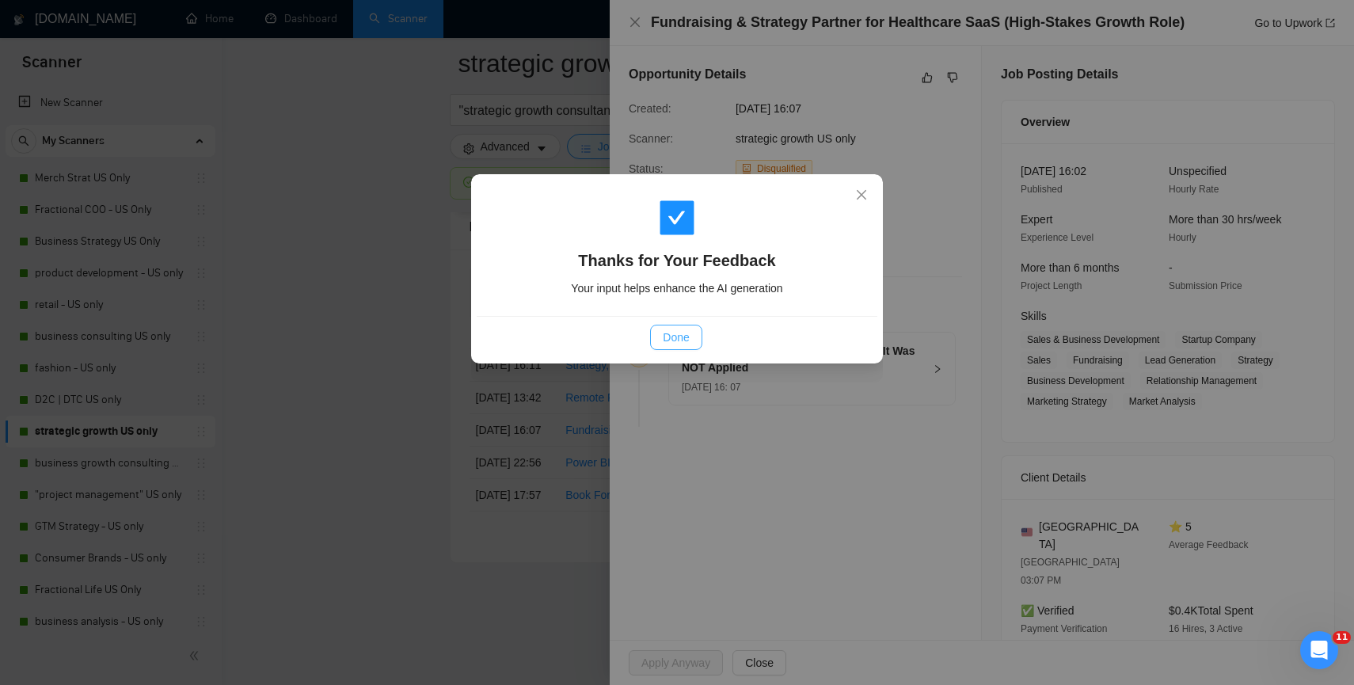
click at [694, 341] on button "Done" at bounding box center [675, 337] width 51 height 25
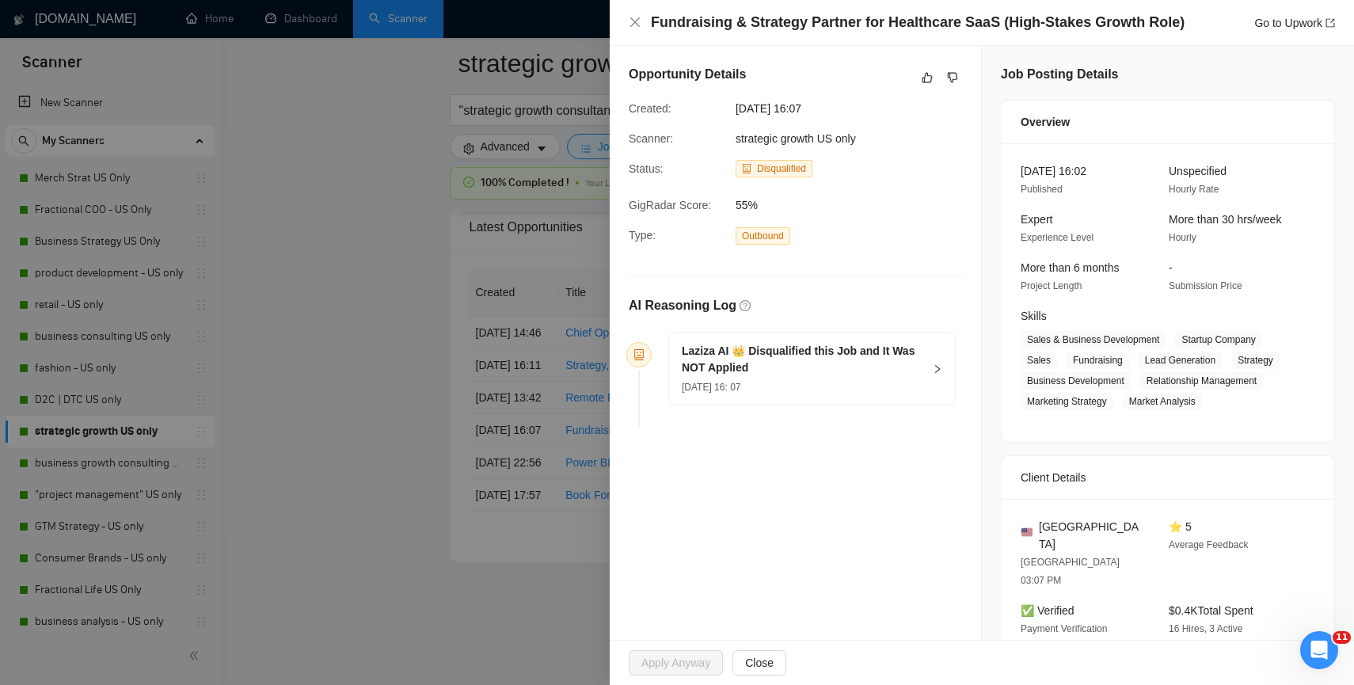
click at [358, 456] on div at bounding box center [677, 342] width 1354 height 685
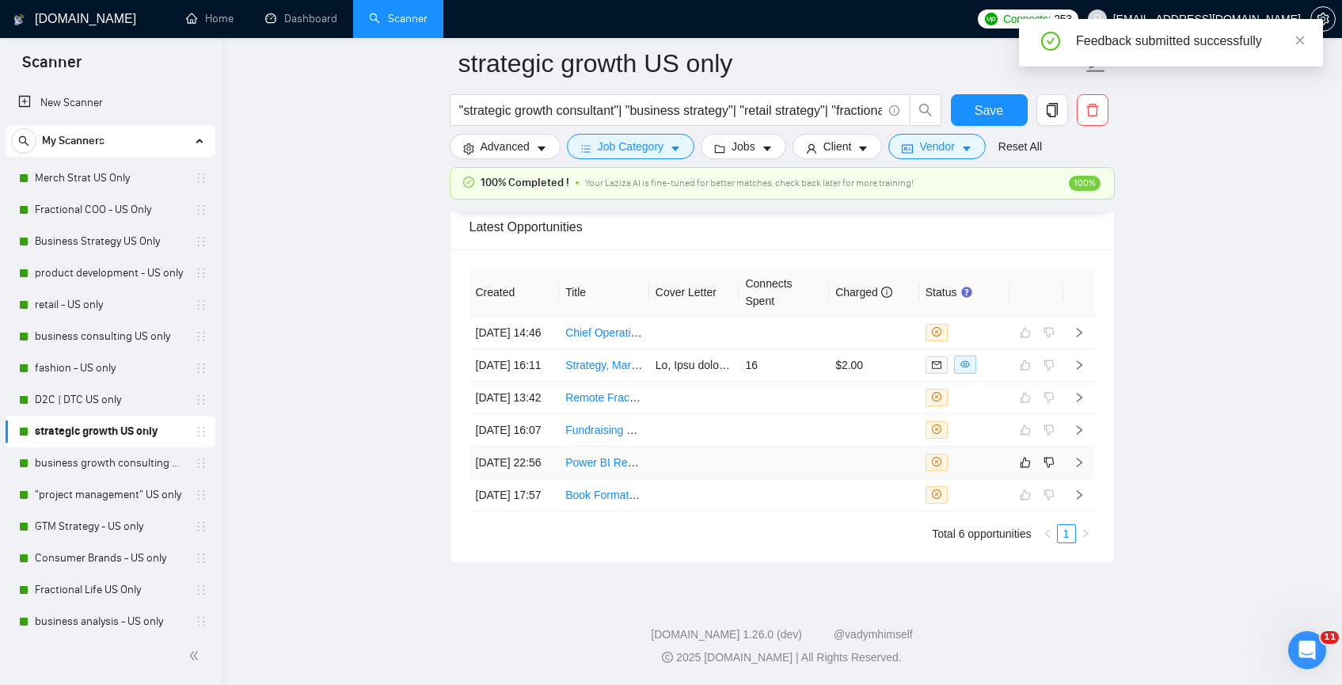
click at [690, 479] on td at bounding box center [694, 463] width 90 height 32
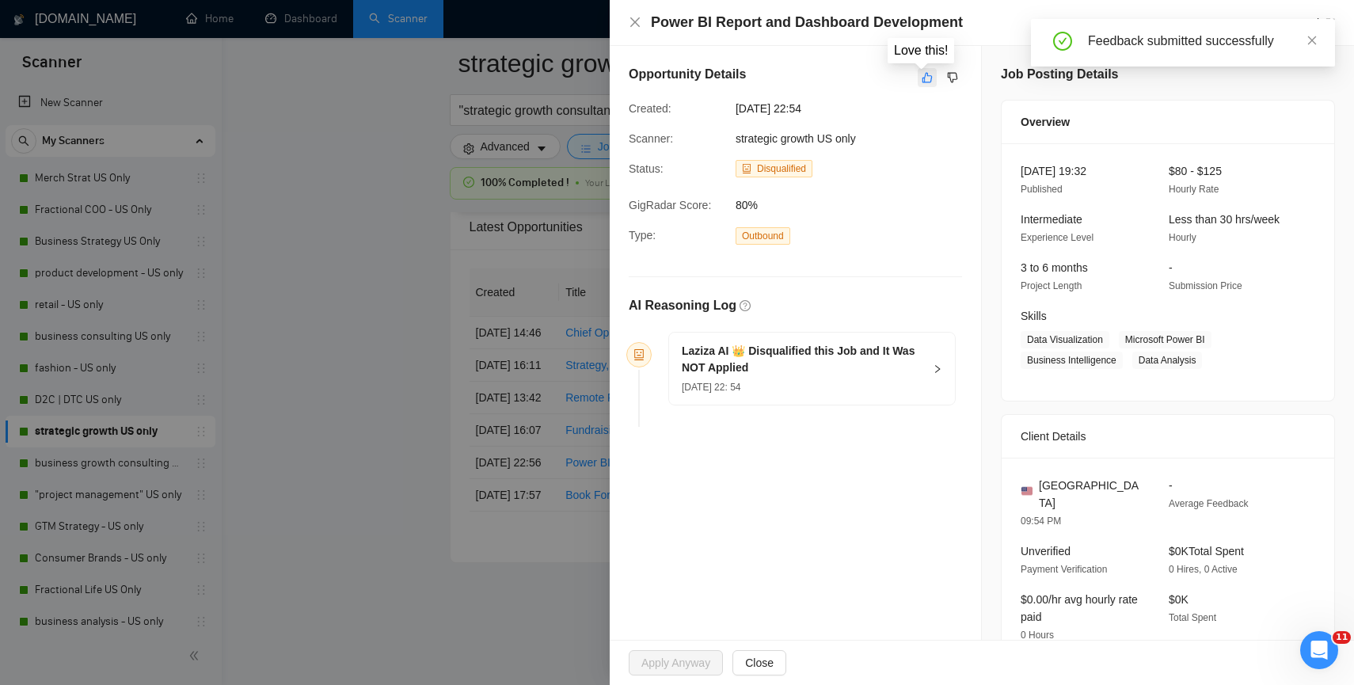
click at [925, 81] on icon "like" at bounding box center [927, 78] width 10 height 10
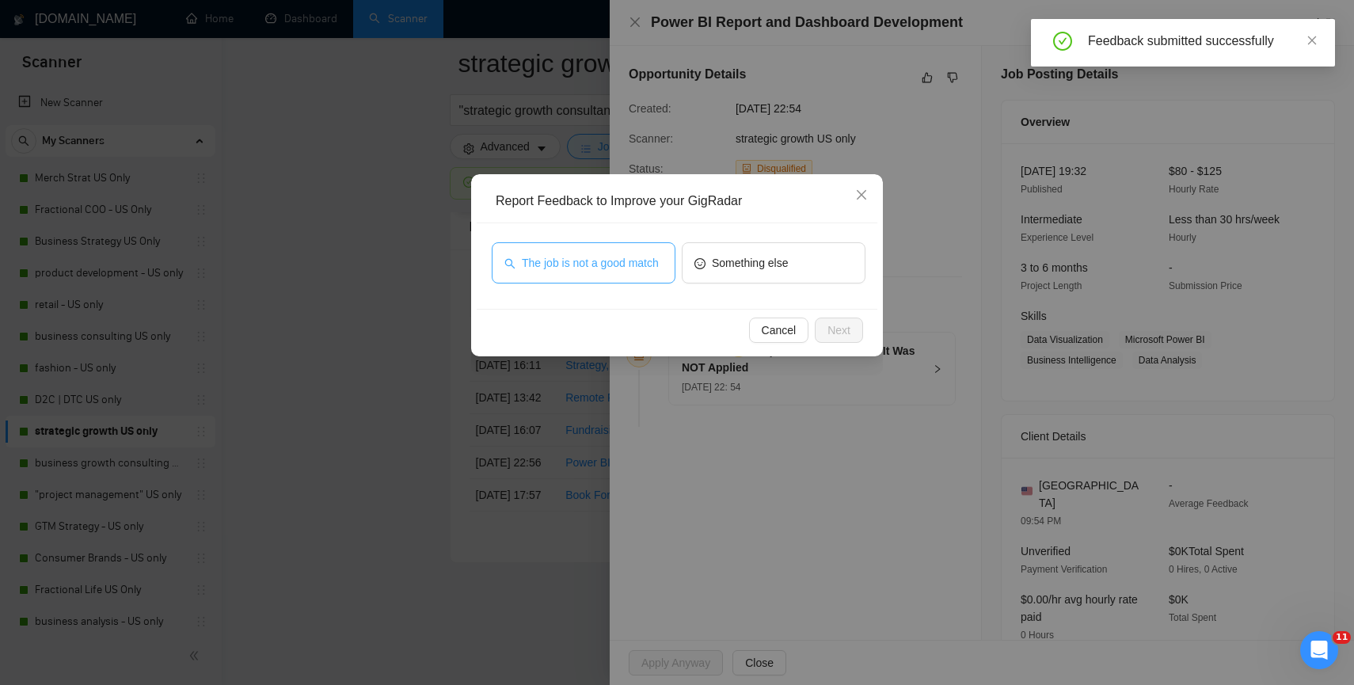
click at [562, 272] on span "The job is not a good match" at bounding box center [590, 262] width 137 height 17
click at [839, 329] on span "Next" at bounding box center [838, 329] width 23 height 17
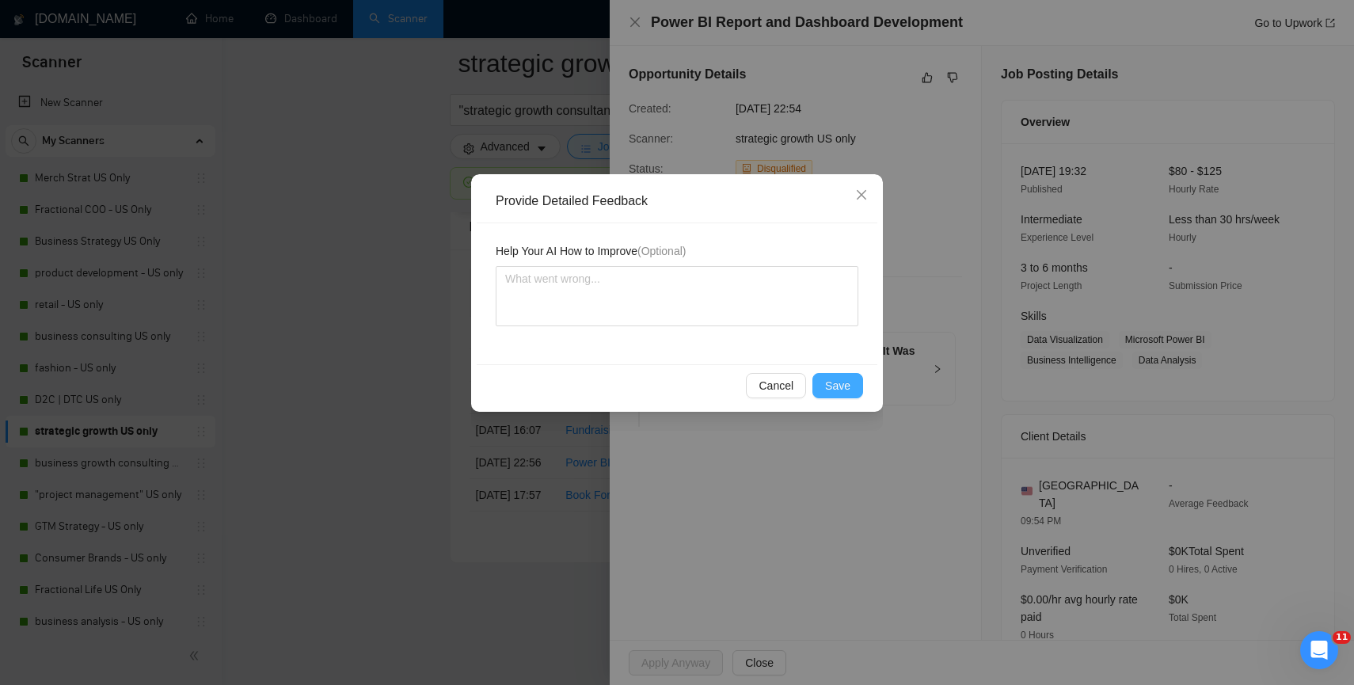
click at [841, 392] on span "Save" at bounding box center [837, 385] width 25 height 17
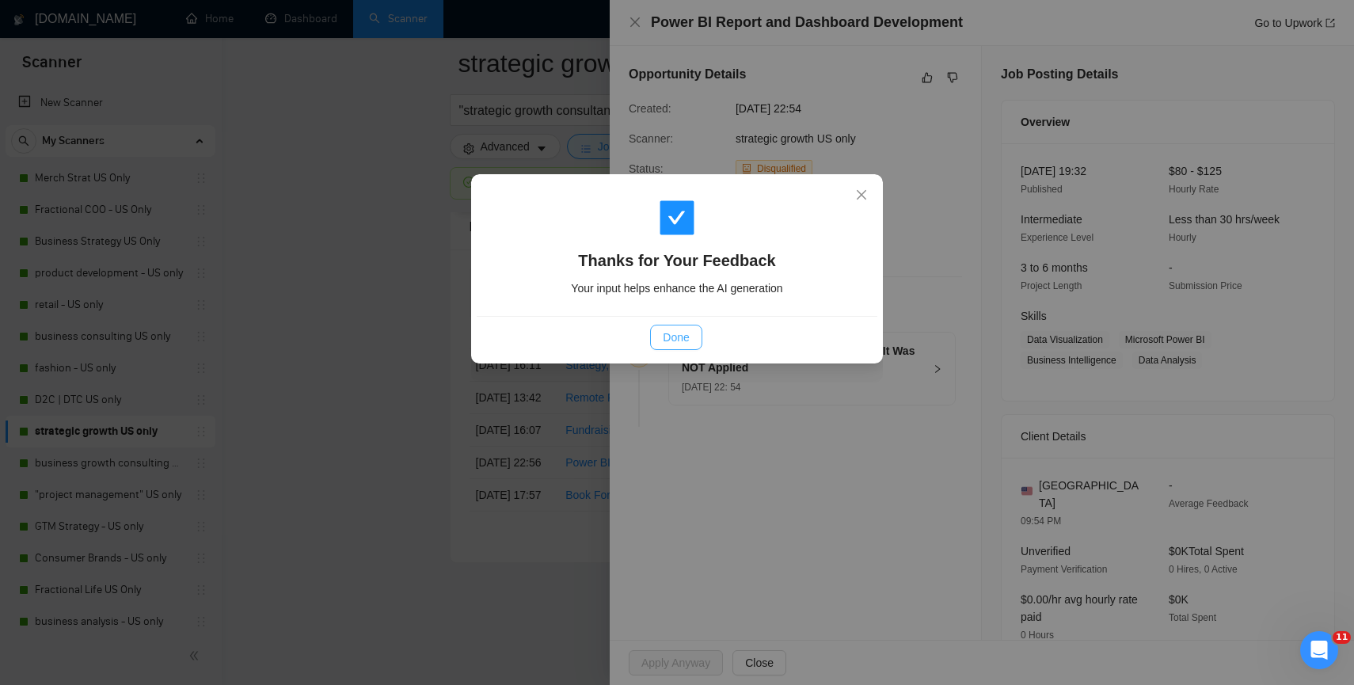
click at [685, 329] on span "Done" at bounding box center [676, 337] width 26 height 17
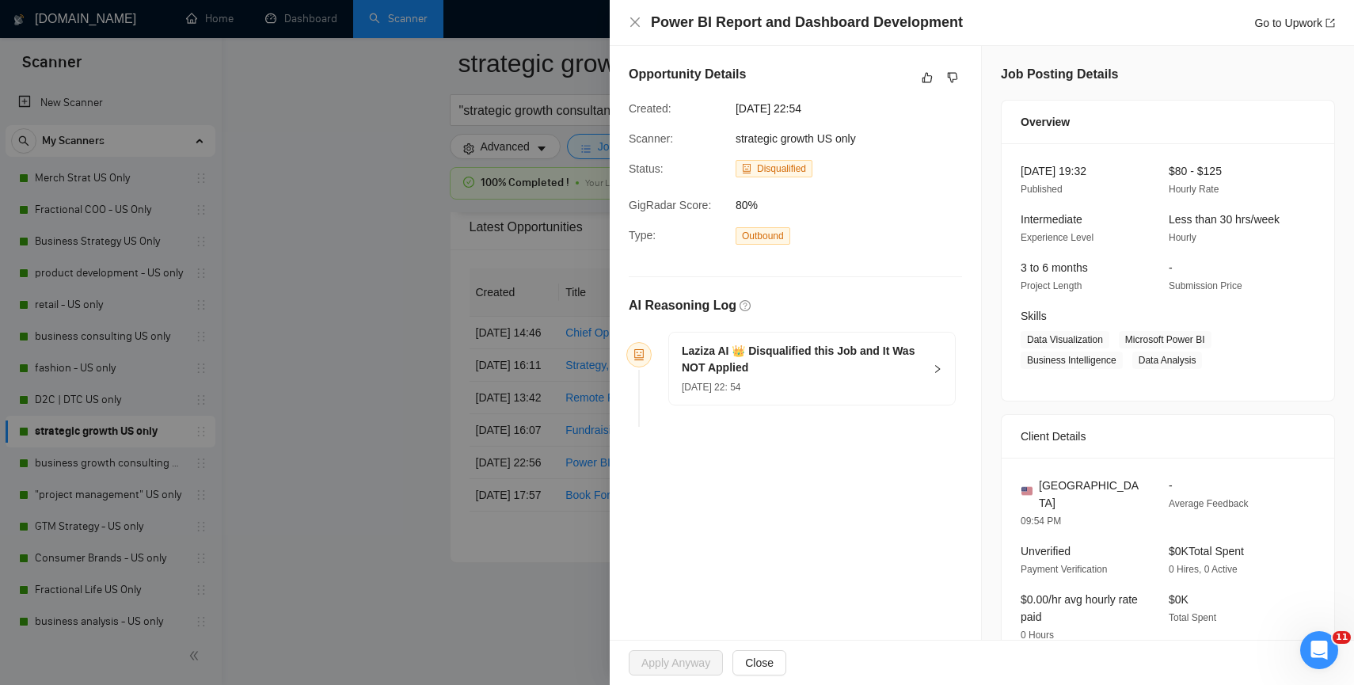
click at [466, 408] on div at bounding box center [677, 342] width 1354 height 685
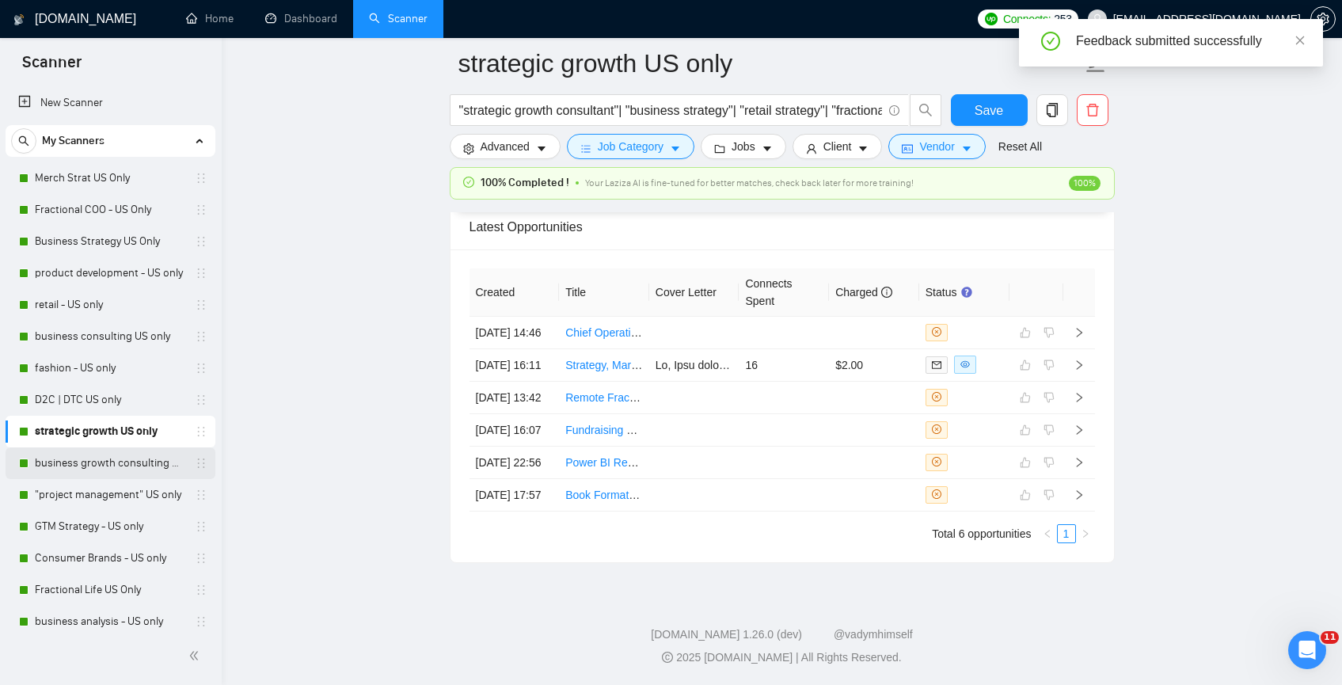
click at [127, 459] on link "business growth consulting US only" at bounding box center [110, 463] width 150 height 32
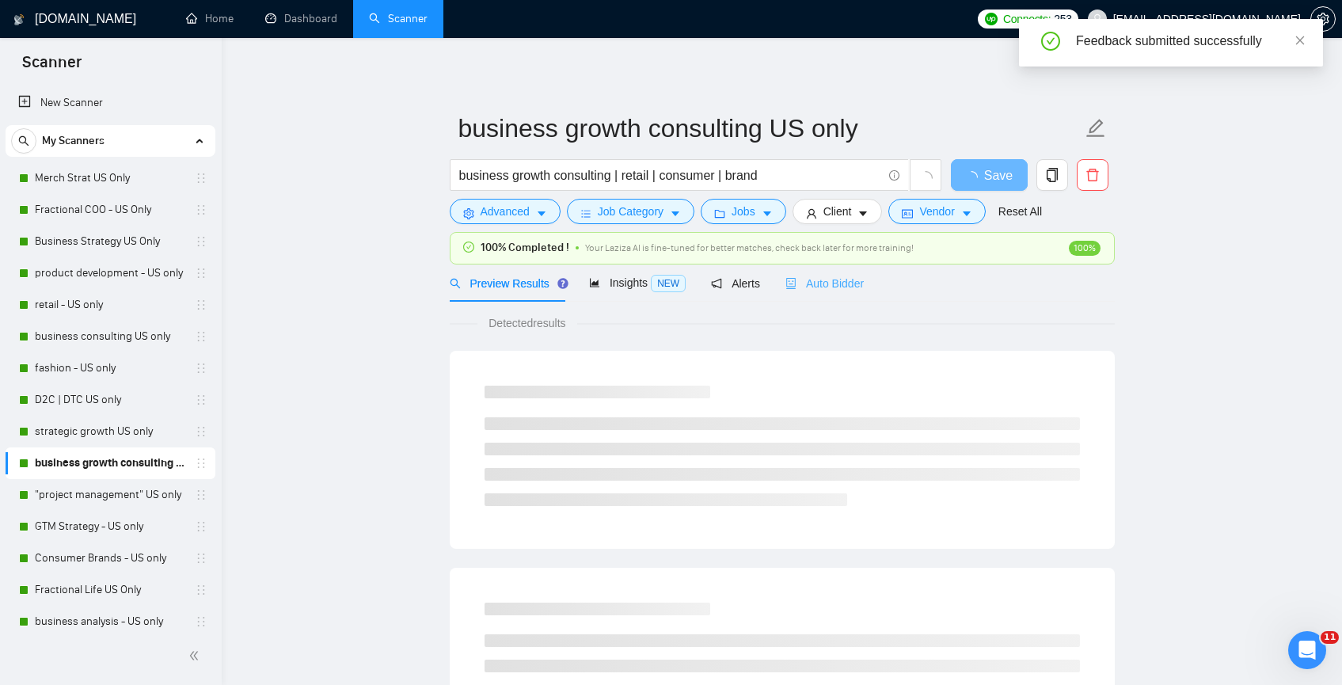
click at [832, 272] on div "Auto Bidder" at bounding box center [825, 282] width 78 height 37
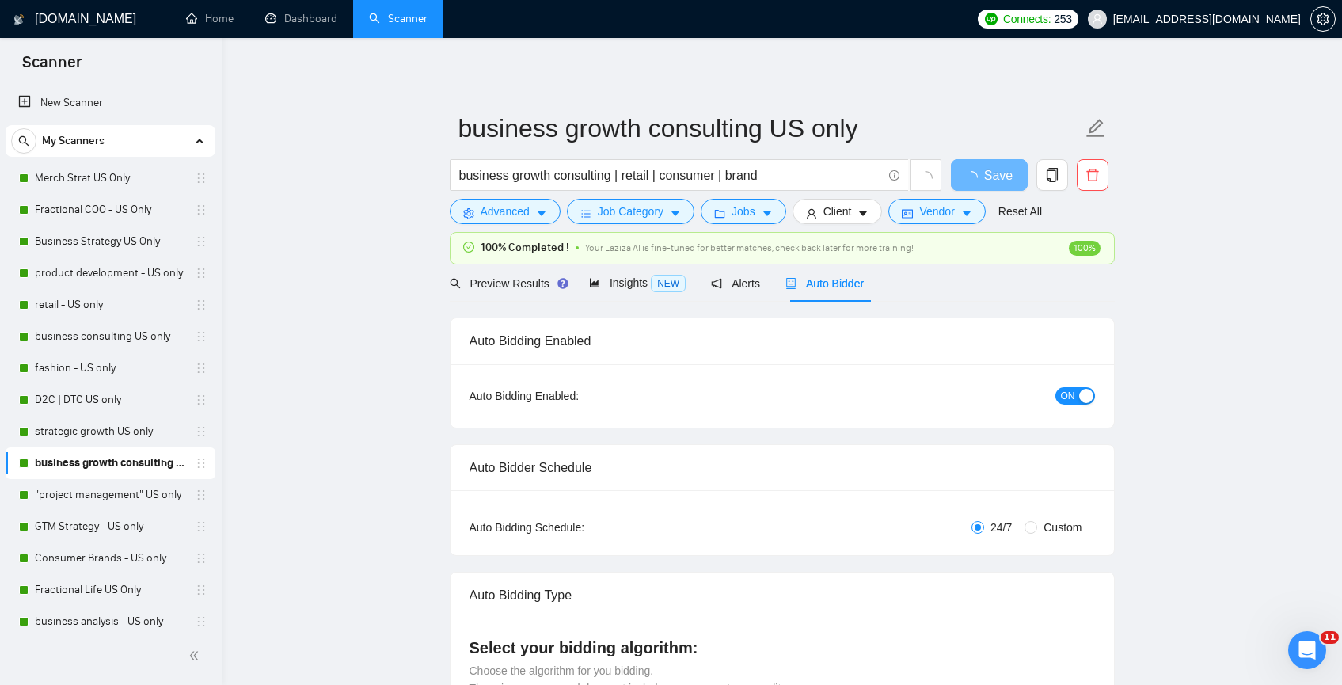
checkbox input "true"
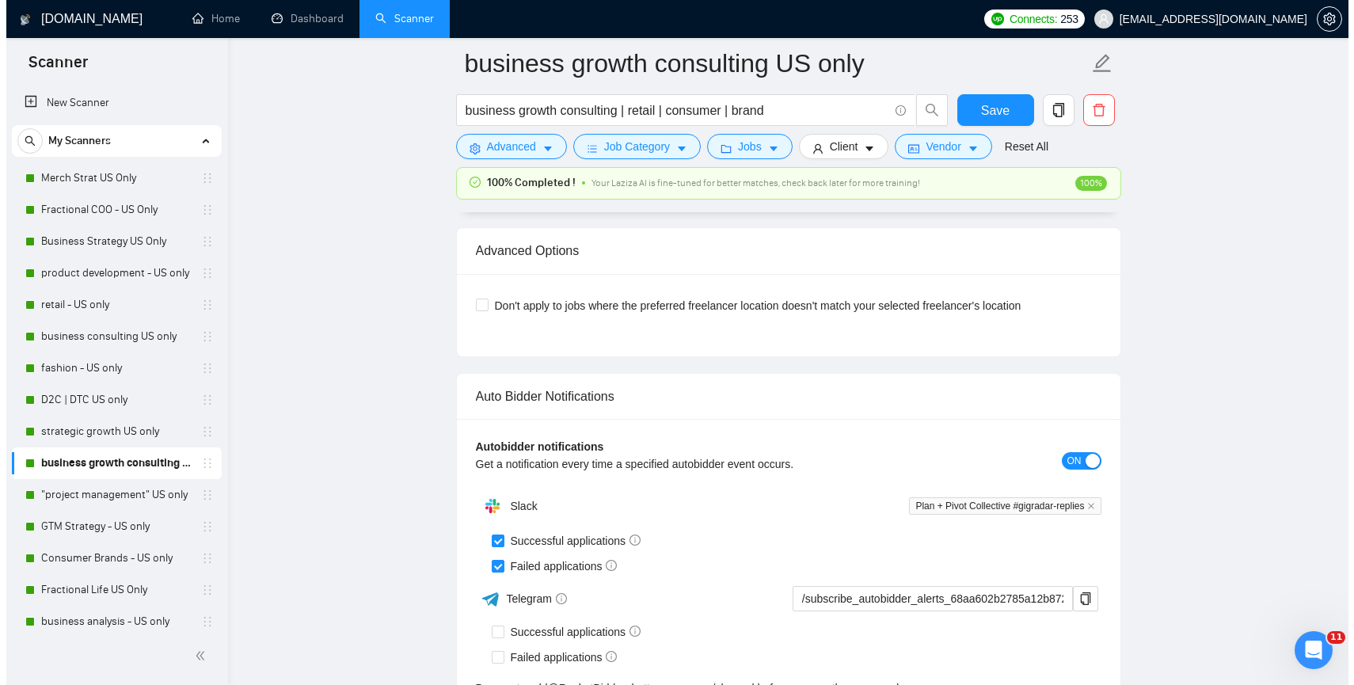
scroll to position [3945, 0]
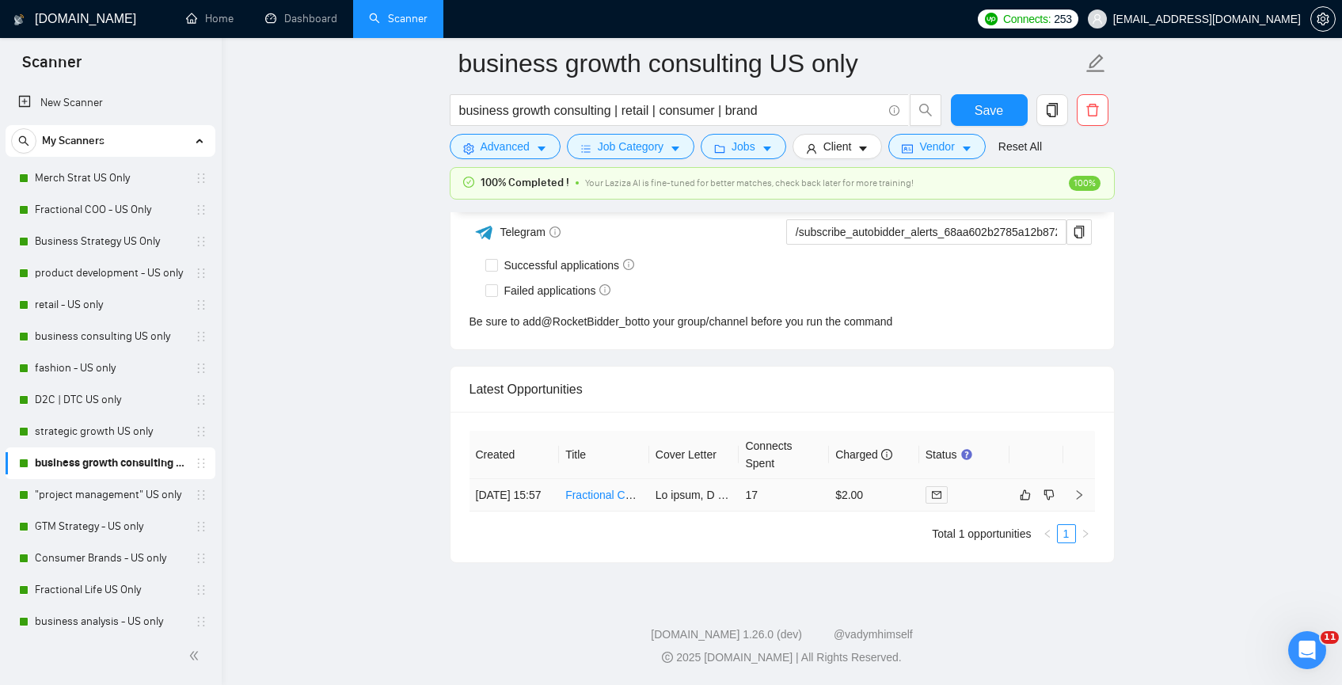
click at [614, 500] on td "Fractional CMO" at bounding box center [604, 495] width 90 height 32
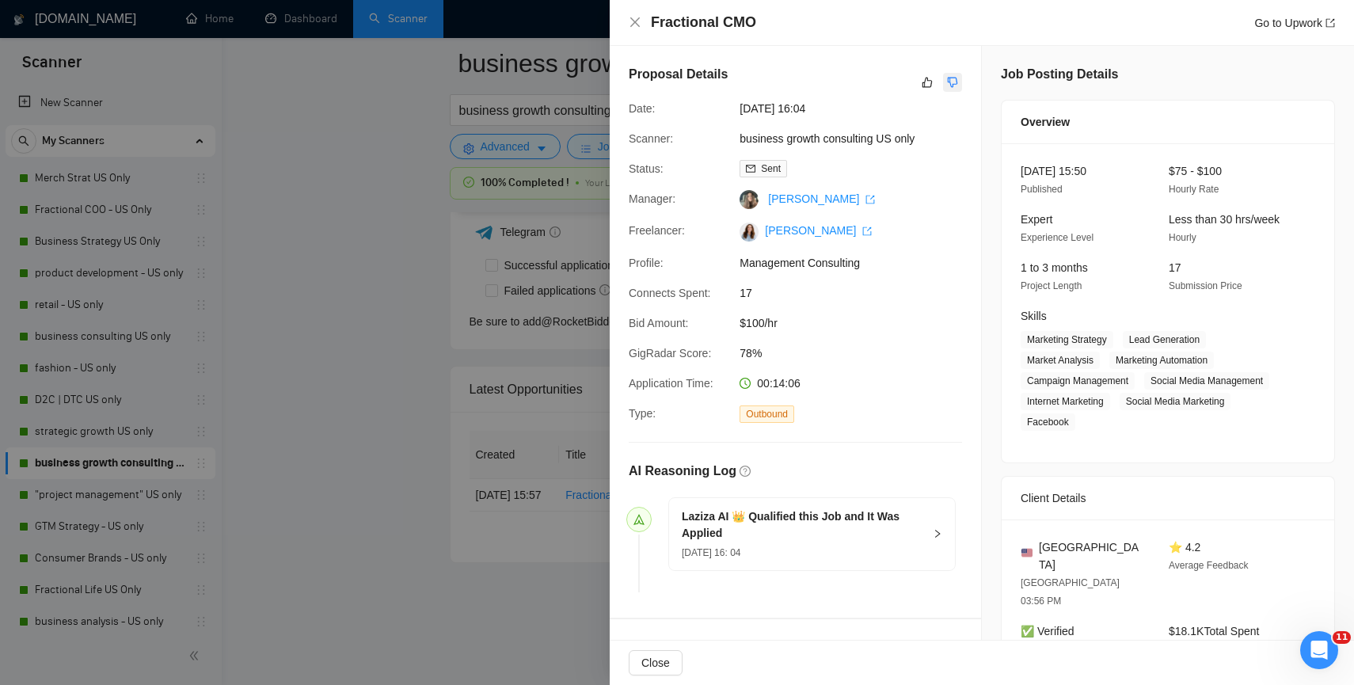
click at [948, 84] on icon "dislike" at bounding box center [953, 83] width 10 height 10
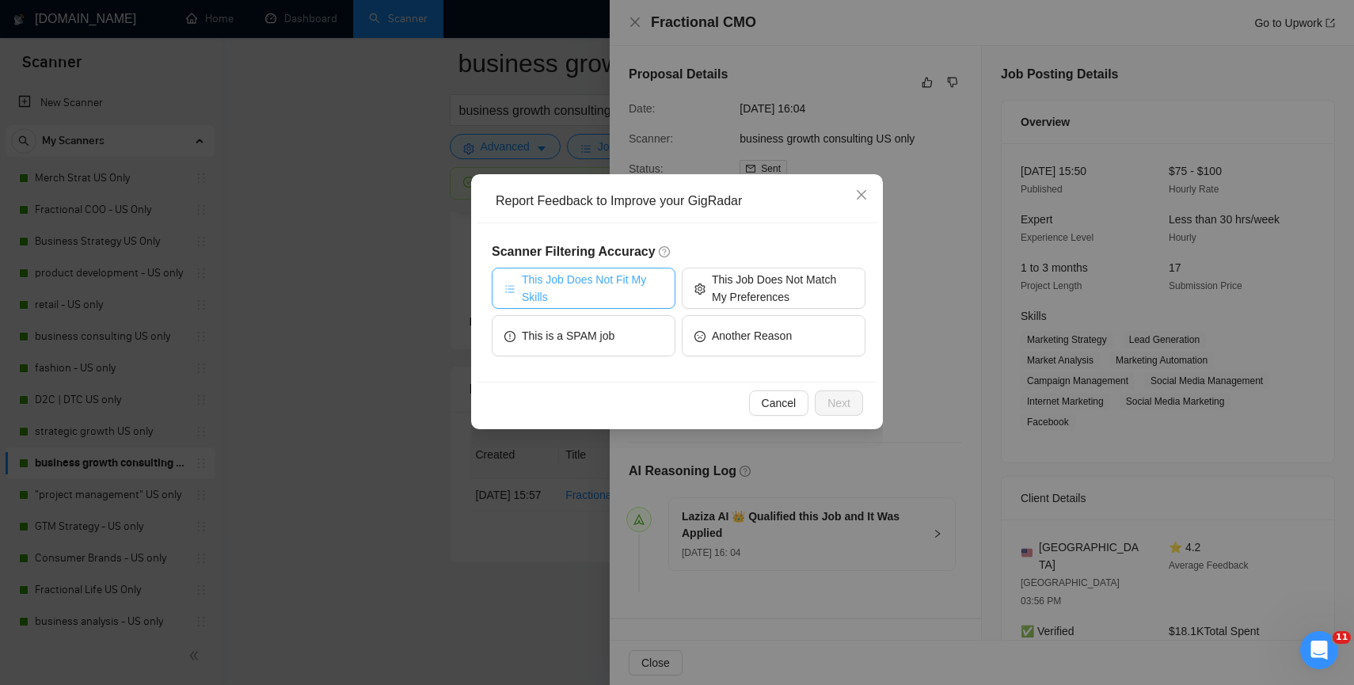
click at [627, 276] on span "This Job Does Not Fit My Skills" at bounding box center [592, 288] width 141 height 35
click at [839, 392] on button "Next" at bounding box center [839, 402] width 48 height 25
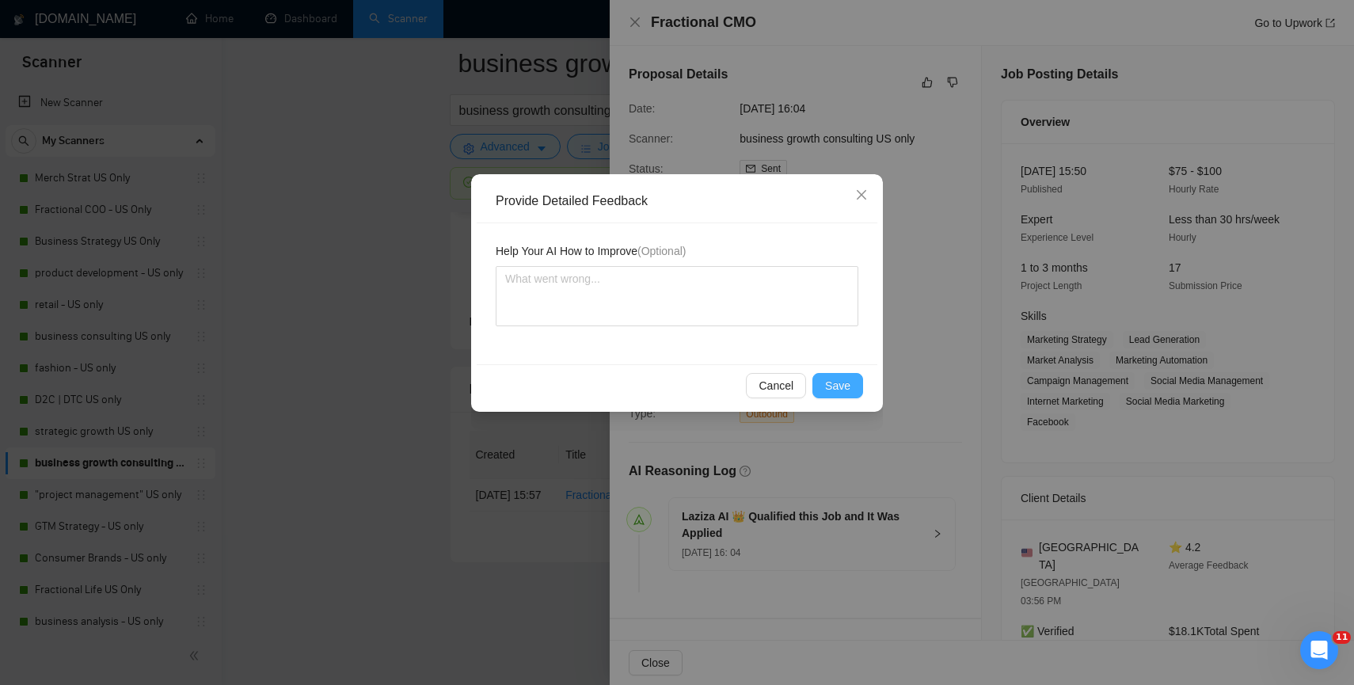
click at [836, 386] on span "Save" at bounding box center [837, 385] width 25 height 17
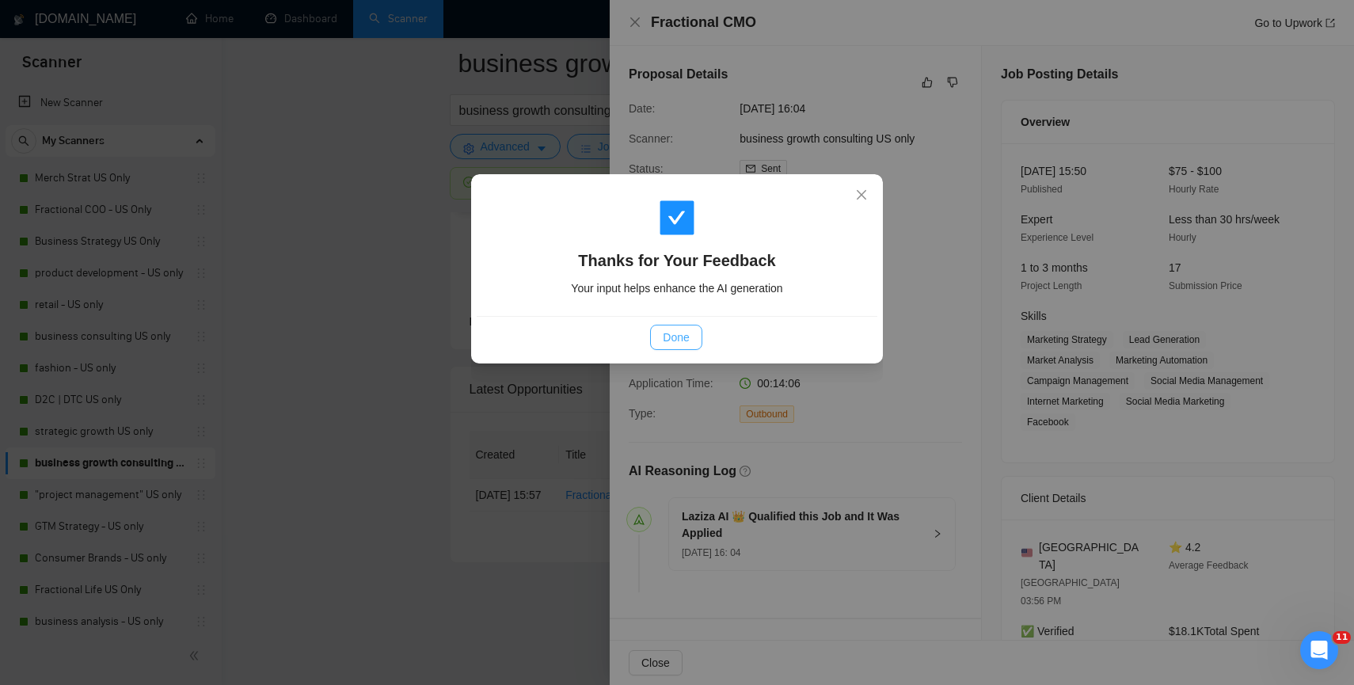
click at [661, 340] on button "Done" at bounding box center [675, 337] width 51 height 25
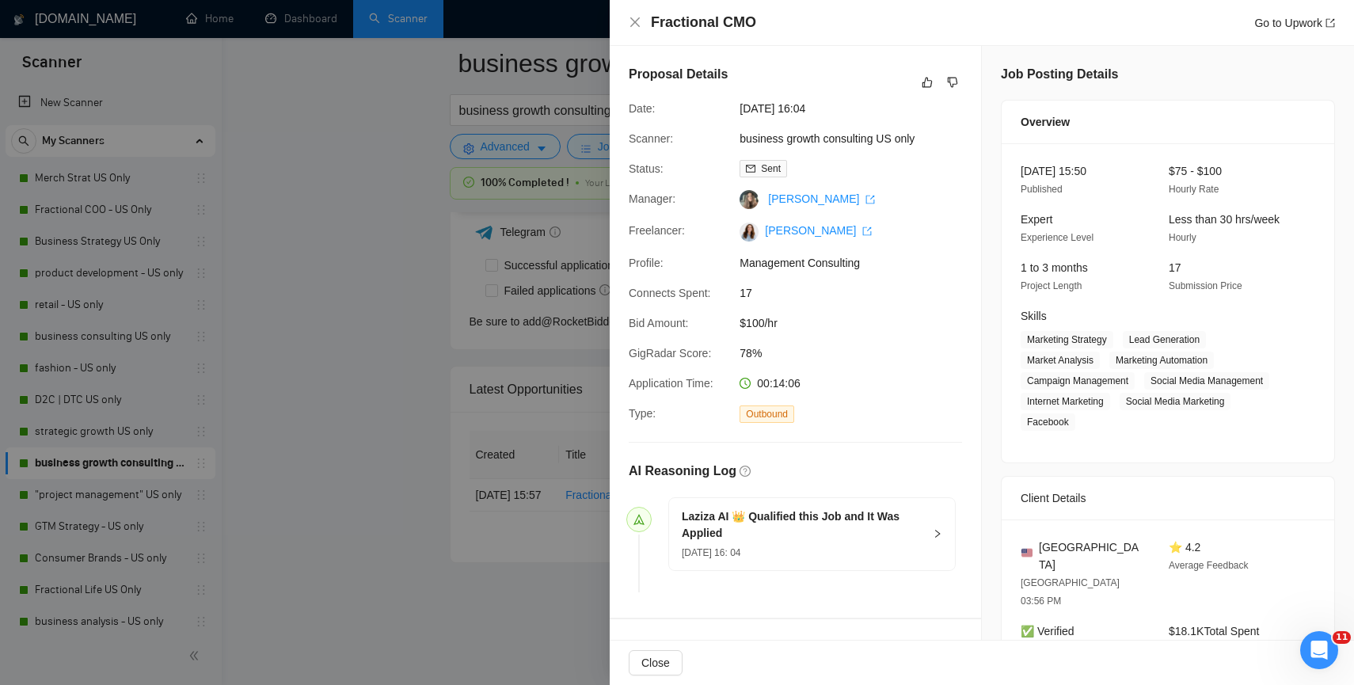
click at [387, 448] on div at bounding box center [677, 342] width 1354 height 685
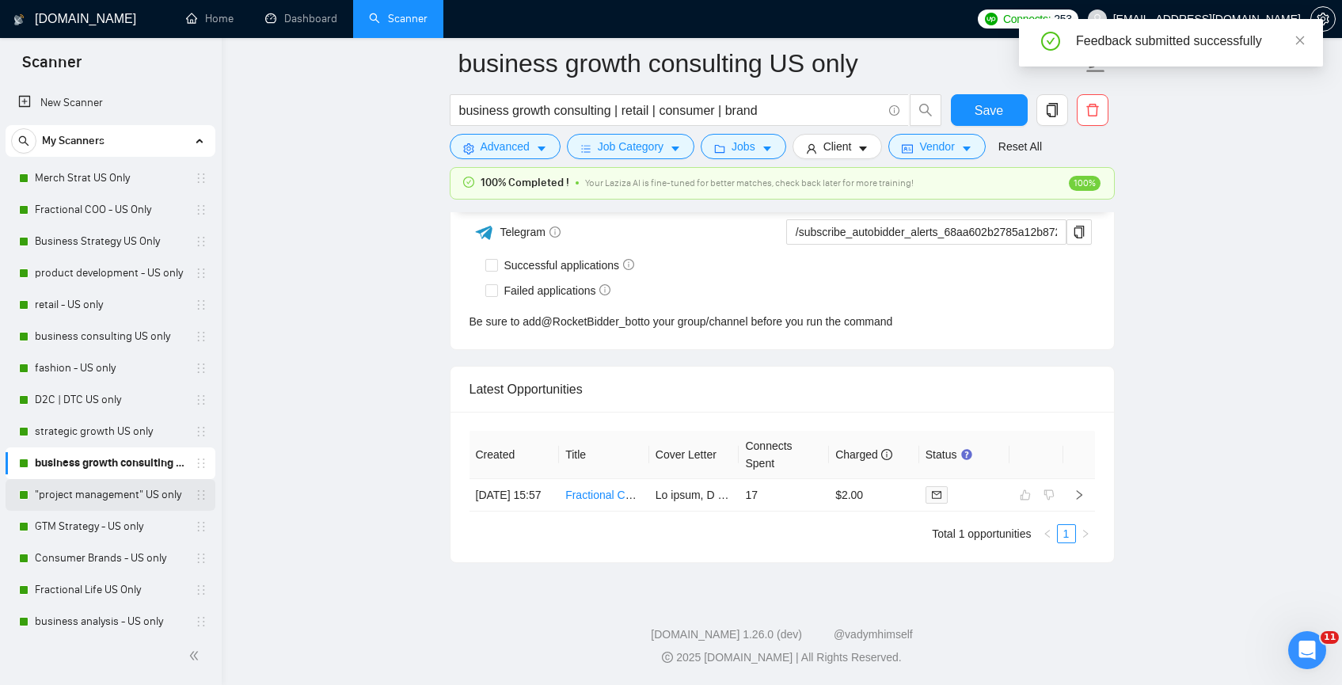
click at [150, 491] on link ""project management" US only" at bounding box center [110, 495] width 150 height 32
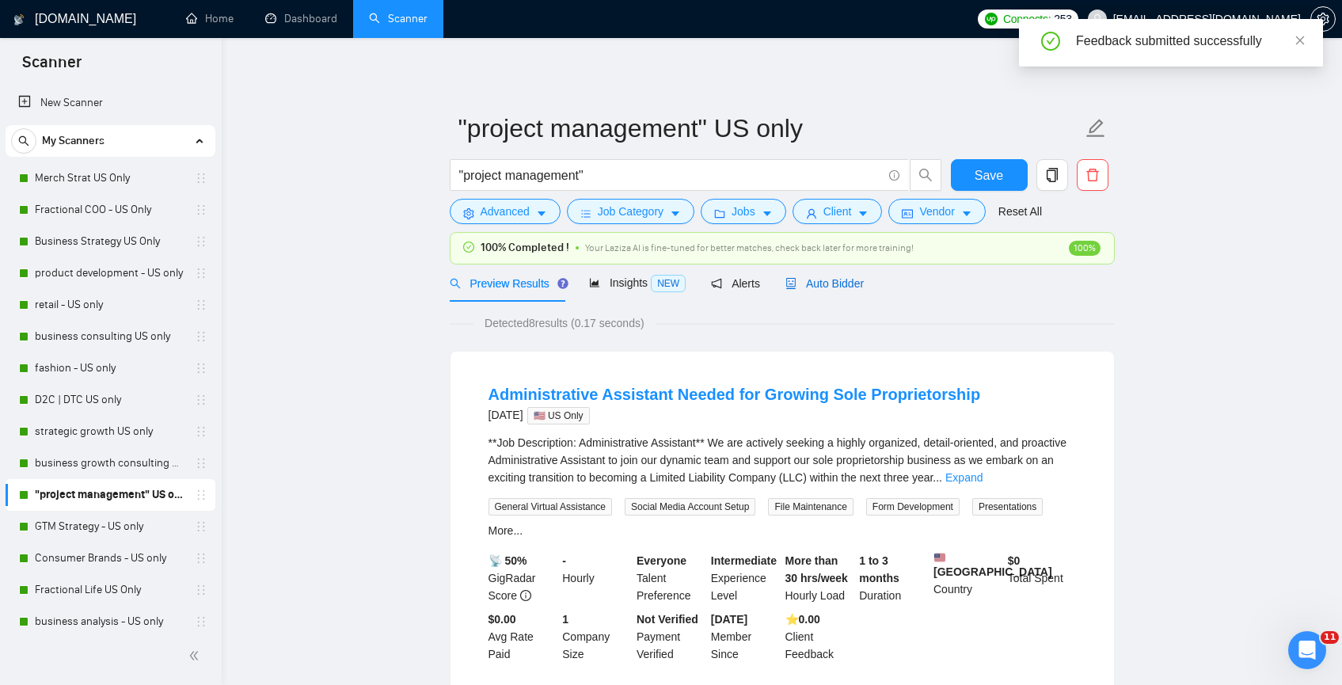
click at [829, 283] on span "Auto Bidder" at bounding box center [825, 283] width 78 height 13
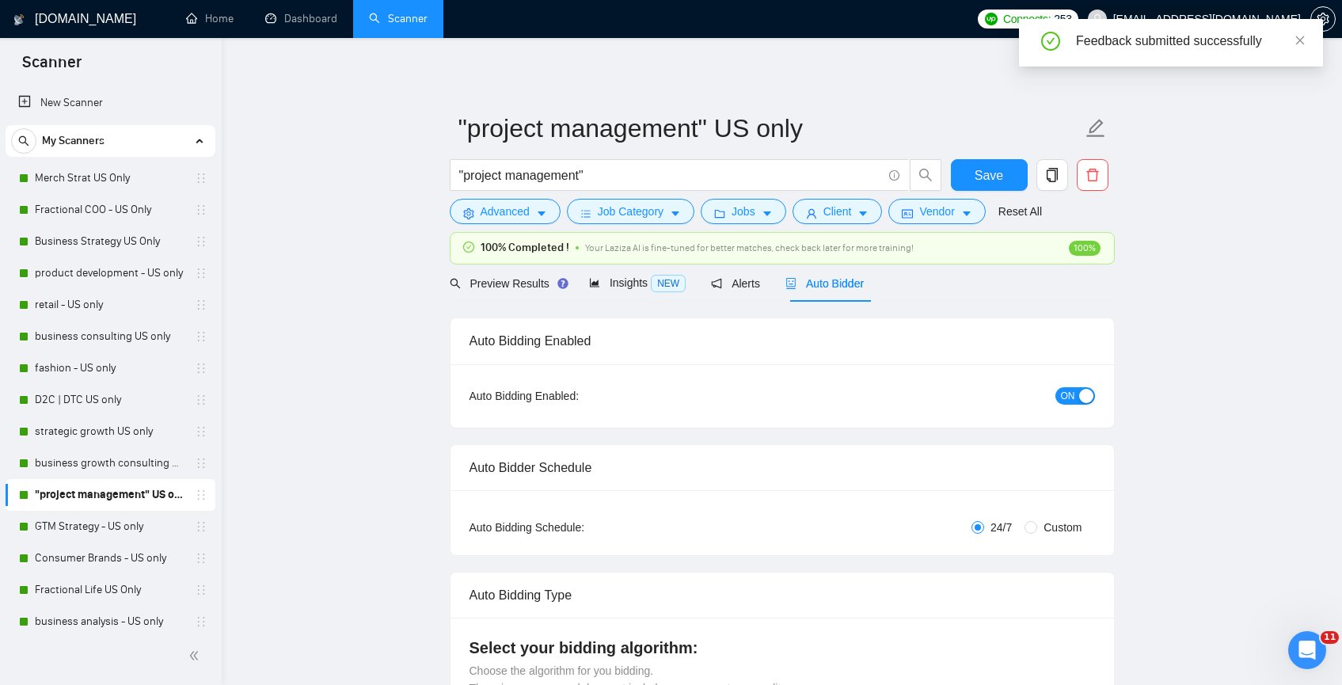
checkbox input "true"
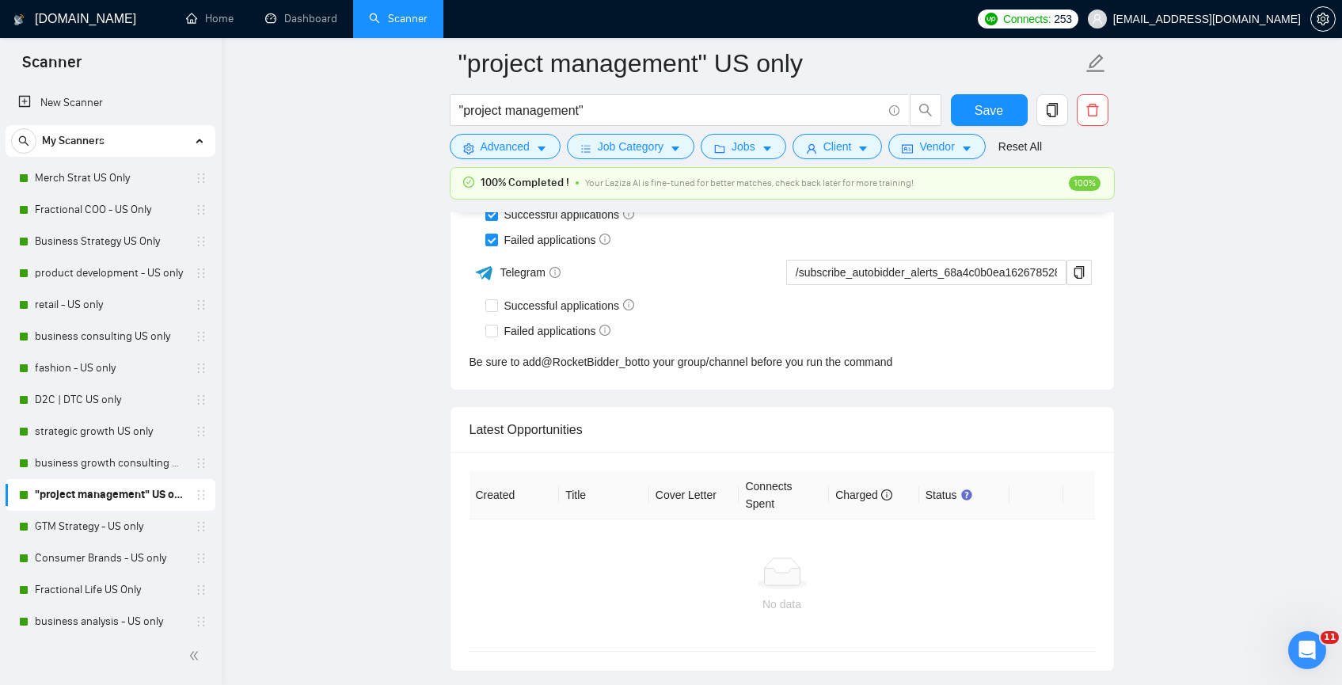
scroll to position [3947, 0]
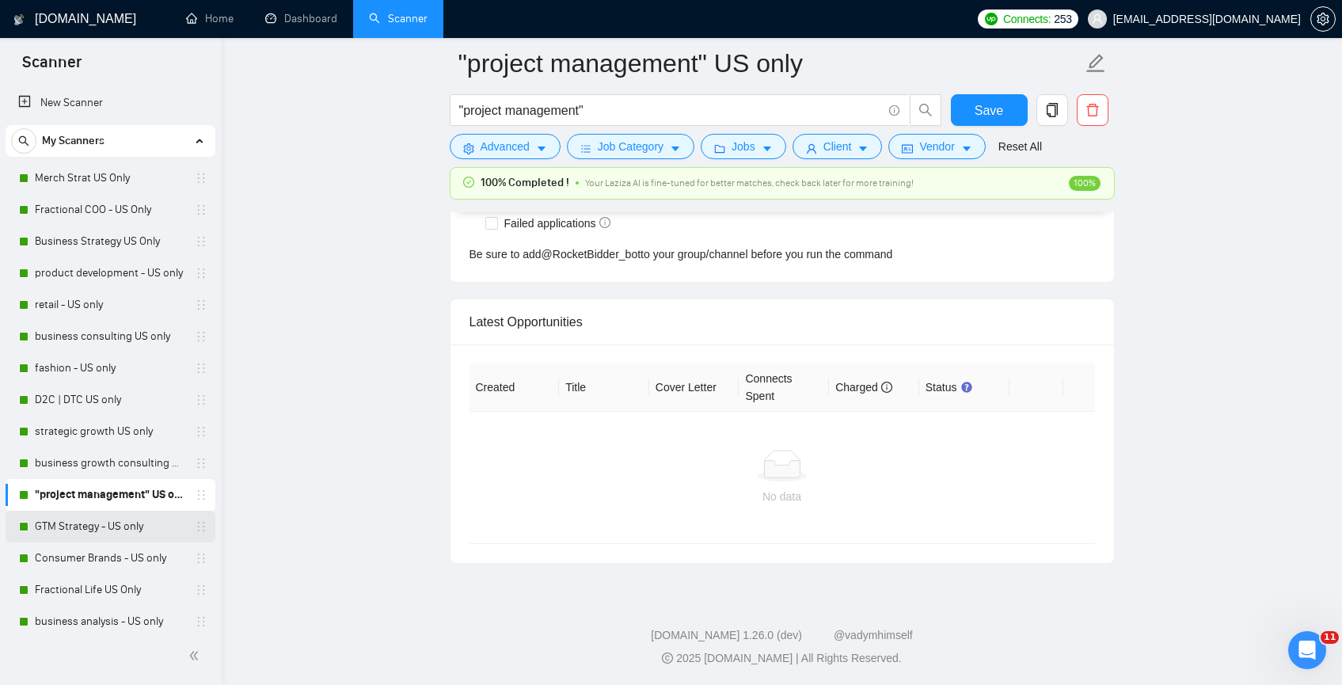
click at [124, 535] on link "GTM Strategy - US only" at bounding box center [110, 527] width 150 height 32
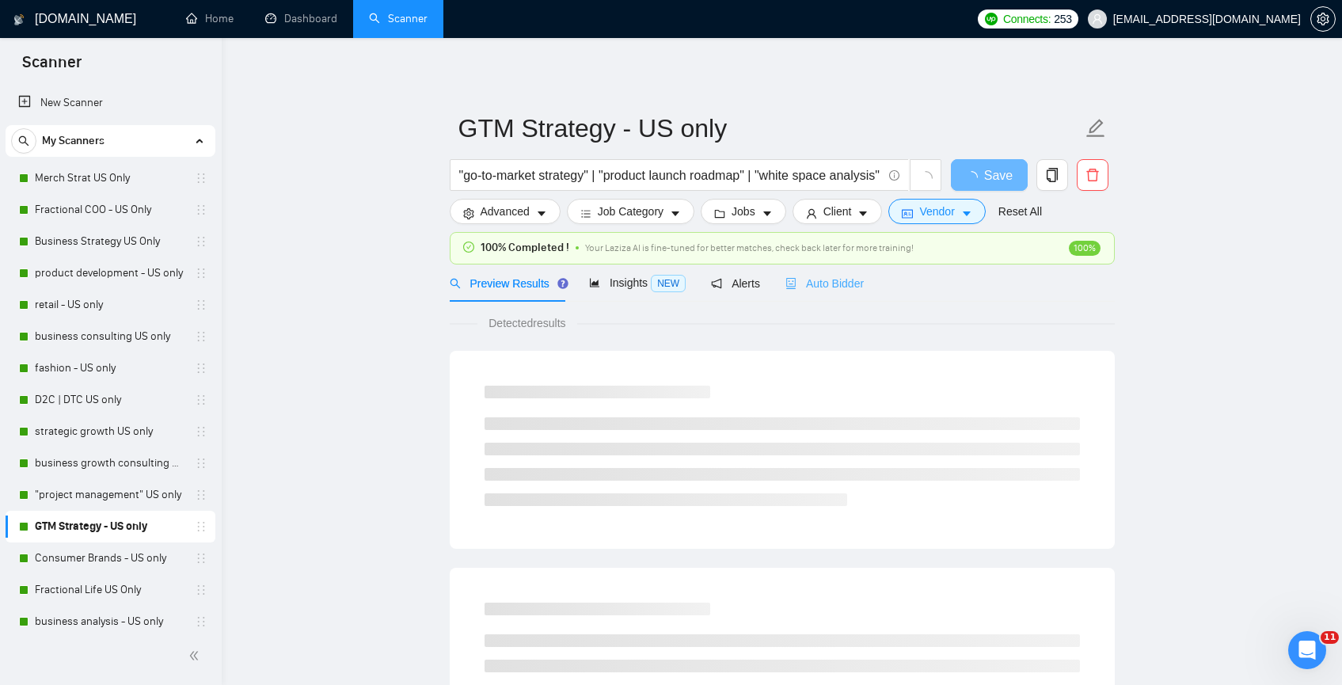
click at [806, 292] on div "Auto Bidder" at bounding box center [825, 282] width 78 height 37
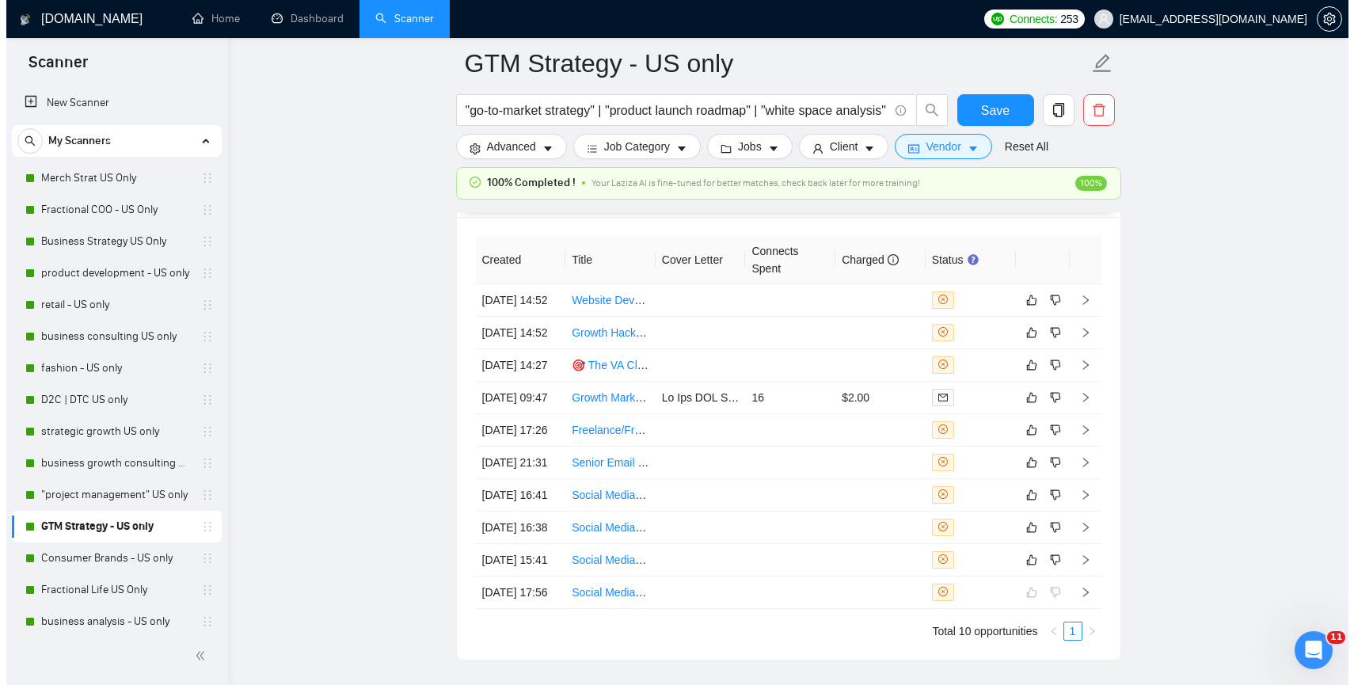
scroll to position [4076, 0]
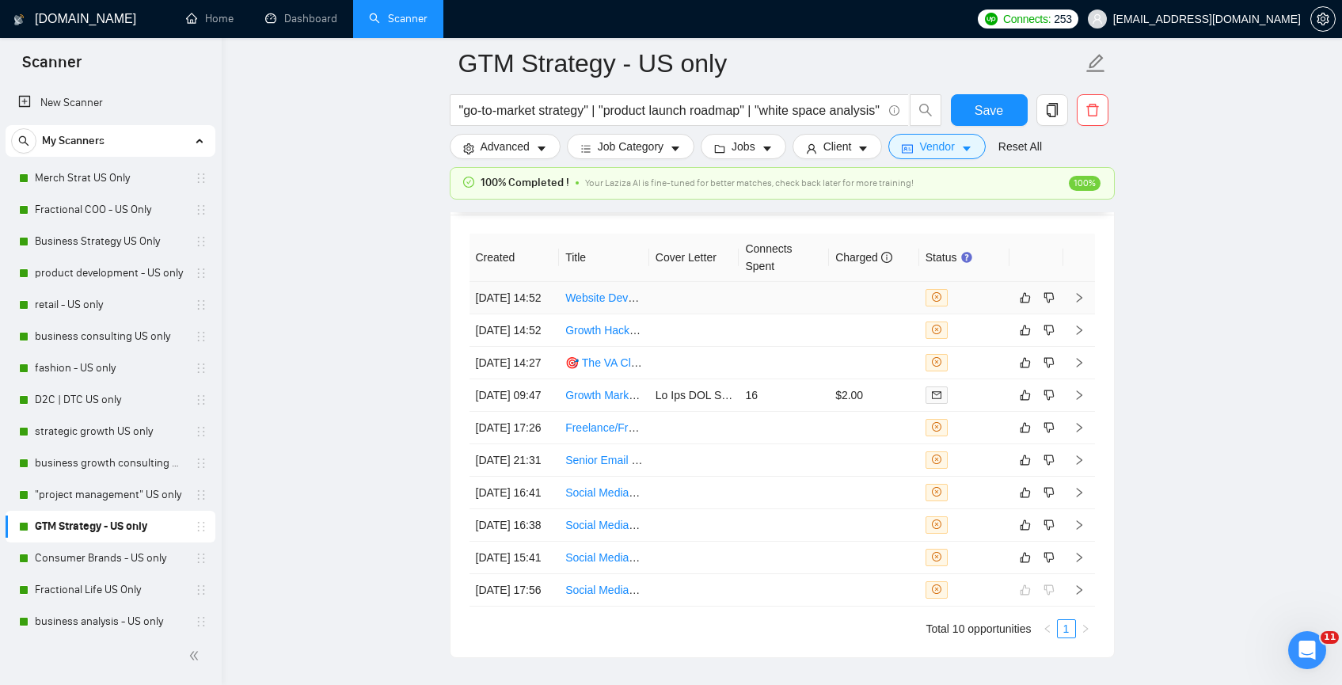
click at [685, 305] on td at bounding box center [694, 298] width 90 height 32
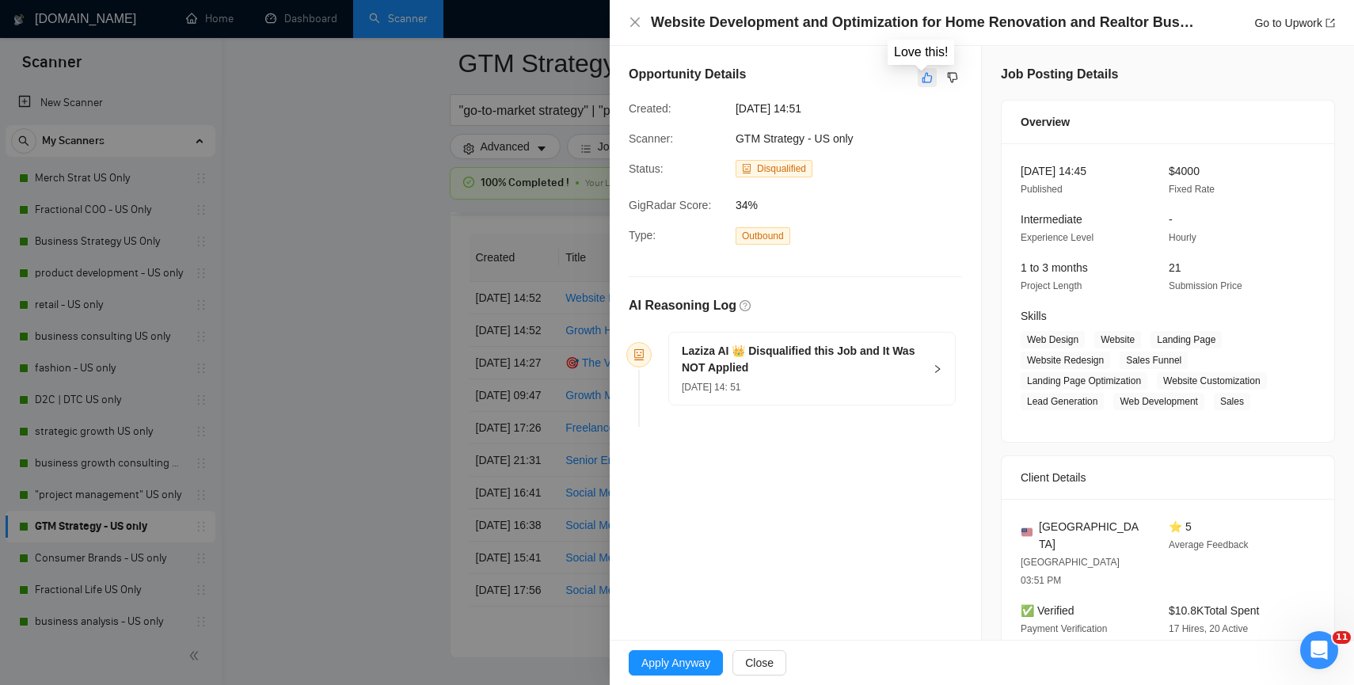
click at [922, 83] on icon "like" at bounding box center [927, 77] width 11 height 13
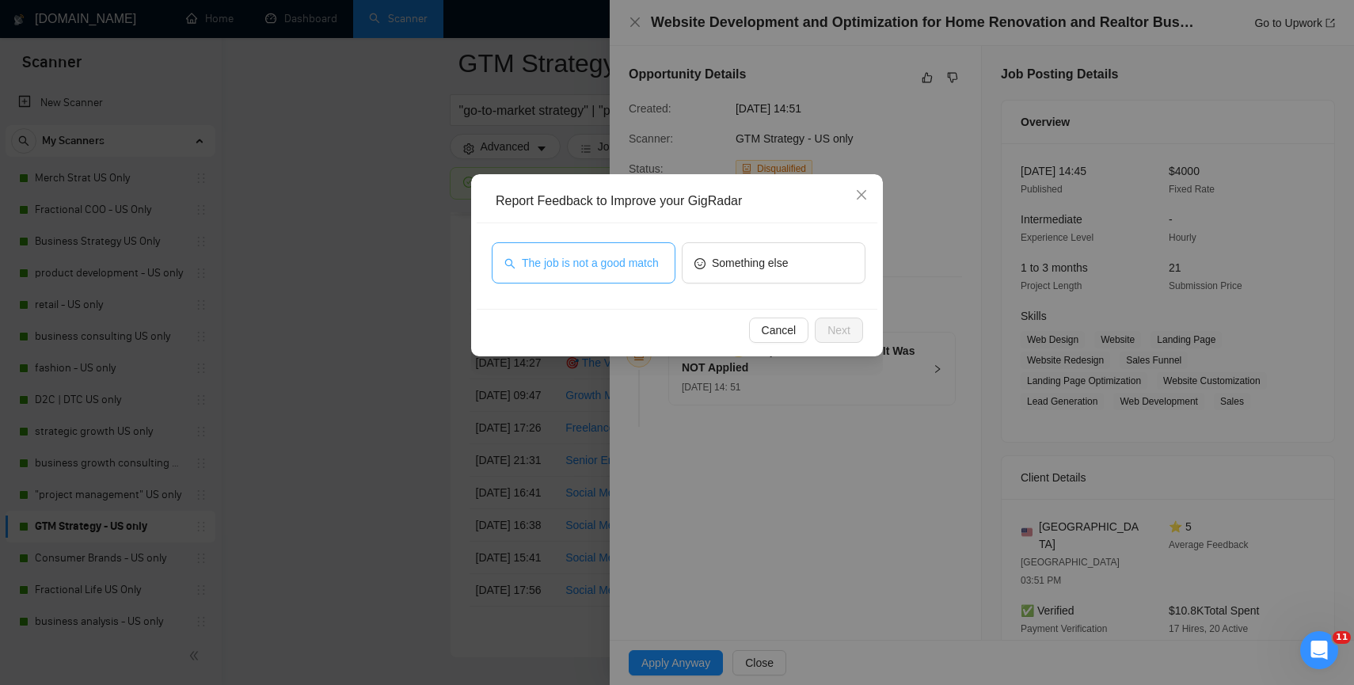
click at [609, 254] on span "The job is not a good match" at bounding box center [590, 262] width 137 height 17
click at [831, 337] on span "Next" at bounding box center [838, 329] width 23 height 17
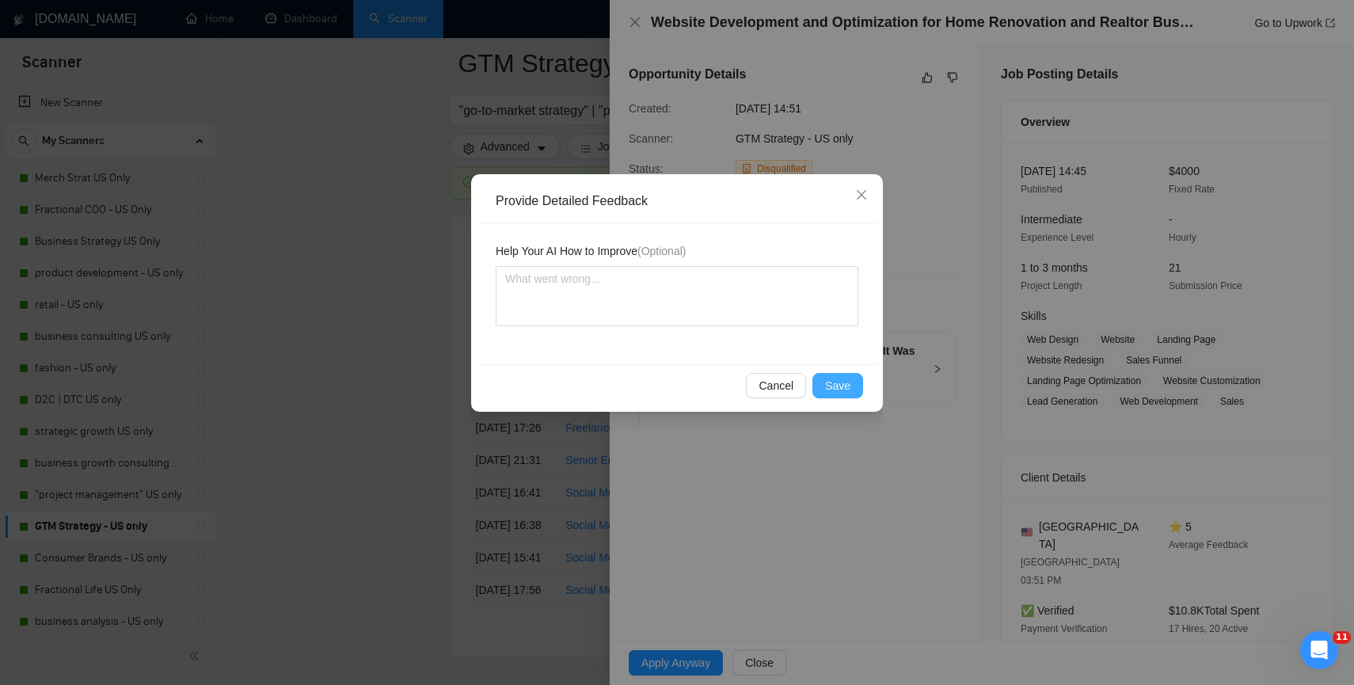
click at [831, 387] on span "Save" at bounding box center [837, 385] width 25 height 17
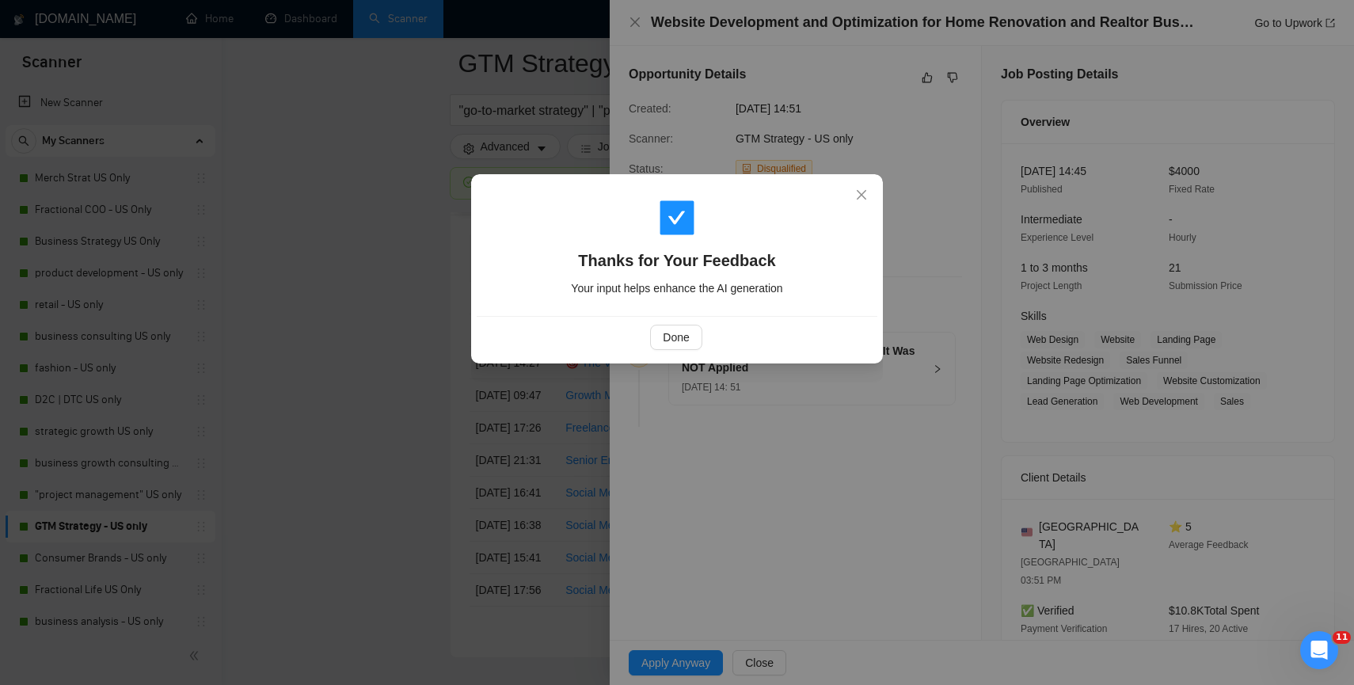
click at [709, 339] on div "Done" at bounding box center [676, 337] width 374 height 25
click at [691, 337] on button "Done" at bounding box center [675, 337] width 51 height 25
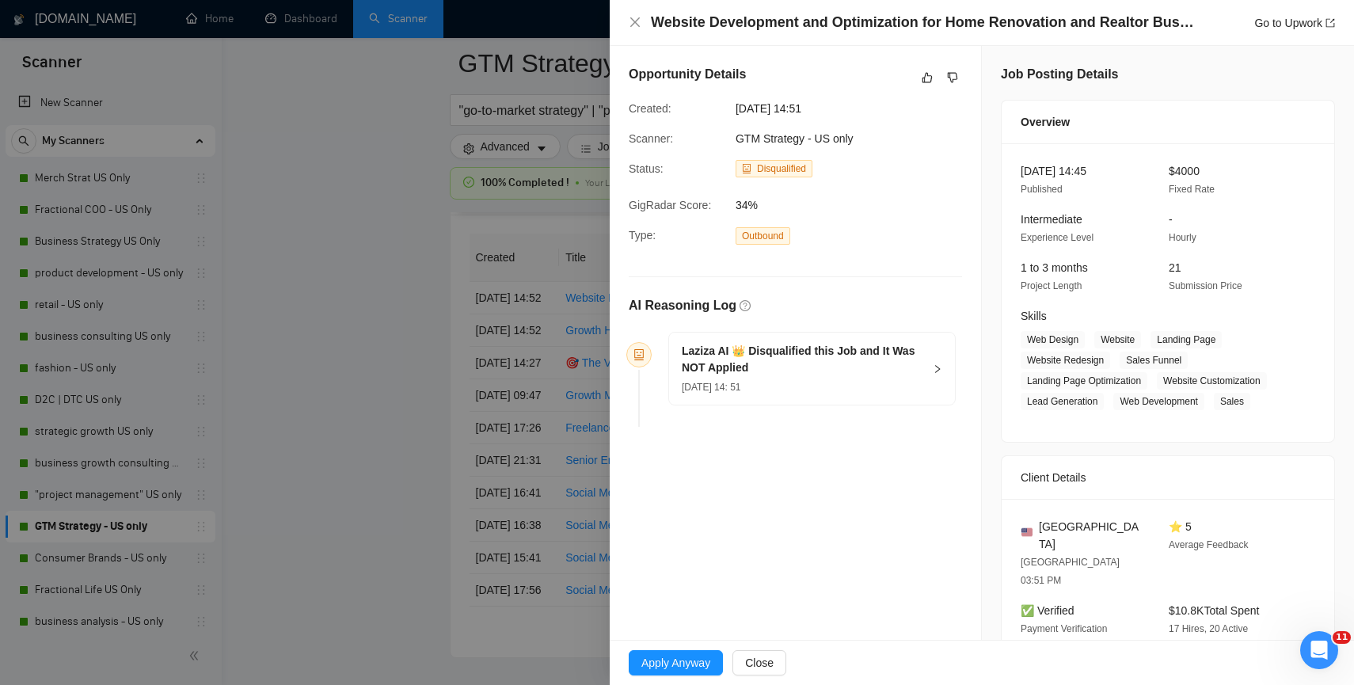
click at [354, 435] on div at bounding box center [677, 342] width 1354 height 685
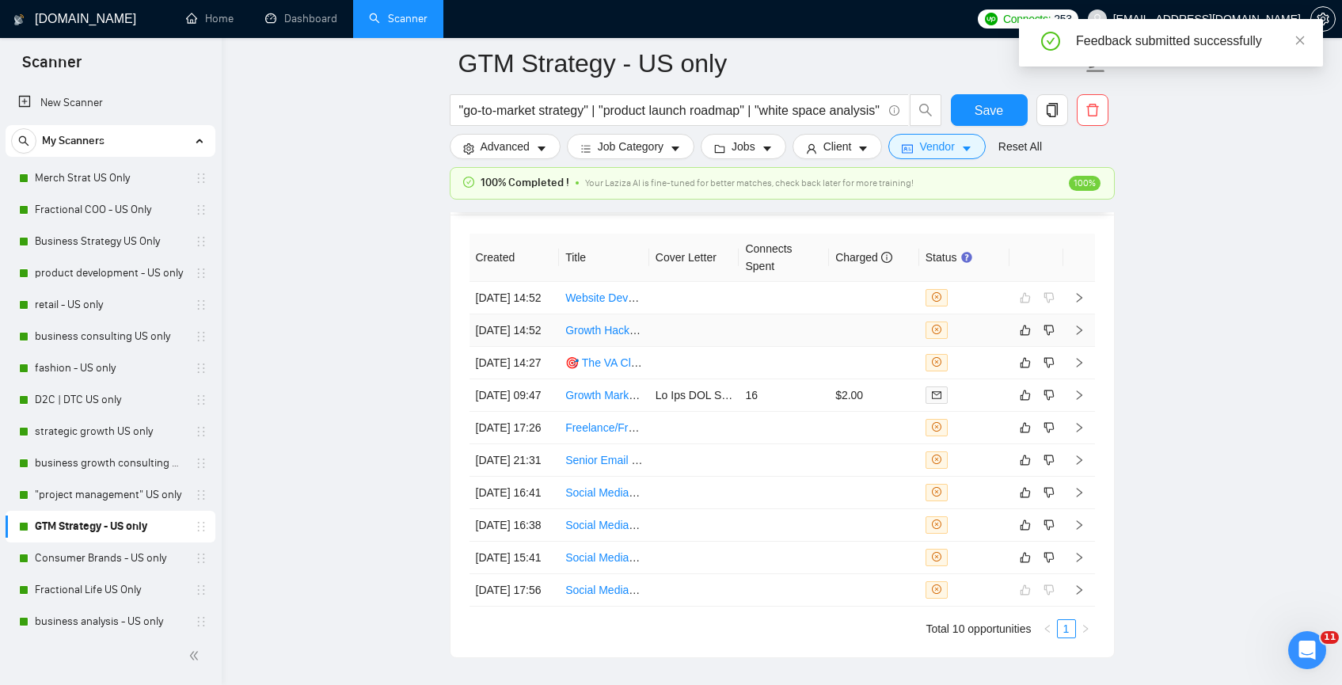
click at [679, 347] on td at bounding box center [694, 330] width 90 height 32
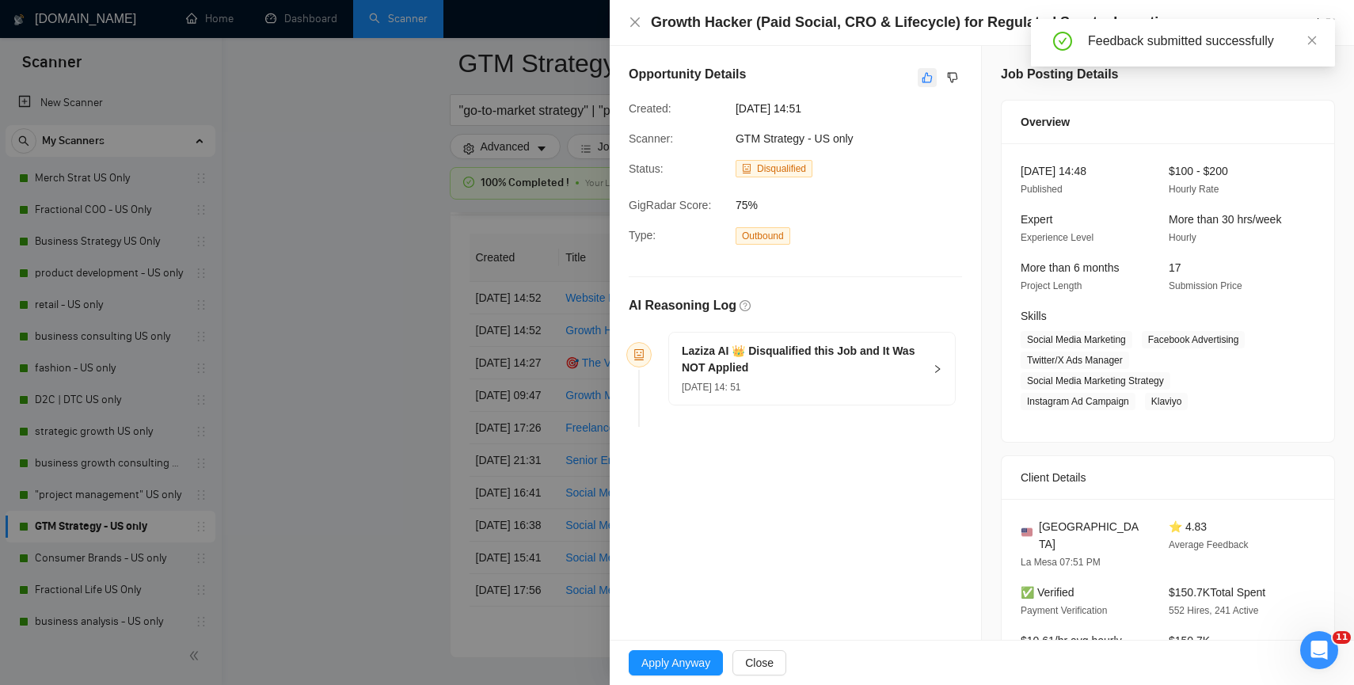
click at [922, 75] on icon "like" at bounding box center [927, 77] width 11 height 13
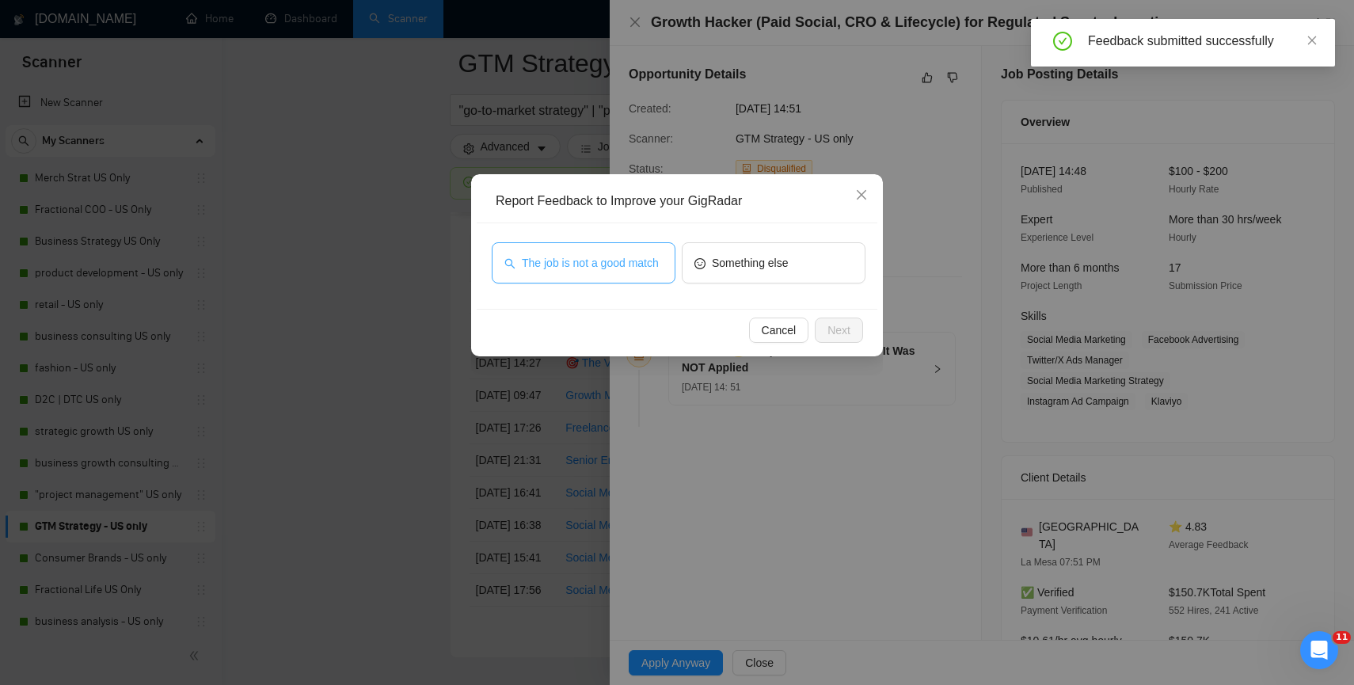
click at [642, 254] on span "The job is not a good match" at bounding box center [590, 262] width 137 height 17
click at [843, 318] on button "Next" at bounding box center [839, 330] width 48 height 25
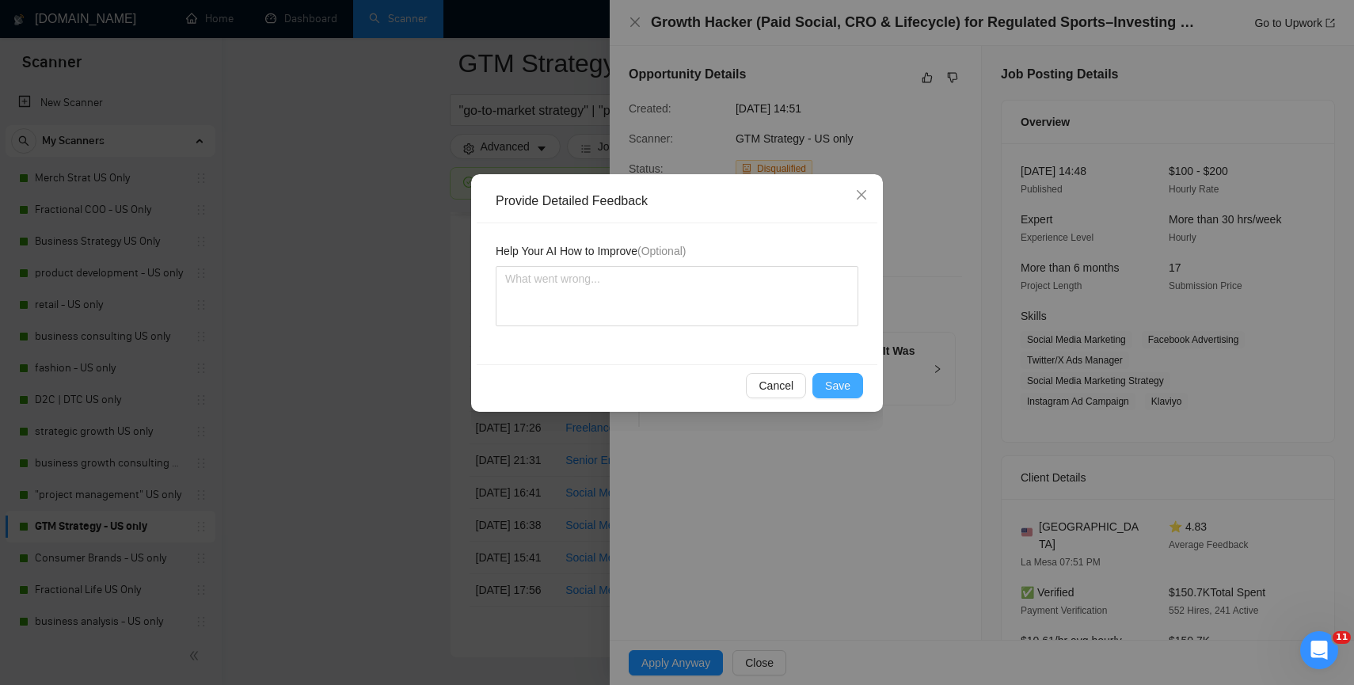
click at [835, 383] on span "Save" at bounding box center [837, 385] width 25 height 17
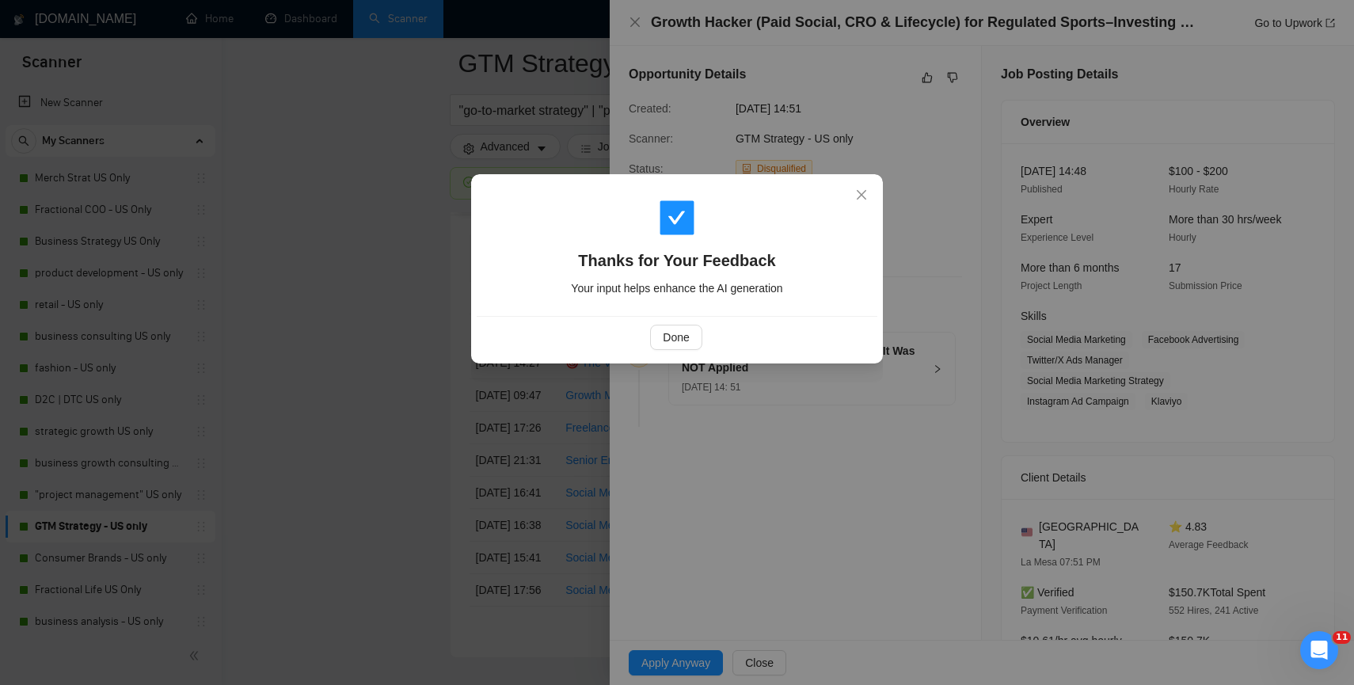
click at [649, 344] on div "Done" at bounding box center [676, 337] width 374 height 25
click at [652, 344] on button "Done" at bounding box center [675, 337] width 51 height 25
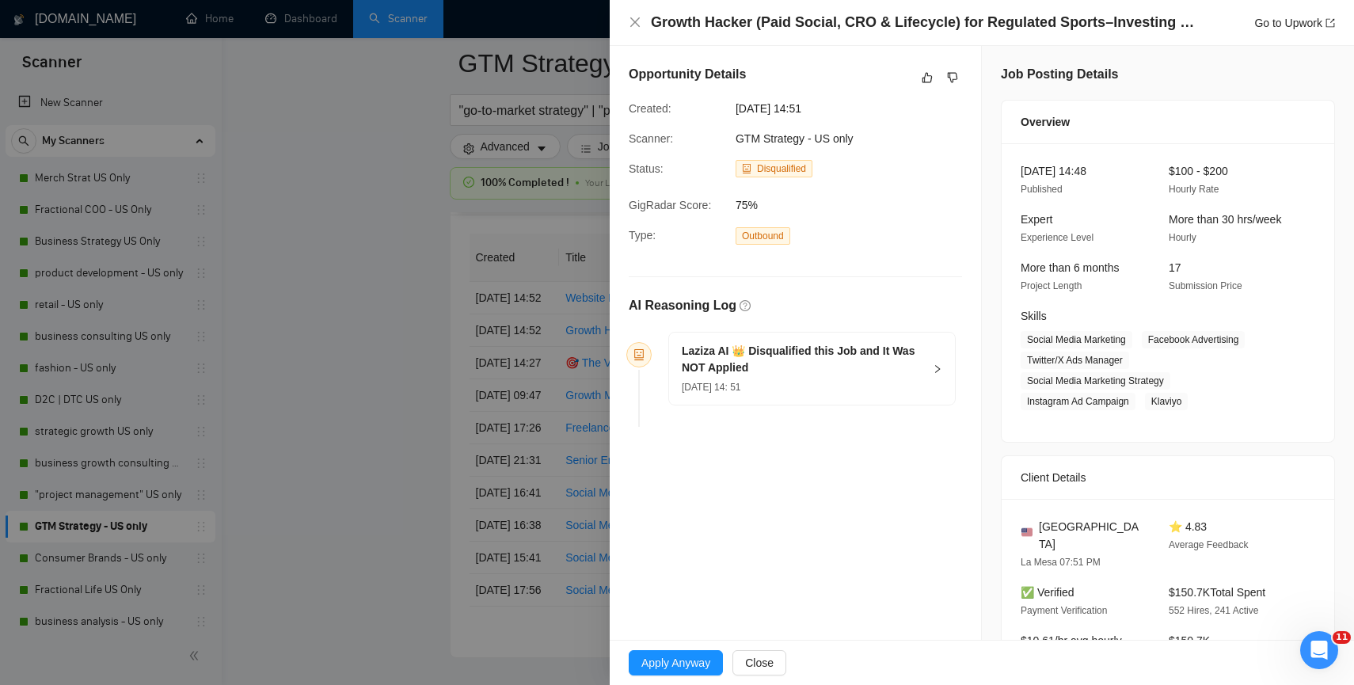
click at [340, 412] on div at bounding box center [677, 342] width 1354 height 685
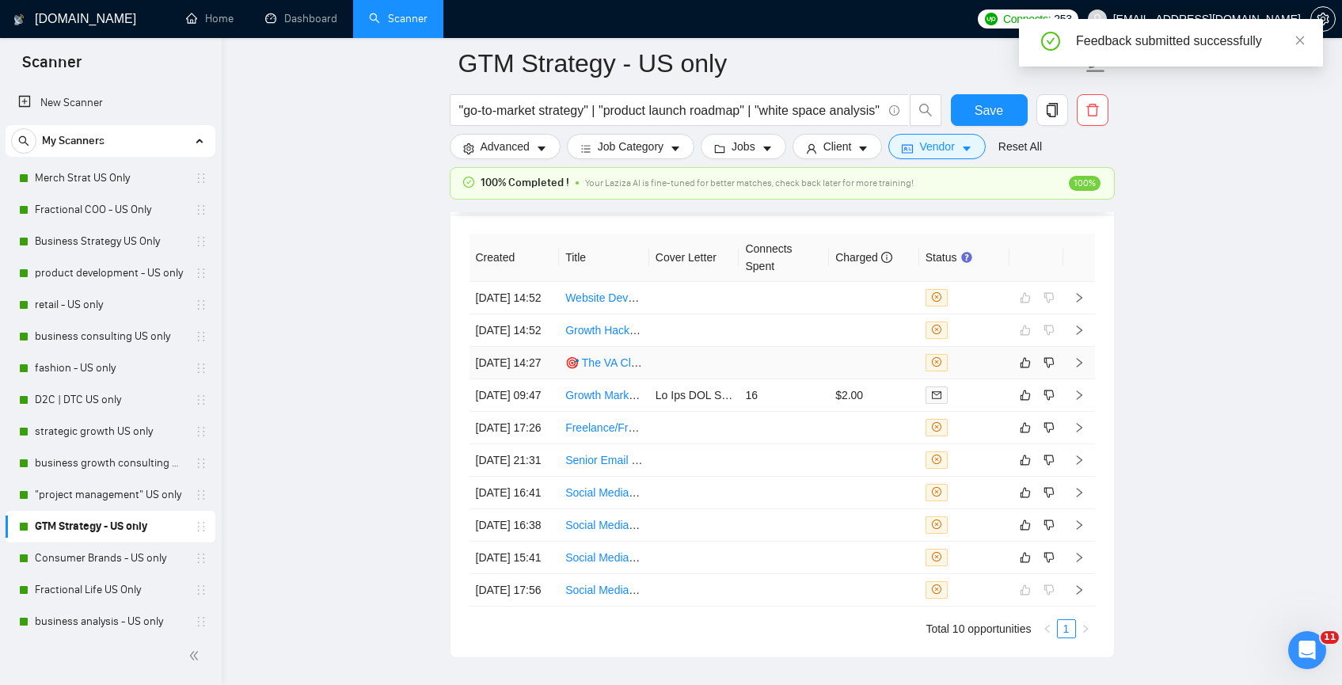
click at [664, 379] on td at bounding box center [694, 363] width 90 height 32
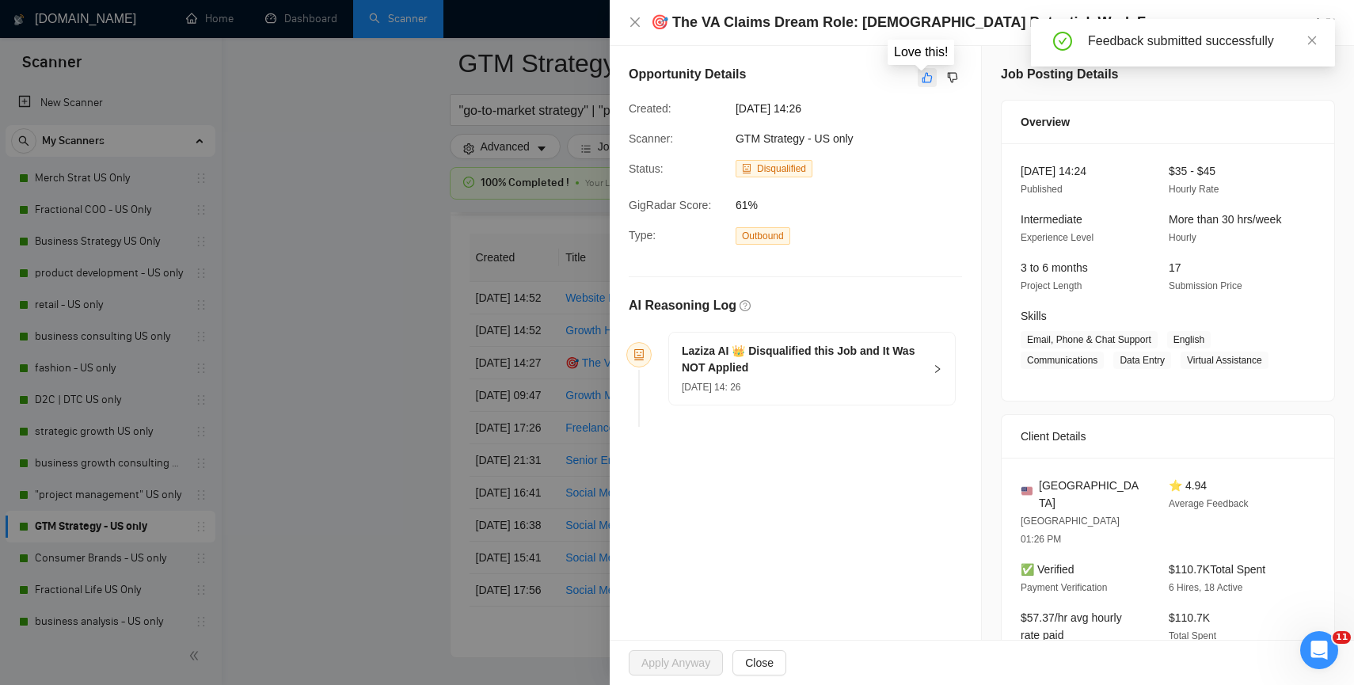
click at [918, 70] on button "button" at bounding box center [927, 77] width 19 height 19
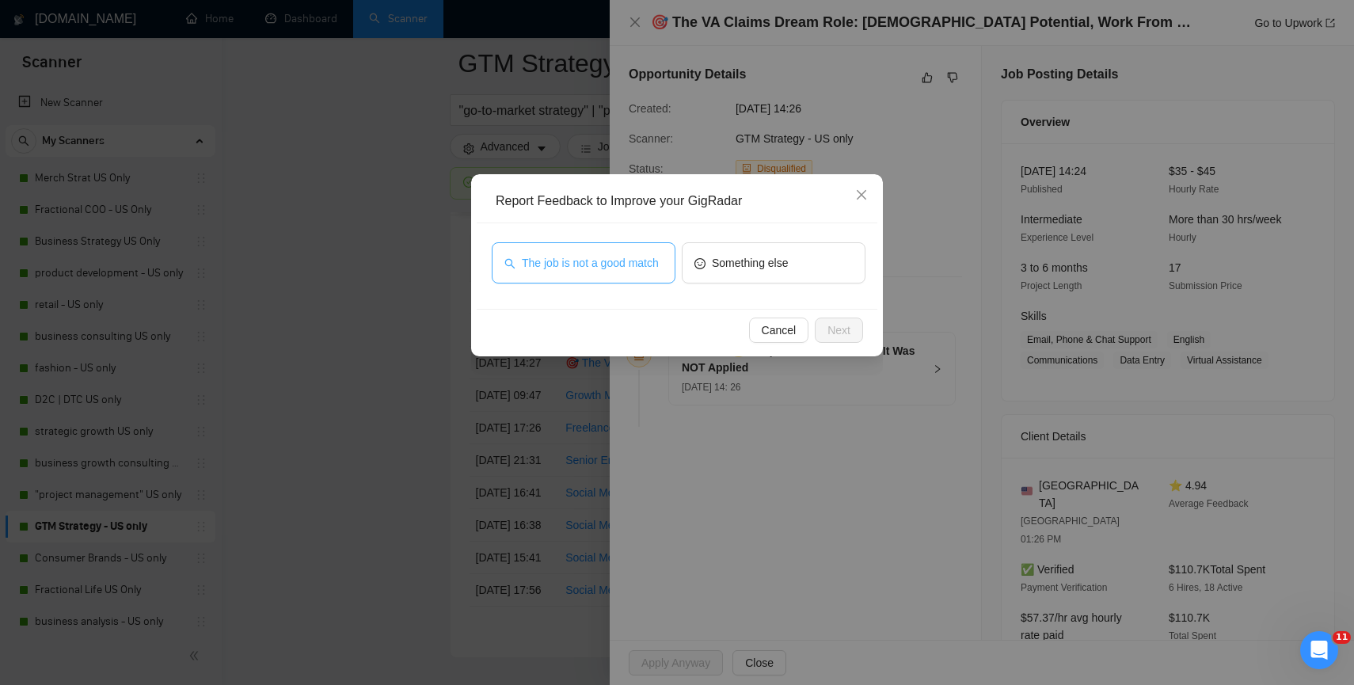
click at [636, 272] on span "The job is not a good match" at bounding box center [590, 262] width 137 height 17
click at [808, 325] on div "Cancel Next" at bounding box center [676, 330] width 374 height 25
click at [833, 337] on span "Next" at bounding box center [838, 329] width 23 height 17
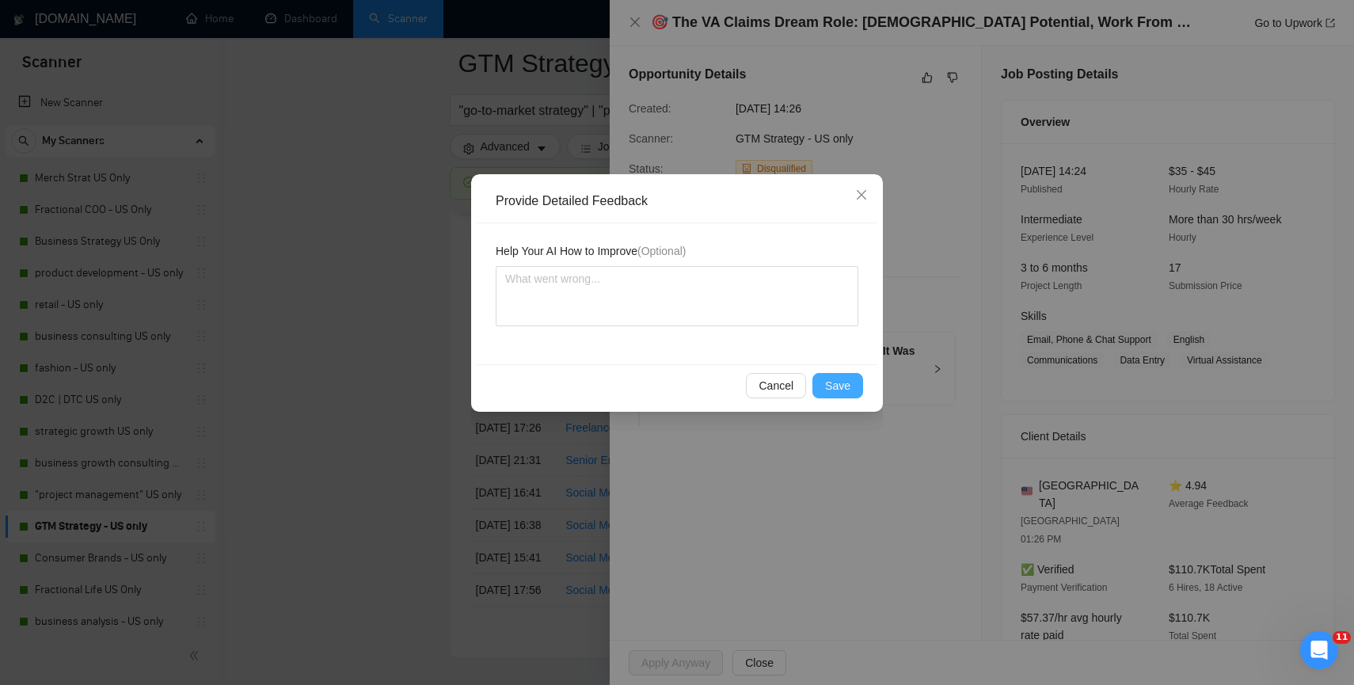
click at [837, 384] on span "Save" at bounding box center [837, 385] width 25 height 17
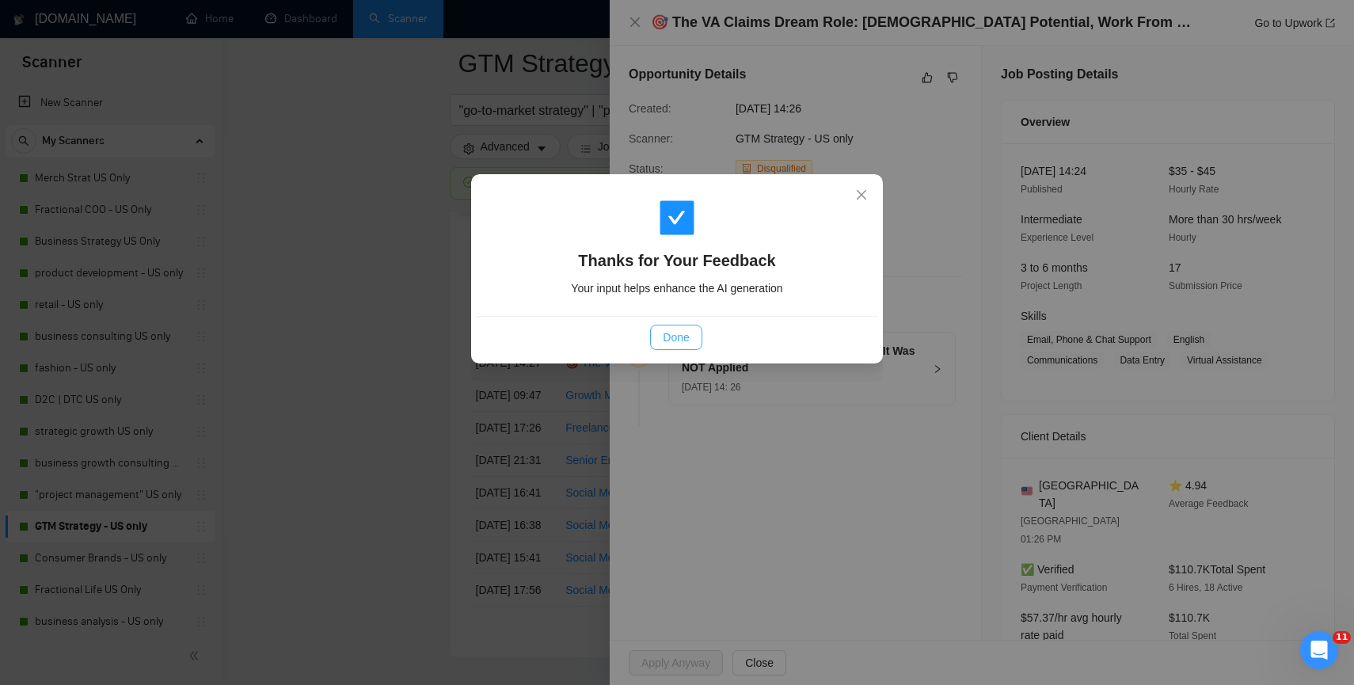
click at [662, 325] on button "Done" at bounding box center [675, 337] width 51 height 25
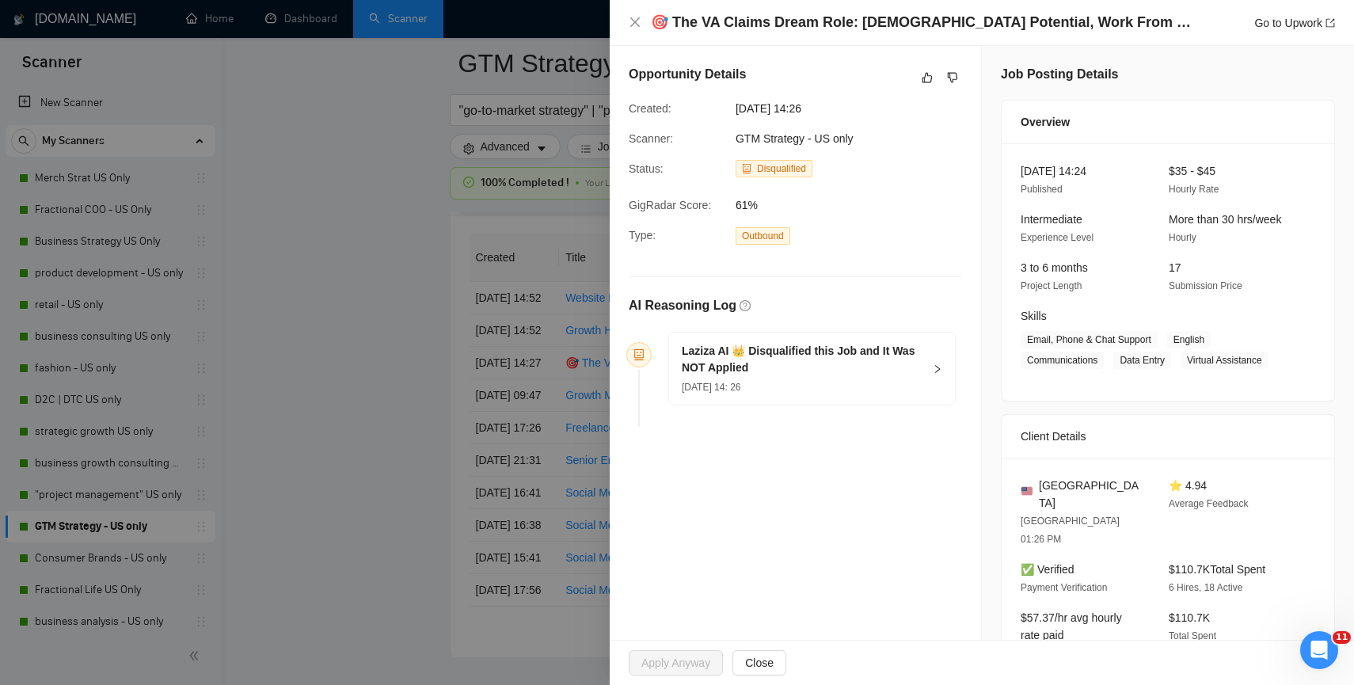
click at [282, 455] on div at bounding box center [677, 342] width 1354 height 685
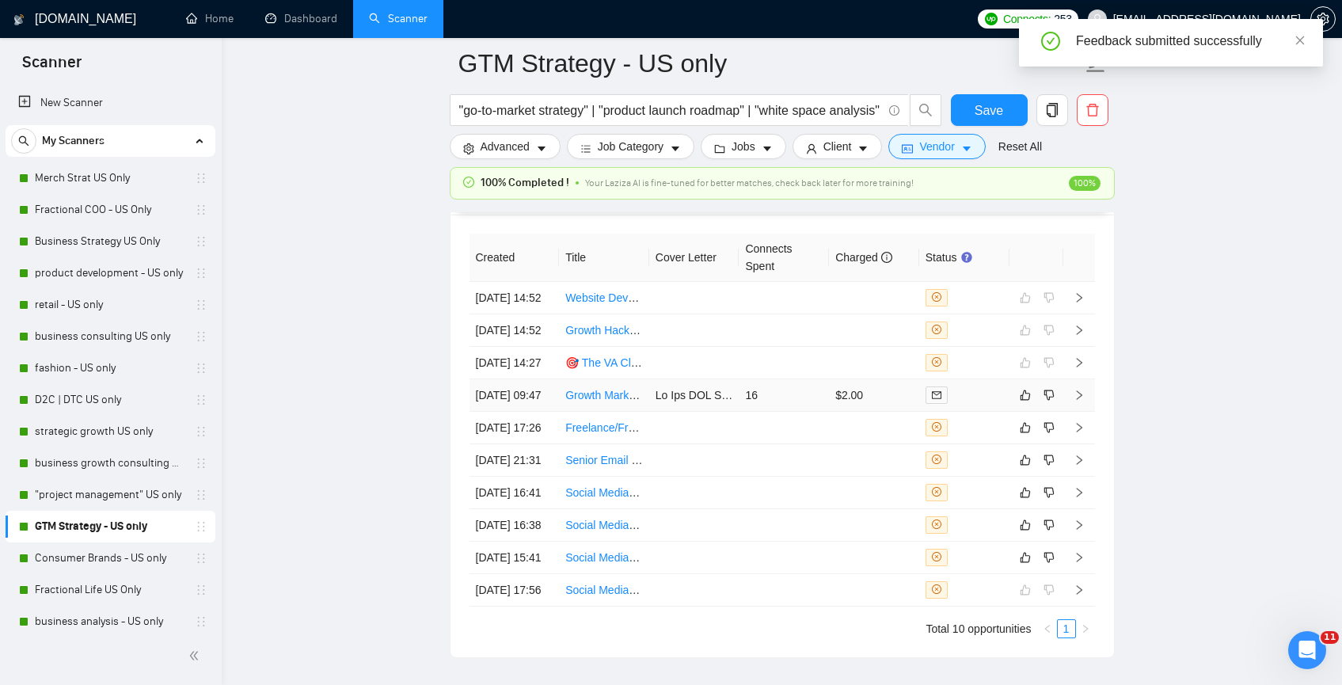
click at [634, 412] on td "Growth Marketing Lead Needed for Innovative Membership Campaigns (monthly fee)" at bounding box center [604, 395] width 90 height 32
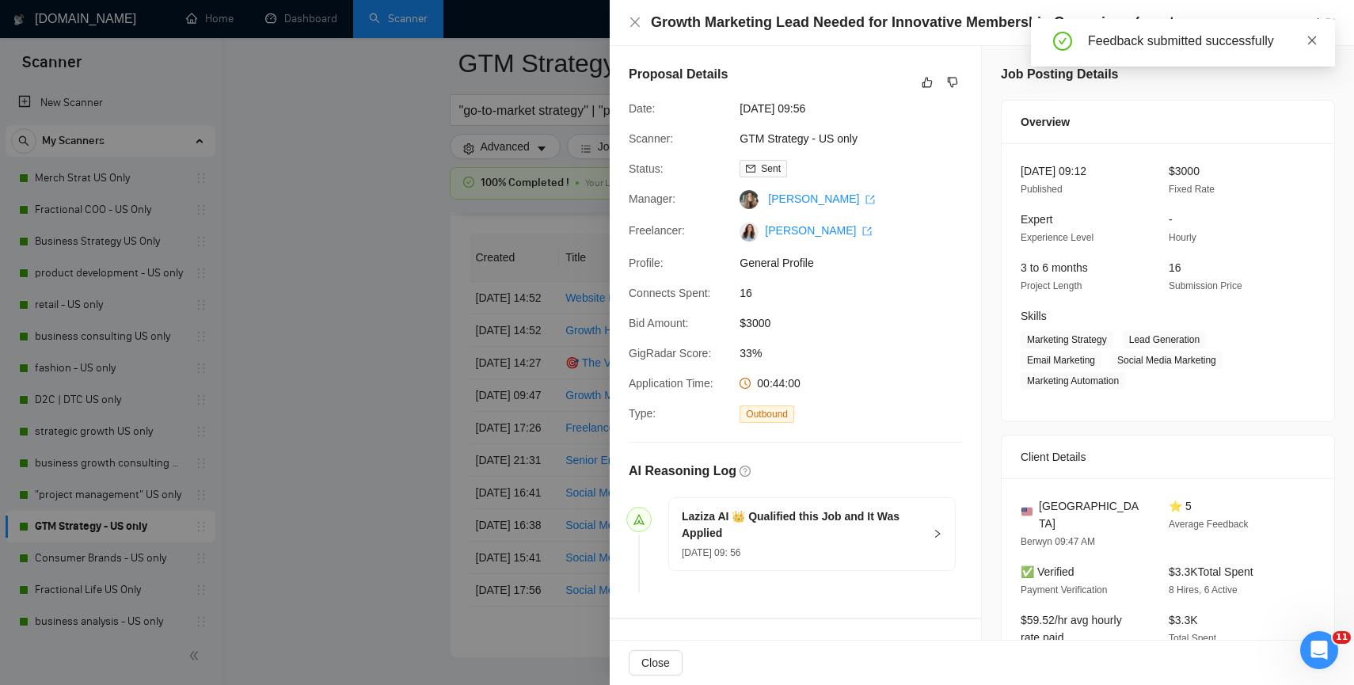
click at [1313, 36] on icon "close" at bounding box center [1312, 40] width 11 height 11
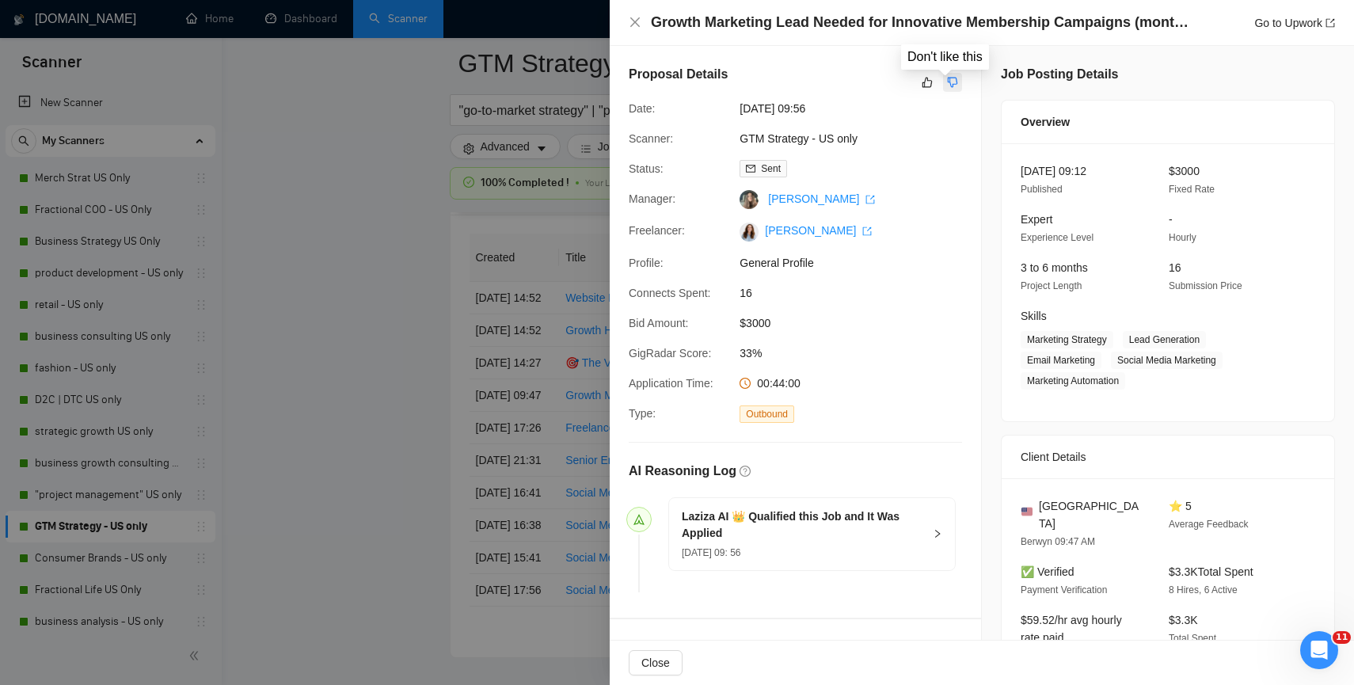
click at [949, 78] on icon "dislike" at bounding box center [953, 83] width 10 height 10
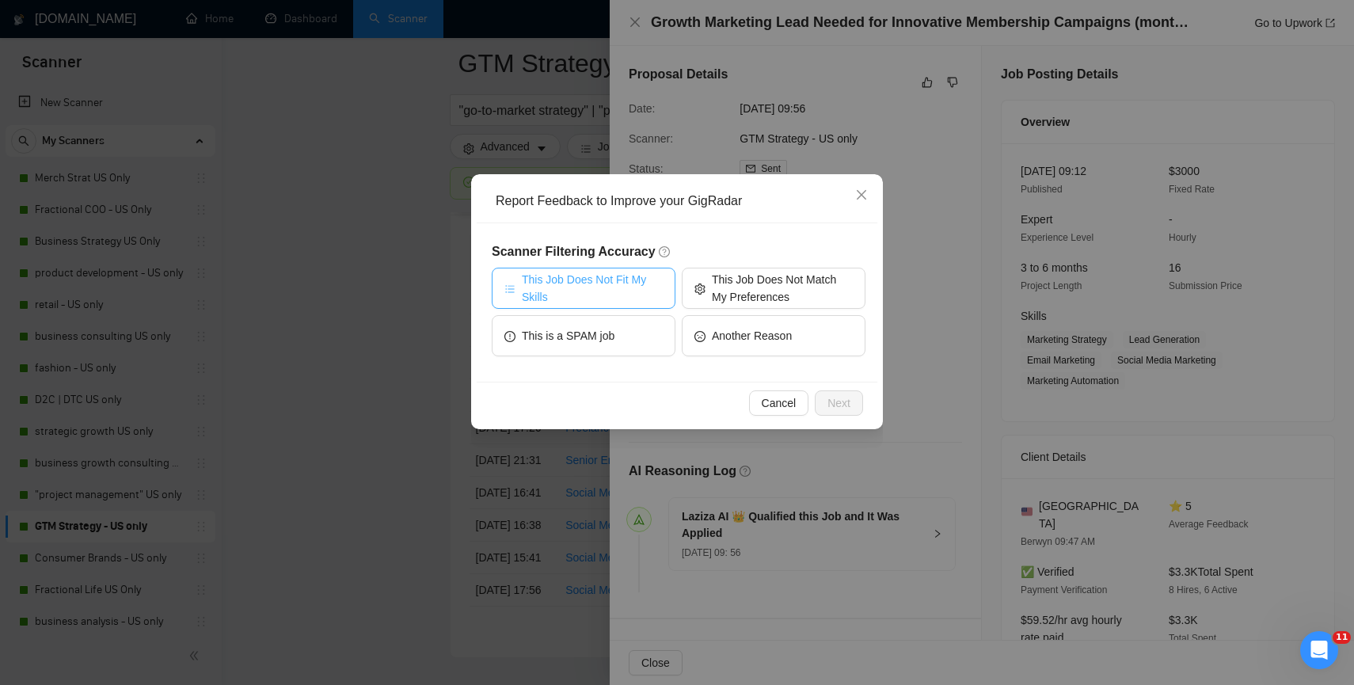
click at [611, 292] on span "This Job Does Not Fit My Skills" at bounding box center [592, 288] width 141 height 35
click at [833, 401] on span "Next" at bounding box center [838, 402] width 23 height 17
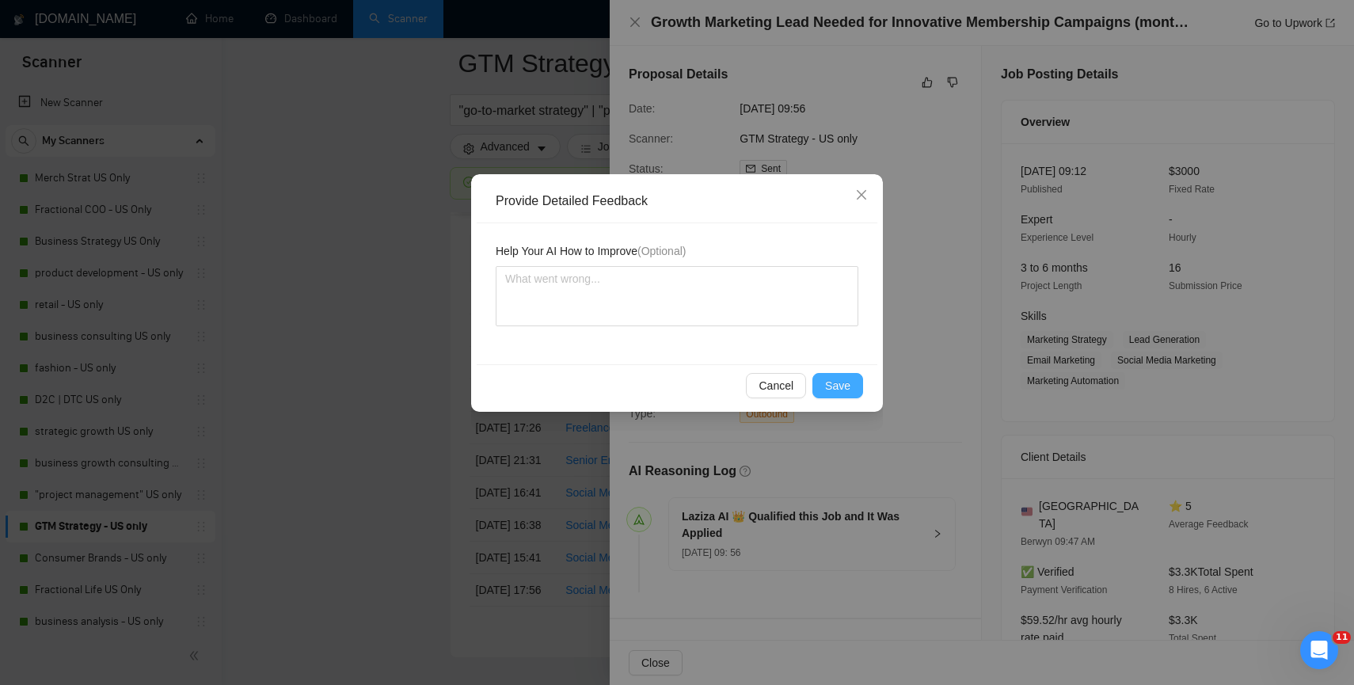
click at [823, 390] on button "Save" at bounding box center [837, 385] width 51 height 25
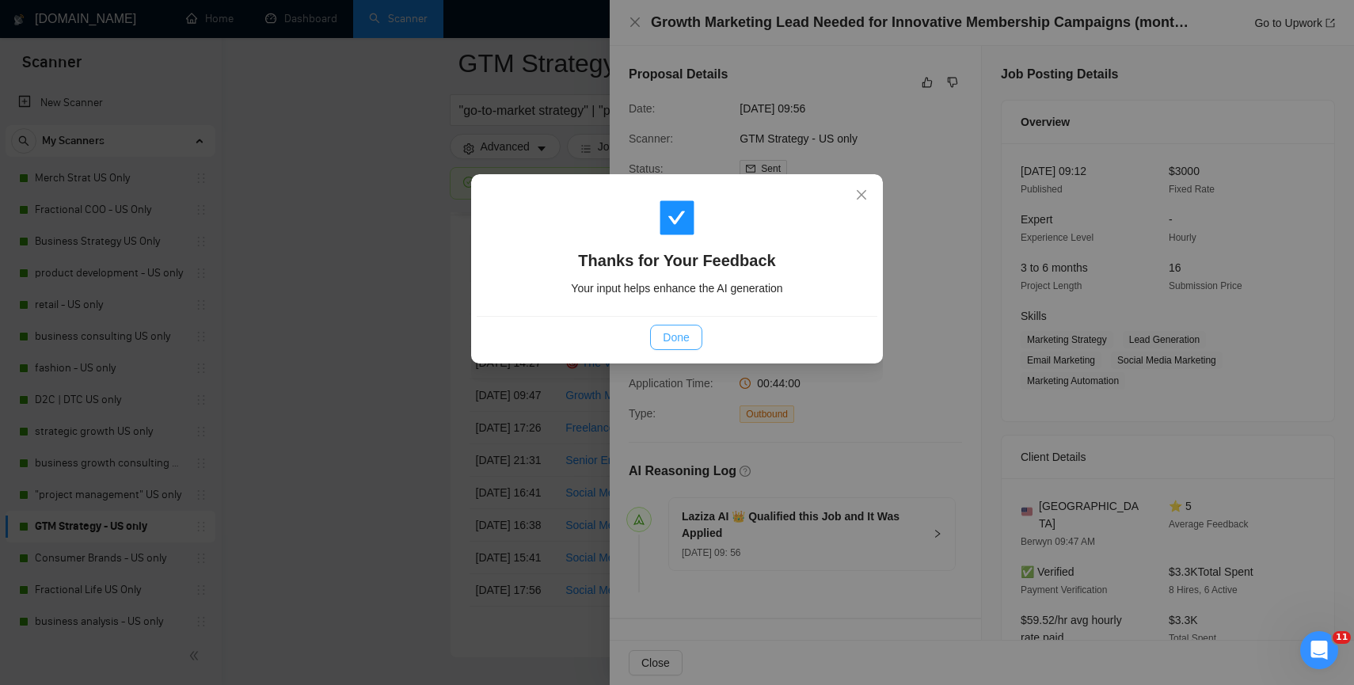
click at [675, 338] on span "Done" at bounding box center [676, 337] width 26 height 17
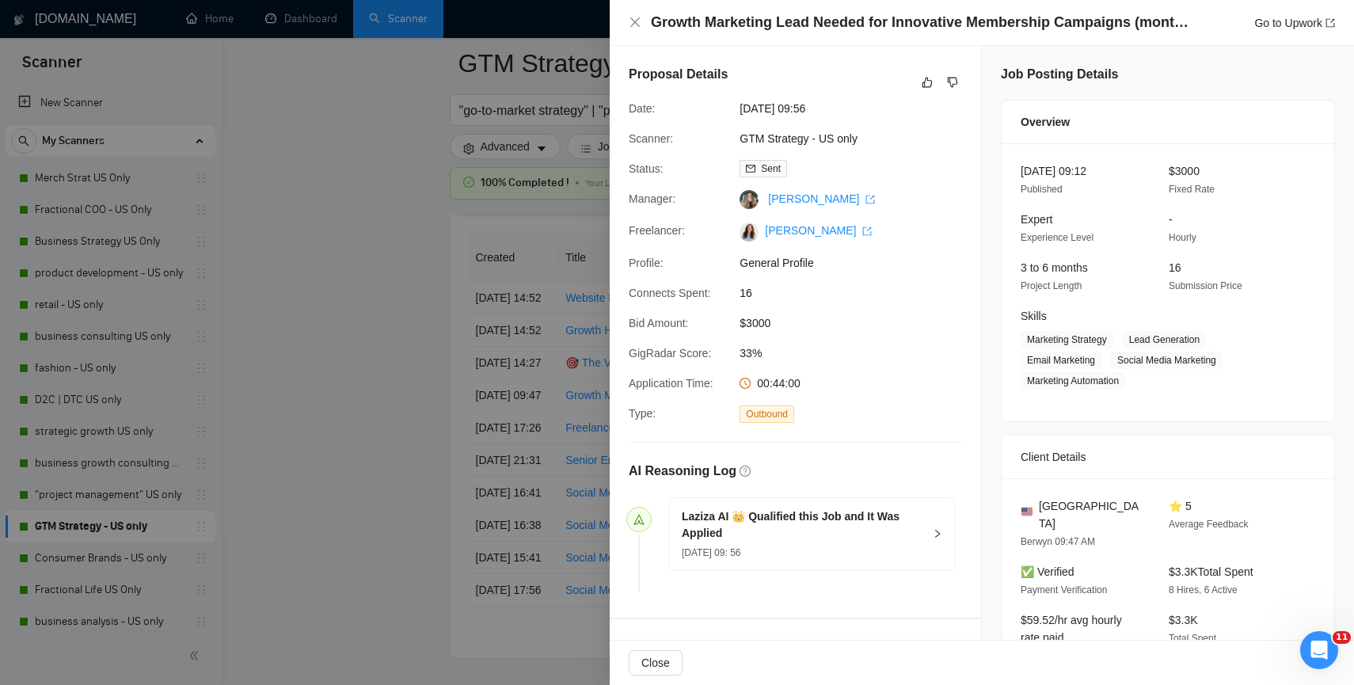
click at [380, 398] on div at bounding box center [677, 342] width 1354 height 685
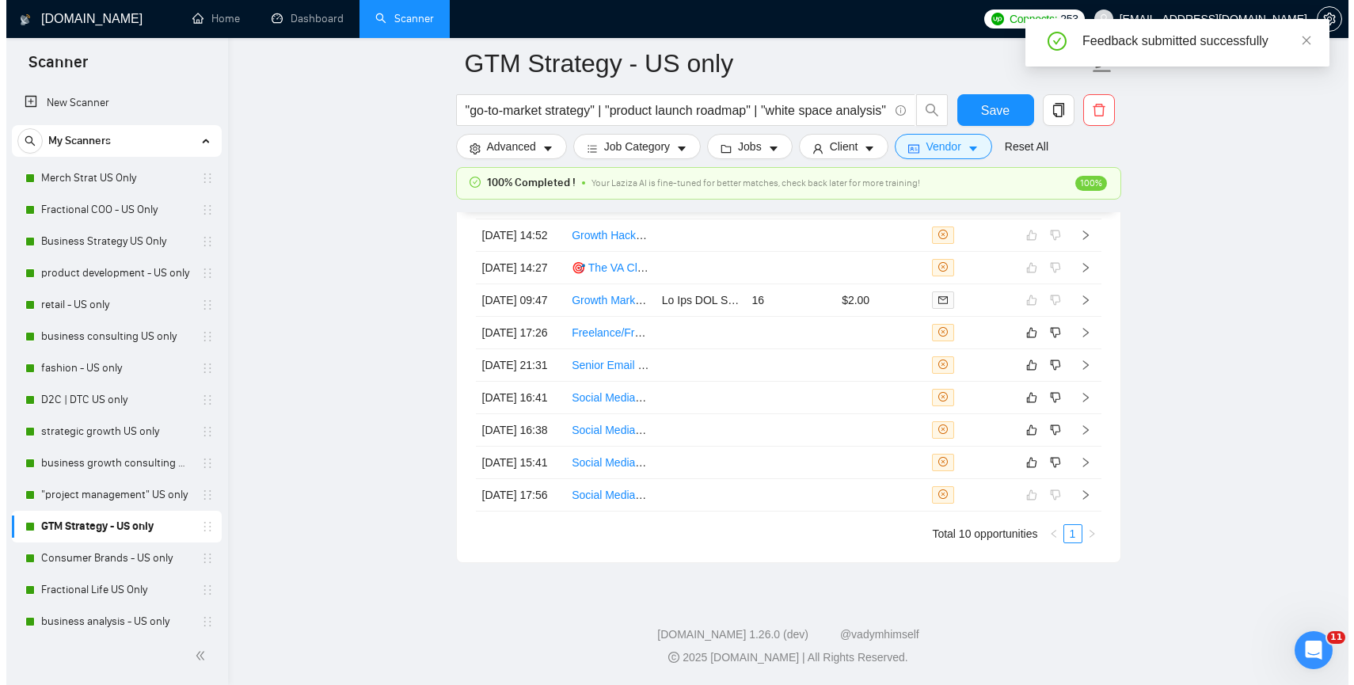
scroll to position [4298, 0]
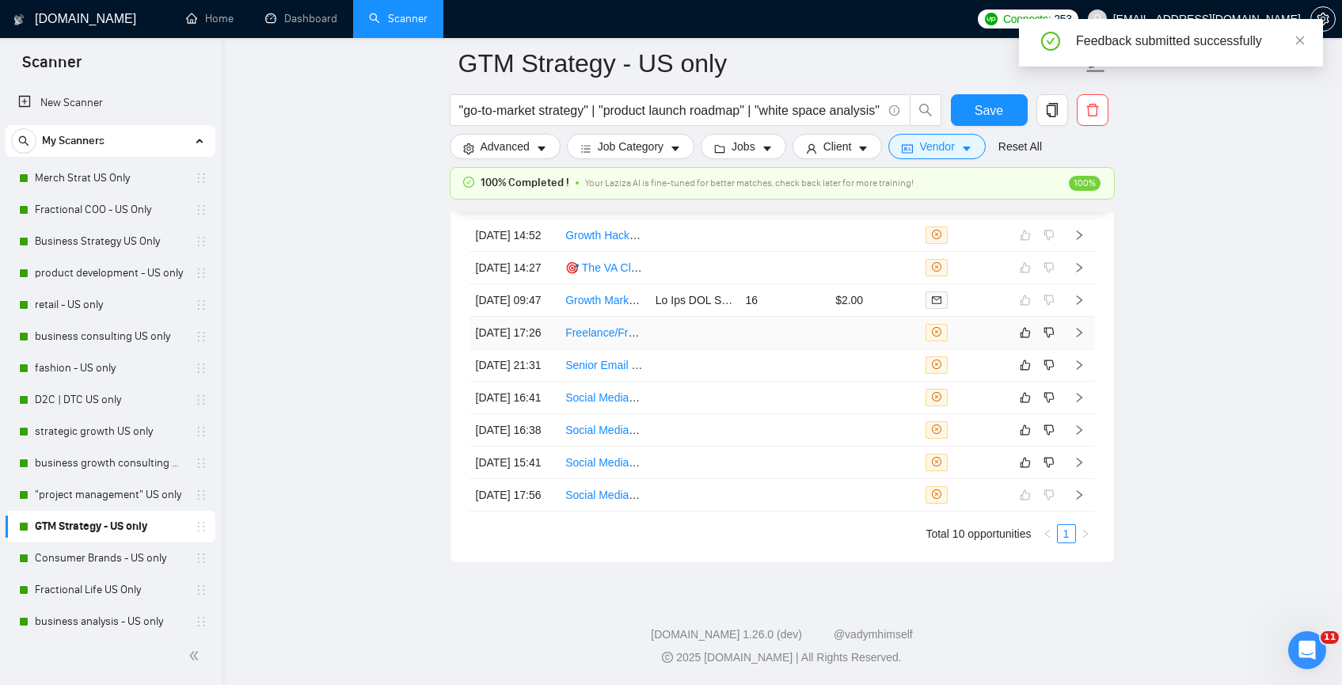
click at [676, 317] on td at bounding box center [694, 333] width 90 height 32
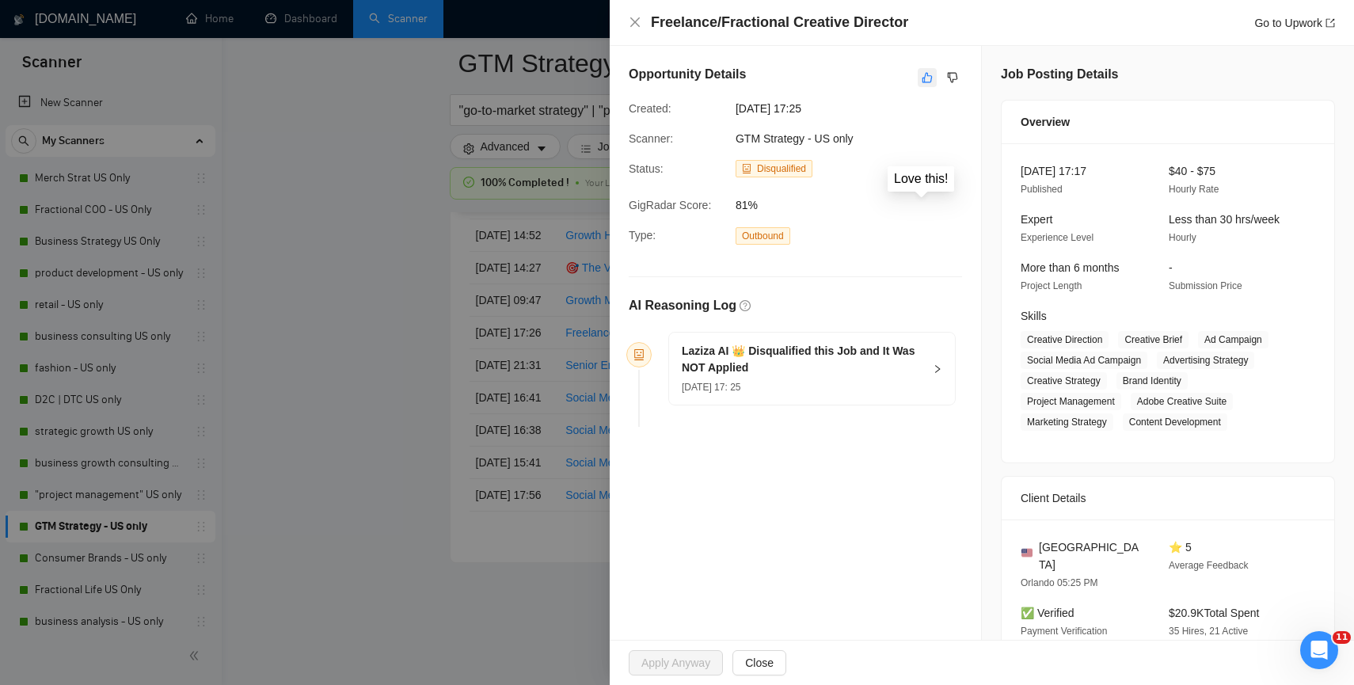
click at [922, 81] on icon "like" at bounding box center [927, 77] width 11 height 13
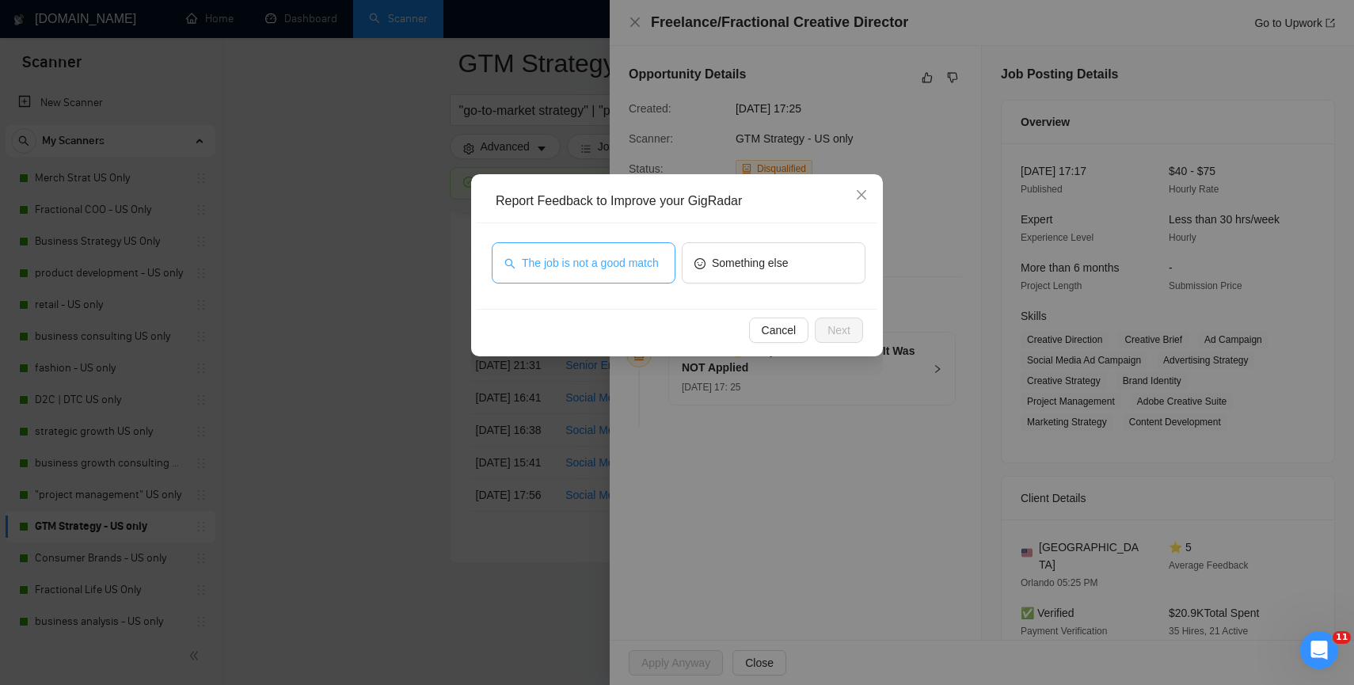
click at [620, 268] on span "The job is not a good match" at bounding box center [590, 262] width 137 height 17
click at [848, 323] on span "Next" at bounding box center [838, 329] width 23 height 17
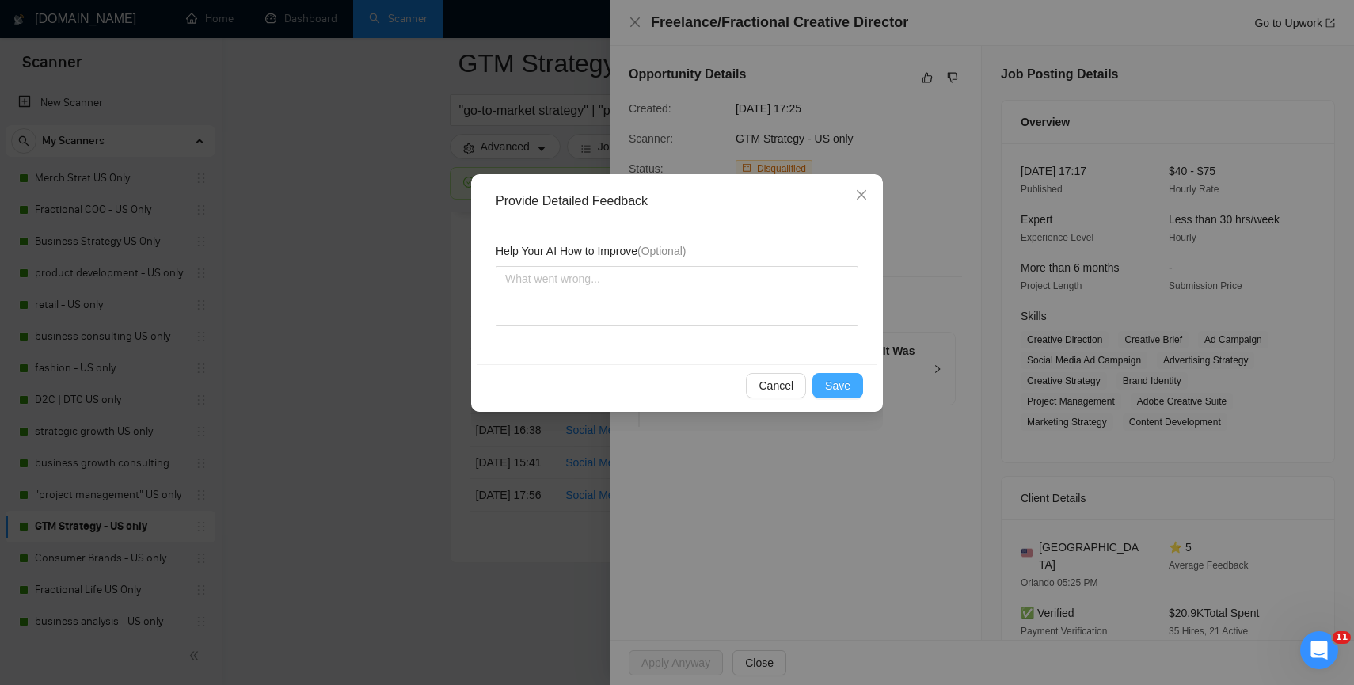
click at [834, 391] on span "Save" at bounding box center [837, 385] width 25 height 17
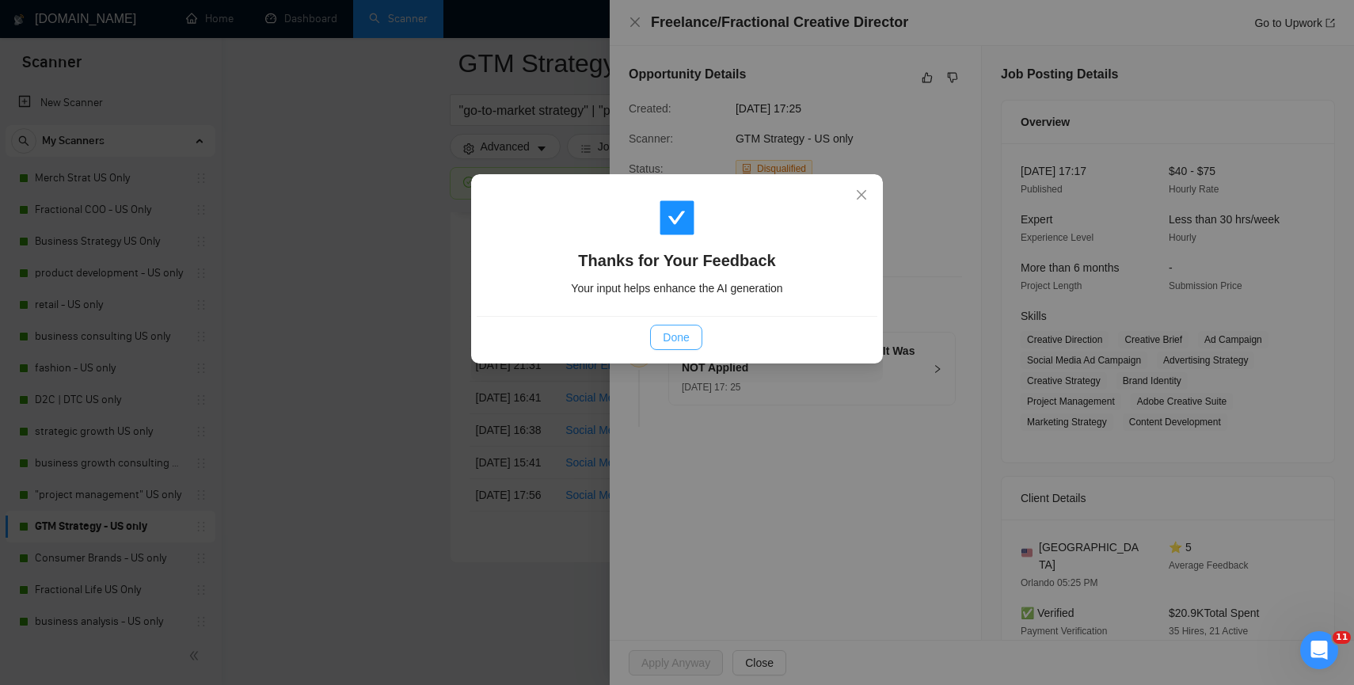
click at [694, 343] on button "Done" at bounding box center [675, 337] width 51 height 25
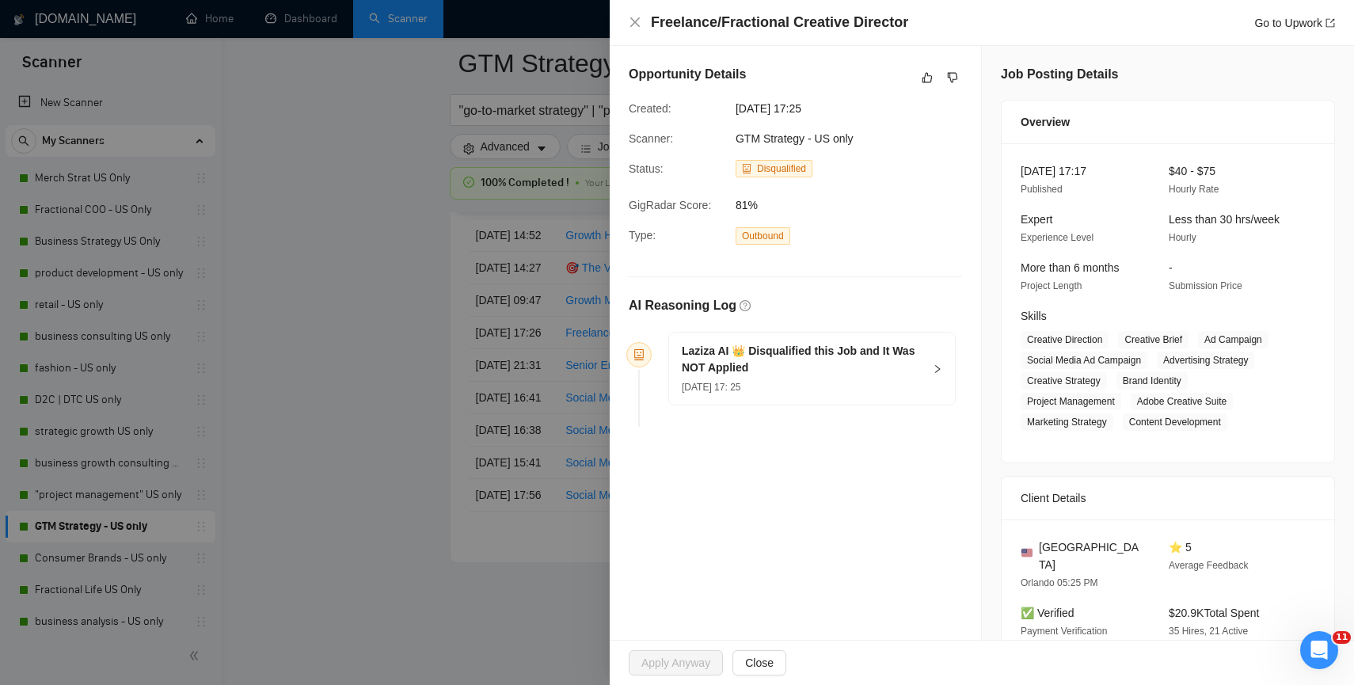
click at [383, 371] on div at bounding box center [677, 342] width 1354 height 685
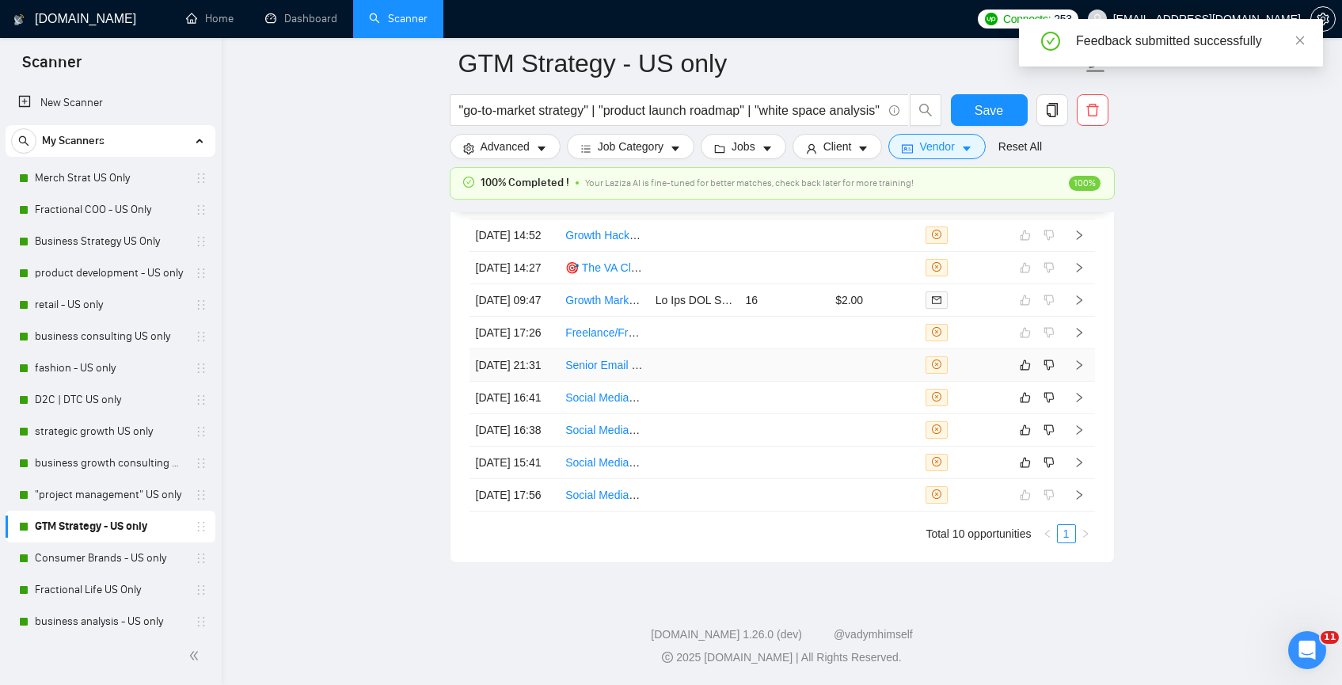
click at [654, 349] on td at bounding box center [694, 365] width 90 height 32
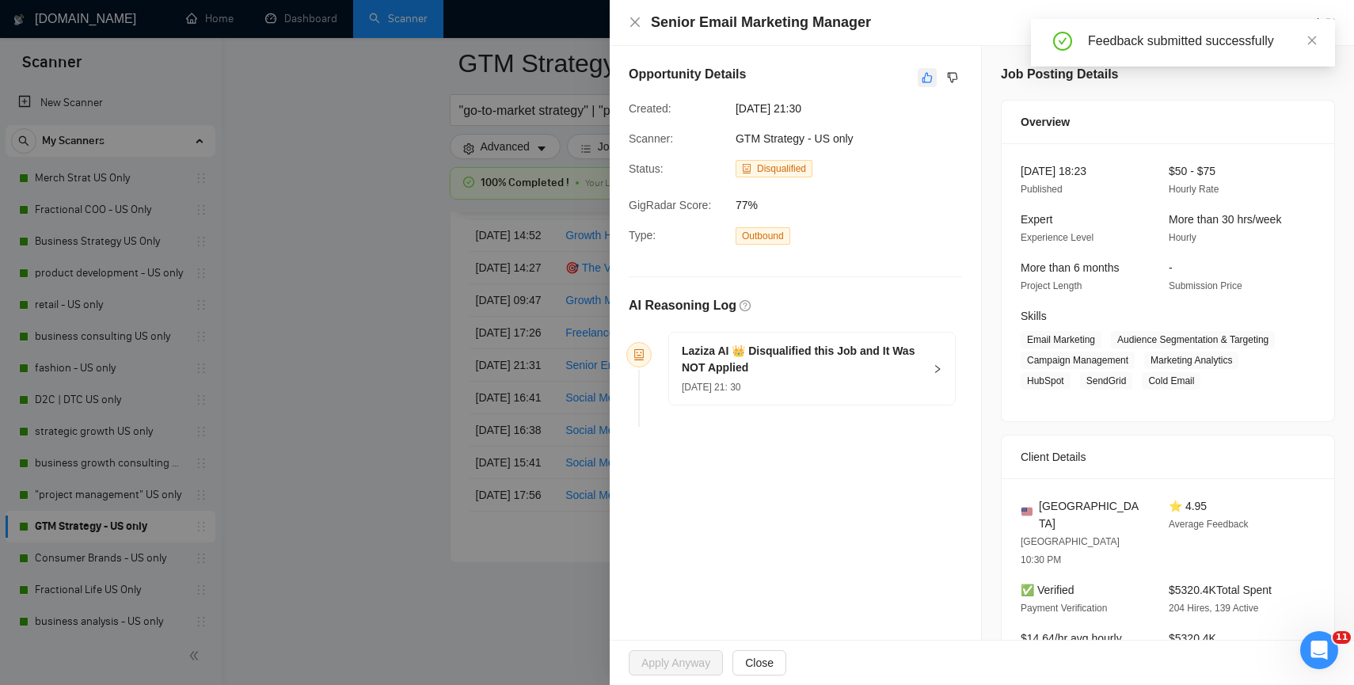
click at [922, 78] on icon "like" at bounding box center [927, 77] width 11 height 13
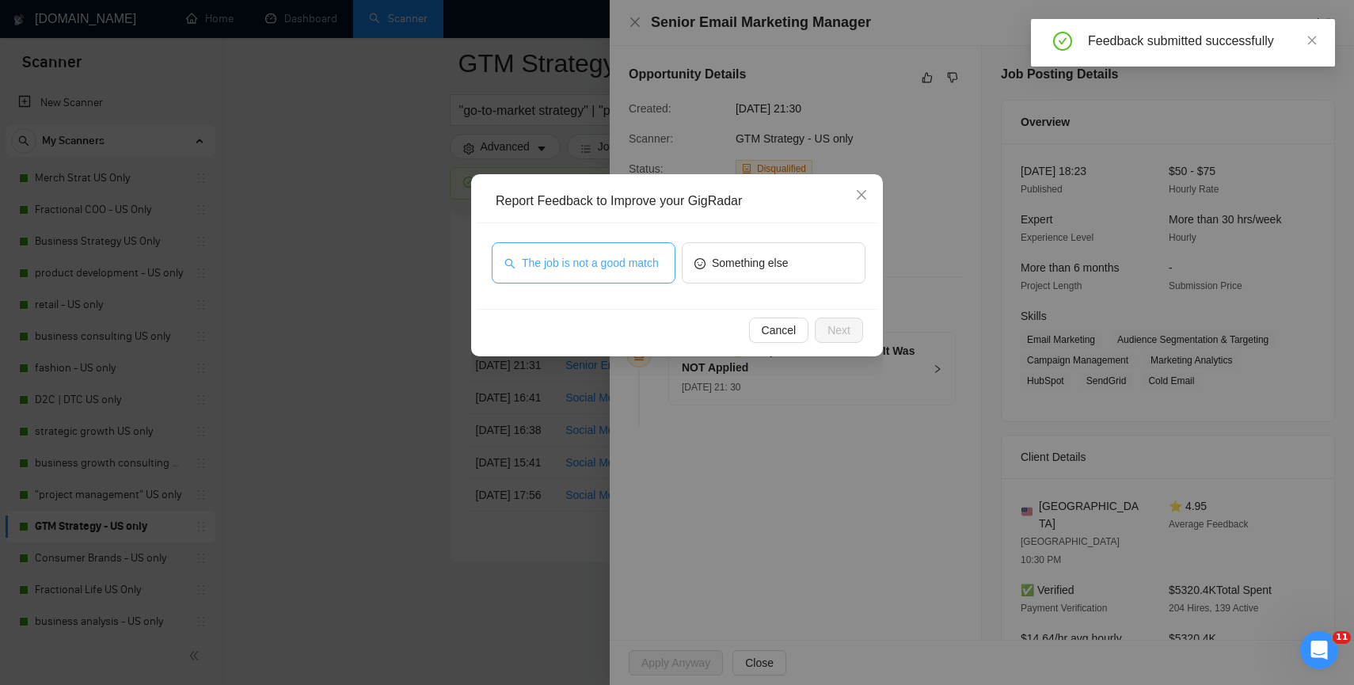
click at [606, 272] on span "The job is not a good match" at bounding box center [590, 262] width 137 height 17
click at [845, 324] on span "Next" at bounding box center [838, 329] width 23 height 17
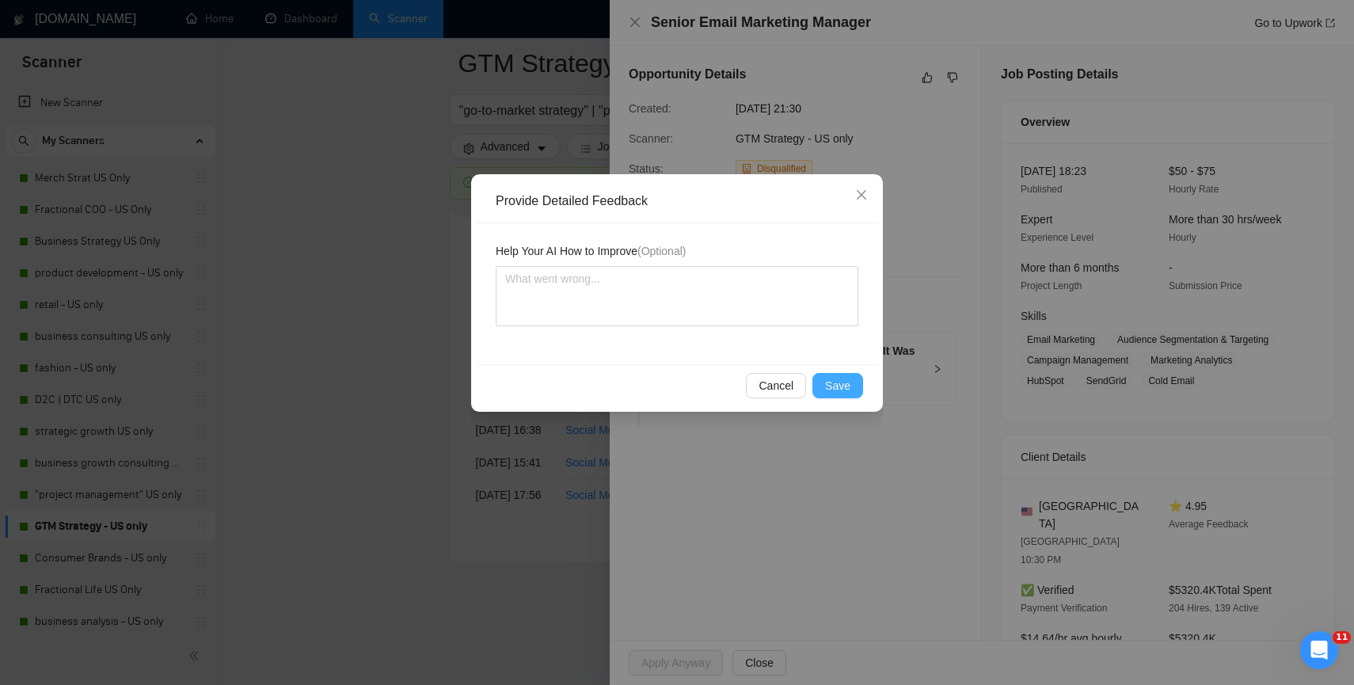
click at [839, 388] on span "Save" at bounding box center [837, 385] width 25 height 17
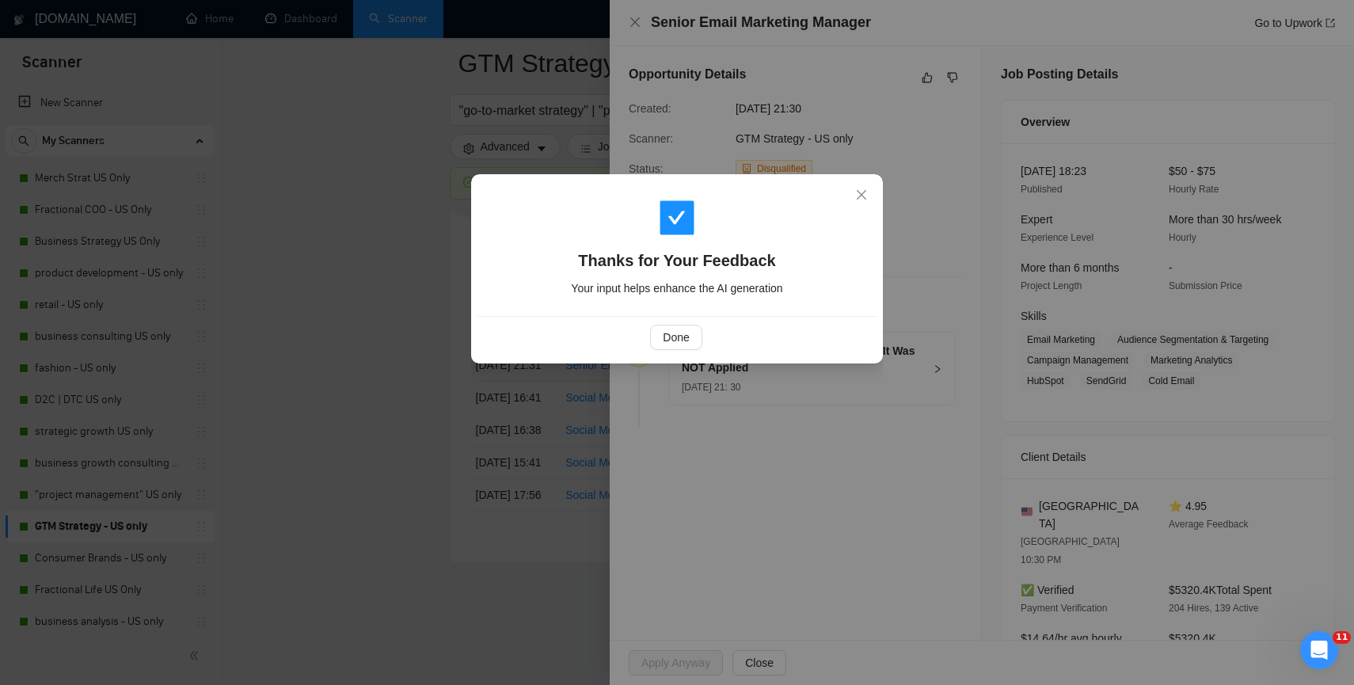
click at [634, 338] on div "Done" at bounding box center [676, 337] width 374 height 25
click at [650, 339] on button "Done" at bounding box center [675, 337] width 51 height 25
